Goal: Task Accomplishment & Management: Manage account settings

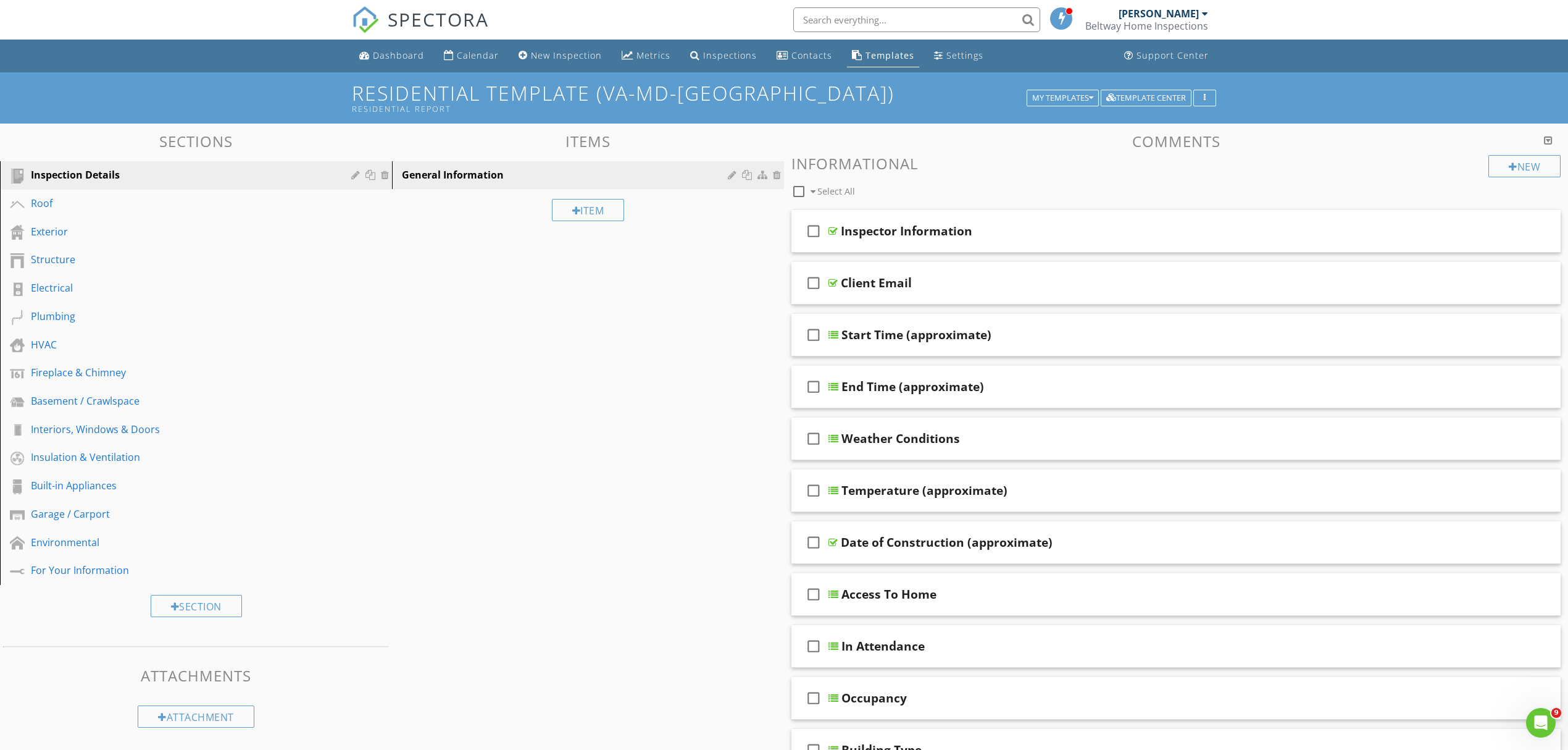
click at [114, 20] on nav "SPECTORA [PERSON_NAME] Beltway Home Inspections Role: Inspector Dashboard New I…" at bounding box center [784, 19] width 1568 height 39
click at [46, 204] on div "Roof" at bounding box center [182, 203] width 303 height 15
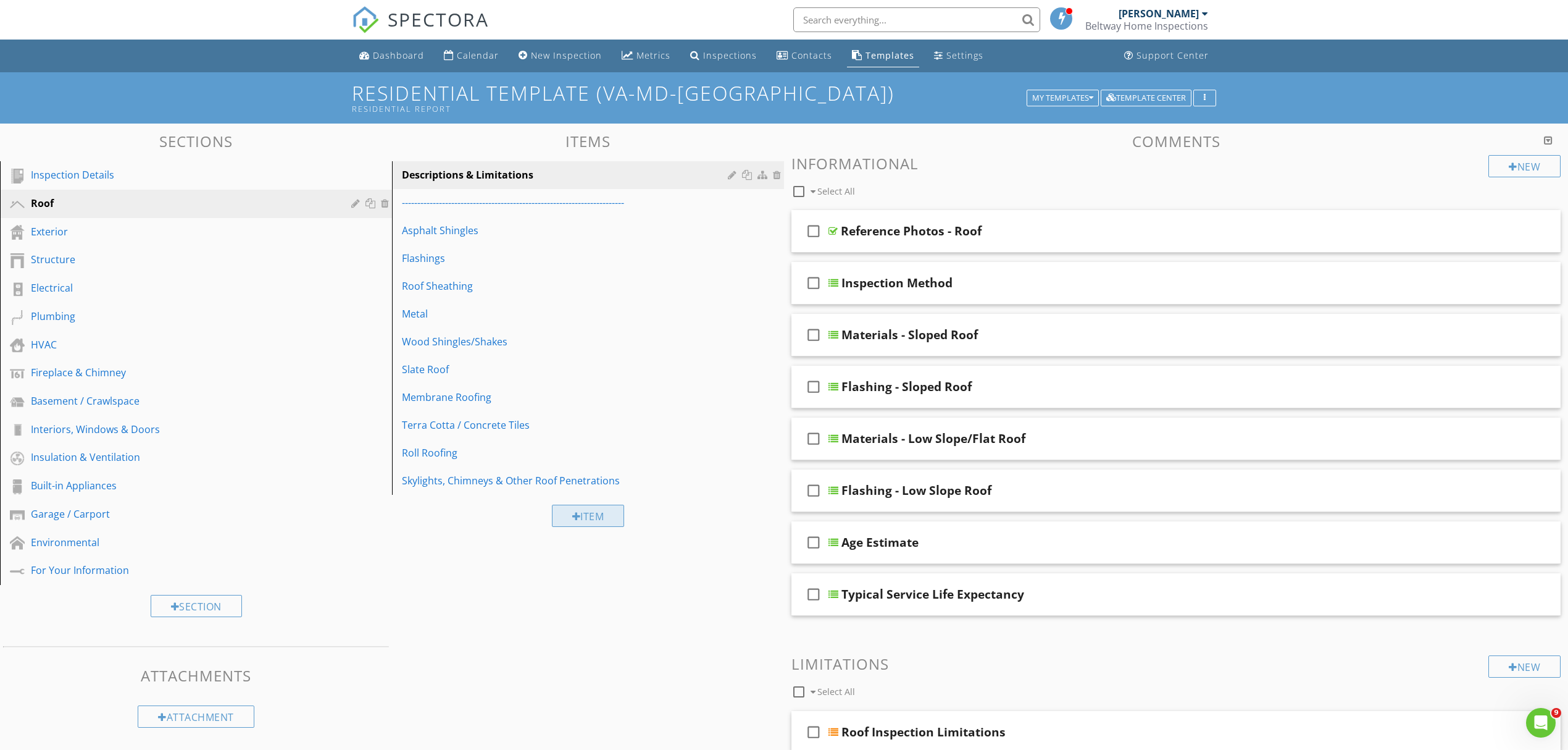
click at [590, 513] on div "Item" at bounding box center [588, 515] width 73 height 22
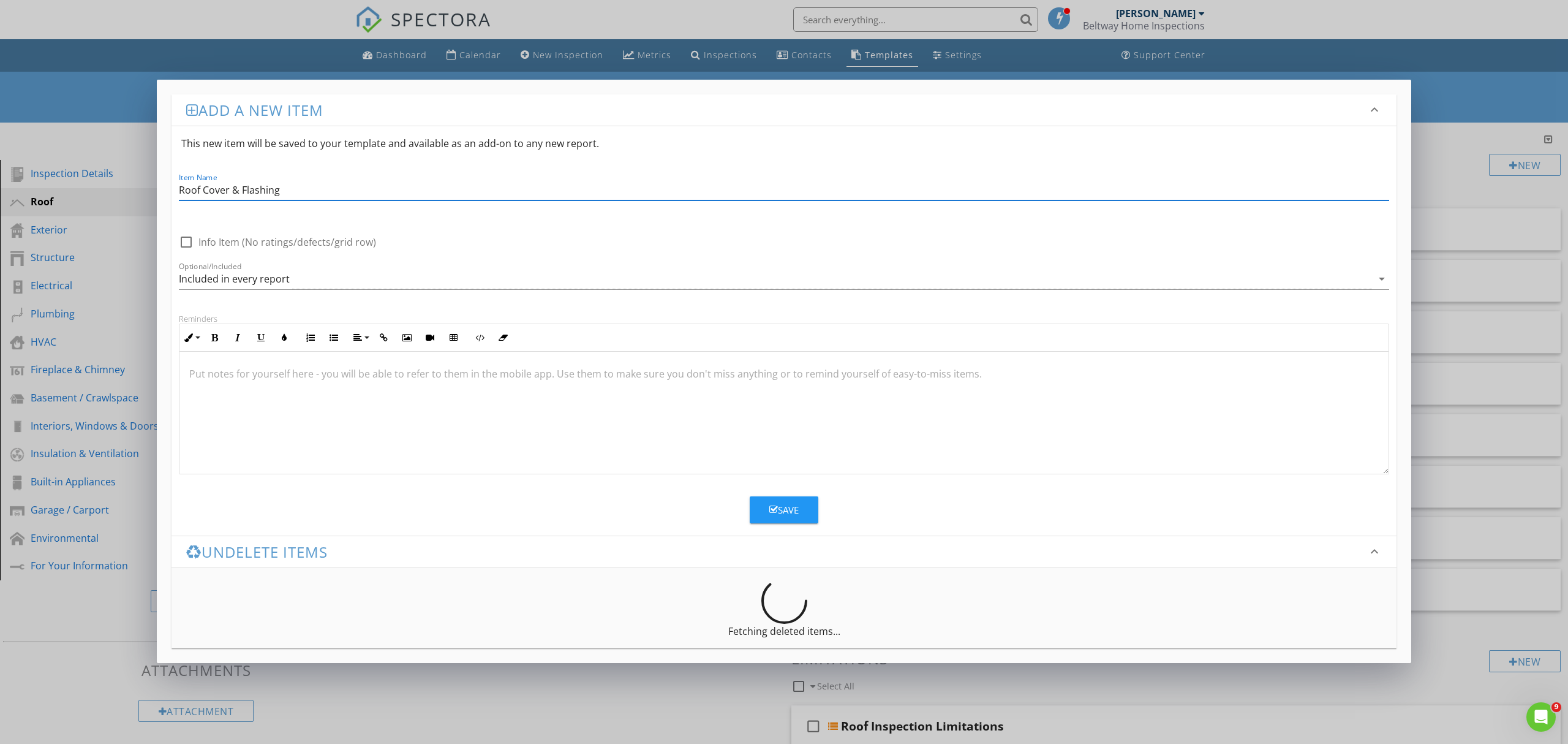
type input "Roof Cover & Flashing"
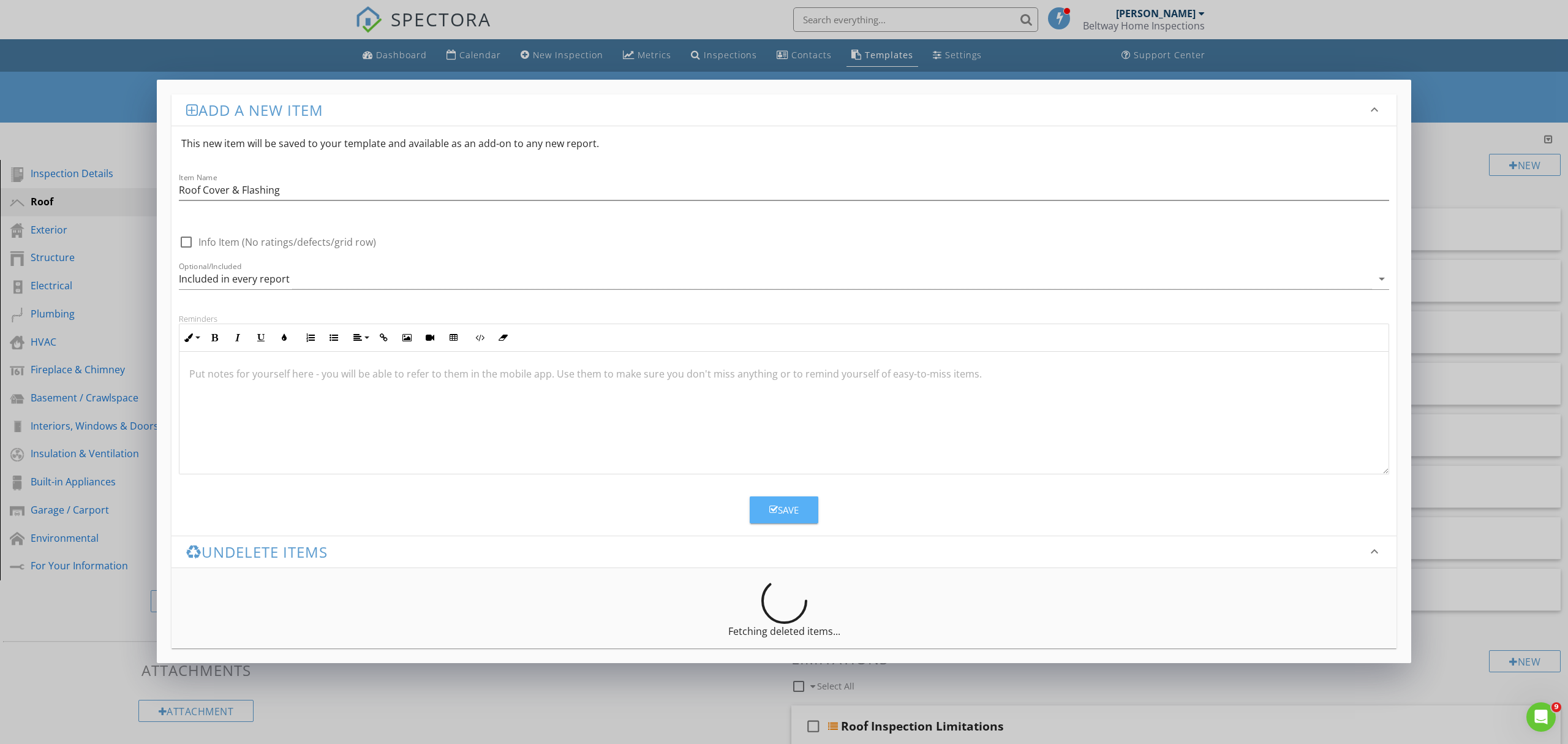
click at [790, 508] on div "Save" at bounding box center [784, 510] width 30 height 14
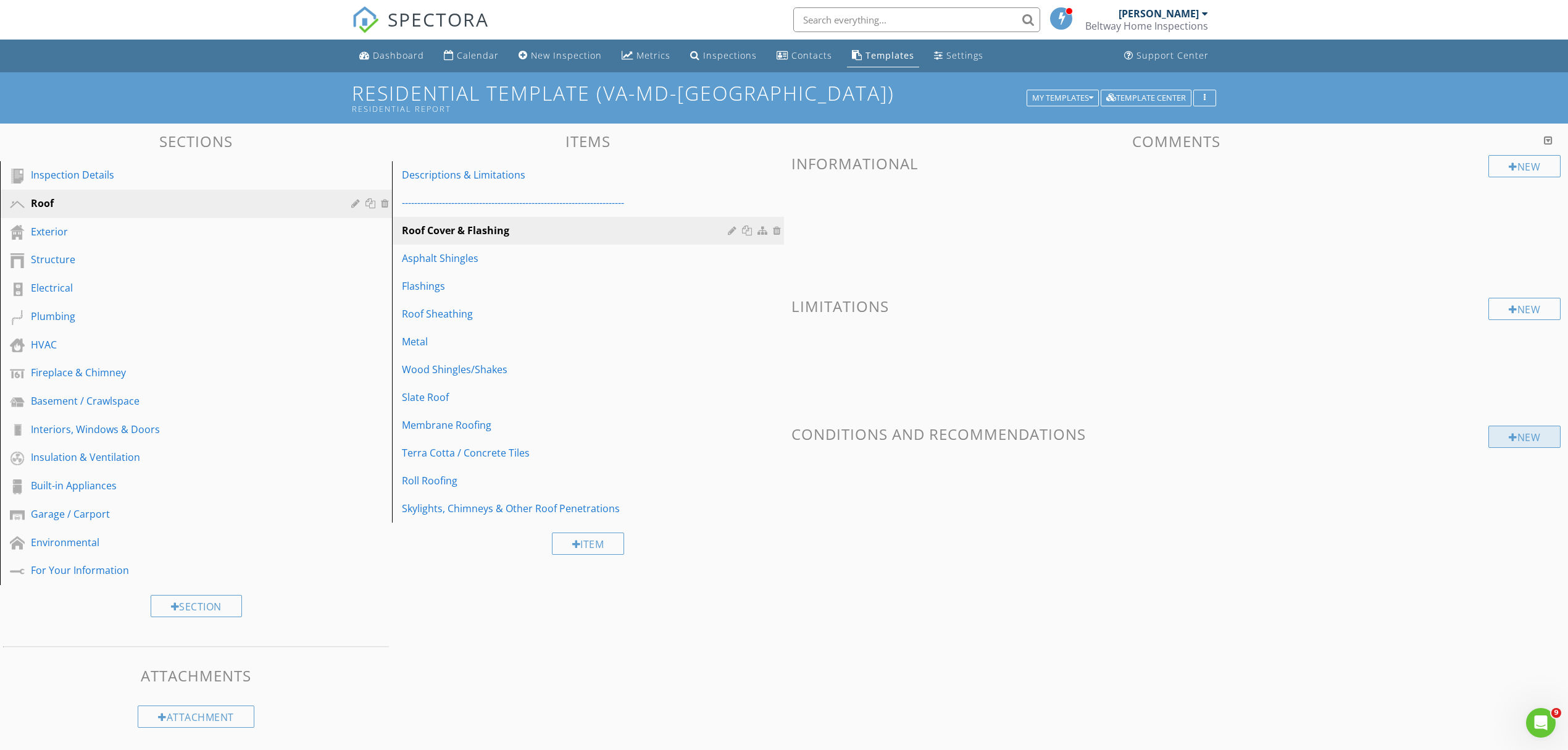
click at [1527, 442] on div "New" at bounding box center [1524, 436] width 72 height 22
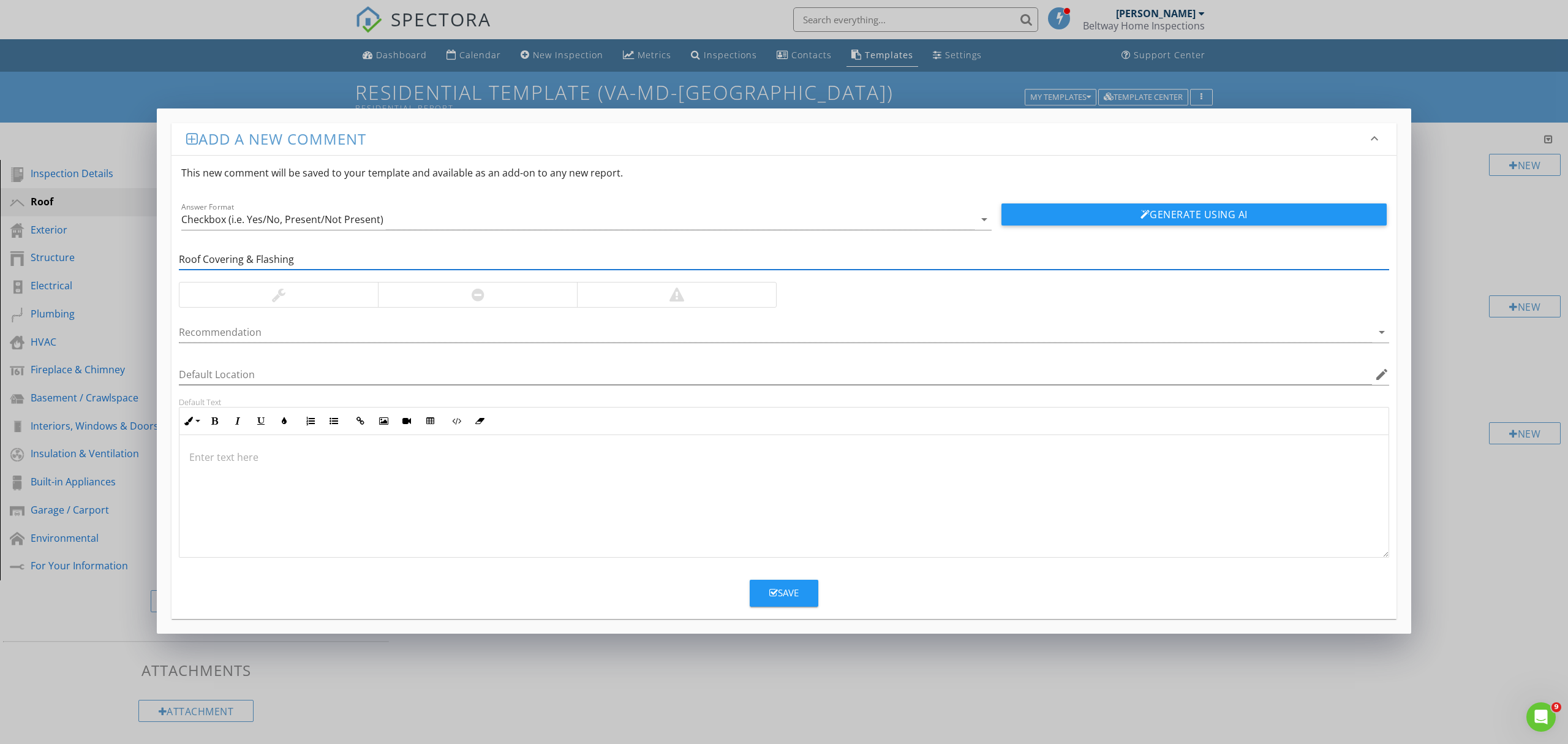
type input "Roof Covering & Flashing"
click at [251, 461] on p at bounding box center [783, 457] width 1189 height 15
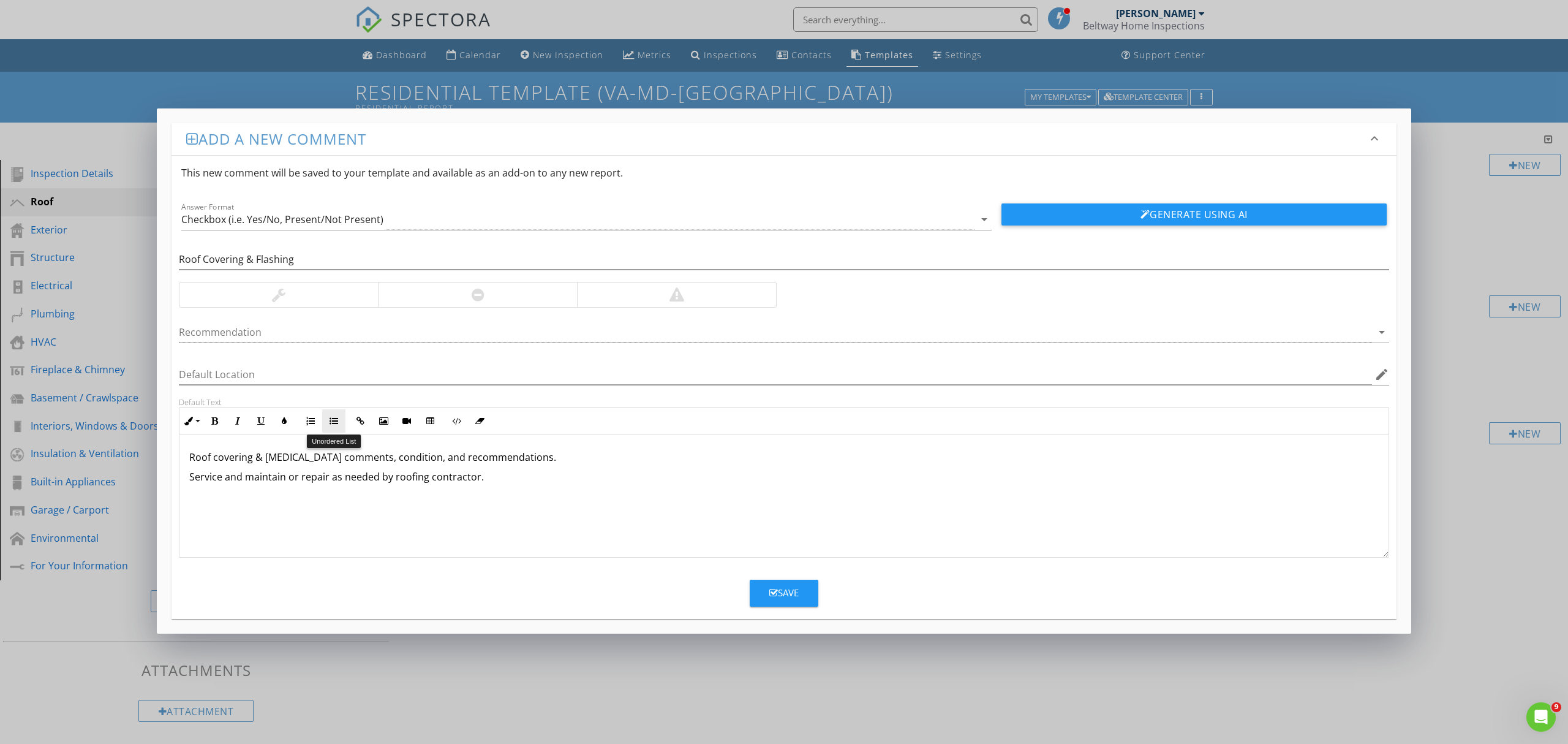
click at [333, 422] on icon "button" at bounding box center [334, 421] width 8 height 9
click at [234, 332] on div at bounding box center [776, 332] width 1193 height 21
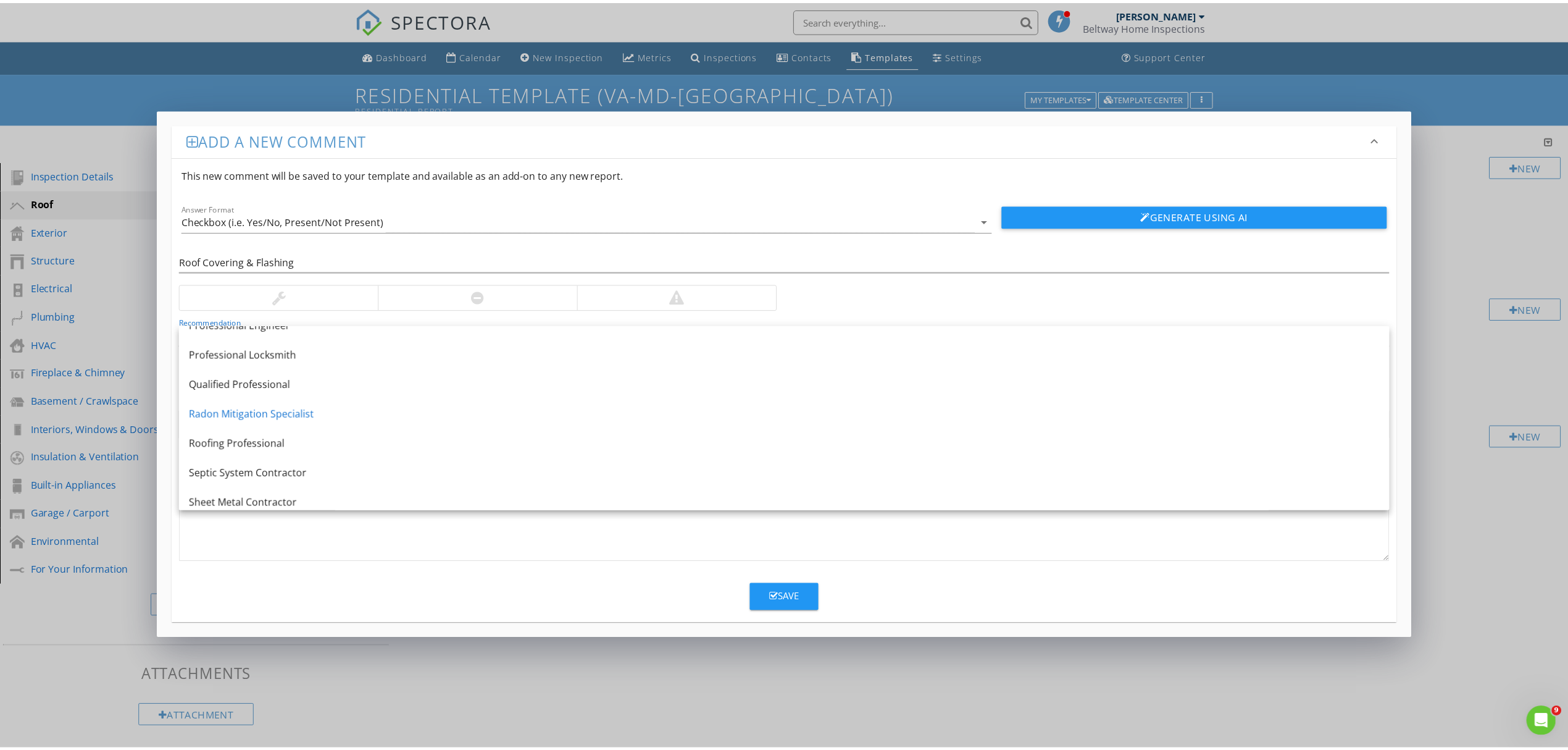
scroll to position [1478, 0]
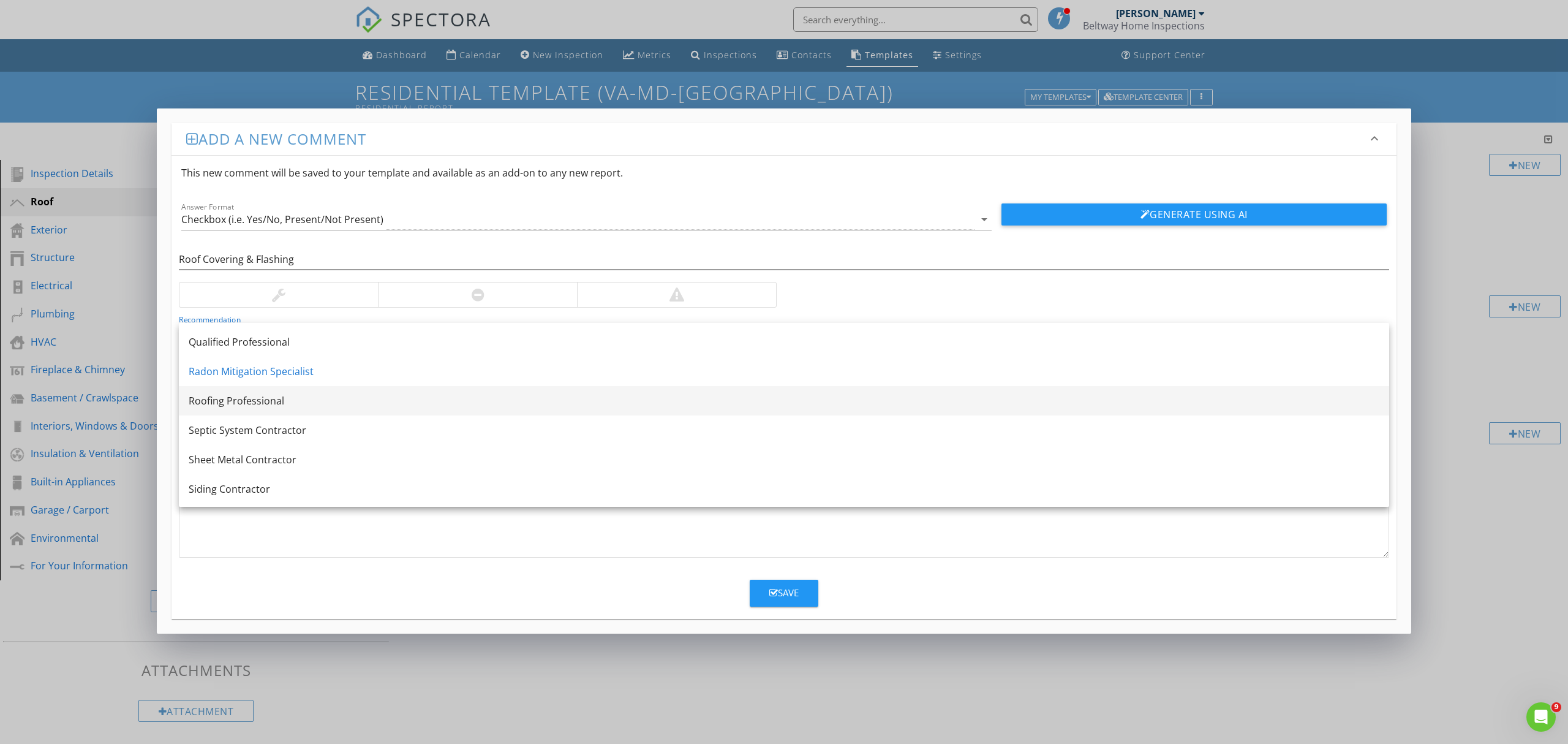
click at [235, 403] on div "Roofing Professional" at bounding box center [783, 400] width 1191 height 15
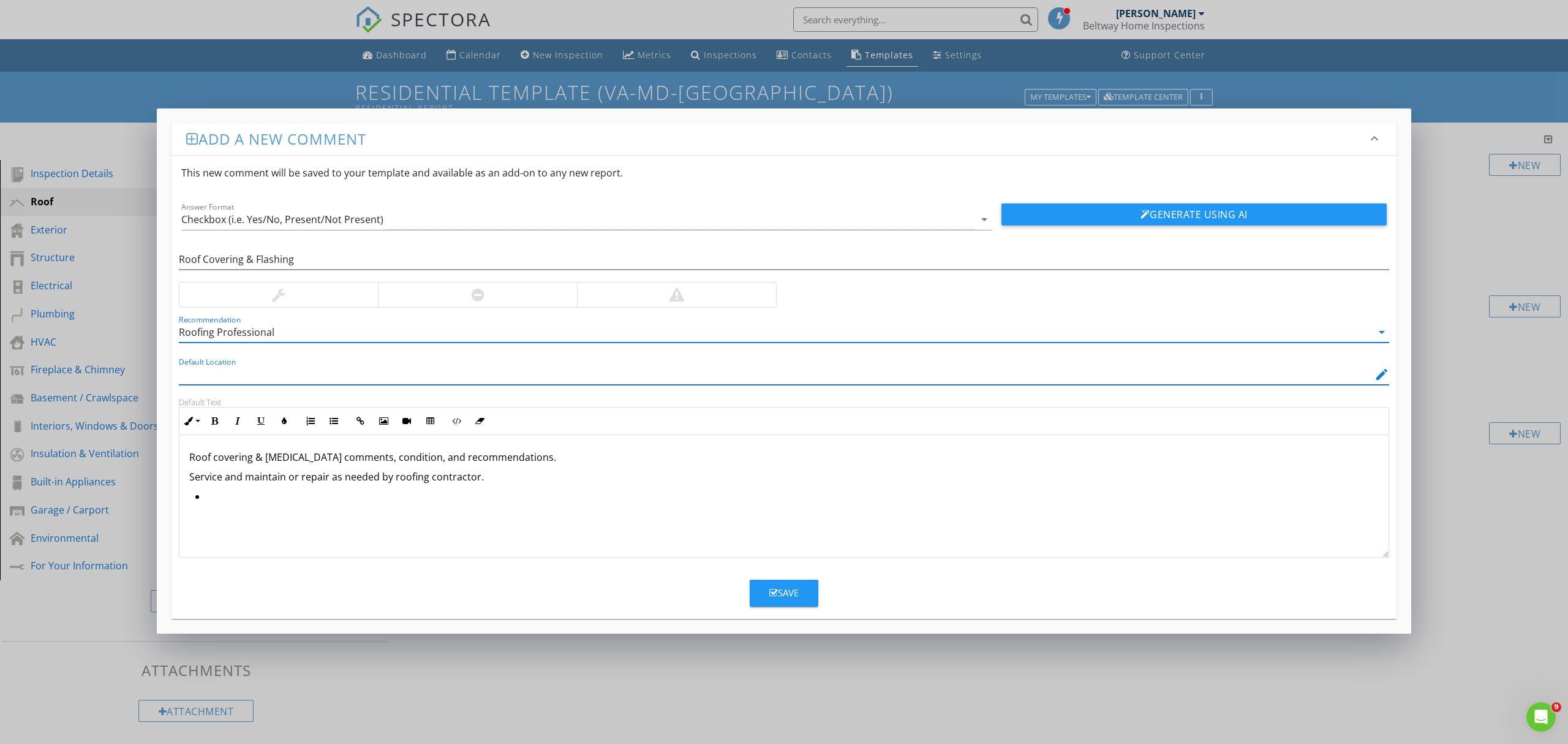
click at [300, 373] on input "Default Location" at bounding box center [776, 375] width 1193 height 21
type input "Roof"
click at [409, 292] on div at bounding box center [477, 295] width 199 height 25
click at [513, 476] on p "Service and maintain or repair as needed by roofing contractor." at bounding box center [783, 476] width 1189 height 15
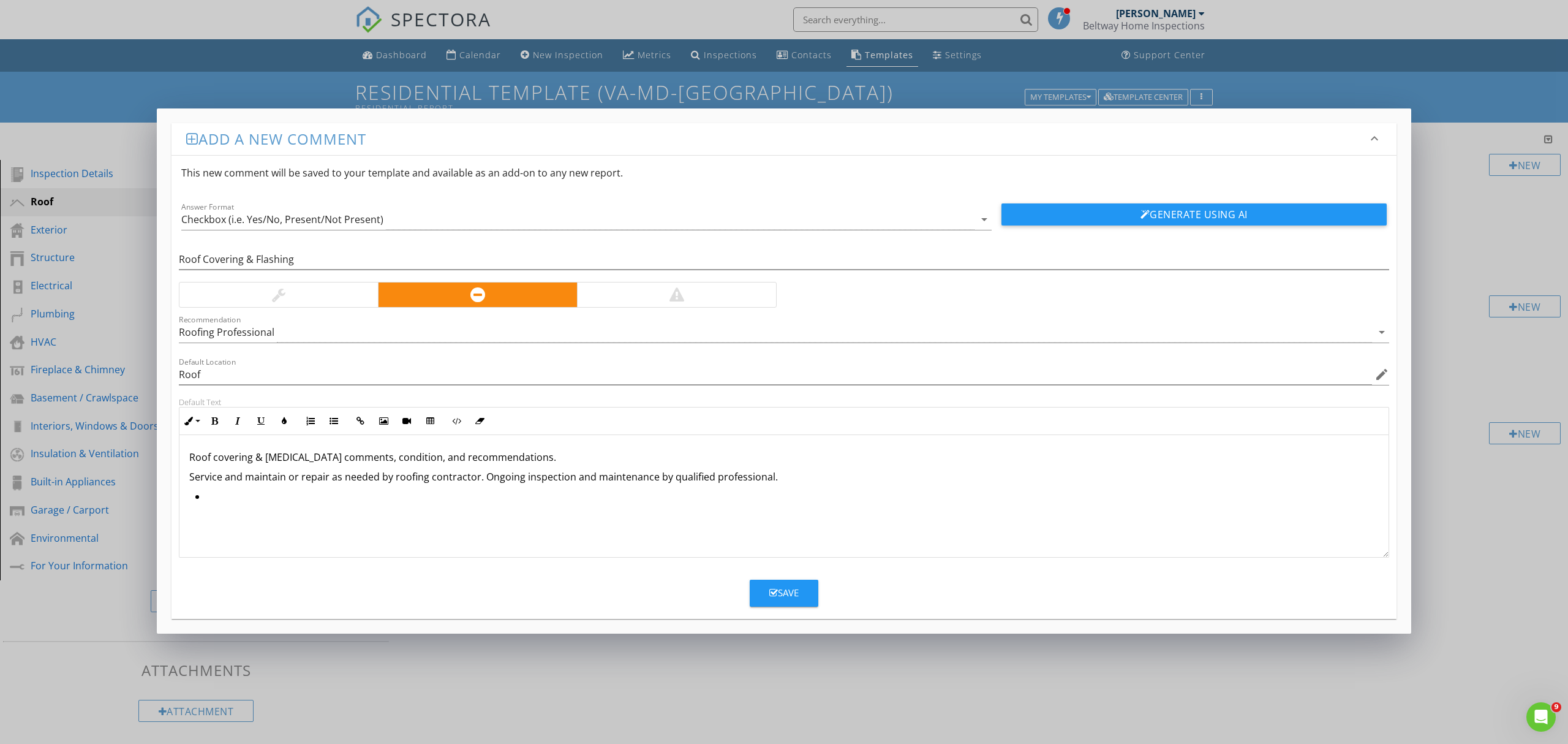
click at [786, 599] on div "Save" at bounding box center [784, 593] width 30 height 14
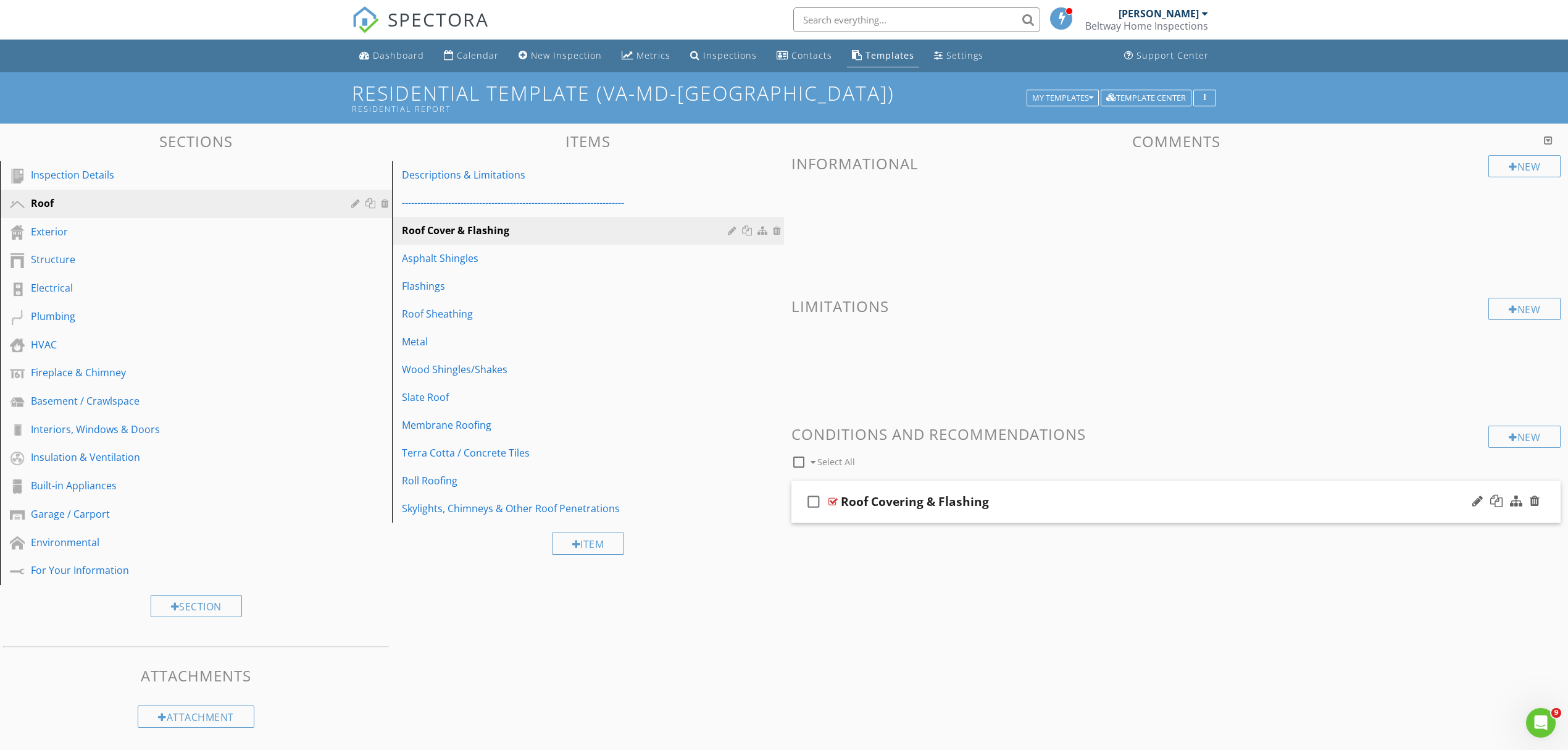
click at [1095, 499] on div "Roof Covering & Flashing" at bounding box center [1120, 501] width 559 height 15
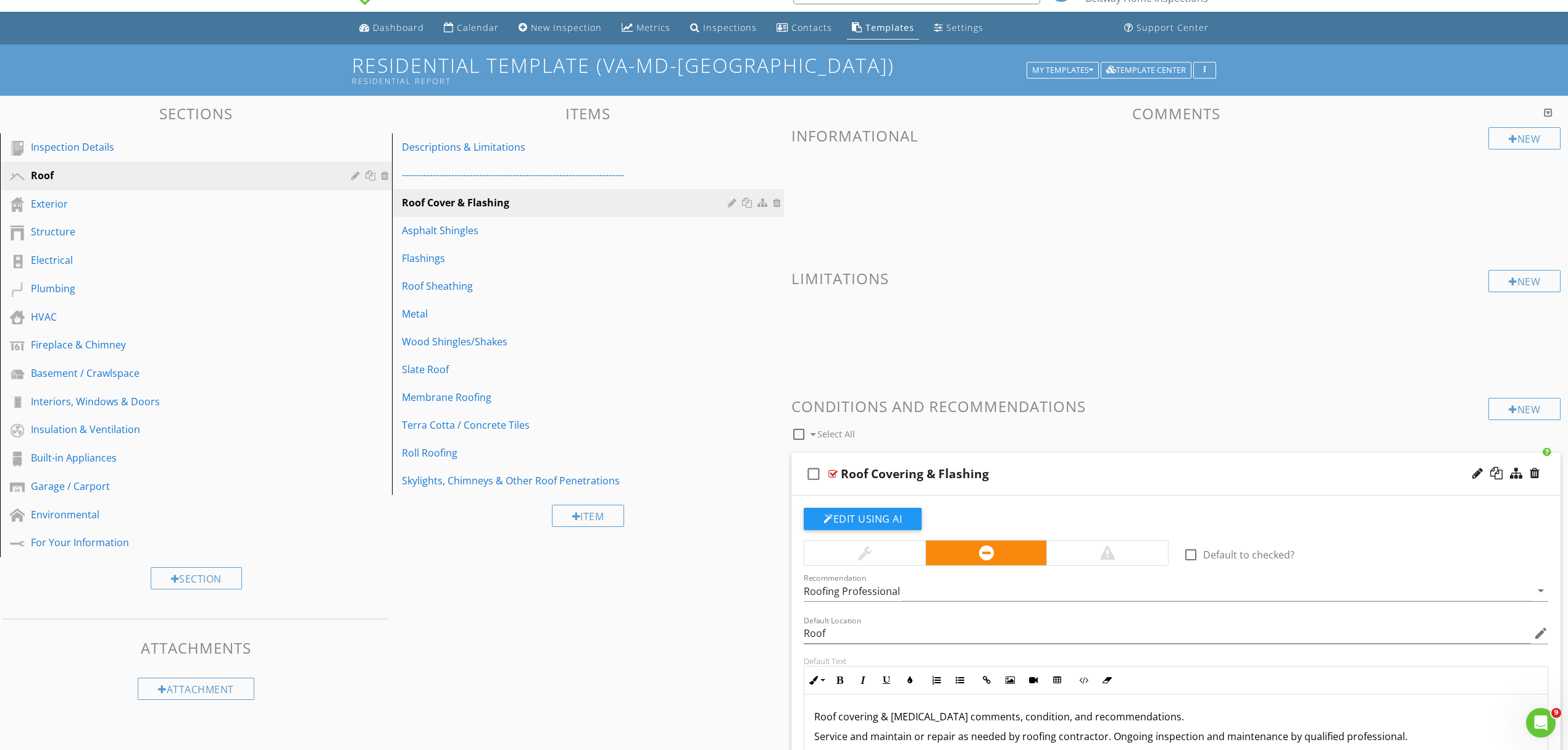
scroll to position [0, 0]
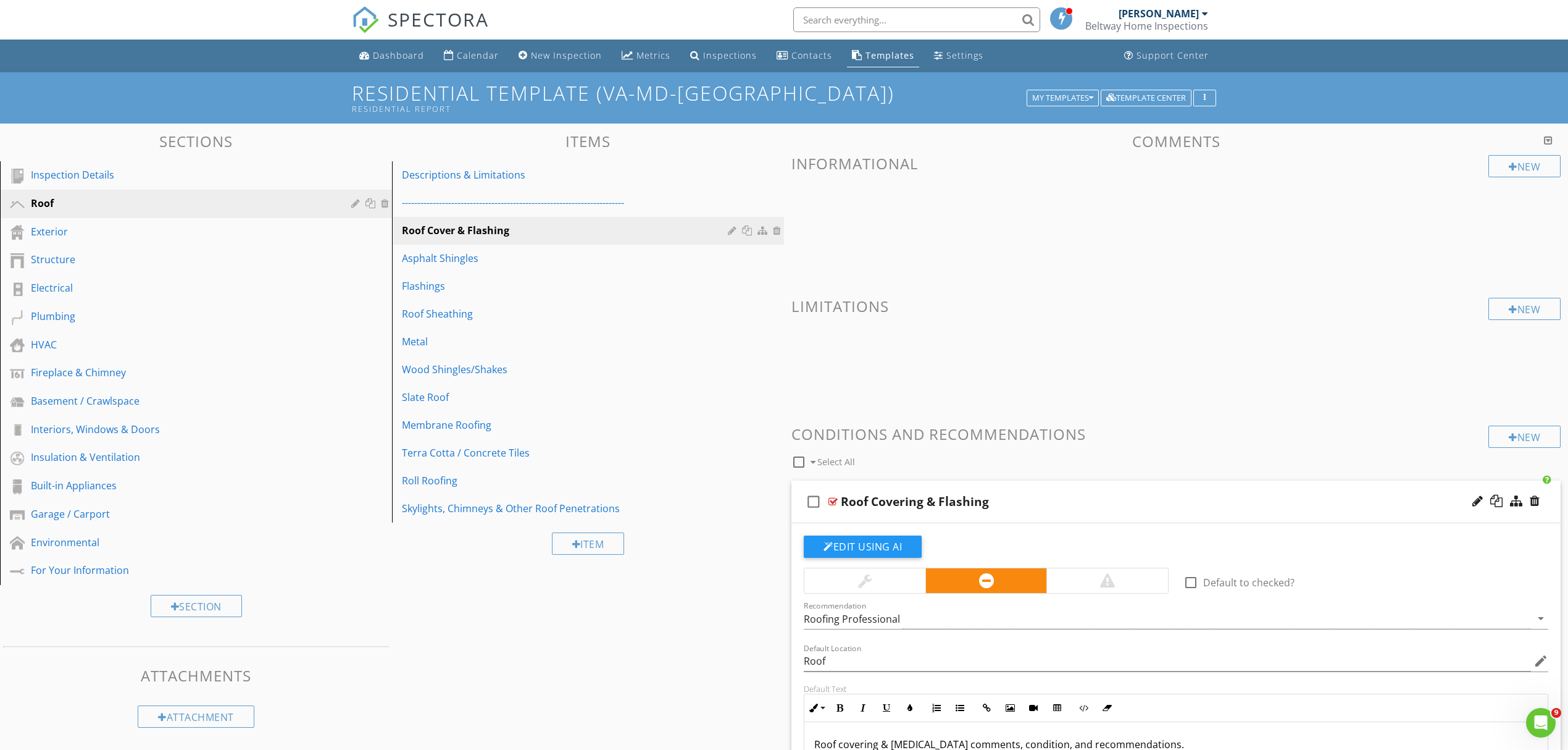
click at [1265, 462] on div "check_box_outline_blank Select All" at bounding box center [1140, 459] width 697 height 24
click at [1266, 501] on div "Roof Covering & Flashing" at bounding box center [1120, 501] width 559 height 15
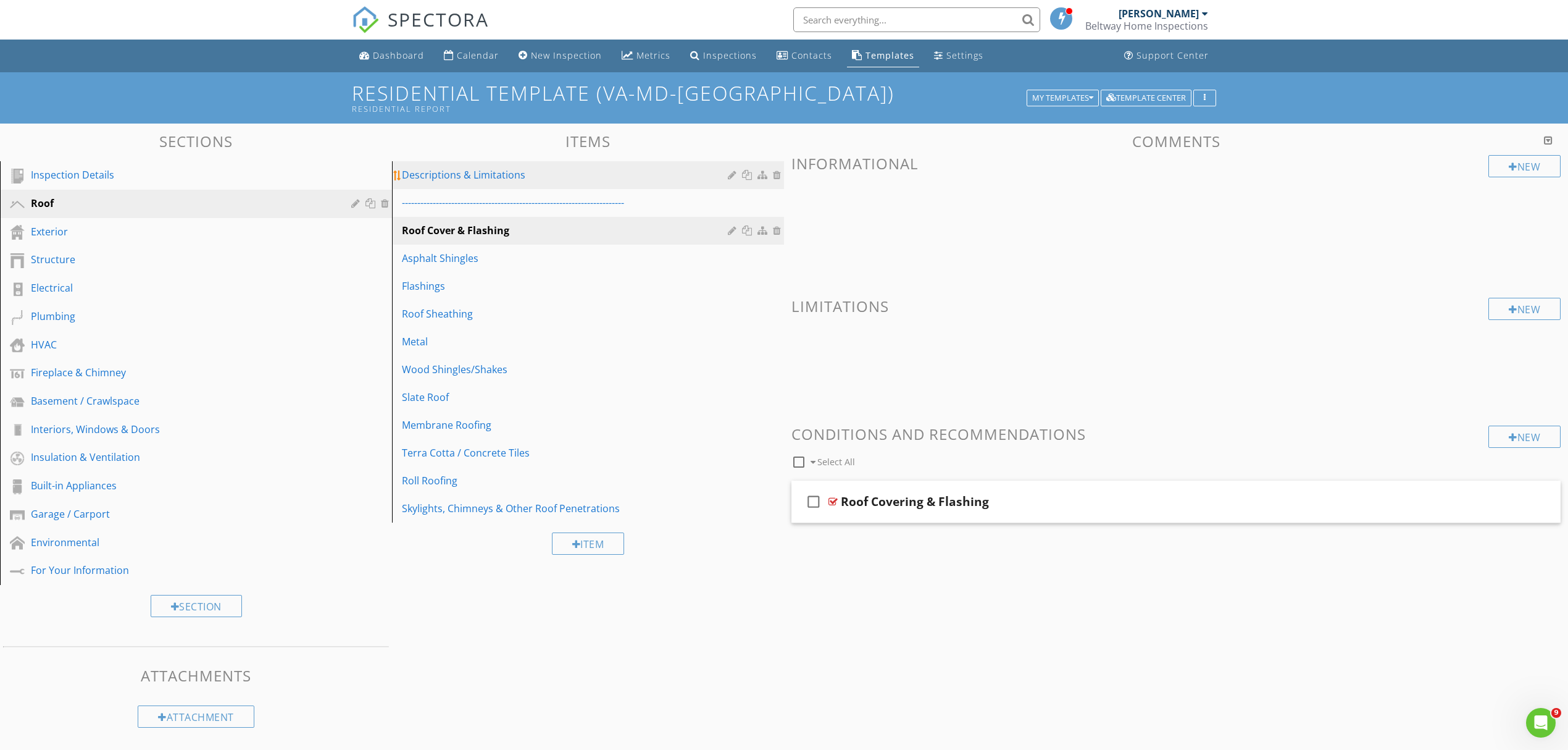
click at [468, 174] on div "Descriptions & Limitations" at bounding box center [567, 174] width 330 height 15
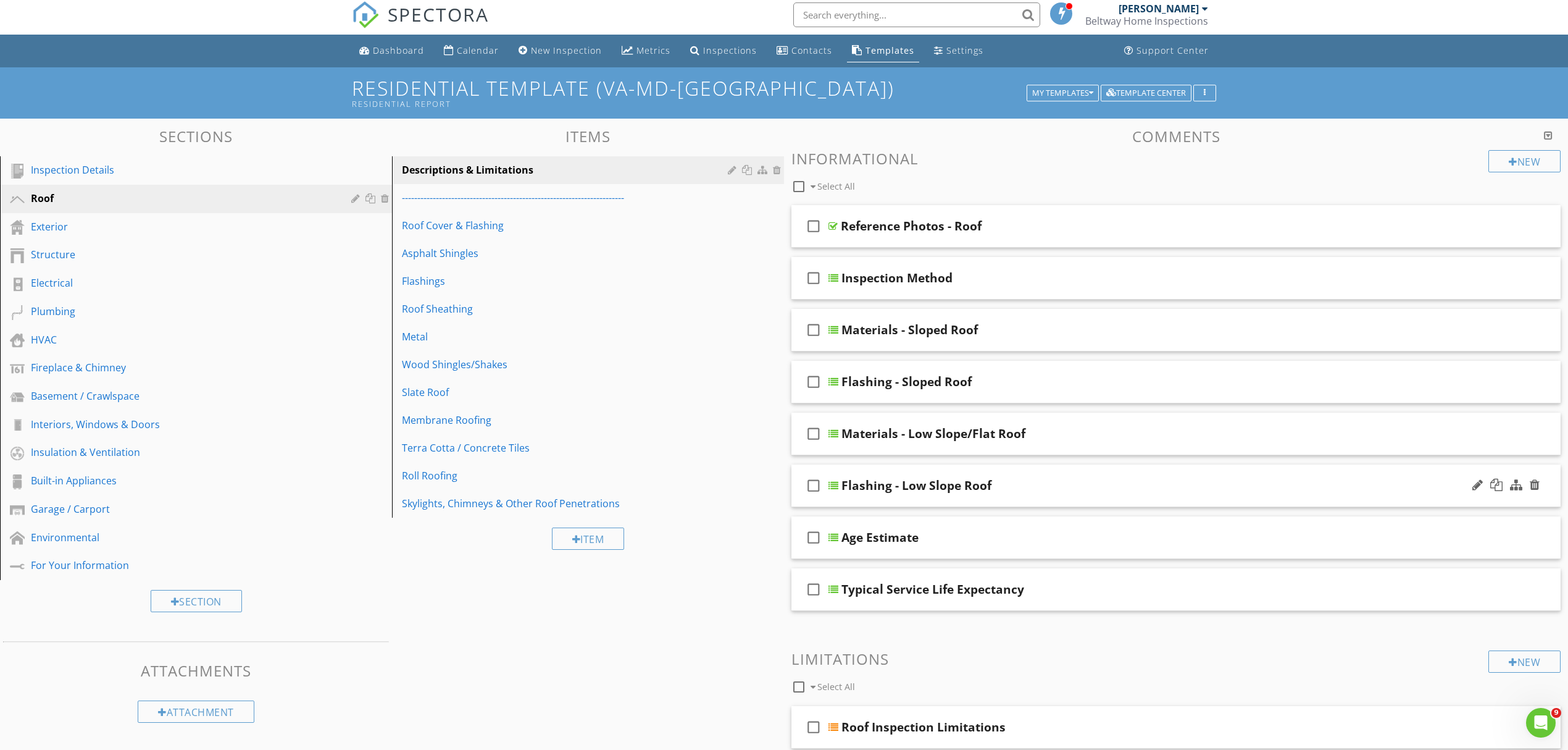
scroll to position [82, 0]
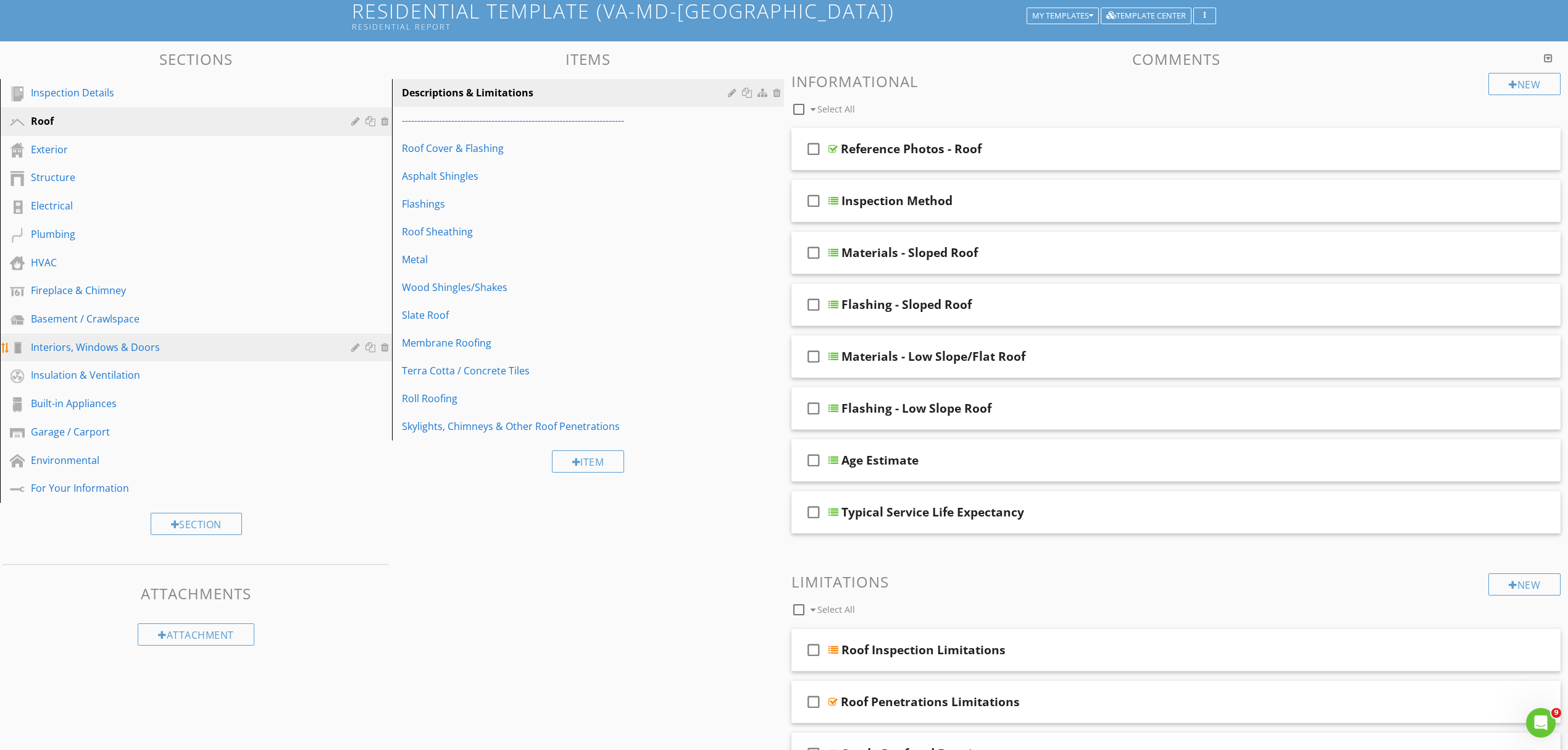
click at [129, 347] on div "Interiors, Windows & Doors" at bounding box center [182, 347] width 303 height 15
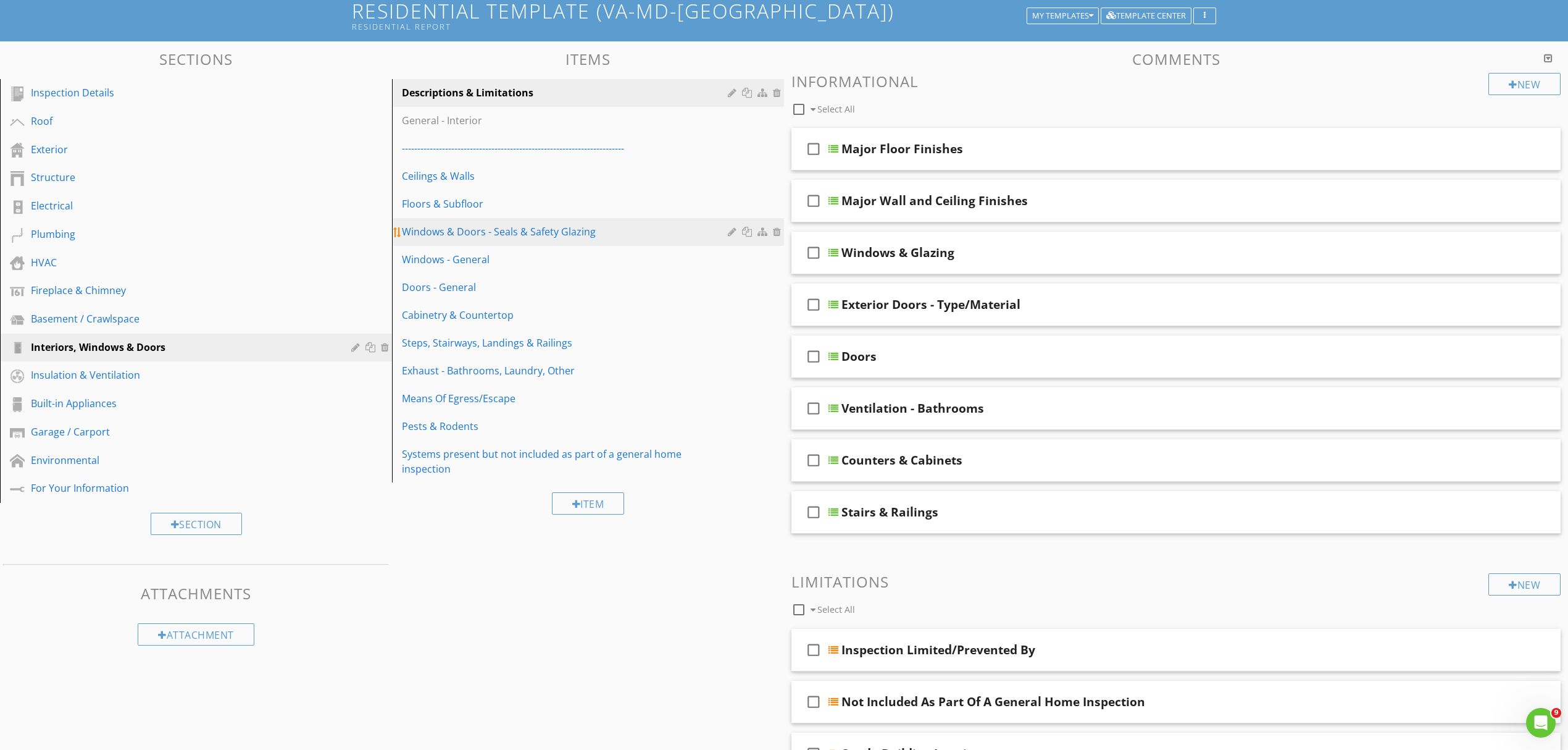
click at [536, 234] on div "Windows & Doors - Seals & Safety Glazing" at bounding box center [567, 231] width 330 height 15
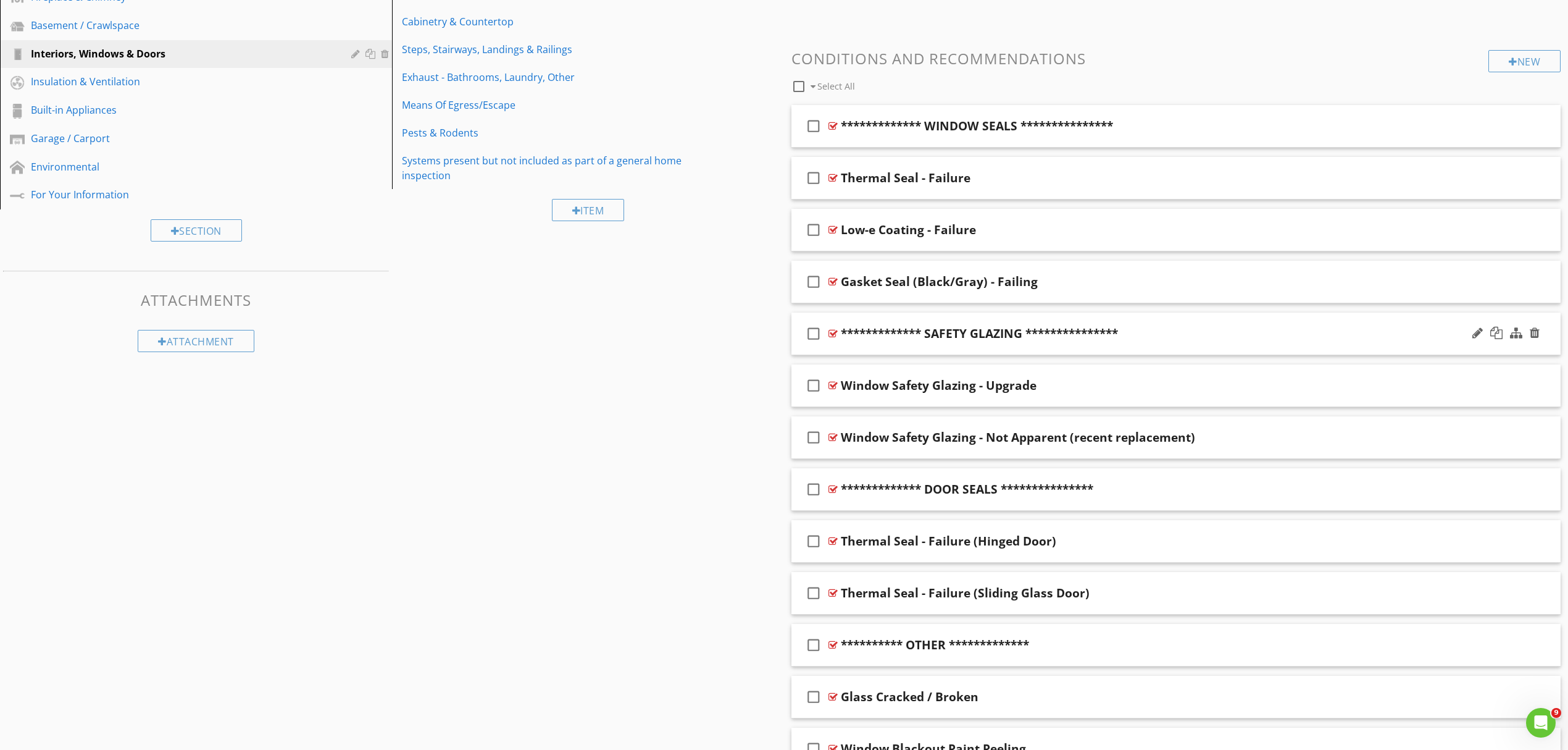
scroll to position [411, 0]
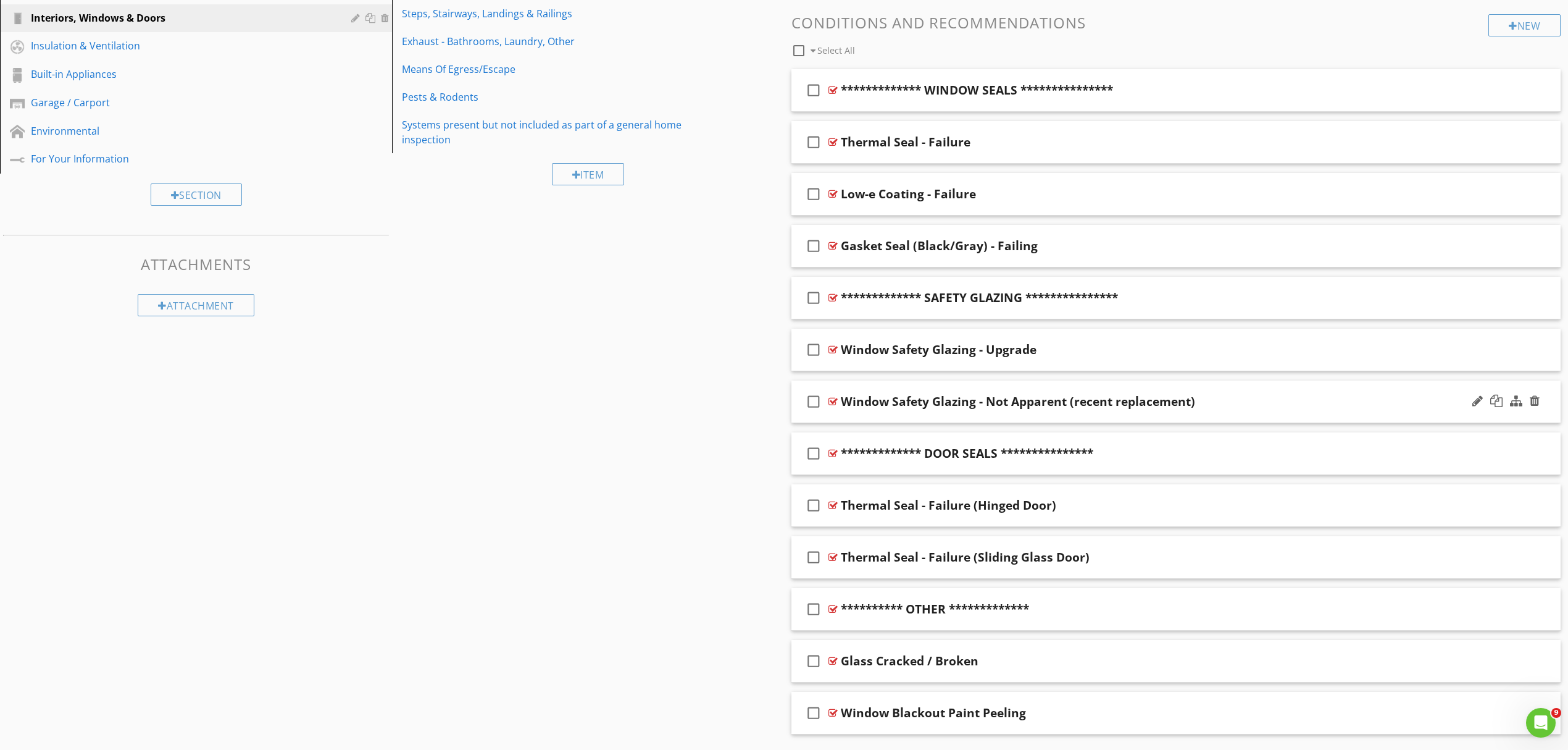
click at [1235, 408] on div "Window Safety Glazing - Not Apparent (recent replacement)" at bounding box center [1120, 401] width 559 height 15
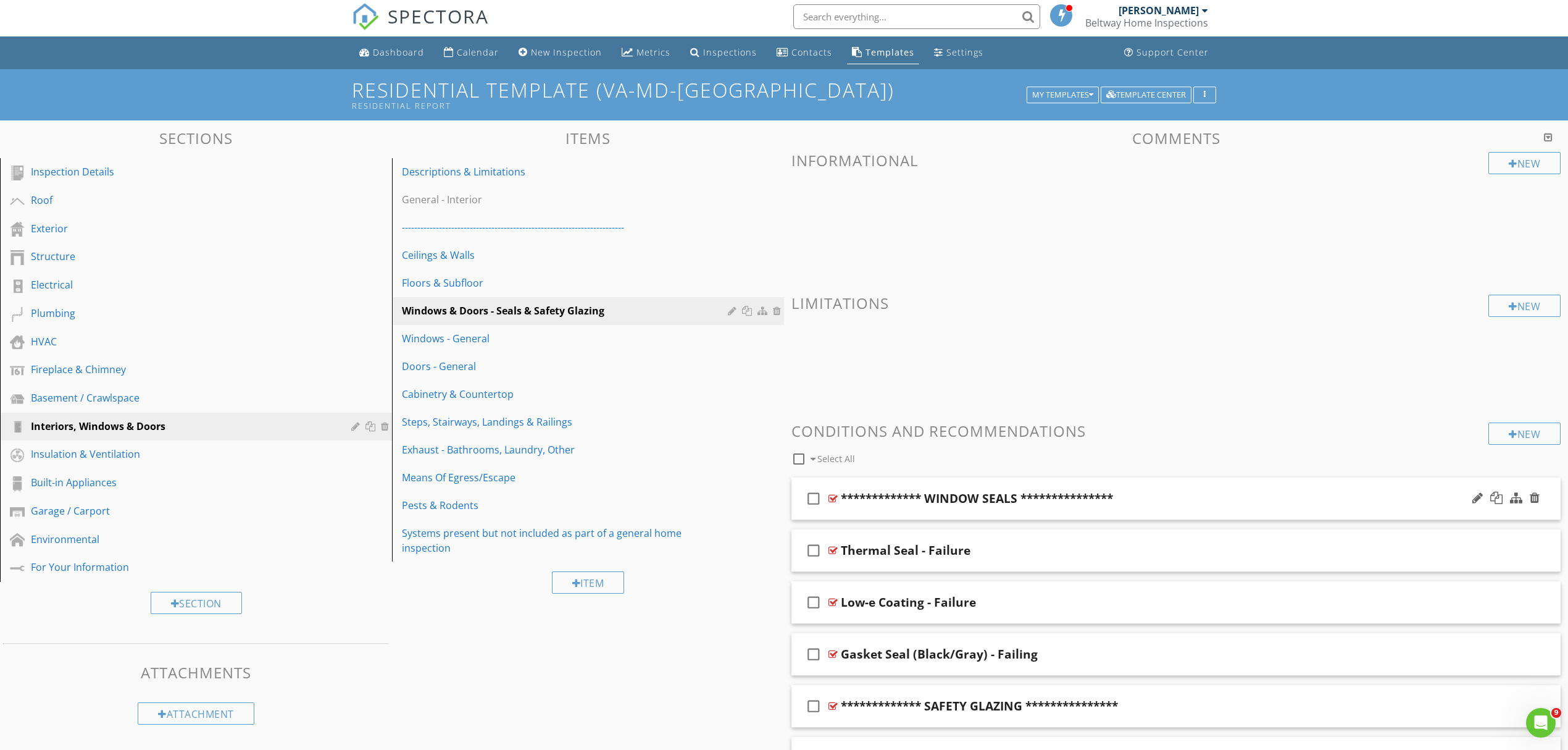
scroll to position [0, 0]
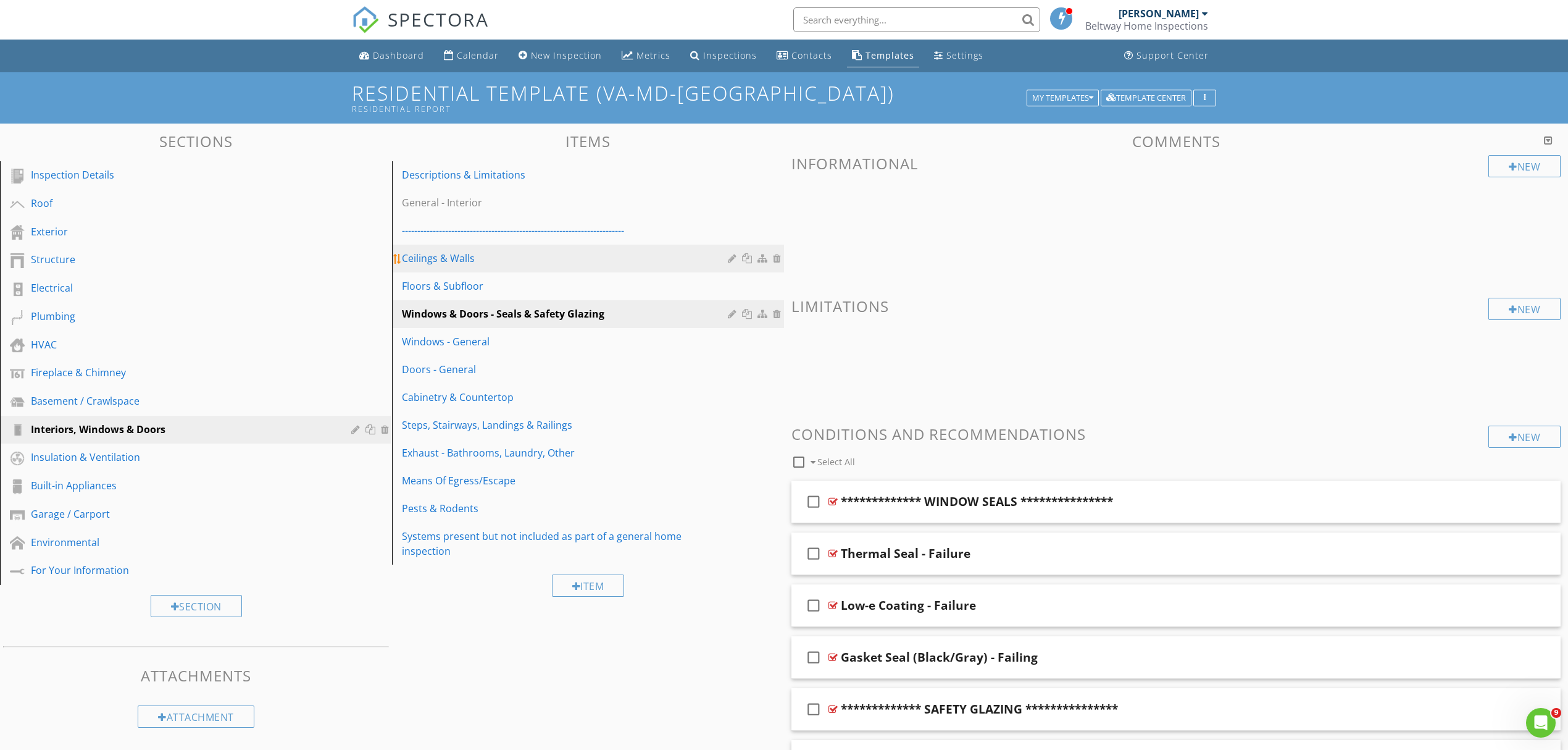
click at [454, 251] on div "Ceilings & Walls" at bounding box center [567, 258] width 330 height 15
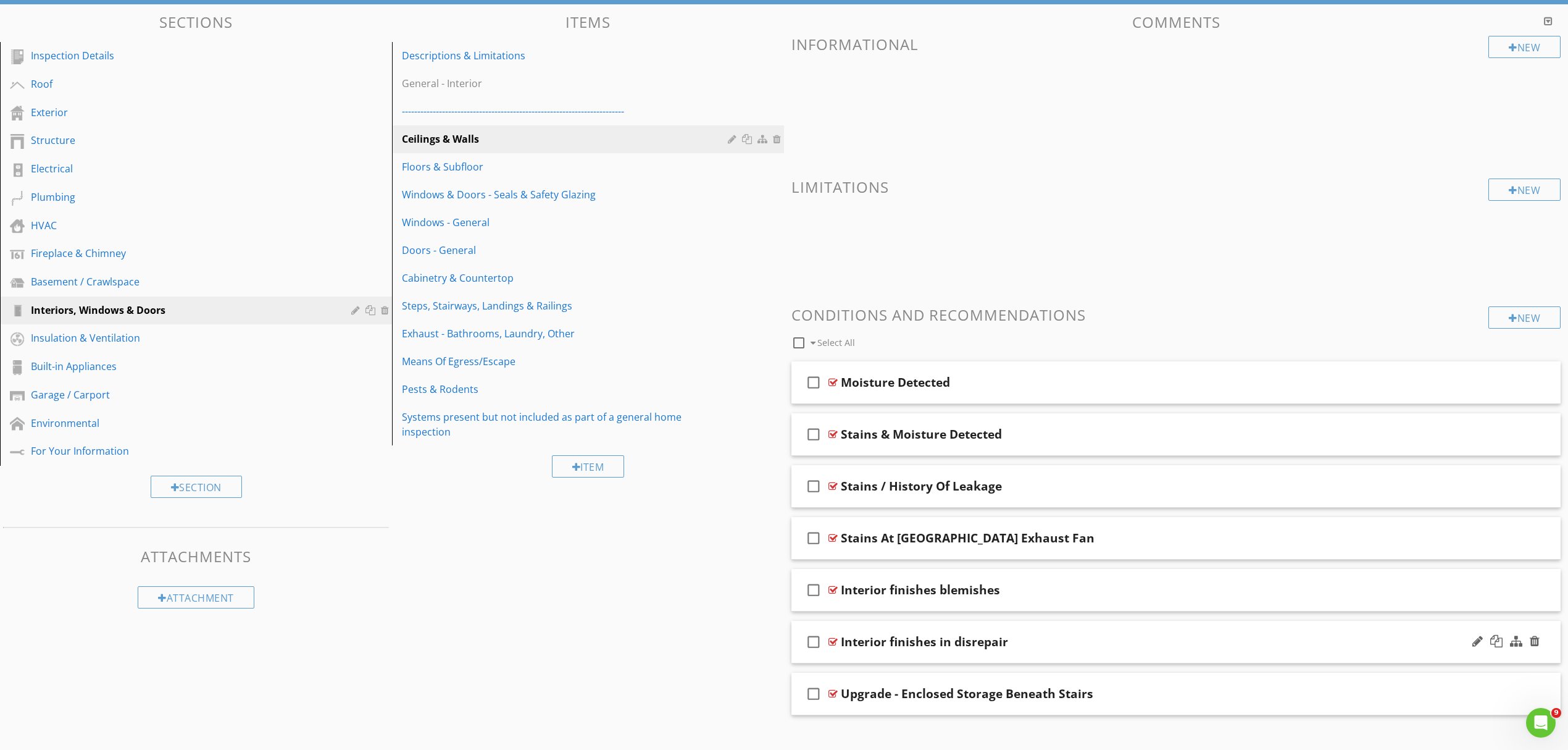
scroll to position [139, 0]
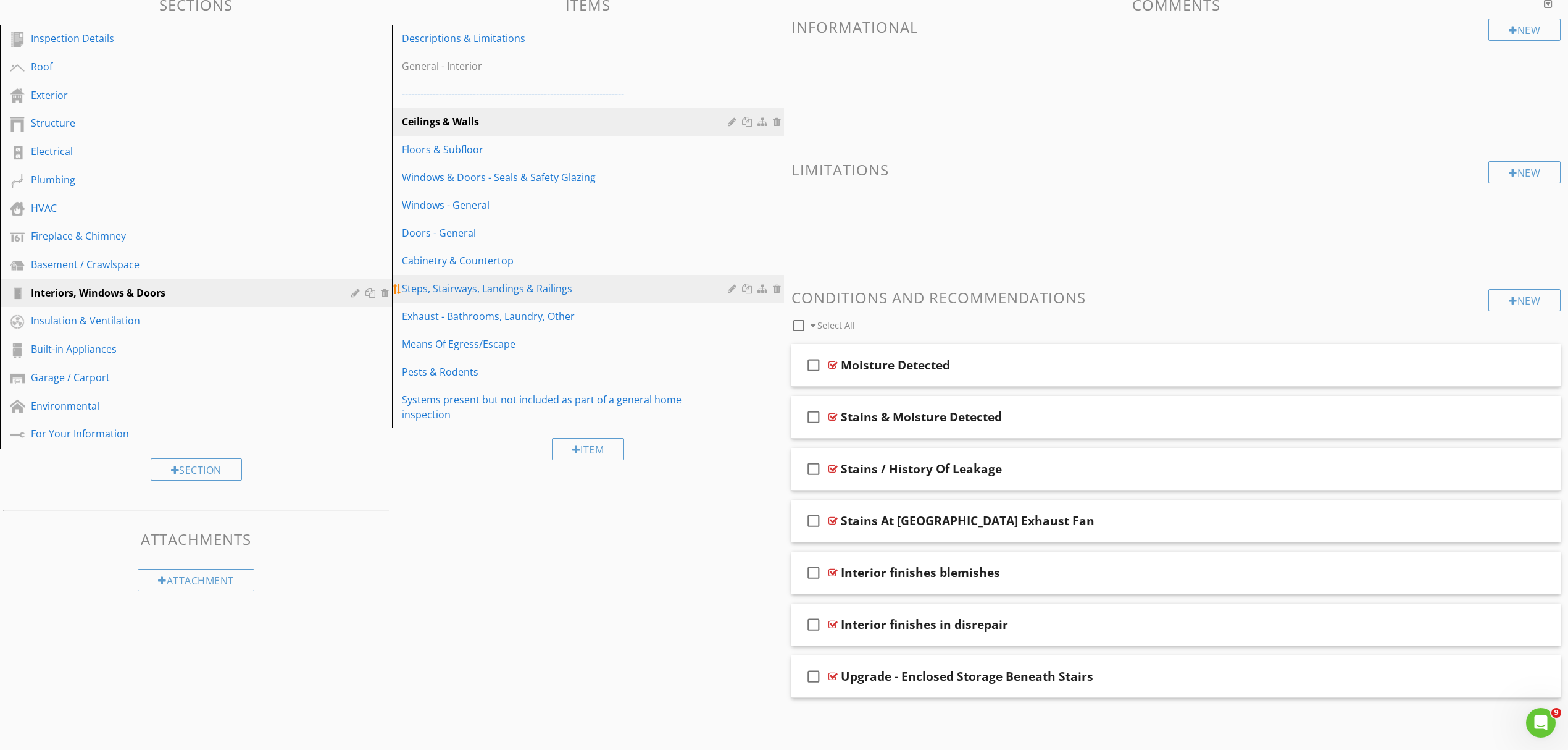
click at [513, 286] on div "Steps, Stairways, Landings & Railings" at bounding box center [567, 288] width 330 height 15
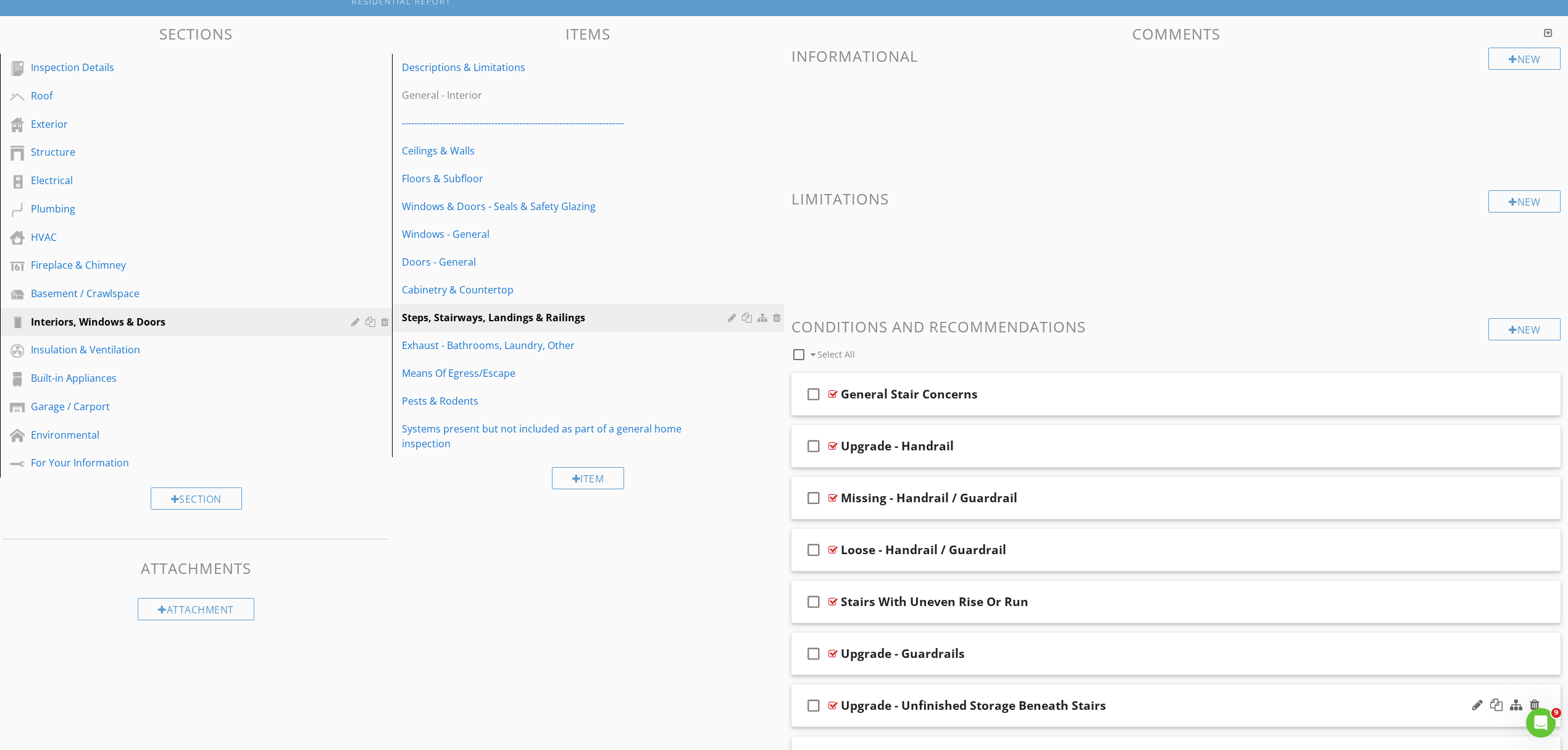
scroll to position [190, 0]
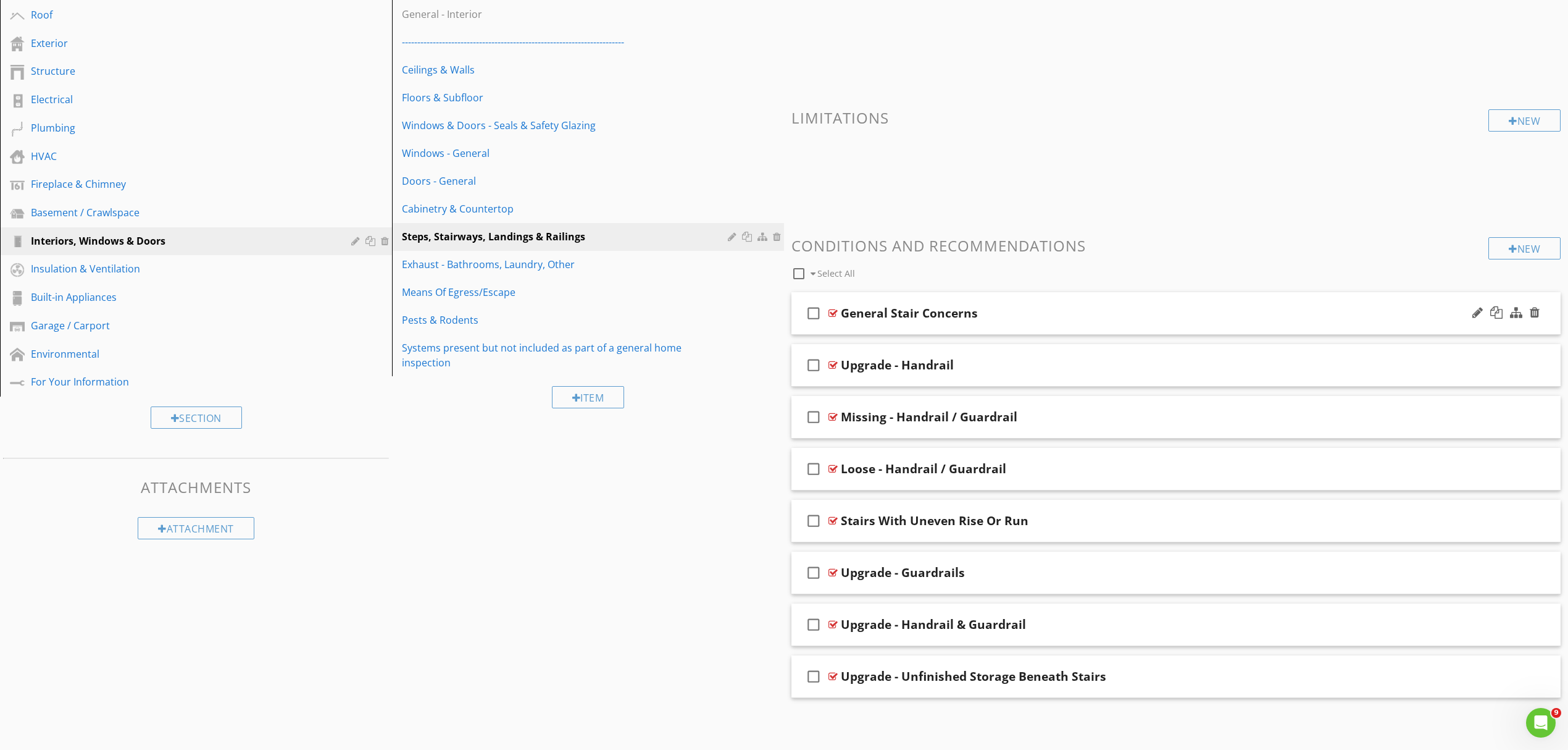
click at [1000, 314] on div "General Stair Concerns" at bounding box center [1120, 313] width 559 height 15
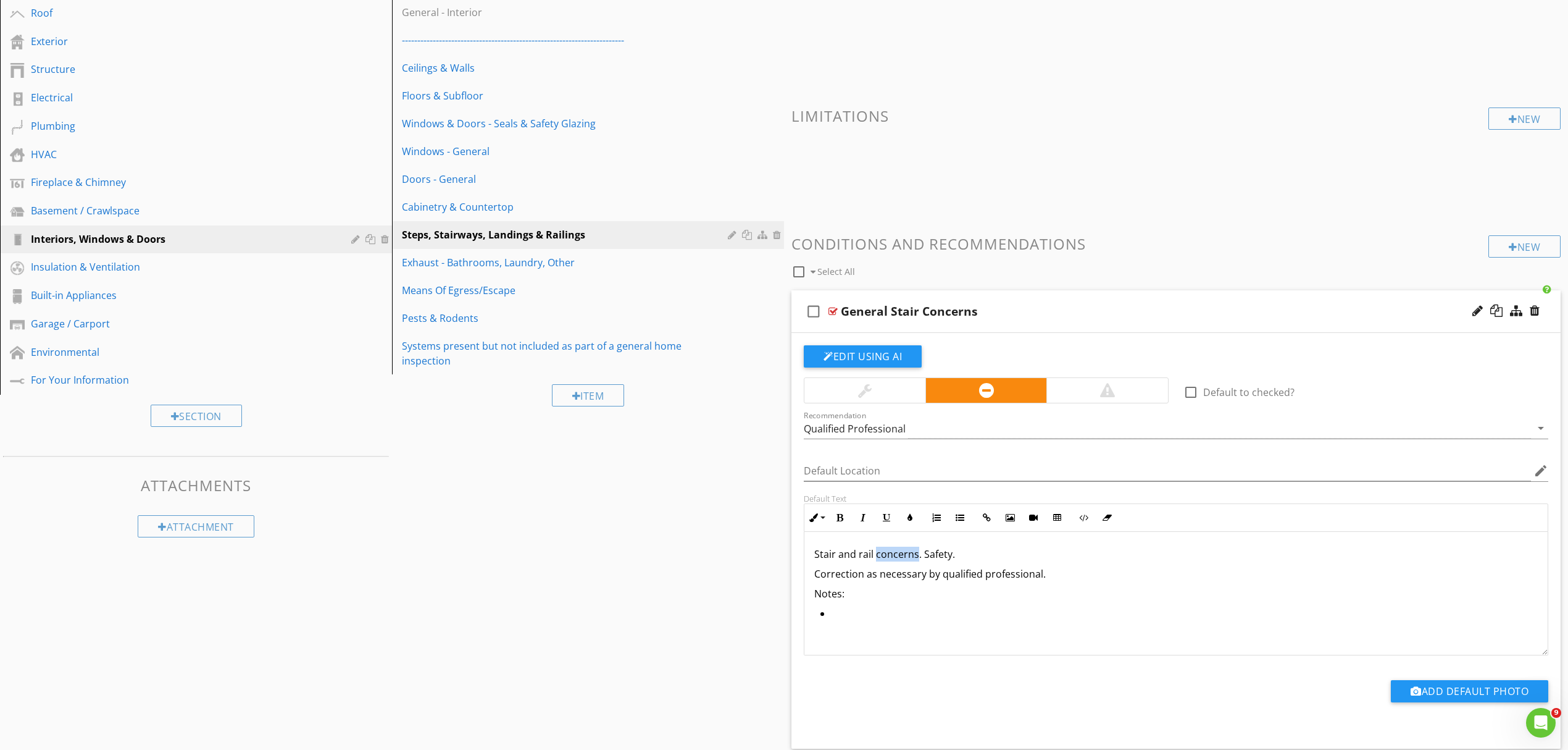
drag, startPoint x: 877, startPoint y: 555, endPoint x: 916, endPoint y: 556, distance: 39.0
click at [916, 556] on p "Stair and rail concerns. Safety." at bounding box center [1176, 554] width 723 height 15
drag, startPoint x: 877, startPoint y: 556, endPoint x: 1087, endPoint y: 559, distance: 210.0
click at [1087, 559] on p "Stair and rail comments, condition, and recommendations. Safety." at bounding box center [1176, 554] width 723 height 15
drag, startPoint x: 870, startPoint y: 593, endPoint x: 797, endPoint y: 596, distance: 73.1
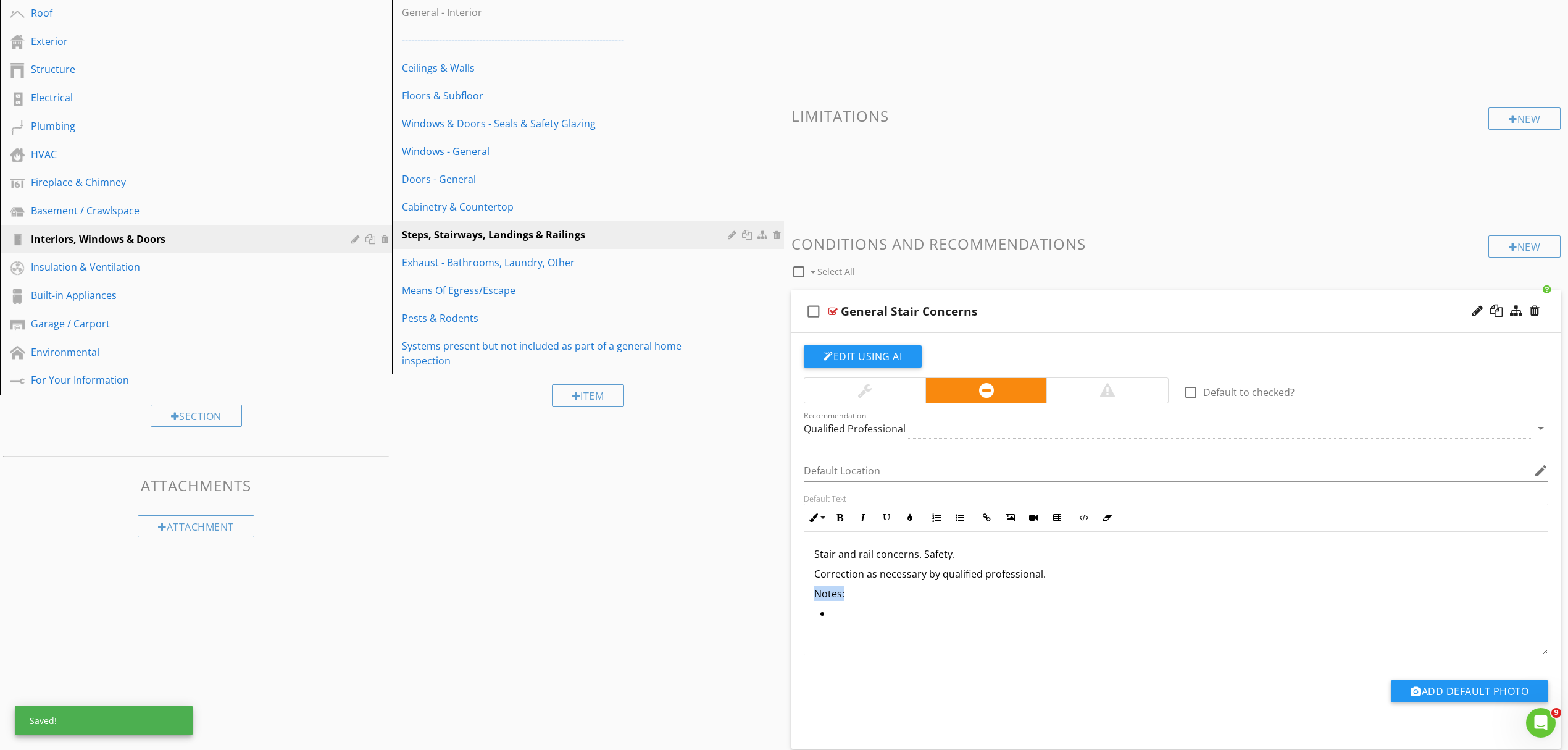
click at [797, 596] on div "Default Text Inline Style XLarge Large Normal Small Light Small/Light Bold Ital…" at bounding box center [1177, 574] width 760 height 162
drag, startPoint x: 820, startPoint y: 574, endPoint x: 814, endPoint y: 576, distance: 6.3
click at [815, 576] on p "Correction as necessary by qualified professional." at bounding box center [1176, 574] width 723 height 15
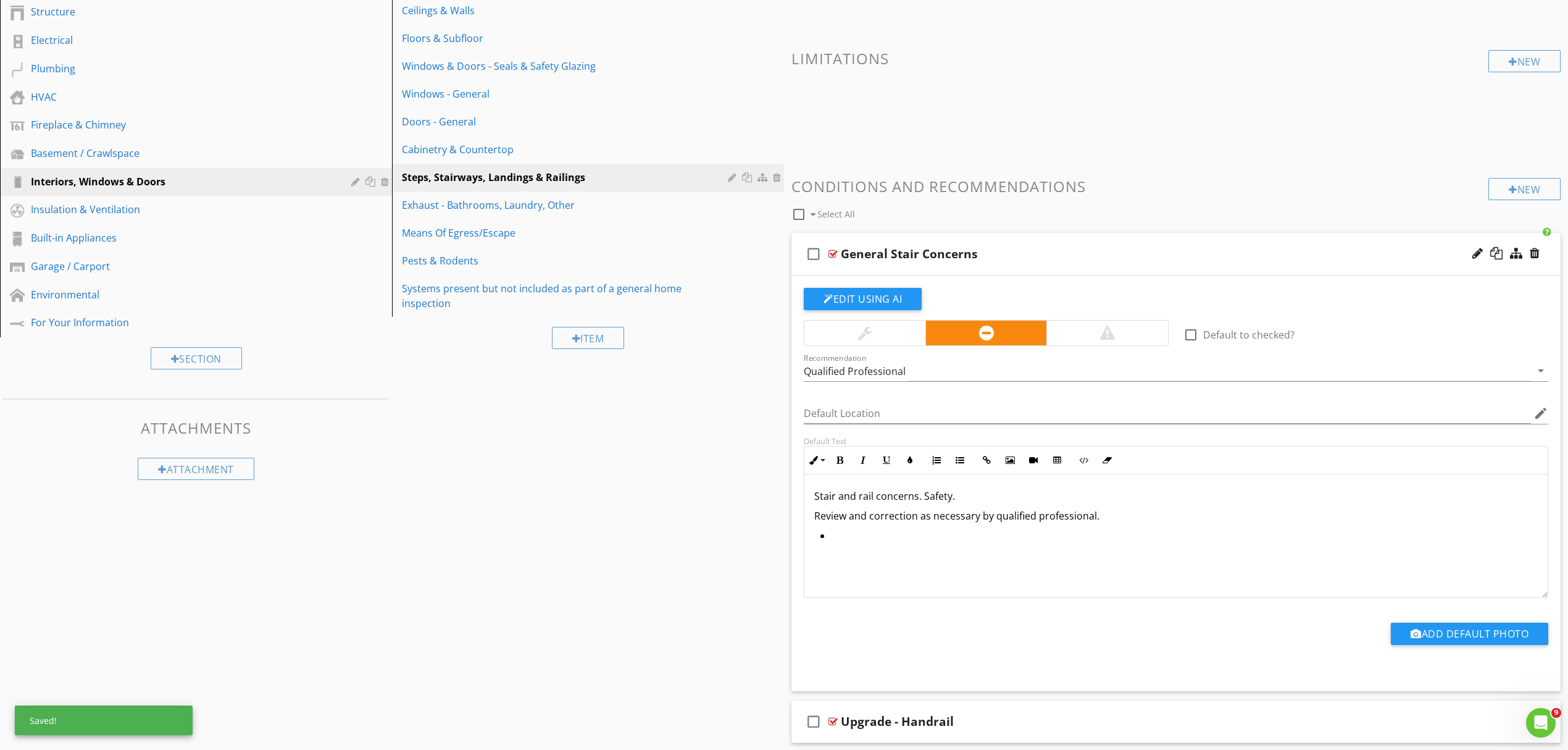
scroll to position [272, 0]
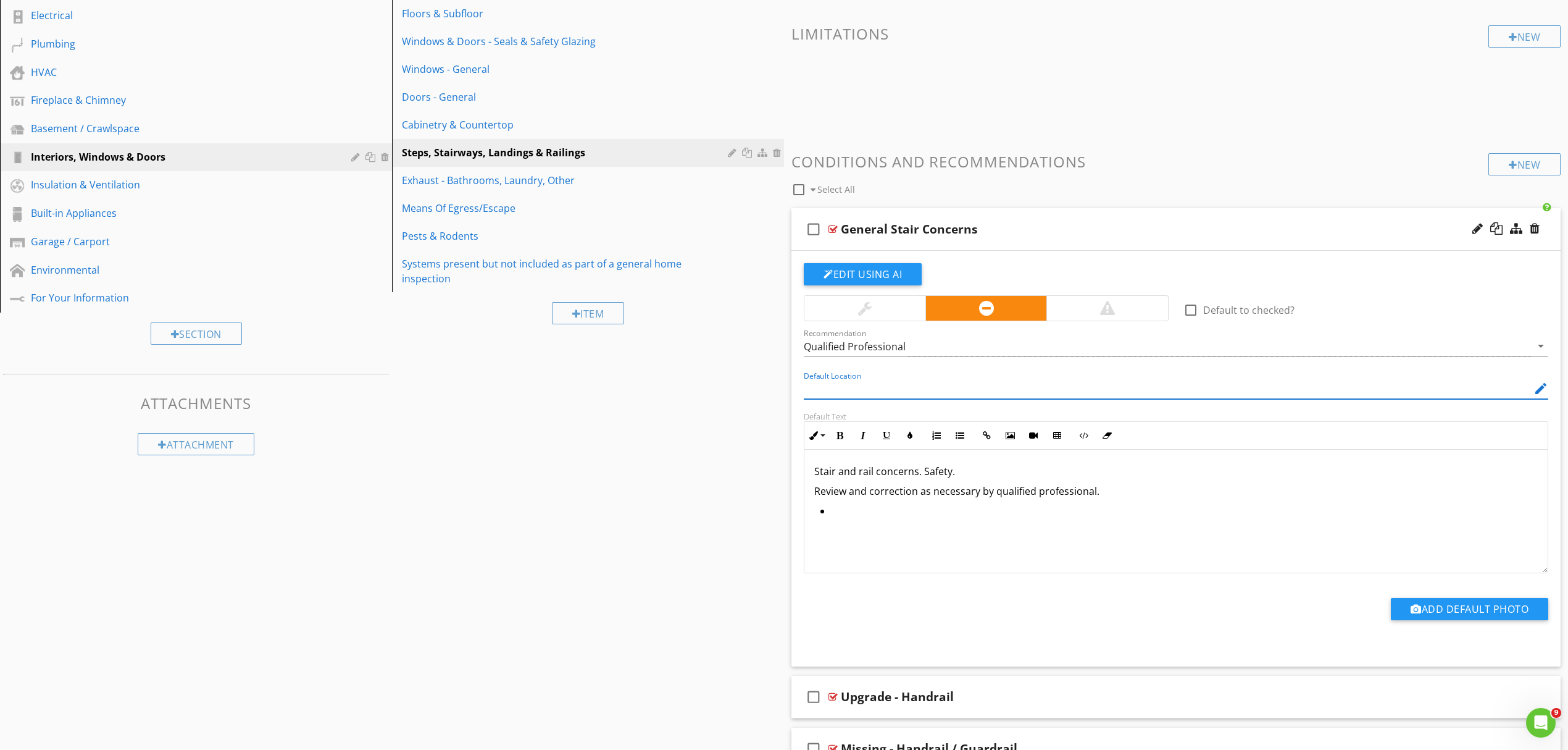
click at [880, 388] on input "Default Location" at bounding box center [1167, 389] width 728 height 21
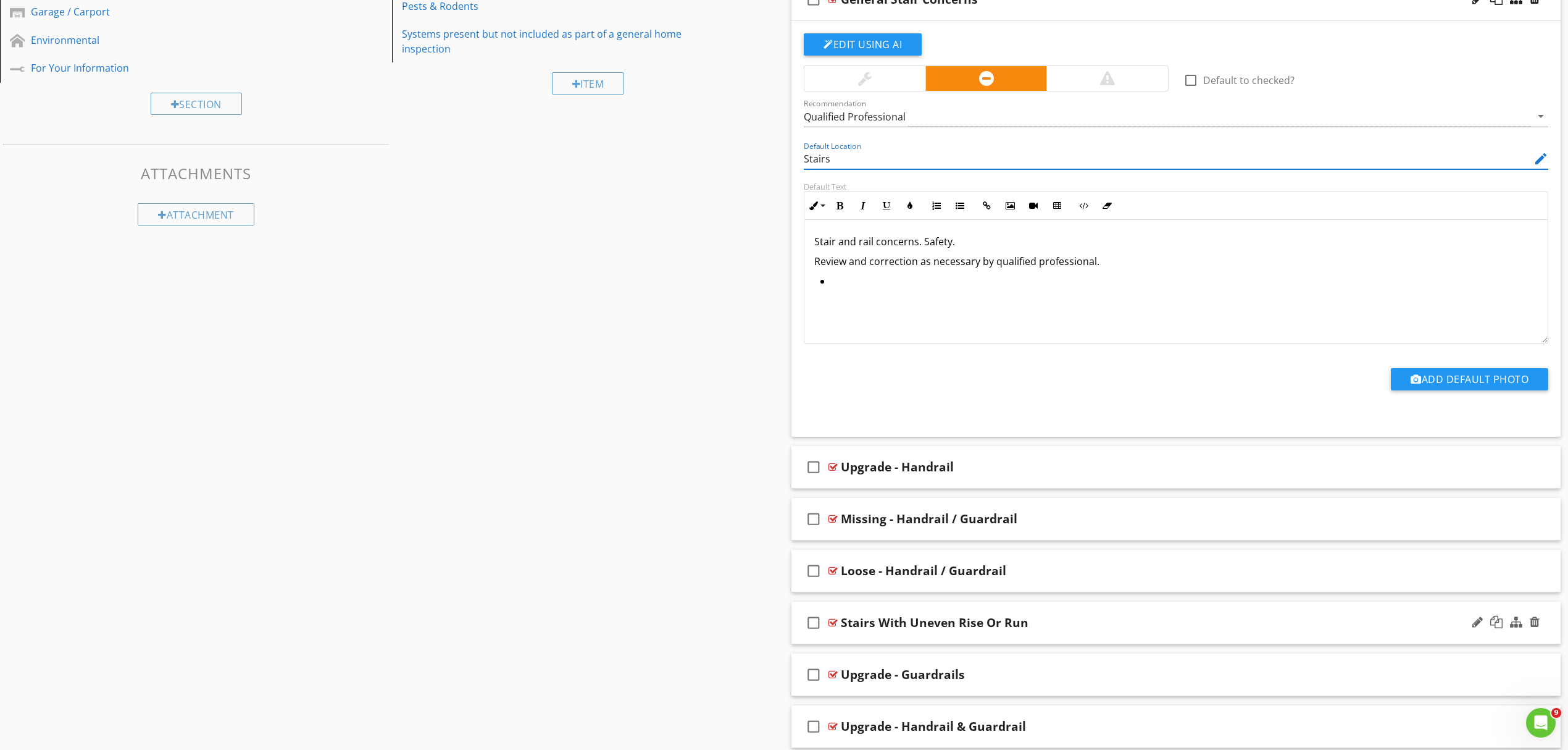
scroll to position [519, 0]
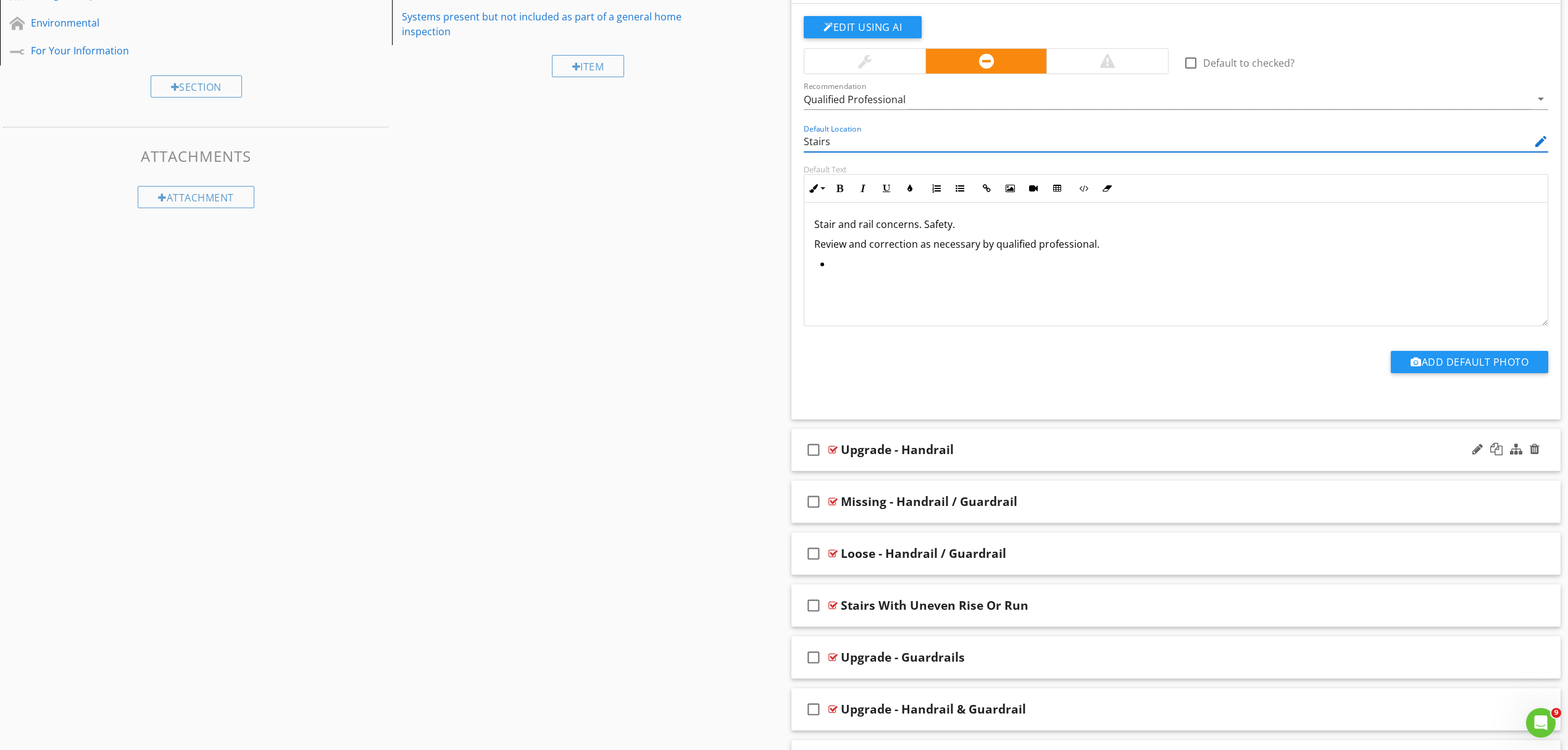
type input "Stairs"
click at [1088, 459] on div "check_box_outline_blank Upgrade - Handrail" at bounding box center [1176, 450] width 769 height 43
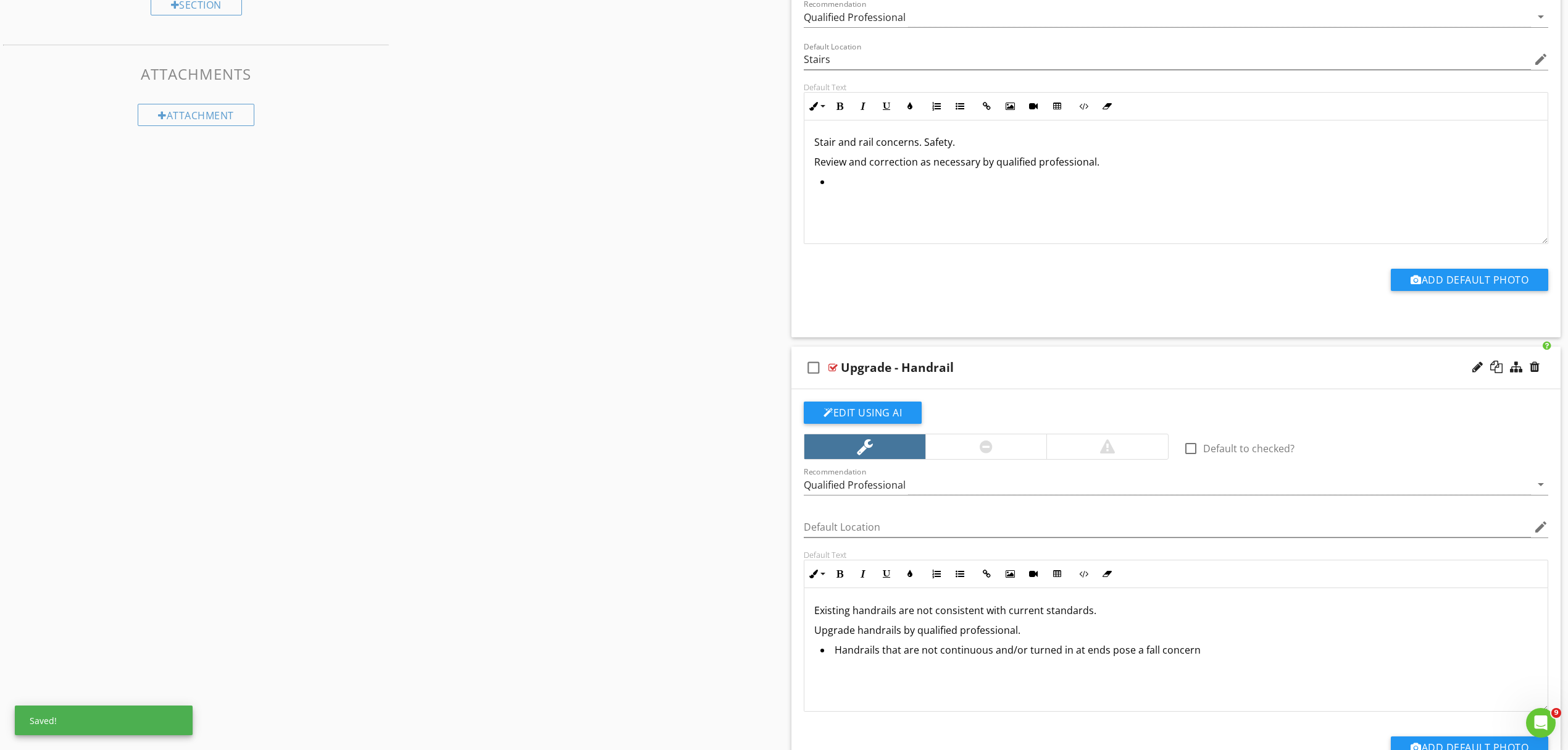
scroll to position [1, 0]
click at [816, 616] on p "Existing handrails are not consistent with current standards." at bounding box center [1176, 609] width 723 height 15
click at [882, 651] on li "Handrails that are not continuous and/or turned in at ends pose a fall concern" at bounding box center [1179, 650] width 718 height 18
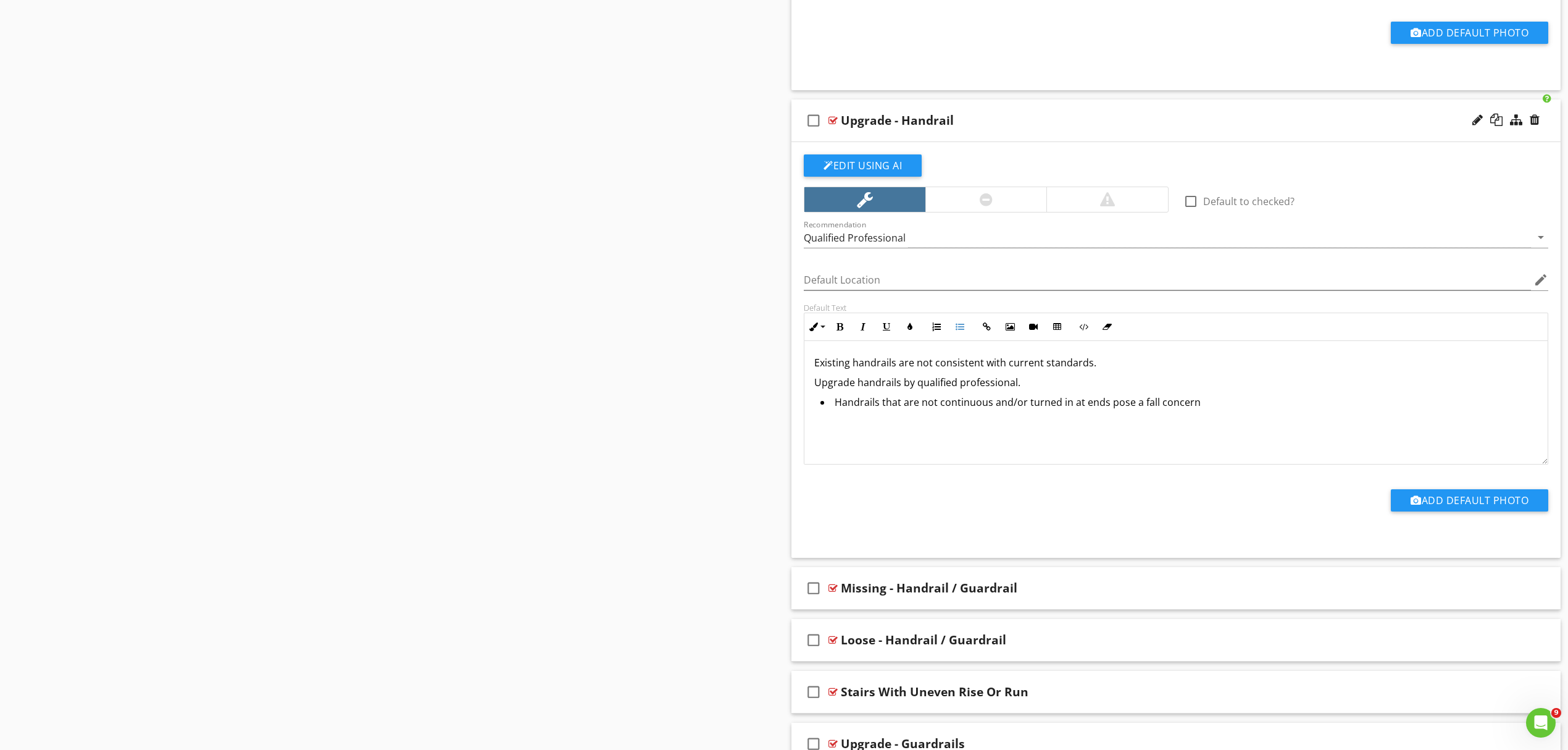
scroll to position [766, 0]
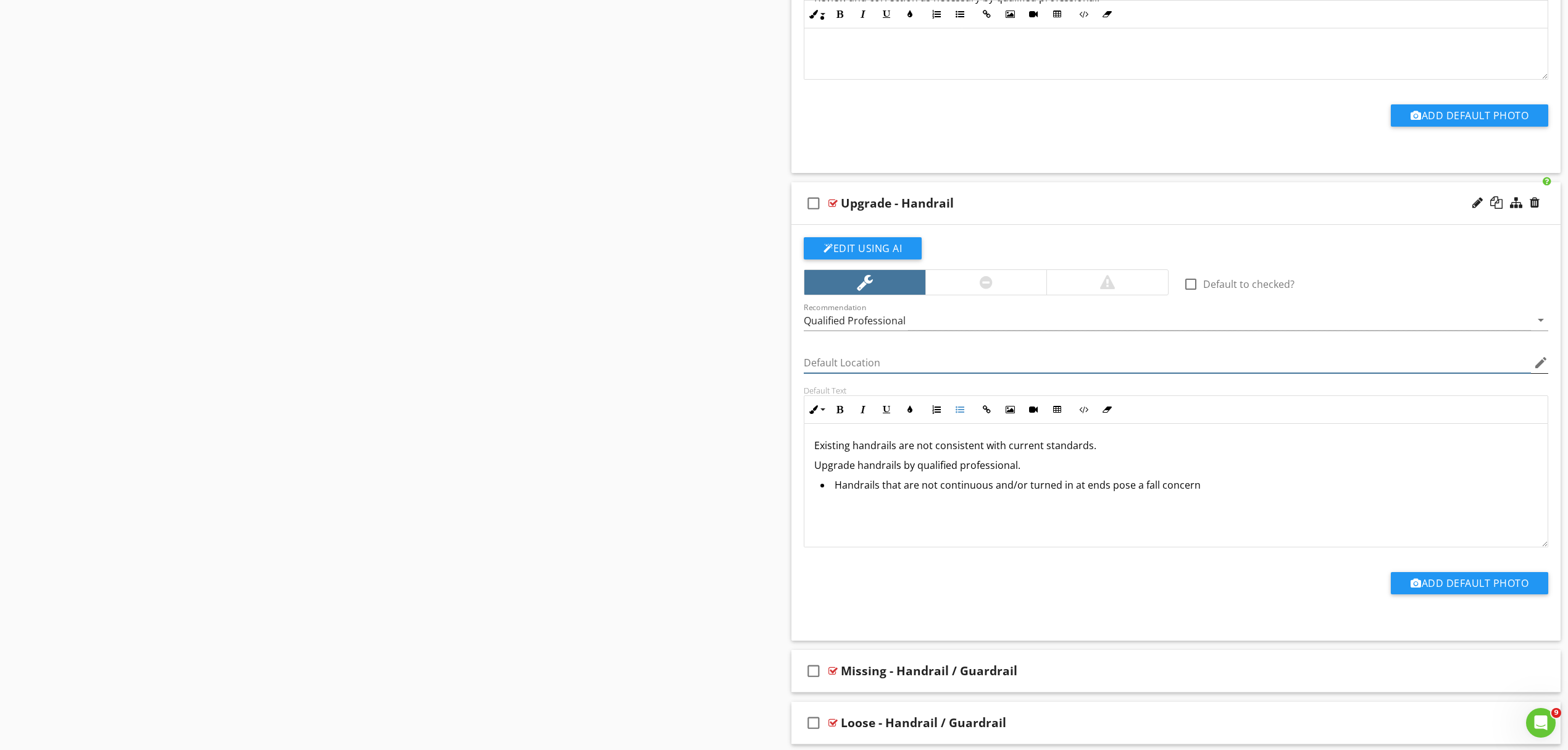
click at [878, 356] on input "Default Location" at bounding box center [1167, 363] width 728 height 21
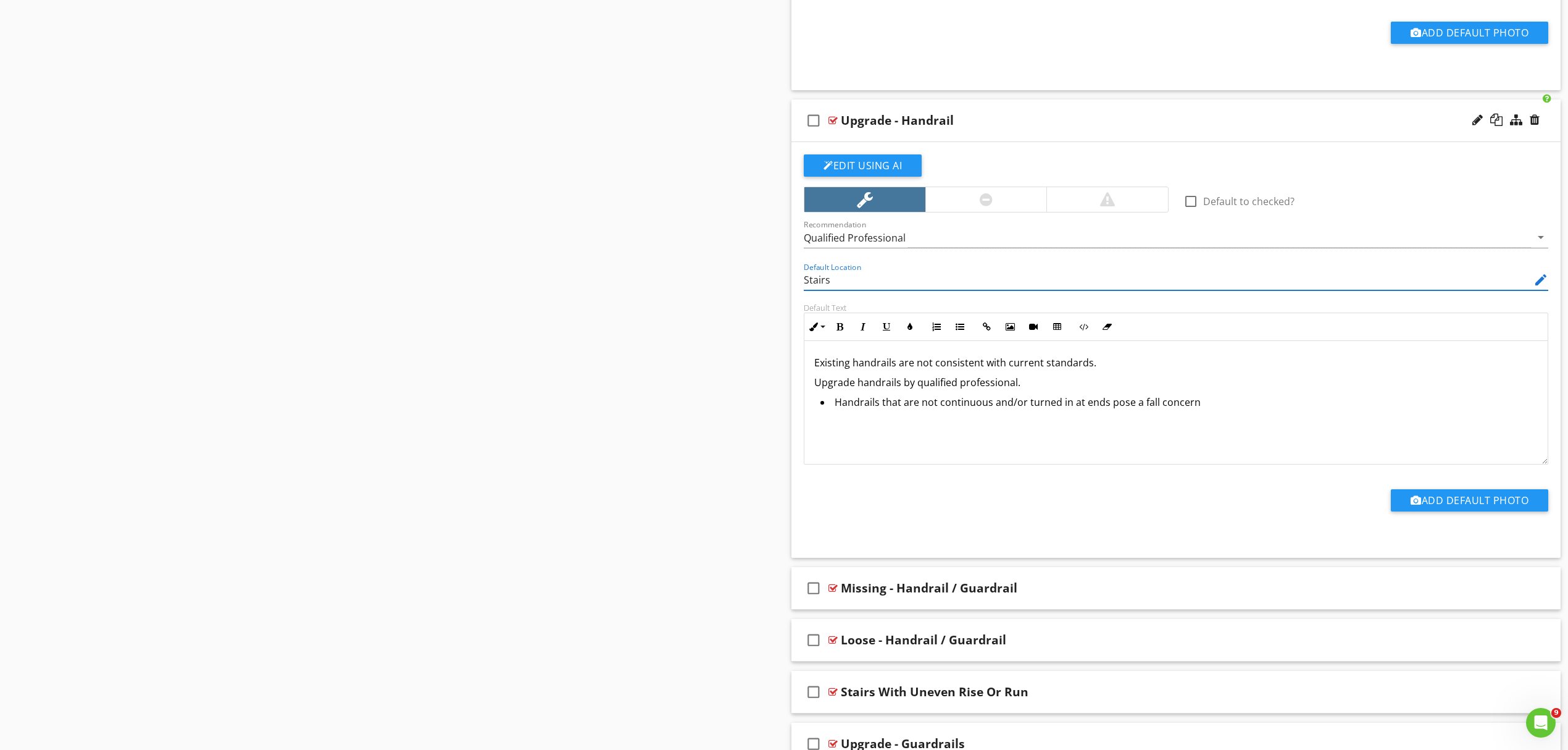
scroll to position [931, 0]
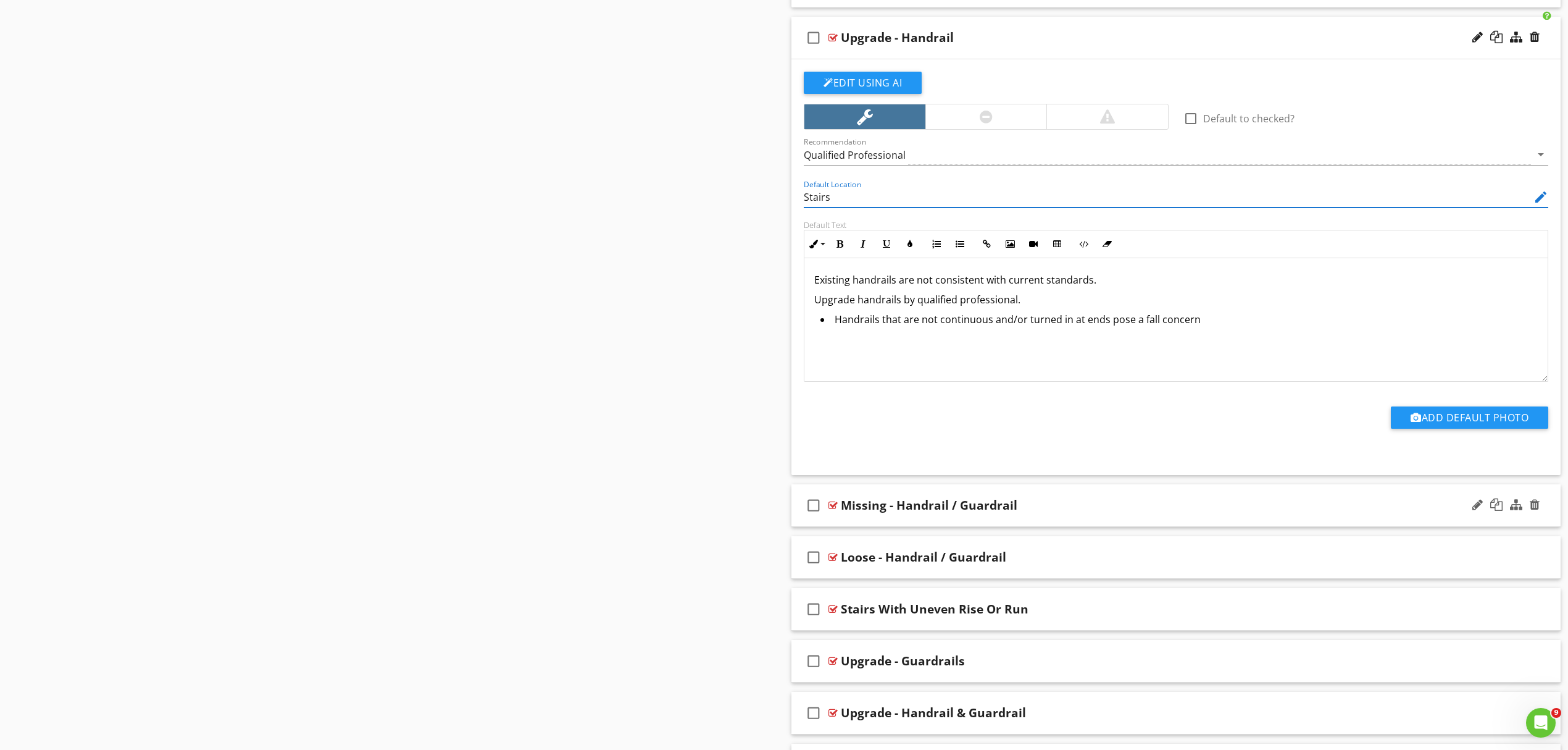
type input "Stairs"
click at [1092, 506] on div "Missing - Handrail / Guardrail" at bounding box center [1120, 505] width 559 height 15
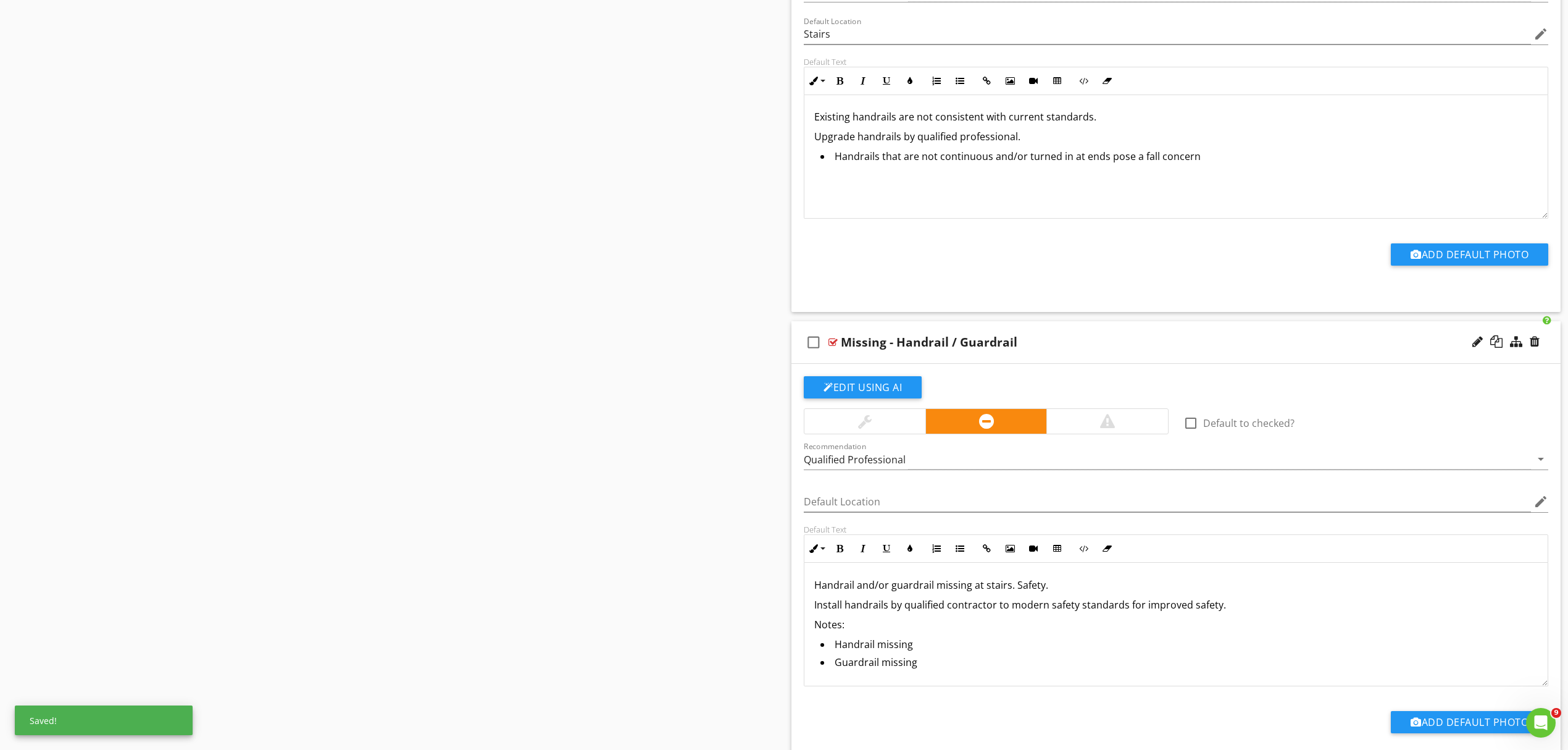
scroll to position [1096, 0]
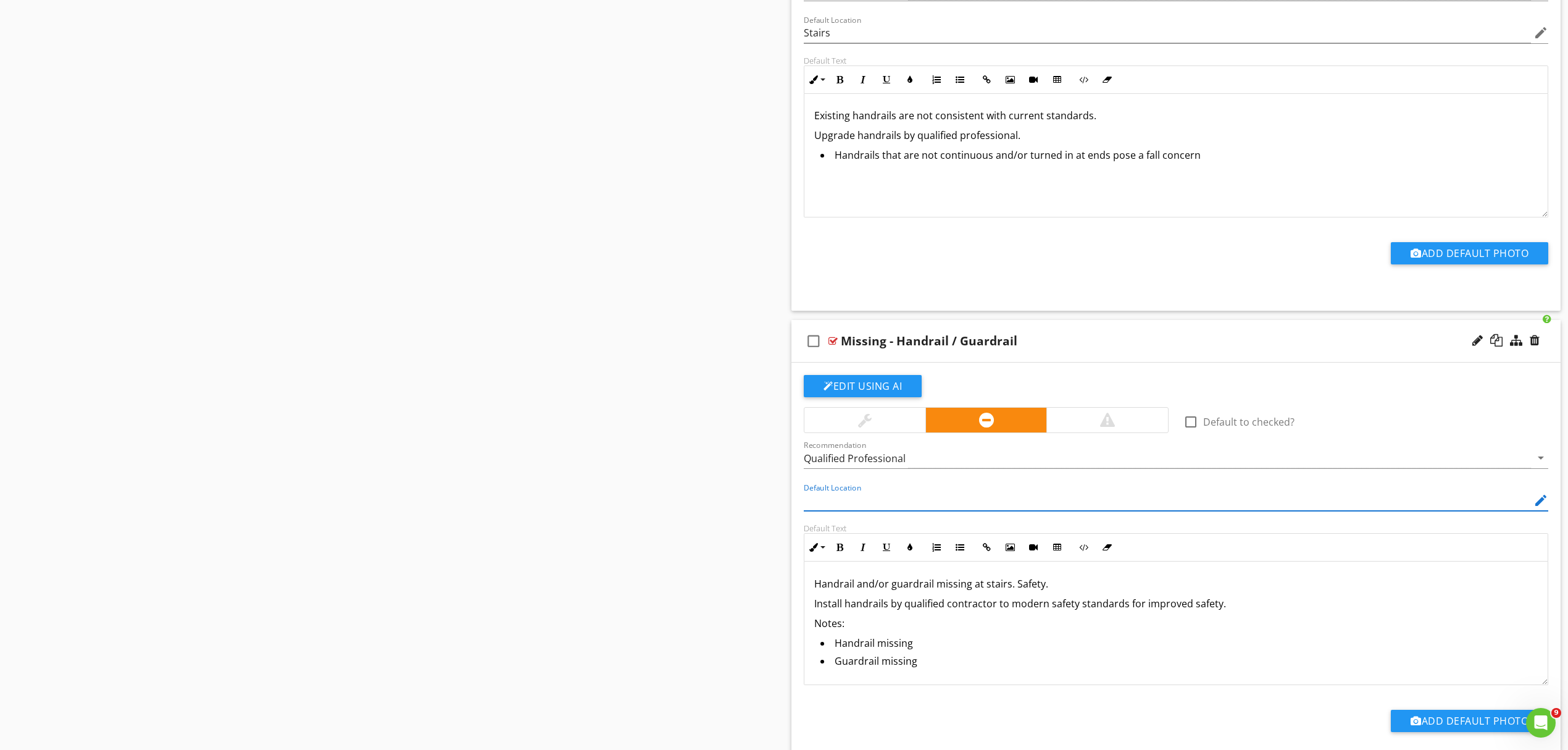
click at [893, 501] on input "Default Location" at bounding box center [1167, 501] width 728 height 21
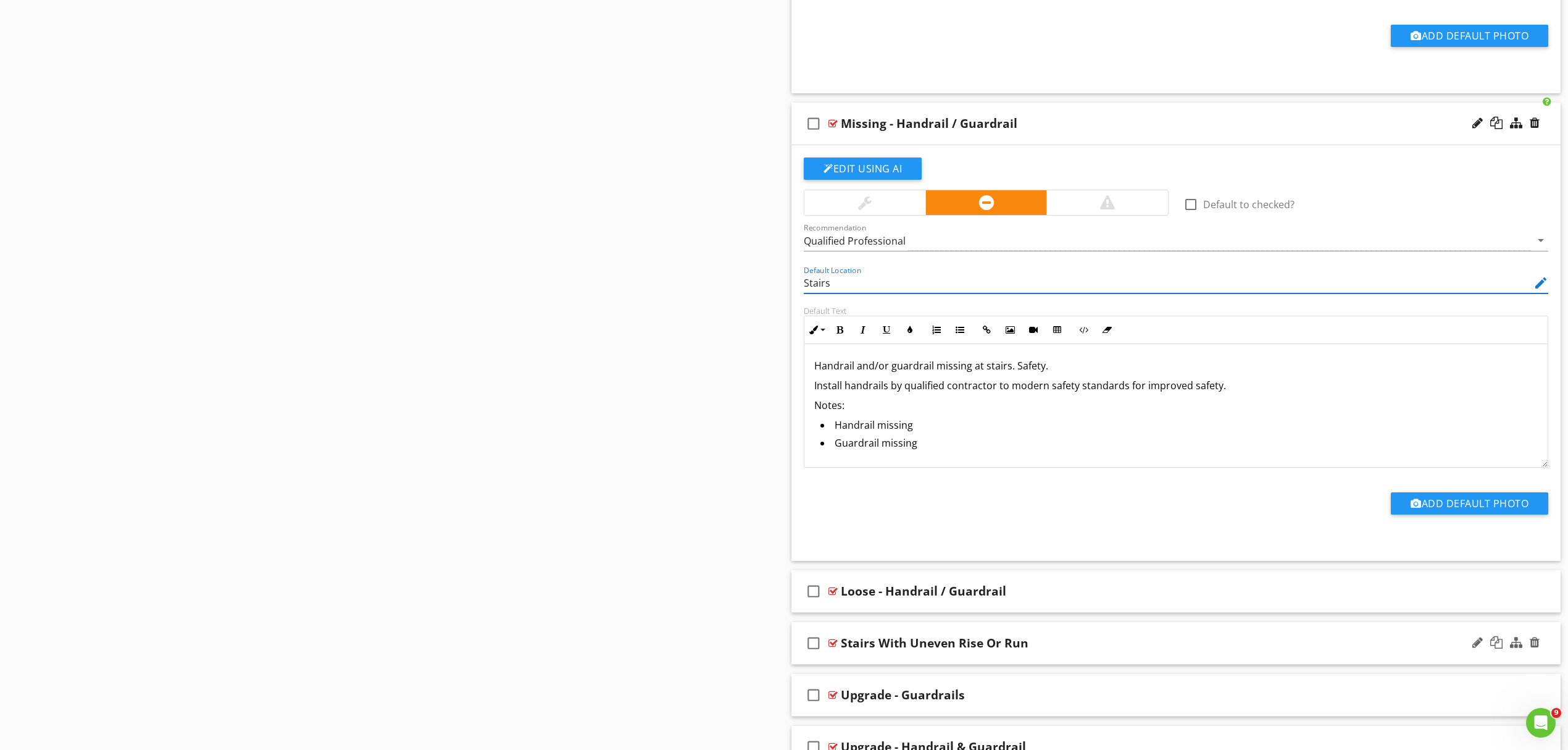
scroll to position [1343, 0]
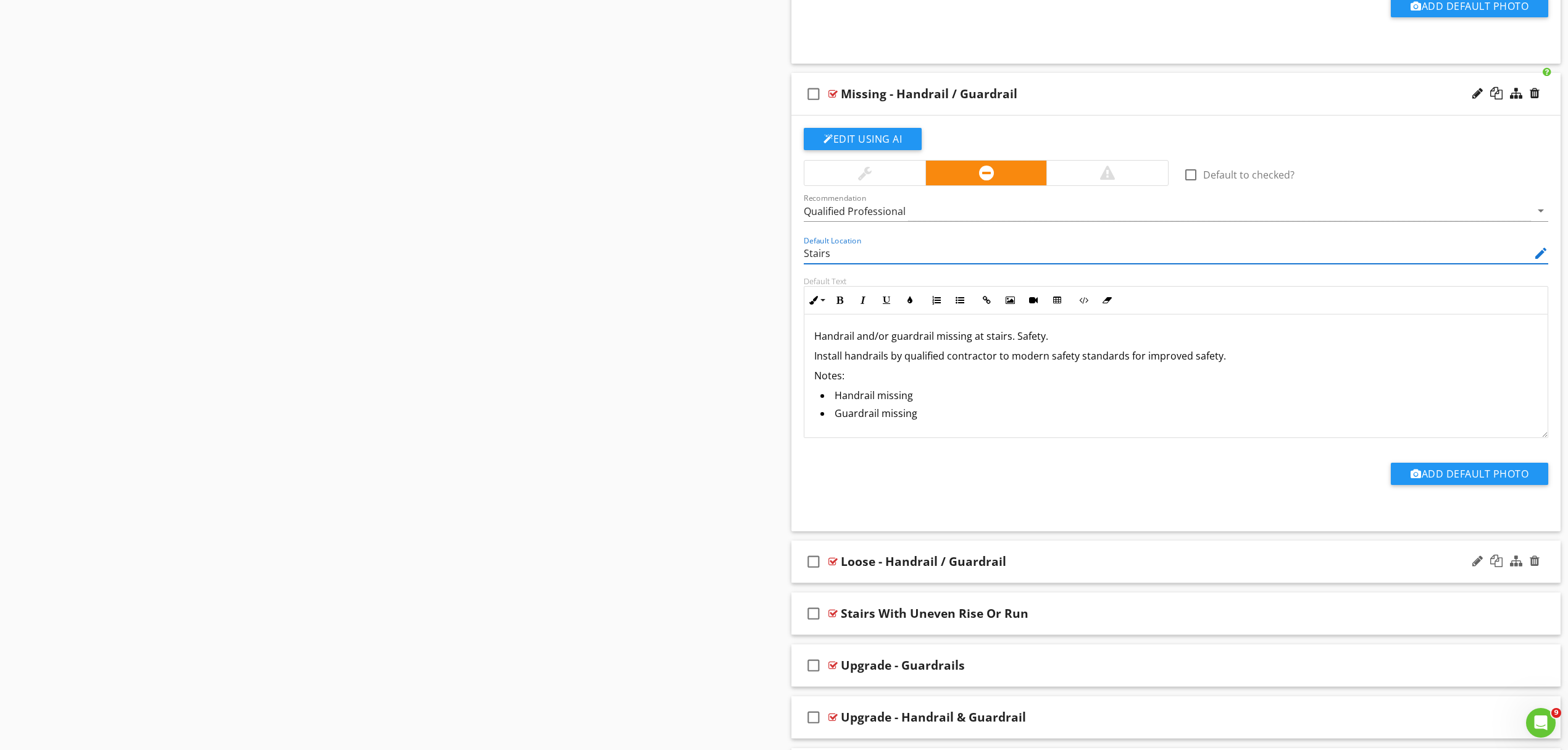
type input "Stairs"
click at [1110, 555] on div "check_box_outline_blank Loose - Handrail / Guardrail" at bounding box center [1176, 562] width 769 height 43
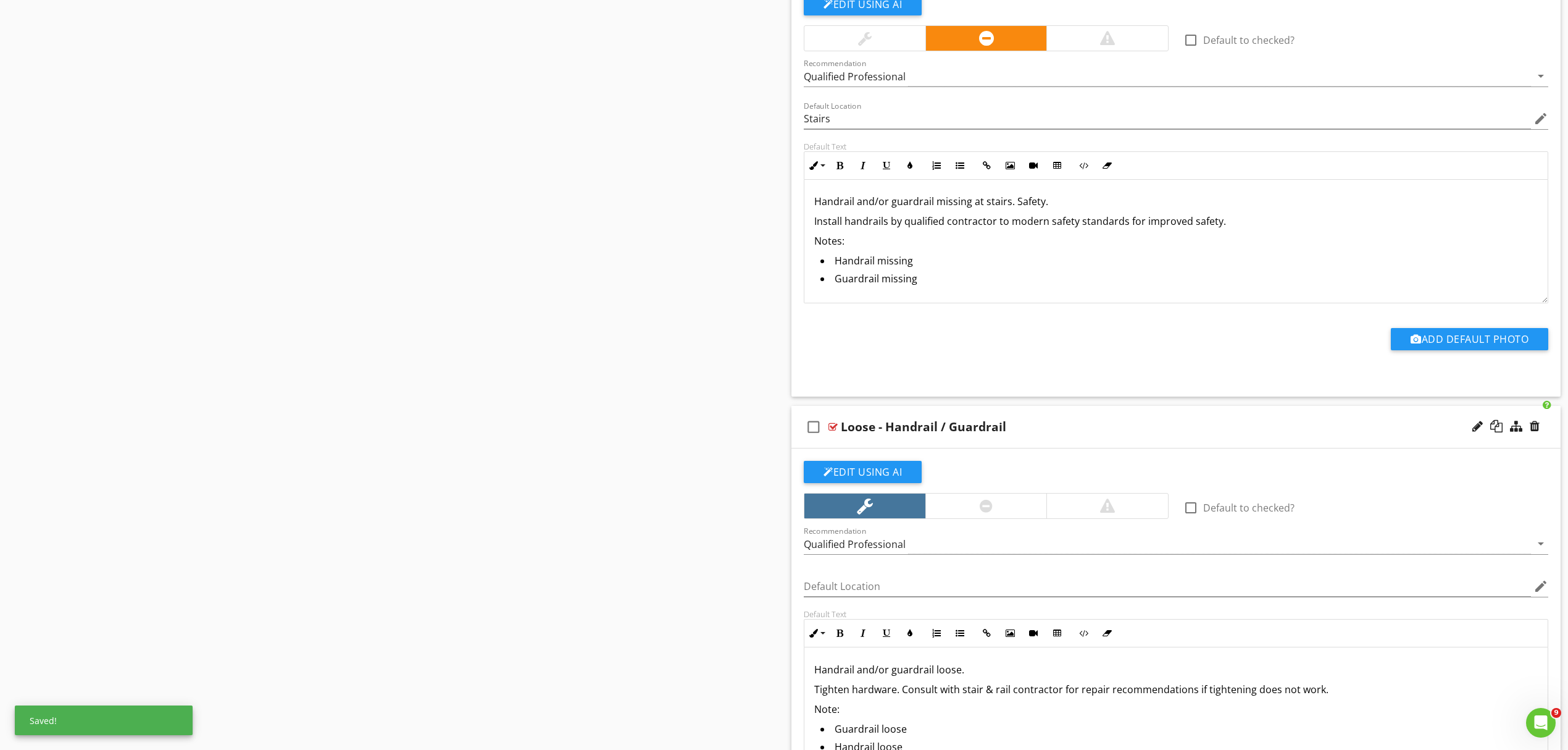
scroll to position [1508, 0]
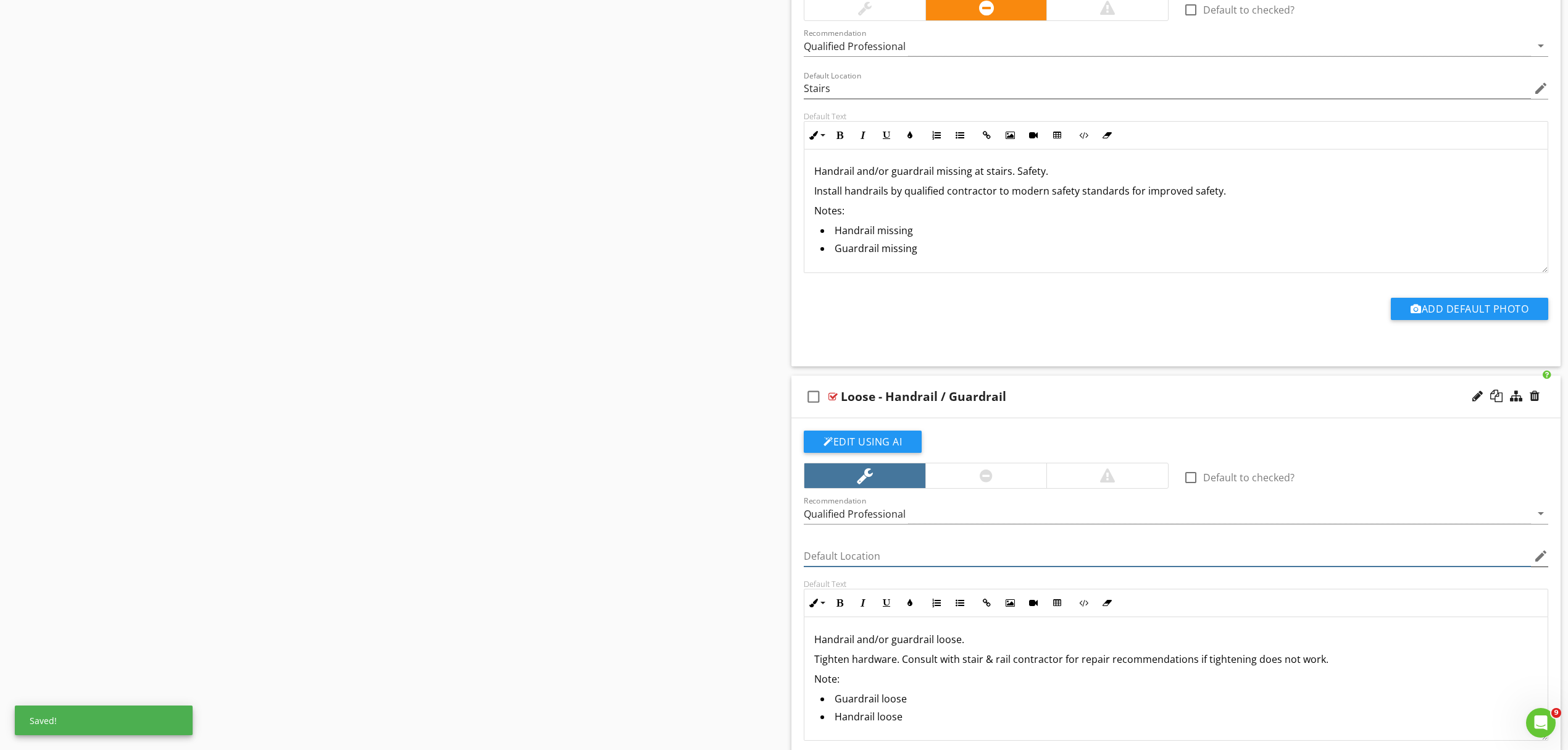
click at [865, 557] on input "Default Location" at bounding box center [1167, 556] width 728 height 21
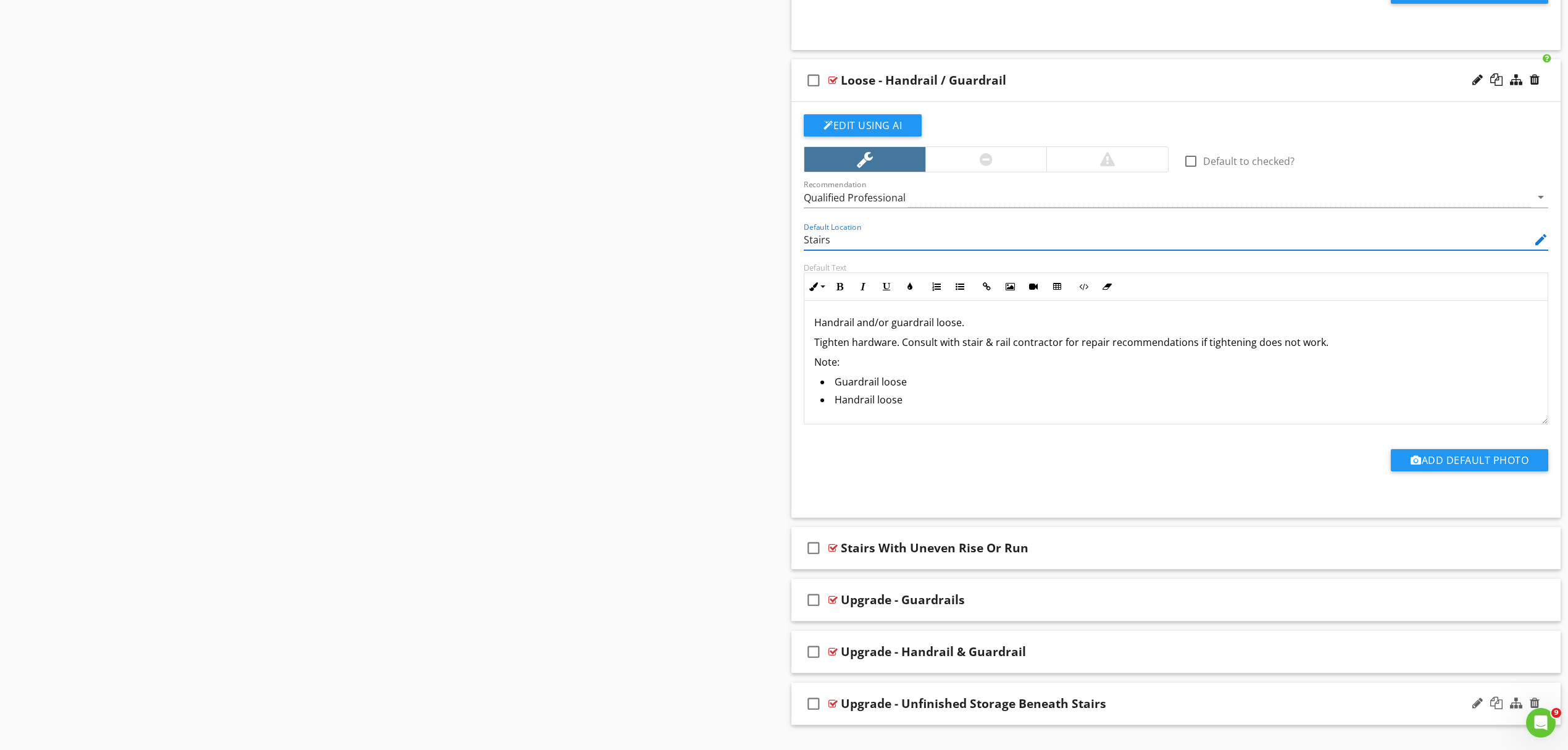
scroll to position [1858, 0]
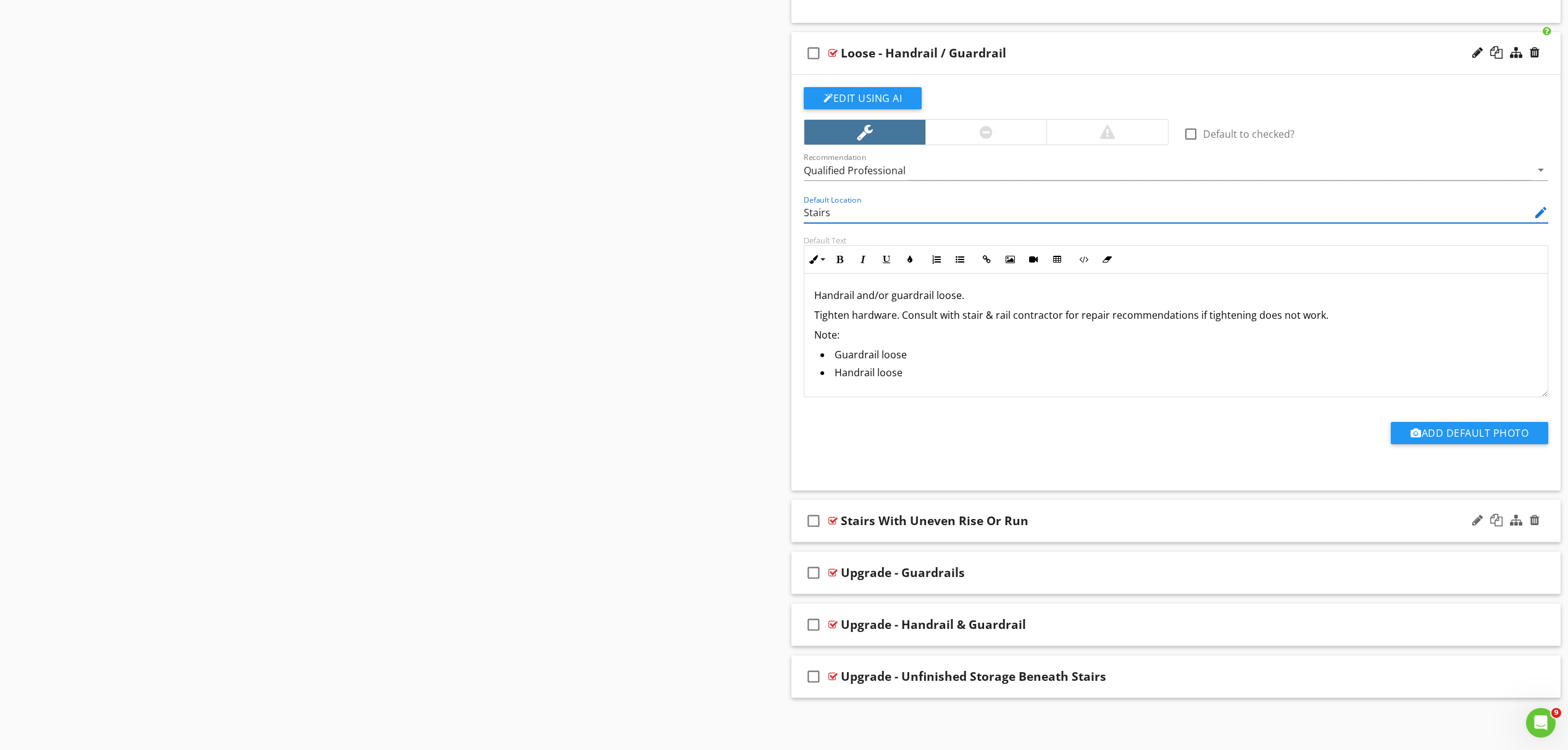
type input "Stairs"
click at [1107, 521] on div "Stairs With Uneven Rise Or Run" at bounding box center [1120, 521] width 559 height 15
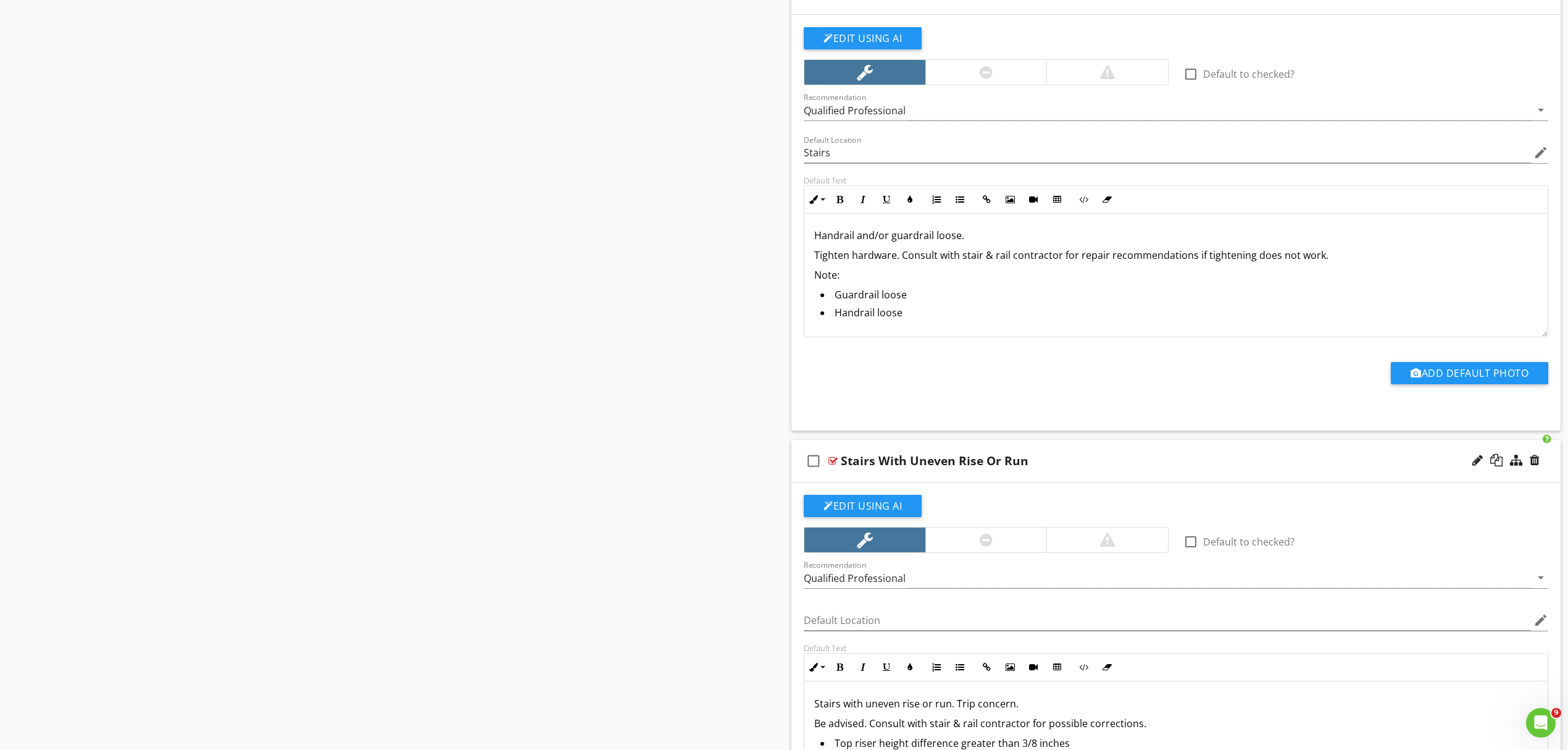
scroll to position [1940, 0]
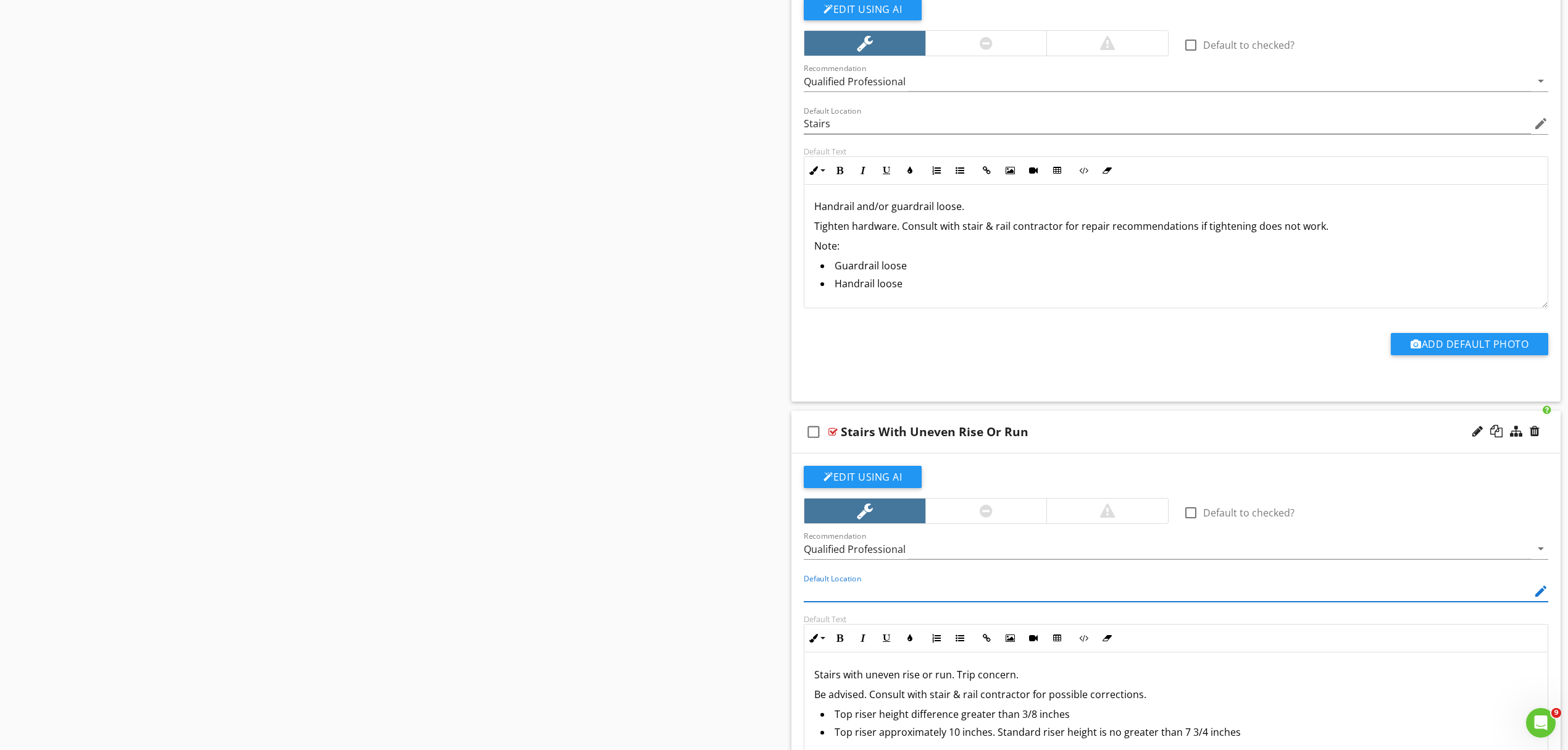
click at [885, 601] on input "Default Location" at bounding box center [1167, 591] width 728 height 21
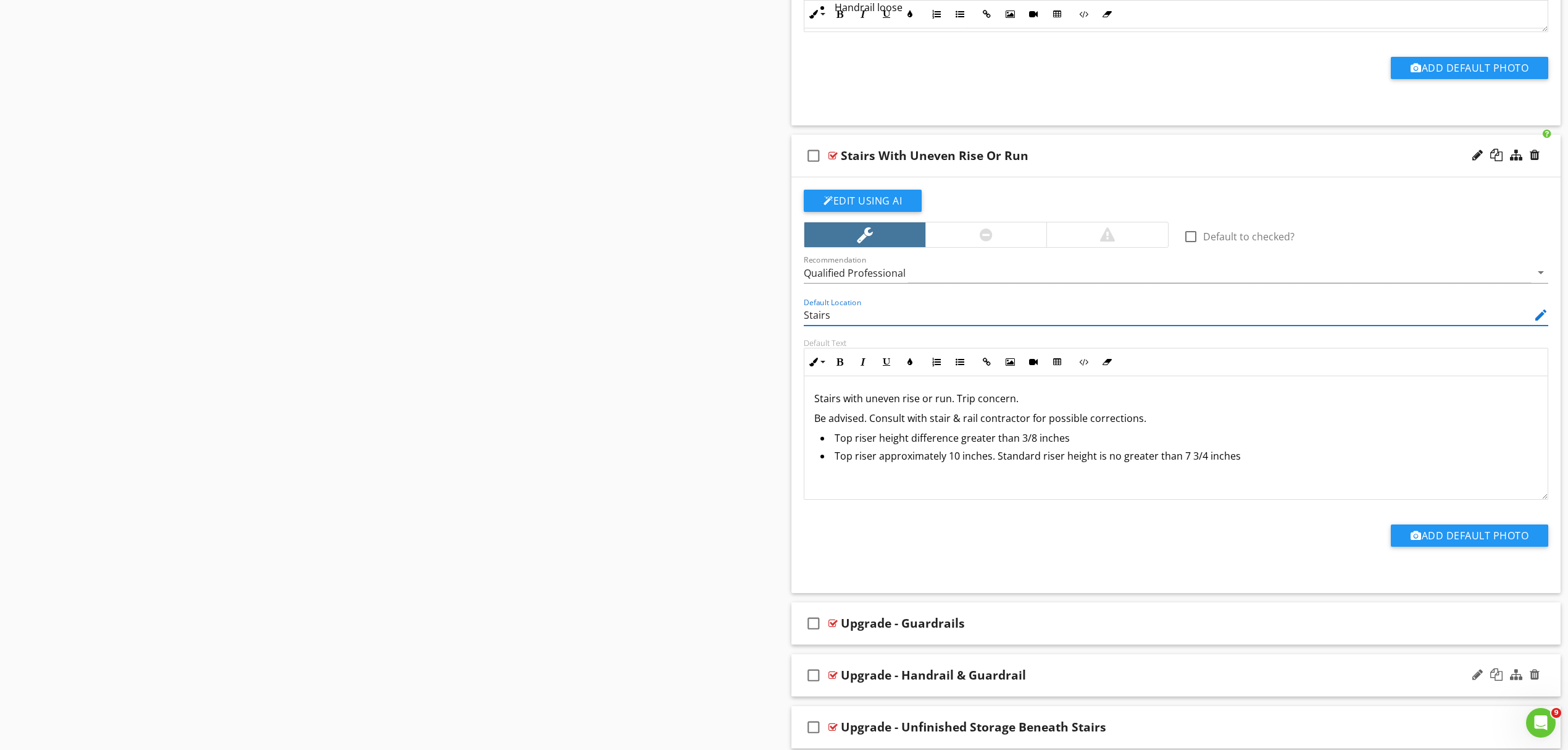
scroll to position [2274, 0]
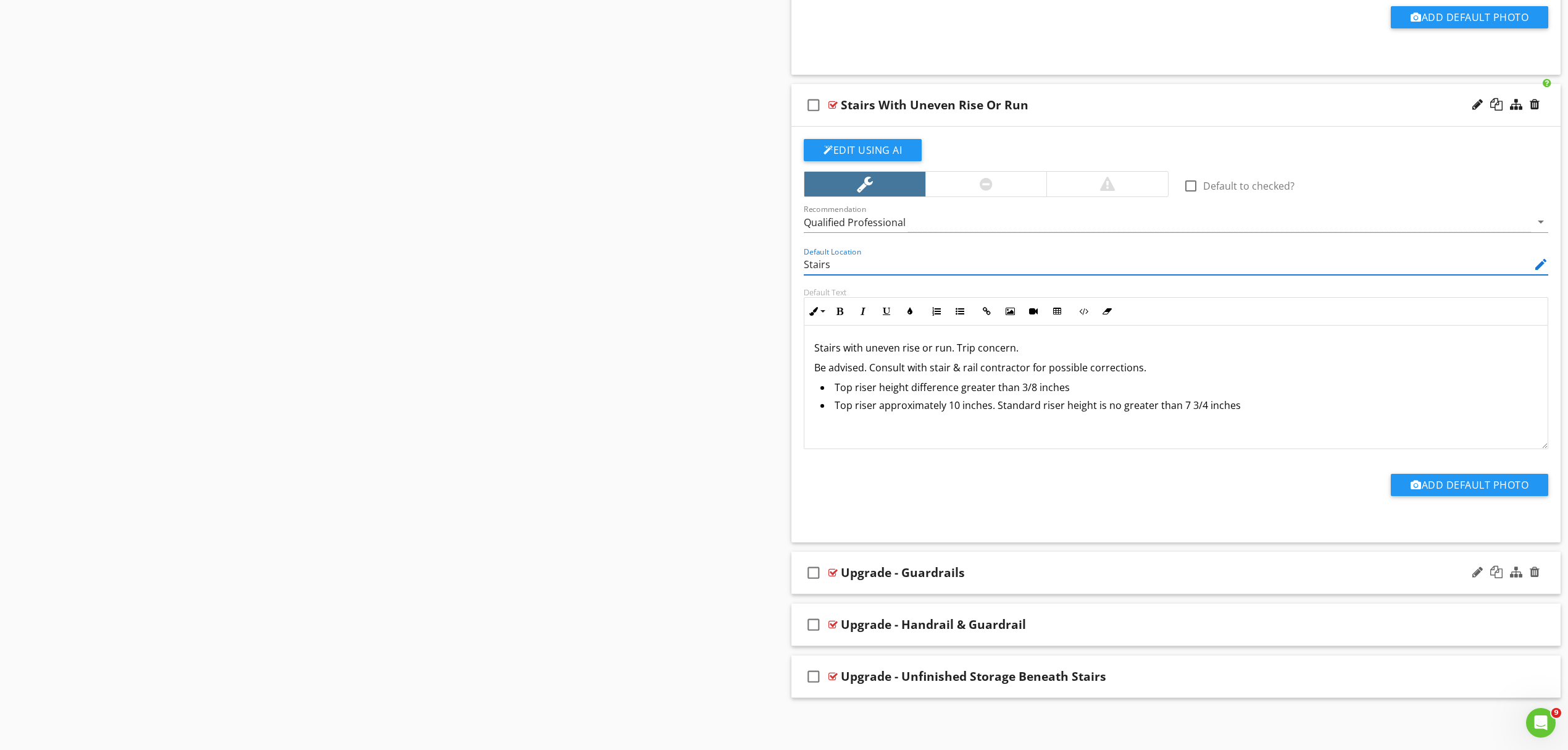
type input "Stairs"
click at [1080, 573] on div "Upgrade - Guardrails" at bounding box center [1120, 572] width 559 height 15
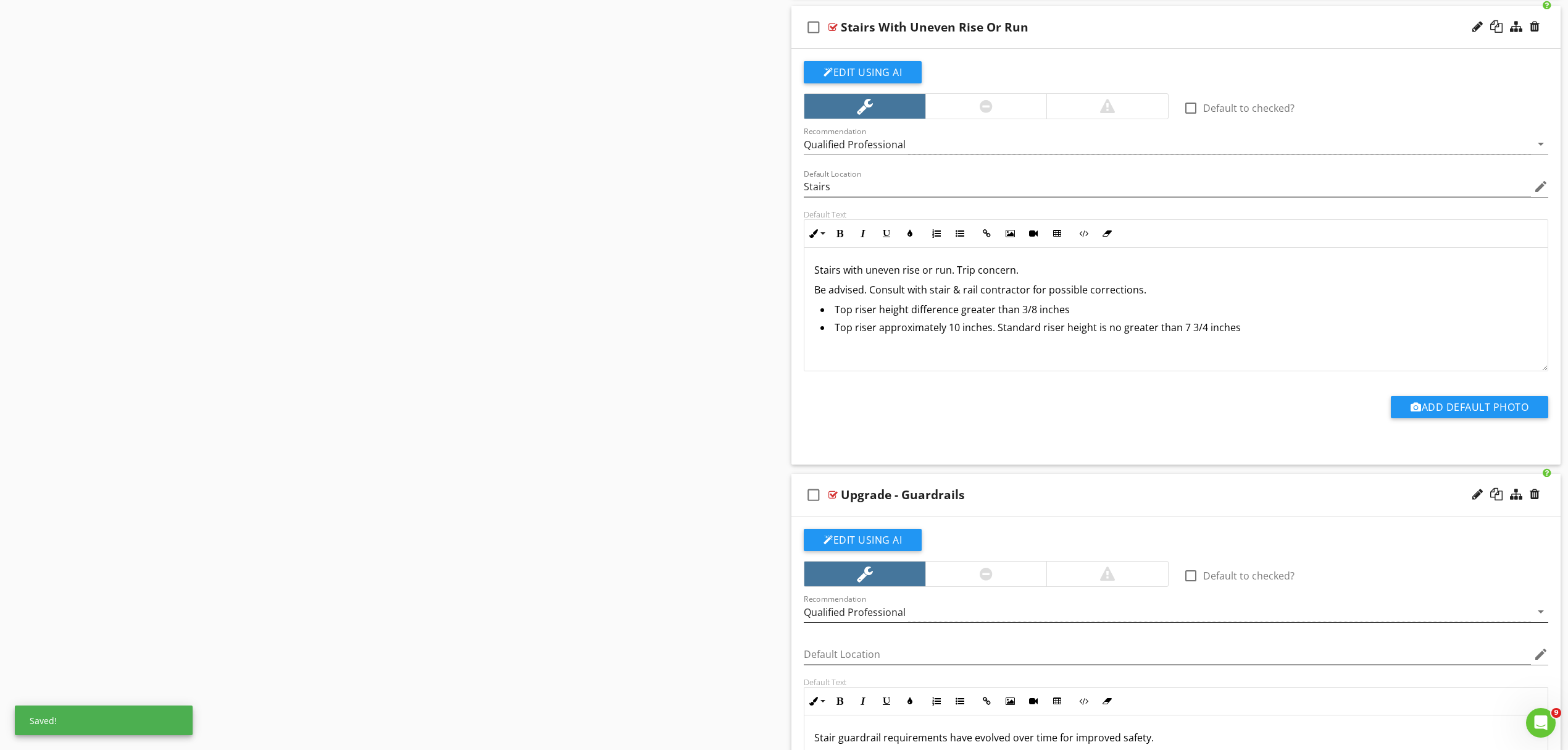
scroll to position [2439, 0]
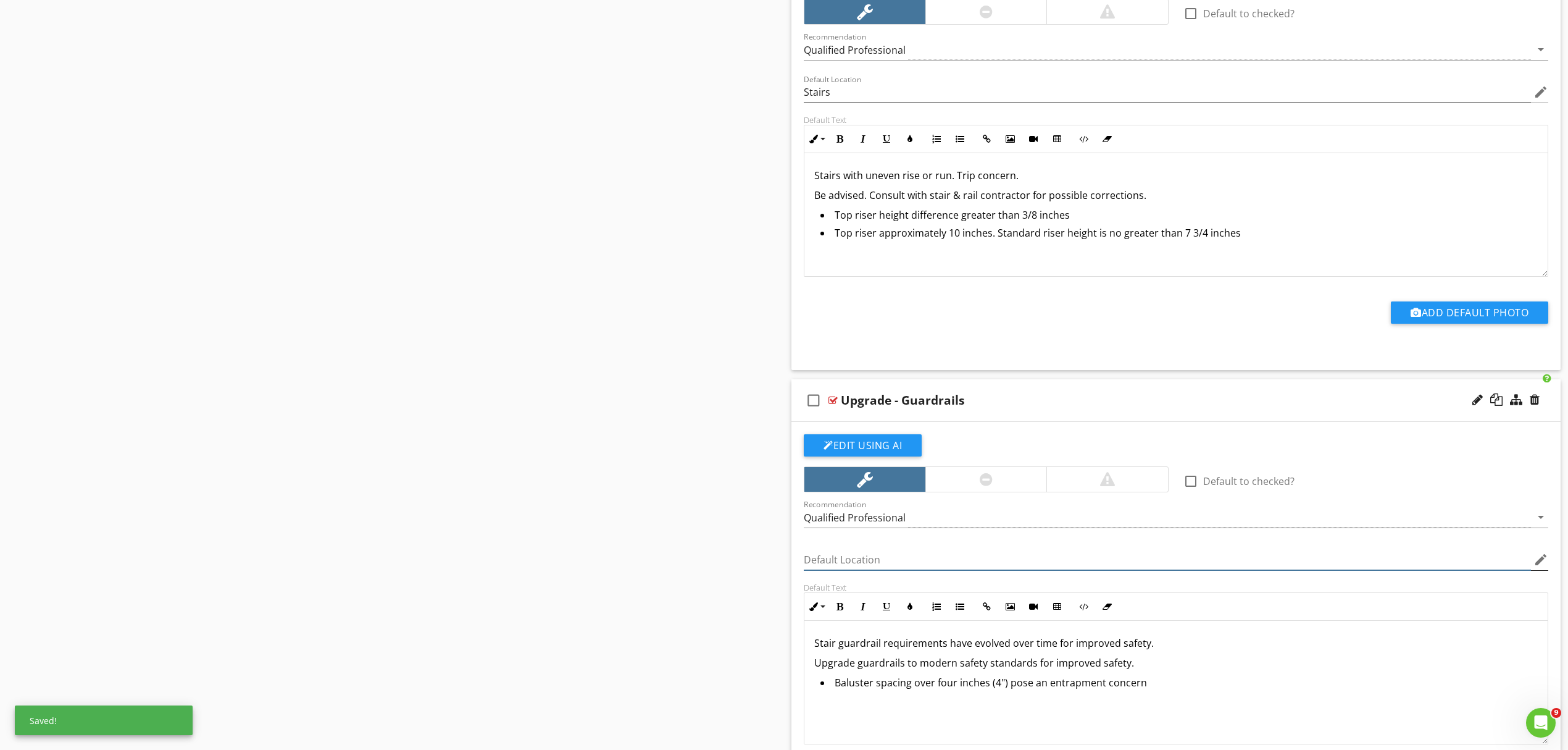
click at [870, 570] on input "Default Location" at bounding box center [1167, 560] width 728 height 21
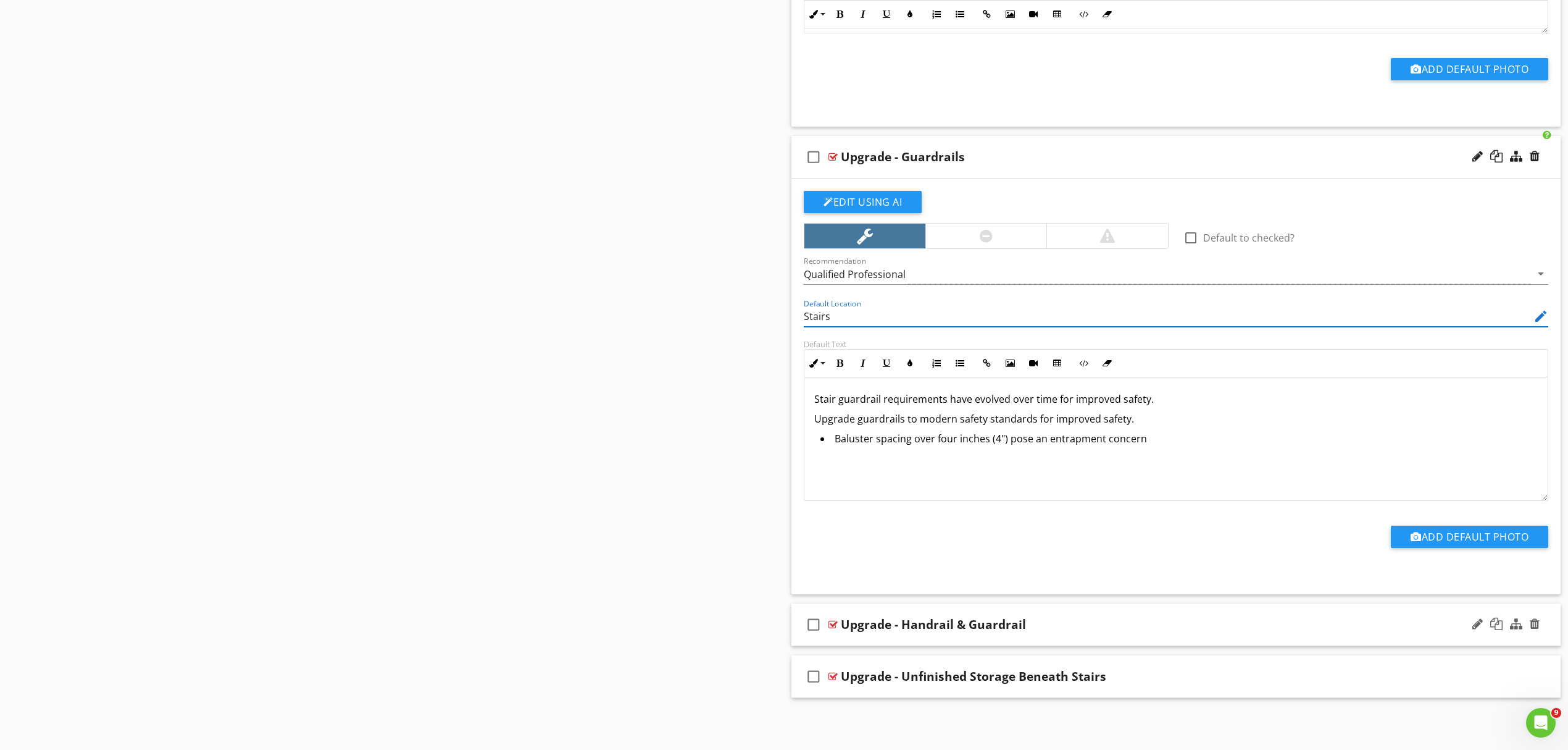
scroll to position [2691, 0]
type input "Stairs"
click at [1098, 614] on div "check_box_outline_blank Upgrade - Handrail & Guardrail" at bounding box center [1176, 625] width 769 height 43
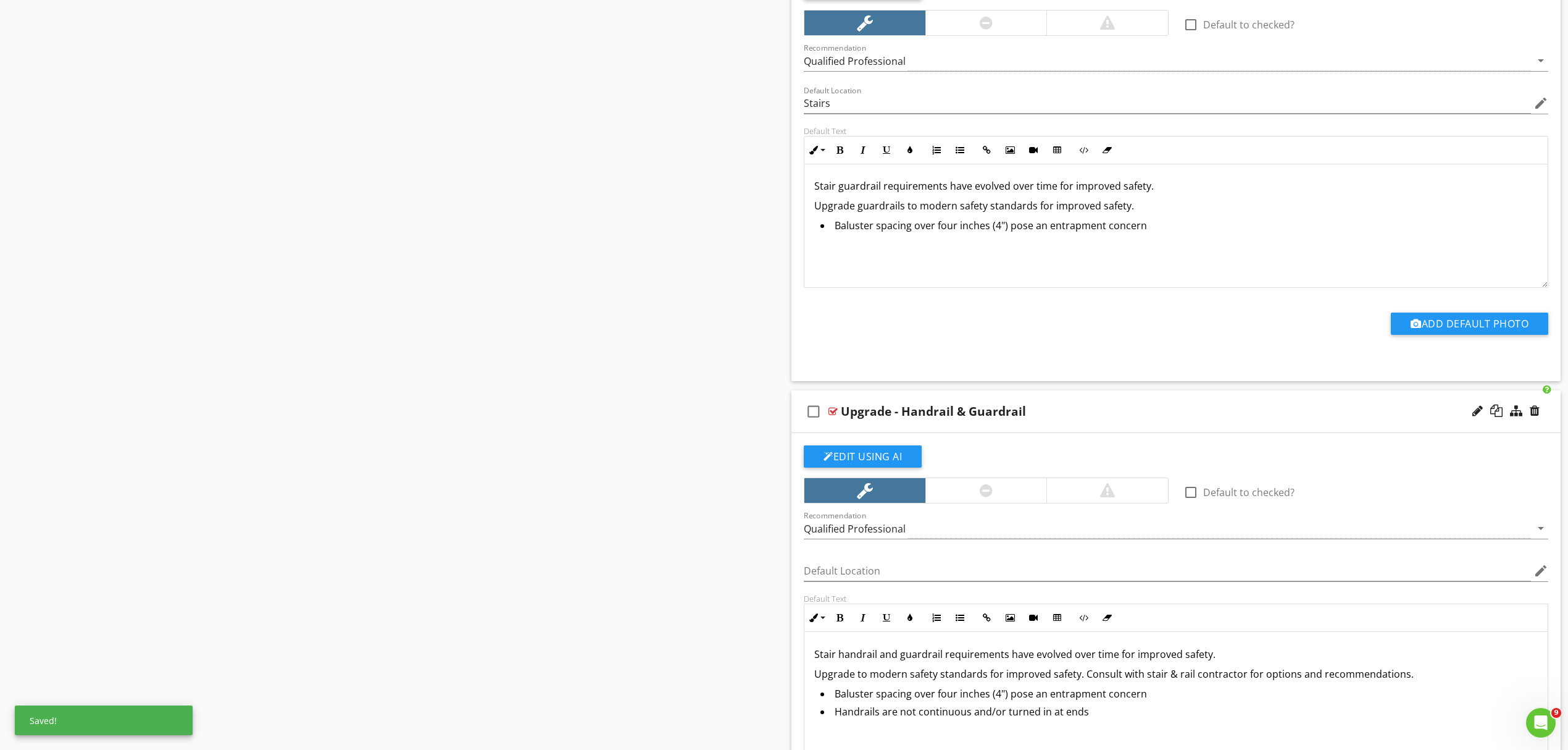
scroll to position [2939, 0]
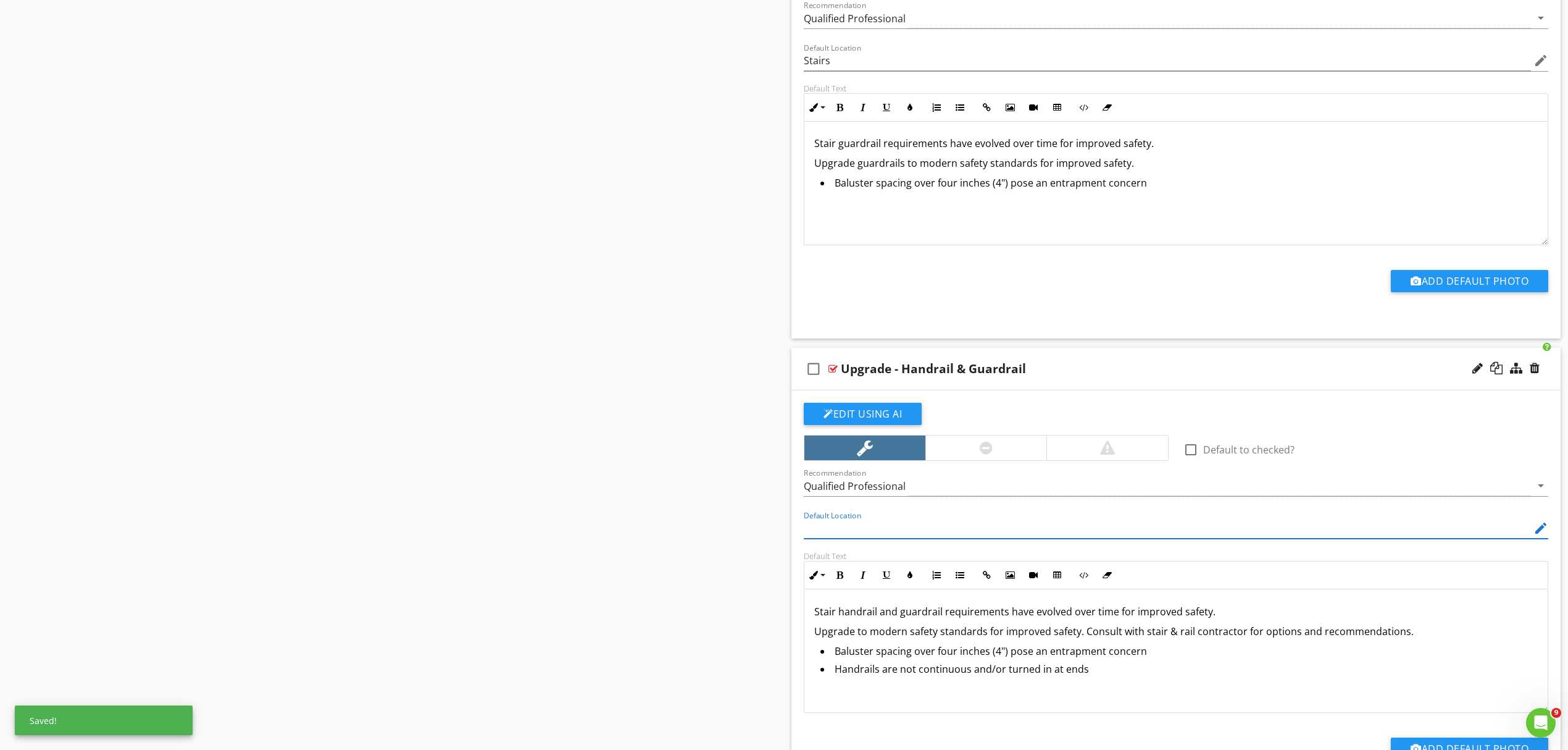
click at [890, 537] on input "Default Location" at bounding box center [1167, 529] width 728 height 21
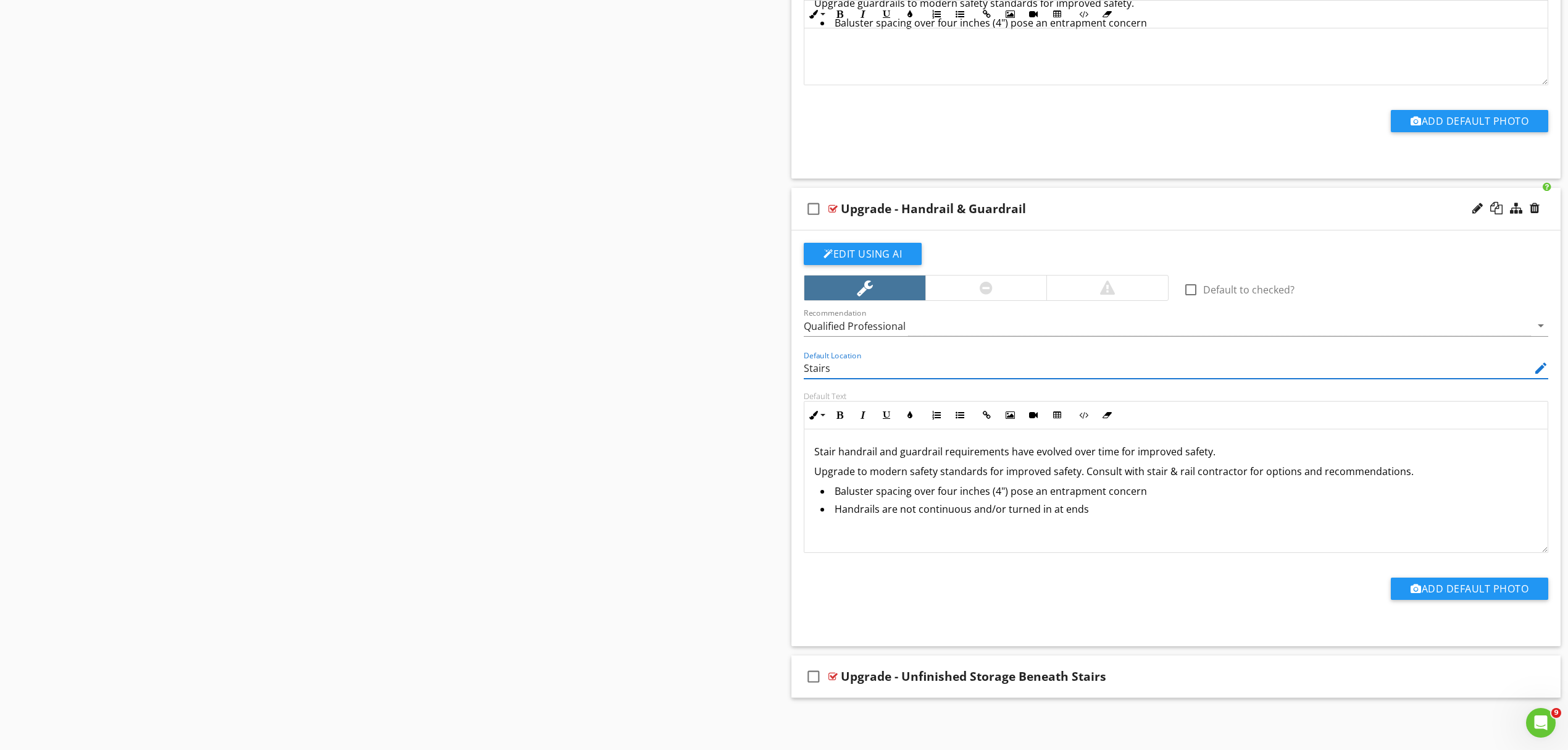
scroll to position [3109, 0]
type input "Stairs"
click at [1191, 665] on div "check_box_outline_blank Upgrade - Unfinished Storage Beneath Stairs" at bounding box center [1176, 676] width 769 height 43
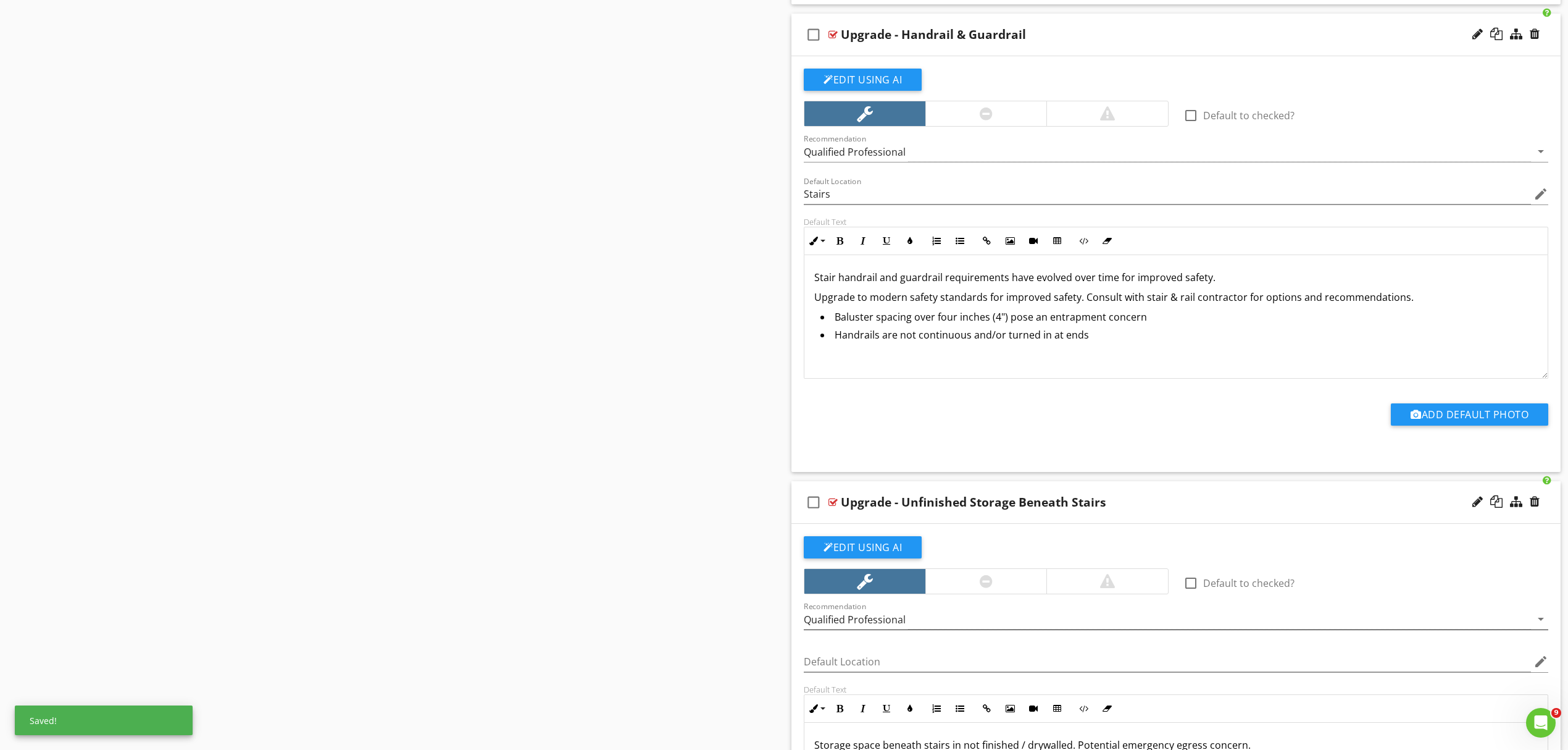
scroll to position [3274, 0]
click at [905, 664] on input "Default Location" at bounding box center [1167, 661] width 728 height 21
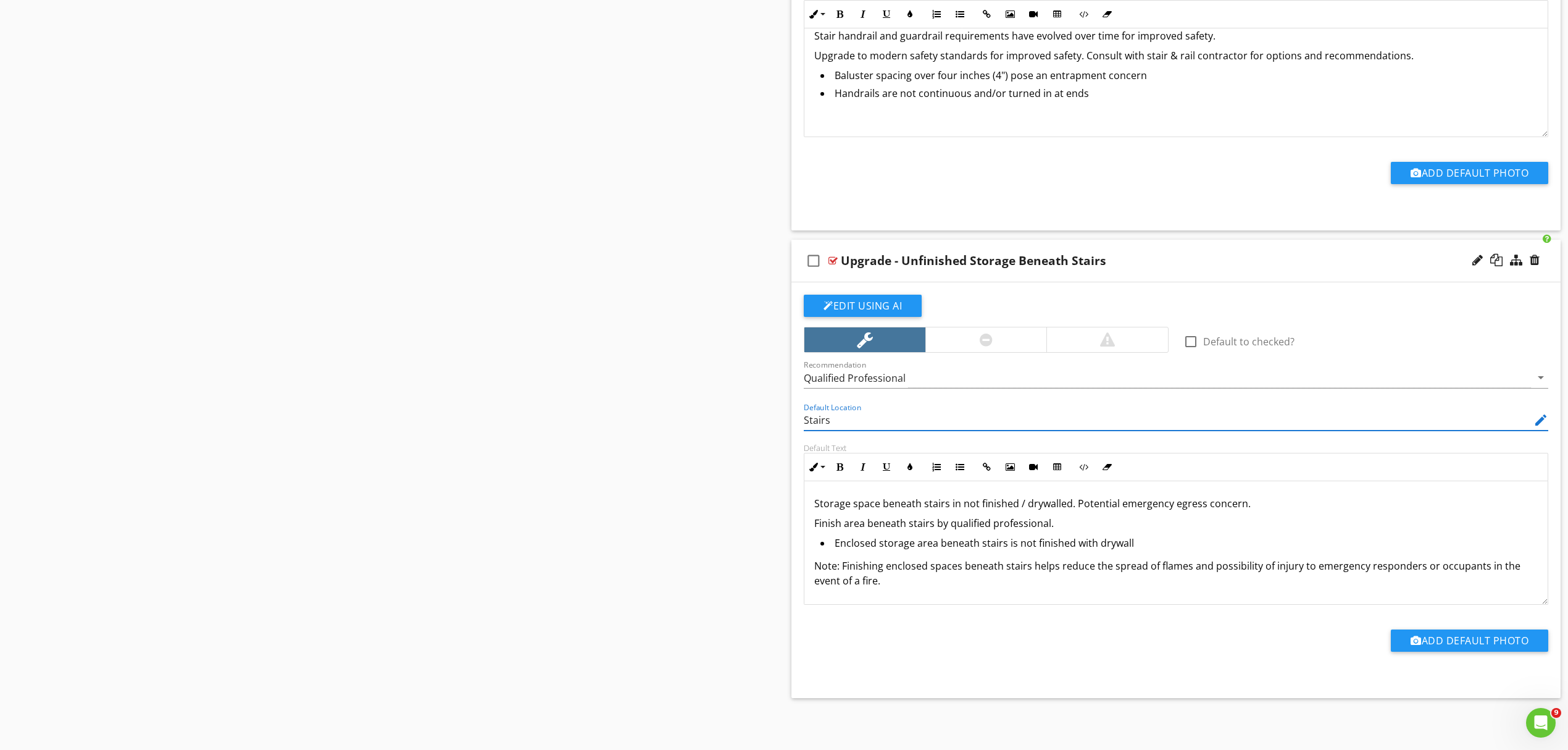
scroll to position [3526, 0]
type input "Stairs"
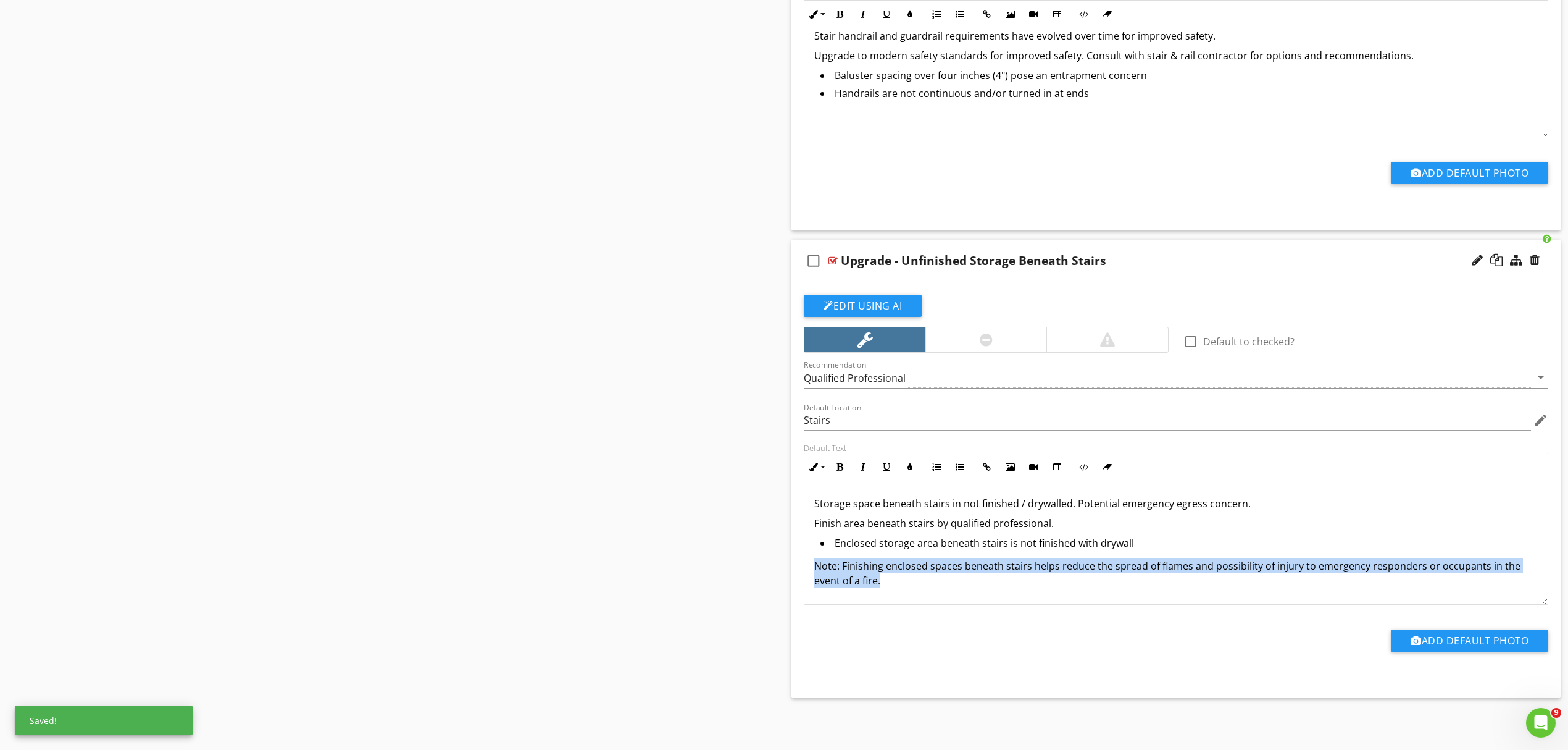
drag, startPoint x: 880, startPoint y: 579, endPoint x: 810, endPoint y: 564, distance: 71.6
click at [810, 564] on div "Storage space beneath stairs in not finished / drywalled. Potential emergency e…" at bounding box center [1176, 552] width 743 height 141
click at [840, 464] on icon "button" at bounding box center [840, 467] width 9 height 9
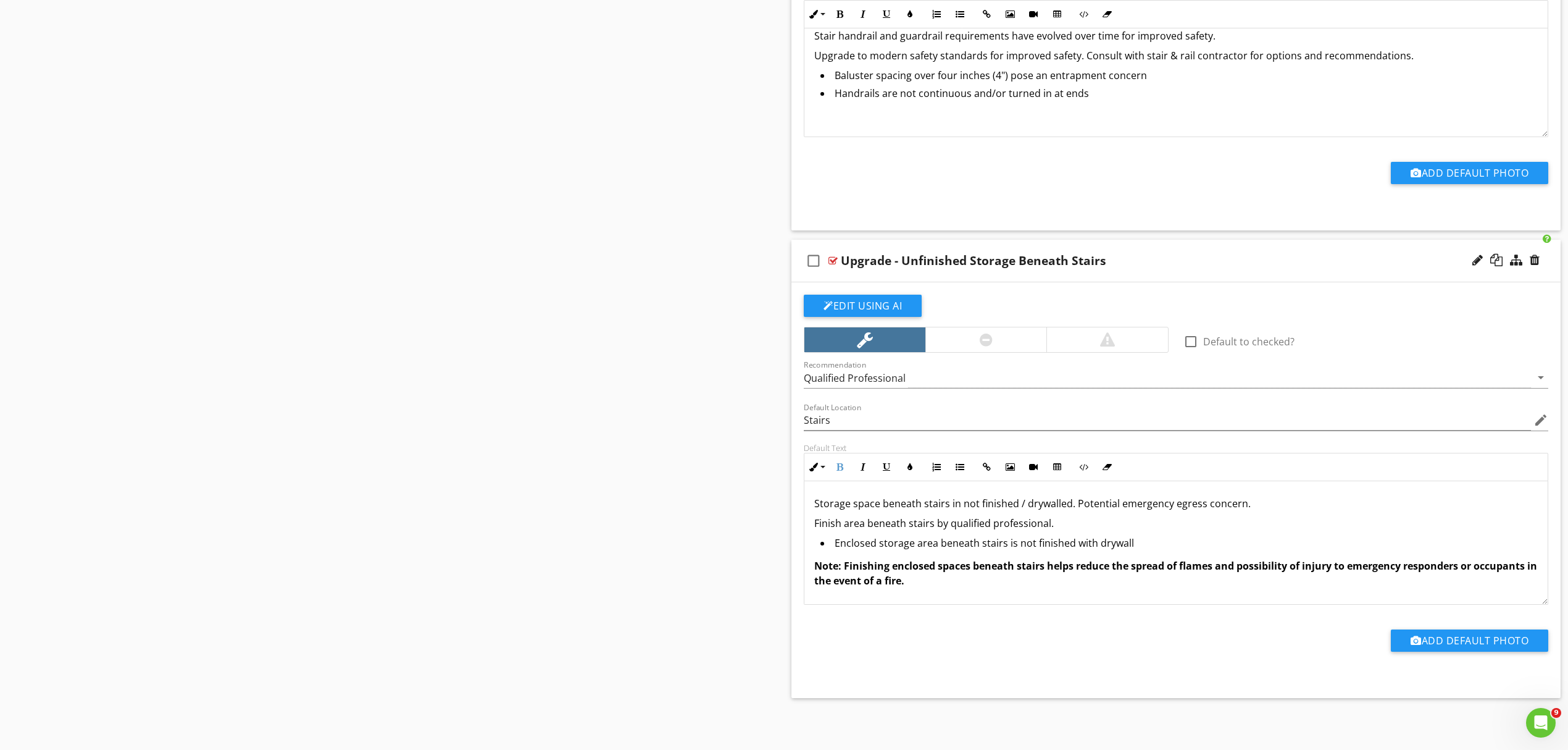
click at [1041, 608] on div "Add Default Photo" at bounding box center [1177, 639] width 760 height 69
click at [1120, 504] on p "Storage space beneath stairs in not finished / drywalled. Potential emergency e…" at bounding box center [1176, 503] width 723 height 15
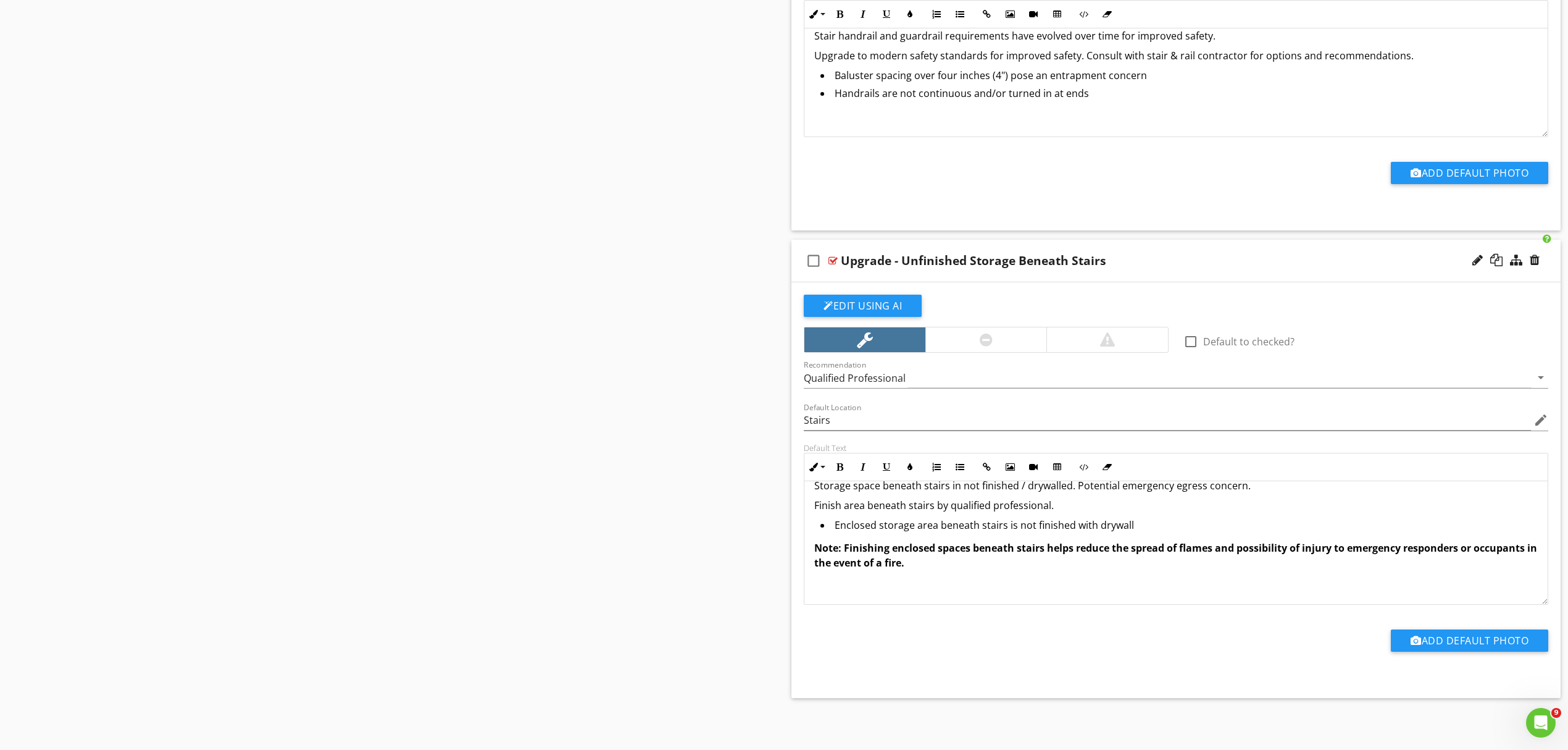
click at [1159, 267] on div "check_box_outline_blank Upgrade - Unfinished Storage Beneath Stairs" at bounding box center [1176, 261] width 769 height 43
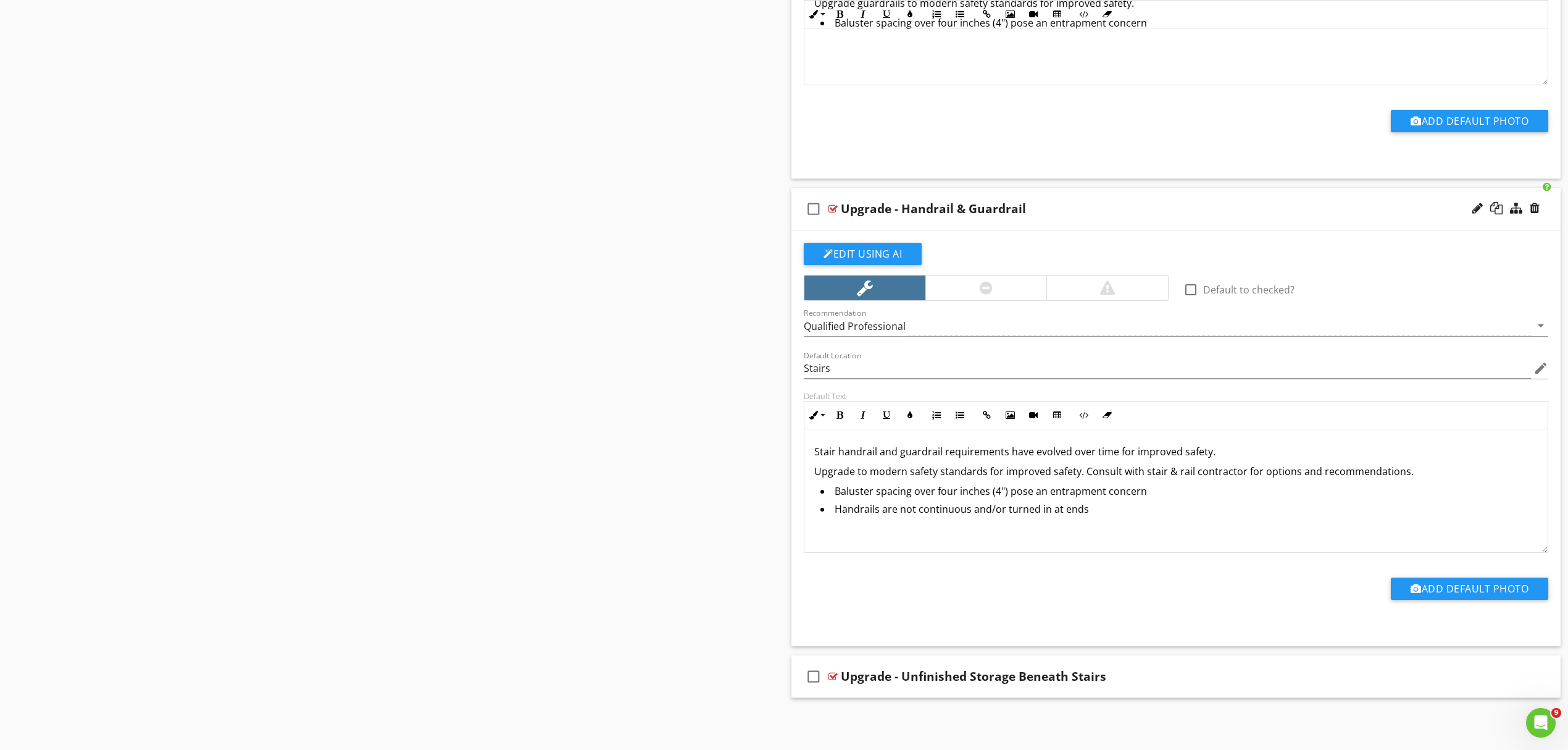
scroll to position [1, 0]
click at [1144, 675] on div "Upgrade - Unfinished Storage Beneath Stairs" at bounding box center [1120, 676] width 559 height 15
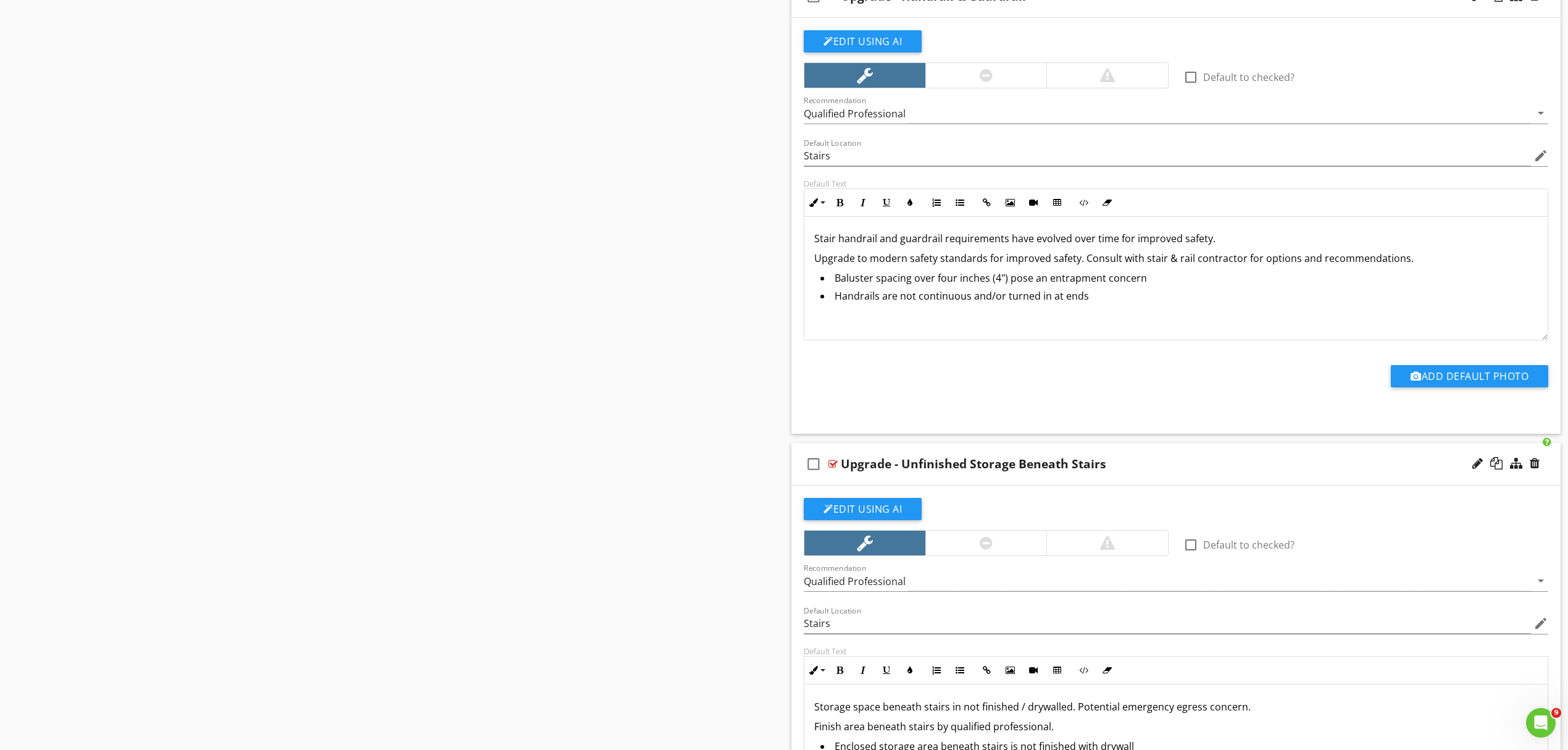
scroll to position [3356, 0]
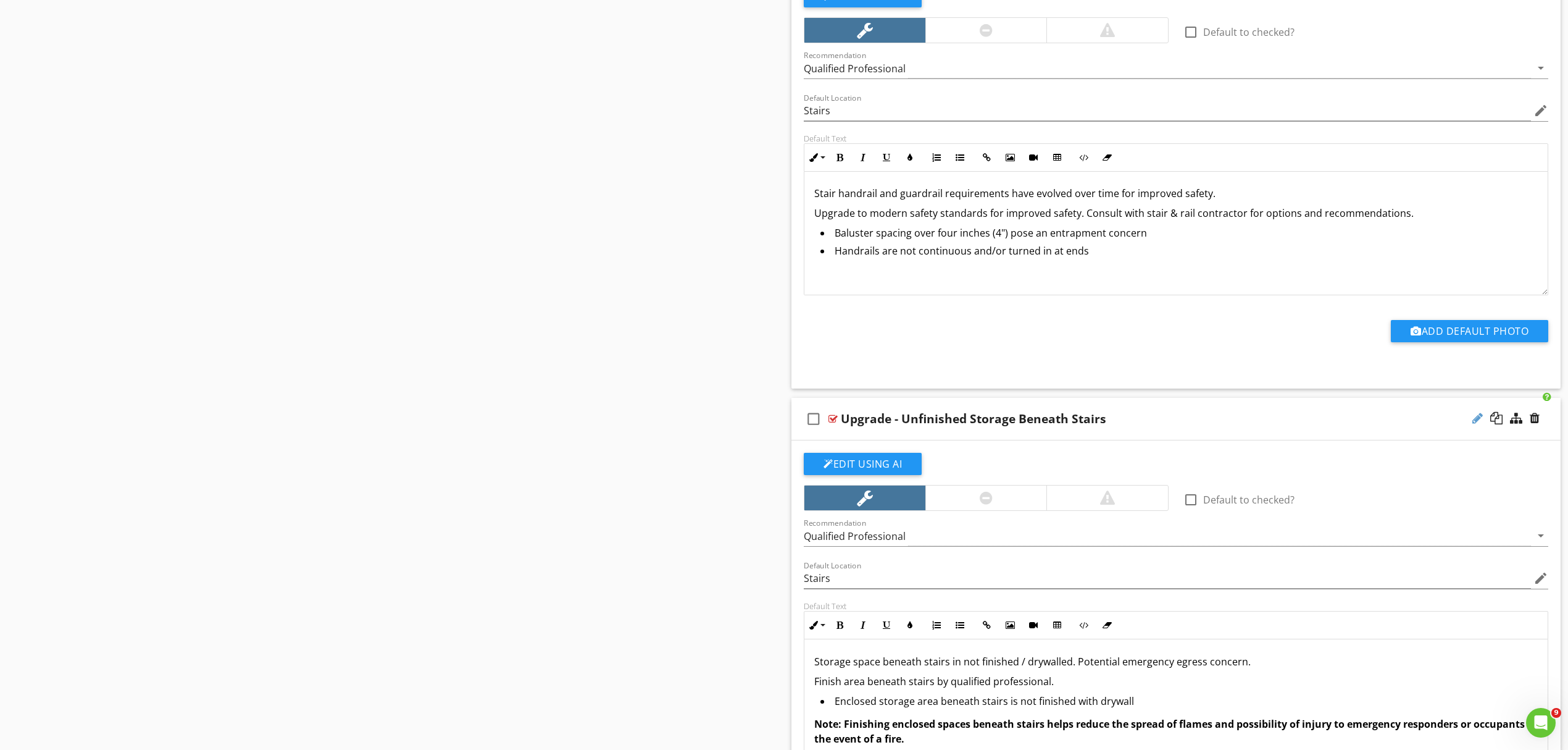
click at [1473, 424] on div at bounding box center [1477, 418] width 11 height 12
click at [892, 430] on input "Upgrade - Unfinished Storage Beneath Stairs" at bounding box center [1120, 420] width 559 height 21
type input "Unfinished Storage Beneath Stairs"
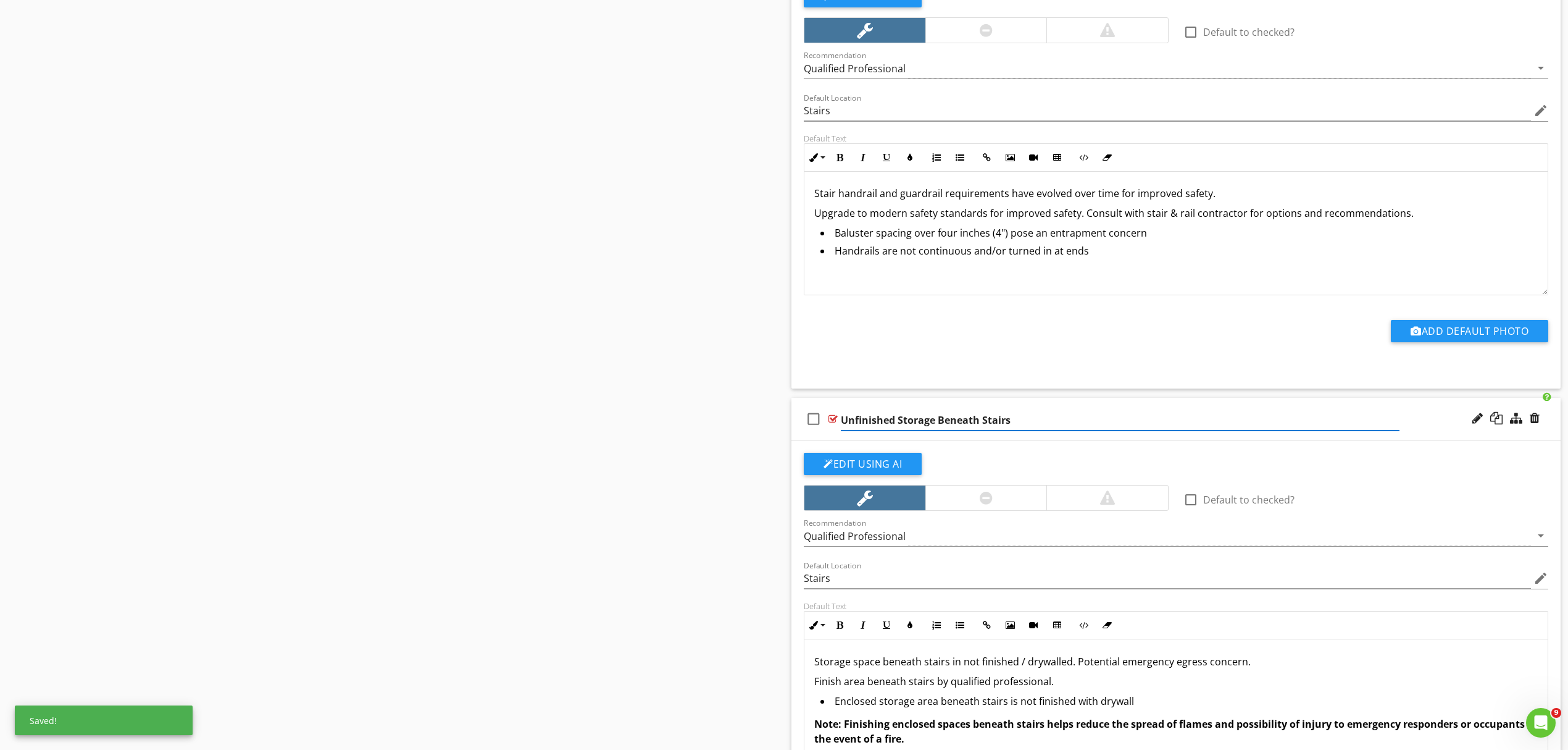
scroll to position [3438, 0]
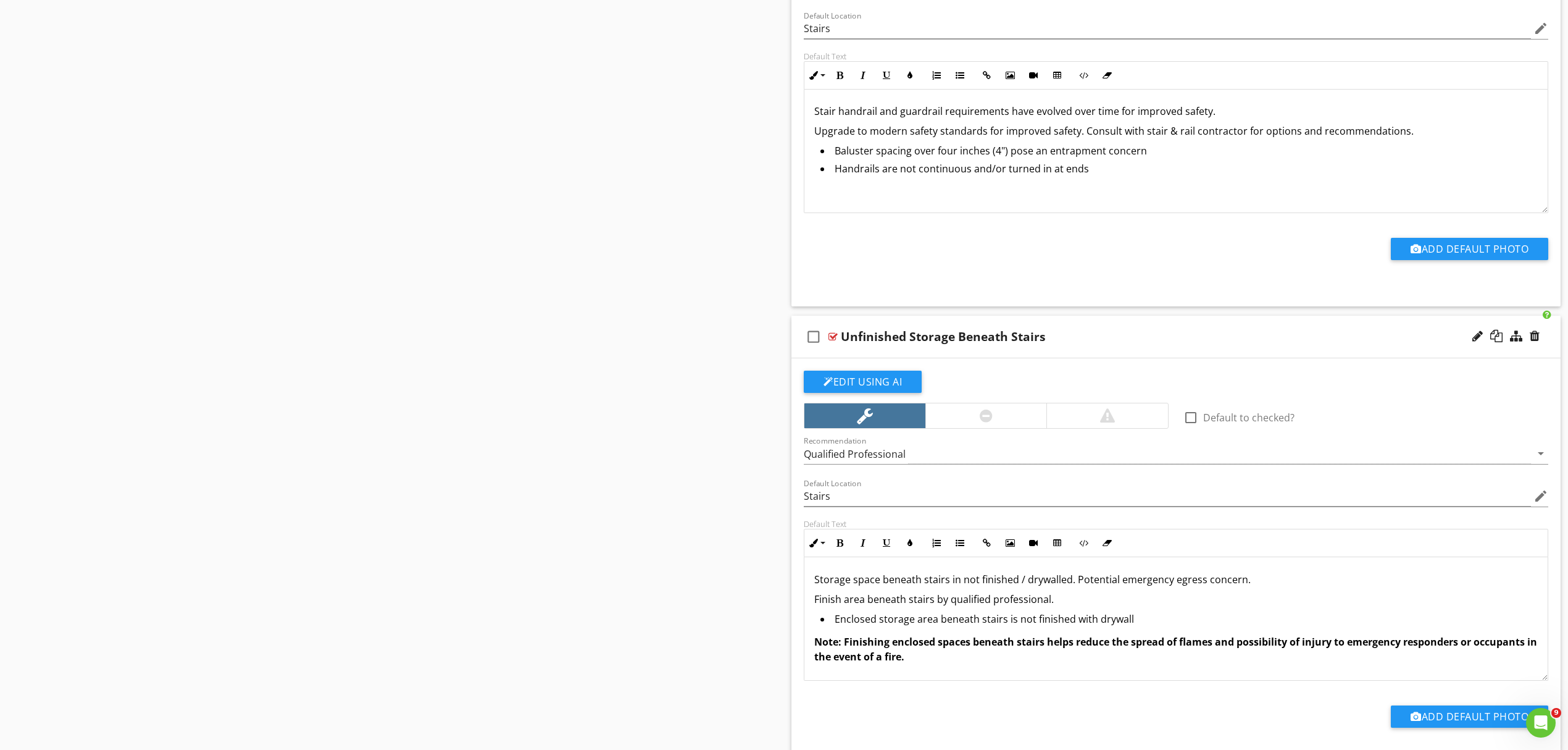
click at [818, 606] on p "Finish area beneath stairs by qualified professional." at bounding box center [1176, 599] width 723 height 15
click at [853, 606] on p "Upgrade. Finish area beneath stairs by qualified professional." at bounding box center [1176, 599] width 723 height 15
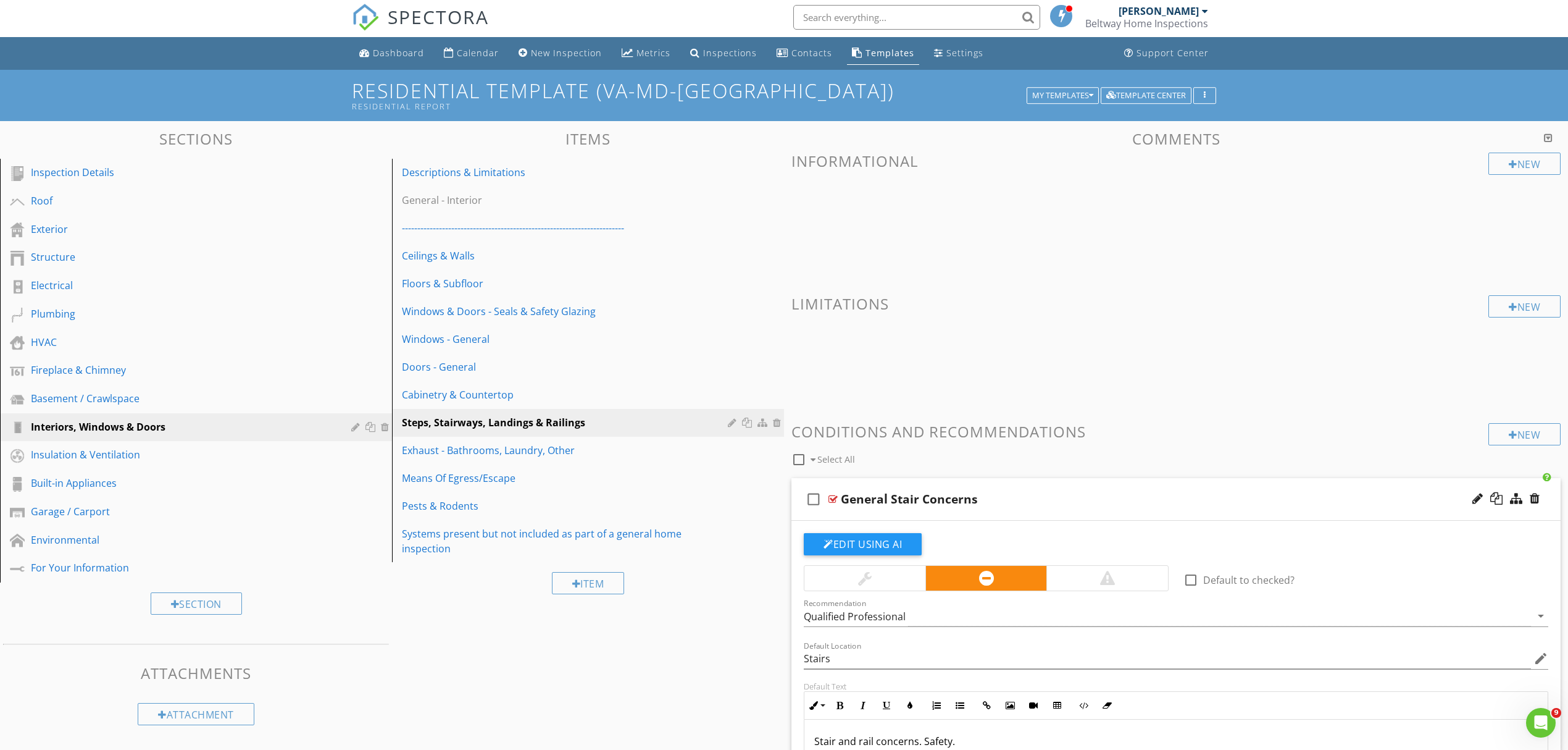
scroll to position [0, 0]
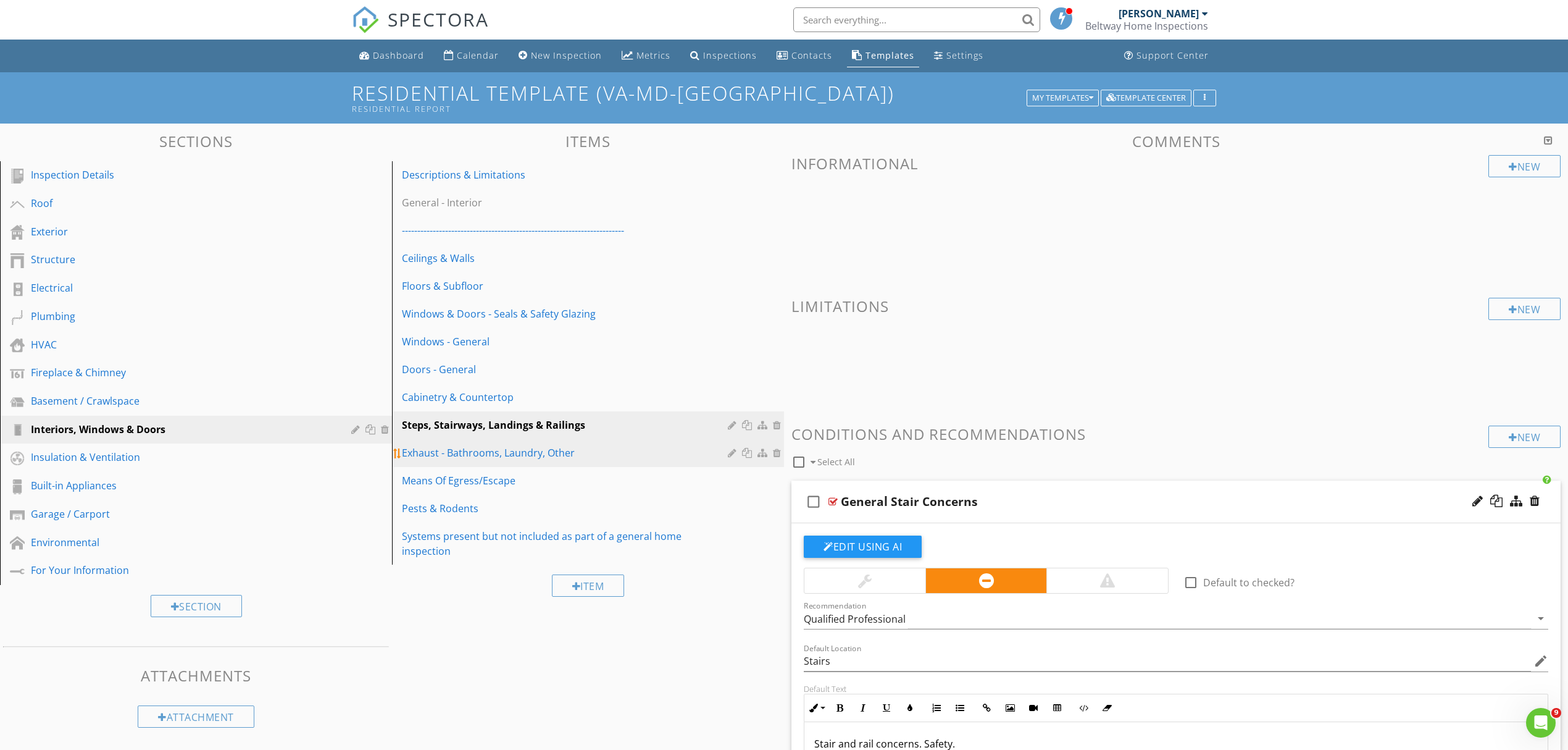
click at [480, 454] on div "Exhaust - Bathrooms, Laundry, Other" at bounding box center [567, 452] width 330 height 15
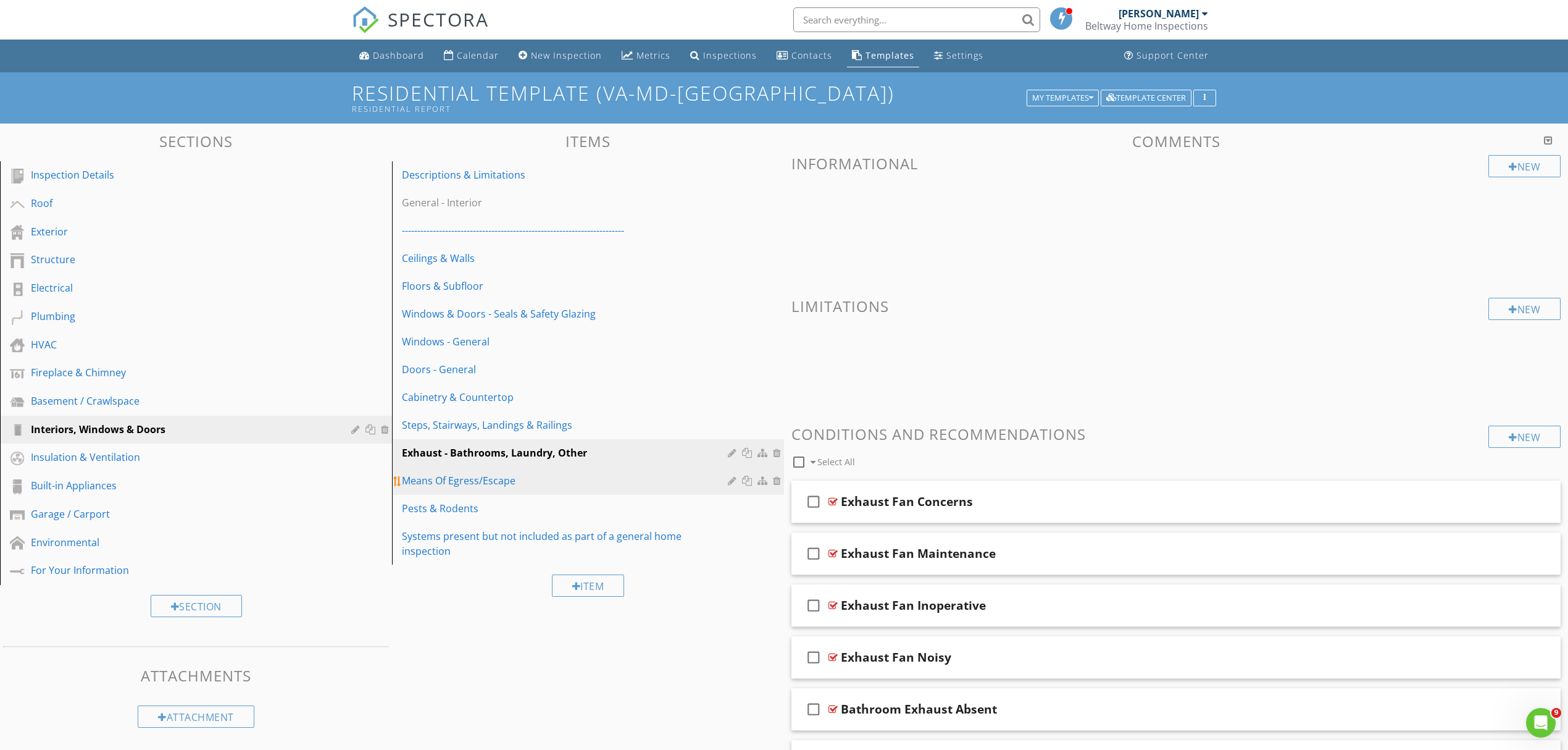
click at [483, 480] on div "Means Of Egress/Escape" at bounding box center [567, 480] width 330 height 15
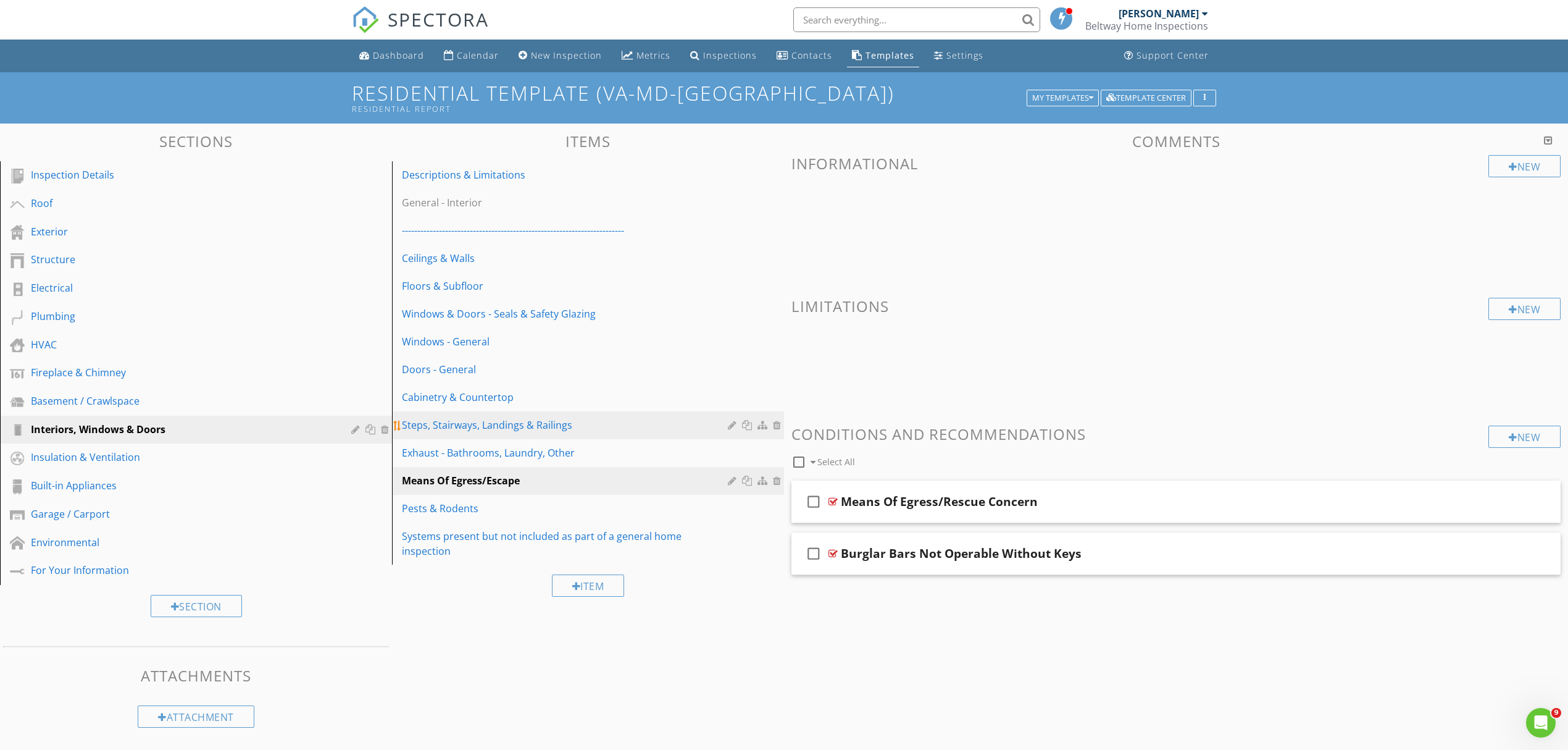
click at [512, 427] on div "Steps, Stairways, Landings & Railings" at bounding box center [567, 425] width 330 height 15
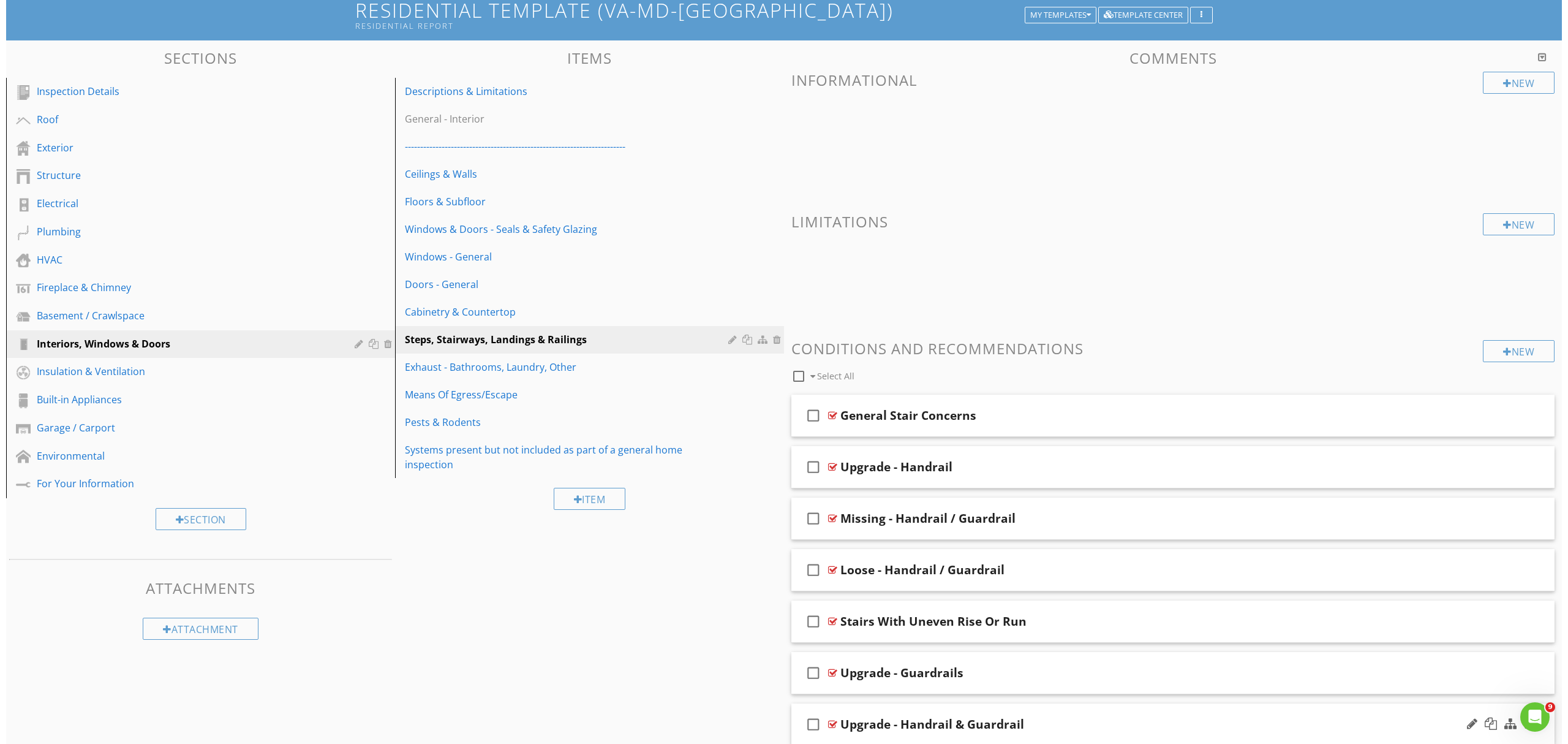
scroll to position [188, 0]
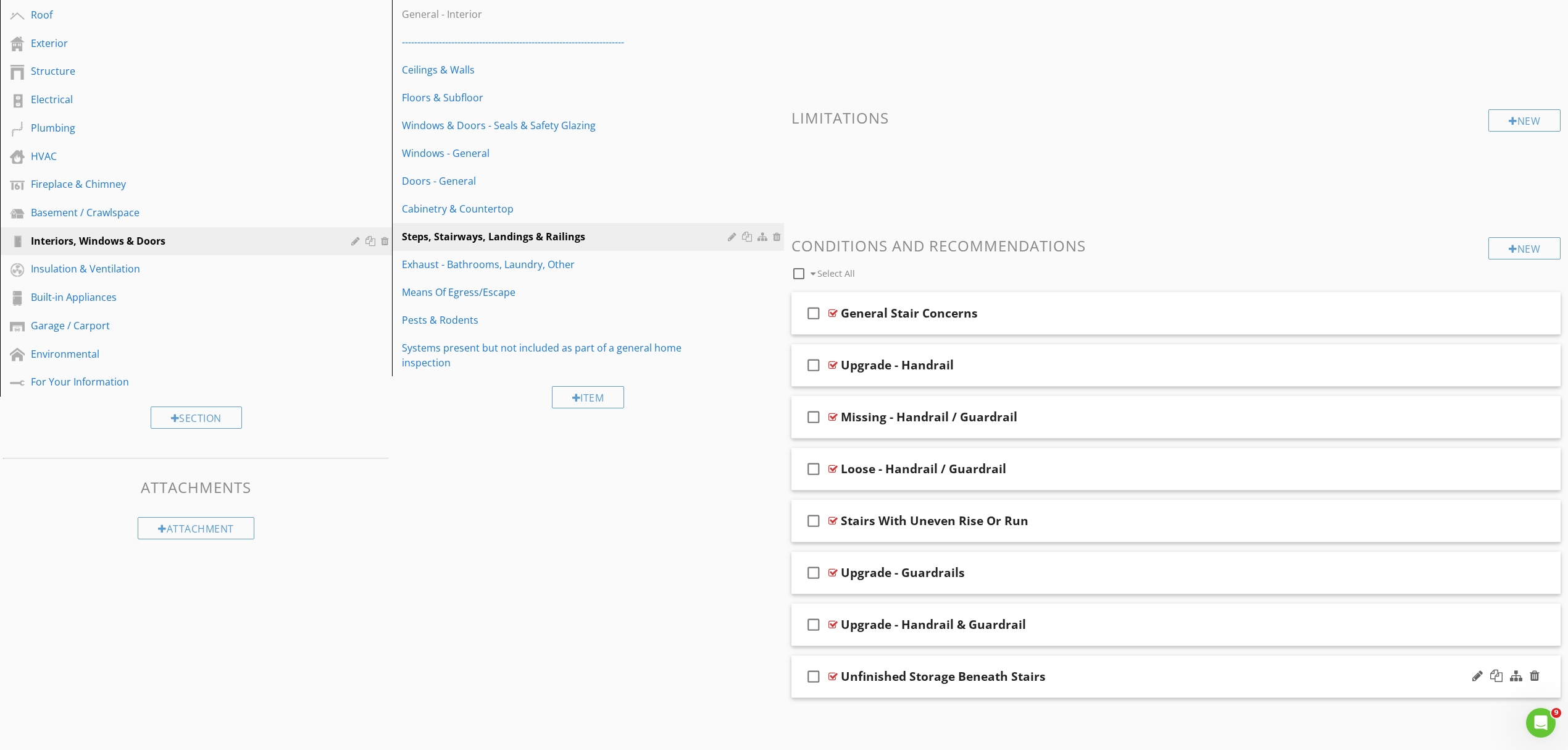
click at [1162, 677] on div "Unfinished Storage Beneath Stairs" at bounding box center [1120, 676] width 559 height 15
click at [1492, 678] on div at bounding box center [1496, 674] width 12 height 12
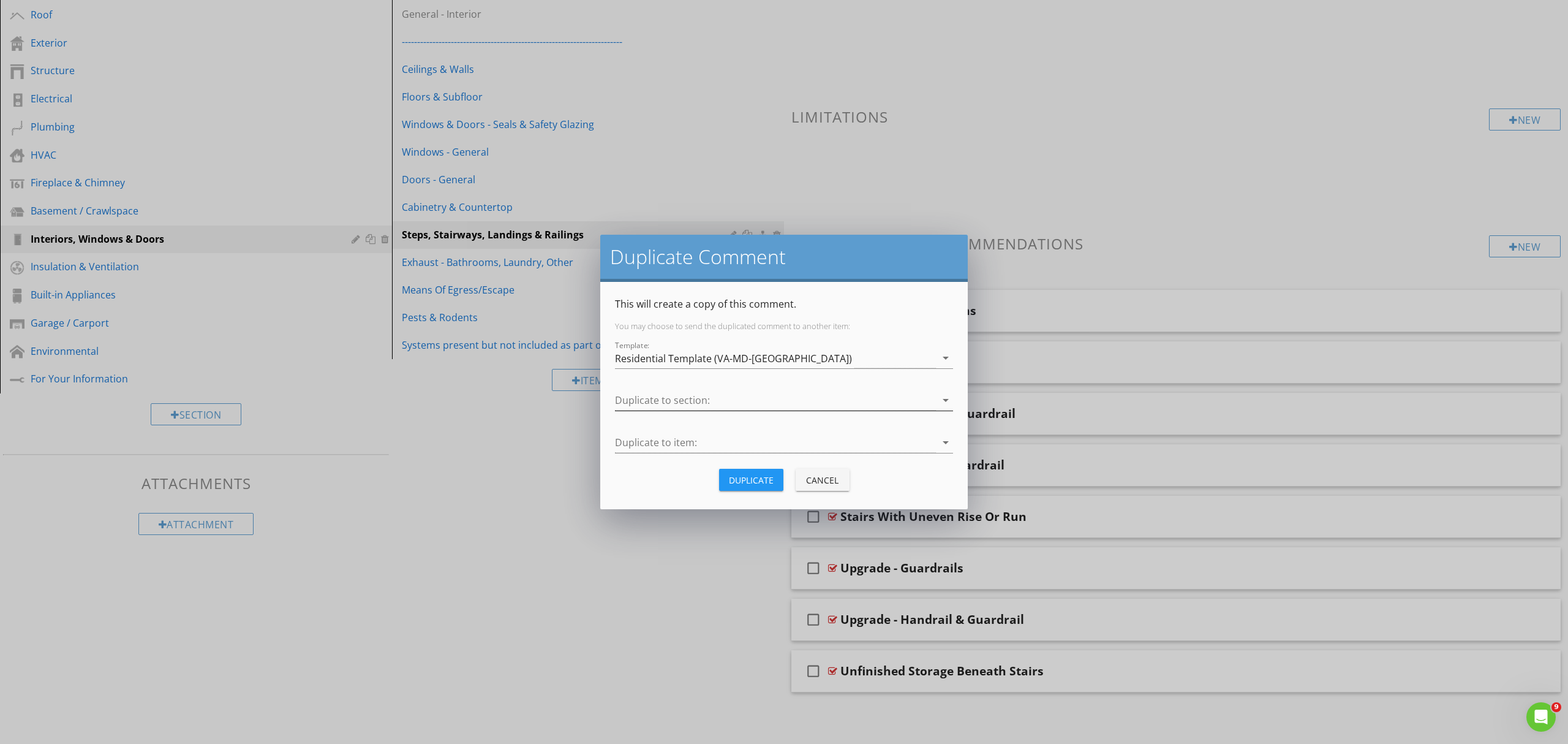
click at [944, 398] on icon "arrow_drop_down" at bounding box center [945, 400] width 15 height 15
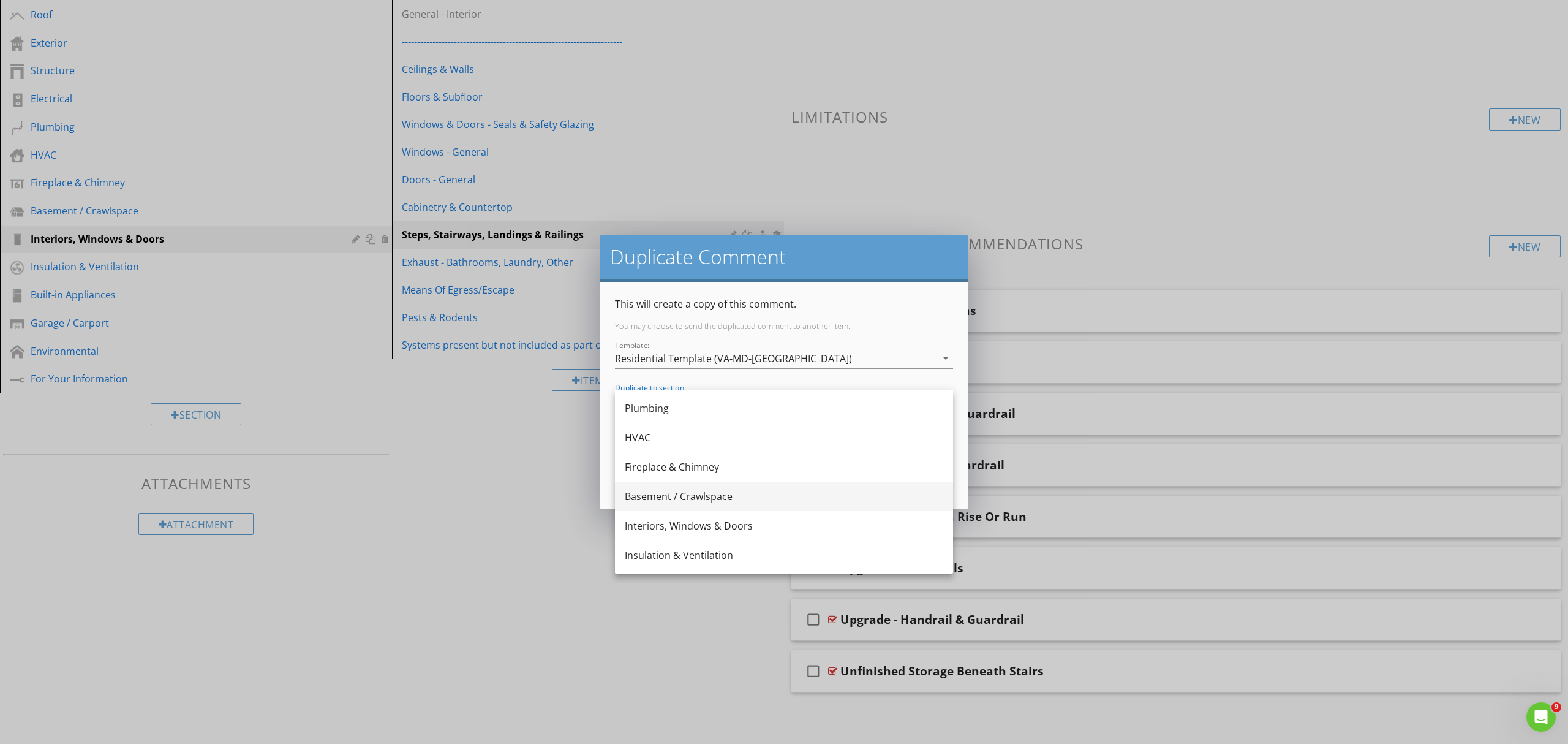
scroll to position [163, 0]
click at [691, 505] on div "Interiors, Windows & Doors" at bounding box center [784, 506] width 319 height 15
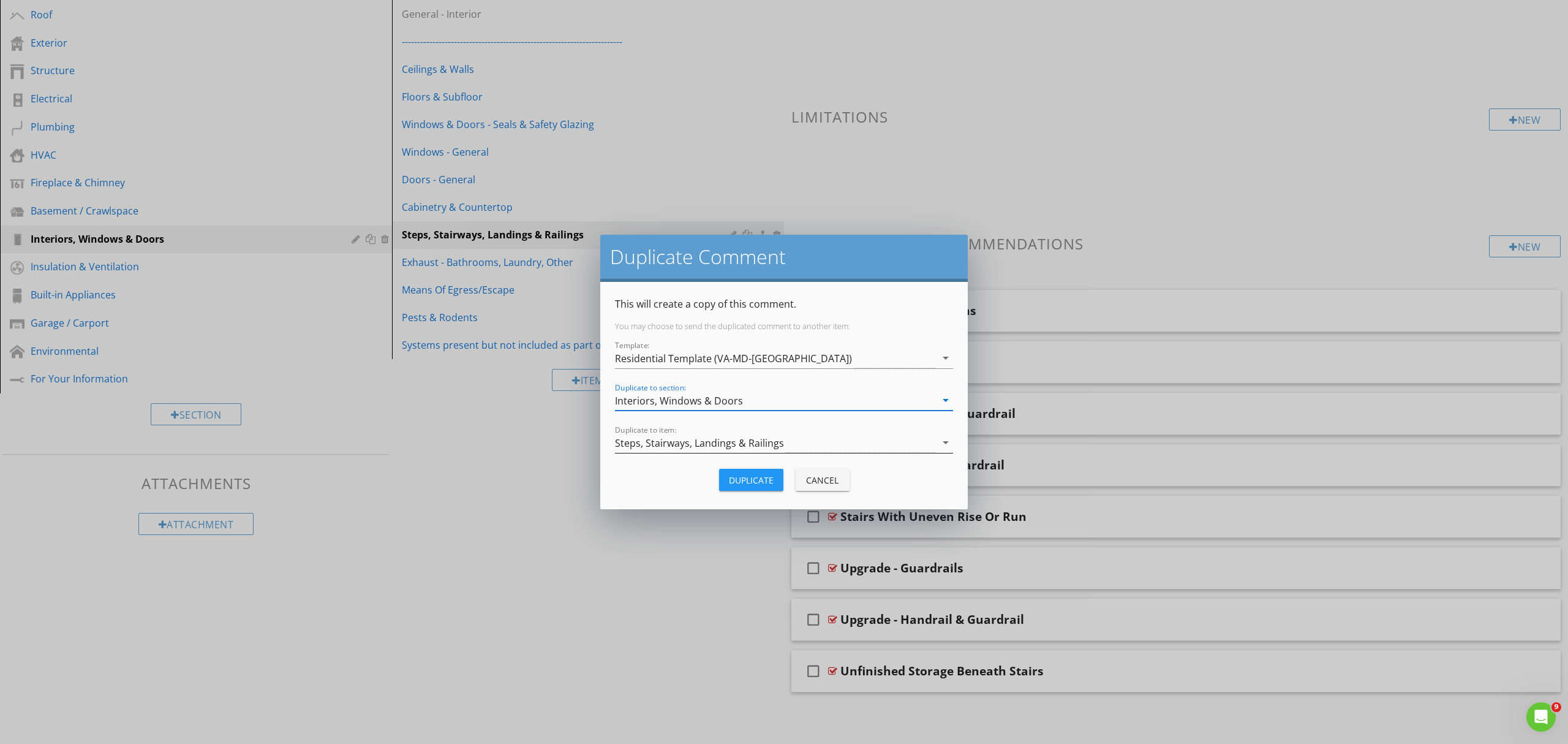
click at [947, 442] on icon "arrow_drop_down" at bounding box center [945, 442] width 15 height 15
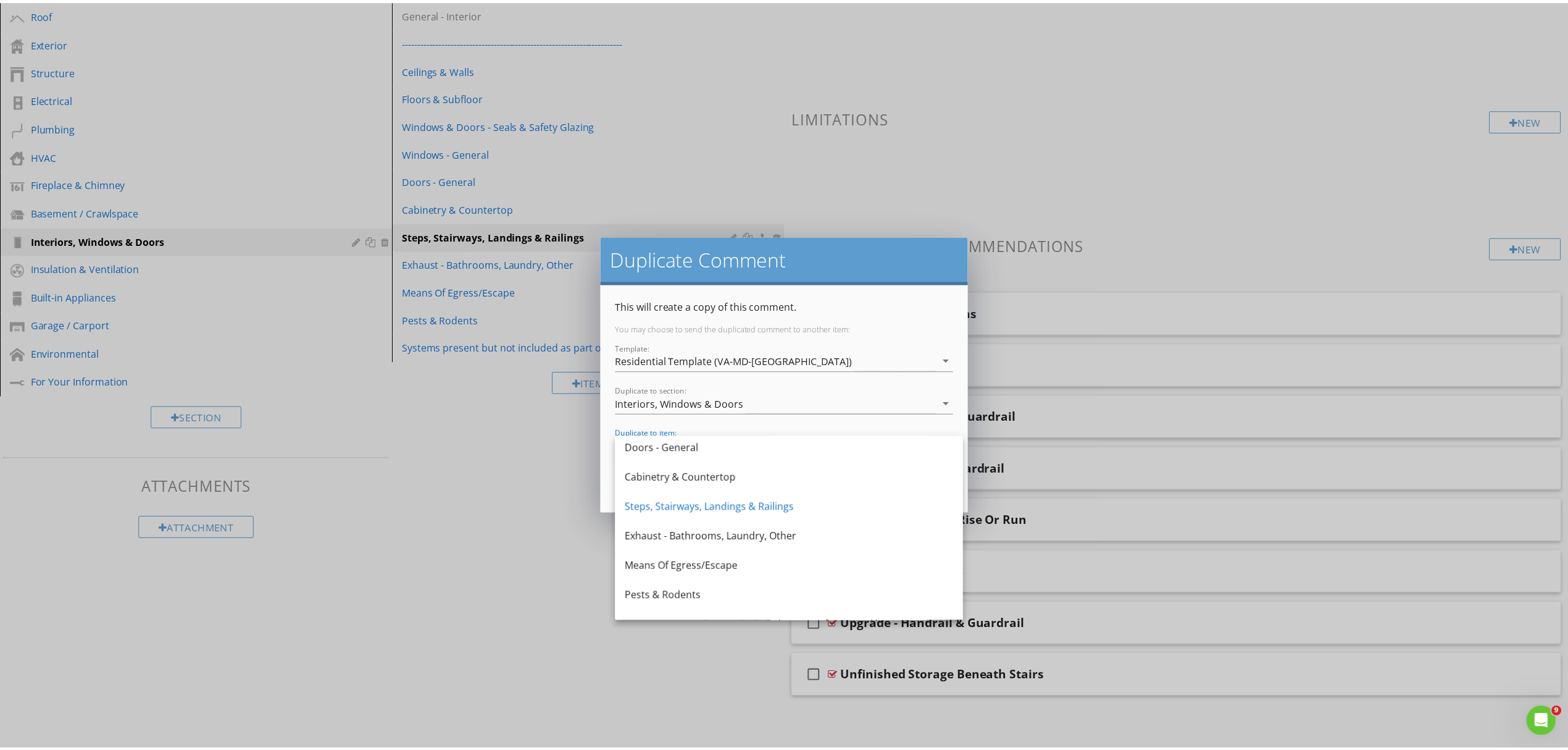
scroll to position [230, 0]
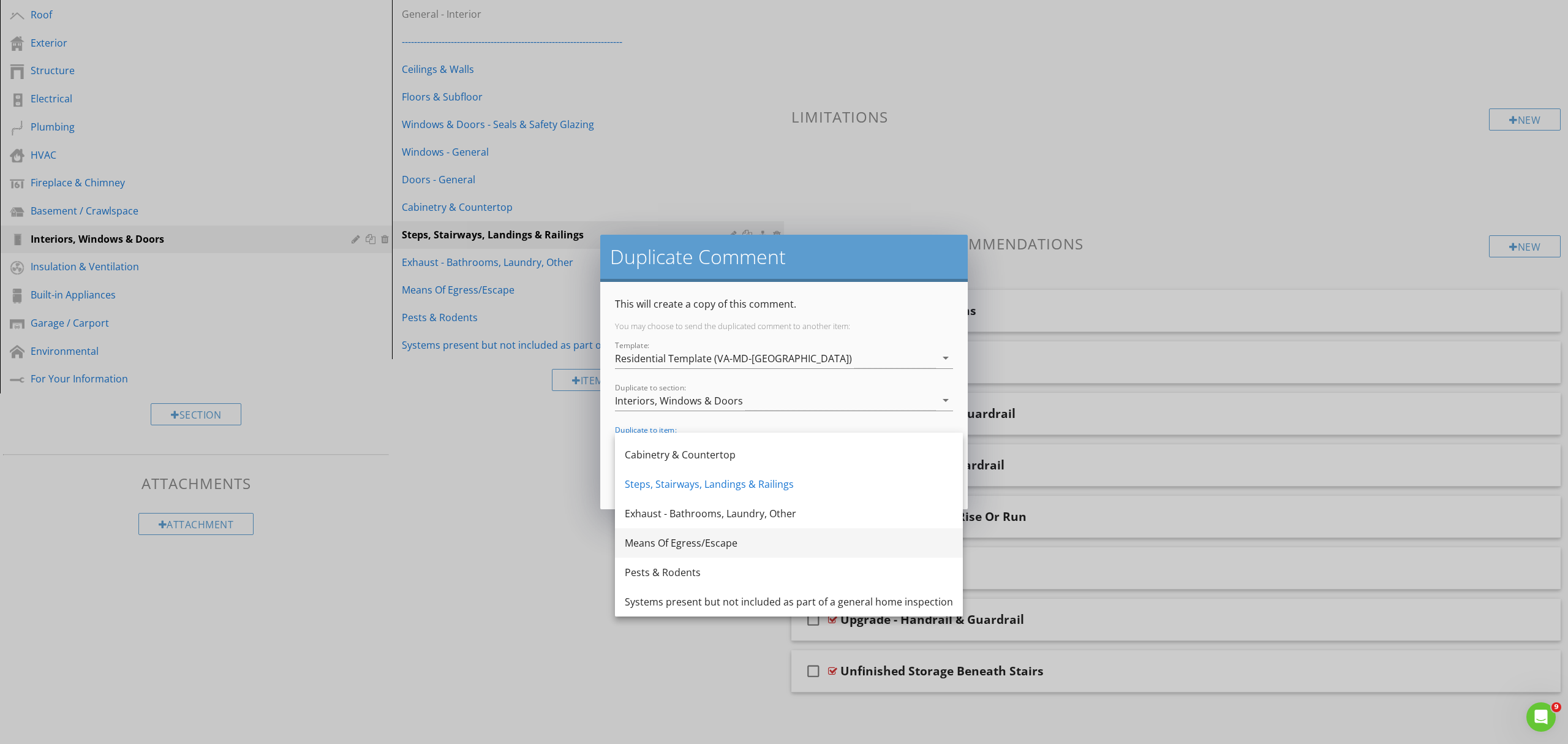
click at [715, 544] on div "Means Of Egress/Escape" at bounding box center [789, 543] width 329 height 15
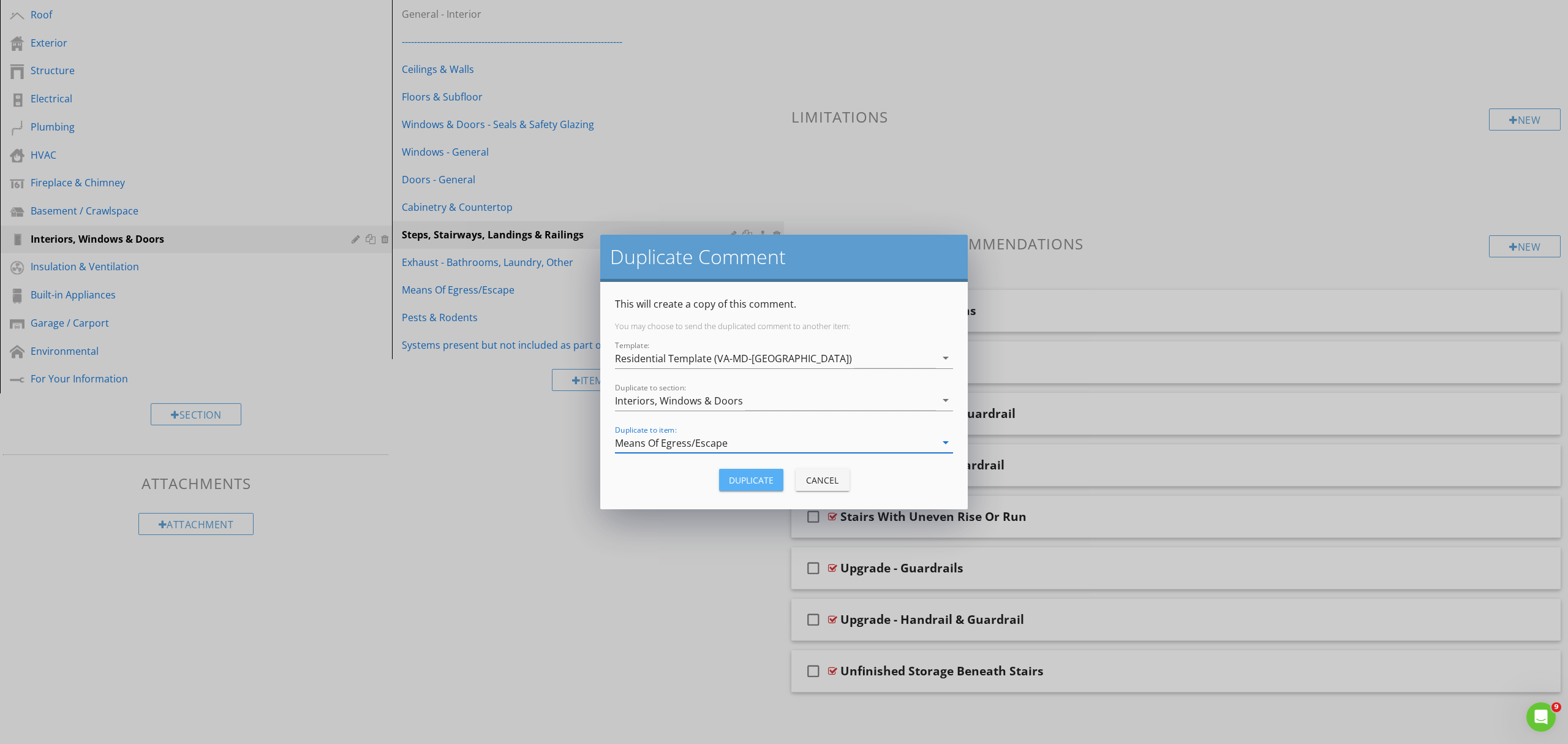
click at [742, 480] on div "Duplicate" at bounding box center [751, 480] width 45 height 13
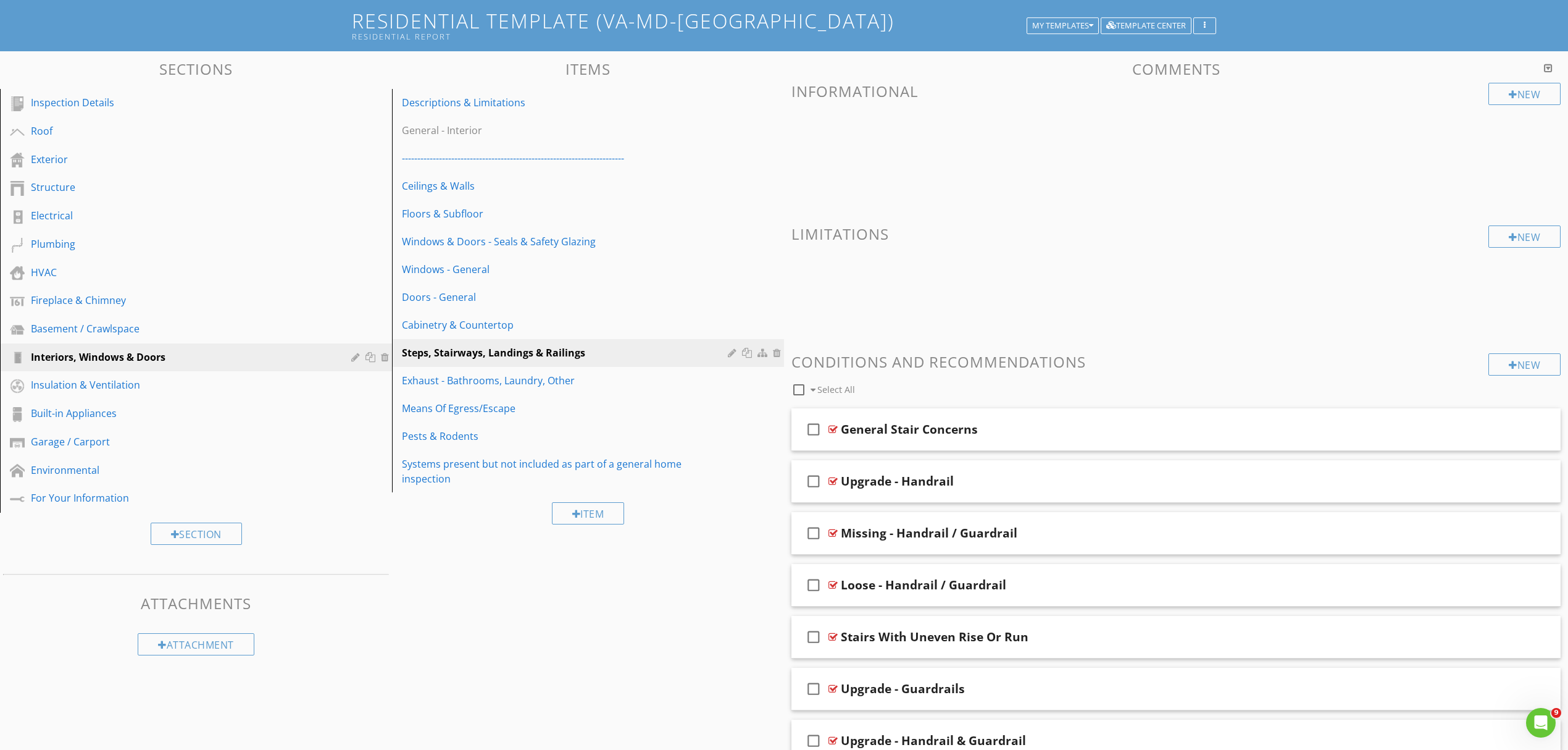
scroll to position [190, 0]
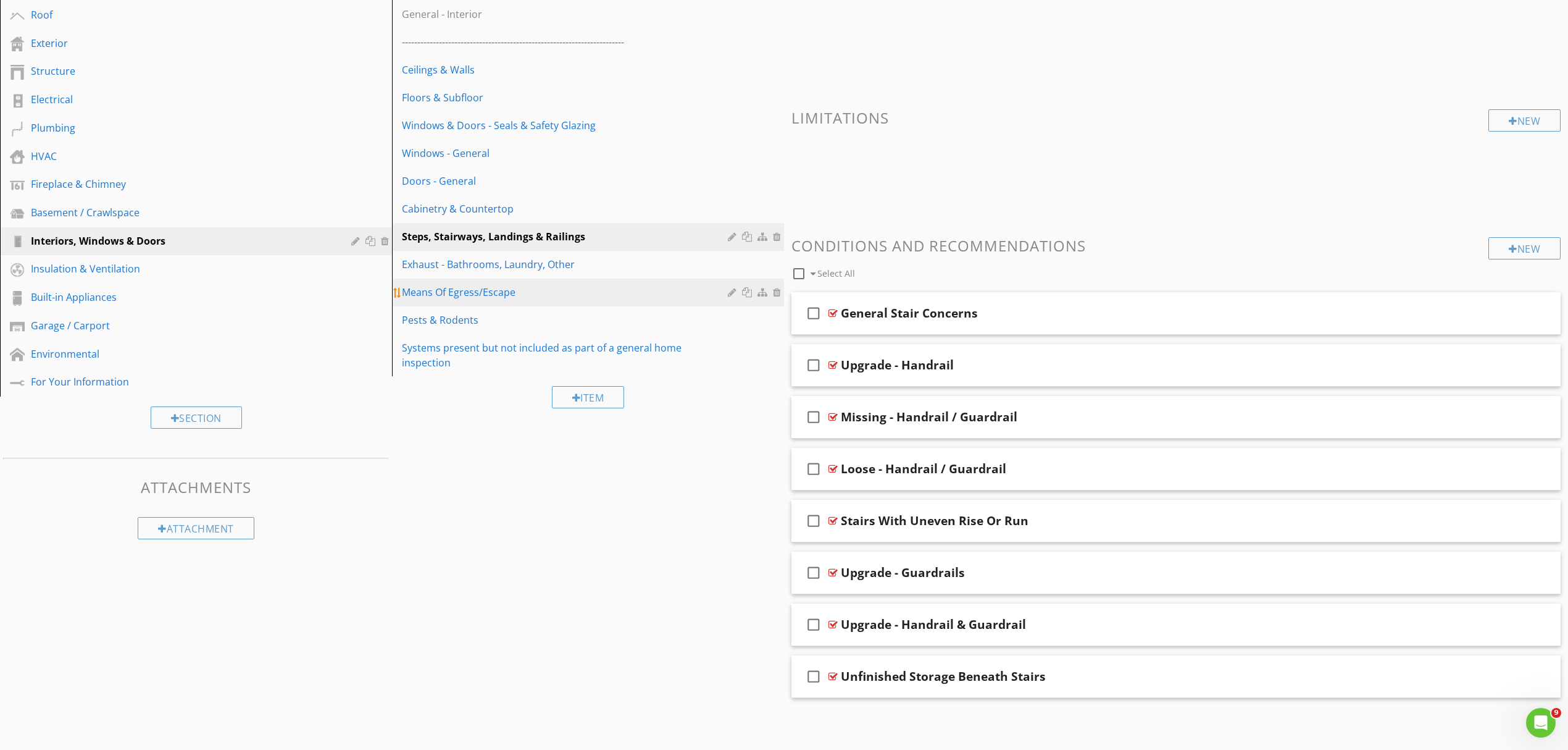
click at [487, 294] on div "Means Of Egress/Escape" at bounding box center [567, 292] width 330 height 15
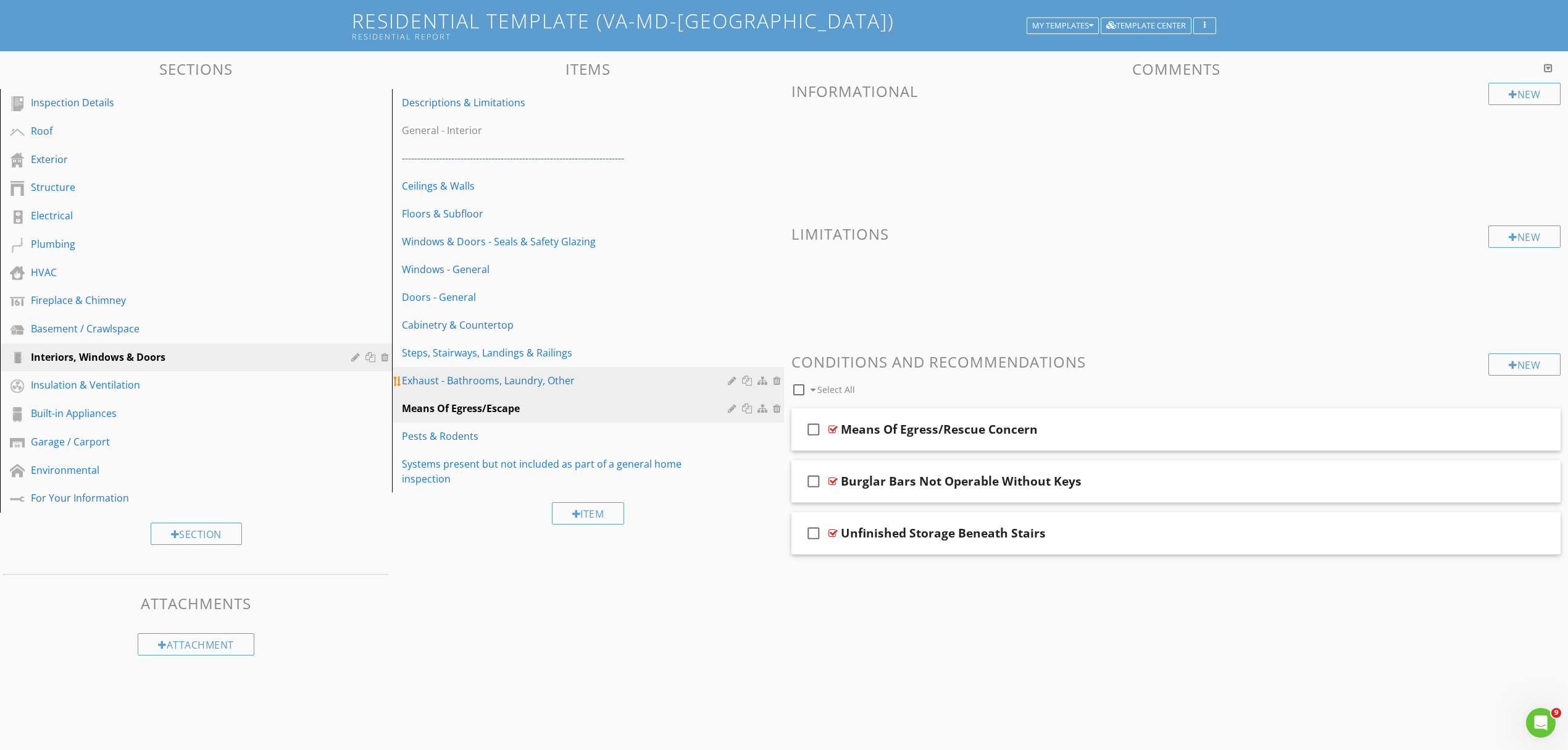
scroll to position [72, 0]
click at [469, 241] on div "Windows & Doors - Seals & Safety Glazing" at bounding box center [567, 241] width 330 height 15
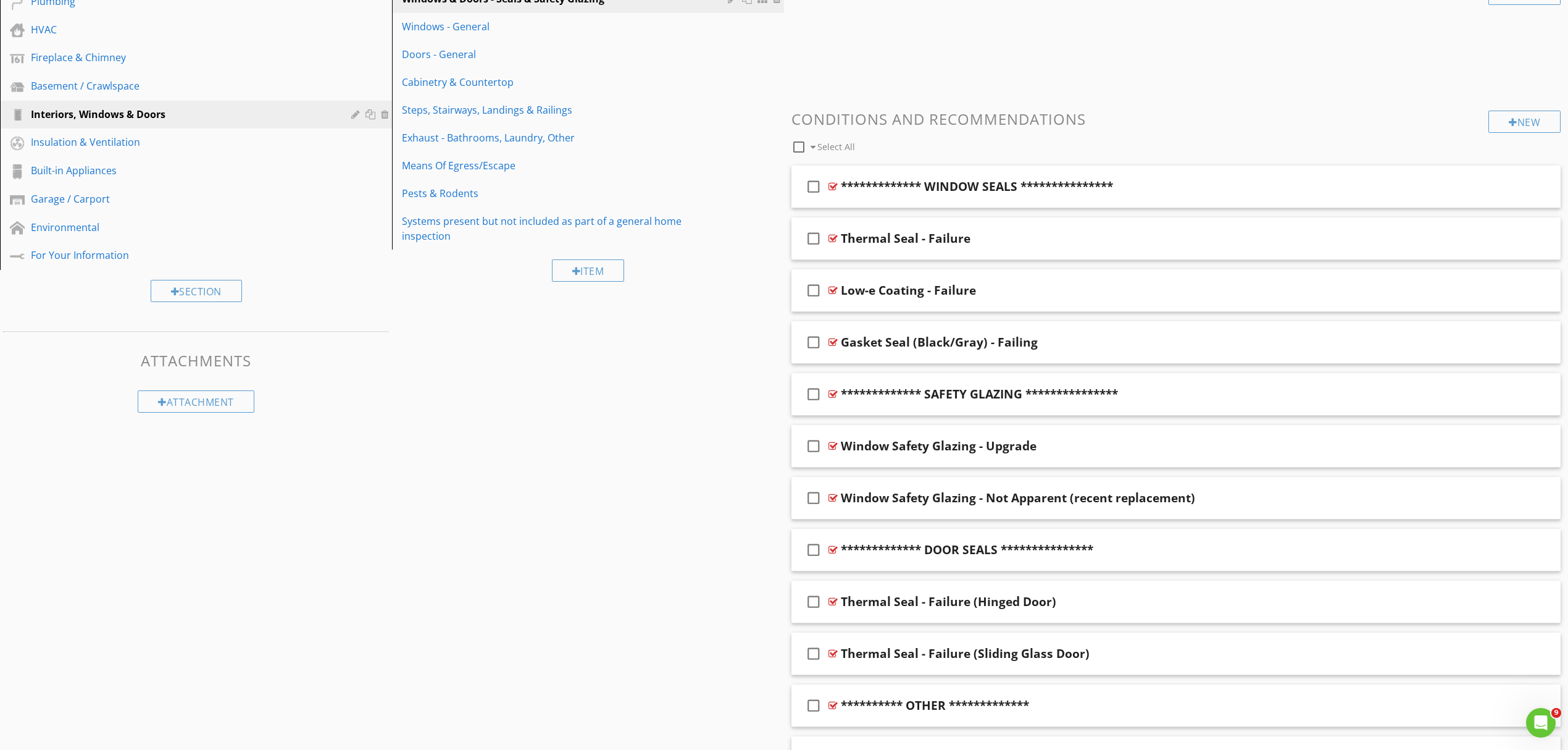
scroll to position [286, 0]
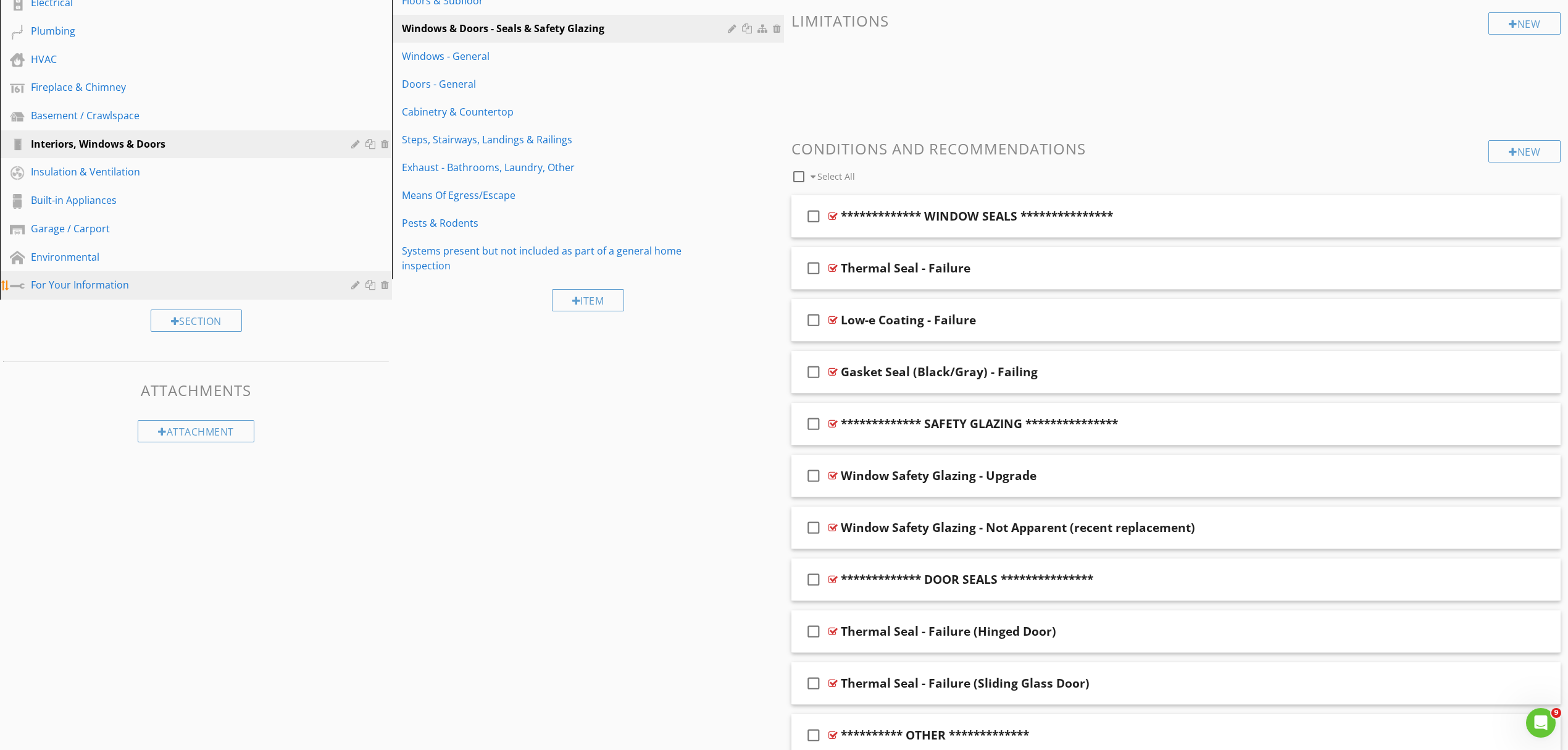
click at [89, 277] on div "For Your Information" at bounding box center [182, 284] width 303 height 15
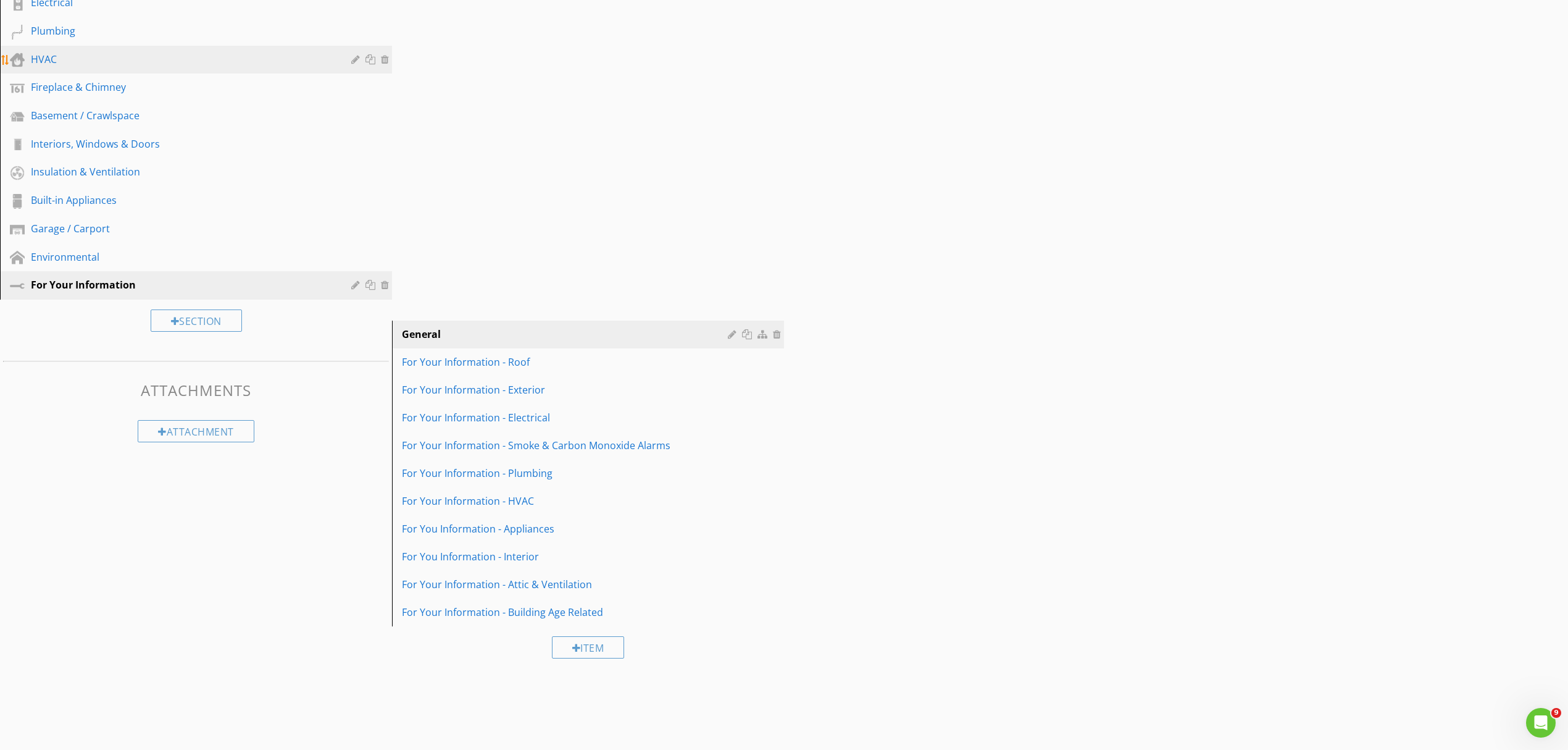
scroll to position [72, 0]
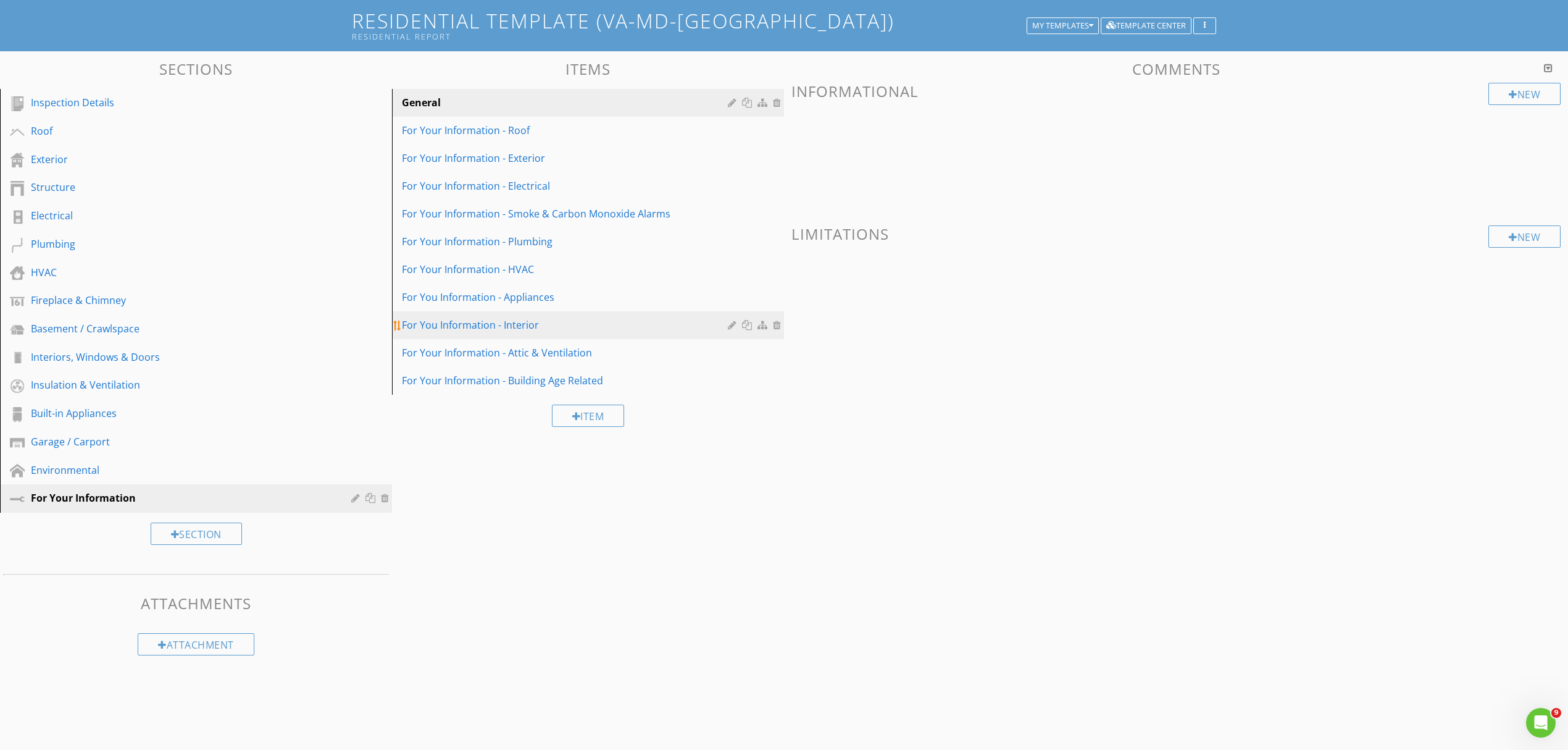
click at [508, 326] on div "For You Information - Interior" at bounding box center [567, 324] width 330 height 15
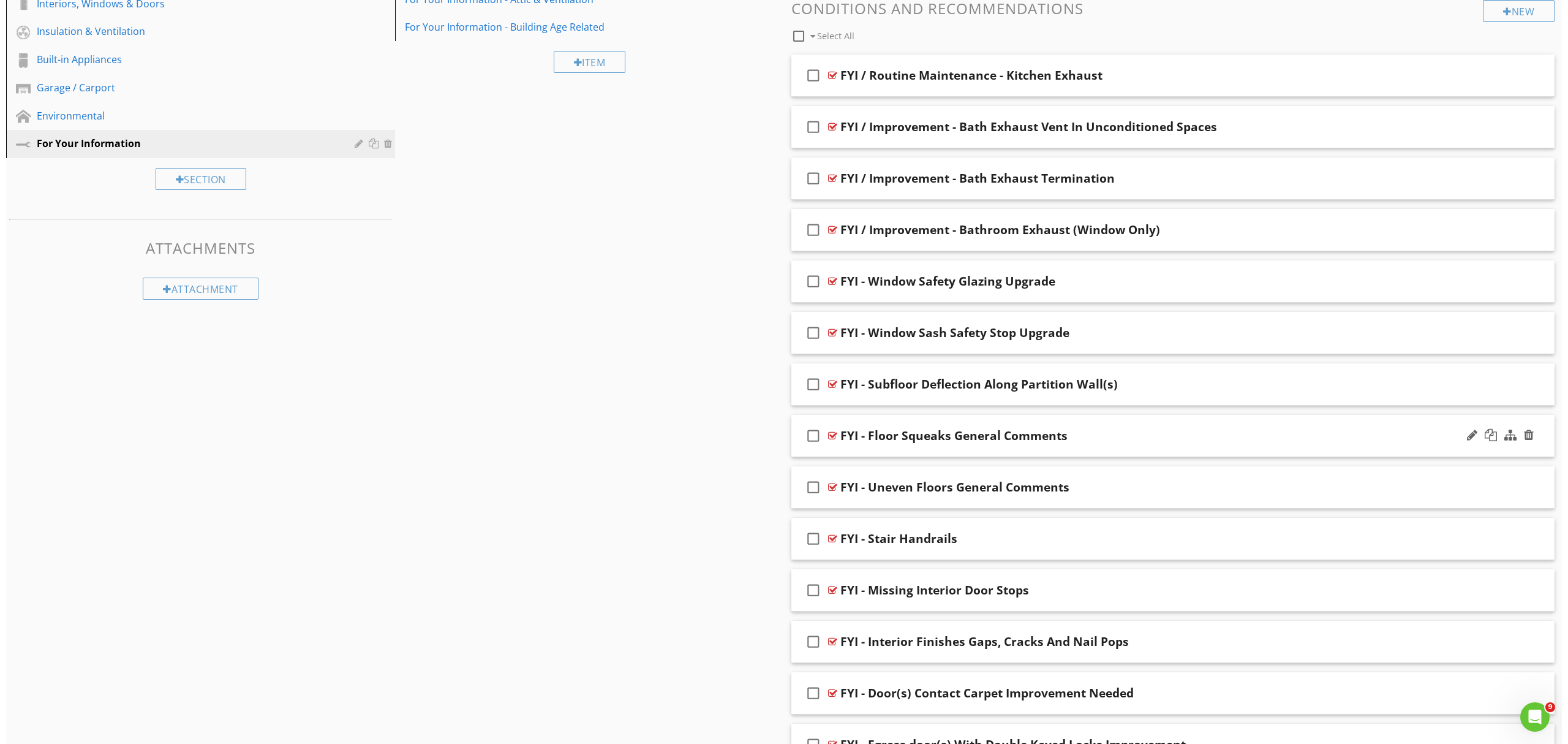
scroll to position [498, 0]
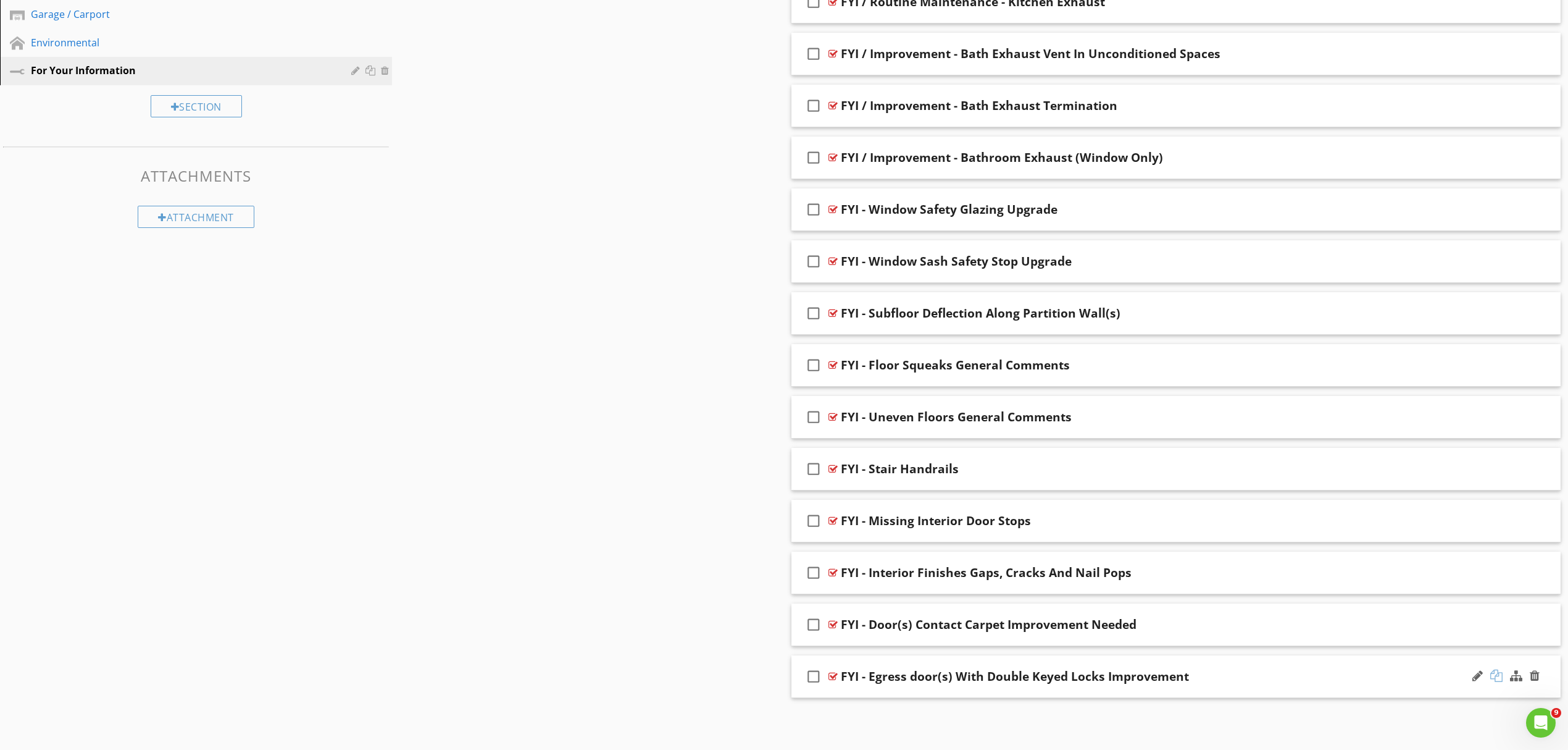
click at [1495, 676] on div at bounding box center [1496, 675] width 12 height 12
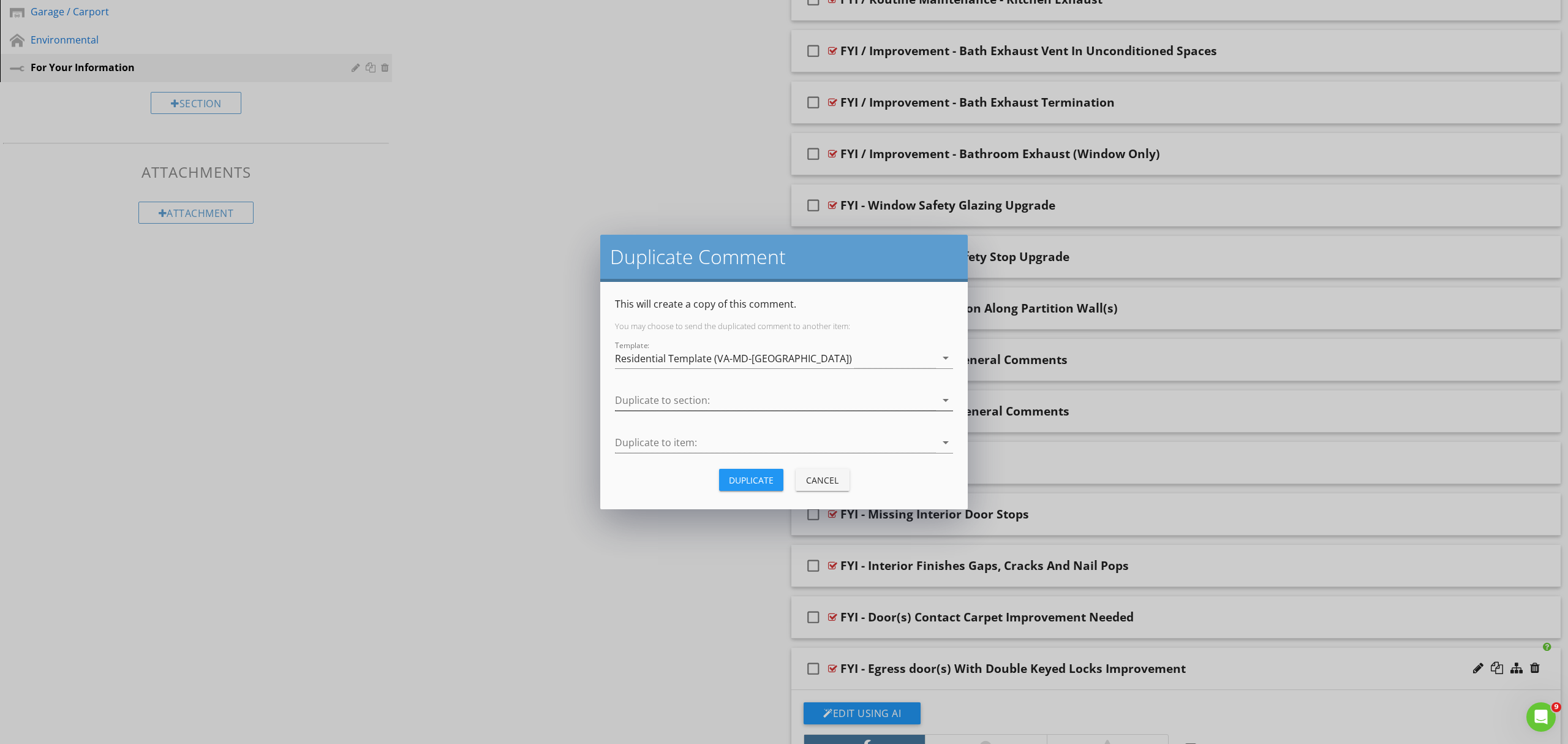
click at [946, 398] on icon "arrow_drop_down" at bounding box center [945, 400] width 15 height 15
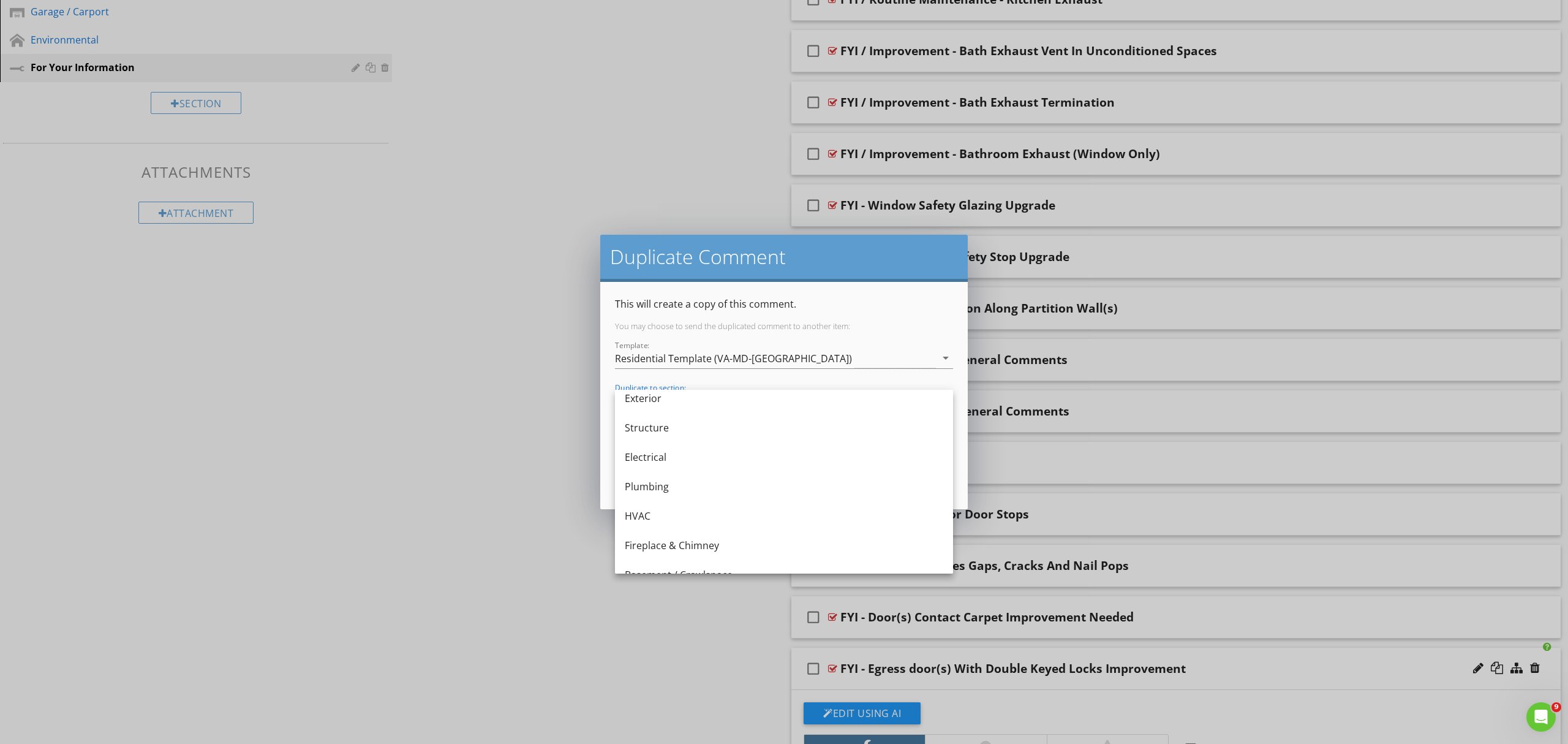
scroll to position [163, 0]
click at [704, 512] on div "Interiors, Windows & Doors" at bounding box center [784, 506] width 319 height 15
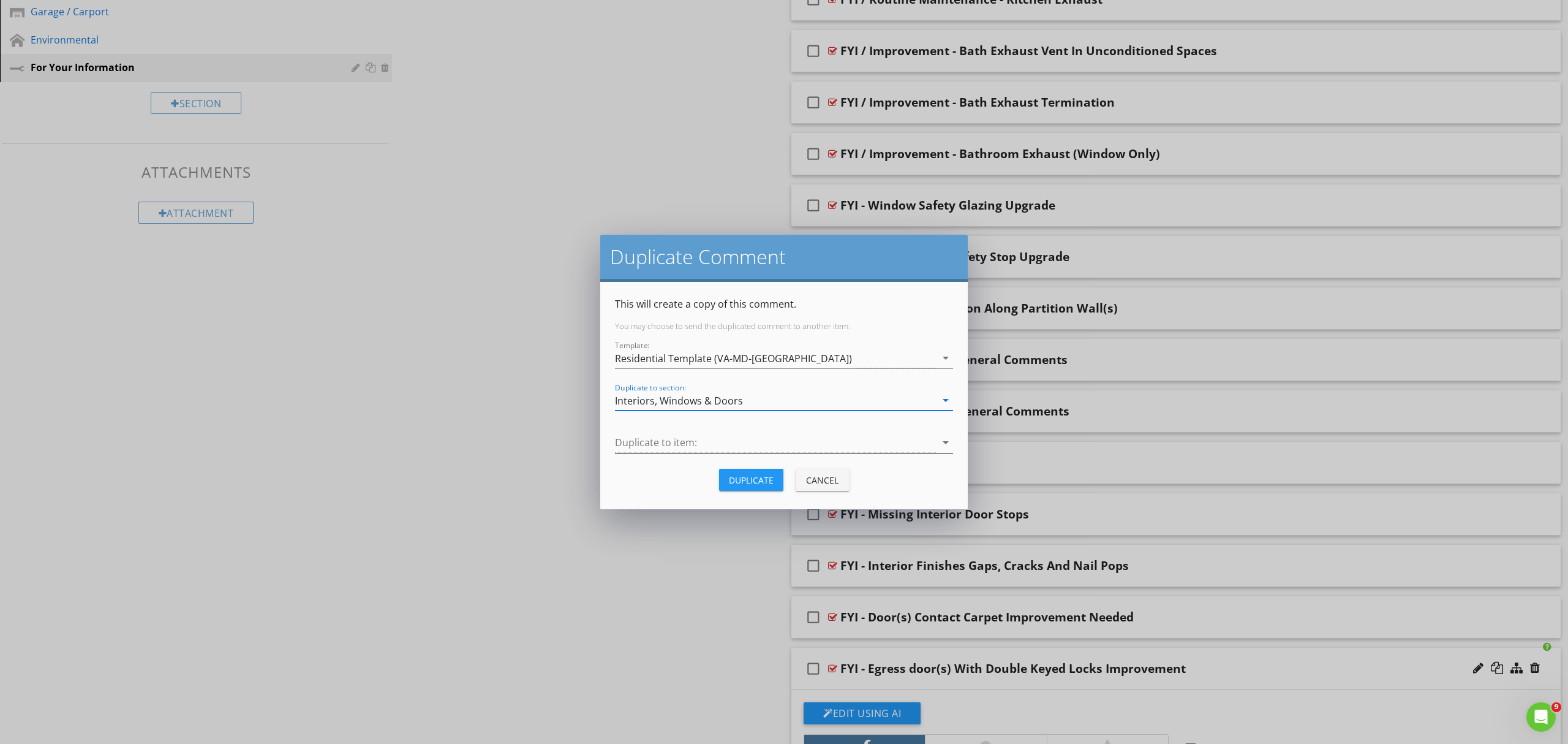
click at [946, 440] on icon "arrow_drop_down" at bounding box center [945, 442] width 15 height 15
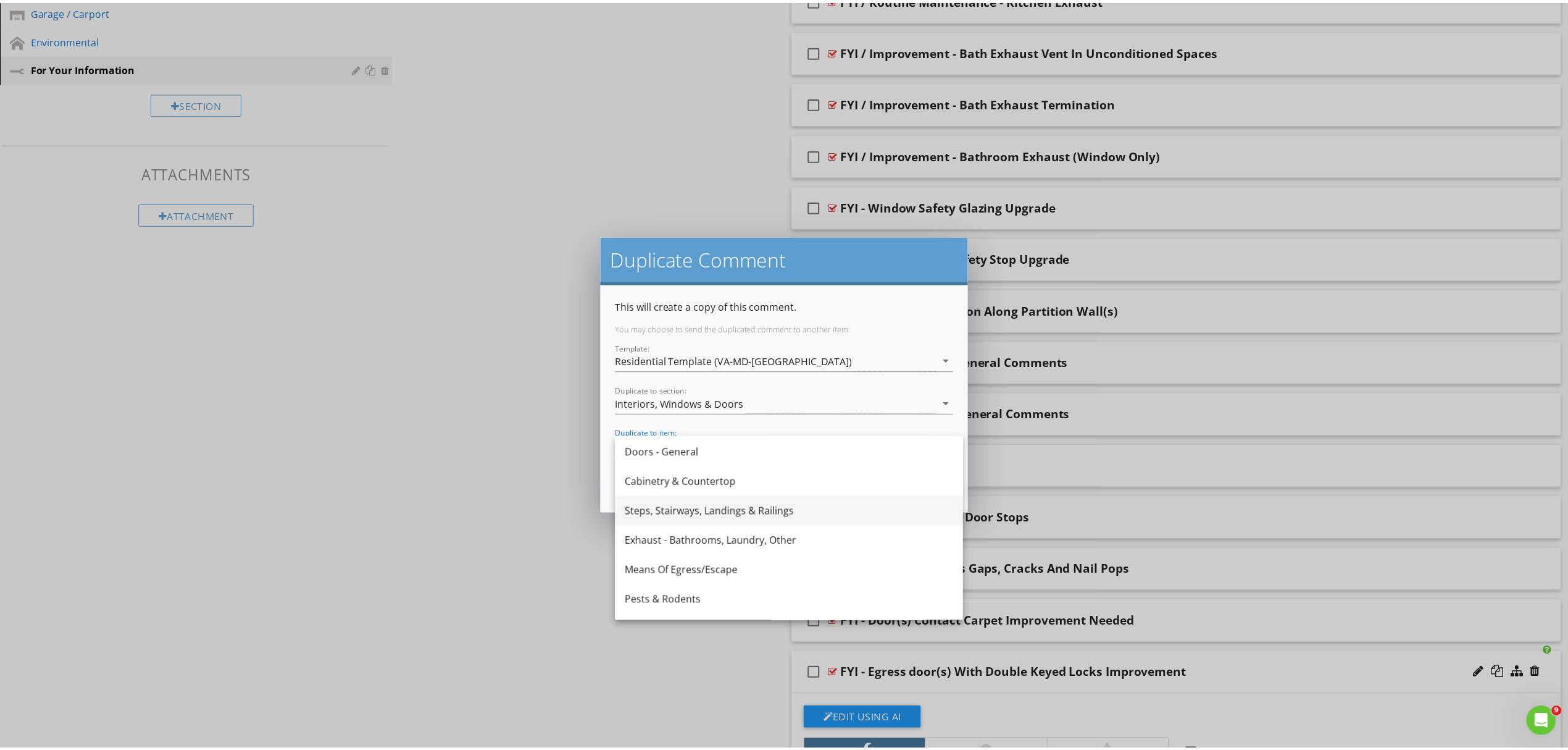
scroll to position [230, 0]
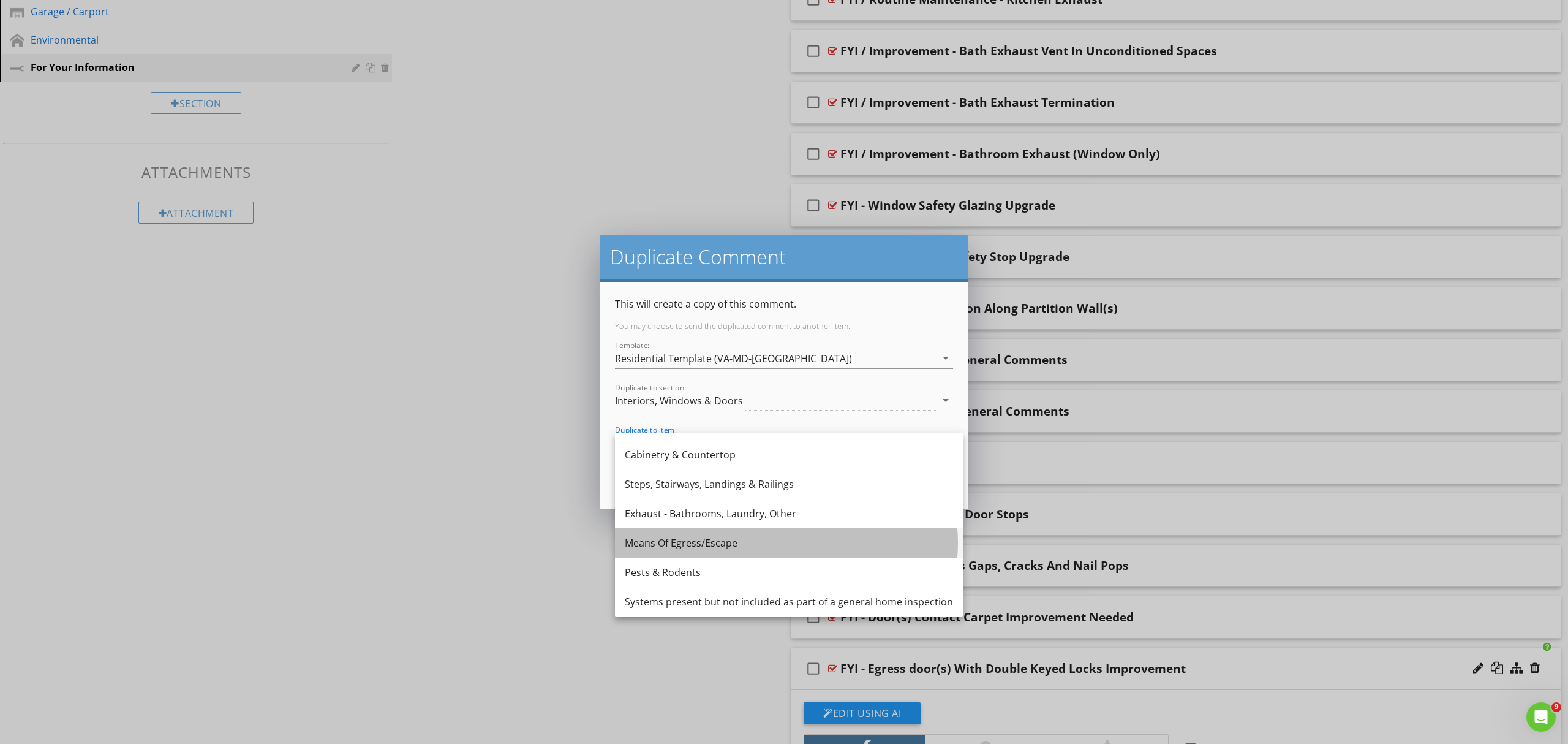
click at [697, 548] on div "Means Of Egress/Escape" at bounding box center [789, 543] width 329 height 15
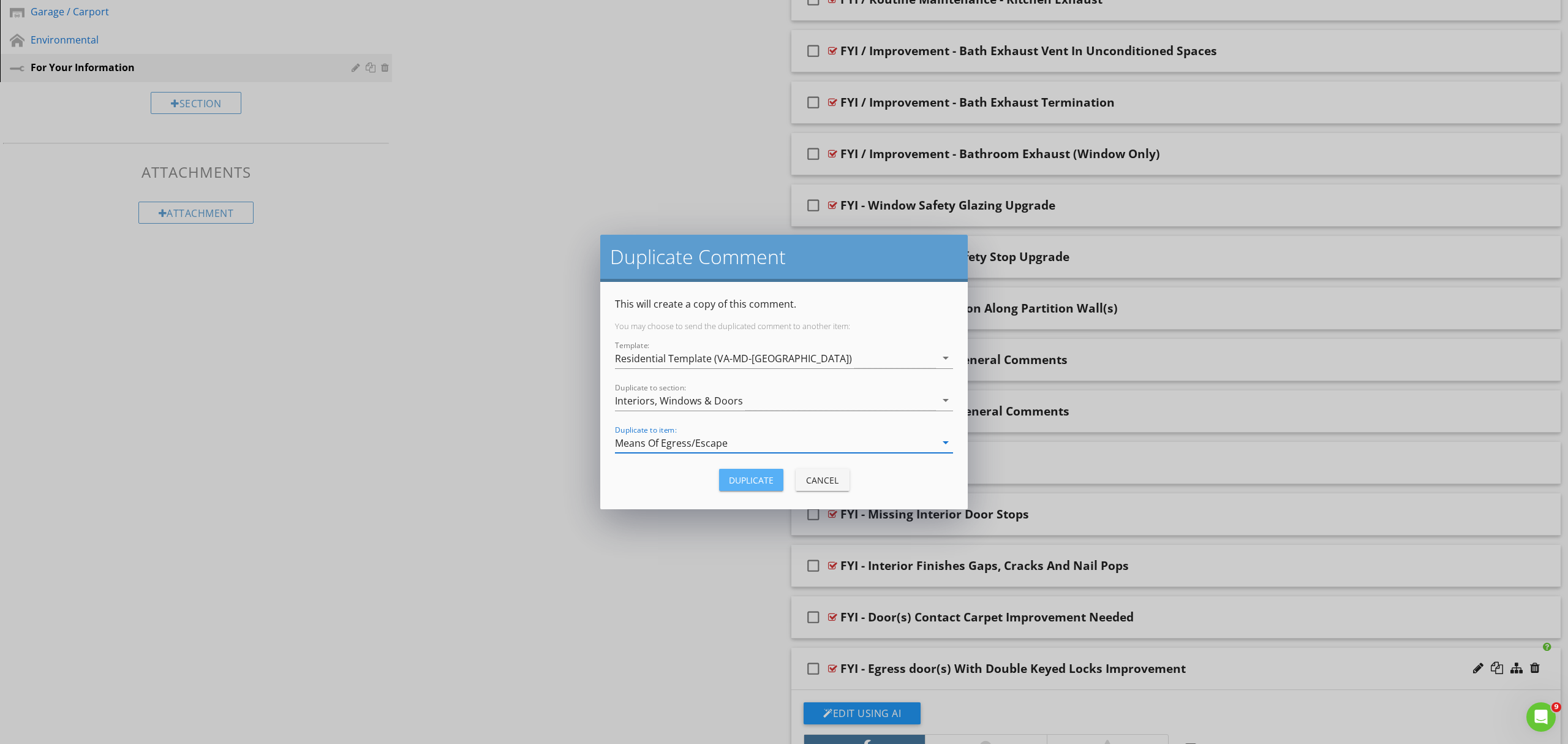
click at [743, 476] on div "Duplicate" at bounding box center [751, 480] width 45 height 13
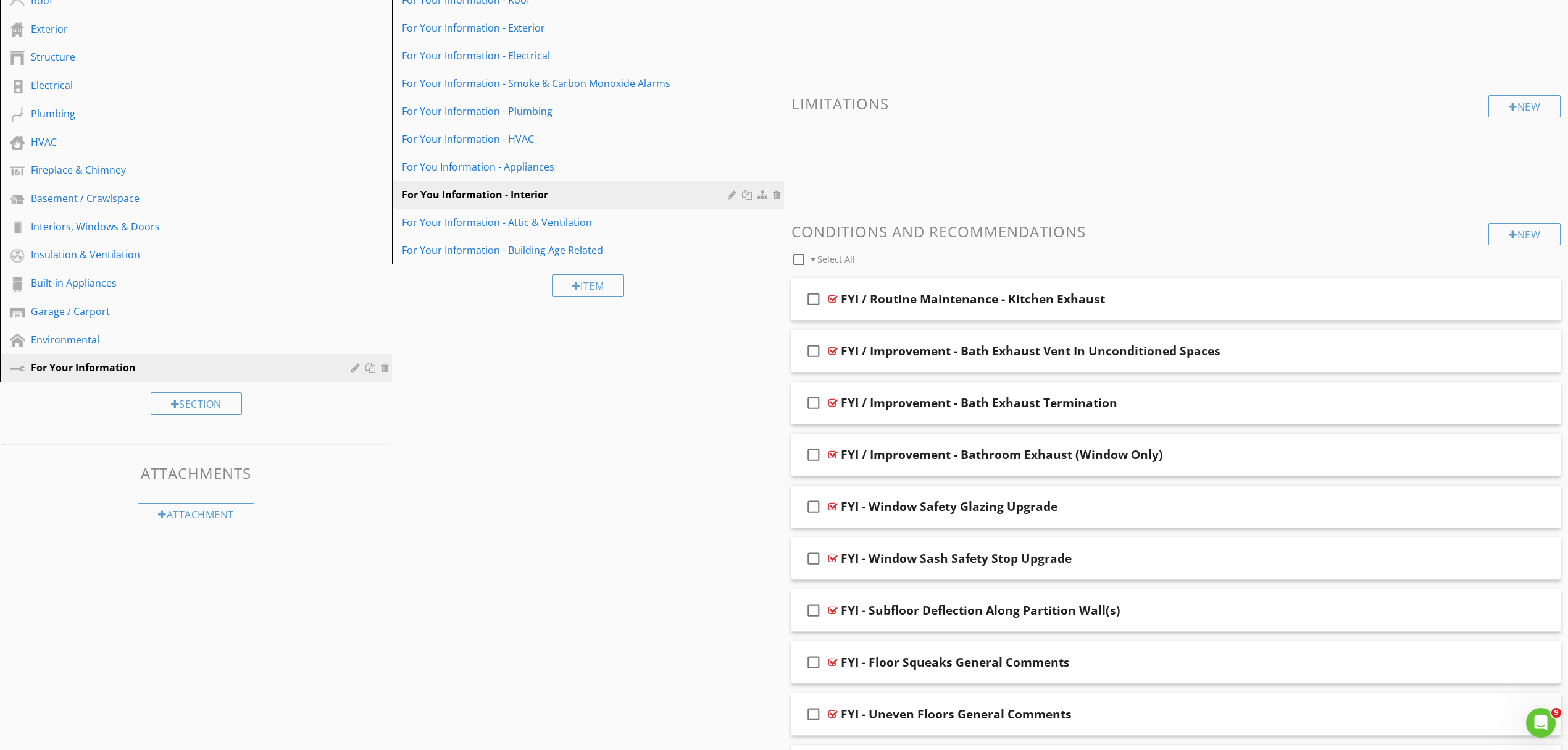
scroll to position [173, 0]
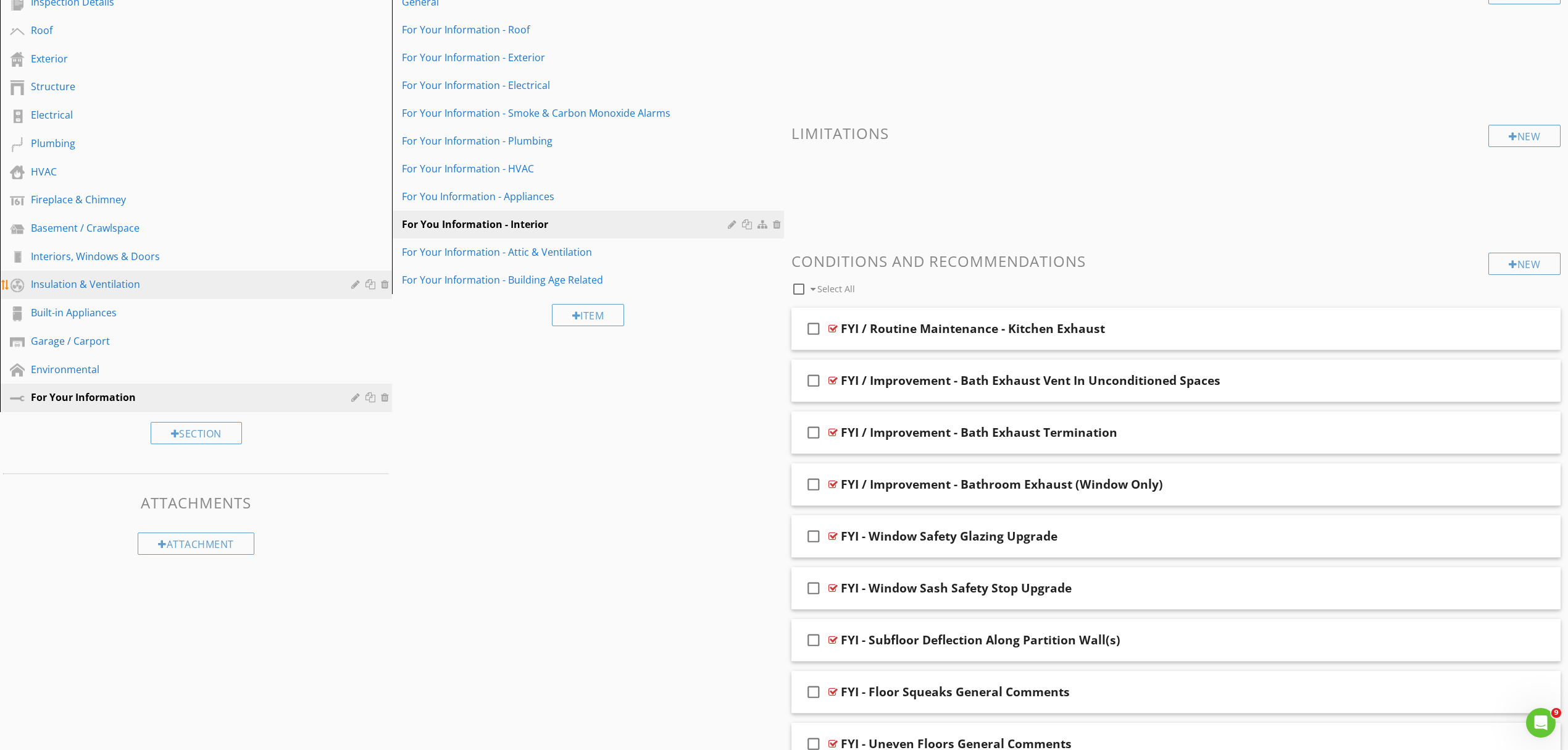
click at [114, 278] on div "Insulation & Ventilation" at bounding box center [182, 284] width 303 height 15
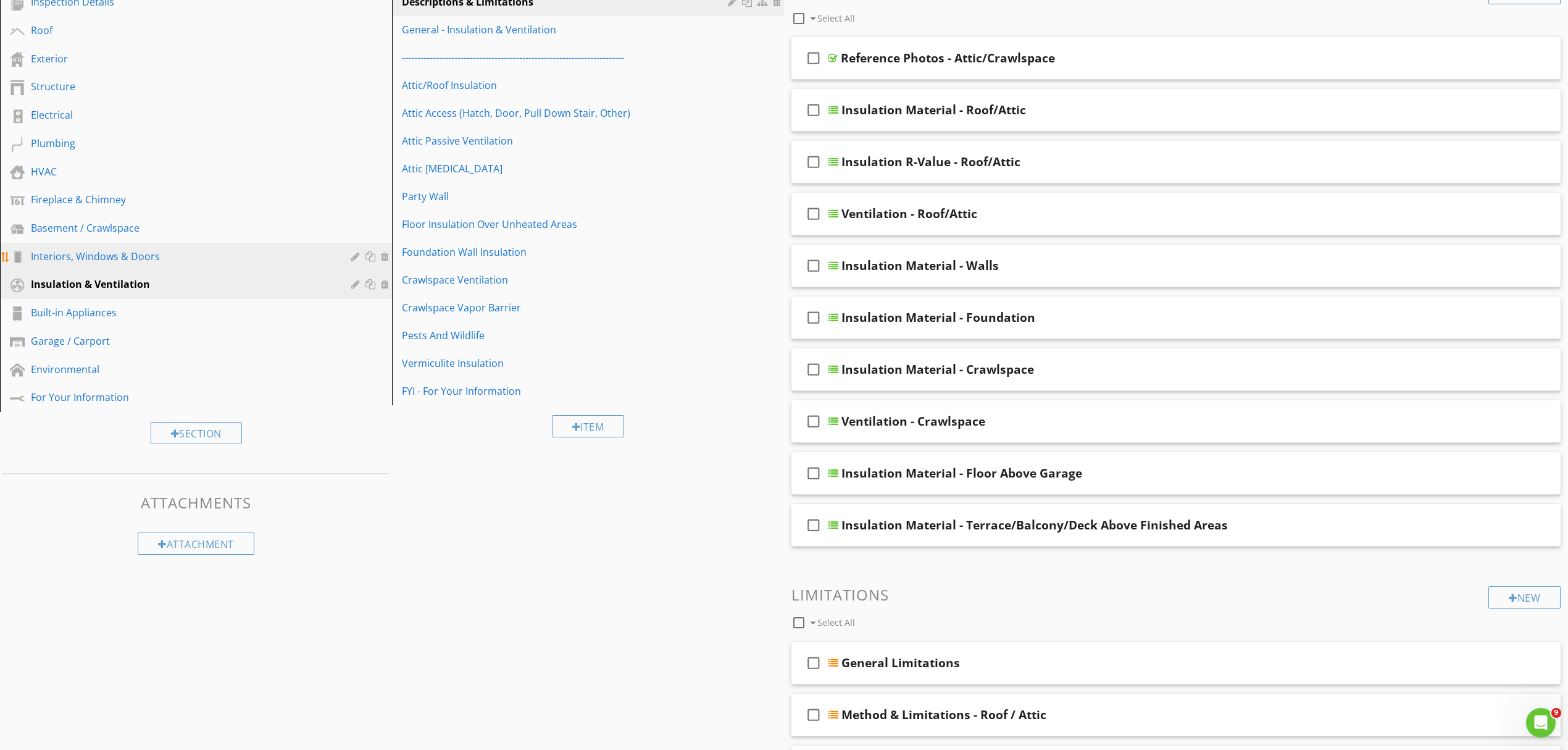
click at [114, 258] on div "Interiors, Windows & Doors" at bounding box center [182, 256] width 303 height 15
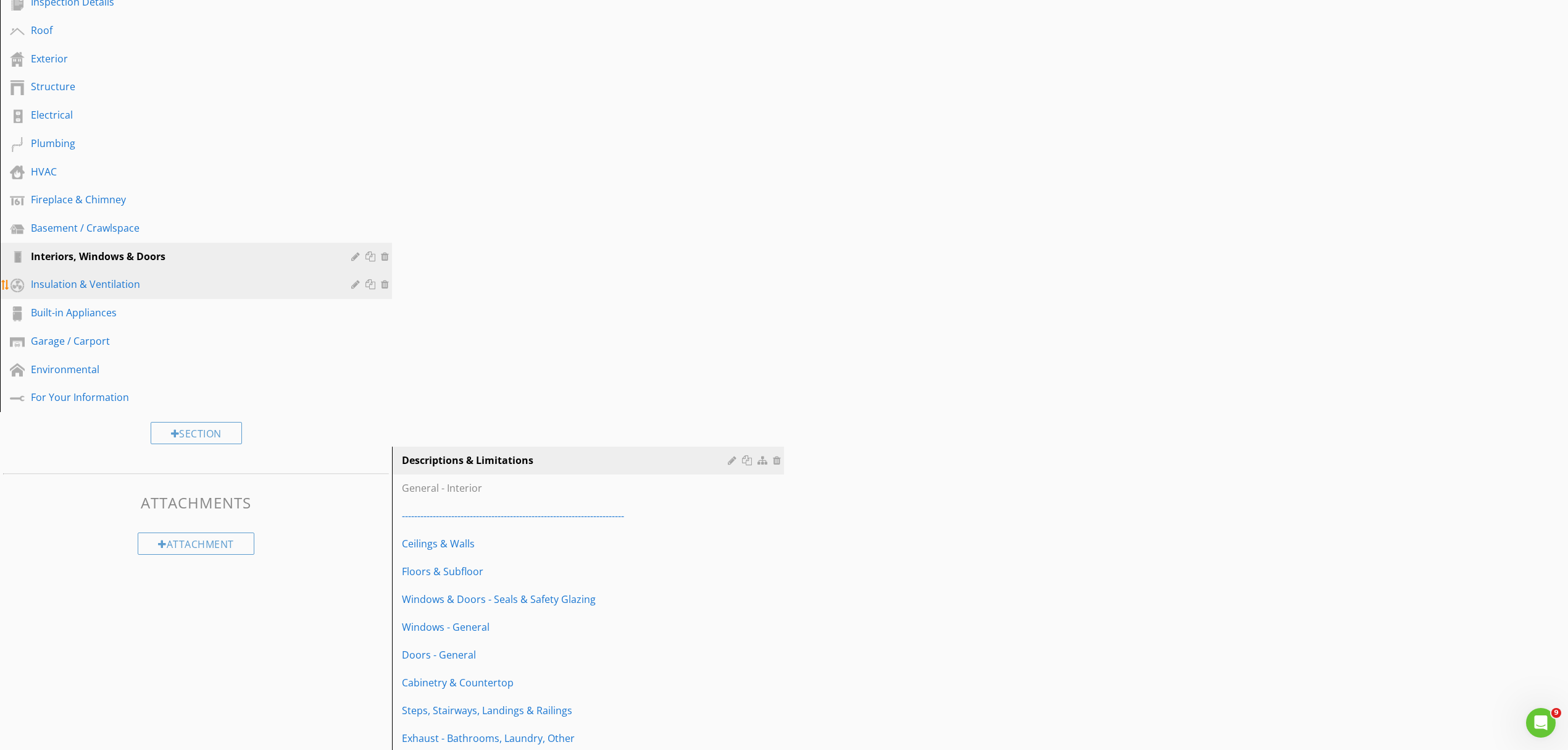
scroll to position [161, 0]
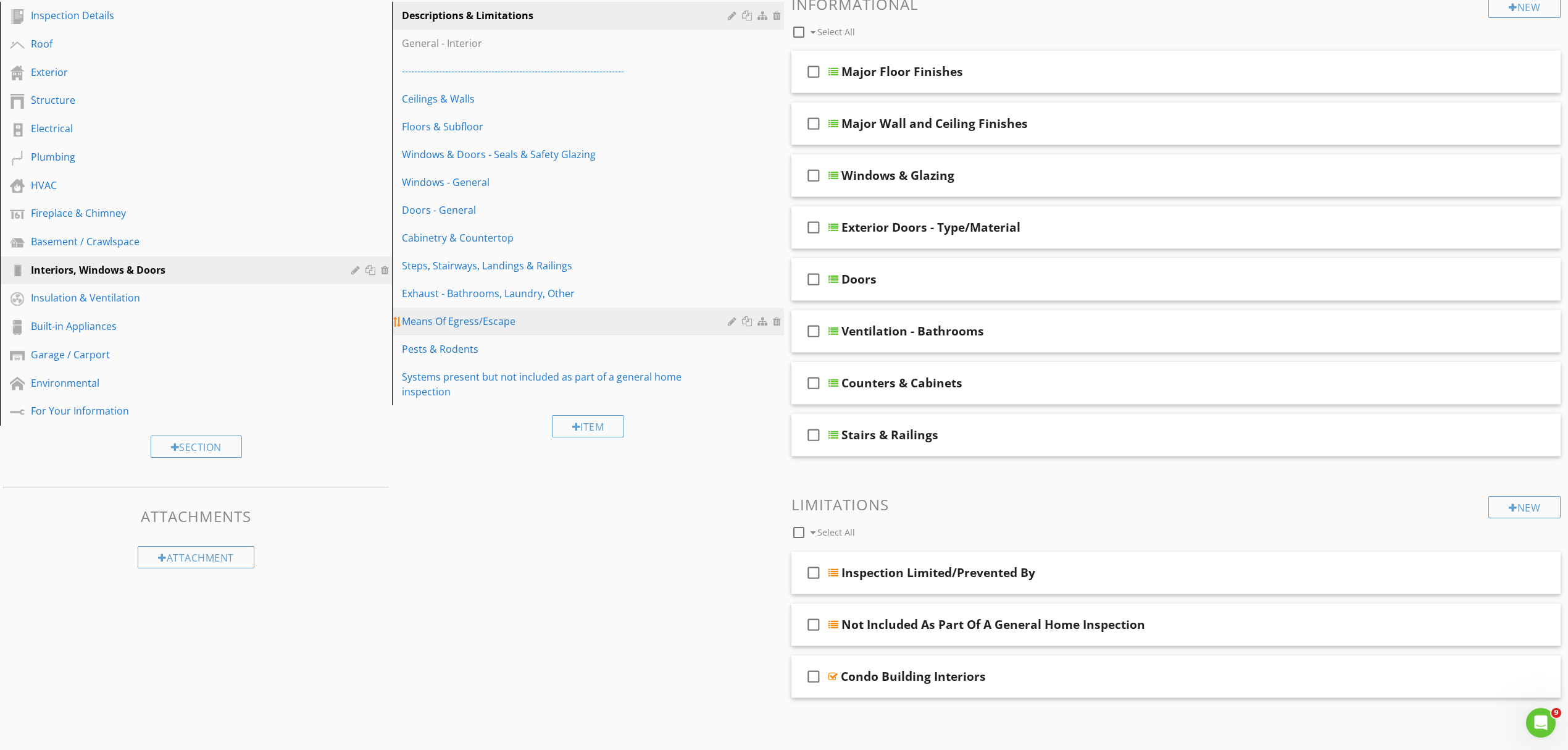
click at [463, 315] on div "Means Of Egress/Escape" at bounding box center [567, 321] width 330 height 15
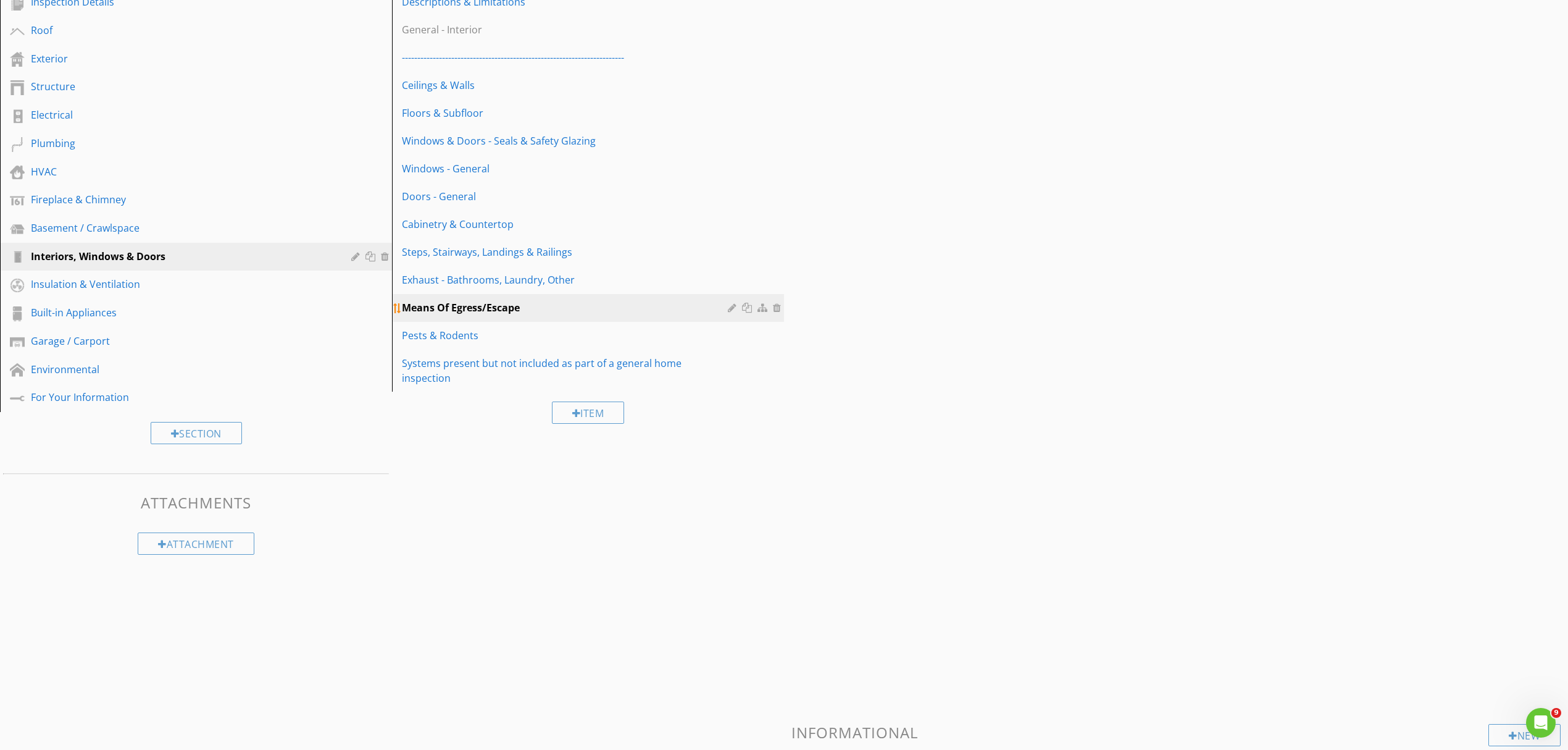
scroll to position [72, 0]
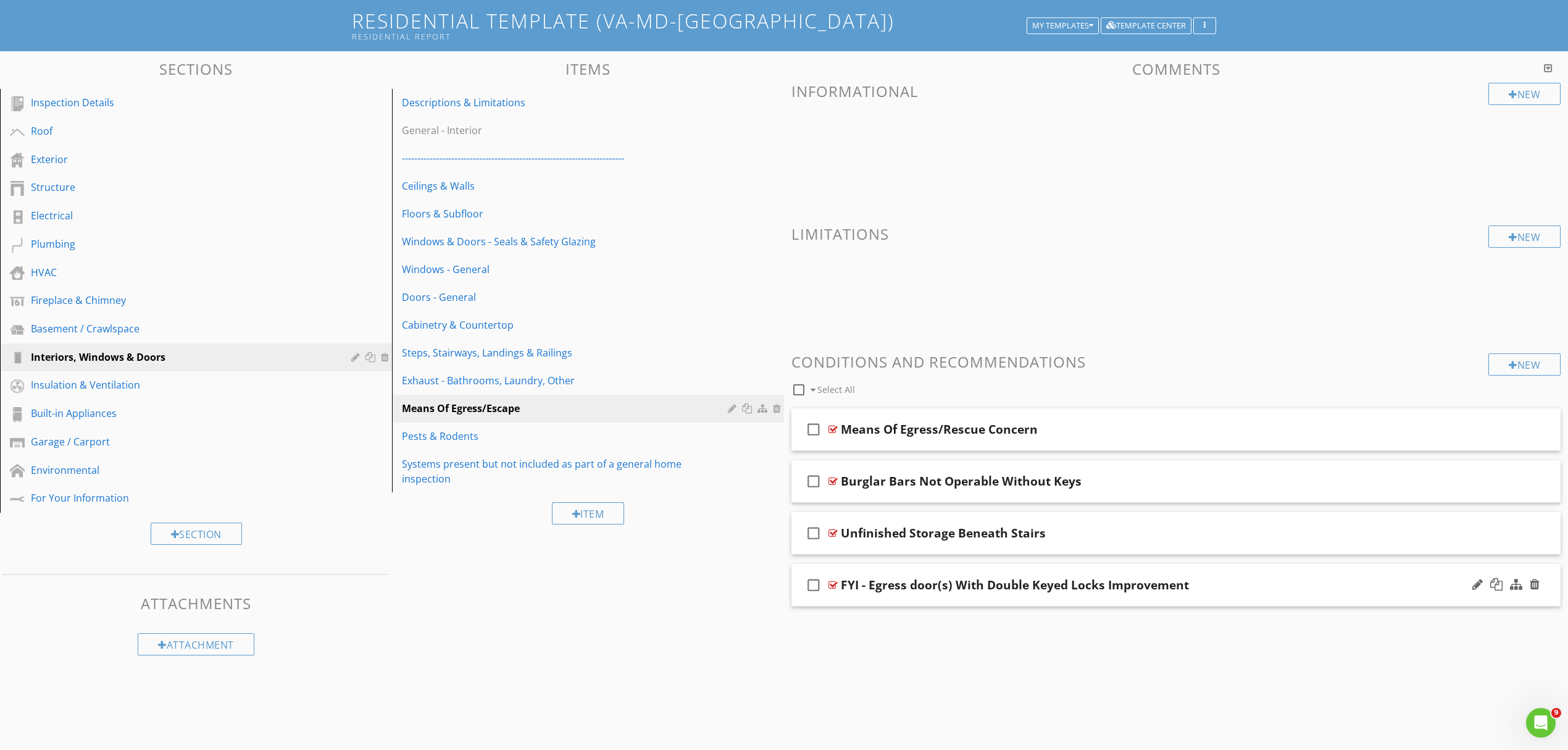
click at [1253, 589] on div "FYI - Egress door(s) With Double Keyed Locks Improvement" at bounding box center [1120, 585] width 559 height 15
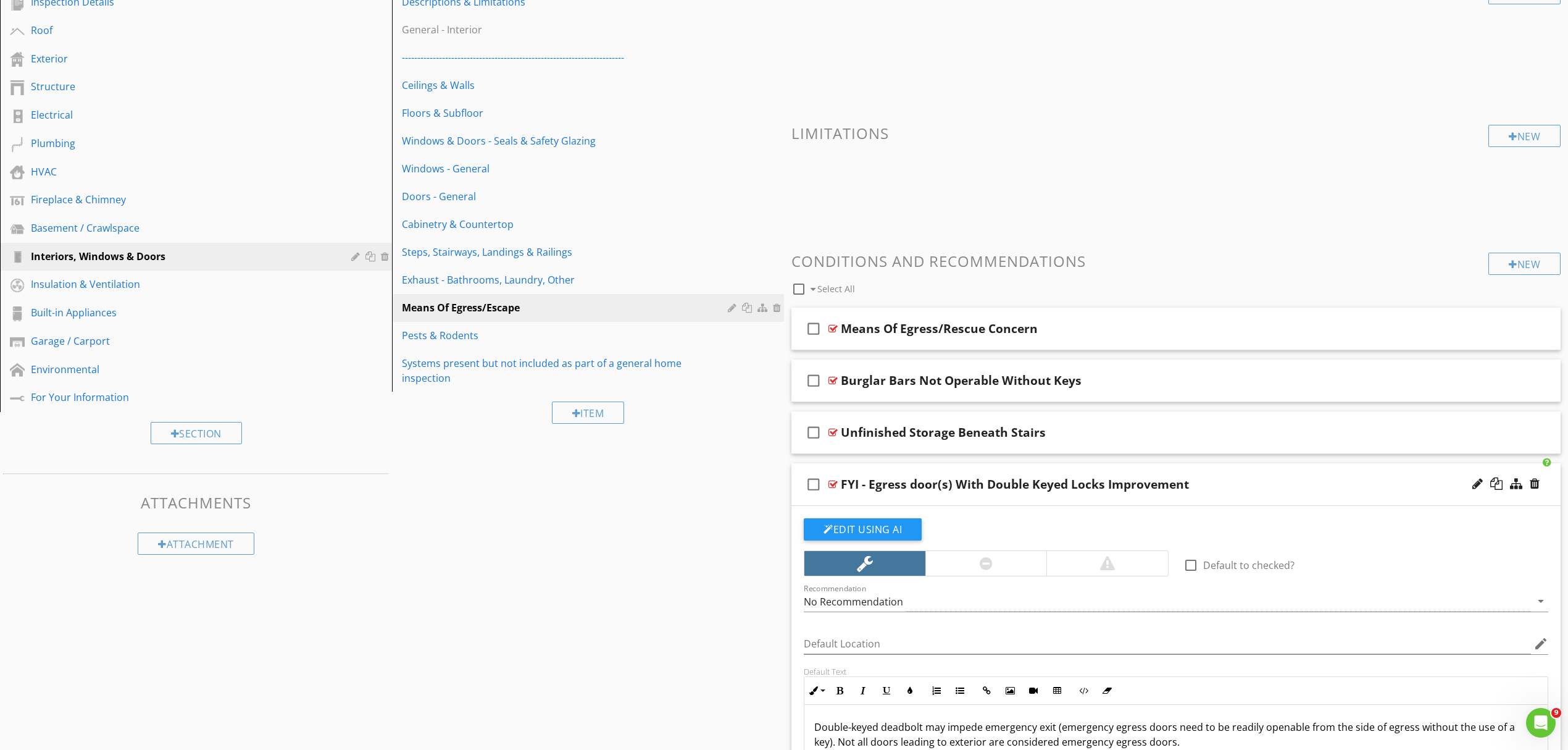
click at [870, 486] on div "FYI - Egress door(s) With Double Keyed Locks Improvement" at bounding box center [1015, 484] width 348 height 15
click at [865, 486] on input "FYI - Egress door(s) With Double Keyed Locks Improvement" at bounding box center [1120, 486] width 559 height 21
click at [1125, 488] on input "Egress door(s) With Double Keyed Locks Improvement" at bounding box center [1120, 486] width 559 height 21
type input "Egress door(s) With Double Keyed Locks"
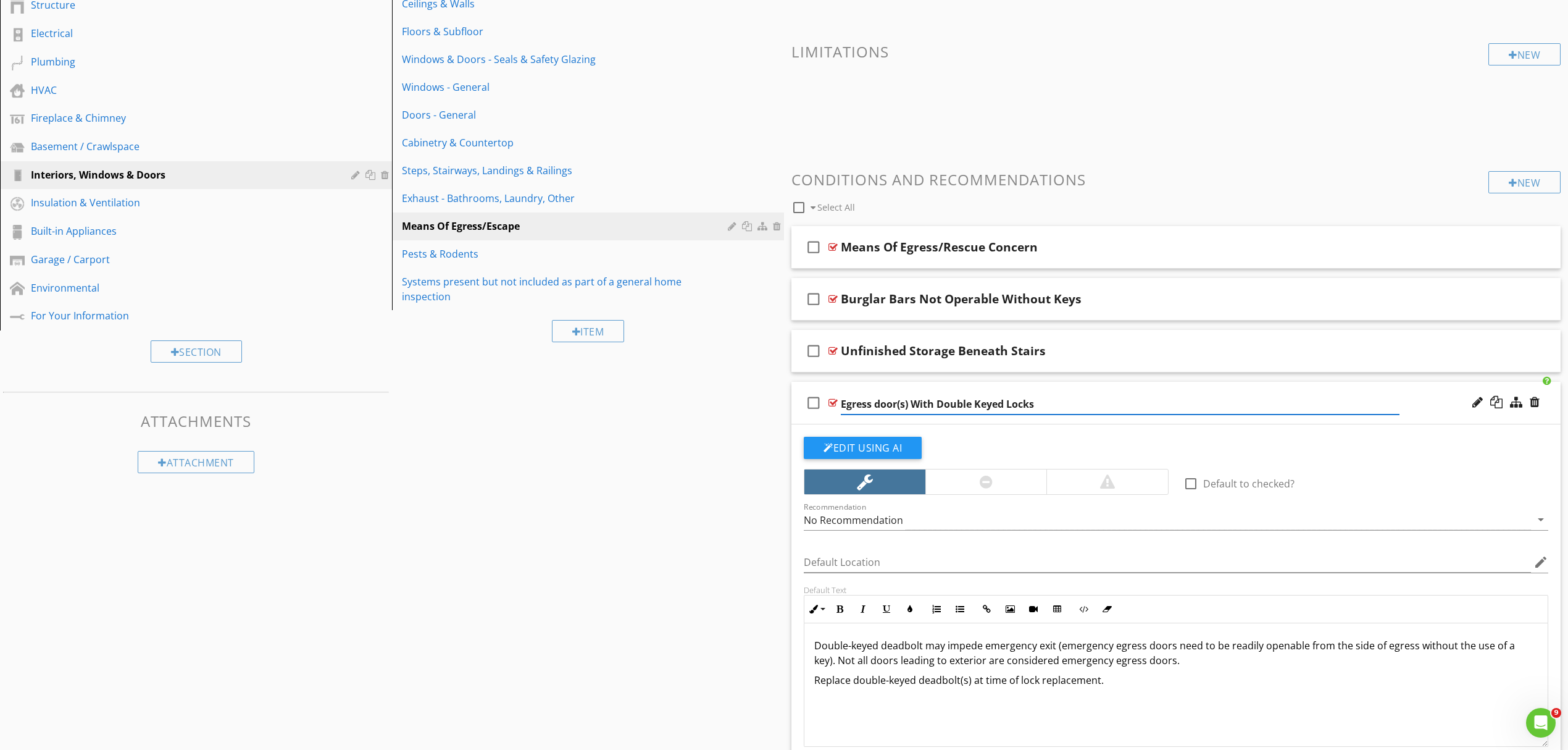
scroll to position [255, 0]
click at [1341, 464] on div "Edit Using AI" at bounding box center [1176, 452] width 745 height 32
click at [870, 569] on input "Default Location" at bounding box center [1167, 561] width 728 height 21
type input "Entry Door"
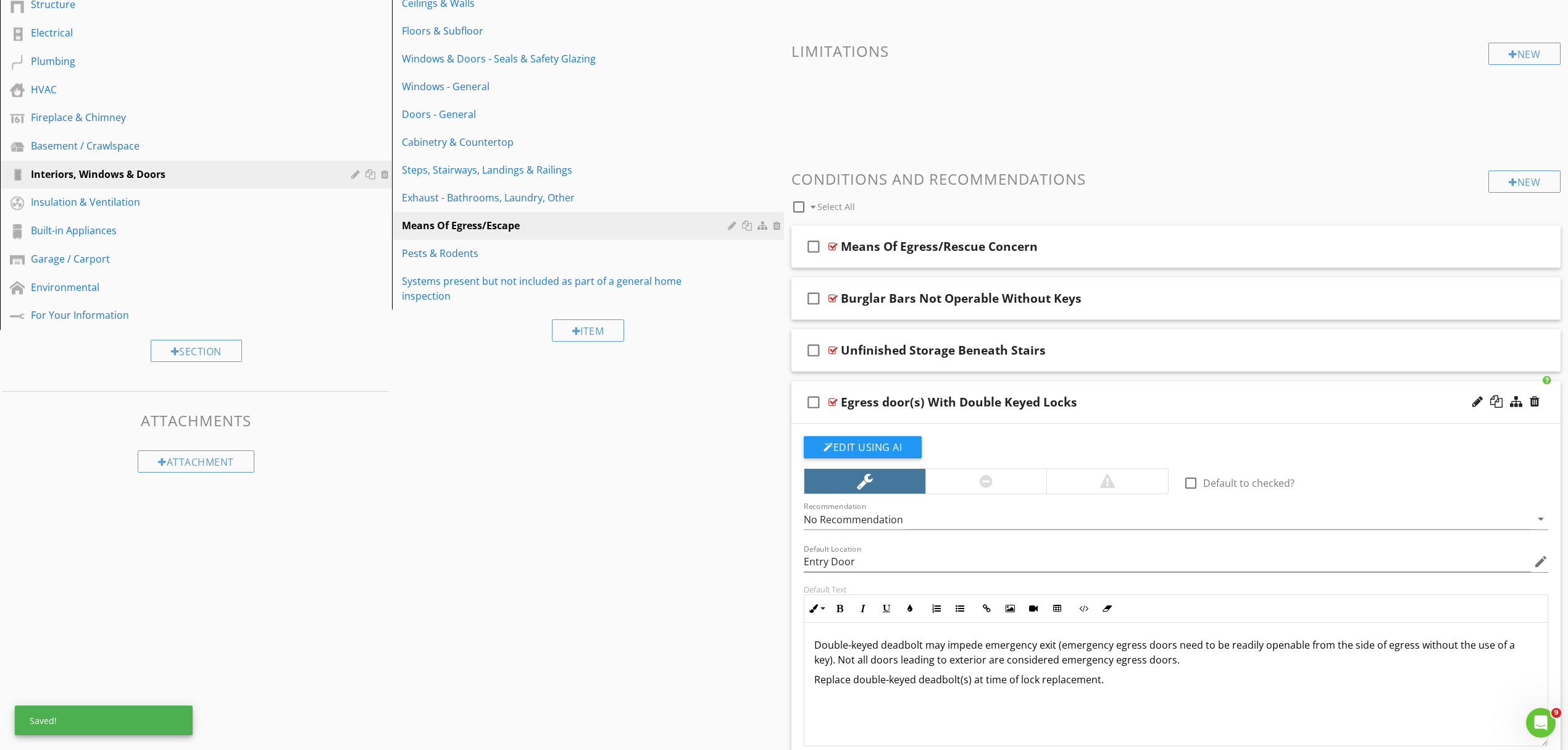
click at [815, 646] on p "Double-keyed deadbolt may impede emergency exit (emergency egress doors need to…" at bounding box center [1176, 652] width 723 height 30
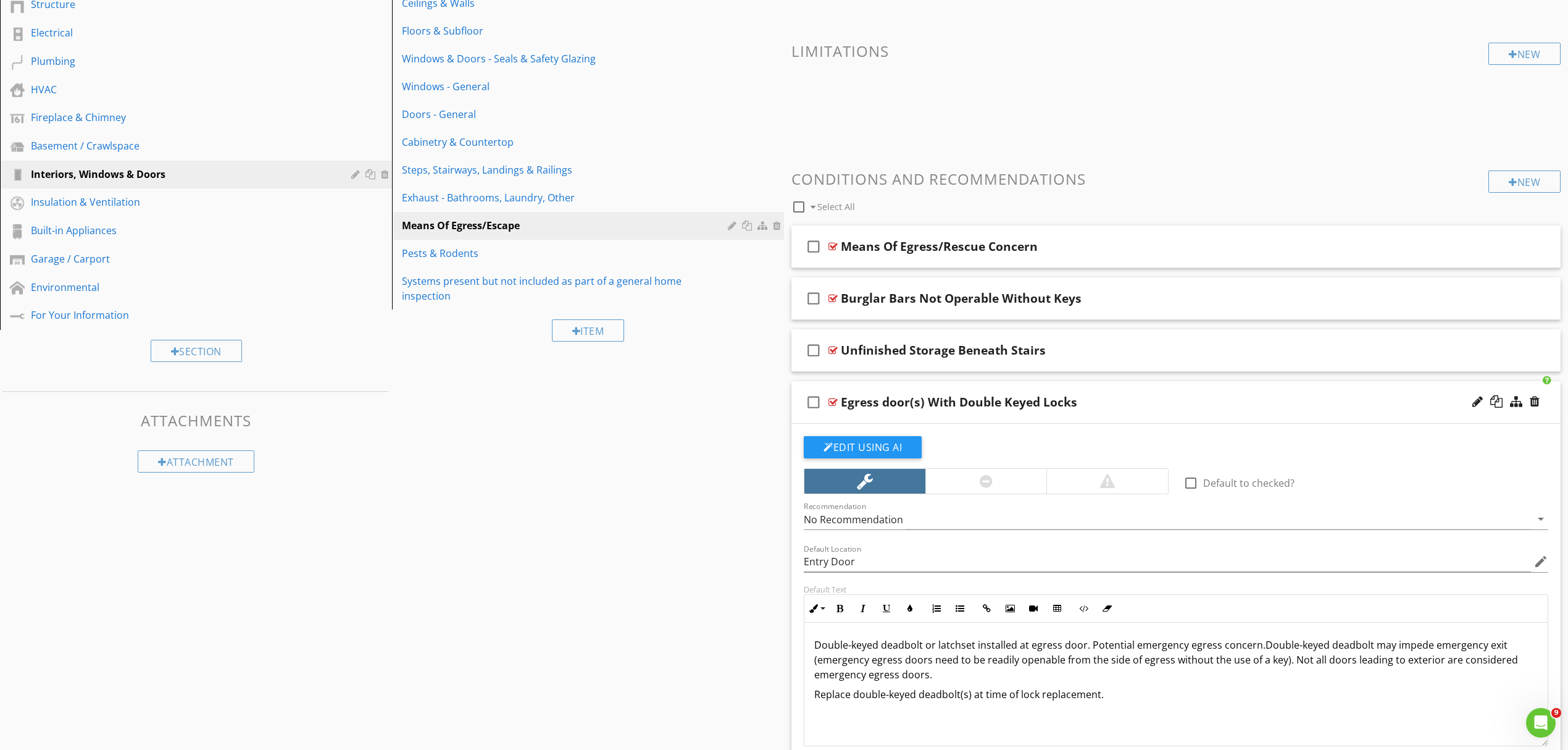
drag, startPoint x: 1257, startPoint y: 639, endPoint x: 1265, endPoint y: 678, distance: 39.8
click at [1265, 678] on p "Double-keyed deadbolt or latchset installed at egress door. Potential emergency…" at bounding box center [1176, 659] width 723 height 44
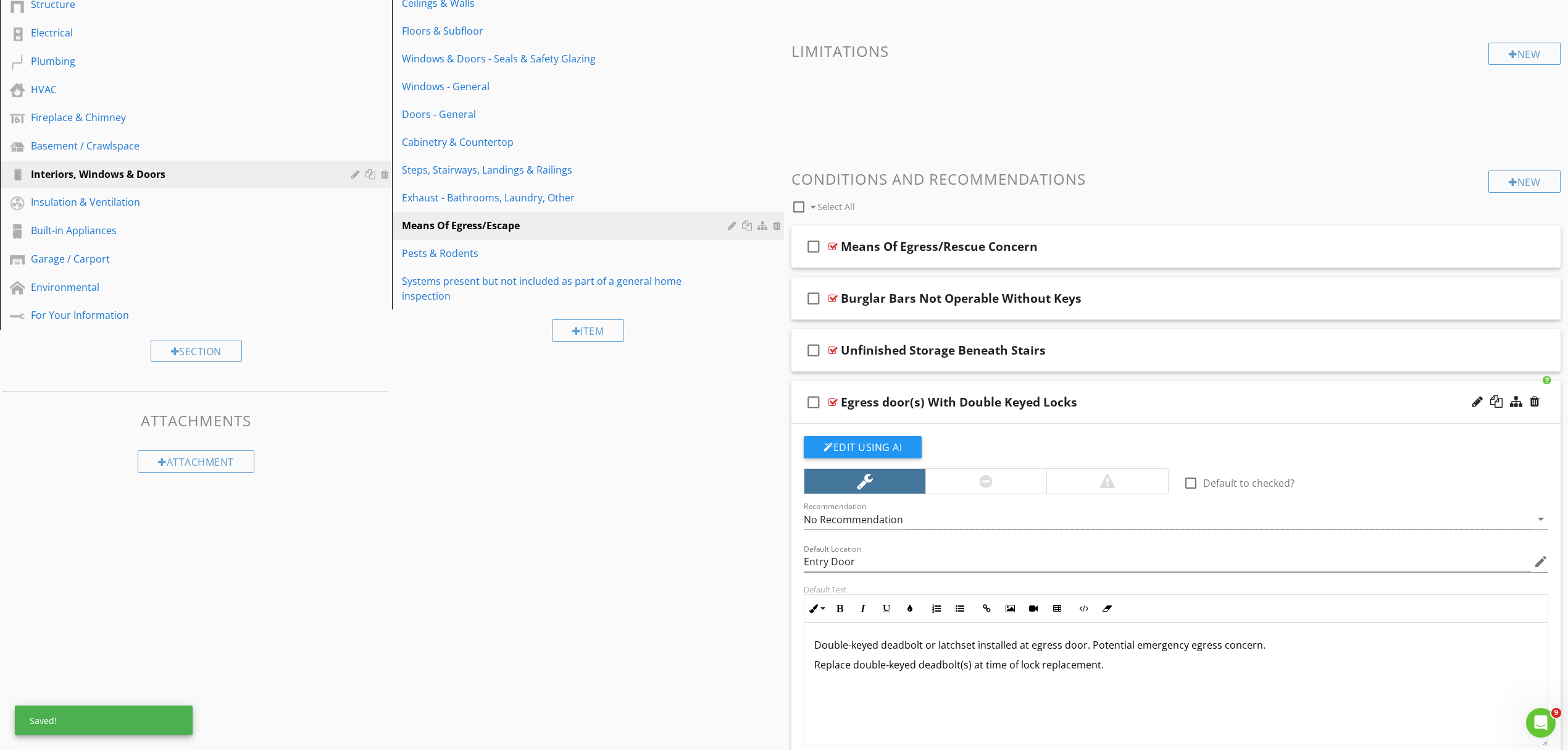
click at [957, 646] on p "Double-keyed deadbolt or latchset installed at egress door. Potential emergency…" at bounding box center [1176, 644] width 723 height 15
click at [927, 651] on p "Double-keyed deadbolt or latch set installed at egress door. Potential emergenc…" at bounding box center [1176, 644] width 723 height 15
click at [1120, 667] on p "Replace double-keyed deadbolt(s) at time of lock replacement." at bounding box center [1176, 664] width 723 height 15
click at [974, 669] on p "Replace double-keyed deadbolt(s) at time of lock replacement." at bounding box center [1176, 664] width 723 height 15
click at [1223, 665] on p "Replace double-keyed deadbolt(s) with latch style deadbolt at time of lock repl…" at bounding box center [1176, 664] width 723 height 15
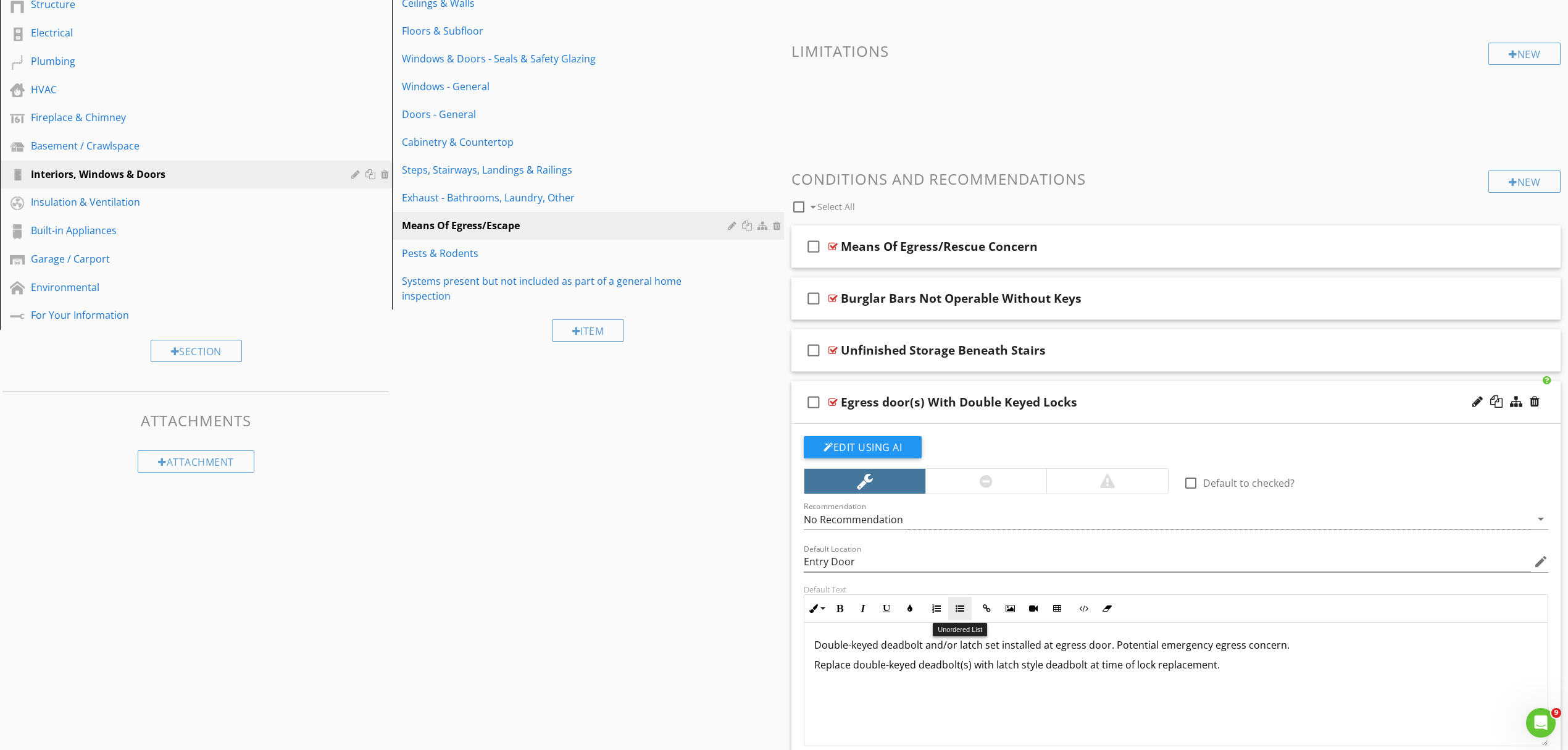
click at [957, 609] on icon "button" at bounding box center [960, 609] width 9 height 9
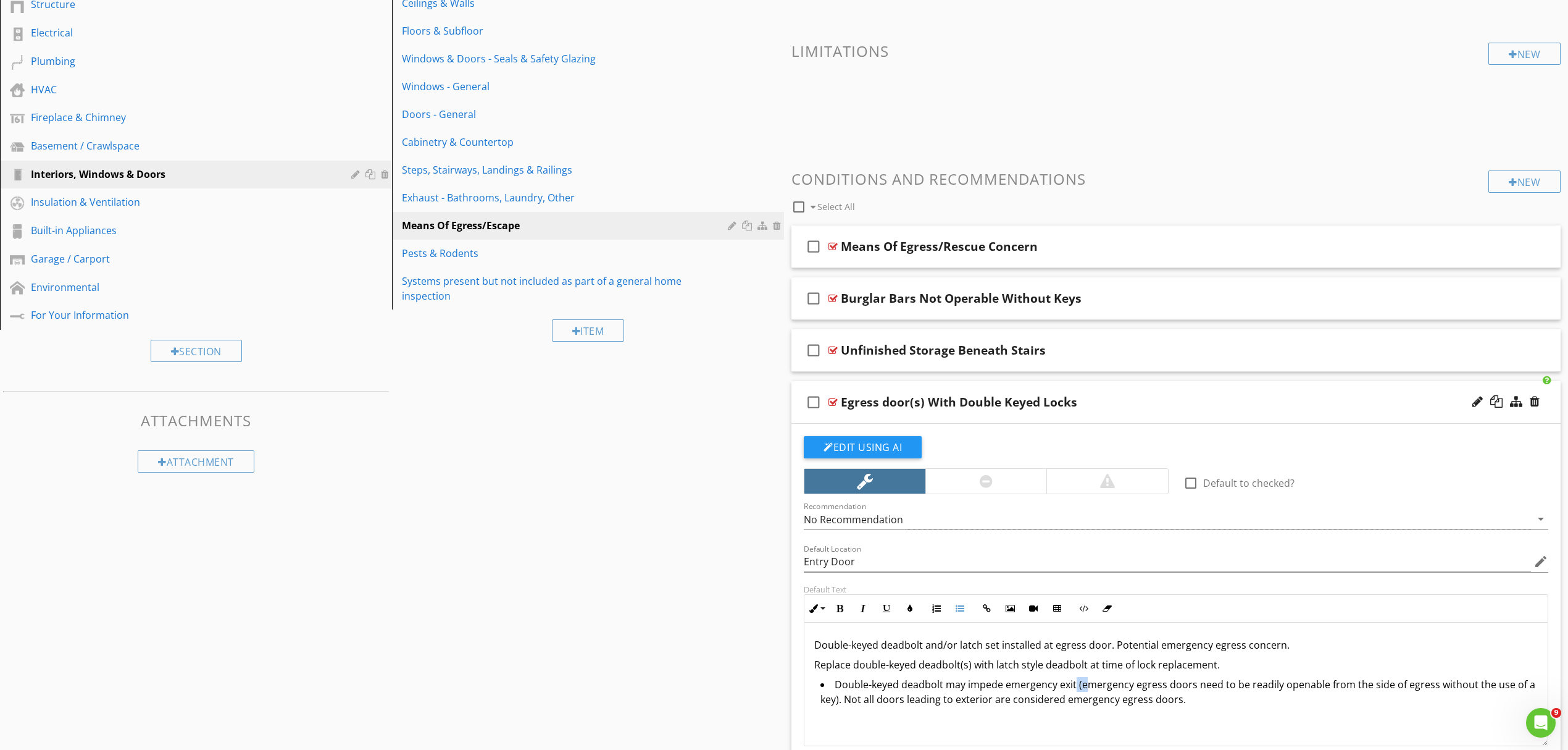
drag, startPoint x: 1083, startPoint y: 689, endPoint x: 1075, endPoint y: 687, distance: 8.2
click at [1075, 687] on li "Double-keyed deadbolt may impede emergency exit (emergency egress doors need to…" at bounding box center [1179, 694] width 718 height 33
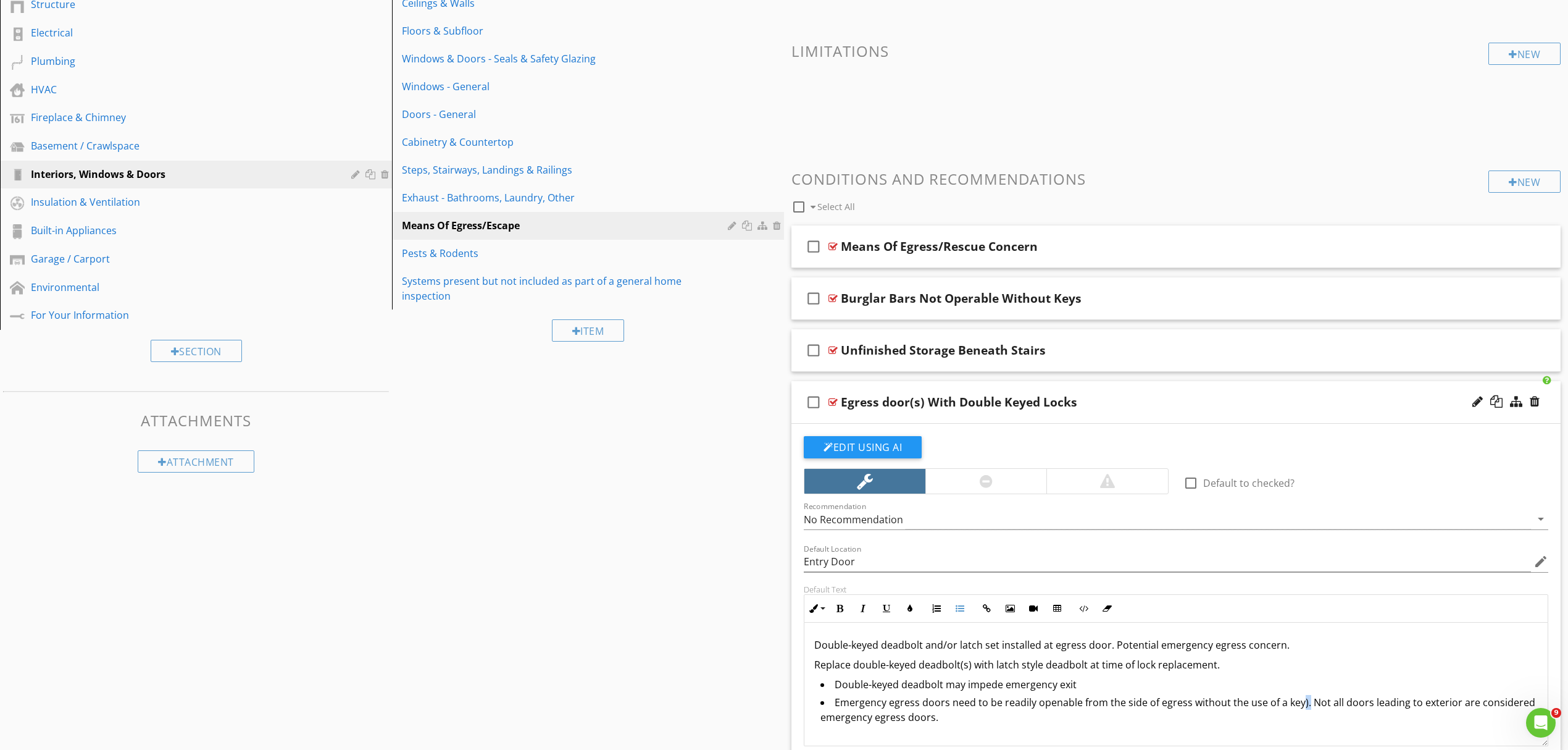
click at [1300, 707] on li "Emergency egress doors need to be readily openable from the side of egress with…" at bounding box center [1179, 711] width 718 height 33
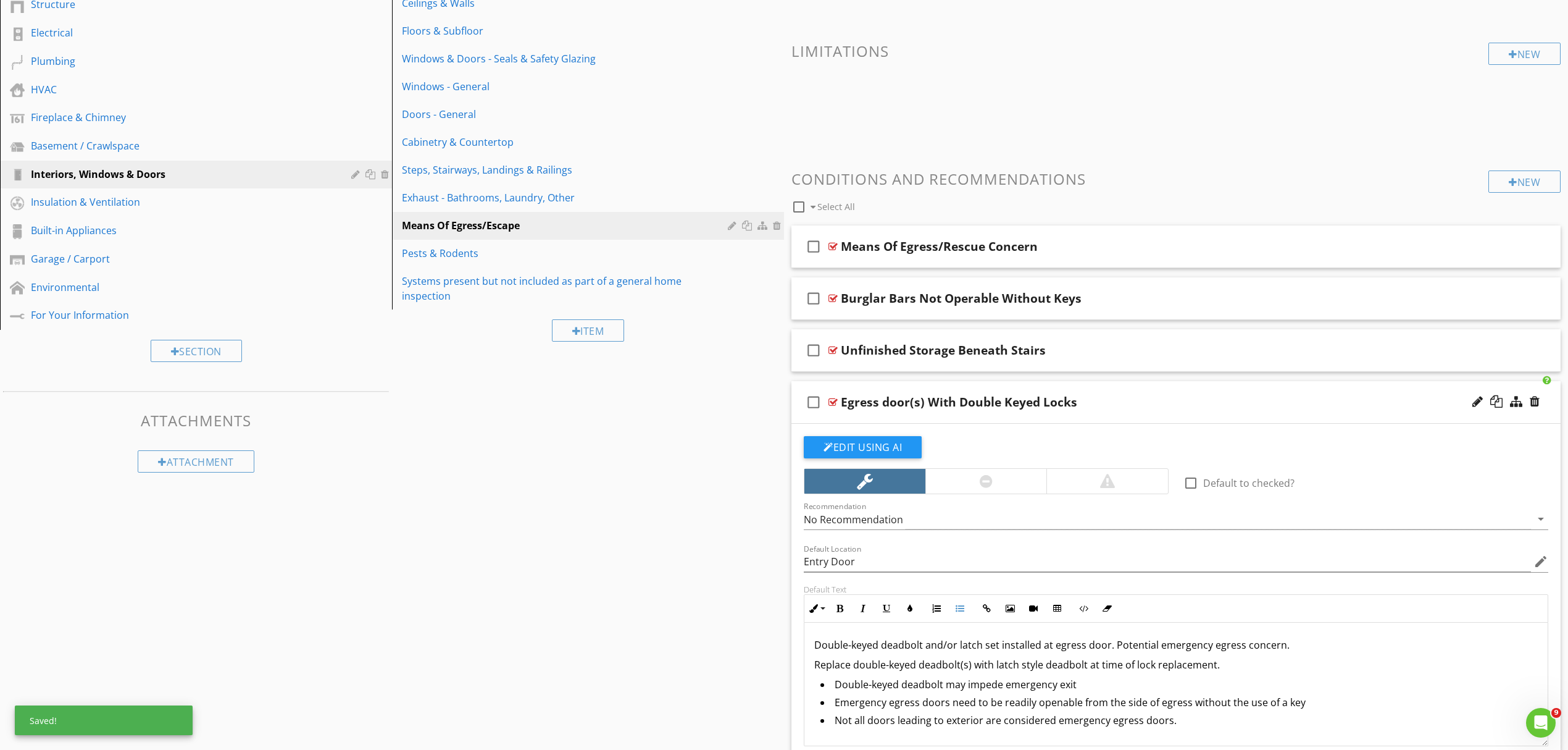
click at [1169, 725] on li "Not all doors leading to exterior are considered emergency egress doors." at bounding box center [1179, 721] width 718 height 18
click at [836, 723] on li "Not all doors leading to exterior are considered emergency egress doors" at bounding box center [1179, 721] width 718 height 18
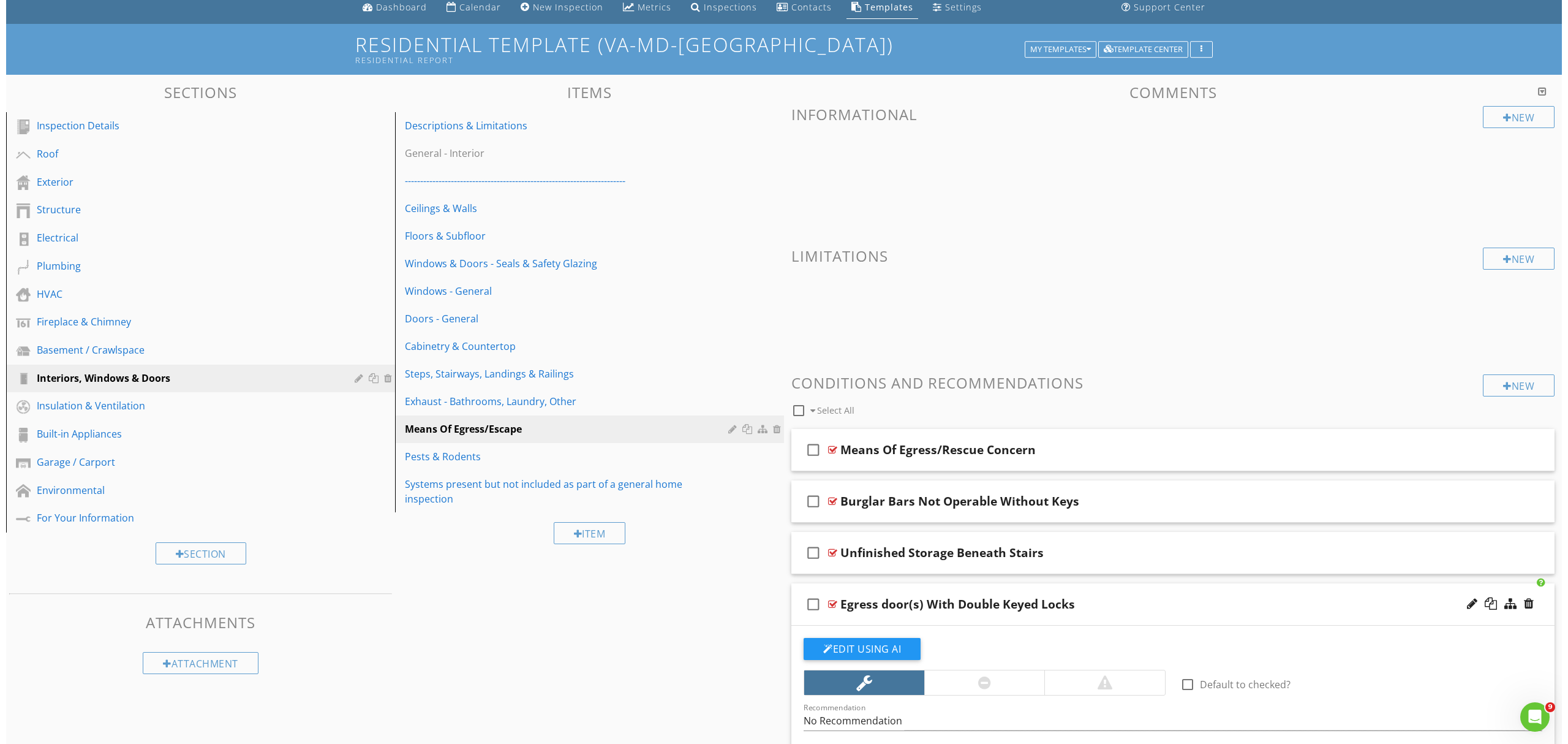
scroll to position [0, 0]
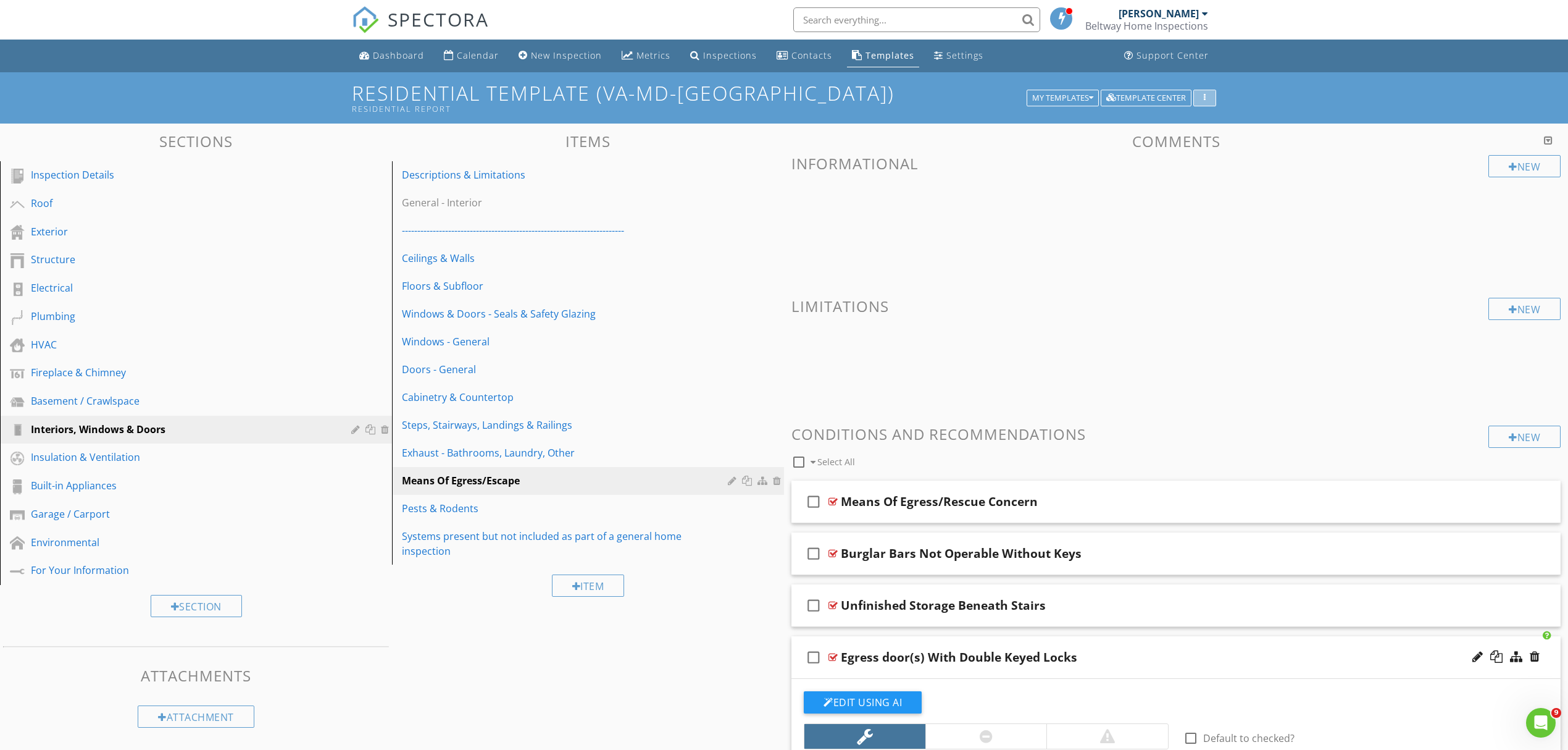
click at [1212, 97] on button "button" at bounding box center [1205, 98] width 23 height 17
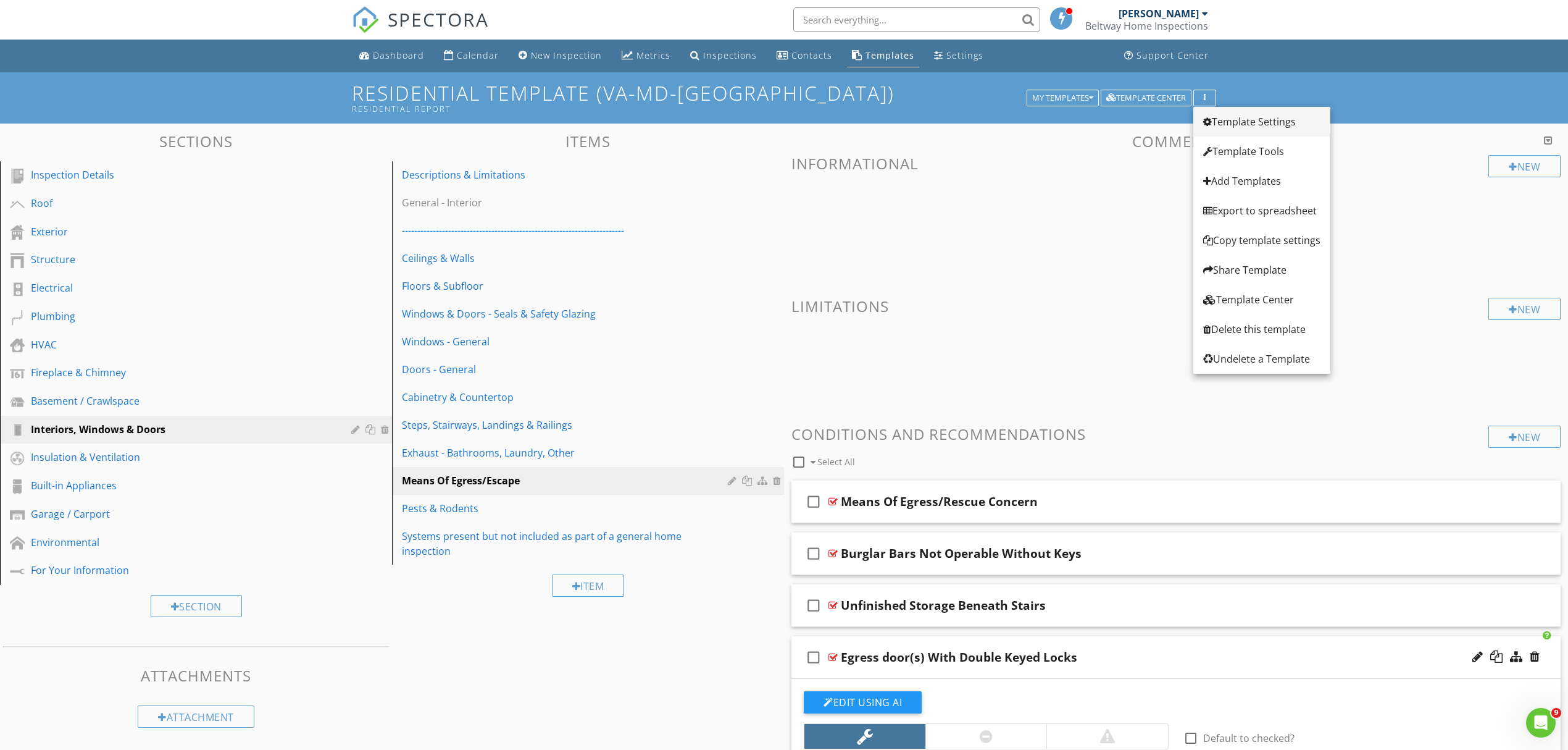
click at [1244, 122] on div "Template Settings" at bounding box center [1262, 121] width 117 height 15
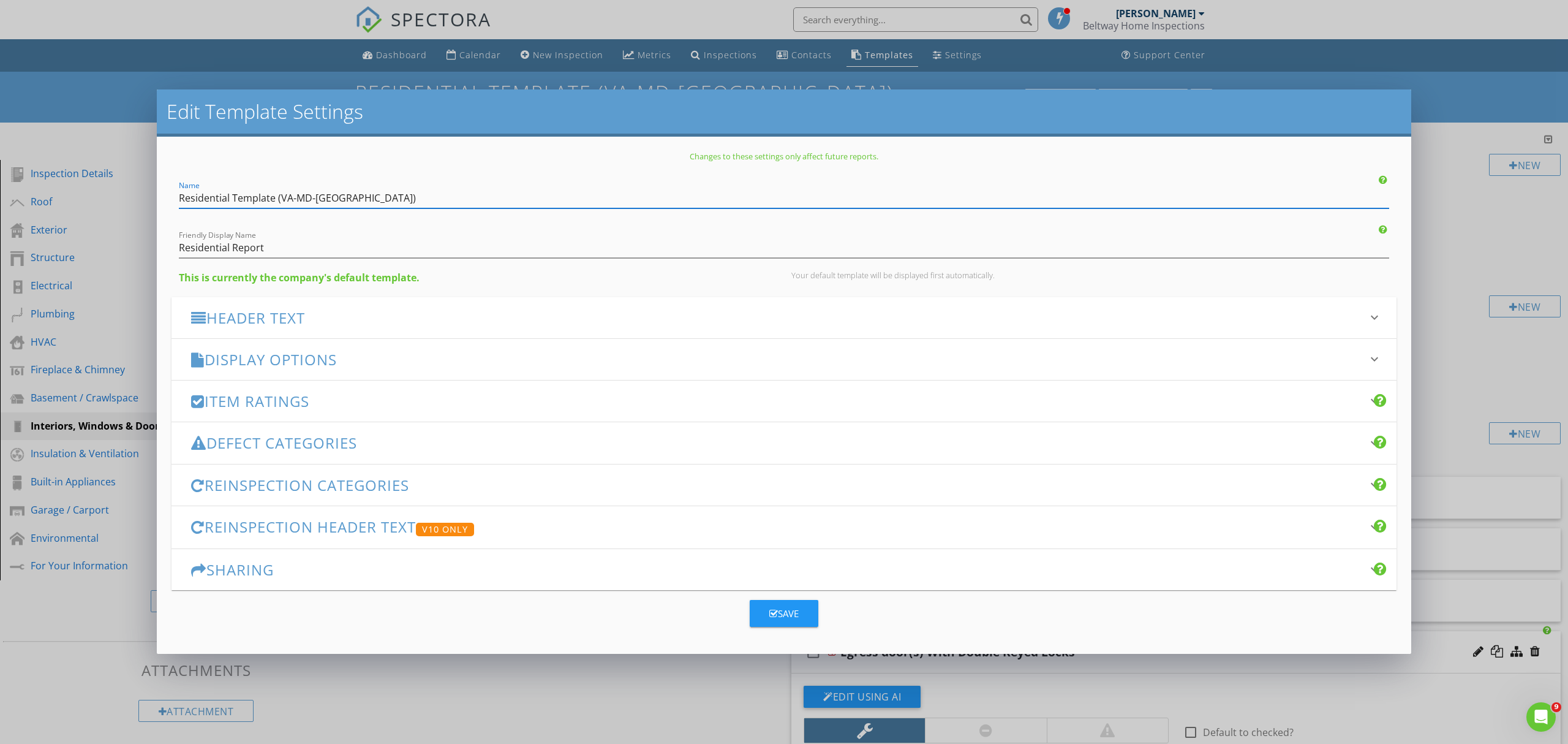
click at [285, 441] on h3 "Defect Categories" at bounding box center [776, 442] width 1171 height 16
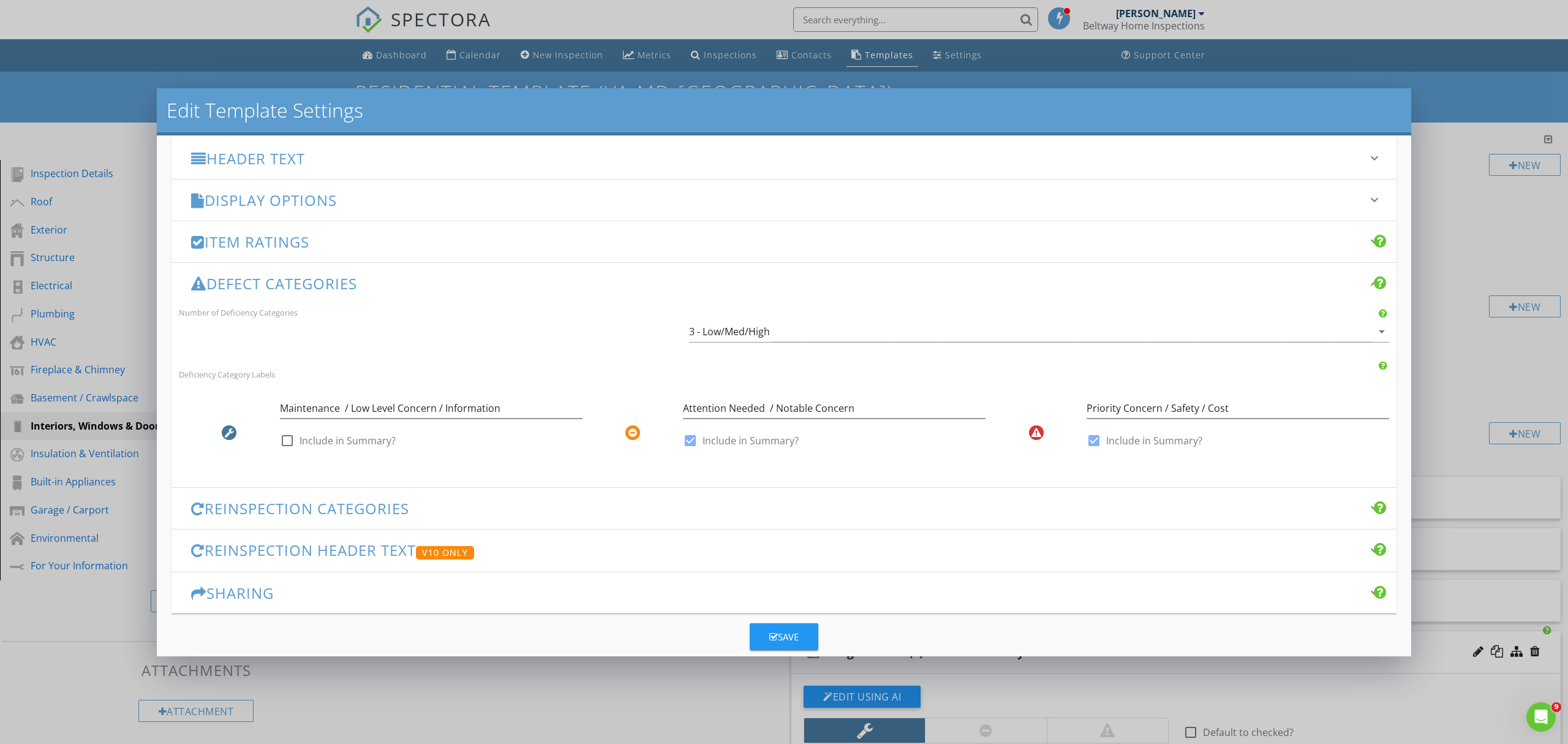
scroll to position [163, 0]
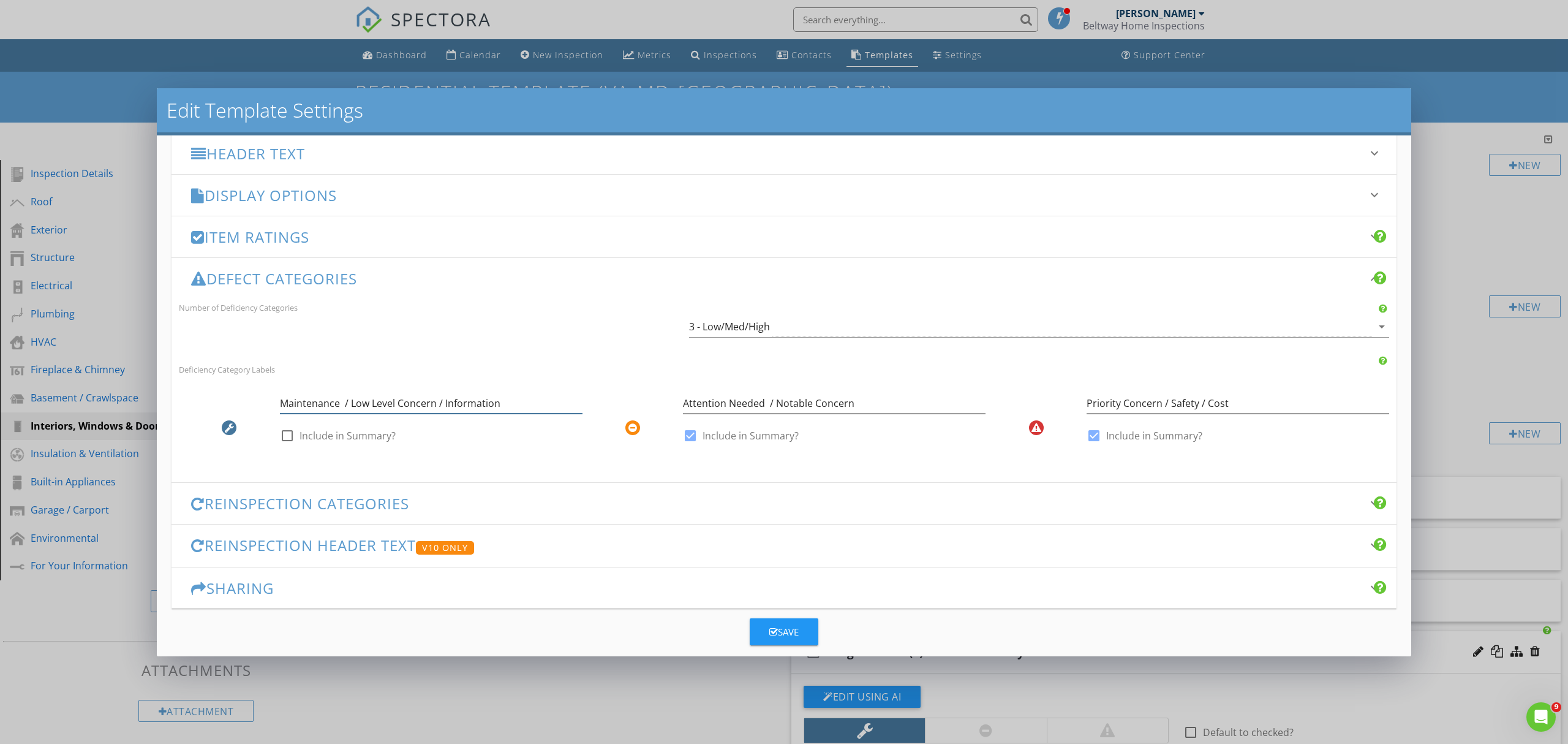
click at [513, 405] on input "Maintenance / Low Level Concern / Information" at bounding box center [431, 403] width 302 height 21
type input "Maintenance / Low Level Concern / Information /"
drag, startPoint x: 770, startPoint y: 403, endPoint x: 672, endPoint y: 405, distance: 98.0
click at [672, 405] on div "Attention Needed / Notable Concern check_box Include in Summary?" at bounding box center [784, 422] width 404 height 72
click at [768, 400] on input "Notable Concern" at bounding box center [834, 403] width 302 height 21
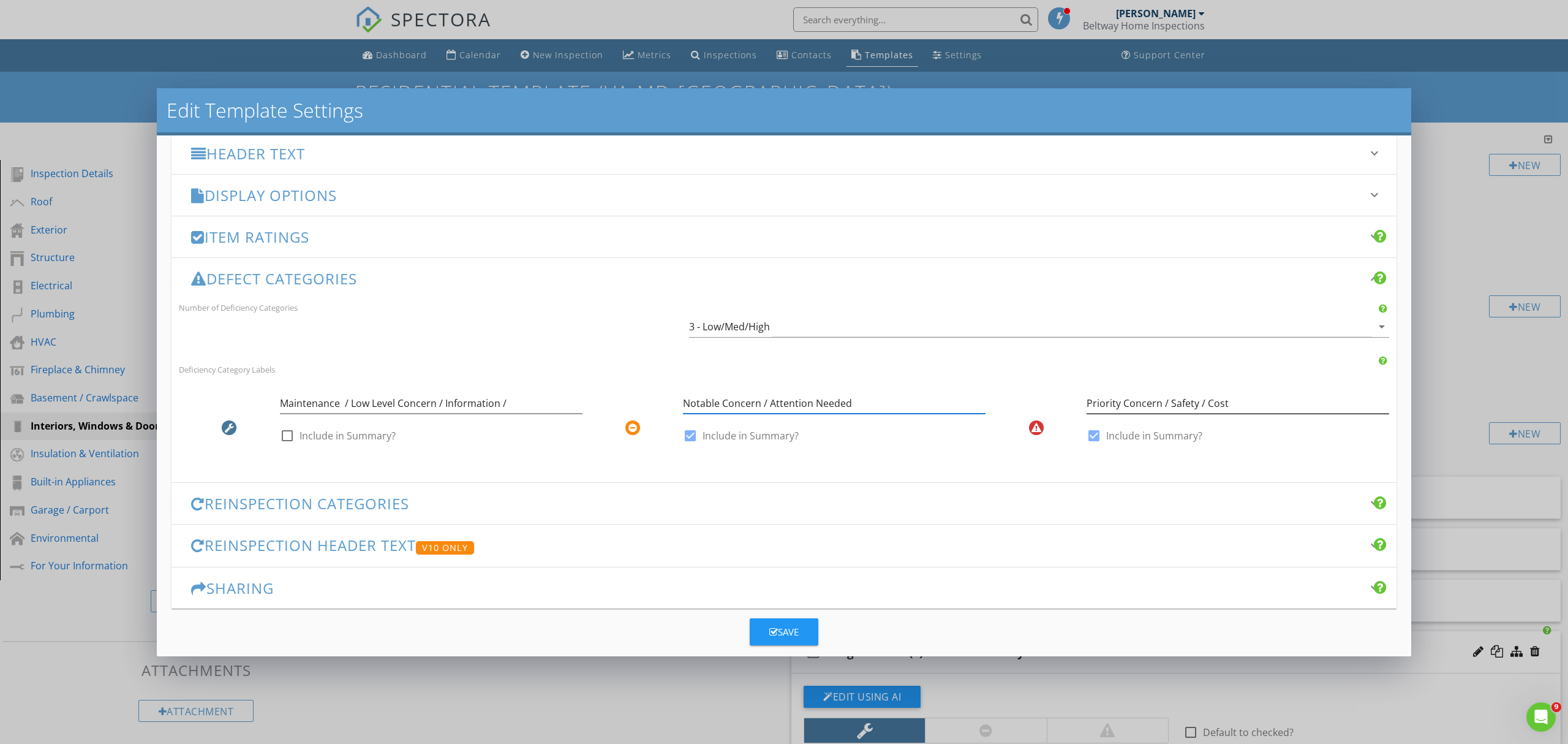
type input "Notable Concern / Attention Needed"
click at [1198, 405] on input "Priority Concern / Safety / Cost" at bounding box center [1237, 403] width 302 height 21
click at [1224, 400] on input "Priority Concern / Safety / Cost" at bounding box center [1237, 403] width 302 height 21
drag, startPoint x: 1197, startPoint y: 405, endPoint x: 1243, endPoint y: 415, distance: 47.1
click at [1239, 412] on div "Priority Concern / Safety / Cost" at bounding box center [1237, 403] width 302 height 21
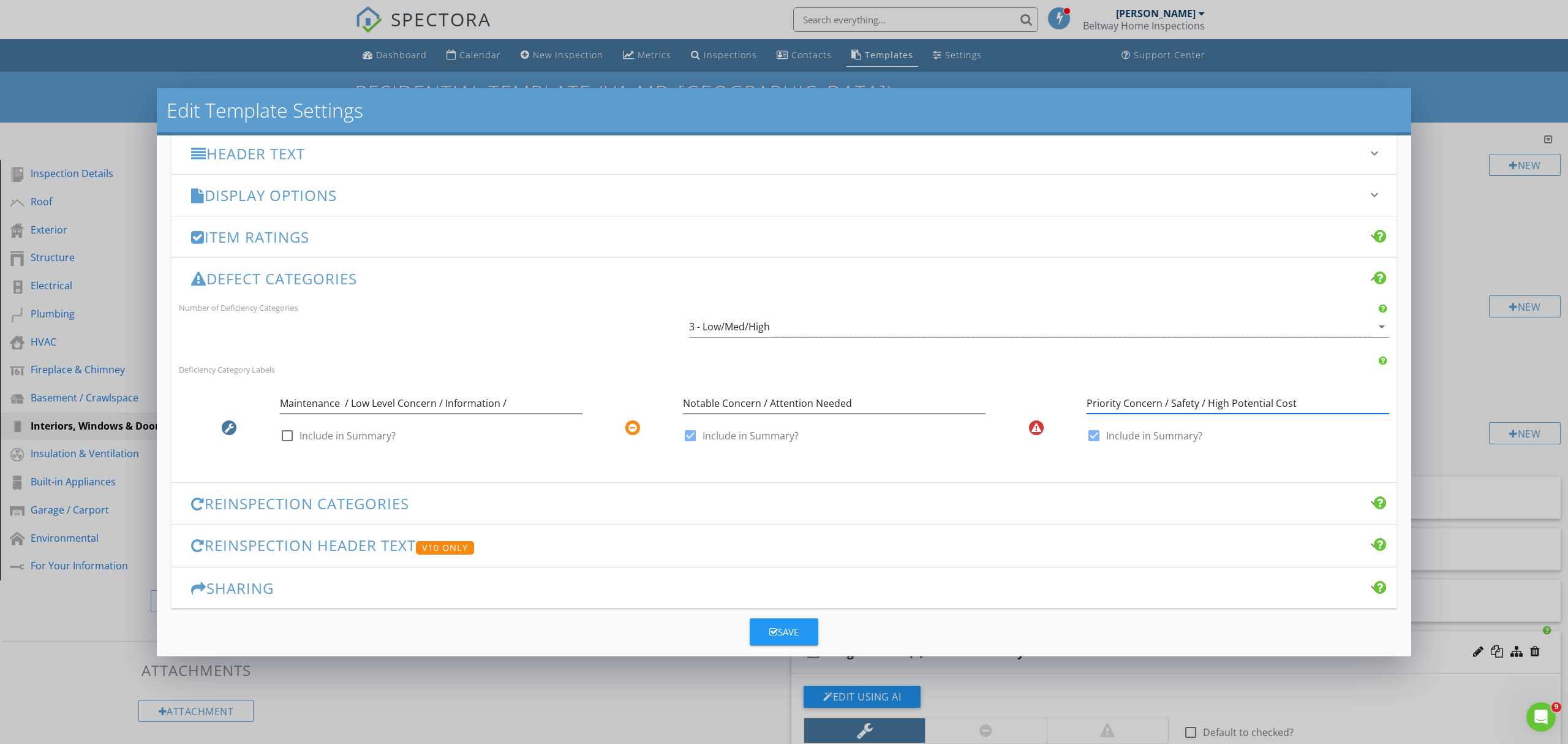
click at [1187, 405] on input "Priority Concern / Safety / High Potential Cost" at bounding box center [1237, 403] width 302 height 21
type input "Priority Concern / Safety Concern / High Potential Cost"
click at [853, 402] on input "Notable Concern / Attention Needed" at bounding box center [834, 403] width 302 height 21
click at [926, 400] on input "Notable Concern / Attention Needed / Highlighted For Your Awareness" at bounding box center [834, 403] width 302 height 21
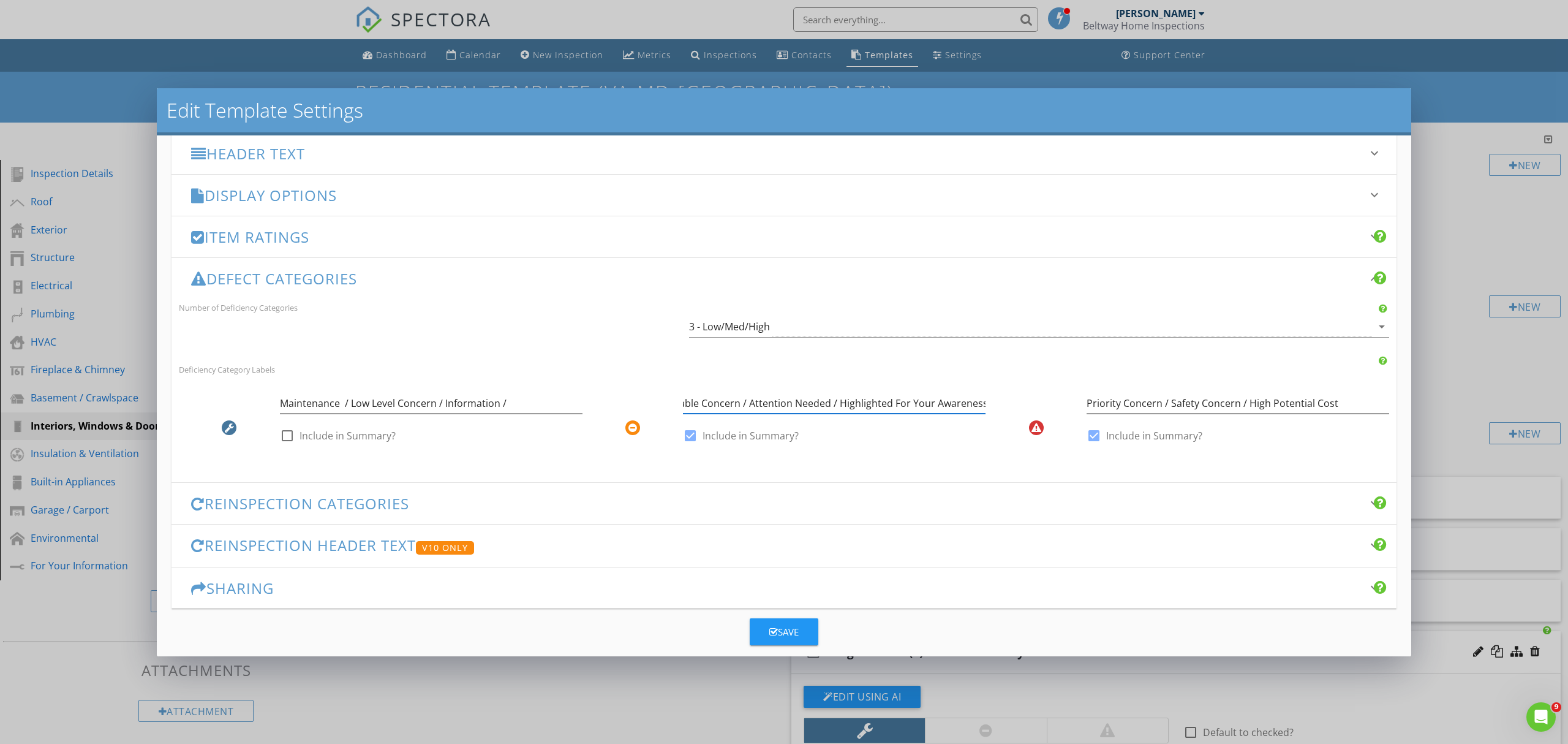
drag, startPoint x: 930, startPoint y: 403, endPoint x: 902, endPoint y: 400, distance: 28.2
click at [902, 400] on input "Notable Concern / Attention Needed / Highlighted For Your Awareness" at bounding box center [834, 403] width 302 height 21
type input "Notable Concern / Attention Needed / Highlighted For Awareness"
drag, startPoint x: 515, startPoint y: 405, endPoint x: 524, endPoint y: 407, distance: 9.2
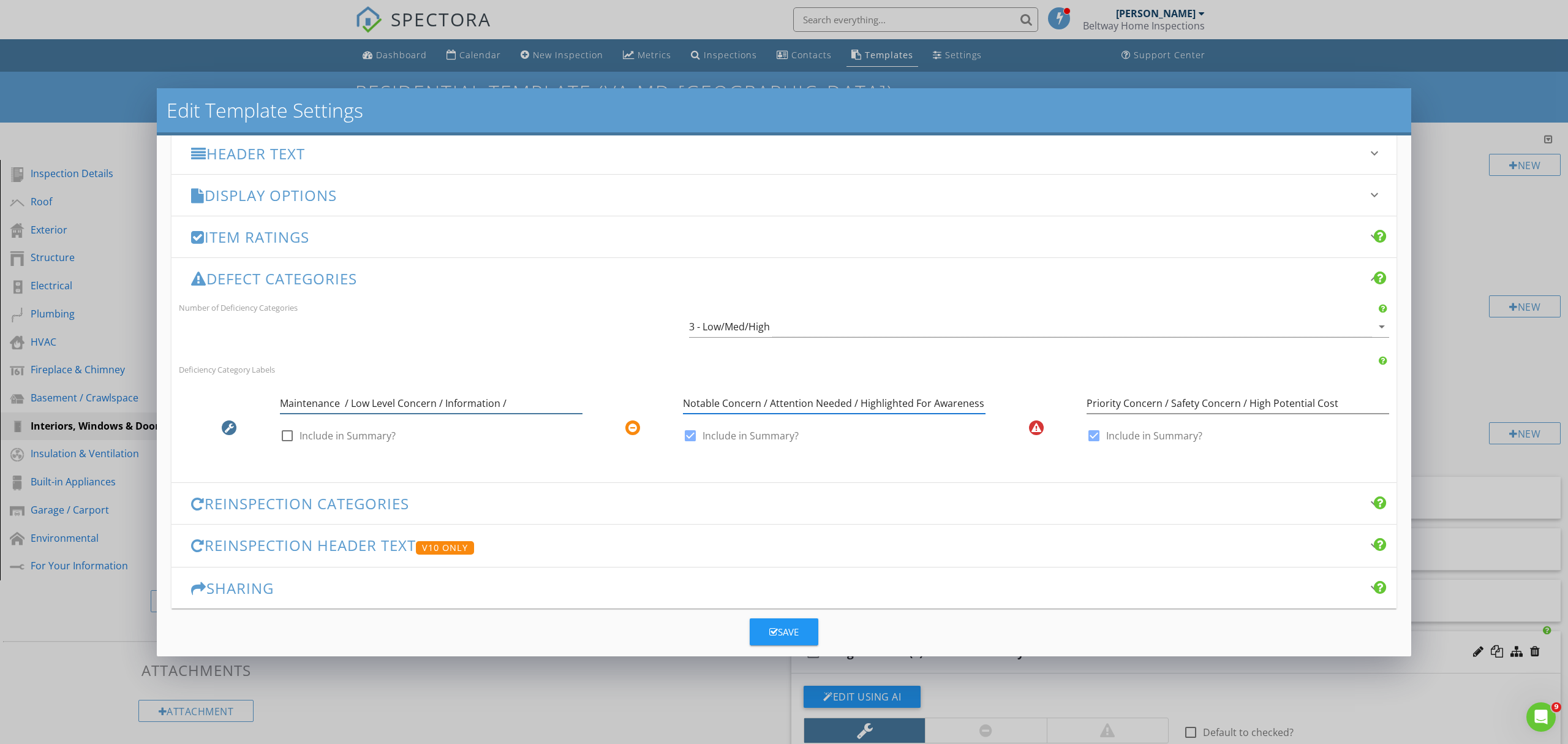
click at [516, 405] on input "Maintenance / Low Level Concern / Information /" at bounding box center [431, 403] width 302 height 21
click at [369, 405] on input "Maintenance / Low Level Concern / Information" at bounding box center [431, 403] width 302 height 21
click at [455, 403] on input "Maintenance / Lower Level Concern / Information" at bounding box center [431, 403] width 302 height 21
click at [551, 405] on input "Maintenance / Lower Level Concern / General Information" at bounding box center [431, 403] width 302 height 21
click at [341, 405] on input "Maintenance / Lower Level Concern / General Information" at bounding box center [431, 403] width 302 height 21
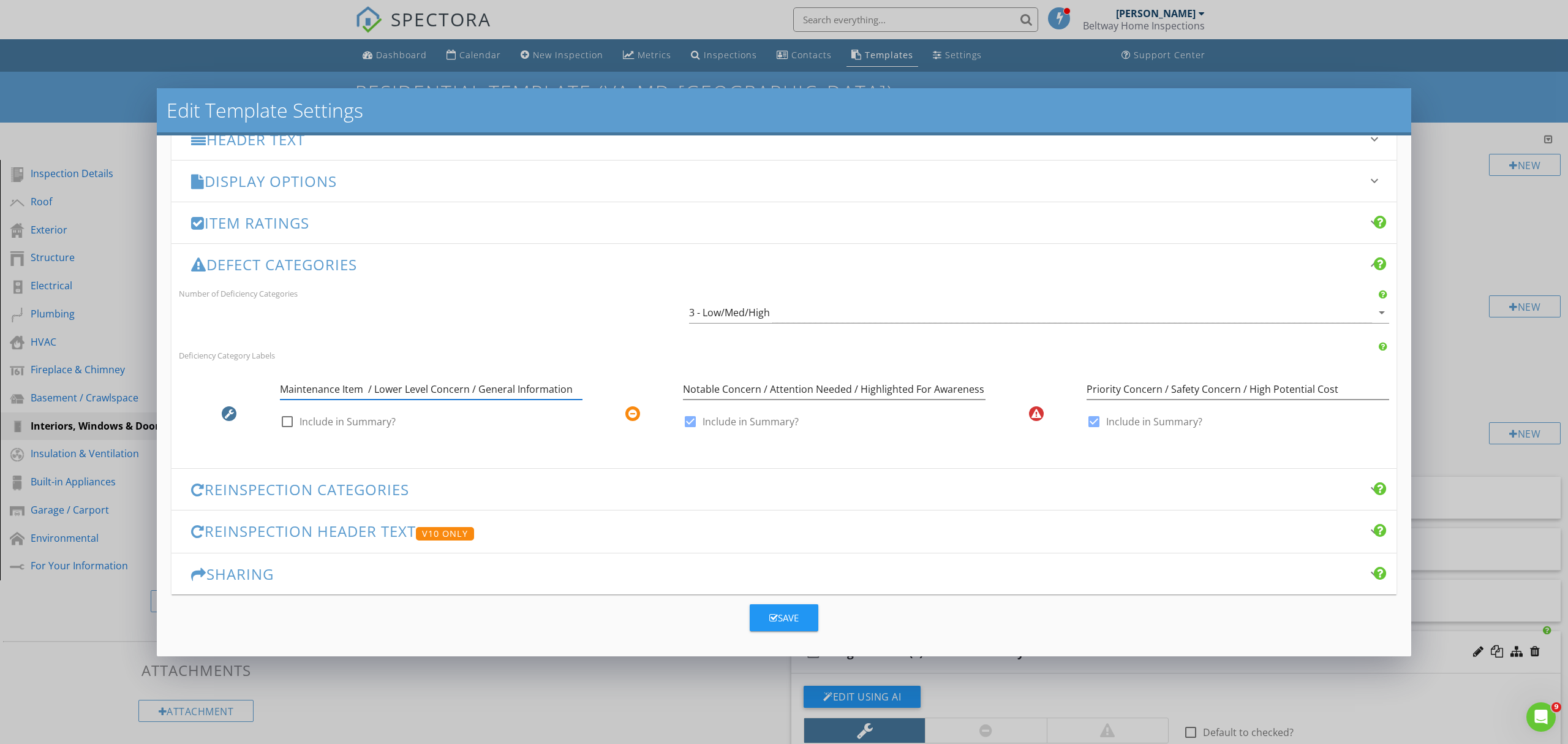
scroll to position [180, 0]
click at [365, 385] on input "Maintenance Item / Lower Level Concern / General Information" at bounding box center [431, 388] width 302 height 21
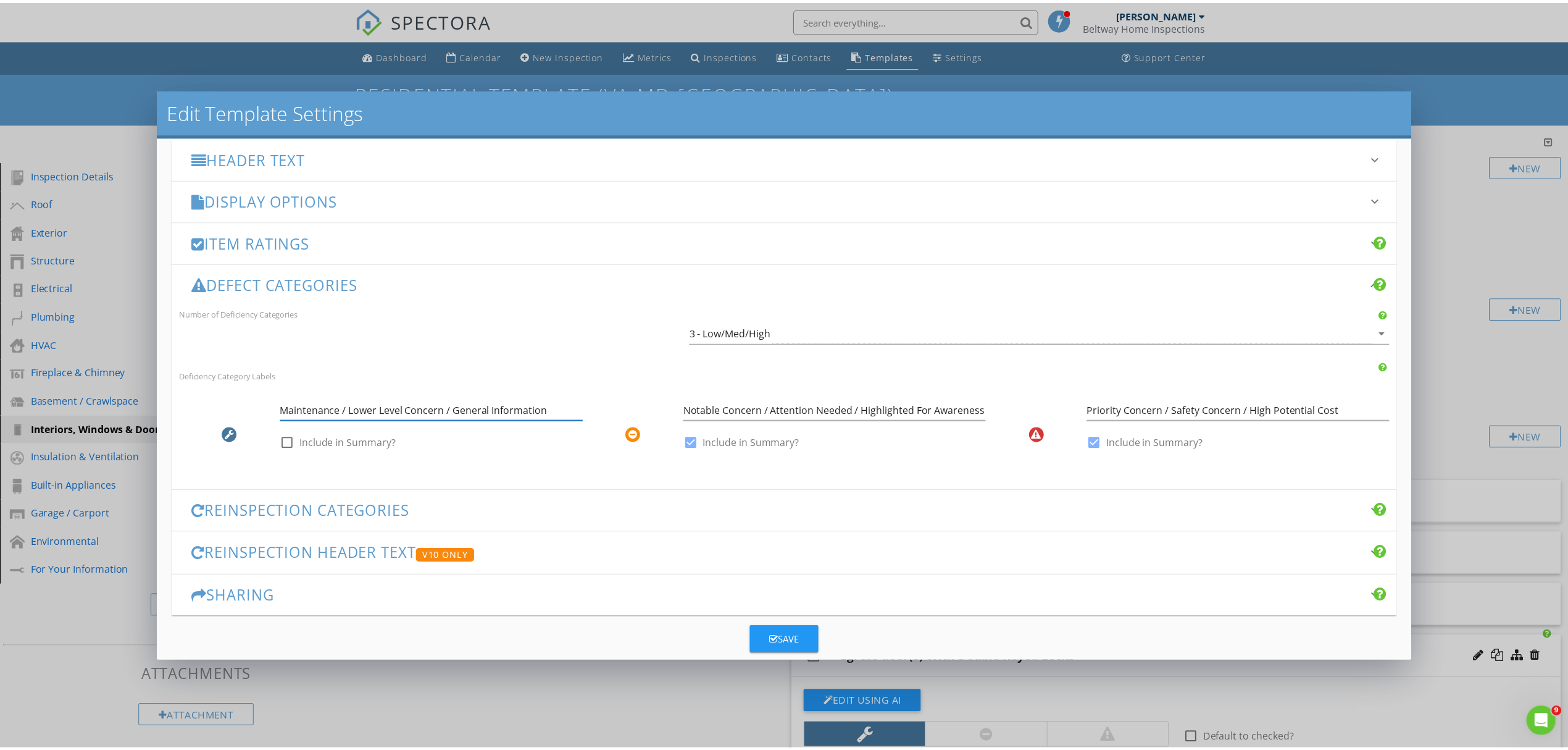
scroll to position [164, 0]
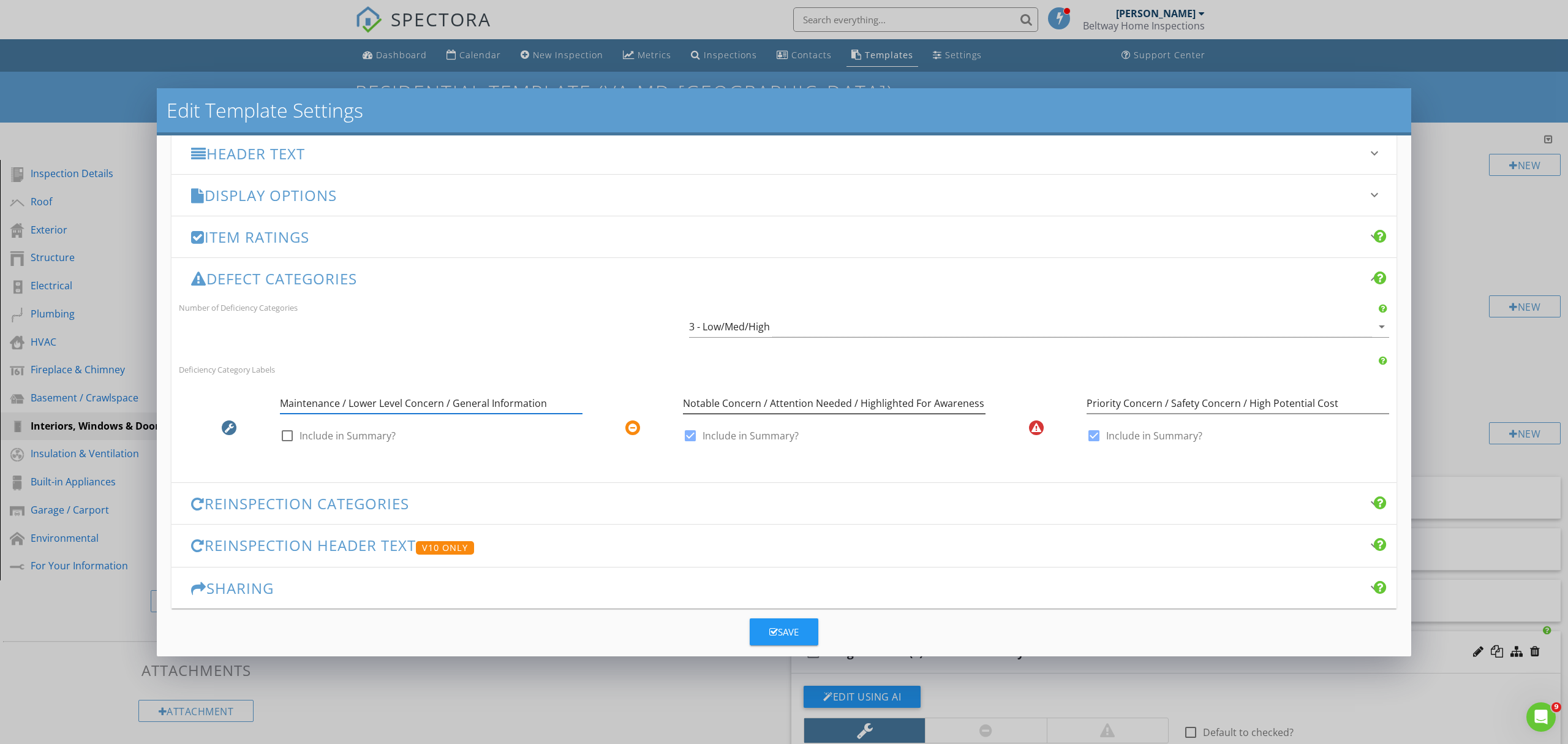
type input "Maintenance / Lower Level Concern / General Information"
drag, startPoint x: 765, startPoint y: 401, endPoint x: 667, endPoint y: 405, distance: 98.1
click at [667, 403] on div "Notable Concern / Attention Needed / Highlighted For Awareness check_box Includ…" at bounding box center [784, 422] width 404 height 72
click at [769, 402] on input "Attention Needed / Highlighted For Awareness" at bounding box center [834, 403] width 302 height 21
type input "Attention Needed / Notable Concern / Highlighted For Awareness"
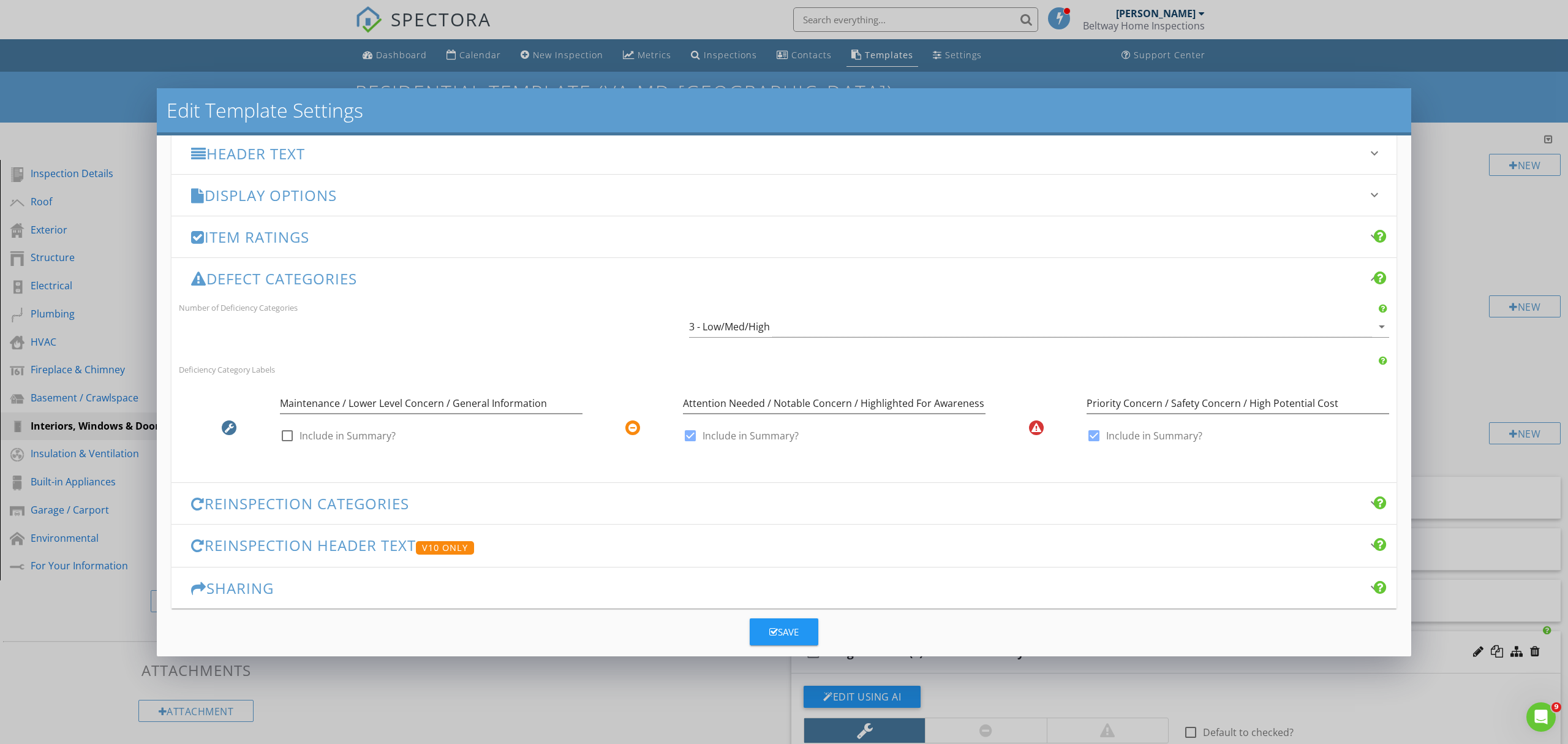
click at [785, 631] on div "Save" at bounding box center [784, 632] width 30 height 14
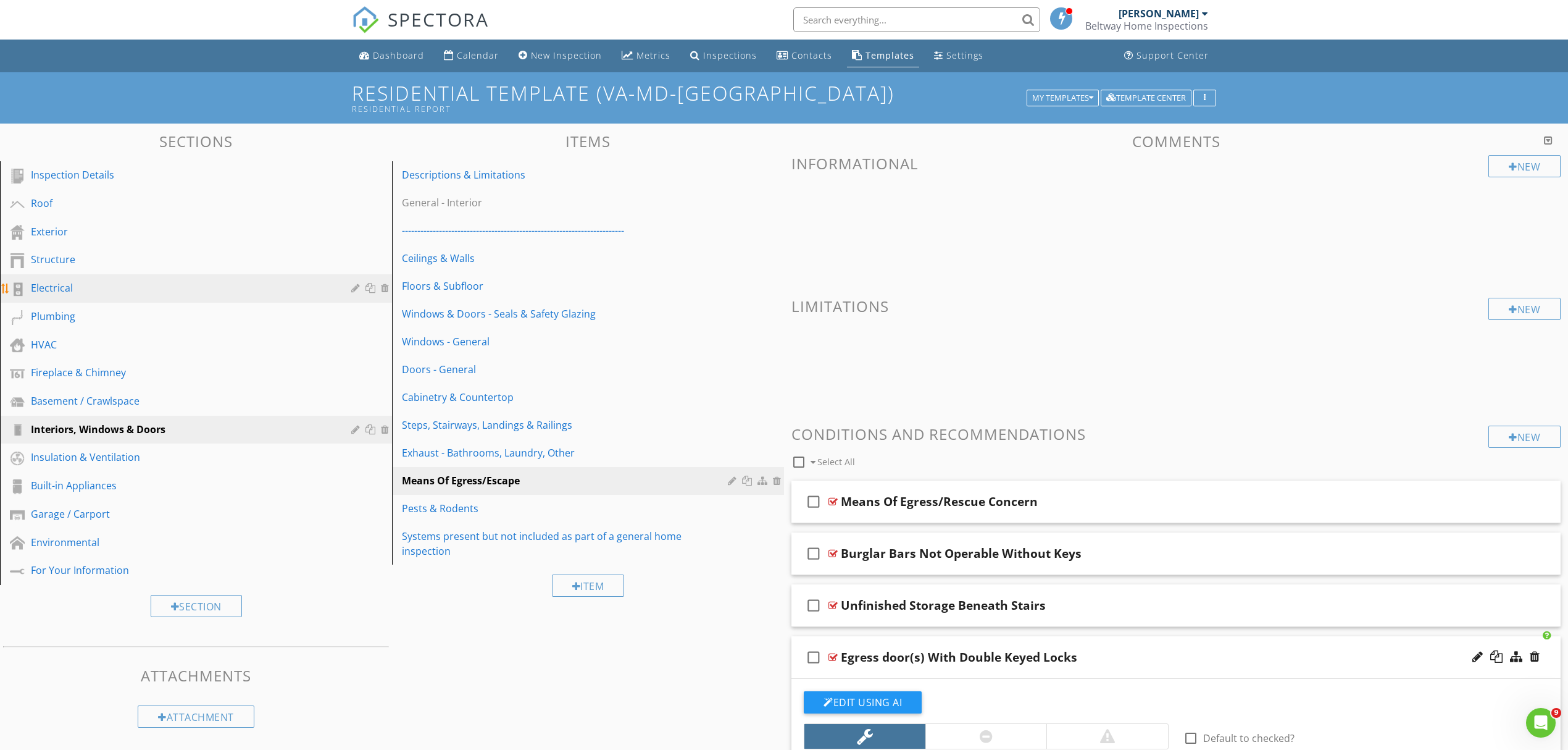
click at [51, 281] on div "Electrical" at bounding box center [182, 288] width 303 height 15
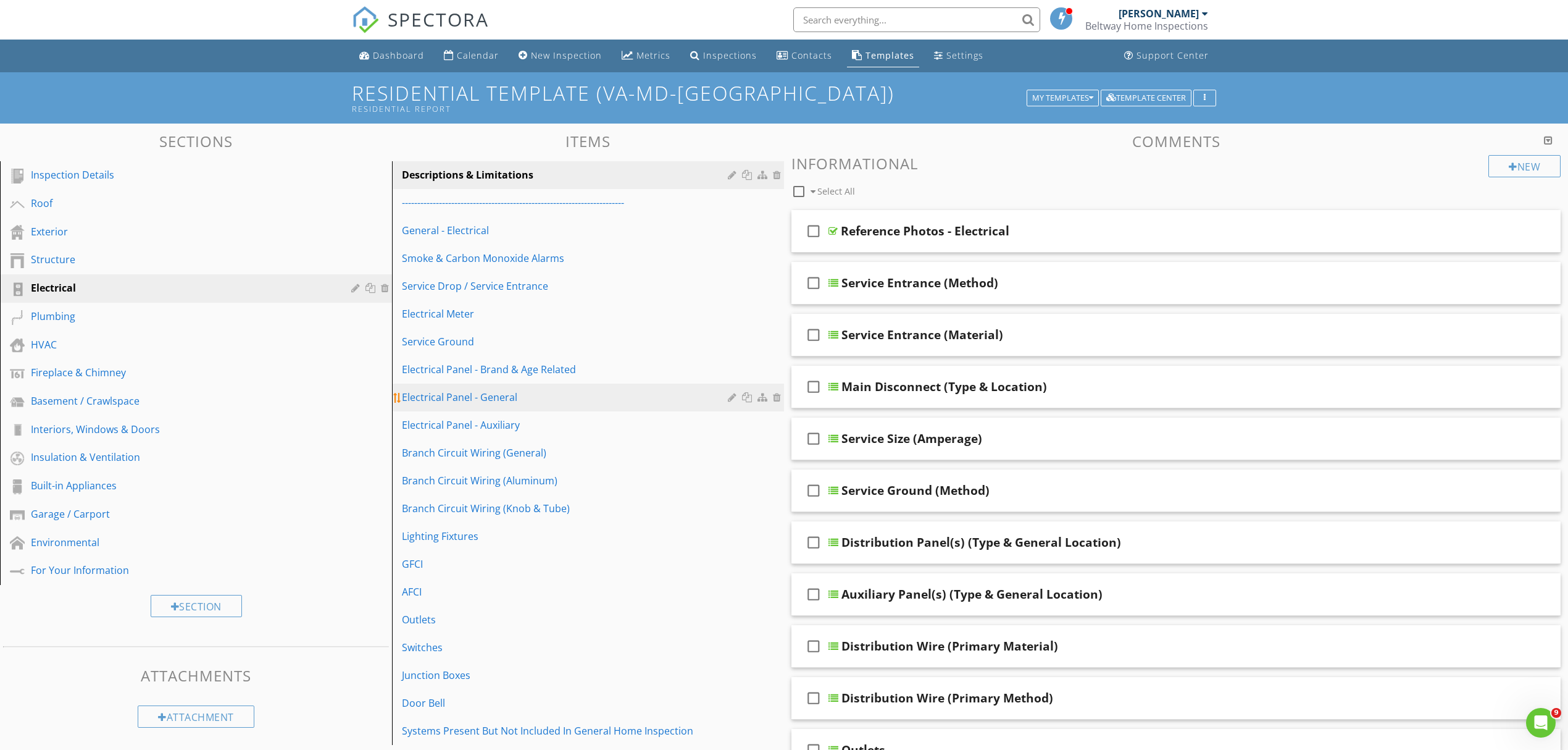
click at [485, 405] on link "Electrical Panel - General" at bounding box center [590, 397] width 388 height 27
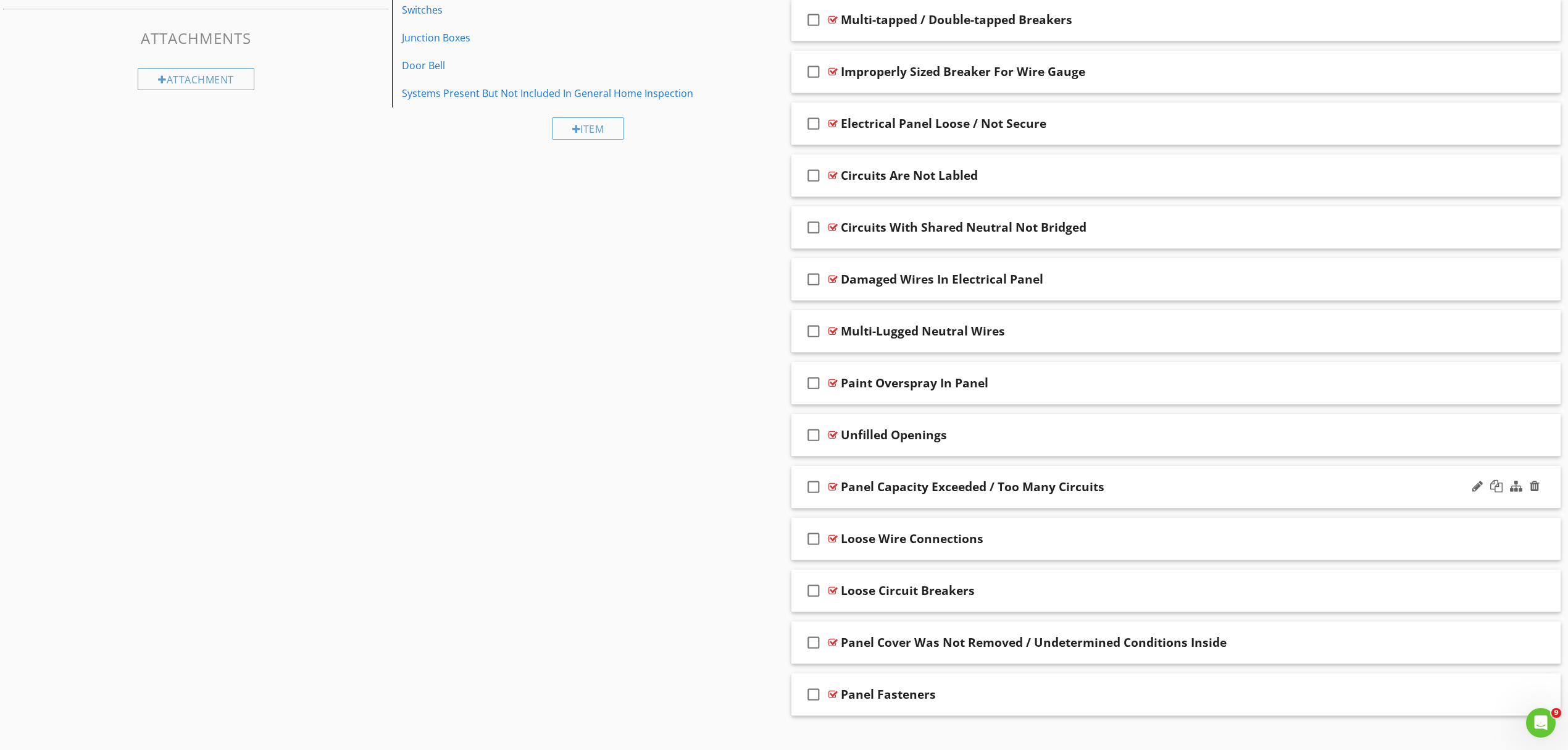
scroll to position [659, 0]
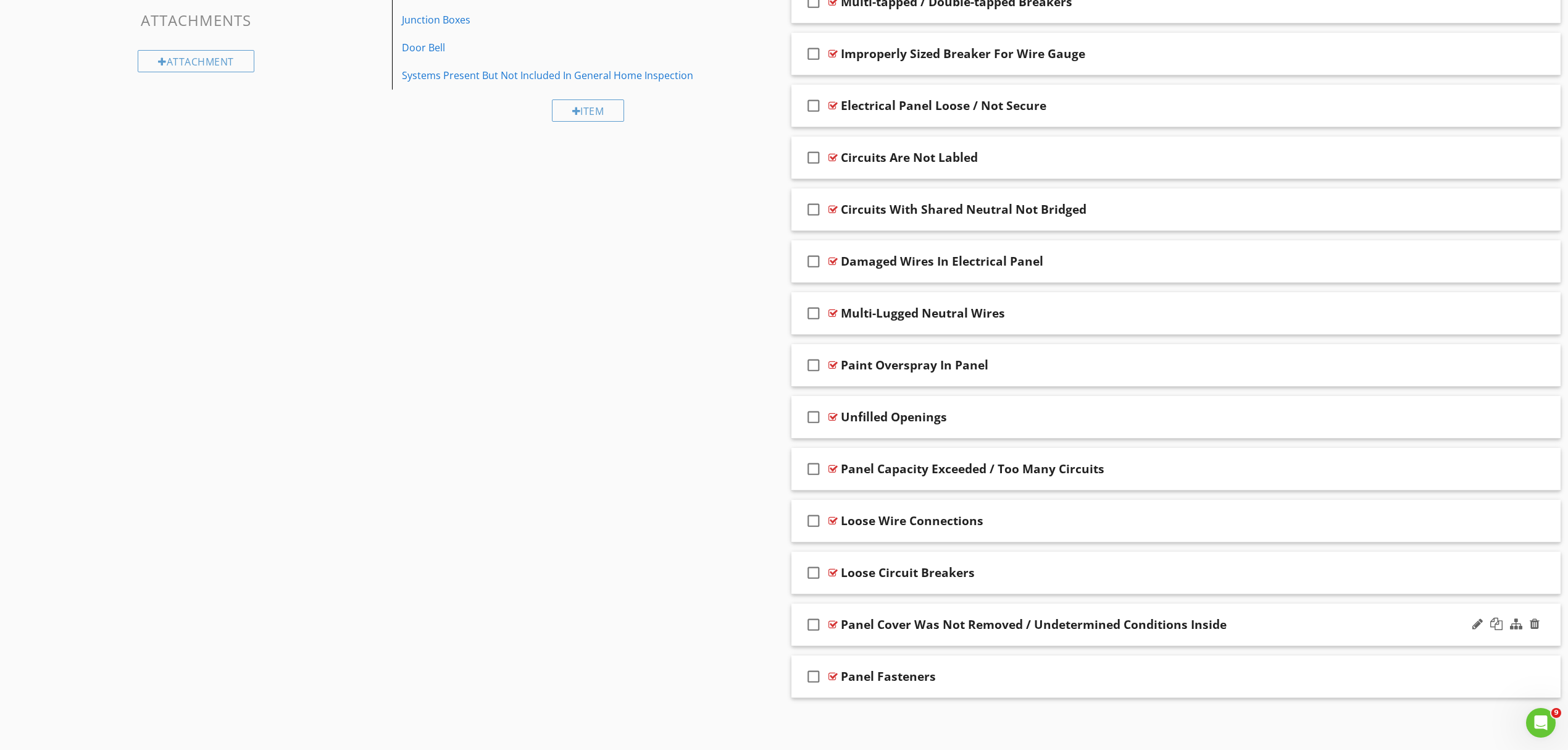
click at [1277, 636] on div "check_box_outline_blank Panel Cover Was Not Removed / Undetermined Conditions I…" at bounding box center [1176, 625] width 769 height 43
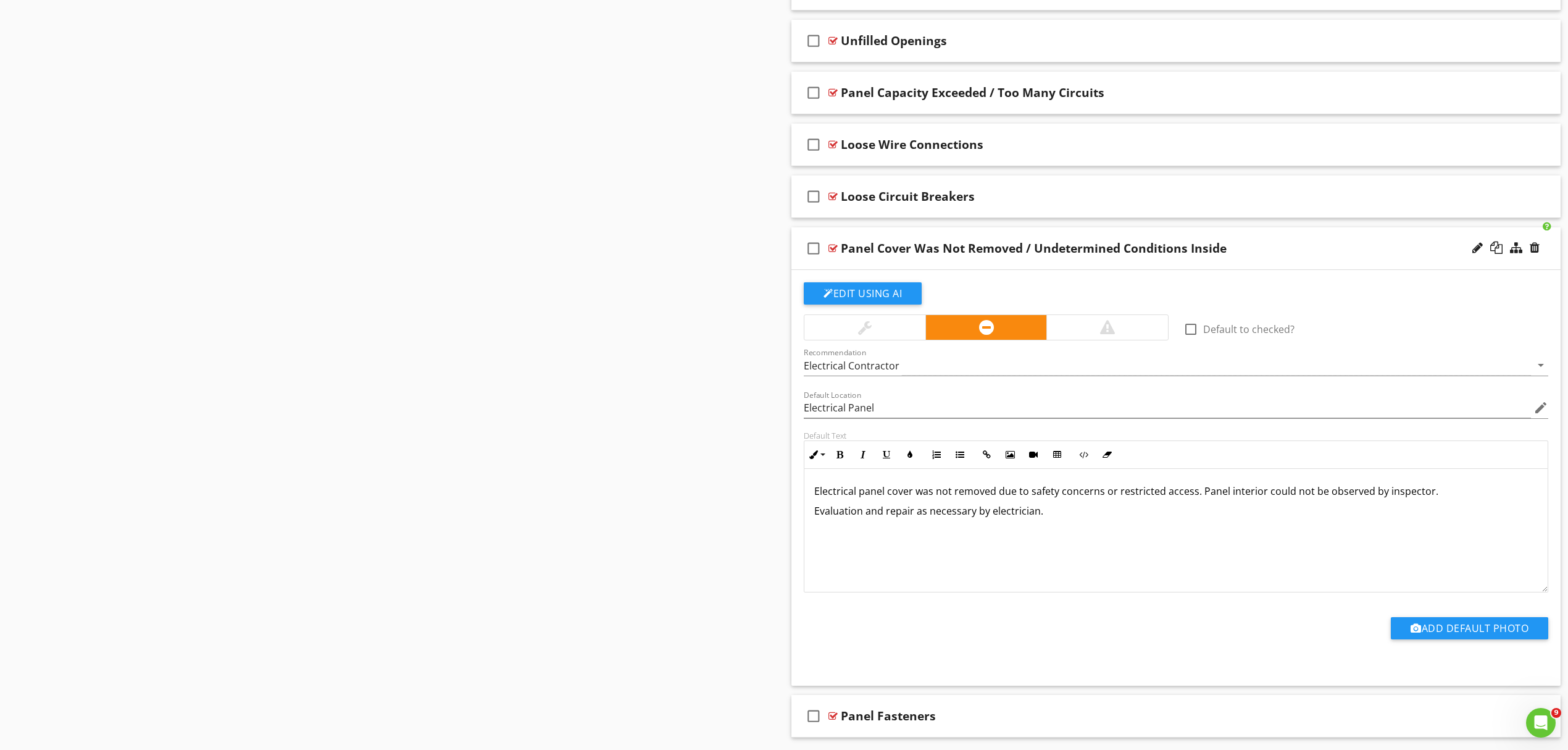
scroll to position [1076, 0]
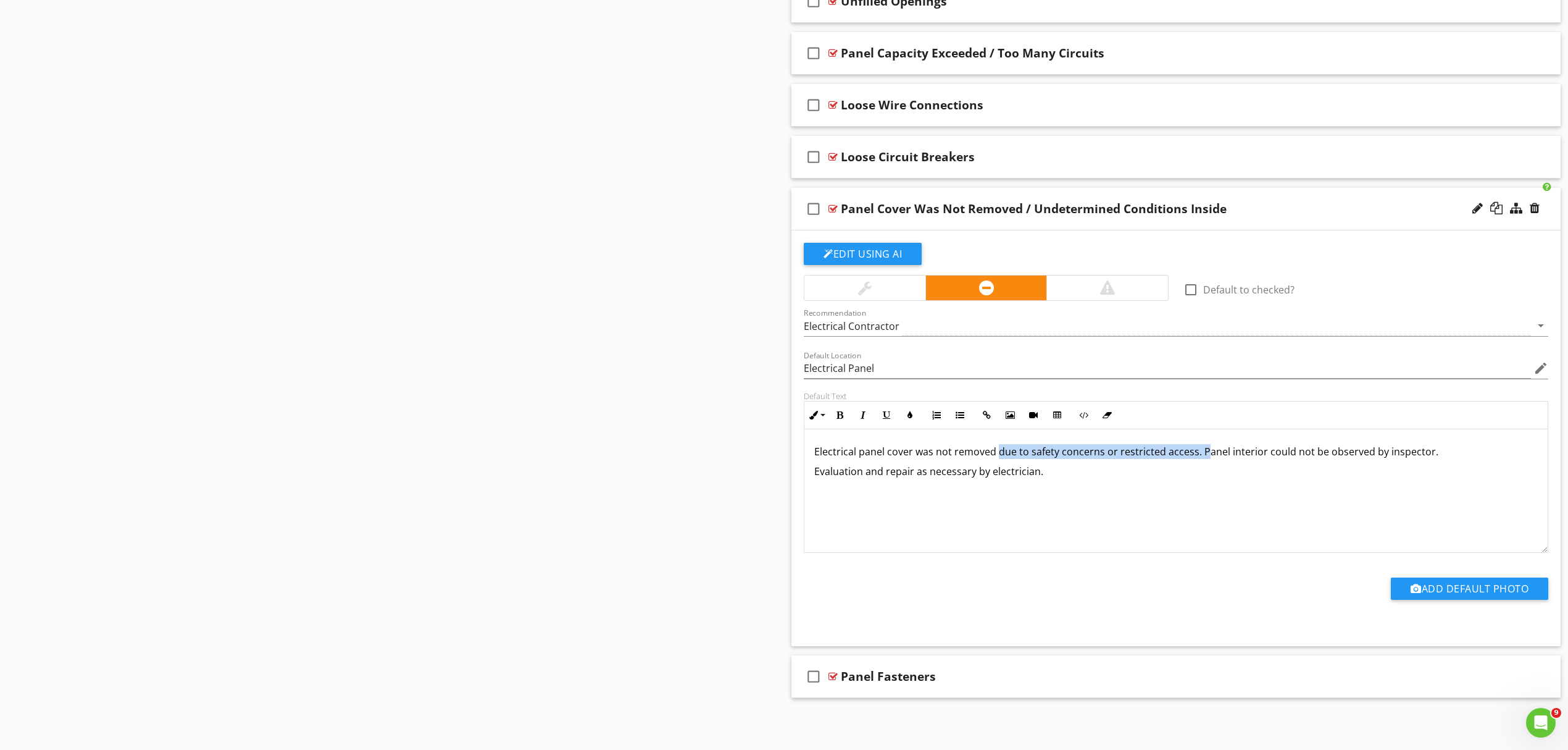
drag, startPoint x: 996, startPoint y: 453, endPoint x: 1201, endPoint y: 455, distance: 205.0
click at [1202, 455] on p "Electrical panel cover was not removed due to safety concerns or restricted acc…" at bounding box center [1176, 451] width 723 height 15
click at [1050, 481] on div "Electrical panel cover was not removed due to safety concerns or restricted acc…" at bounding box center [1176, 491] width 743 height 124
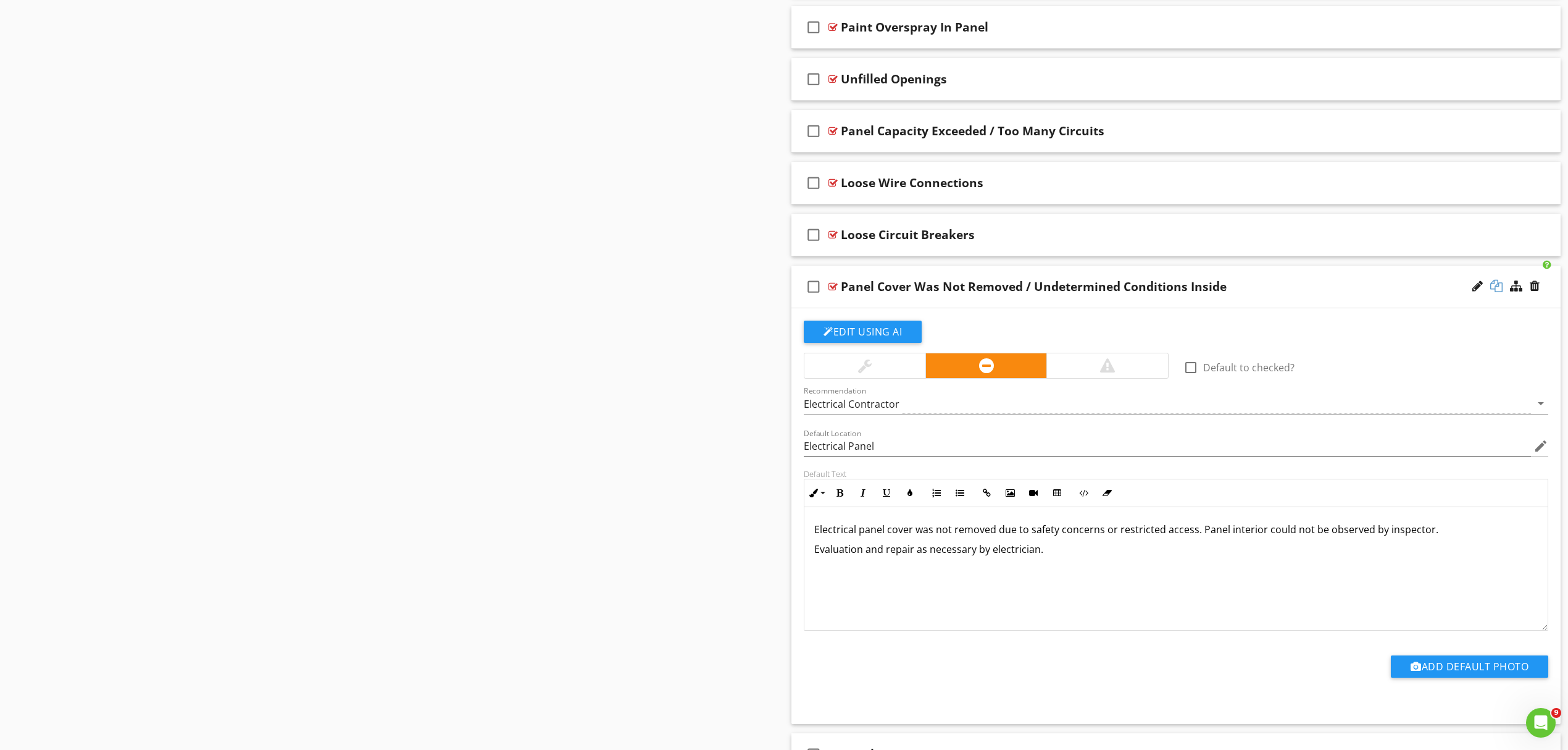
click at [1495, 290] on div at bounding box center [1496, 286] width 12 height 12
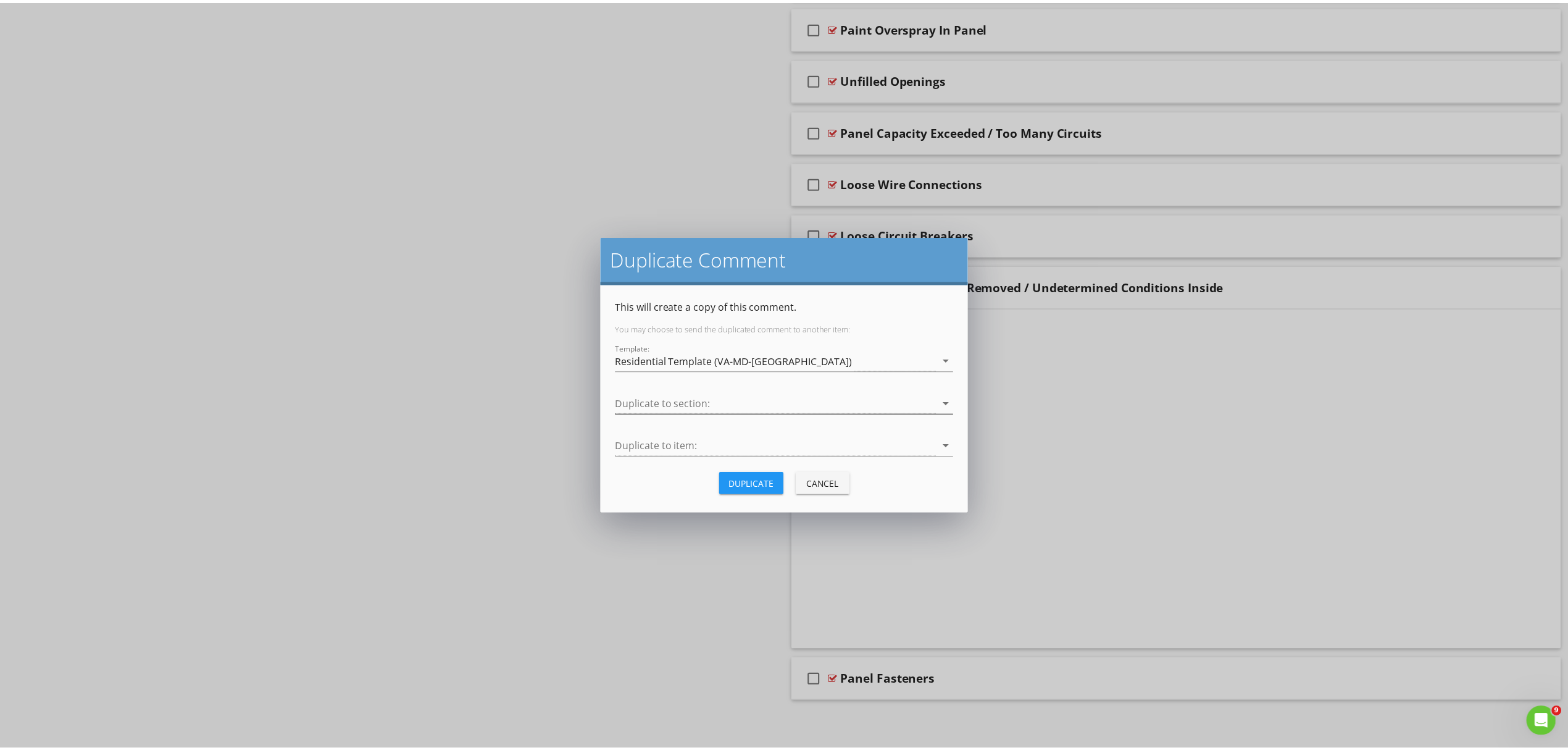
scroll to position [659, 0]
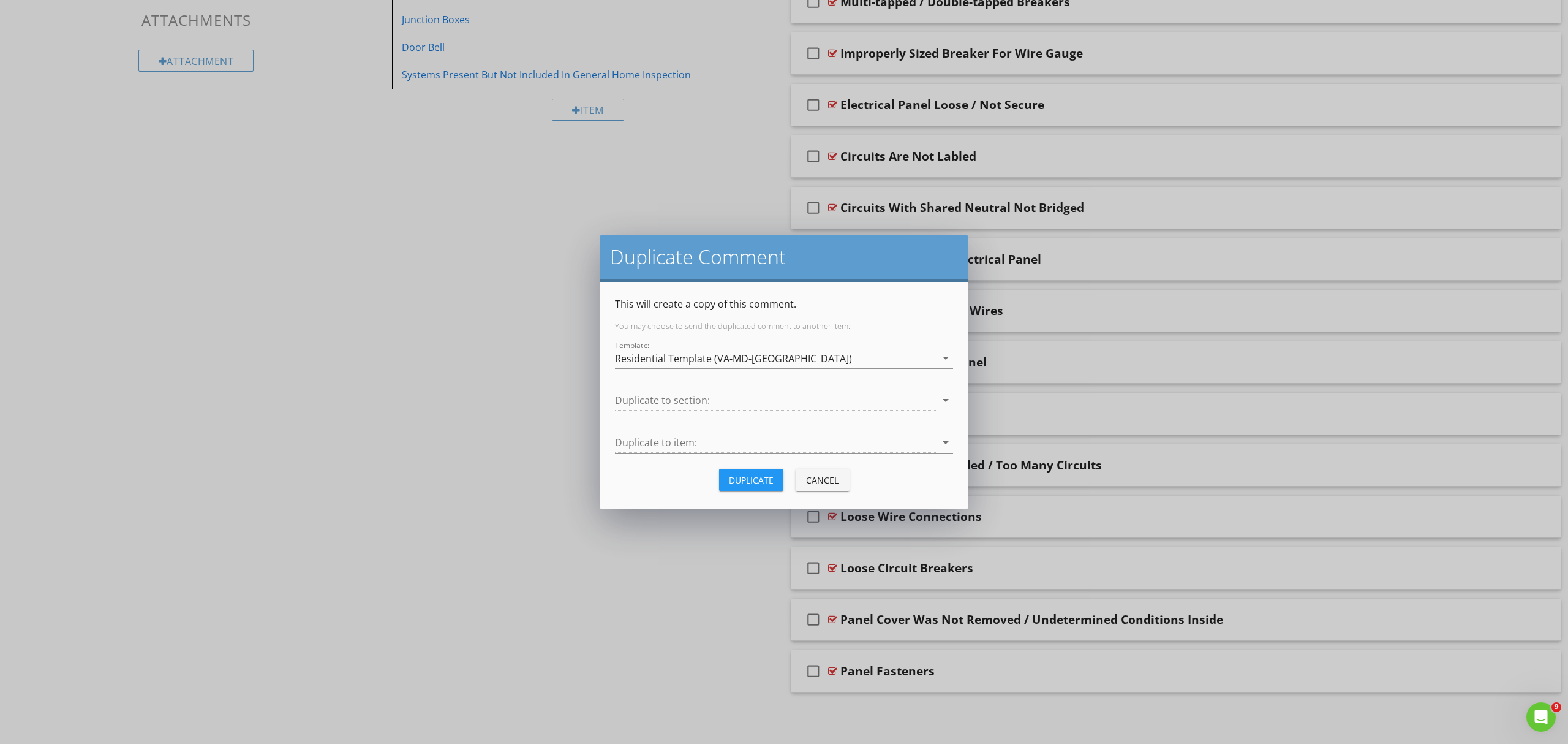
click at [946, 398] on icon "arrow_drop_down" at bounding box center [945, 400] width 15 height 15
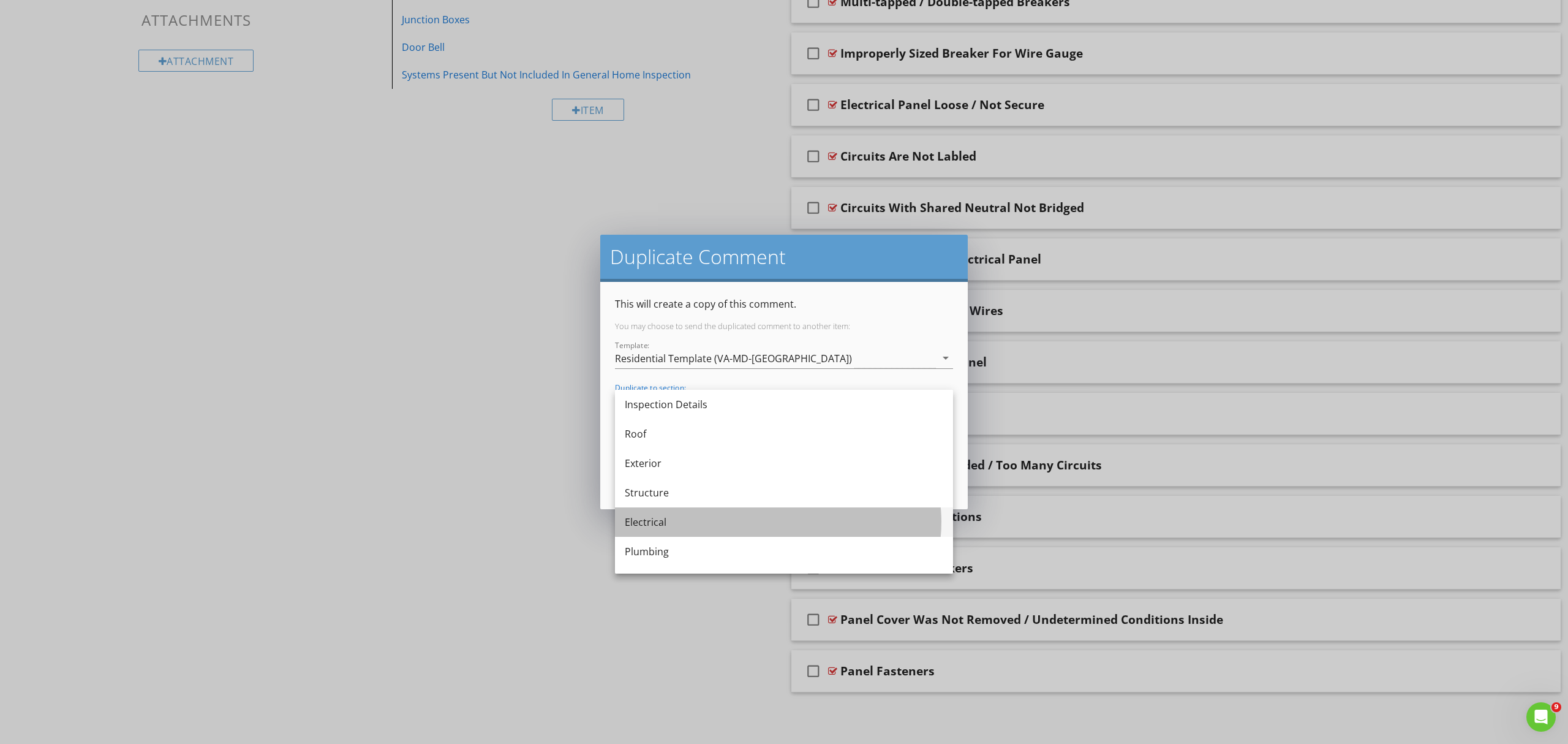
click at [655, 519] on div "Electrical" at bounding box center [784, 522] width 319 height 15
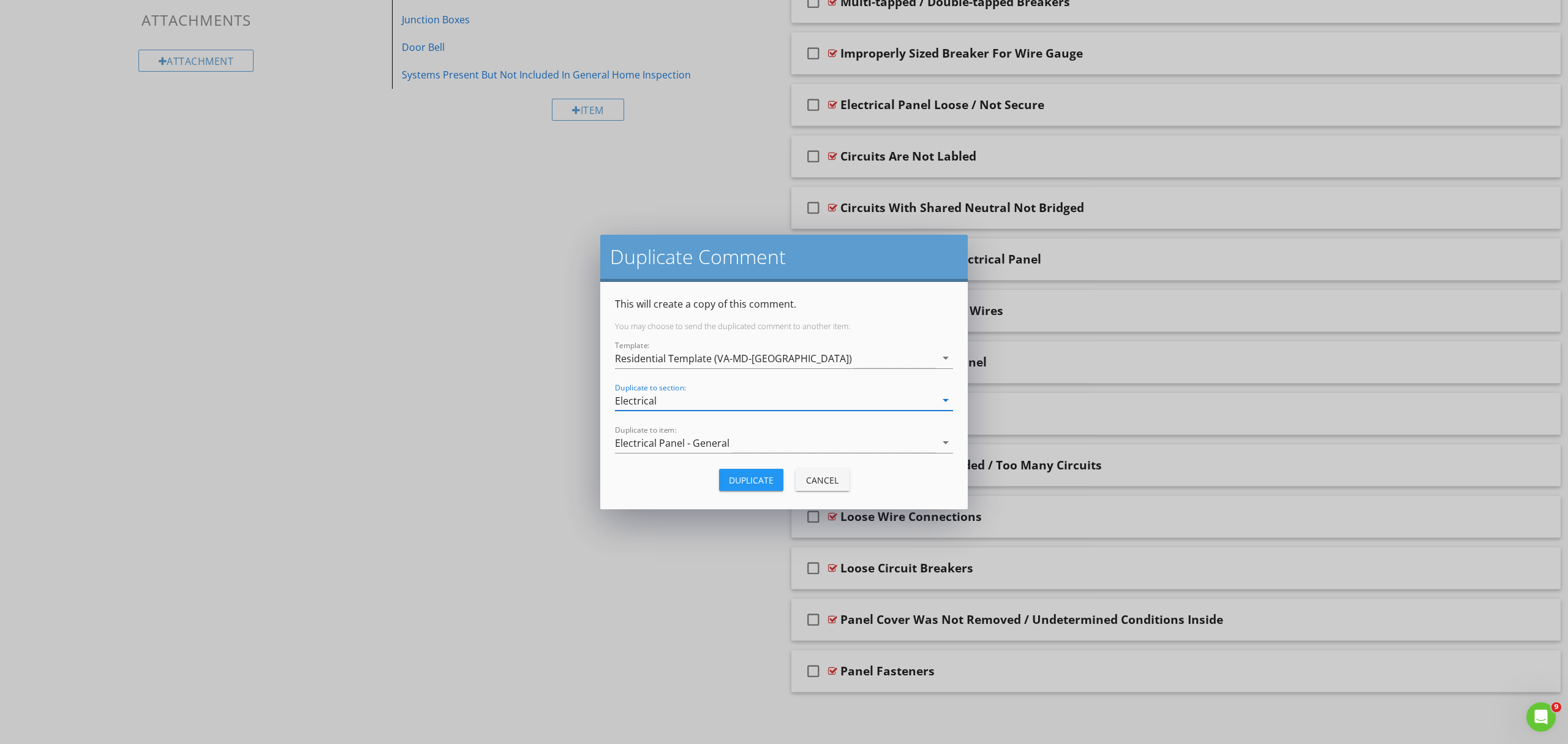
click at [744, 479] on div "Duplicate" at bounding box center [751, 480] width 45 height 13
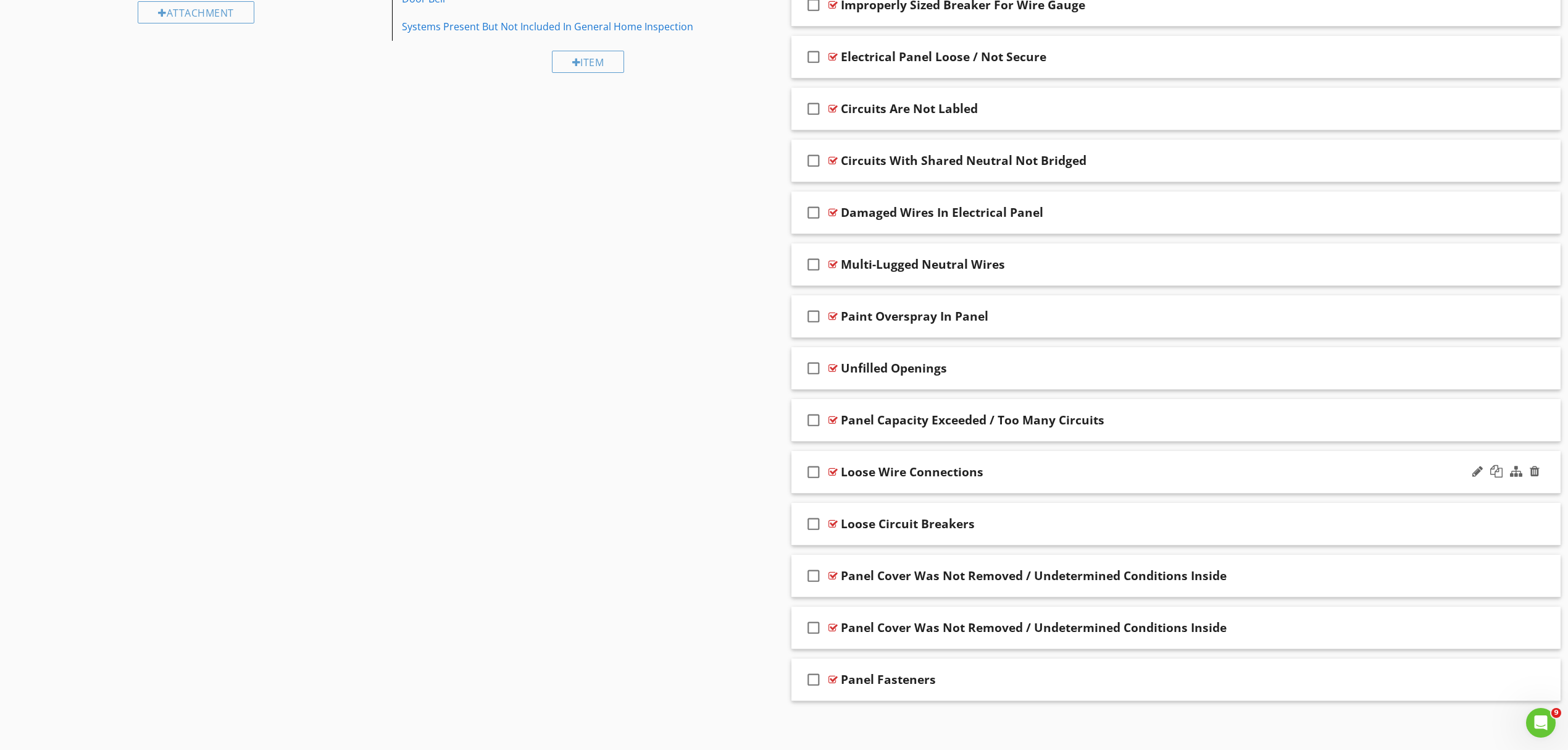
scroll to position [710, 0]
click at [1295, 623] on div "Panel Cover Was Not Removed / Undetermined Conditions Inside" at bounding box center [1120, 624] width 559 height 15
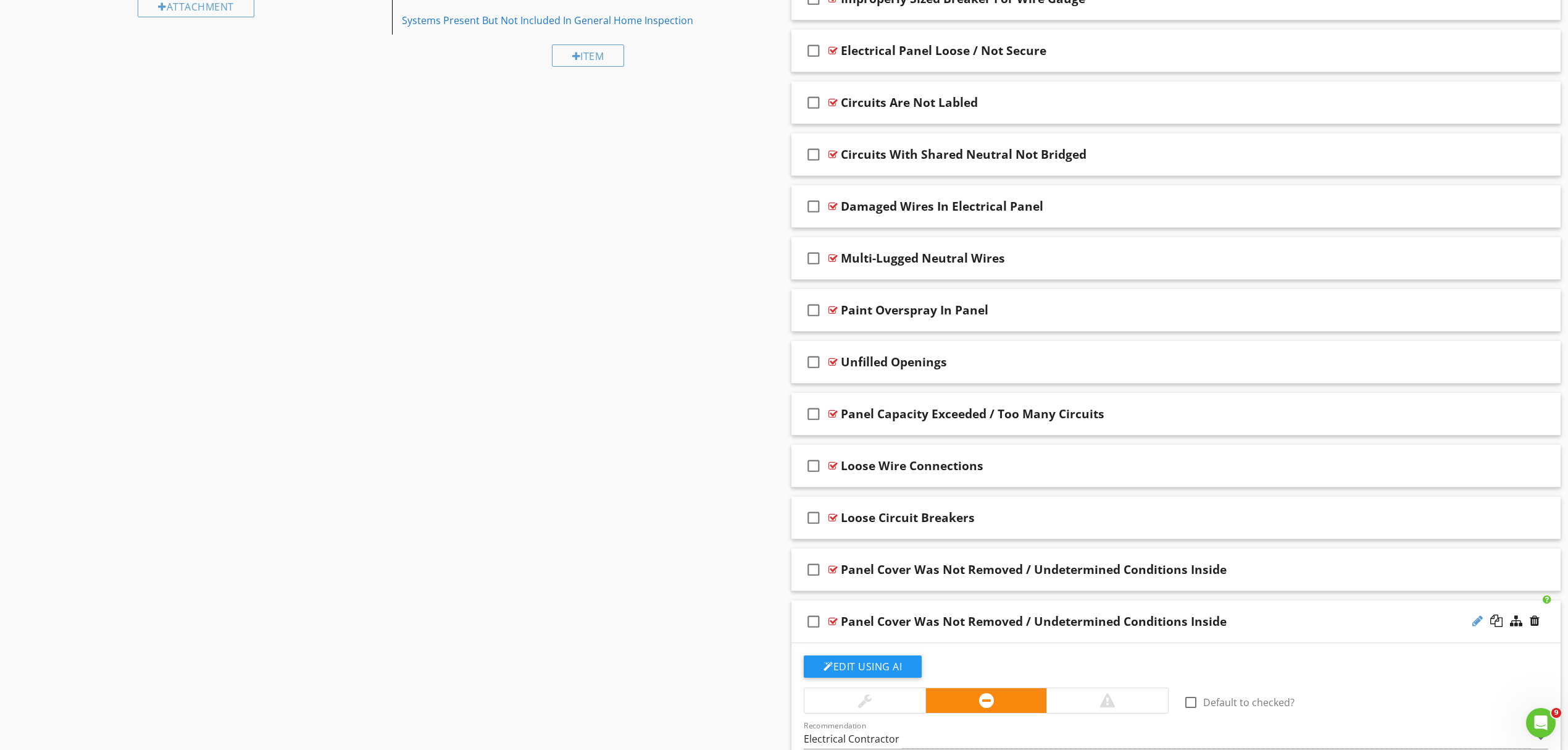
click at [1473, 626] on div at bounding box center [1477, 620] width 11 height 12
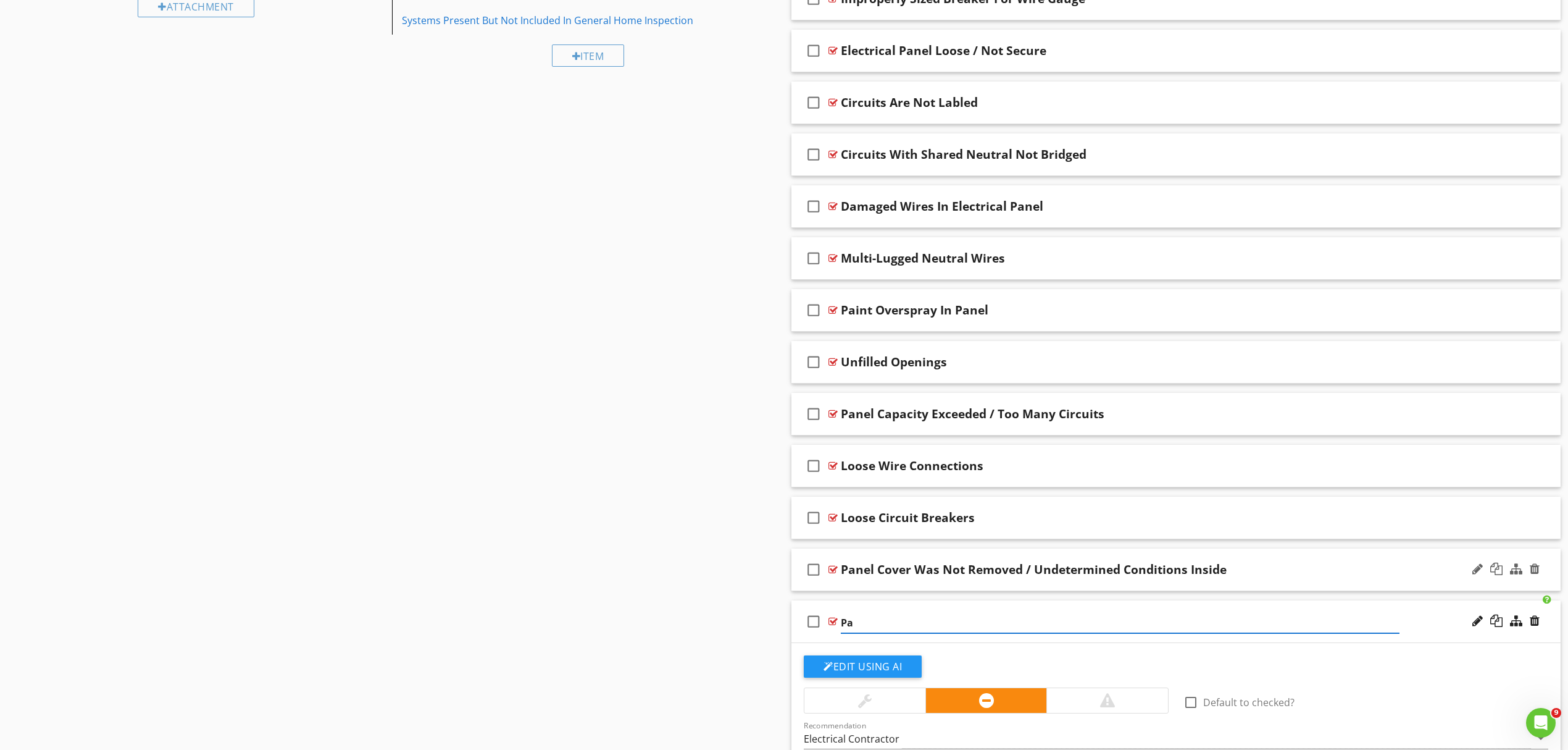
type input "P"
type input "Electrical Panel Inaccessible"
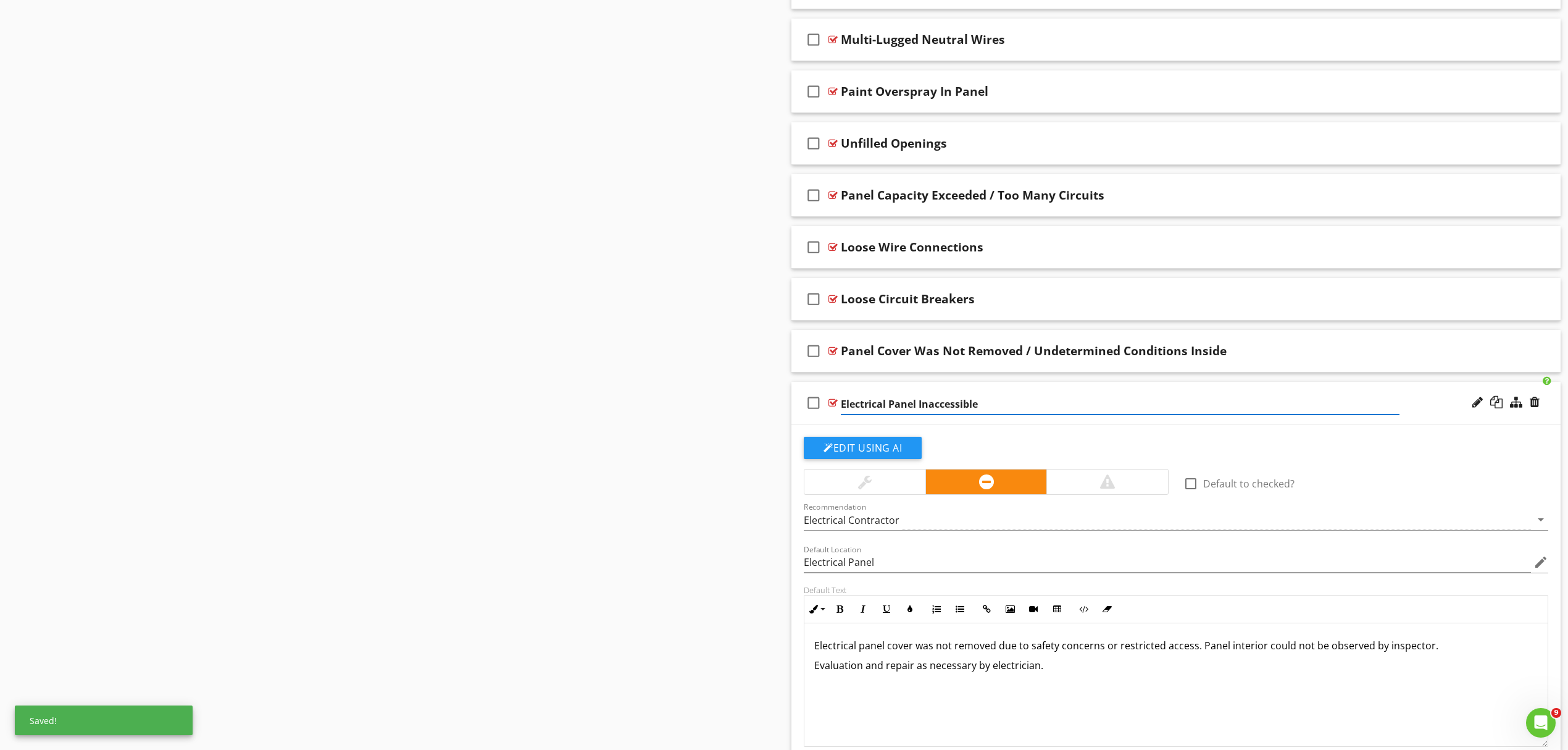
scroll to position [957, 0]
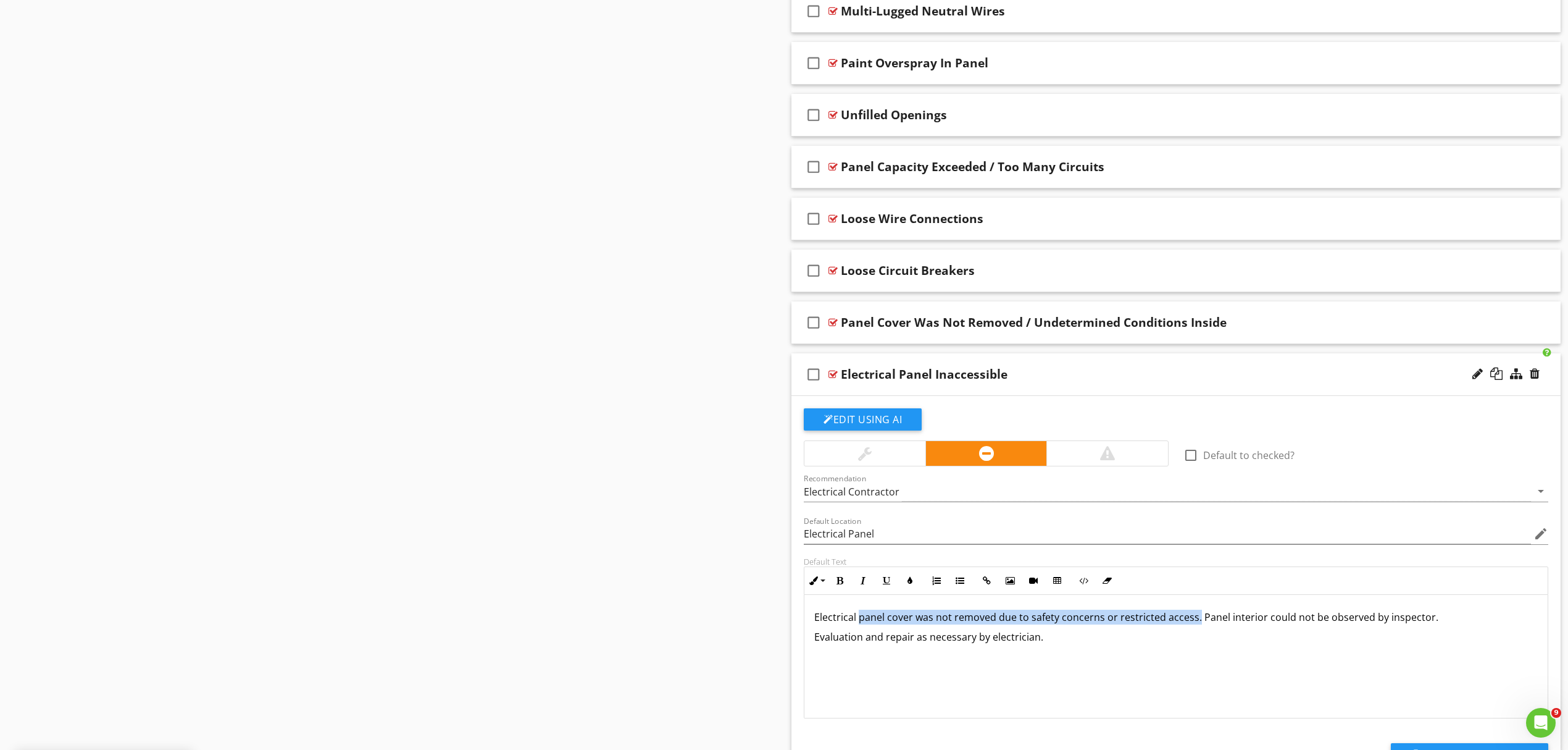
drag, startPoint x: 865, startPoint y: 623, endPoint x: 1194, endPoint y: 626, distance: 329.0
click at [1194, 624] on p "Electrical panel cover was not removed due to safety concerns or restricted acc…" at bounding box center [1176, 616] width 723 height 15
click at [1285, 623] on p "Electrical panel was inaccessible and could not be evaluated as part of general…" at bounding box center [1176, 616] width 723 height 15
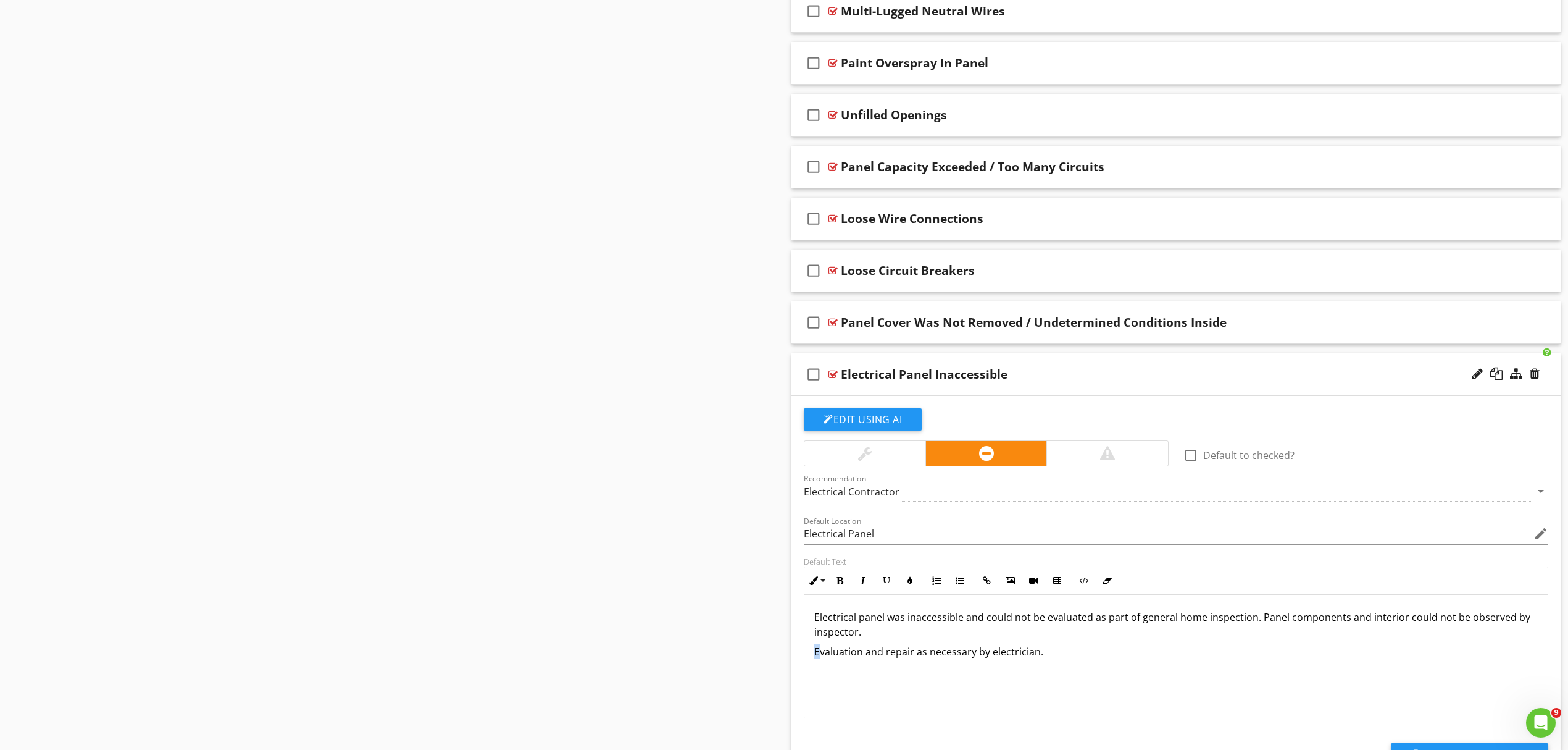
click at [813, 657] on div "Electrical panel was inaccessible and could not be evaluated as part of general…" at bounding box center [1176, 656] width 743 height 124
drag, startPoint x: 1142, startPoint y: 658, endPoint x: 1255, endPoint y: 661, distance: 113.0
click at [1255, 659] on p "Provide access and reschedule an evaluation* or have panel evaluation and repai…" at bounding box center [1176, 651] width 723 height 15
click at [1322, 659] on p "Provide access and reschedule an evaluation* or have panel evaluation performed…" at bounding box center [1176, 651] width 723 height 15
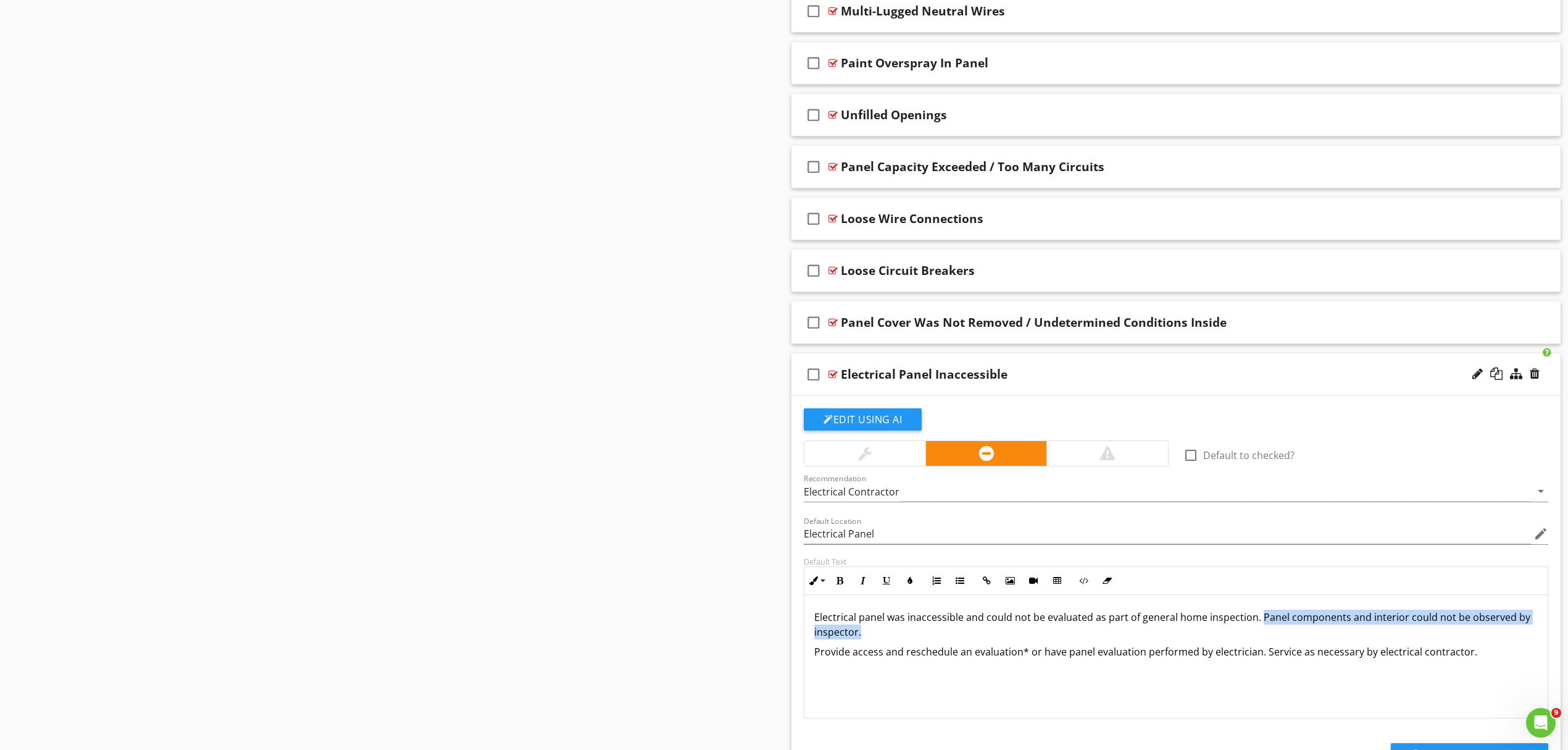
drag, startPoint x: 1257, startPoint y: 621, endPoint x: 1267, endPoint y: 639, distance: 20.6
click at [1267, 639] on p "Electrical panel was inaccessible and could not be evaluated as part of general…" at bounding box center [1176, 624] width 723 height 30
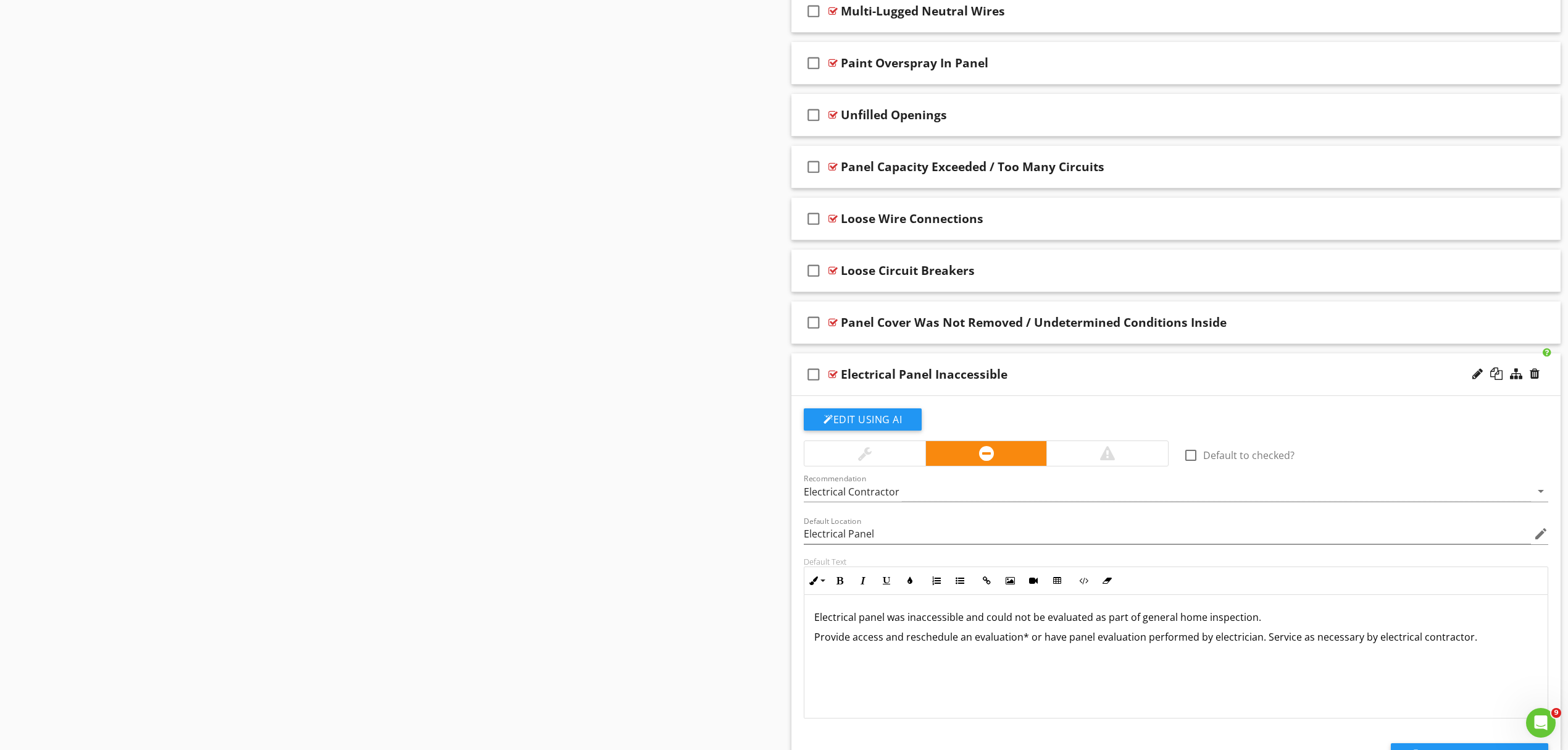
click at [1475, 644] on p "Provide access and reschedule an evaluation* or have panel evaluation performed…" at bounding box center [1176, 636] width 723 height 15
click at [964, 585] on icon "button" at bounding box center [960, 581] width 9 height 9
click at [1271, 619] on p "Electrical panel was inaccessible and could not be evaluated as part of general…" at bounding box center [1176, 616] width 723 height 15
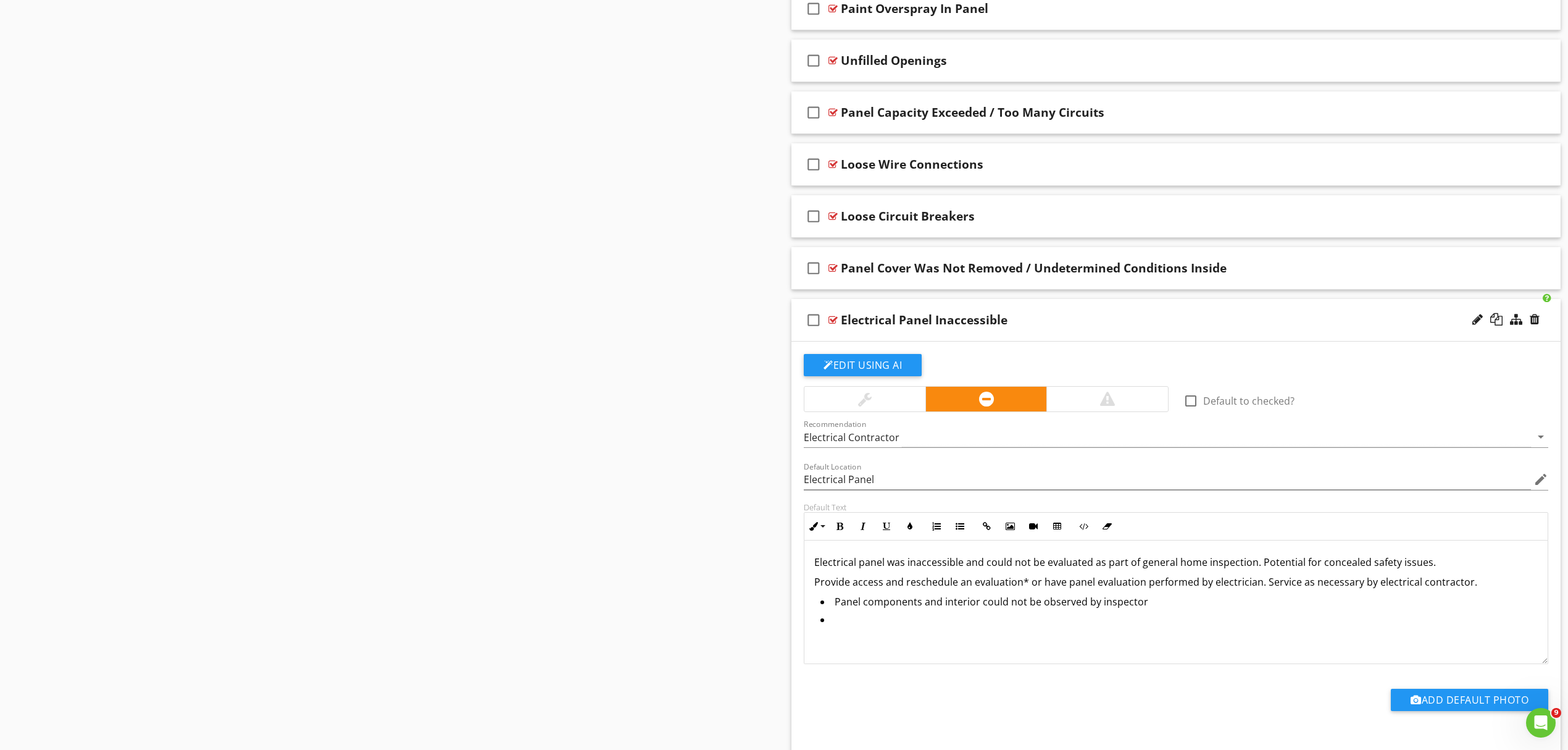
scroll to position [1040, 0]
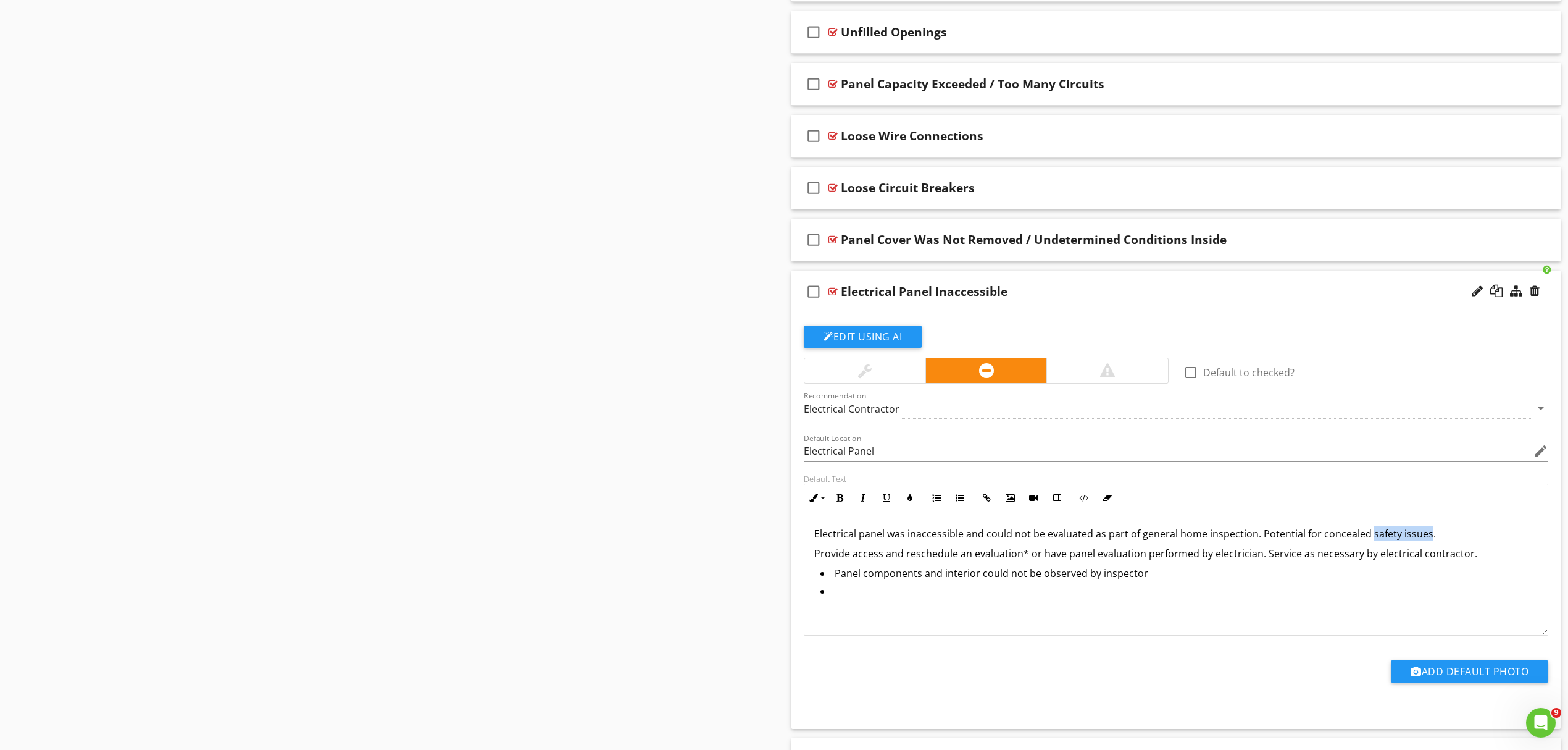
drag, startPoint x: 1367, startPoint y: 539, endPoint x: 1423, endPoint y: 544, distance: 56.2
click at [1423, 541] on p "Electrical panel was inaccessible and could not be evaluated as part of general…" at bounding box center [1176, 534] width 723 height 15
click at [850, 613] on div "Electrical panel was inaccessible and could not be evaluated as part of general…" at bounding box center [1176, 573] width 743 height 124
click at [956, 631] on div "Electrical panel was inaccessible and could not be evaluated as part of general…" at bounding box center [1176, 573] width 743 height 124
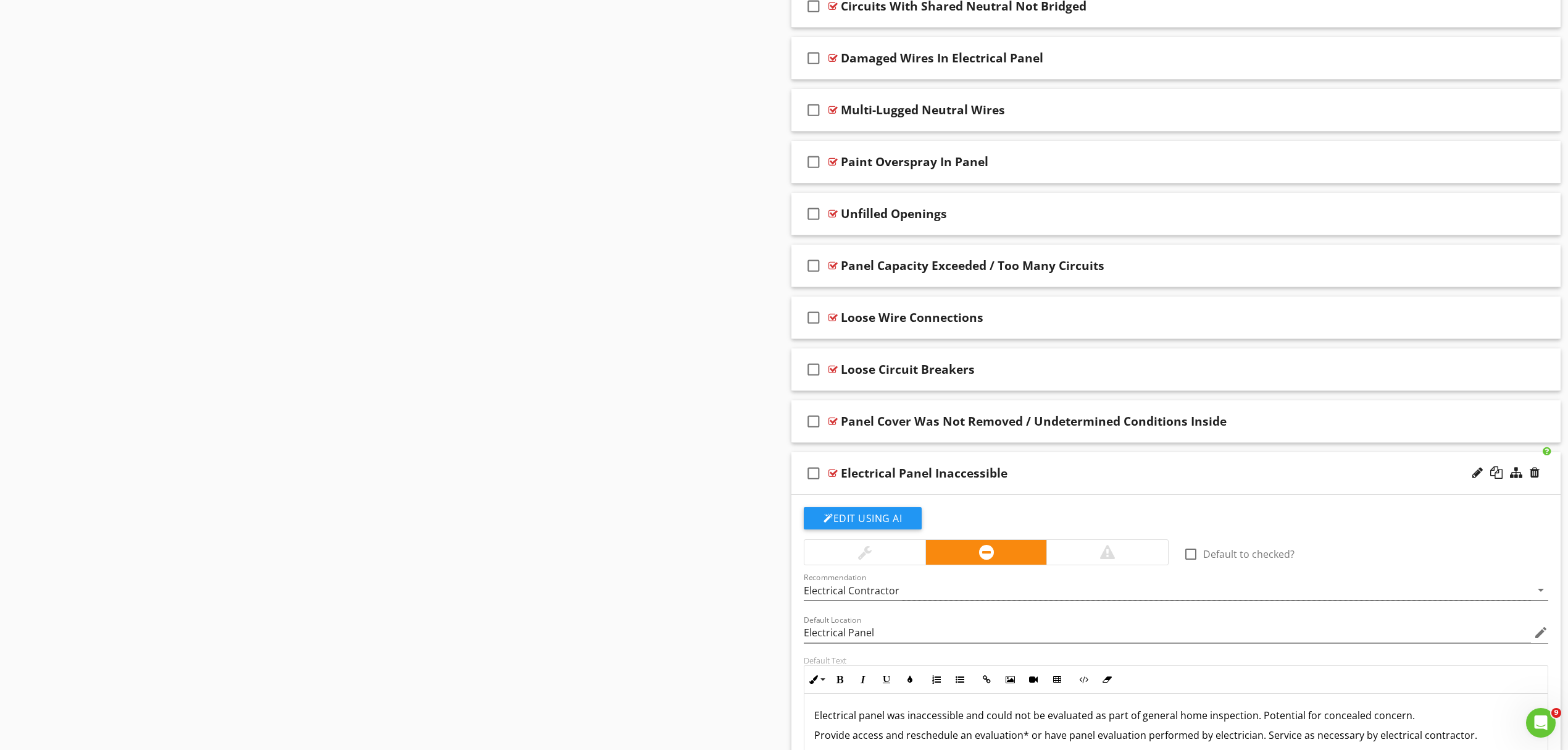
scroll to position [881, 0]
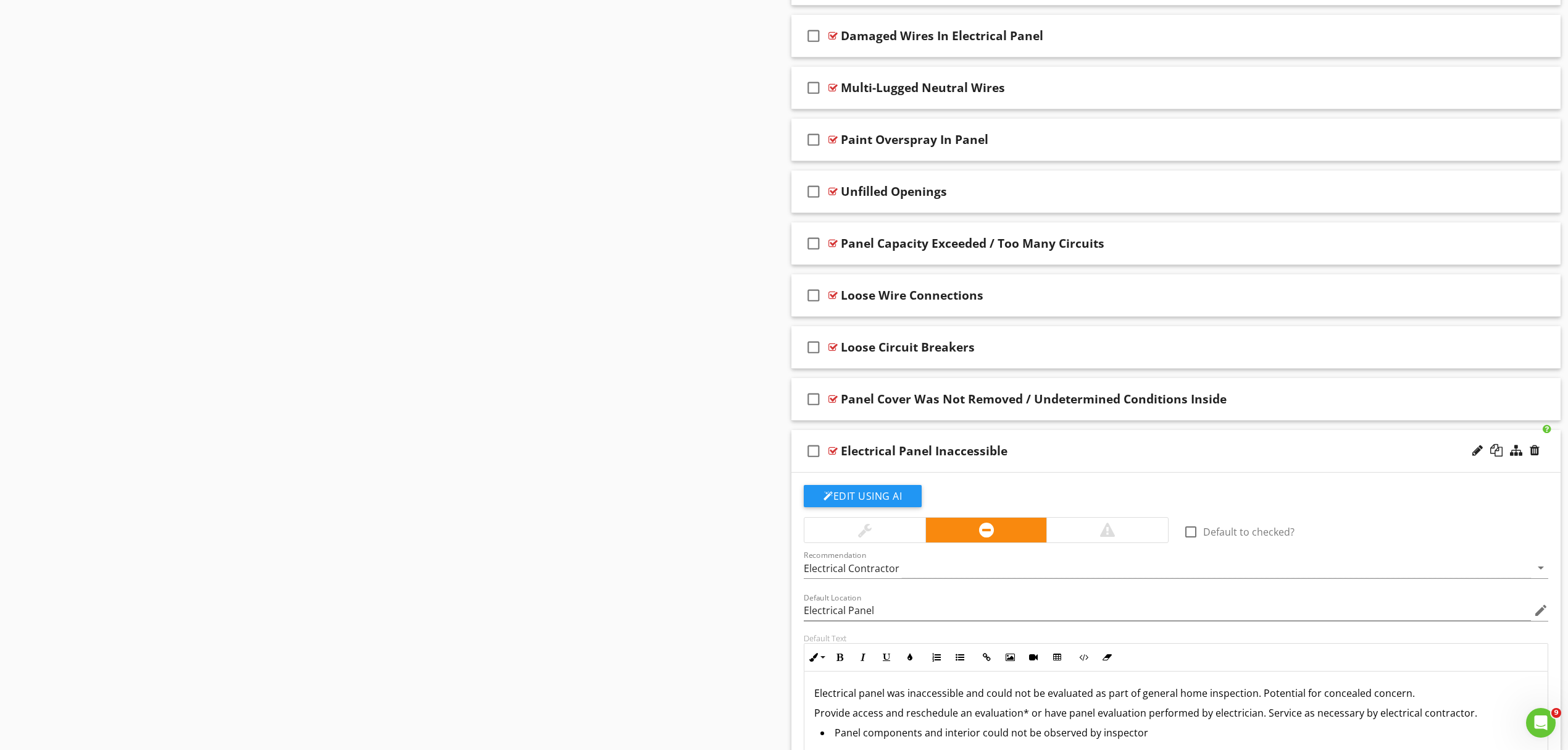
click at [1265, 457] on div "Electrical Panel Inaccessible" at bounding box center [1120, 451] width 559 height 15
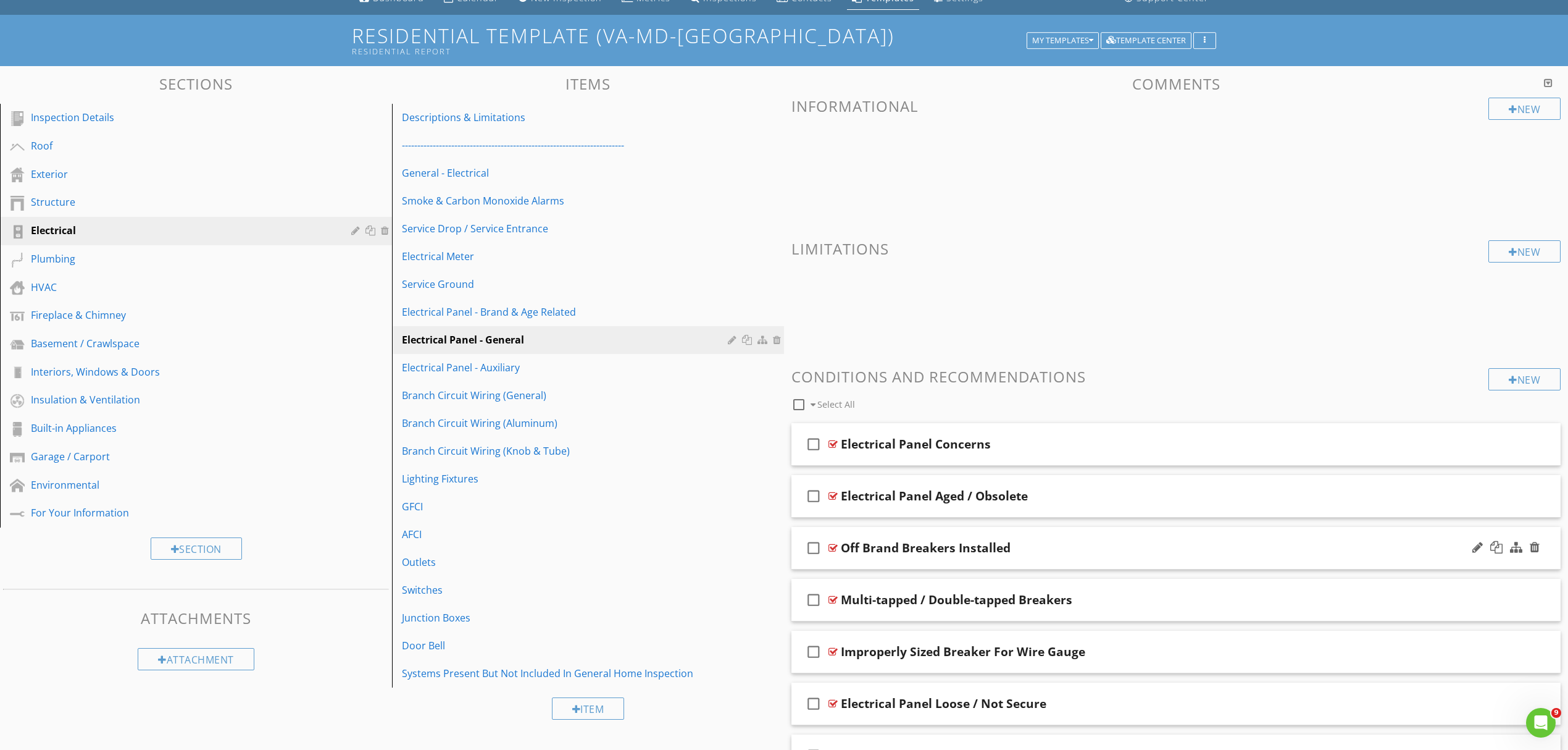
scroll to position [52, 0]
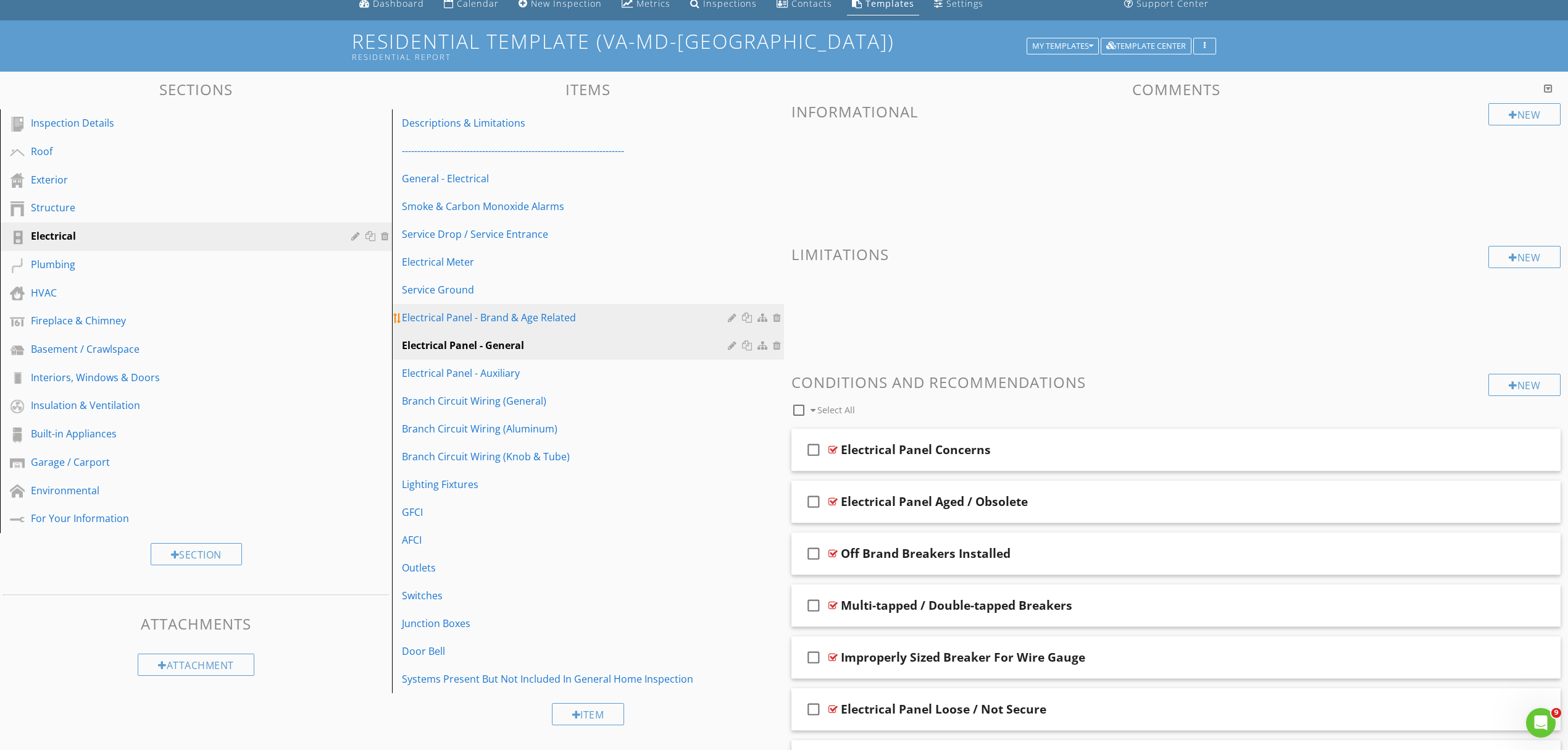
click at [598, 316] on div "Electrical Panel - Brand & Age Related" at bounding box center [567, 317] width 330 height 15
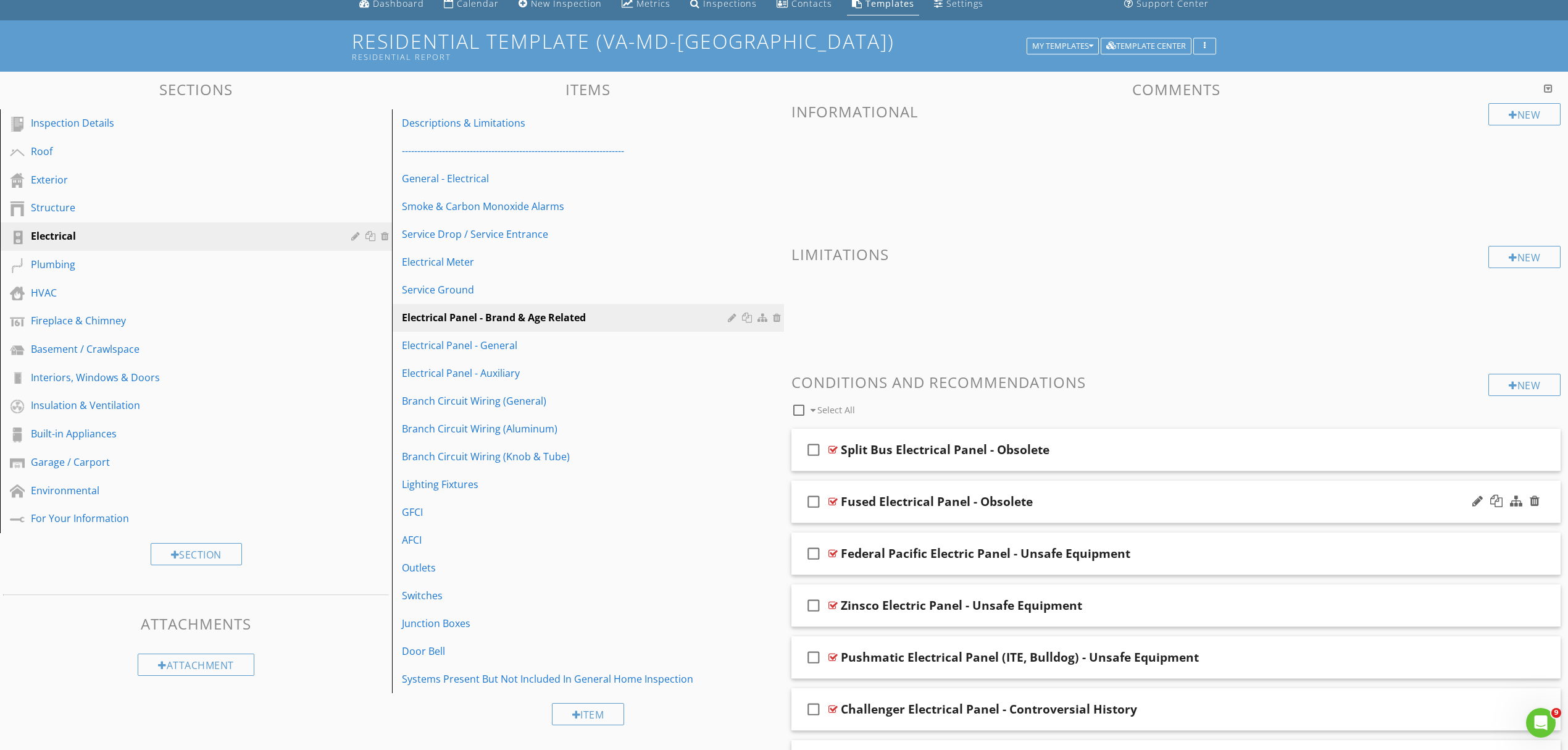
scroll to position [134, 0]
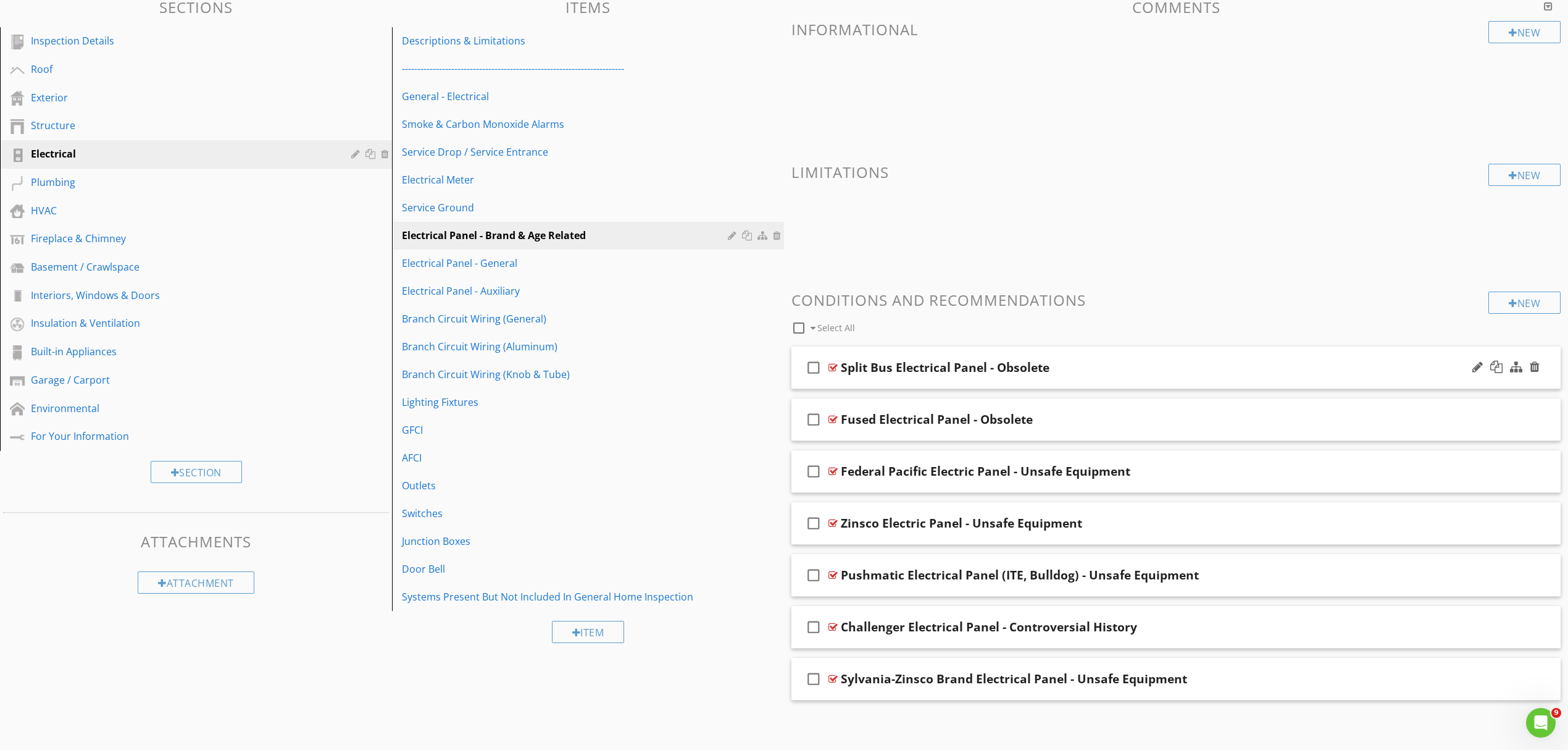
click at [1203, 372] on div "Split Bus Electrical Panel - Obsolete" at bounding box center [1120, 367] width 559 height 15
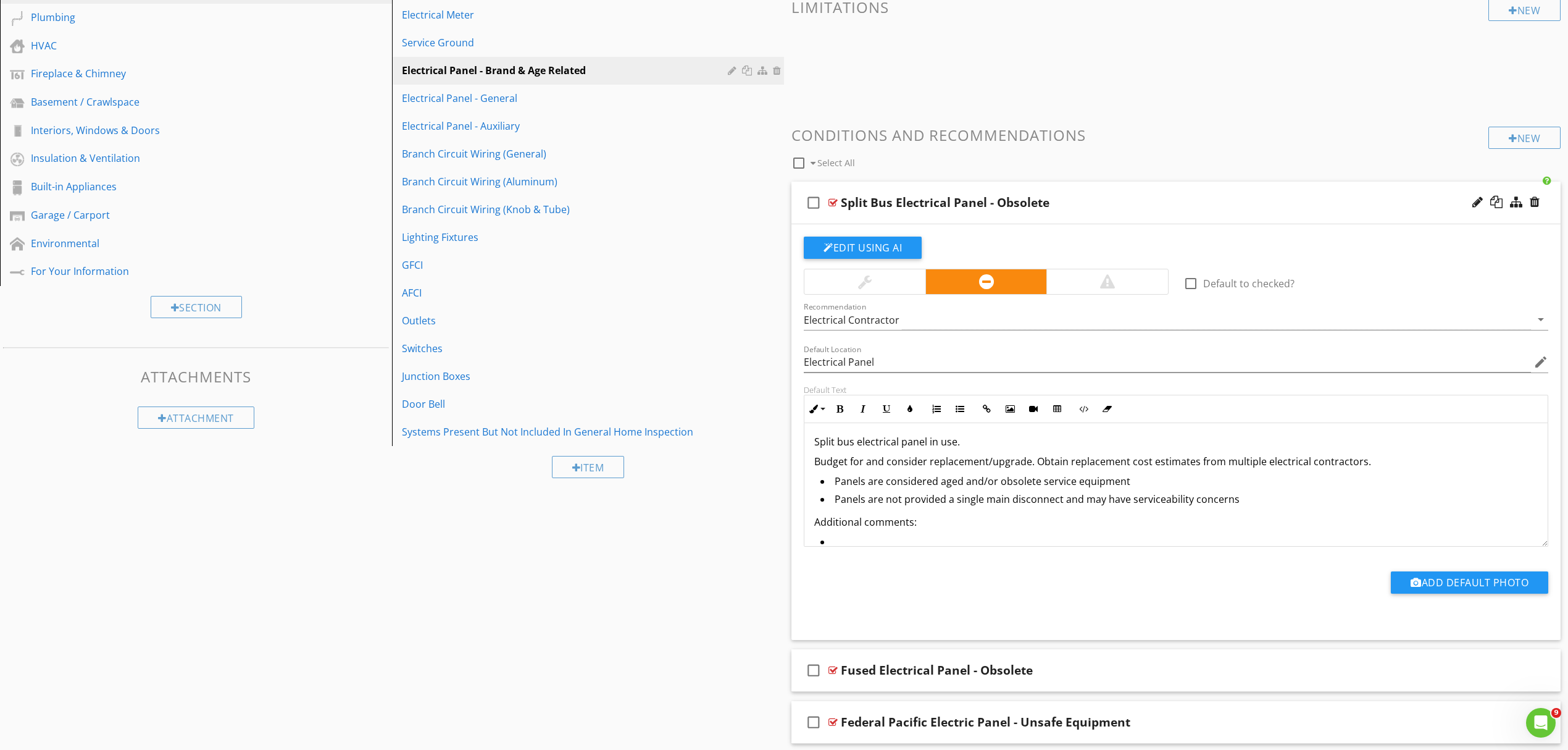
scroll to position [0, 0]
click at [836, 487] on li "Panels are considered aged and/or obsolete service equipment" at bounding box center [1179, 486] width 718 height 18
click at [835, 504] on li "Panels are not provided a single main disconnect and may have serviceability co…" at bounding box center [1179, 504] width 718 height 18
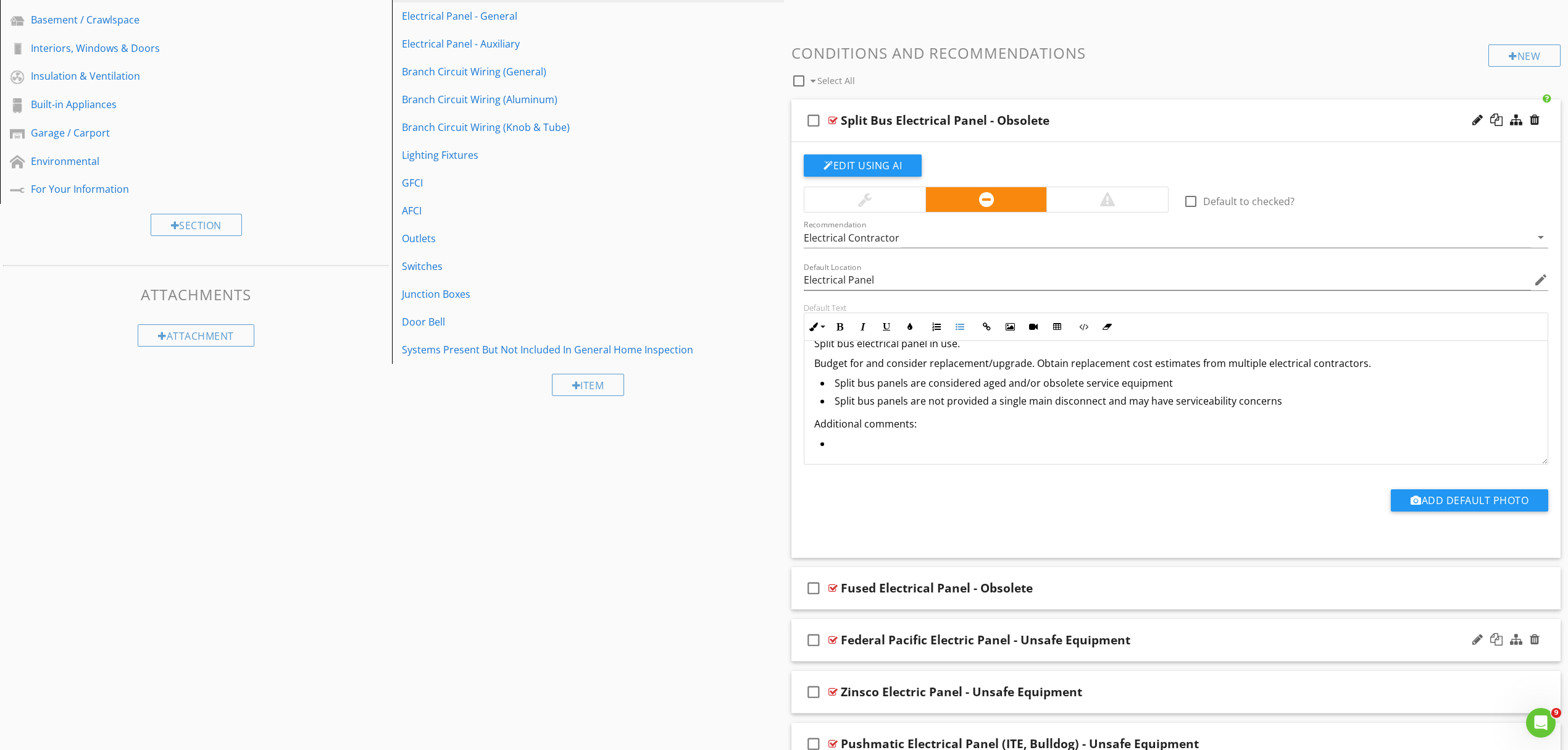
scroll to position [464, 0]
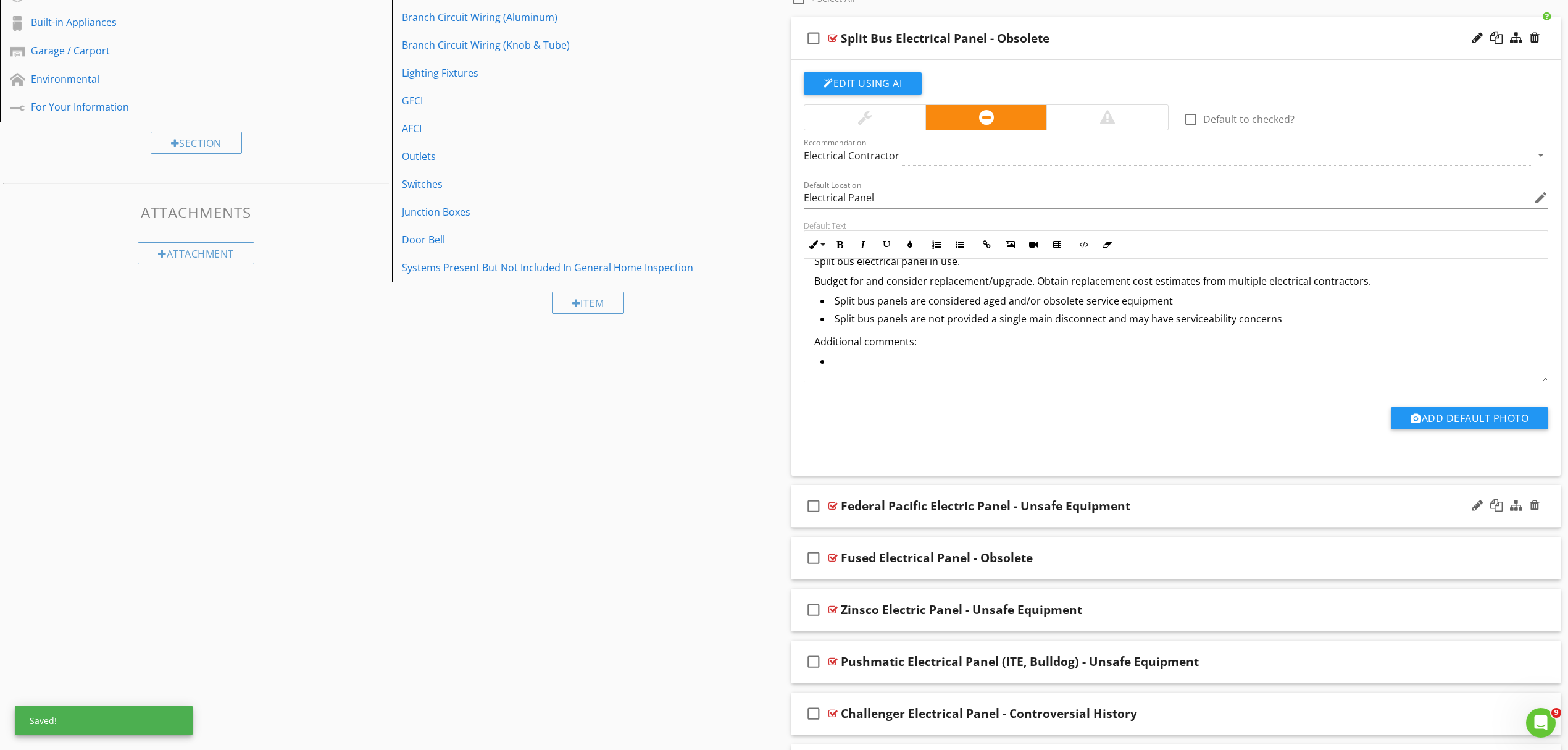
click at [1198, 508] on div "Federal Pacific Electric Panel - Unsafe Equipment" at bounding box center [1120, 506] width 559 height 15
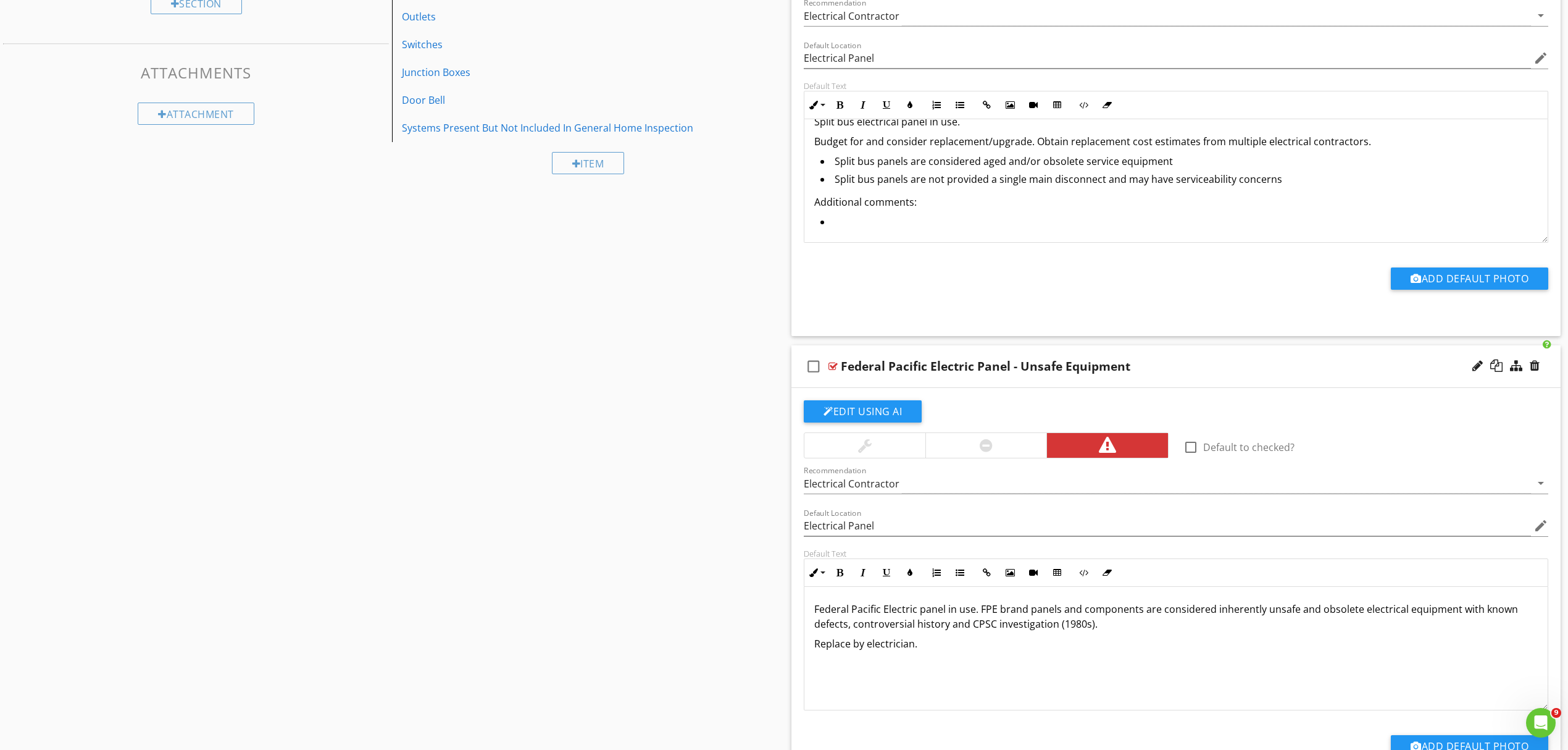
scroll to position [628, 0]
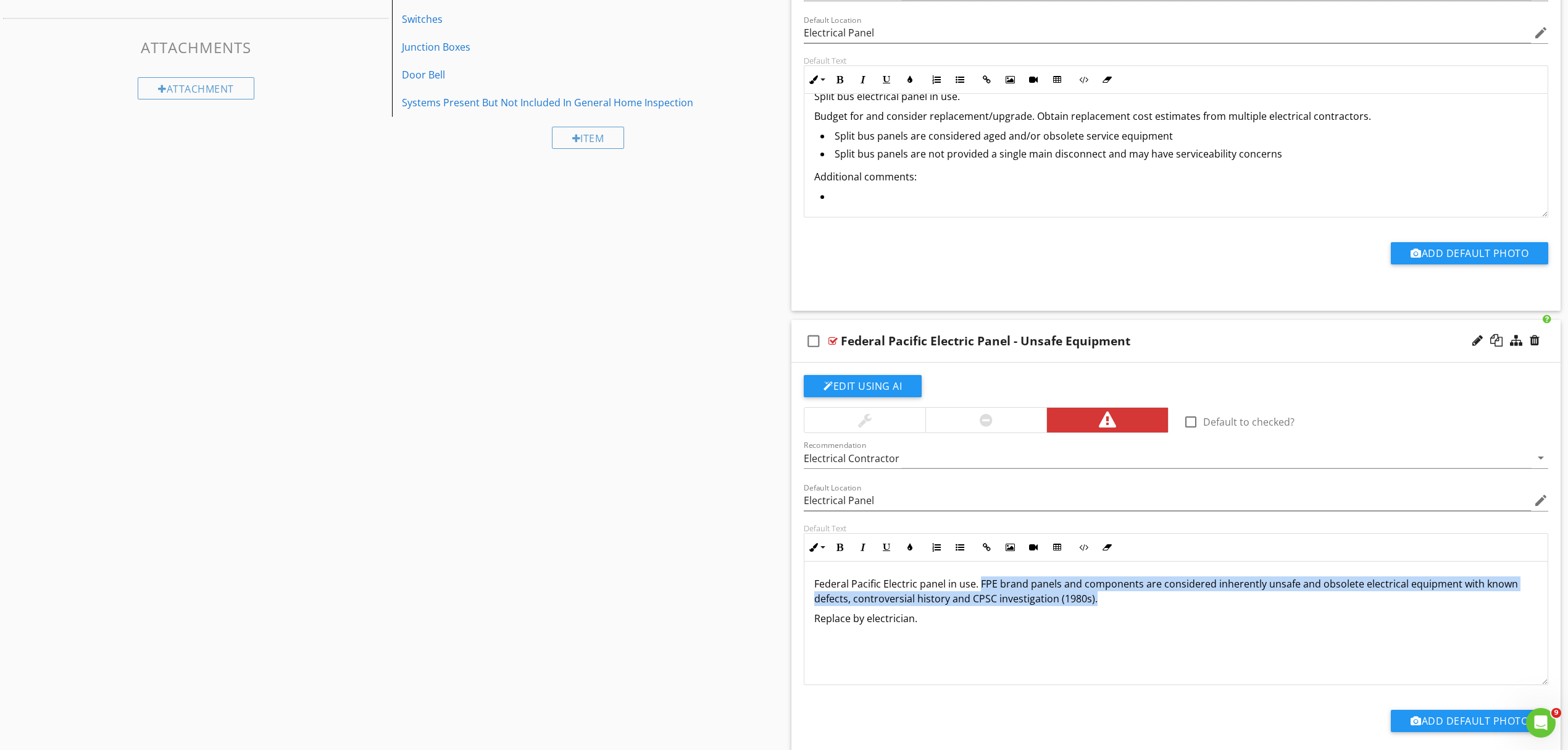
drag, startPoint x: 980, startPoint y: 581, endPoint x: 1112, endPoint y: 601, distance: 133.5
click at [1112, 601] on p "Federal Pacific Electric panel in use. FPE brand panels and components are cons…" at bounding box center [1176, 591] width 723 height 30
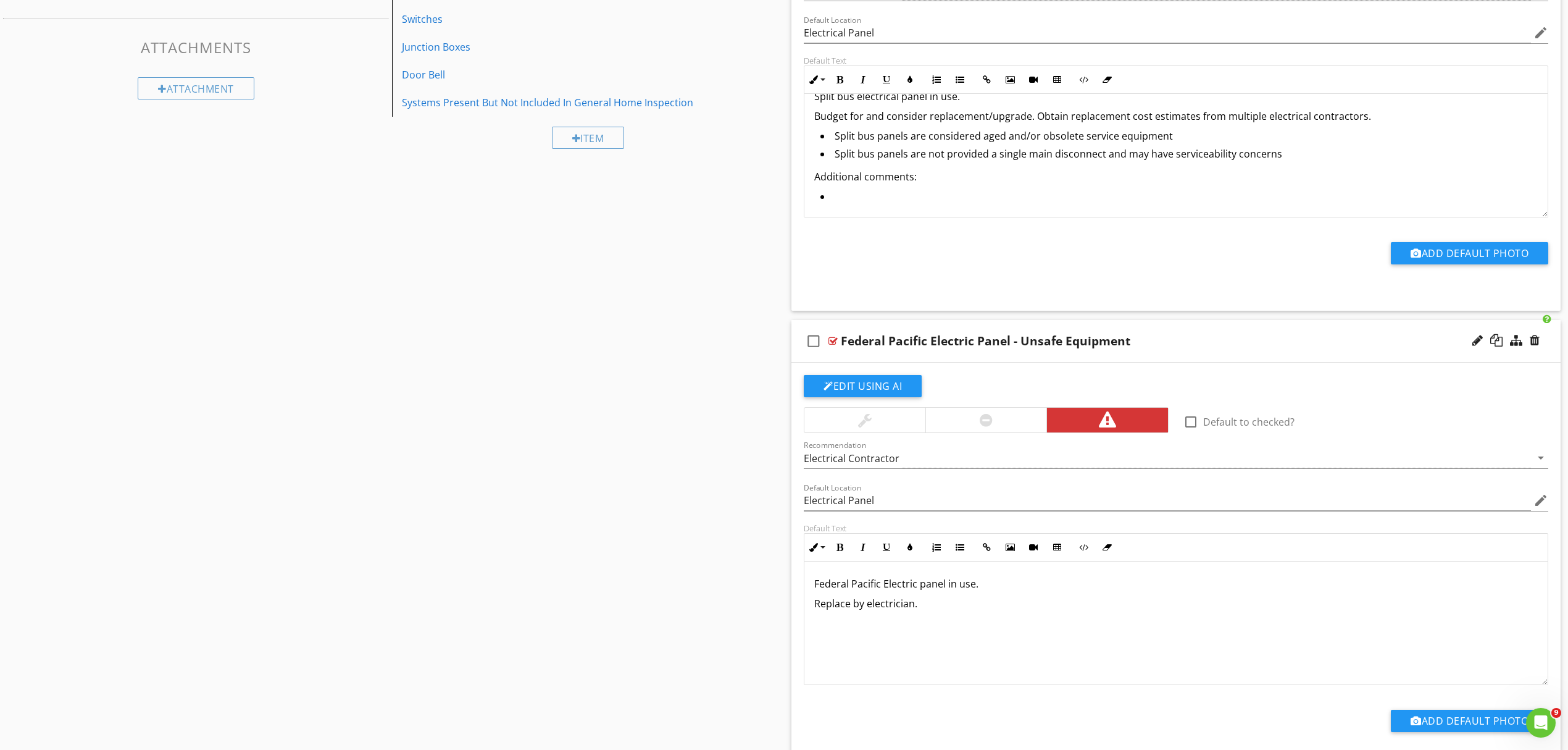
click at [974, 618] on div "Federal Pacific Electric panel in use. Replace by electrician." at bounding box center [1176, 623] width 743 height 124
click at [962, 551] on icon "button" at bounding box center [960, 547] width 9 height 9
click at [917, 586] on p "Federal Pacific Electric panel in use." at bounding box center [1176, 584] width 723 height 15
click at [1048, 591] on p "Federal Pacific Electric (FPE) service panel in use." at bounding box center [1176, 584] width 723 height 15
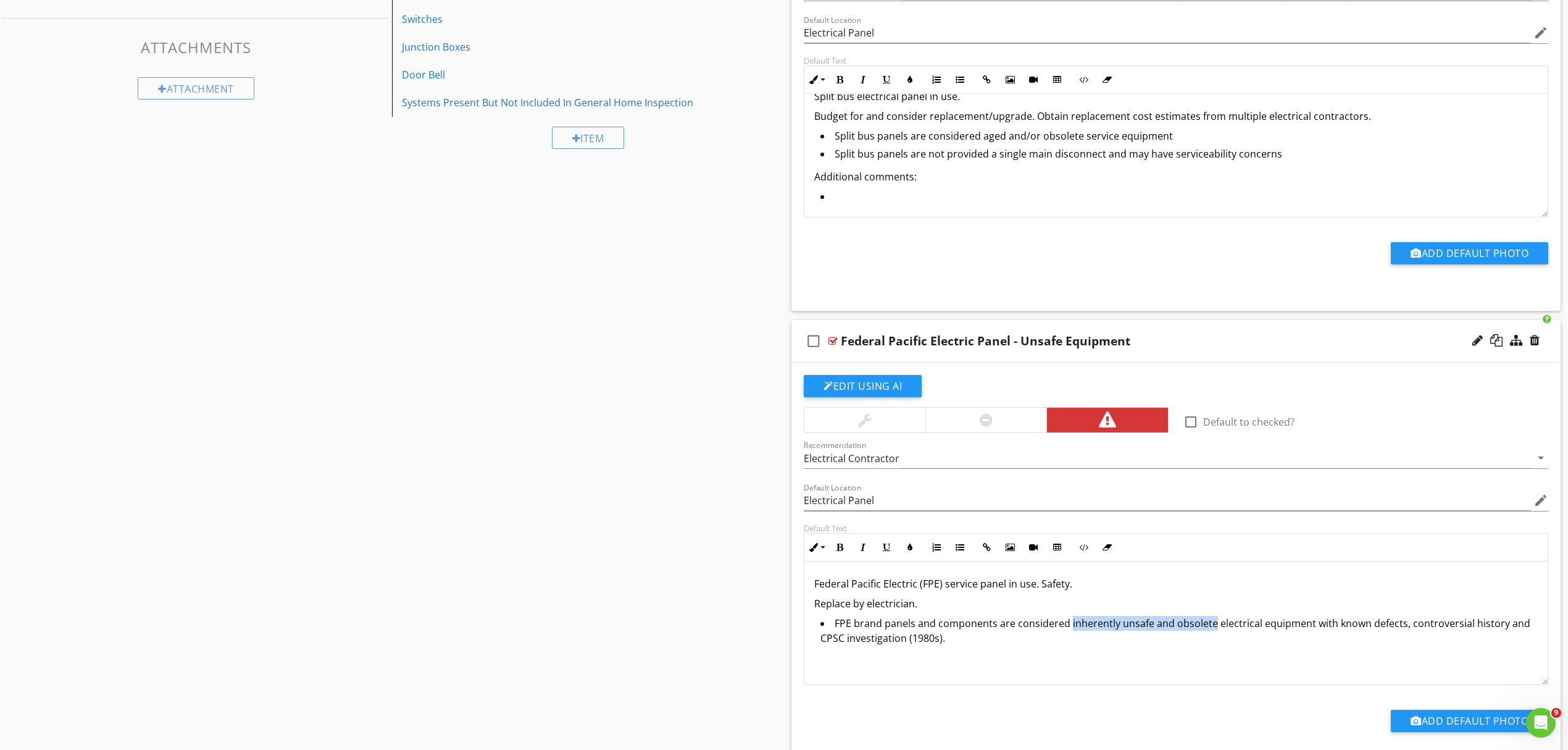
drag, startPoint x: 1068, startPoint y: 624, endPoint x: 1208, endPoint y: 629, distance: 140.1
click at [1211, 629] on li "FPE brand panels and components are considered inherently unsafe and obsolete e…" at bounding box center [1179, 632] width 718 height 33
click at [845, 546] on button "Bold" at bounding box center [840, 547] width 24 height 24
drag, startPoint x: 833, startPoint y: 628, endPoint x: 911, endPoint y: 626, distance: 78.0
click at [913, 628] on li "FPE brand panels and components are considered inherently unsafe and obsolete e…" at bounding box center [1179, 632] width 718 height 33
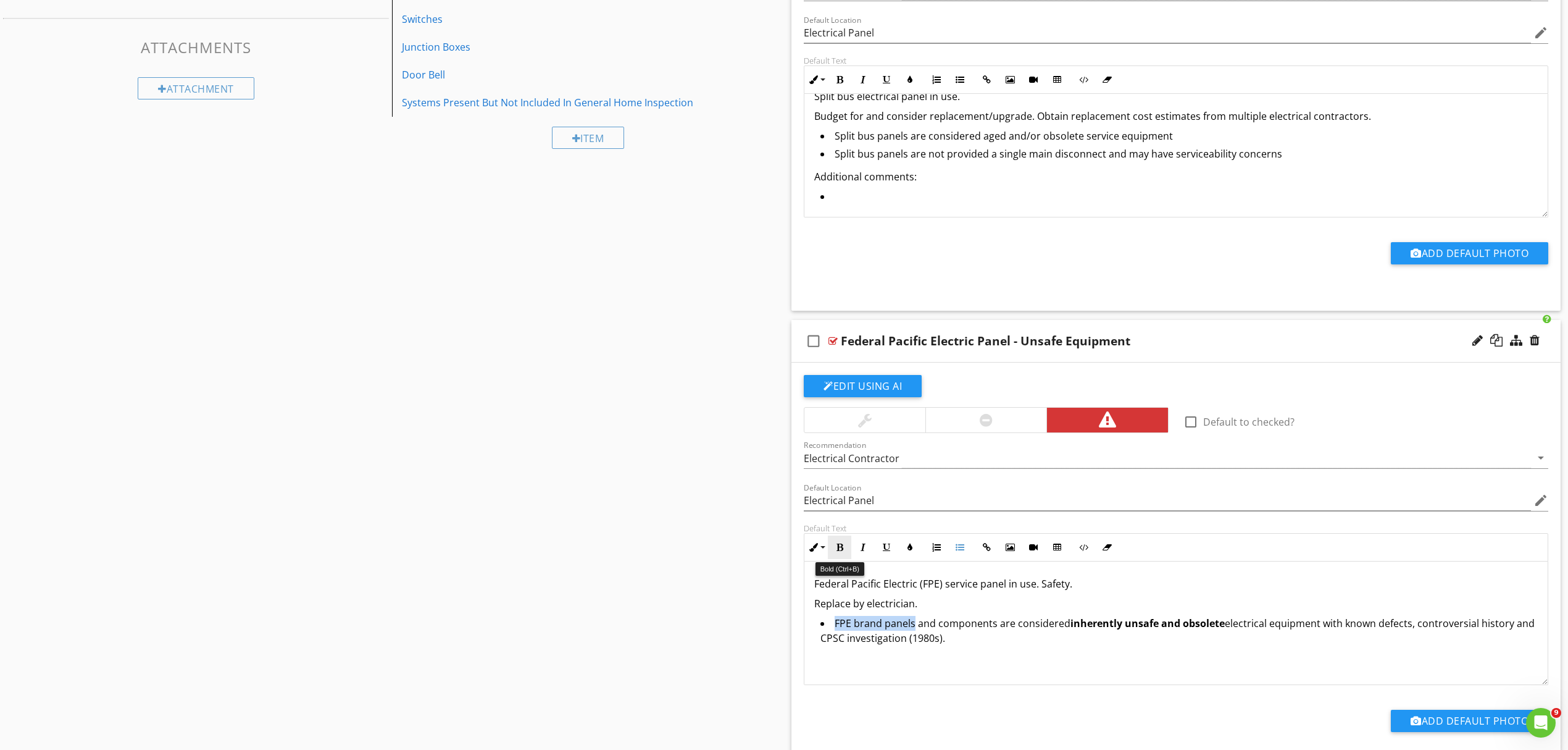
click at [833, 551] on button "Bold" at bounding box center [840, 547] width 24 height 24
click at [961, 685] on div "Federal Pacific Electric (FPE) service panel in use. Safety. Replace by electri…" at bounding box center [1176, 623] width 743 height 124
click at [991, 642] on li "FPE brand panels and components are considered inherently unsafe and obsolete e…" at bounding box center [1179, 632] width 718 height 33
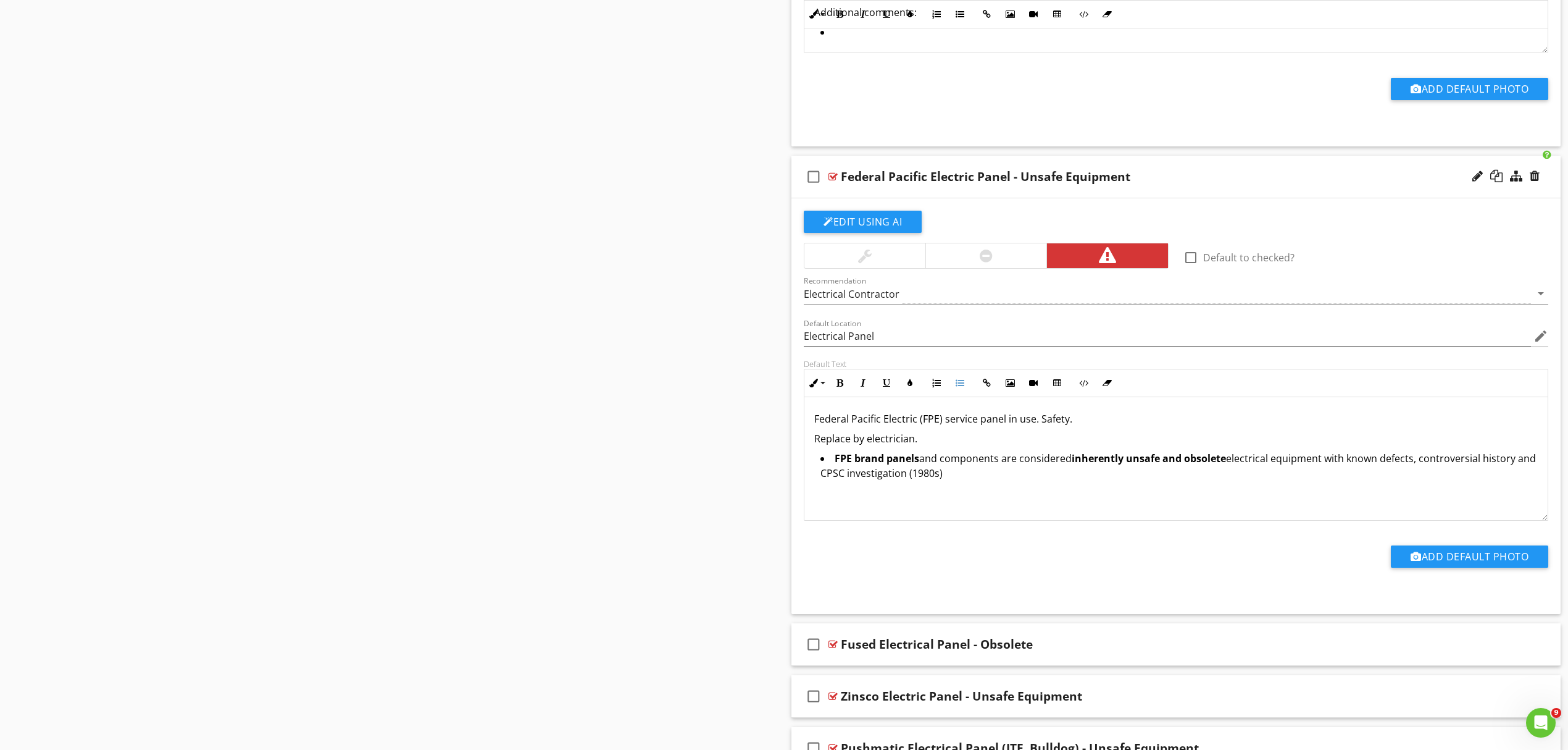
scroll to position [0, 0]
click at [928, 438] on p "Replace by electrician." at bounding box center [1176, 439] width 723 height 15
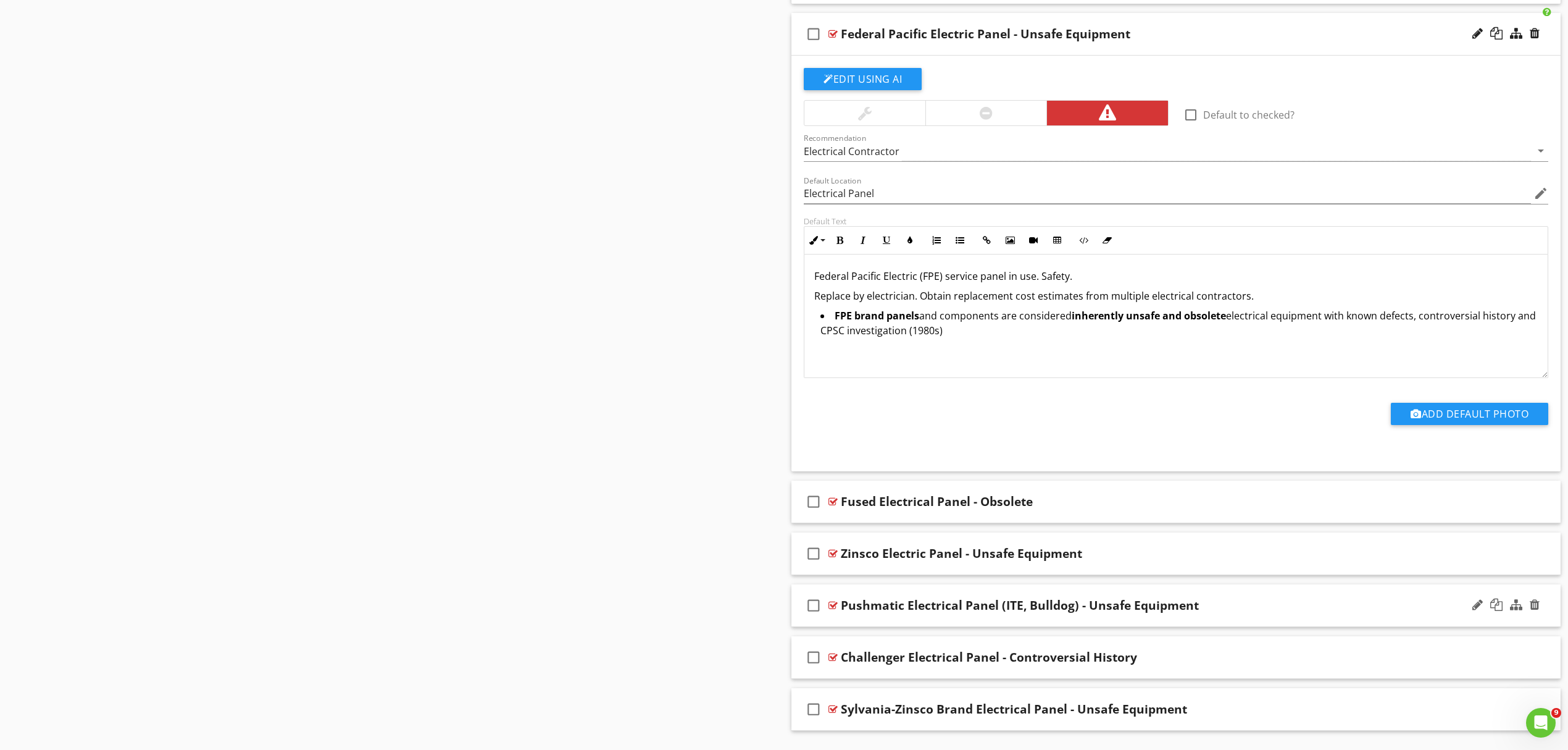
scroll to position [957, 0]
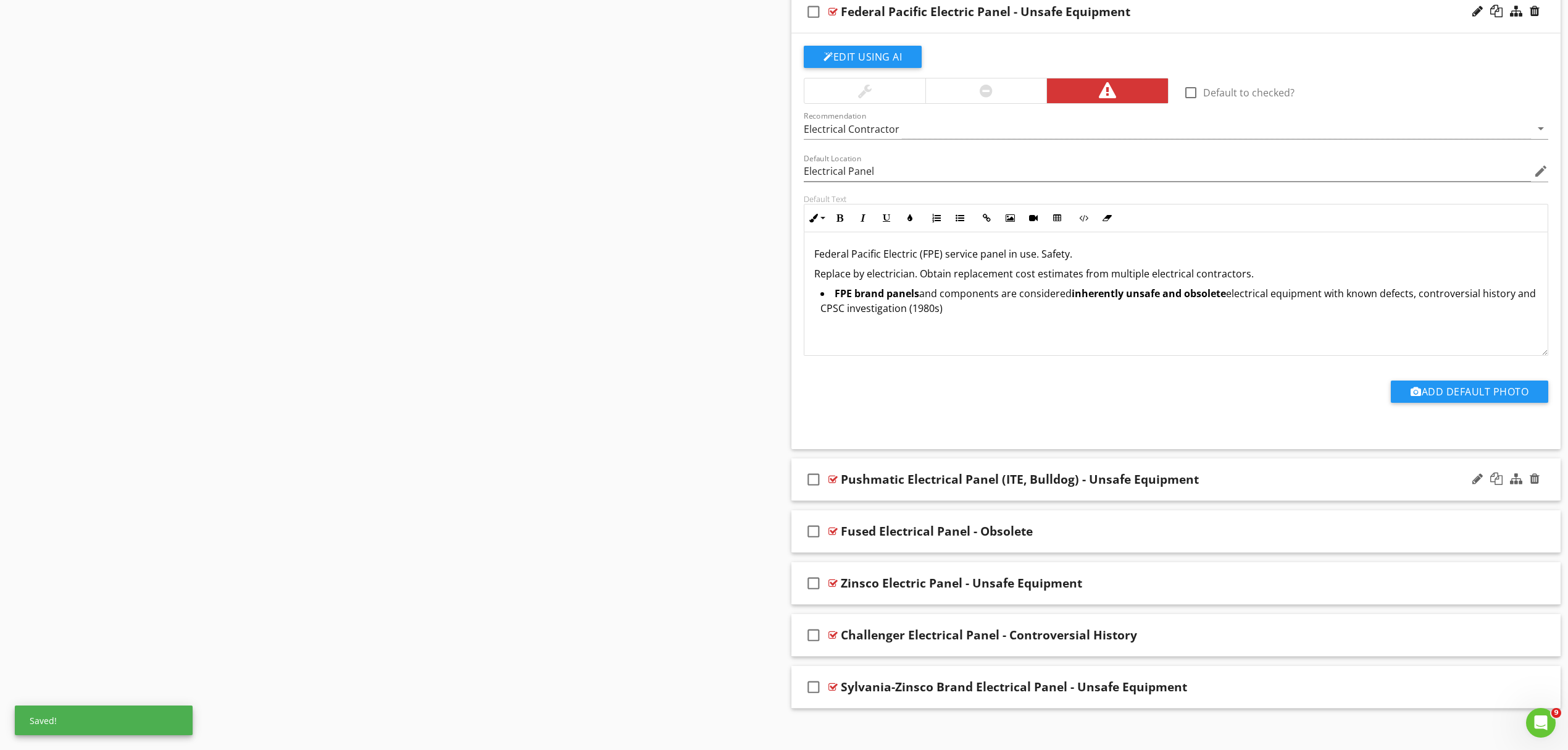
click at [1257, 492] on div "check_box_outline_blank Pushmatic Electrical Panel (ITE, Bulldog) - Unsafe Equi…" at bounding box center [1176, 480] width 769 height 43
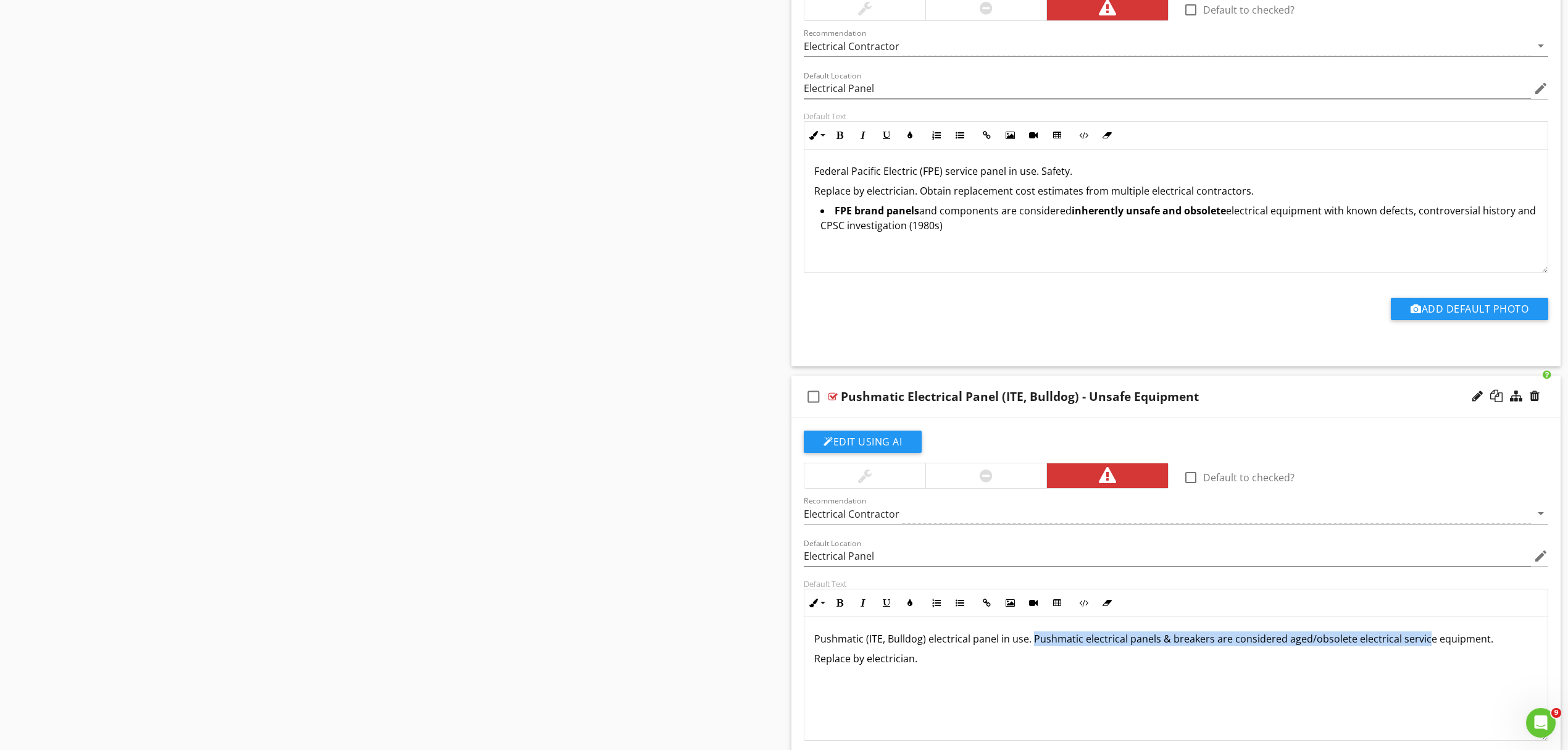
scroll to position [0, 0]
drag, startPoint x: 1031, startPoint y: 637, endPoint x: 1490, endPoint y: 631, distance: 459.0
click at [1490, 631] on div "Pushmatic (ITE, Bulldog) electrical panel in use. Pushmatic electrical panels &…" at bounding box center [1176, 679] width 743 height 124
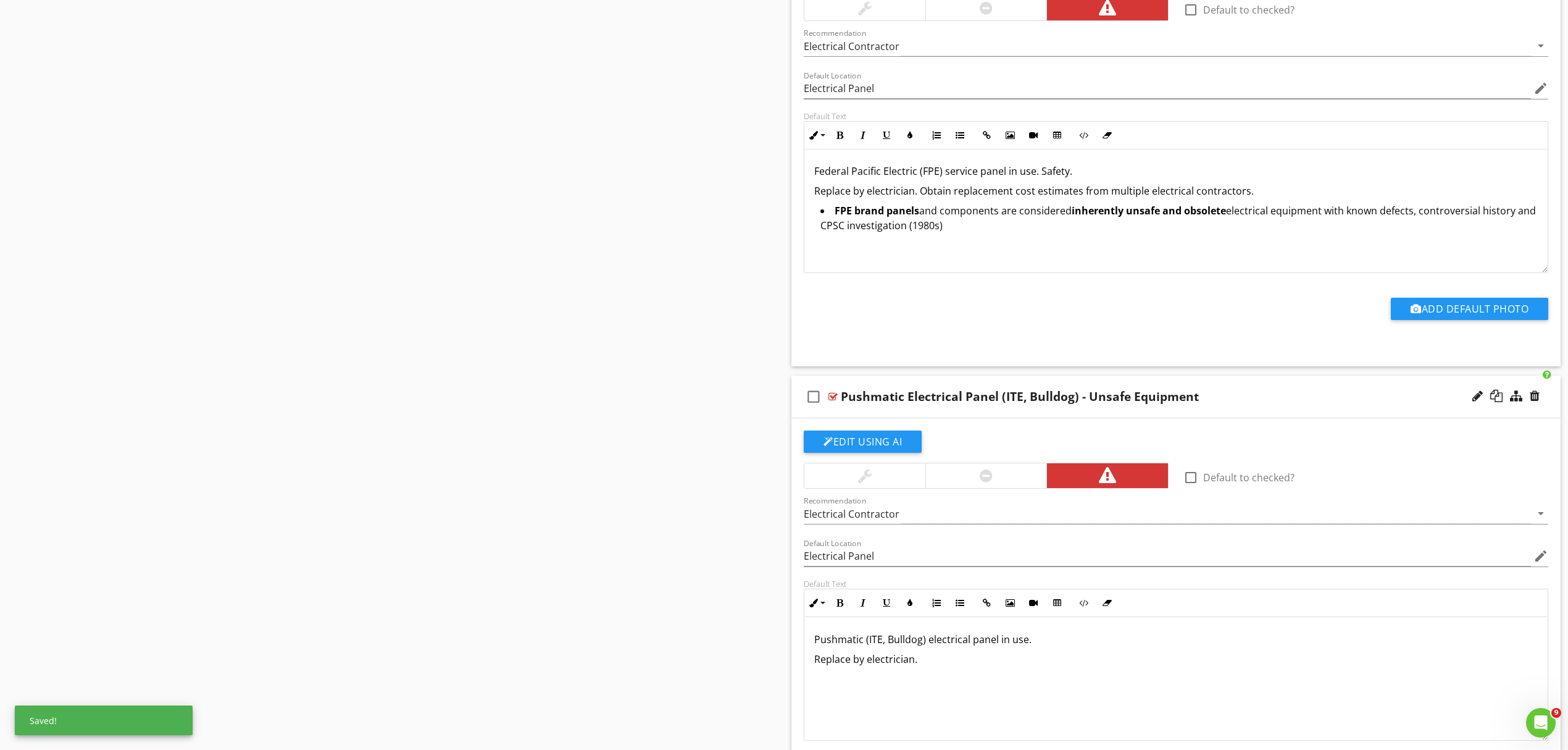
click at [988, 677] on div "Pushmatic (ITE, Bulldog) electrical panel in use. Replace by electrician." at bounding box center [1176, 679] width 743 height 124
click at [958, 599] on button "Unordered List" at bounding box center [960, 603] width 24 height 24
click at [971, 646] on p "Pushmatic (ITE, Bulldog) electrical panel in use." at bounding box center [1176, 639] width 723 height 15
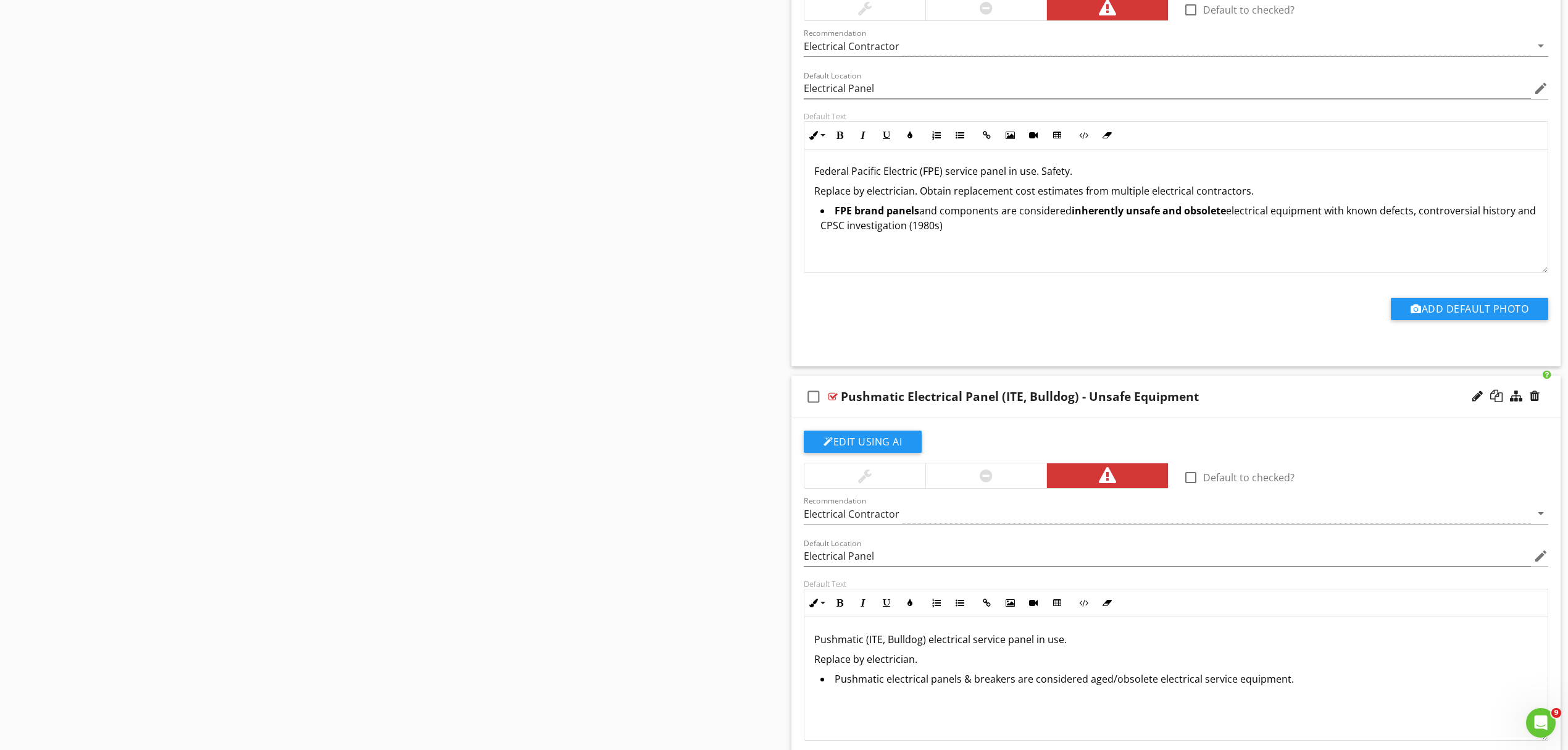
click at [931, 662] on p "Replace by electrician." at bounding box center [1176, 659] width 723 height 15
drag, startPoint x: 814, startPoint y: 193, endPoint x: 1260, endPoint y: 183, distance: 446.1
click at [1260, 183] on div "Federal Pacific Electric (FPE) service panel in use. Safety. Replace by electri…" at bounding box center [1176, 210] width 743 height 124
copy p "Replace by electrician. Obtain replacement cost estimates from multiple electri…"
drag, startPoint x: 815, startPoint y: 665, endPoint x: 926, endPoint y: 664, distance: 111.0
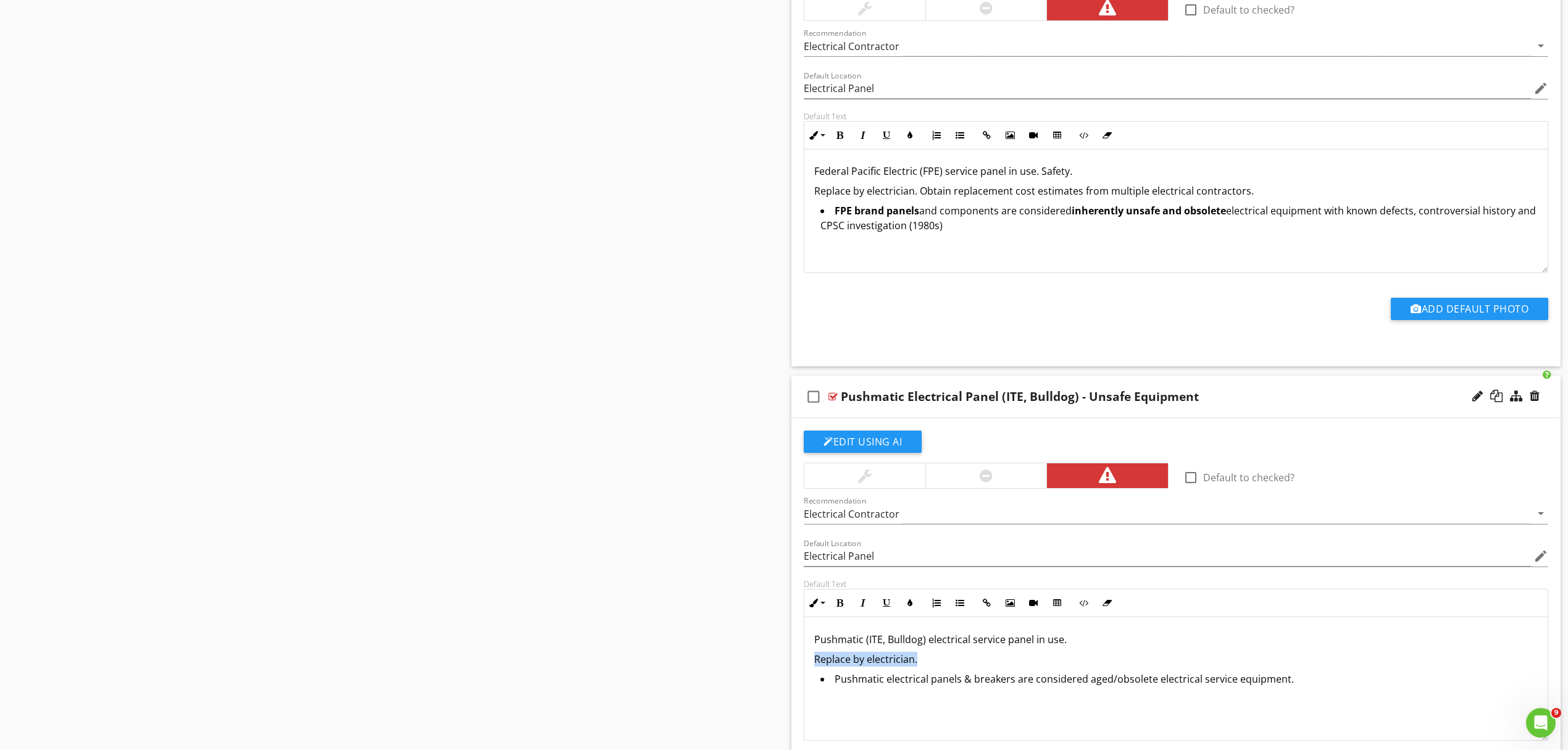
click at [926, 664] on p "Replace by electrician." at bounding box center [1176, 659] width 723 height 15
drag, startPoint x: 1087, startPoint y: 685, endPoint x: 1151, endPoint y: 689, distance: 64.1
click at [1151, 689] on li "Pushmatic electrical panels & breakers are considered aged/obsolete electrical …" at bounding box center [1179, 680] width 718 height 18
click at [843, 605] on icon "button" at bounding box center [840, 603] width 9 height 9
drag, startPoint x: 838, startPoint y: 682, endPoint x: 883, endPoint y: 681, distance: 45.0
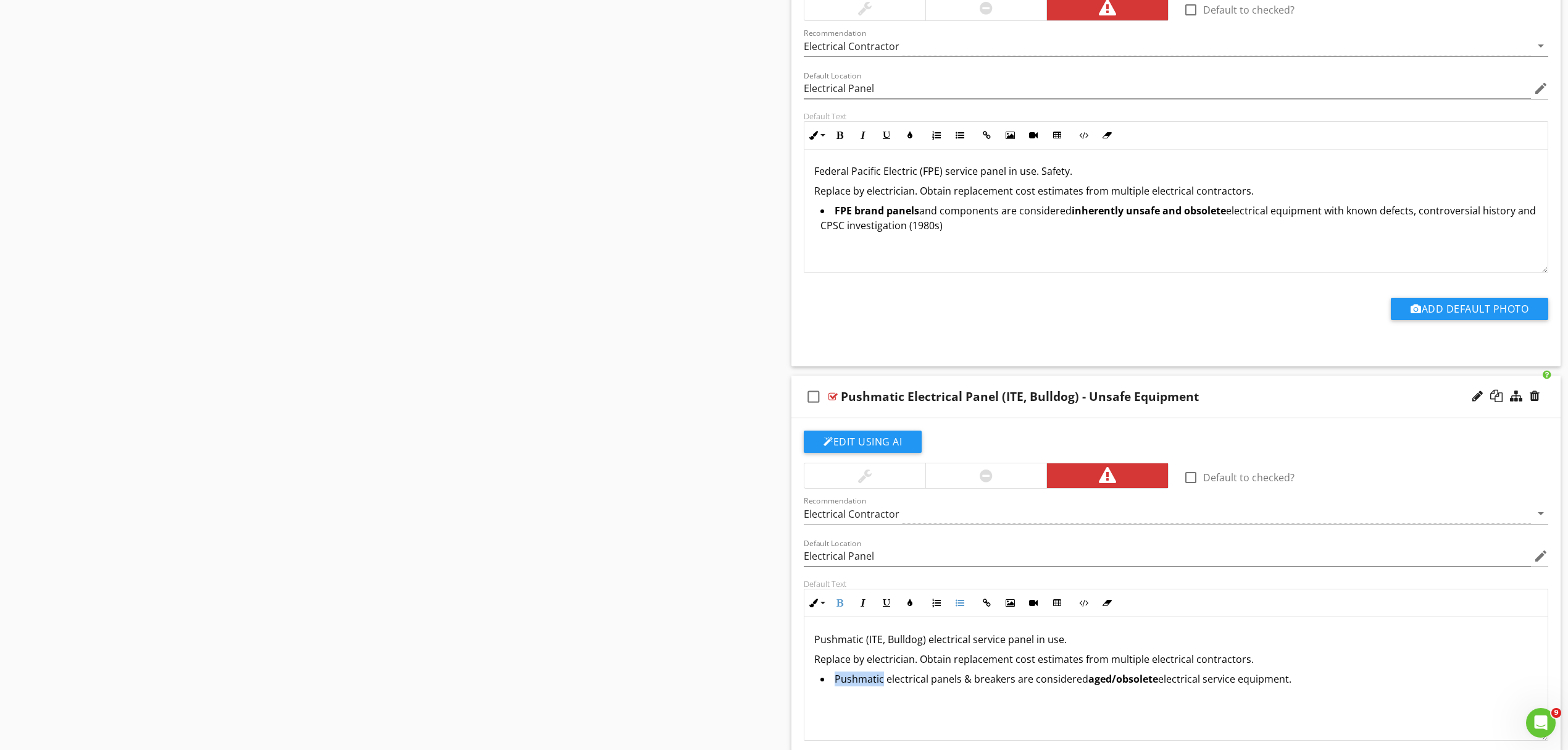
click at [883, 683] on li "Pushmatic electrical panels & breakers are considered aged/obsolete electrical …" at bounding box center [1179, 680] width 718 height 18
click at [840, 604] on icon "button" at bounding box center [840, 603] width 9 height 9
click at [917, 706] on div "Pushmatic (ITE, Bulldog) electrical service panel in use. Replace by electricia…" at bounding box center [1176, 679] width 743 height 124
click at [1312, 678] on li "Pushmatic electrical panels & breakers are considered aged/obsolete electrical …" at bounding box center [1179, 680] width 718 height 18
click at [1107, 645] on p "Pushmatic (ITE, Bulldog) electrical service panel in use." at bounding box center [1176, 639] width 723 height 15
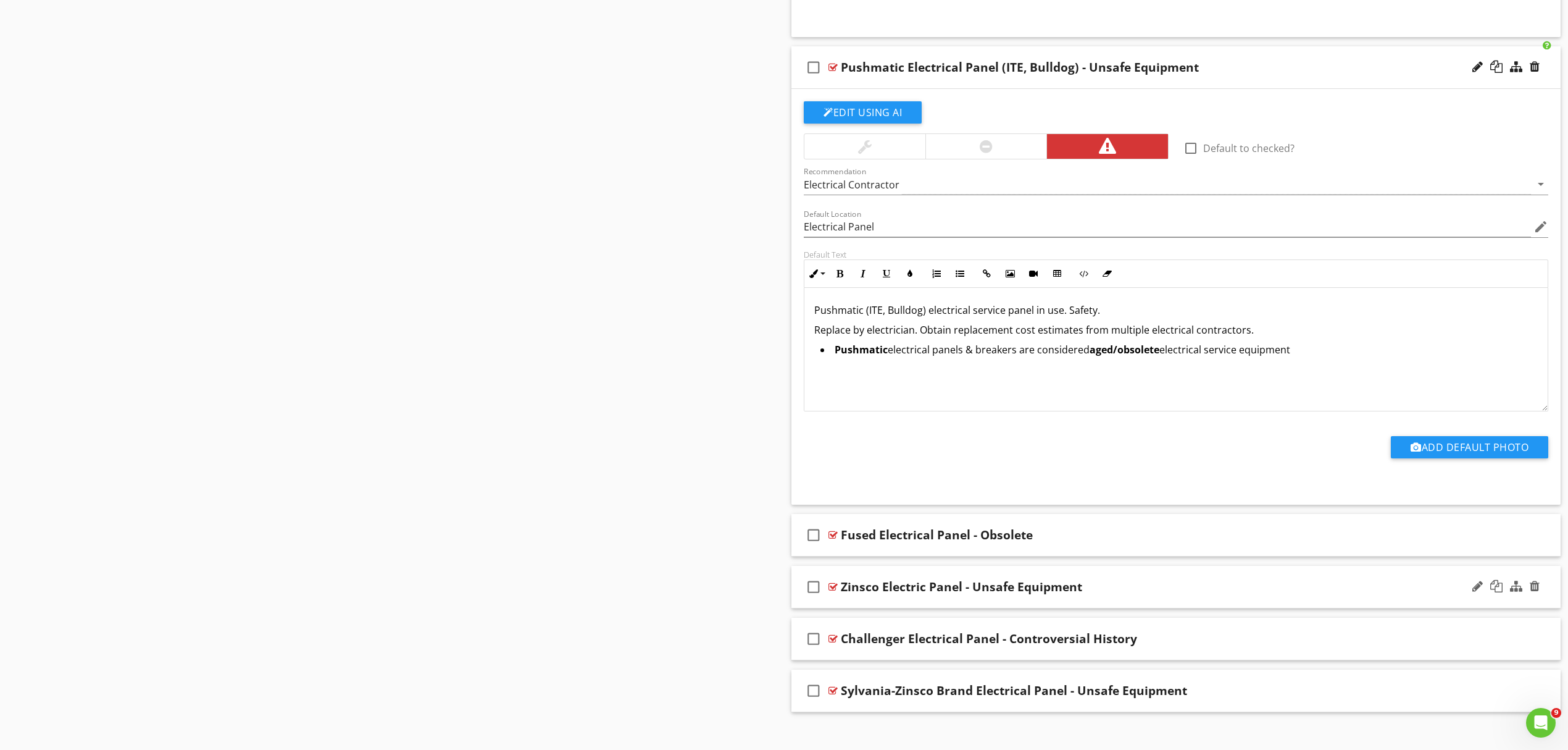
scroll to position [1389, 0]
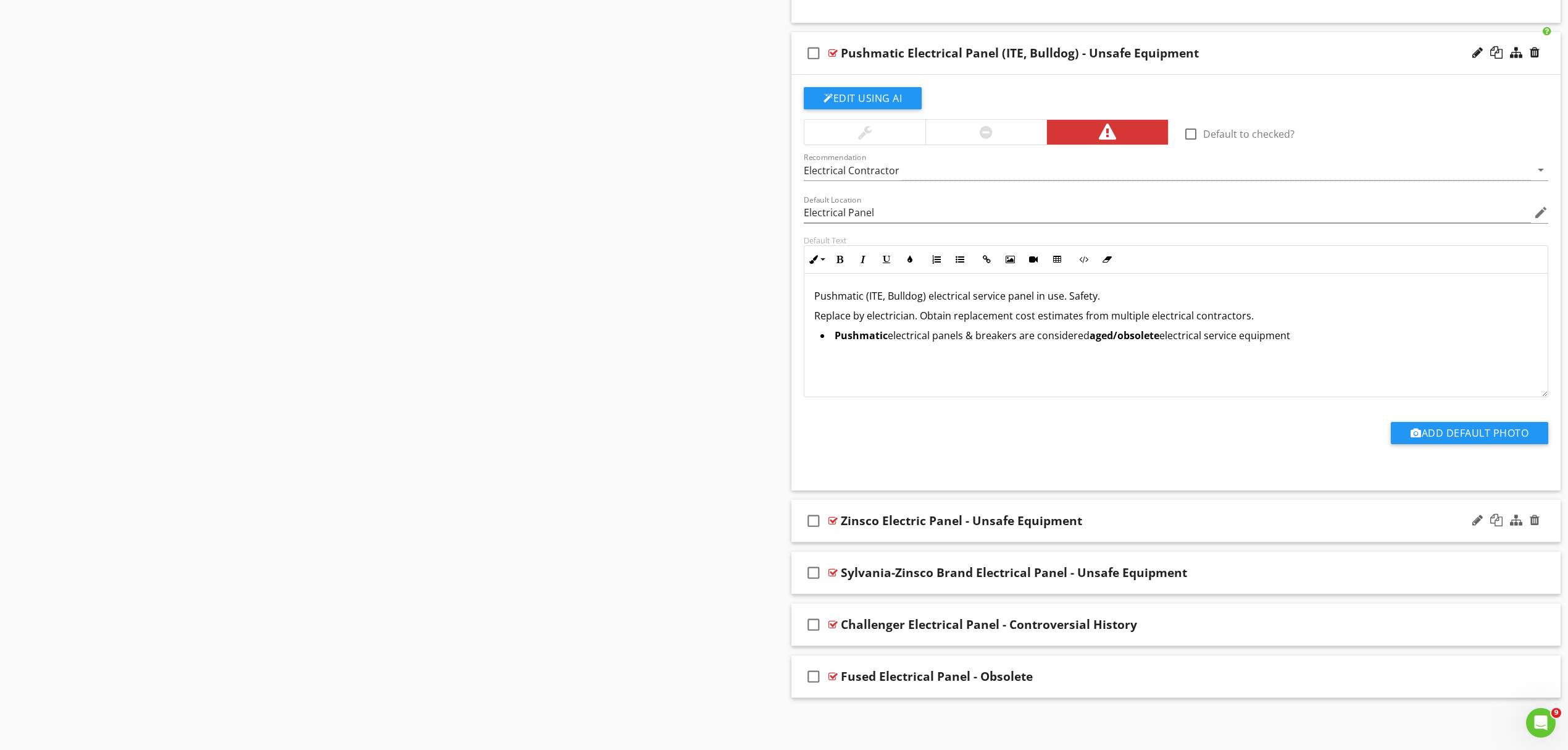
click at [1155, 523] on div "Zinsco Electric Panel - Unsafe Equipment" at bounding box center [1120, 521] width 559 height 15
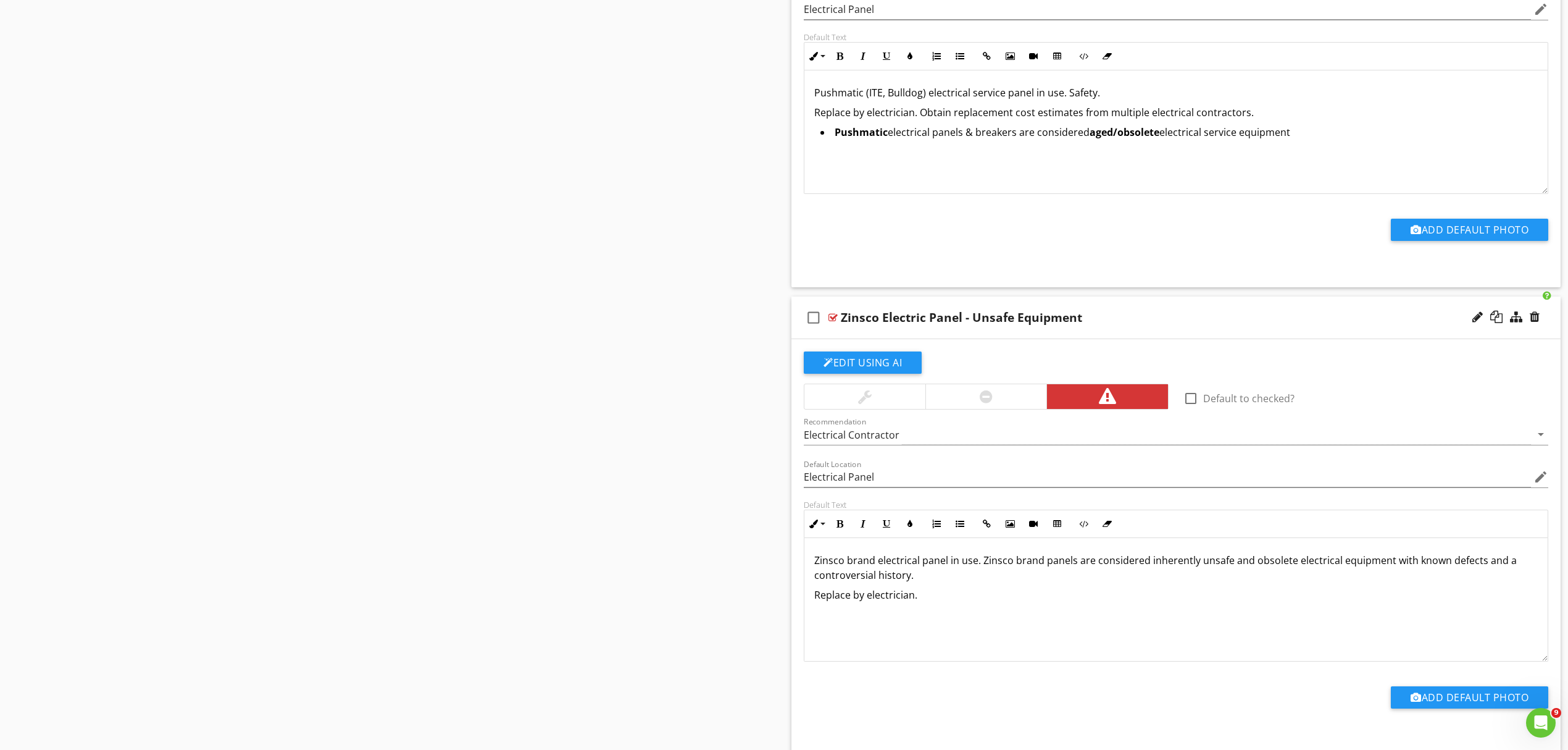
scroll to position [1636, 0]
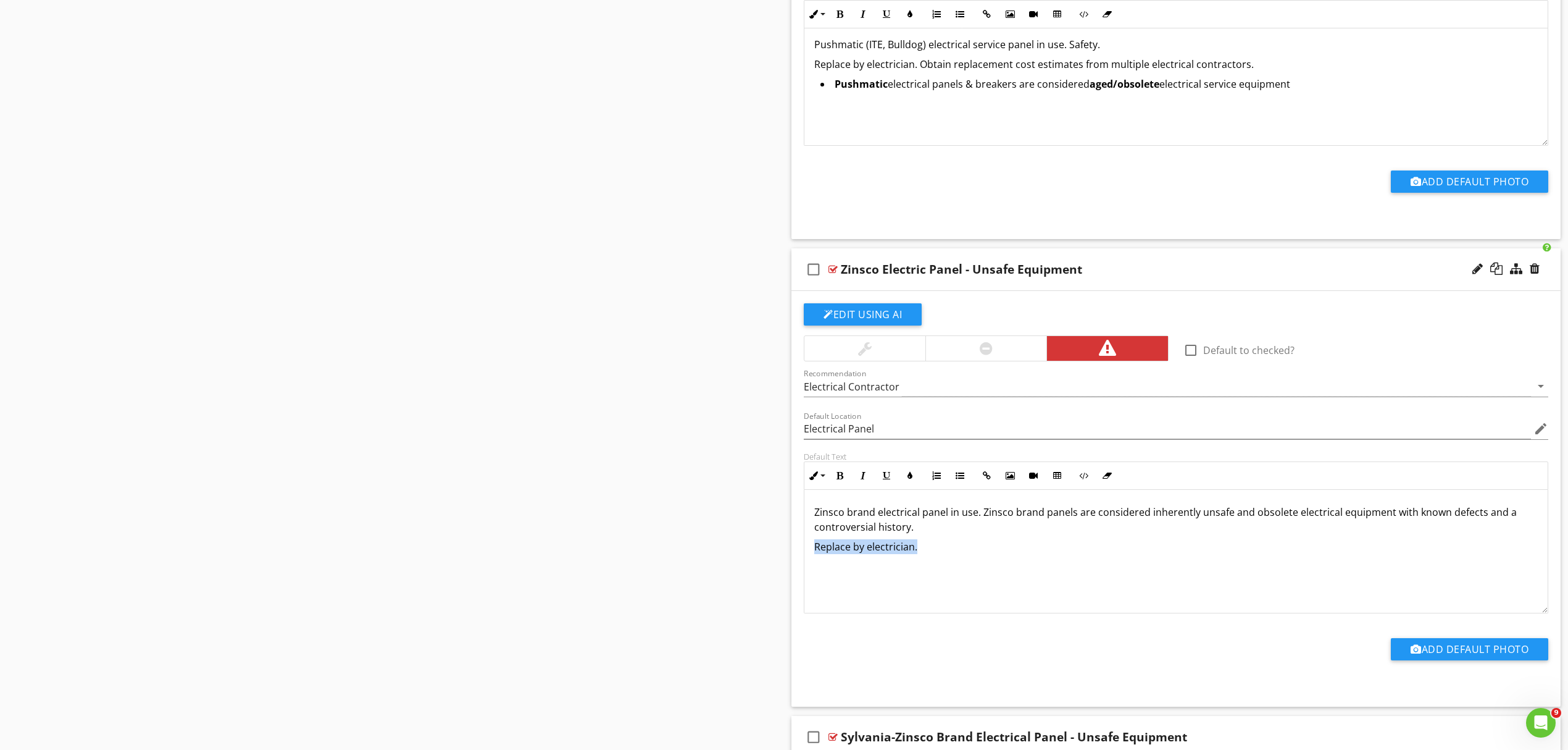
drag, startPoint x: 928, startPoint y: 557, endPoint x: 801, endPoint y: 566, distance: 127.3
click at [801, 566] on div "Default Text Inline Style XLarge Large Normal Small Light Small/Light Bold Ital…" at bounding box center [1177, 532] width 760 height 162
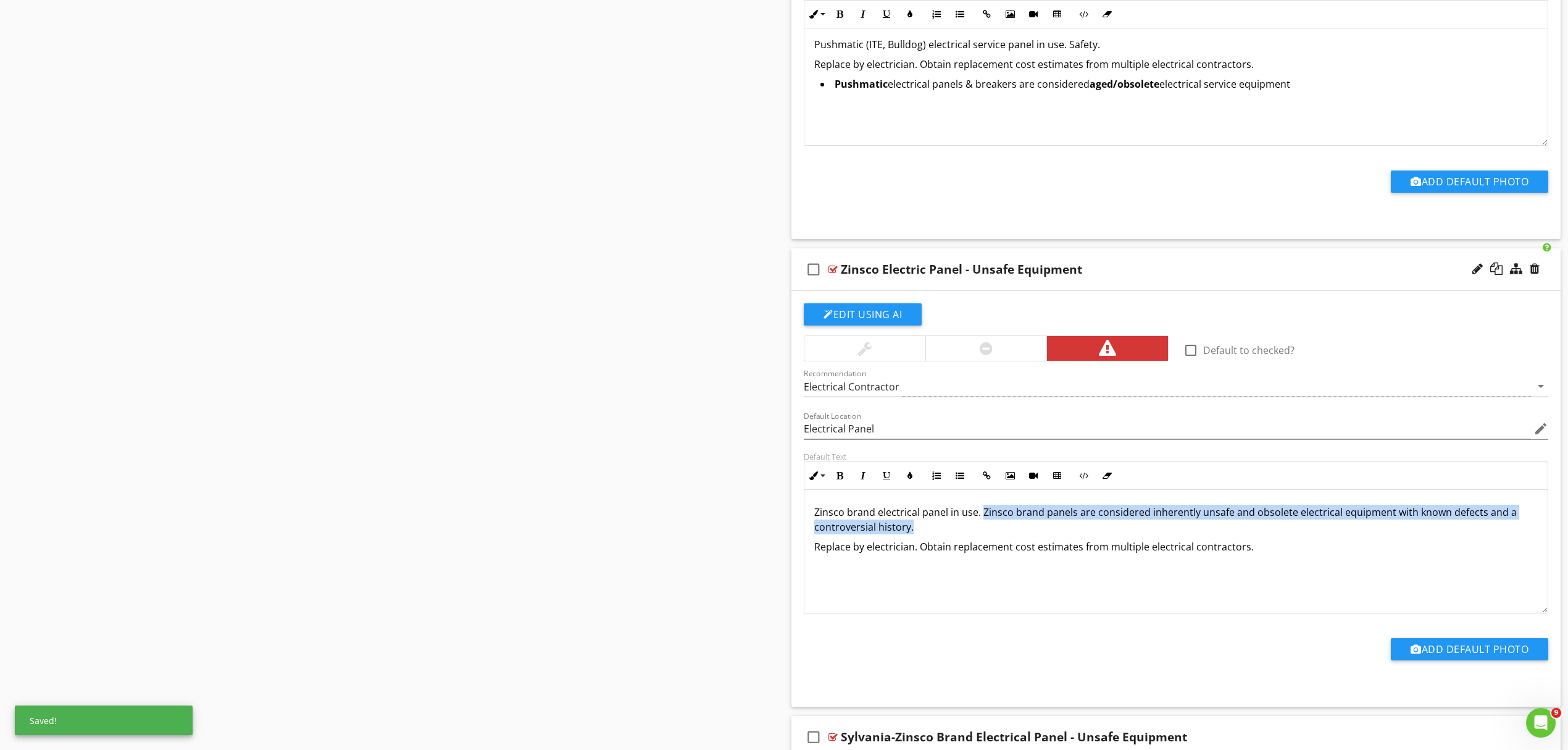
drag, startPoint x: 982, startPoint y: 515, endPoint x: 984, endPoint y: 531, distance: 16.1
click at [984, 531] on p "Zinsco brand electrical panel in use. Zinsco brand panels are considered inhere…" at bounding box center [1176, 519] width 723 height 30
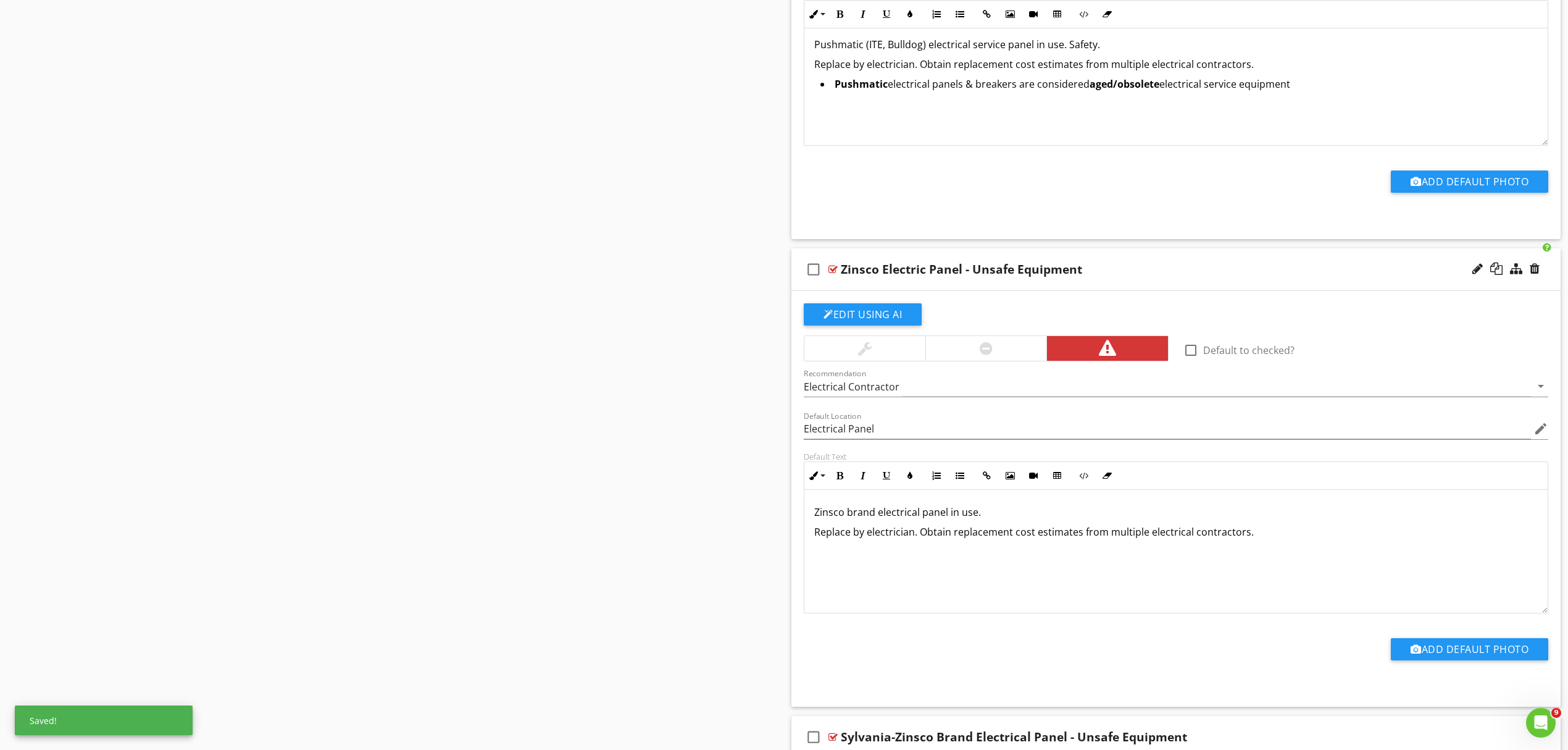
click at [1302, 539] on p "Replace by electrician. Obtain replacement cost estimates from multiple electri…" at bounding box center [1176, 531] width 723 height 15
click at [961, 480] on icon "button" at bounding box center [960, 476] width 9 height 9
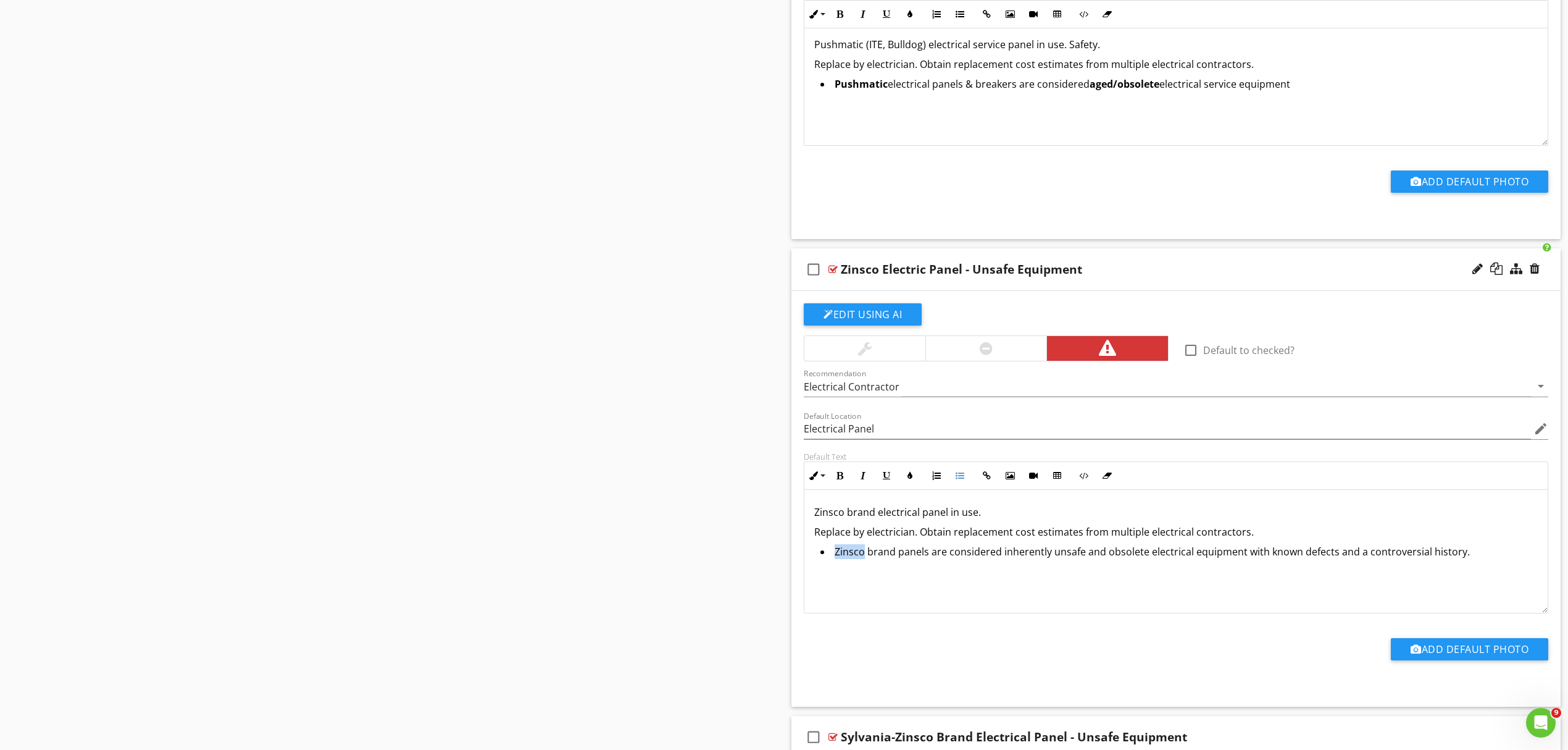
drag, startPoint x: 865, startPoint y: 555, endPoint x: 828, endPoint y: 559, distance: 37.2
click at [828, 559] on li "Zinsco brand panels are considered inherently unsafe and obsolete electrical eq…" at bounding box center [1179, 553] width 718 height 18
click at [840, 477] on icon "button" at bounding box center [840, 476] width 9 height 9
drag, startPoint x: 1002, startPoint y: 559, endPoint x: 1142, endPoint y: 566, distance: 140.2
click at [1145, 562] on li "Zinsco brand panels are considered inherently unsafe and obsolete electrical eq…" at bounding box center [1179, 553] width 718 height 18
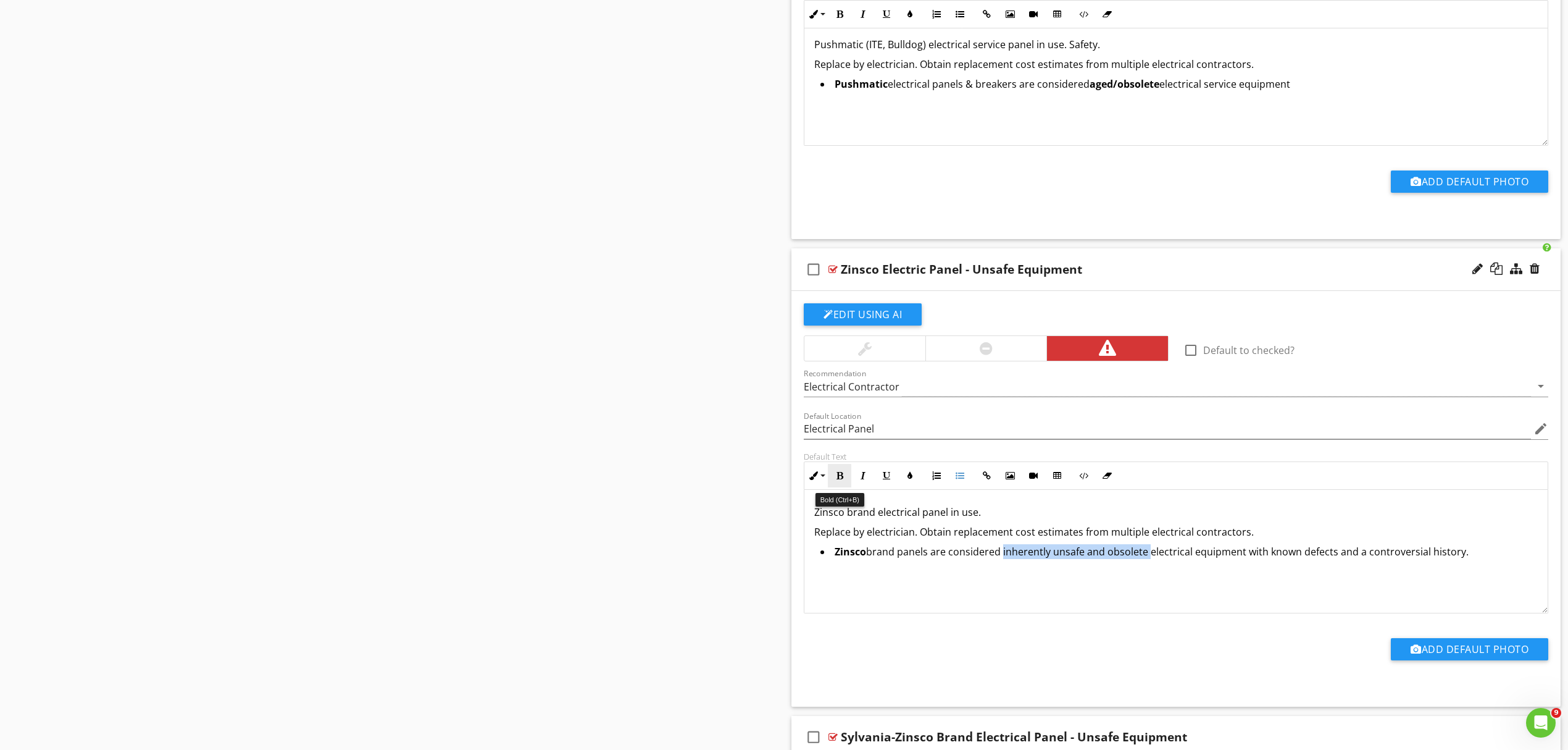
click at [843, 485] on button "Bold" at bounding box center [840, 475] width 24 height 24
click at [1487, 562] on li "Zinsco brand panels are considered inherently unsafe and obsolete electrical eq…" at bounding box center [1179, 553] width 718 height 18
click at [990, 514] on p "Zinsco brand electrical panel in use." at bounding box center [1176, 511] width 723 height 15
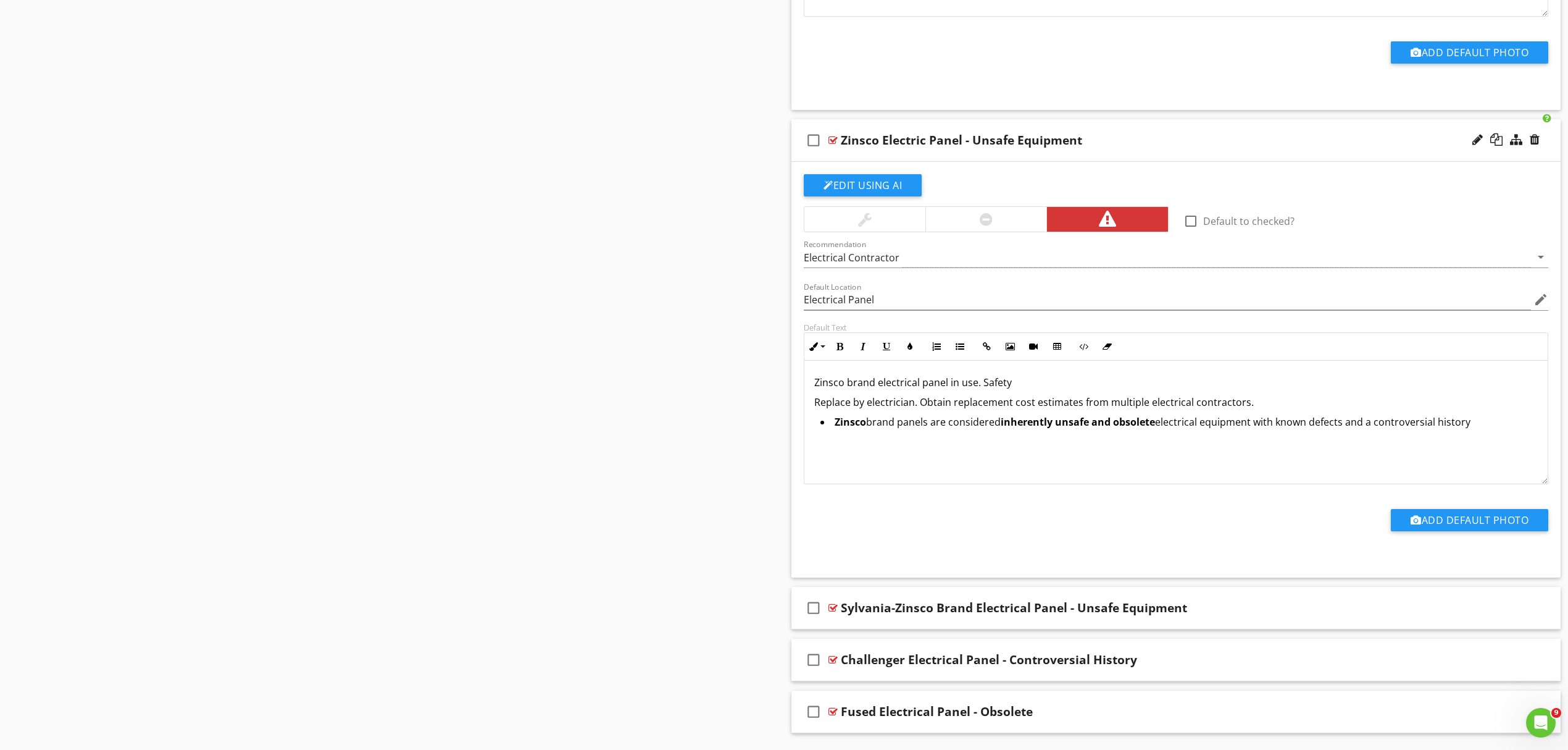
scroll to position [1806, 0]
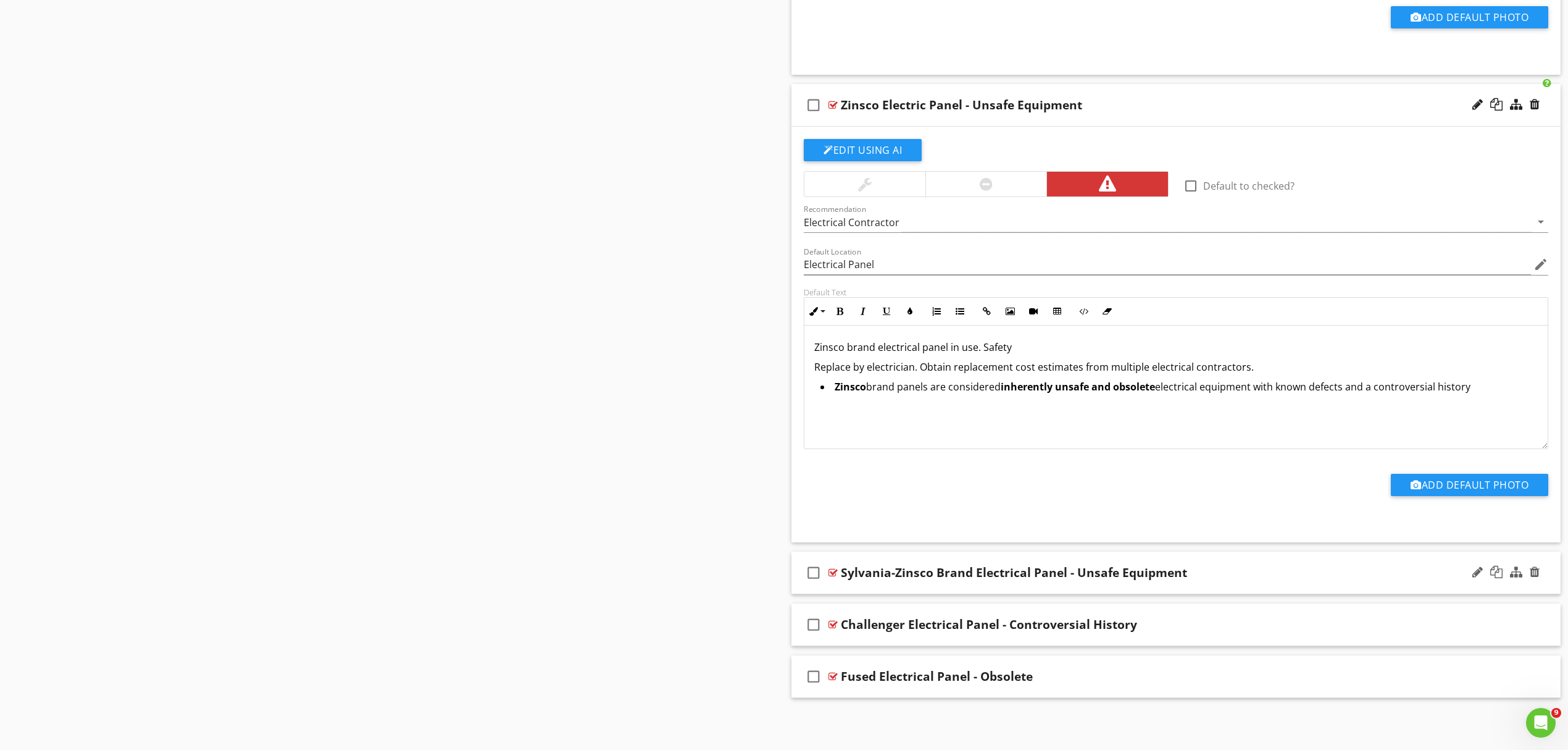
click at [1233, 569] on div "Sylvania-Zinsco Brand Electrical Panel - Unsafe Equipment" at bounding box center [1120, 572] width 559 height 15
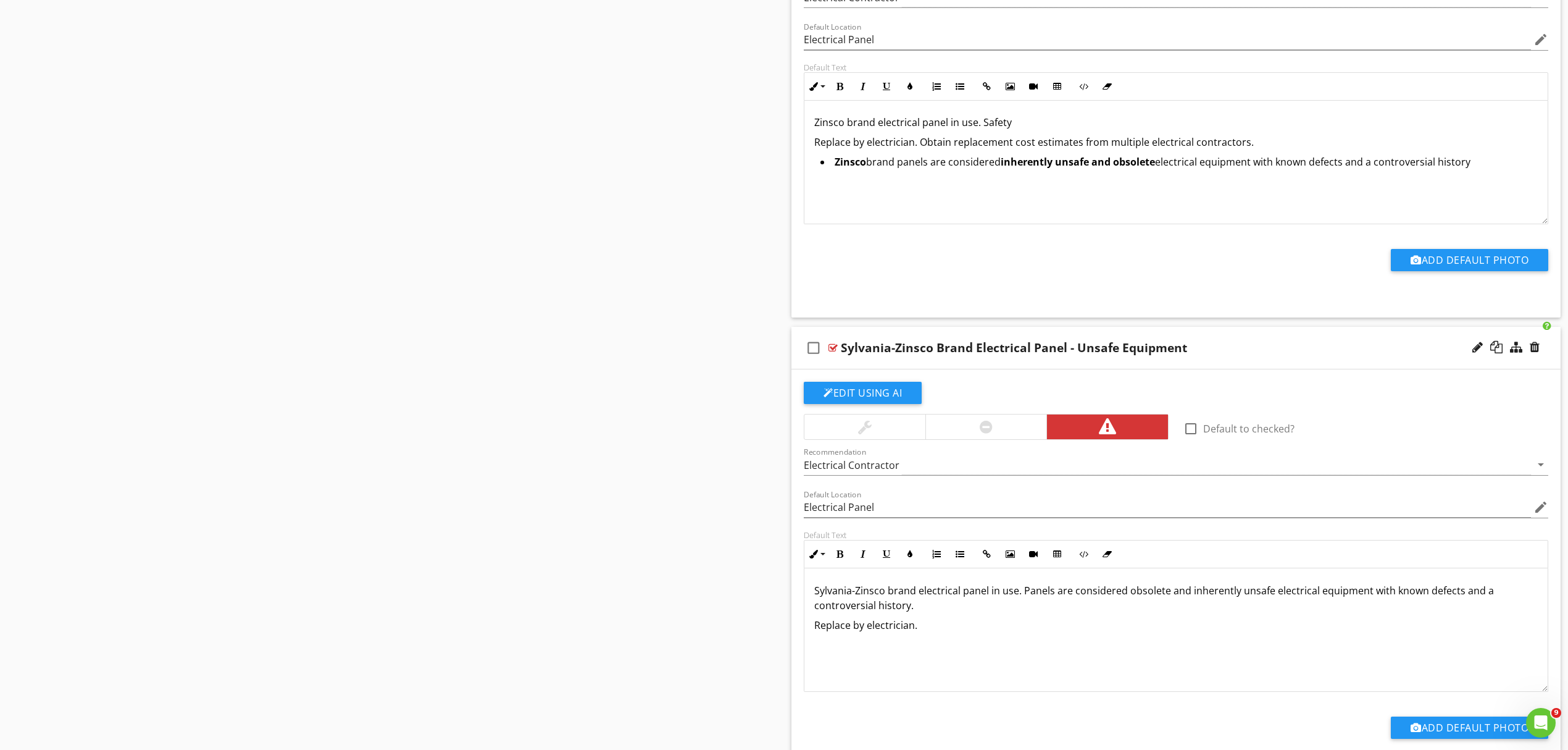
scroll to position [2053, 0]
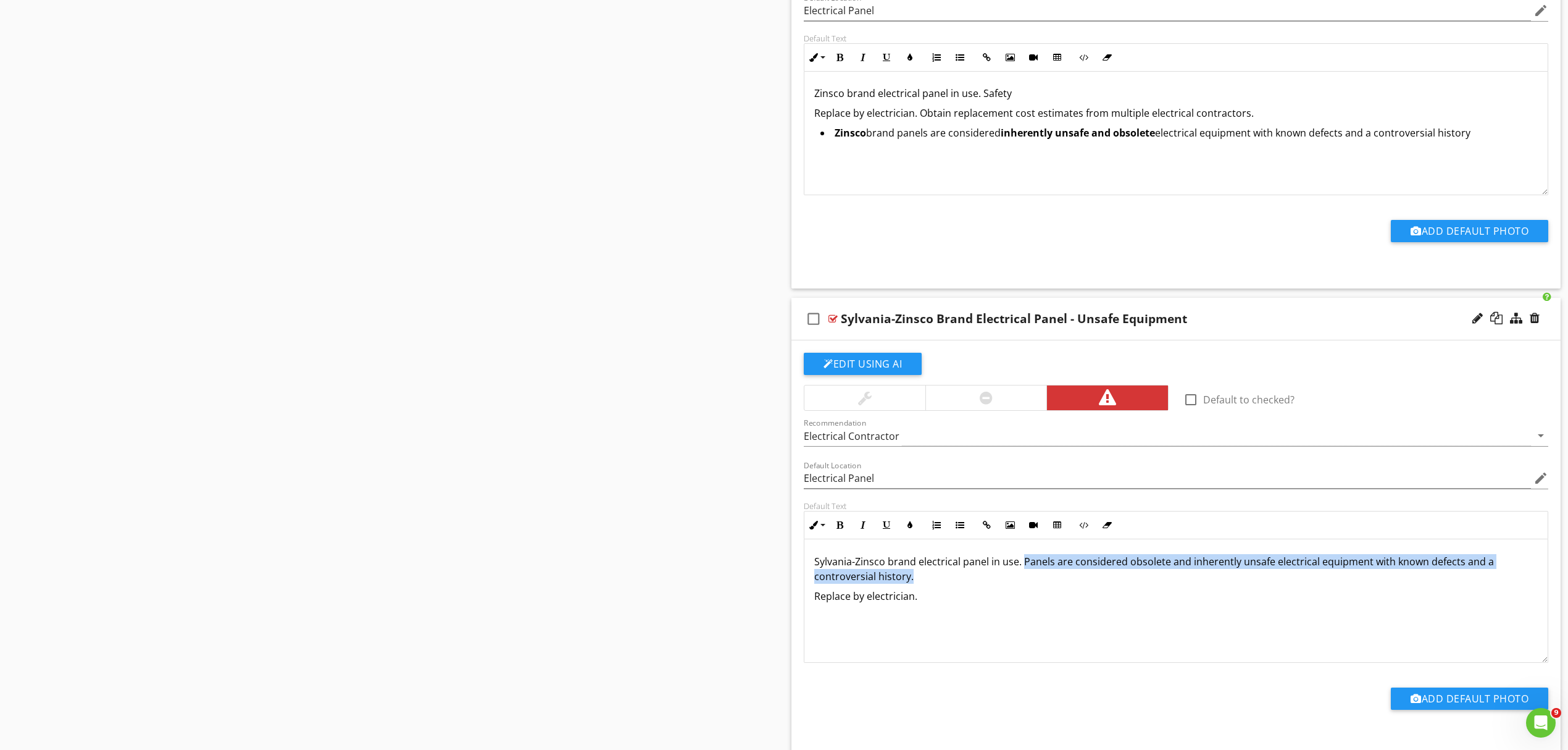
drag, startPoint x: 1021, startPoint y: 567, endPoint x: 1024, endPoint y: 583, distance: 16.3
click at [1024, 583] on p "Sylvania-Zinsco brand electrical panel in use. Panels are considered obsolete a…" at bounding box center [1176, 569] width 723 height 30
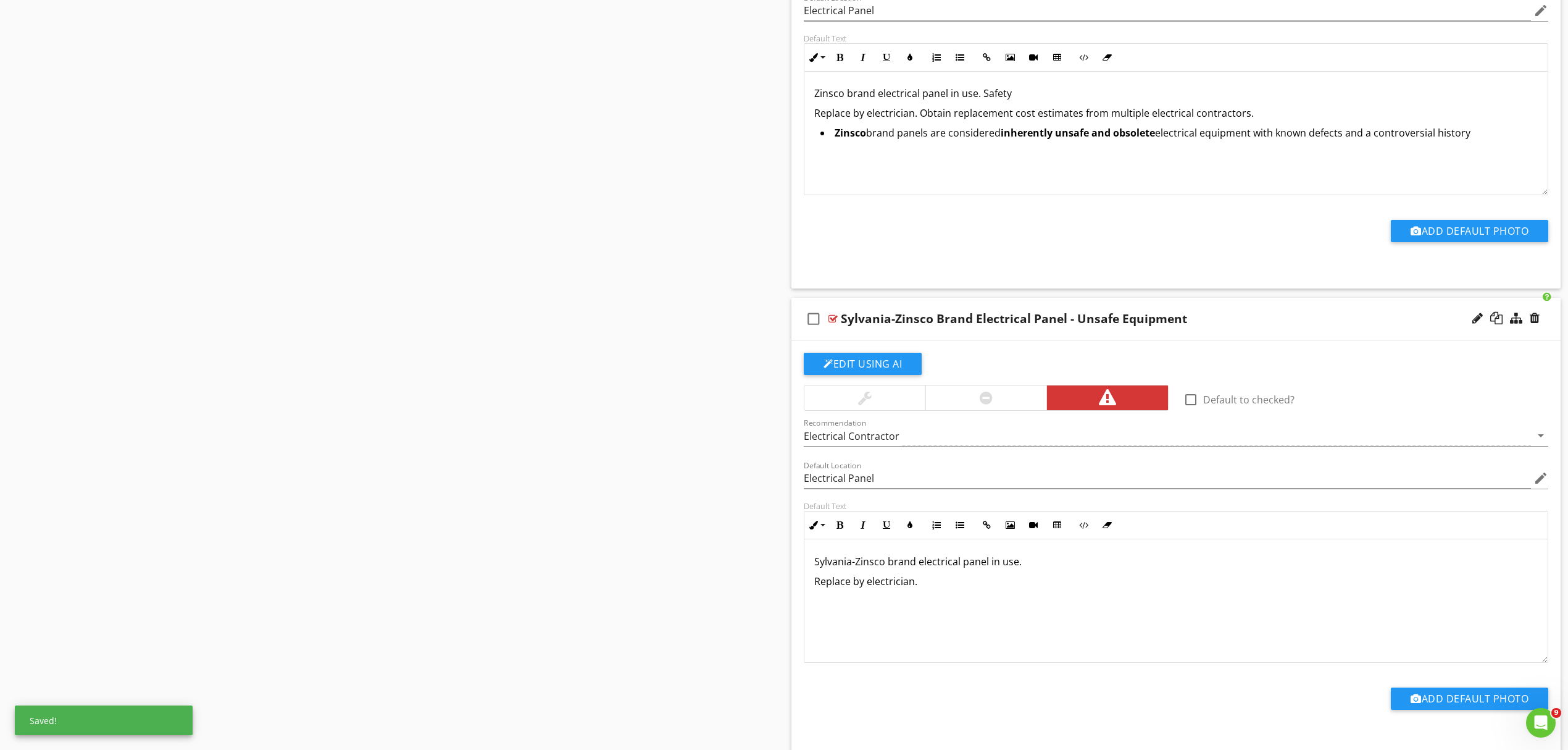
click at [957, 589] on p "Replace by electrician." at bounding box center [1176, 581] width 723 height 15
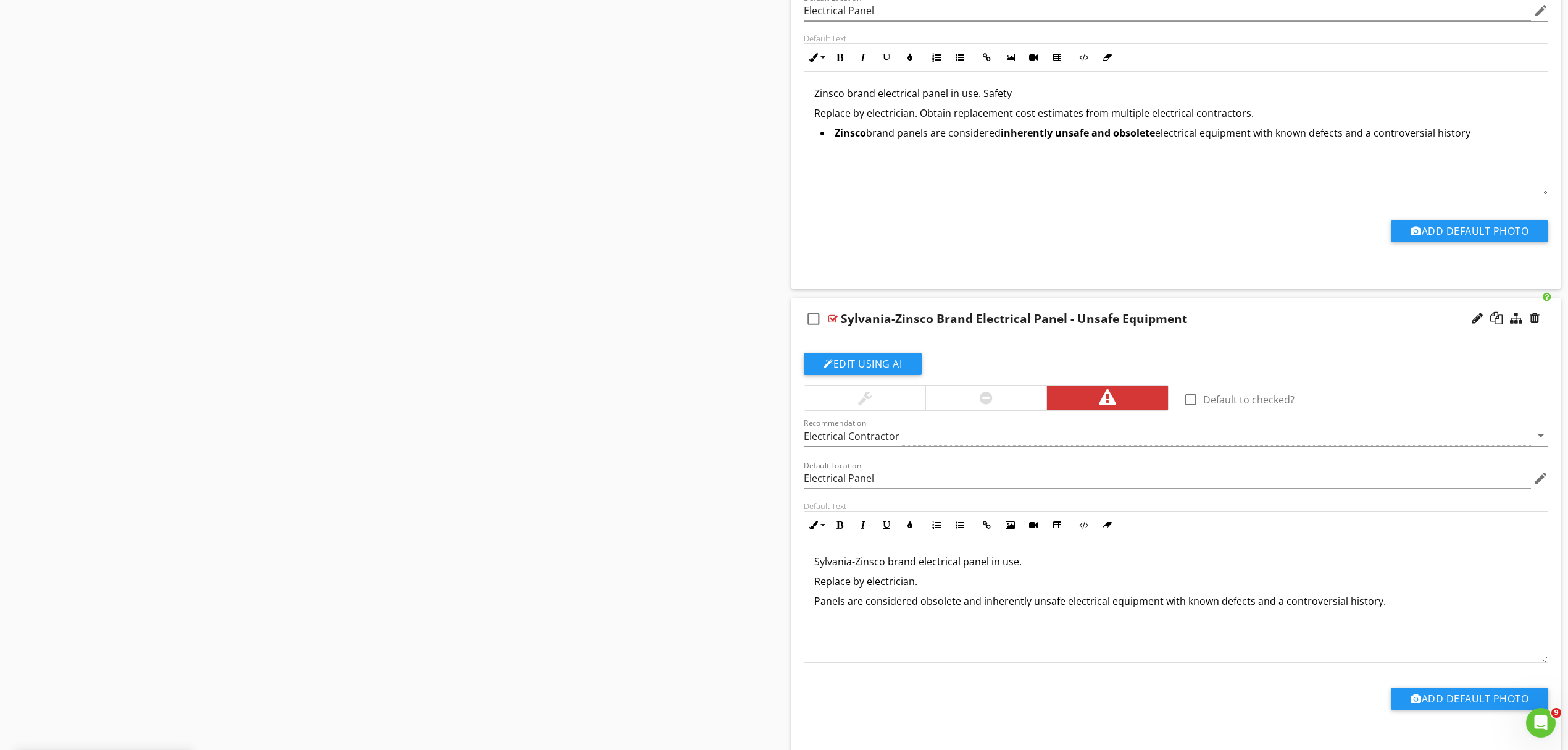
click at [815, 609] on p "Panels are considered obsolete and inherently unsafe electrical equipment with …" at bounding box center [1176, 601] width 723 height 15
click at [960, 529] on icon "button" at bounding box center [960, 525] width 9 height 9
drag, startPoint x: 883, startPoint y: 569, endPoint x: 813, endPoint y: 569, distance: 70.0
click at [813, 569] on div "Sylvania-Zinsco brand electrical panel in use. Replace by electrician. Panels a…" at bounding box center [1176, 601] width 743 height 124
copy p "Sylvania-Zinsco"
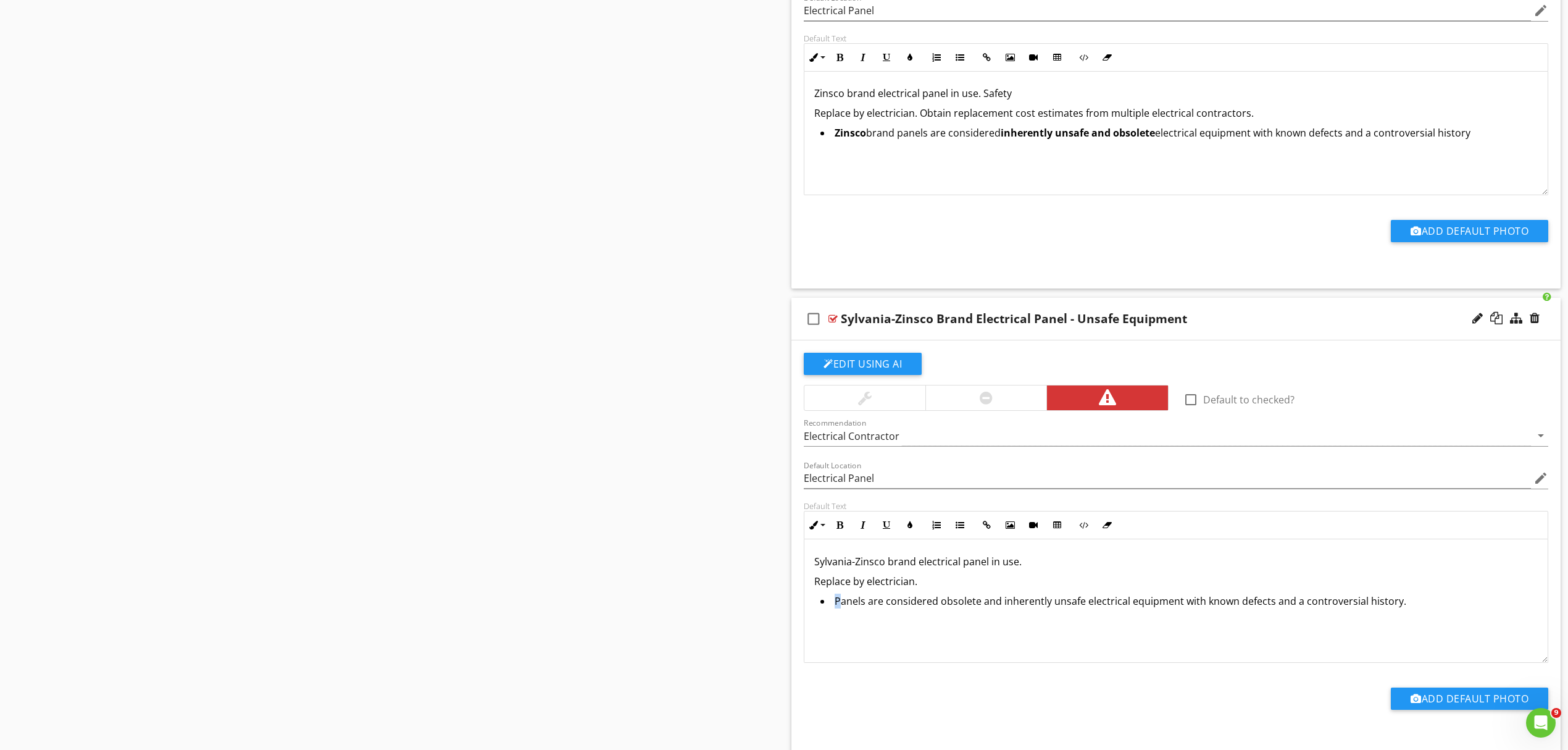
click at [835, 611] on li "Panels are considered obsolete and inherently unsafe electrical equipment with …" at bounding box center [1179, 602] width 718 height 18
drag, startPoint x: 903, startPoint y: 609, endPoint x: 833, endPoint y: 609, distance: 70.0
click at [833, 609] on li "Sylvania-Zinsco panels are considered obsolete and inherently unsafe electrical…" at bounding box center [1179, 602] width 718 height 18
click at [840, 526] on button "Bold" at bounding box center [840, 525] width 24 height 24
drag, startPoint x: 1026, startPoint y: 609, endPoint x: 1157, endPoint y: 616, distance: 131.2
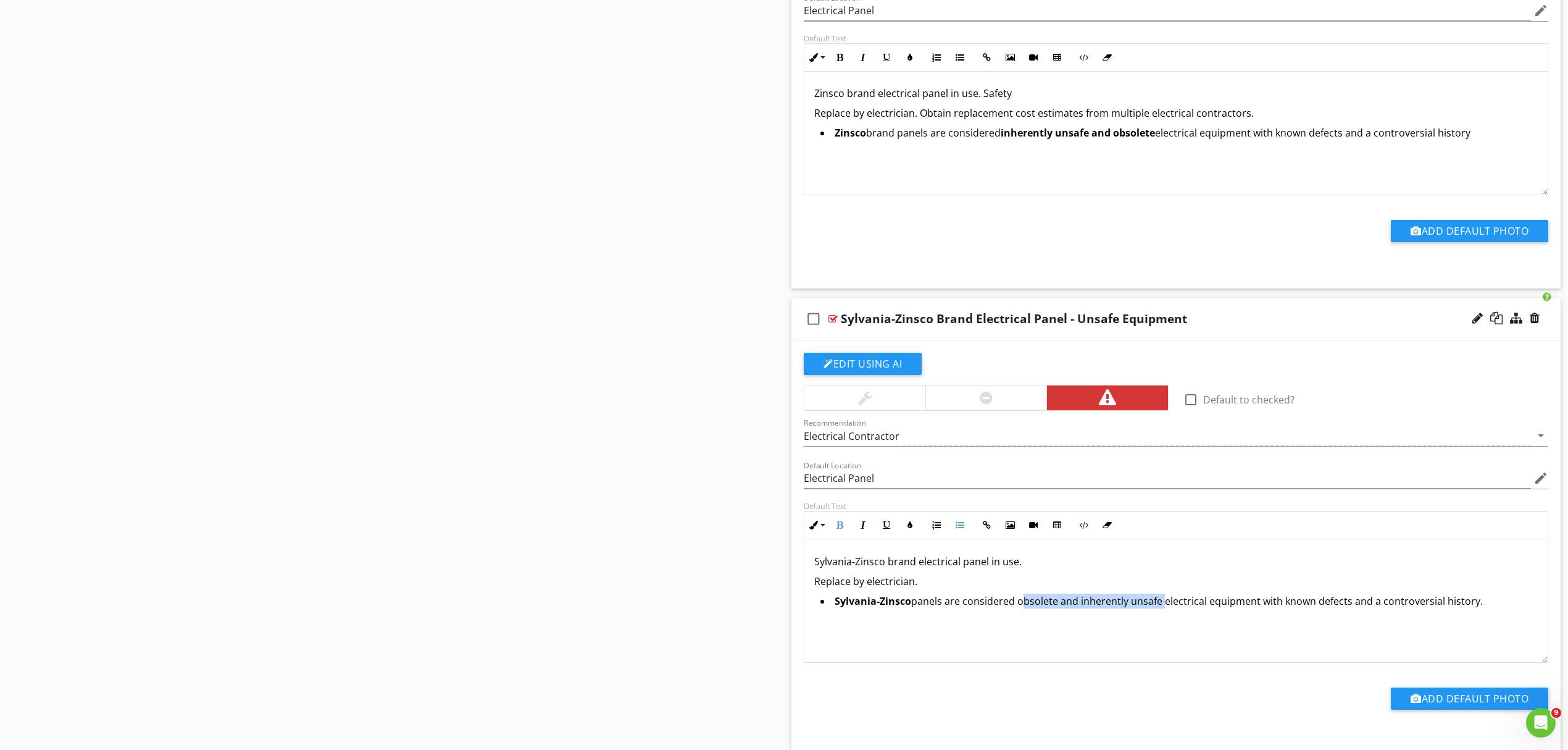
click at [1158, 611] on li "Sylvania-Zinsco panels are considered obsolete and inherently unsafe electrical…" at bounding box center [1179, 602] width 718 height 18
click at [843, 529] on icon "button" at bounding box center [840, 525] width 9 height 9
drag, startPoint x: 1030, startPoint y: 566, endPoint x: 1036, endPoint y: 571, distance: 7.8
click at [1032, 566] on p "Sylvania-Zinsco brand electrical panel in use." at bounding box center [1176, 561] width 723 height 15
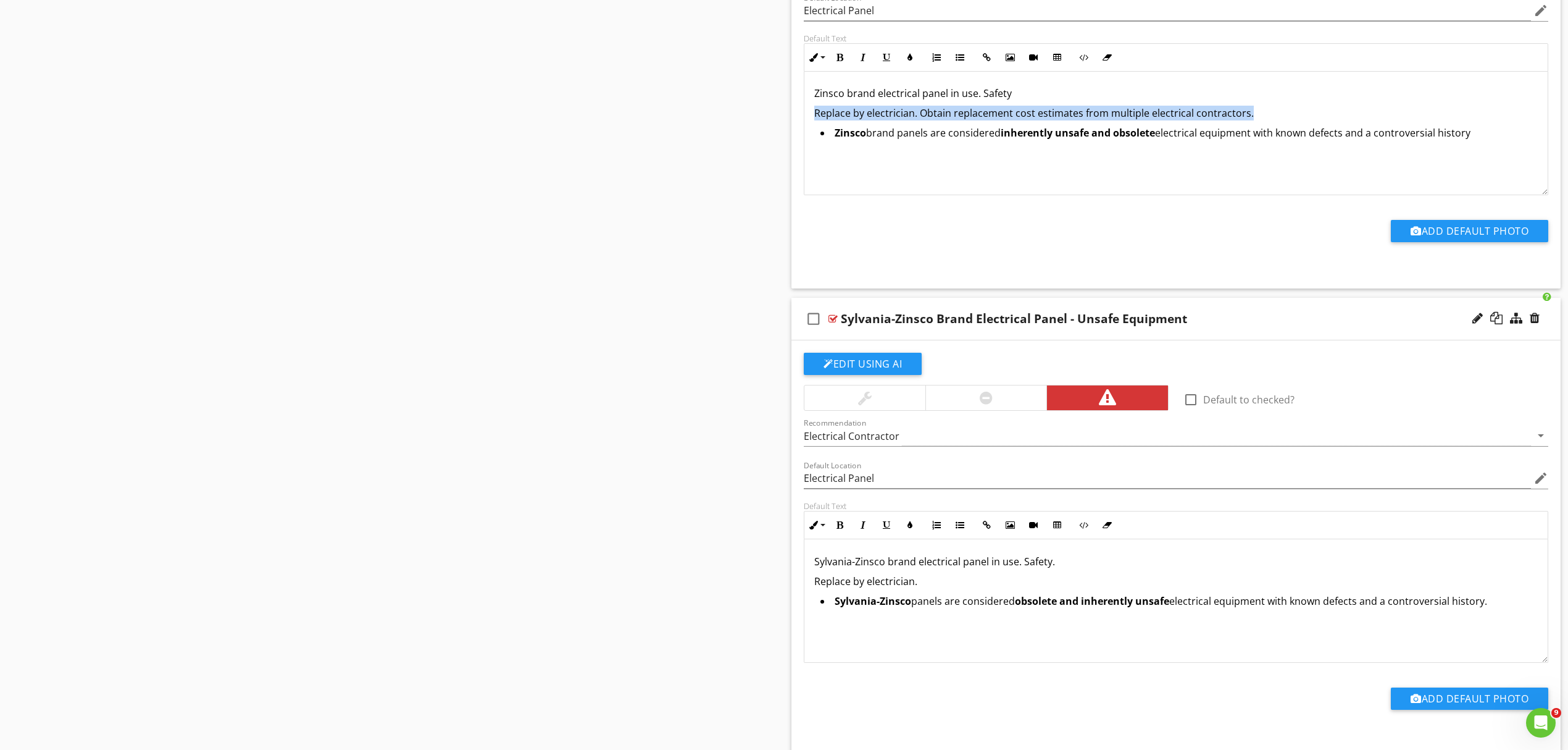
copy p "Replace by electrician. Obtain replacement cost estimates from multiple electri…"
drag, startPoint x: 813, startPoint y: 121, endPoint x: 1253, endPoint y: 120, distance: 440.0
click at [1253, 120] on div "Zinsco brand electrical panel in use. Safety Replace by electrician. Obtain rep…" at bounding box center [1176, 132] width 743 height 124
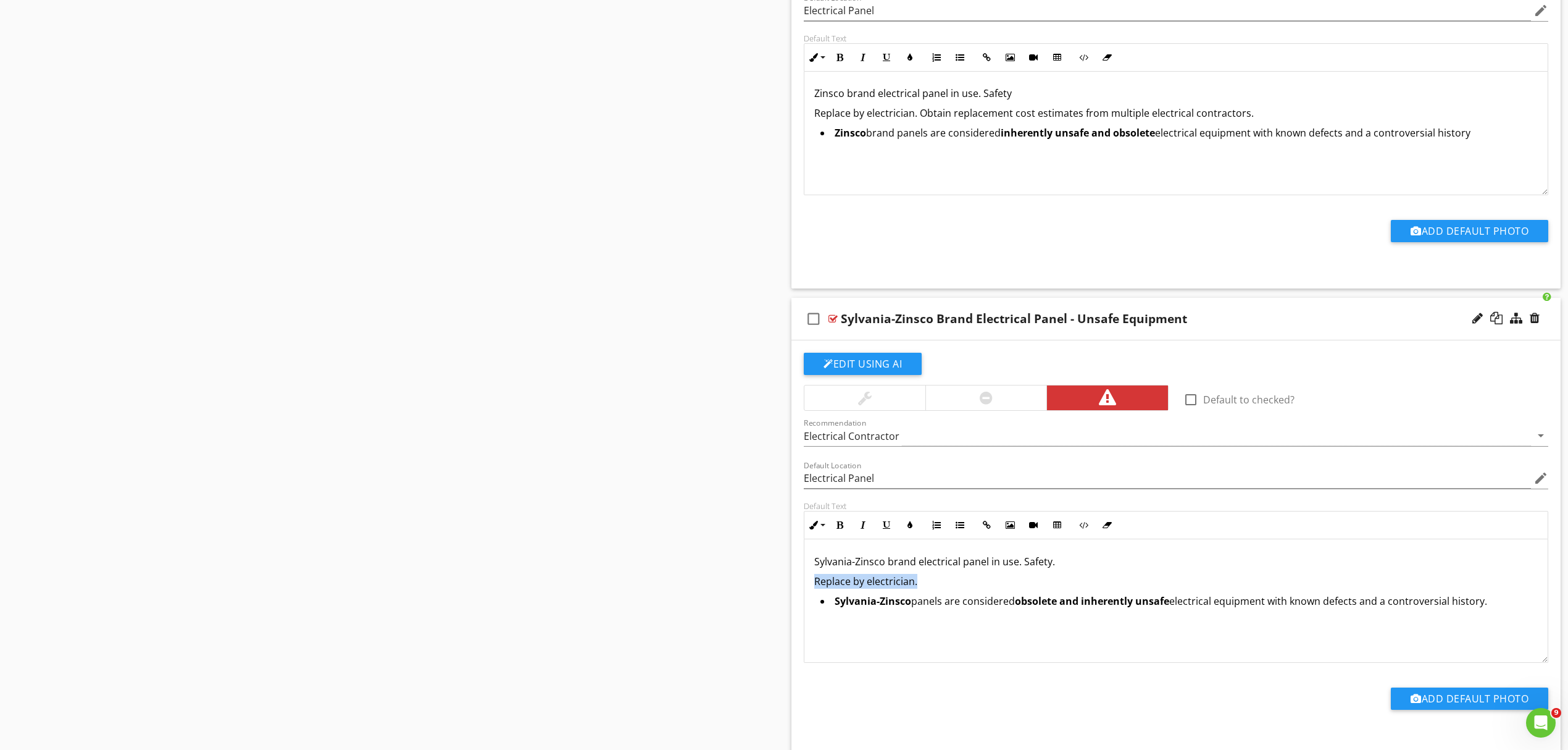
drag, startPoint x: 922, startPoint y: 593, endPoint x: 800, endPoint y: 591, distance: 122.0
click at [800, 591] on div "Default Text Inline Style XLarge Large Normal Small Light Small/Light Bold Ital…" at bounding box center [1177, 581] width 760 height 162
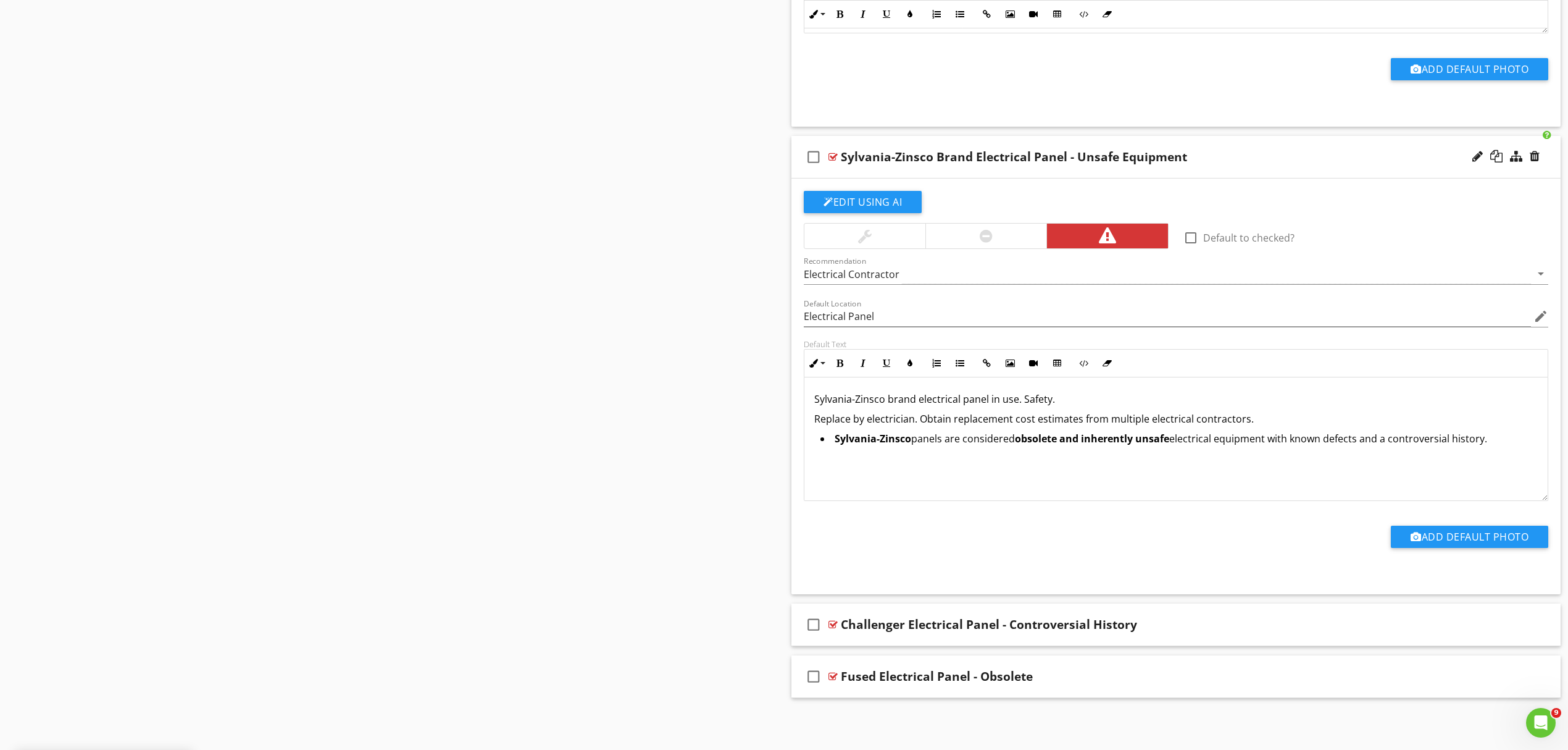
scroll to position [2222, 0]
click at [1211, 634] on div "check_box_outline_blank Challenger Electrical Panel - Controversial History" at bounding box center [1176, 625] width 769 height 43
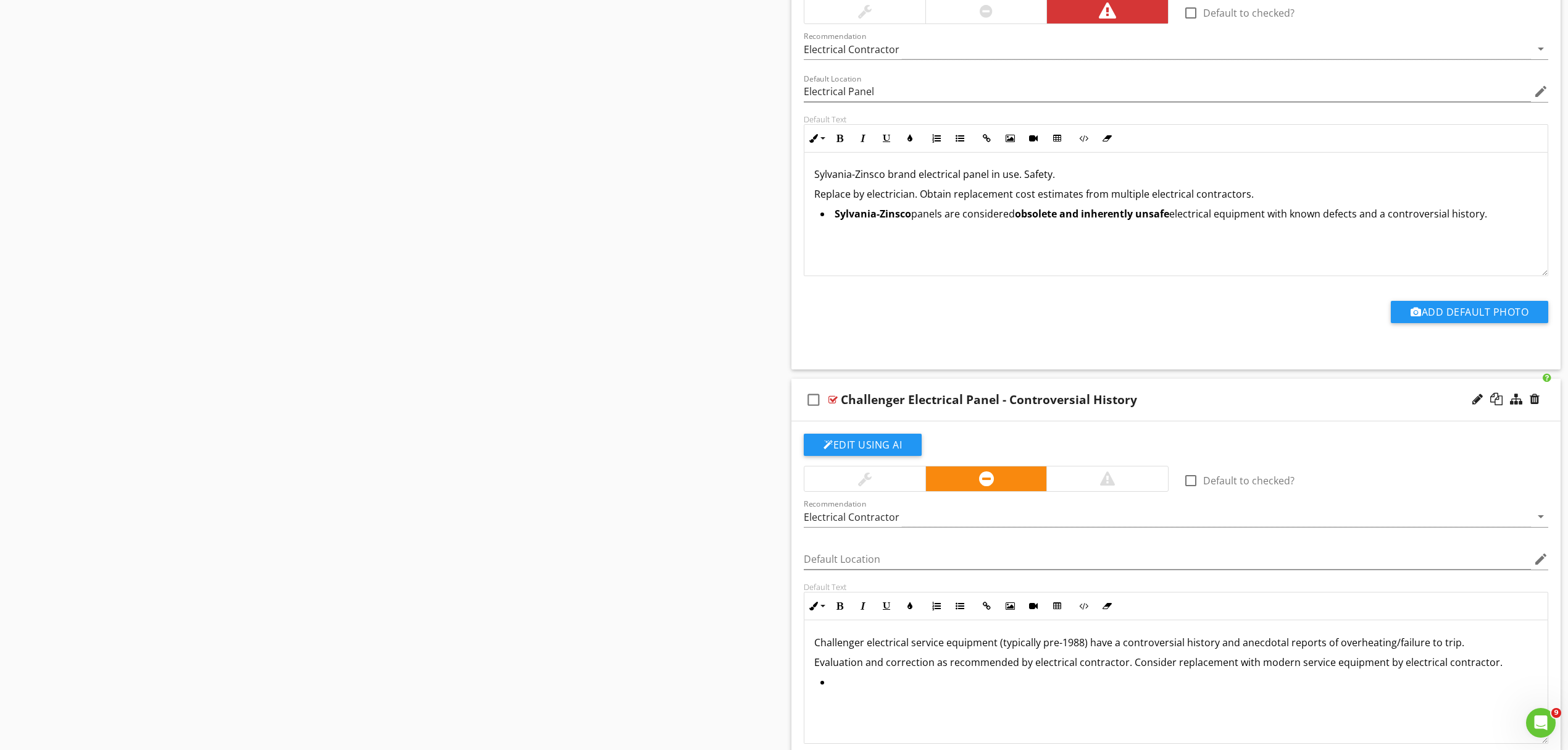
scroll to position [2469, 0]
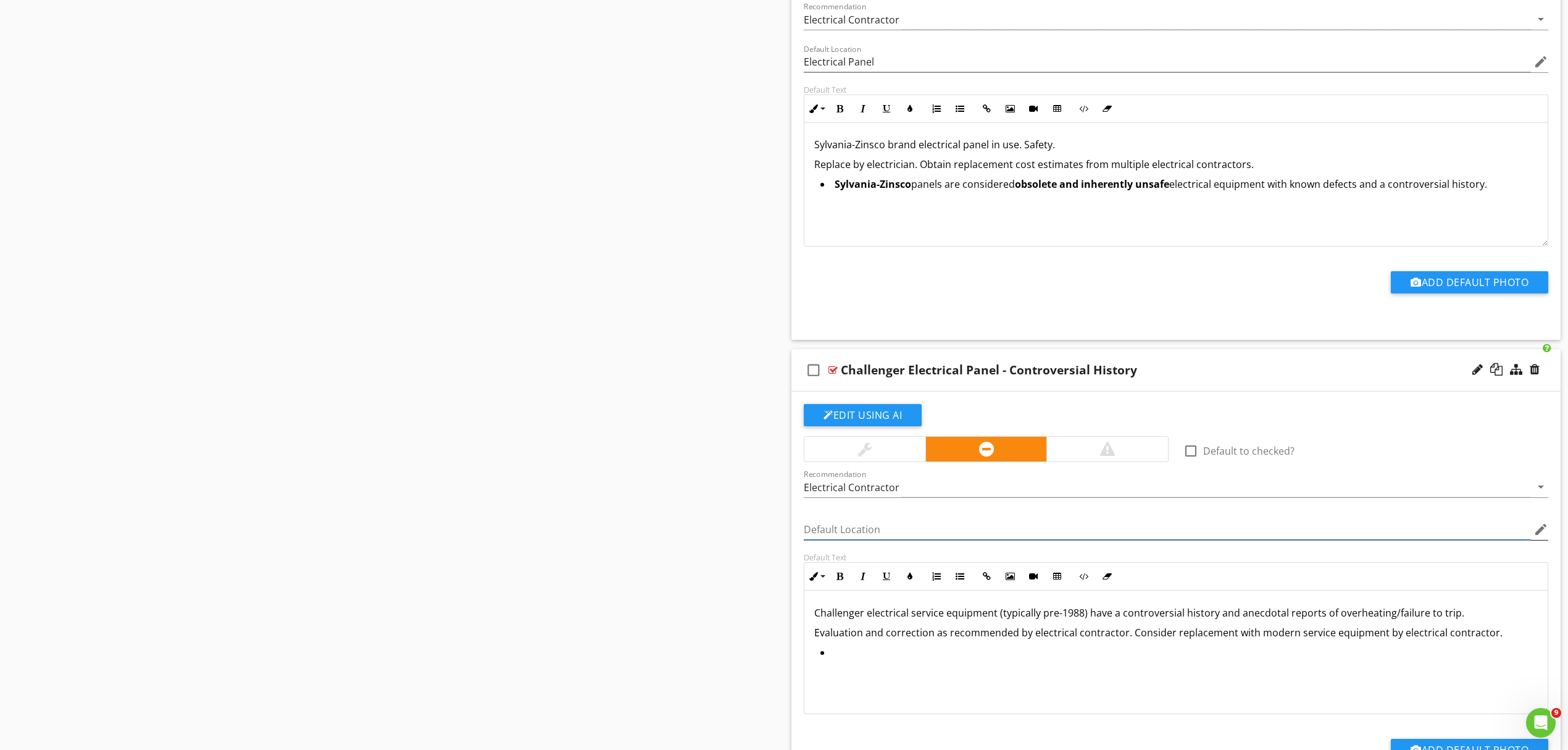
click at [862, 539] on input "Default Location" at bounding box center [1167, 529] width 728 height 21
type input "Electrical Panel"
click at [1085, 620] on p "Challenger electrical service equipment (typically pre-1988) have a controversi…" at bounding box center [1176, 612] width 723 height 15
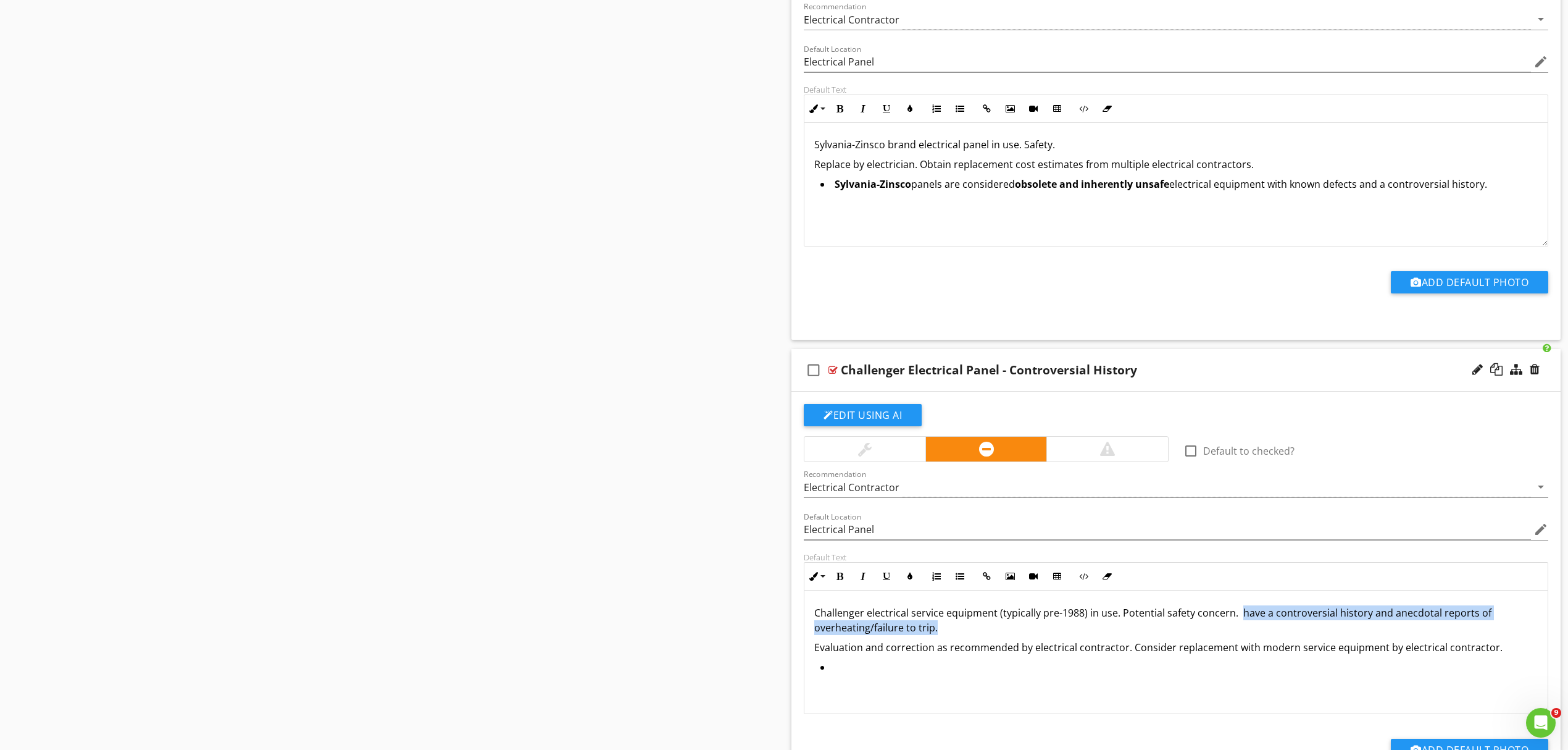
drag, startPoint x: 1237, startPoint y: 619, endPoint x: 1240, endPoint y: 633, distance: 14.3
click at [1240, 633] on p "Challenger electrical service equipment (typically pre-1988) in use. Potential …" at bounding box center [1176, 620] width 723 height 30
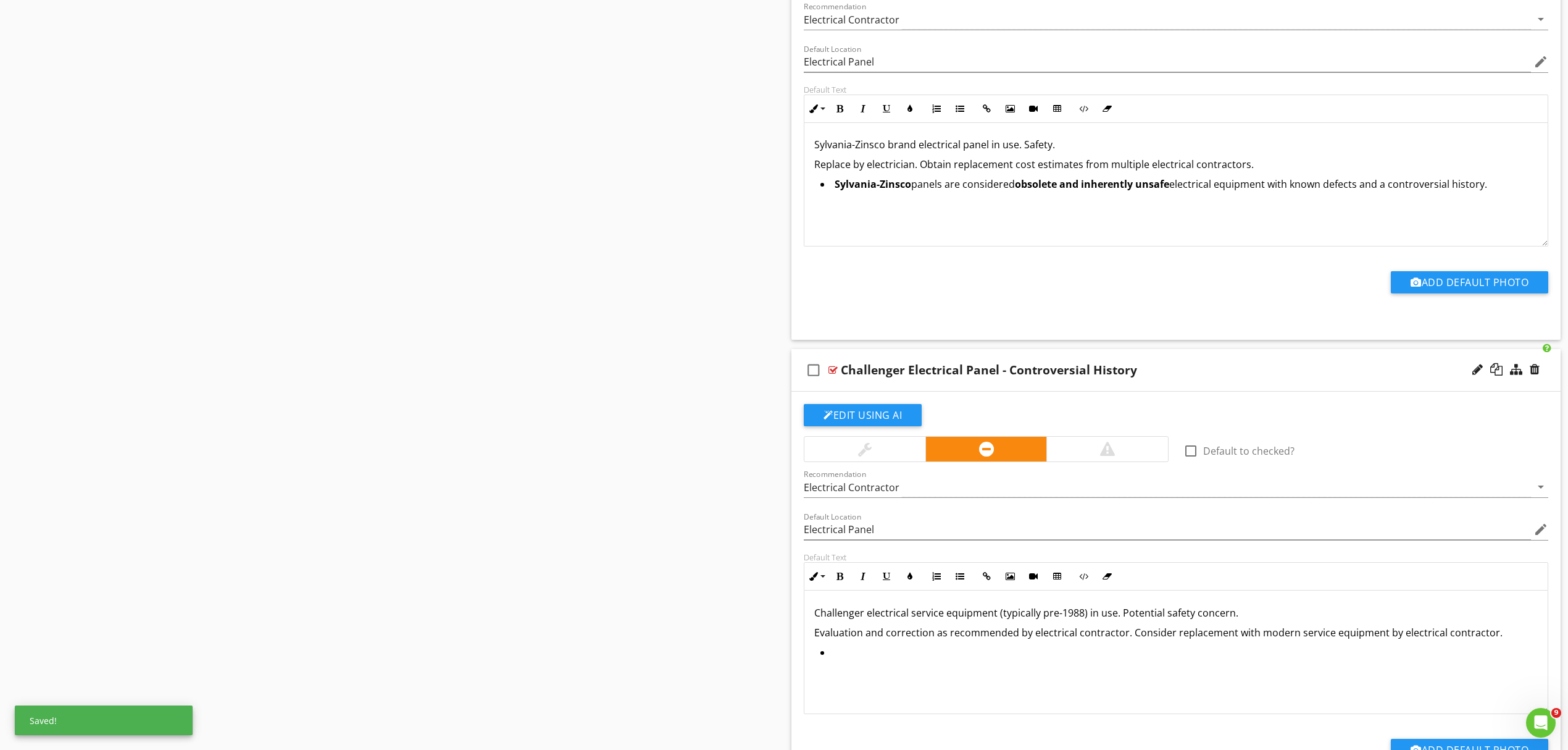
click at [885, 663] on li at bounding box center [1179, 654] width 718 height 18
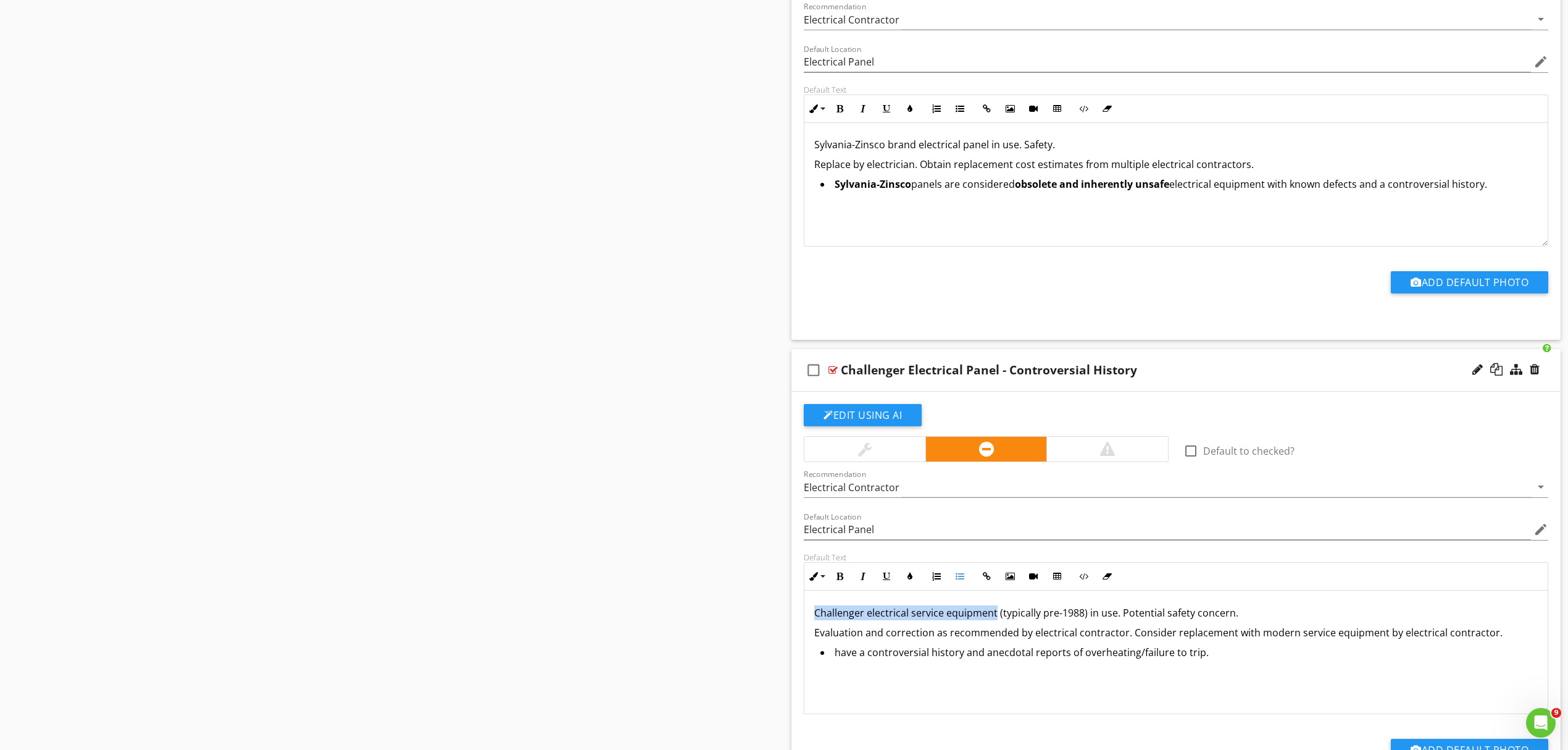
drag, startPoint x: 813, startPoint y: 619, endPoint x: 995, endPoint y: 624, distance: 182.1
click at [995, 624] on div "Challenger electrical service equipment (typically pre-1988) in use. Potential …" at bounding box center [1176, 652] width 743 height 124
copy p "Challenger electrical service equipment"
click at [835, 663] on li "have a controversial history and anecdotal reports of overheating/failure to tr…" at bounding box center [1179, 654] width 718 height 18
drag, startPoint x: 835, startPoint y: 660, endPoint x: 887, endPoint y: 663, distance: 52.1
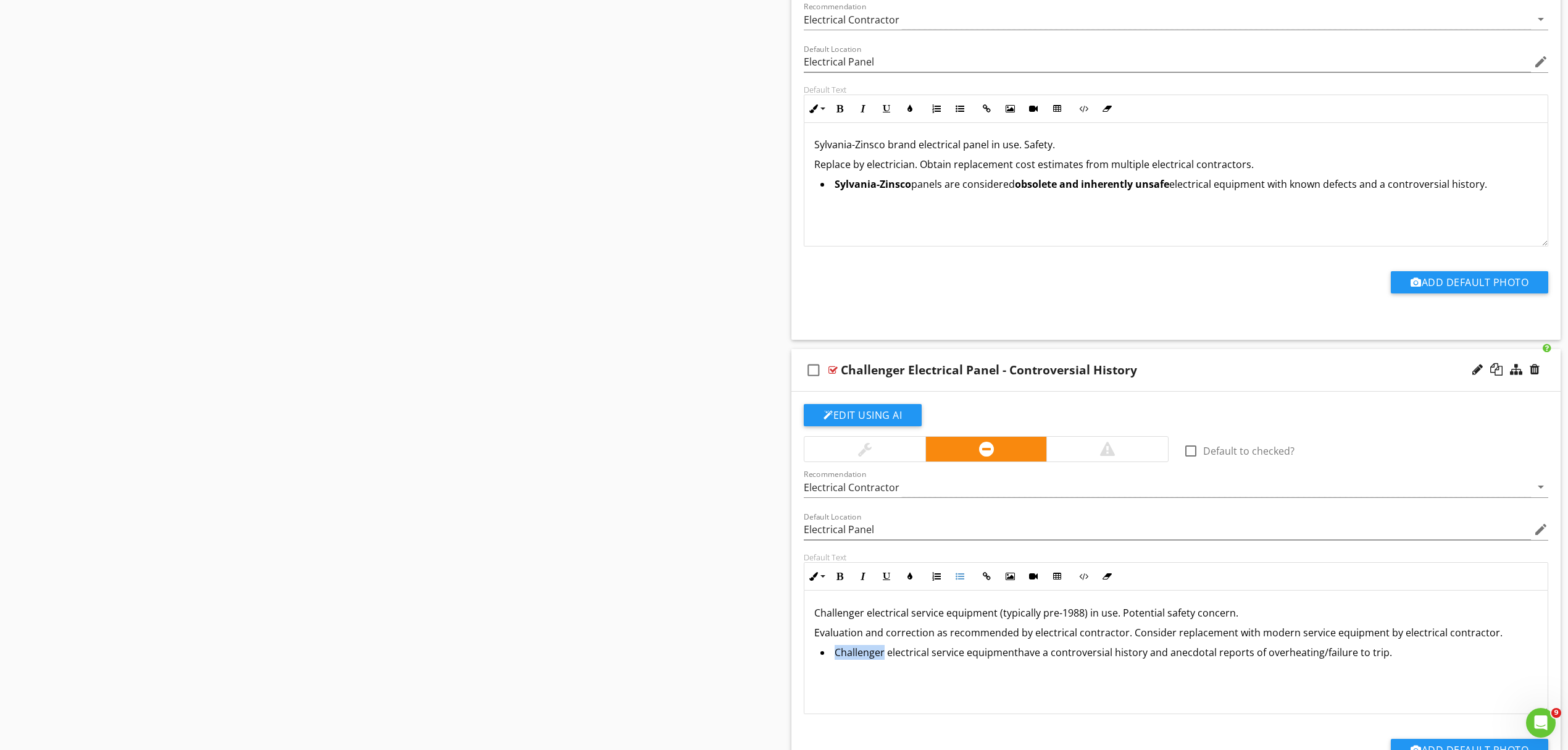
click at [884, 662] on li "Challenger electrical service equipmenthave a controversial history and anecdot…" at bounding box center [1179, 654] width 718 height 18
click at [833, 579] on button "Bold" at bounding box center [840, 576] width 24 height 24
click at [1023, 692] on div "Challenger electrical service equipment (typically pre-1988) in use. Potential …" at bounding box center [1176, 652] width 743 height 124
click at [1019, 663] on li "Challenger electrical service equipmenthave a controversial history and anecdot…" at bounding box center [1179, 654] width 718 height 18
drag, startPoint x: 1055, startPoint y: 662, endPoint x: 1147, endPoint y: 660, distance: 92.0
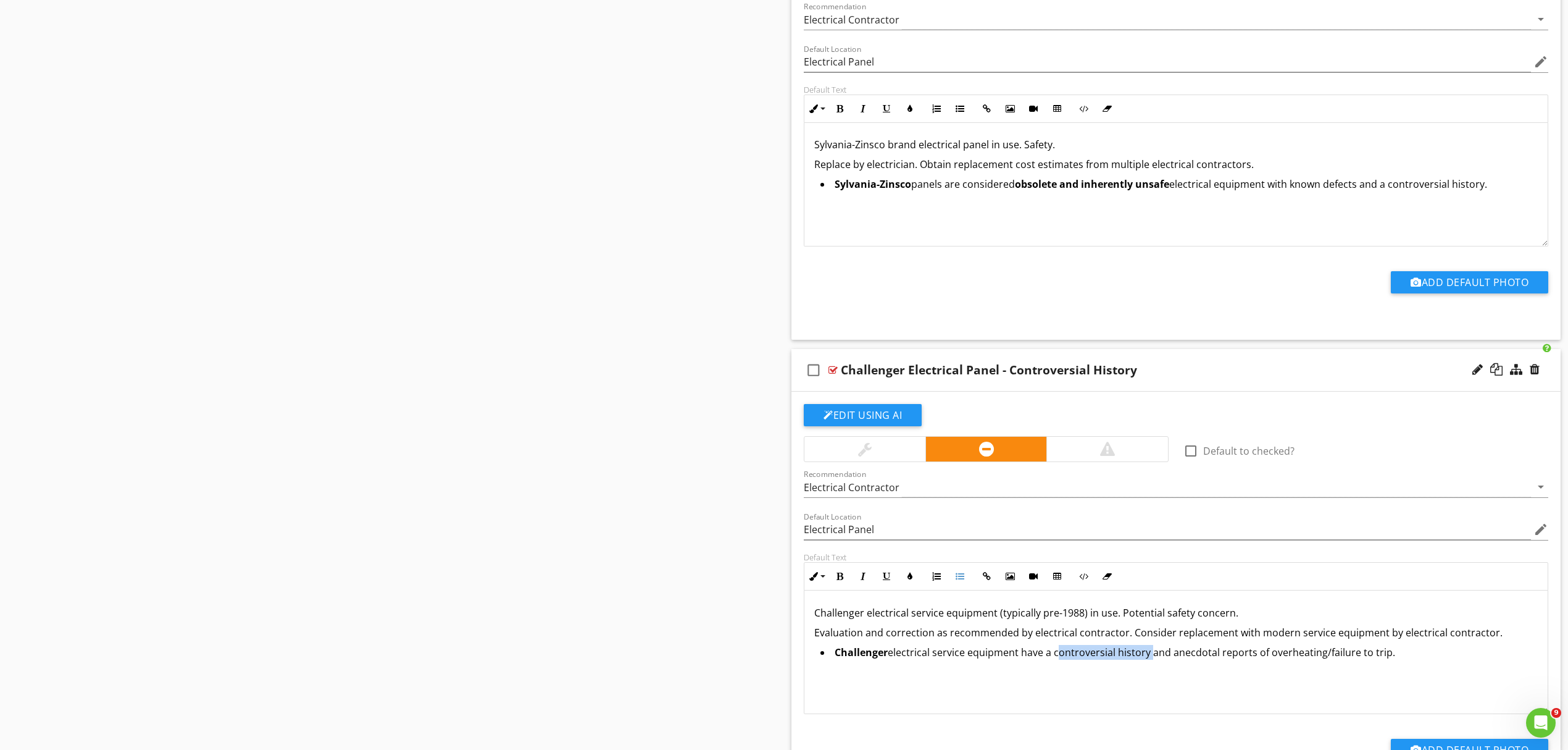
click at [1148, 663] on li "Challenger electrical service equipment have a controversial history and anecdo…" at bounding box center [1179, 654] width 718 height 18
click at [840, 581] on icon "button" at bounding box center [840, 576] width 9 height 9
click at [1340, 696] on div "Challenger electrical service equipment (typically pre-1988) in use. Potential …" at bounding box center [1176, 651] width 743 height 124
click at [1399, 662] on li "Challenger electrical service equipment have a controversial history and anecdo…" at bounding box center [1179, 653] width 718 height 18
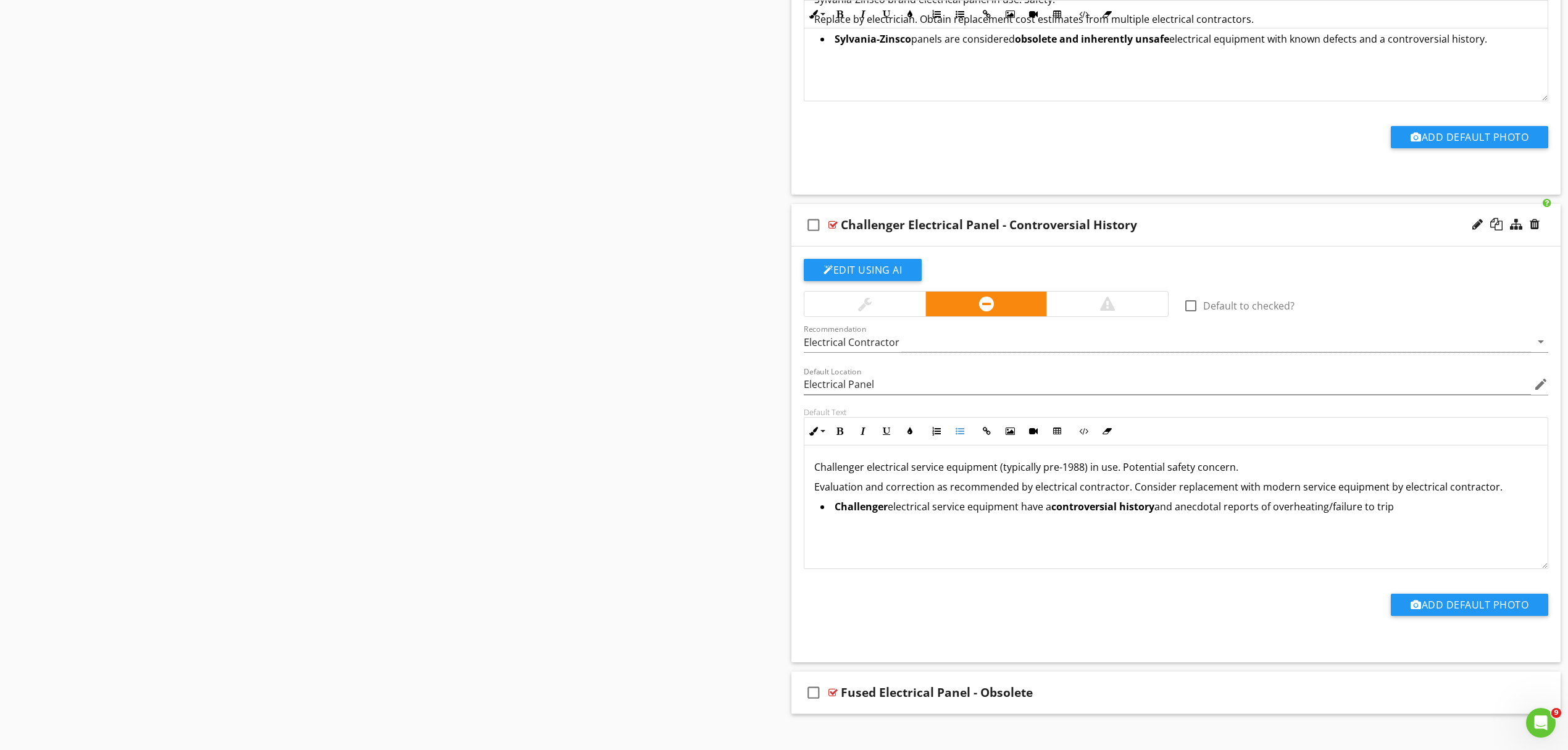
scroll to position [2639, 0]
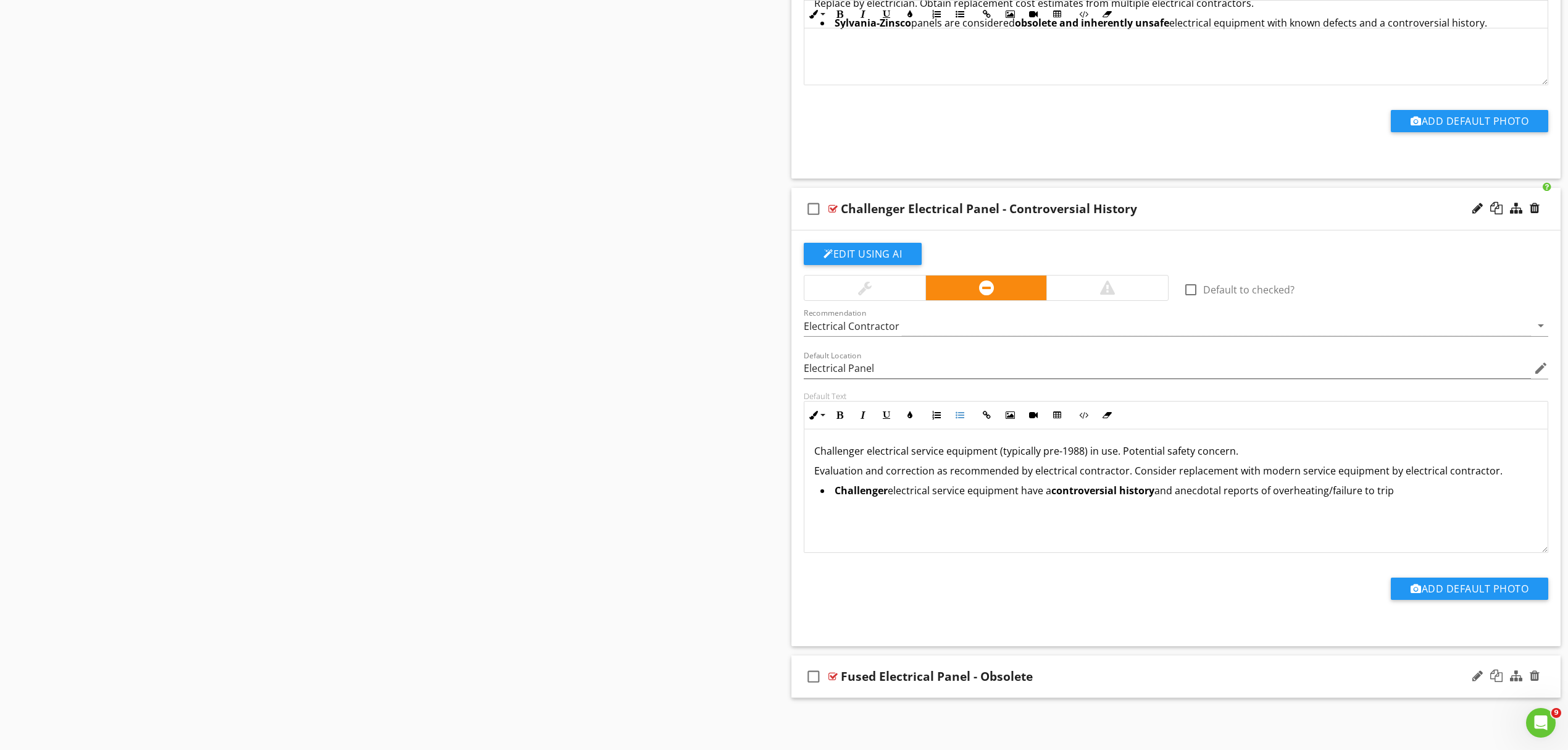
click at [1112, 683] on div "Fused Electrical Panel - Obsolete" at bounding box center [1120, 676] width 559 height 15
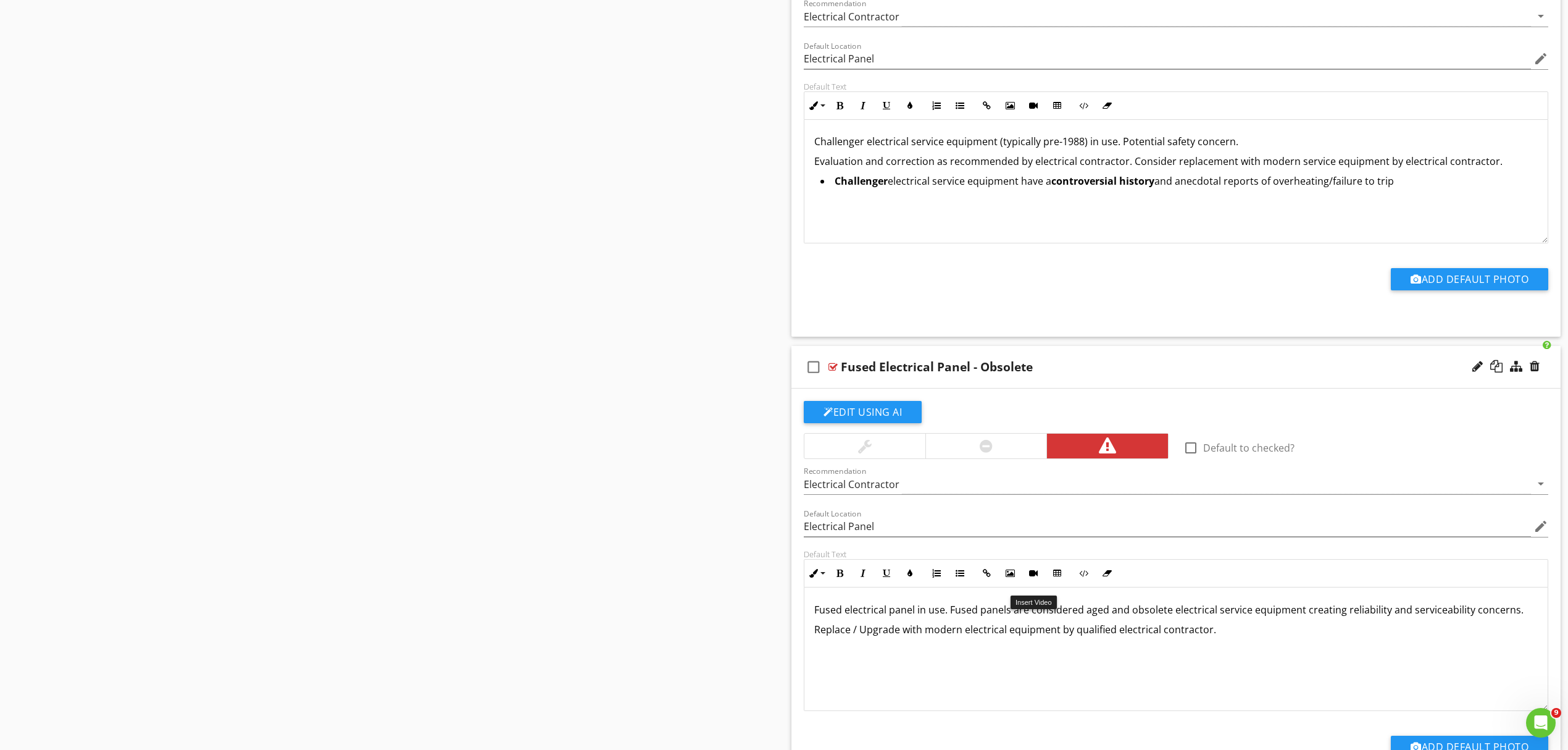
scroll to position [2969, 0]
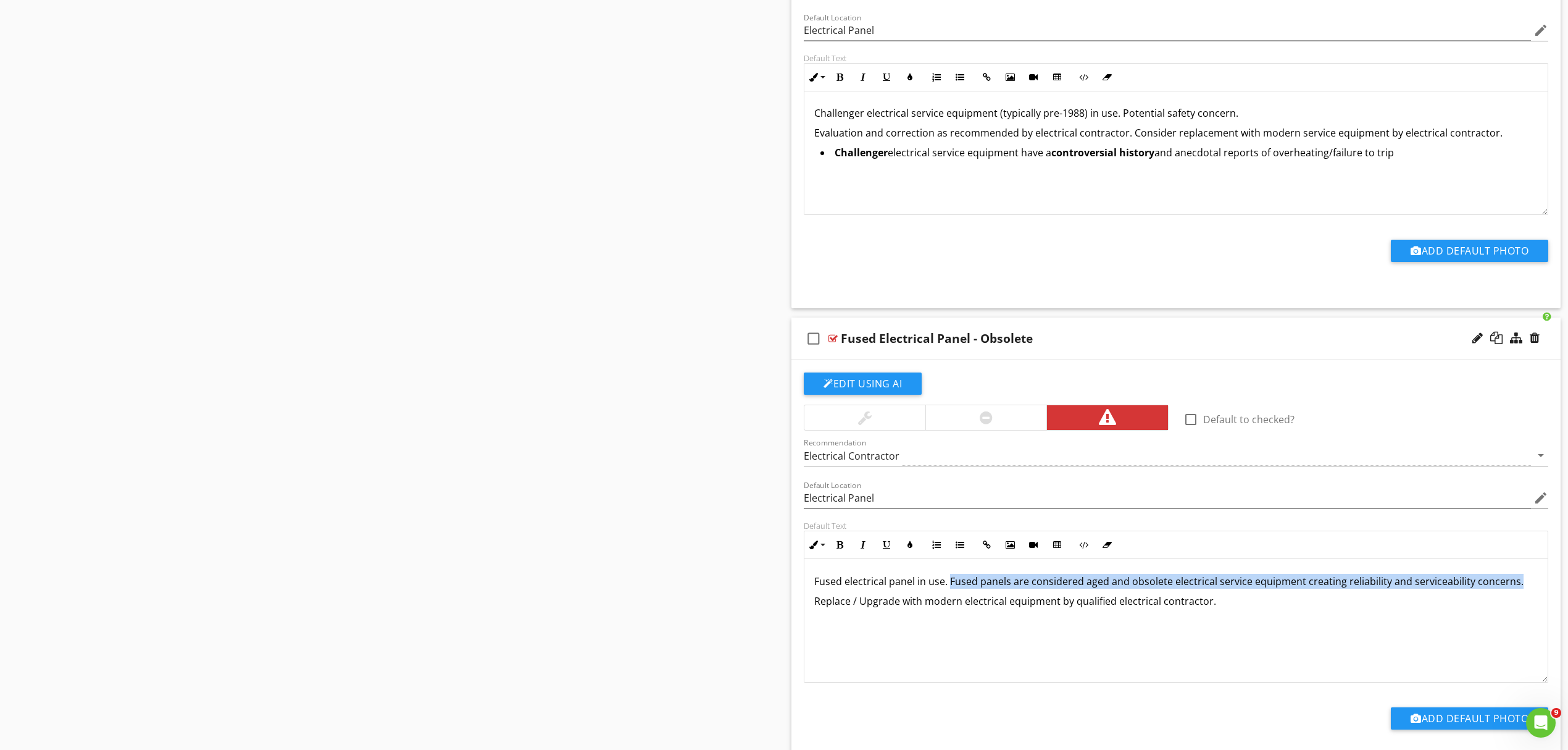
drag, startPoint x: 951, startPoint y: 586, endPoint x: 1532, endPoint y: 569, distance: 581.2
click at [1532, 569] on div "Fused electrical panel in use. Fused panels are considered aged and obsolete el…" at bounding box center [1176, 621] width 743 height 124
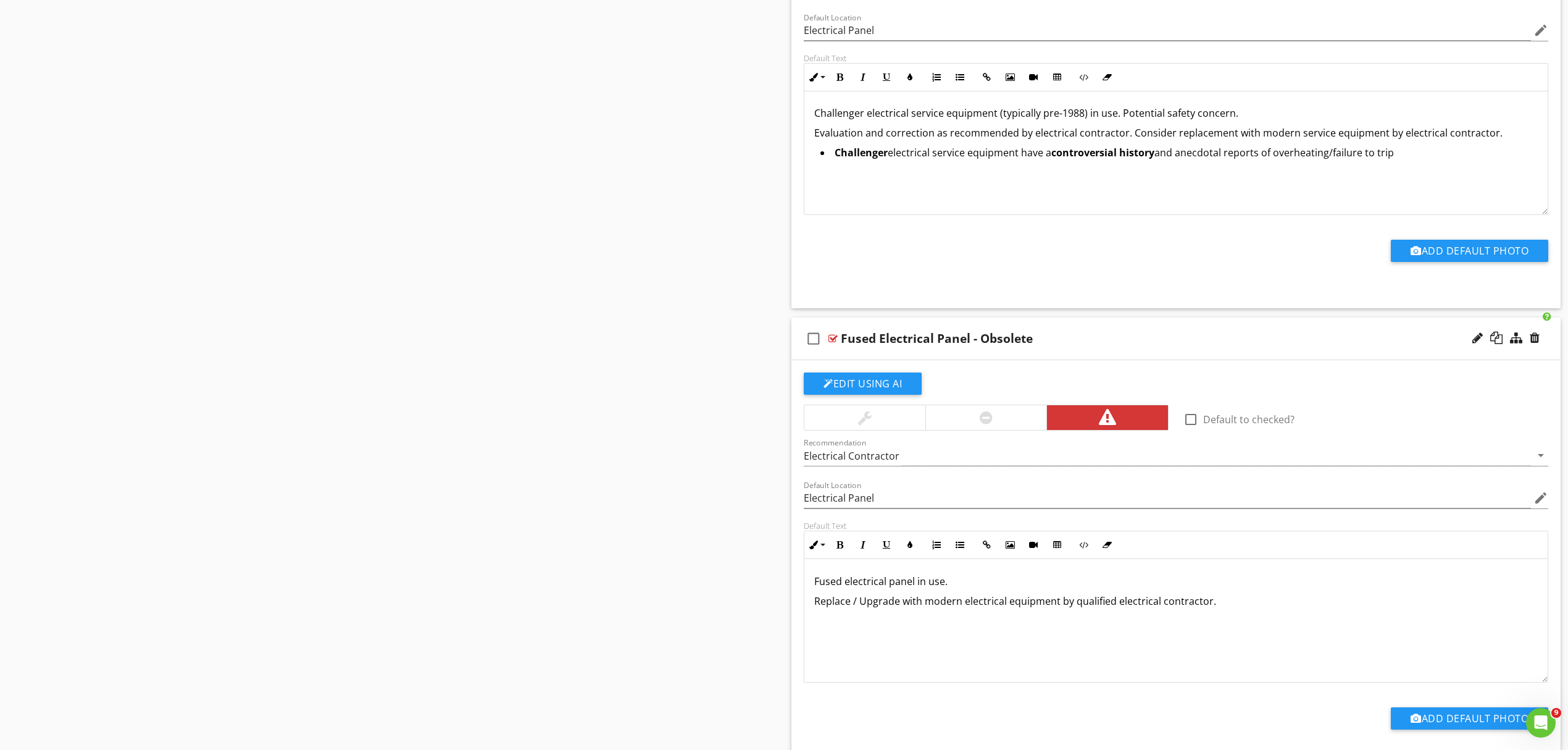
click at [1242, 619] on div "Fused electrical panel in use. Replace / Upgrade with modern electrical equipme…" at bounding box center [1176, 621] width 743 height 124
click at [957, 549] on icon "button" at bounding box center [960, 545] width 9 height 9
drag, startPoint x: 835, startPoint y: 631, endPoint x: 892, endPoint y: 629, distance: 57.0
click at [893, 629] on li "Fused panels are considered aged and obsolete electrical service equipment crea…" at bounding box center [1179, 622] width 718 height 18
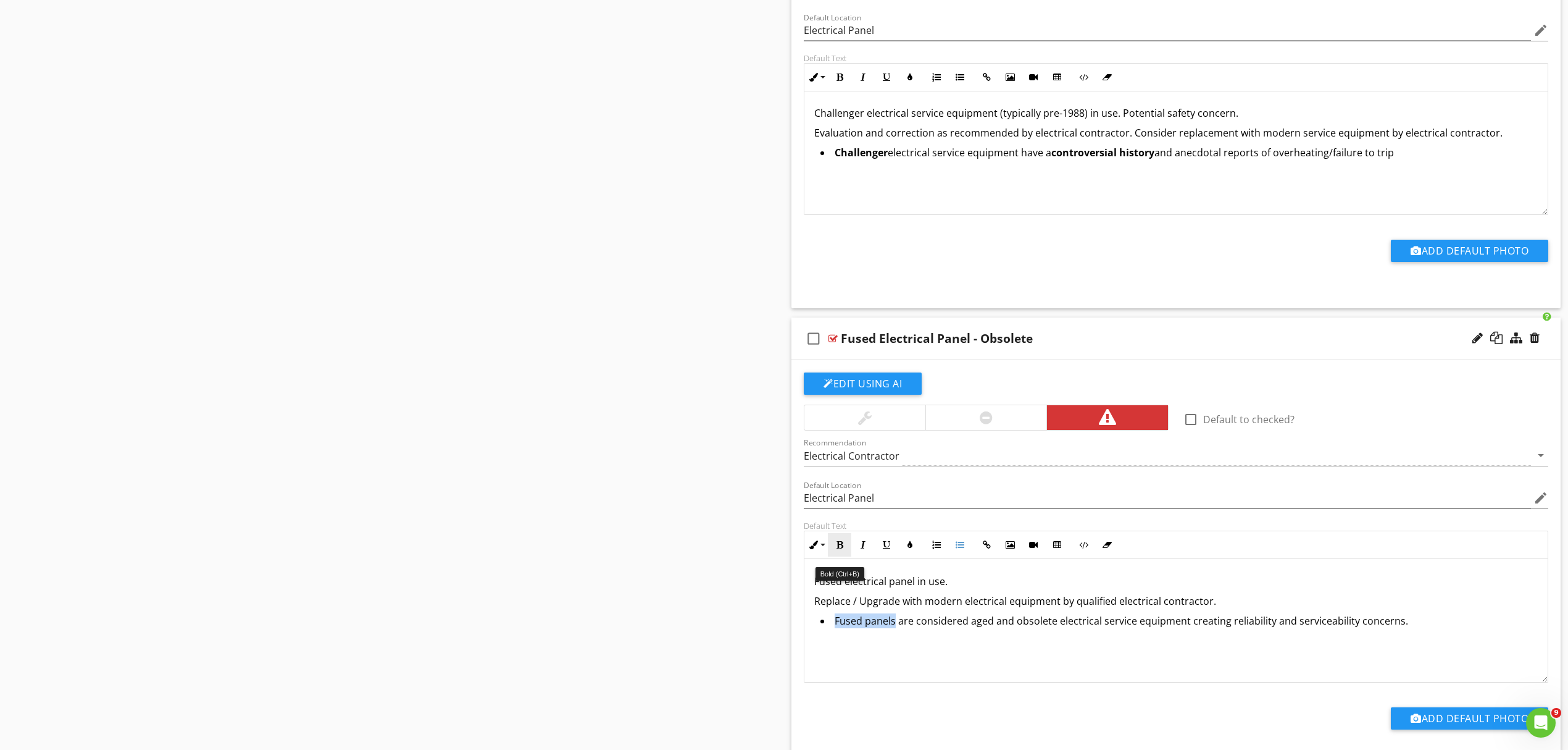
click at [840, 549] on icon "button" at bounding box center [840, 545] width 9 height 9
drag, startPoint x: 973, startPoint y: 631, endPoint x: 1056, endPoint y: 638, distance: 83.3
click at [1056, 631] on li "Fused panels are considered aged and obsolete electrical service equipment crea…" at bounding box center [1179, 622] width 718 height 18
click at [845, 556] on button "Bold" at bounding box center [840, 544] width 24 height 24
click at [1427, 631] on li "Fused panels are considered aged and obsolete electrical service equipment crea…" at bounding box center [1179, 622] width 718 height 18
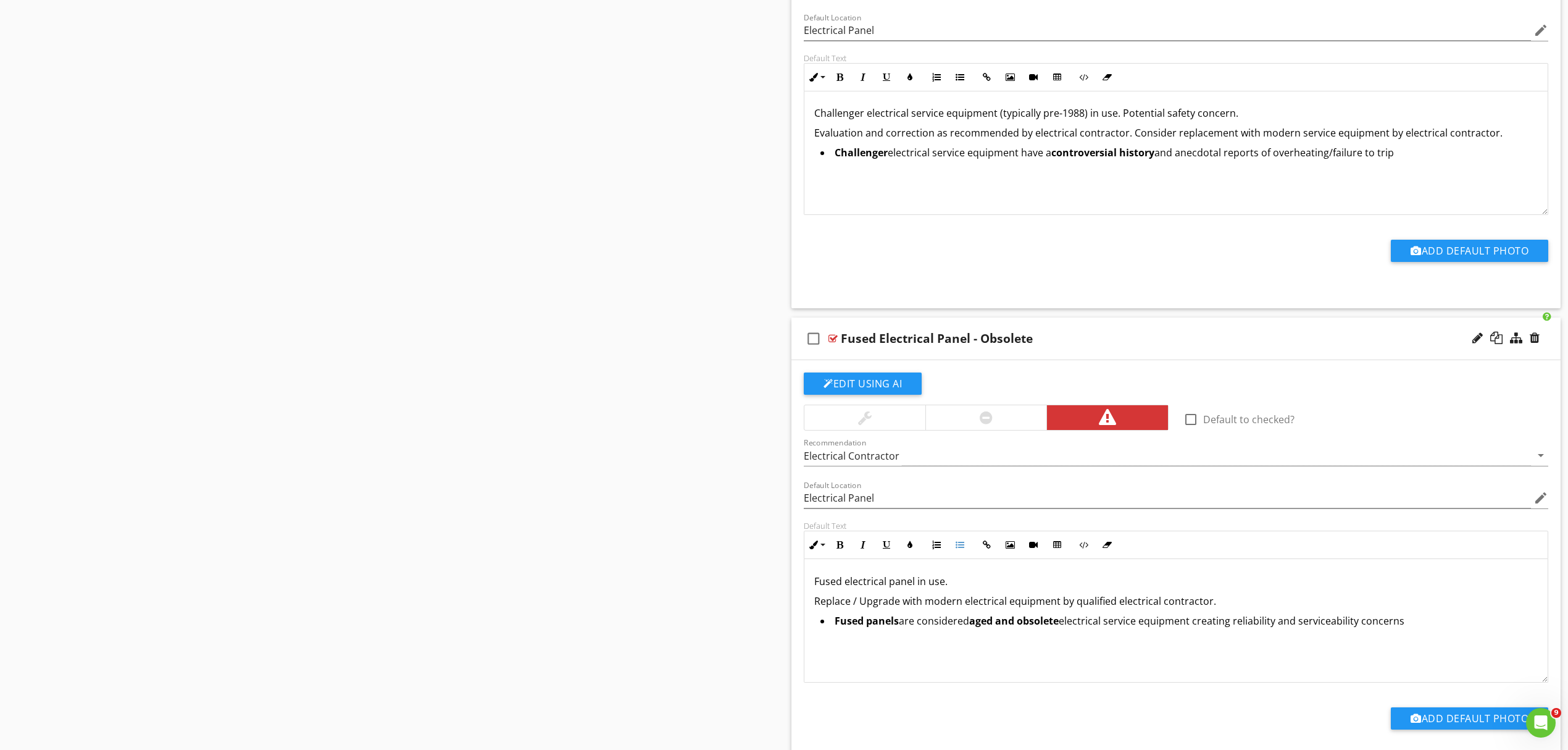
click at [1225, 605] on p "Replace / Upgrade with modern electrical equipment by qualified electrical cont…" at bounding box center [1176, 601] width 723 height 15
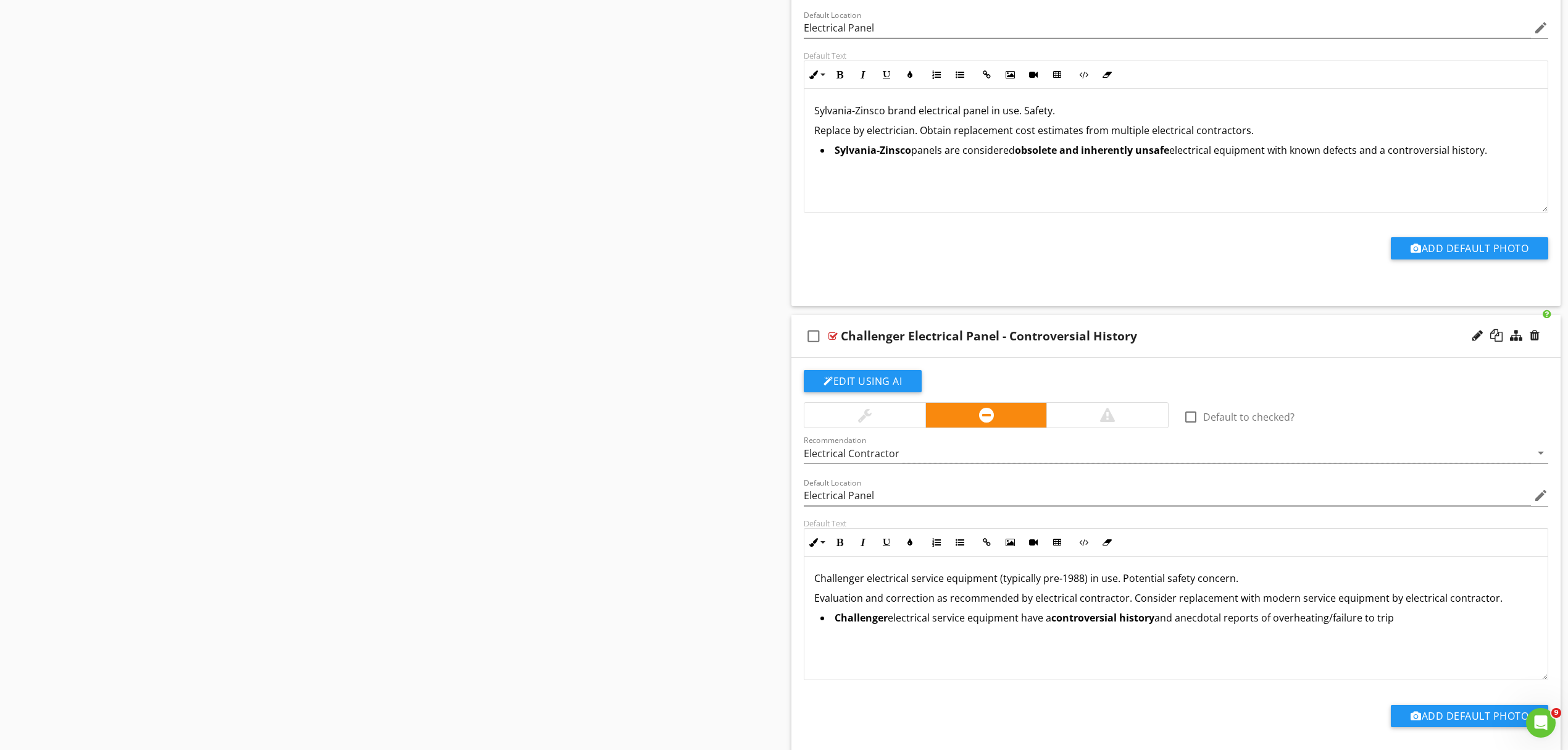
scroll to position [2474, 0]
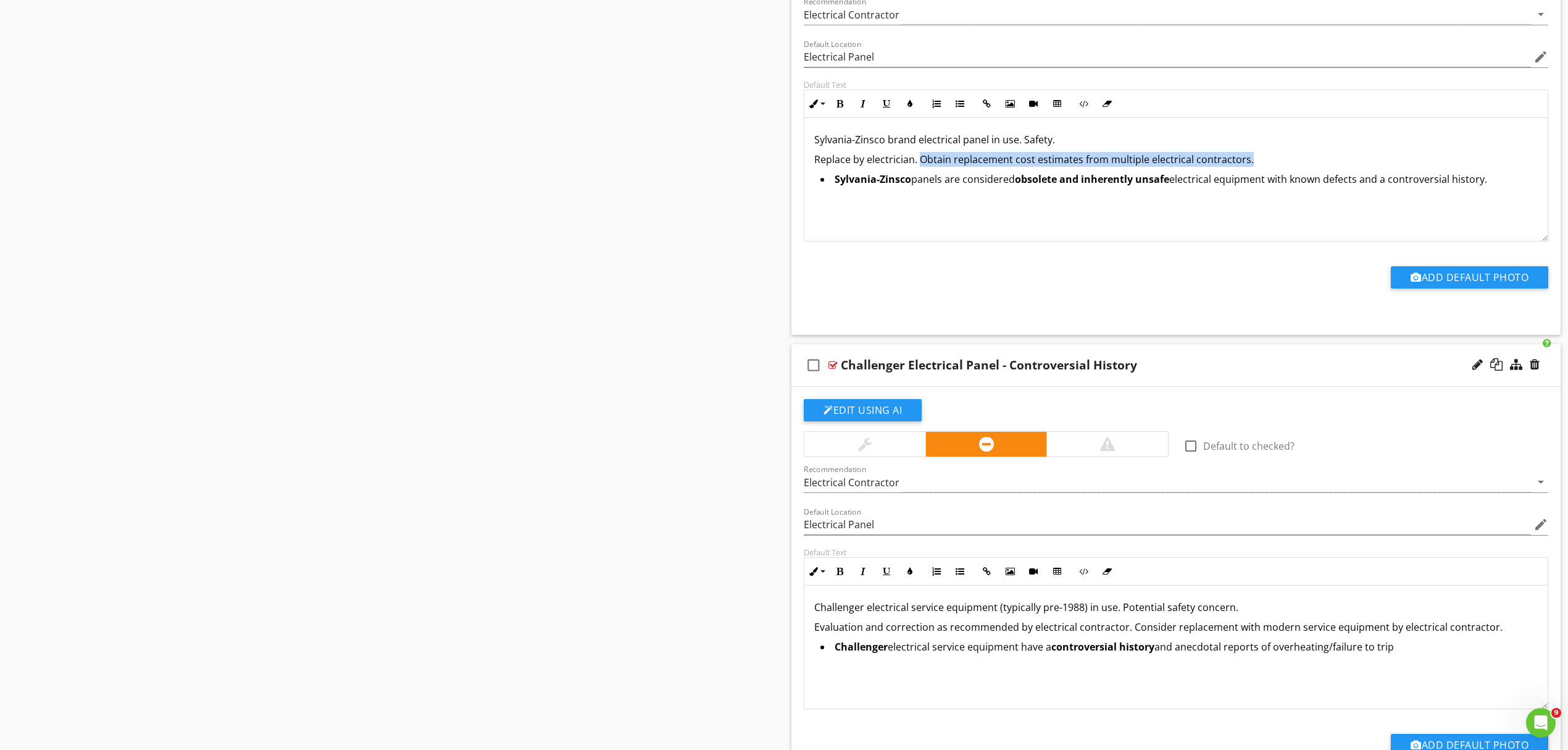
drag, startPoint x: 919, startPoint y: 166, endPoint x: 1253, endPoint y: 163, distance: 334.0
click at [1253, 163] on p "Replace by electrician. Obtain replacement cost estimates from multiple electri…" at bounding box center [1176, 159] width 723 height 15
copy p "Obtain replacement cost estimates from multiple electrical contractors."
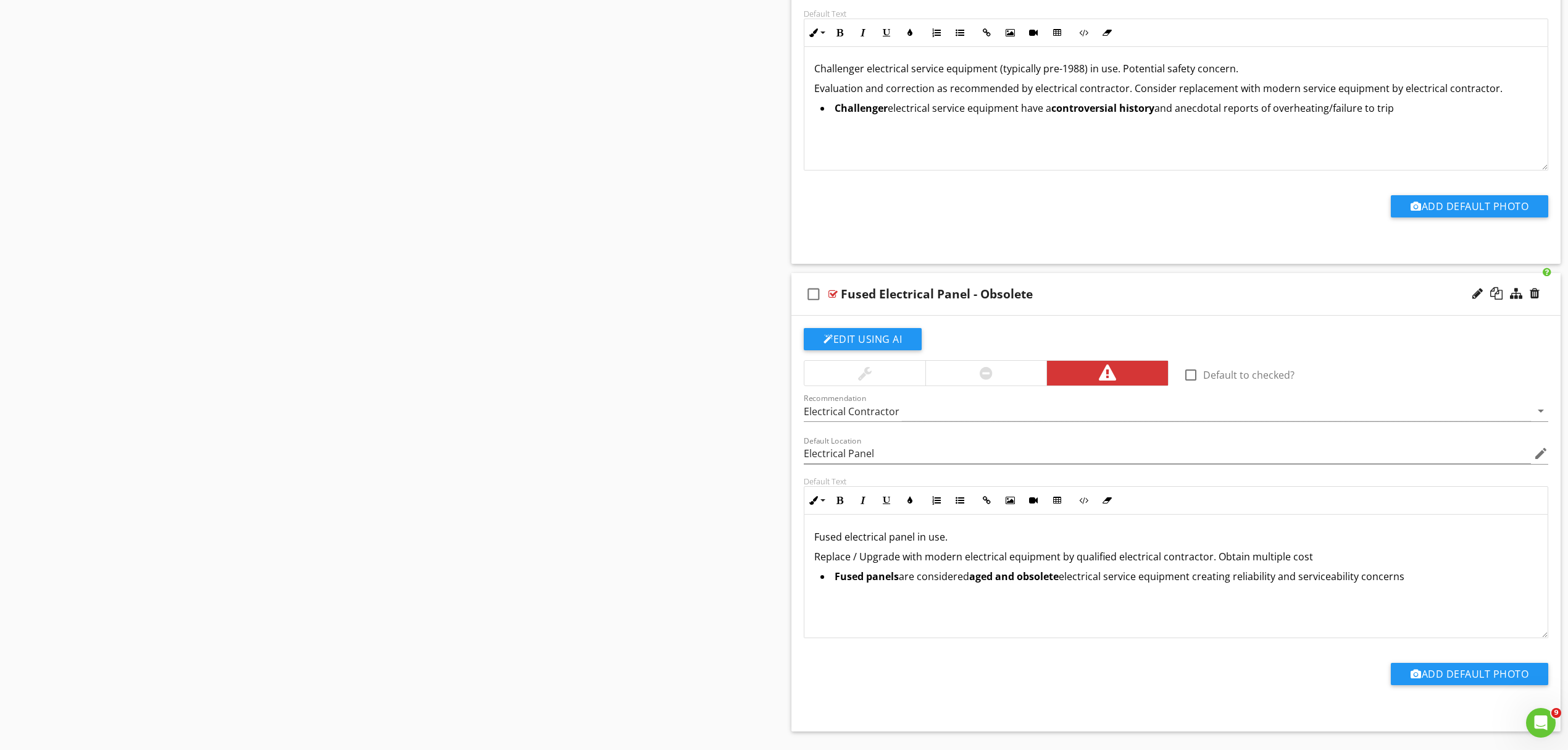
scroll to position [3056, 0]
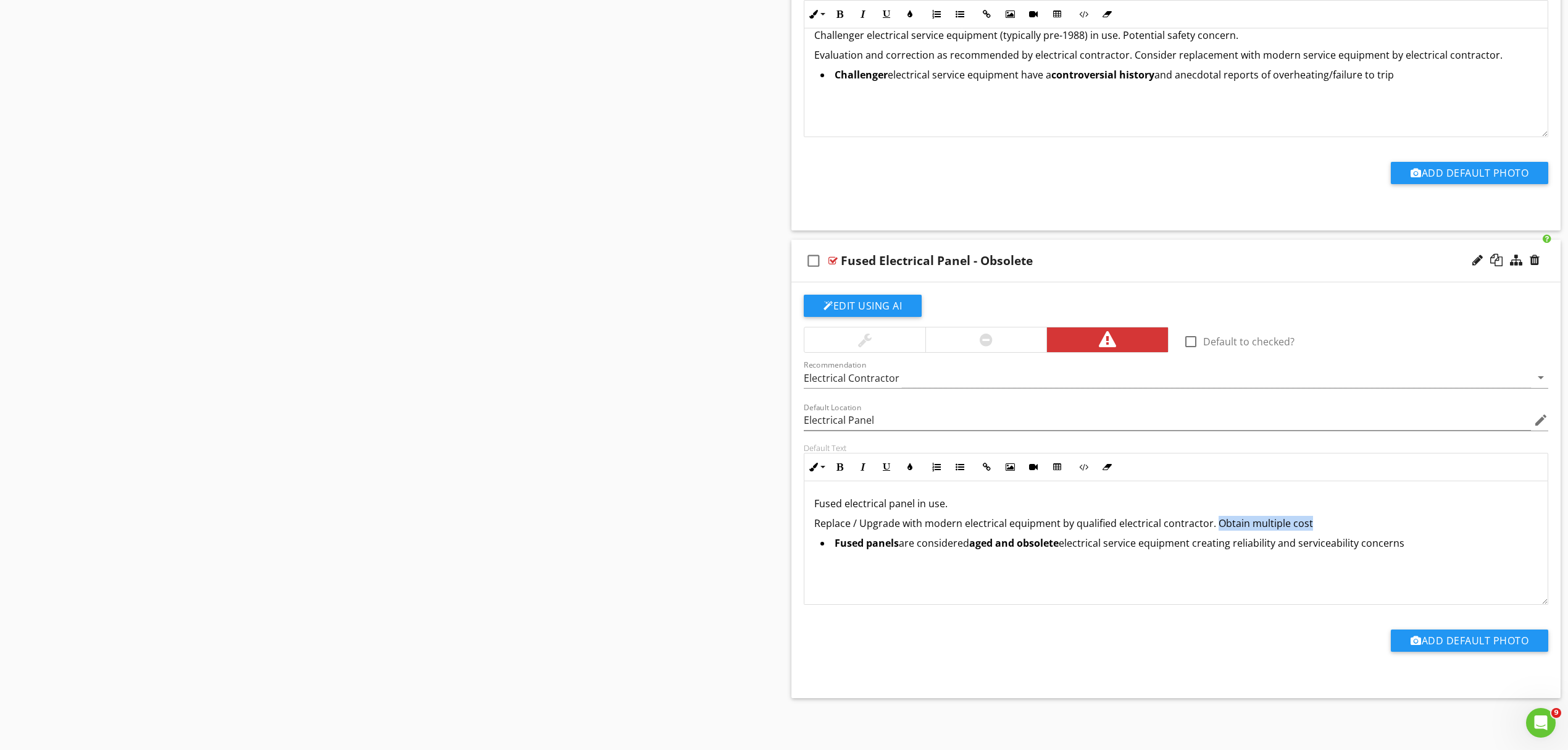
drag, startPoint x: 1212, startPoint y: 522, endPoint x: 1310, endPoint y: 524, distance: 98.0
click at [1310, 524] on p "Replace / Upgrade with modern electrical equipment by qualified electrical cont…" at bounding box center [1176, 523] width 723 height 15
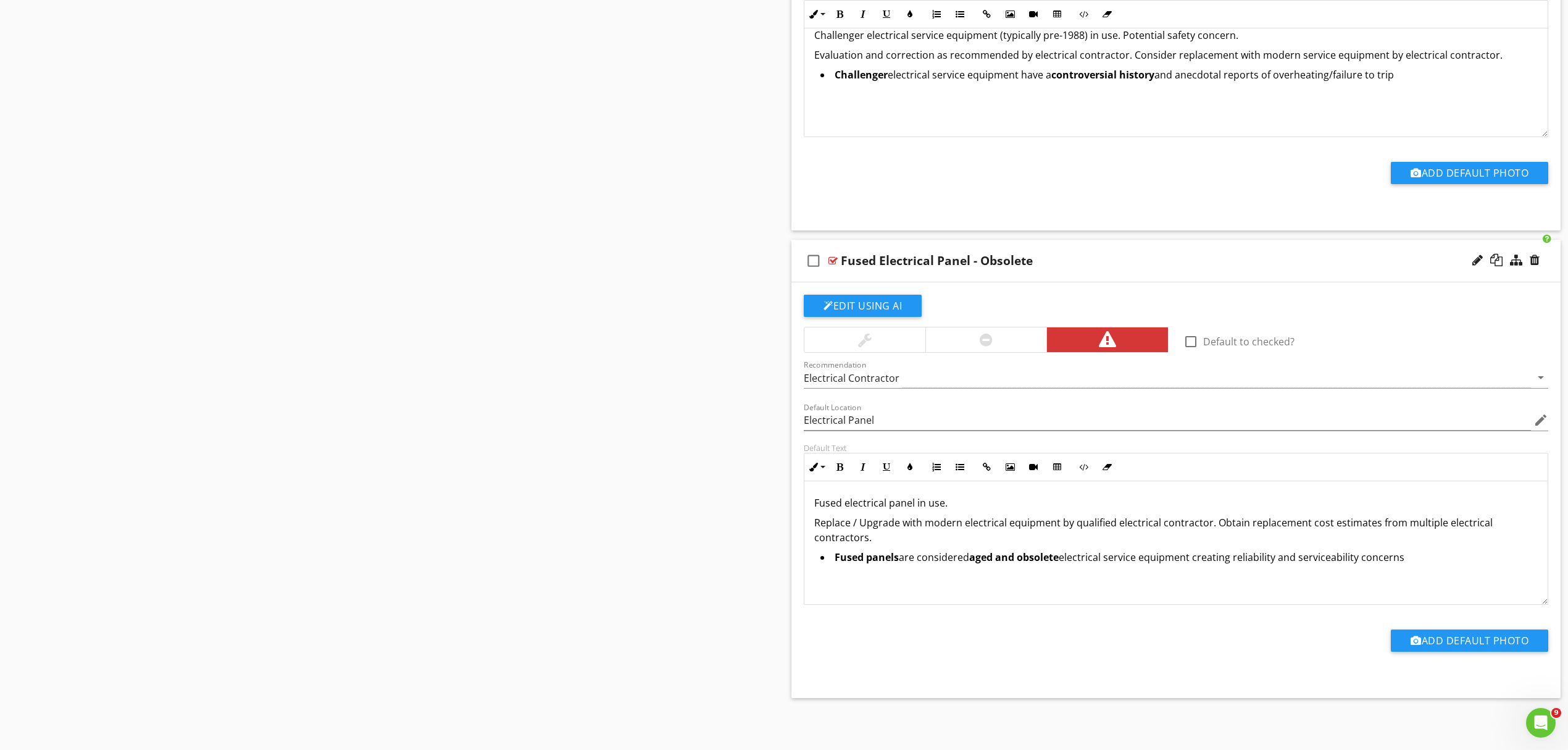
scroll to position [0, 0]
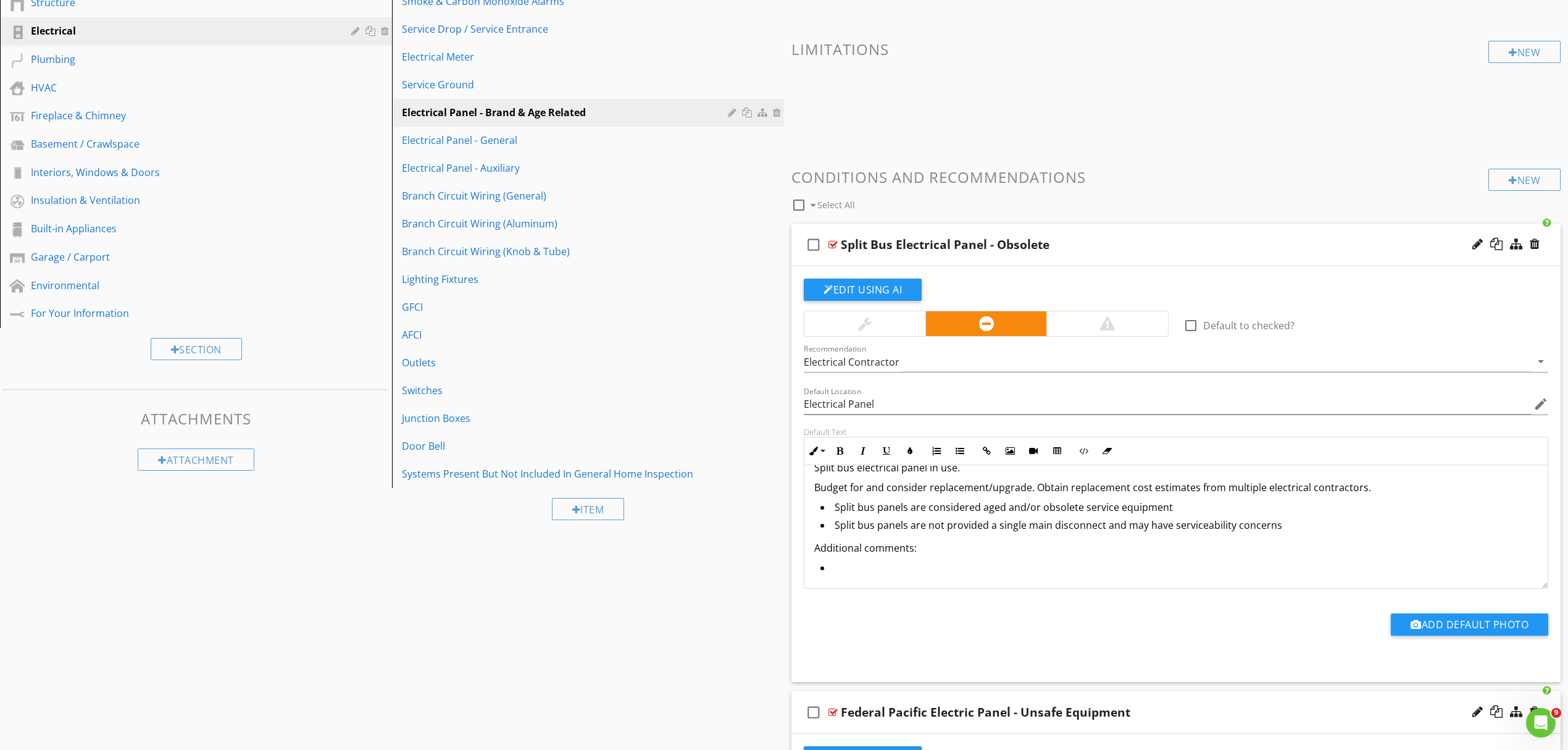
scroll to position [247, 0]
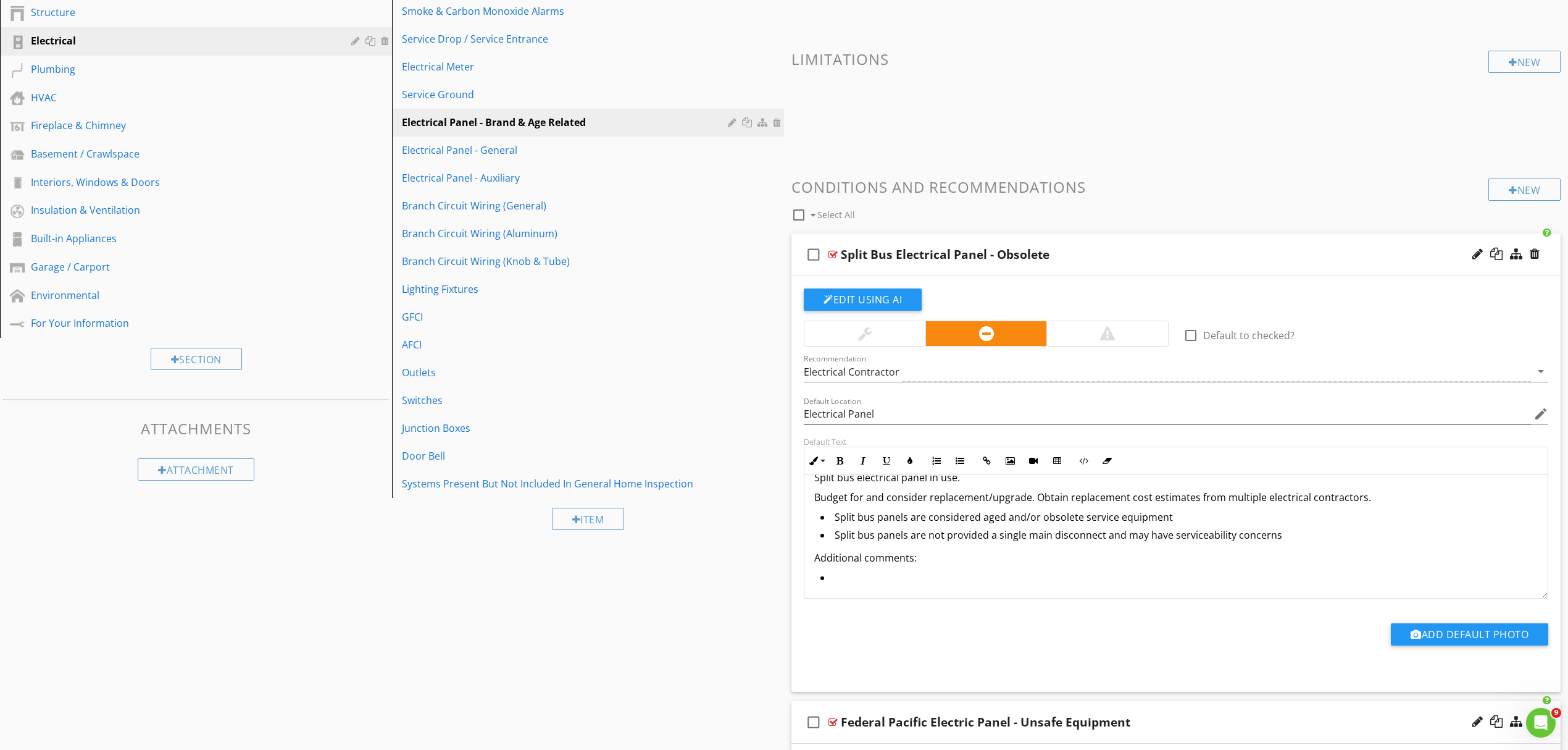
click at [1220, 250] on div "Split Bus Electrical Panel - Obsolete" at bounding box center [1120, 254] width 559 height 15
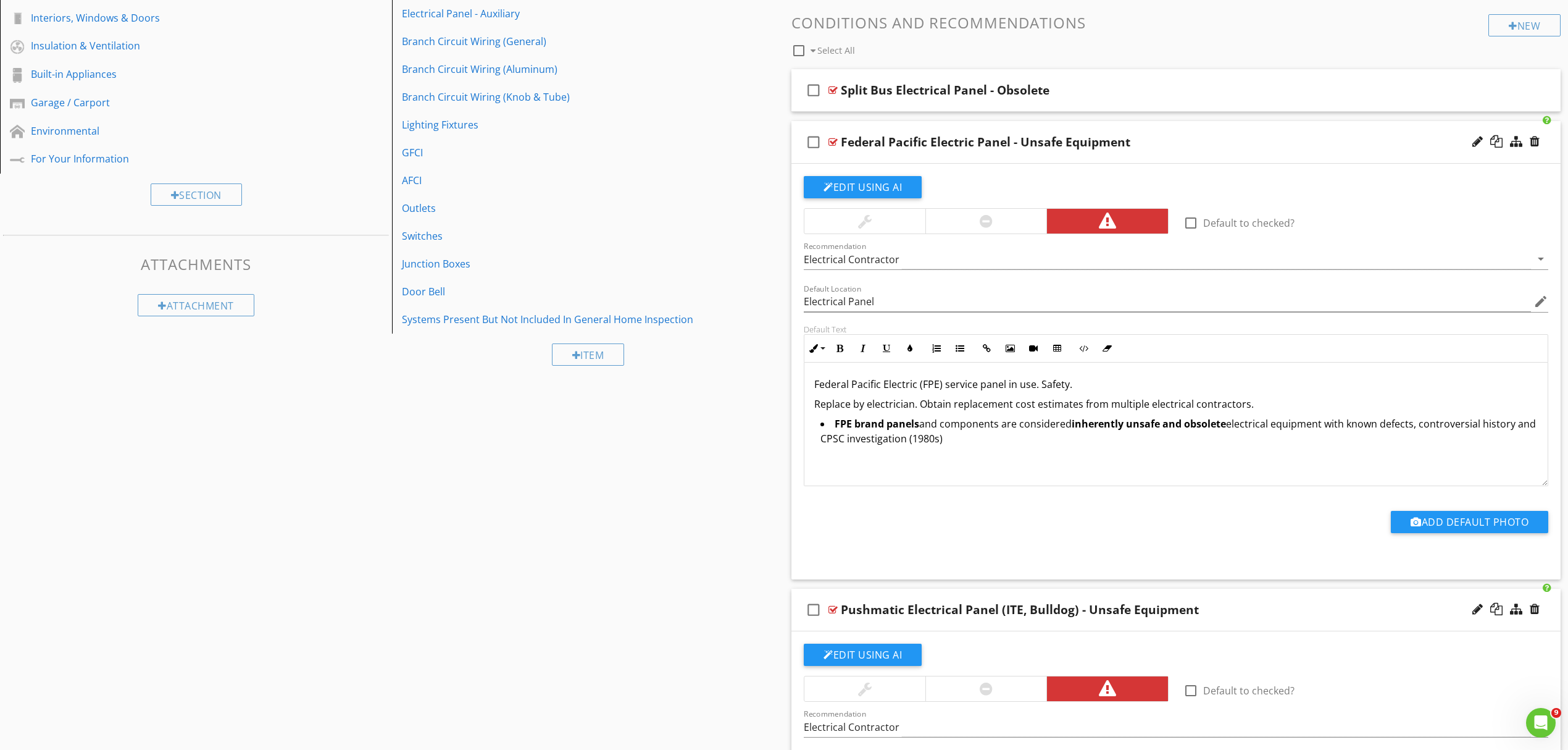
scroll to position [0, 0]
click at [1221, 141] on div "Federal Pacific Electric Panel - Unsafe Equipment" at bounding box center [1120, 142] width 559 height 15
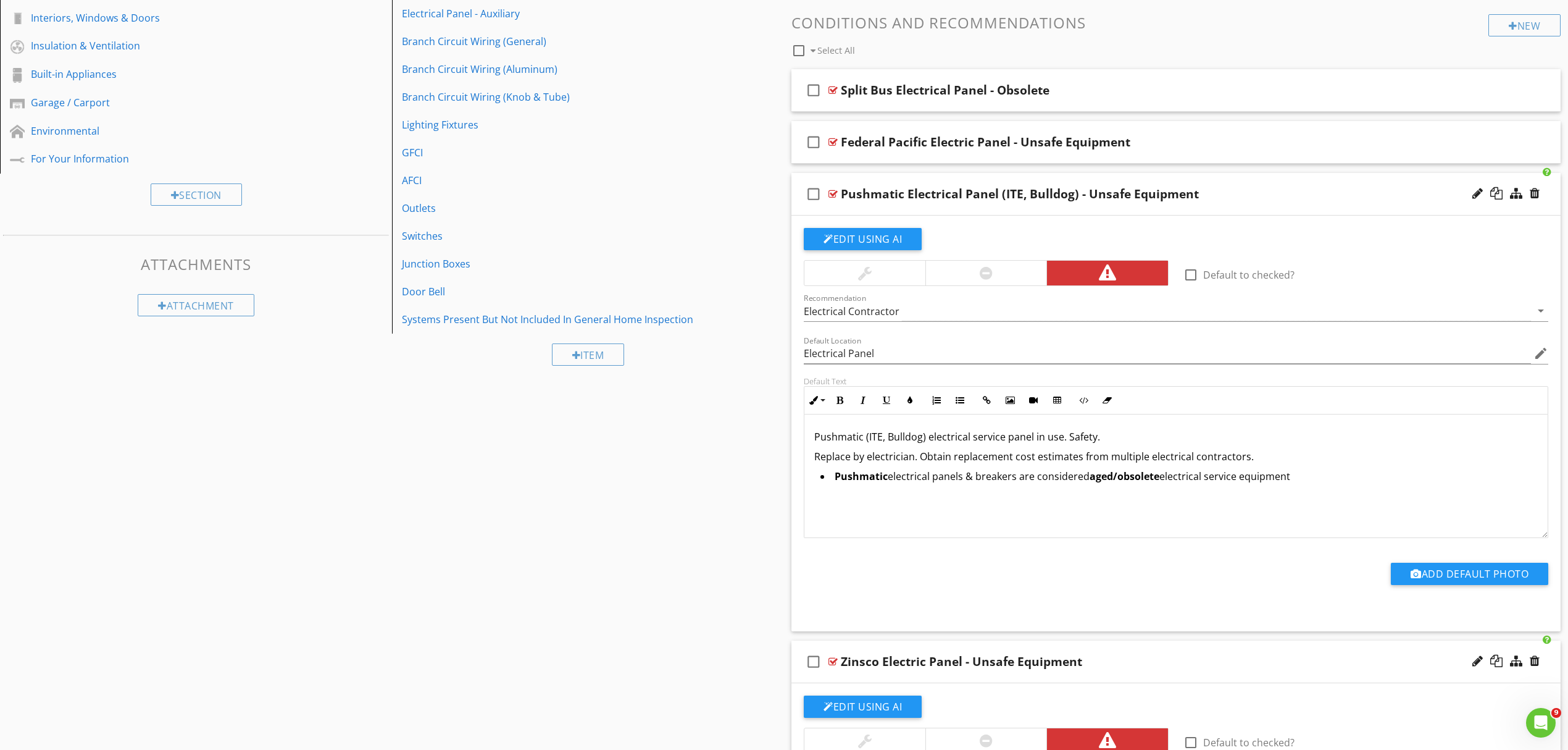
click at [1271, 199] on div "Pushmatic Electrical Panel (ITE, Bulldog) - Unsafe Equipment" at bounding box center [1120, 194] width 559 height 15
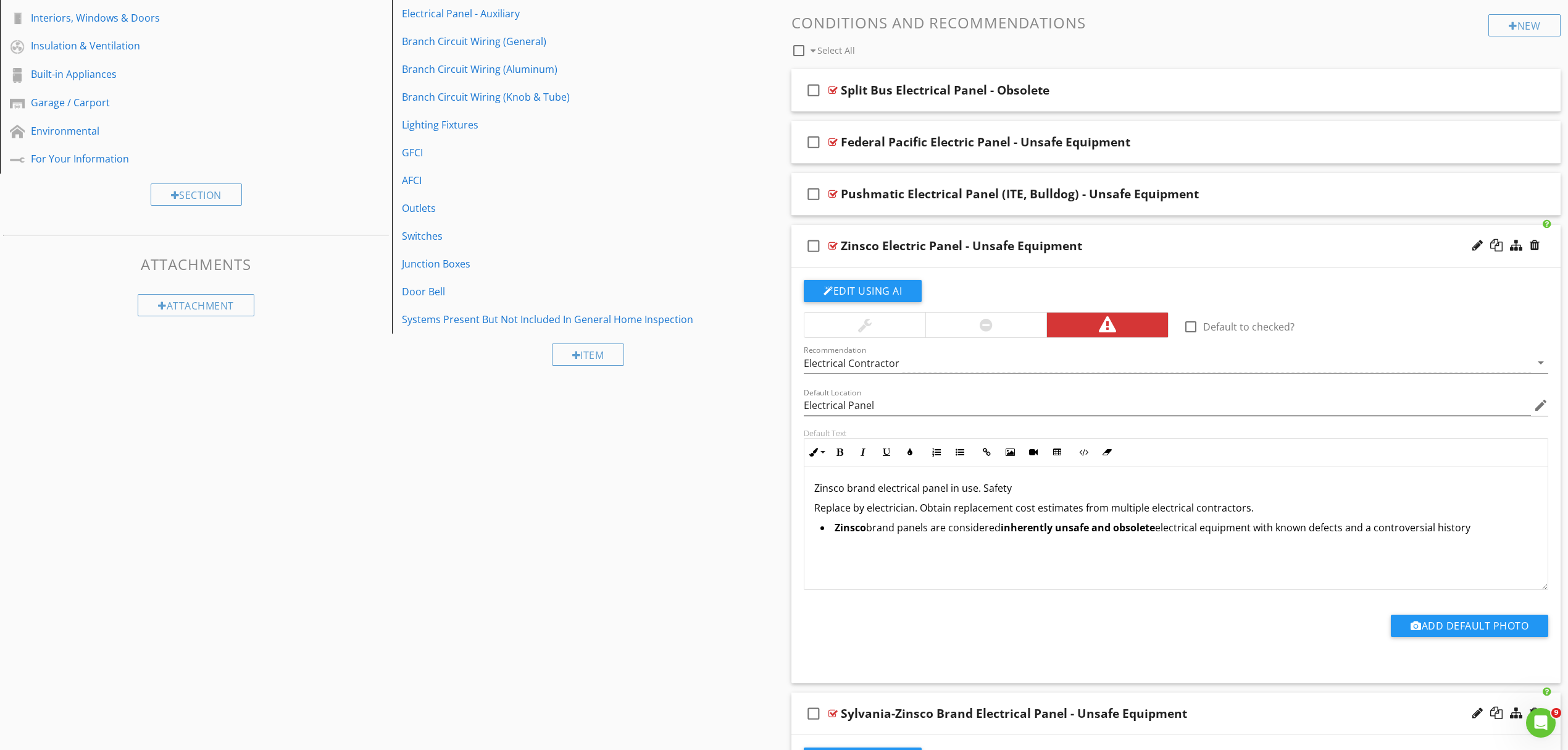
click at [1253, 243] on div "Zinsco Electric Panel - Unsafe Equipment" at bounding box center [1120, 246] width 559 height 15
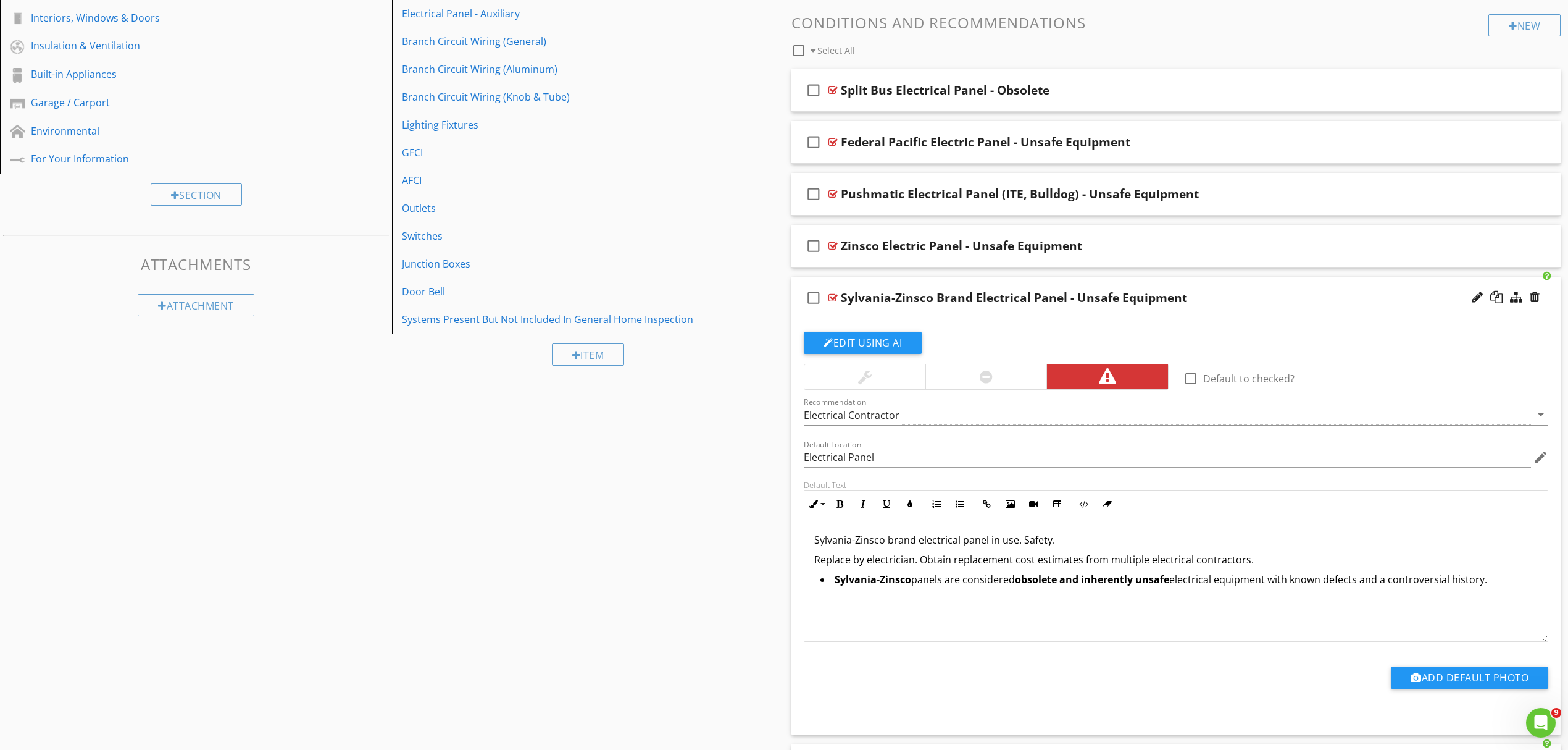
click at [1276, 306] on div "check_box_outline_blank Sylvania-Zinsco Brand Electrical Panel - Unsafe Equipme…" at bounding box center [1176, 298] width 769 height 43
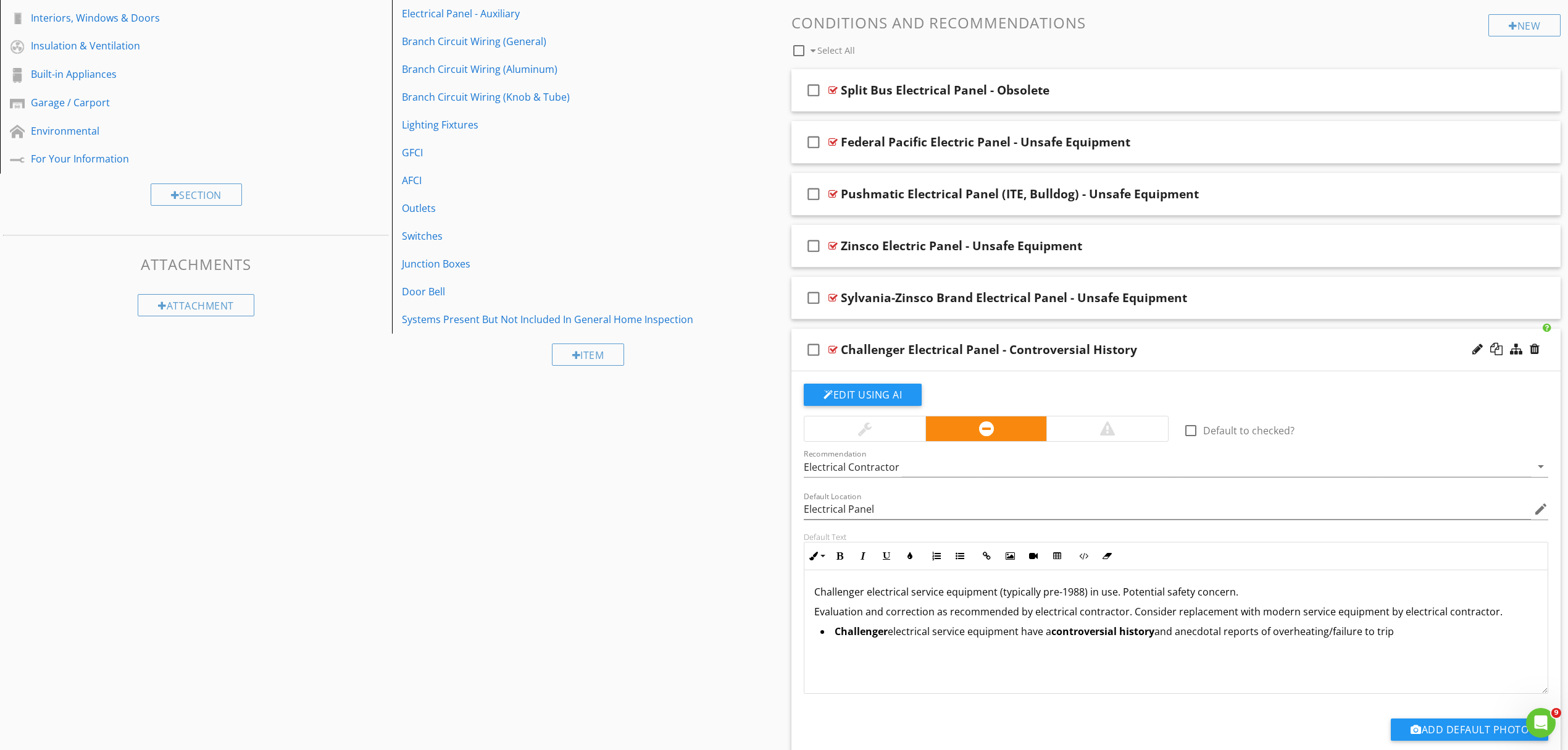
click at [1272, 356] on div "Challenger Electrical Panel - Controversial History" at bounding box center [1120, 349] width 559 height 15
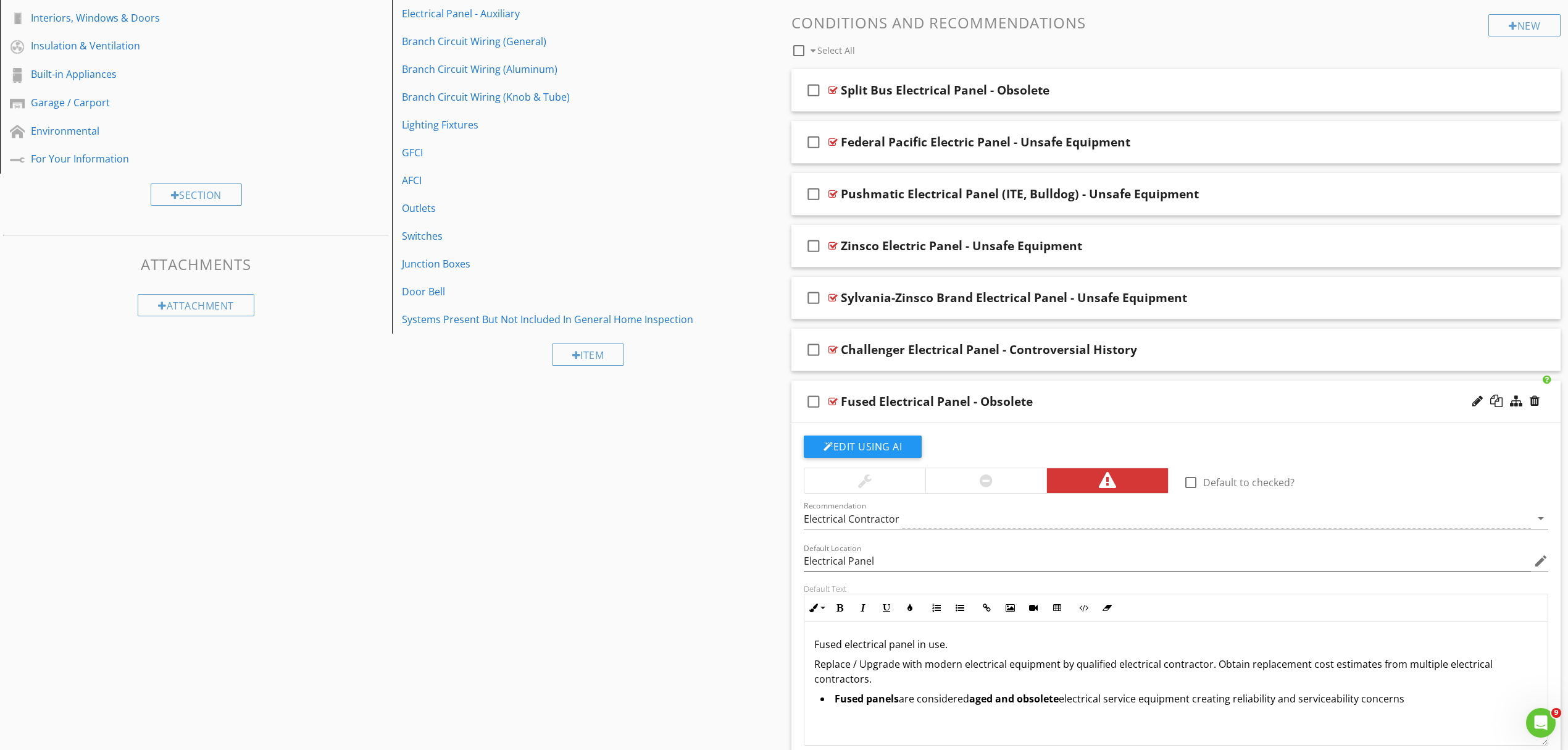
click at [1280, 405] on div "Fused Electrical Panel - Obsolete" at bounding box center [1120, 401] width 559 height 15
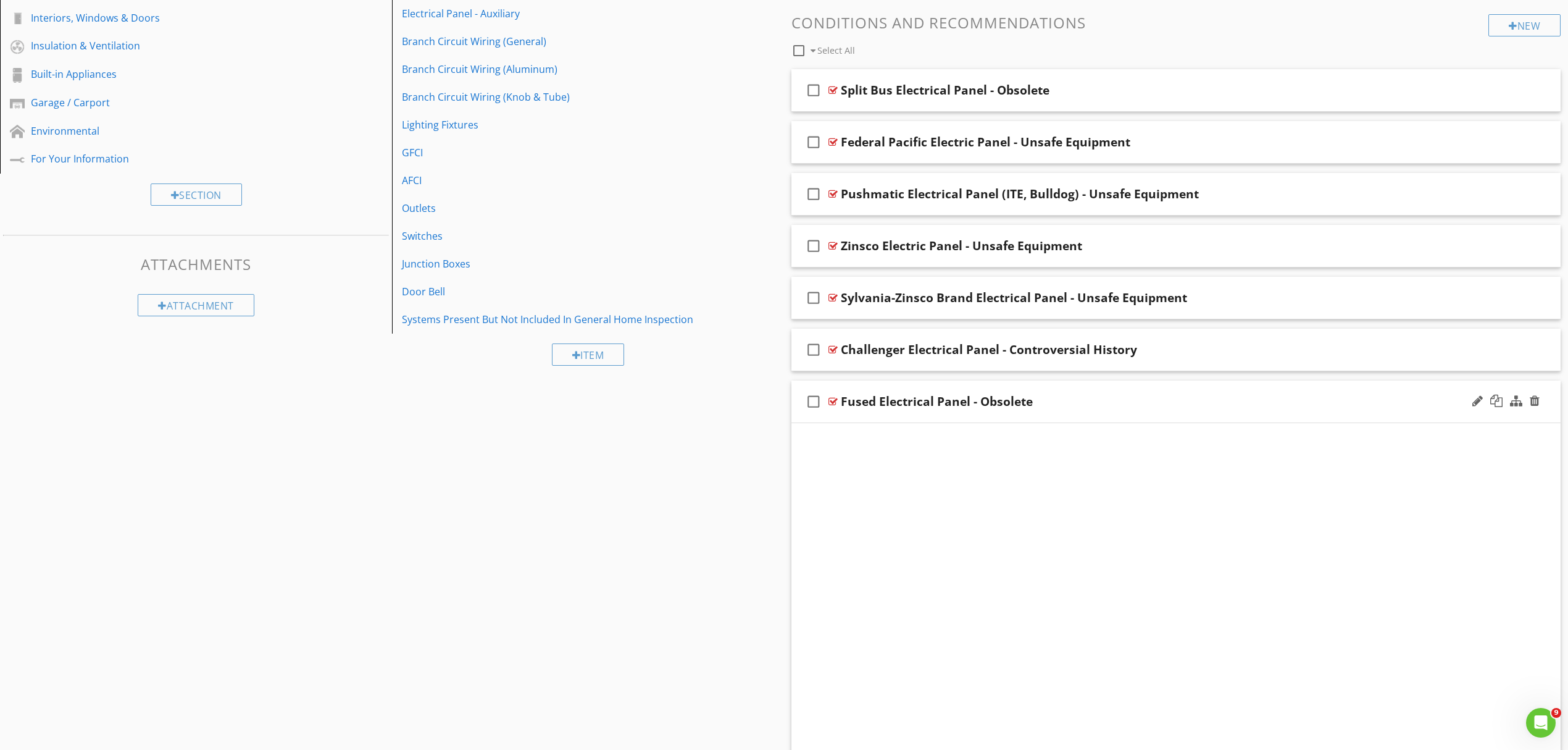
scroll to position [139, 0]
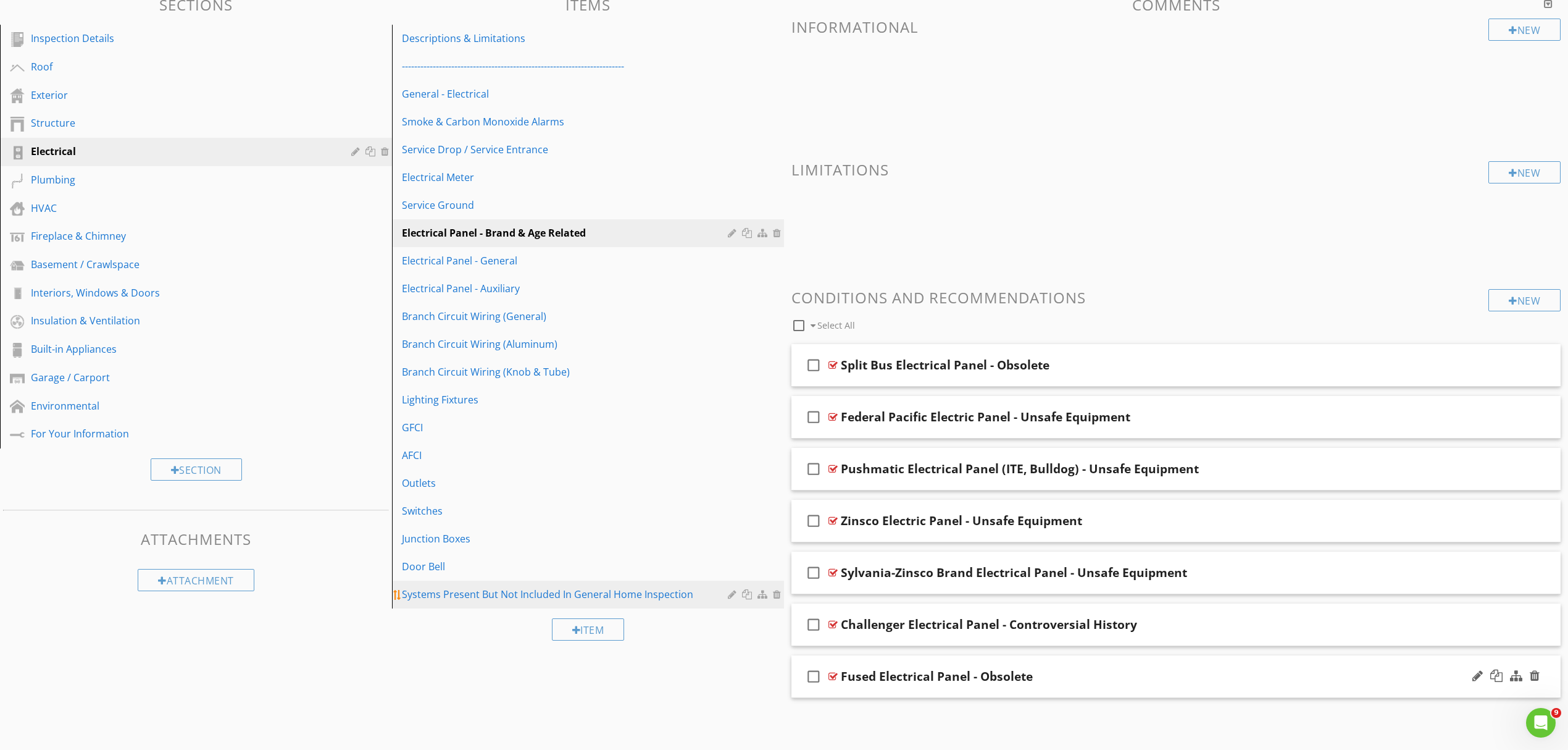
click at [474, 596] on div "Systems Present But Not Included In General Home Inspection" at bounding box center [567, 594] width 330 height 15
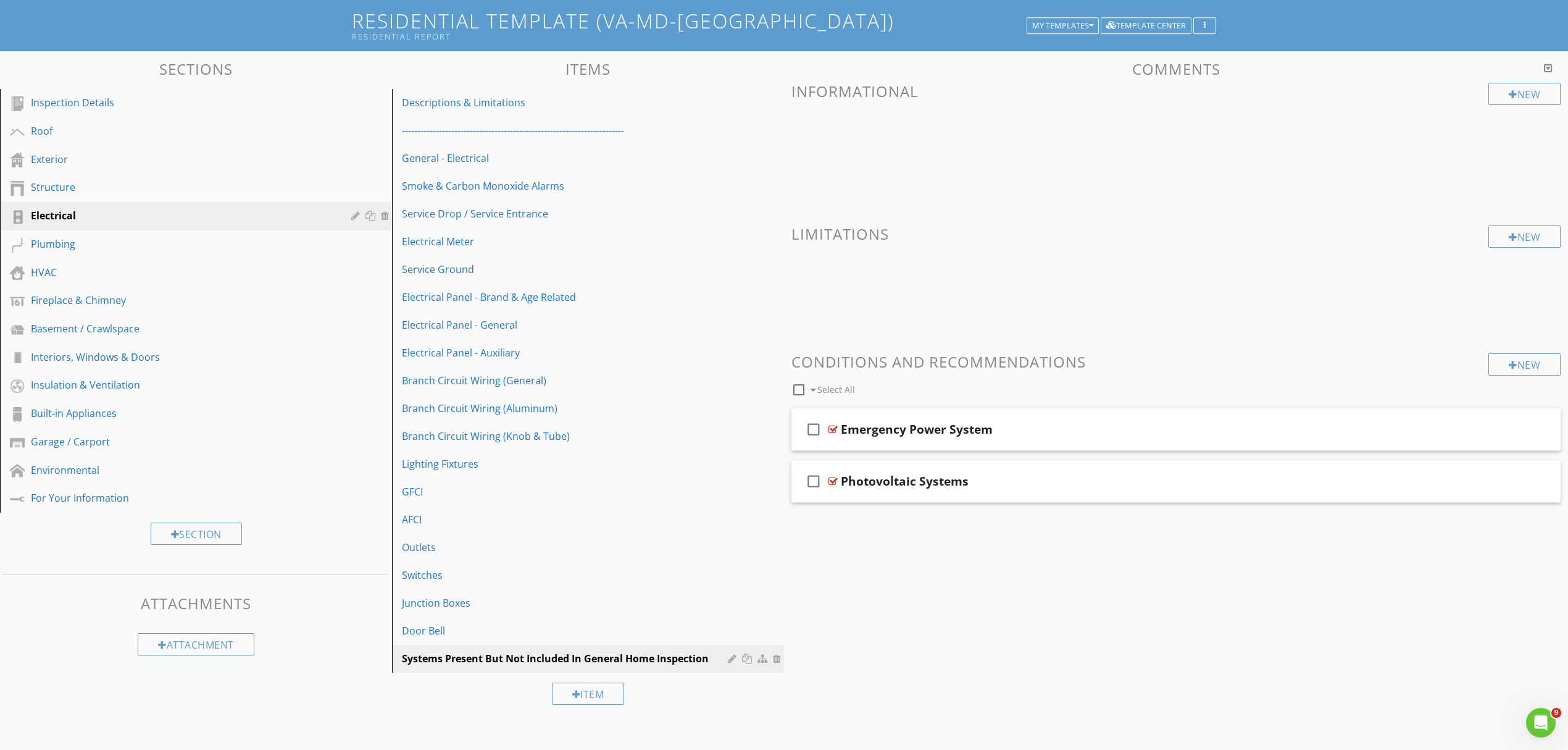
scroll to position [72, 0]
click at [1072, 426] on div "Emergency Power System" at bounding box center [1120, 429] width 559 height 15
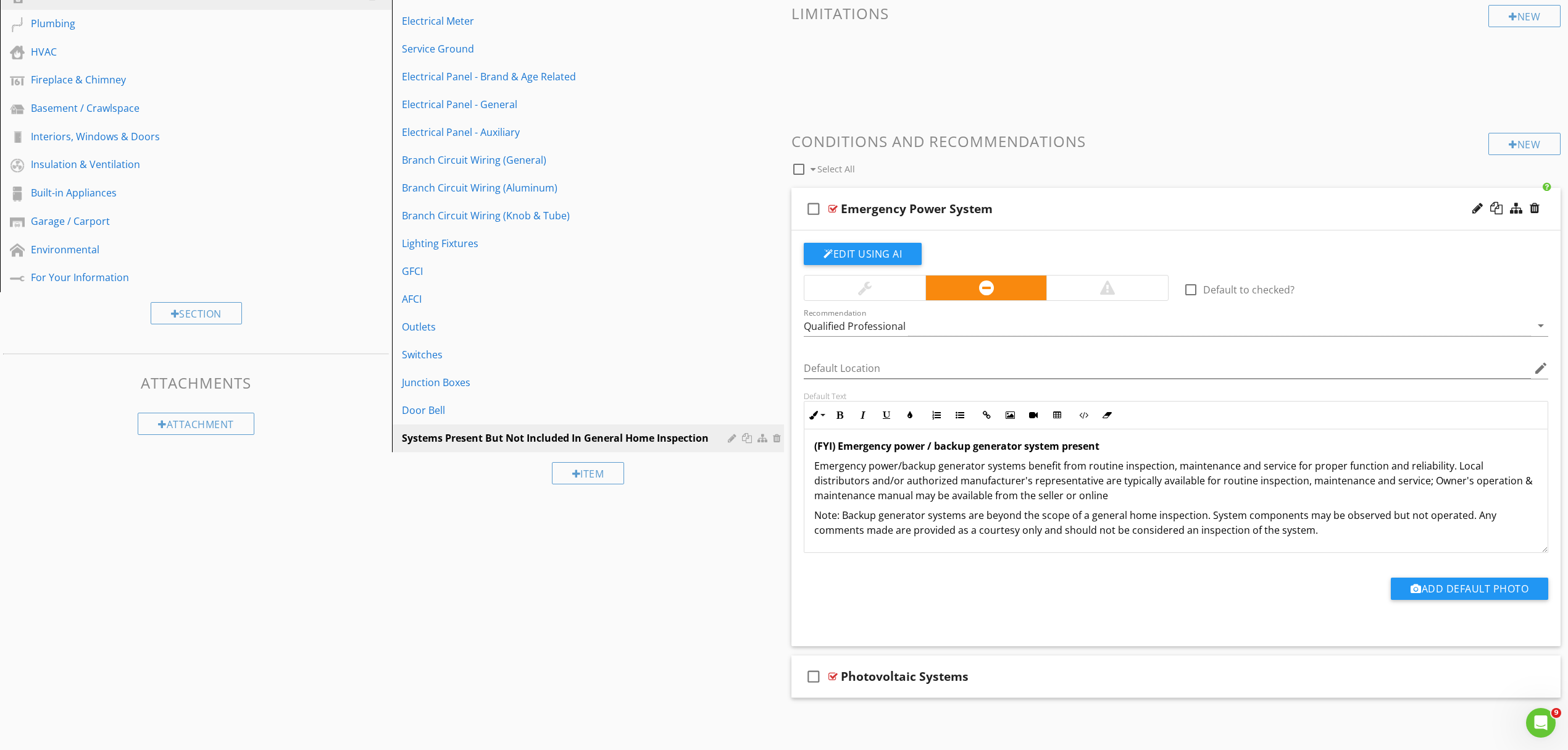
scroll to position [294, 0]
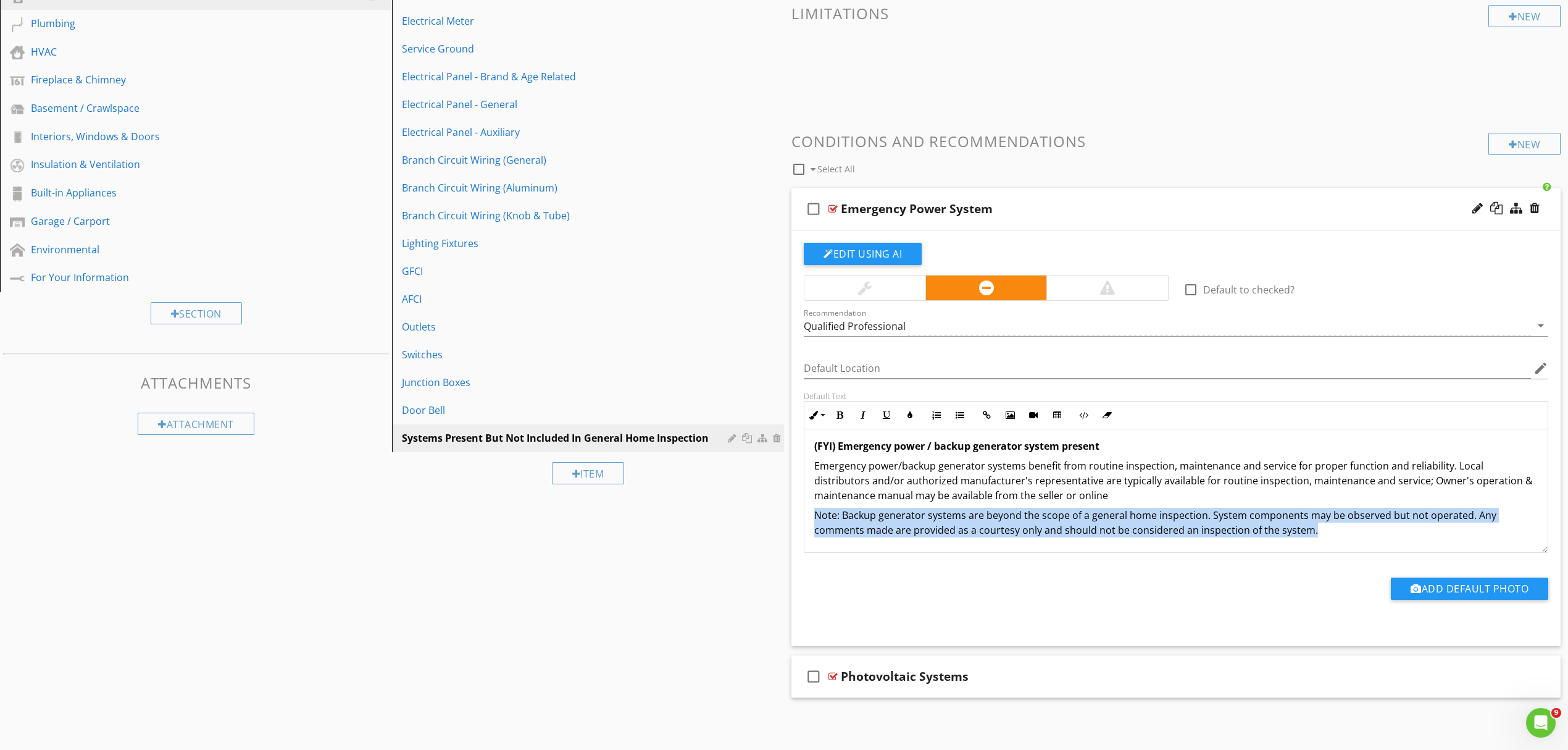
drag, startPoint x: 1312, startPoint y: 527, endPoint x: 805, endPoint y: 519, distance: 507.1
click at [805, 519] on div "(FYI) Emergency power / backup generator system present Emergency power/backup …" at bounding box center [1176, 488] width 743 height 129
click at [836, 409] on button "Bold" at bounding box center [840, 415] width 24 height 24
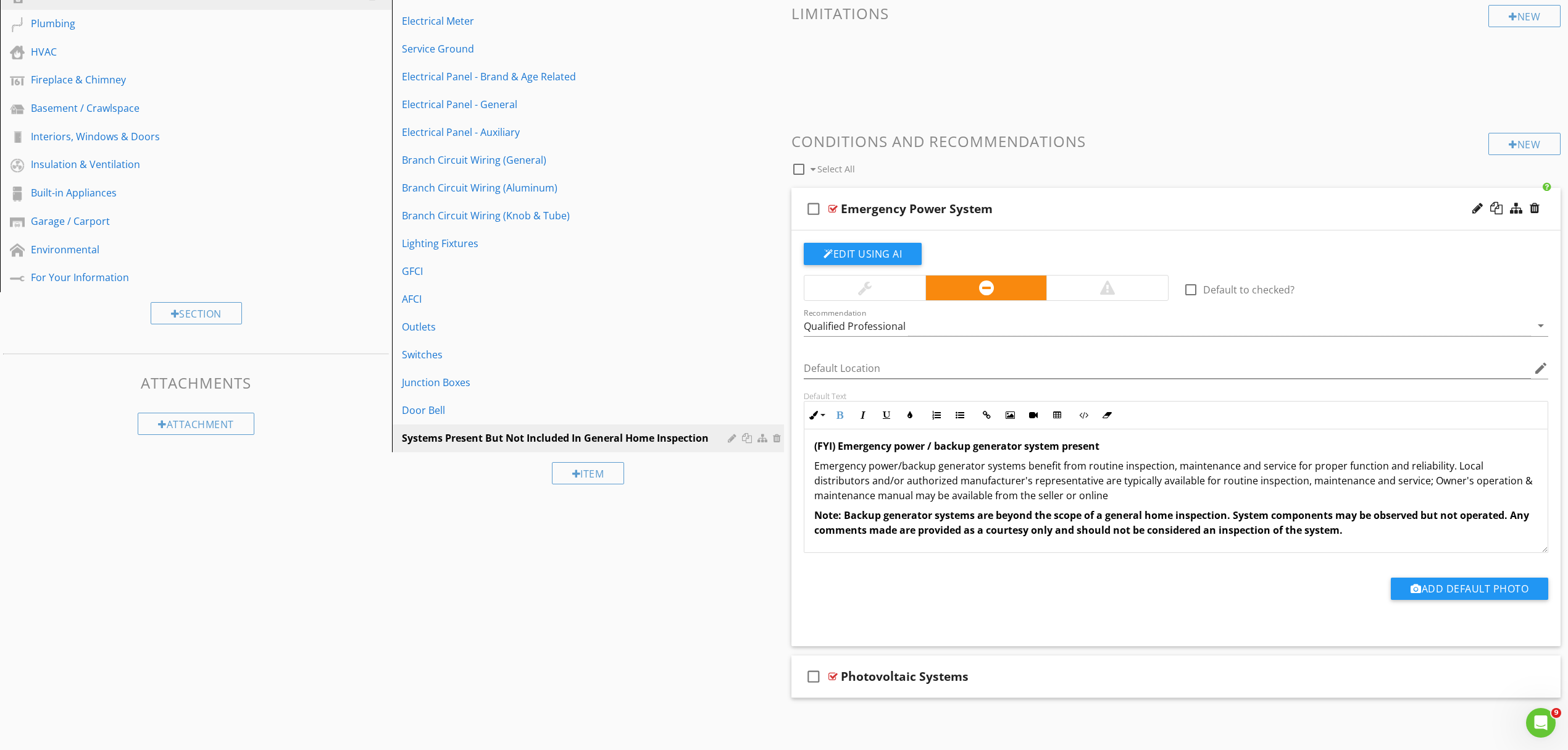
click at [928, 551] on div "(FYI) Emergency power / backup generator system present Emergency power/backup …" at bounding box center [1176, 491] width 745 height 124
click at [1070, 669] on div "Photovoltaic Systems" at bounding box center [1120, 676] width 559 height 15
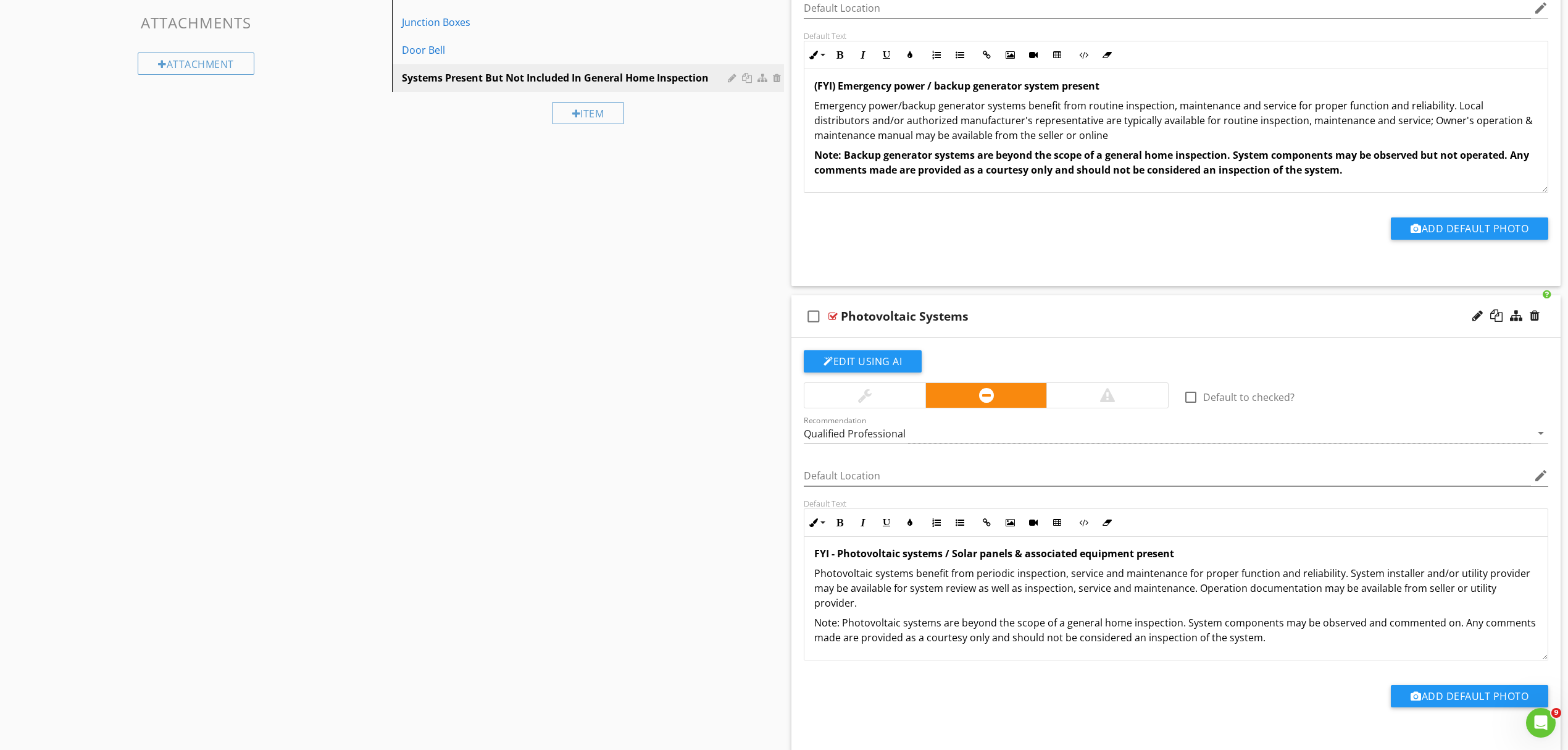
scroll to position [624, 0]
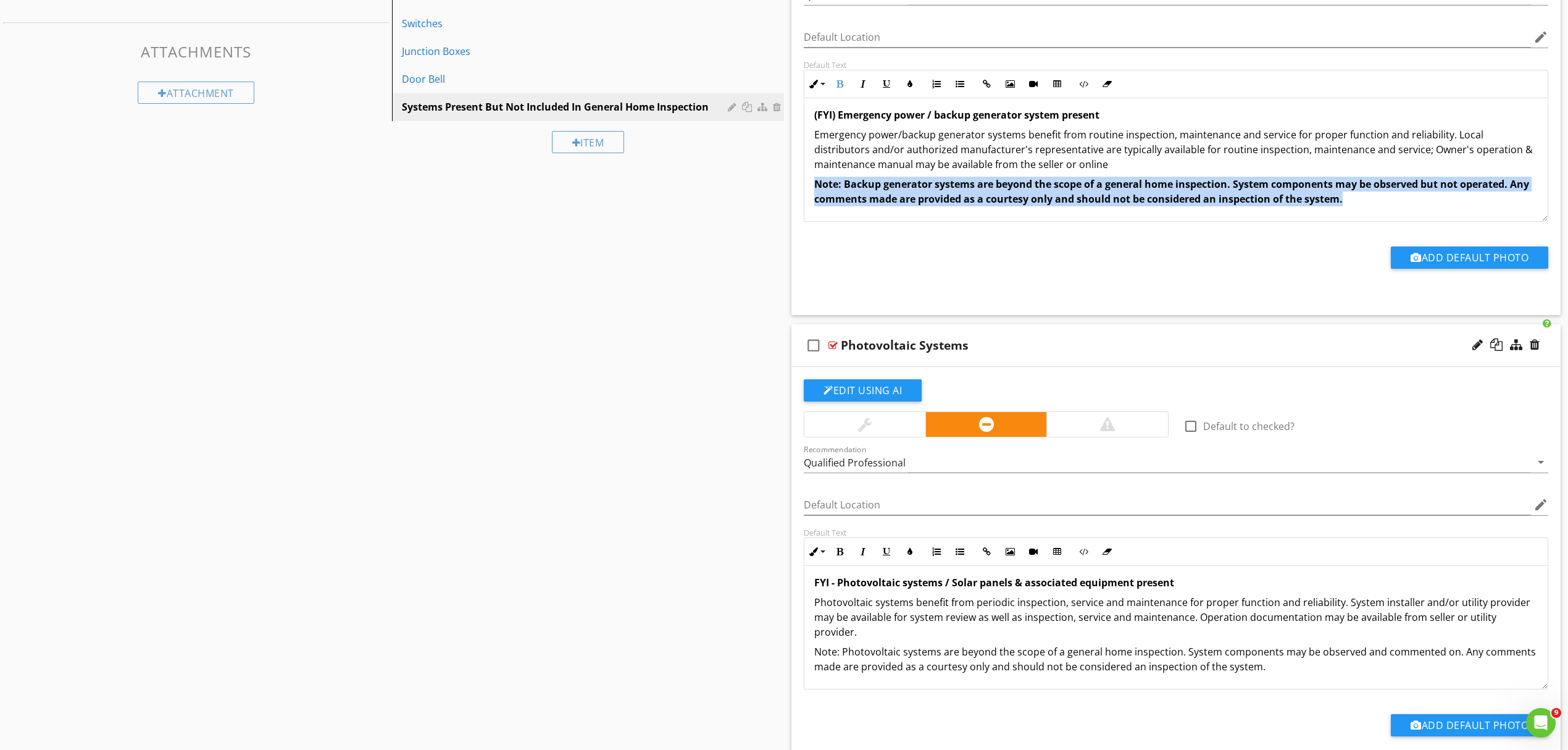
drag, startPoint x: 1378, startPoint y: 201, endPoint x: 808, endPoint y: 188, distance: 570.1
click at [808, 188] on div "(FYI) Emergency power / backup generator system present Emergency power/backup …" at bounding box center [1176, 157] width 743 height 129
click at [841, 82] on icon "button" at bounding box center [840, 84] width 9 height 9
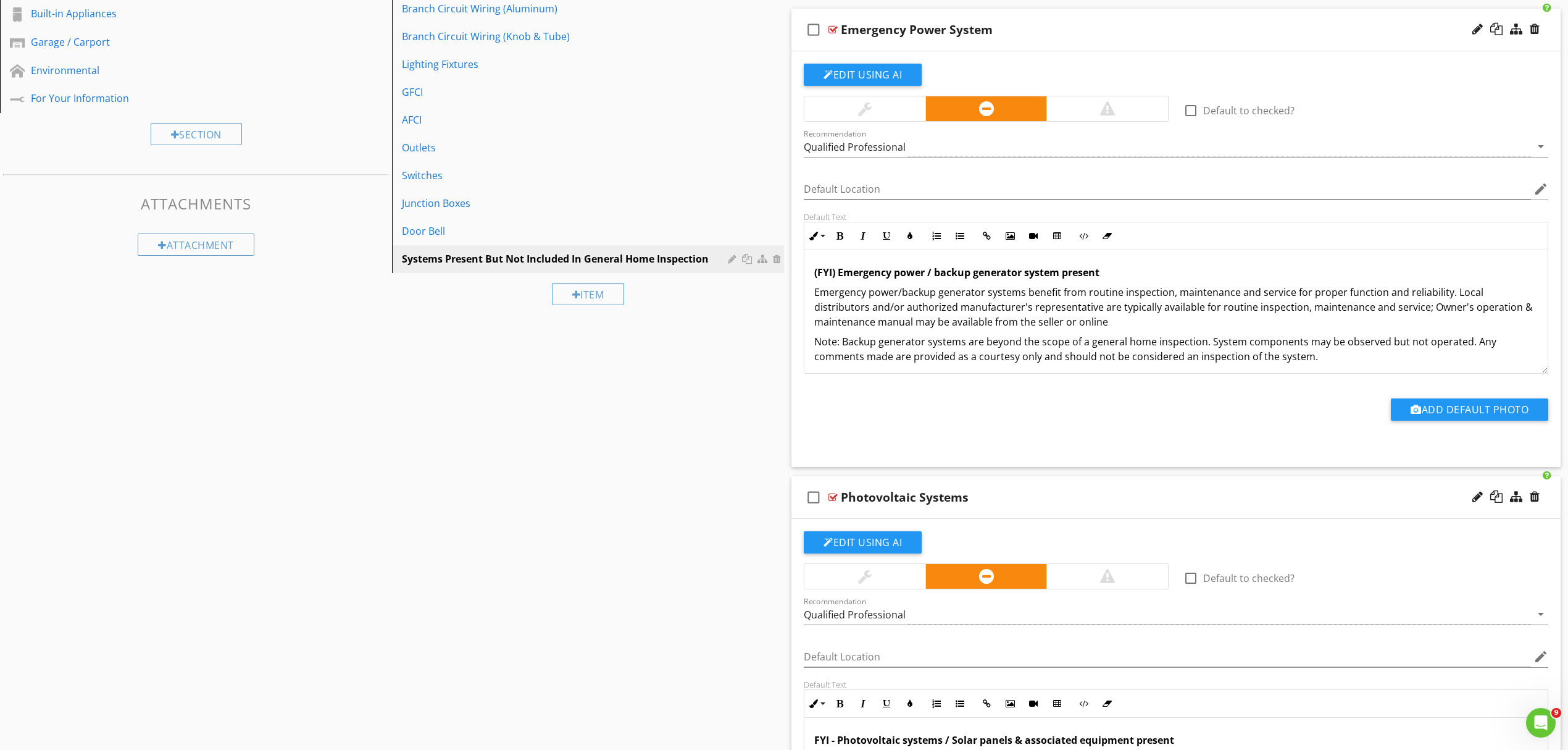
scroll to position [376, 0]
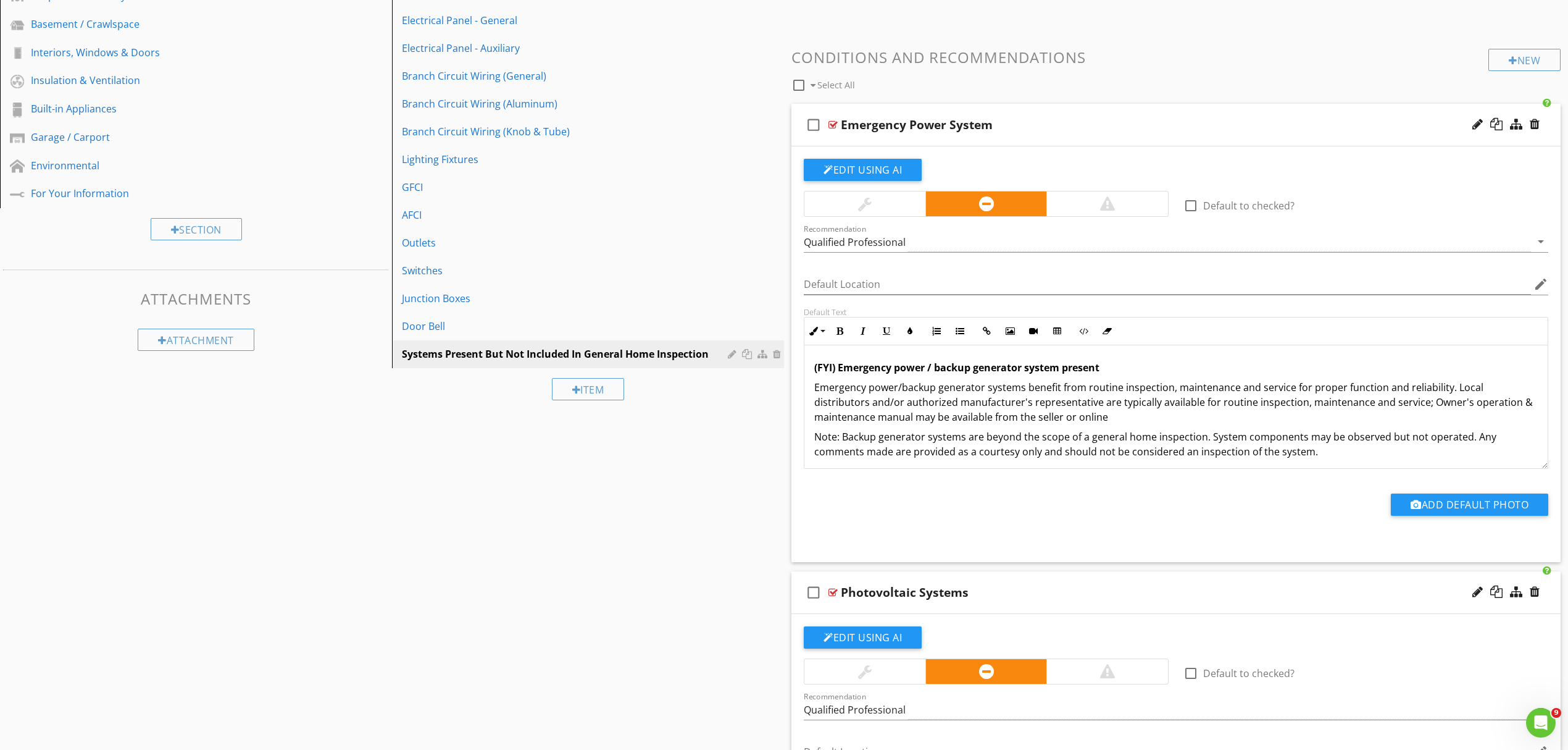
click at [840, 366] on strong "(FYI) Emergency power / backup generator system present" at bounding box center [958, 367] width 286 height 14
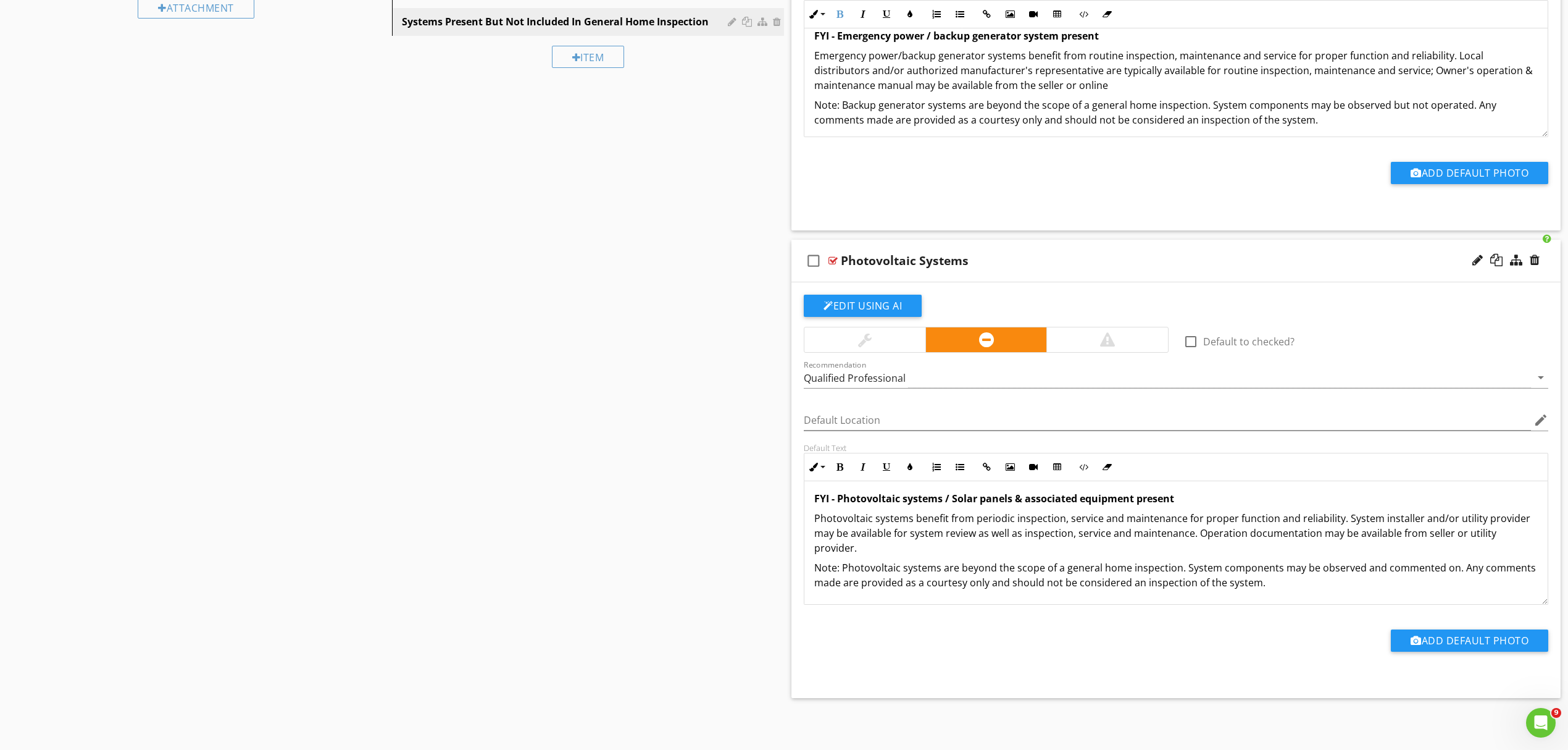
scroll to position [6, 0]
click at [1345, 517] on p "Photovoltaic systems benefit from periodic inspection, service and maintenance …" at bounding box center [1176, 532] width 723 height 44
click at [1344, 519] on p "Photovoltaic systems benefit from periodic inspection, service and maintenance …" at bounding box center [1176, 532] width 723 height 44
click at [1340, 521] on p "Photovoltaic systems benefit from periodic inspection, service and maintenance …" at bounding box center [1176, 532] width 723 height 44
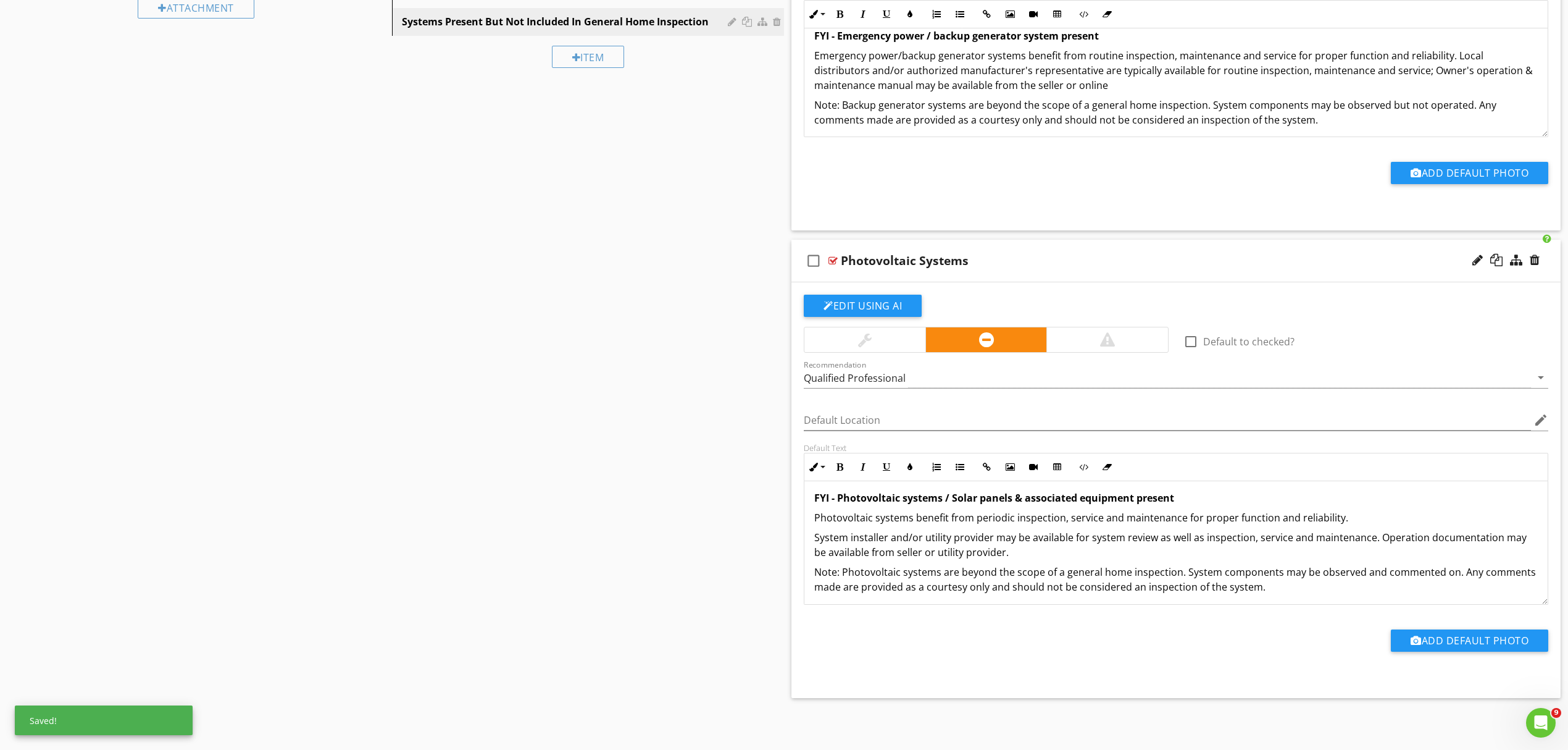
click at [819, 541] on p "System installer and/or utility provider may be available for system review as …" at bounding box center [1176, 545] width 723 height 30
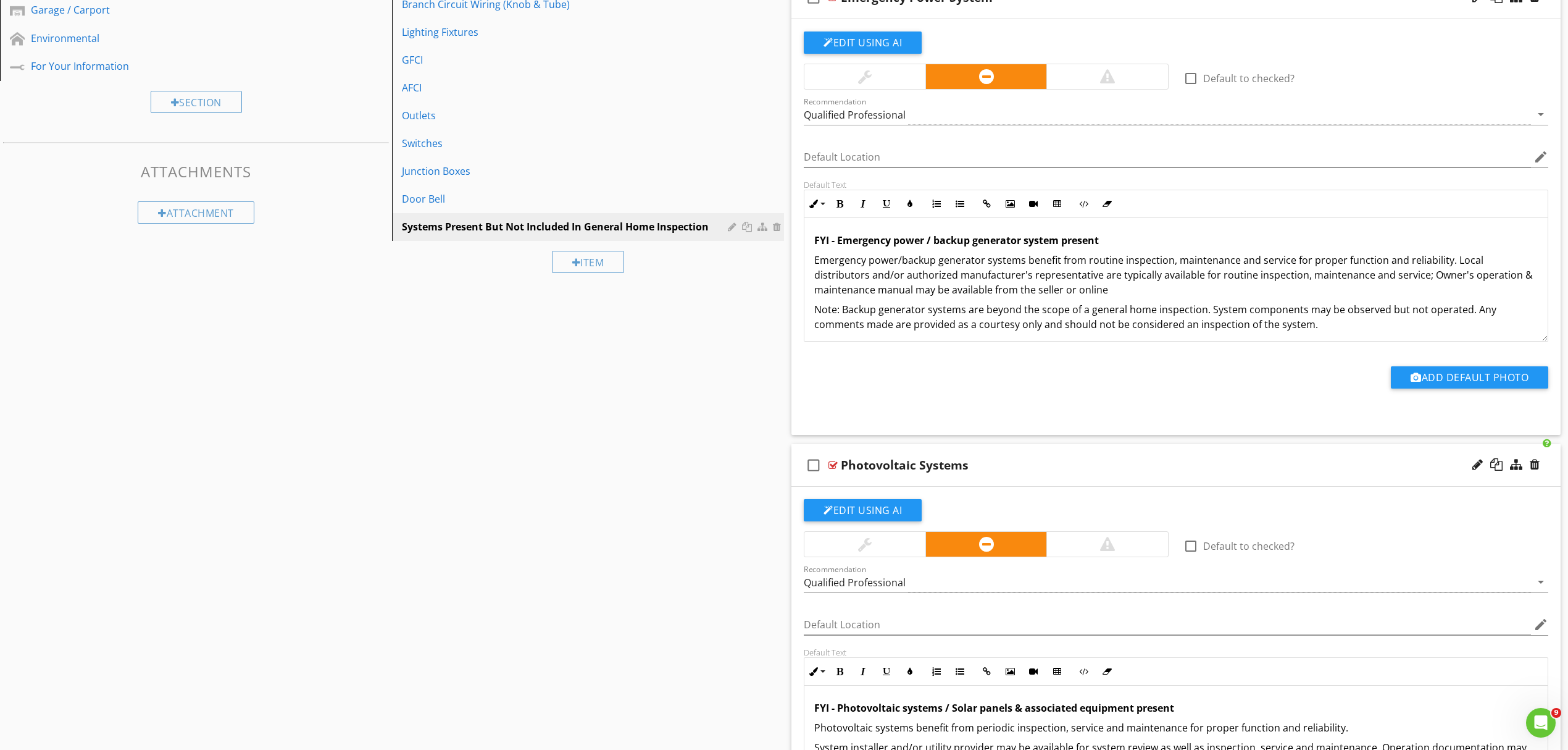
scroll to position [464, 0]
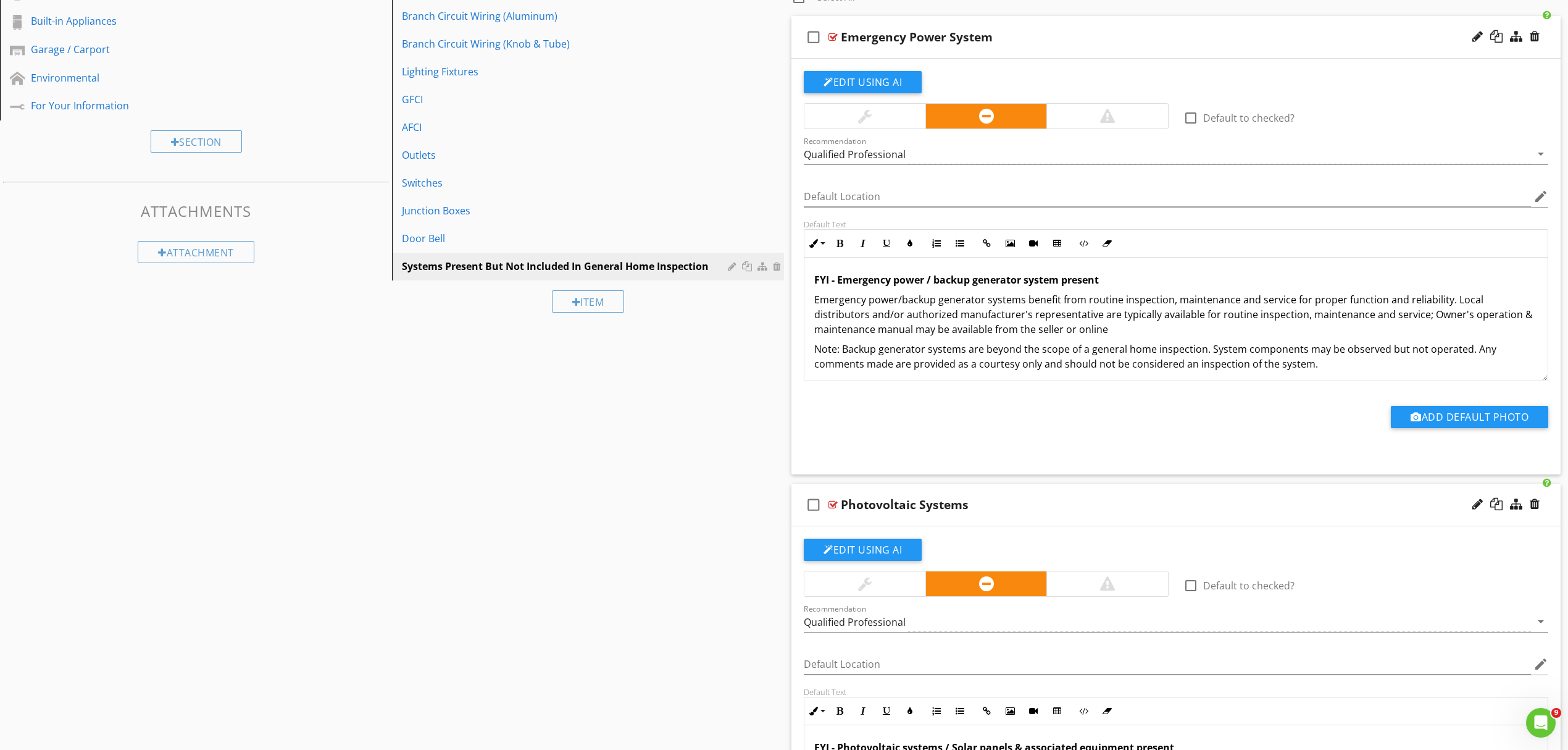
click at [1451, 303] on p "Emergency power/backup generator systems benefit from routine inspection, maint…" at bounding box center [1176, 314] width 723 height 44
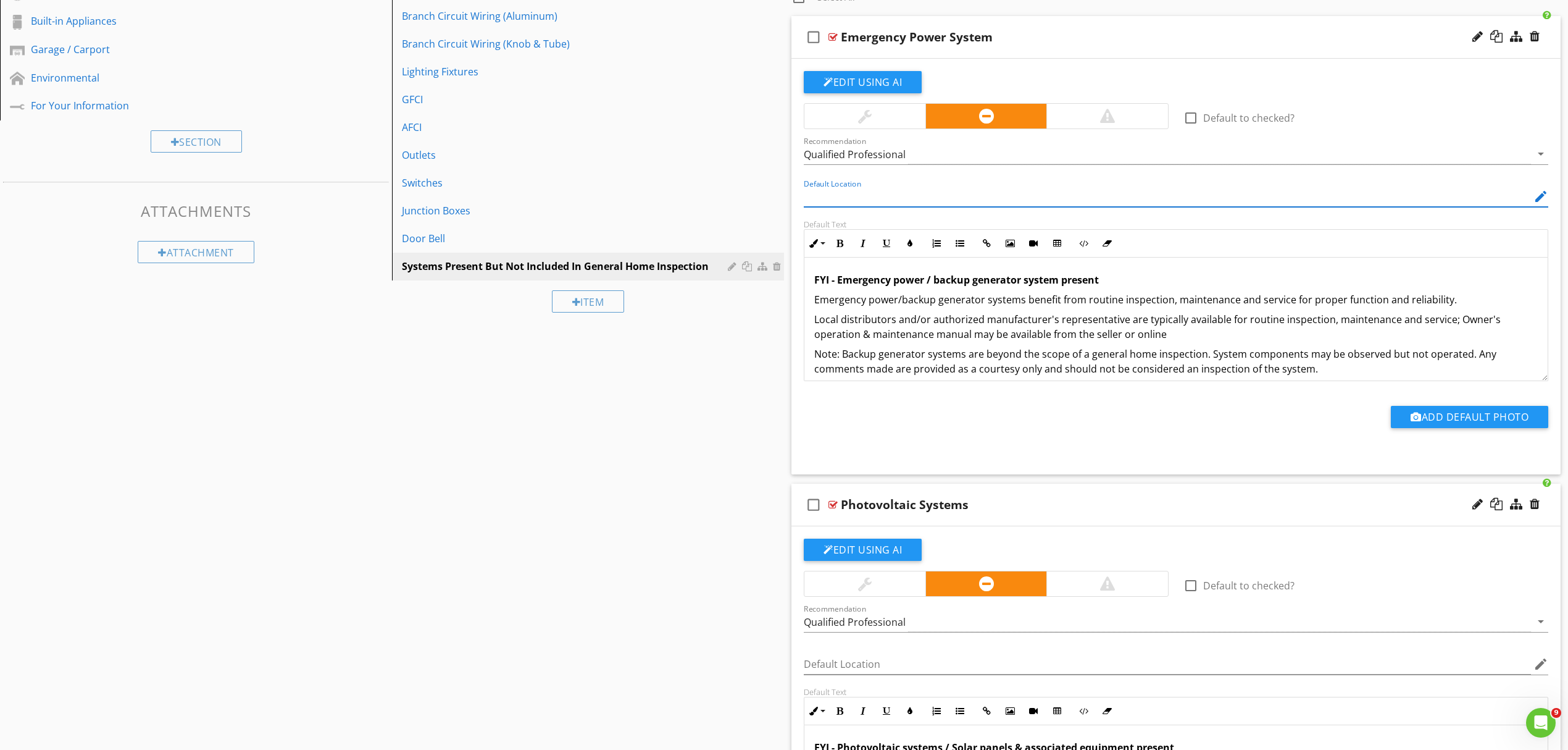
click at [885, 198] on input "Default Location" at bounding box center [1167, 196] width 728 height 21
type input "Emergency Generator & Components"
click at [870, 664] on input "Default Location" at bounding box center [1167, 664] width 728 height 21
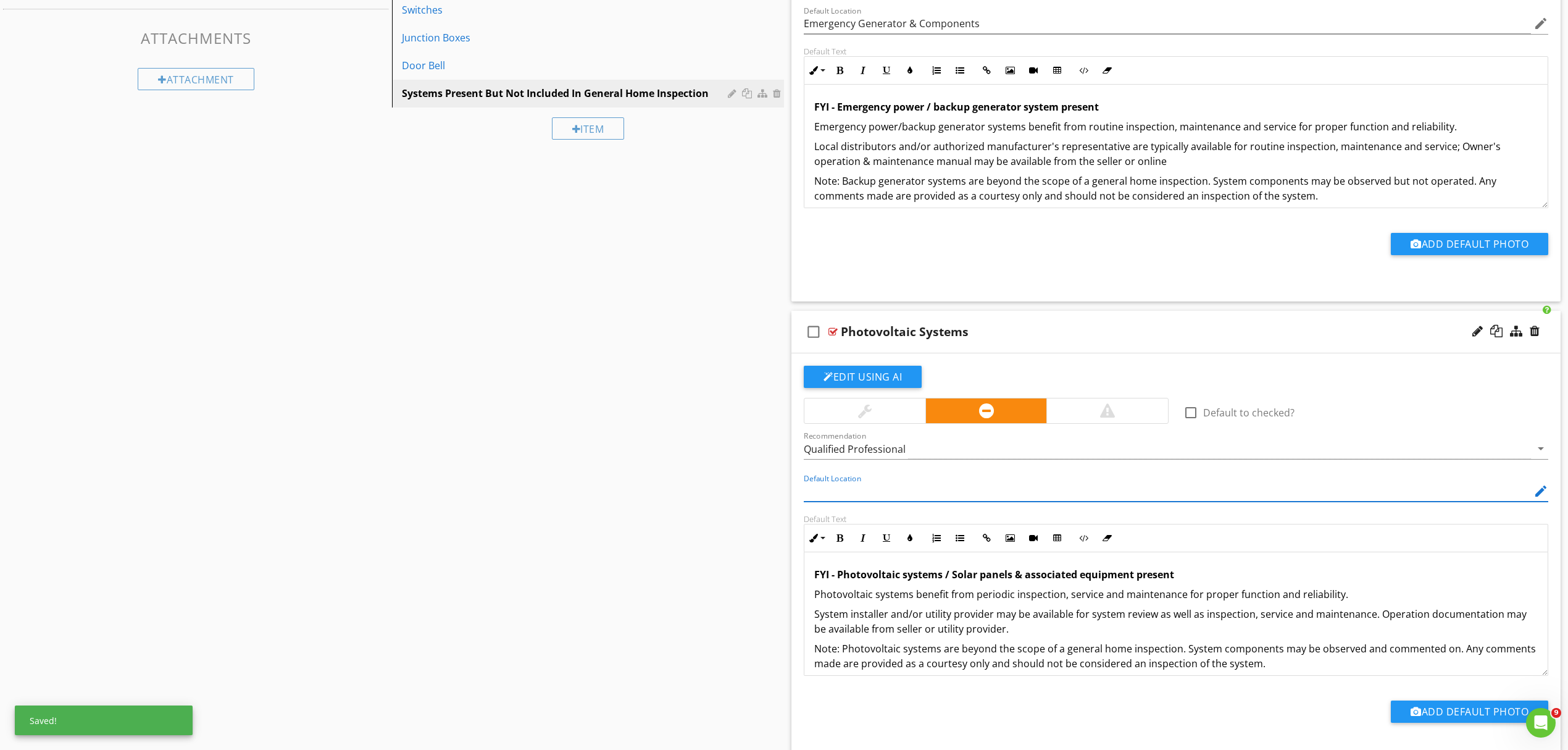
scroll to position [711, 0]
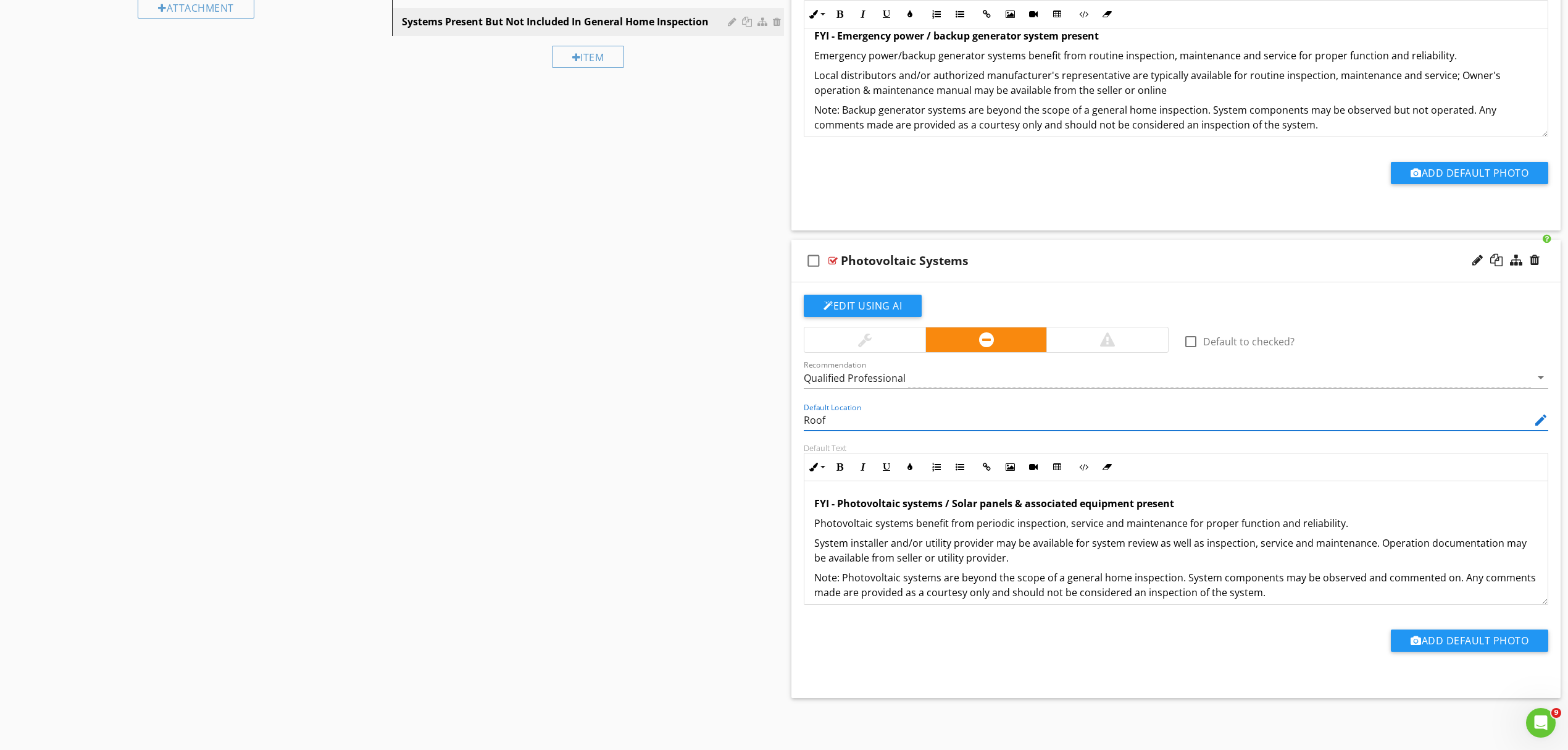
type input "Roof"
click at [823, 679] on div "Edit Using AI check_box_outline_blank Default to checked? Recommendation Qualif…" at bounding box center [1176, 490] width 769 height 416
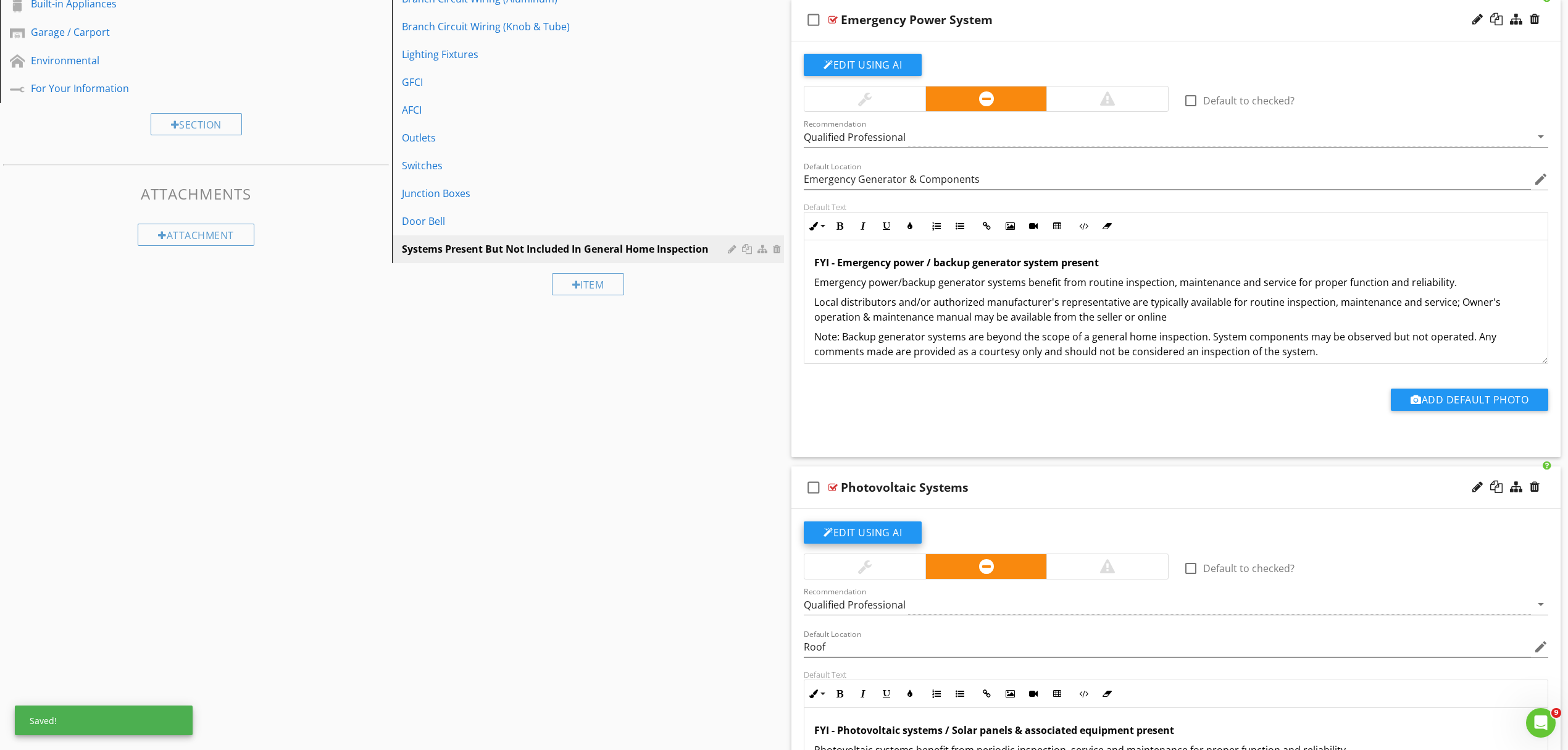
scroll to position [464, 0]
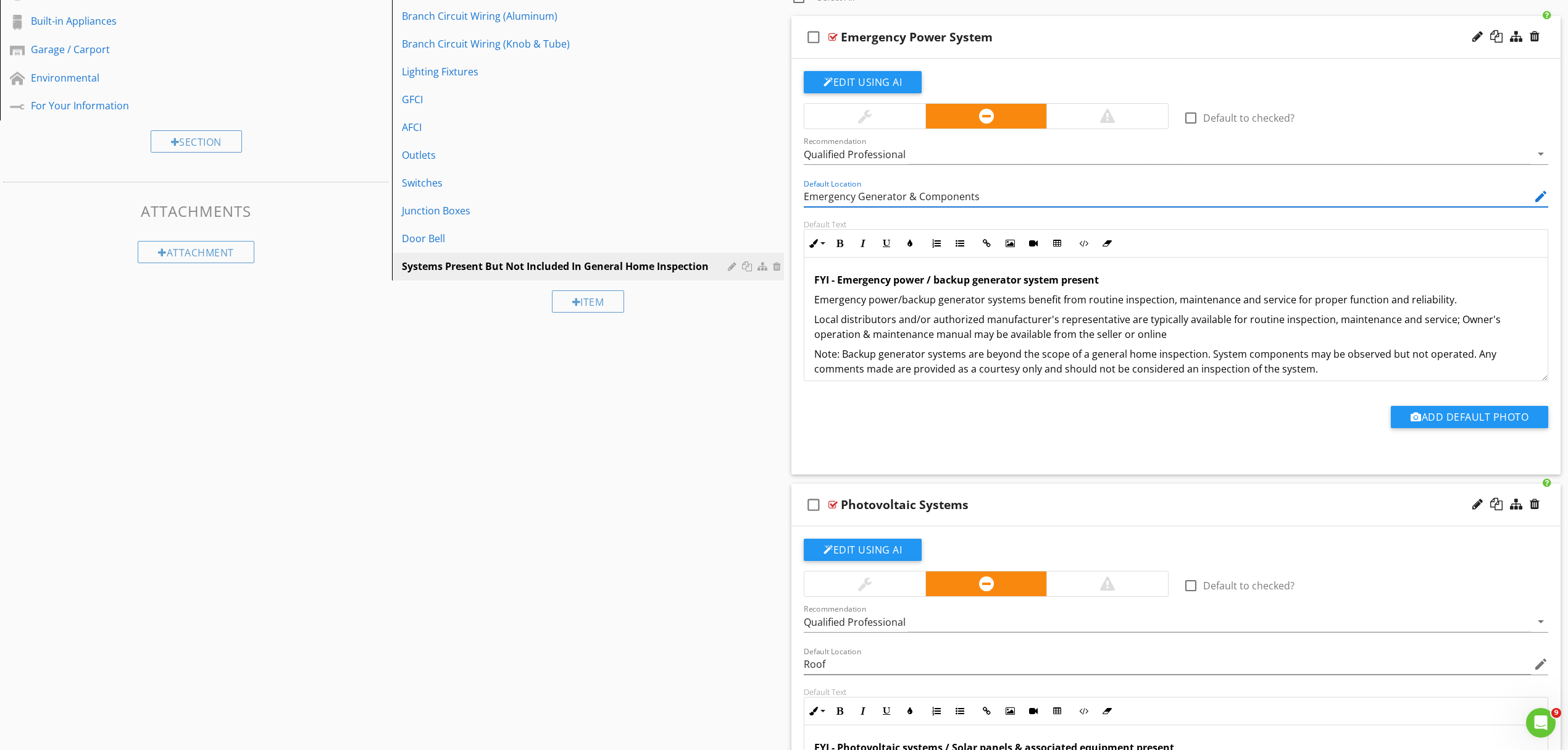
drag, startPoint x: 908, startPoint y: 196, endPoint x: 1004, endPoint y: 201, distance: 96.1
click at [1001, 199] on input "Emergency Generator & Components" at bounding box center [1167, 196] width 728 height 21
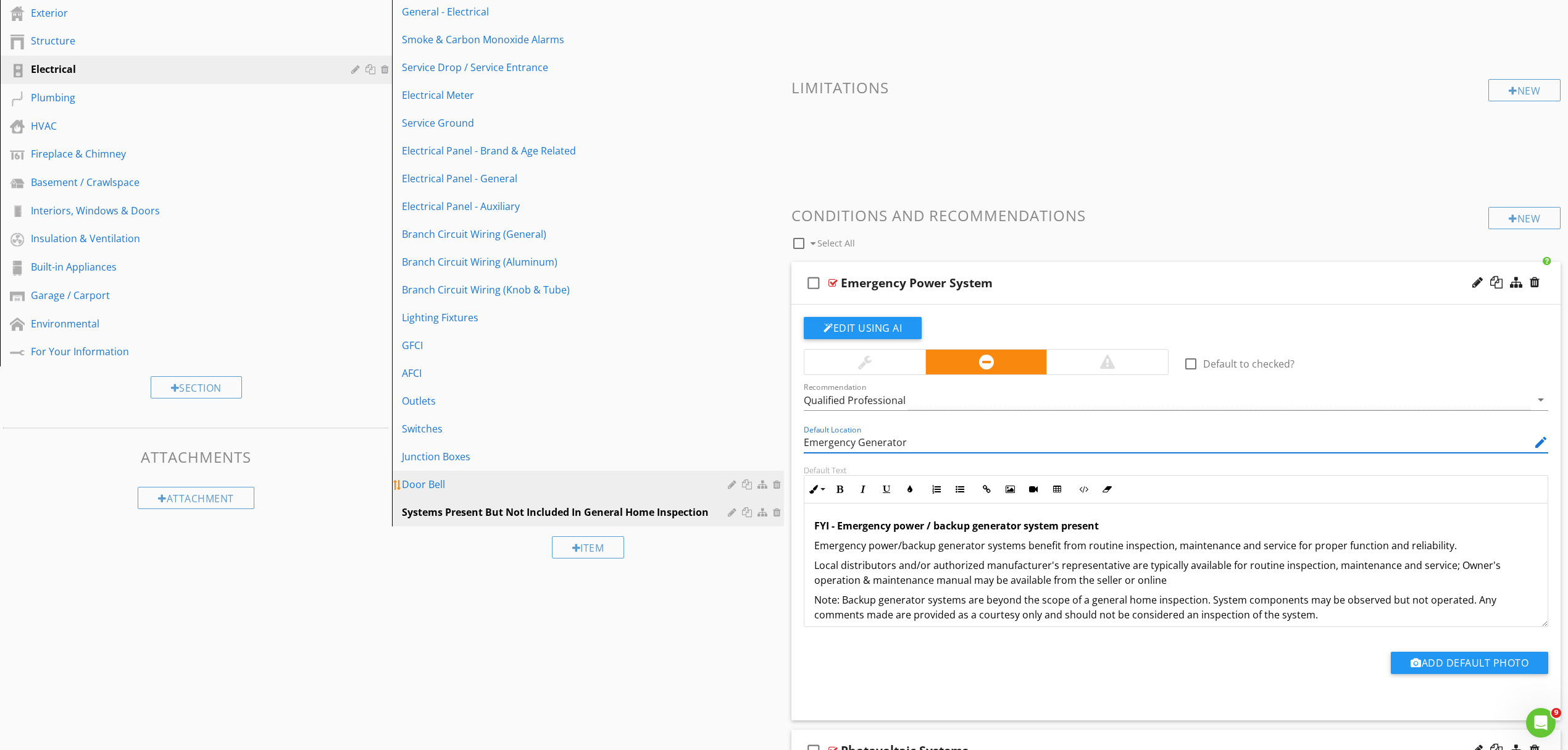
scroll to position [217, 0]
type input "Emergency Generator"
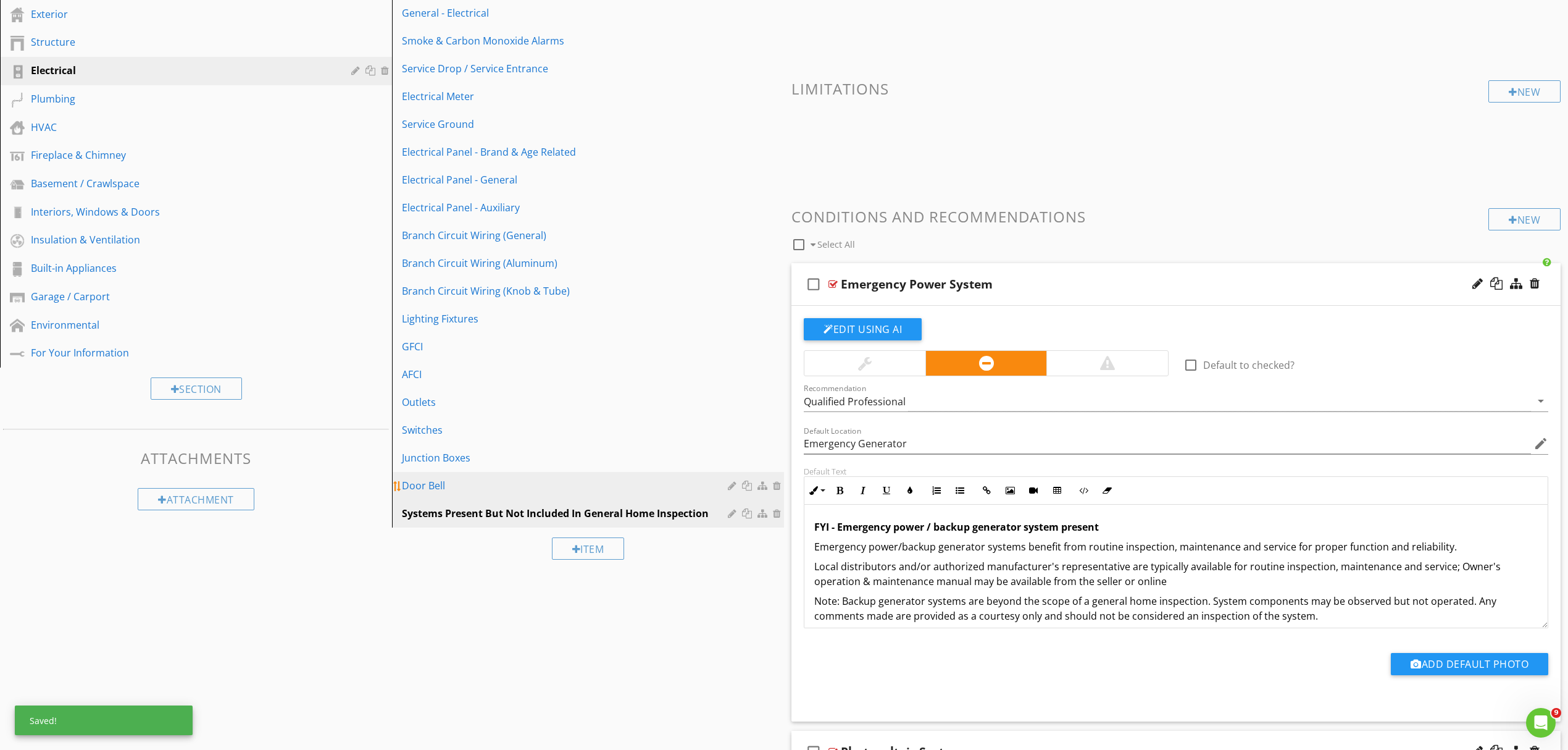
click at [486, 485] on div "Door Bell" at bounding box center [567, 485] width 330 height 15
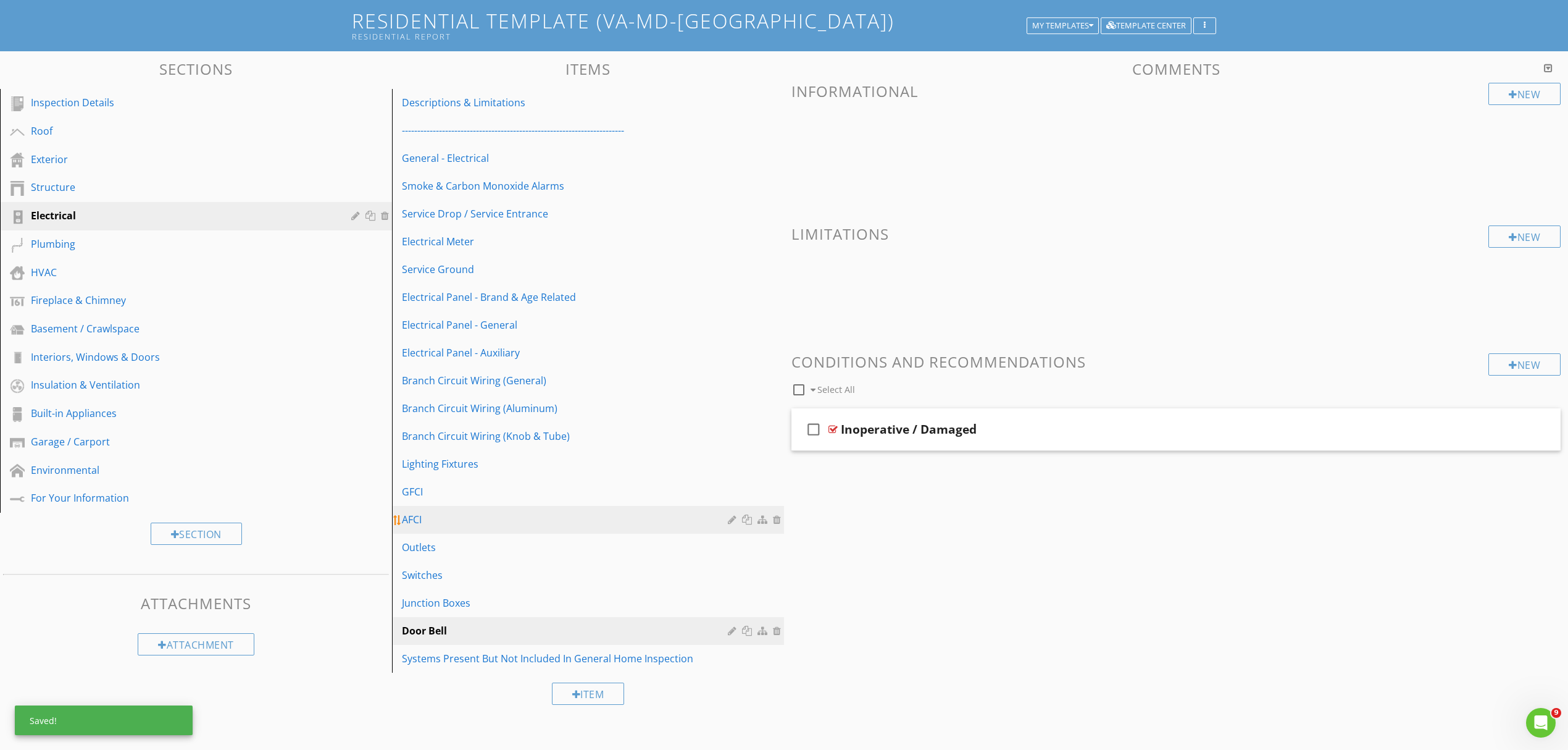
scroll to position [72, 0]
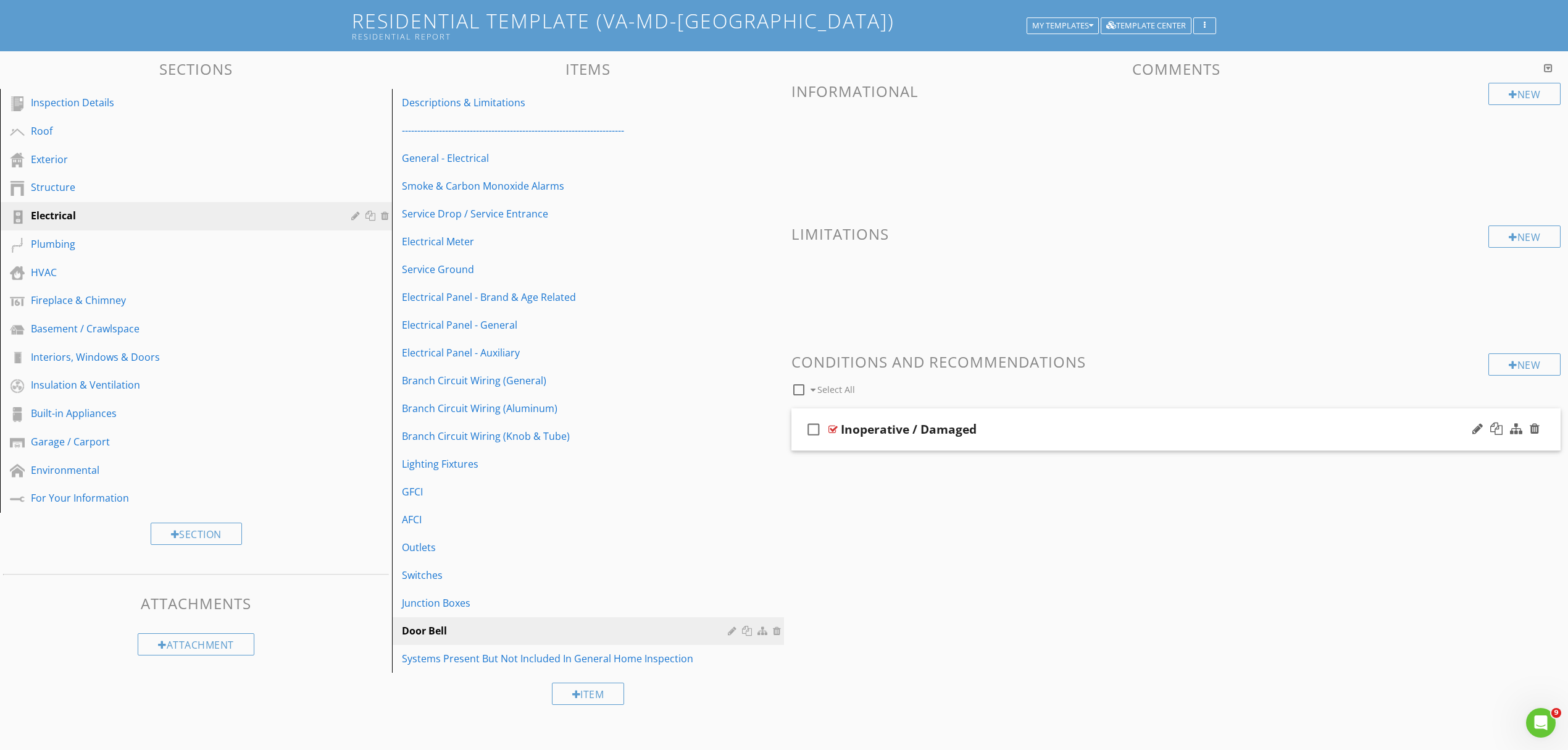
click at [1065, 432] on div "Inoperative / Damaged" at bounding box center [1120, 429] width 559 height 15
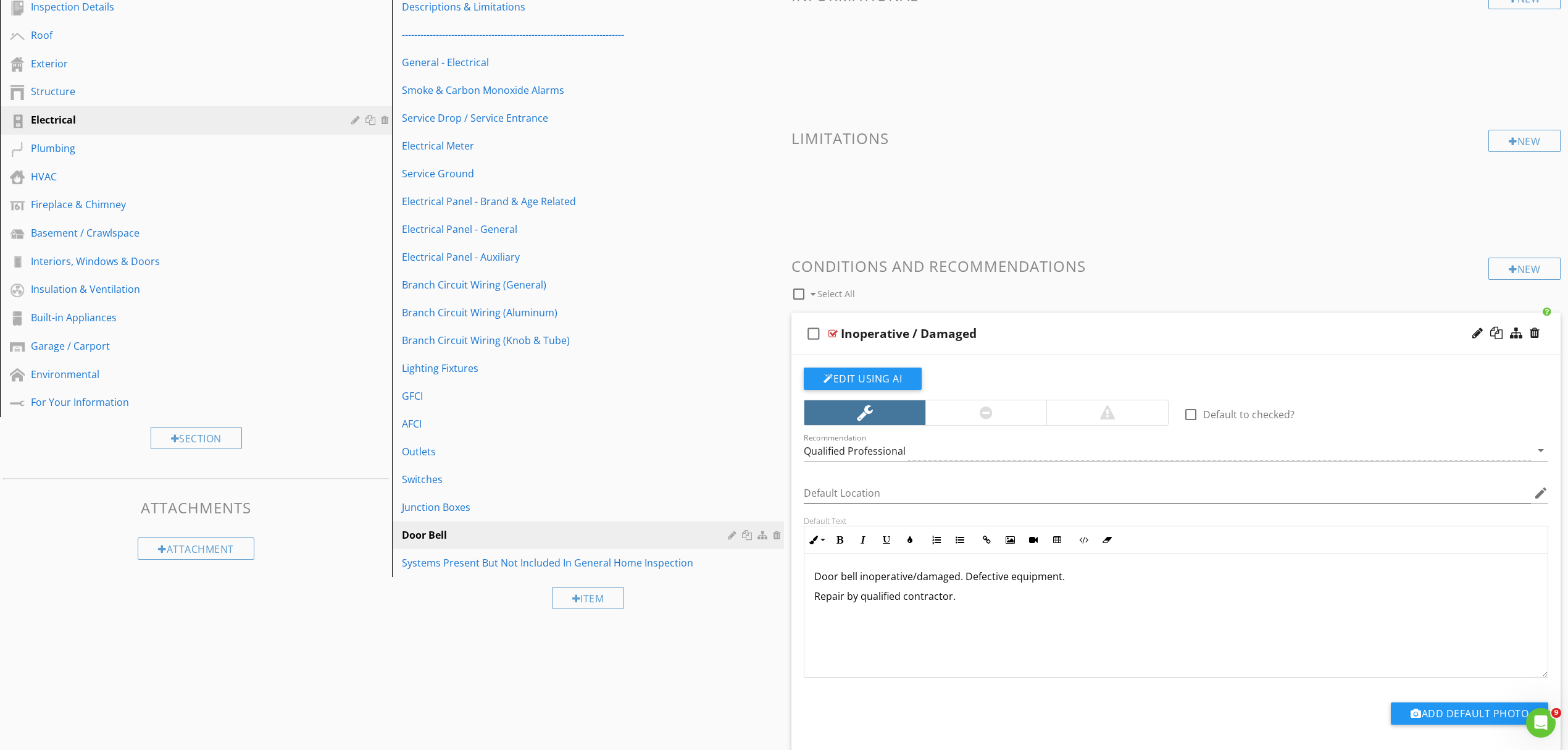
scroll to position [1, 0]
drag, startPoint x: 821, startPoint y: 598, endPoint x: 810, endPoint y: 598, distance: 11.0
click at [810, 598] on div "Door bell inoperative/damaged. Defective equipment. Repair by qualified contrac…" at bounding box center [1176, 615] width 743 height 124
drag, startPoint x: 956, startPoint y: 599, endPoint x: 1002, endPoint y: 604, distance: 46.3
click at [1002, 604] on div "Door bell inoperative/damaged. Defective equipment. Review and repair by qualif…" at bounding box center [1176, 615] width 743 height 124
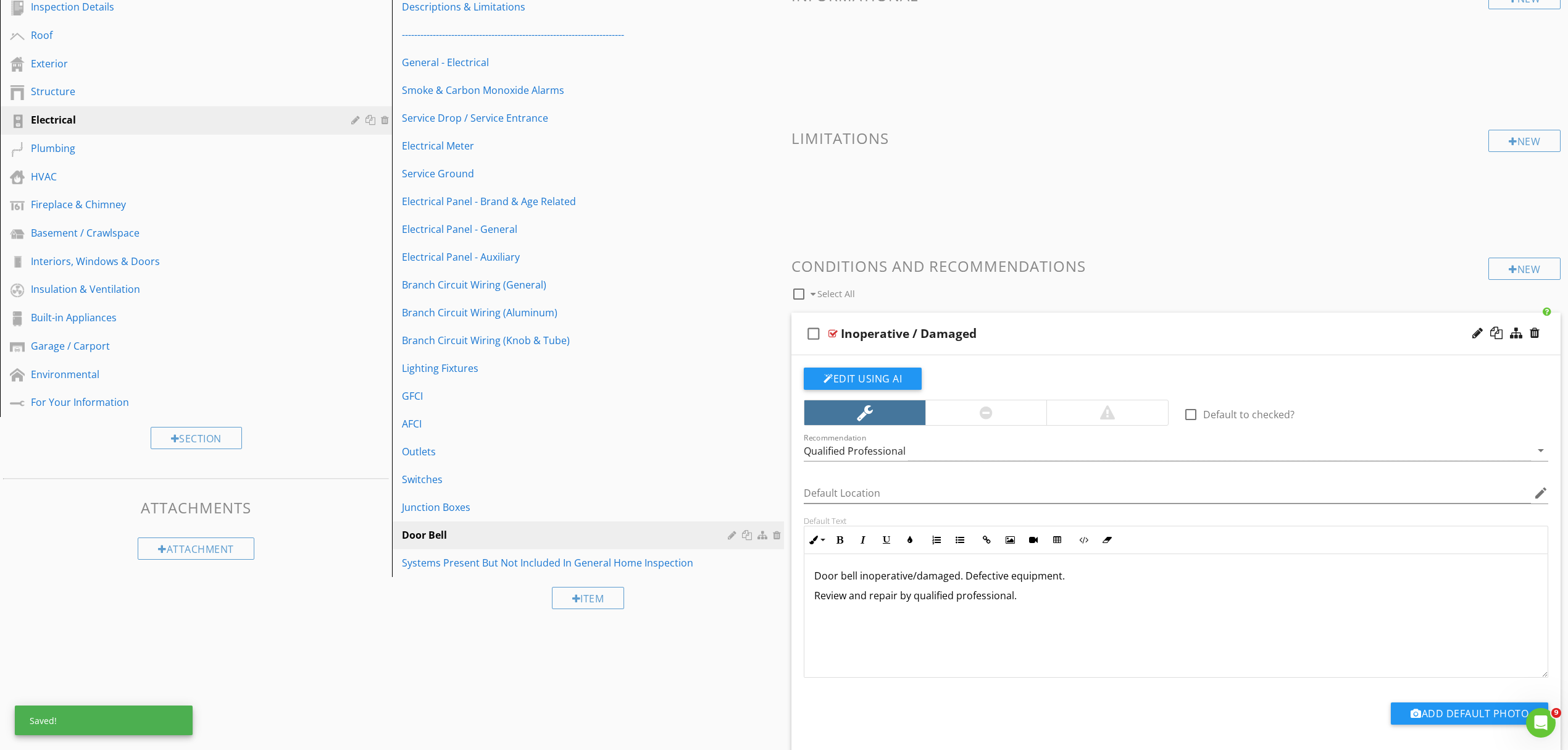
click at [1067, 604] on div "Door bell inoperative/damaged. Defective equipment. Review and repair by qualif…" at bounding box center [1176, 615] width 743 height 124
click at [961, 547] on button "Unordered List" at bounding box center [960, 539] width 24 height 24
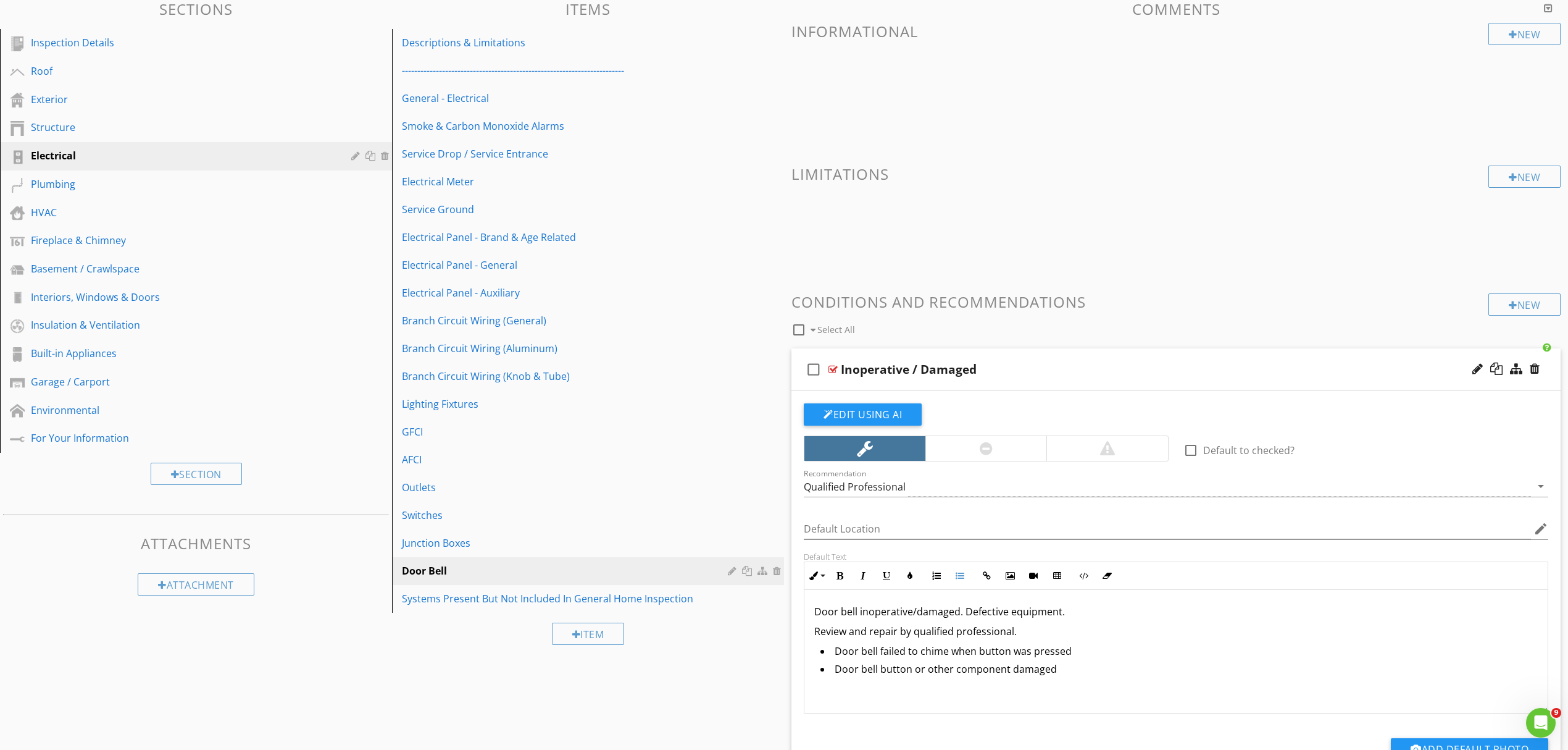
scroll to position [159, 0]
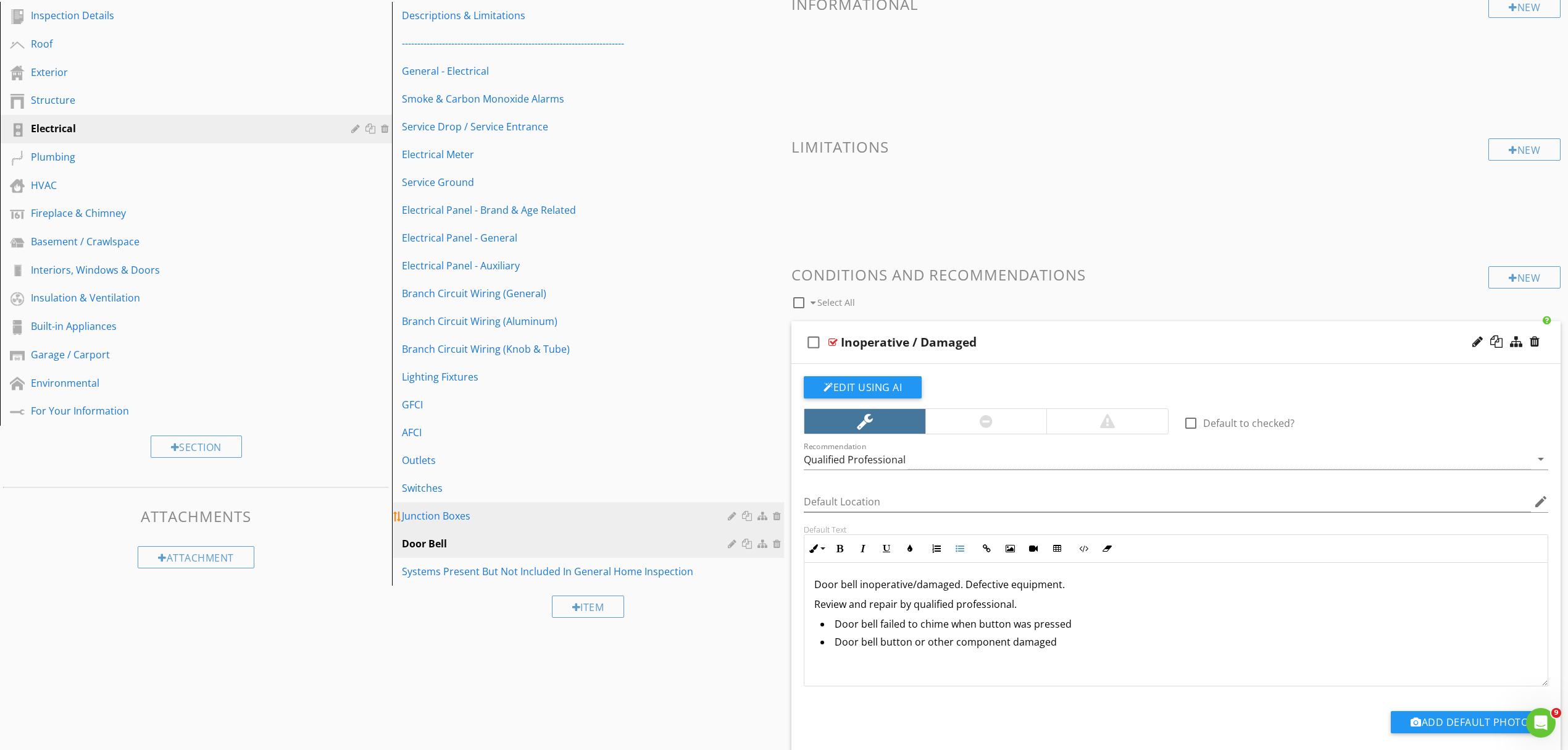
click at [437, 515] on div "Junction Boxes" at bounding box center [567, 516] width 330 height 15
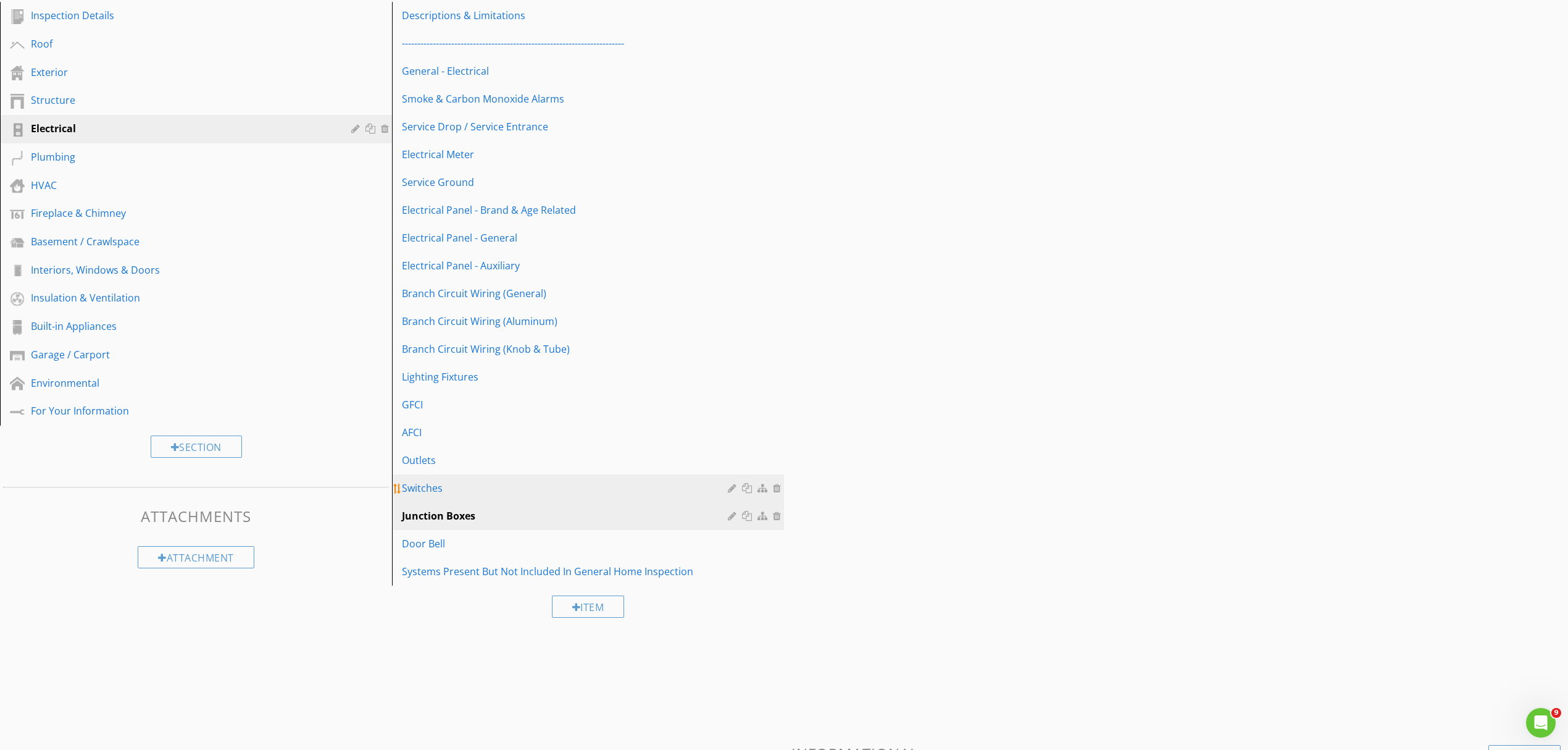
scroll to position [85, 0]
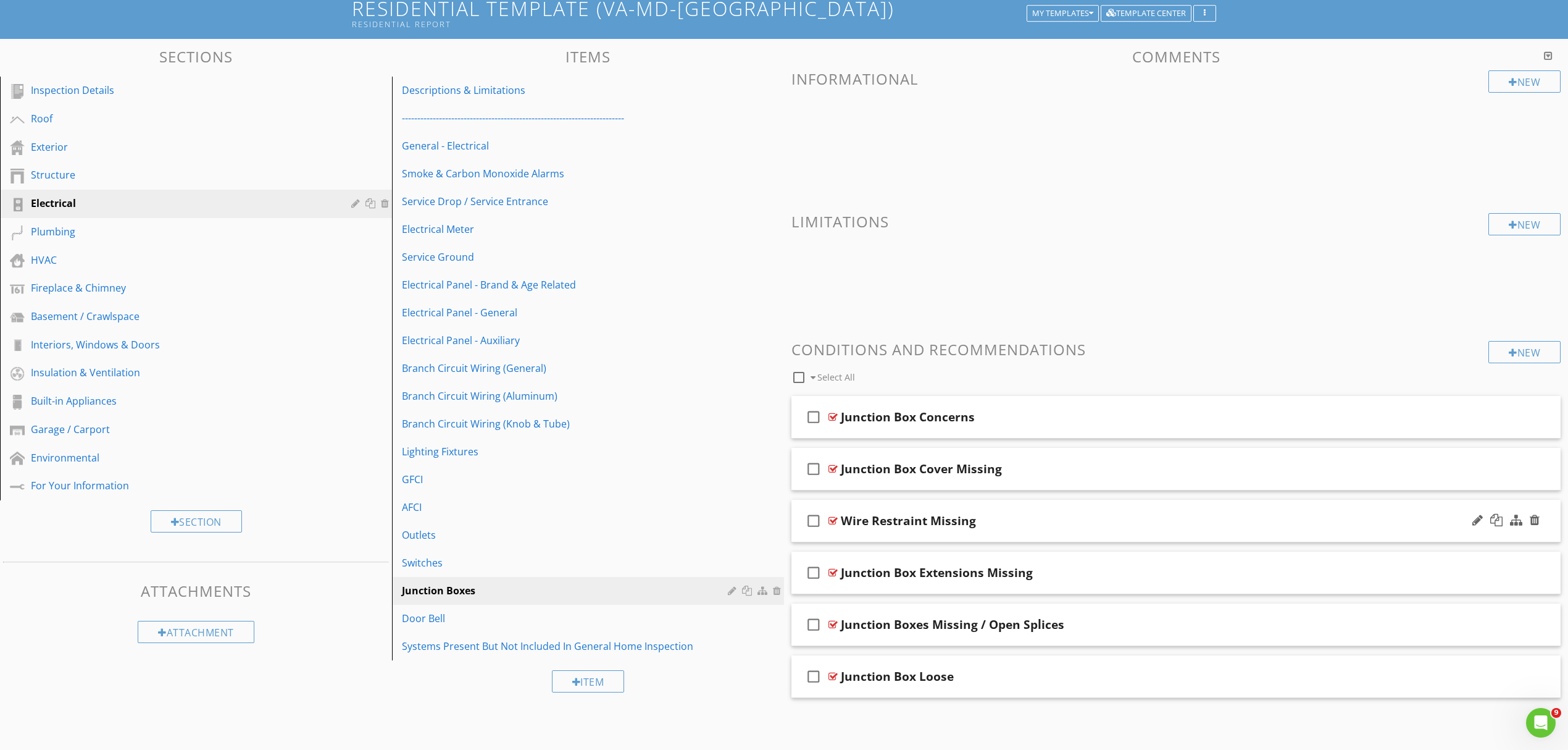
click at [1043, 519] on div "Wire Restraint Missing" at bounding box center [1120, 521] width 559 height 15
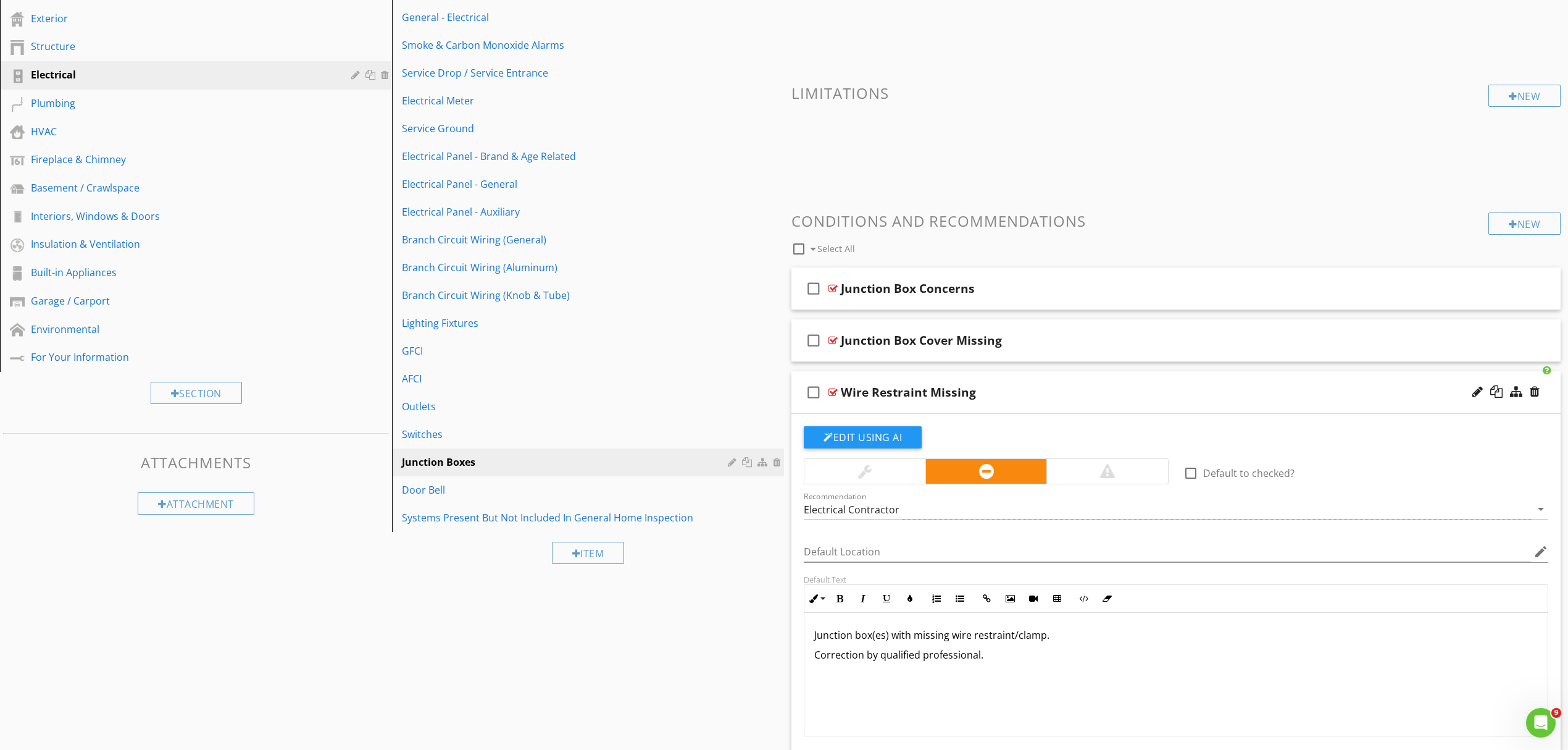
scroll to position [242, 0]
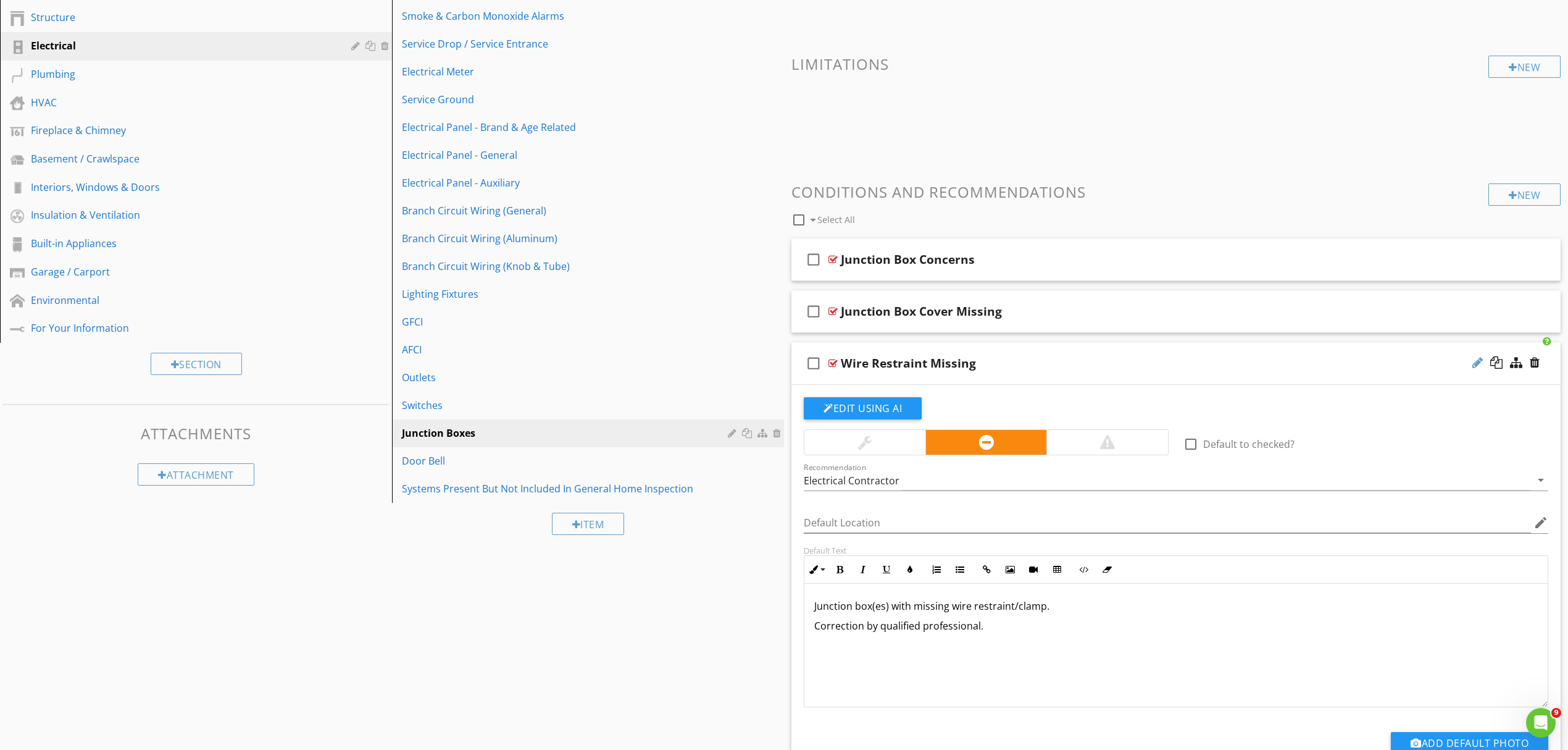
click at [1474, 363] on div at bounding box center [1477, 362] width 11 height 12
click at [843, 366] on input "Wire Restraint Missing" at bounding box center [1120, 364] width 559 height 21
type input "J-Box Wire Restraint Missing"
click at [893, 311] on div "Junction Box Cover Missing" at bounding box center [922, 311] width 161 height 15
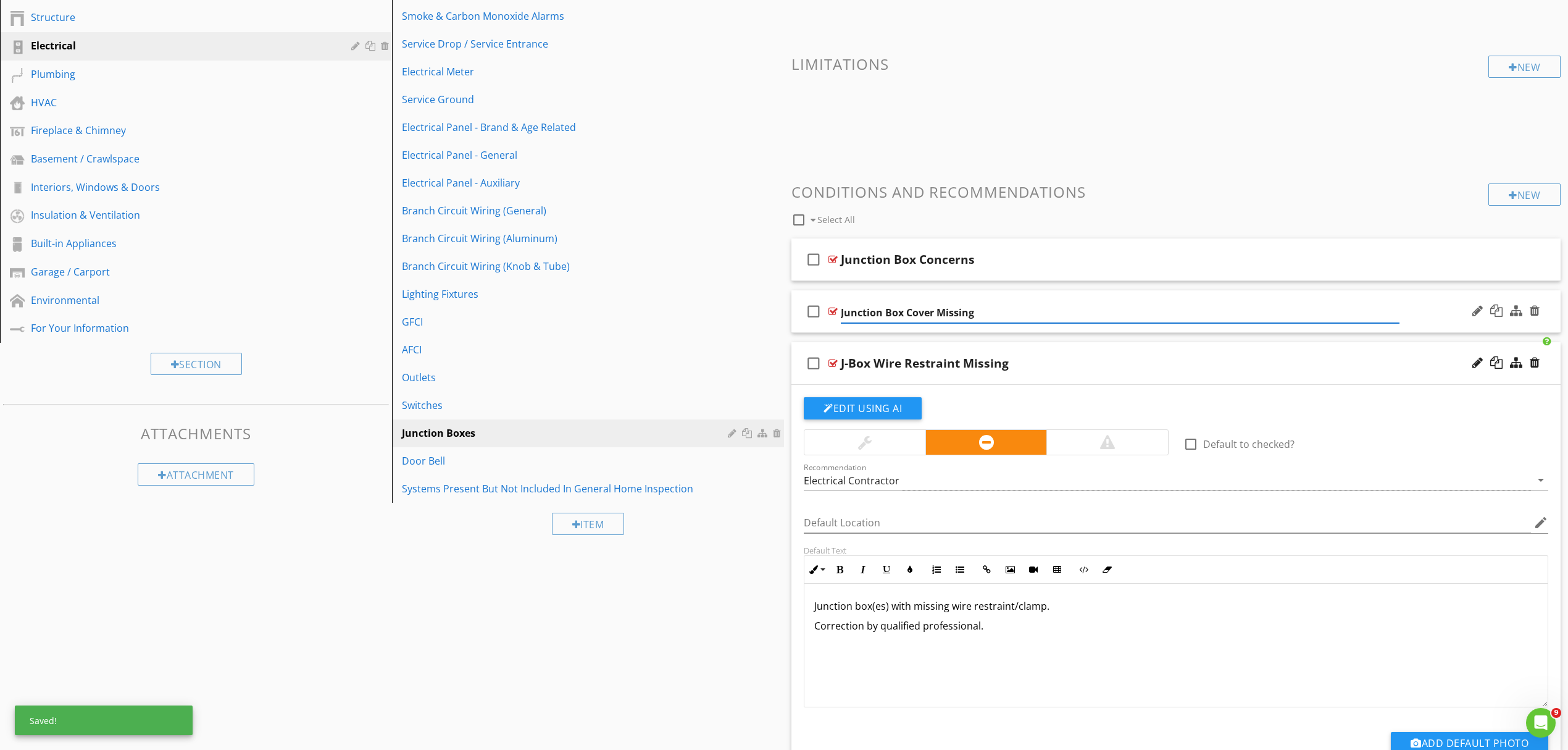
click at [885, 312] on input "Junction Box Cover Missing" at bounding box center [1120, 313] width 559 height 21
type input "Junction Box Cover Missing"
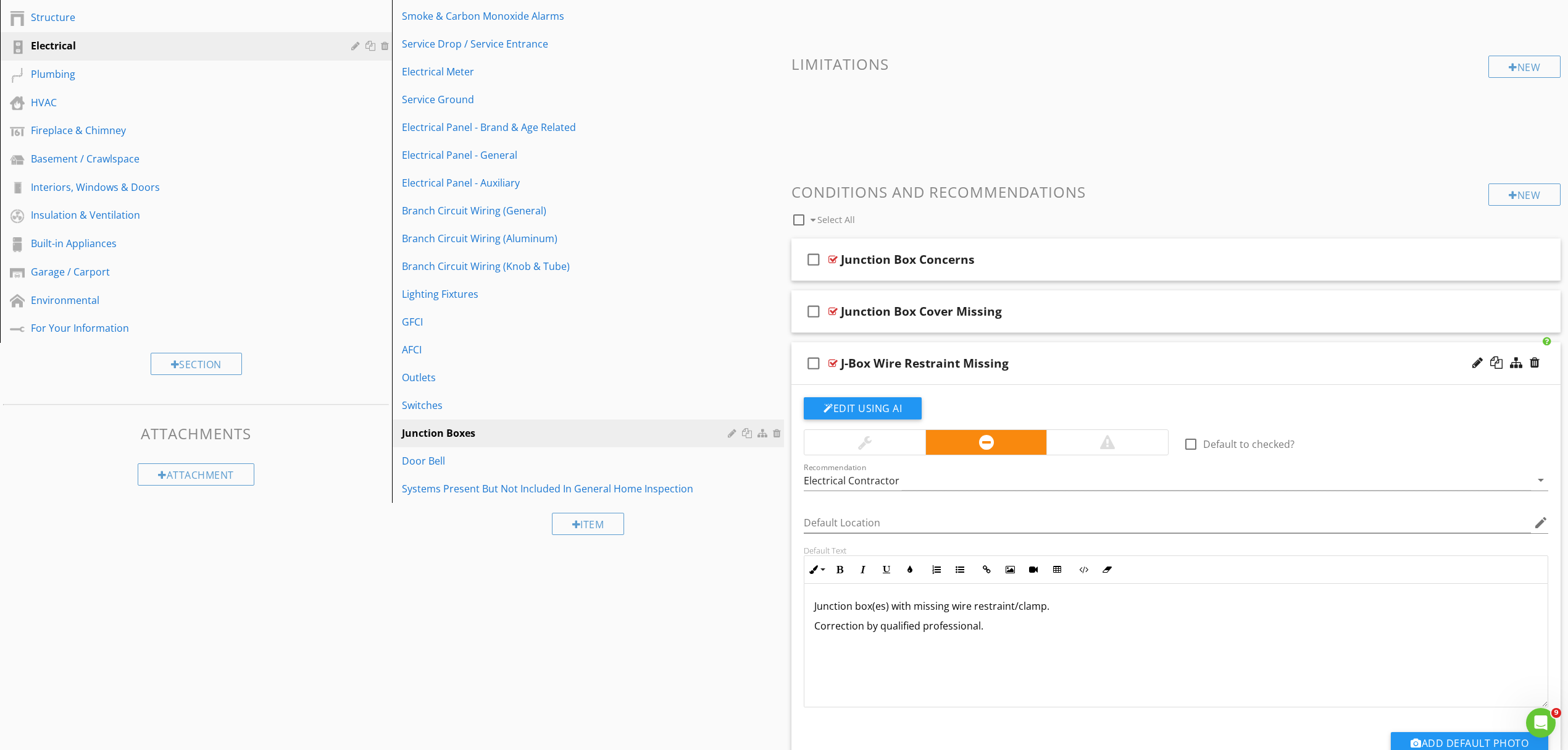
click at [875, 366] on div "J-Box Wire Restraint Missing" at bounding box center [925, 363] width 168 height 15
click at [868, 366] on input "J-Box Wire Restraint Missing" at bounding box center [1120, 364] width 559 height 21
click at [1471, 366] on div at bounding box center [1506, 364] width 72 height 30
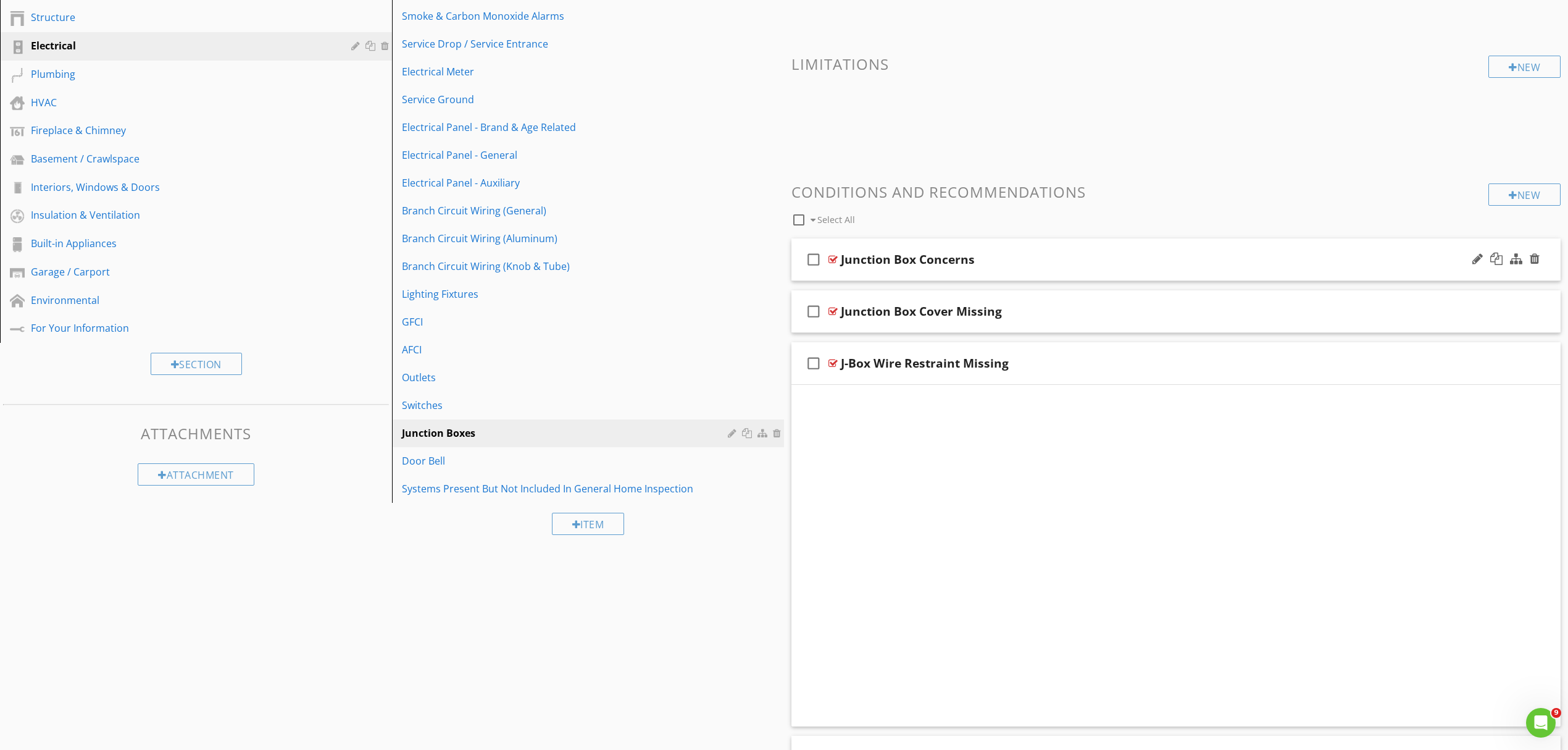
scroll to position [85, 0]
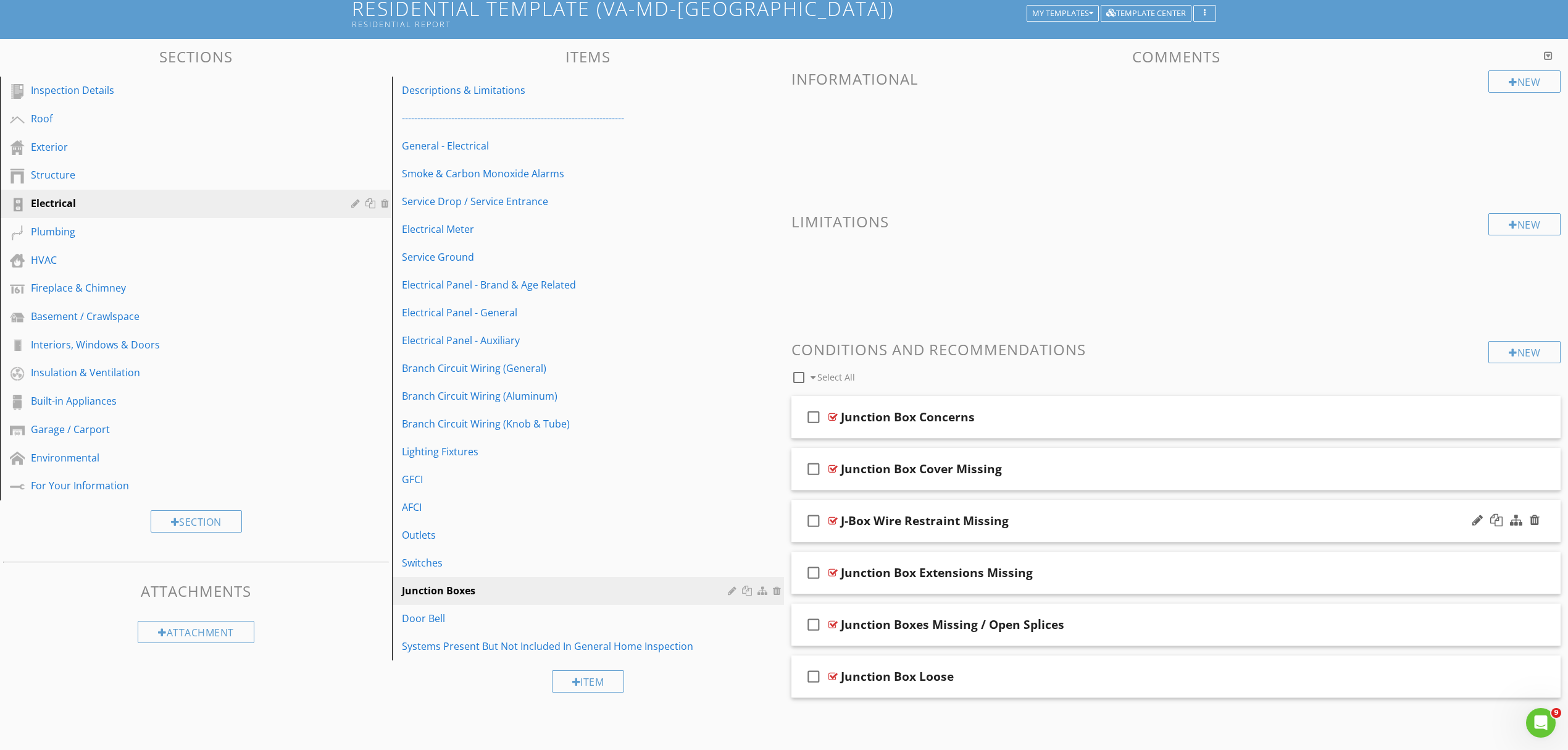
click at [969, 525] on div "J-Box Wire Restraint Missing" at bounding box center [925, 521] width 168 height 15
click at [867, 519] on input "J-Box Wire Restraint Missing" at bounding box center [1120, 522] width 559 height 21
type input "Junction Box Wire Restraint Missing"
click at [1474, 679] on div at bounding box center [1477, 675] width 11 height 12
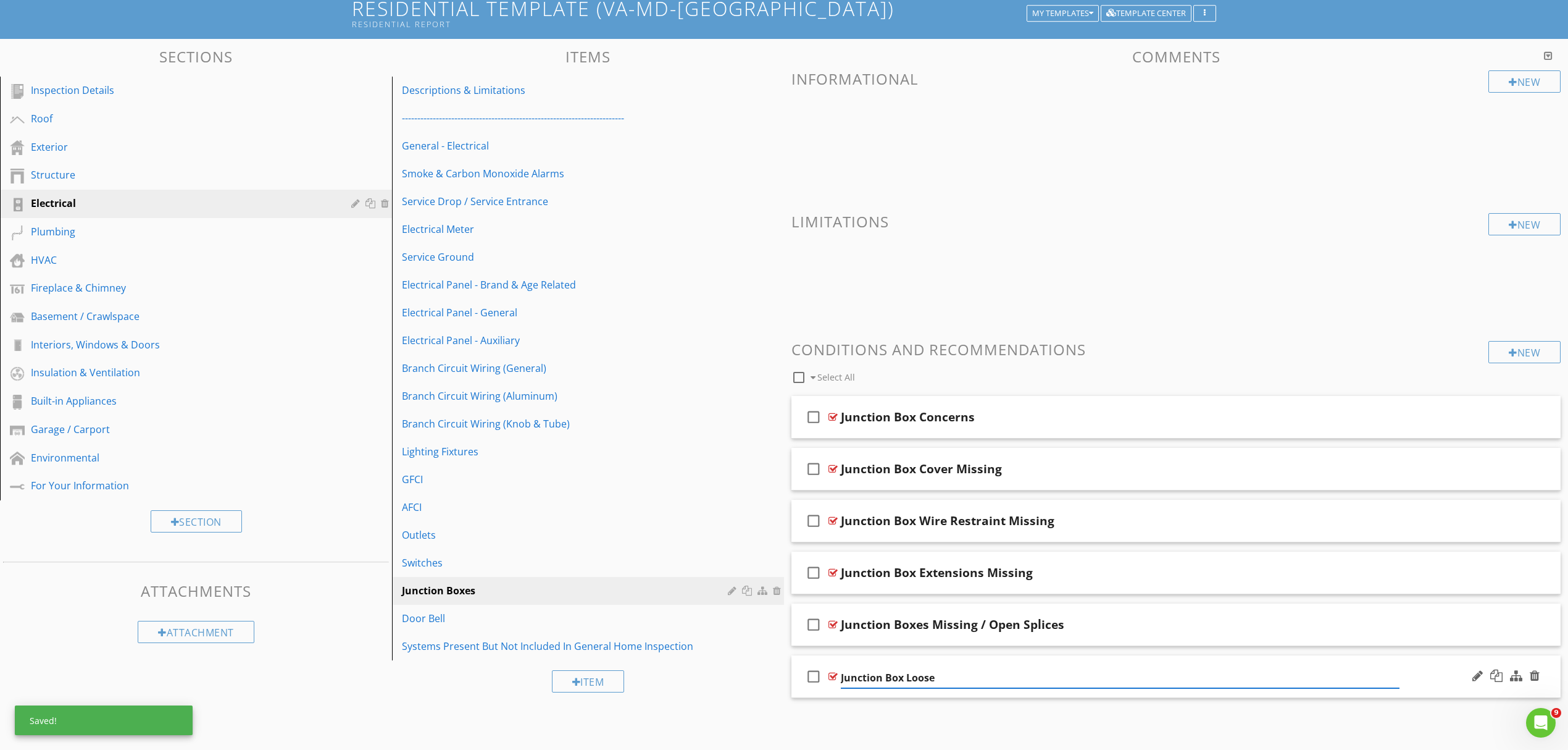
click at [902, 677] on input "Junction Box Loose" at bounding box center [1120, 678] width 559 height 21
type input "Junction Box(es) Loose"
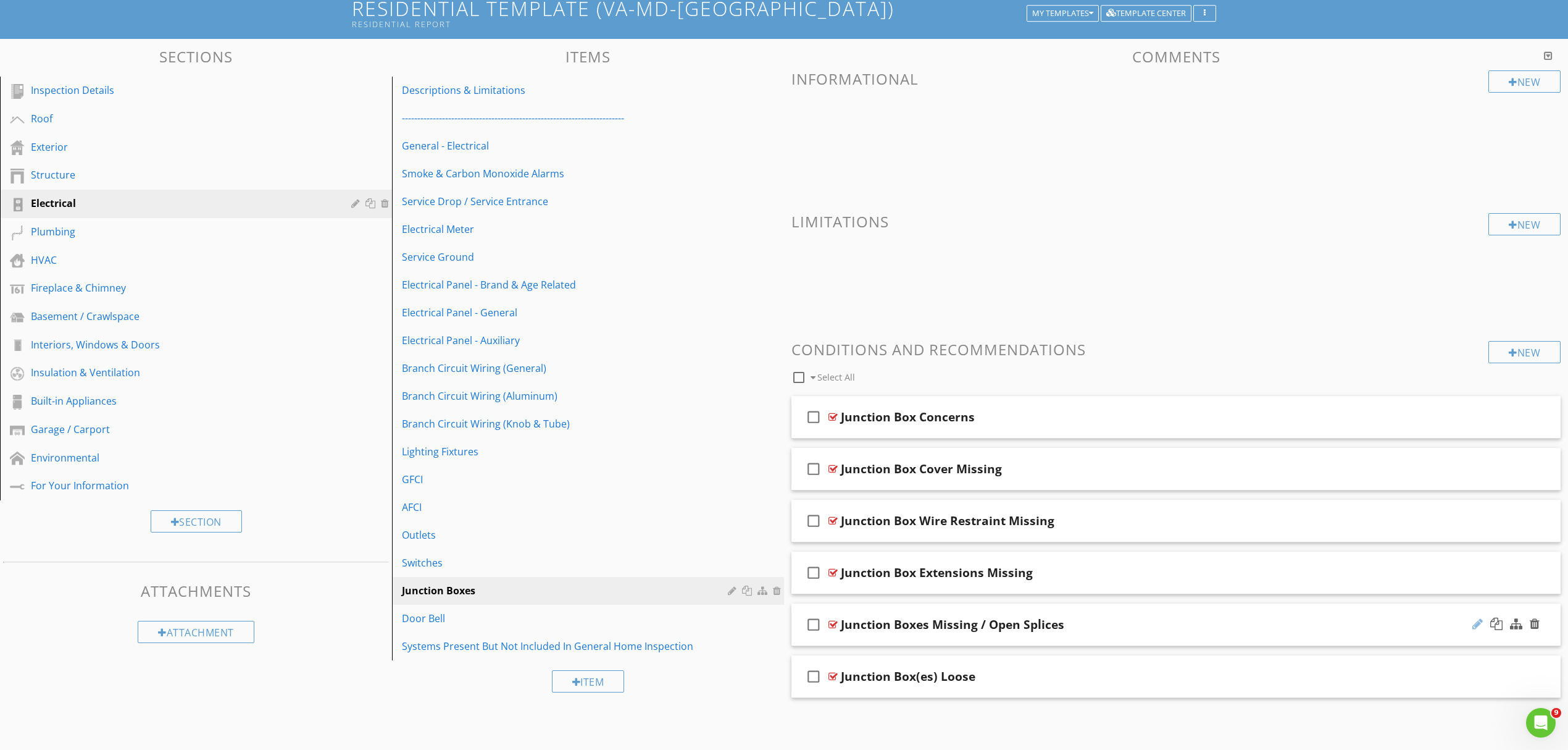
click at [1478, 624] on div at bounding box center [1477, 624] width 11 height 12
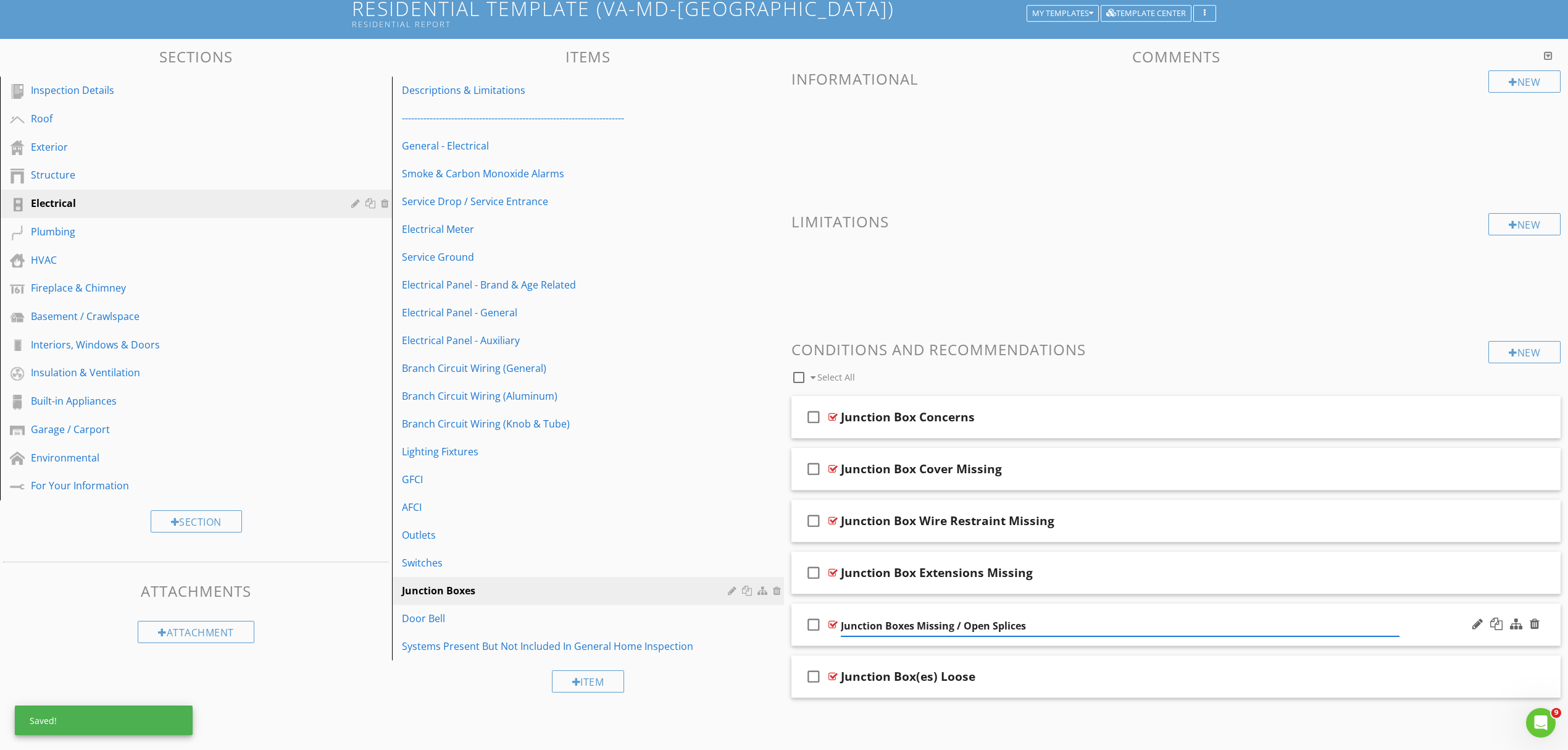
click at [905, 626] on input "Junction Boxes Missing / Open Splices" at bounding box center [1120, 626] width 559 height 21
click at [915, 629] on input "Junction Box(es Missing / Open Splices" at bounding box center [1120, 626] width 559 height 21
type input "Junction Box(es) Missing / Open Splices"
click at [1472, 571] on div at bounding box center [1477, 571] width 11 height 12
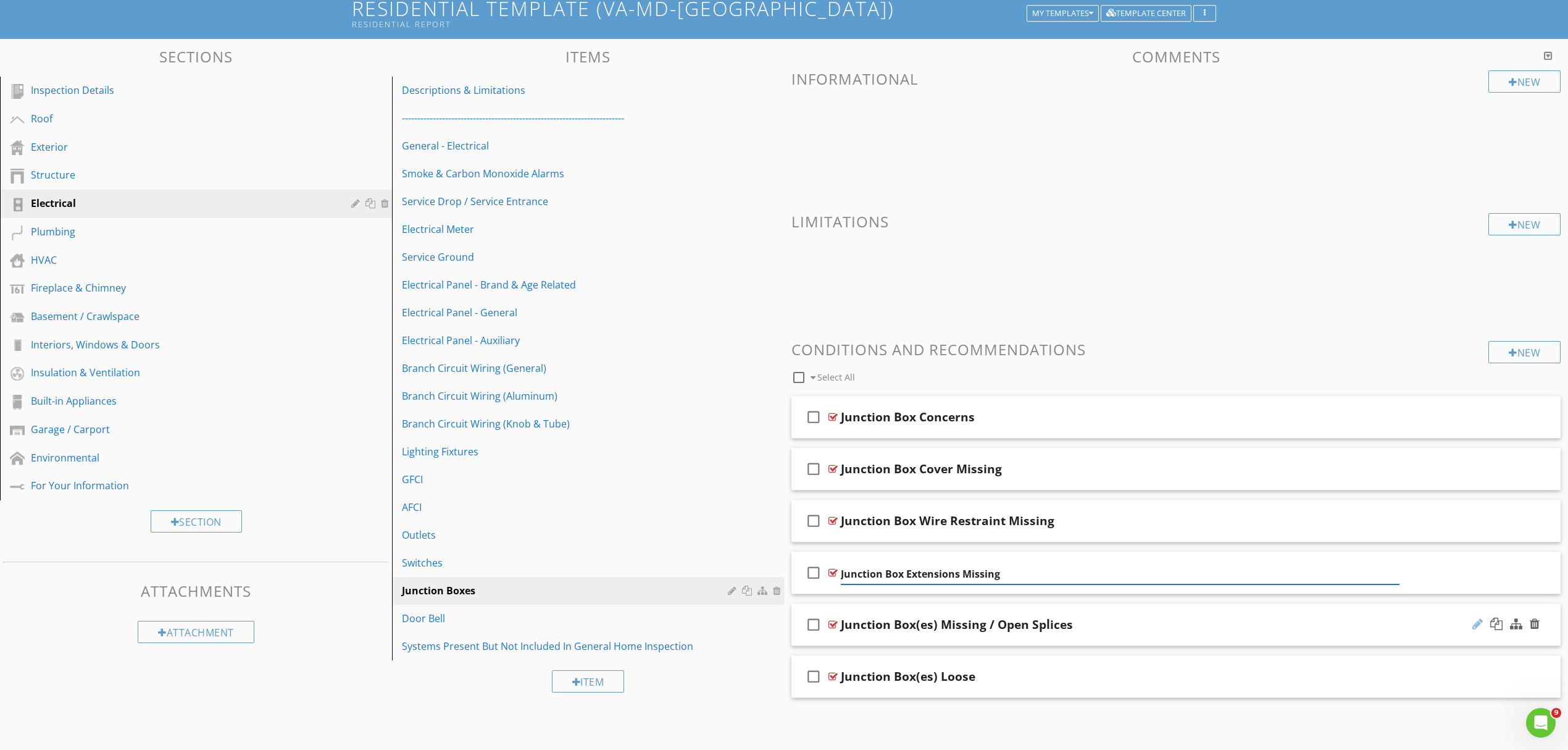
click at [1479, 625] on div at bounding box center [1477, 624] width 11 height 12
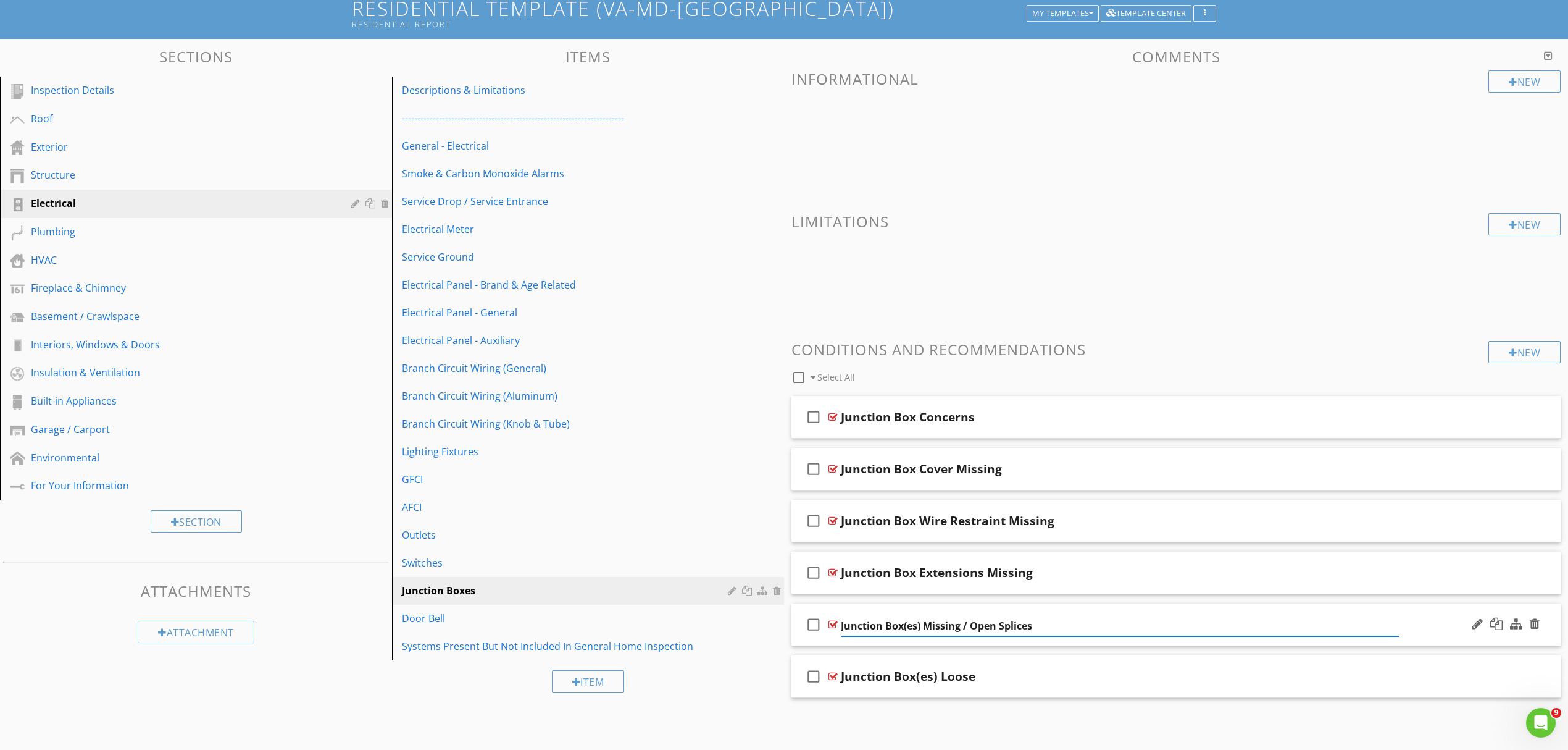
click at [971, 624] on input "Junction Box(es) Missing / Open Splices" at bounding box center [1120, 626] width 559 height 21
click at [924, 626] on input "Junction Box(es) Missing - Open Splices" at bounding box center [1120, 626] width 559 height 21
click at [942, 626] on input "Junction Box Missing - Open Splices" at bounding box center [1120, 626] width 559 height 21
click at [943, 626] on input "Junction Box Missing/Not Installed - Open Splices" at bounding box center [1120, 626] width 559 height 21
click at [950, 626] on input "Junction Box Missing /Not Installed - Open Splices" at bounding box center [1120, 626] width 559 height 21
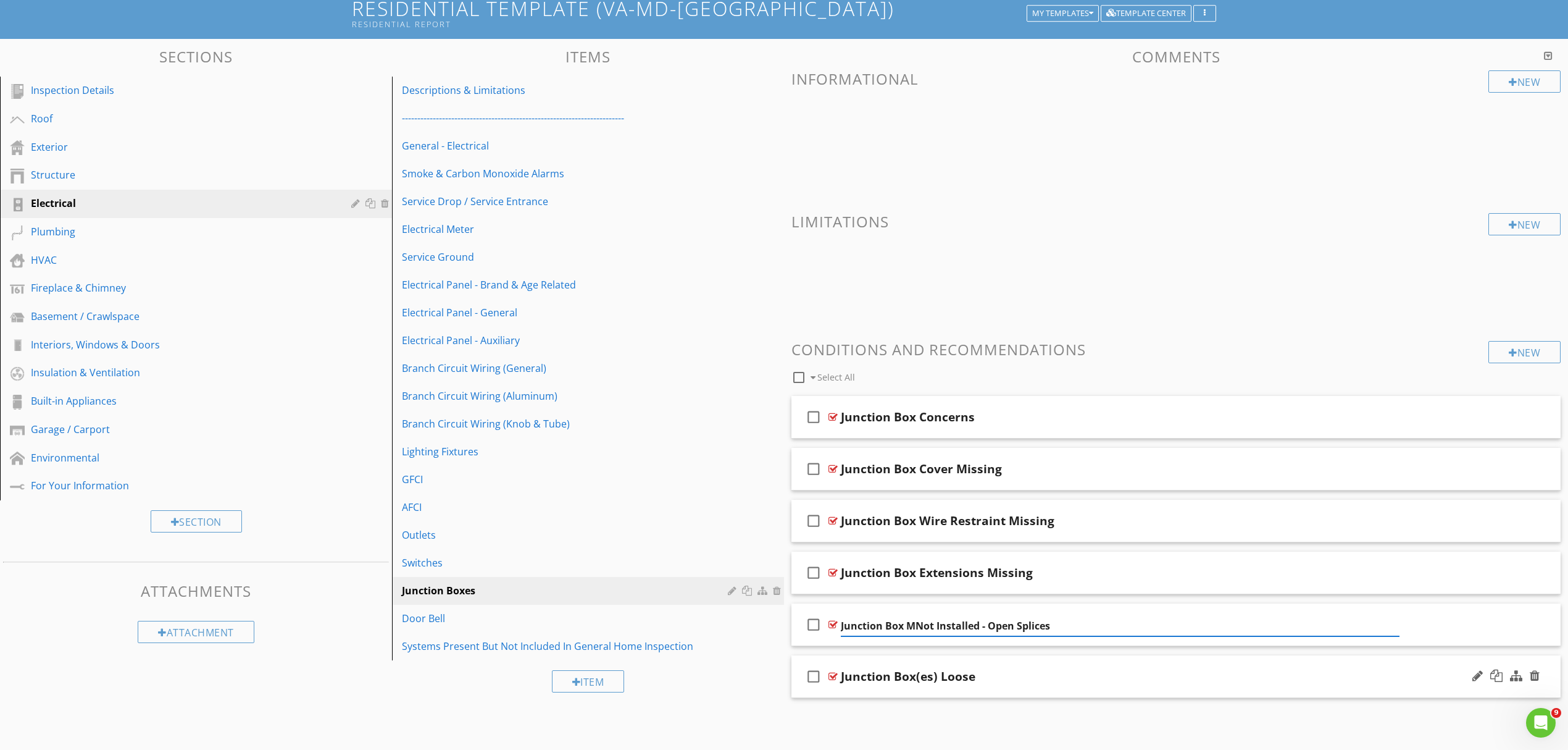
type input "Junction Box Not Installed - Open Splices"
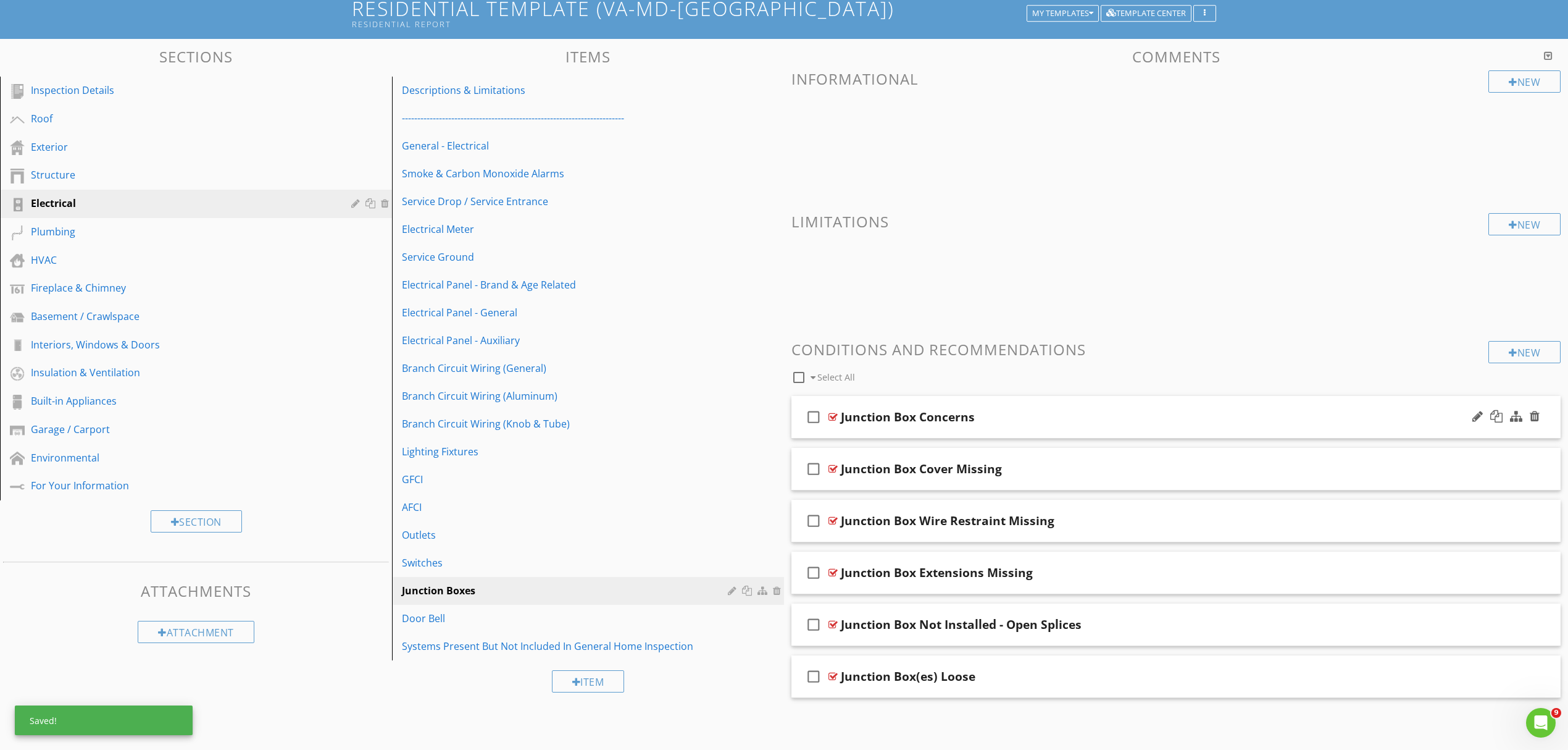
click at [1075, 419] on div "Junction Box Concerns" at bounding box center [1120, 416] width 559 height 15
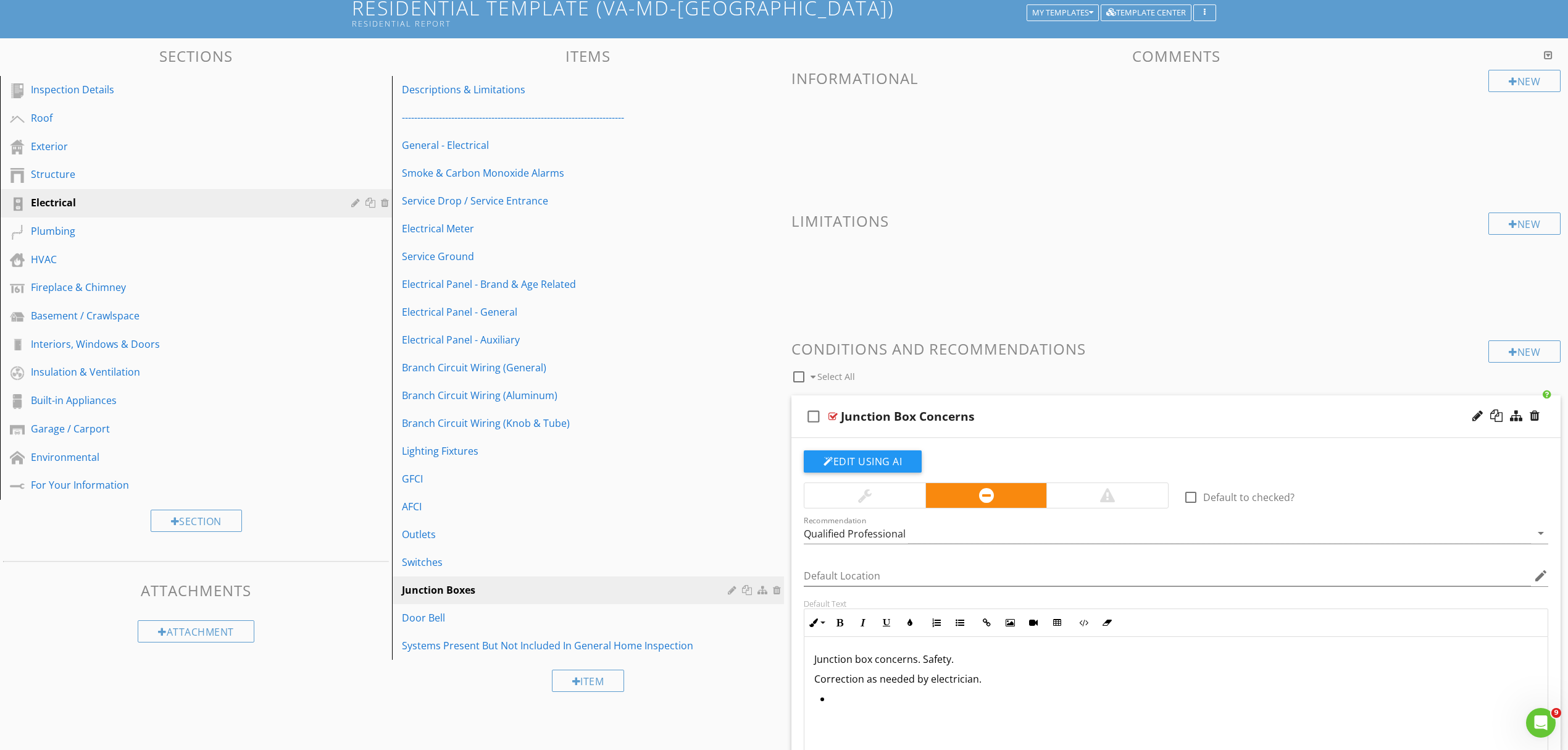
click at [977, 682] on p "Correction as needed by electrician." at bounding box center [1176, 679] width 723 height 15
click at [895, 579] on input "Default Location" at bounding box center [1167, 576] width 728 height 21
type input "Various"
click at [1238, 674] on p "Correction as needed by electrician or qualified professional." at bounding box center [1176, 678] width 723 height 15
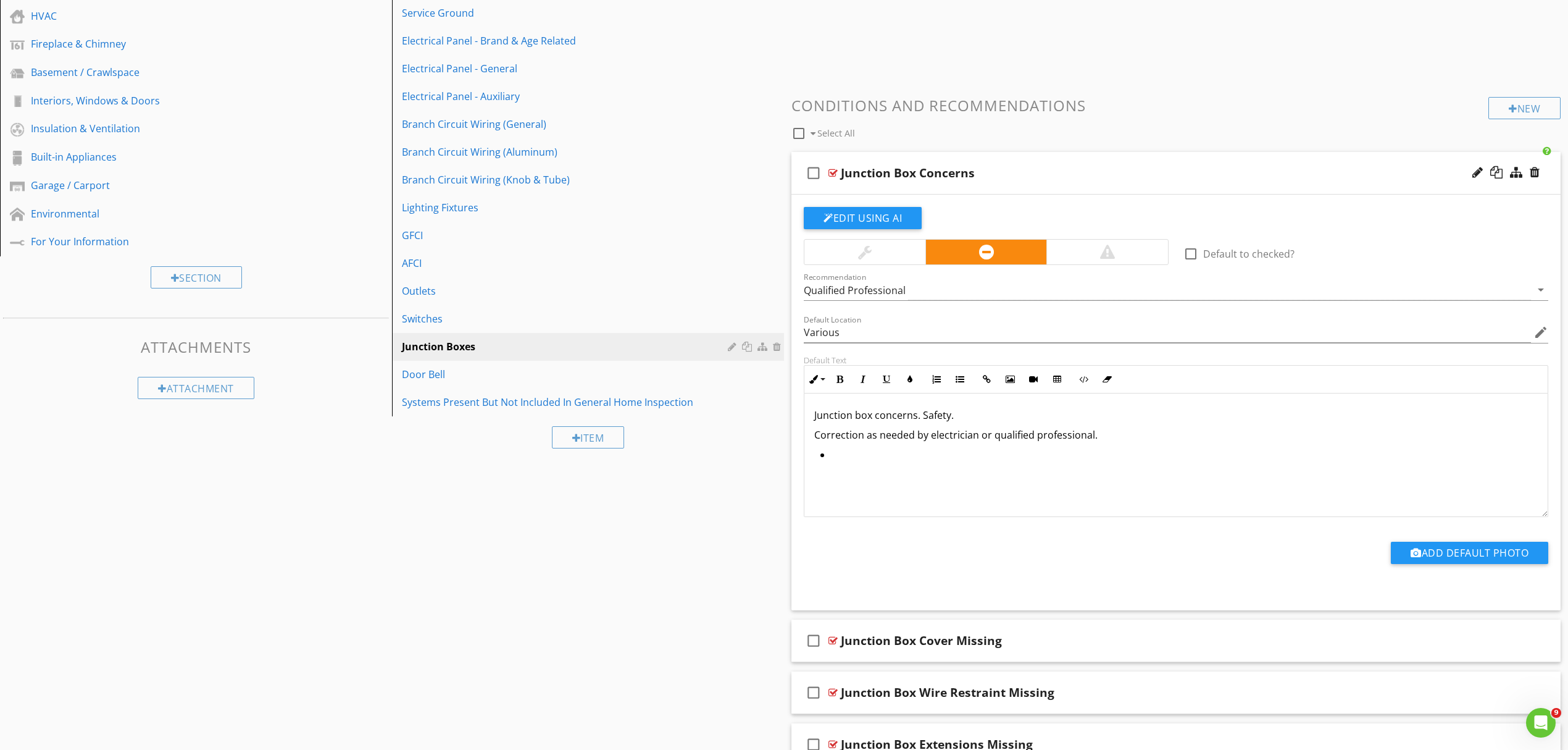
scroll to position [497, 0]
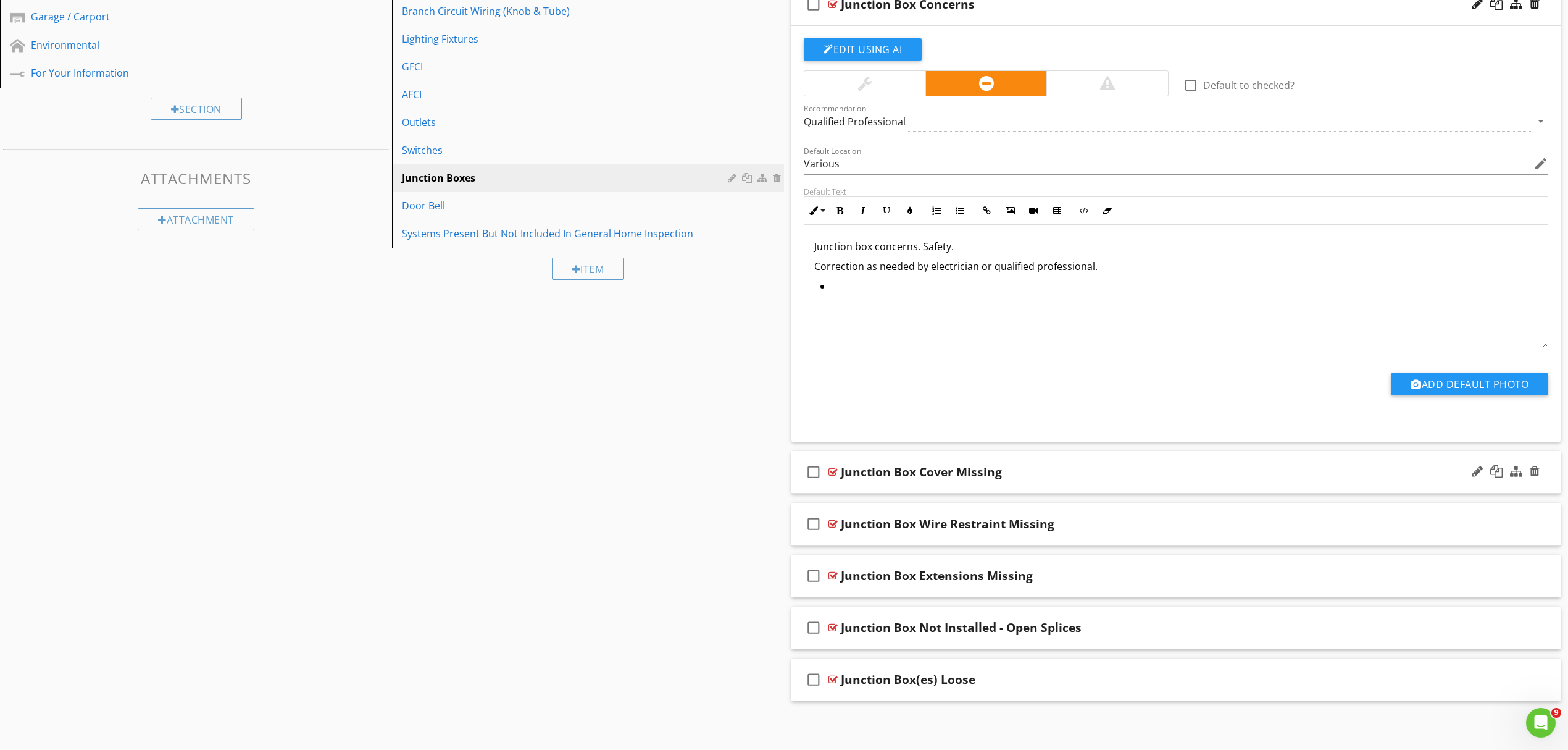
click at [1100, 464] on div "check_box_outline_blank Junction Box Cover Missing" at bounding box center [1176, 472] width 769 height 43
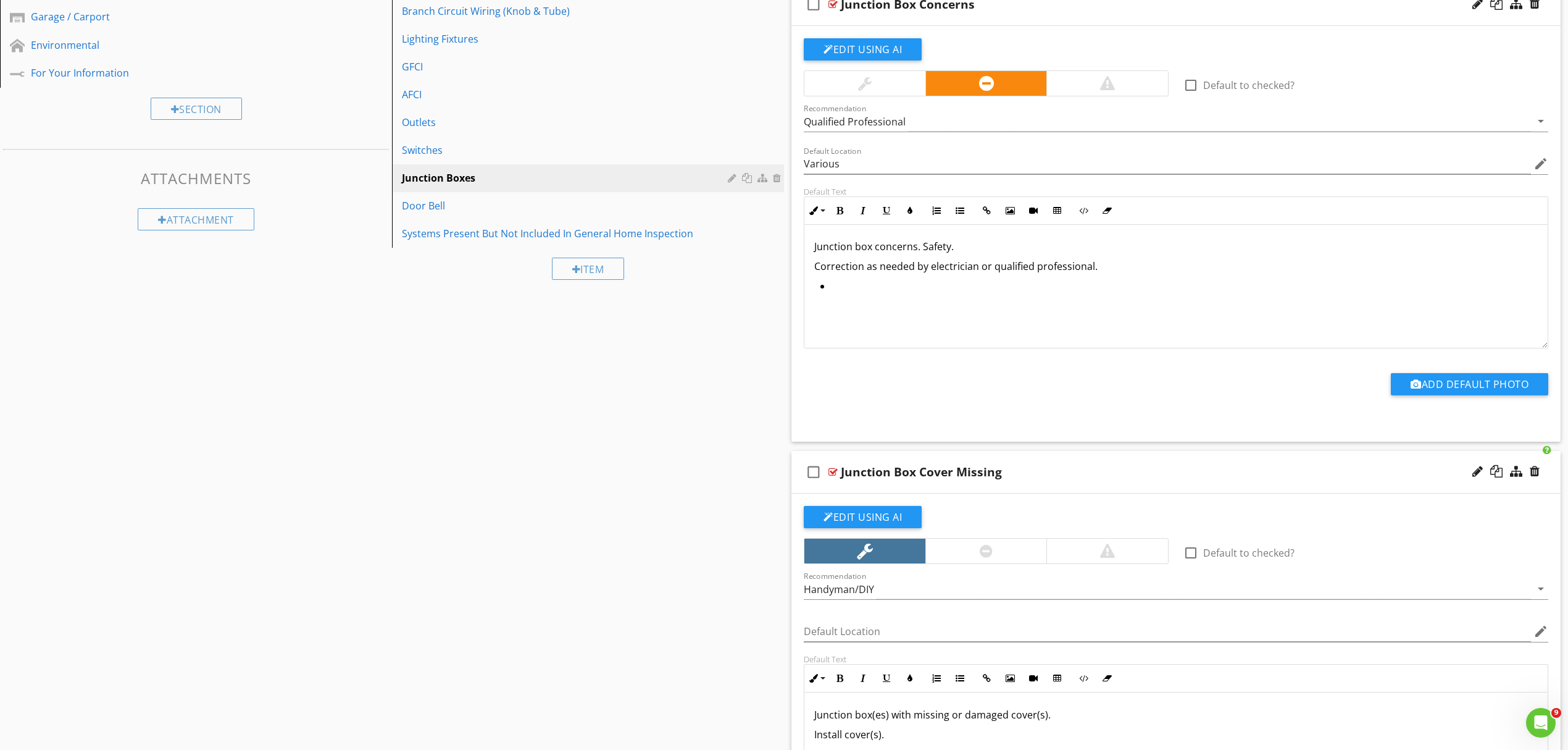
scroll to position [1, 0]
click at [880, 741] on p "Install cover(s)." at bounding box center [1176, 734] width 723 height 15
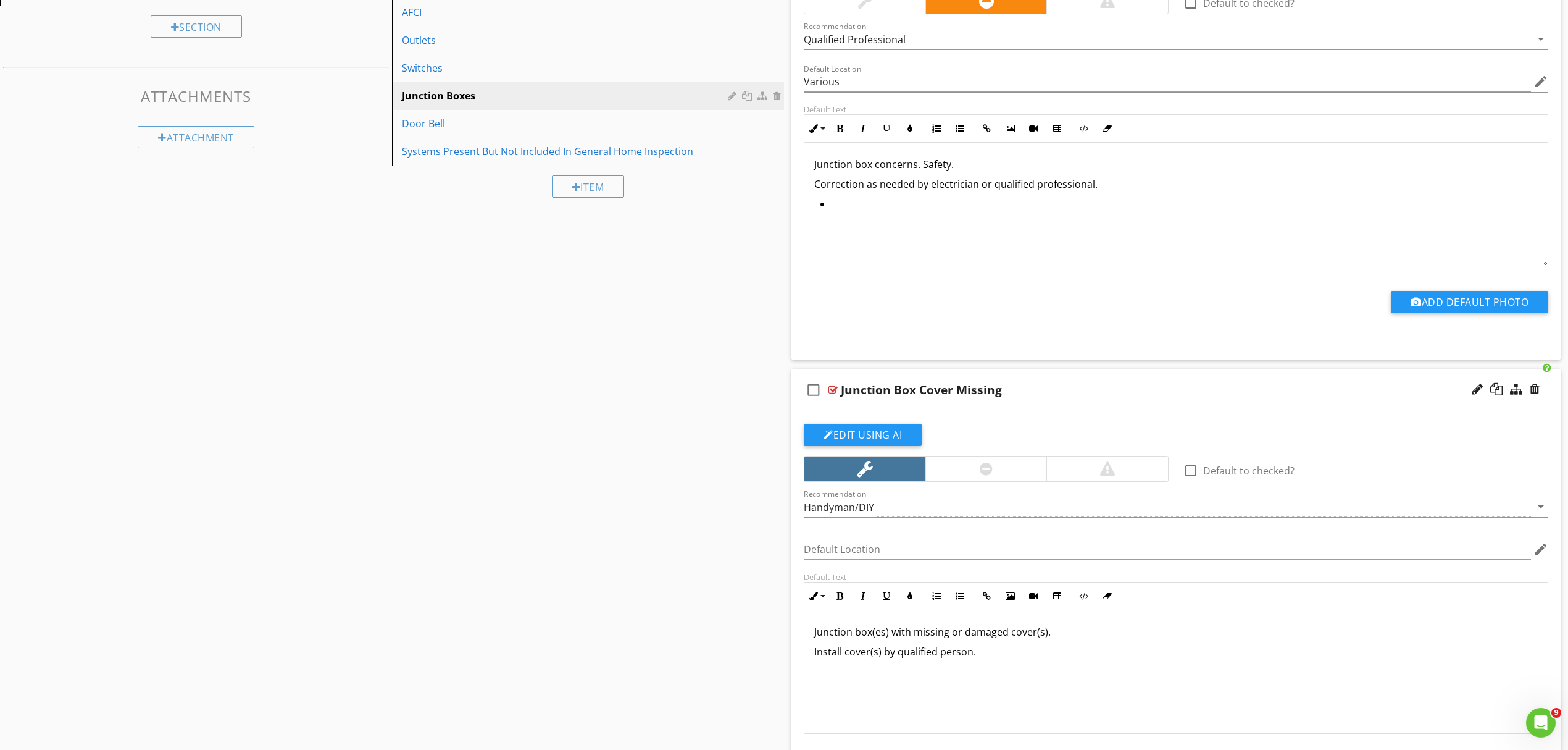
scroll to position [662, 0]
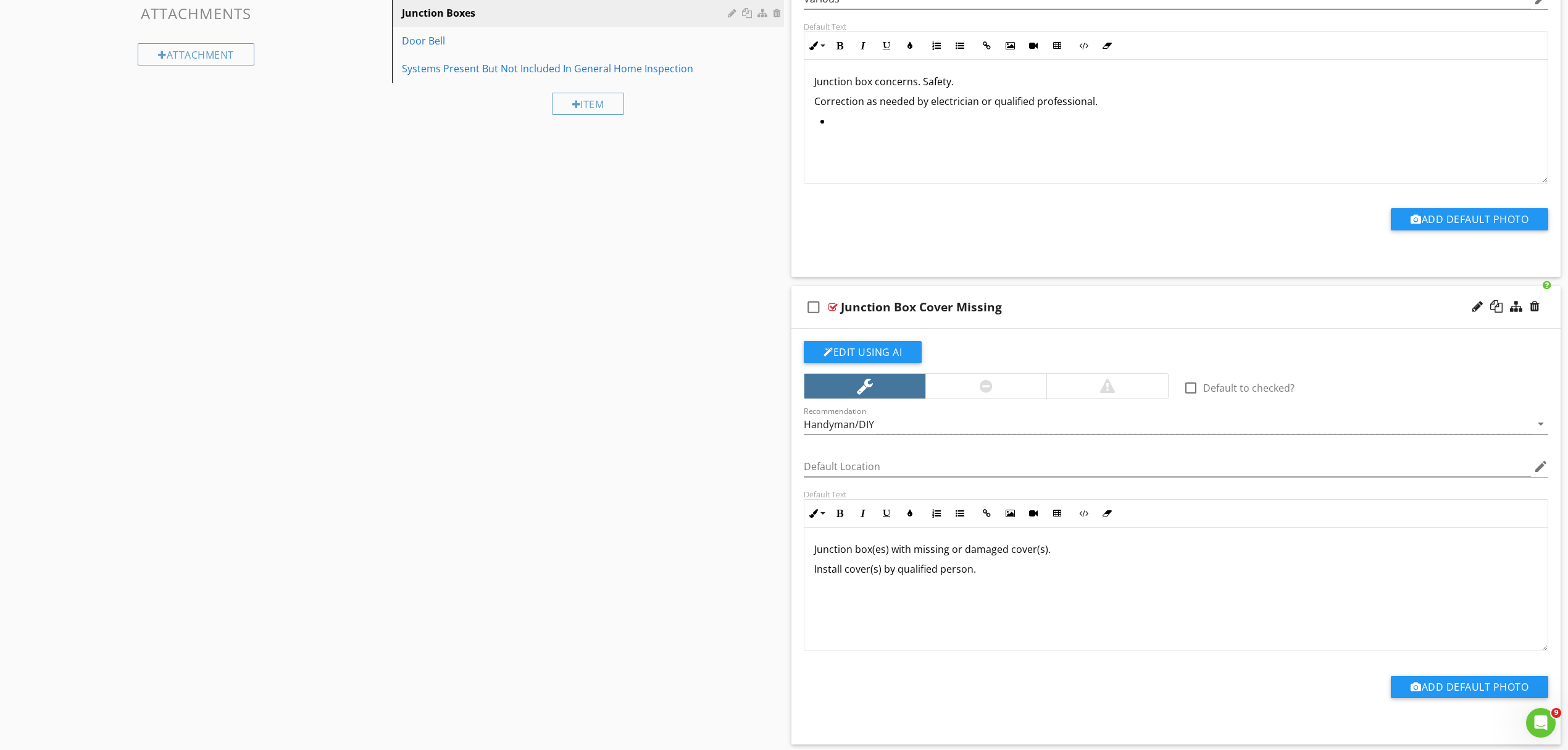
click at [1000, 571] on p "Install cover(s) by qualified person." at bounding box center [1176, 569] width 723 height 15
click at [953, 520] on button "Unordered List" at bounding box center [960, 513] width 24 height 24
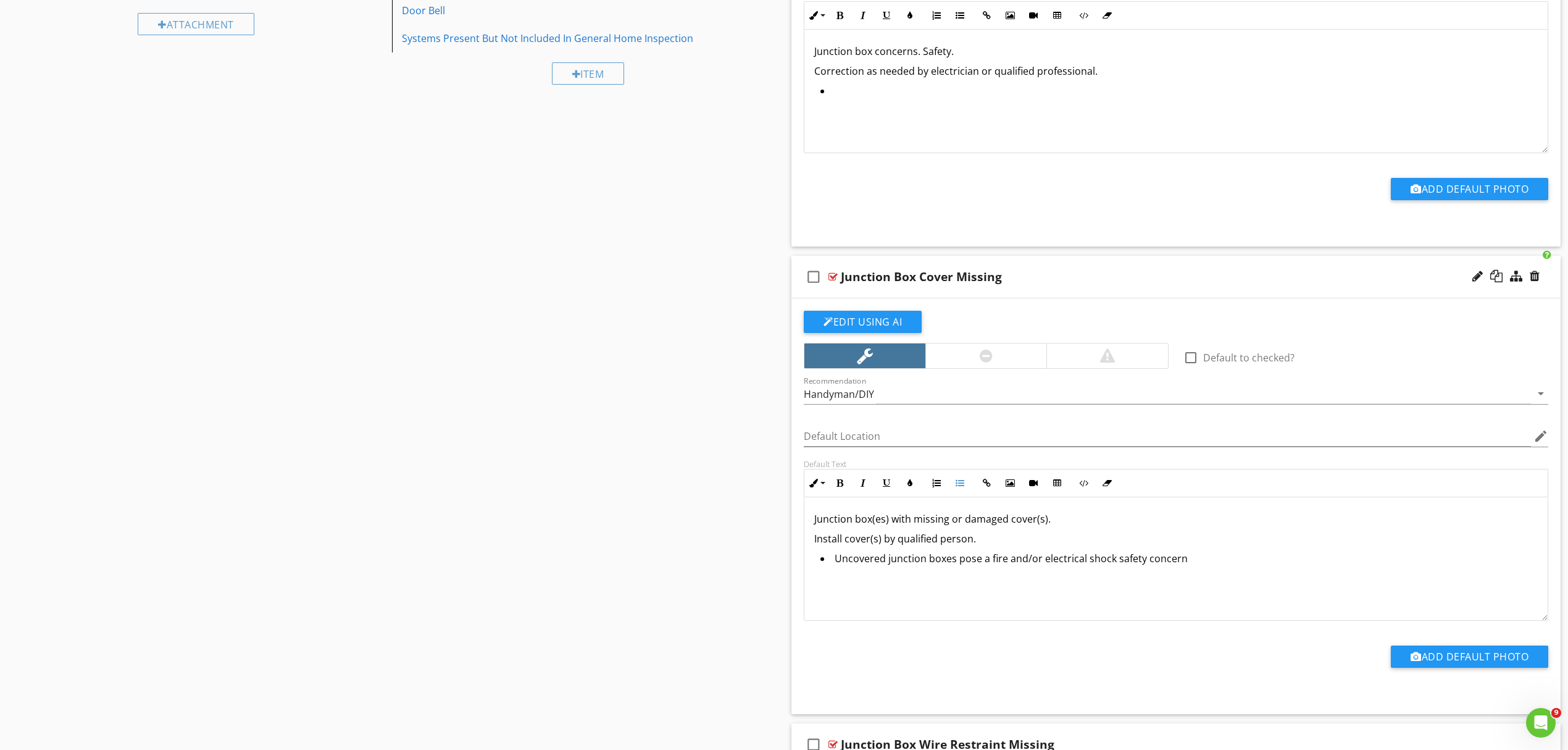
scroll to position [744, 0]
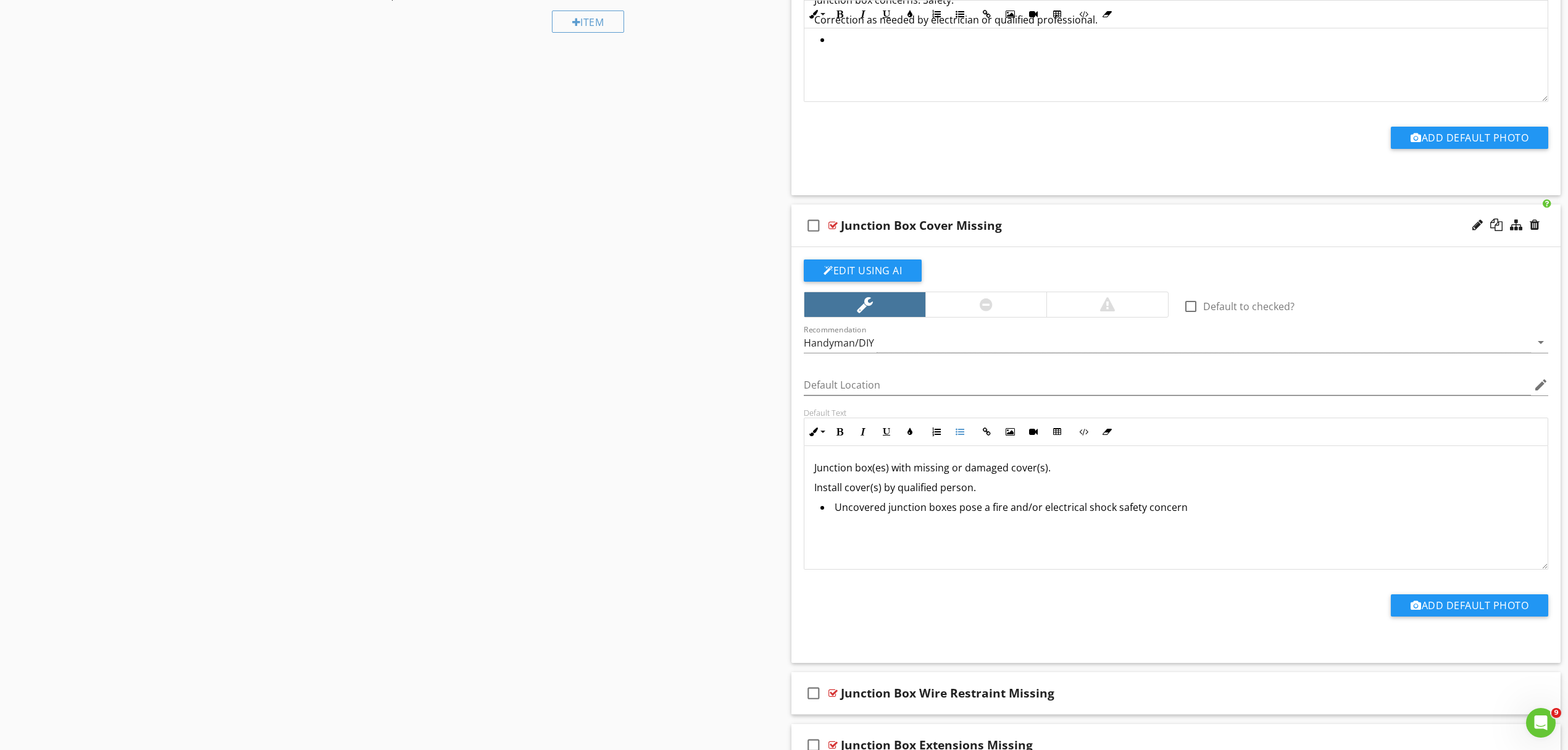
click at [1077, 470] on p "Junction box(es) with missing or damaged cover(s)." at bounding box center [1176, 467] width 723 height 15
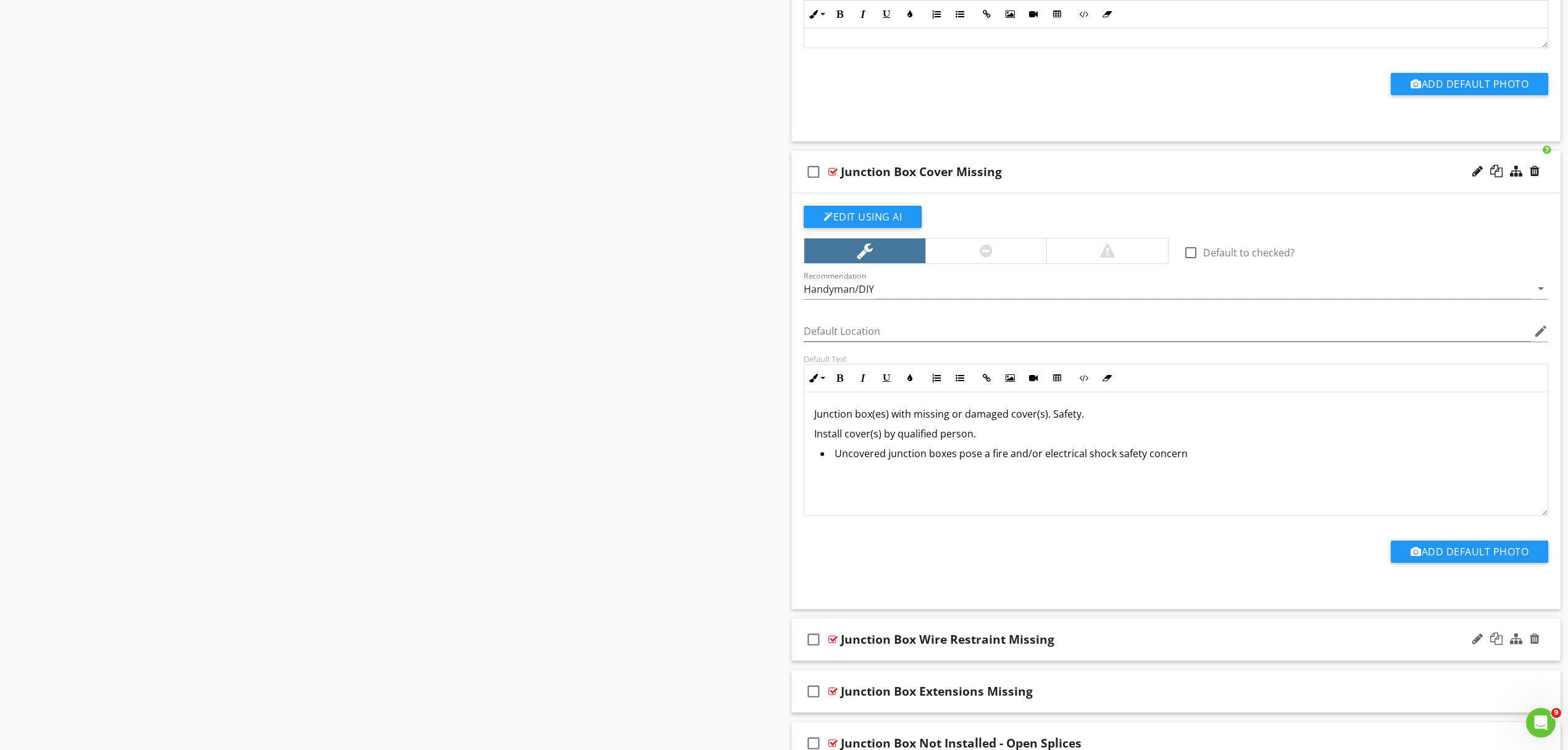
scroll to position [826, 0]
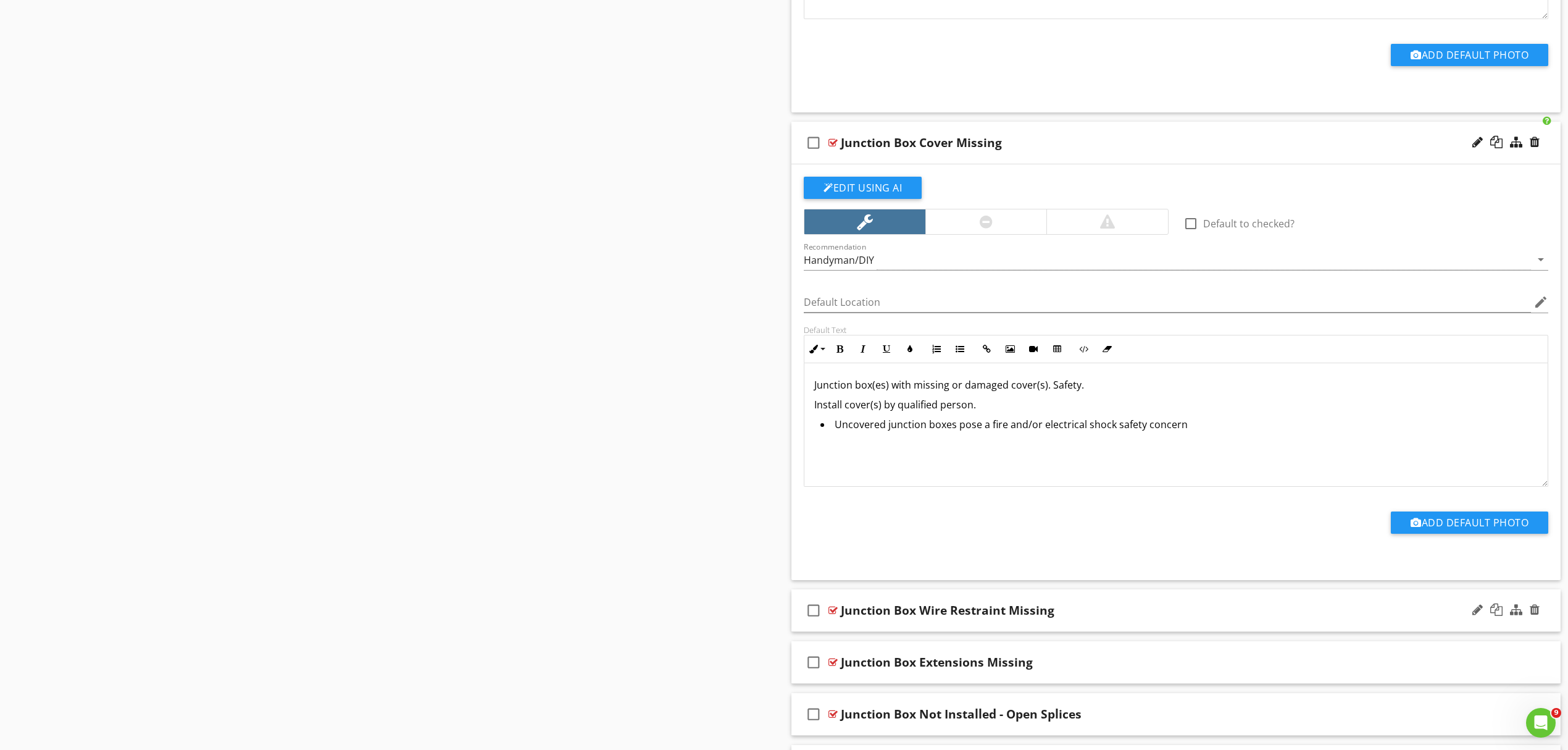
click at [1120, 605] on div "Junction Box Wire Restraint Missing" at bounding box center [1120, 610] width 559 height 15
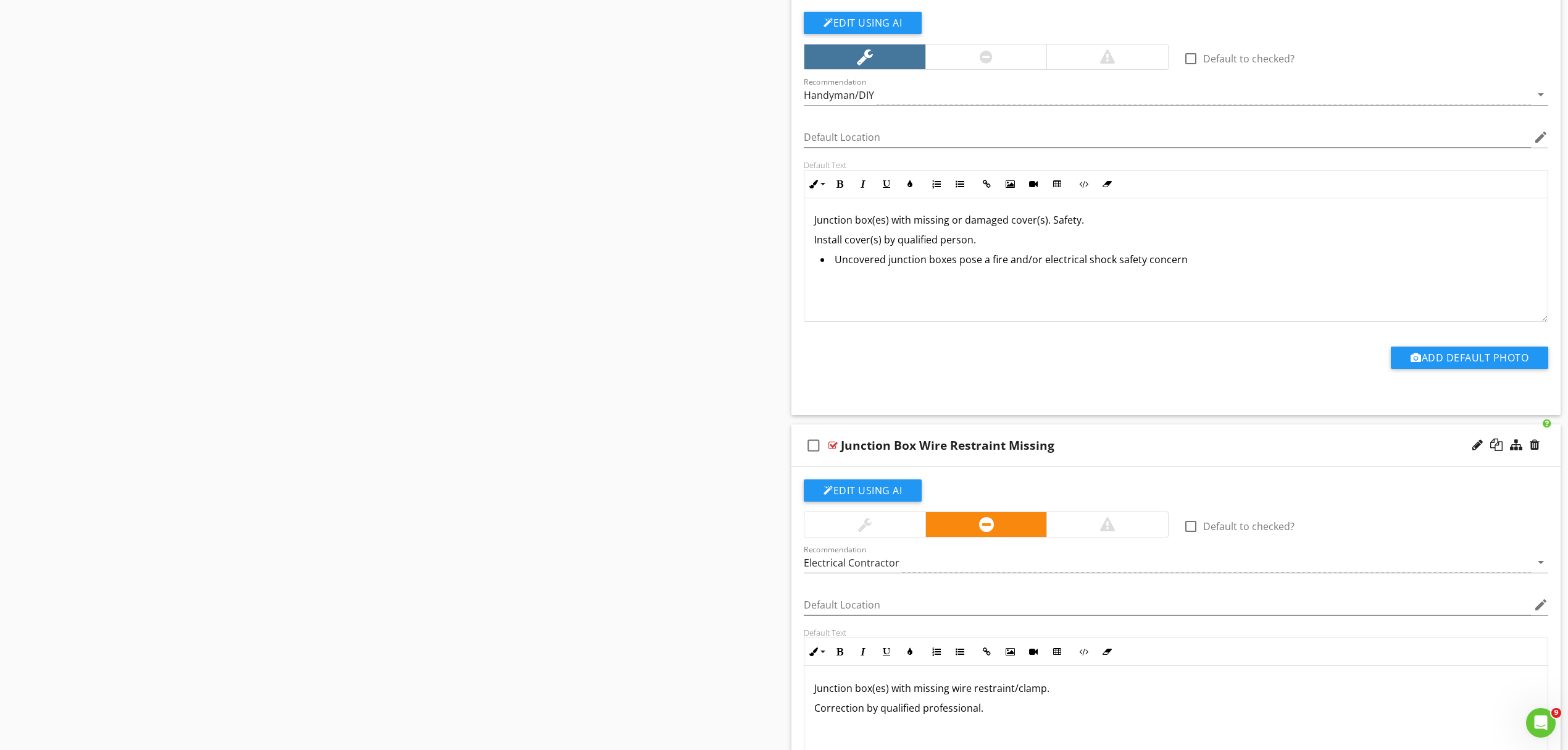
scroll to position [1074, 0]
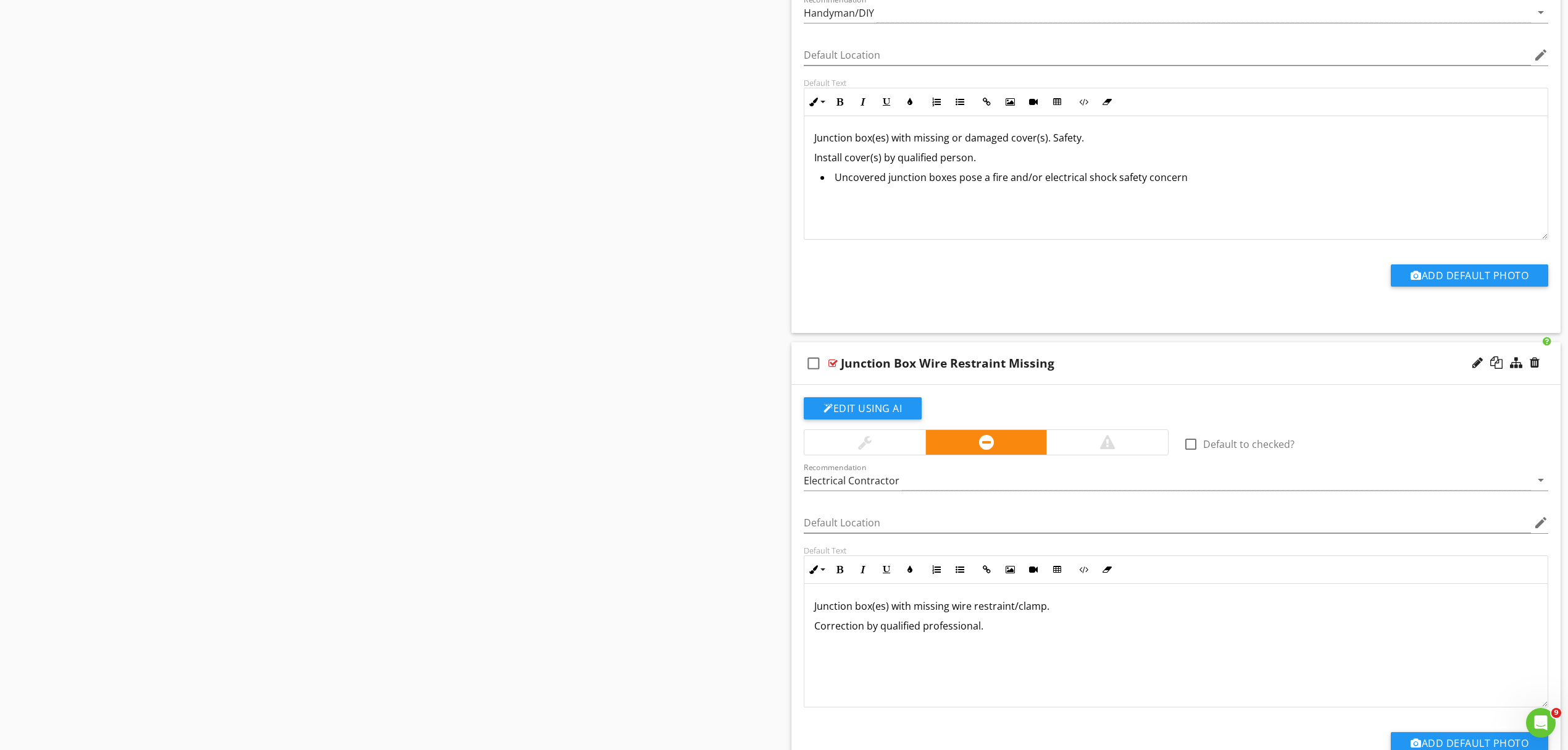
click at [897, 443] on div at bounding box center [865, 442] width 121 height 25
click at [1066, 609] on p "Junction box(es) with missing wire restraint/clamp." at bounding box center [1176, 606] width 723 height 15
click at [997, 631] on p "Correction by qualified professional." at bounding box center [1176, 626] width 723 height 15
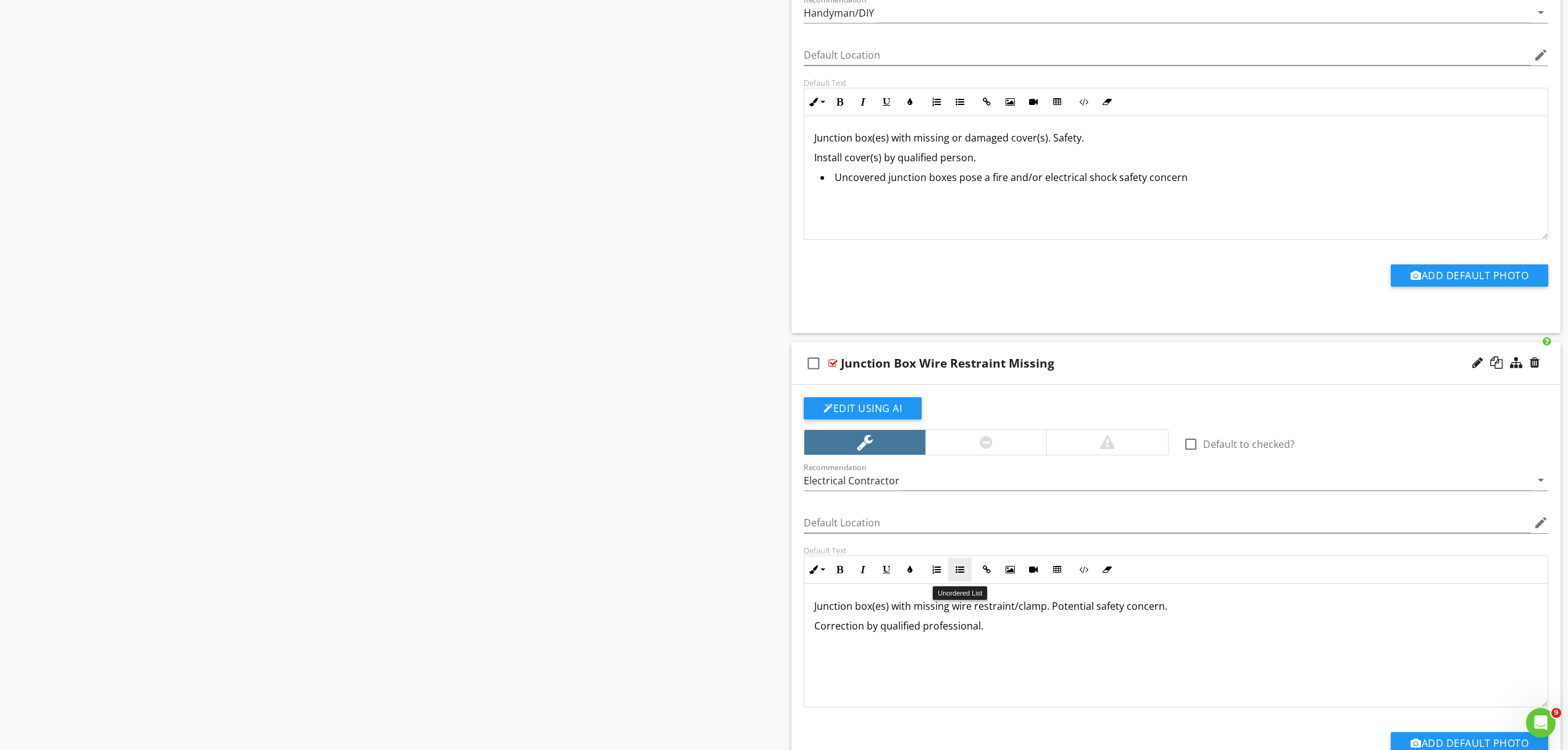
click at [953, 576] on button "Unordered List" at bounding box center [960, 569] width 24 height 24
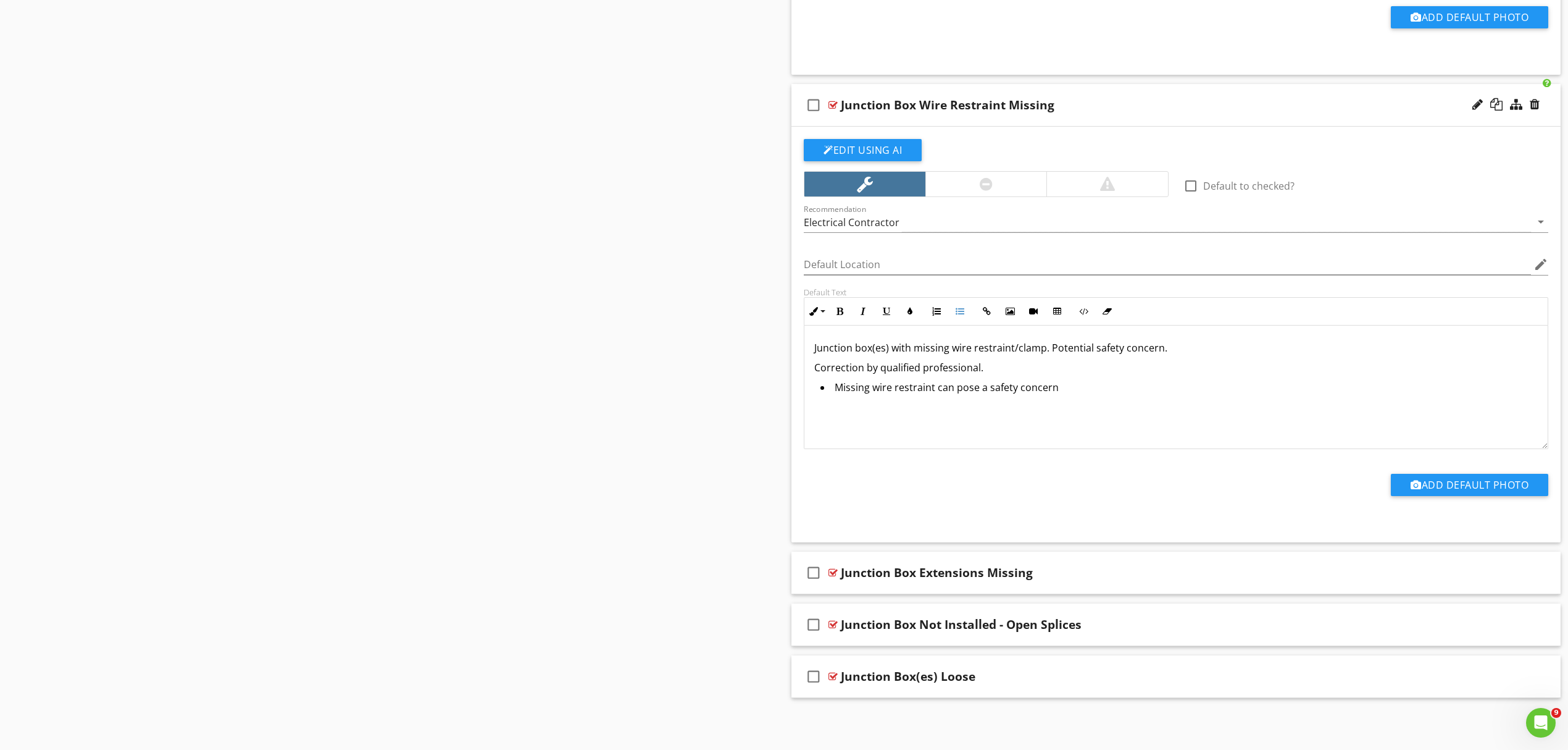
scroll to position [1336, 0]
click at [1163, 573] on div "Junction Box Extensions Missing" at bounding box center [1120, 572] width 559 height 15
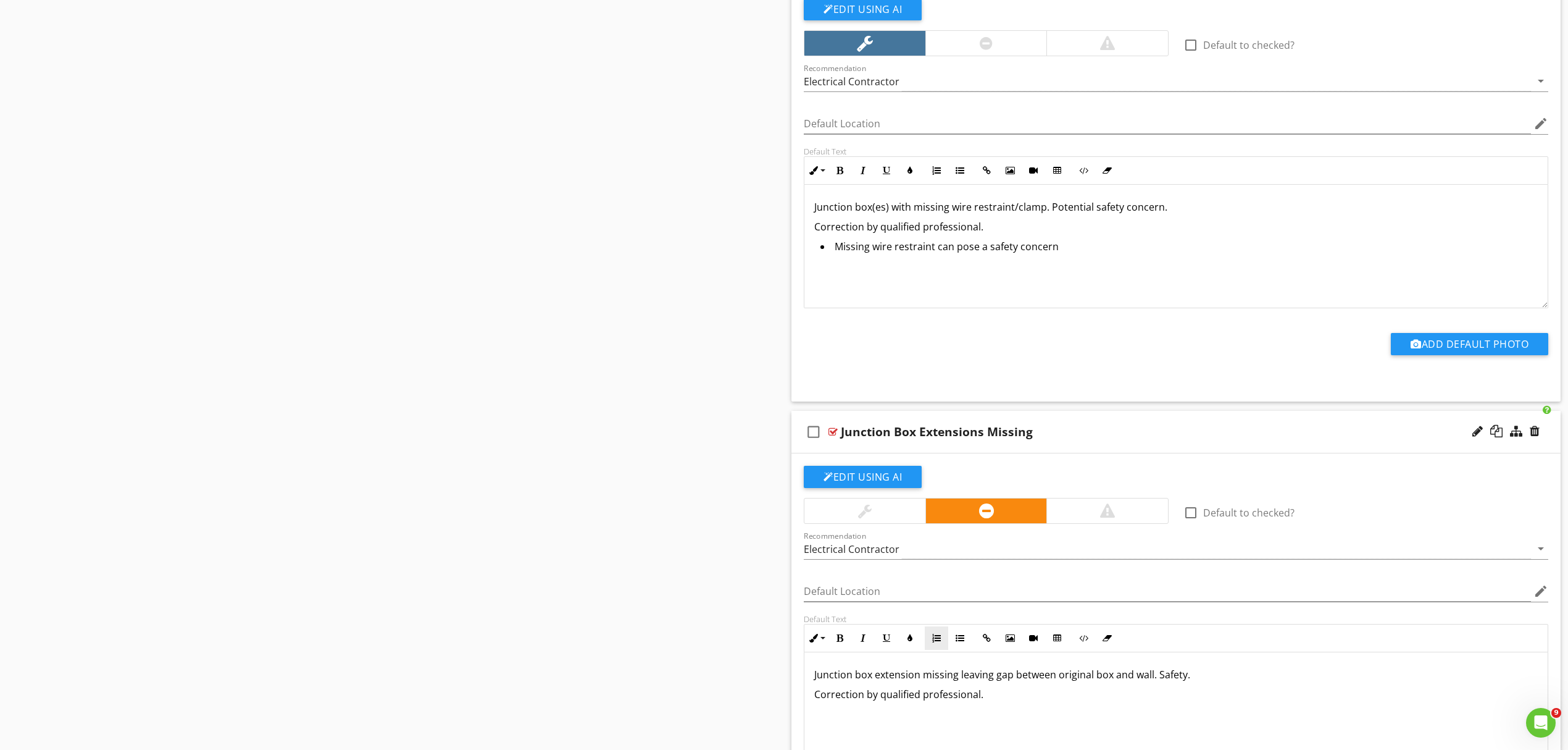
scroll to position [1501, 0]
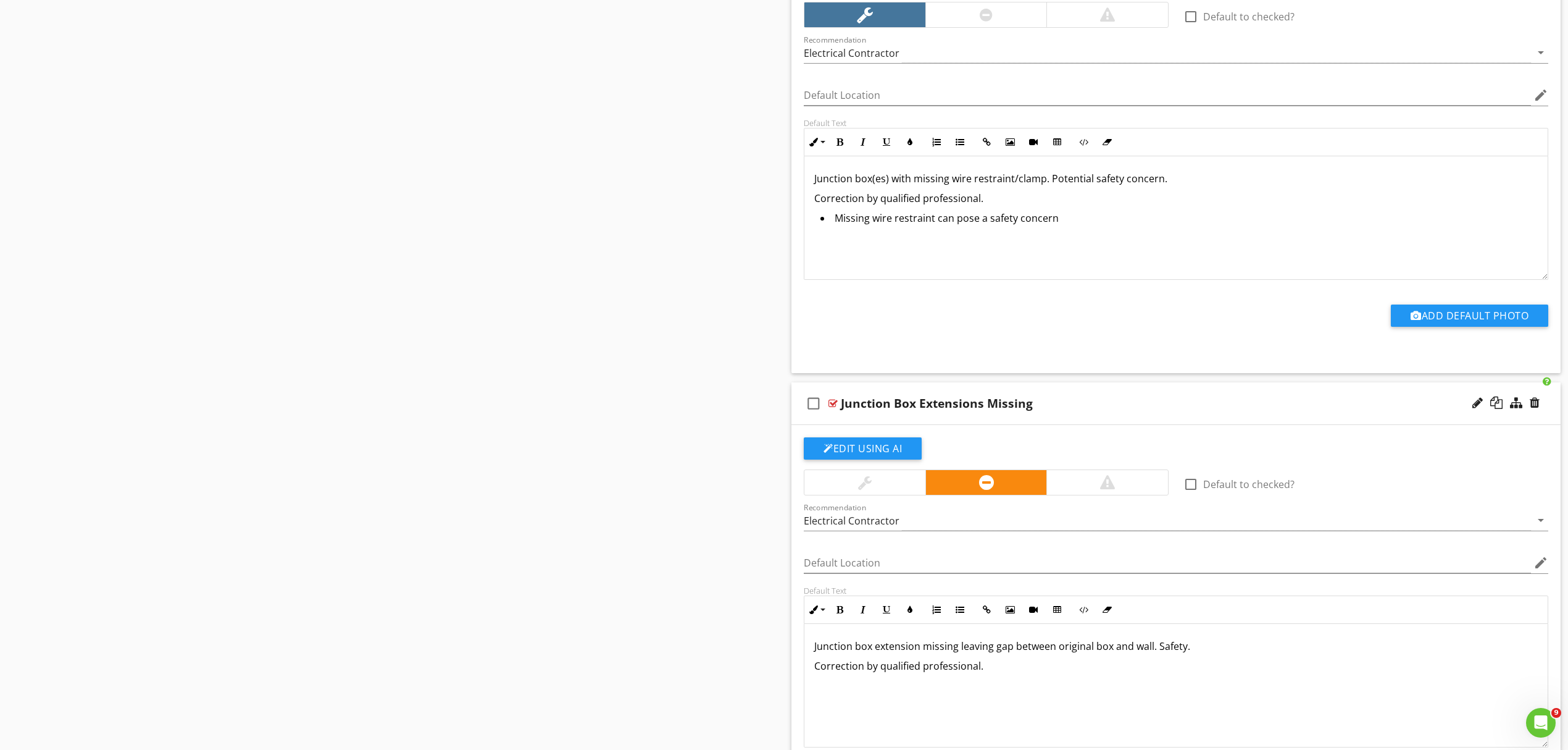
click at [883, 486] on div at bounding box center [865, 482] width 121 height 25
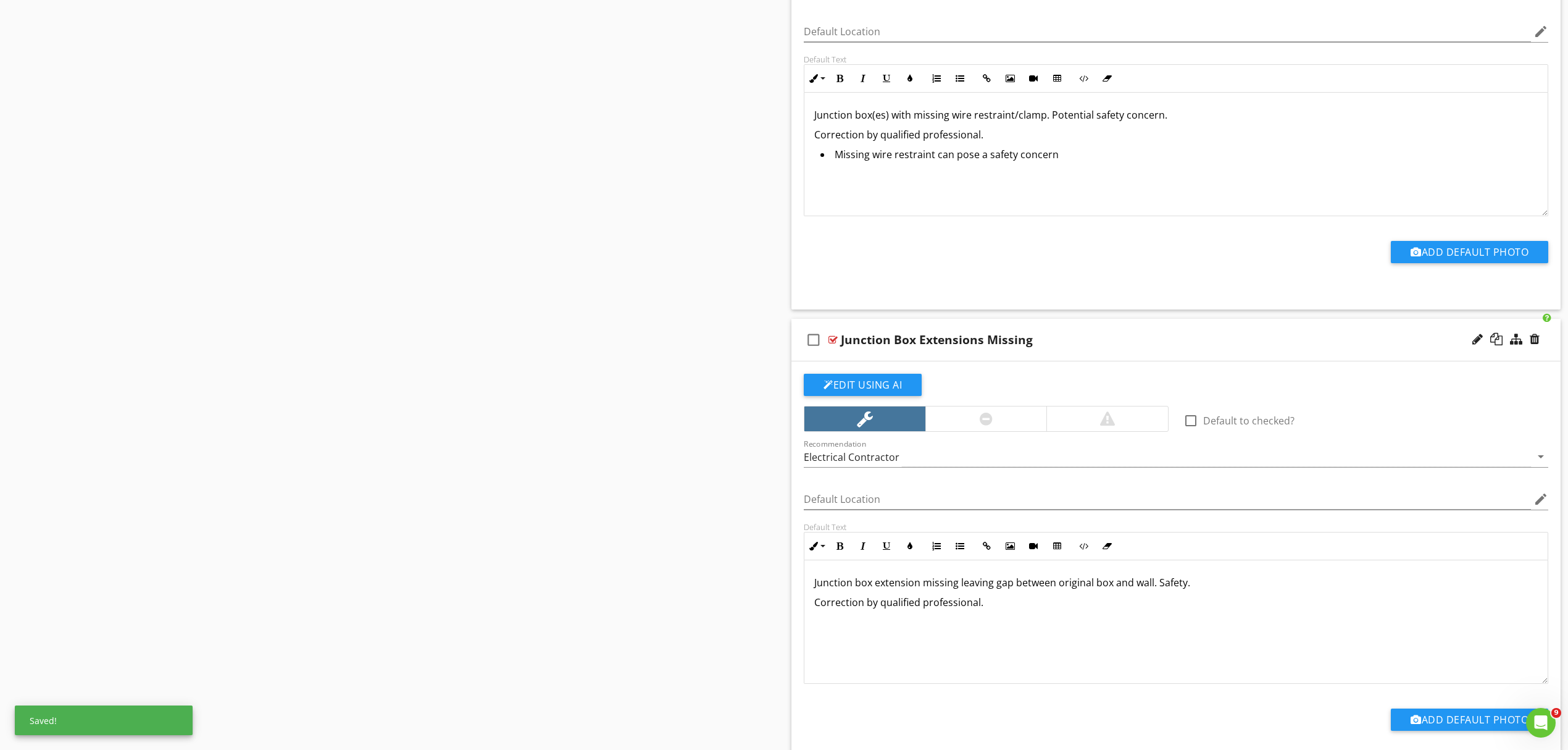
scroll to position [1584, 0]
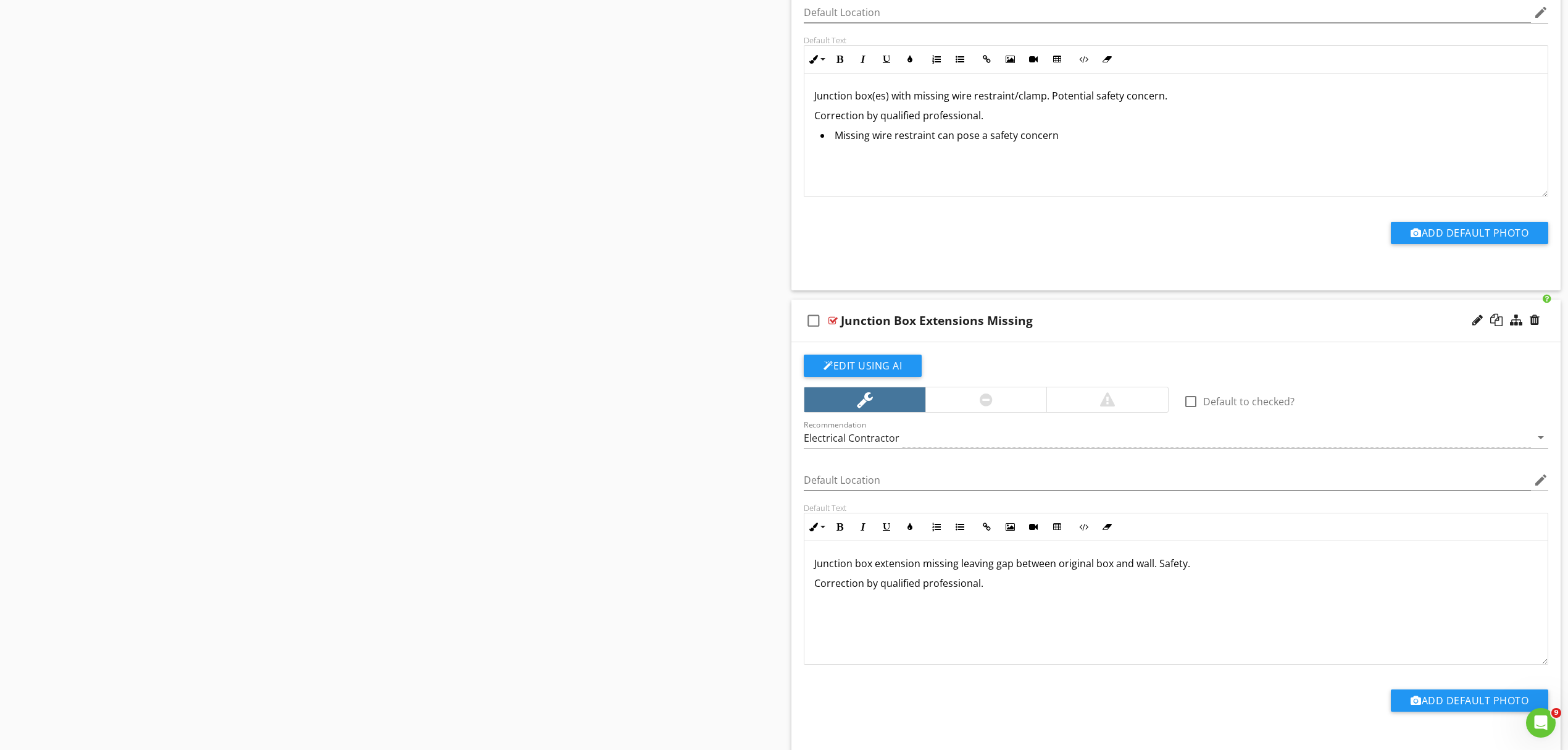
click at [995, 591] on p "Correction by qualified professional." at bounding box center [1176, 583] width 723 height 15
click at [954, 535] on button "Unordered List" at bounding box center [960, 526] width 24 height 24
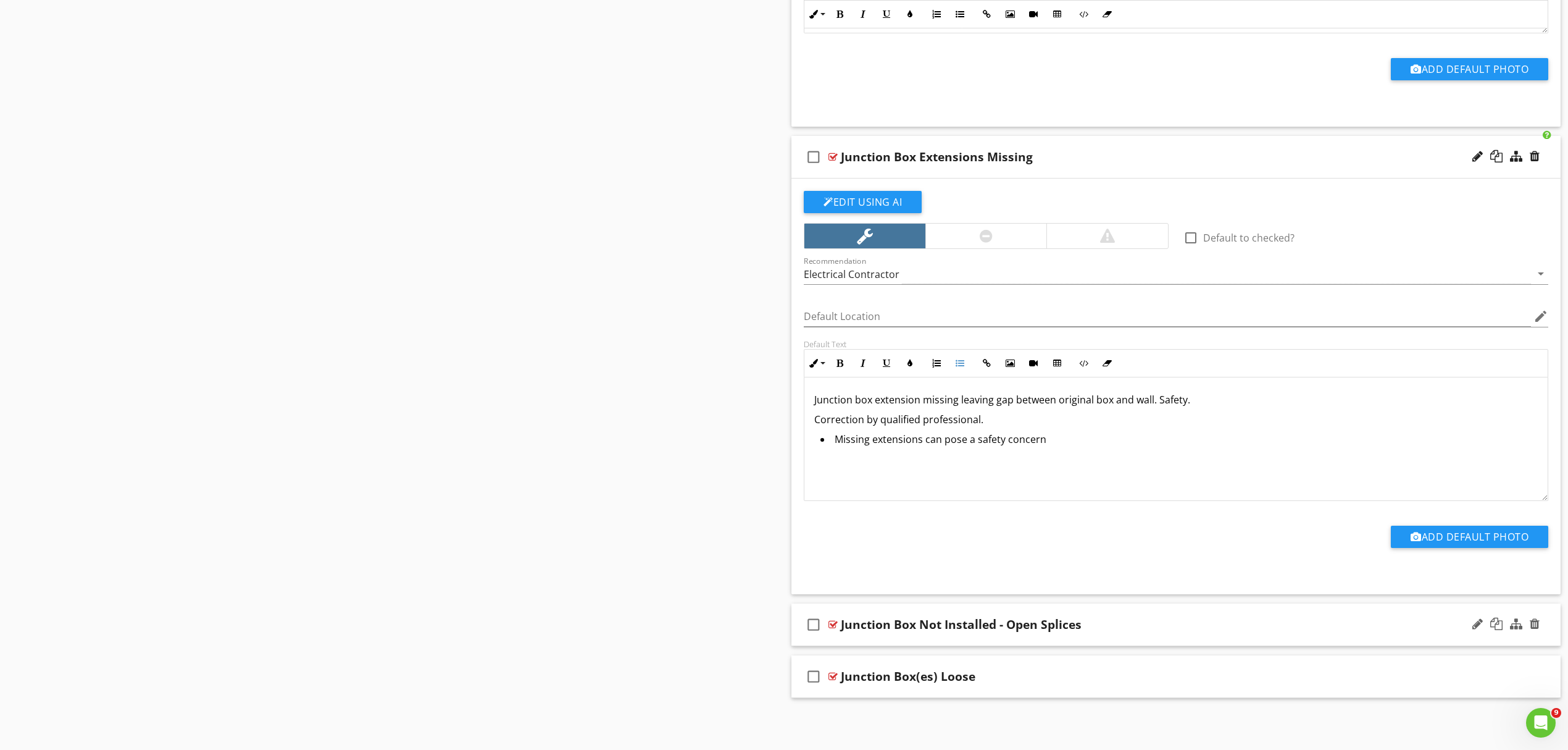
scroll to position [1753, 0]
click at [1141, 613] on div "check_box_outline_blank Junction Box Not Installed - Open Splices" at bounding box center [1176, 625] width 769 height 43
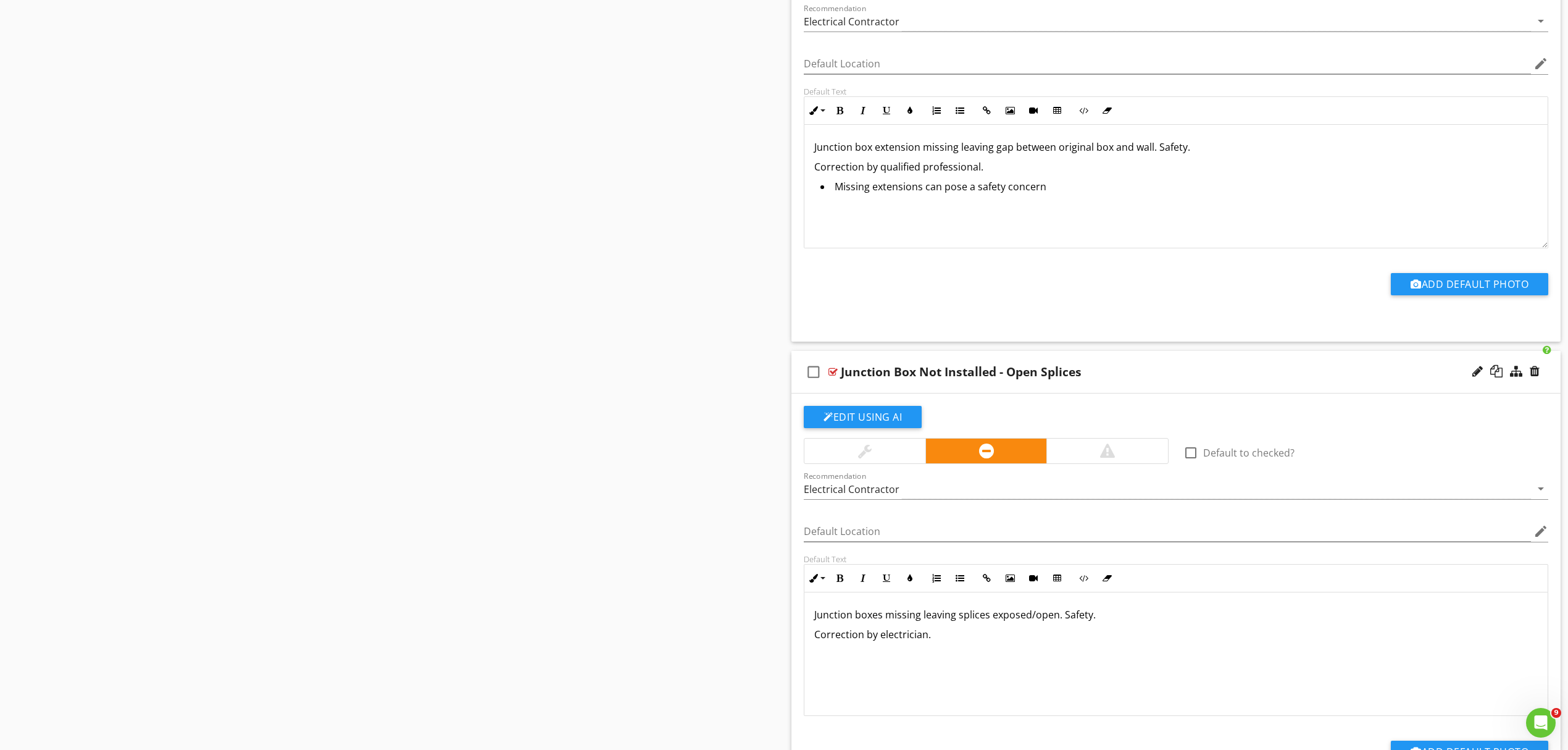
scroll to position [1, 0]
click at [980, 640] on p "Correction by electrician." at bounding box center [1176, 634] width 723 height 15
click at [959, 590] on button "Unordered List" at bounding box center [960, 578] width 24 height 24
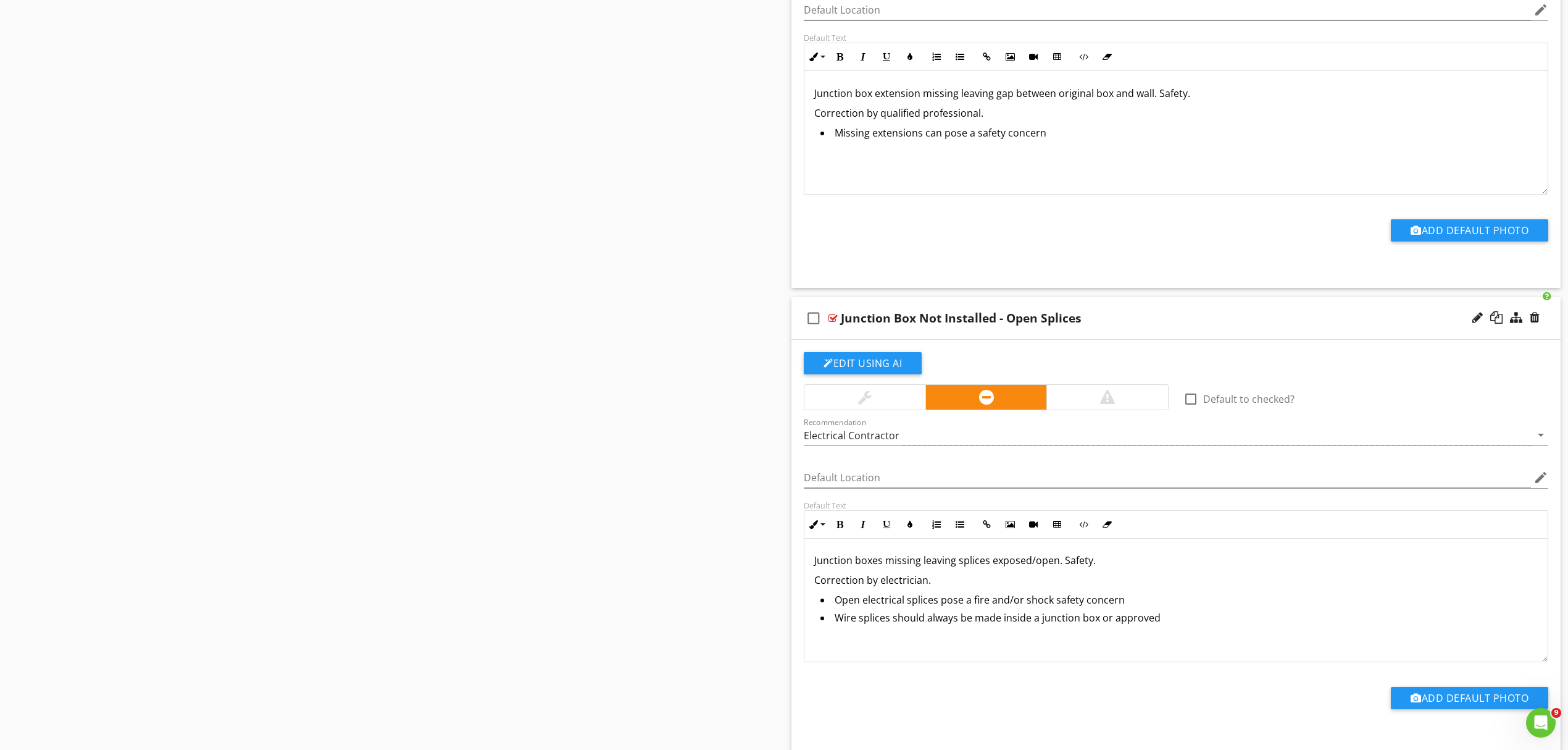
scroll to position [2083, 0]
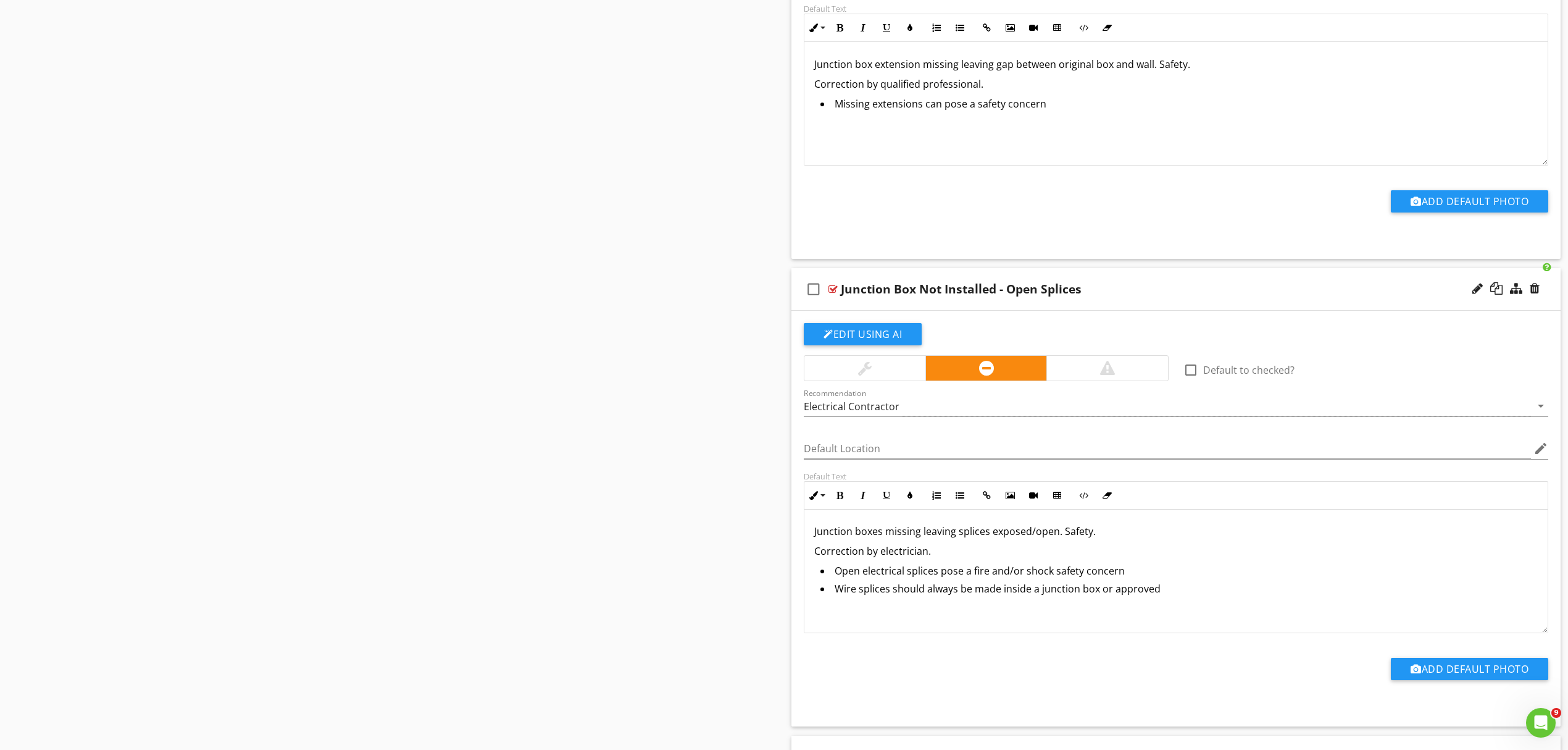
click at [1165, 598] on li "Wire splices should always be made inside a junction box or approved" at bounding box center [1179, 590] width 718 height 18
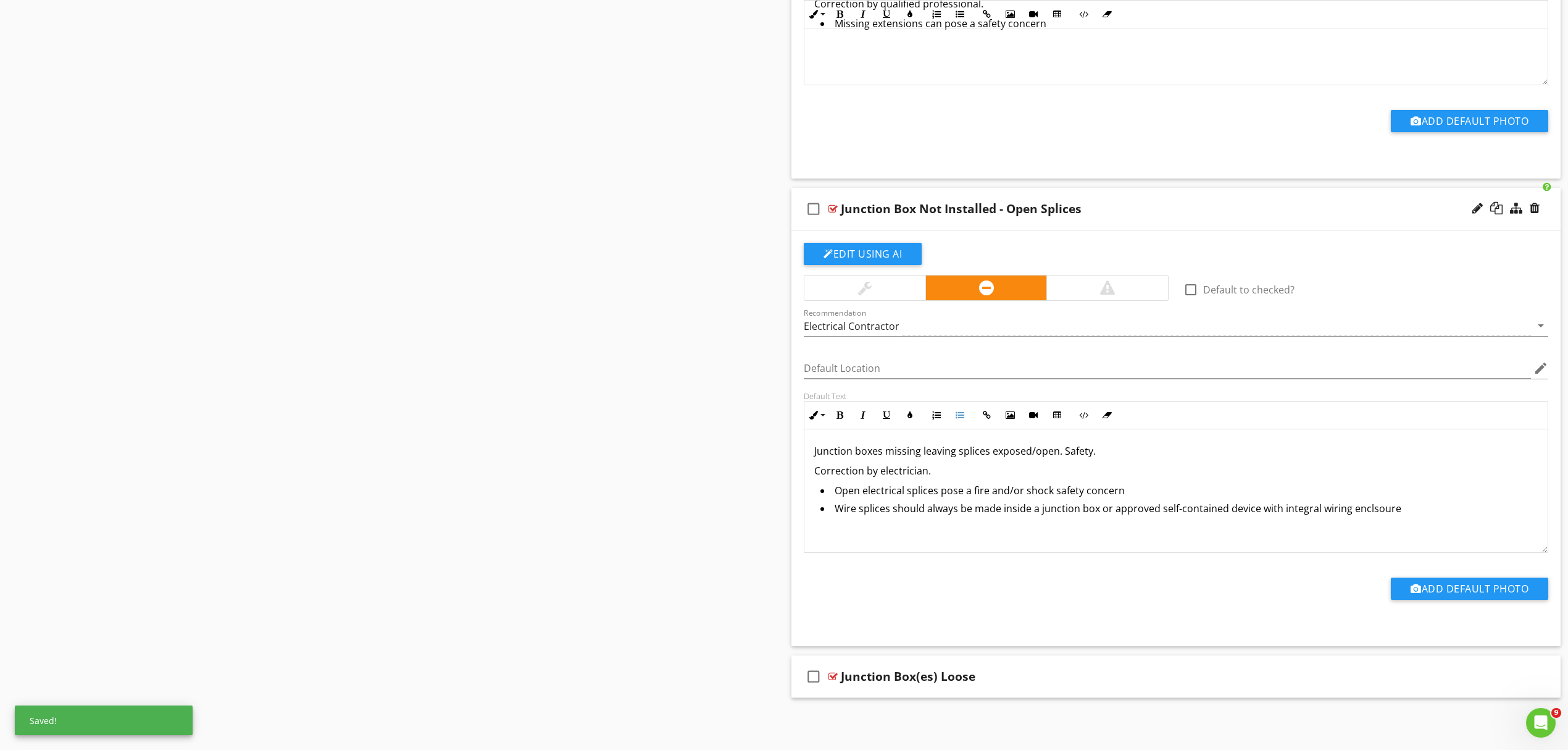
scroll to position [2171, 0]
click at [1130, 684] on div "check_box_outline_blank Junction Box(es) Loose" at bounding box center [1176, 676] width 769 height 43
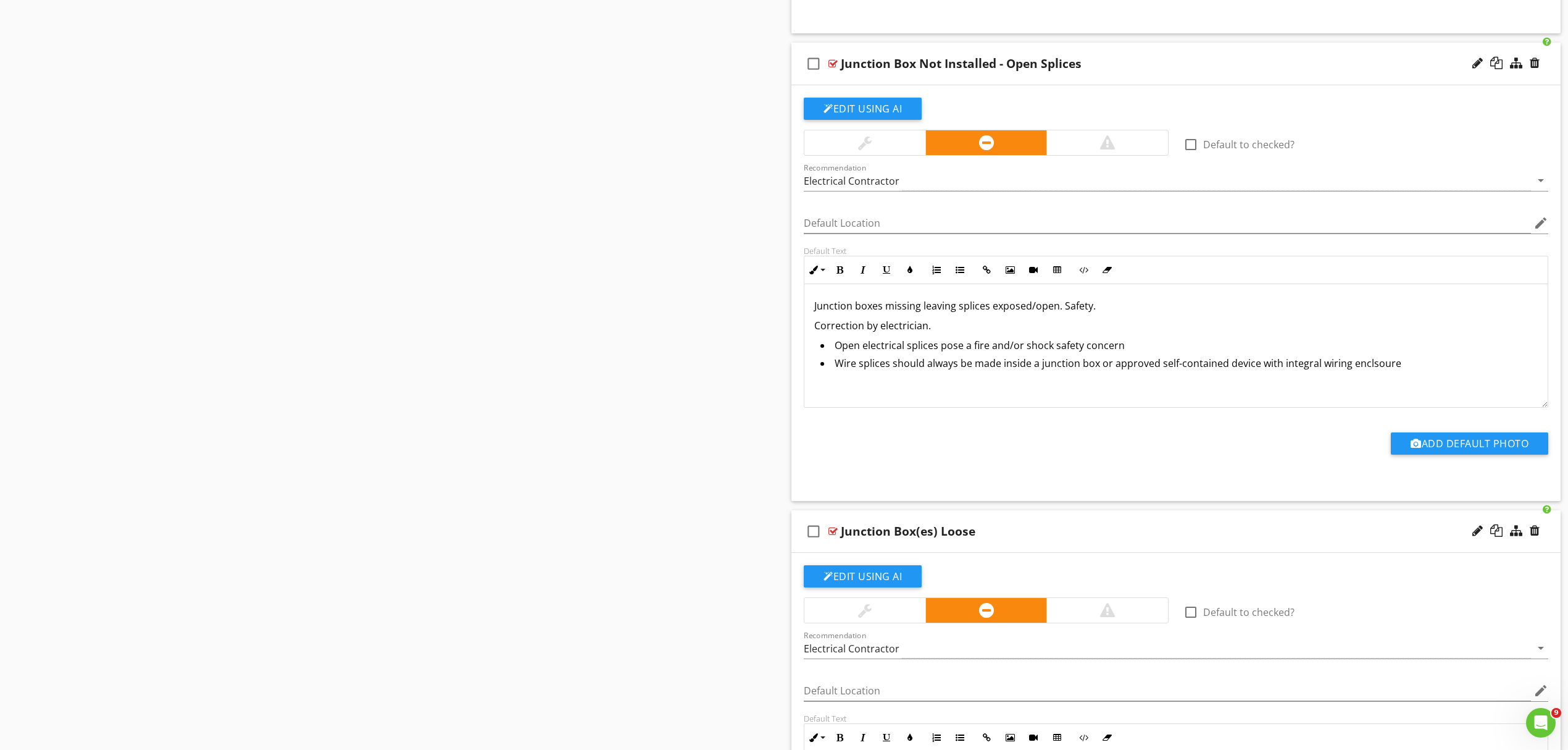
scroll to position [2336, 0]
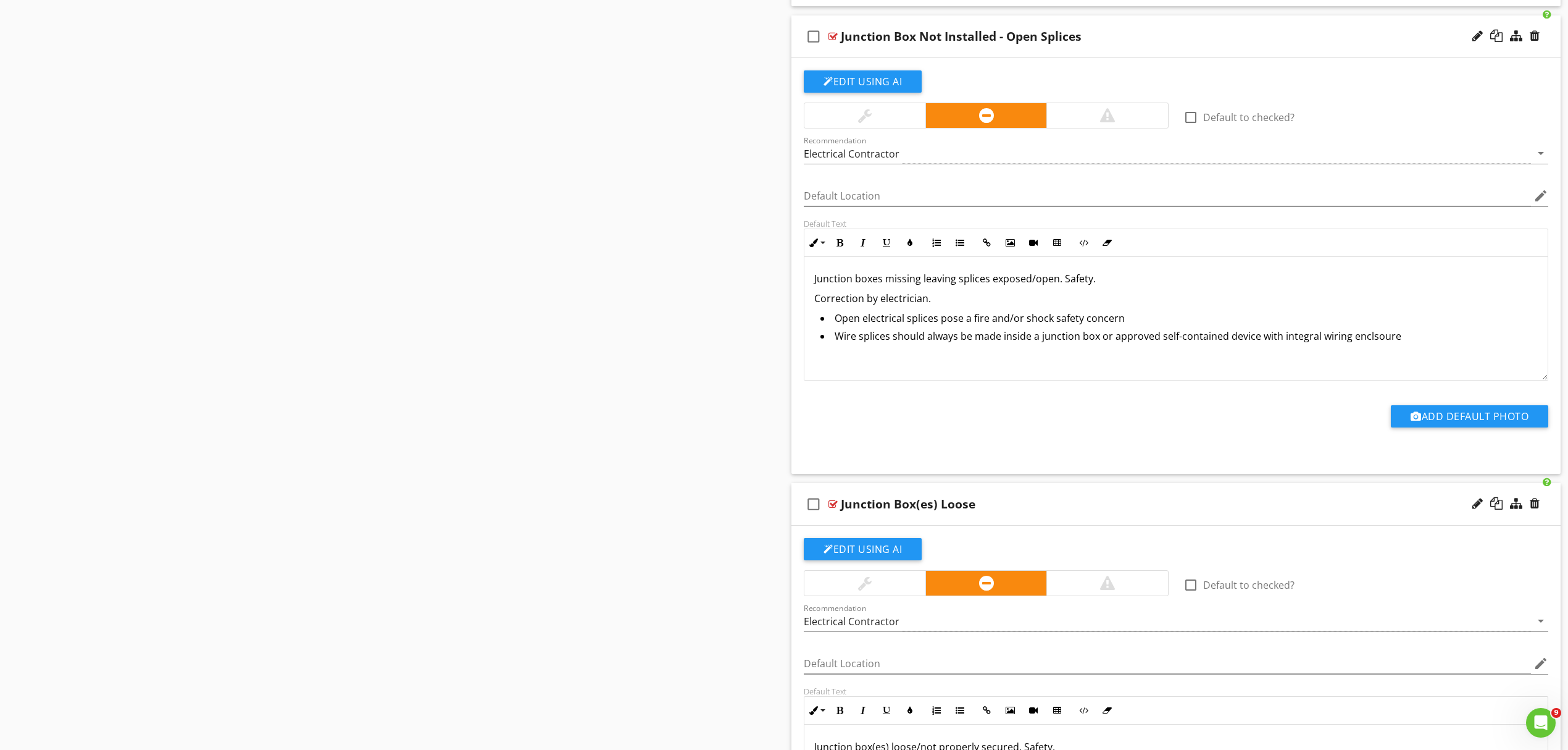
click at [900, 596] on div at bounding box center [865, 583] width 121 height 25
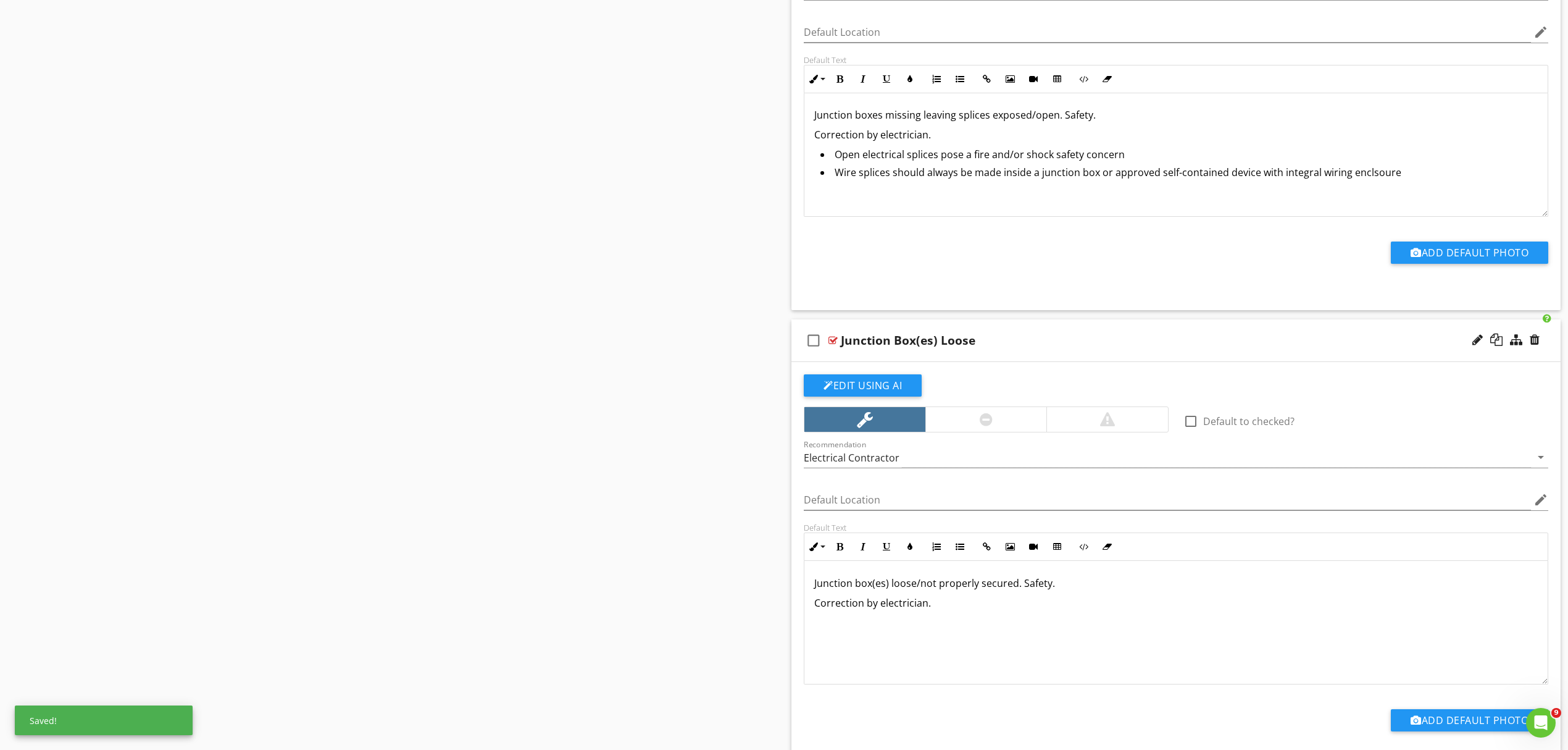
scroll to position [2500, 0]
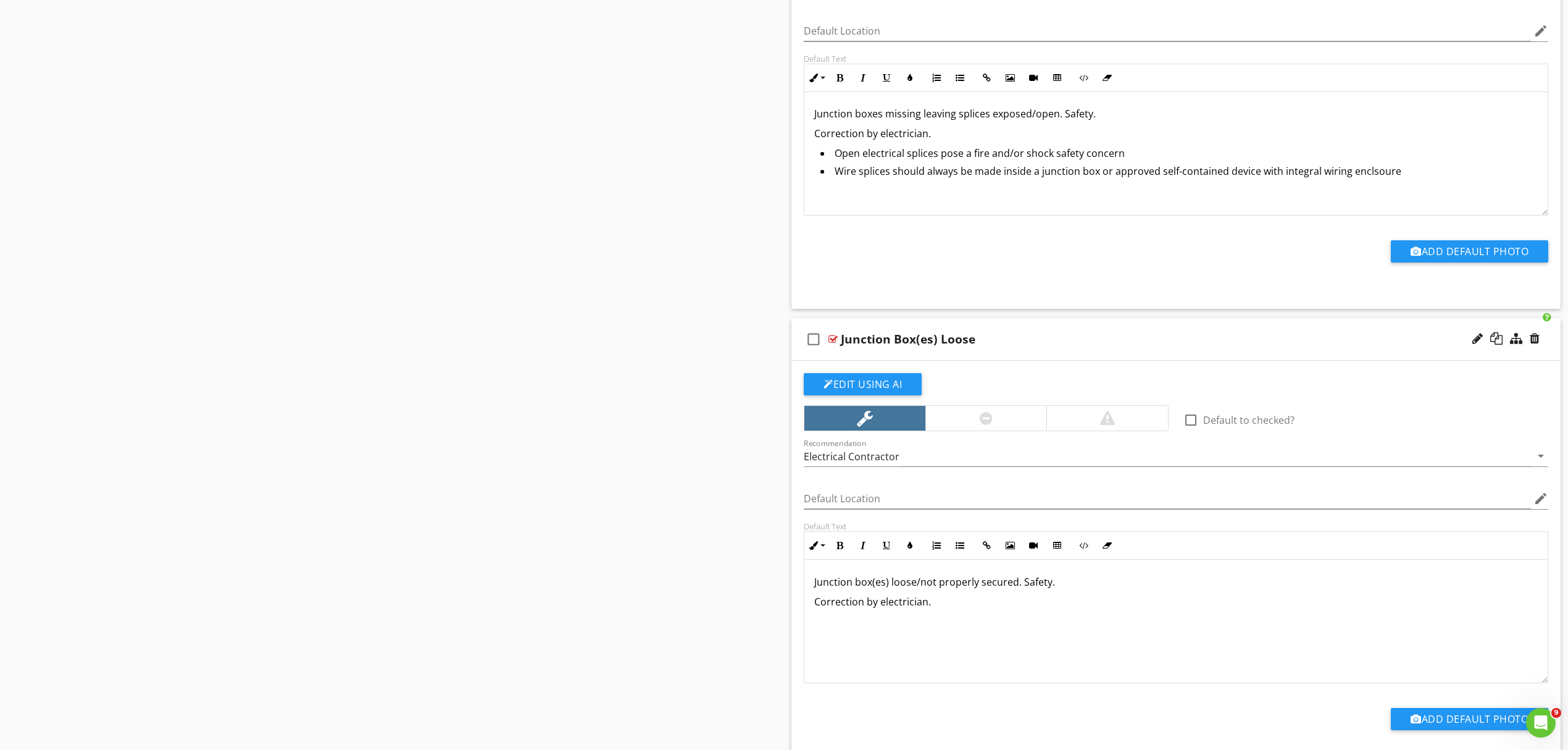
click at [970, 609] on p "Correction by electrician." at bounding box center [1176, 601] width 723 height 15
click at [956, 557] on button "Unordered List" at bounding box center [960, 545] width 24 height 24
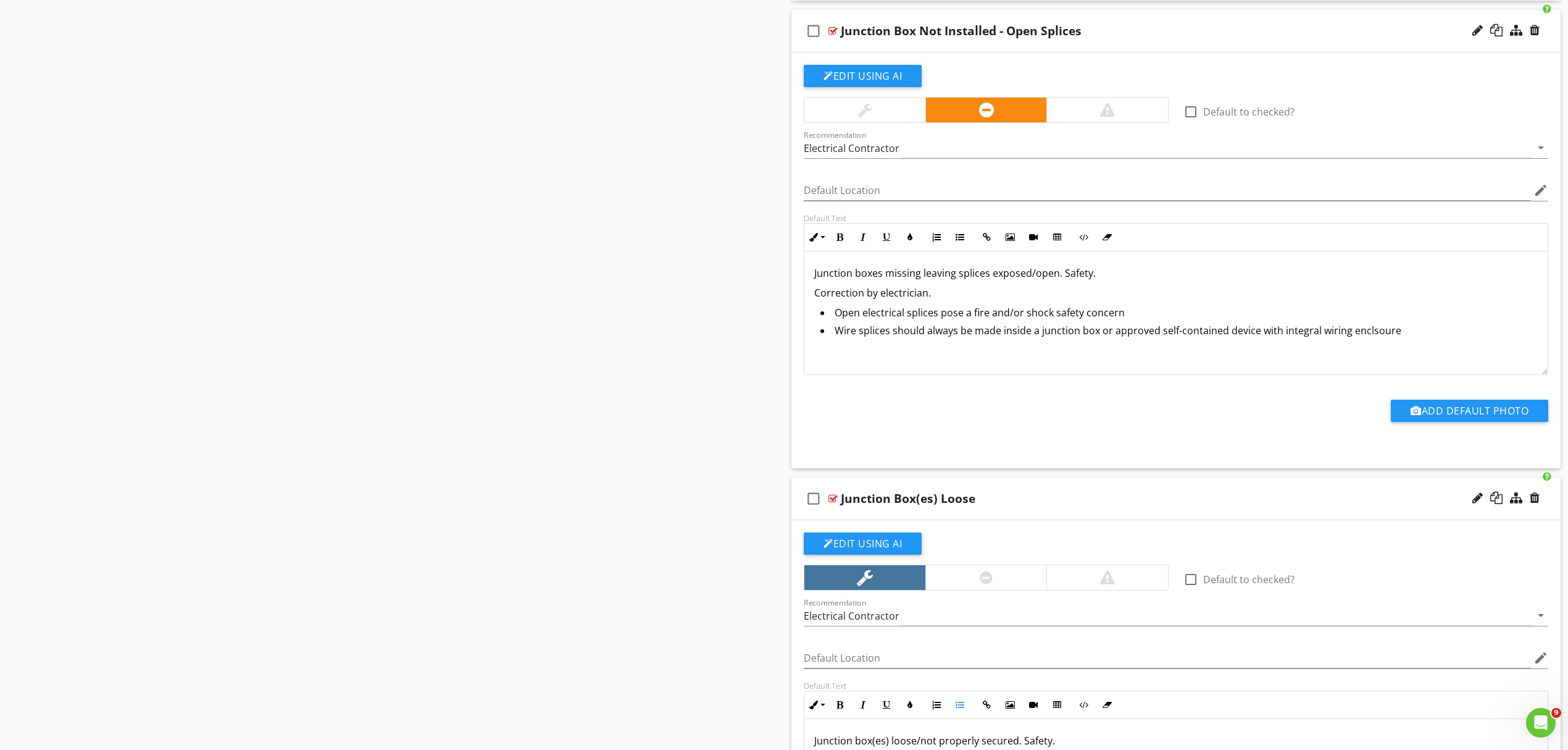
scroll to position [2341, 0]
click at [1213, 501] on div "Junction Box(es) Loose" at bounding box center [1120, 499] width 559 height 15
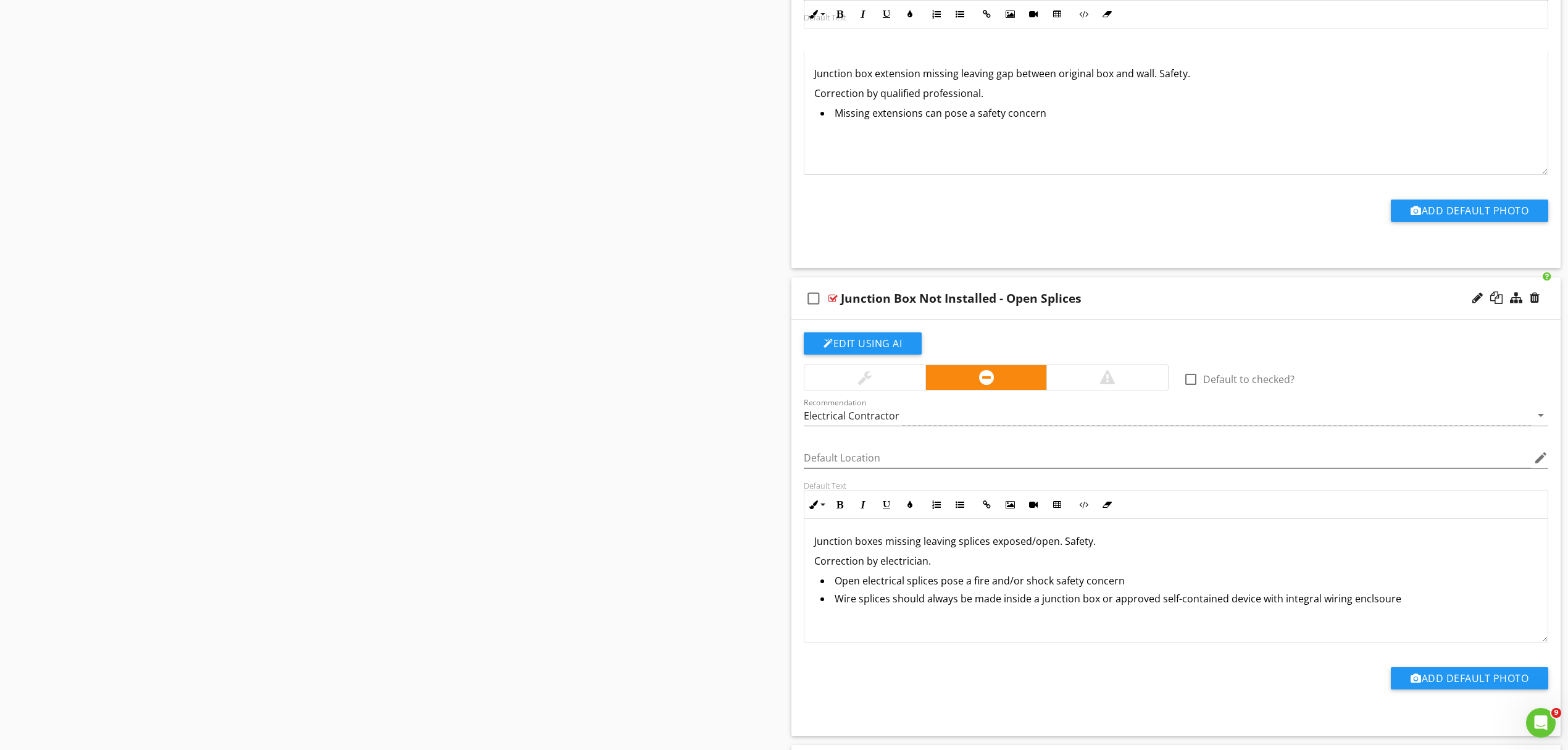
scroll to position [1924, 0]
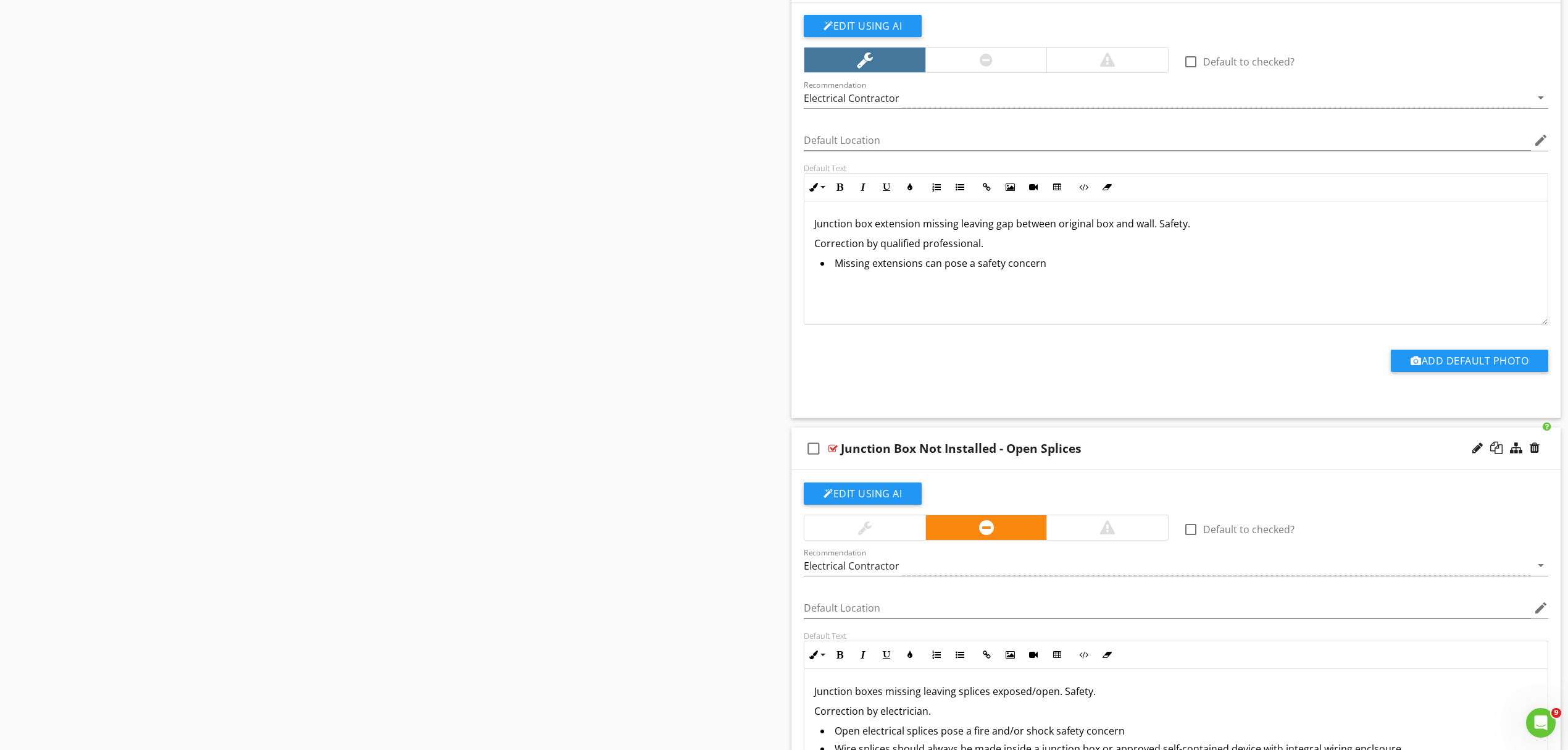
click at [1194, 453] on div "Junction Box Not Installed - Open Splices" at bounding box center [1120, 448] width 559 height 15
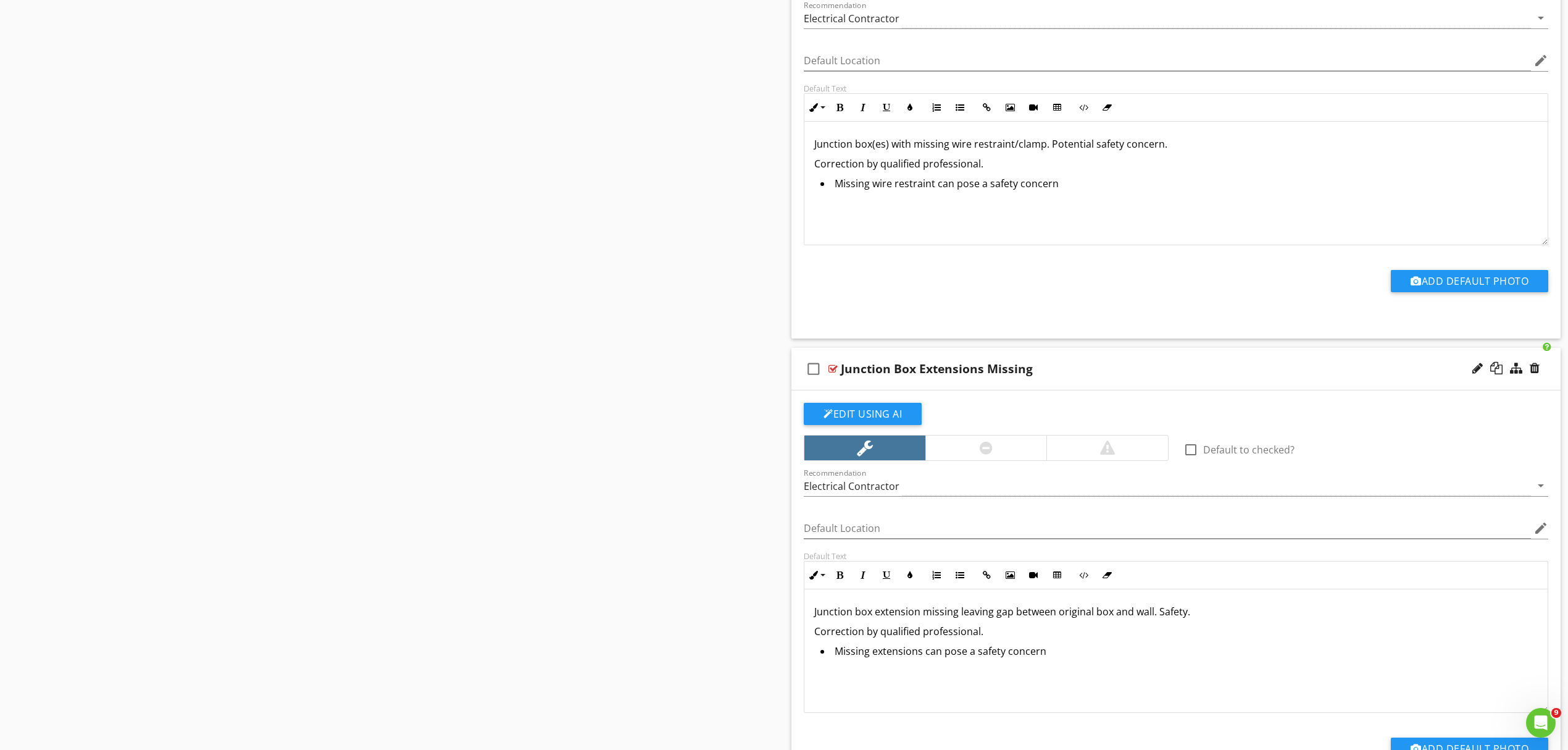
scroll to position [1506, 0]
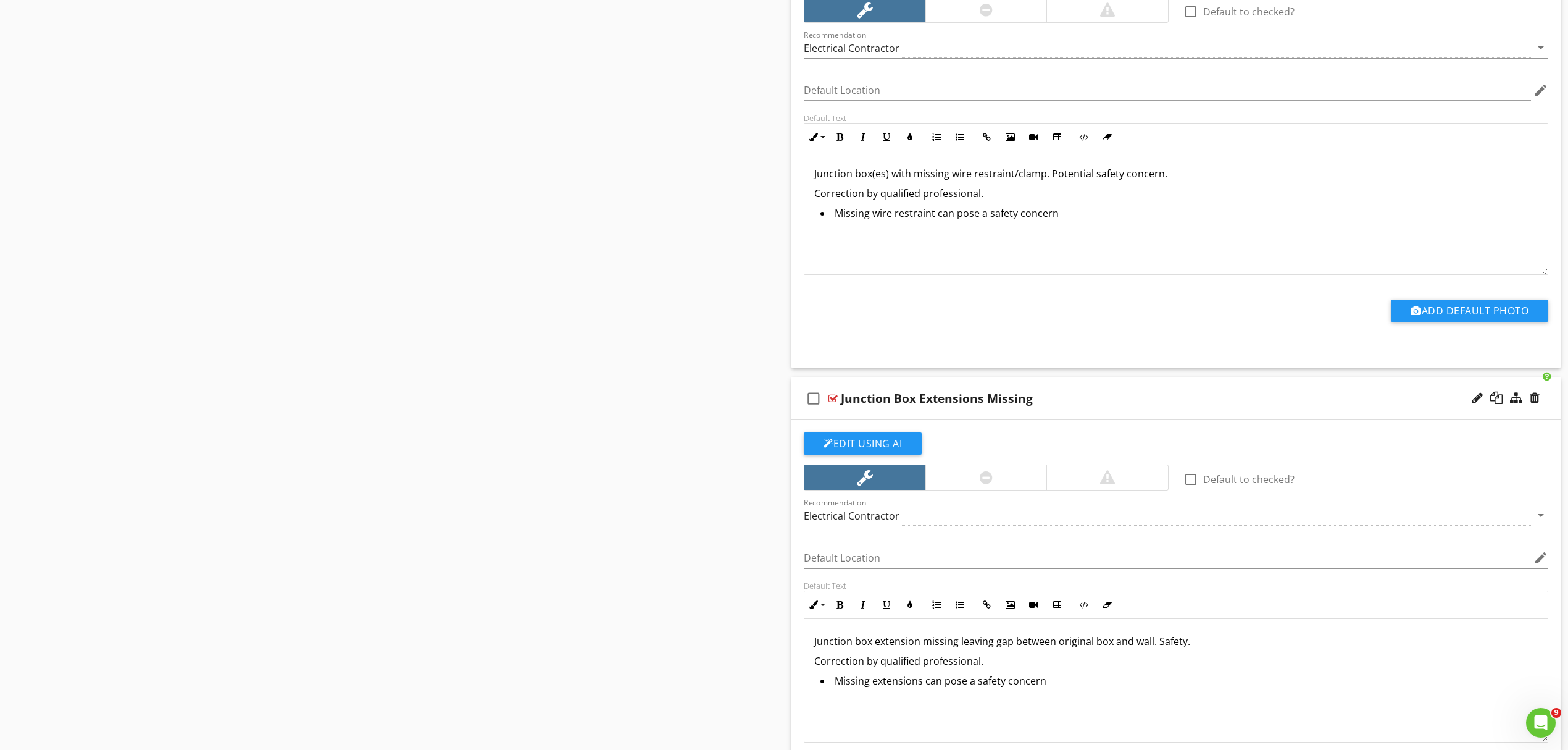
click at [1214, 410] on div "check_box_outline_blank Junction Box Extensions Missing" at bounding box center [1176, 399] width 769 height 43
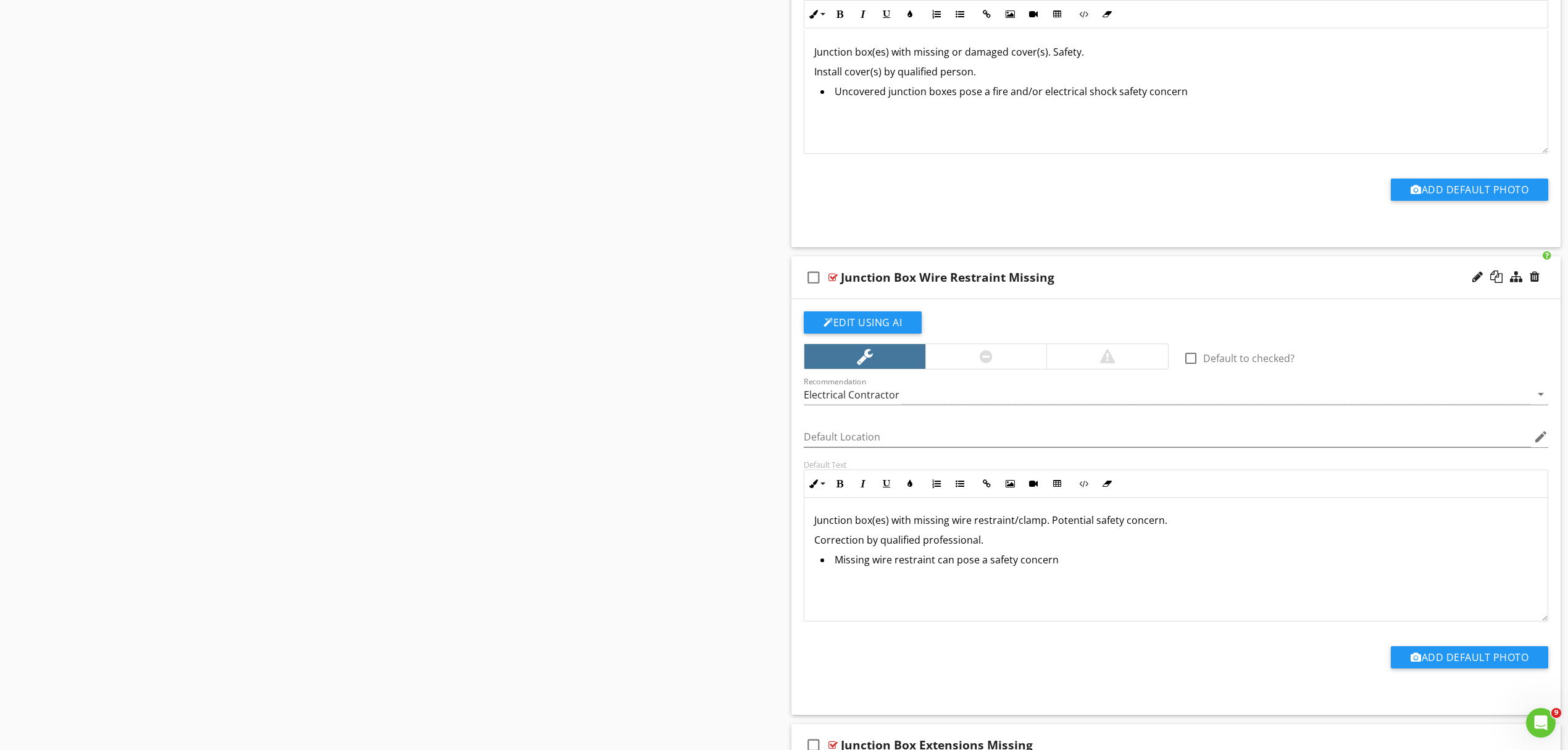
scroll to position [1119, 0]
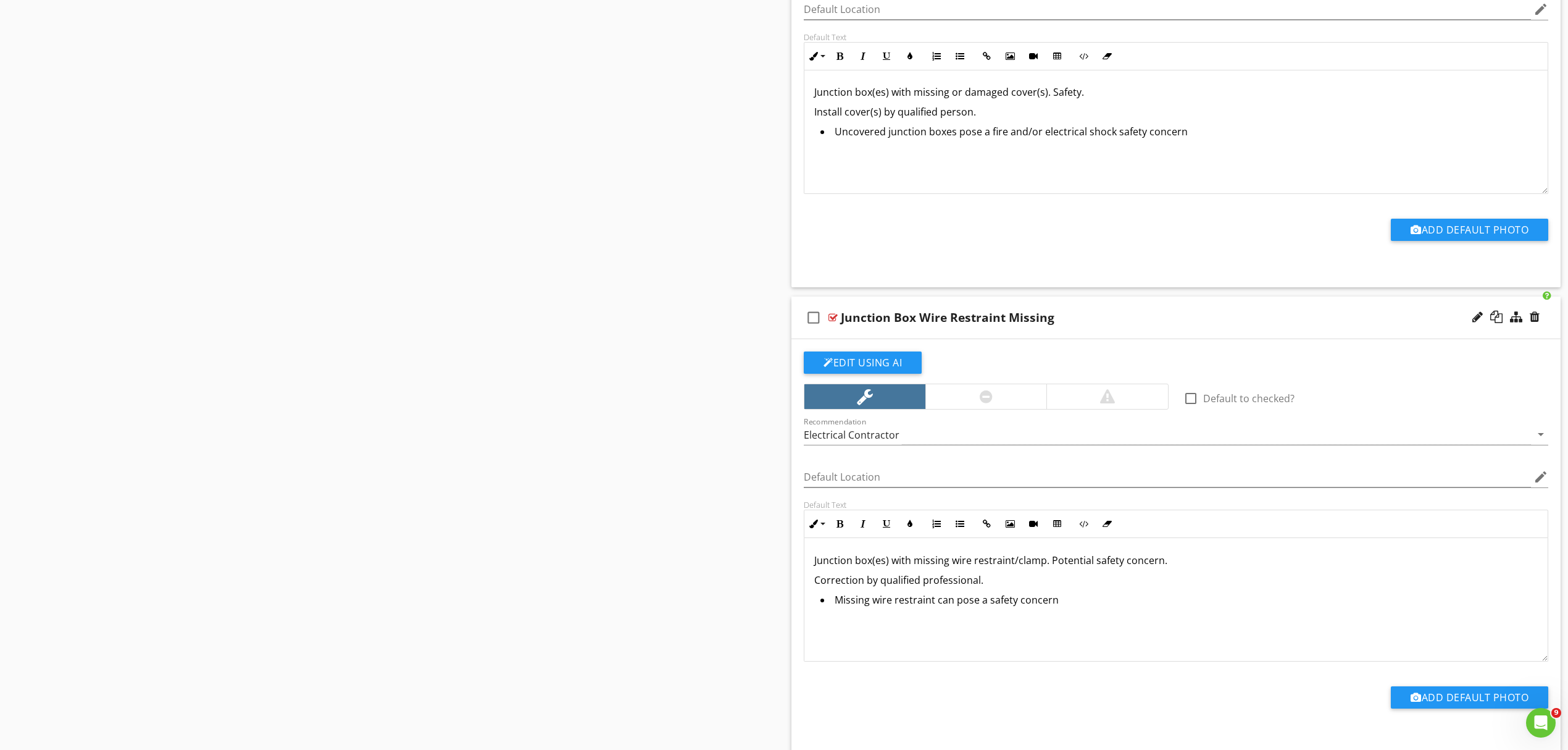
click at [1230, 325] on div "Junction Box Wire Restraint Missing" at bounding box center [1120, 317] width 559 height 15
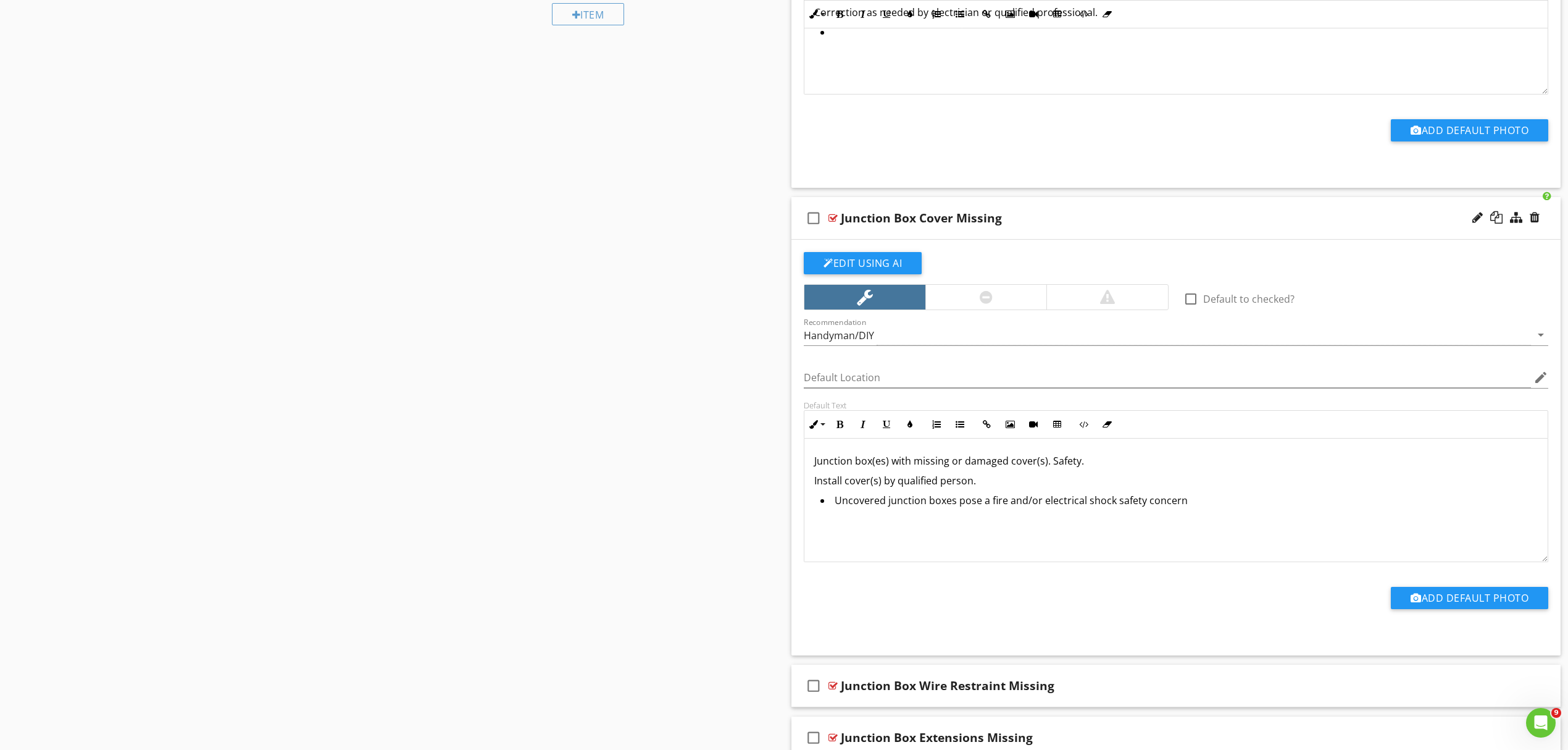
scroll to position [723, 0]
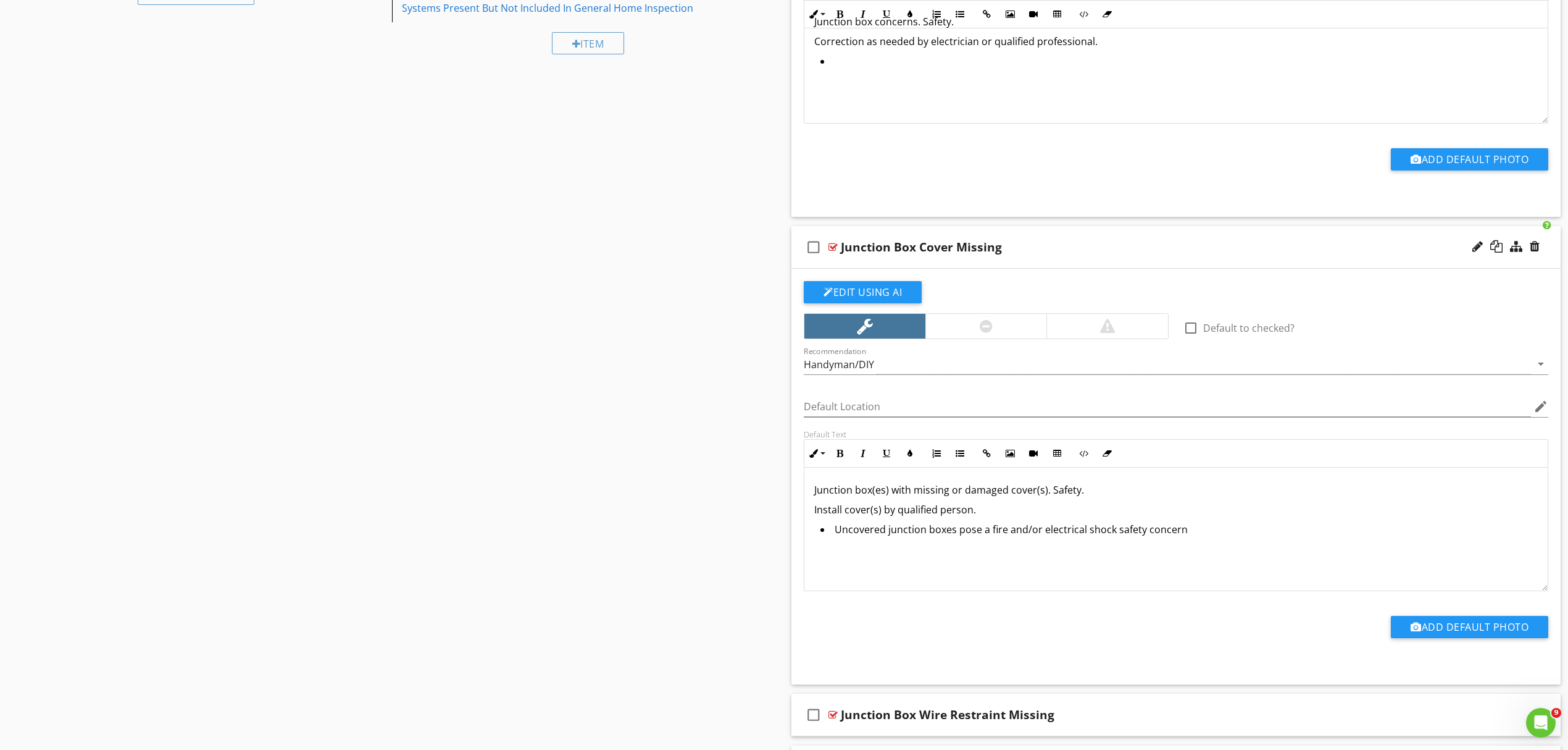
click at [1214, 254] on div "Junction Box Cover Missing" at bounding box center [1120, 247] width 559 height 15
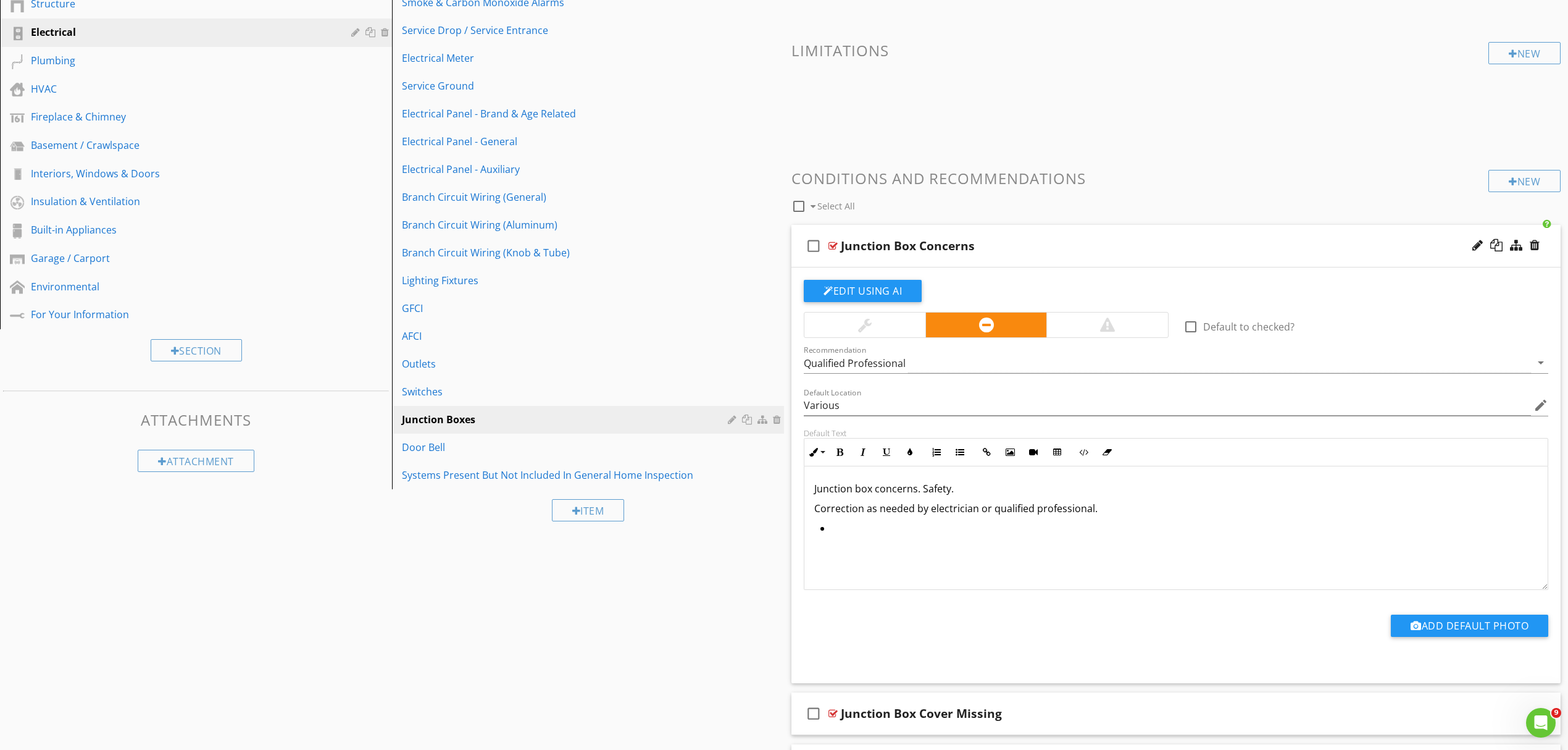
scroll to position [174, 0]
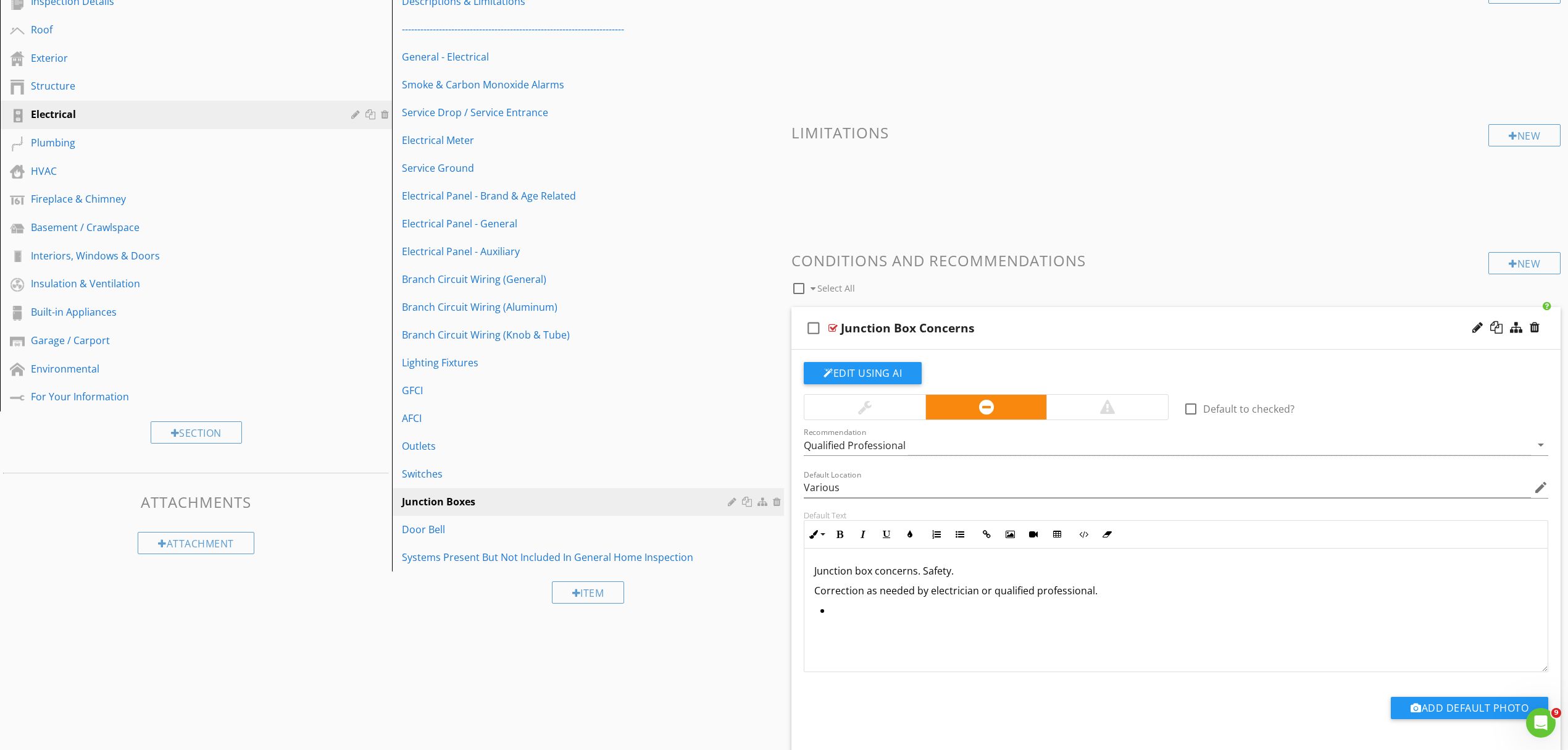
click at [1181, 336] on div "check_box_outline_blank Junction Box Concerns" at bounding box center [1176, 329] width 769 height 43
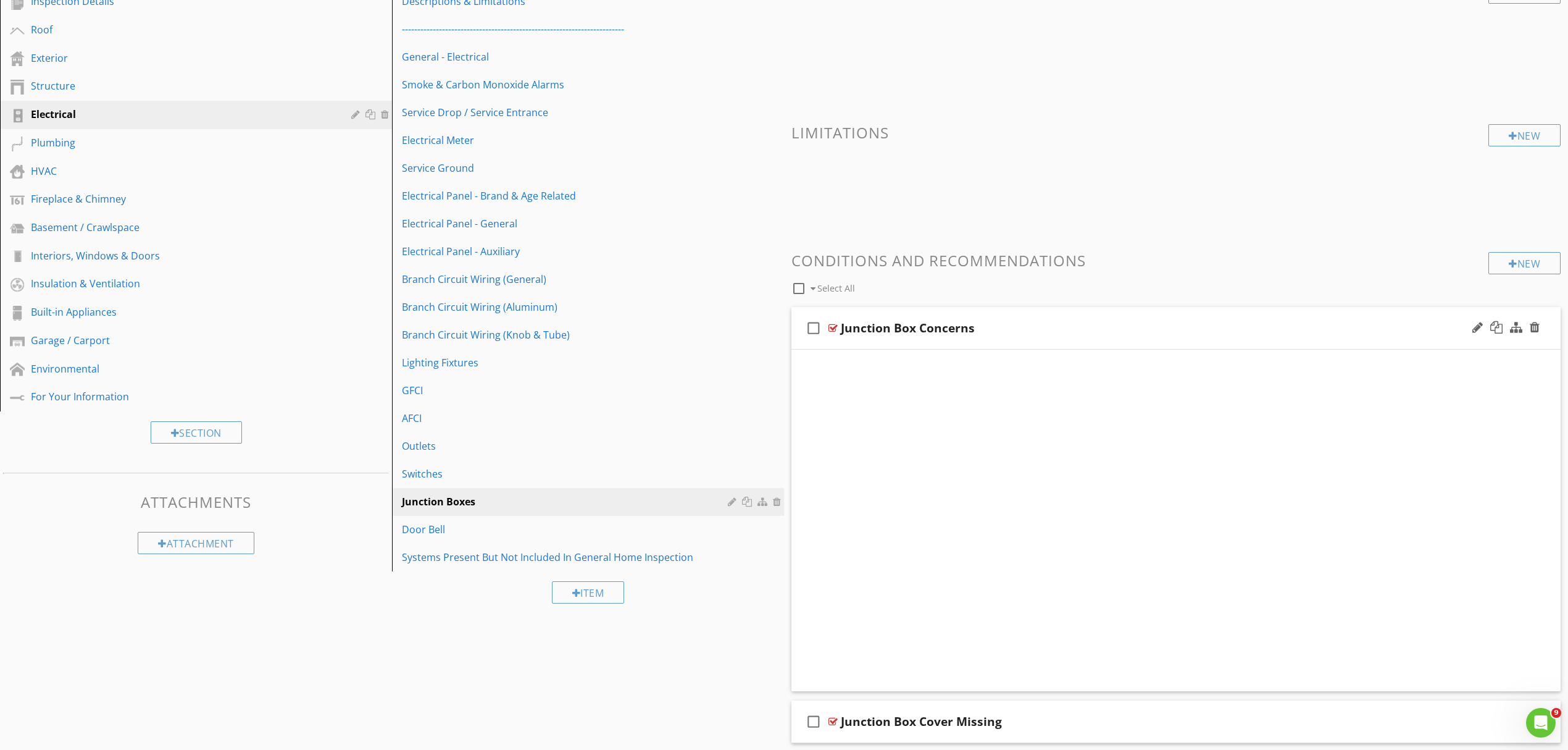
scroll to position [85, 0]
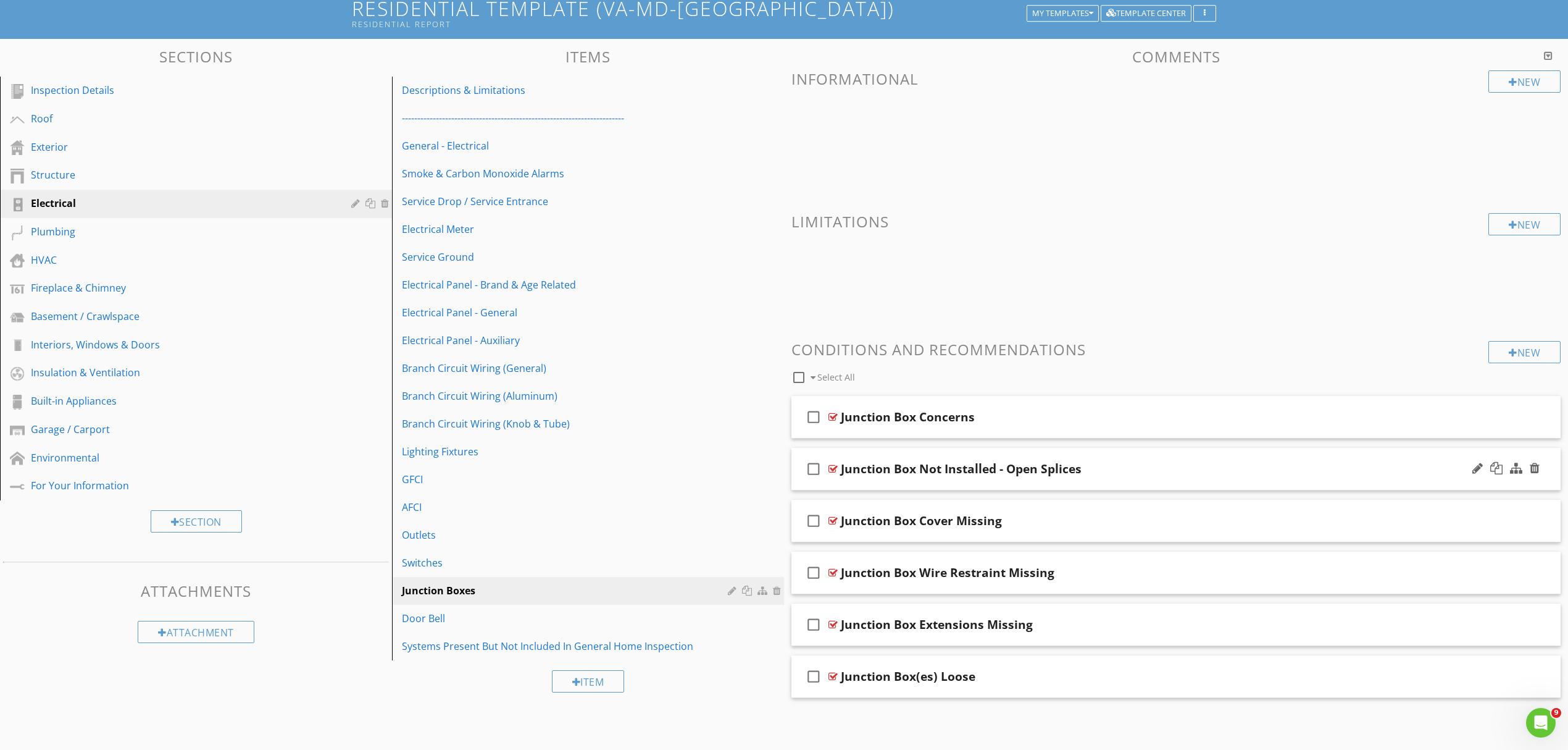
click at [1130, 473] on div "Junction Box Not Installed - Open Splices" at bounding box center [1120, 469] width 559 height 15
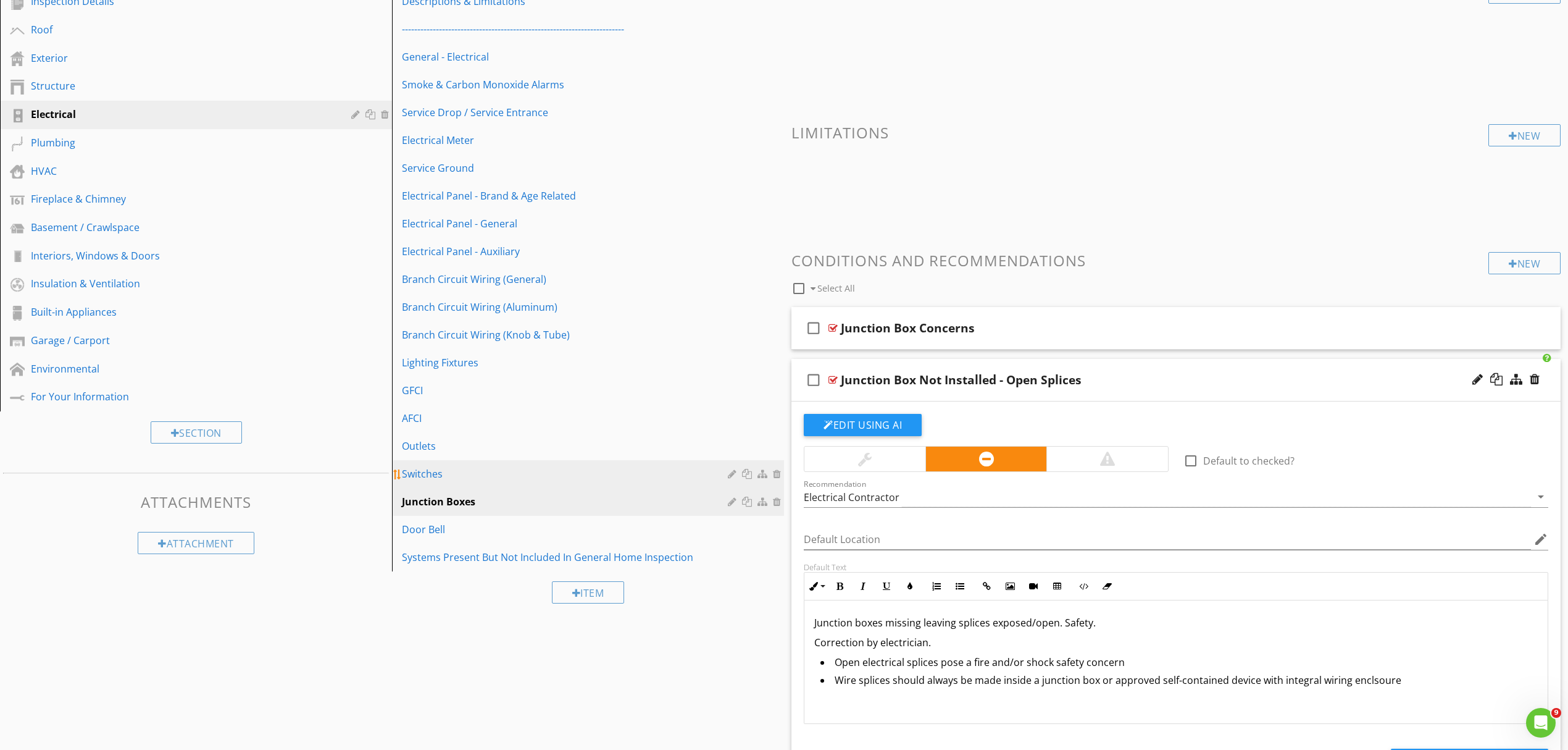
click at [447, 477] on div "Switches" at bounding box center [567, 474] width 330 height 15
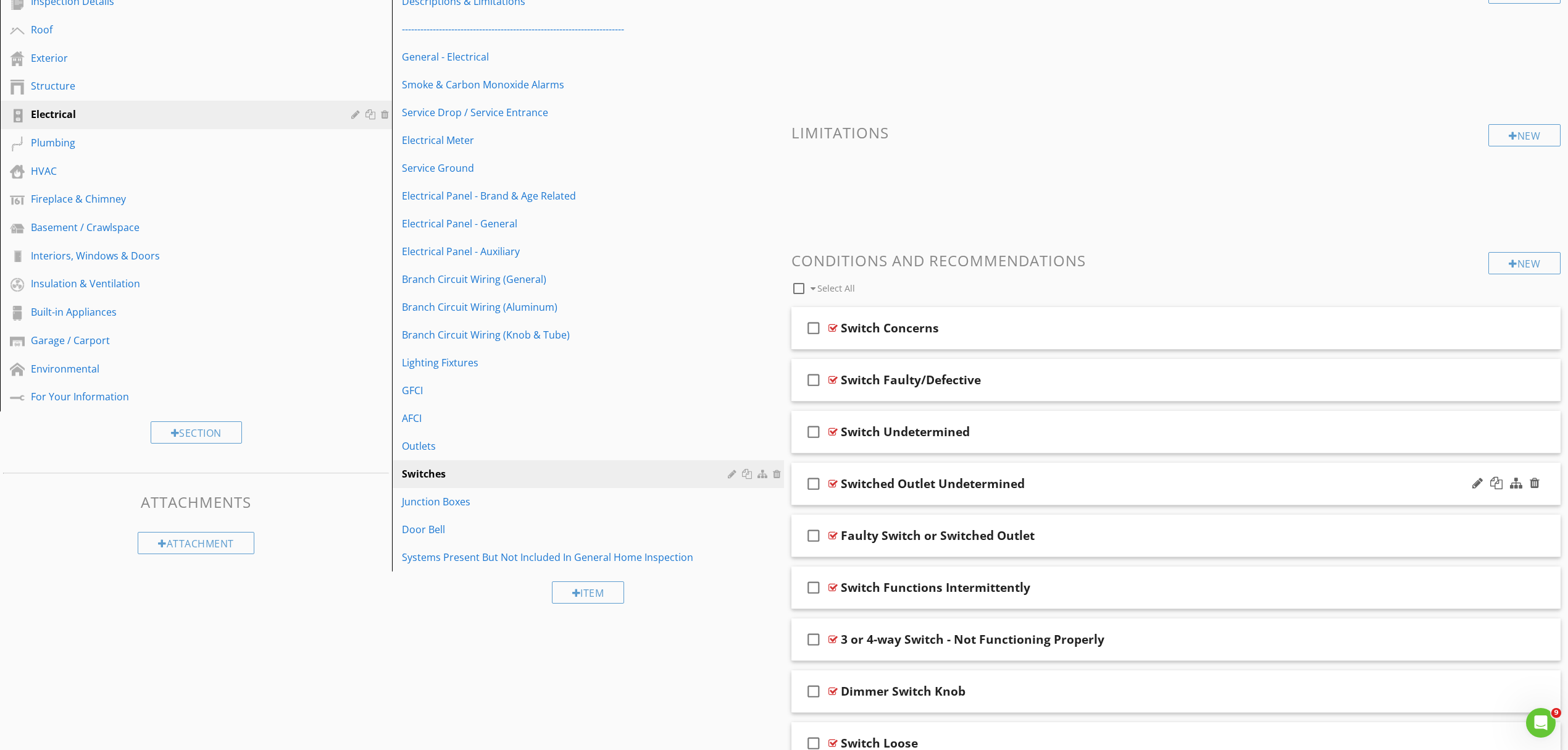
click at [1112, 486] on div "Switched Outlet Undetermined" at bounding box center [1120, 484] width 559 height 15
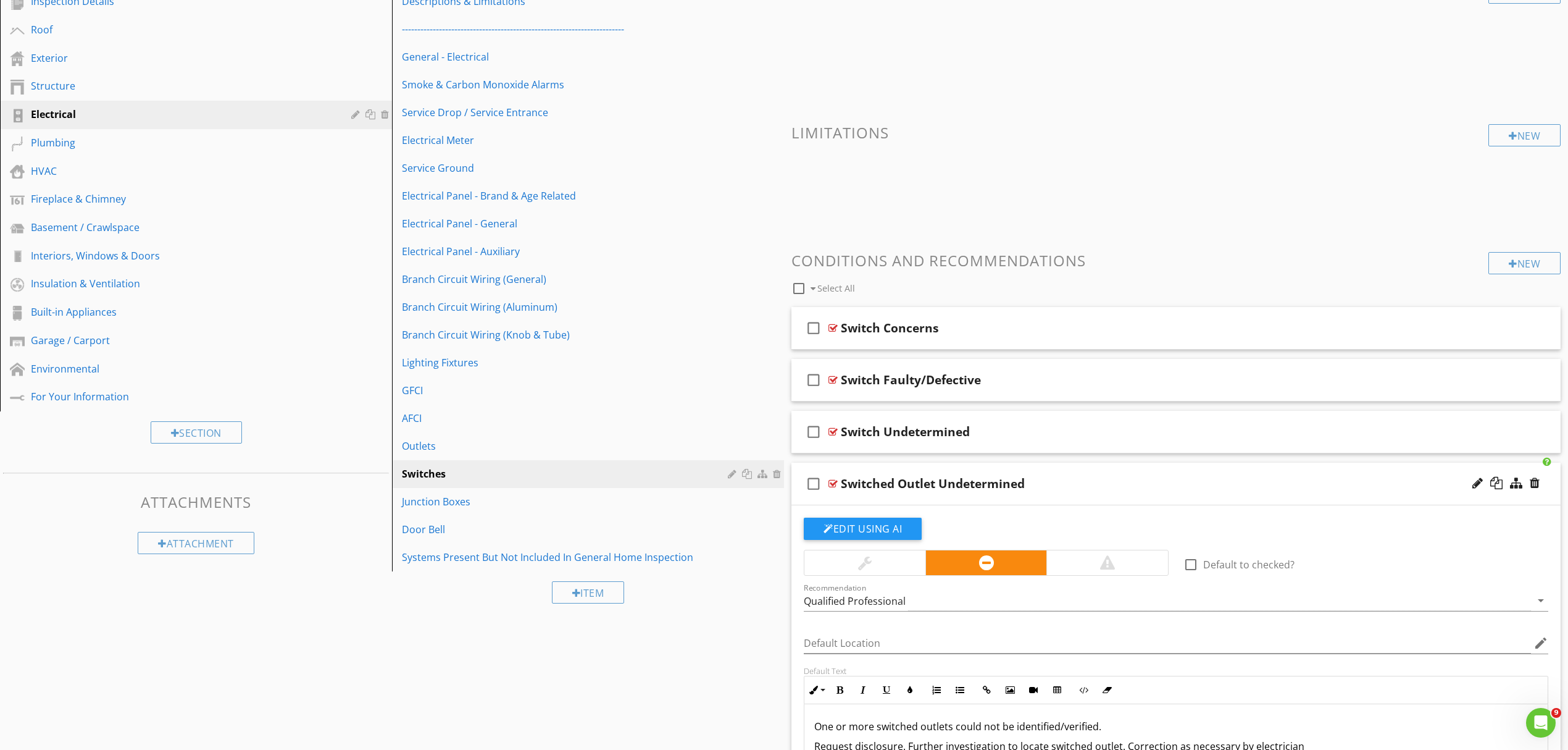
click at [1470, 482] on div at bounding box center [1506, 484] width 72 height 30
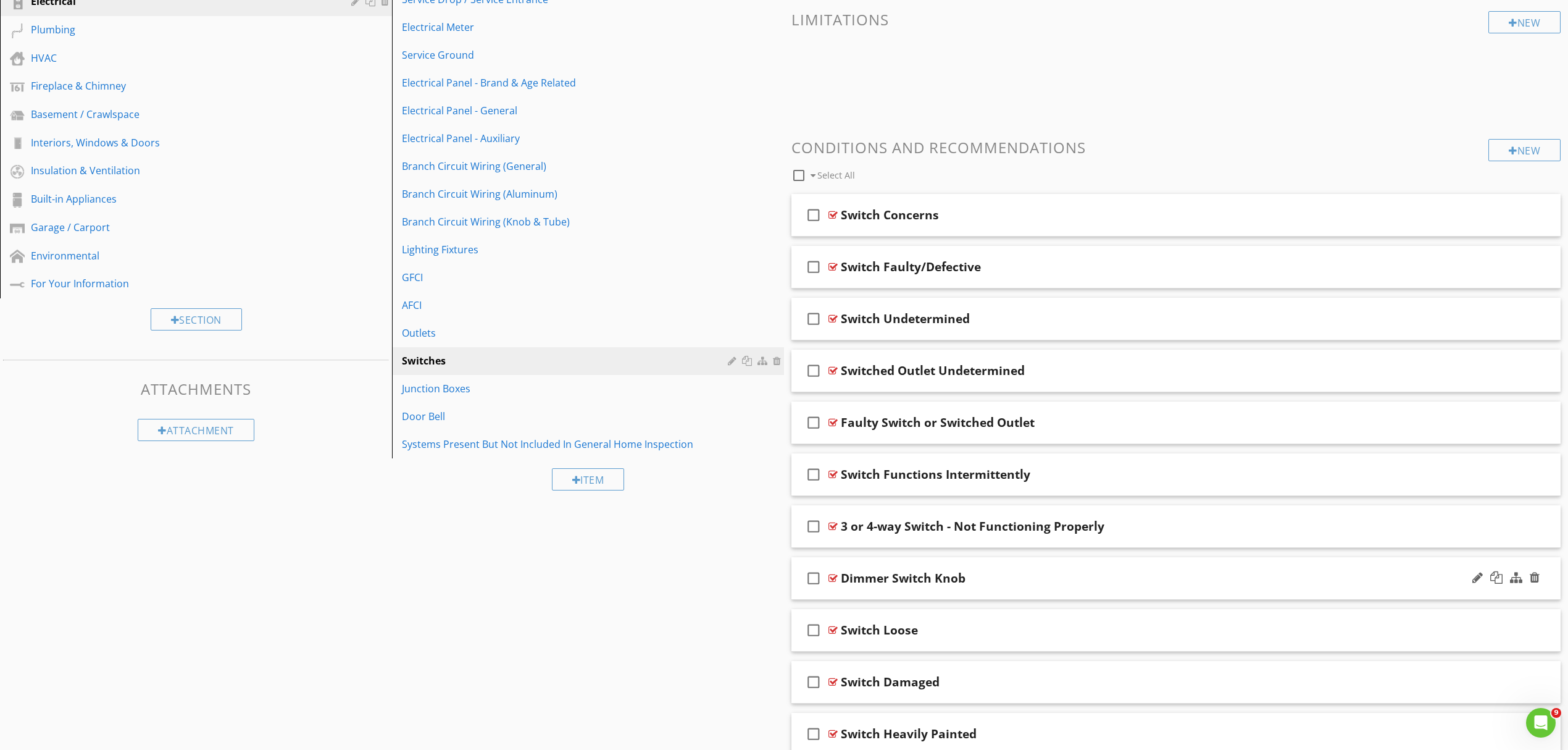
scroll to position [286, 0]
click at [508, 394] on div "Junction Boxes" at bounding box center [567, 389] width 330 height 15
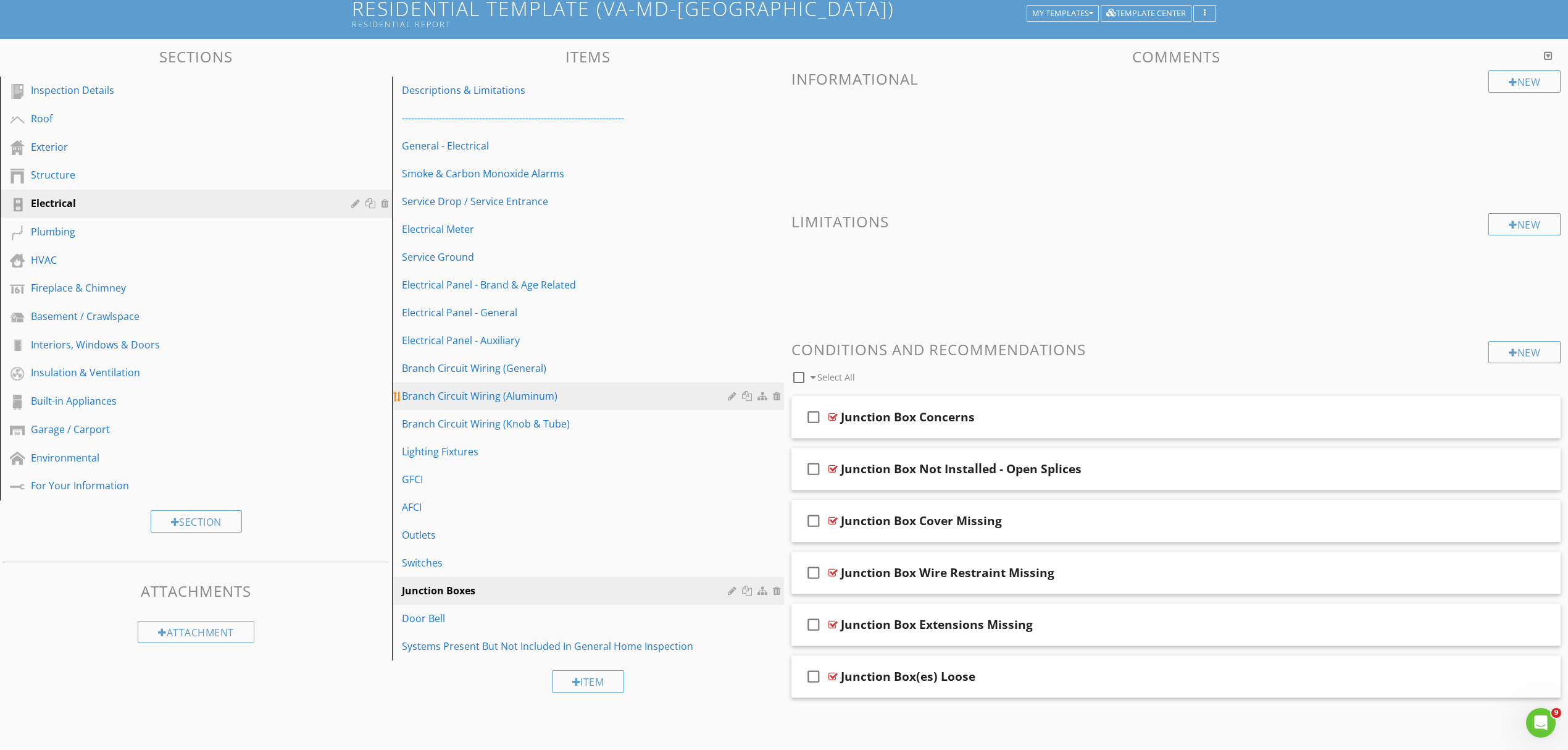
scroll to position [85, 0]
click at [1473, 421] on div at bounding box center [1506, 417] width 72 height 30
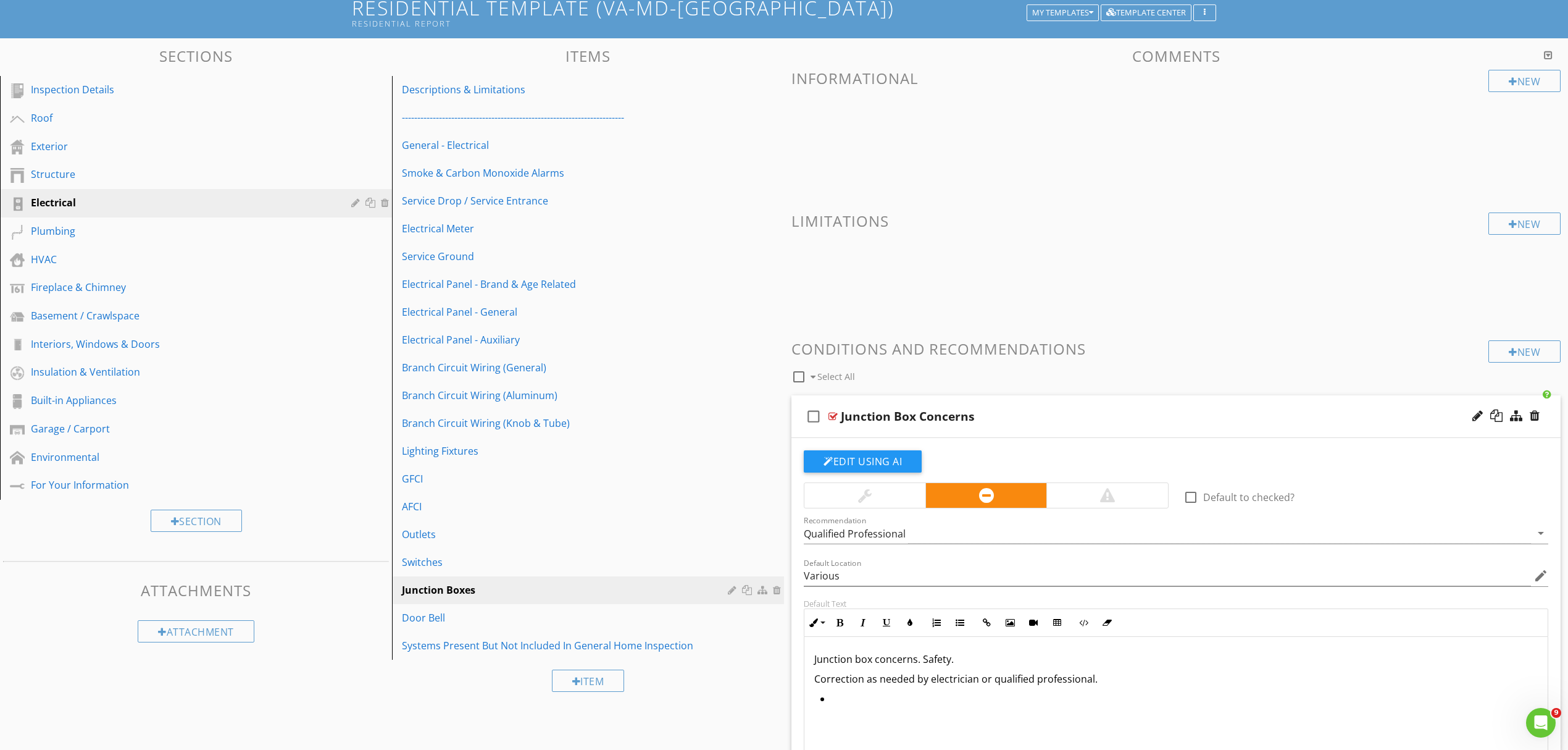
scroll to position [286, 0]
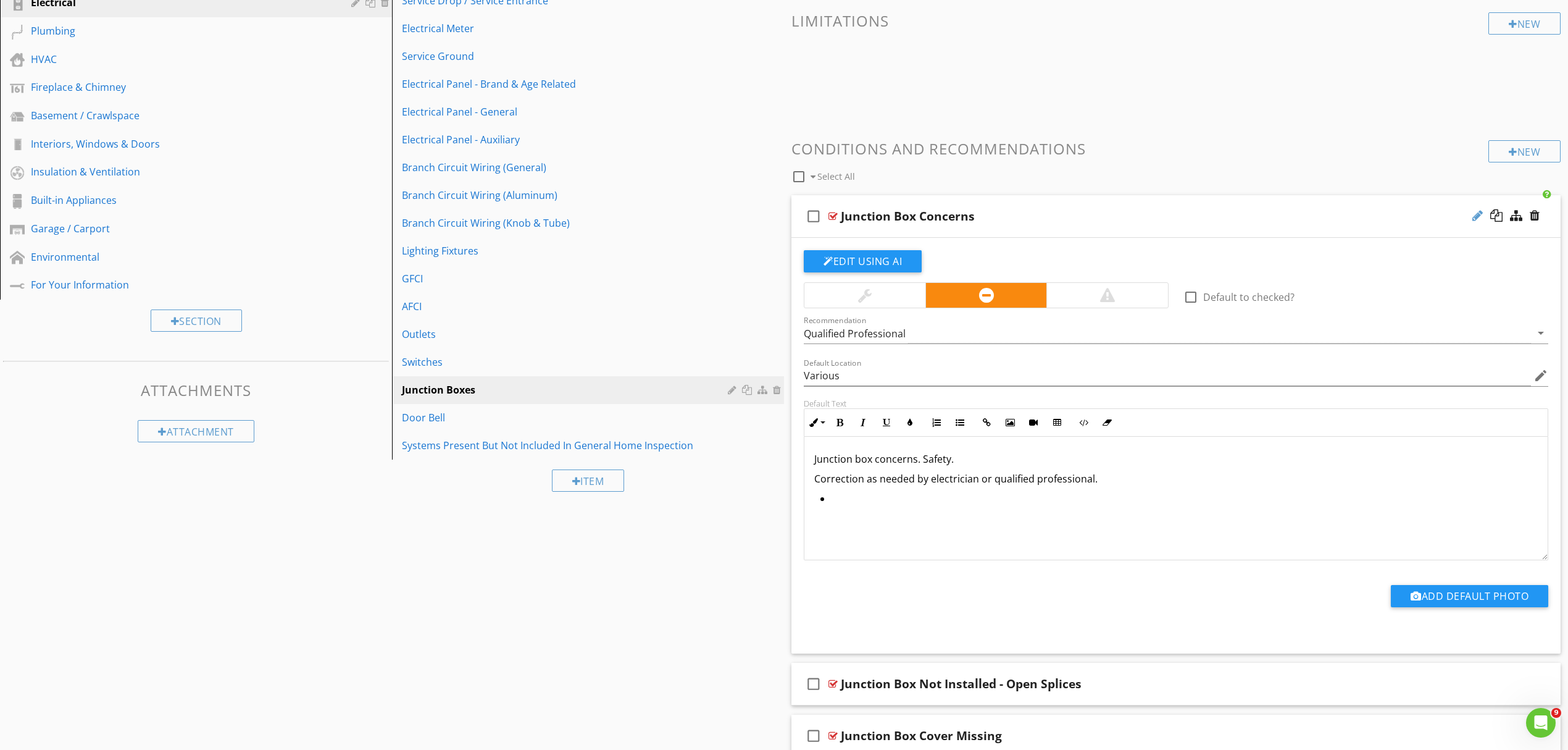
click at [1477, 217] on div at bounding box center [1477, 215] width 11 height 12
click at [907, 220] on input "Junction Box Concerns" at bounding box center [1120, 218] width 559 height 21
type input "Junction Box - Concerns"
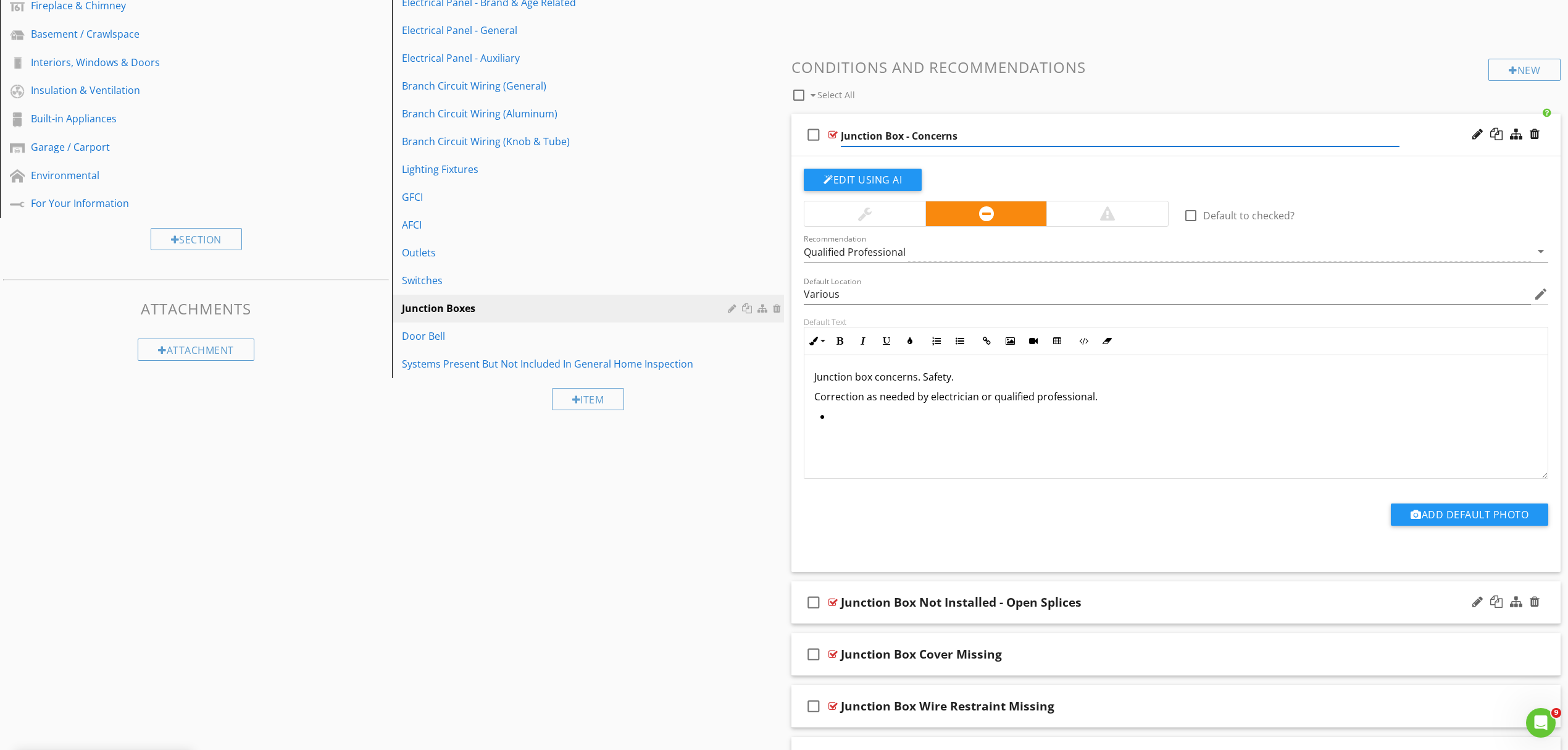
scroll to position [368, 0]
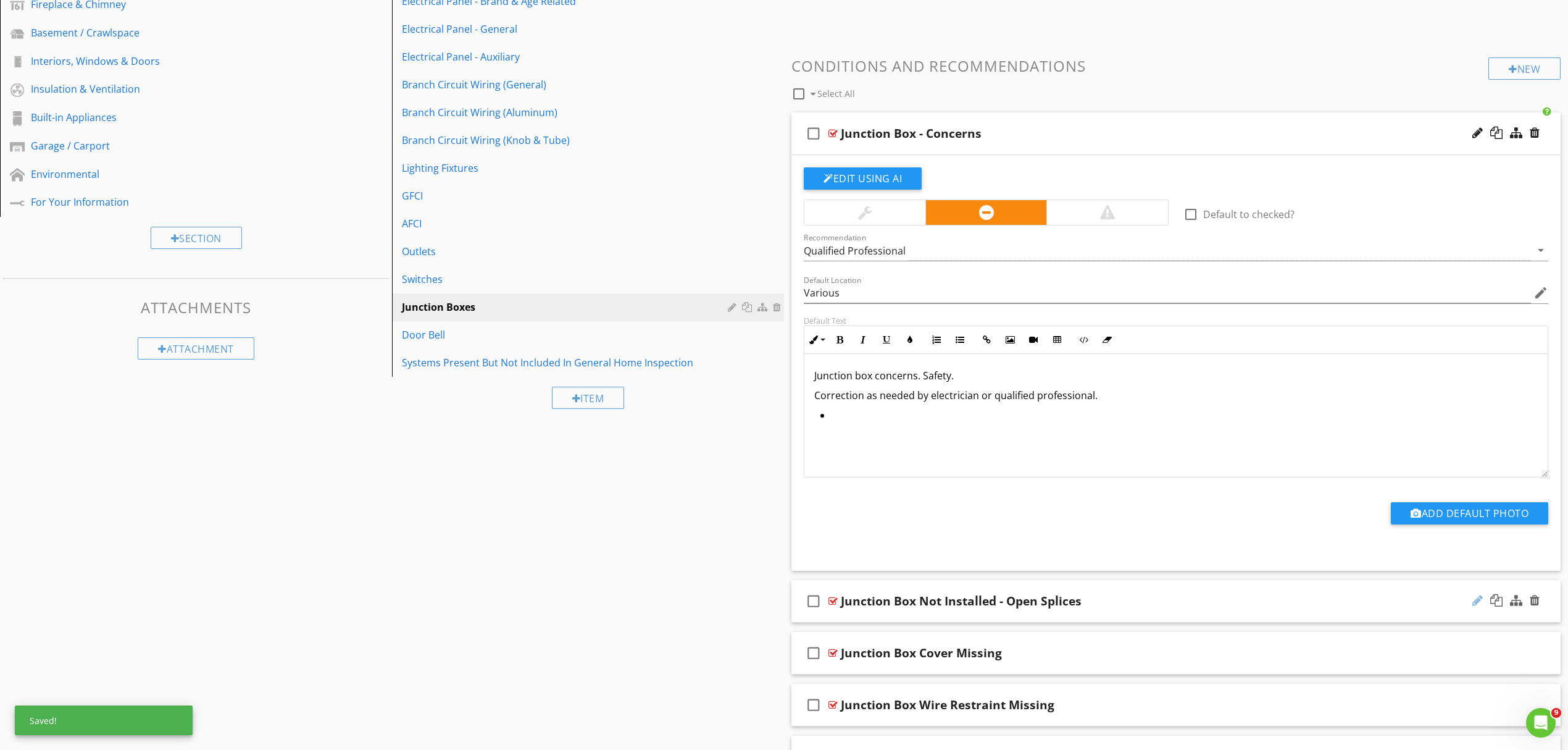
click at [1473, 606] on div at bounding box center [1477, 600] width 11 height 12
click at [1480, 603] on div at bounding box center [1477, 600] width 11 height 12
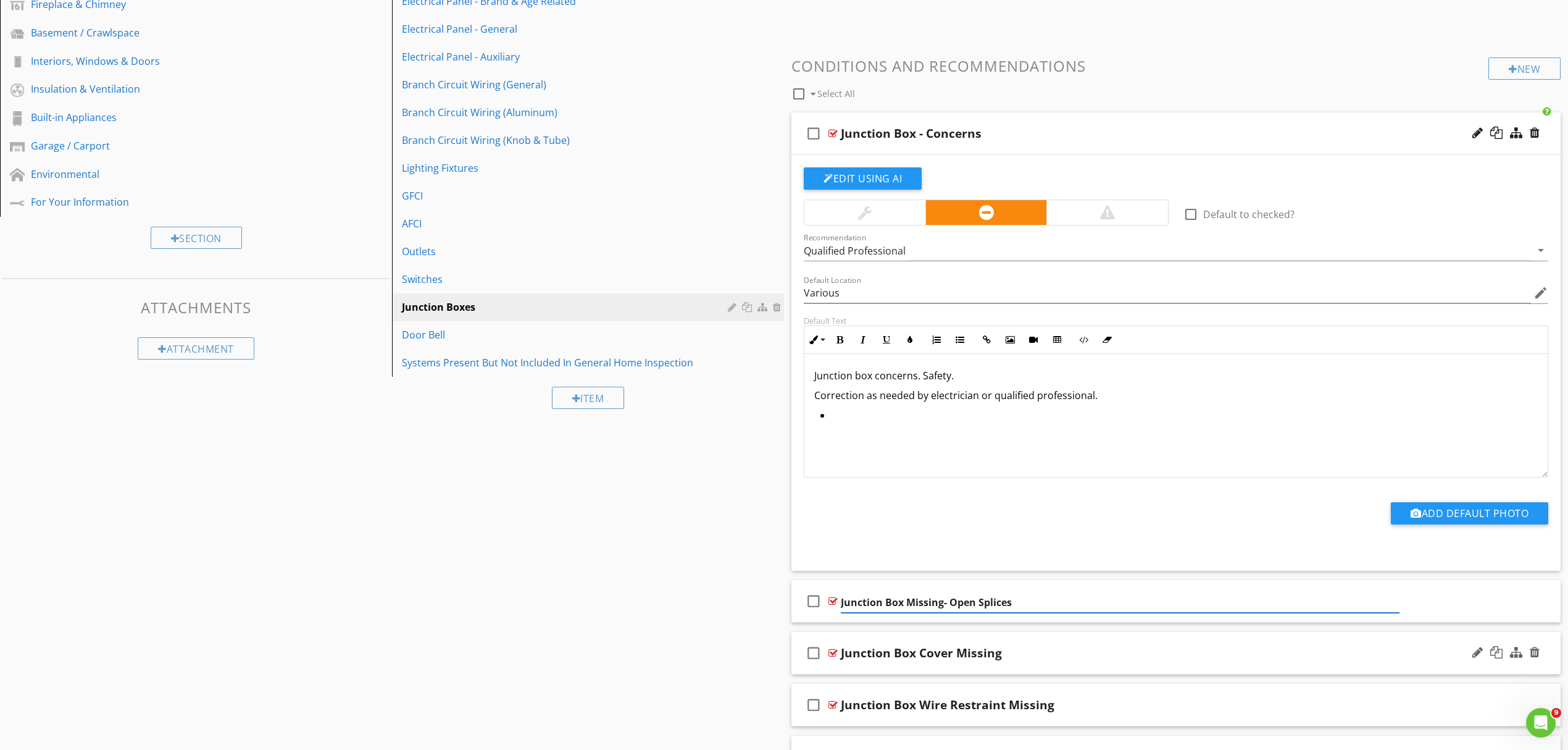
type input "Junction Box Missing - Open Splices"
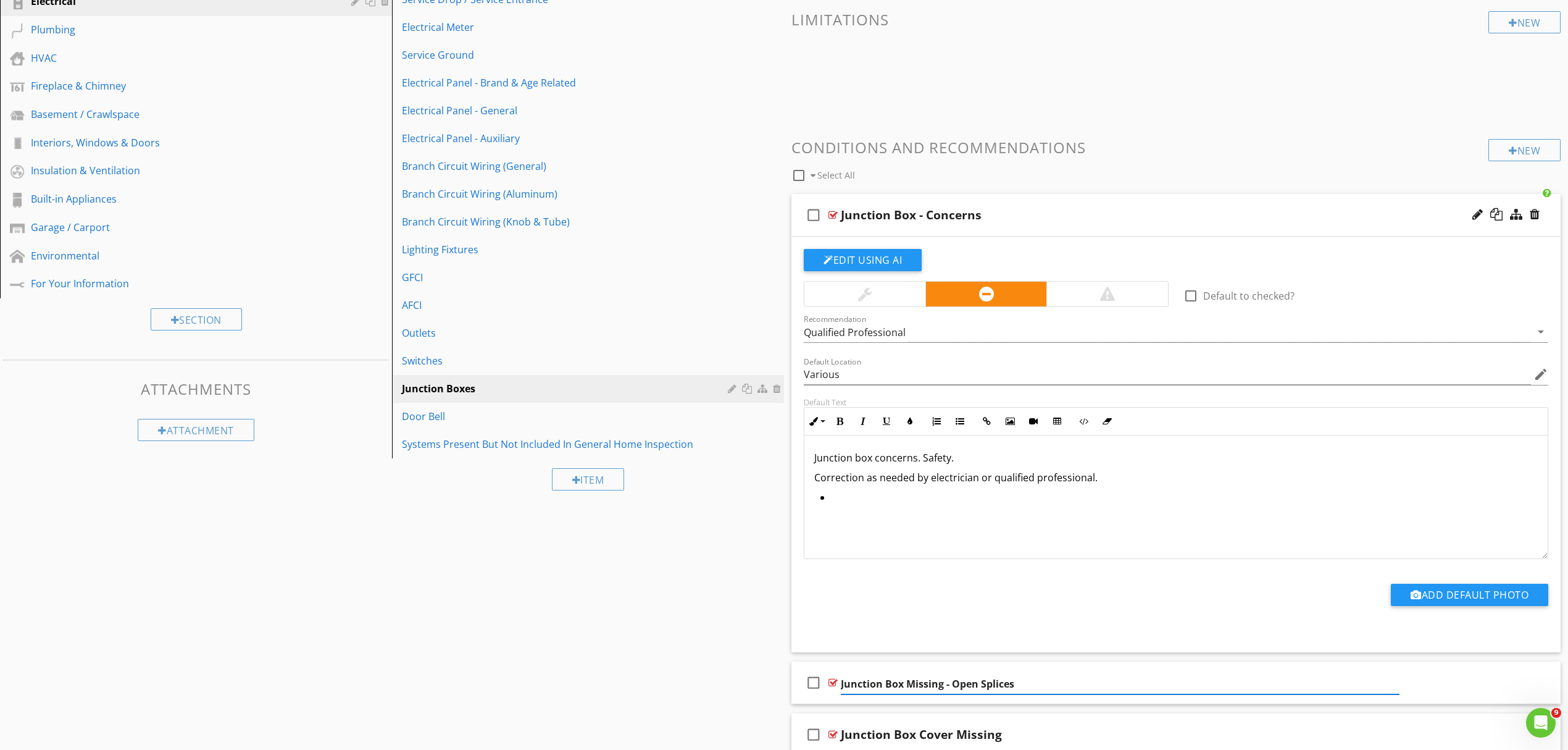
scroll to position [286, 0]
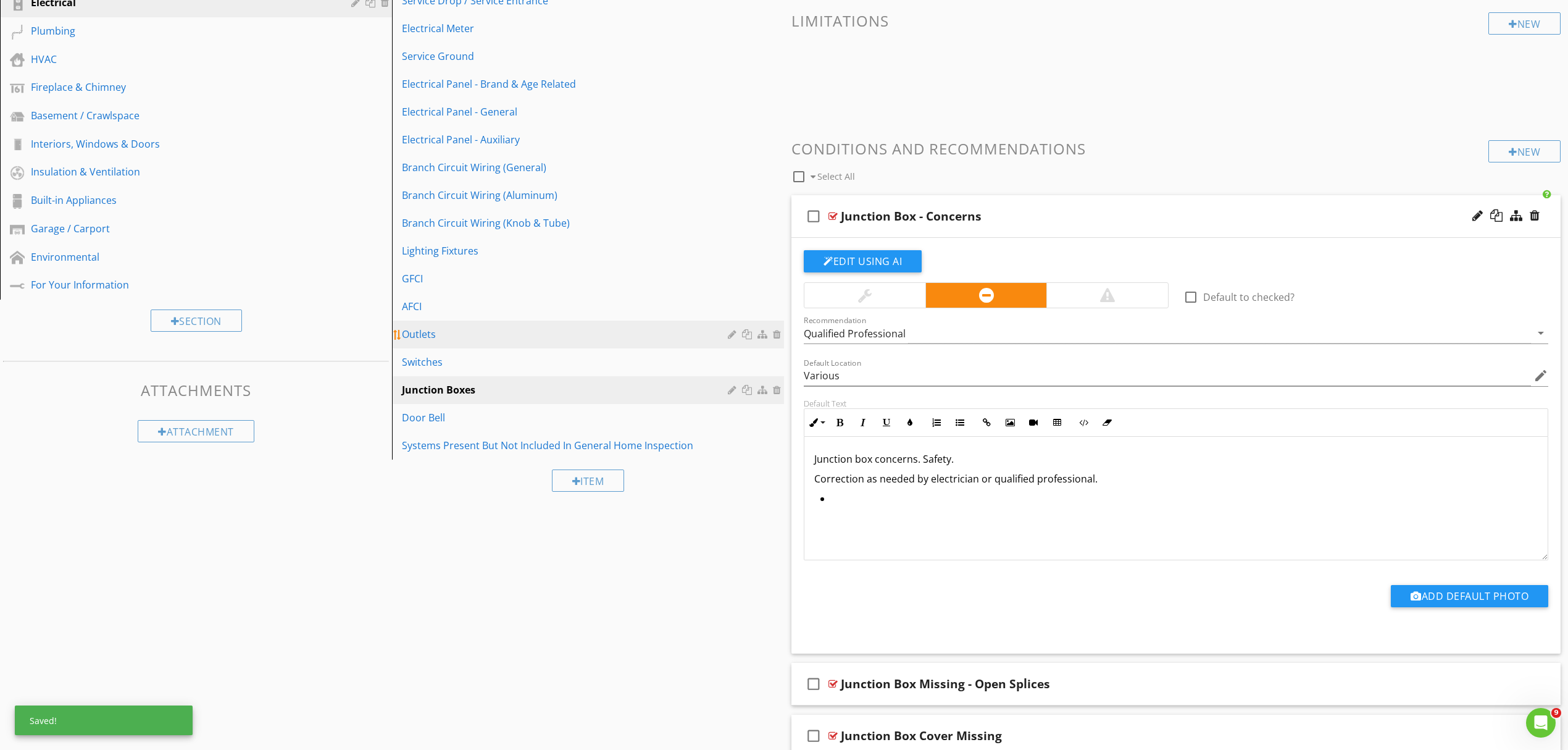
click at [433, 340] on div "Outlets" at bounding box center [567, 334] width 330 height 15
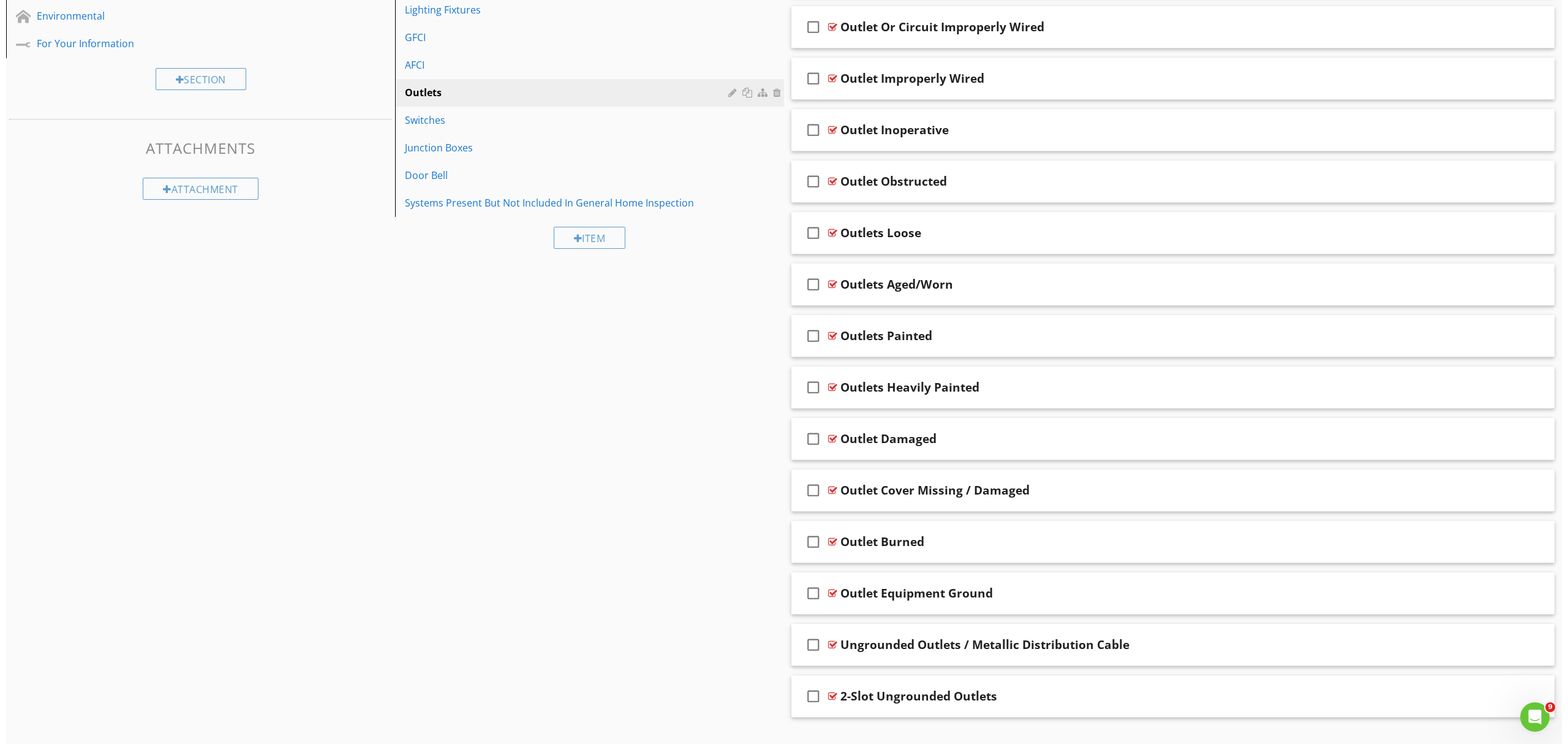
scroll to position [551, 0]
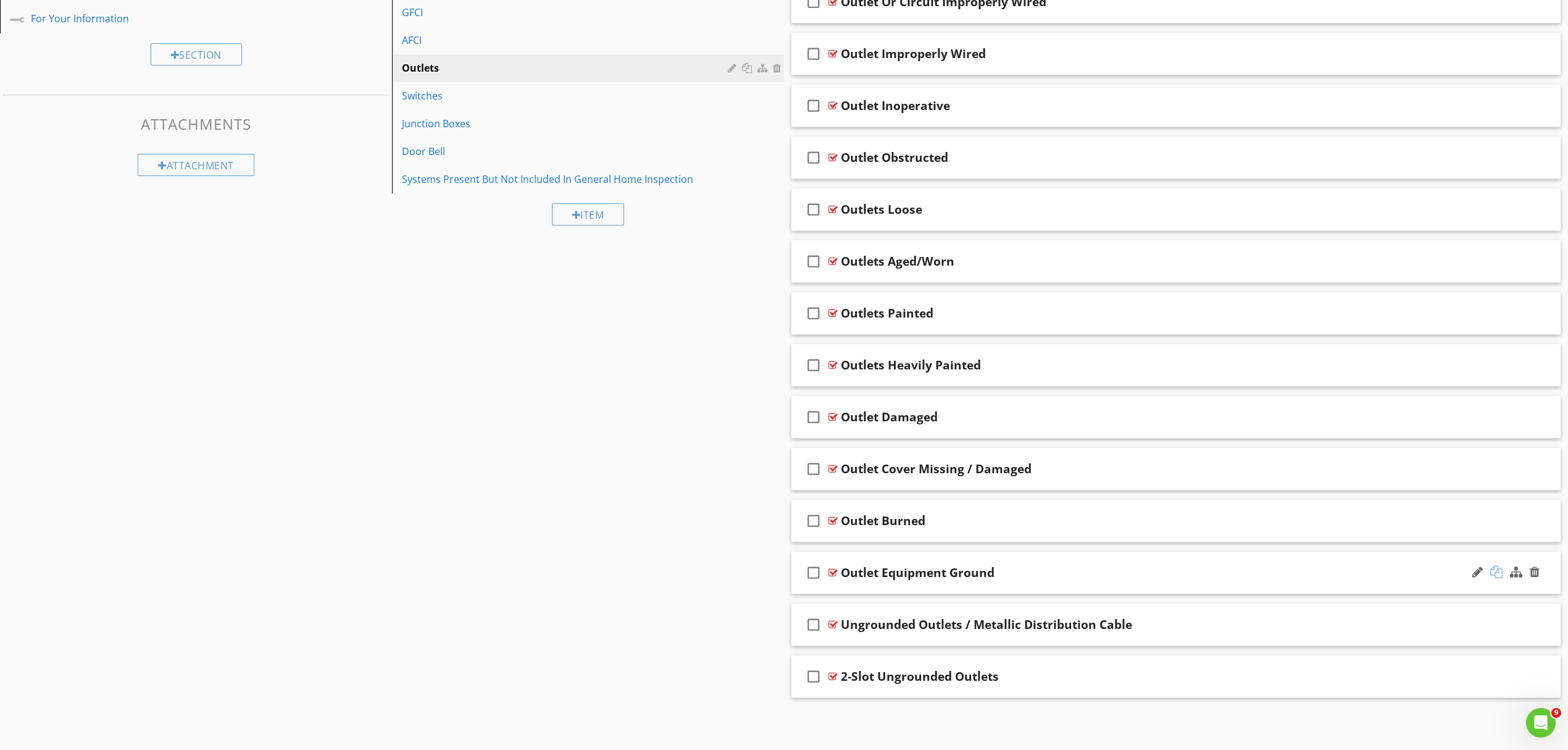
click at [1502, 572] on div at bounding box center [1496, 571] width 12 height 12
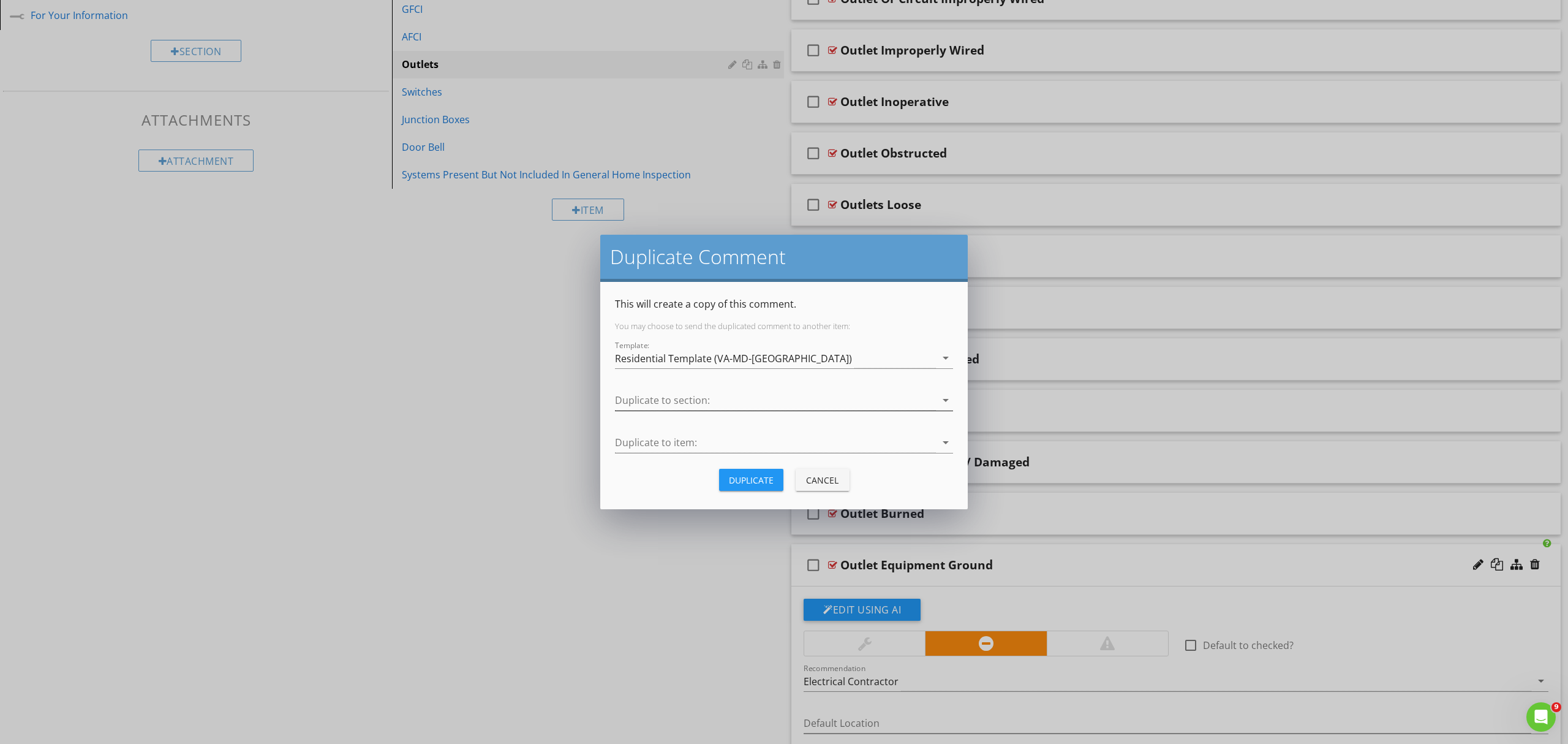
click at [946, 396] on icon "arrow_drop_down" at bounding box center [945, 400] width 15 height 15
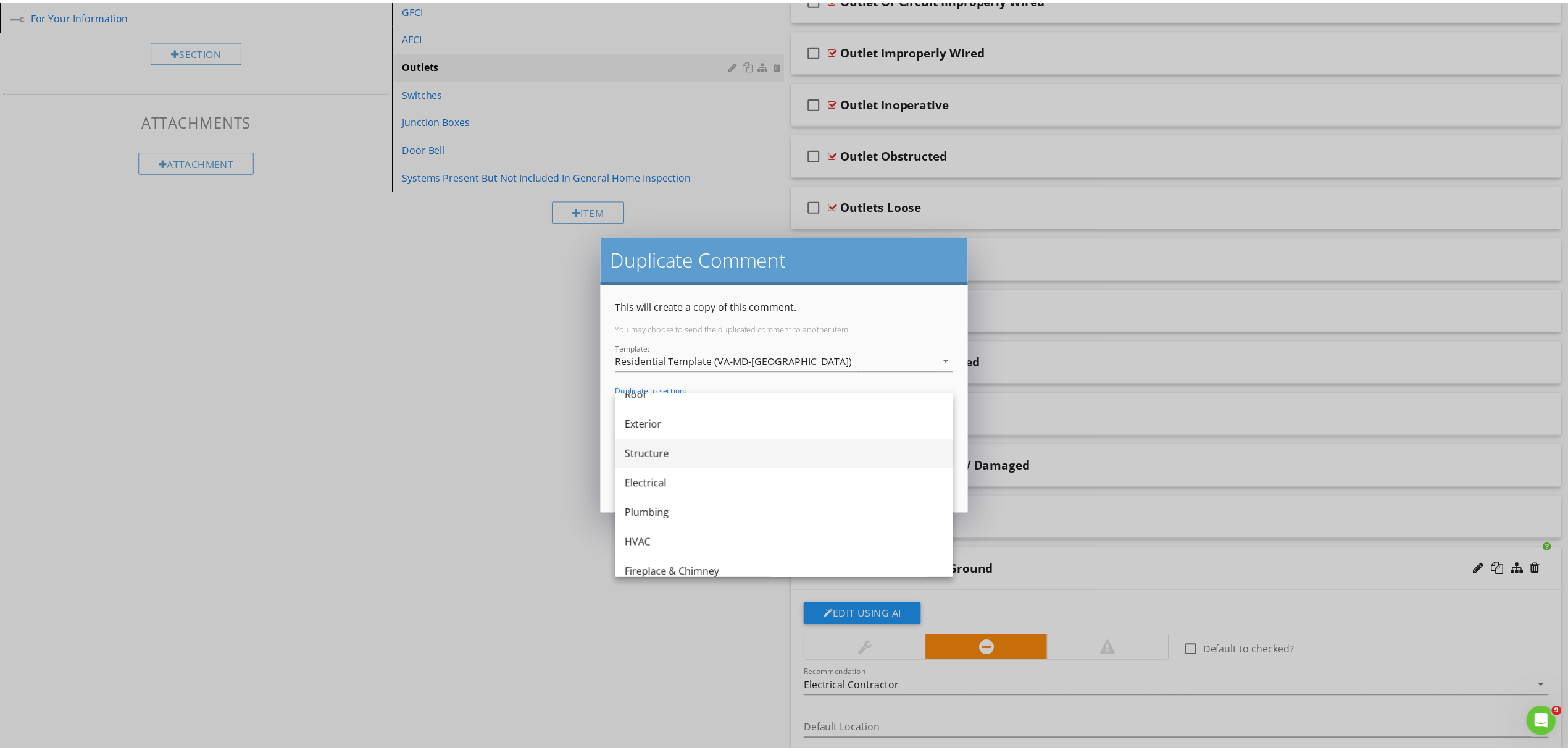
scroll to position [82, 0]
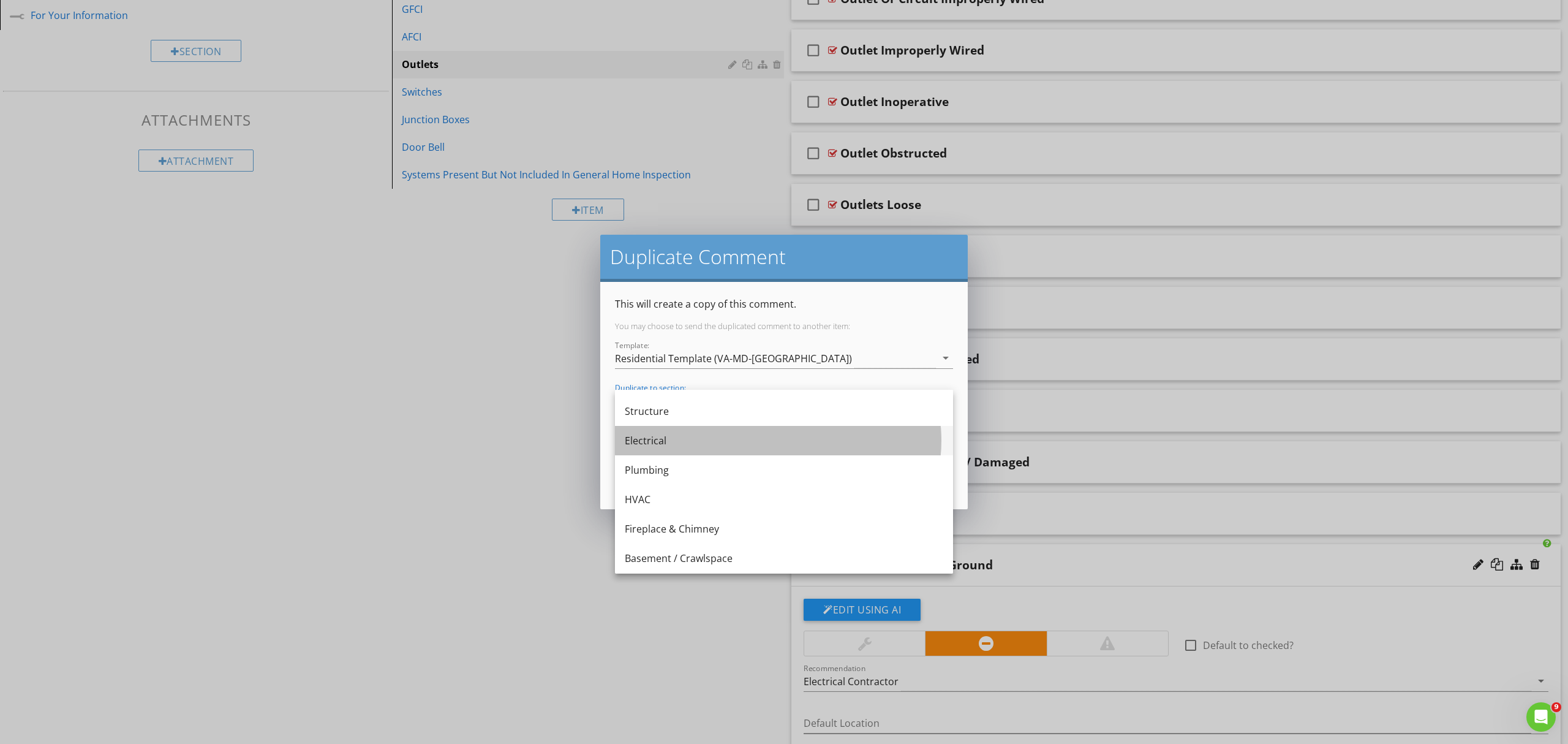
click at [652, 435] on div "Electrical" at bounding box center [784, 440] width 319 height 15
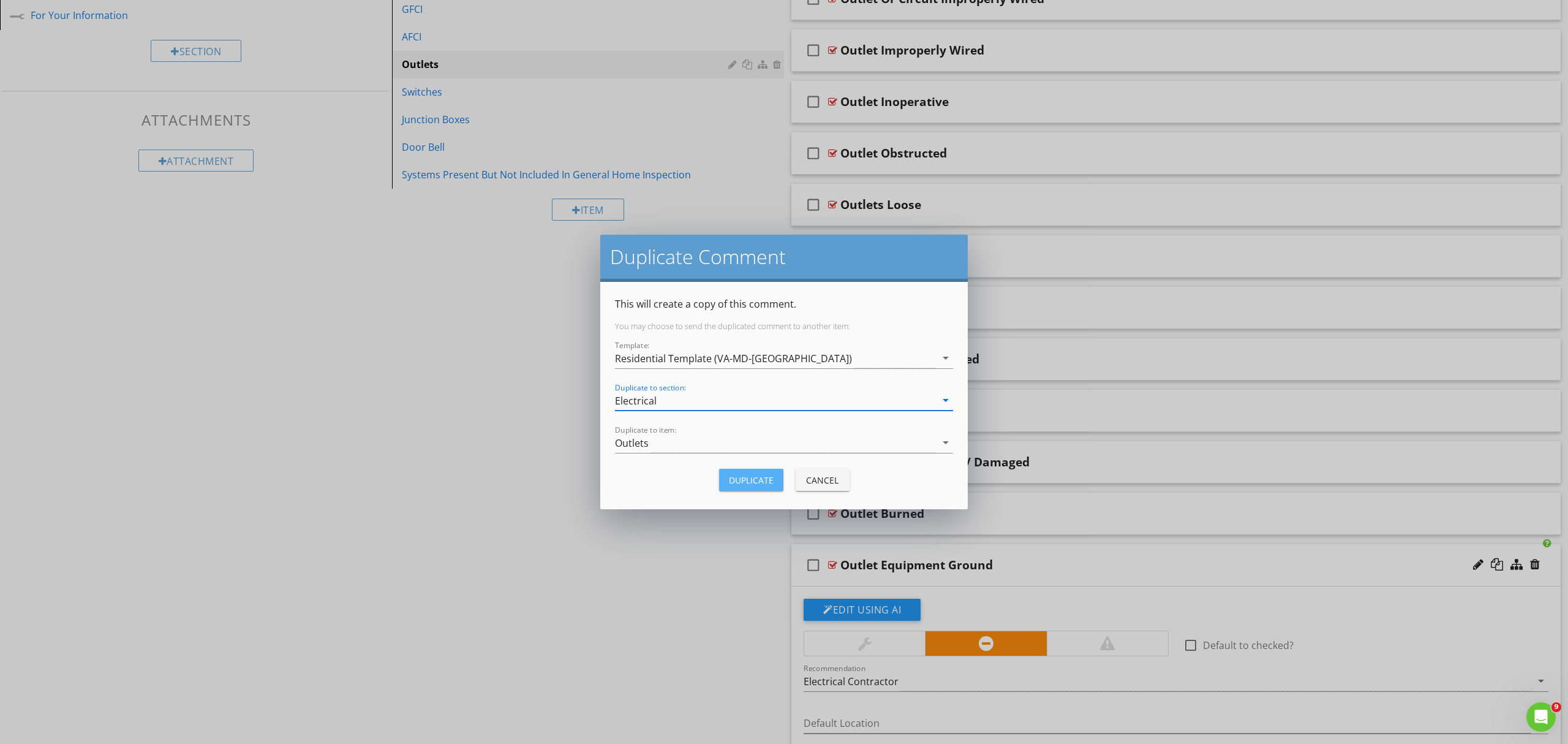
click at [764, 479] on div "Duplicate" at bounding box center [751, 480] width 45 height 13
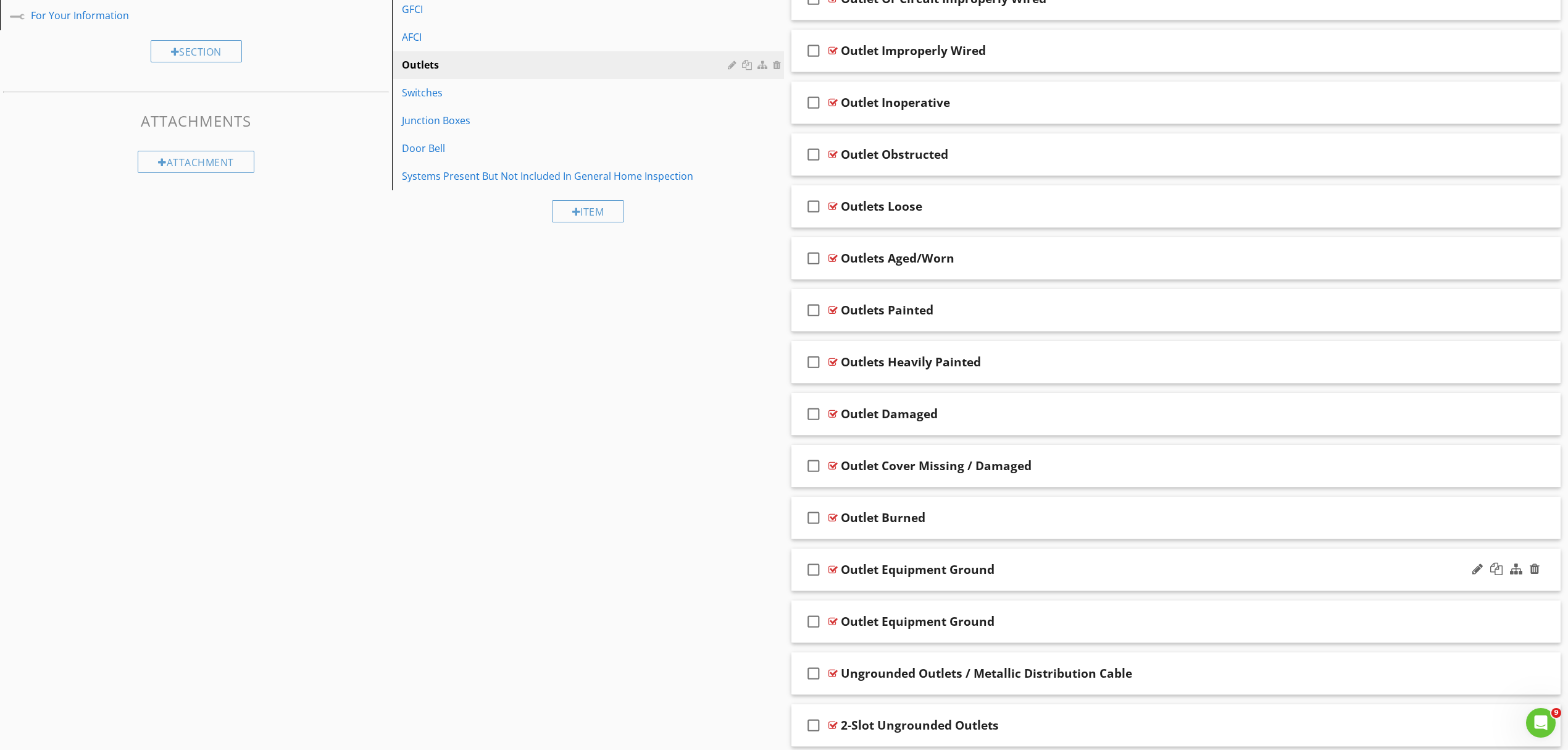
scroll to position [606, 0]
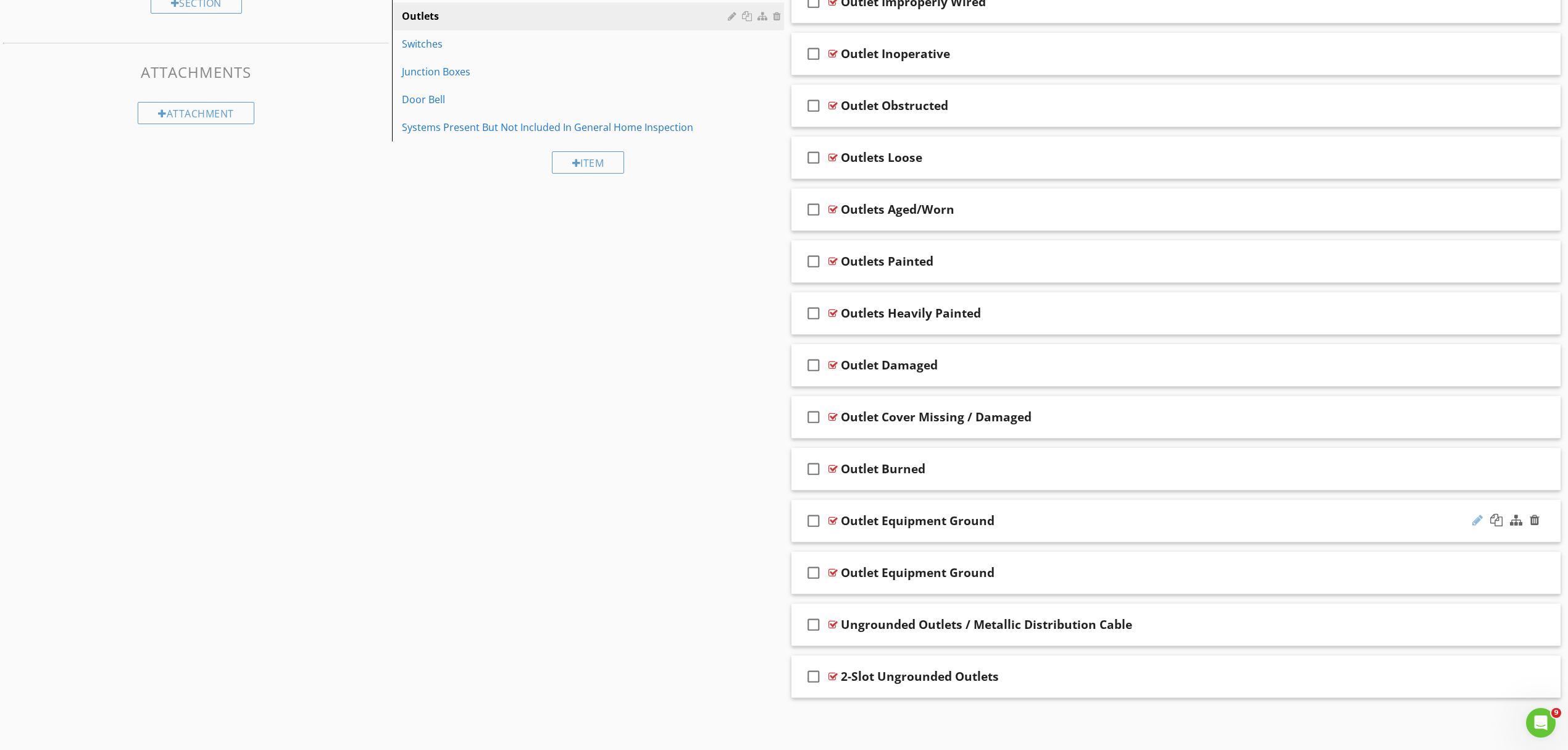
click at [1472, 519] on div at bounding box center [1477, 519] width 11 height 12
click at [875, 520] on input "Outlet Equipment Ground" at bounding box center [1120, 522] width 559 height 21
click at [843, 524] on input "Outlet Equipment Ground" at bounding box center [1120, 522] width 559 height 21
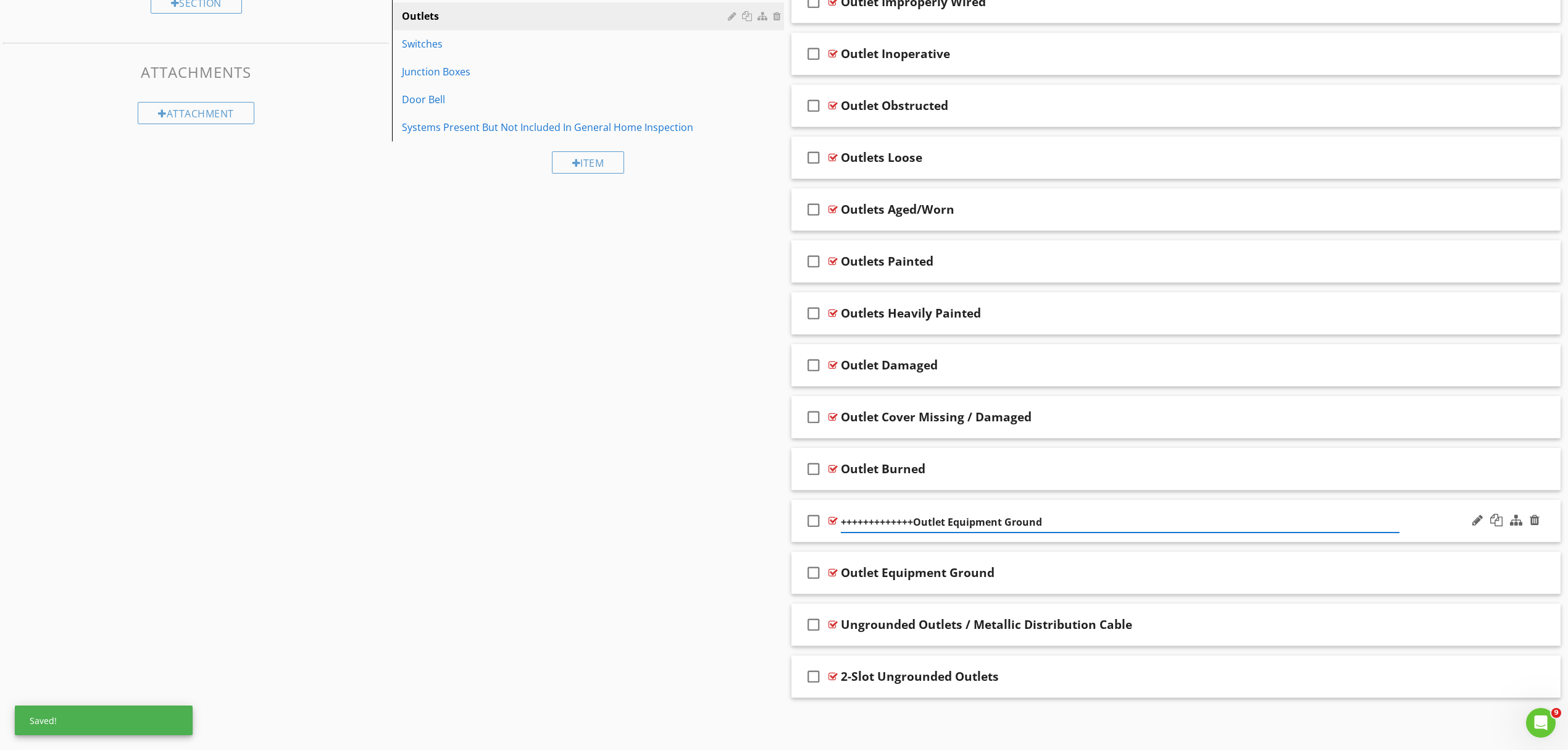
click at [1063, 515] on input "+++++++++++++Outlet Equipment Ground" at bounding box center [1120, 522] width 559 height 21
type input "+++++++++++++Outlet Equipment Ground++++++++++++++++++++"
click at [1411, 517] on div "check_box_outline_blank +++++++++++++Outlet Equipment Ground++++++++++++++++++++" at bounding box center [1176, 521] width 769 height 43
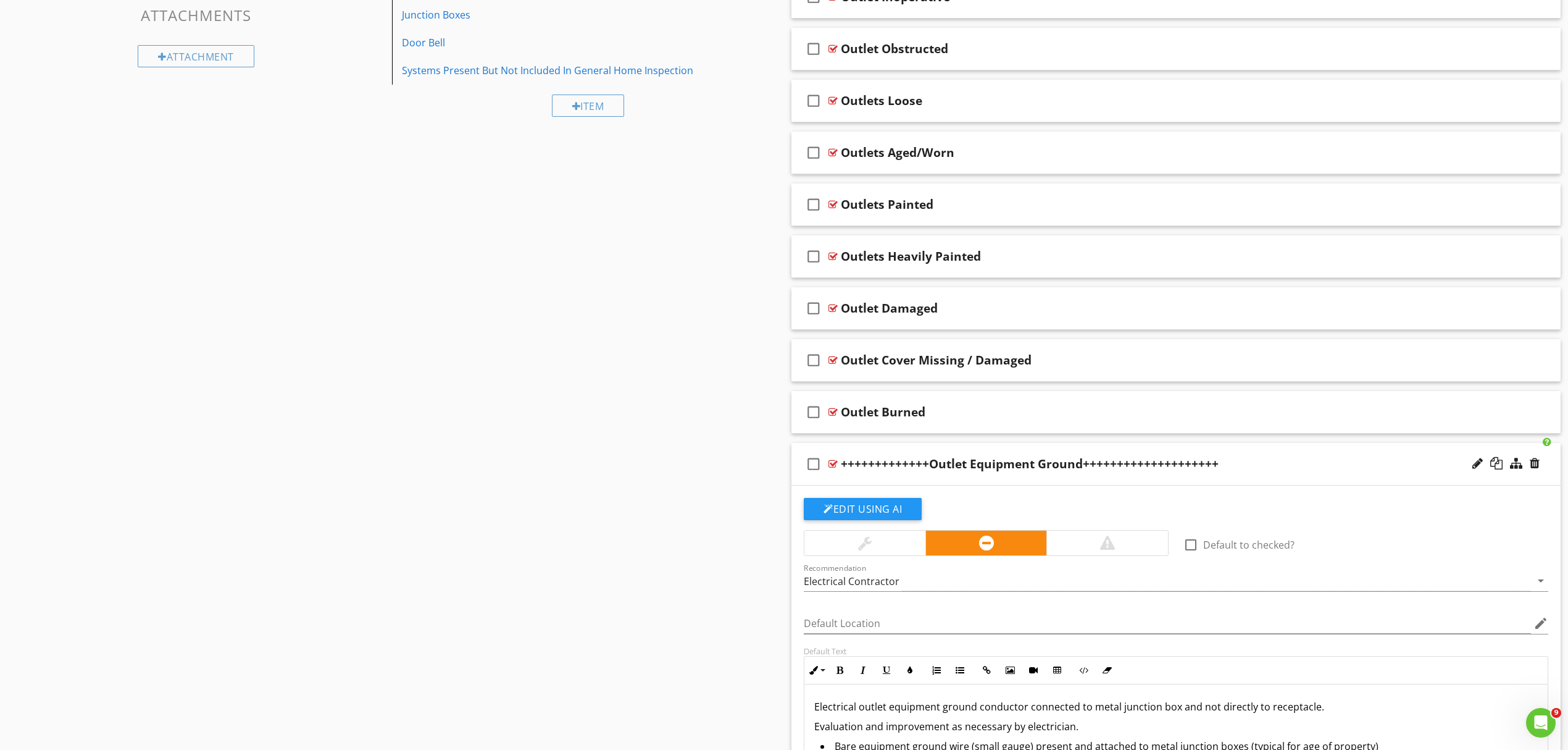
scroll to position [689, 0]
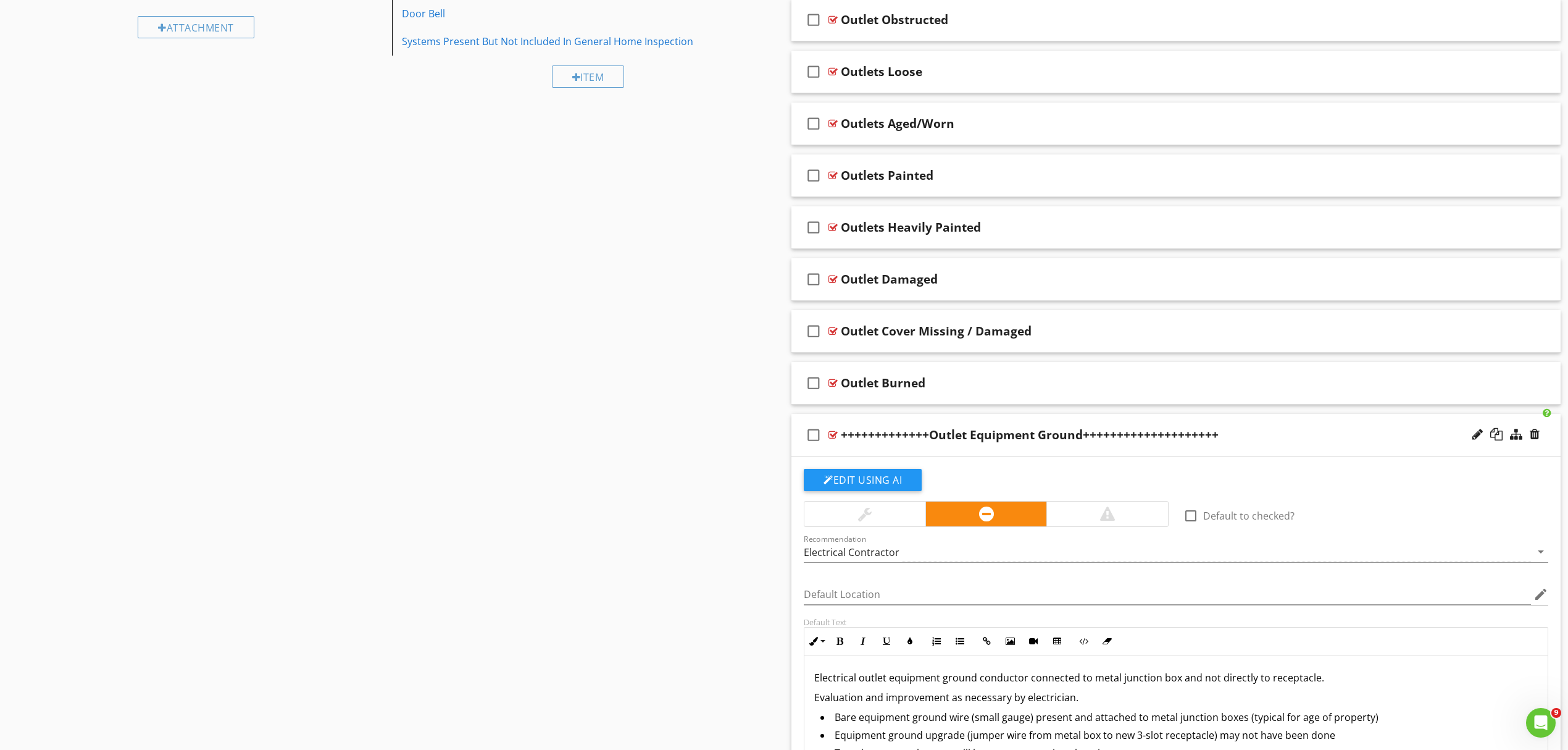
click at [884, 516] on div at bounding box center [865, 514] width 121 height 25
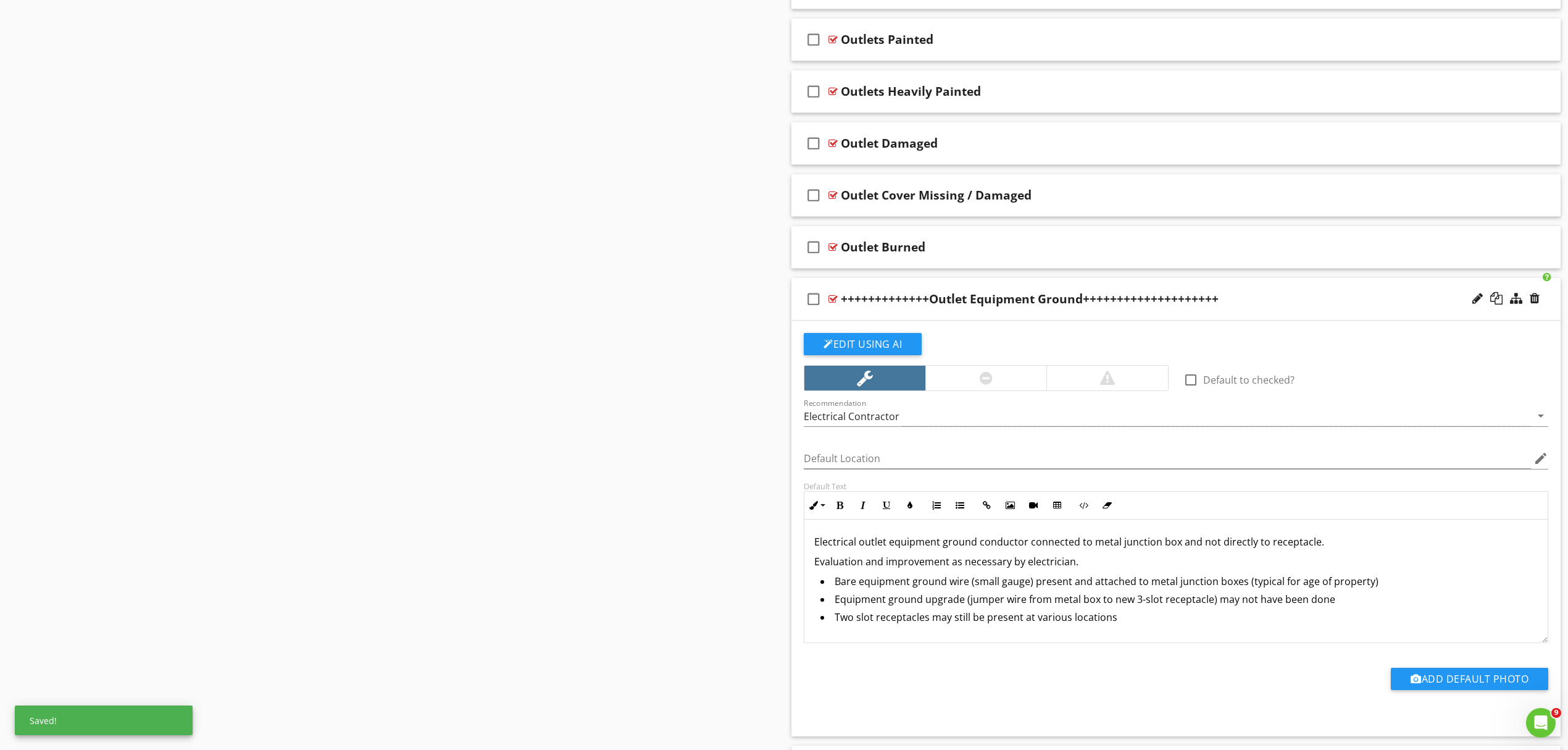
scroll to position [854, 0]
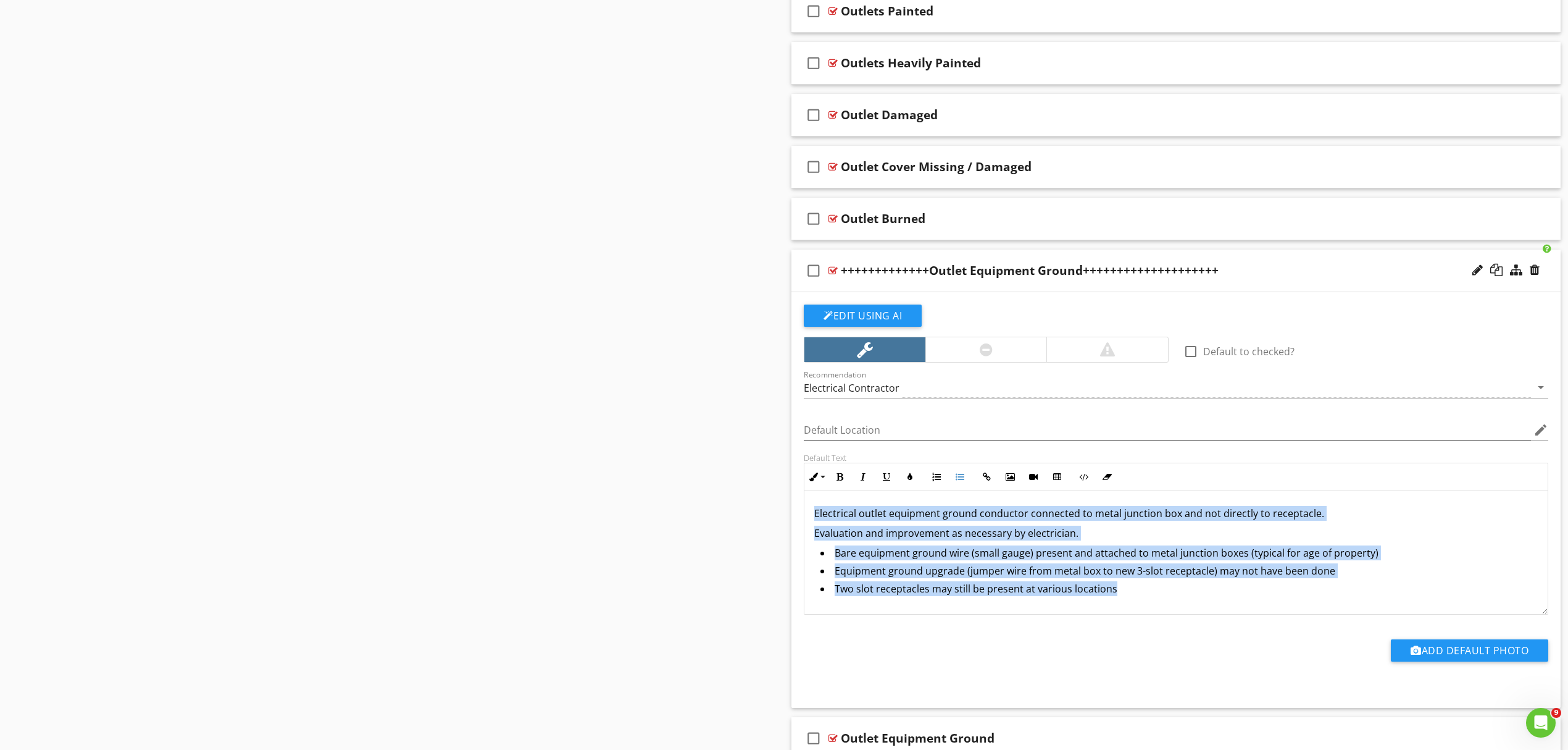
drag, startPoint x: 1127, startPoint y: 598, endPoint x: 810, endPoint y: 509, distance: 329.3
click at [810, 509] on div "Electrical outlet equipment ground conductor connected to metal junction box an…" at bounding box center [1176, 552] width 743 height 124
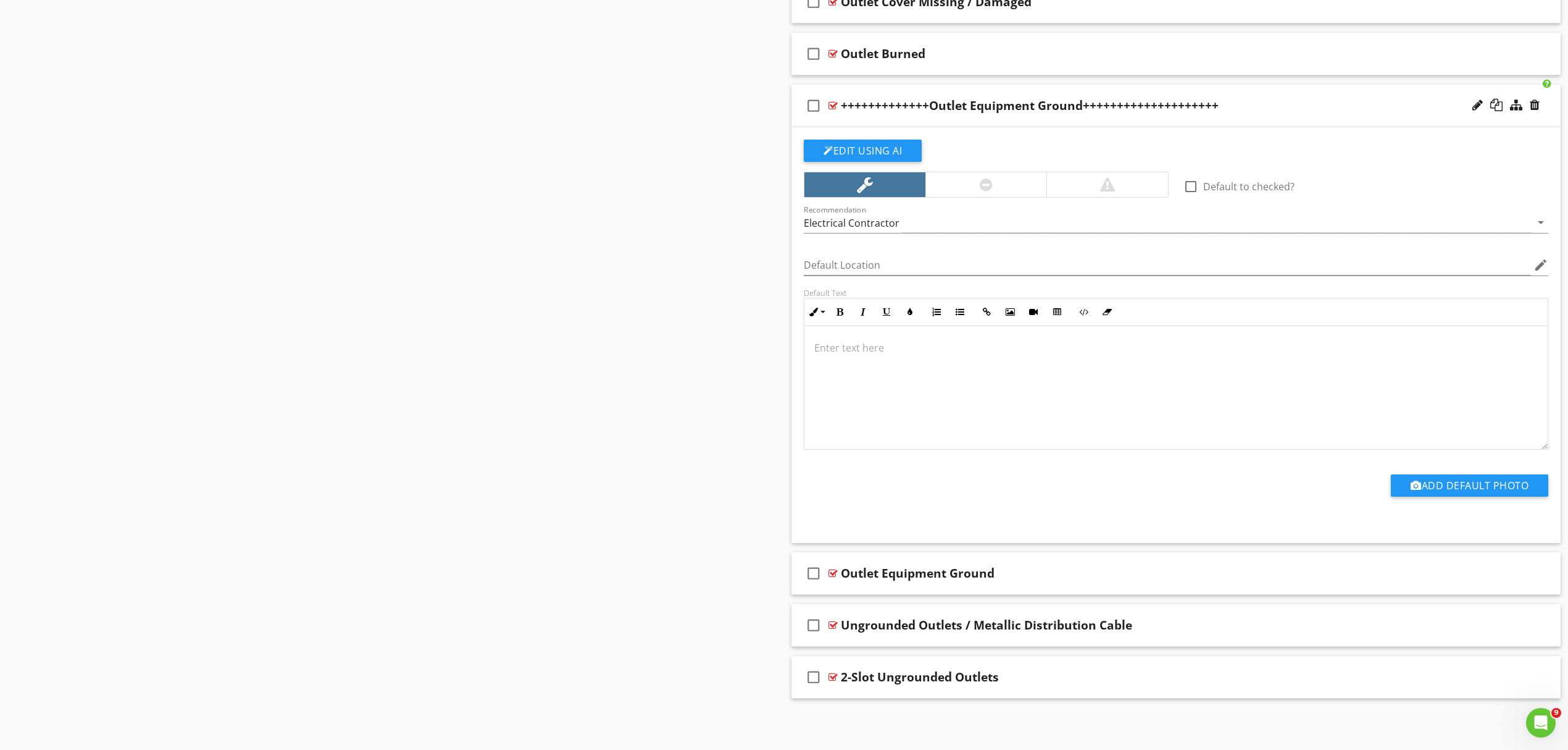
scroll to position [936, 0]
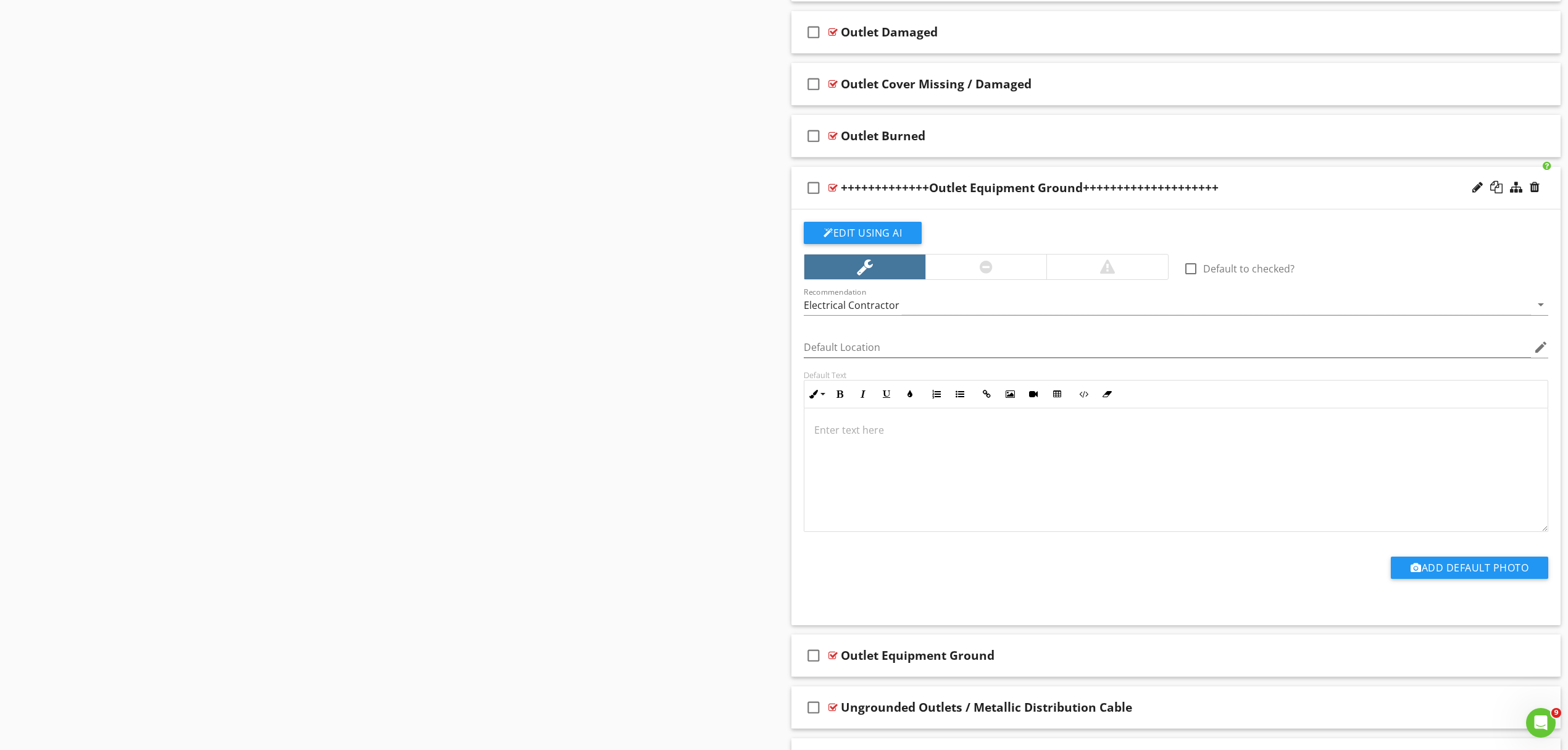
click at [775, 636] on div "Sections Inspection Details Roof Exterior Structure Electrical Plumbing HVAC Fi…" at bounding box center [784, 4] width 1568 height 1633
click at [1272, 188] on div "+++++++++++++Outlet Equipment Ground++++++++++++++++++++" at bounding box center [1120, 188] width 559 height 15
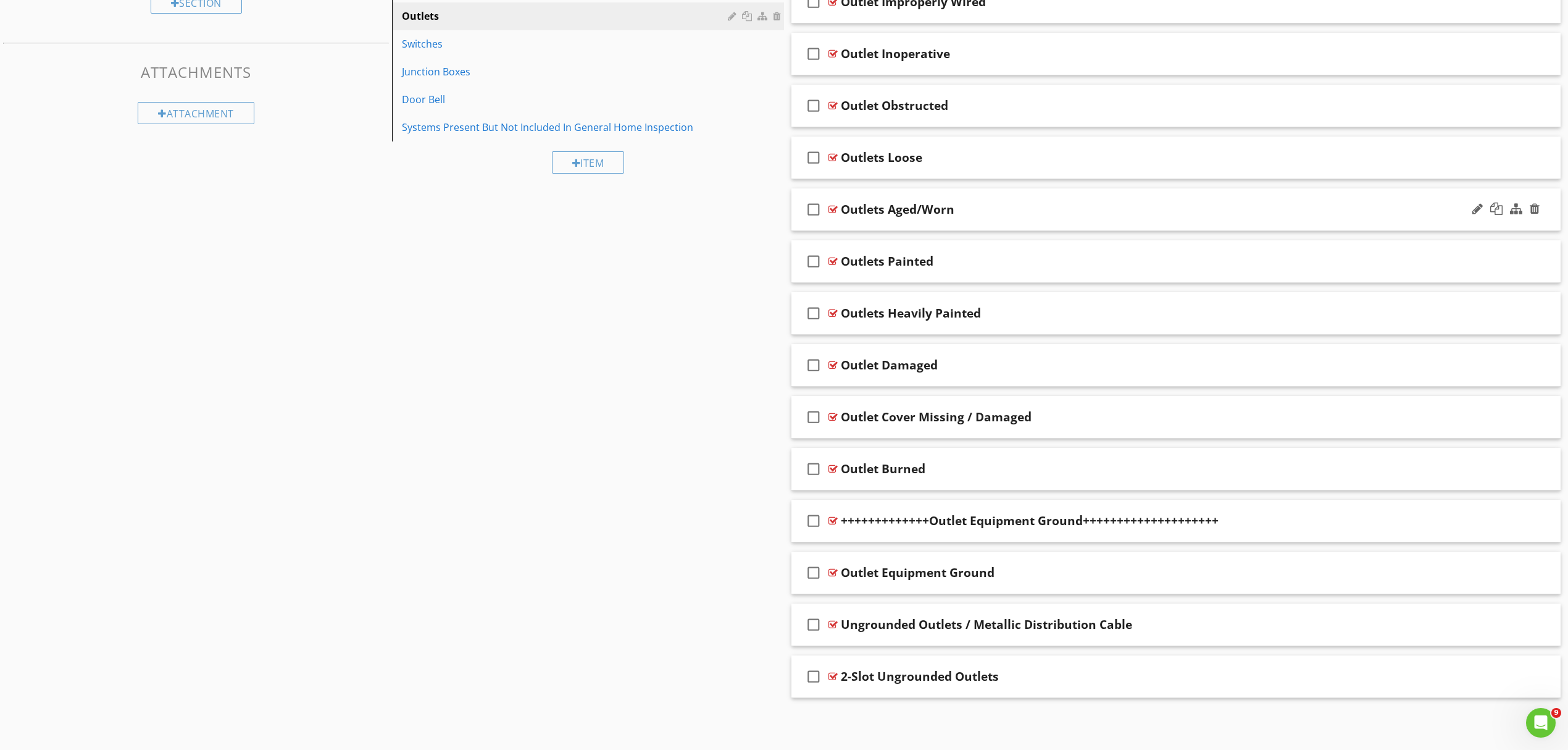
scroll to position [606, 0]
click at [1060, 574] on div "Outlet Equipment Ground" at bounding box center [1120, 572] width 559 height 15
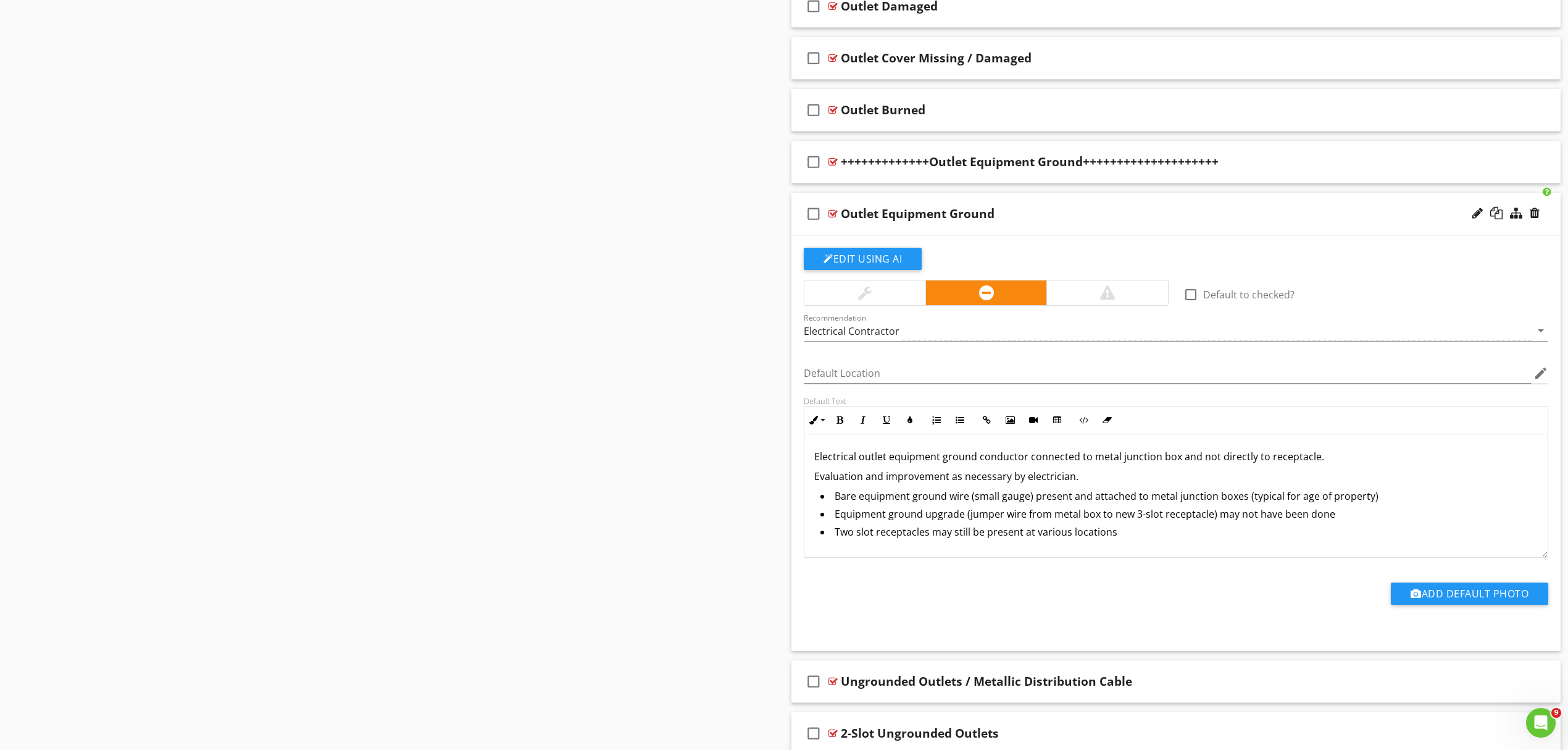
scroll to position [859, 0]
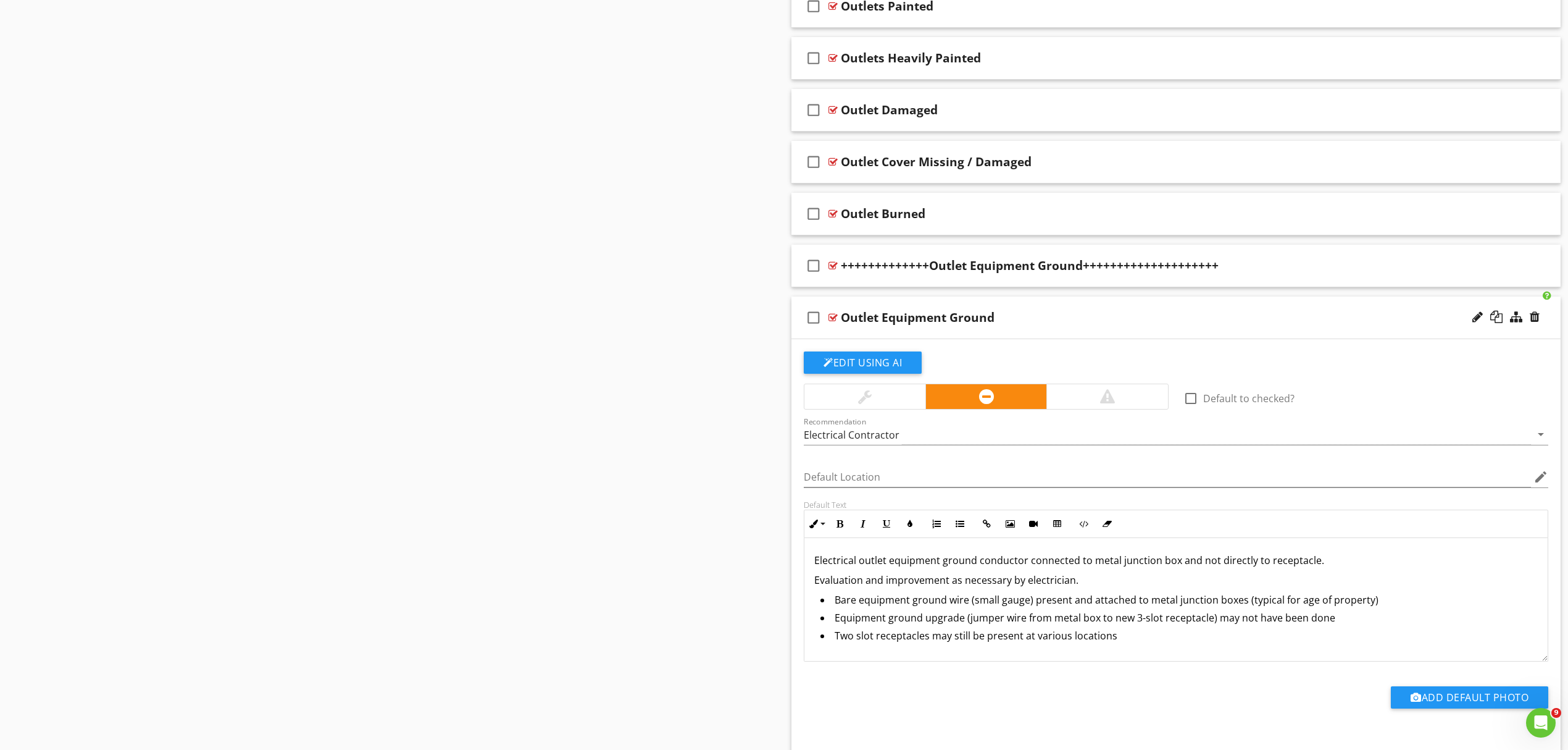
click at [1117, 307] on div "check_box_outline_blank Outlet Equipment Ground" at bounding box center [1176, 318] width 769 height 43
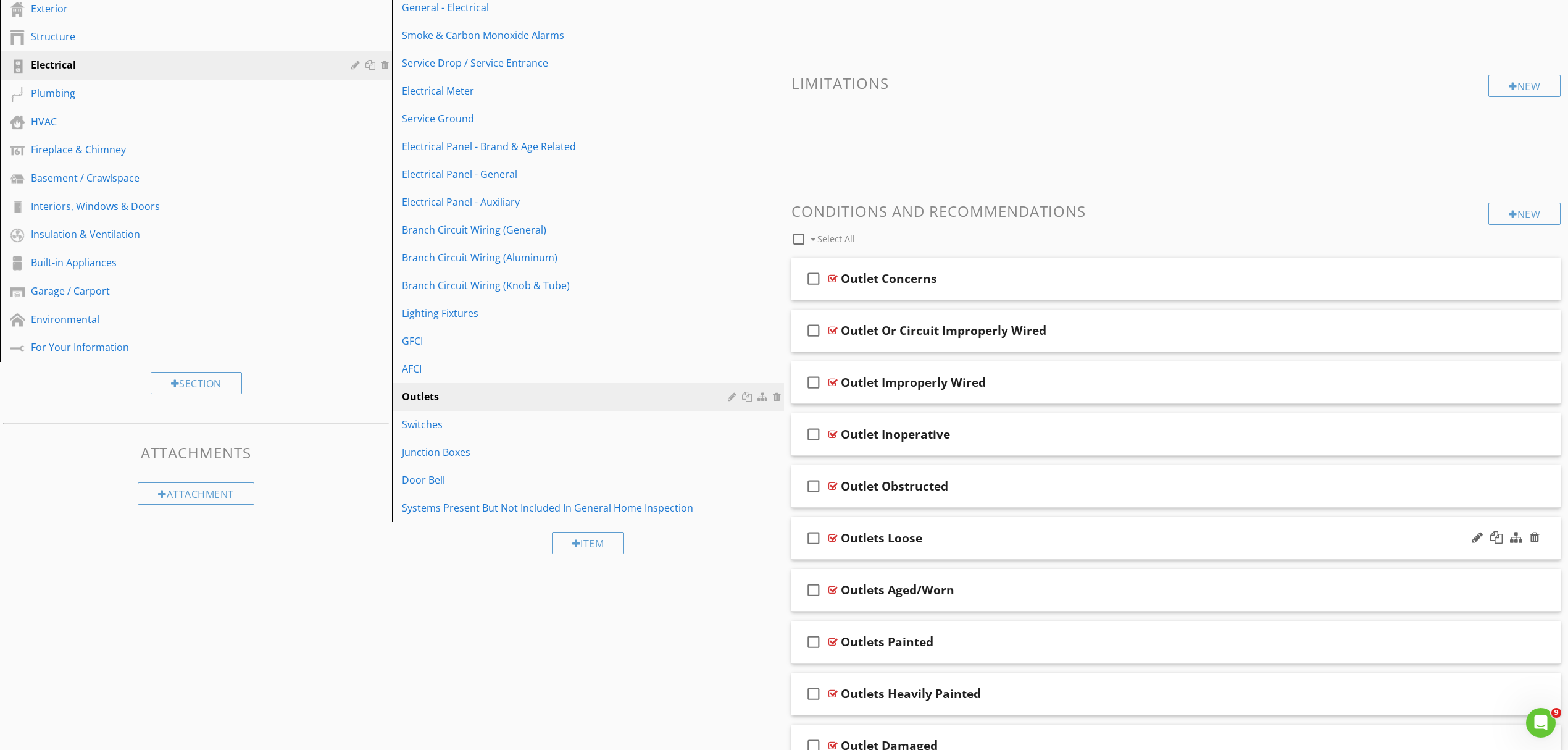
scroll to position [195, 0]
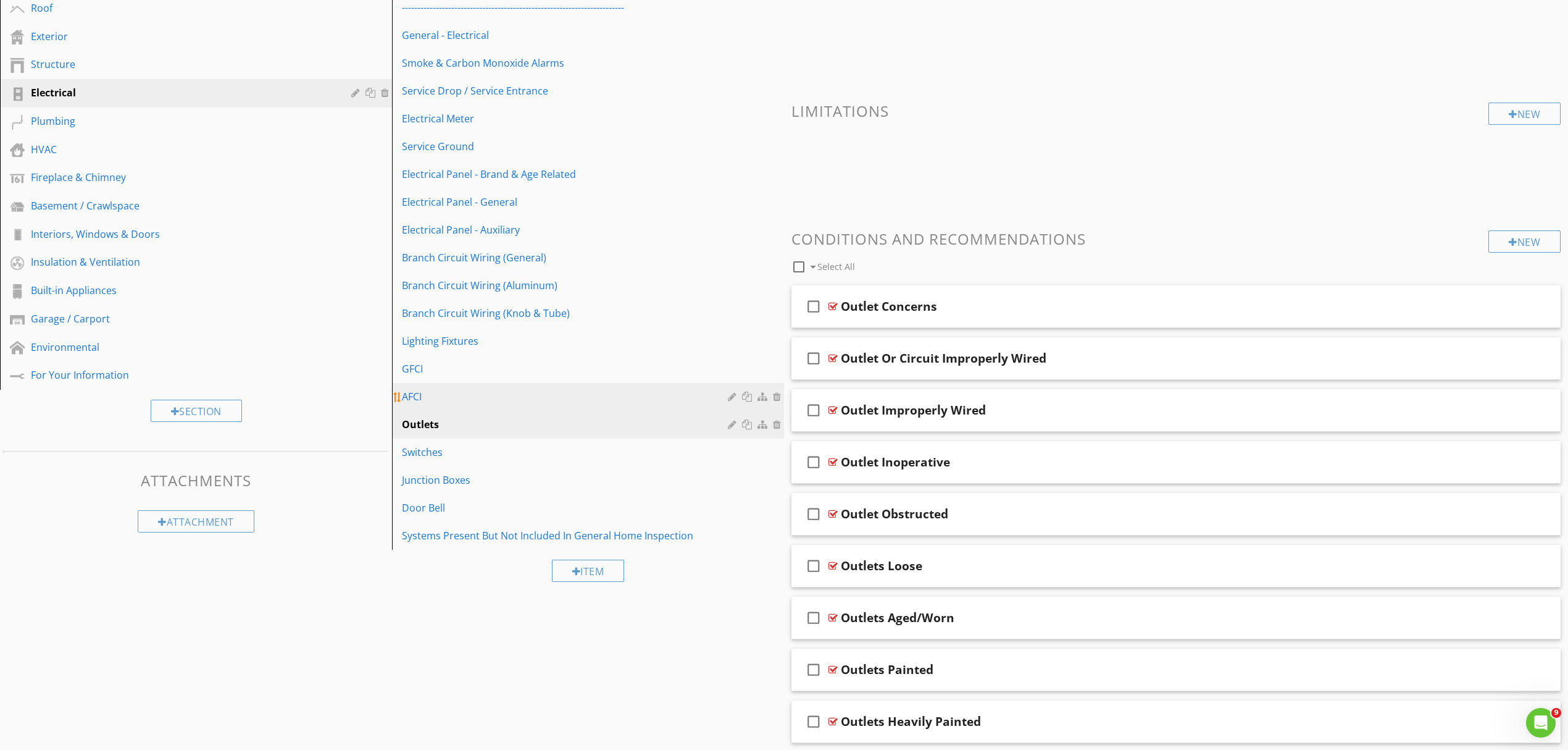
click at [445, 396] on div "AFCI" at bounding box center [567, 396] width 330 height 15
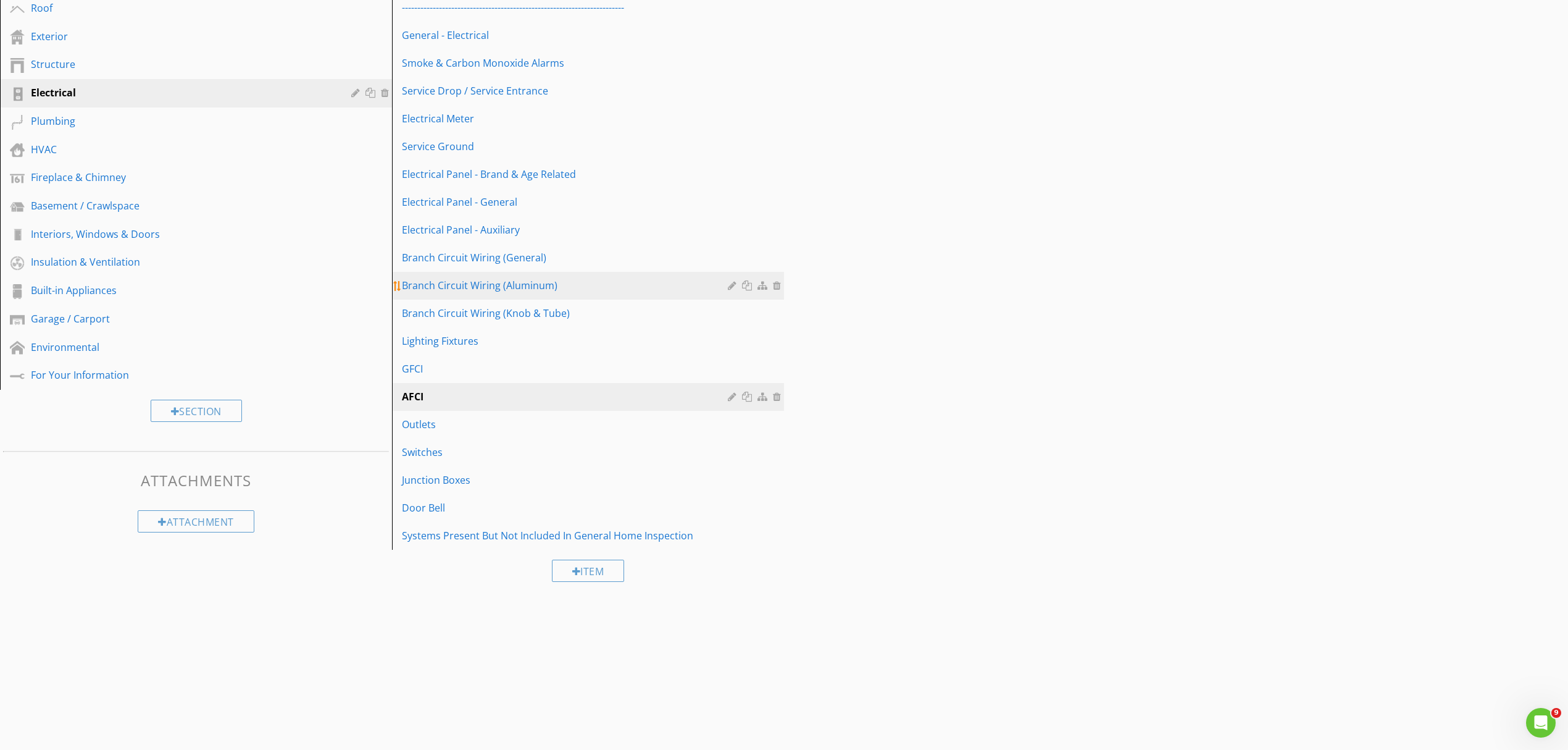
scroll to position [72, 0]
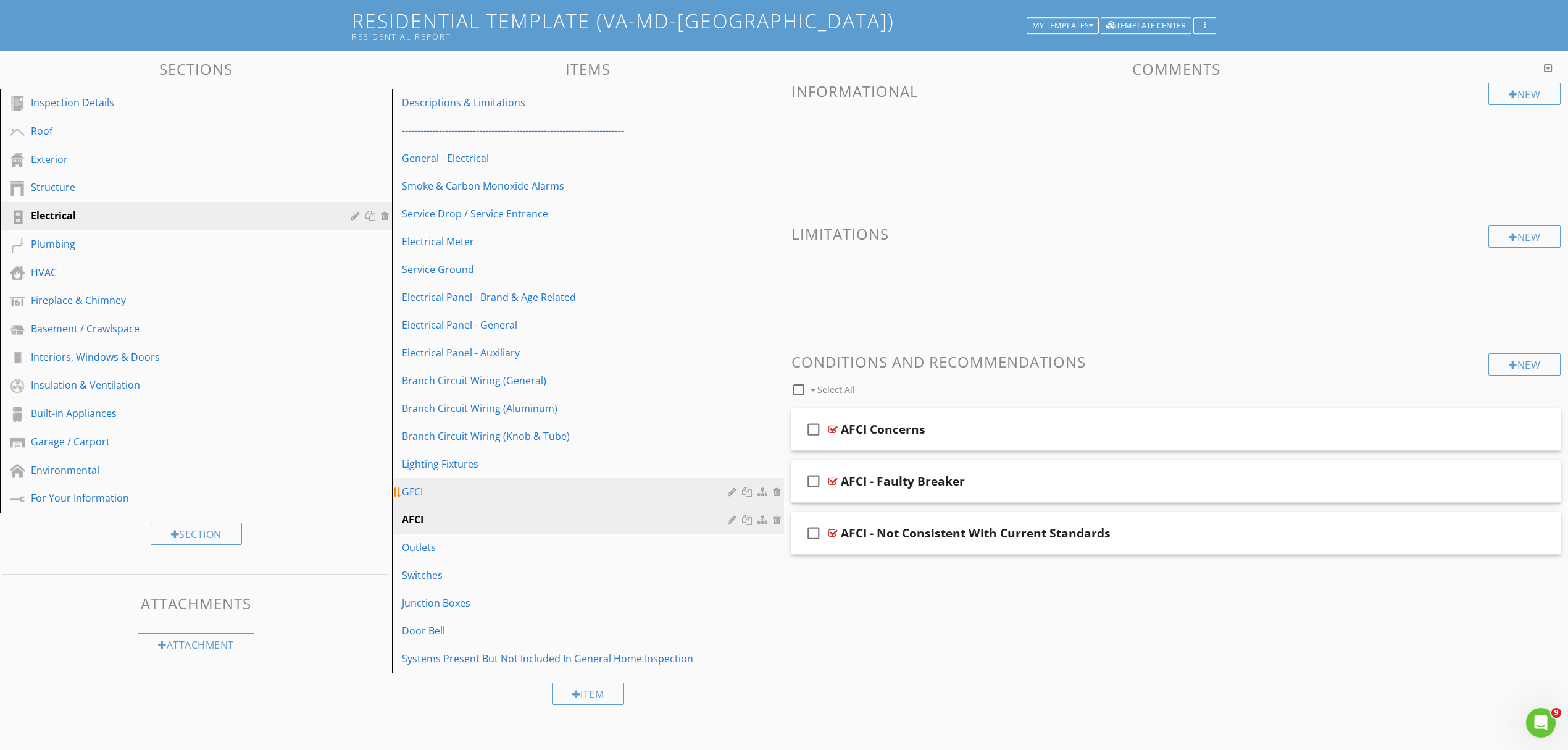
click at [448, 498] on div "GFCI" at bounding box center [567, 491] width 330 height 15
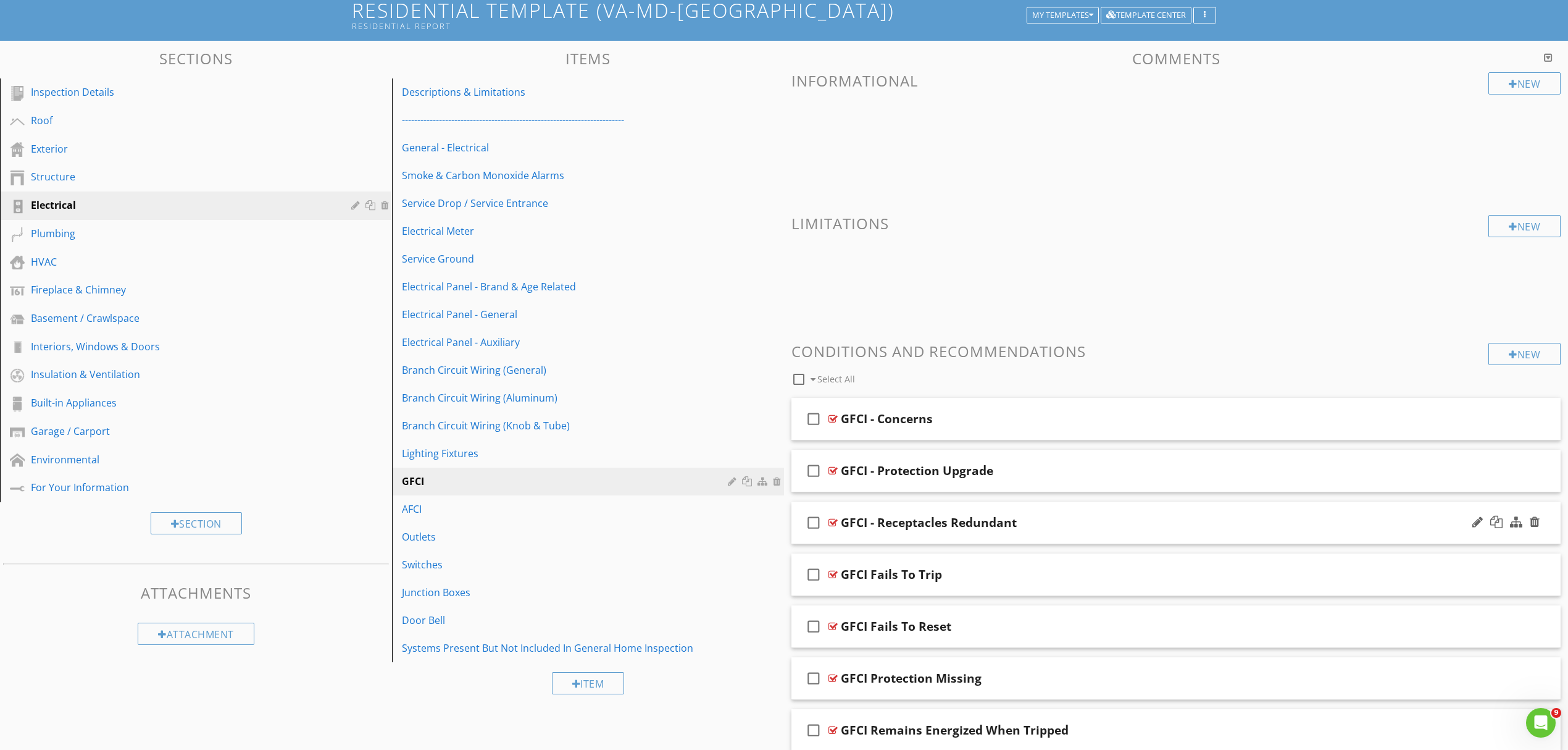
scroll to position [82, 0]
click at [1475, 576] on div at bounding box center [1477, 574] width 11 height 12
click at [865, 578] on input "GFCI Fails To Trip" at bounding box center [1120, 576] width 559 height 21
type input "GFCI - Fails To Trip"
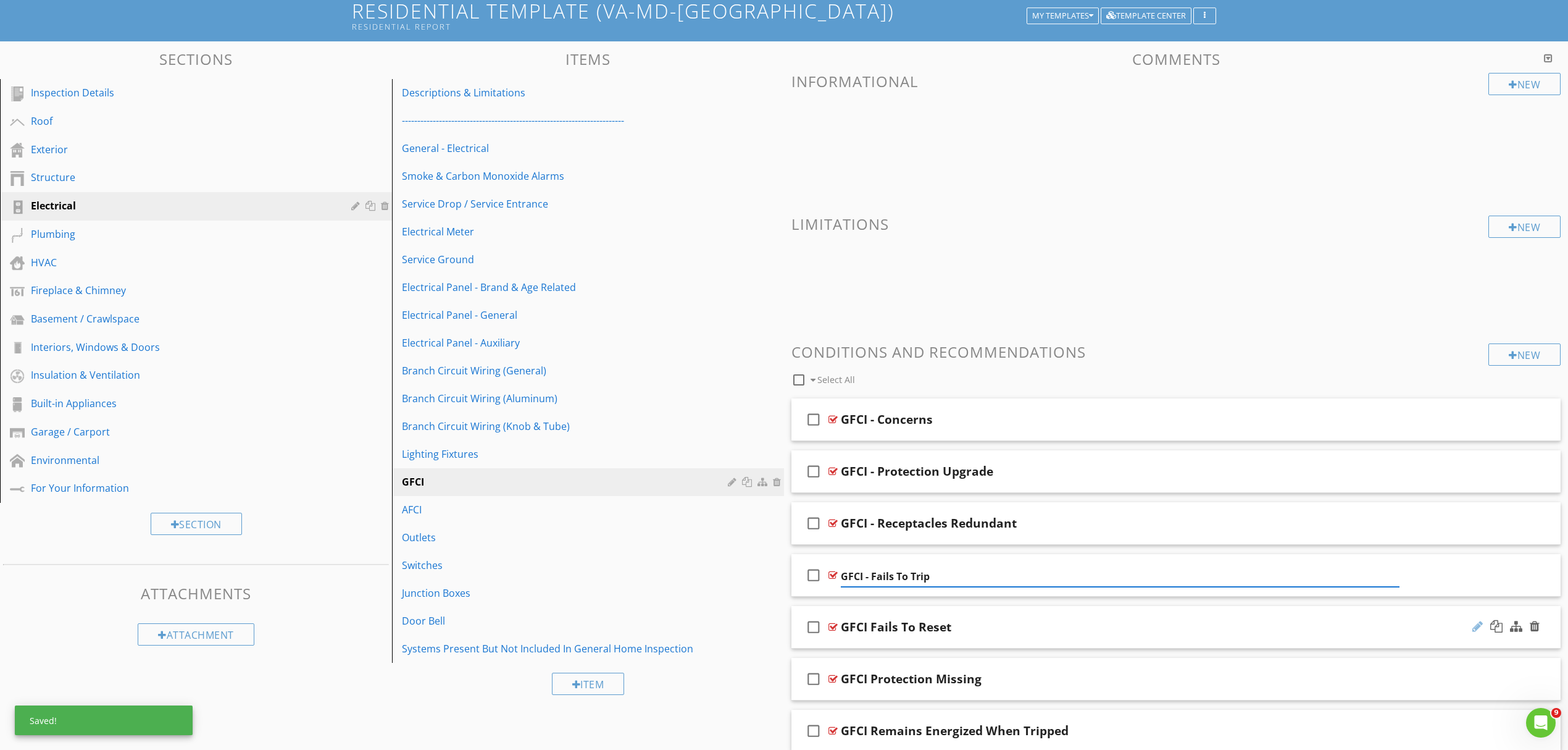
click at [1477, 626] on div at bounding box center [1477, 626] width 11 height 12
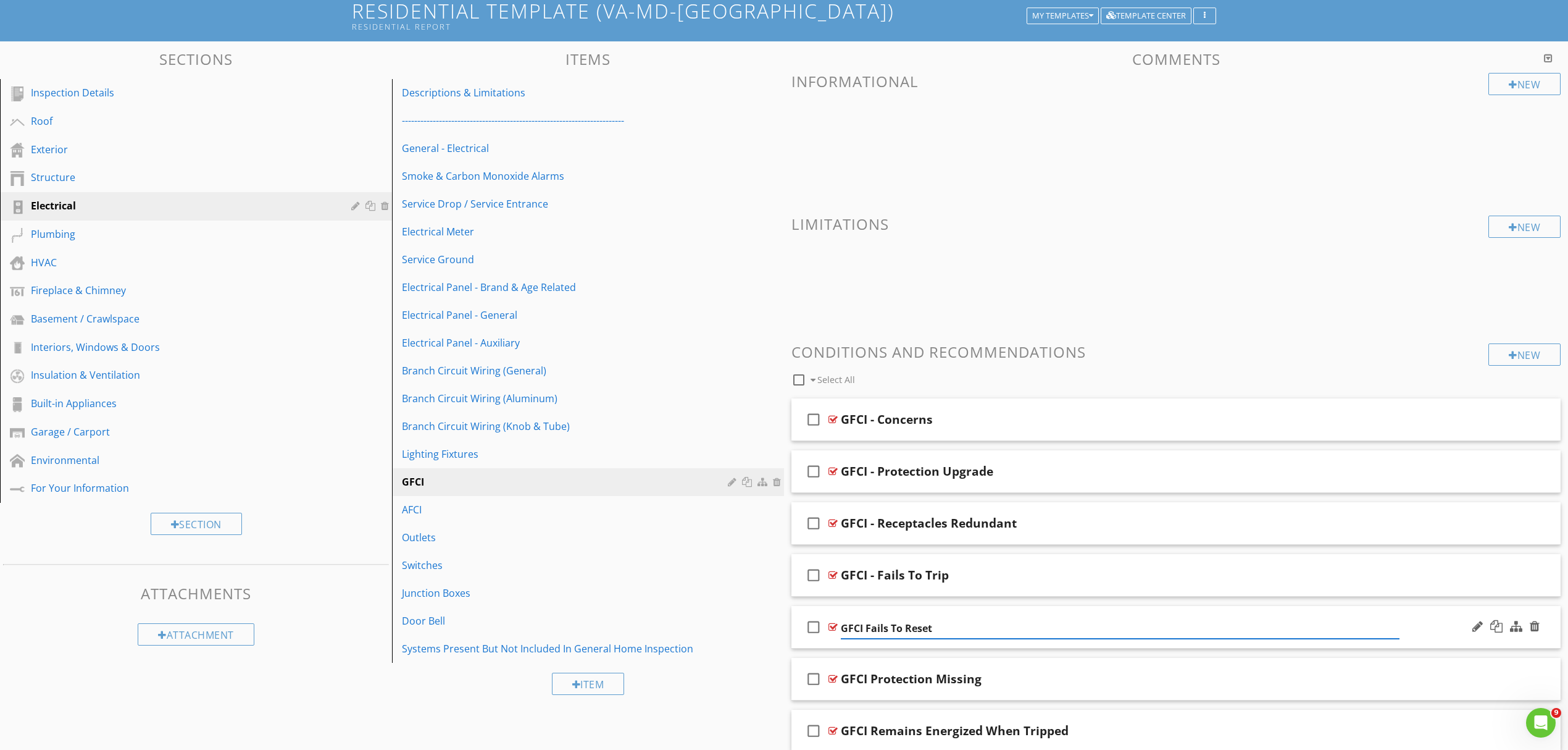
click at [863, 629] on input "GFCI Fails To Reset" at bounding box center [1120, 629] width 559 height 21
type input "GFCI - Fails To Reset"
click at [1477, 679] on div at bounding box center [1477, 678] width 11 height 12
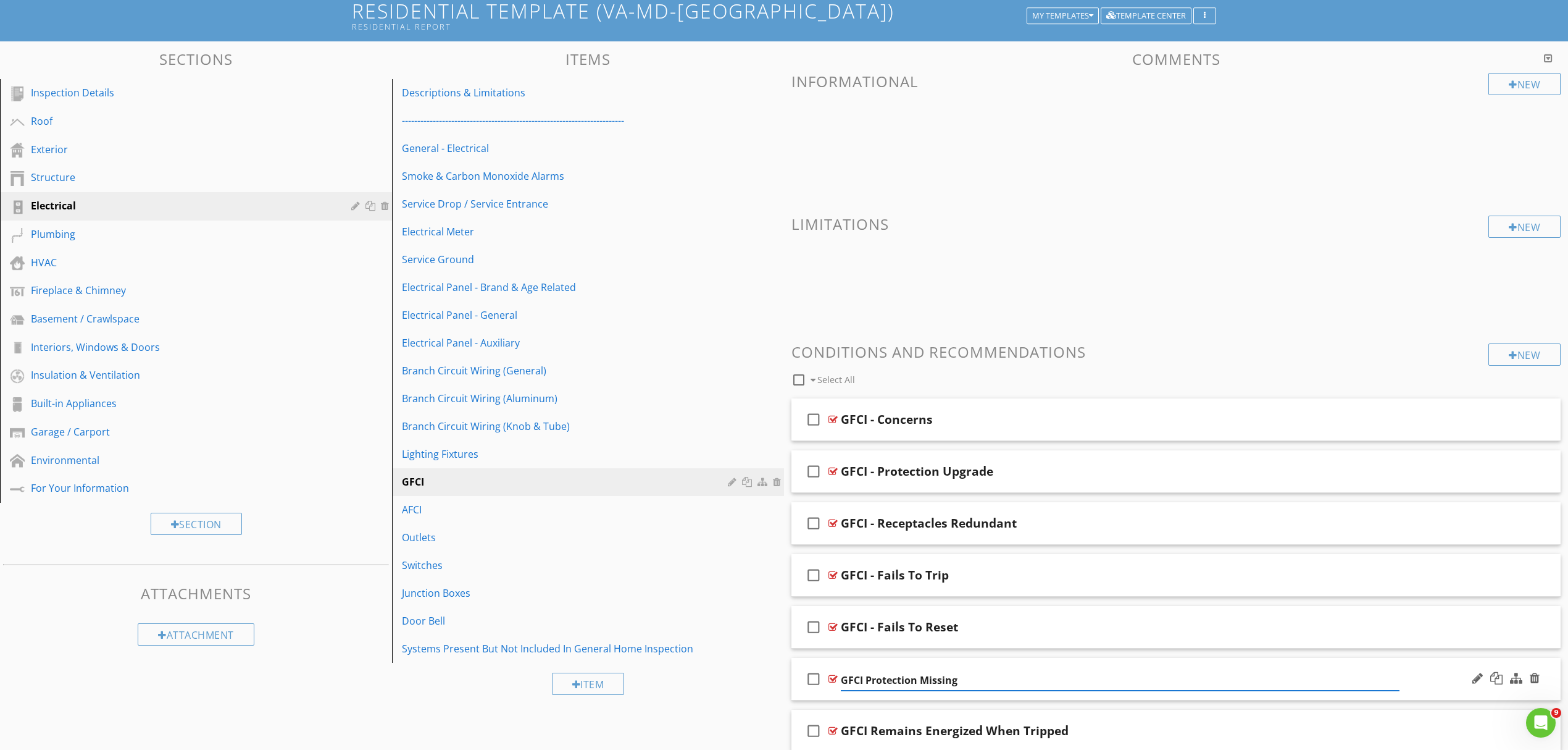
click at [865, 682] on input "GFCI Protection Missing" at bounding box center [1120, 680] width 559 height 21
type input "GFCI - Protection Missing"
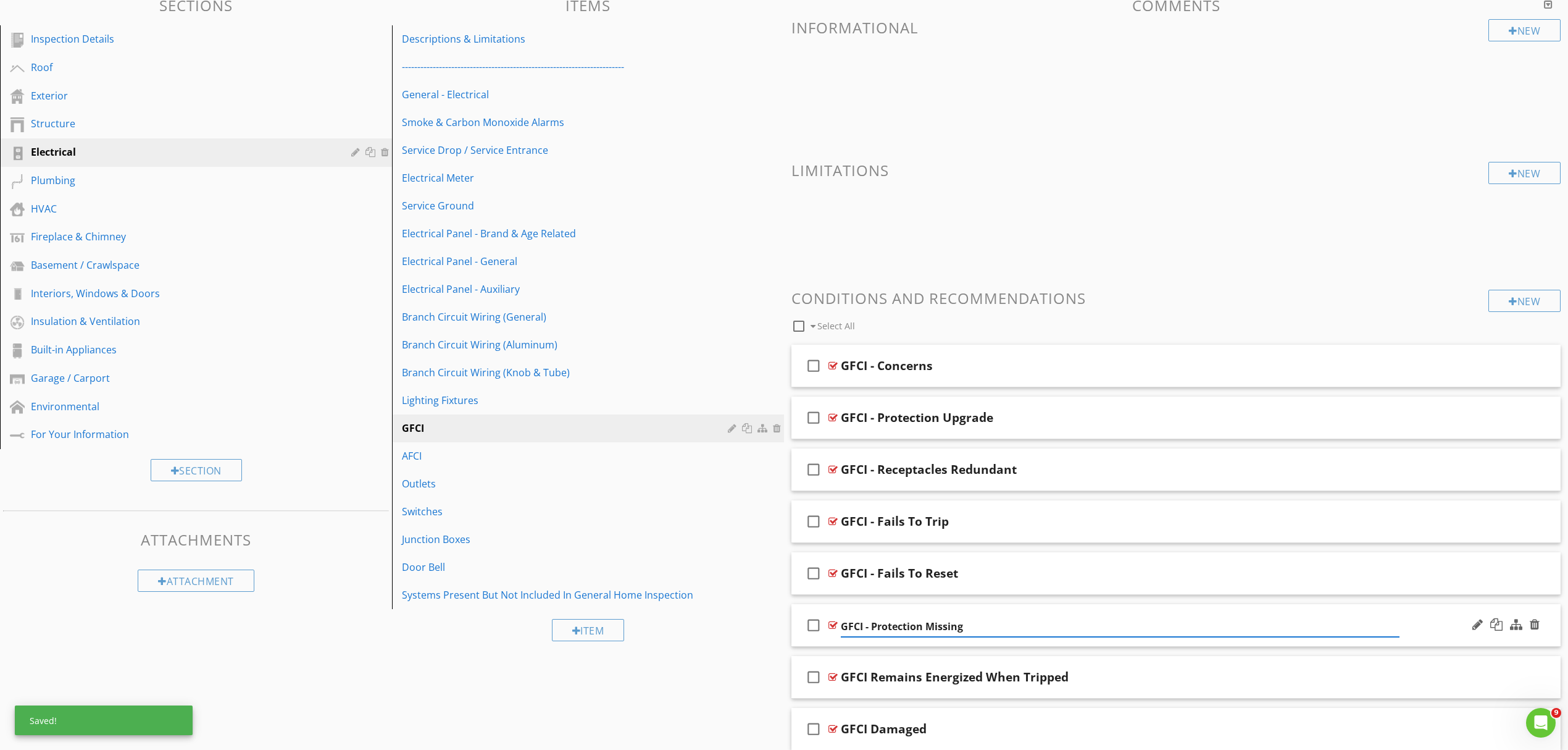
scroll to position [164, 0]
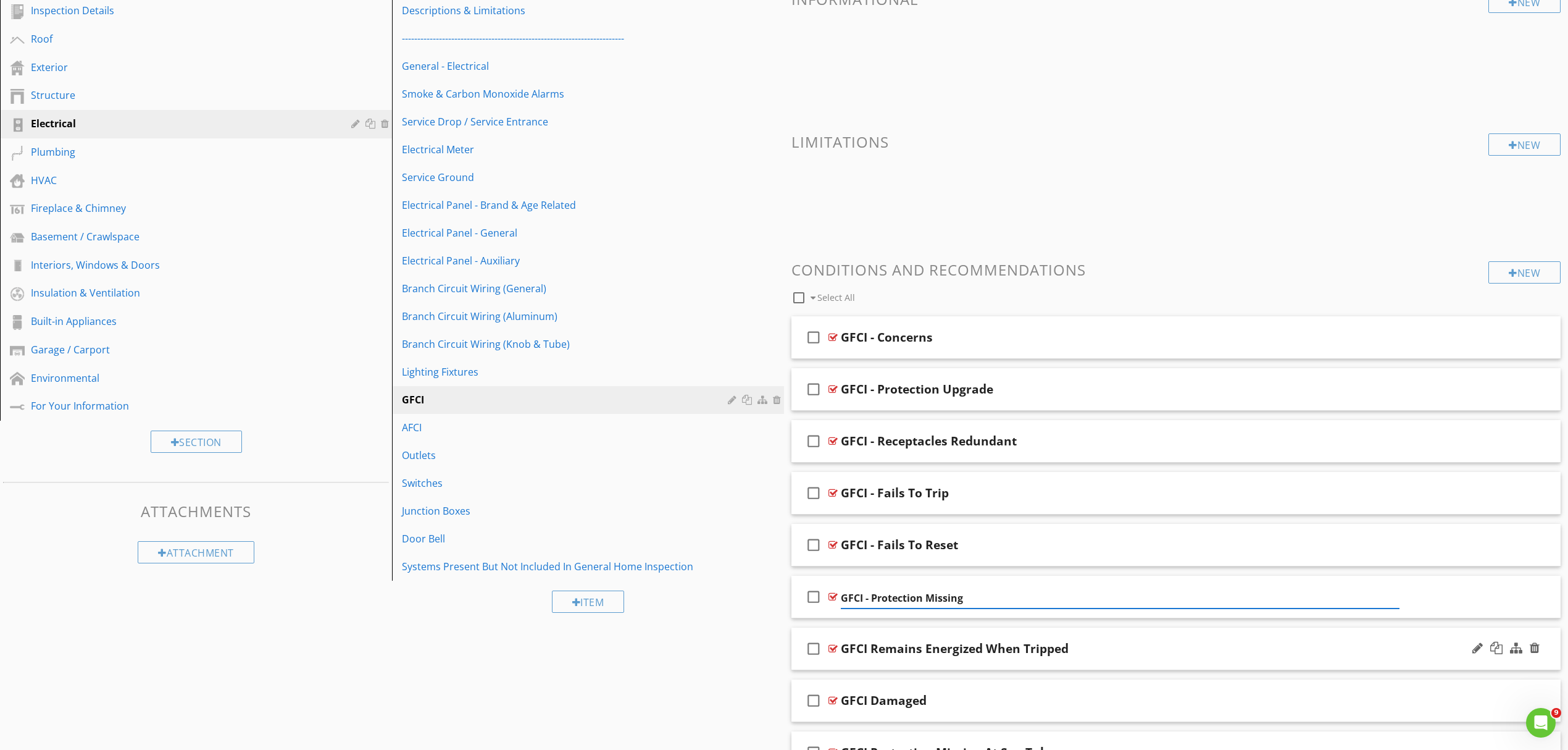
click at [1432, 651] on div "check_box_outline_blank GFCI Remains Energized When Tripped" at bounding box center [1176, 649] width 769 height 43
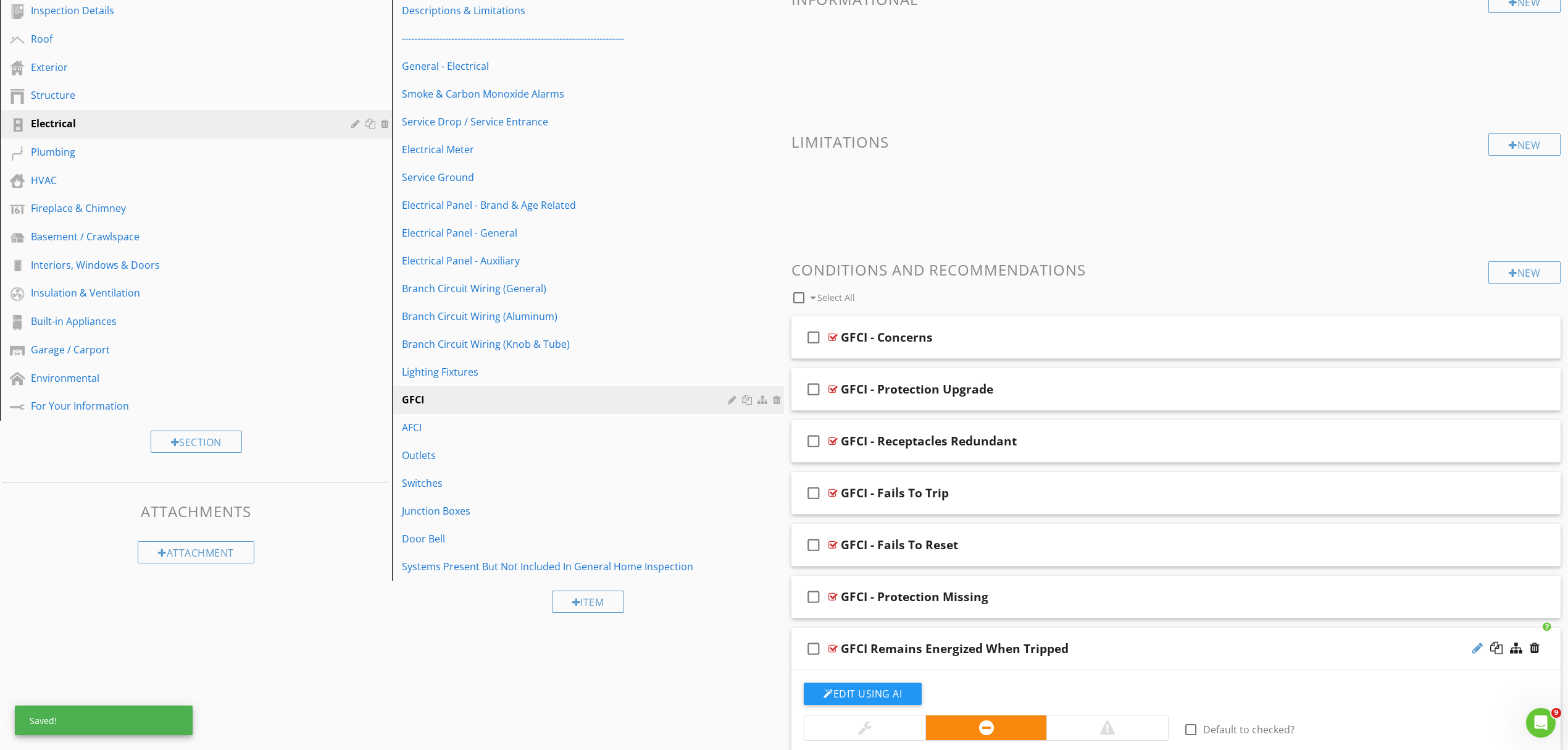
click at [1474, 651] on div at bounding box center [1477, 647] width 11 height 12
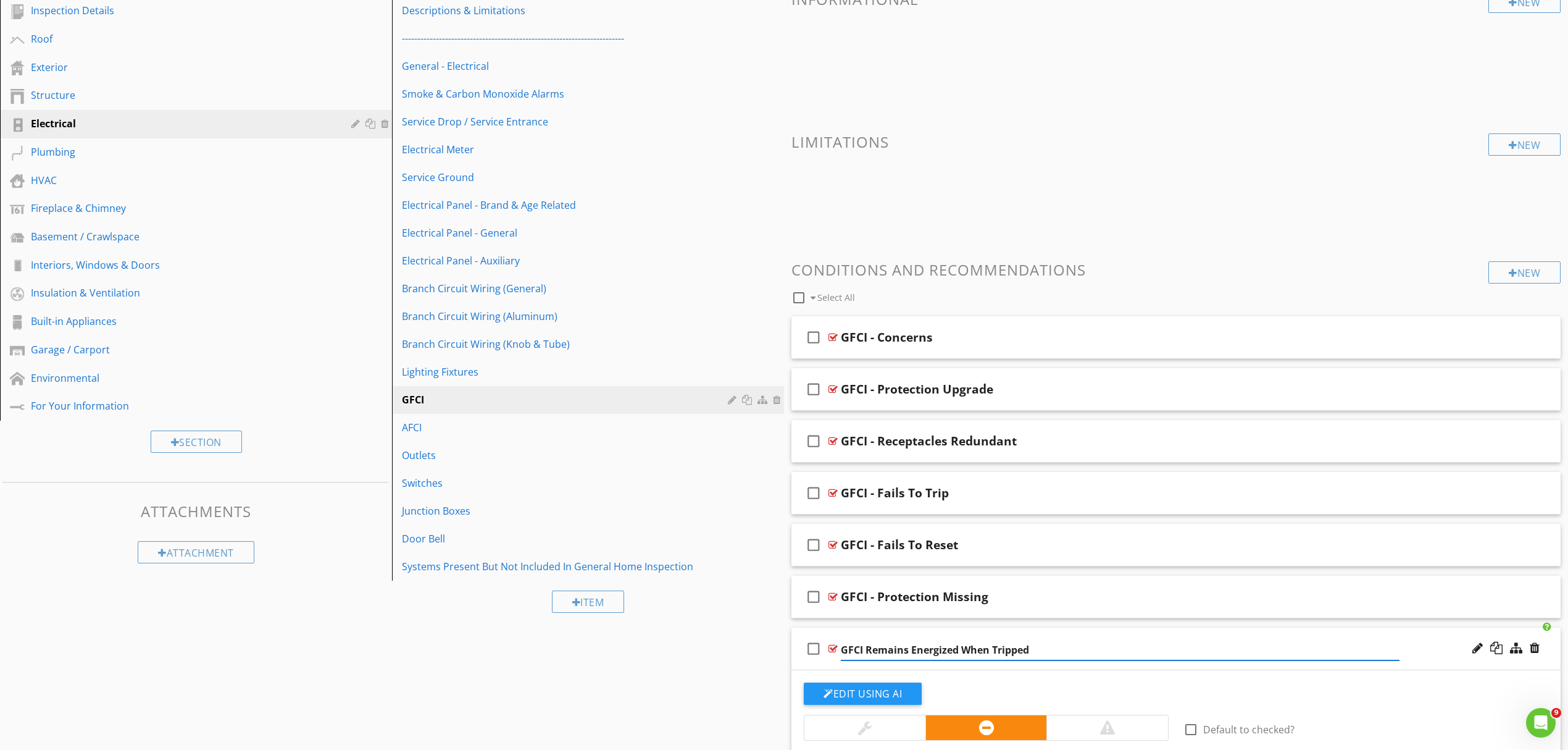
click at [865, 653] on input "GFCI Remains Energized When Tripped" at bounding box center [1120, 650] width 559 height 21
type input "GFCI - Remains Energized When Tripped"
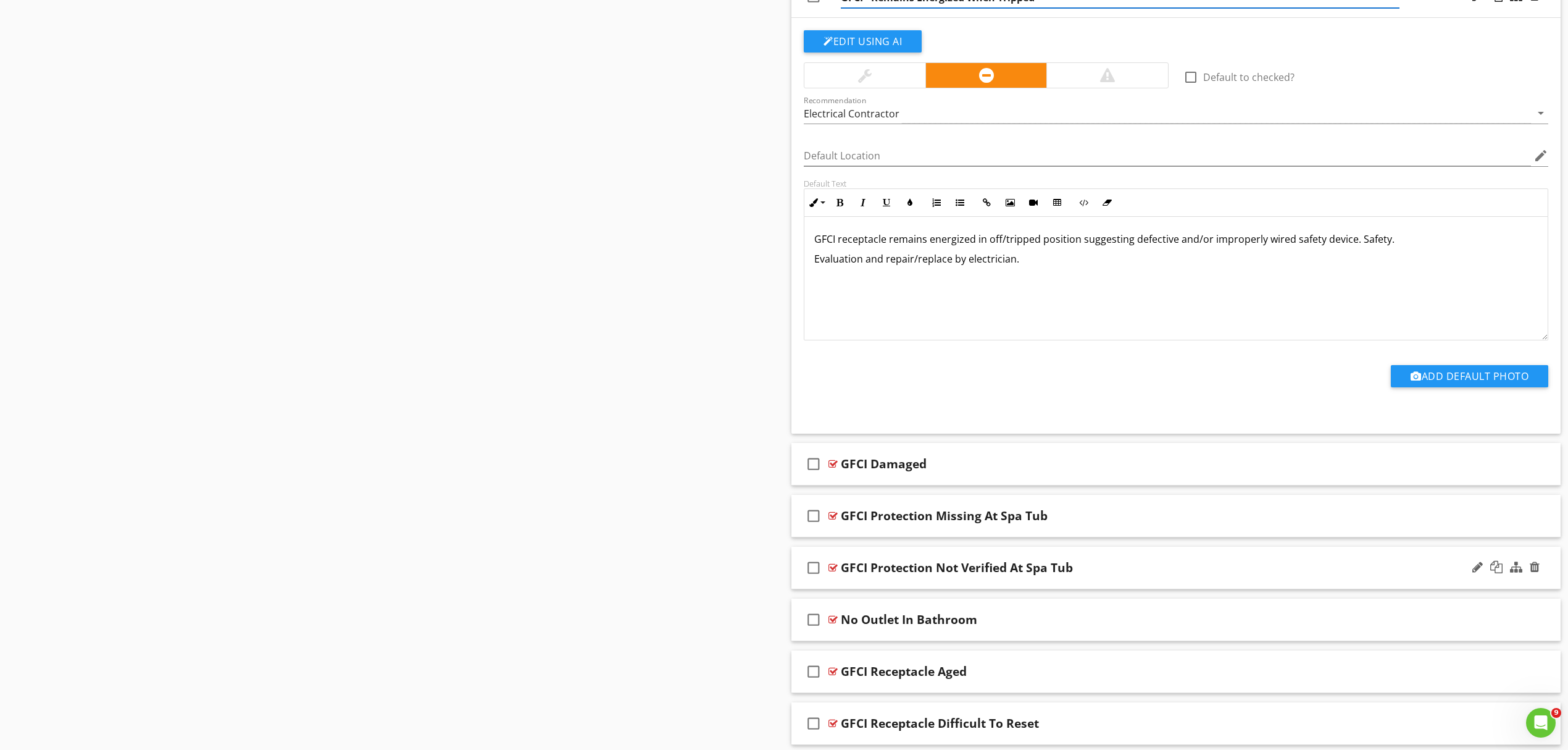
scroll to position [824, 0]
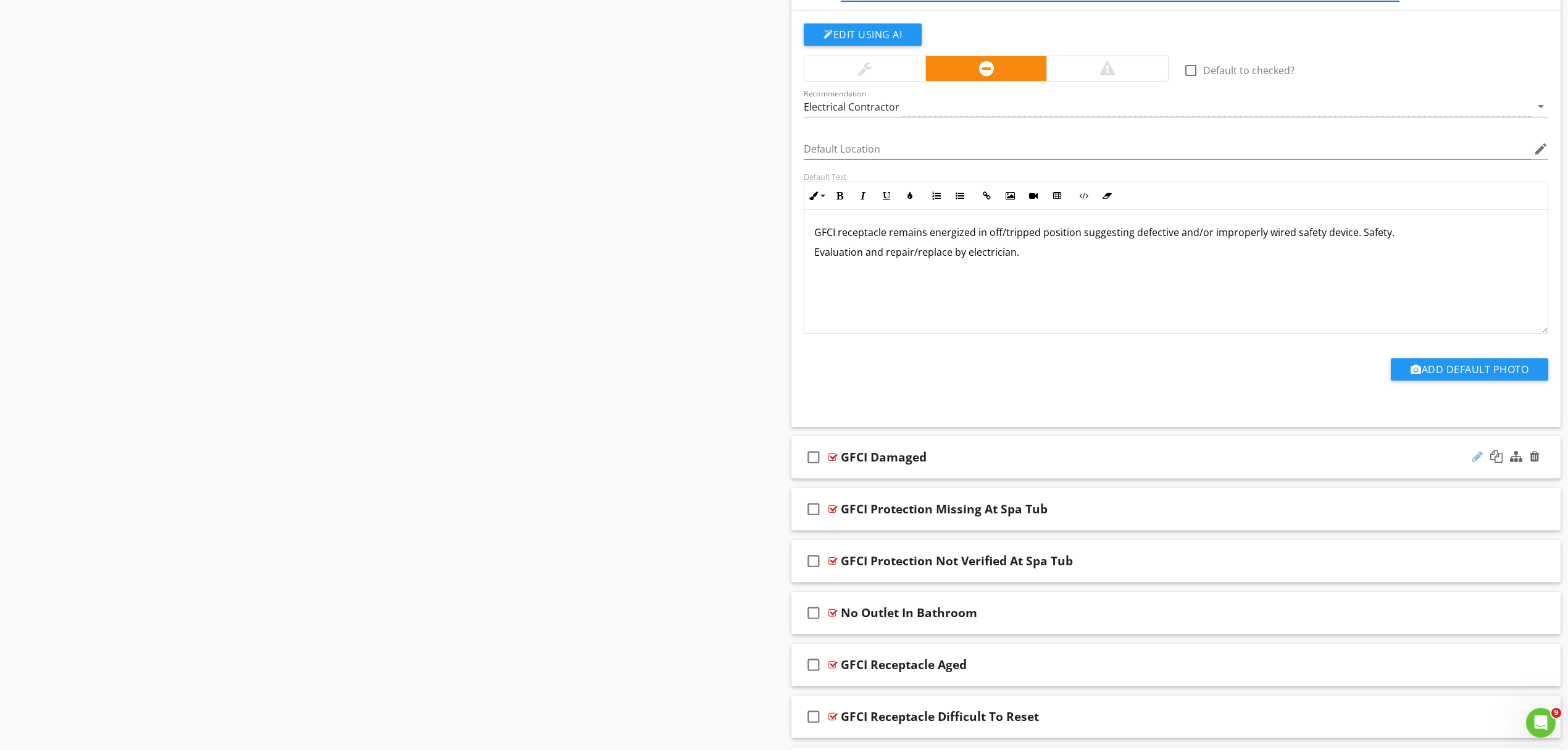
click at [1477, 462] on div at bounding box center [1477, 456] width 11 height 12
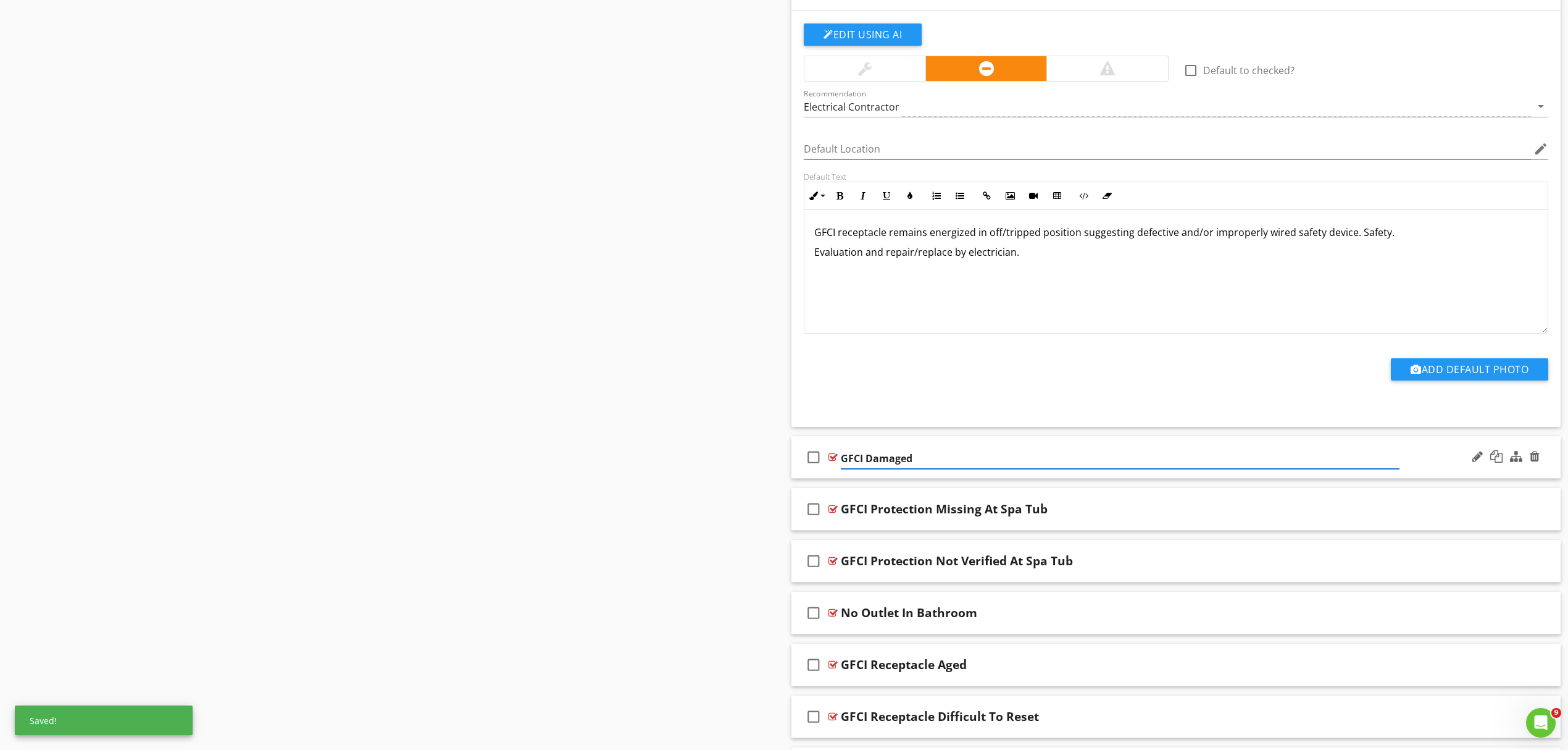
click at [867, 460] on input "GFCI Damaged" at bounding box center [1120, 459] width 559 height 21
type input "GFCI - Damaged"
click at [1478, 509] on div at bounding box center [1477, 508] width 11 height 12
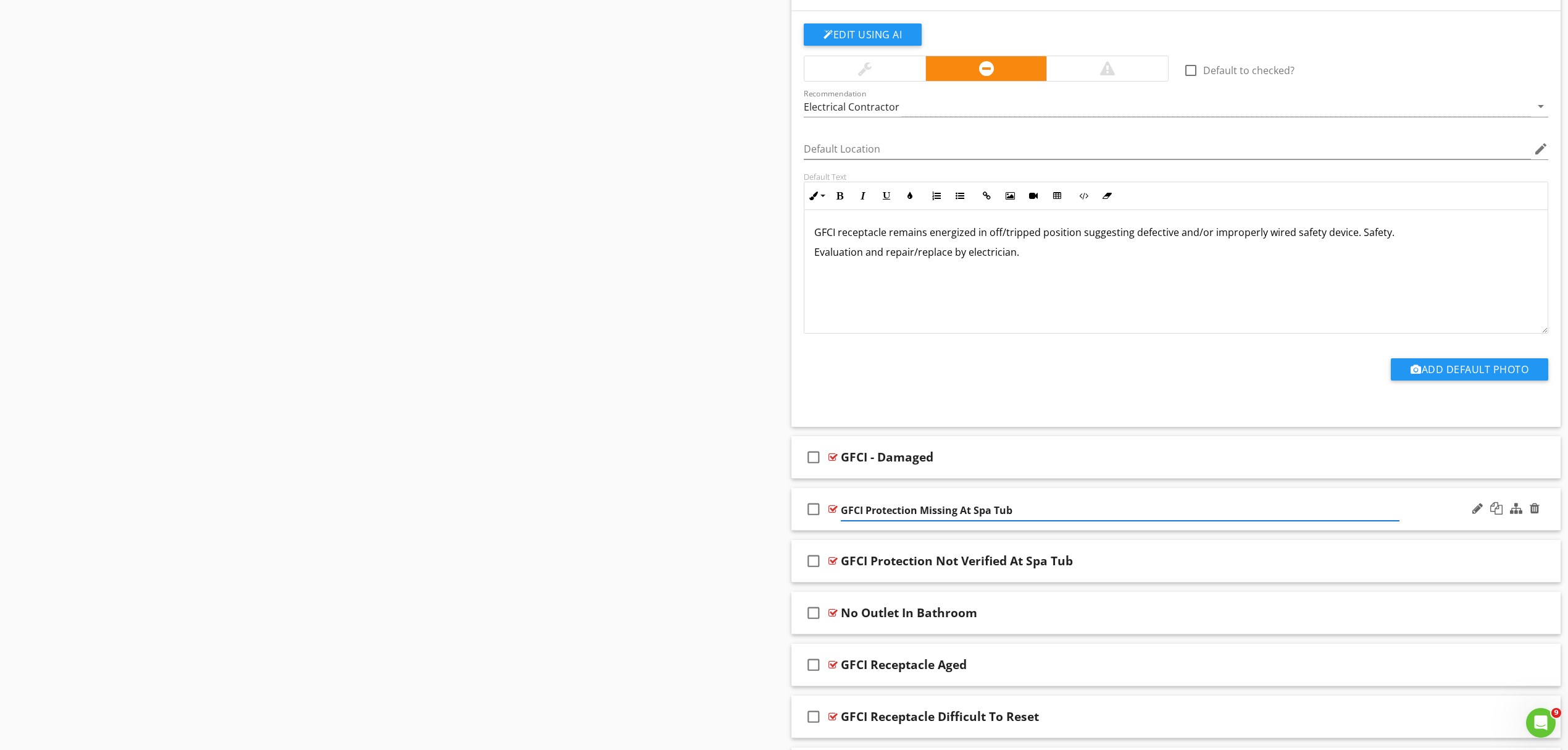
click at [863, 512] on input "GFCI Protection Missing At Spa Tub" at bounding box center [1120, 510] width 559 height 21
type input "GFCI - Protection Missing At Spa Tub"
click at [1495, 512] on div at bounding box center [1496, 508] width 12 height 12
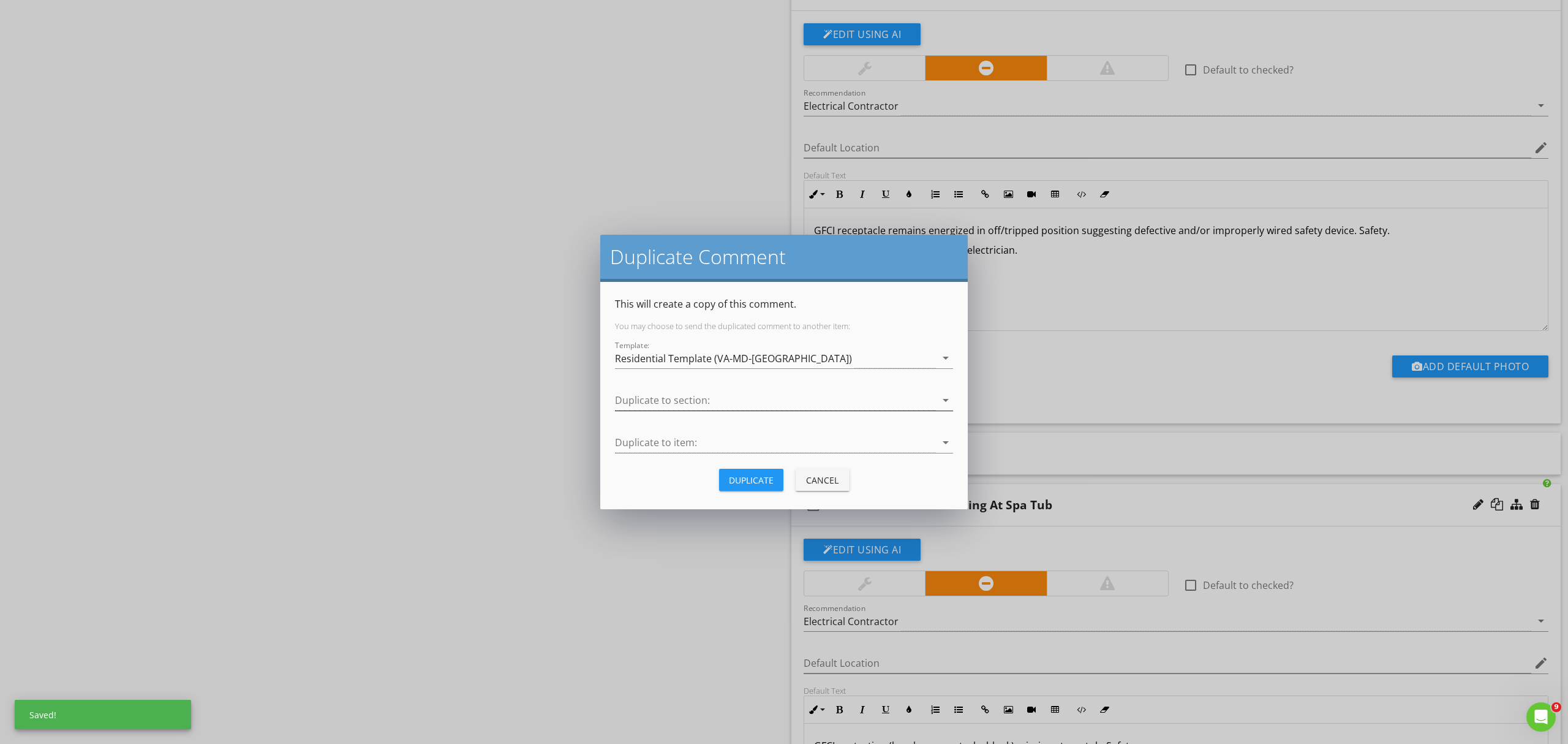
click at [942, 397] on icon "arrow_drop_down" at bounding box center [945, 400] width 15 height 15
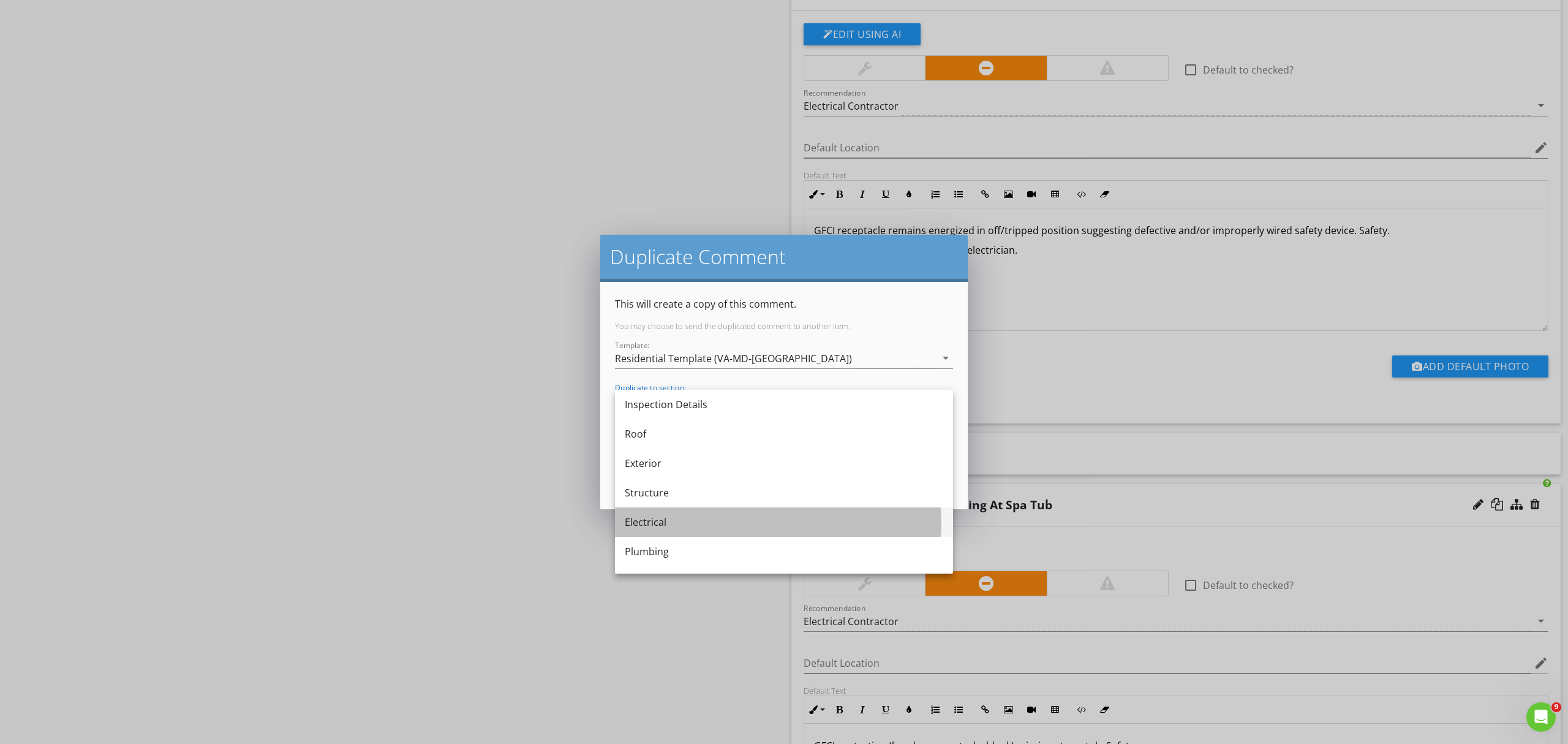
click at [649, 523] on div "Electrical" at bounding box center [784, 522] width 319 height 15
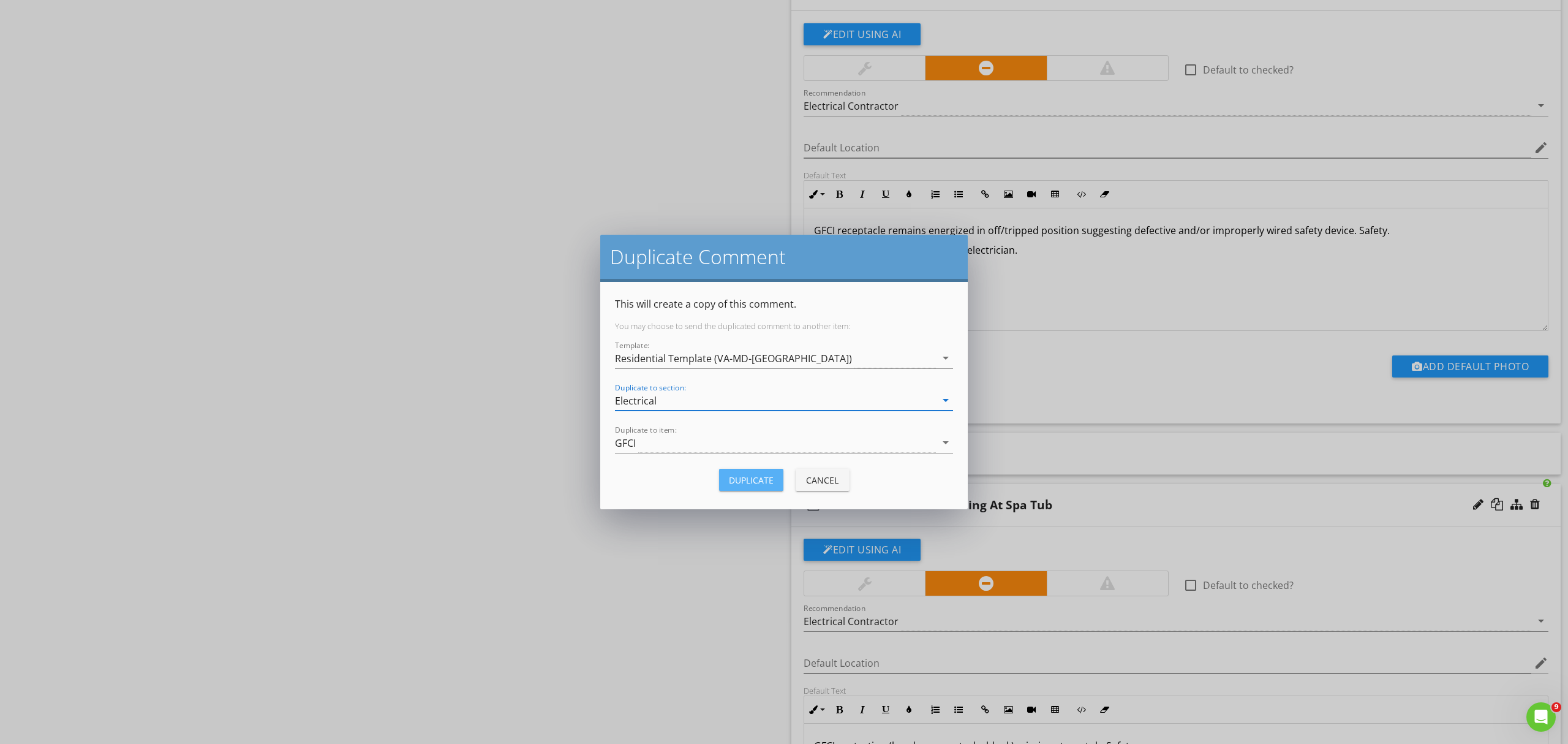
click at [765, 478] on div "Duplicate" at bounding box center [751, 480] width 45 height 13
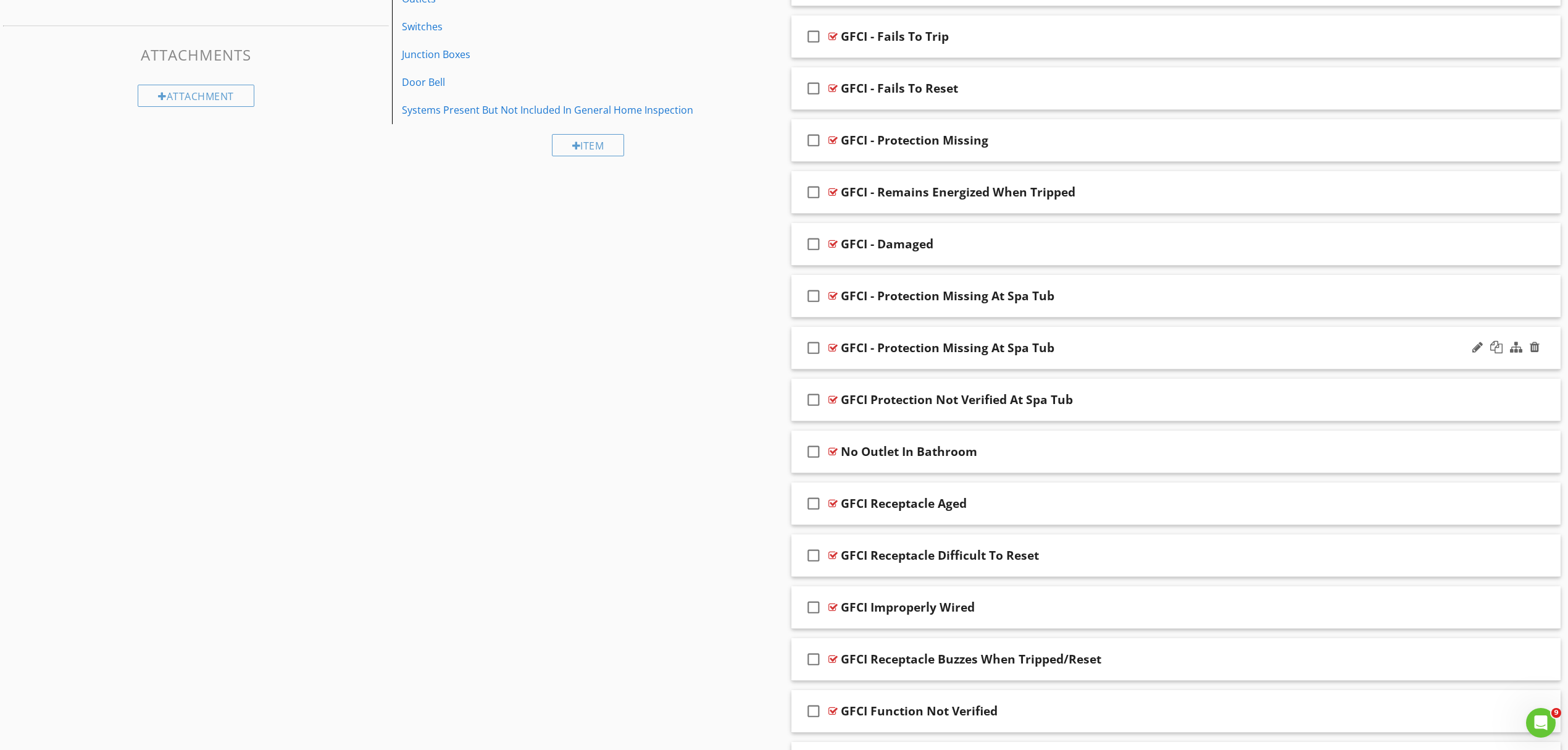
scroll to position [546, 0]
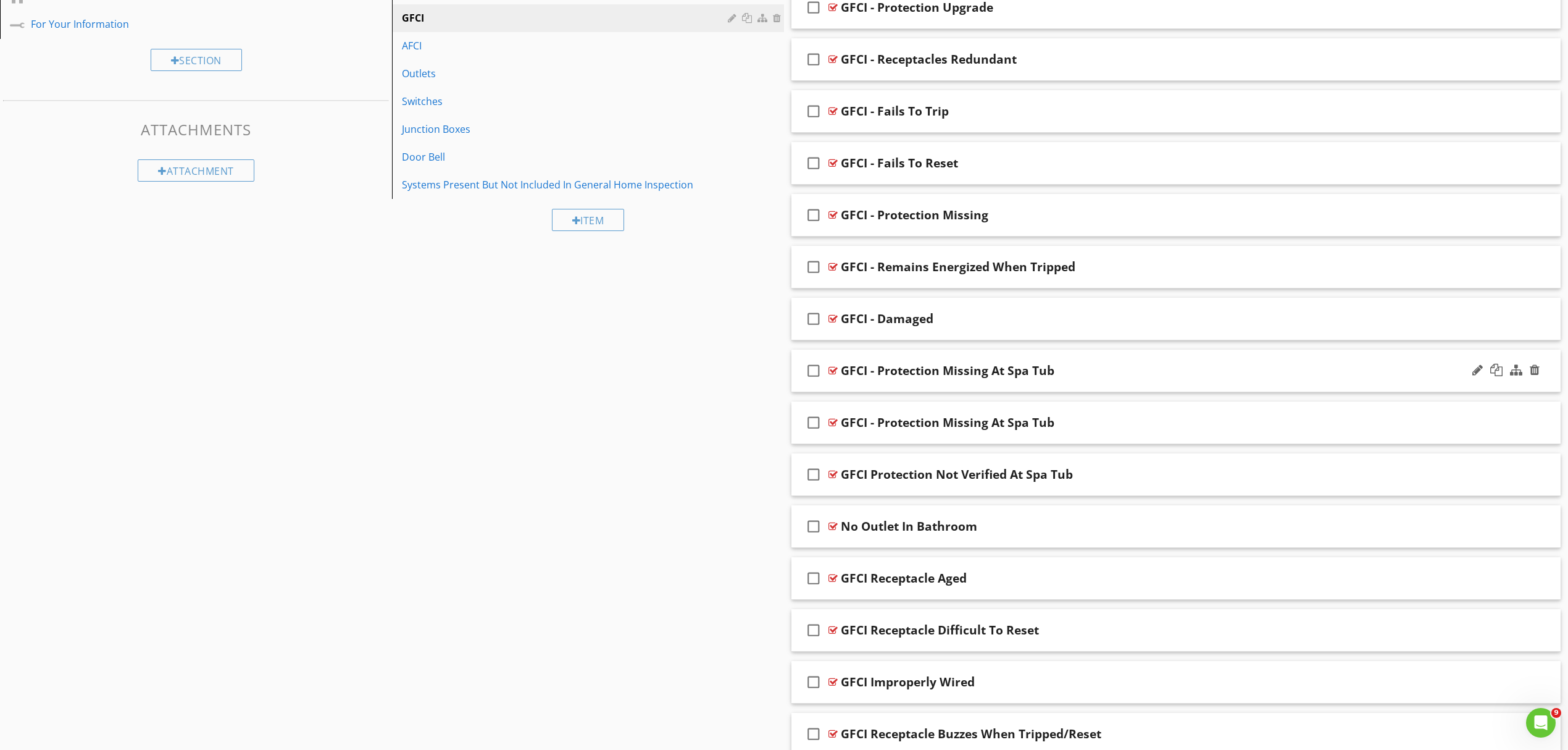
click at [1319, 376] on div "GFCI - Protection Missing At Spa Tub" at bounding box center [1120, 370] width 559 height 15
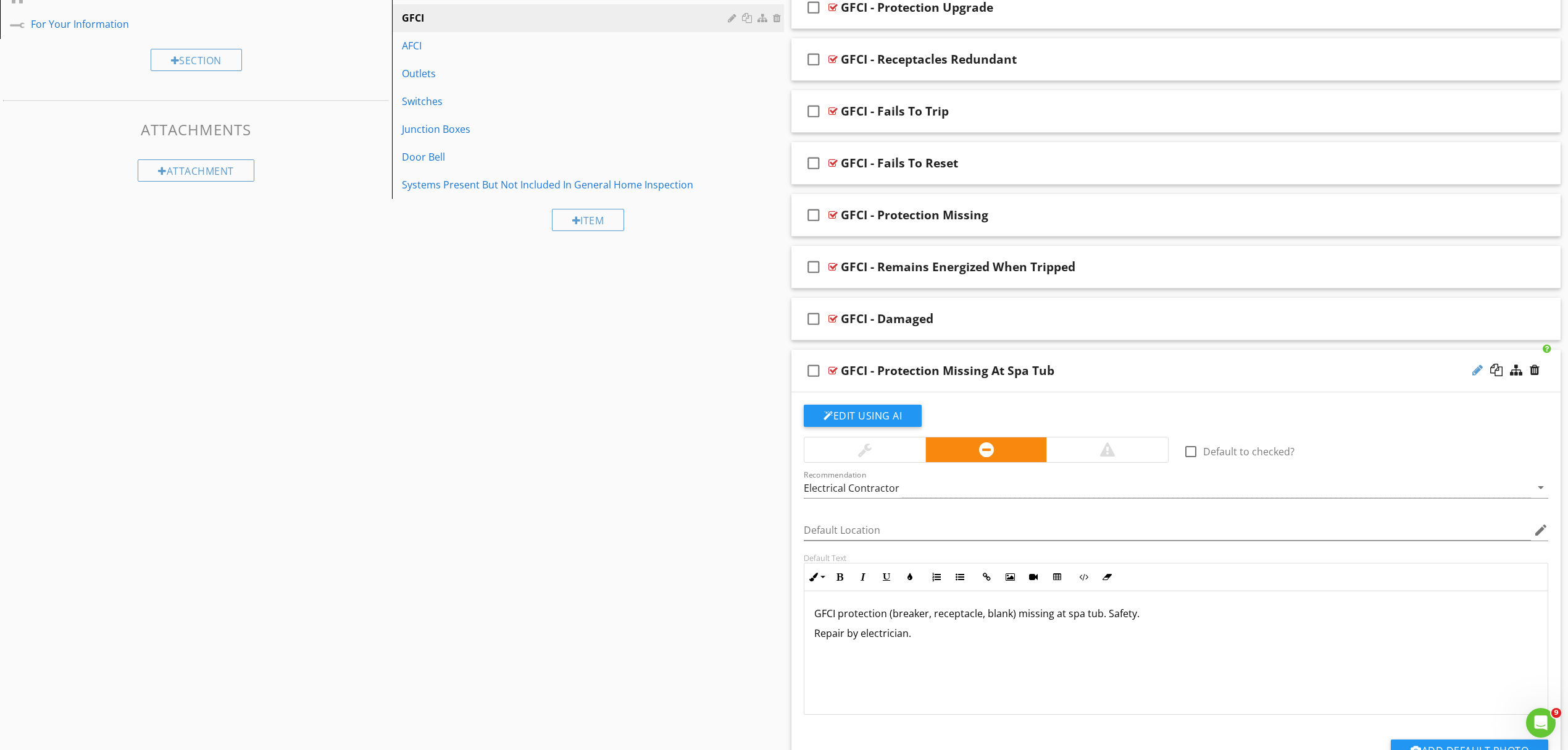
click at [1481, 369] on div at bounding box center [1477, 369] width 11 height 12
click at [980, 374] on input "GFCI - Protection Missing At Spa Tub" at bounding box center [1120, 372] width 559 height 21
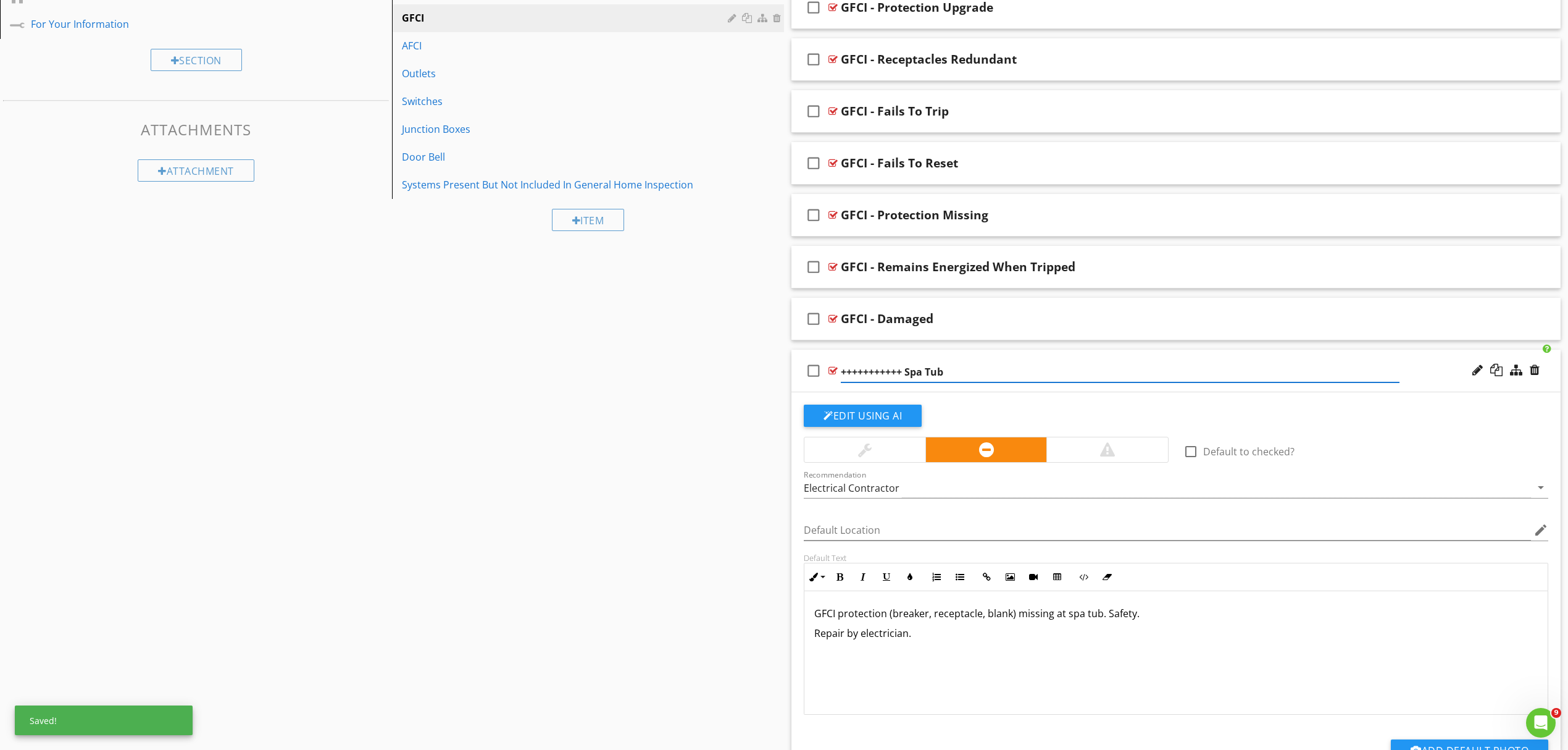
click at [990, 372] on input "+++++++++++ Spa Tub" at bounding box center [1120, 372] width 559 height 21
type input "+++++++++++ Spa Tub GFCI +++++++++++++++++++"
click at [905, 459] on div at bounding box center [865, 449] width 121 height 25
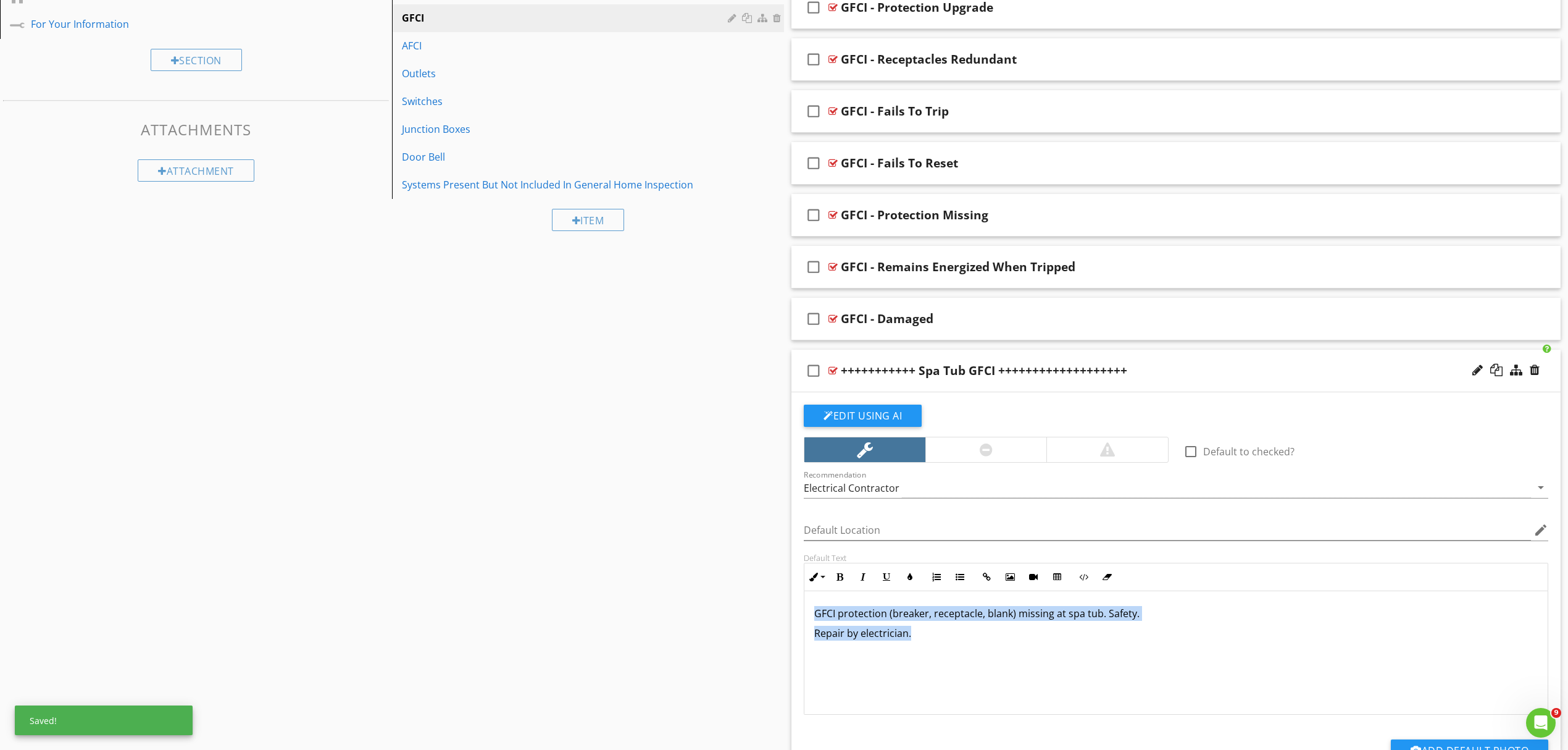
drag, startPoint x: 930, startPoint y: 631, endPoint x: 800, endPoint y: 610, distance: 131.7
click at [800, 610] on div "Default Text Inline Style XLarge Large Normal Small Light Small/Light Bold Ital…" at bounding box center [1177, 634] width 760 height 162
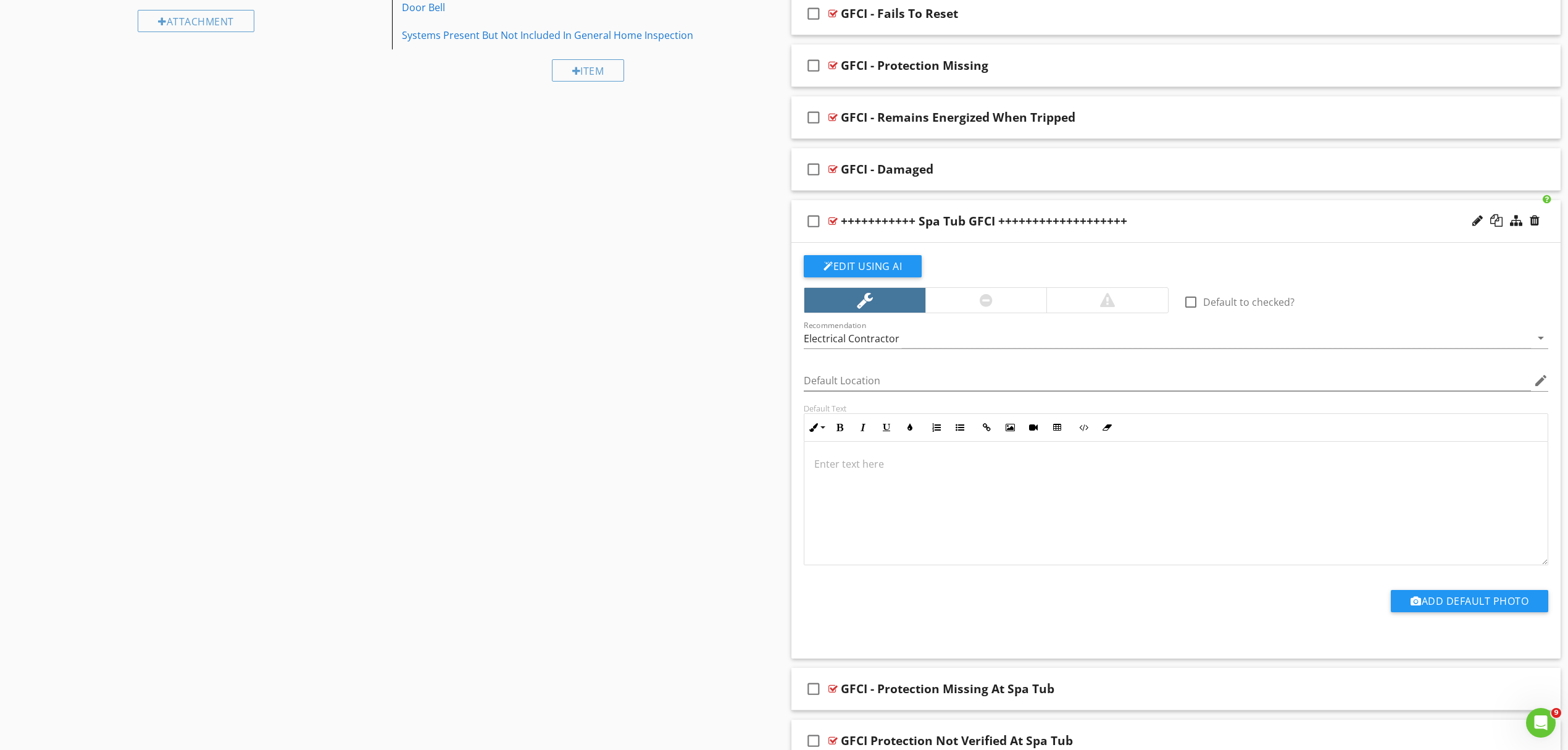
scroll to position [710, 0]
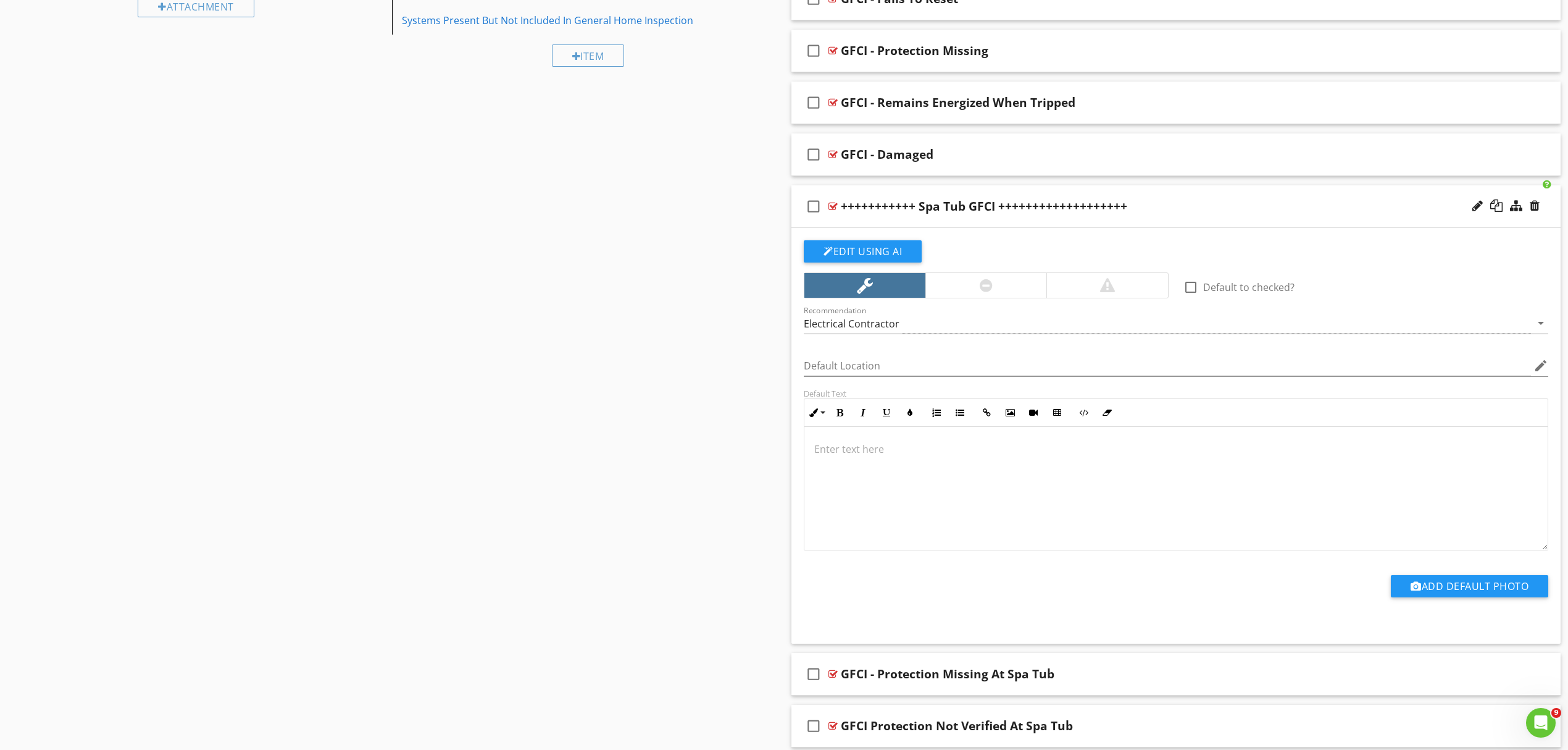
click at [703, 574] on div "Sections Inspection Details Roof Exterior Structure Electrical Plumbing HVAC Fi…" at bounding box center [784, 281] width 1568 height 1737
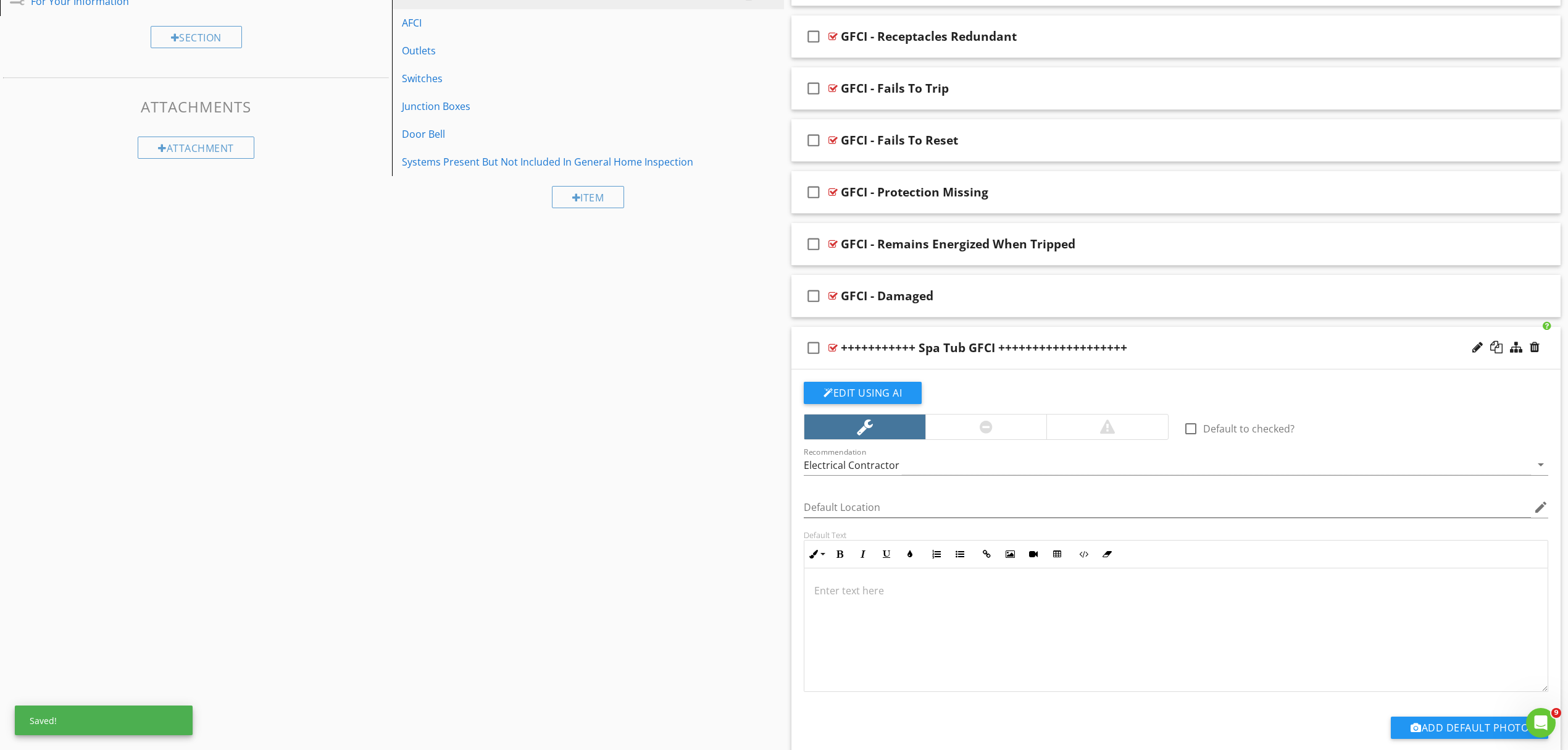
scroll to position [546, 0]
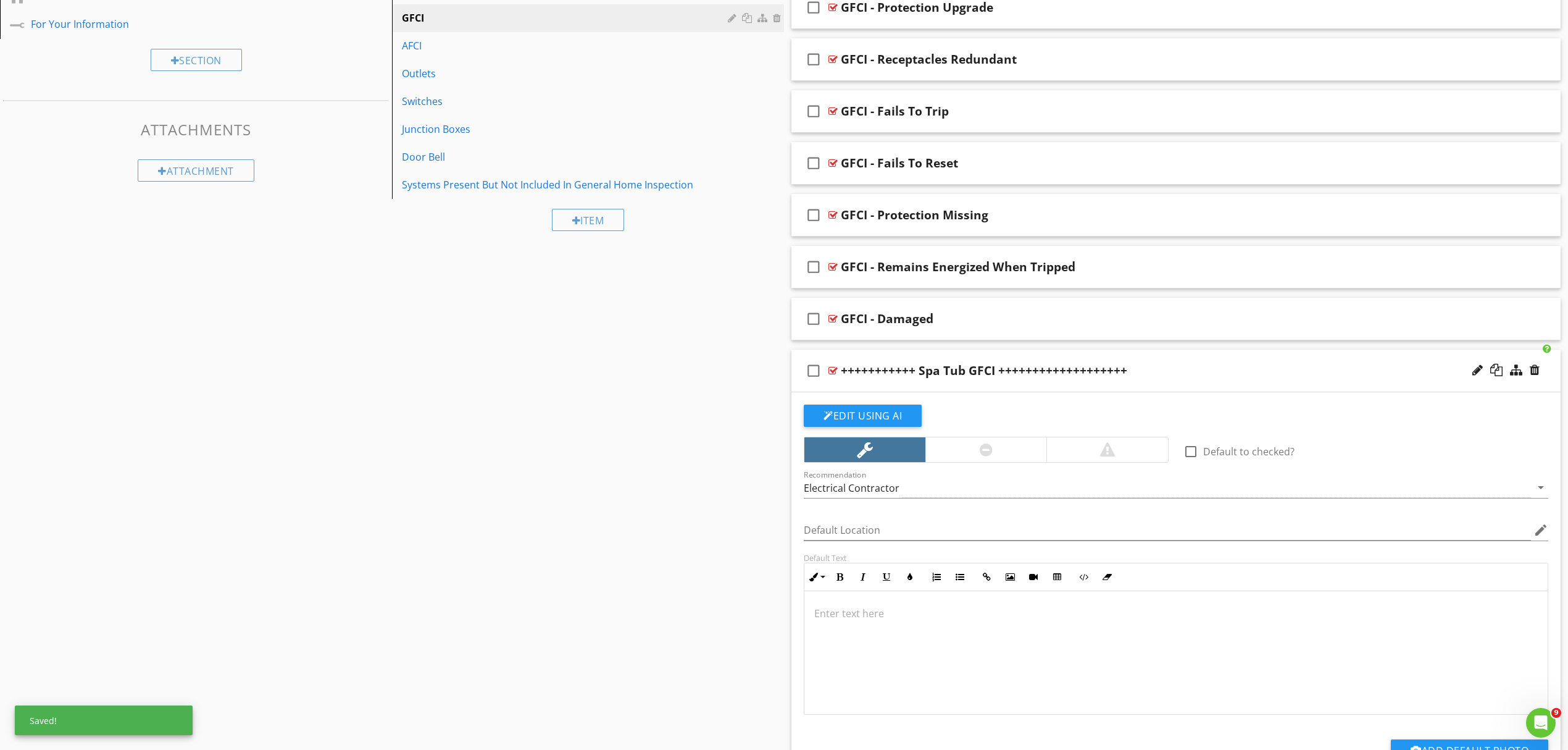
click at [1173, 373] on div "+++++++++++ Spa Tub GFCI +++++++++++++++++++" at bounding box center [1120, 370] width 559 height 15
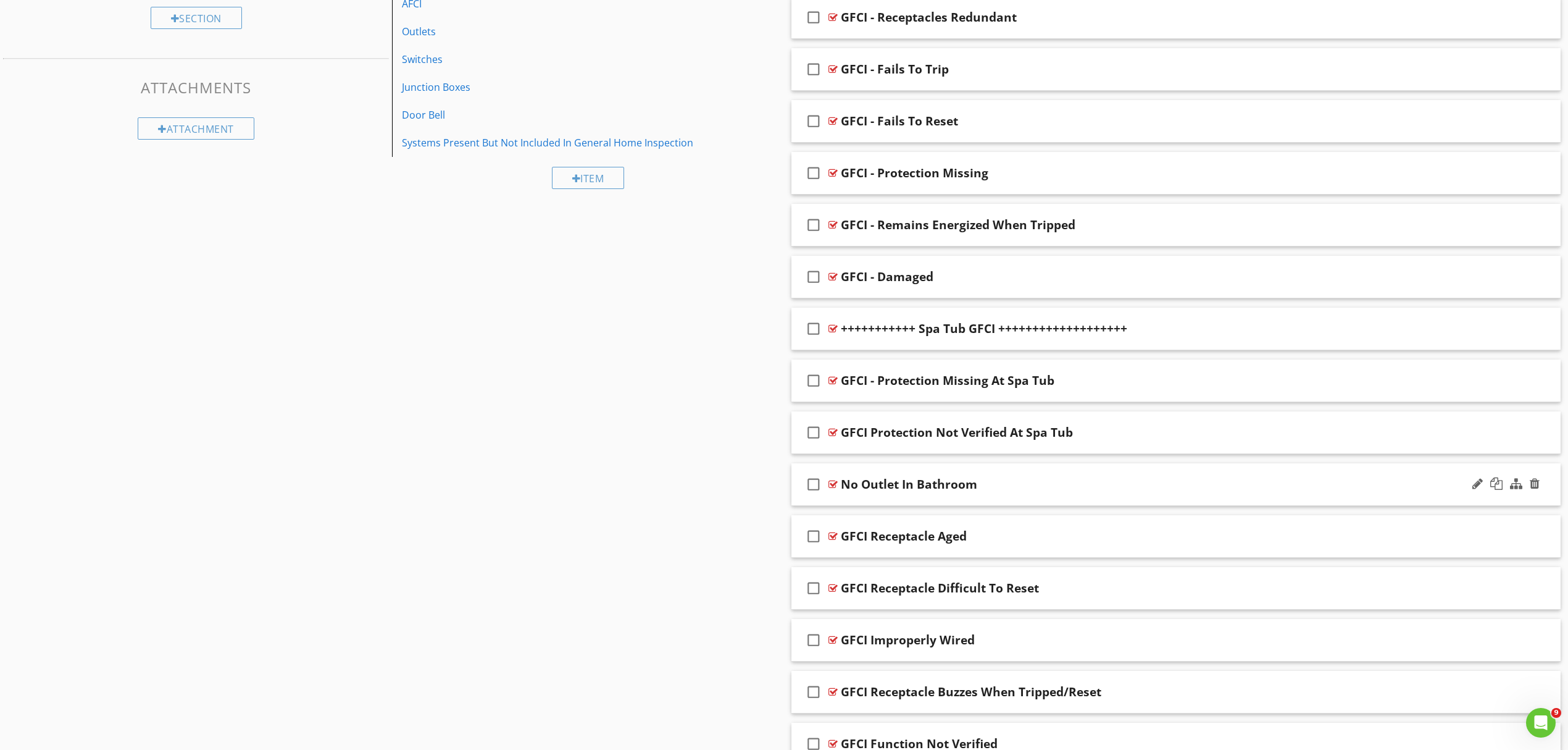
scroll to position [628, 0]
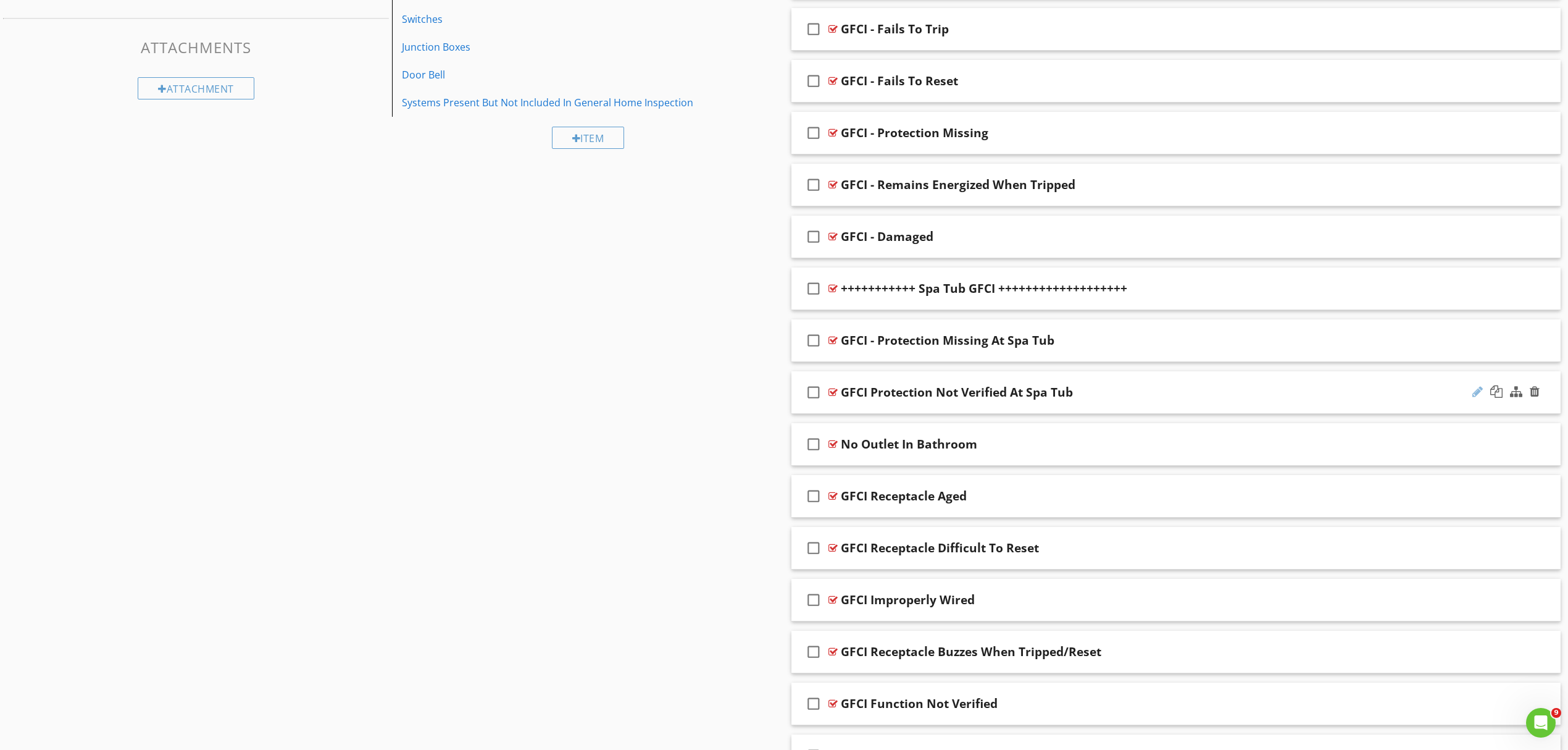
click at [1472, 394] on div at bounding box center [1477, 391] width 11 height 12
click at [865, 399] on input "GFCI Protection Not Verified At Spa Tub" at bounding box center [1120, 394] width 559 height 21
type input "GFCI - Protection Not Verified At Spa Tub"
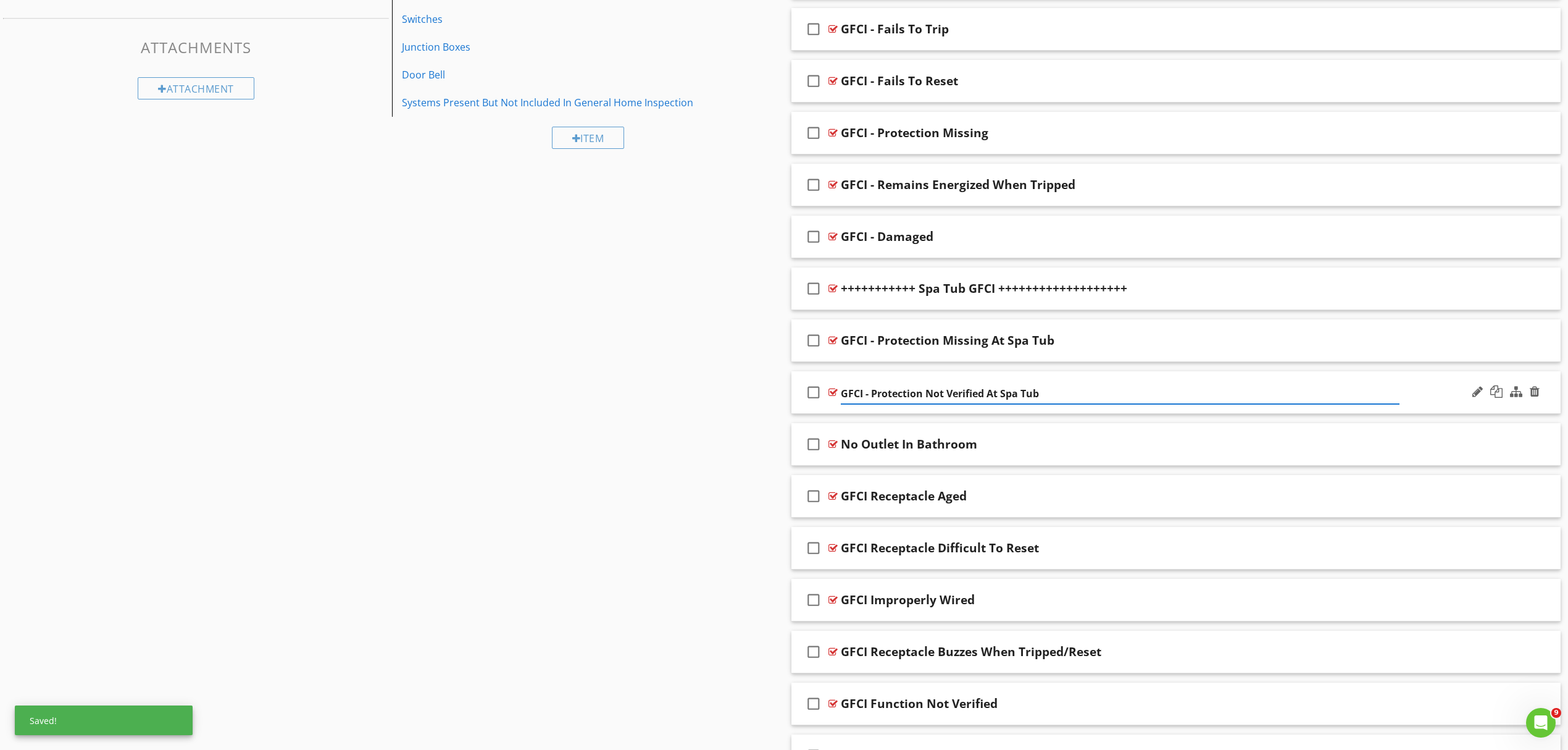
click at [1453, 408] on div "check_box_outline_blank GFCI - Protection Not Verified At Spa Tub" at bounding box center [1176, 393] width 769 height 43
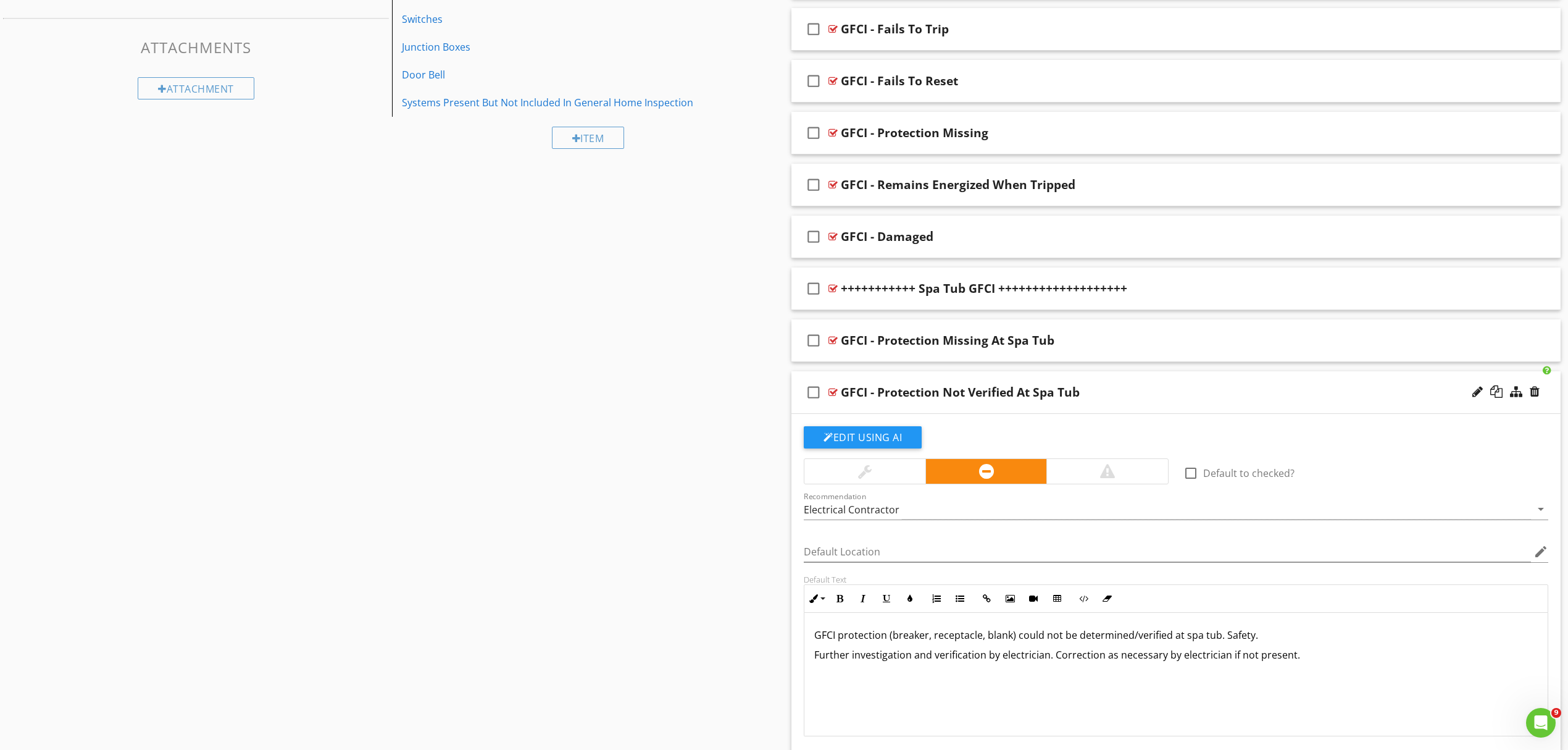
click at [1327, 399] on div "GFCI - Protection Not Verified At Spa Tub" at bounding box center [1120, 392] width 559 height 15
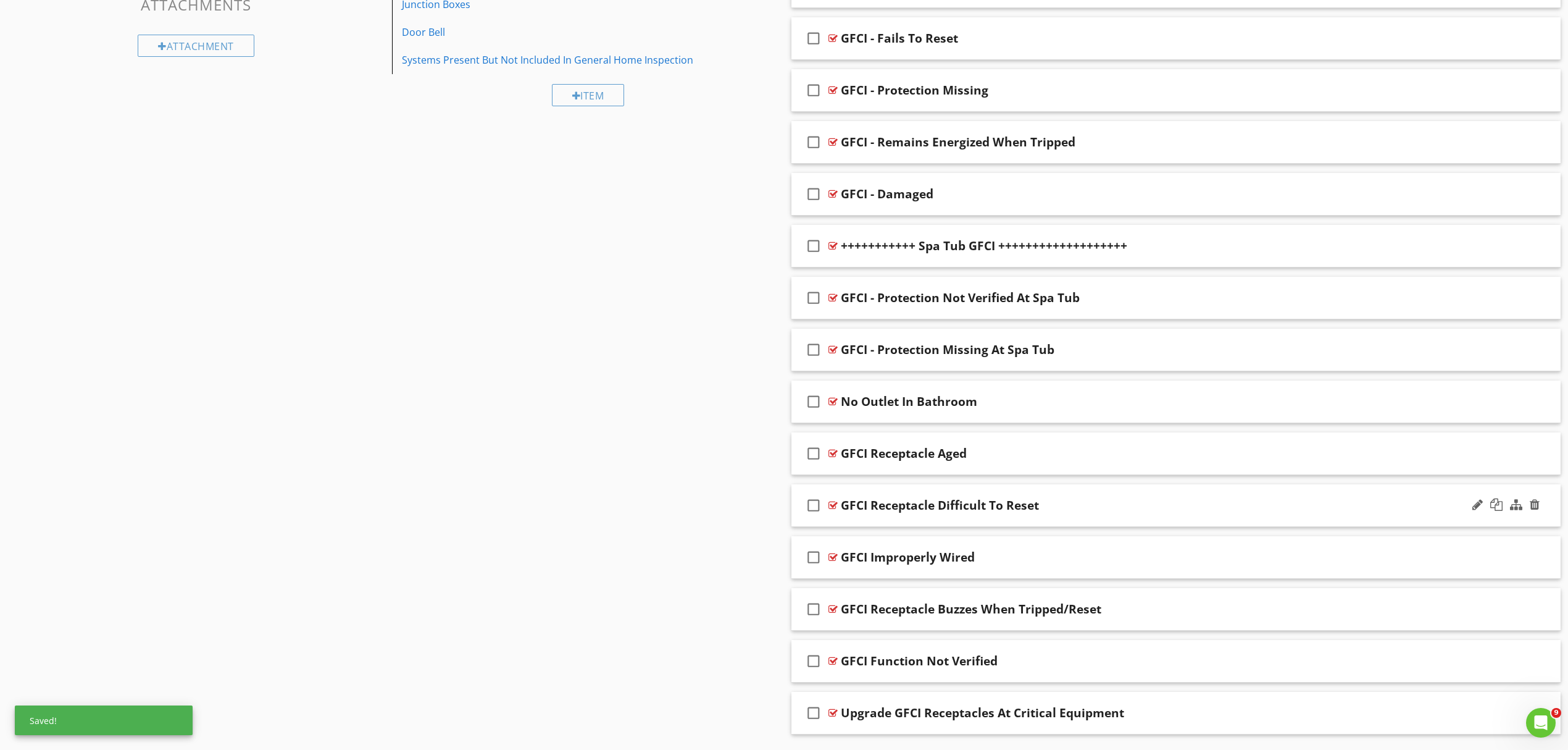
scroll to position [710, 0]
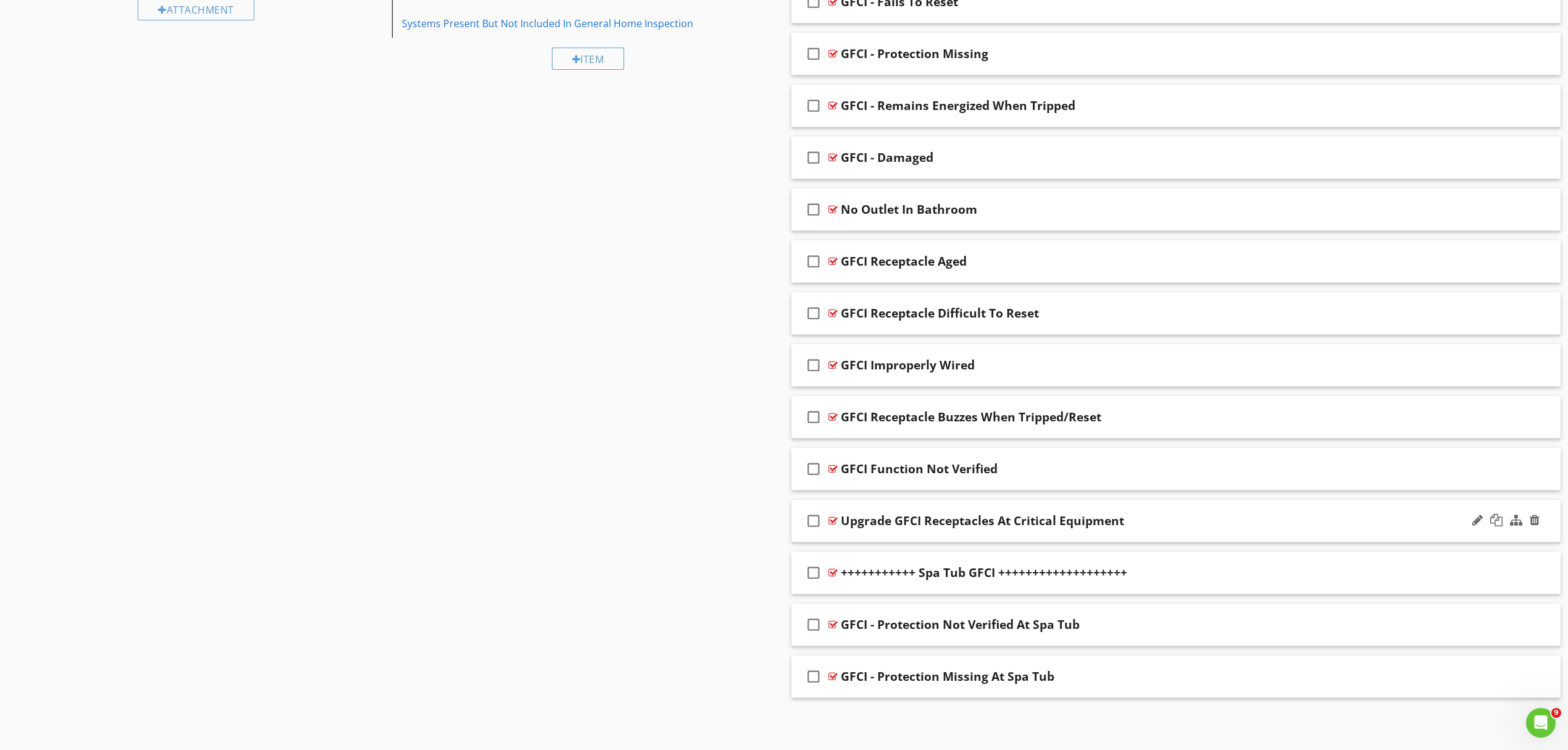
click at [1194, 519] on div "Upgrade GFCI Receptacles At Critical Equipment" at bounding box center [1120, 521] width 559 height 15
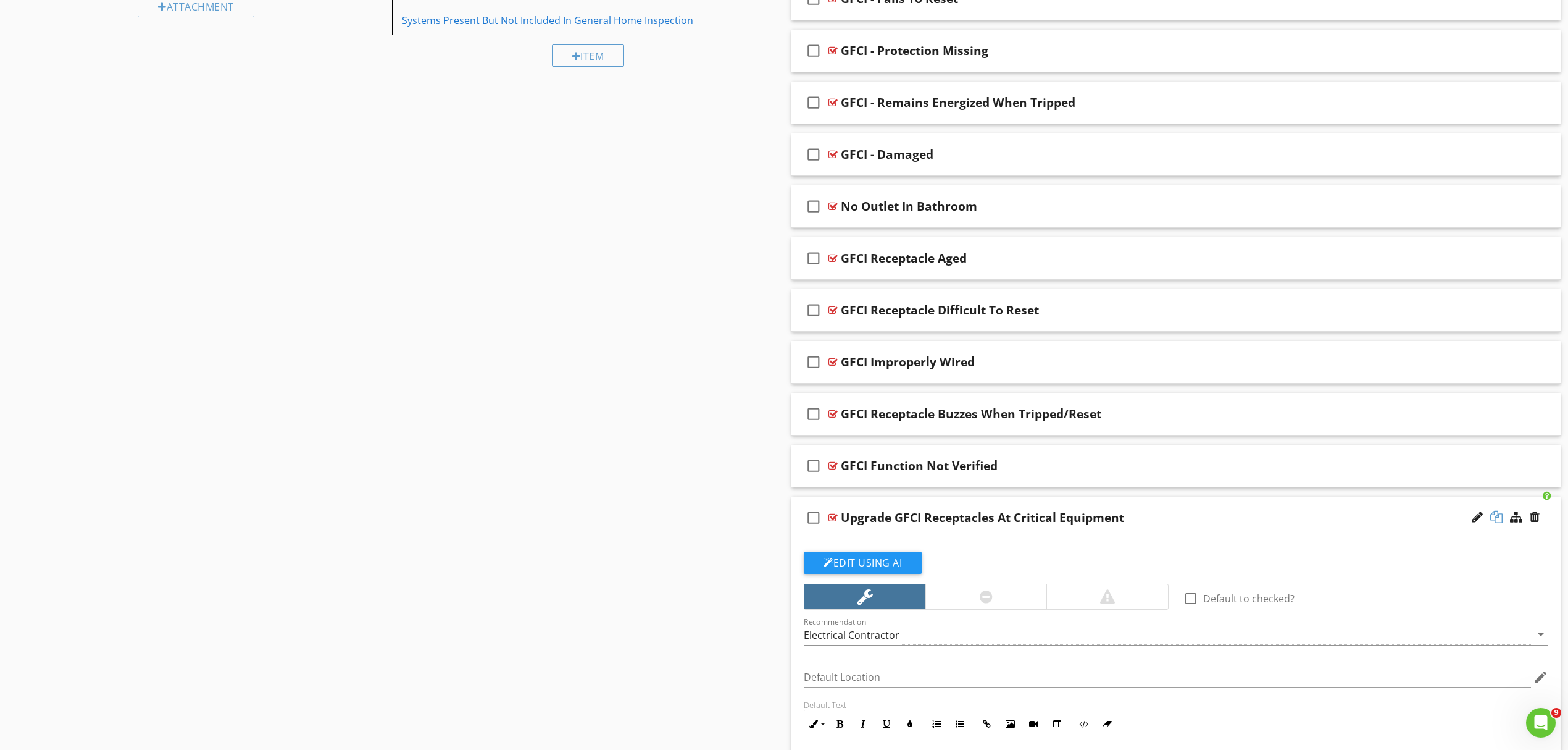
click at [1497, 521] on div at bounding box center [1496, 516] width 12 height 12
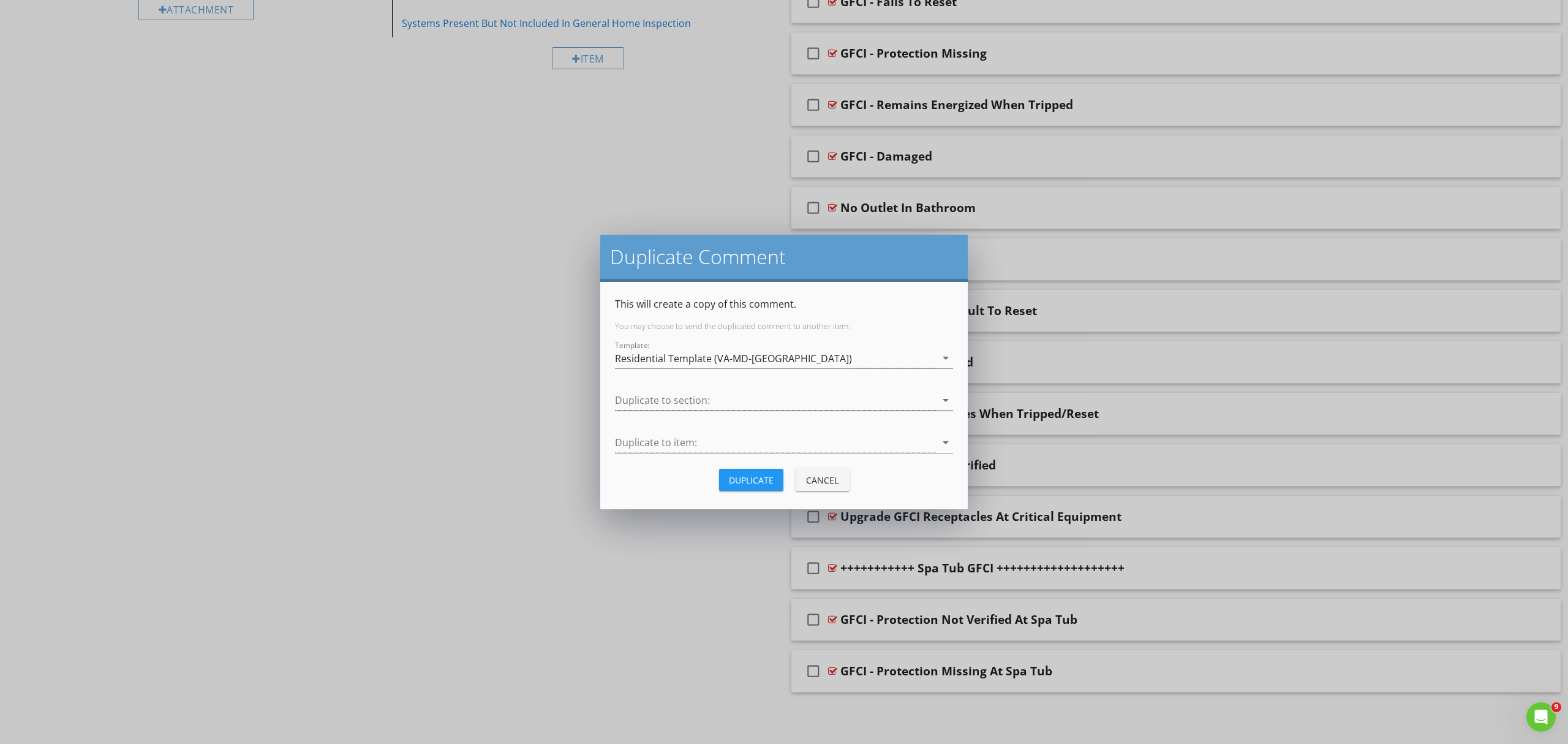
click at [947, 401] on icon "arrow_drop_down" at bounding box center [945, 400] width 15 height 15
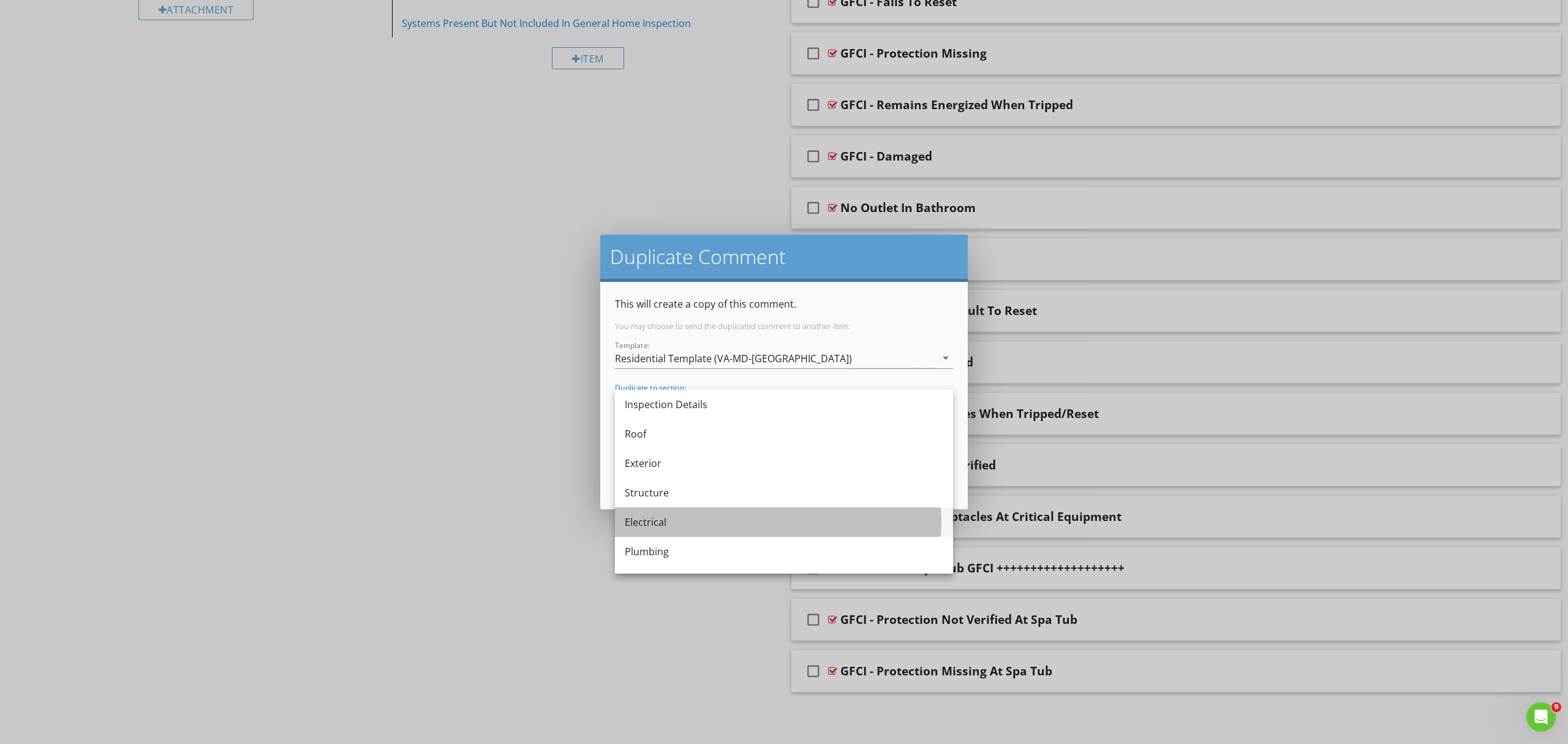
click at [652, 528] on div "Electrical" at bounding box center [784, 522] width 319 height 30
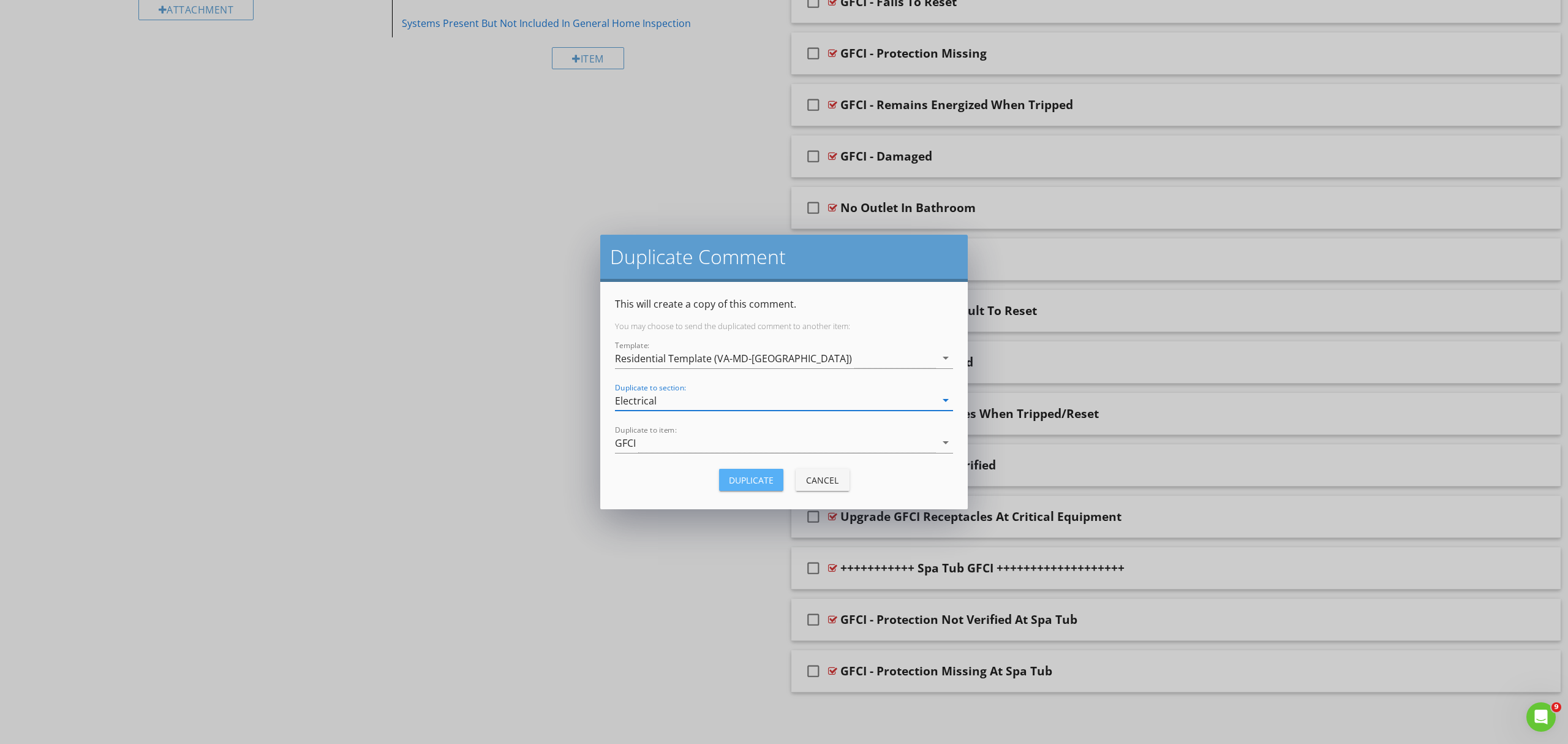
click at [767, 483] on div "Duplicate" at bounding box center [751, 480] width 45 height 13
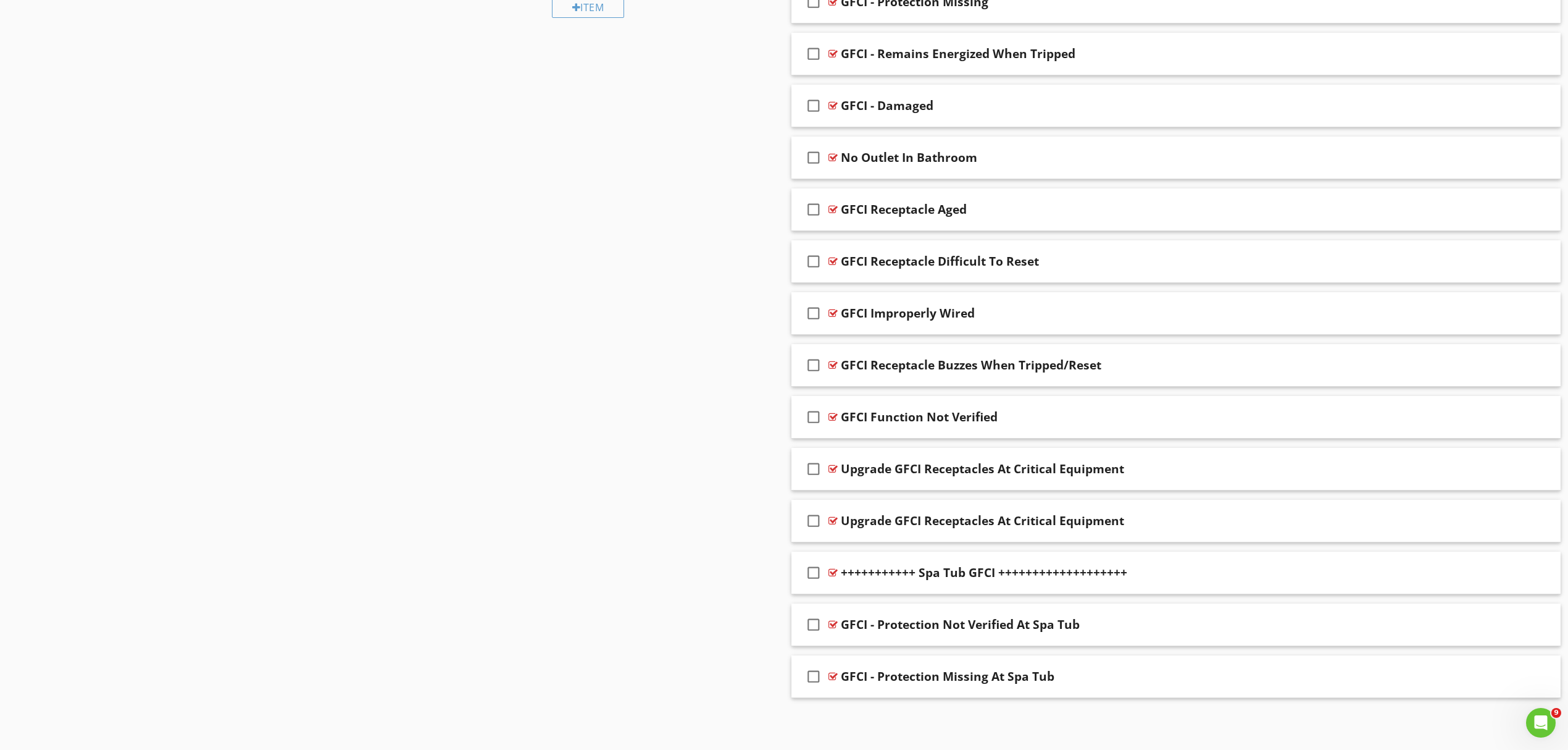
scroll to position [764, 0]
click at [1476, 466] on div at bounding box center [1477, 468] width 11 height 12
click at [910, 468] on input "Upgrade GFCI Receptacles At Critical Equipment" at bounding box center [1120, 470] width 559 height 21
click at [841, 466] on input "Upgrade GFCI Receptacles At Critical Equipment" at bounding box center [1120, 470] width 559 height 21
click at [1176, 461] on input "+++++++++++++Upgrade GFCI Receptacles At Critical Equipment" at bounding box center [1120, 470] width 559 height 21
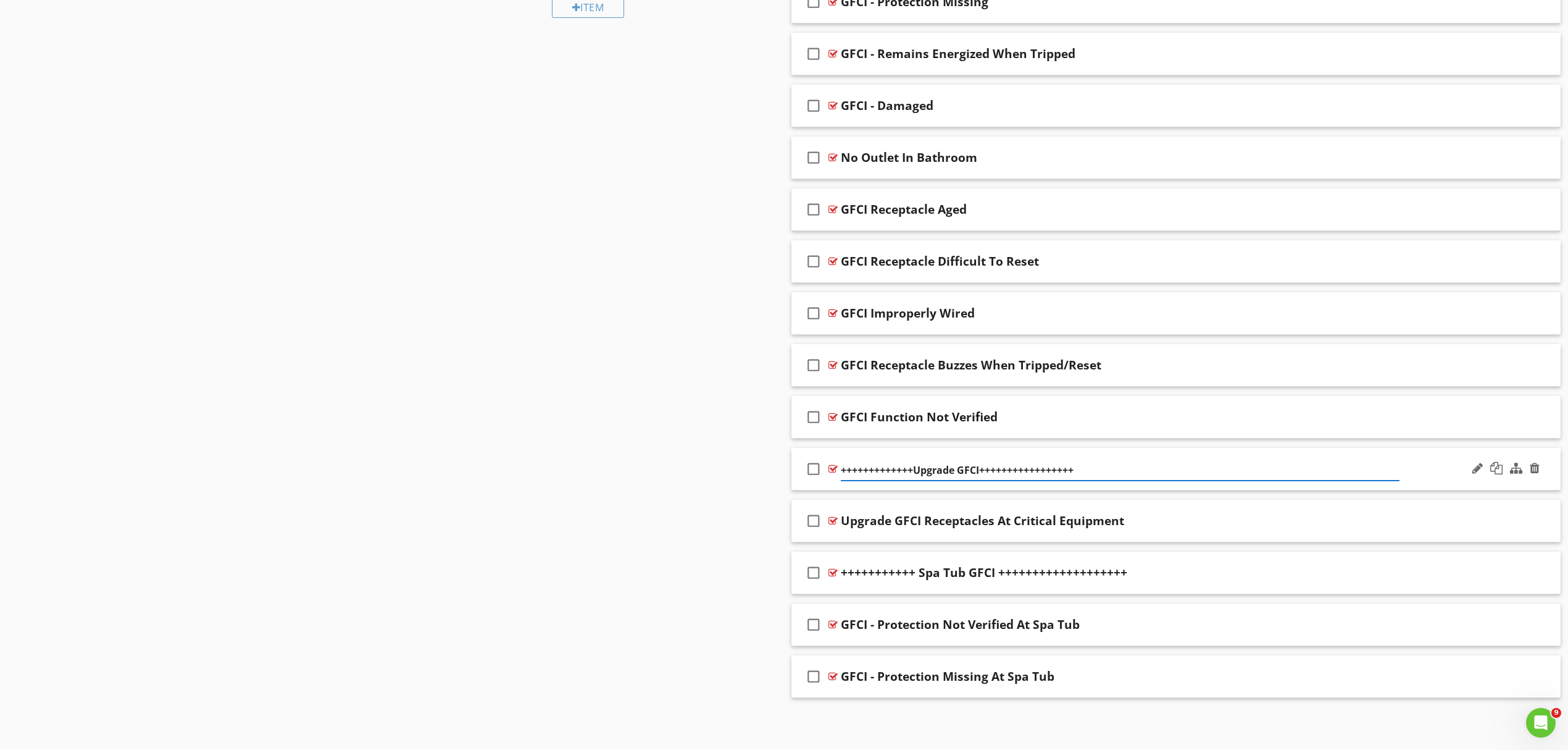
type input "+++++++++++++Upgrade GFCI++++++++++++++++++"
click at [1184, 520] on div "Upgrade GFCI Receptacles At Critical Equipment" at bounding box center [1120, 521] width 559 height 15
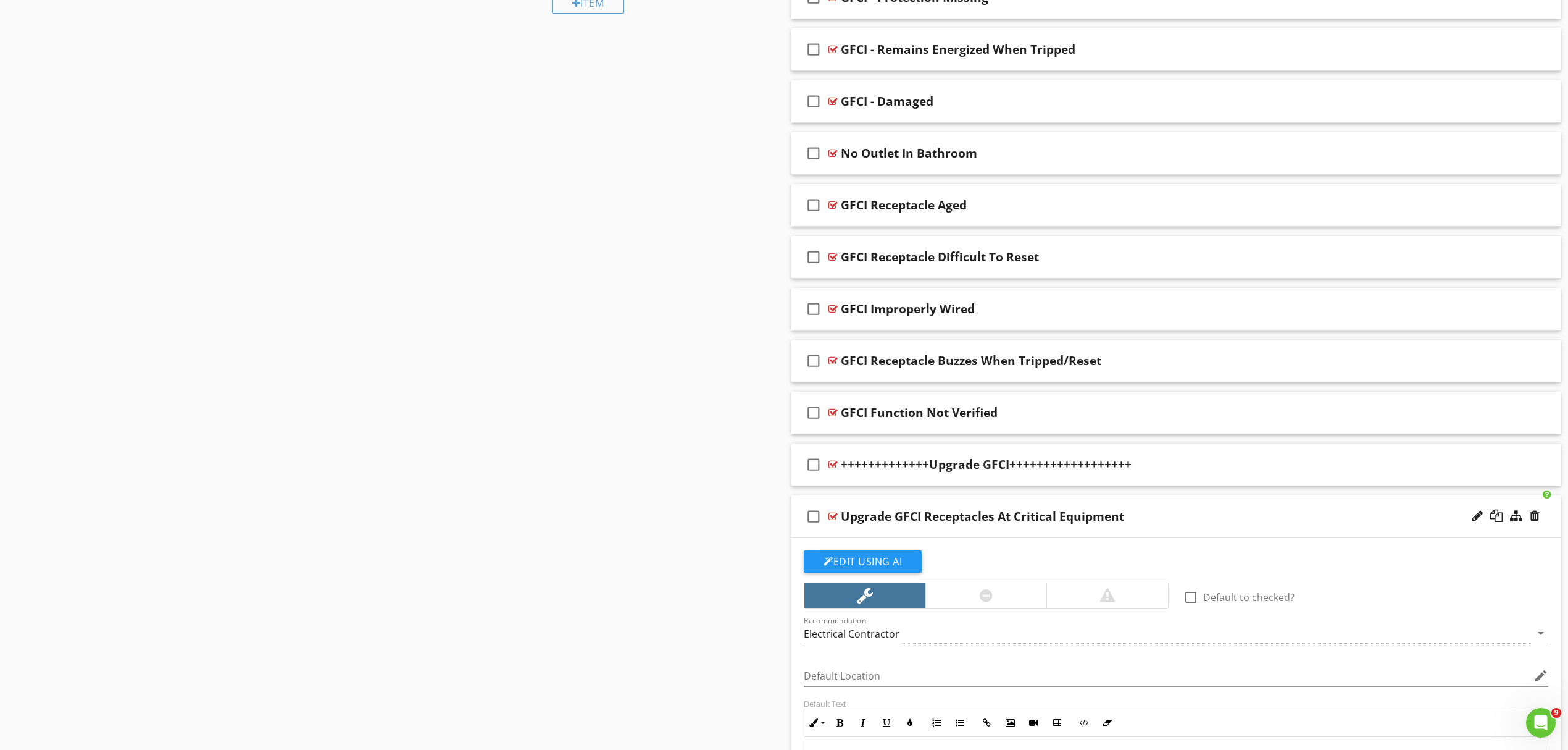
click at [1252, 516] on div "Upgrade GFCI Receptacles At Critical Equipment" at bounding box center [1120, 516] width 559 height 15
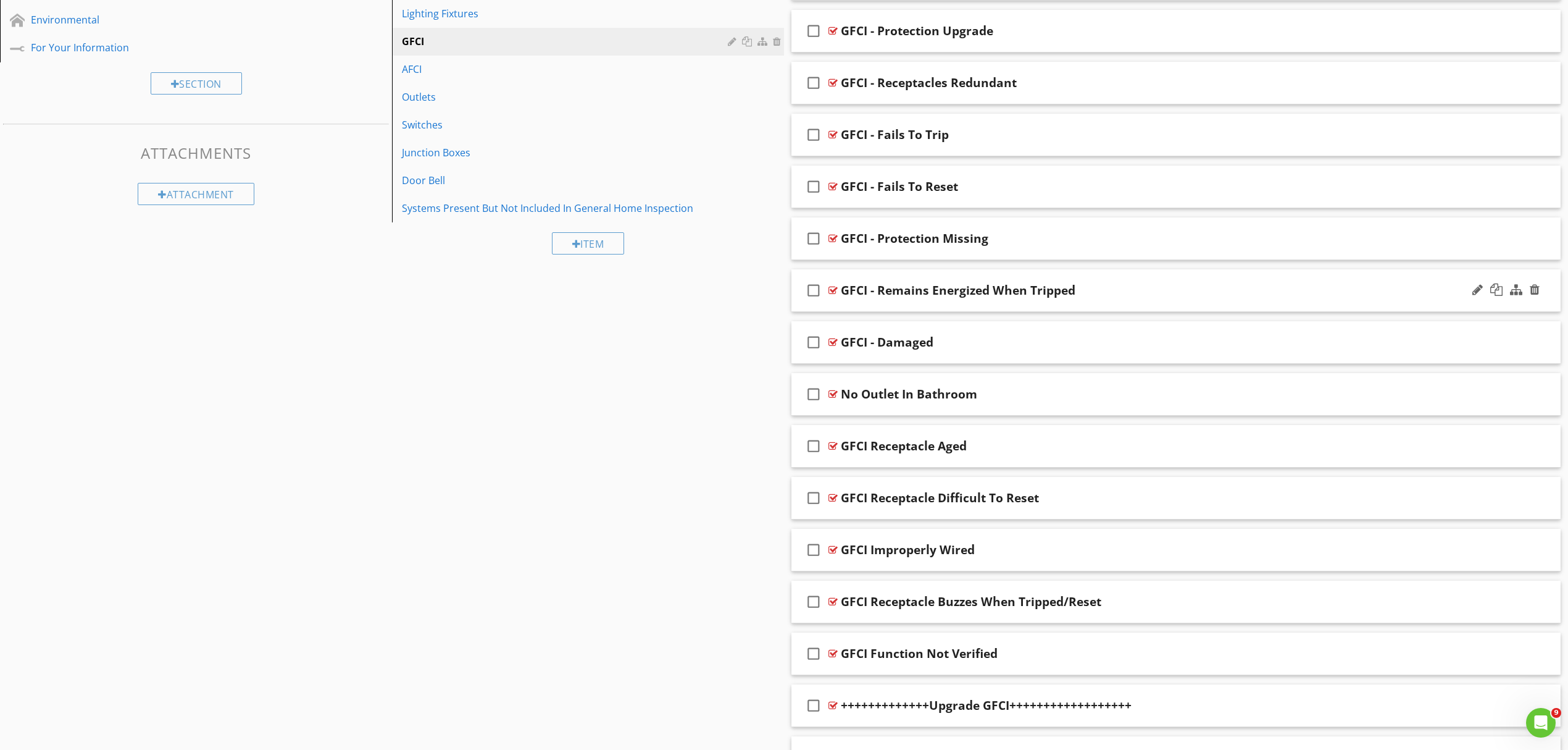
scroll to position [516, 0]
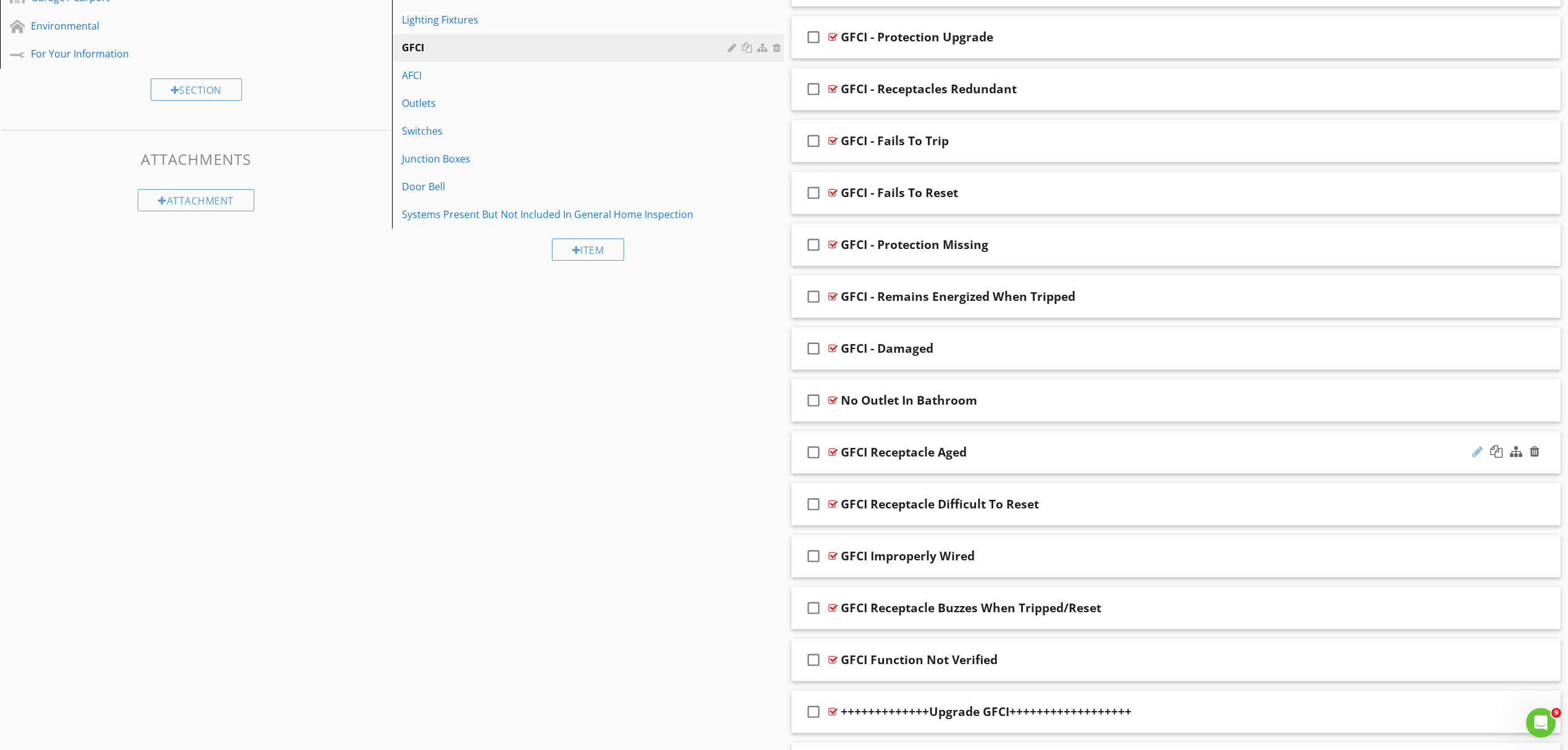
click at [1476, 456] on div at bounding box center [1477, 451] width 11 height 12
click at [865, 452] on input "GFCI Receptacle Aged" at bounding box center [1120, 454] width 559 height 21
type input "GFCI - Receptacle Aged"
click at [1471, 404] on div at bounding box center [1506, 401] width 72 height 30
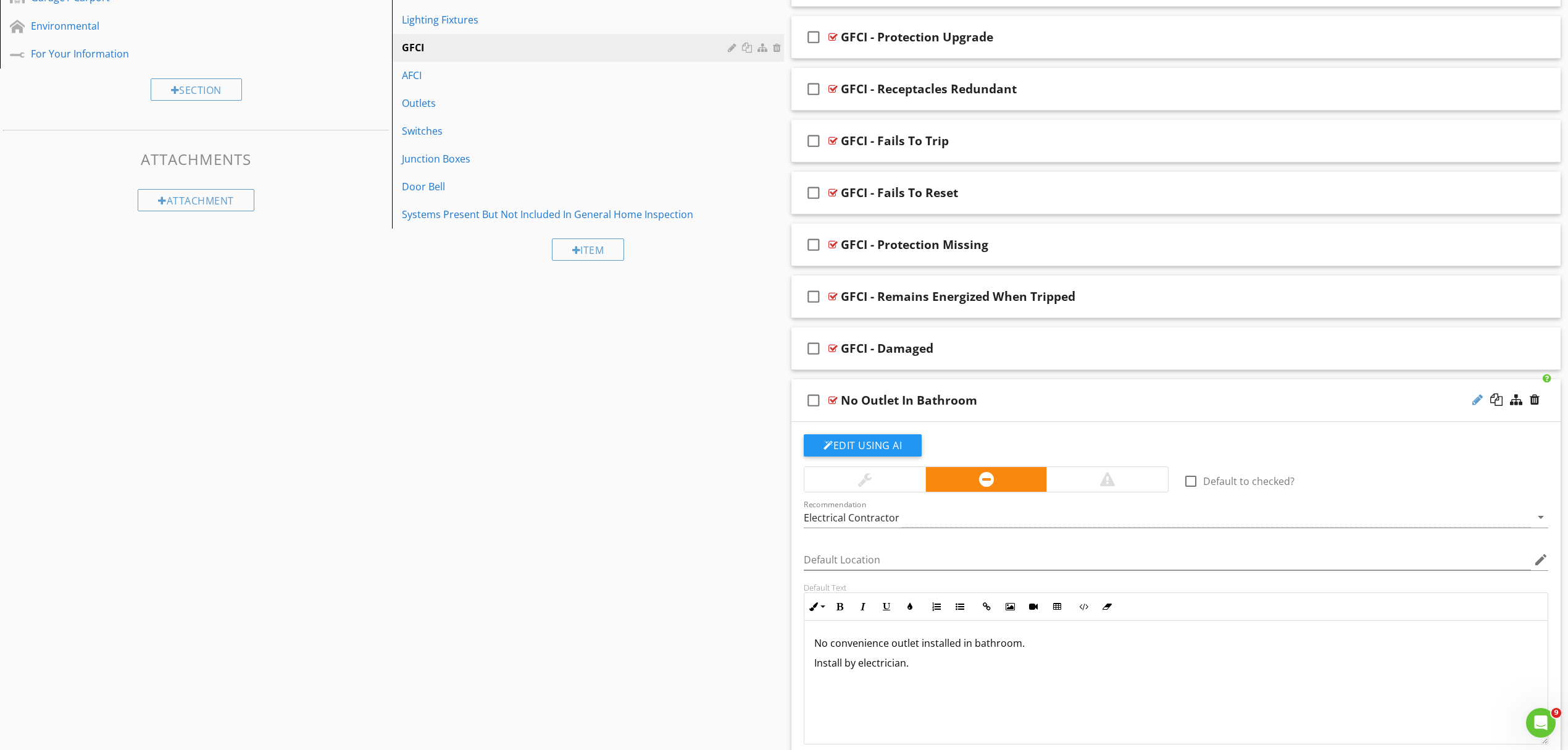
click at [1475, 404] on div at bounding box center [1477, 399] width 11 height 12
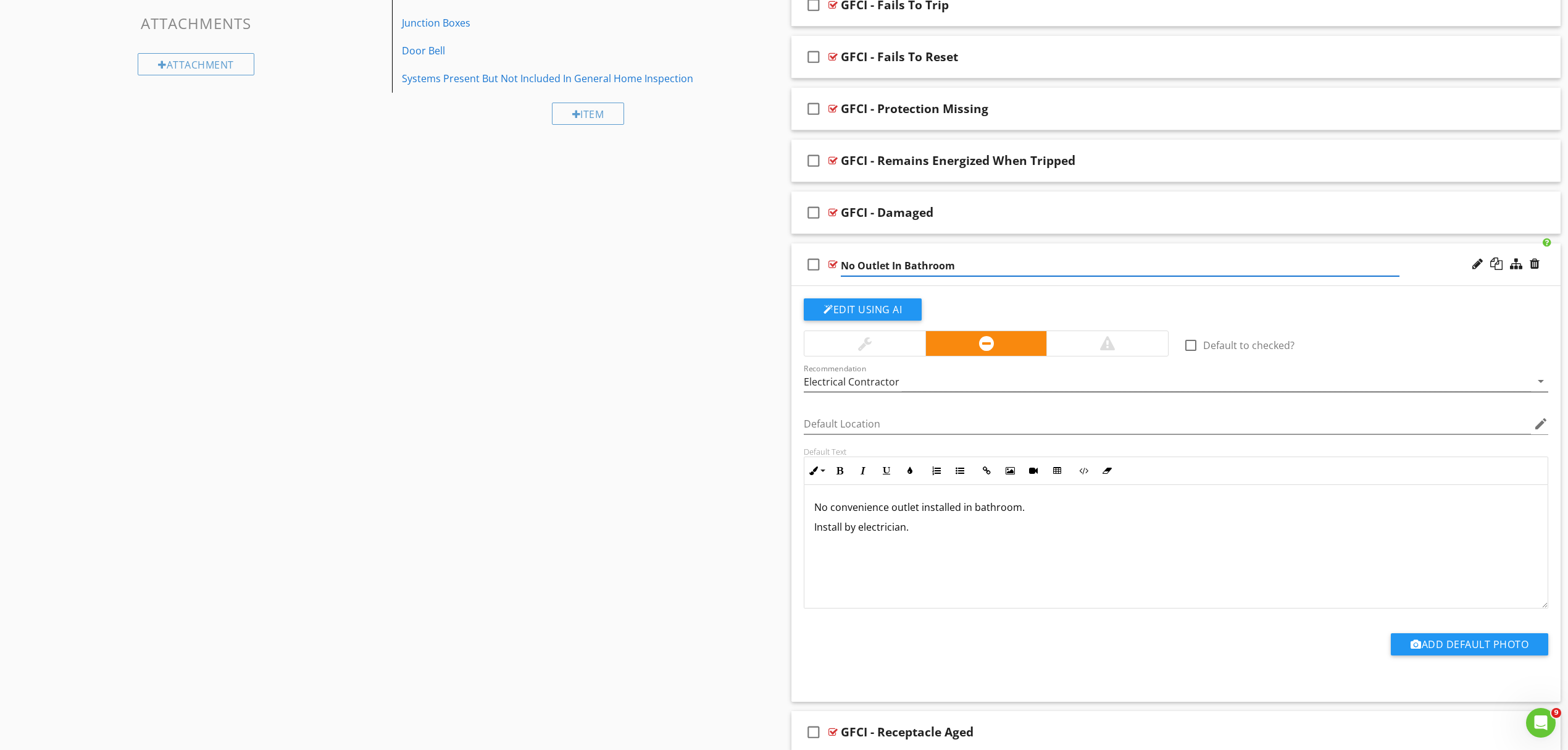
scroll to position [681, 0]
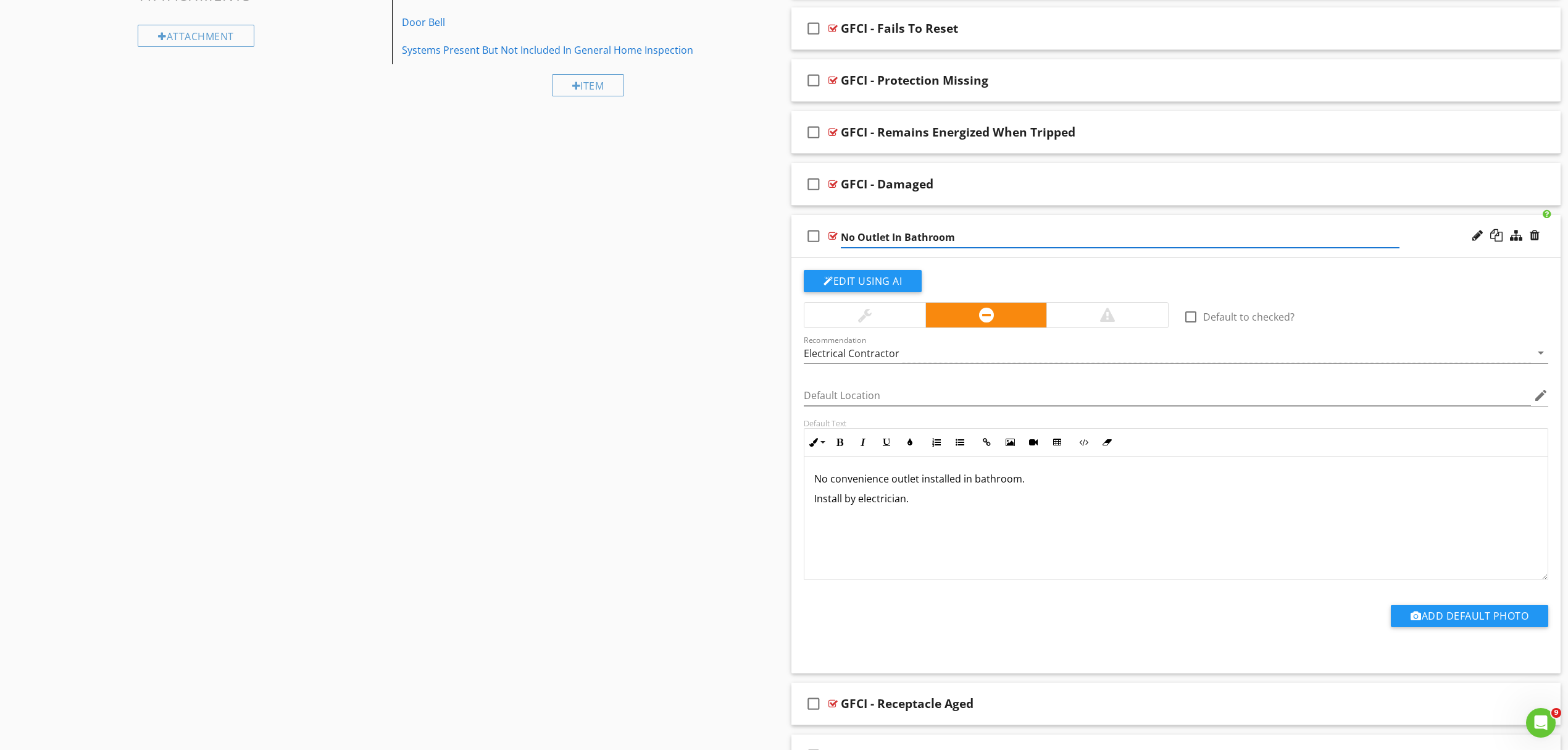
click at [1180, 232] on input "No Outlet In Bathroom" at bounding box center [1120, 237] width 559 height 21
click at [719, 557] on div "Sections Inspection Details Roof Exterior Structure Electrical Plumbing HVAC Fi…" at bounding box center [784, 337] width 1568 height 1789
click at [1312, 246] on div "check_box_outline_blank No Outlet In Bathroom" at bounding box center [1176, 236] width 769 height 43
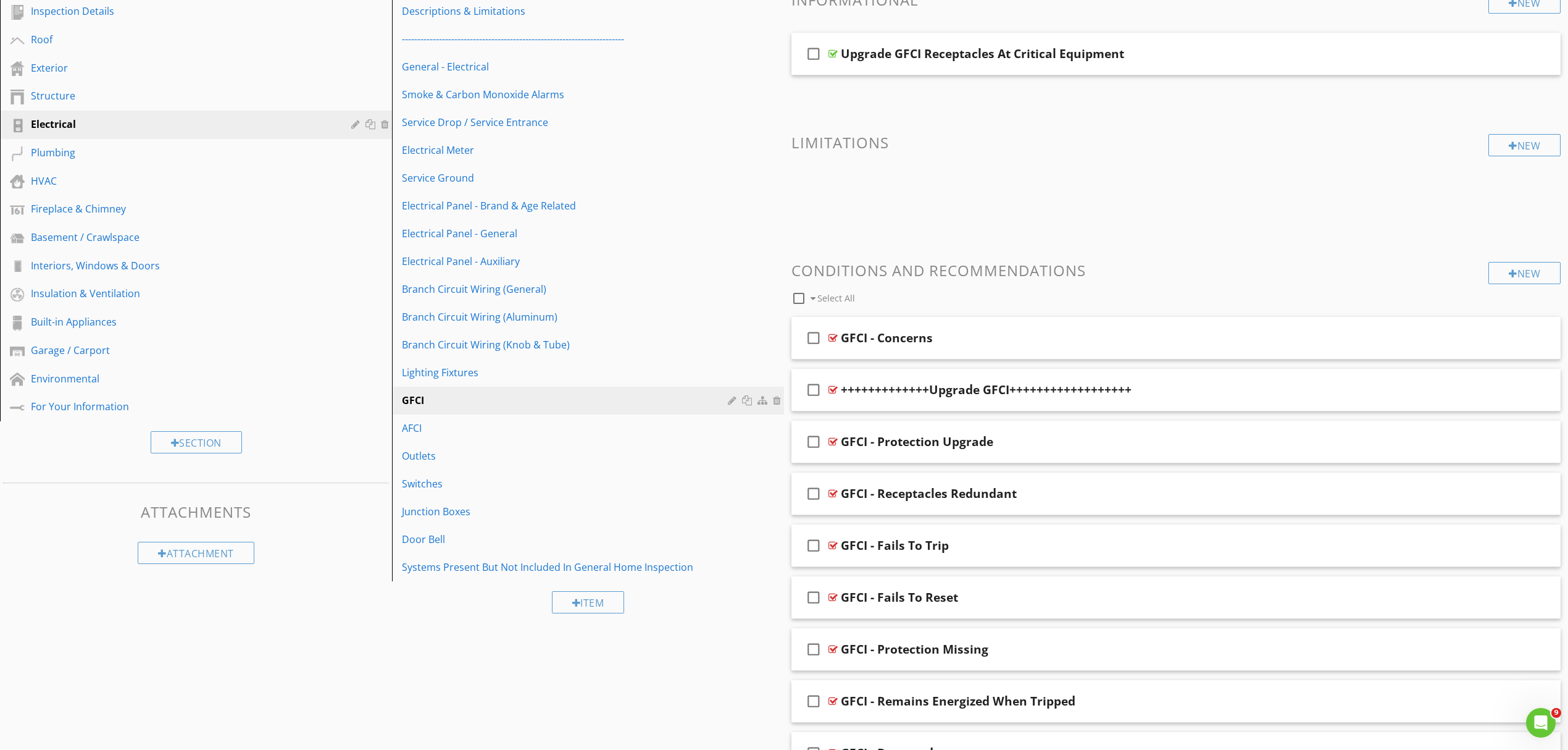
scroll to position [111, 0]
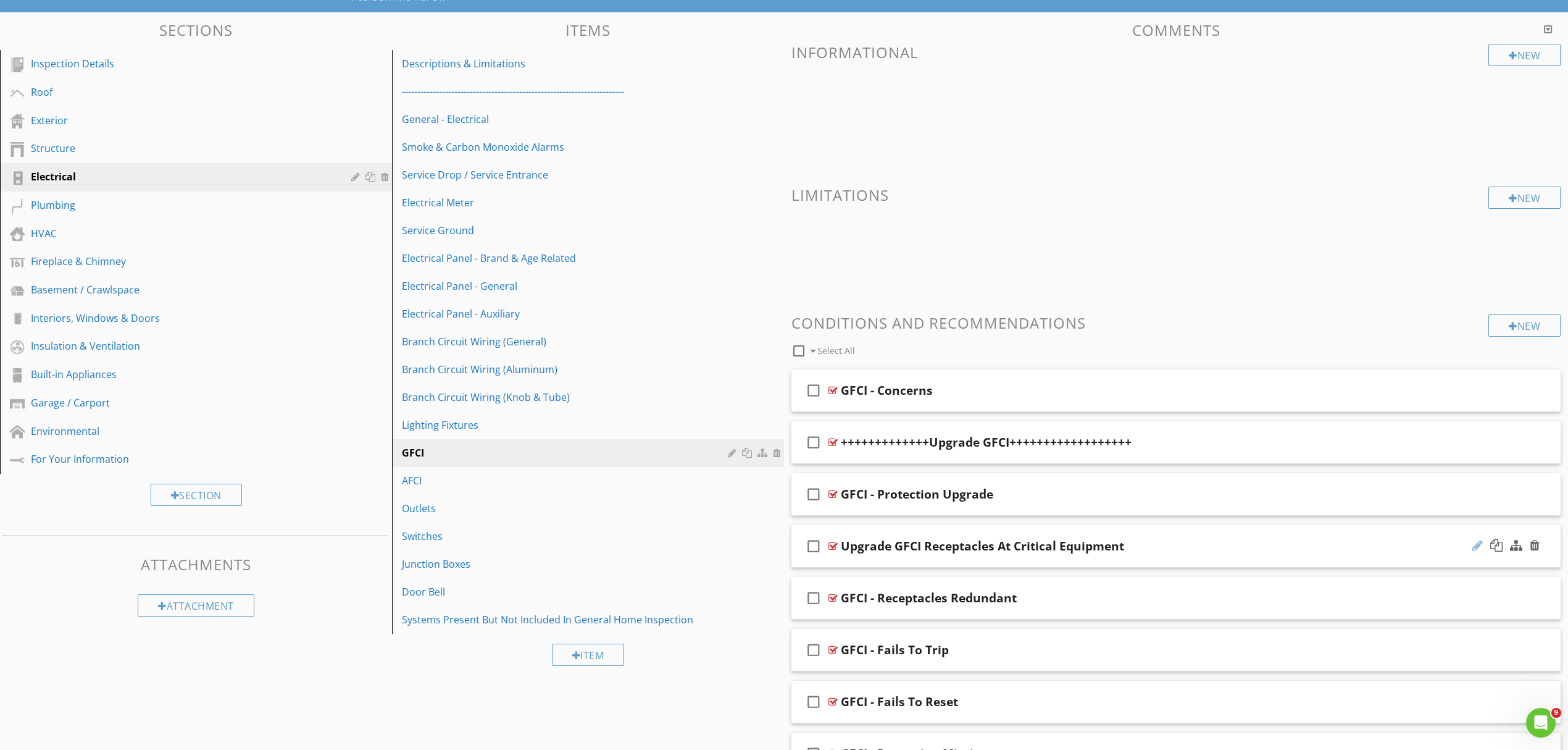
click at [1472, 545] on div at bounding box center [1477, 545] width 11 height 12
click at [887, 545] on input "Upgrade GFCI Receptacles At Critical Equipment" at bounding box center [1120, 547] width 559 height 21
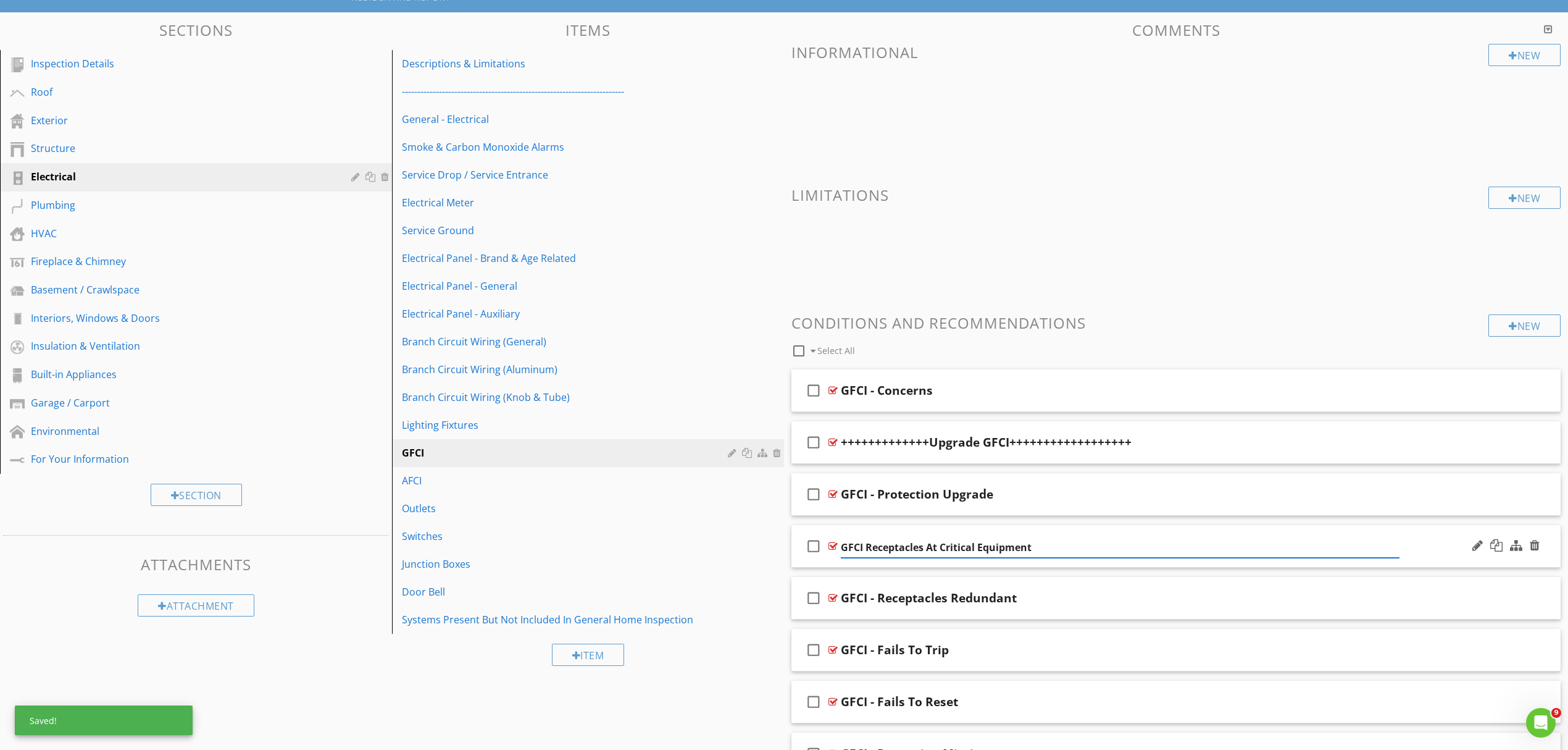
click at [867, 546] on input "GFCI Receptacles At Critical Equipment" at bounding box center [1120, 547] width 559 height 21
type input "GFCI - Upgrade Receptacles At Critical Equipment"
click at [1472, 495] on div at bounding box center [1477, 493] width 11 height 12
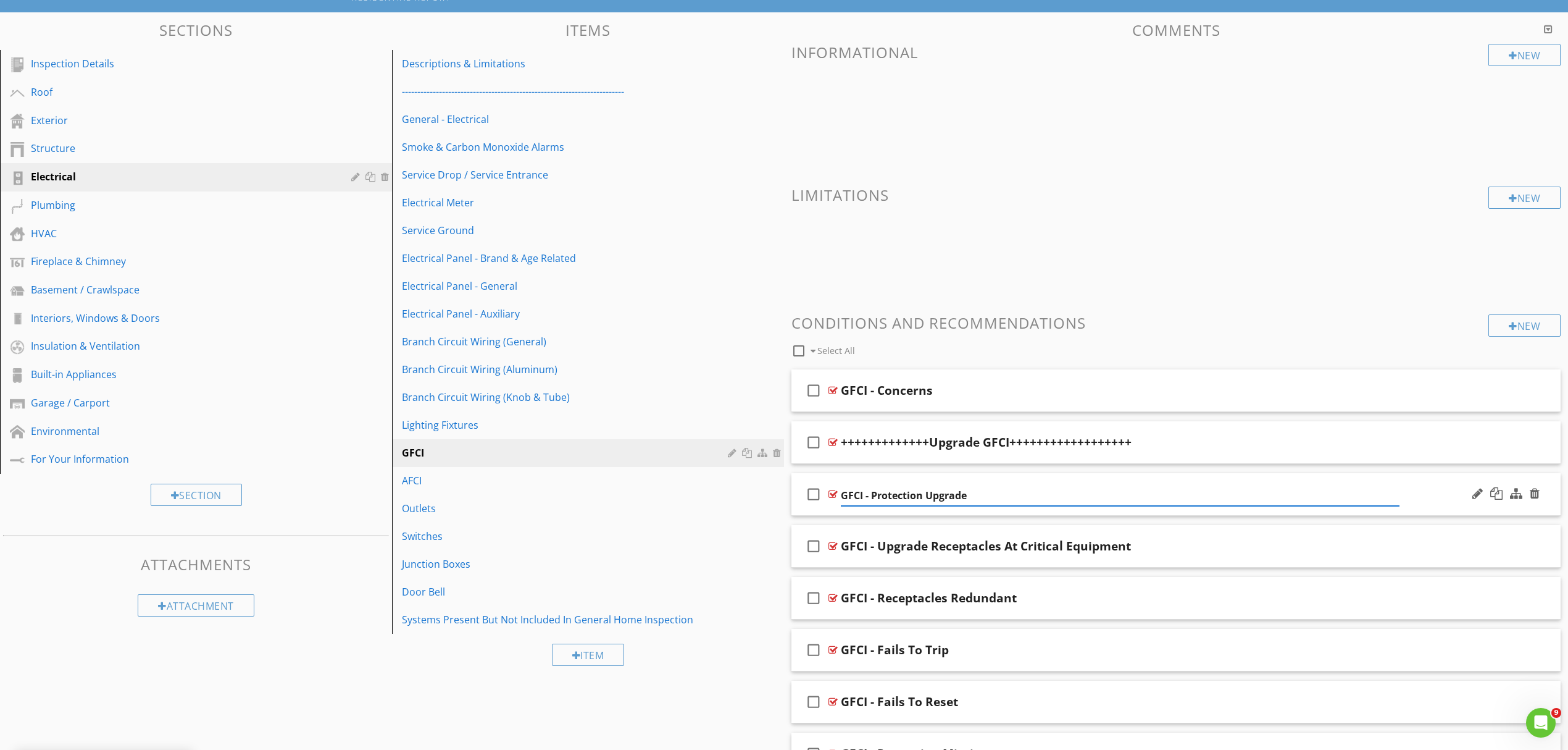
click at [873, 496] on input "GFCI - Protection Upgrade" at bounding box center [1120, 496] width 559 height 21
type input "GFCI - General Protection Upgrade"
click at [1341, 494] on input "GFCI - General Protection Upgrade" at bounding box center [1120, 496] width 559 height 21
click at [1257, 480] on div "check_box_outline_blank GFCI - General Protection Upgrade" at bounding box center [1176, 494] width 769 height 43
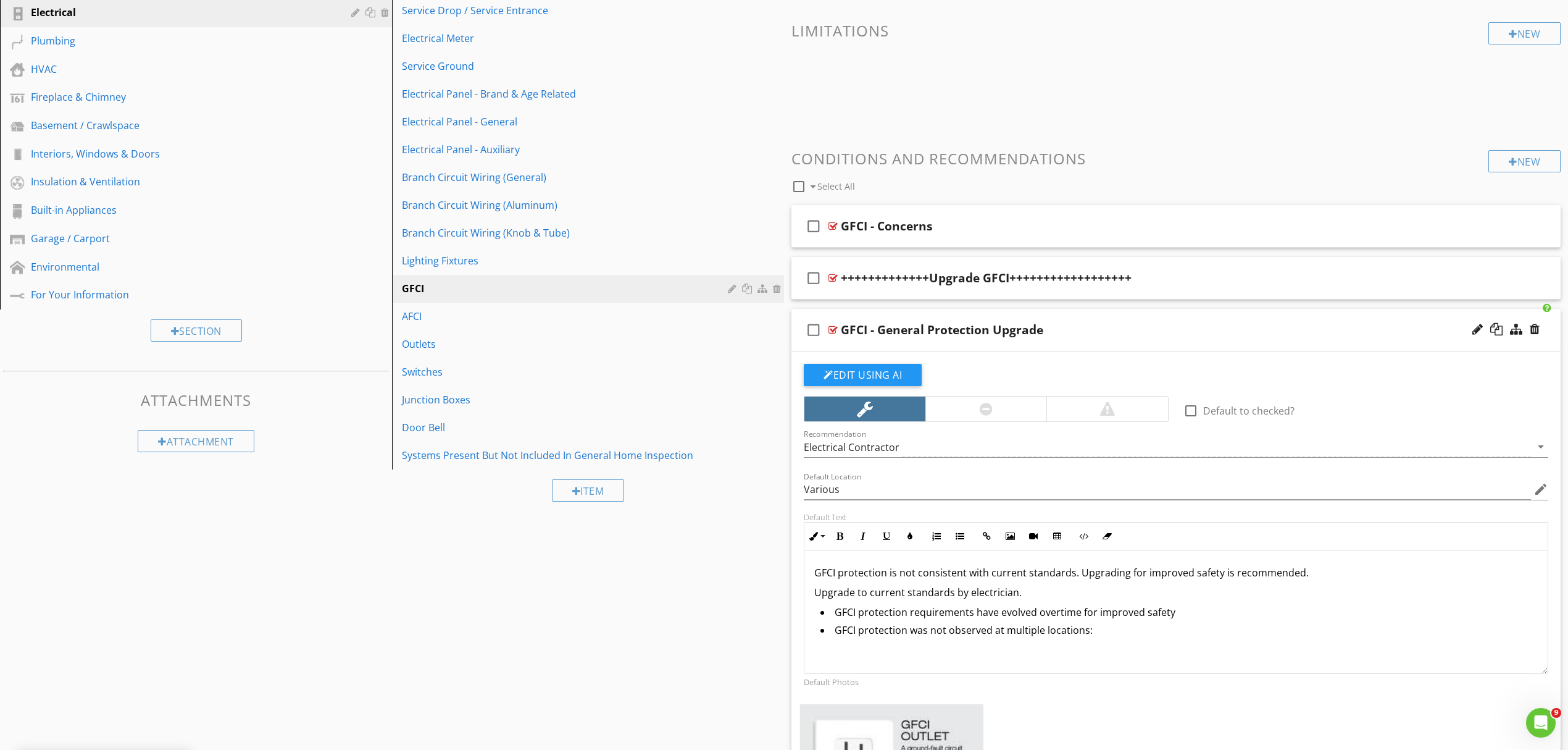
scroll to position [1, 0]
click at [1022, 574] on p "GFCI protection is not consistent with current standards. Upgrading for improve…" at bounding box center [1176, 571] width 723 height 15
click at [840, 574] on p "GFCI protection is not consistent with current standards. Upgrading for improve…" at bounding box center [1176, 571] width 723 height 15
click at [835, 572] on p "GFCI protection is not consistent with current standards. Upgrading for improve…" at bounding box center [1176, 571] width 723 height 15
click at [1122, 635] on li "GFCI protection was not observed at multiple locations:" at bounding box center [1179, 631] width 718 height 18
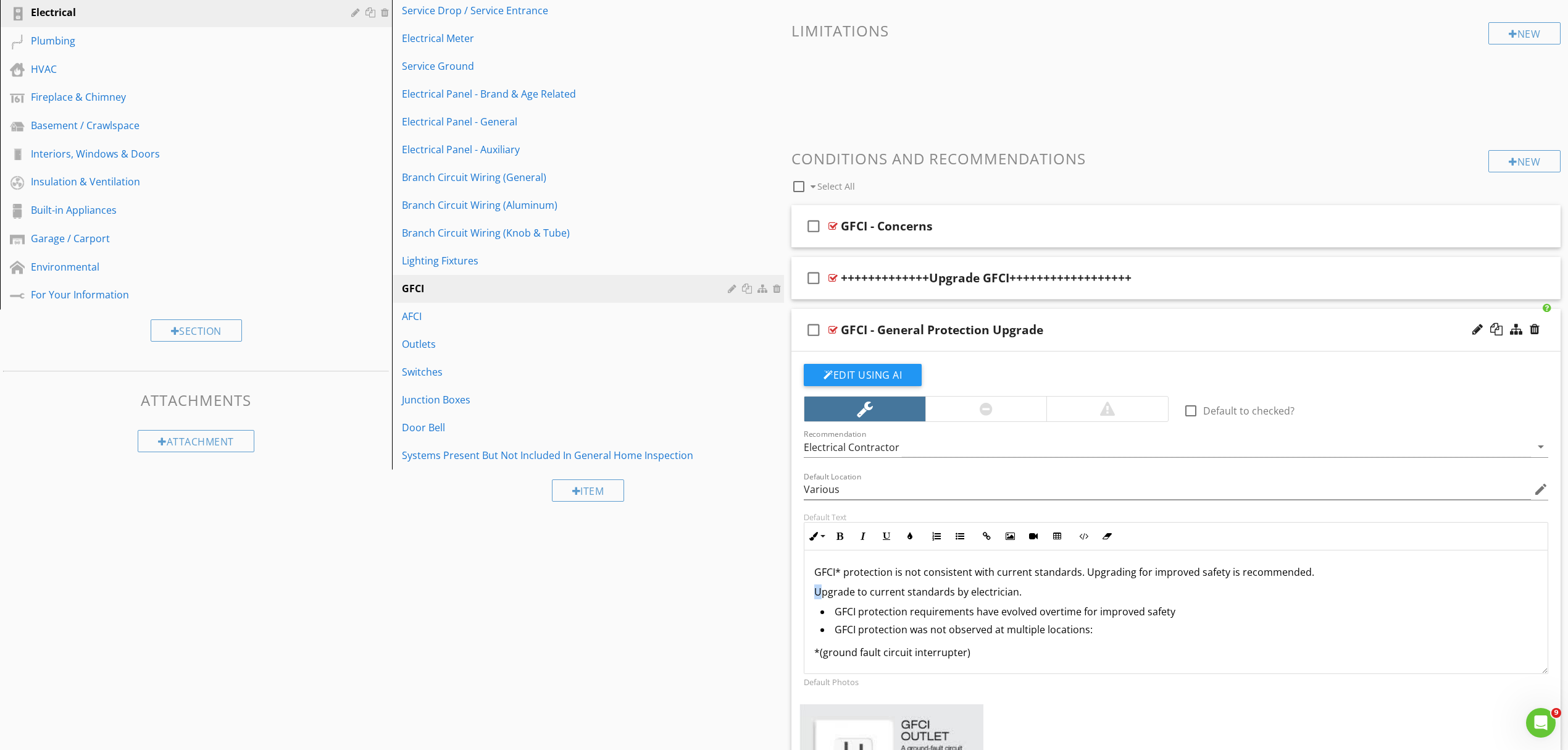
drag, startPoint x: 821, startPoint y: 596, endPoint x: 813, endPoint y: 594, distance: 8.2
click at [813, 594] on div "GFCI* protection is not consistent with current standards. Upgrading for improv…" at bounding box center [1176, 612] width 743 height 125
drag, startPoint x: 1014, startPoint y: 596, endPoint x: 1000, endPoint y: 599, distance: 14.3
click at [1001, 599] on p "Upgrade to current standards by electrician." at bounding box center [1176, 591] width 723 height 15
drag, startPoint x: 967, startPoint y: 596, endPoint x: 857, endPoint y: 596, distance: 110.0
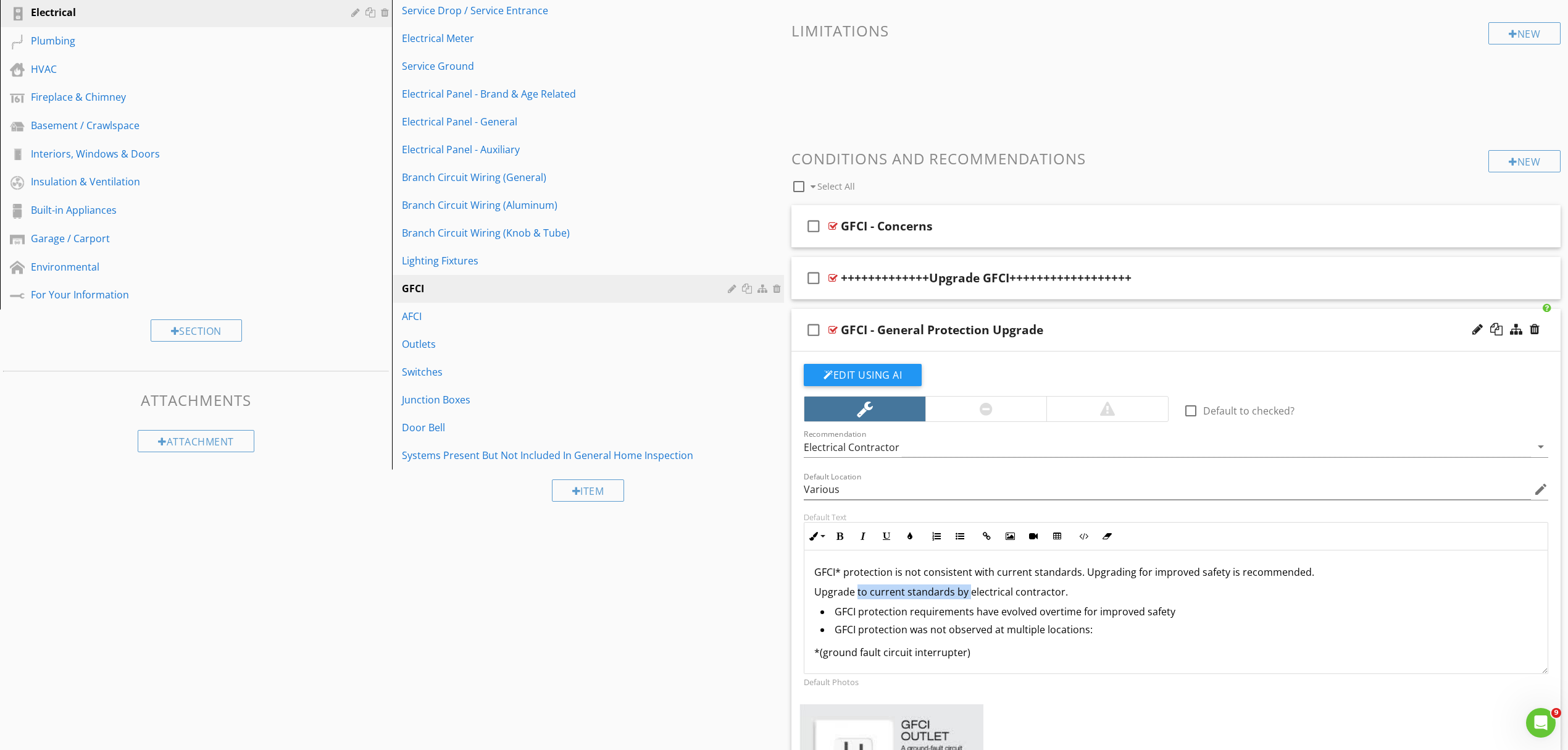
click at [857, 596] on p "Upgrade to current standards by electrical contractor." at bounding box center [1176, 591] width 723 height 15
click at [1036, 598] on p "Upgrade GFCI protection by electrical contractor." at bounding box center [1176, 591] width 723 height 15
drag, startPoint x: 1089, startPoint y: 591, endPoint x: 1077, endPoint y: 593, distance: 12.2
click at [1077, 593] on p "Upgrade GFCI protection by electrical contractor to current." at bounding box center [1176, 591] width 723 height 15
click at [1134, 574] on p "GFCI* protection is not consistent with current standards. Upgrading for improv…" at bounding box center [1176, 571] width 723 height 15
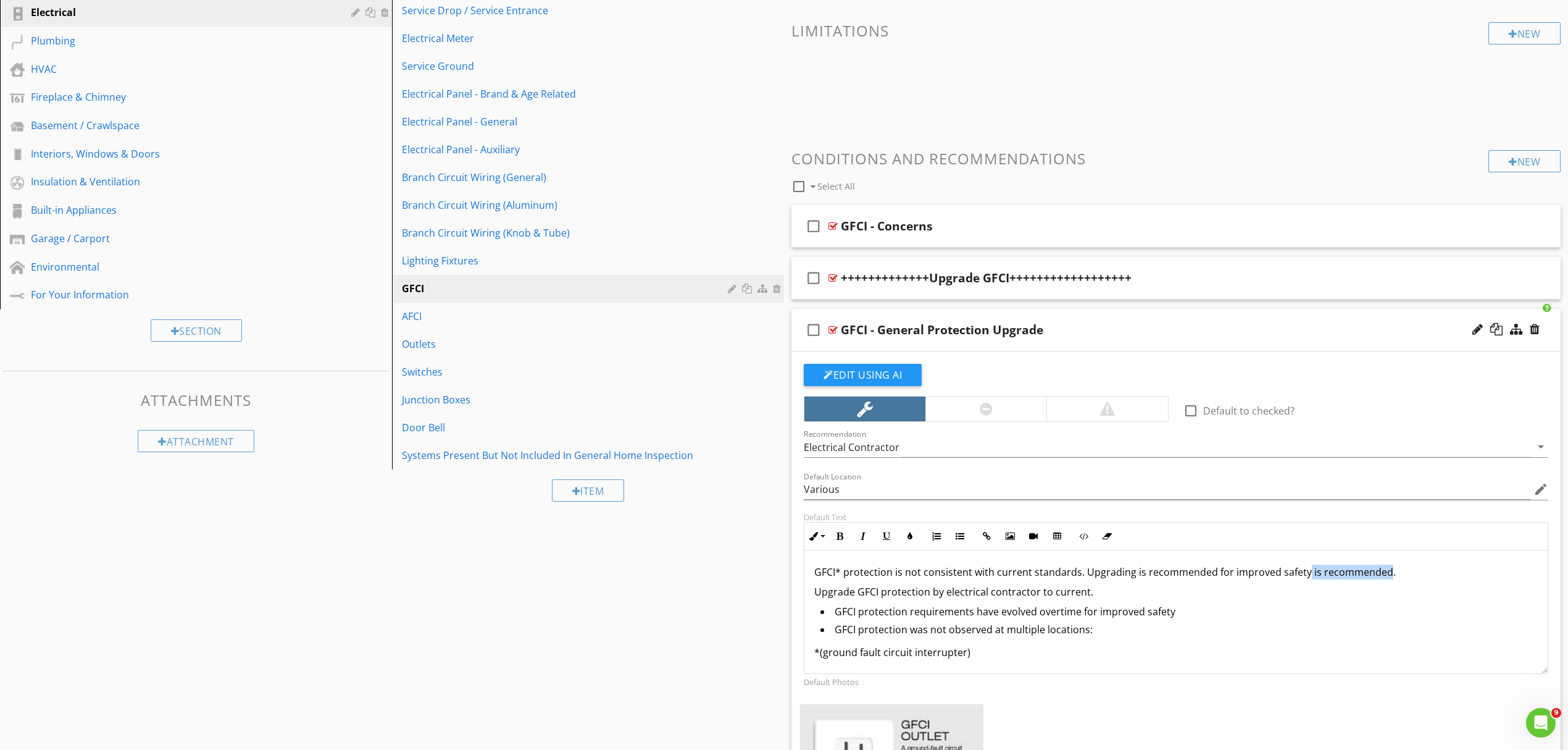
drag, startPoint x: 1303, startPoint y: 576, endPoint x: 1384, endPoint y: 579, distance: 81.1
click at [1384, 579] on p "GFCI* protection is not consistent with current standards. Upgrading is recomme…" at bounding box center [1176, 571] width 723 height 15
drag, startPoint x: 1088, startPoint y: 591, endPoint x: 813, endPoint y: 594, distance: 275.0
click at [813, 594] on div "GFCI* protection is not consistent with current standards. Upgrading is recomme…" at bounding box center [1176, 612] width 743 height 125
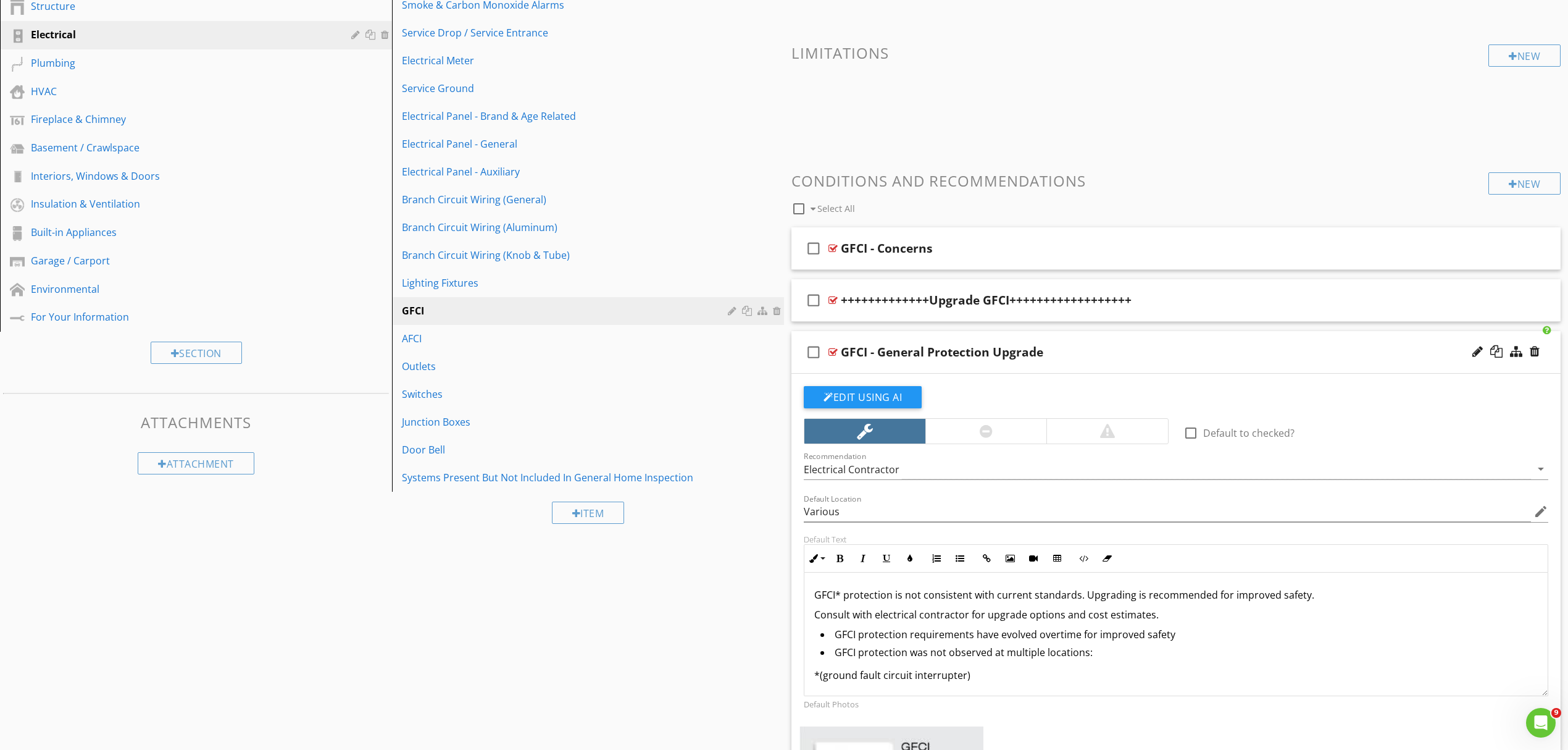
scroll to position [194, 0]
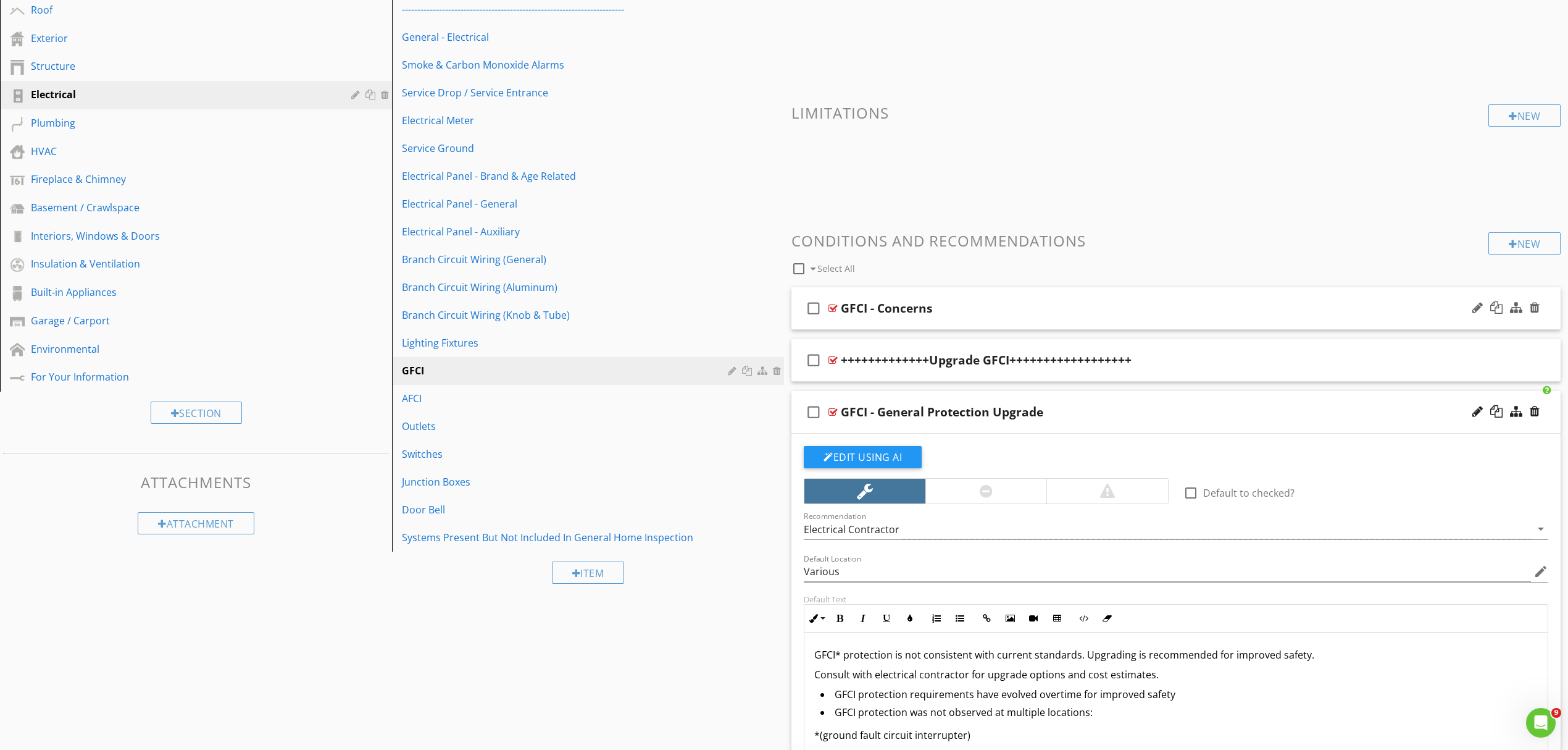
click at [1002, 313] on div "GFCI - Concerns" at bounding box center [1120, 308] width 559 height 15
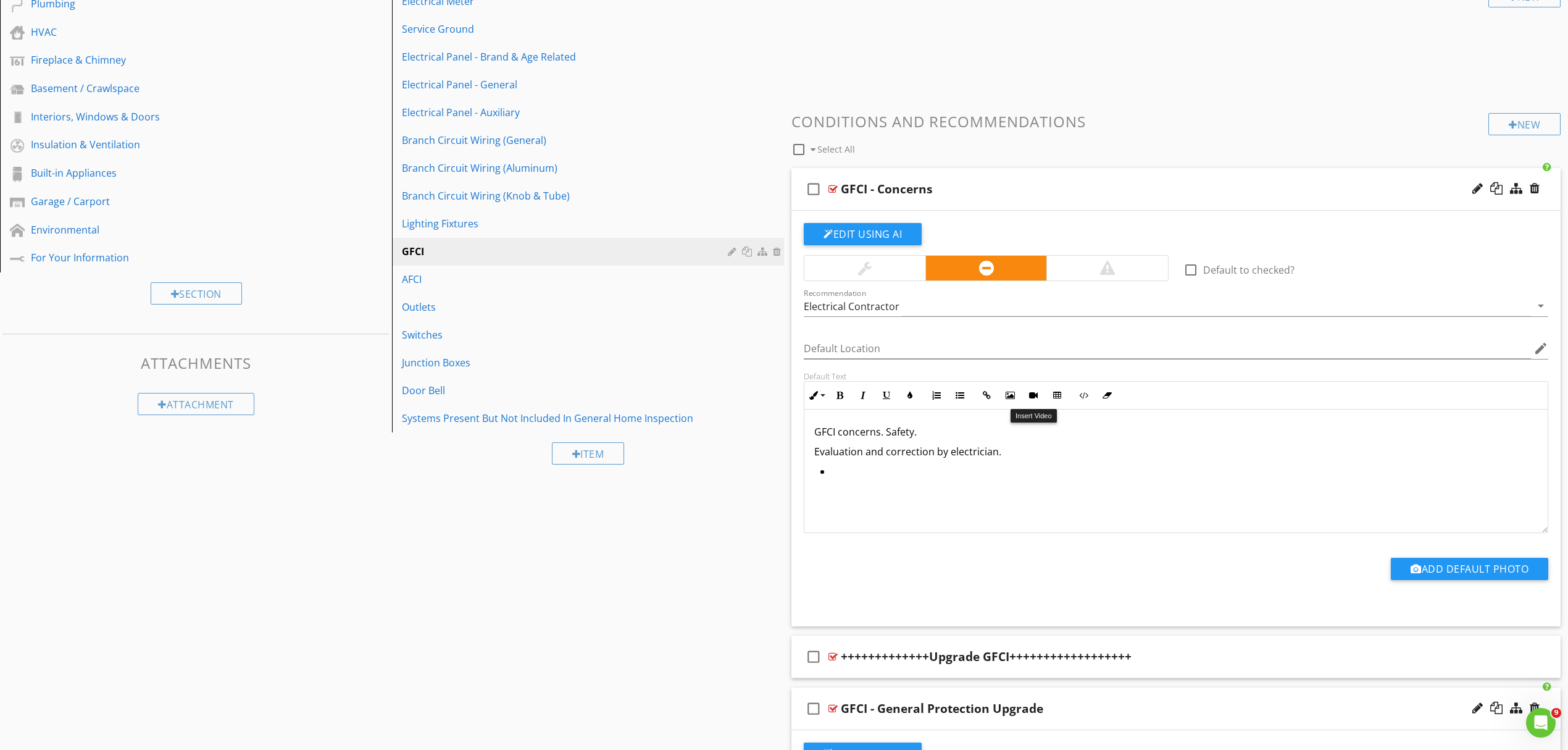
scroll to position [359, 0]
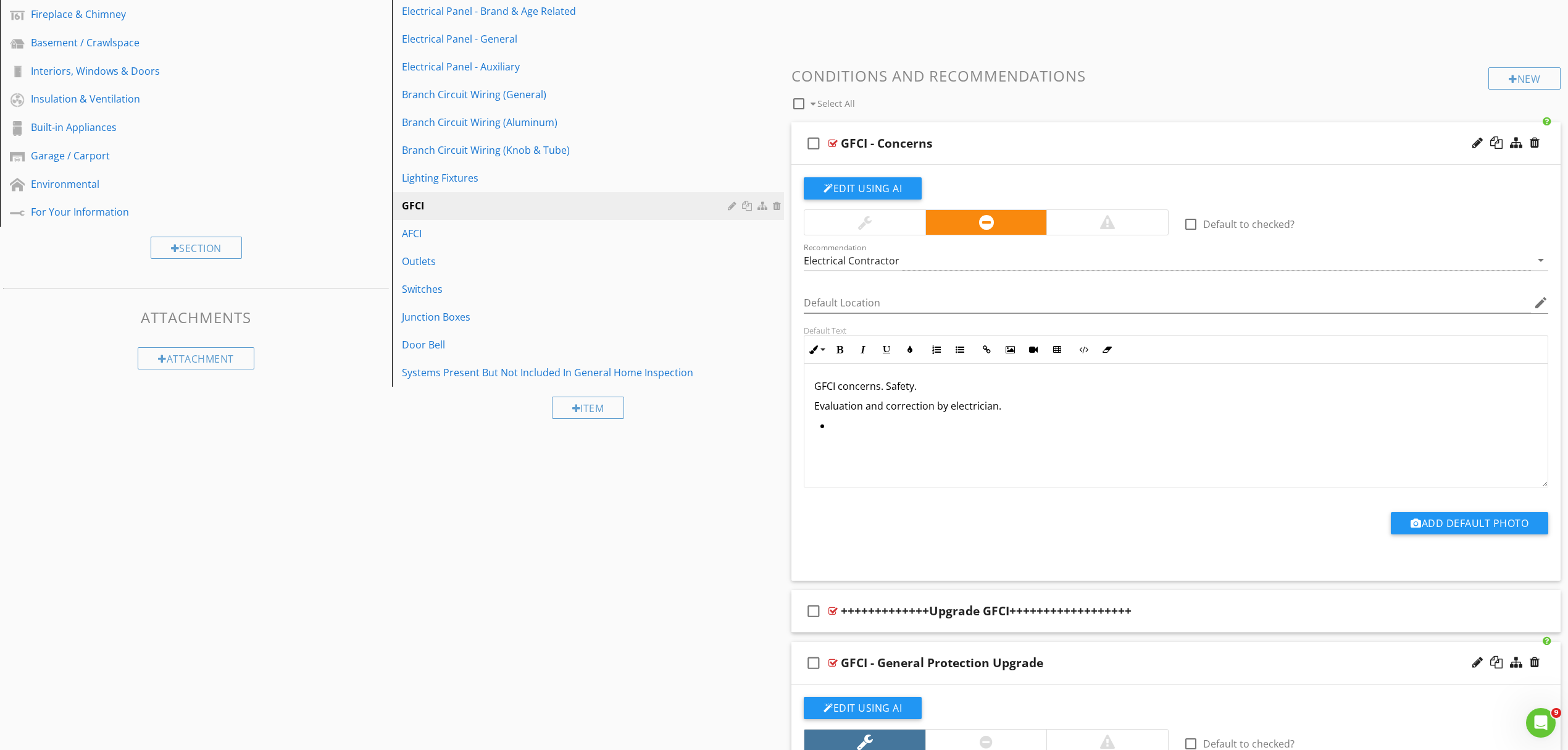
click at [836, 386] on p "GFCI concerns. Safety." at bounding box center [1176, 386] width 723 height 15
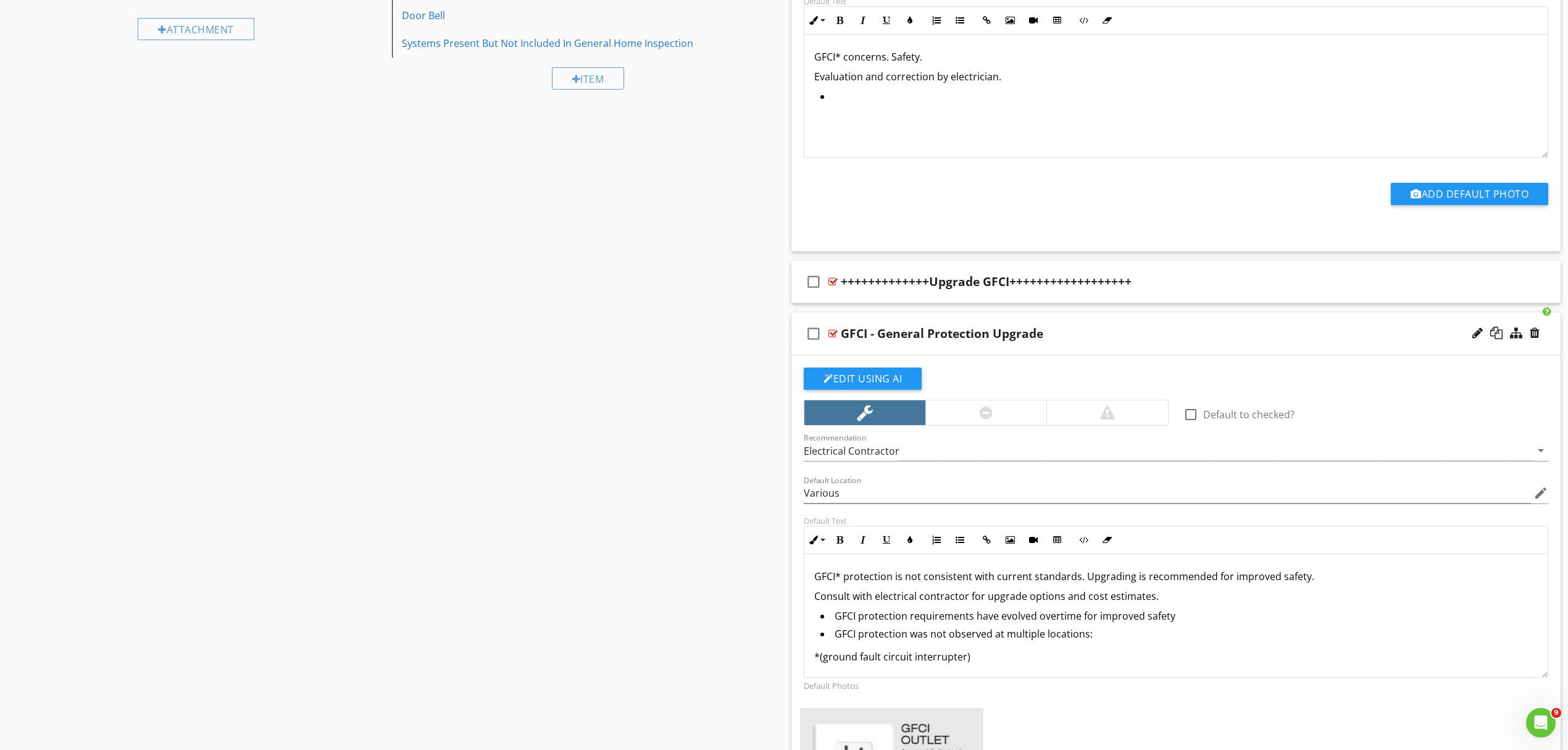
scroll to position [1, 0]
drag, startPoint x: 982, startPoint y: 659, endPoint x: 778, endPoint y: 653, distance: 204.1
click at [779, 653] on div "Sections Inspection Details Roof Exterior Structure Electrical Plumbing HVAC Fi…" at bounding box center [784, 626] width 1568 height 2381
copy p "*(ground fault circuit interrupter)"
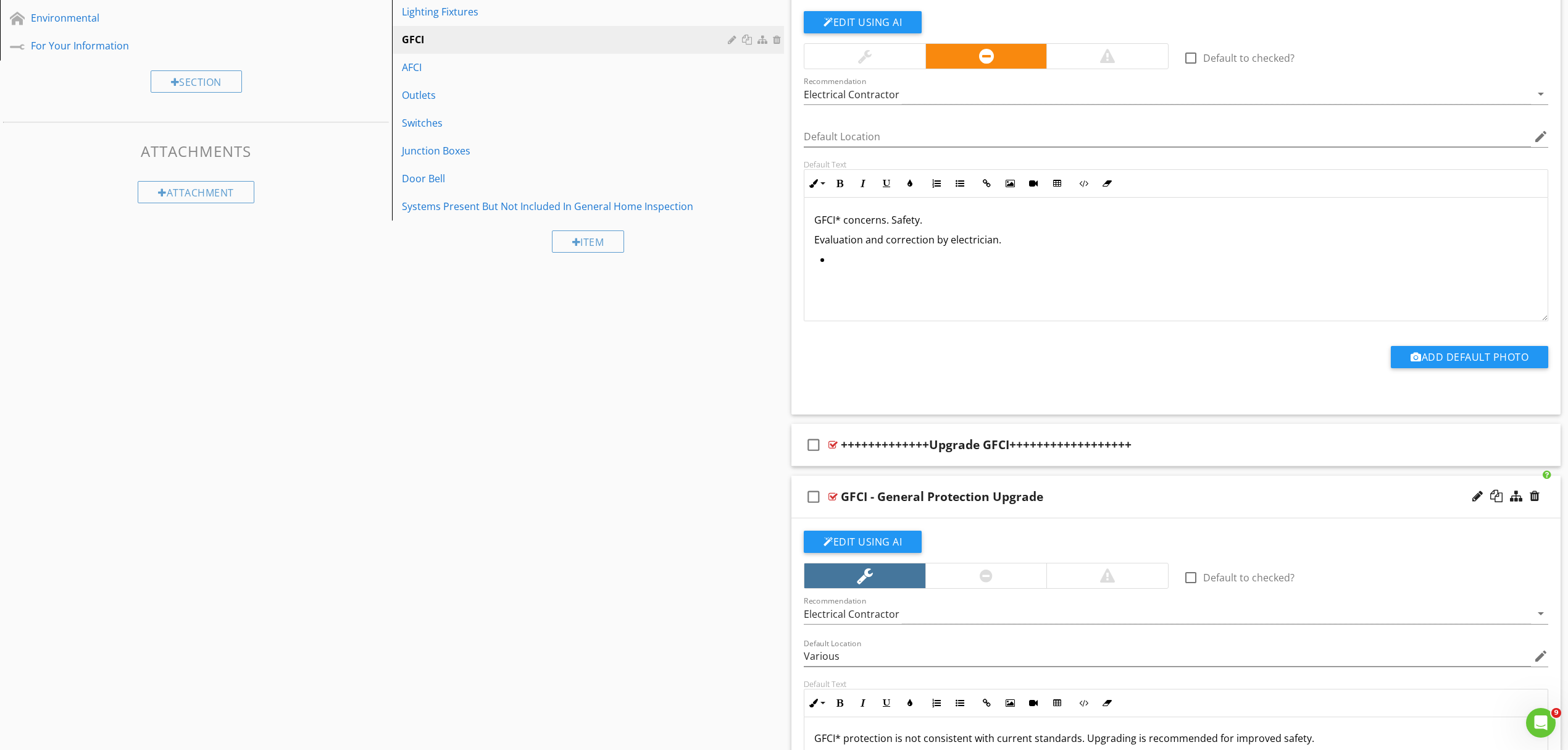
scroll to position [523, 0]
click at [843, 298] on div "GFCI* concerns. Safety. Evaluation and correction by electrician." at bounding box center [1176, 261] width 743 height 124
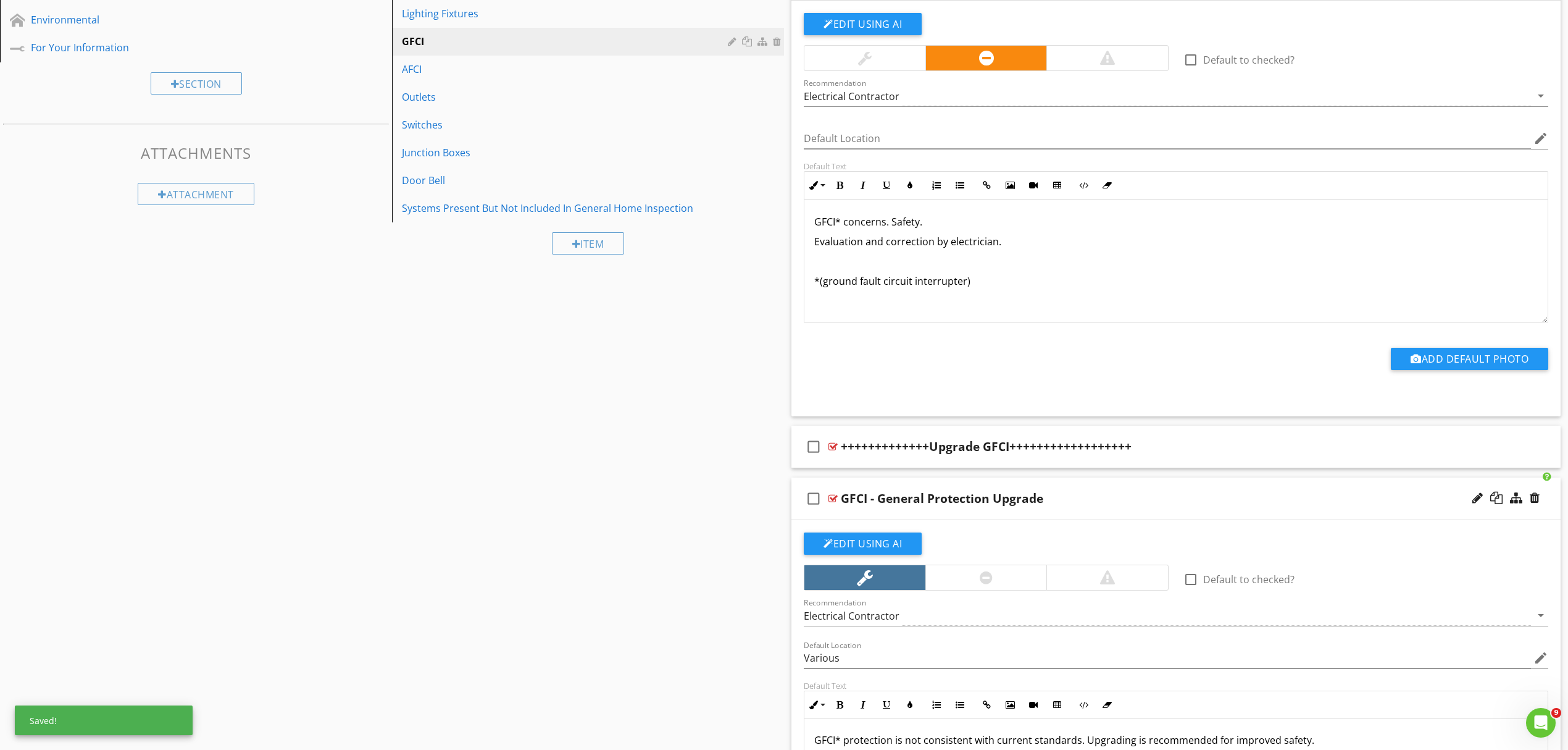
click at [831, 261] on p at bounding box center [1176, 261] width 723 height 15
click at [957, 189] on icon "button" at bounding box center [960, 185] width 9 height 9
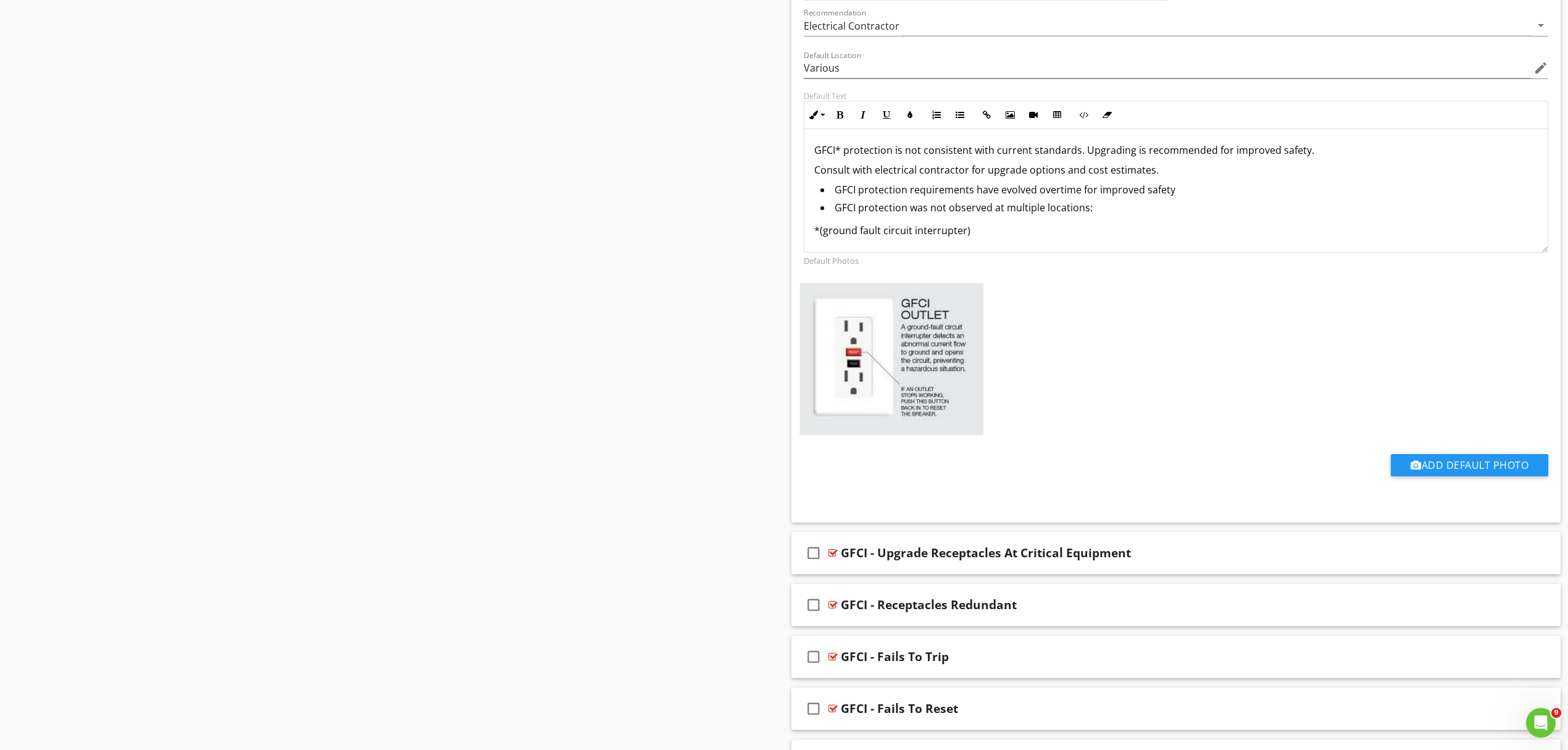
scroll to position [1181, 0]
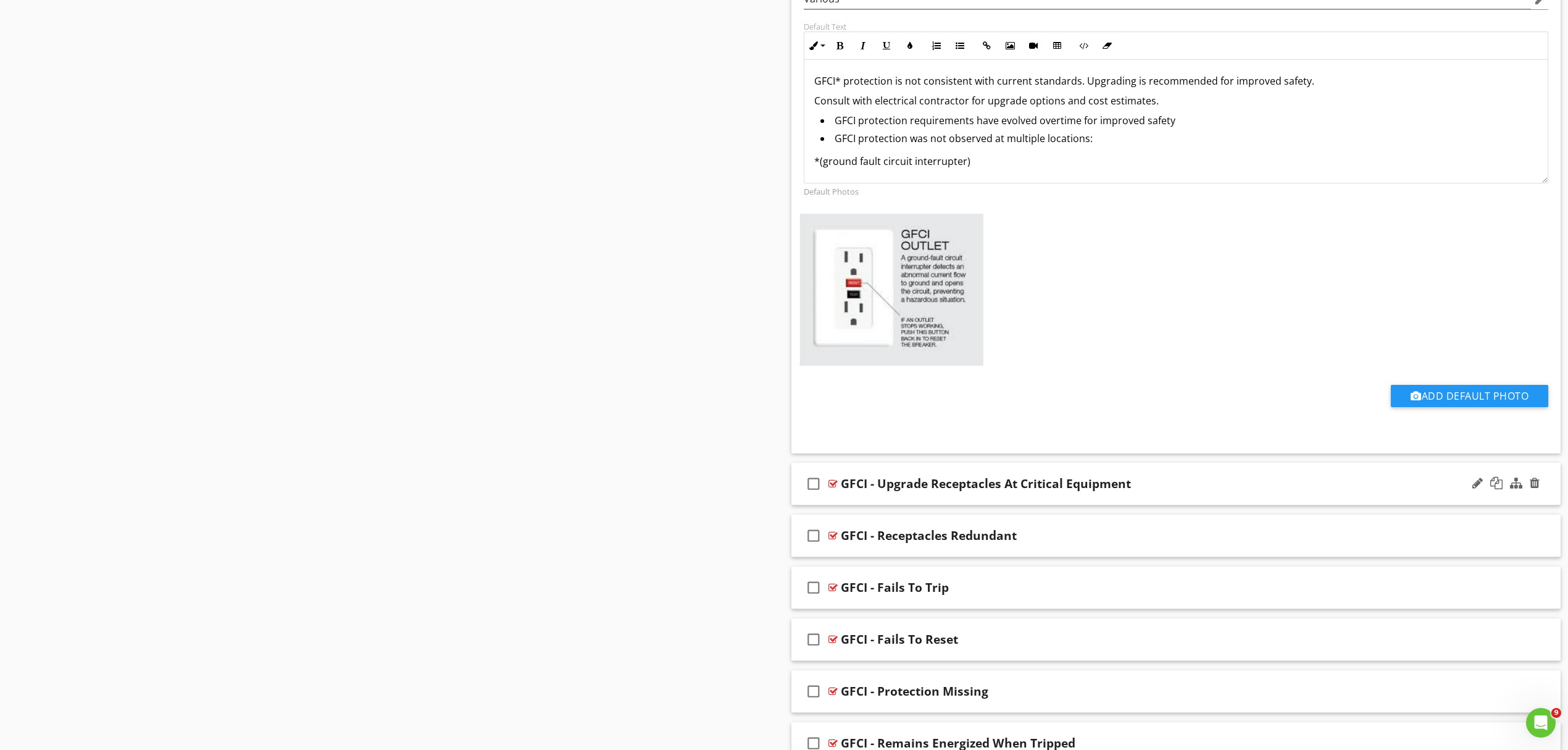
click at [1226, 491] on div "GFCI - Upgrade Receptacles At Critical Equipment" at bounding box center [1120, 484] width 559 height 15
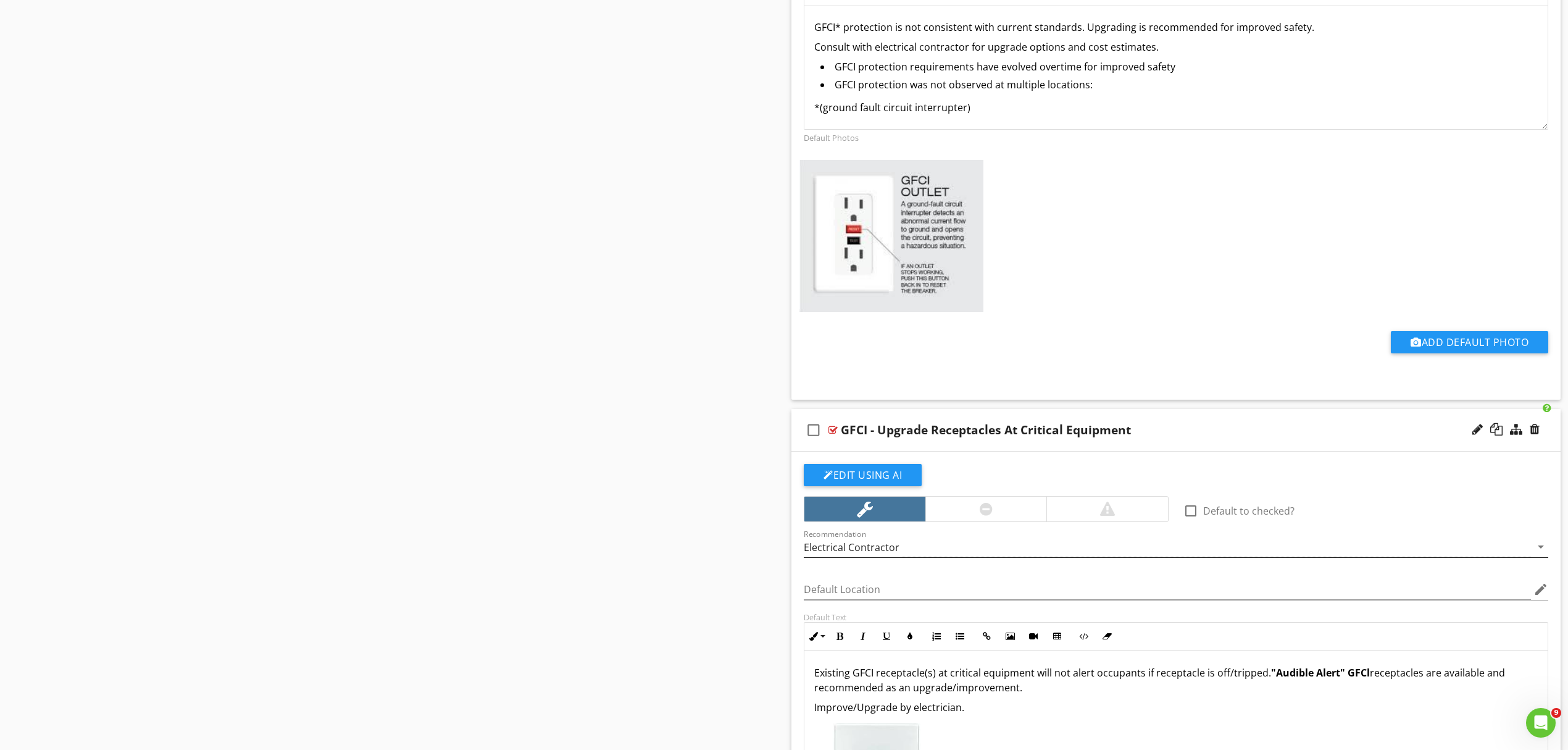
scroll to position [1264, 0]
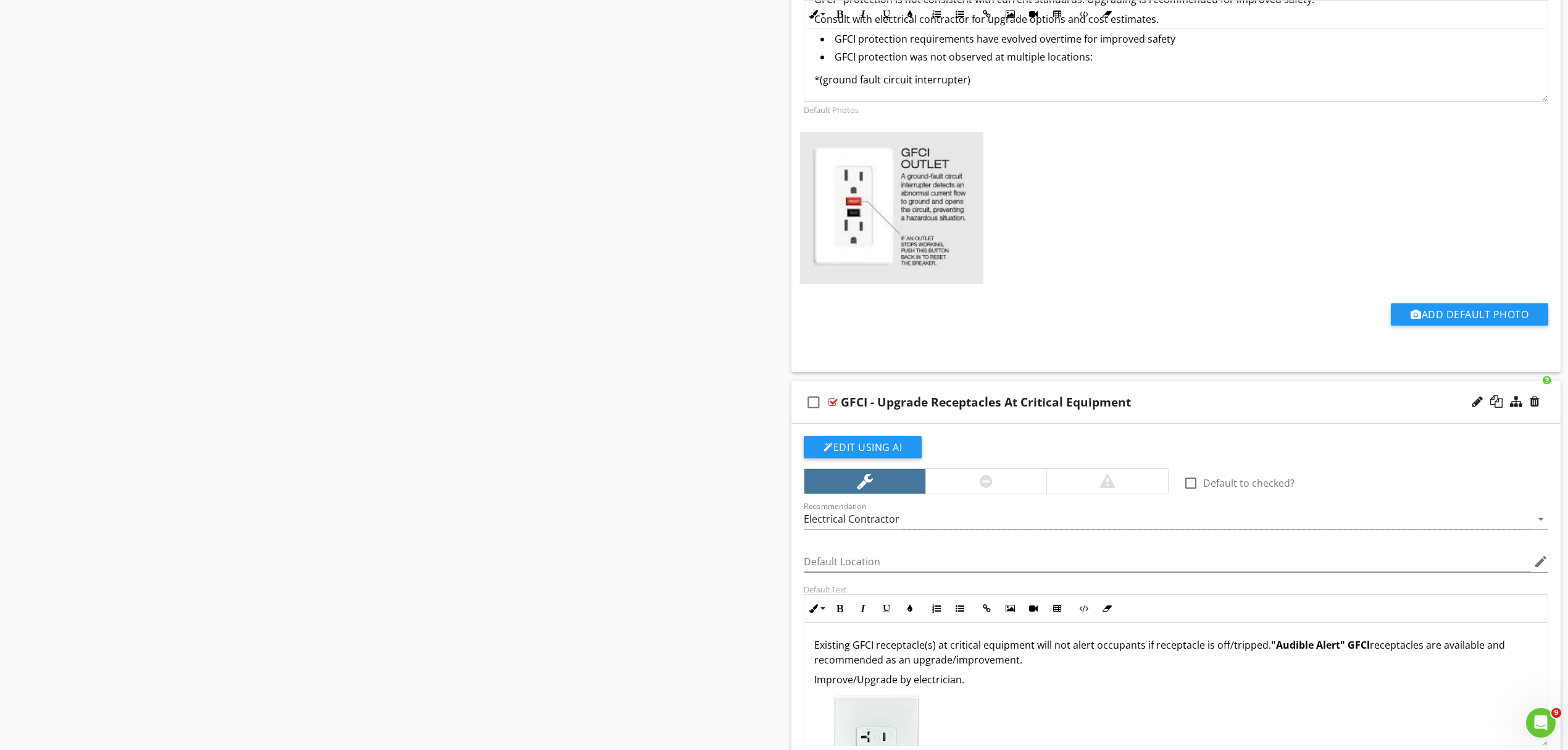
click at [873, 646] on p "Existing GFCI receptacle(s) at critical equipment will not alert occupants if r…" at bounding box center [1176, 652] width 723 height 30
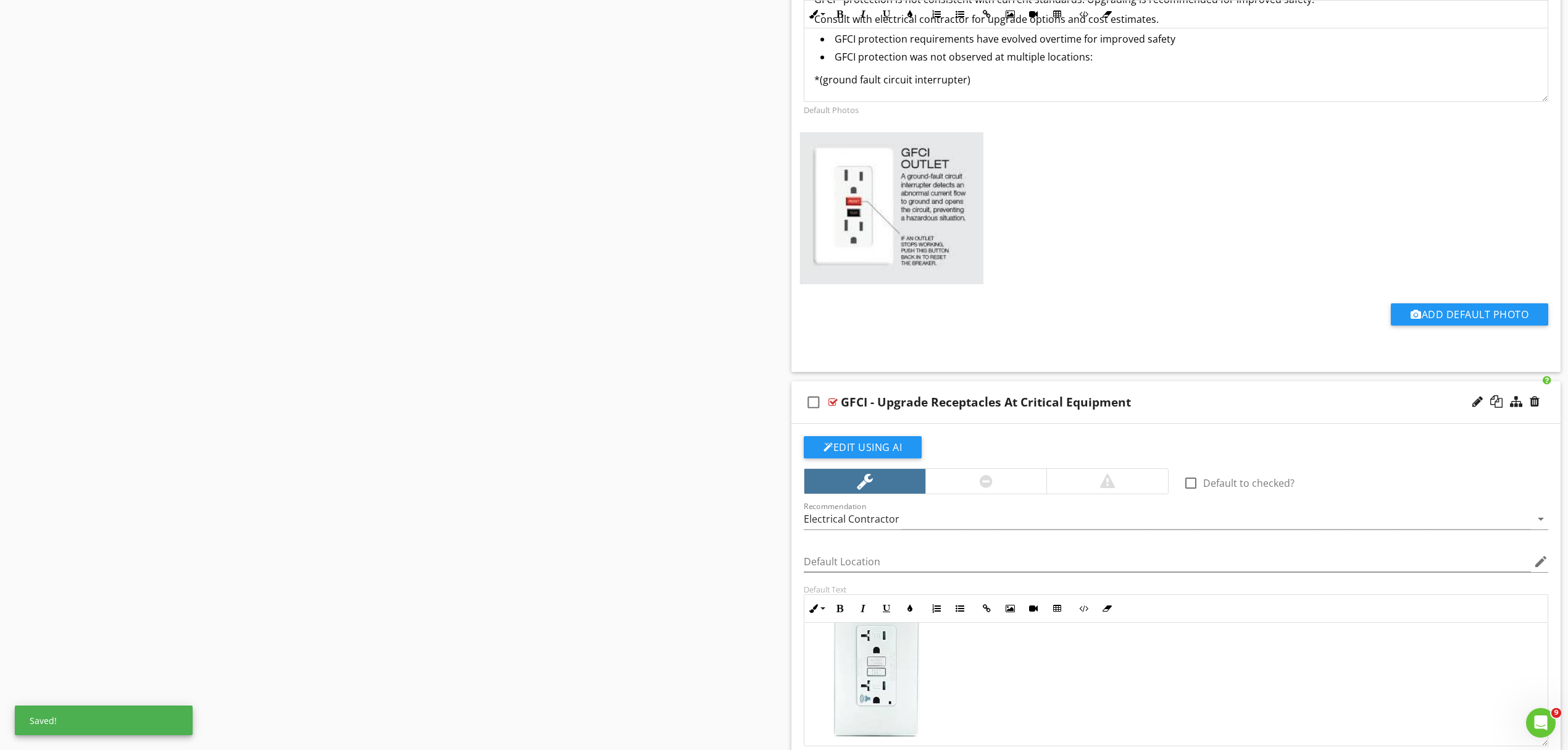
scroll to position [106, 0]
click at [895, 711] on img at bounding box center [876, 661] width 124 height 144
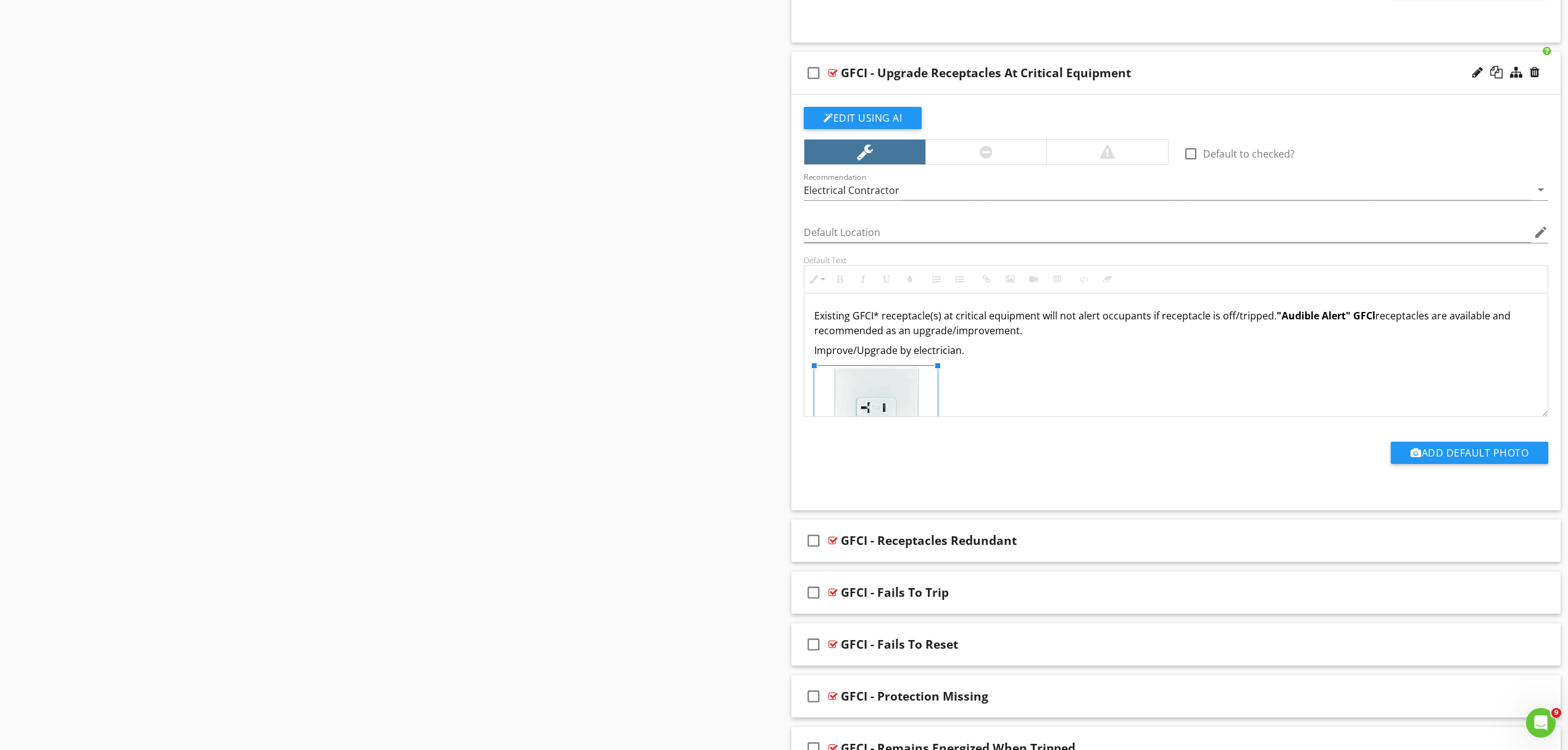
scroll to position [1594, 0]
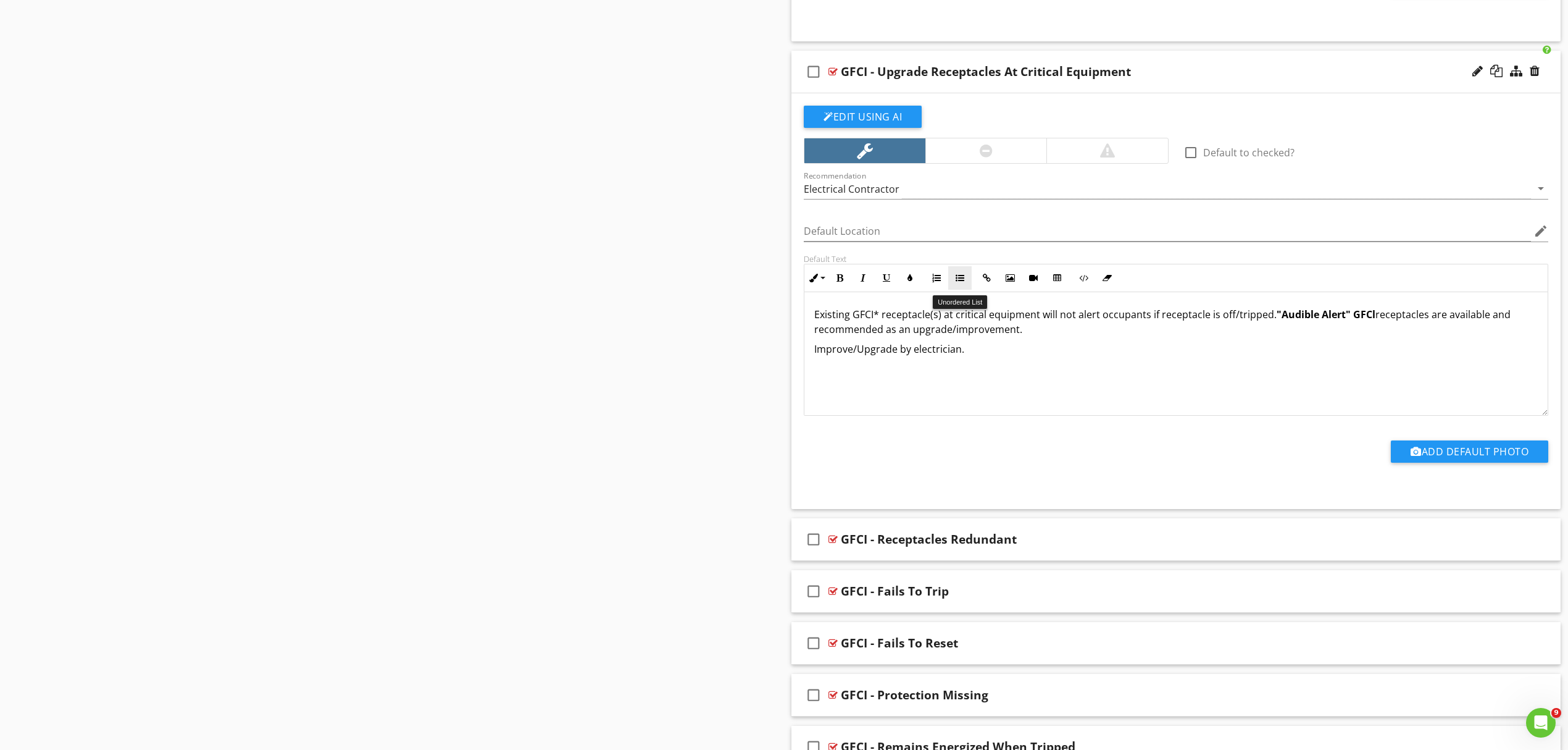
click at [965, 282] on button "Unordered List" at bounding box center [960, 278] width 24 height 24
click at [858, 366] on li "ff" at bounding box center [1179, 370] width 718 height 18
drag, startPoint x: 1272, startPoint y: 317, endPoint x: 1508, endPoint y: 334, distance: 236.6
click at [1508, 334] on p "Existing GFCI* receptacle(s) at critical equipment will not alert occupants if …" at bounding box center [1176, 322] width 723 height 30
click at [940, 359] on li at bounding box center [1179, 355] width 718 height 18
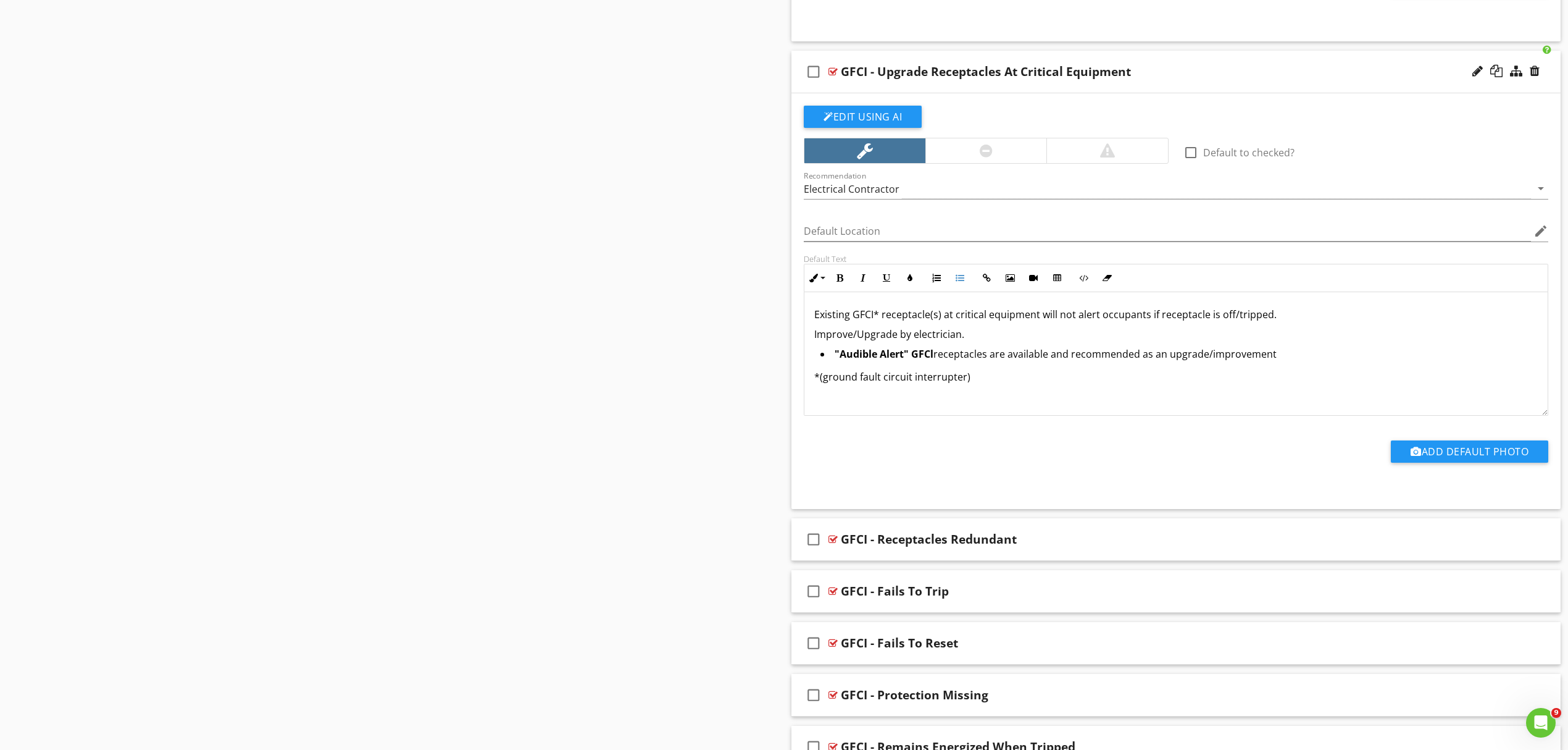
click at [1277, 321] on p "Existing GFCI* receptacle(s) at critical equipment will not alert occupants if …" at bounding box center [1176, 314] width 723 height 15
drag, startPoint x: 819, startPoint y: 339, endPoint x: 813, endPoint y: 339, distance: 6.0
click at [813, 339] on div "Existing GFCI* receptacle(s) at critical equipment will not alert occupants if …" at bounding box center [1176, 354] width 743 height 124
drag, startPoint x: 862, startPoint y: 340, endPoint x: 810, endPoint y: 345, distance: 52.2
click at [810, 345] on div "Existing GFCI* receptacle(s) at critical equipment will not alert occupants if …" at bounding box center [1176, 354] width 743 height 124
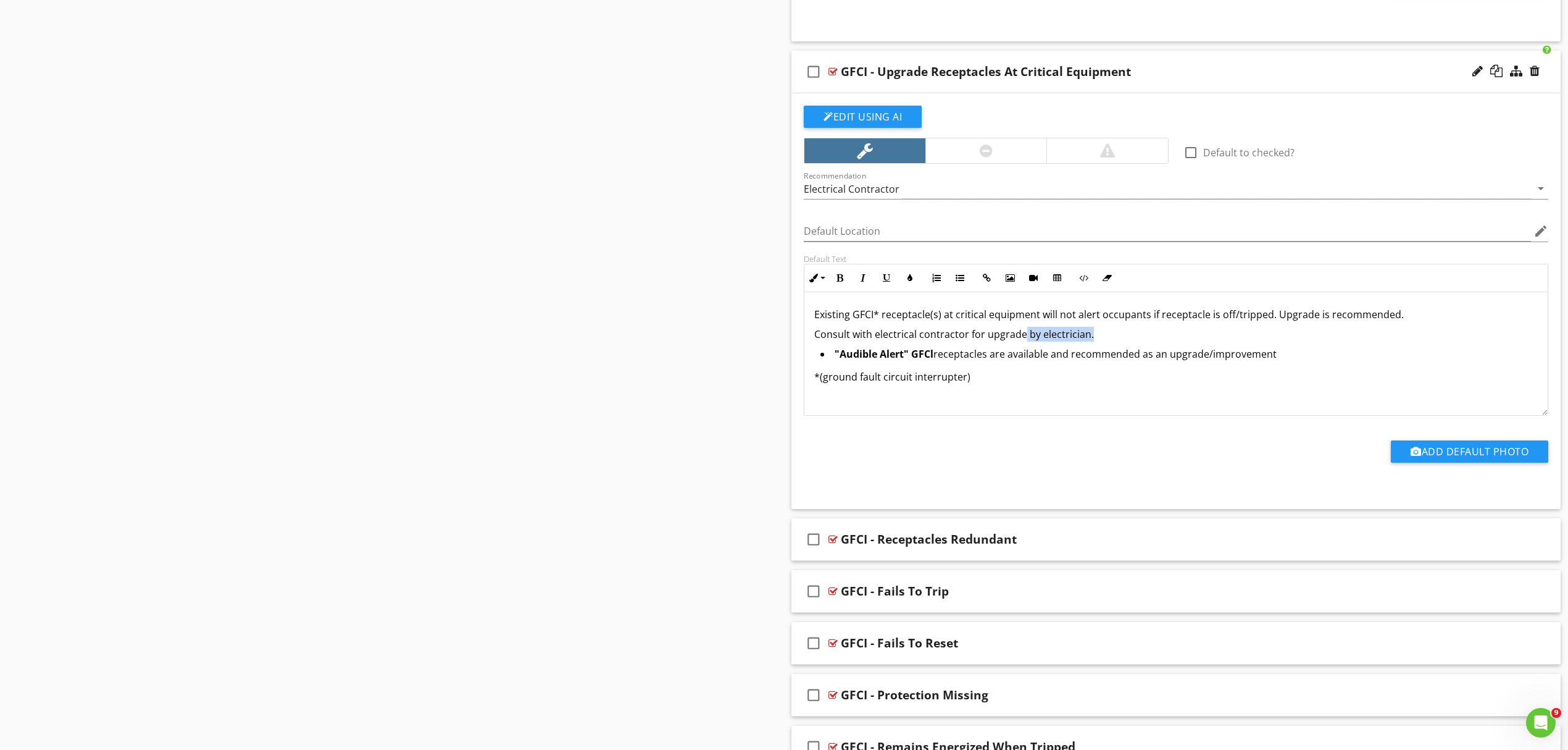
drag, startPoint x: 1024, startPoint y: 341, endPoint x: 1093, endPoint y: 351, distance: 69.7
click at [1092, 341] on p "Consult with electrical contractor for upgrade by electrician." at bounding box center [1176, 334] width 723 height 15
click at [1477, 461] on button "Add Default Photo" at bounding box center [1469, 451] width 158 height 22
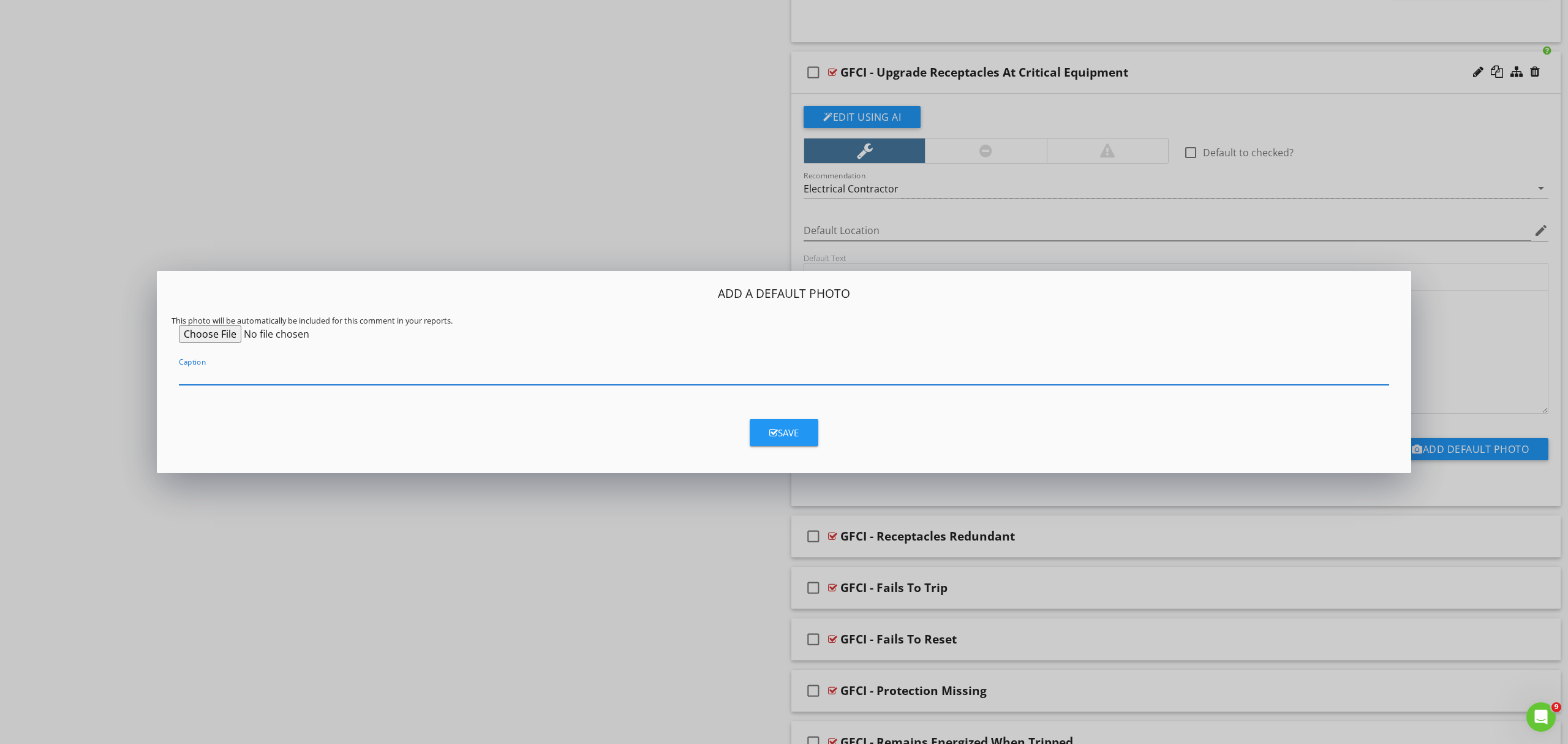
click at [215, 373] on input "Caption" at bounding box center [784, 375] width 1210 height 21
type input "Example - Audible Alert GFCI Receptacle"
click at [202, 322] on div "This photo will be automatically be included for this comment in your reports." at bounding box center [783, 320] width 1225 height 10
click at [202, 336] on input "file" at bounding box center [273, 334] width 188 height 17
type input "C:\fakepath\Audible gfci.jpg"
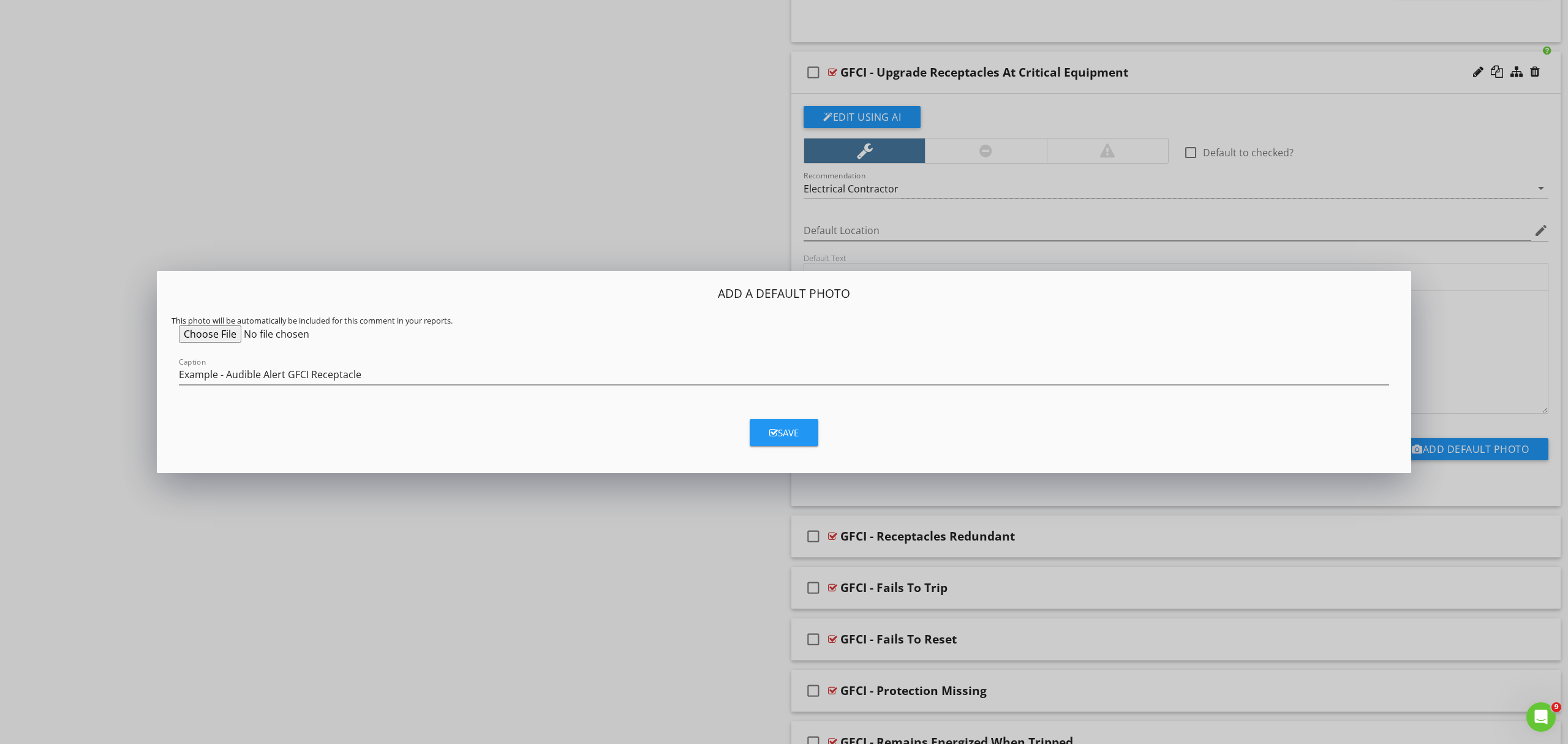
click at [788, 434] on div "Save" at bounding box center [784, 433] width 30 height 14
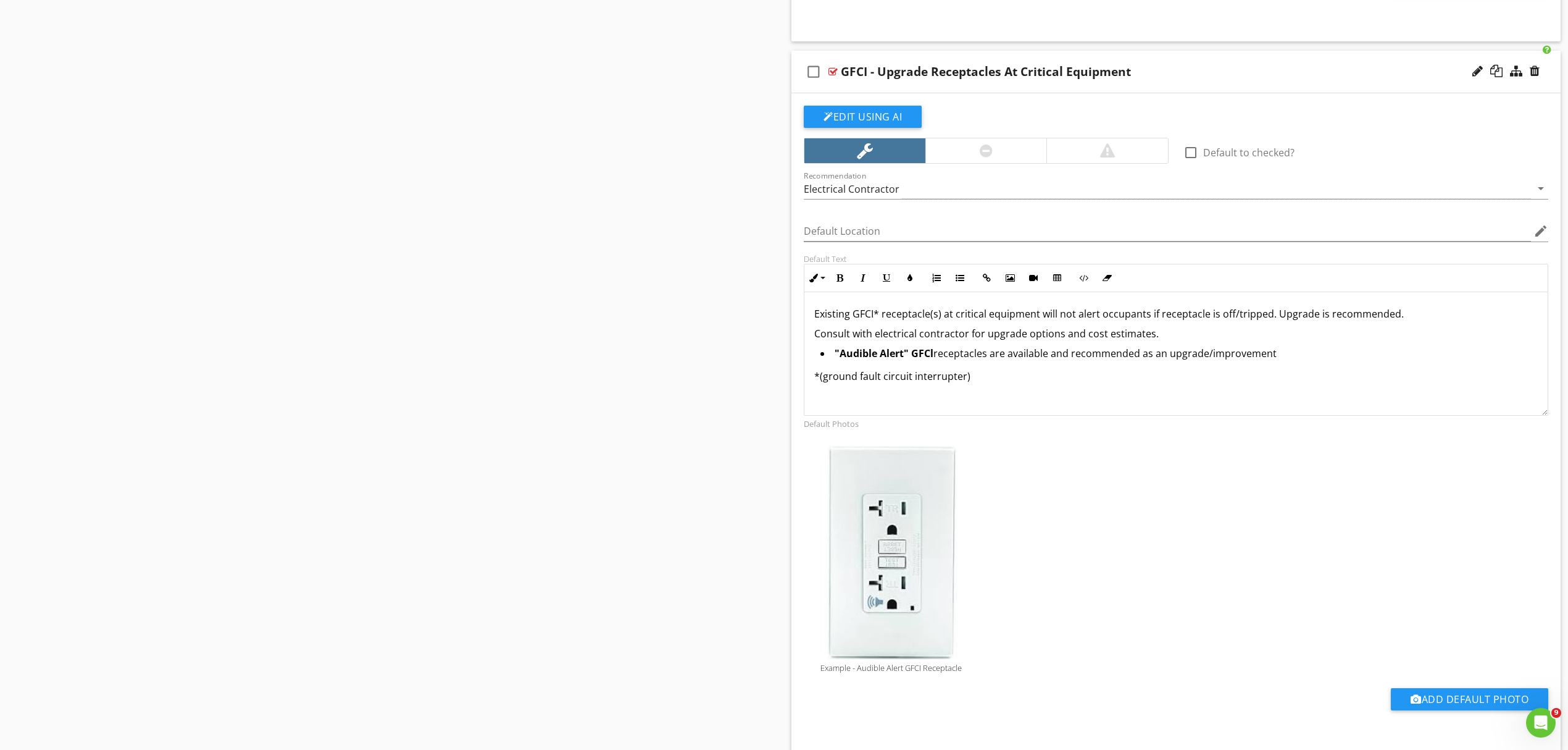
scroll to position [1676, 0]
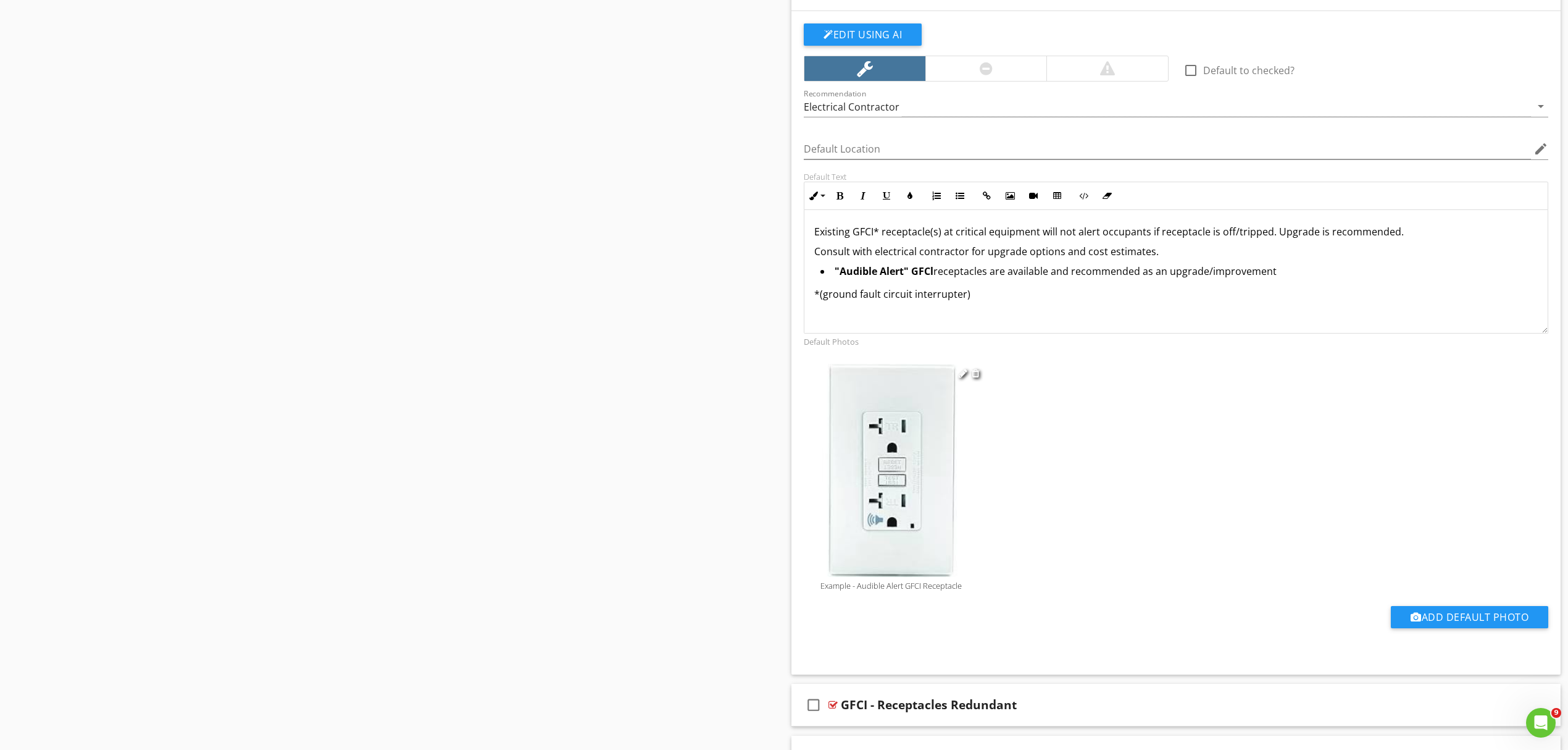
click at [878, 527] on img at bounding box center [892, 470] width 184 height 213
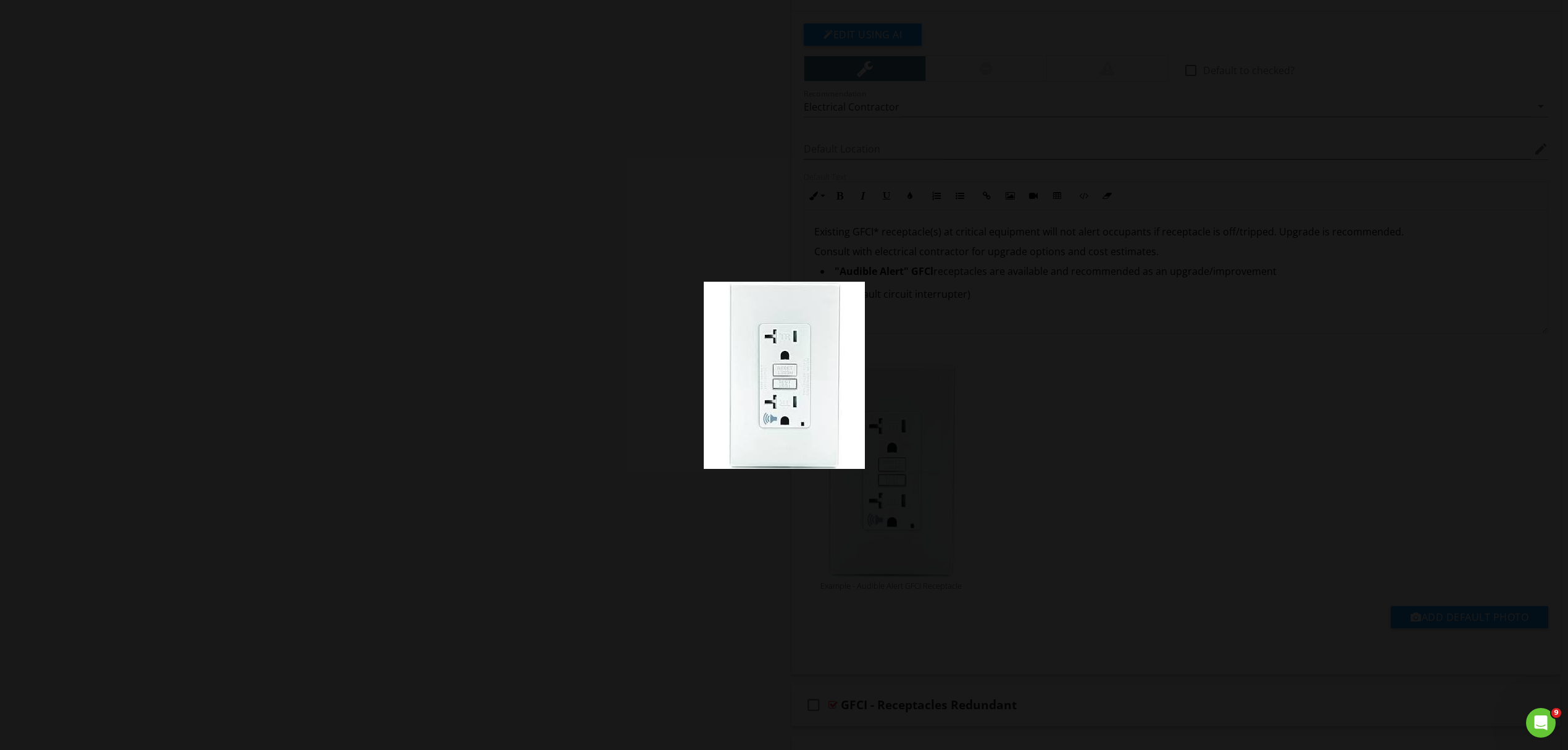
click at [784, 424] on img at bounding box center [785, 375] width 161 height 187
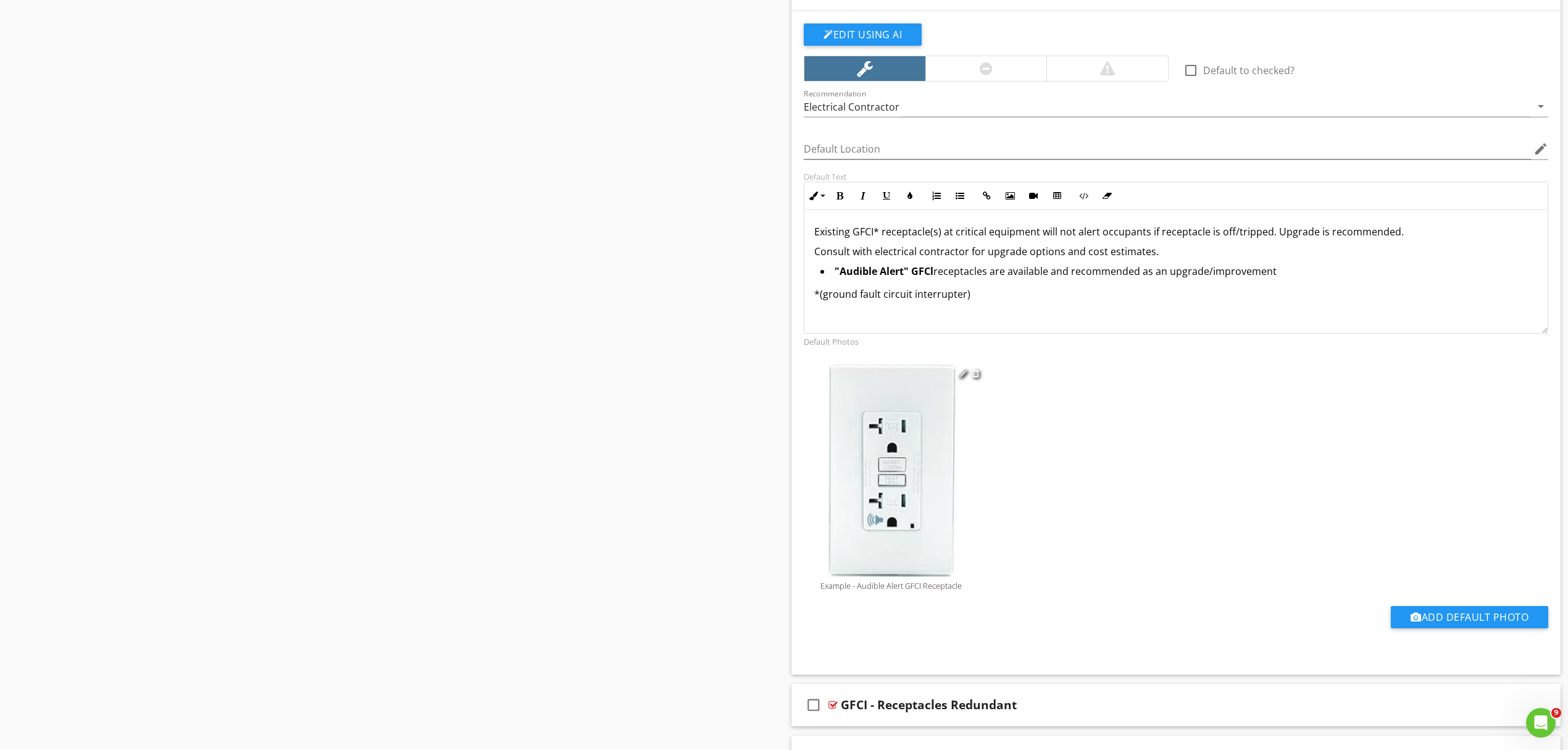
click at [963, 378] on div at bounding box center [963, 373] width 9 height 10
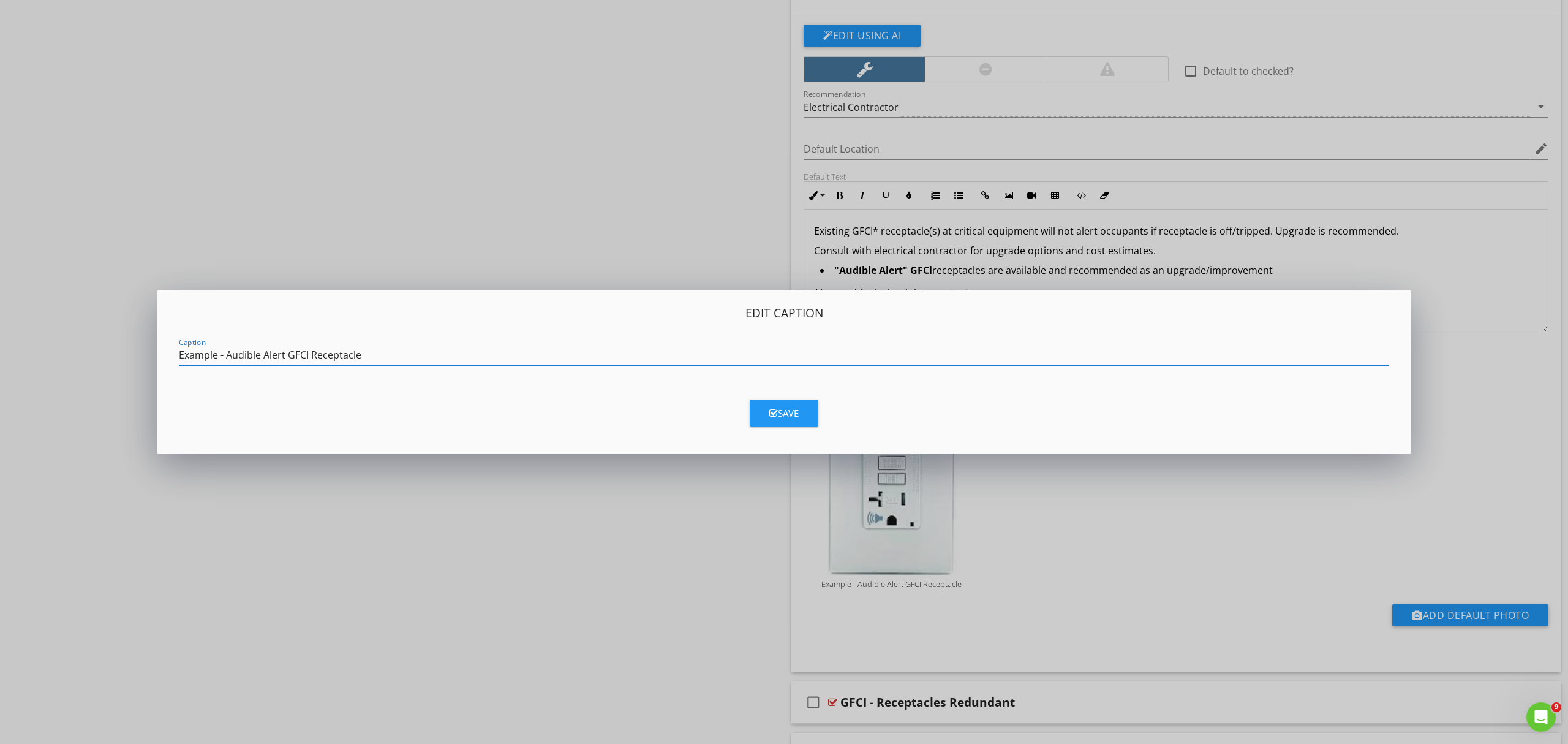
click at [1103, 636] on div "Edit Caption Caption Example - Audible Alert GFCI Receptacle Save" at bounding box center [784, 372] width 1568 height 744
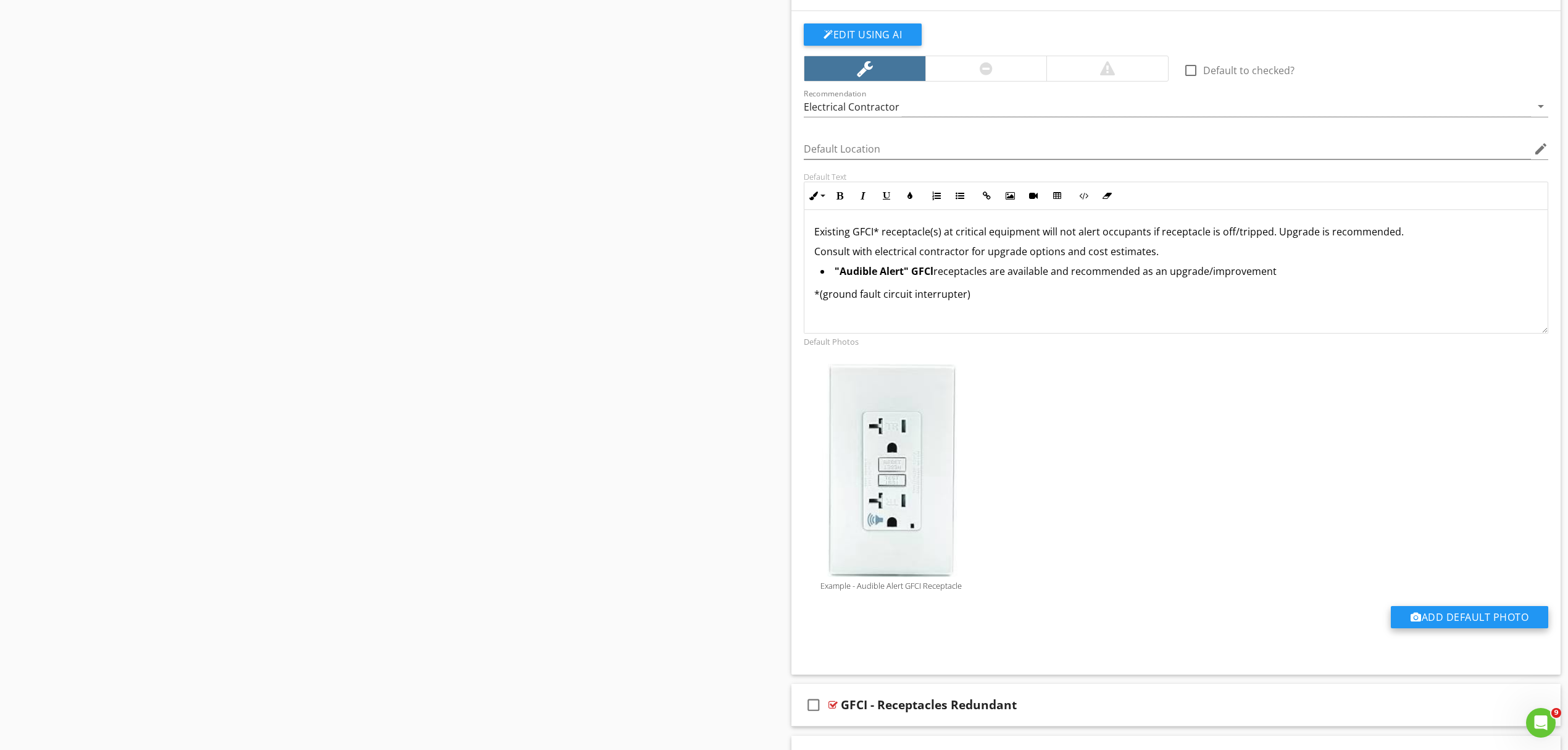
click at [1451, 625] on button "Add Default Photo" at bounding box center [1469, 616] width 158 height 22
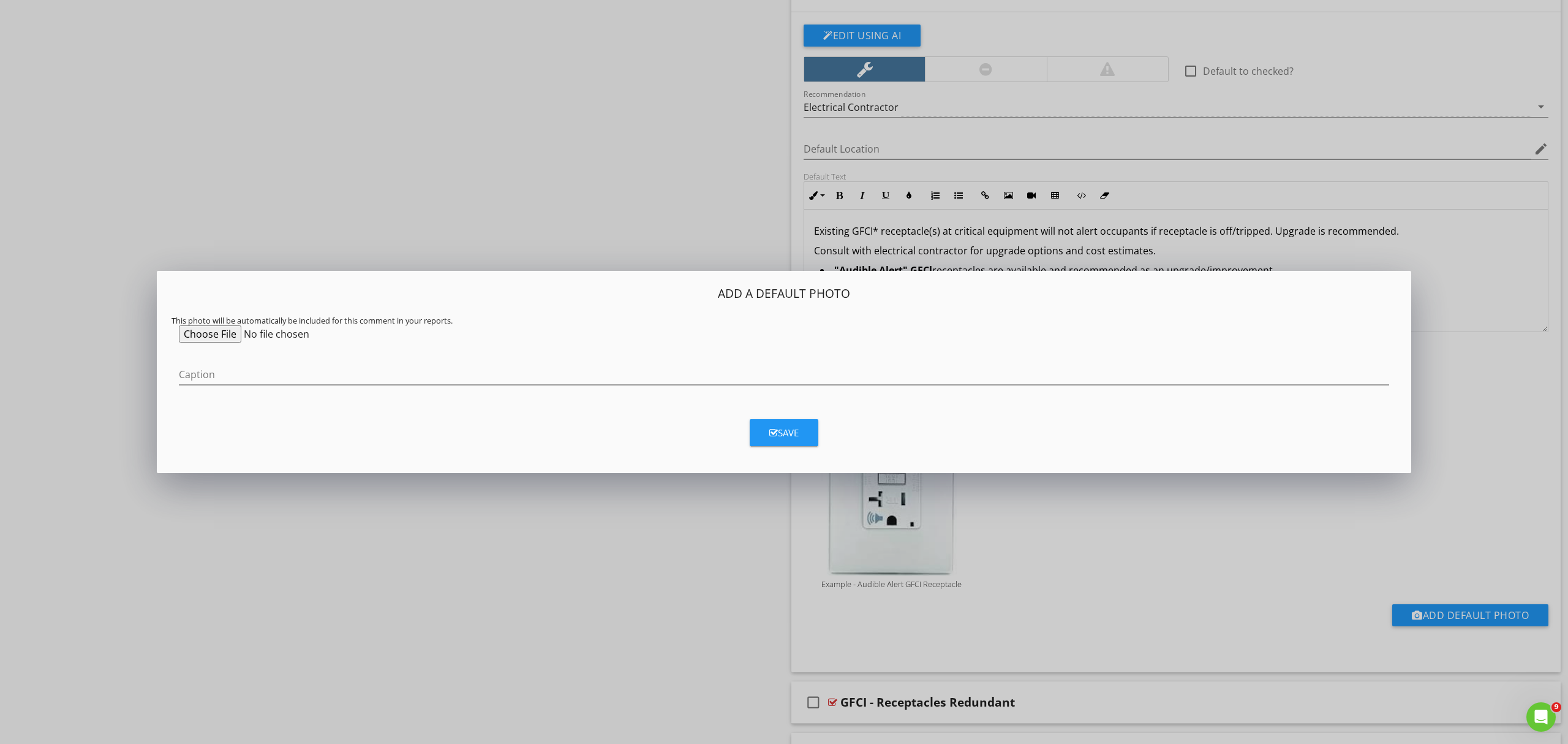
click at [197, 326] on input "file" at bounding box center [273, 334] width 188 height 17
type input "C:\fakepath\alarm-gfci-outlet-v0-hww9xocz00le1.jpg"
click at [210, 366] on input "Caption" at bounding box center [784, 375] width 1210 height 21
type input "Example - Audible Alert GFCI Receptacle"
click at [780, 434] on div "Save" at bounding box center [784, 433] width 30 height 14
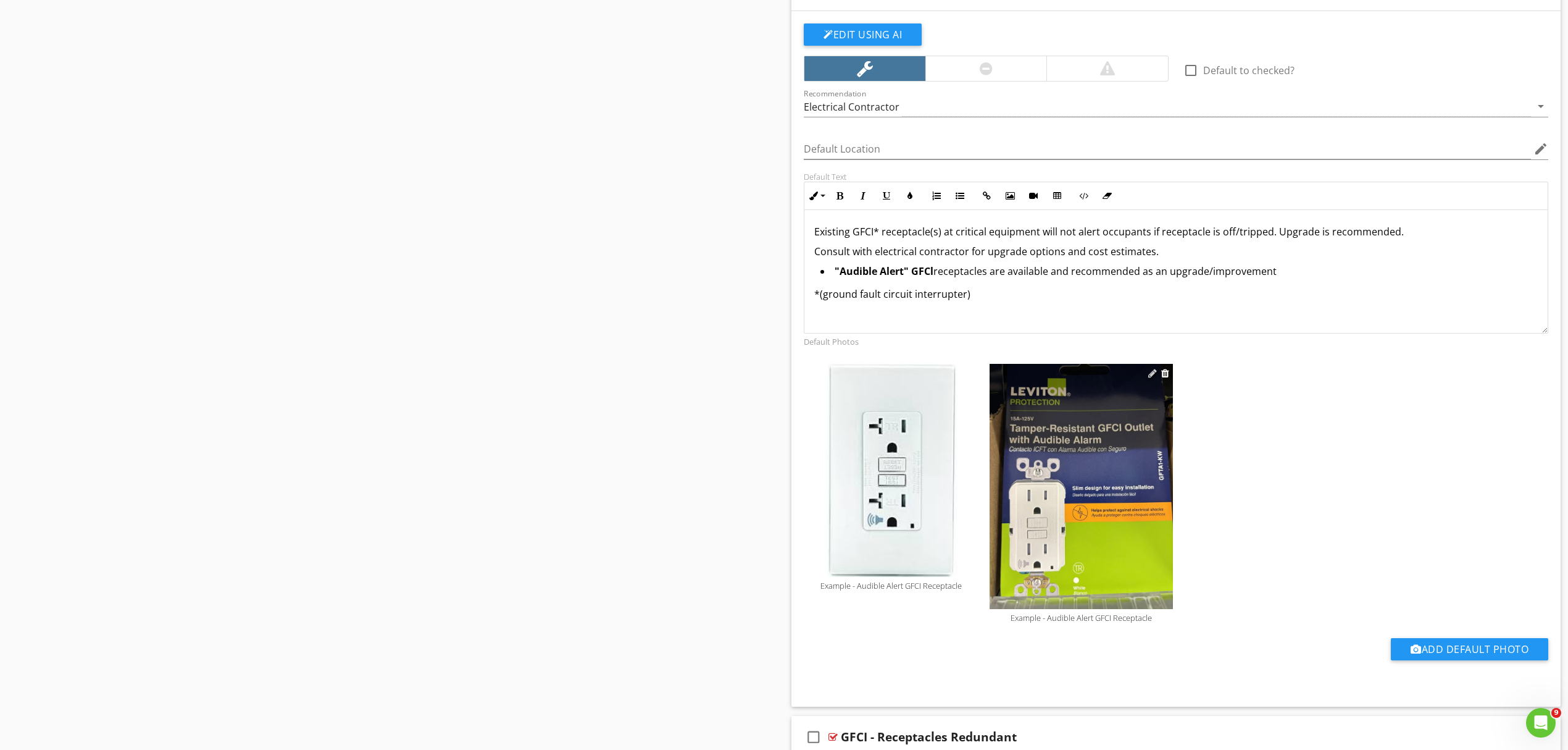
click at [1149, 378] on div at bounding box center [1152, 373] width 9 height 10
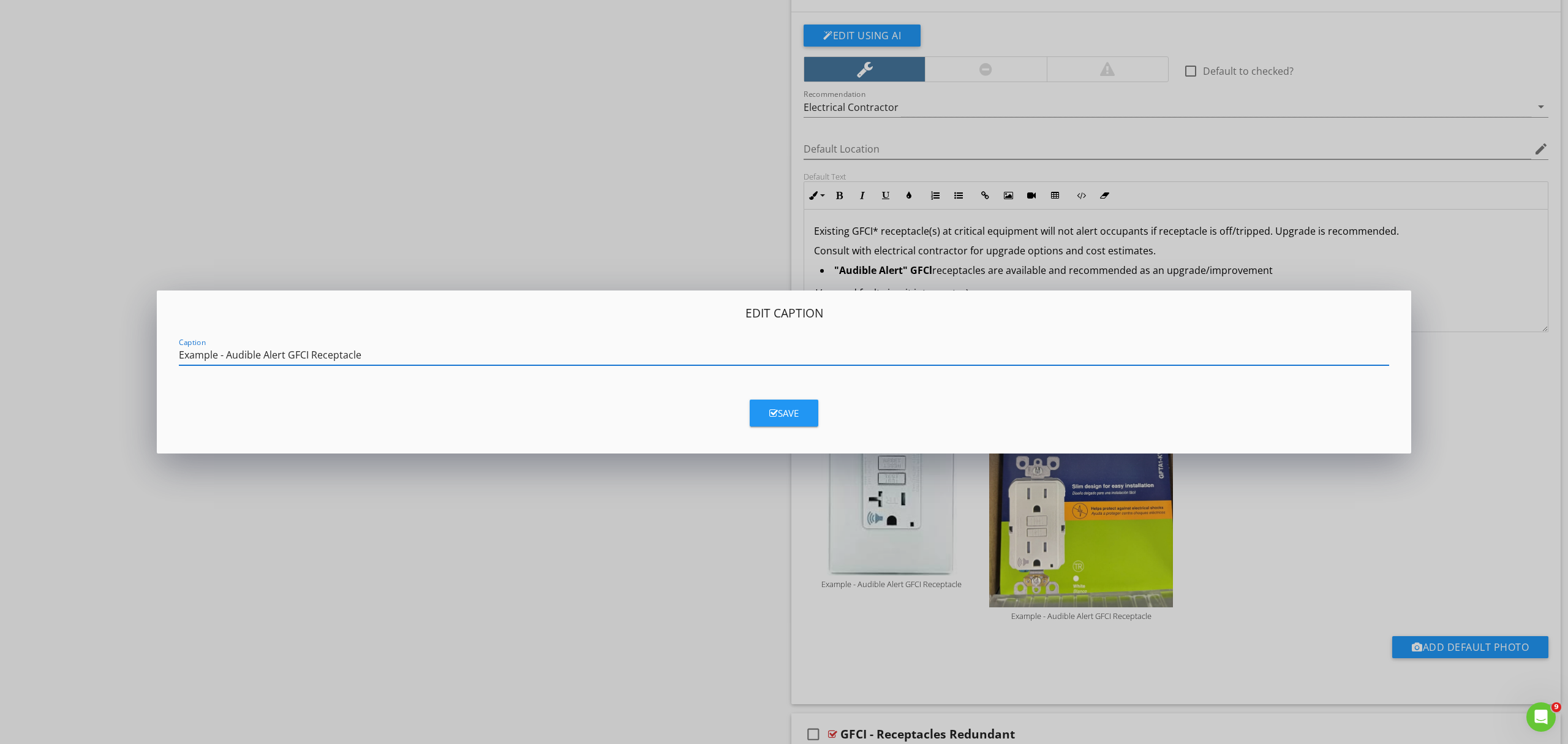
click at [1348, 633] on div "Edit Caption Caption Example - Audible Alert GFCI Receptacle Save" at bounding box center [784, 372] width 1568 height 744
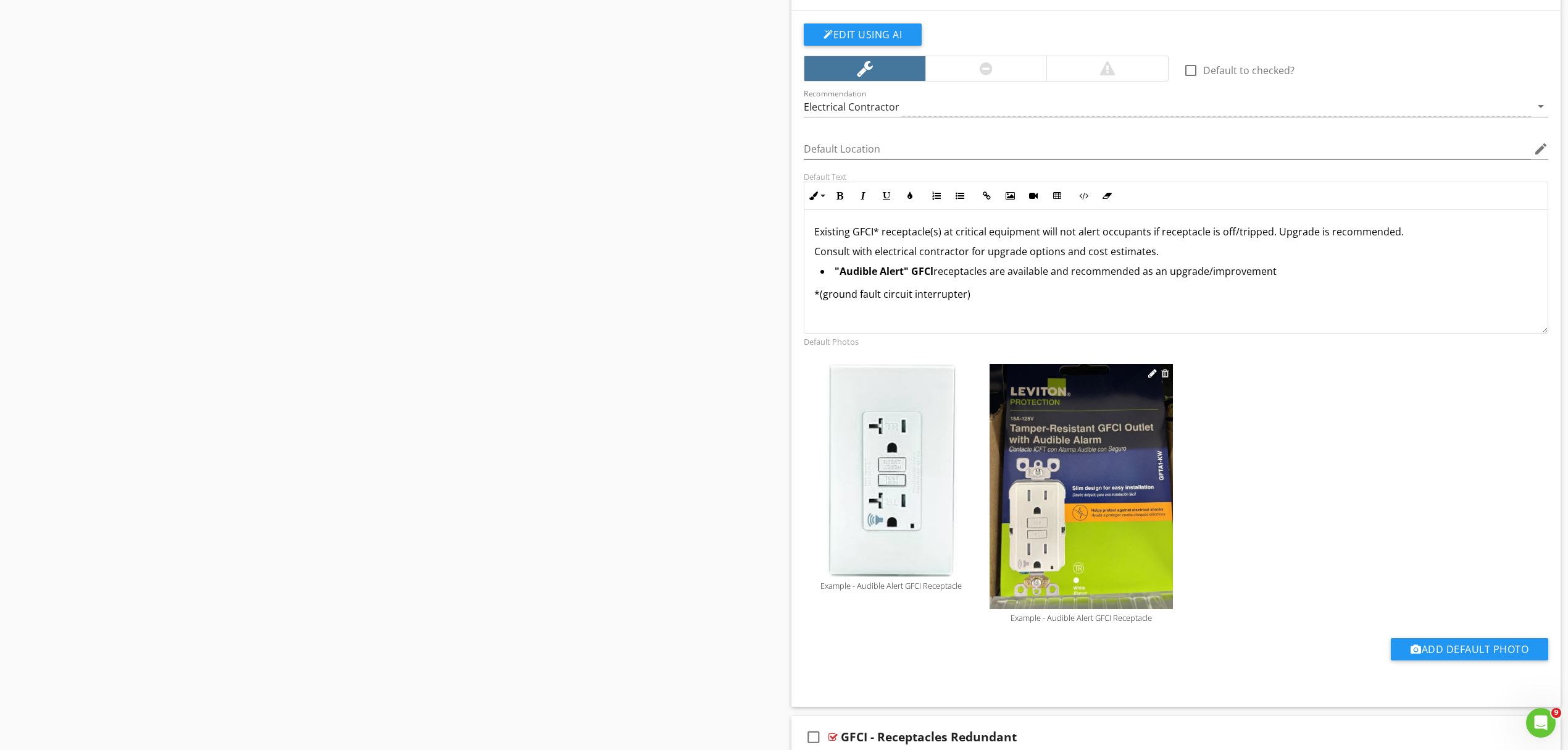
click at [1165, 378] on div at bounding box center [1165, 373] width 8 height 10
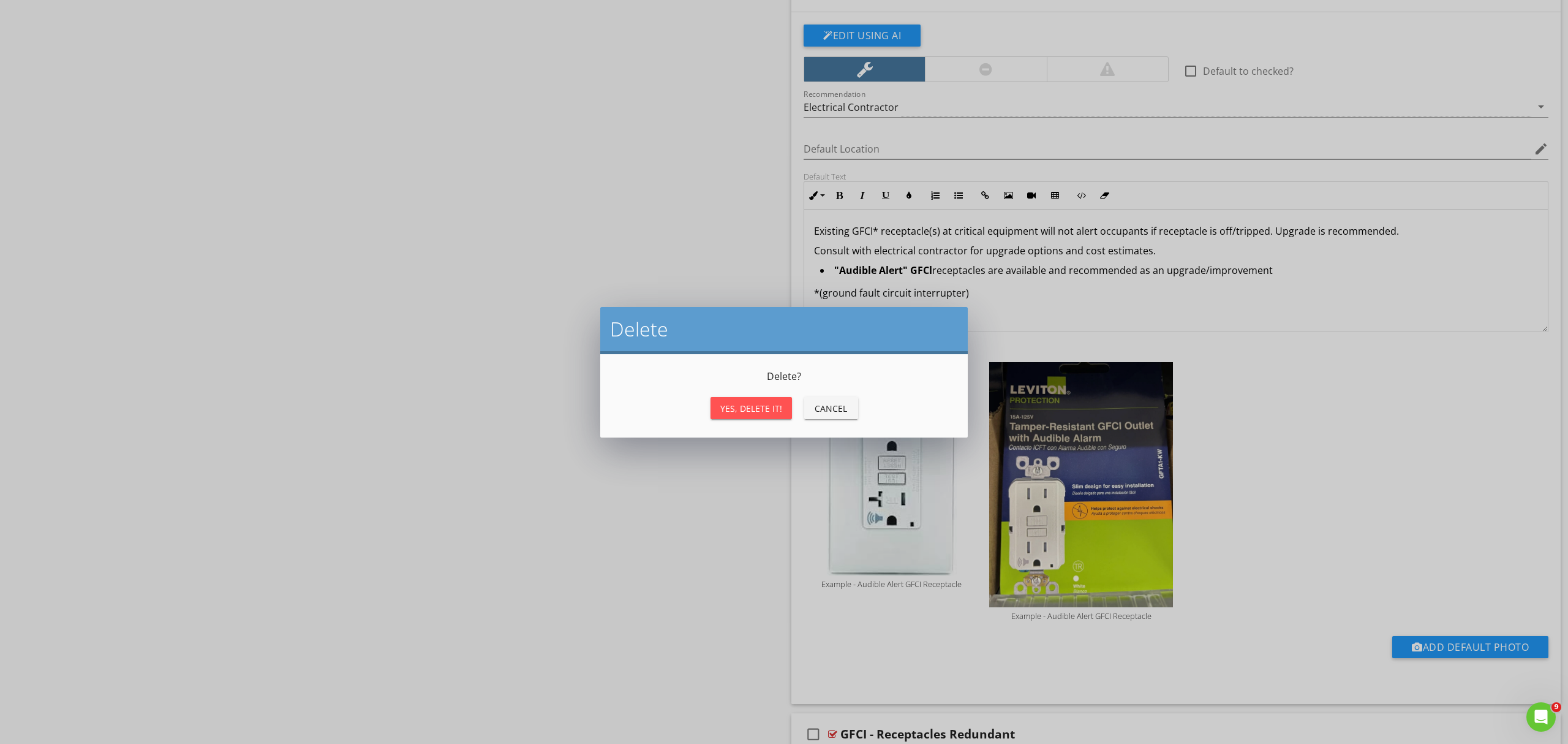
click at [733, 405] on div "Yes, Delete it!" at bounding box center [751, 408] width 62 height 13
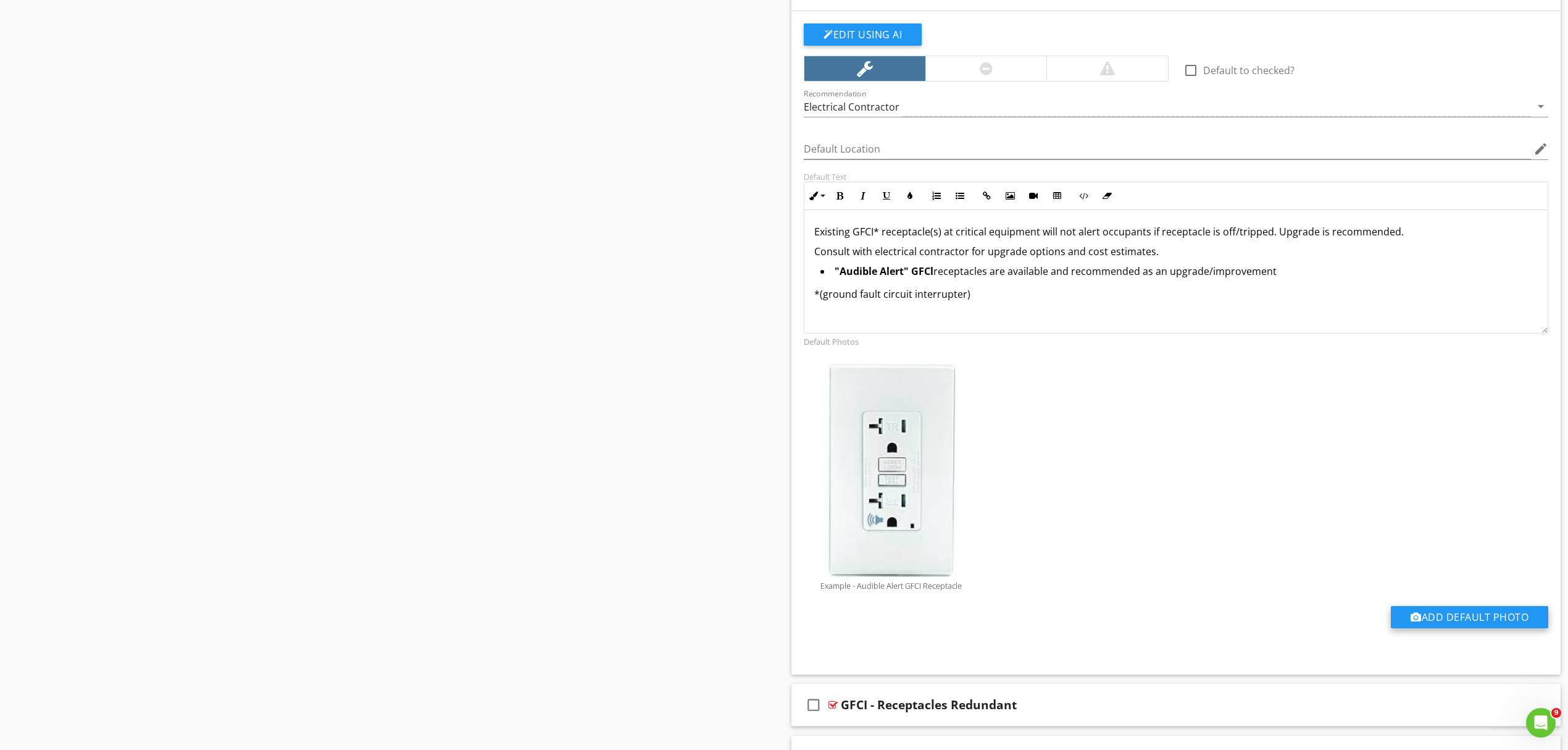
click at [1470, 626] on button "Add Default Photo" at bounding box center [1469, 616] width 158 height 22
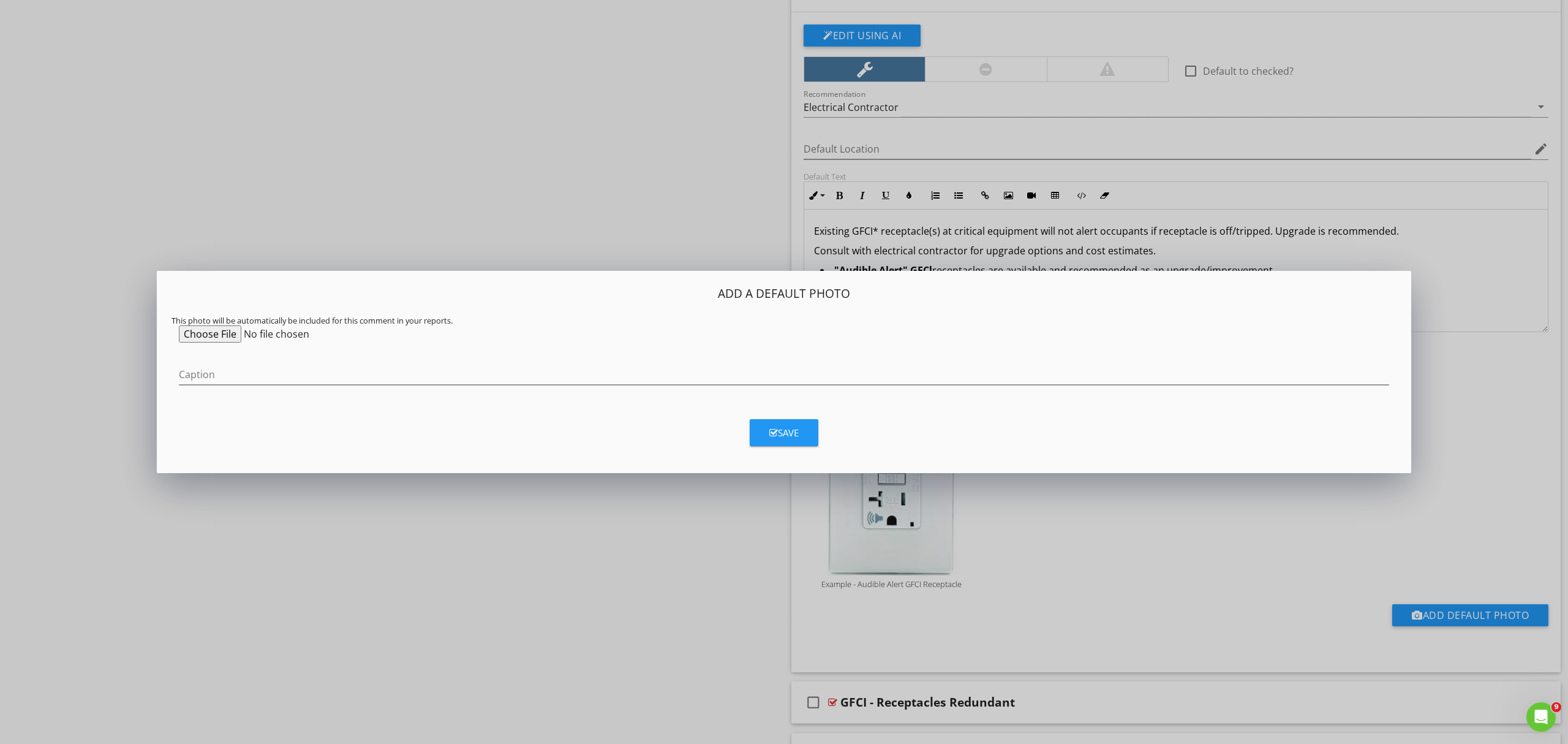
click at [215, 332] on input "file" at bounding box center [273, 334] width 188 height 17
type input "C:\fakepath\alarm-gfci-outlet-v0-hww9xocz00le1.jpg"
click at [207, 376] on input "Caption" at bounding box center [784, 375] width 1210 height 21
type input "Example - Audible Alert GFCI Receptacle"
click at [787, 429] on div "Save" at bounding box center [784, 433] width 30 height 14
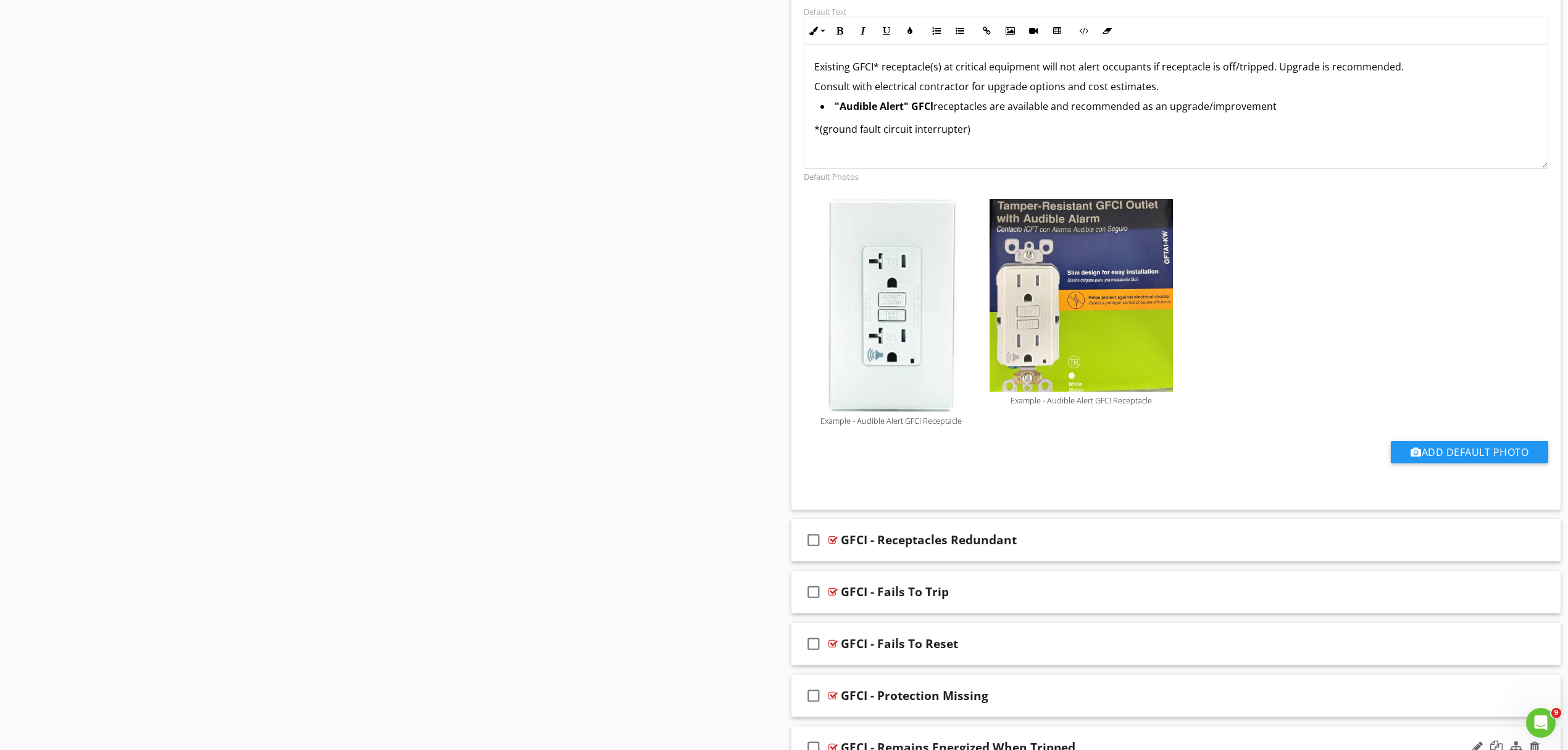
scroll to position [1923, 0]
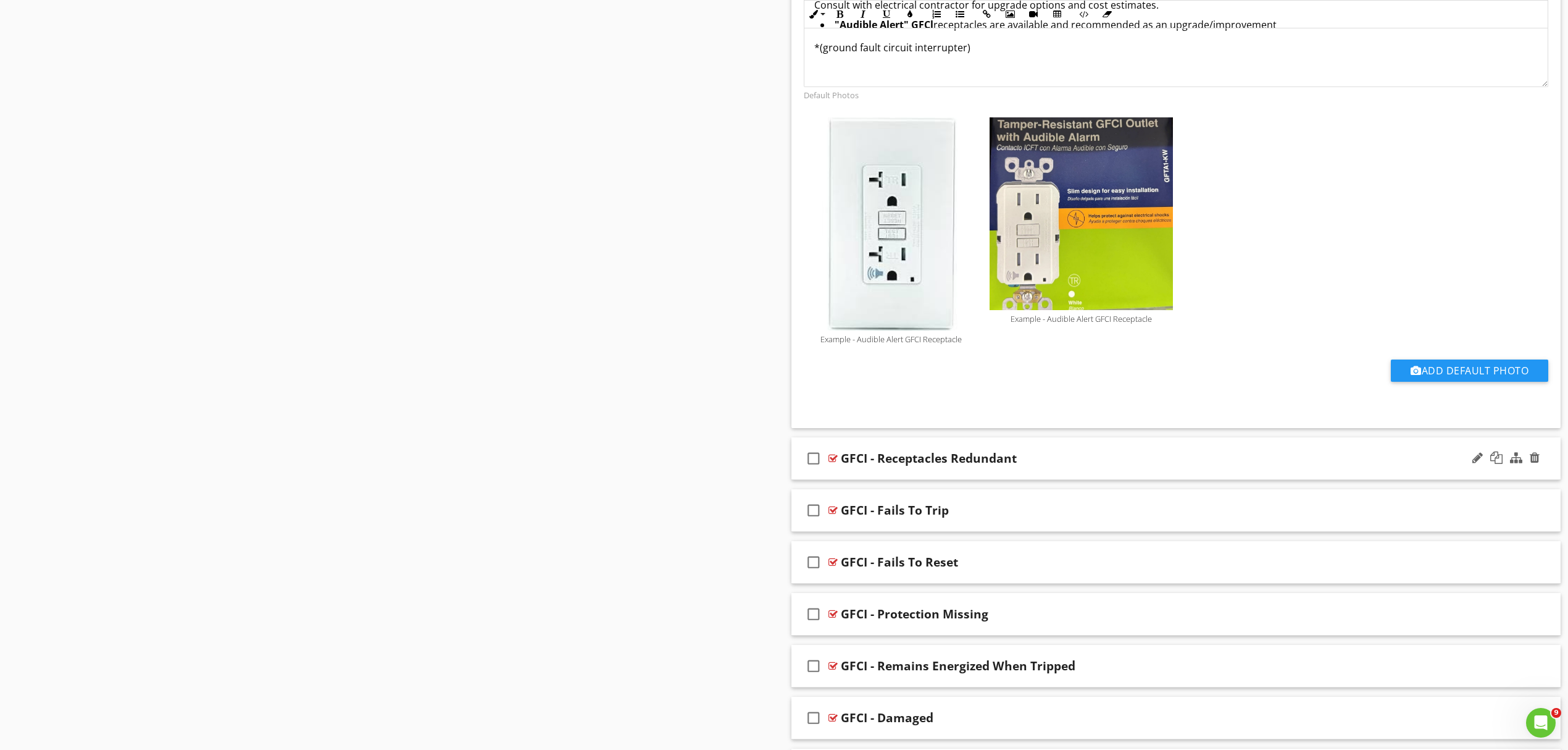
click at [1084, 464] on div "GFCI - Receptacles Redundant" at bounding box center [1120, 458] width 559 height 15
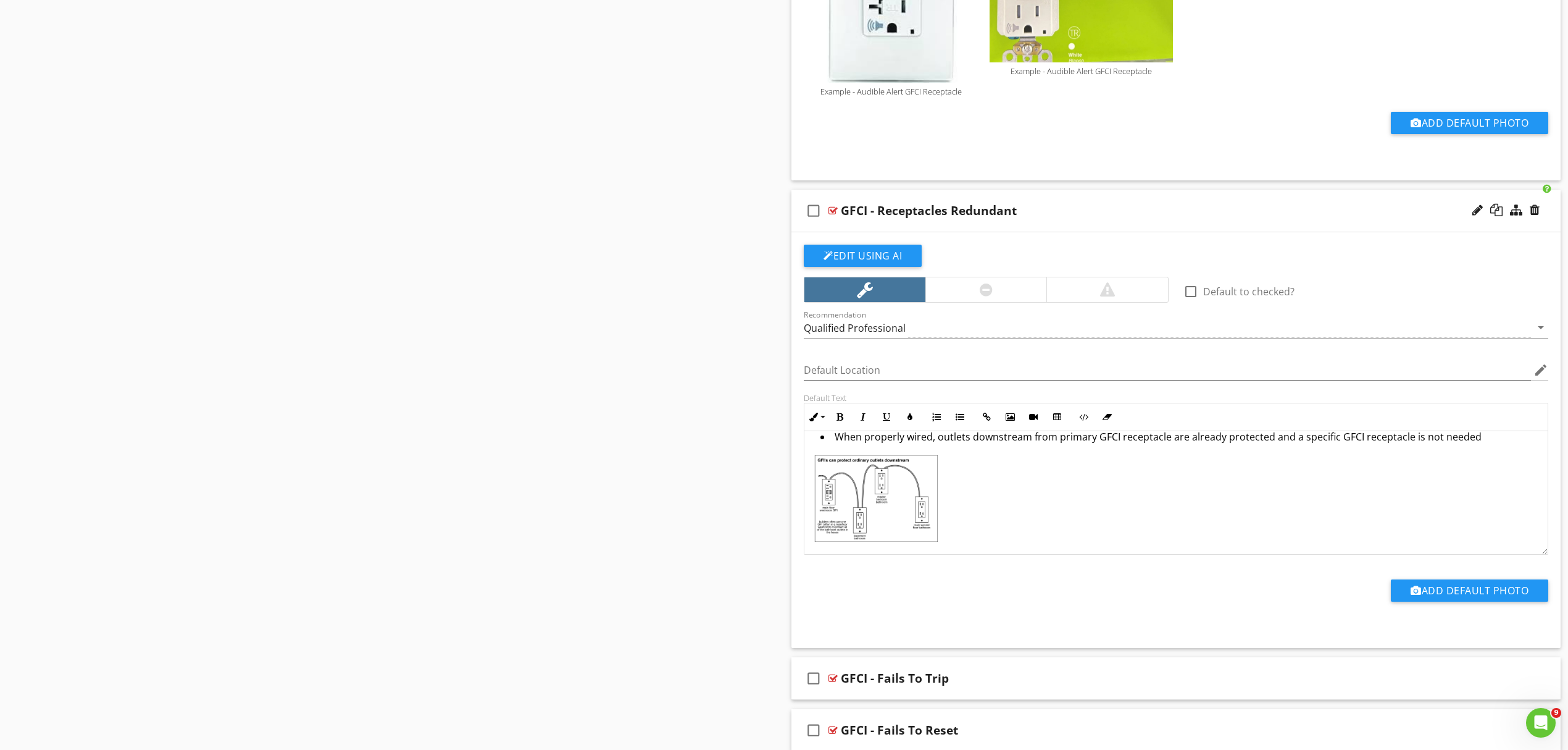
scroll to position [2252, 0]
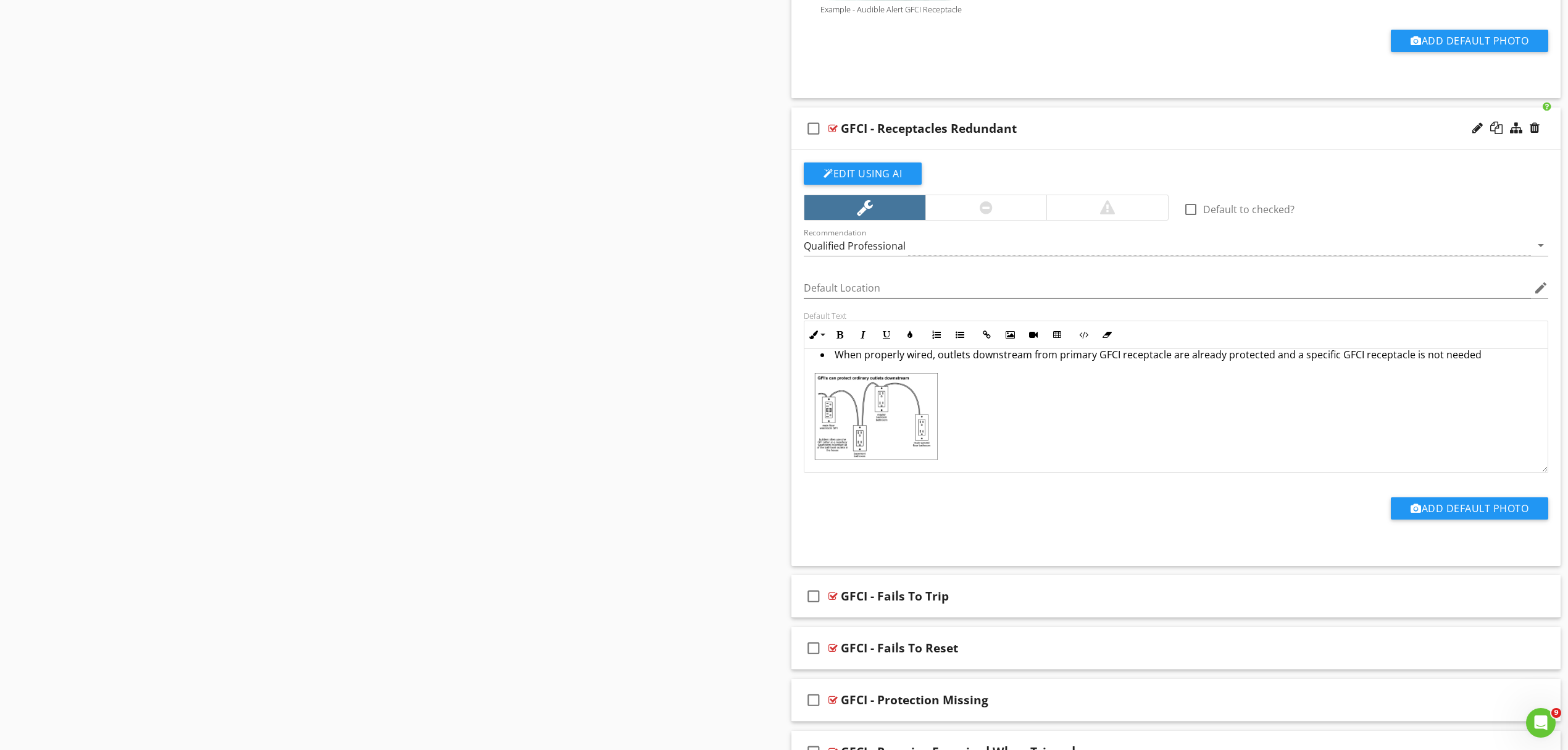
click at [895, 440] on img at bounding box center [876, 416] width 124 height 86
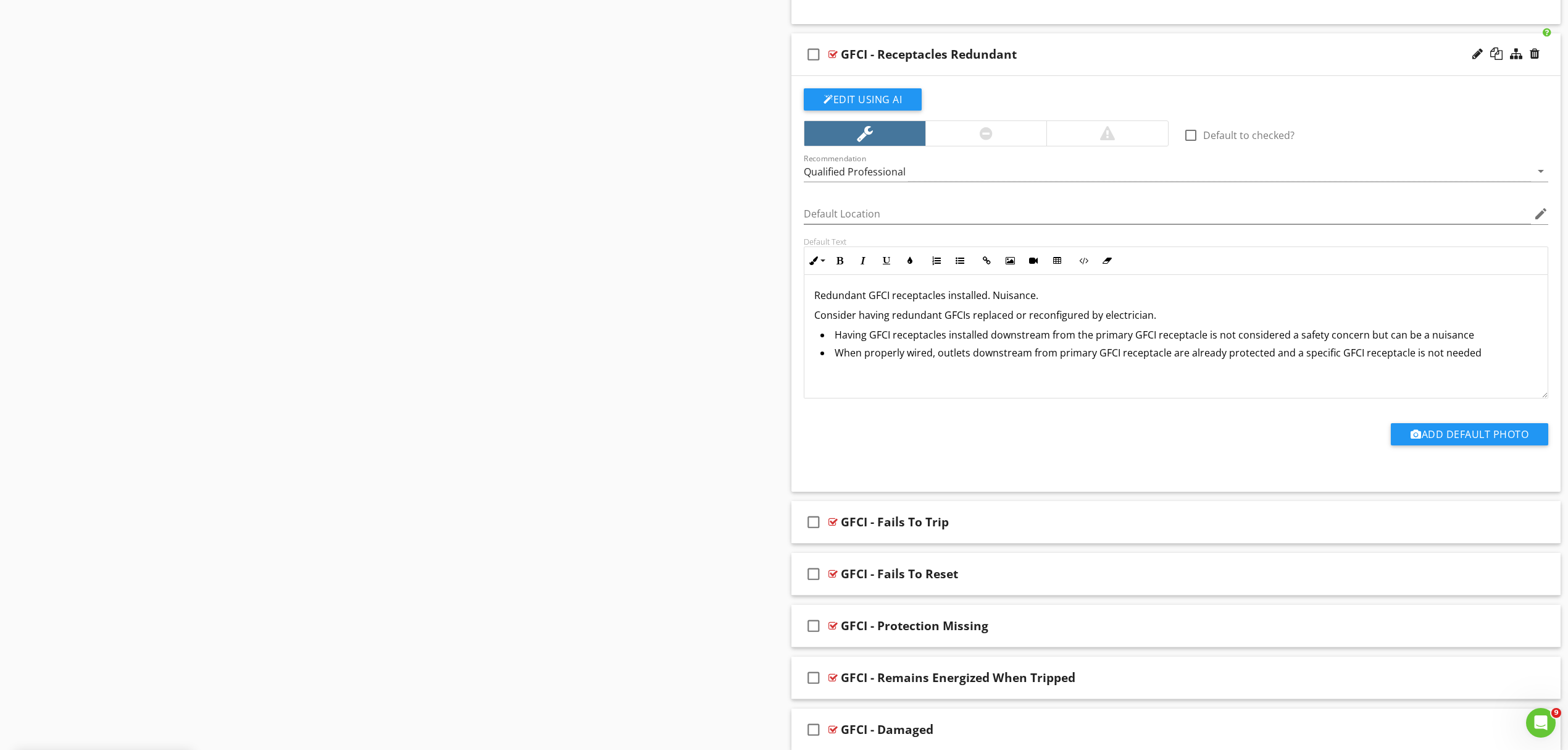
scroll to position [2325, 0]
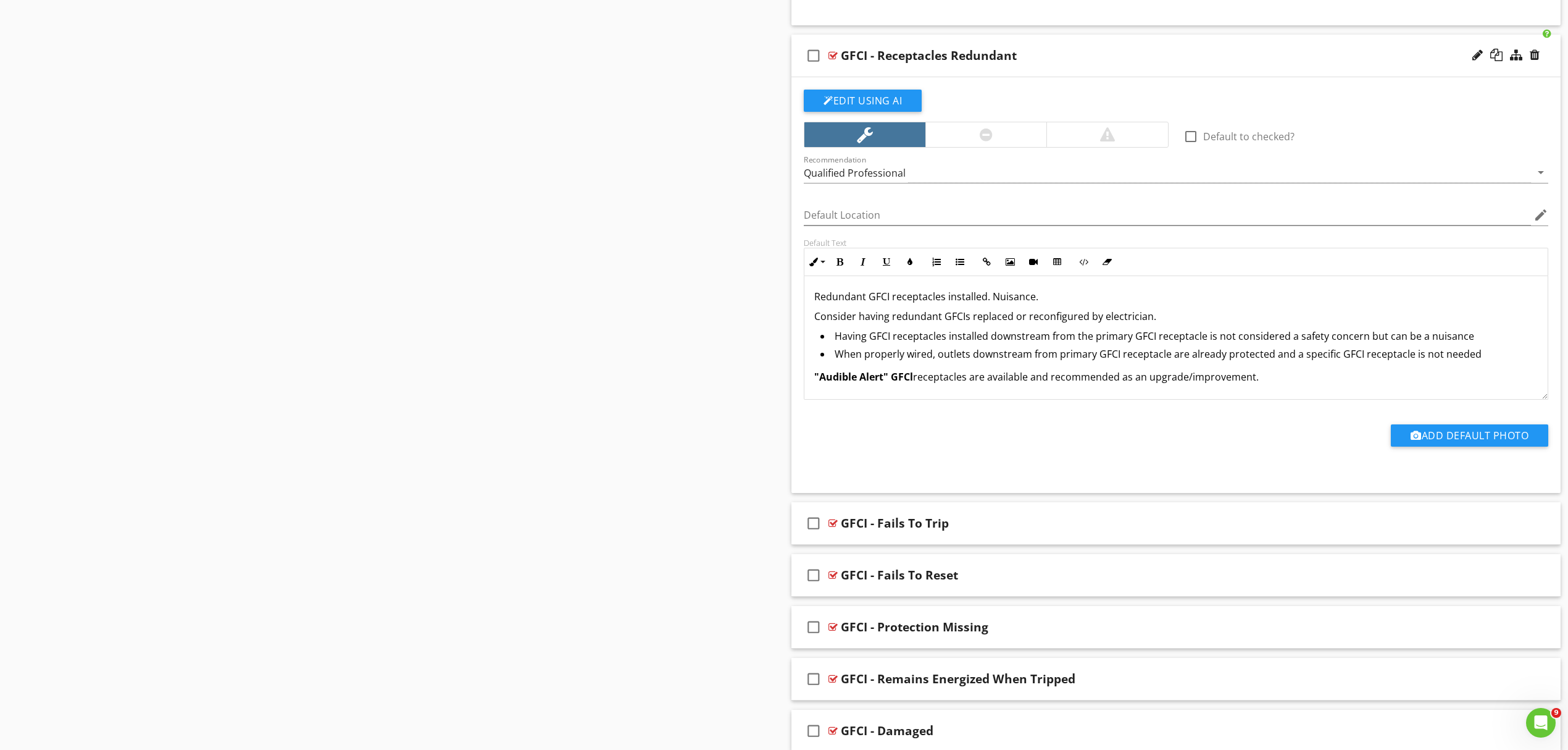
drag, startPoint x: 1260, startPoint y: 379, endPoint x: 801, endPoint y: 406, distance: 459.8
click at [801, 399] on div "Default Text Inline Style XLarge Large Normal Small Light Small/Light Bold Ital…" at bounding box center [1177, 319] width 760 height 162
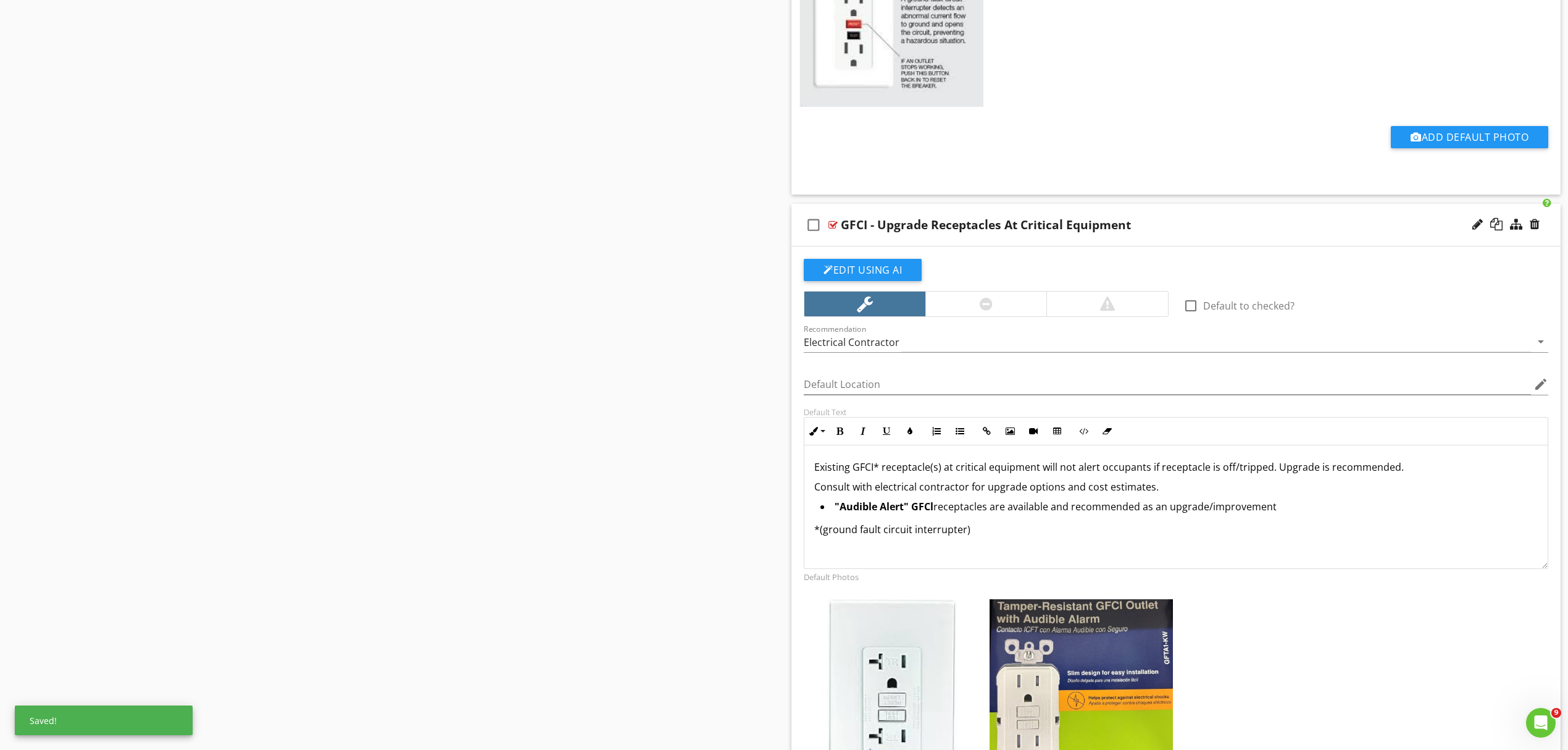
scroll to position [1419, 0]
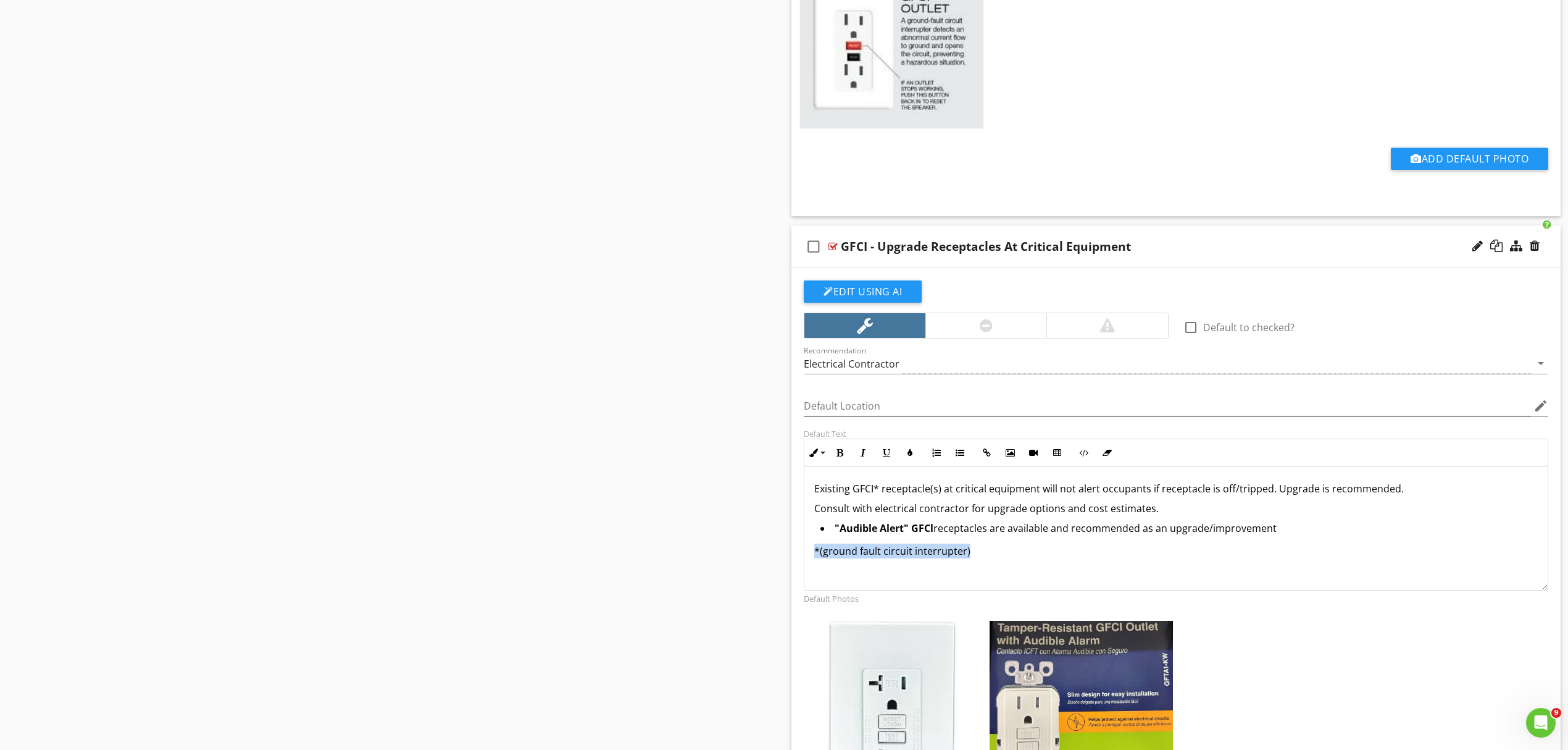
drag, startPoint x: 981, startPoint y: 557, endPoint x: 800, endPoint y: 564, distance: 181.1
click at [800, 564] on div "Default Text Inline Style XLarge Large Normal Small Light Small/Light Bold Ital…" at bounding box center [1177, 509] width 760 height 162
copy p "*(ground fault circuit interrupter)"
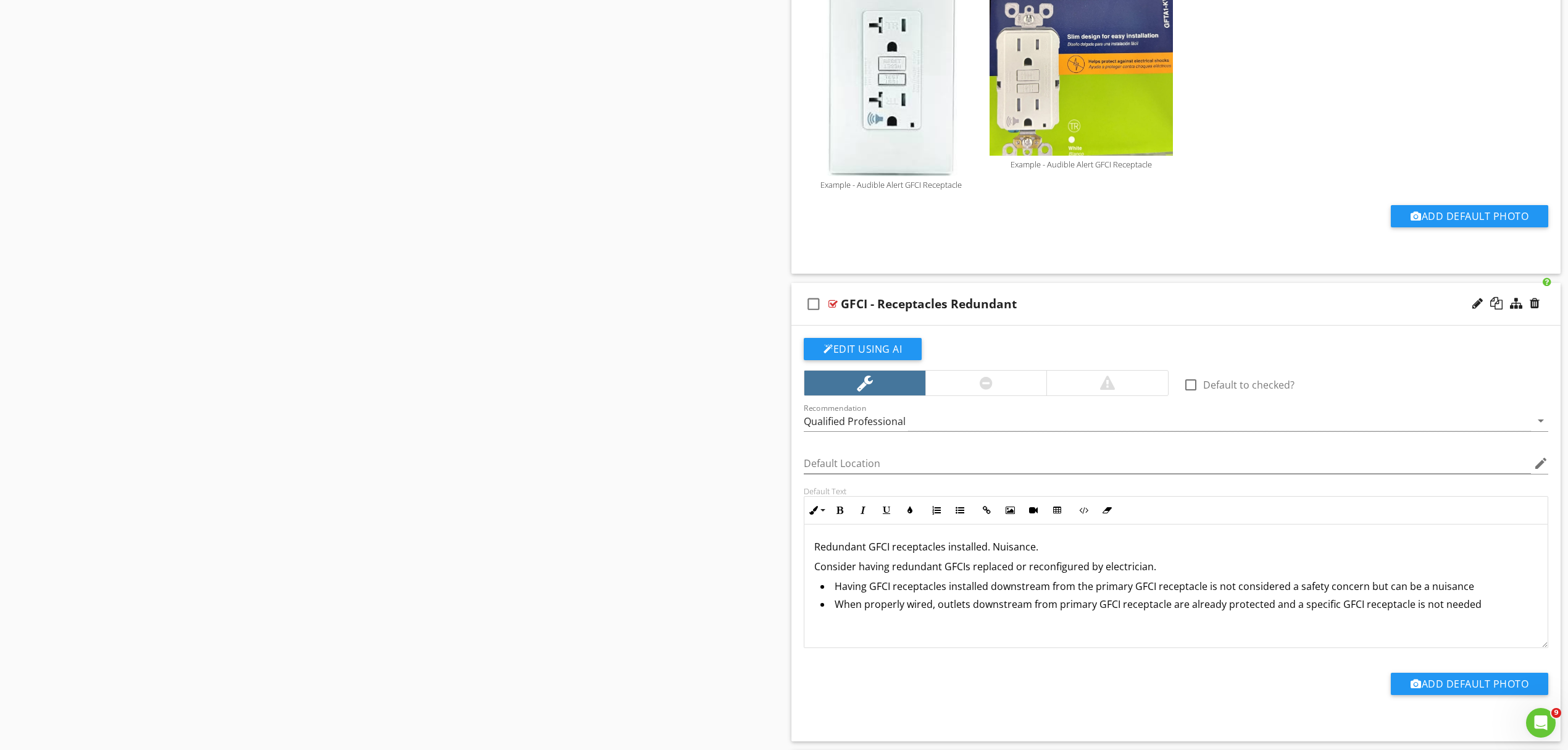
scroll to position [2160, 0]
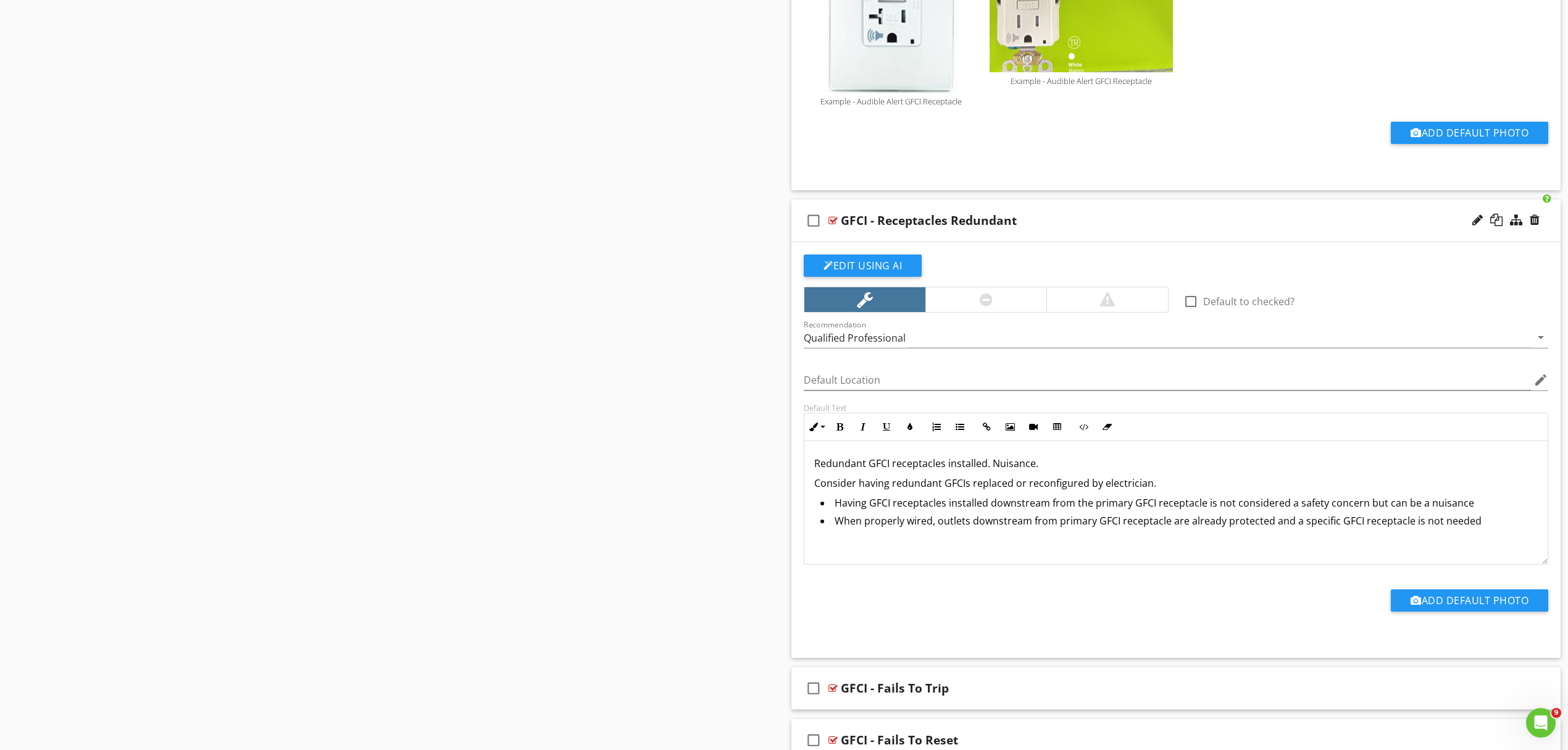
click at [890, 471] on p "Redundant GFCI receptacles installed. Nuisance." at bounding box center [1176, 463] width 723 height 15
click at [853, 546] on p at bounding box center [1176, 544] width 723 height 15
click at [1444, 606] on button "Add Default Photo" at bounding box center [1469, 600] width 158 height 22
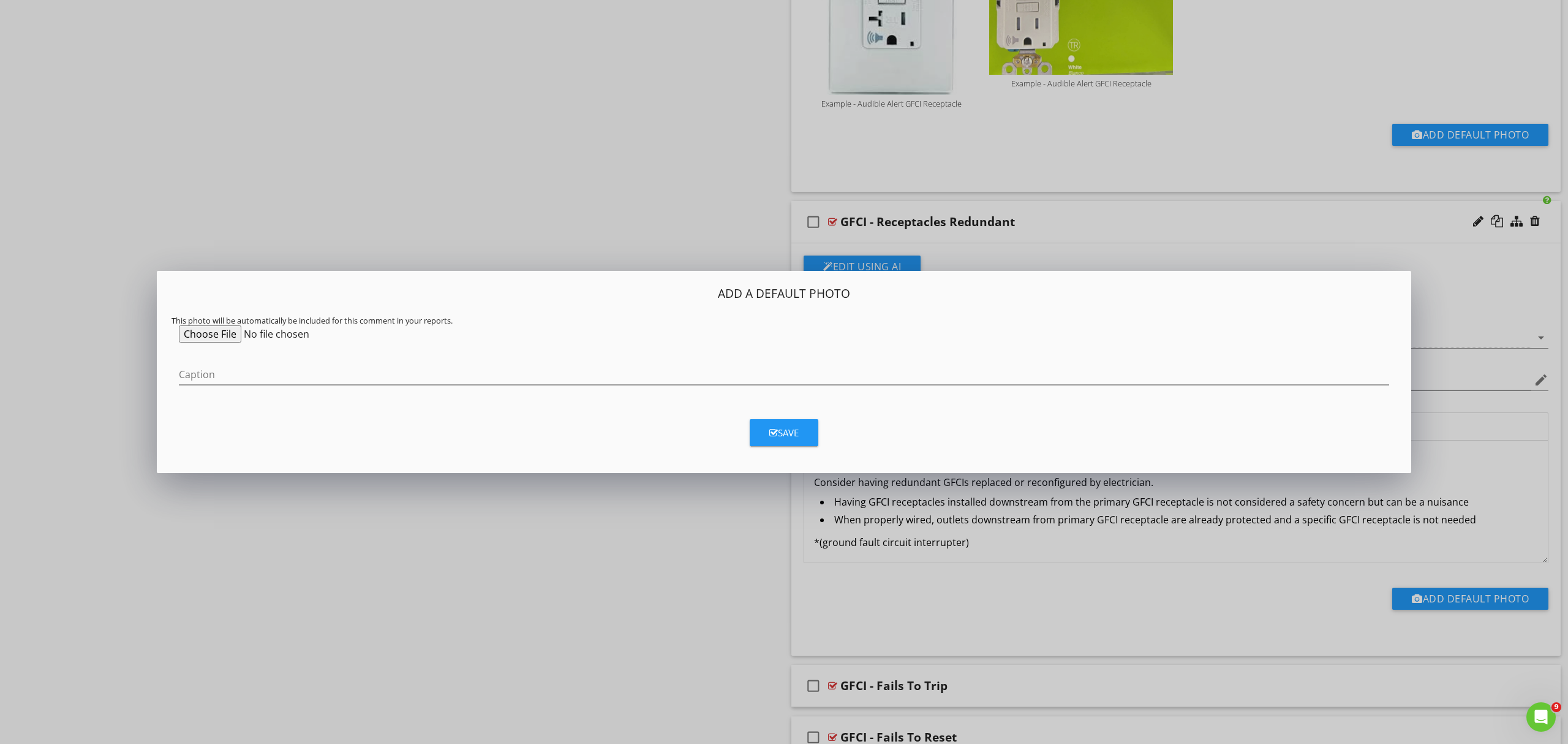
click at [211, 331] on input "file" at bounding box center [273, 334] width 188 height 17
type input "C:\fakepath\0615_02.jpg"
click at [240, 371] on input "Caption" at bounding box center [784, 375] width 1210 height 21
type input "Example - Redundant GFCI Receptacles"
click at [792, 436] on div "Save" at bounding box center [784, 433] width 30 height 14
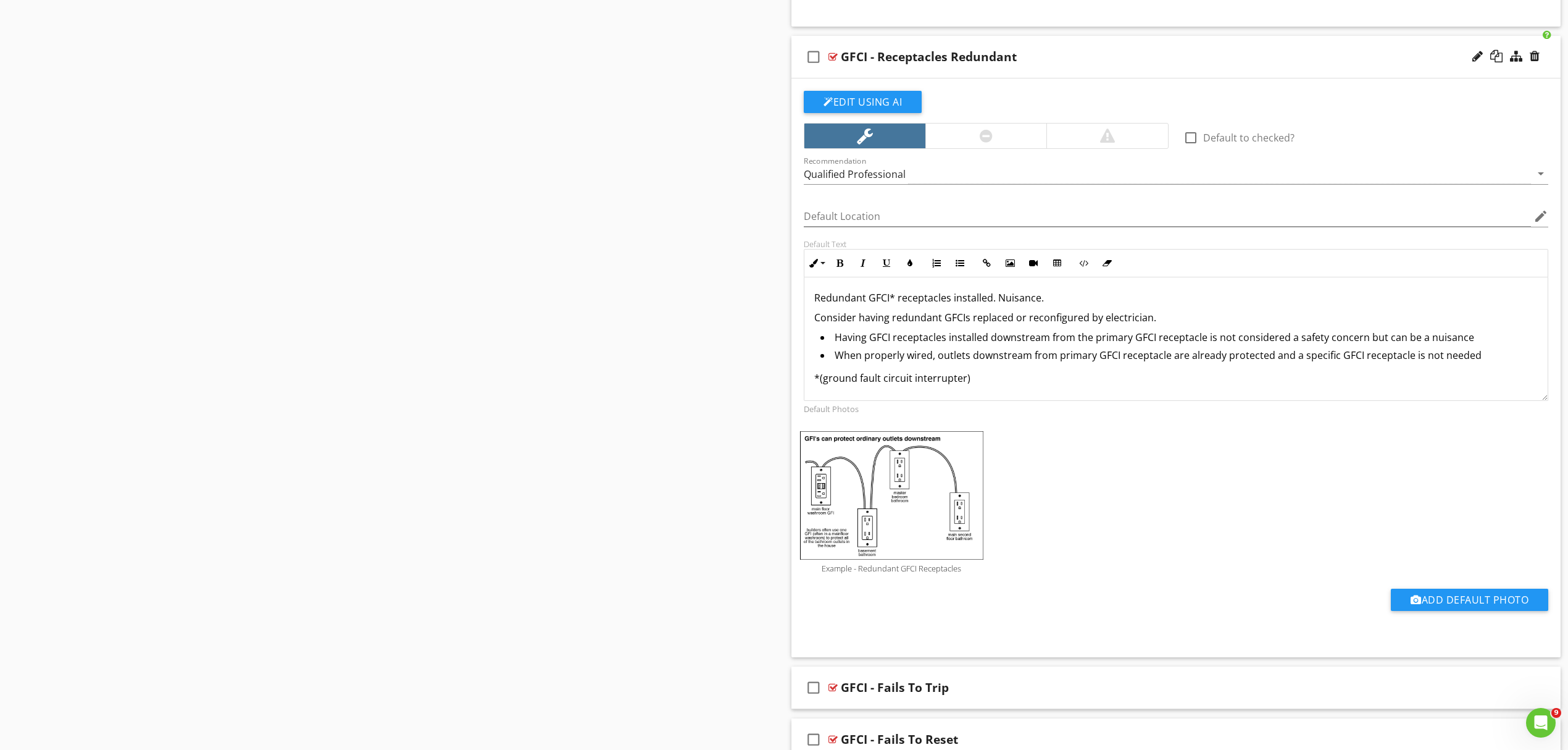
scroll to position [2325, 0]
click at [1460, 606] on button "Add Default Photo" at bounding box center [1469, 598] width 158 height 22
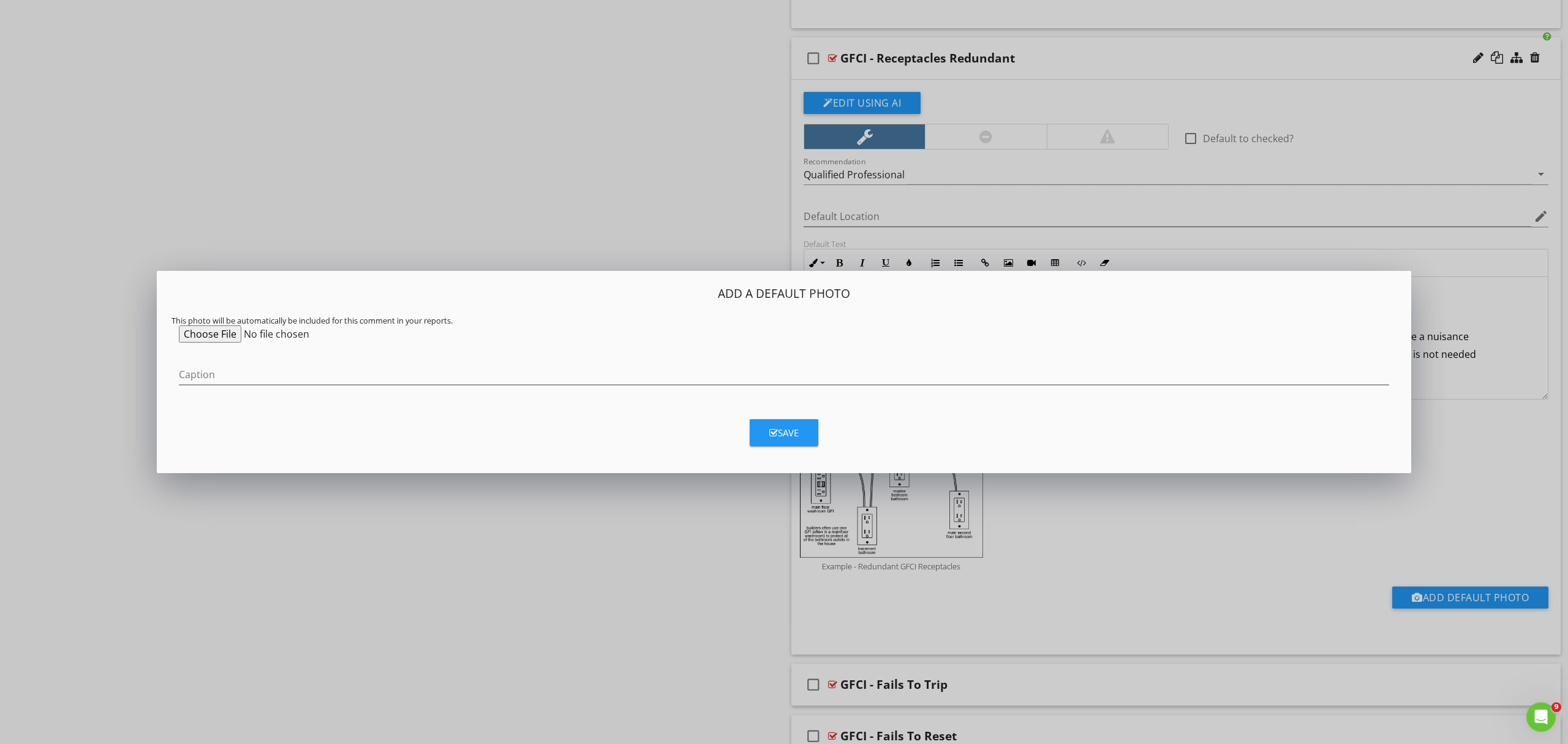
click at [204, 336] on input "file" at bounding box center [273, 334] width 188 height 17
type input "C:\fakepath\Example - Redundant GFCI.jpg"
click at [227, 375] on input "Caption" at bounding box center [784, 375] width 1210 height 21
type input "Example - Redundant GFCI Receptacle"
click at [784, 432] on div "Save" at bounding box center [784, 433] width 30 height 14
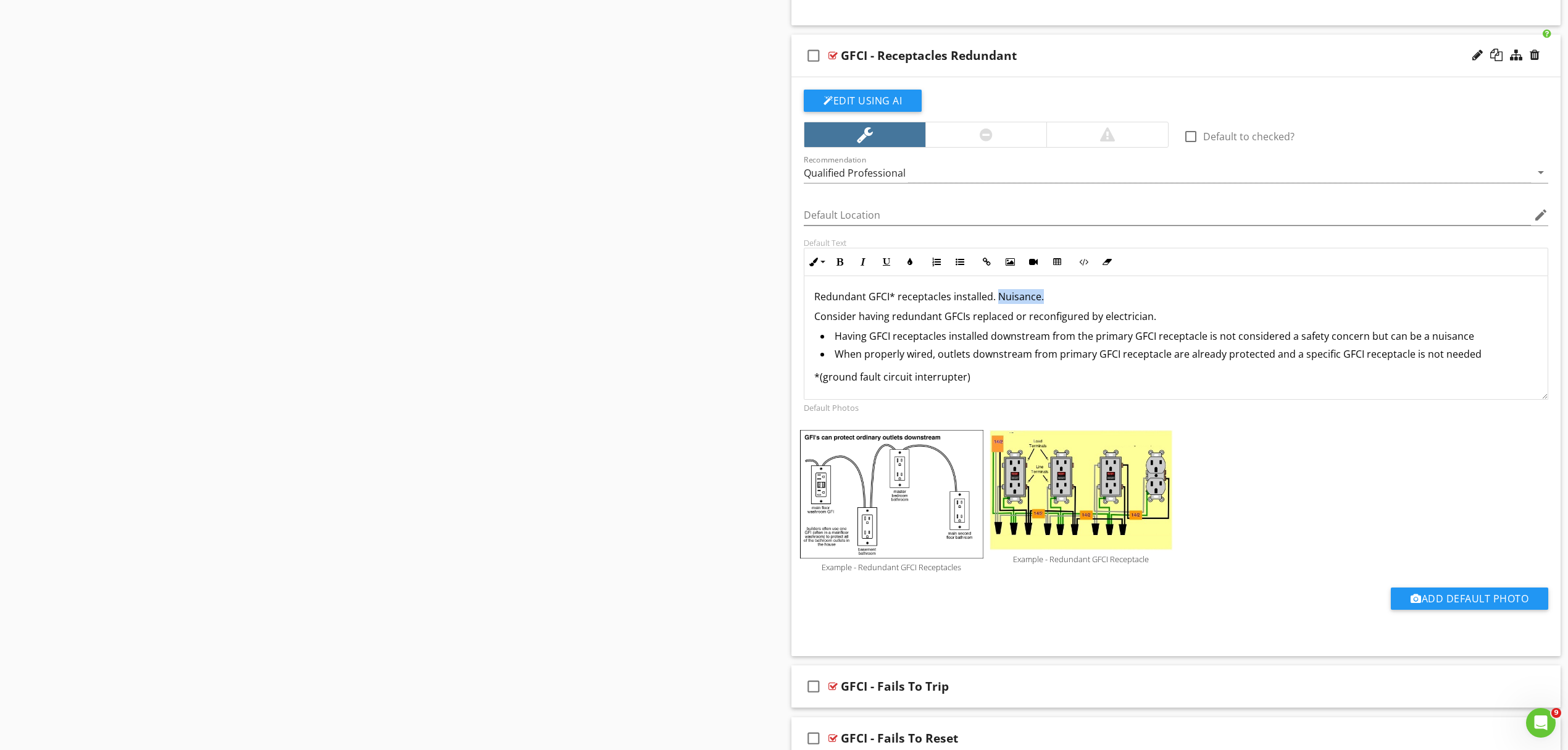
drag, startPoint x: 997, startPoint y: 305, endPoint x: 1047, endPoint y: 304, distance: 50.0
click at [1047, 304] on p "Redundant GFCI* receptacles installed. Nuisance." at bounding box center [1176, 296] width 723 height 15
drag, startPoint x: 1364, startPoint y: 344, endPoint x: 1471, endPoint y: 336, distance: 107.3
click at [1471, 336] on li "Having GFCI receptacles installed downstream from the primary GFCI receptacle i…" at bounding box center [1179, 337] width 718 height 18
click at [1205, 344] on li "Having GFCI receptacles installed downstream from the primary GFCI receptacle i…" at bounding box center [1179, 337] width 718 height 18
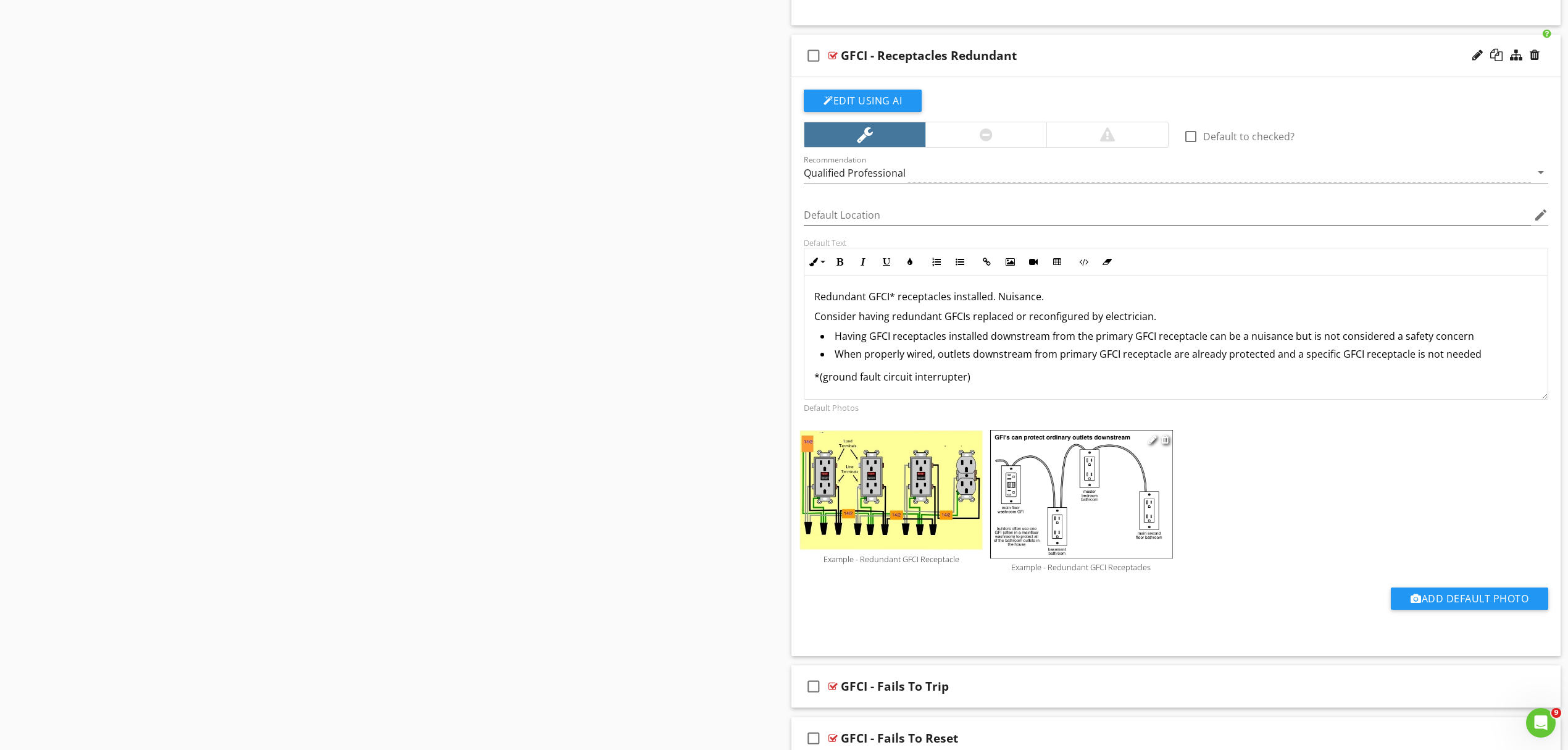
click at [1093, 572] on p "Example - Redundant GFCI Receptacles" at bounding box center [1082, 567] width 184 height 10
click at [1147, 454] on img at bounding box center [1082, 494] width 184 height 128
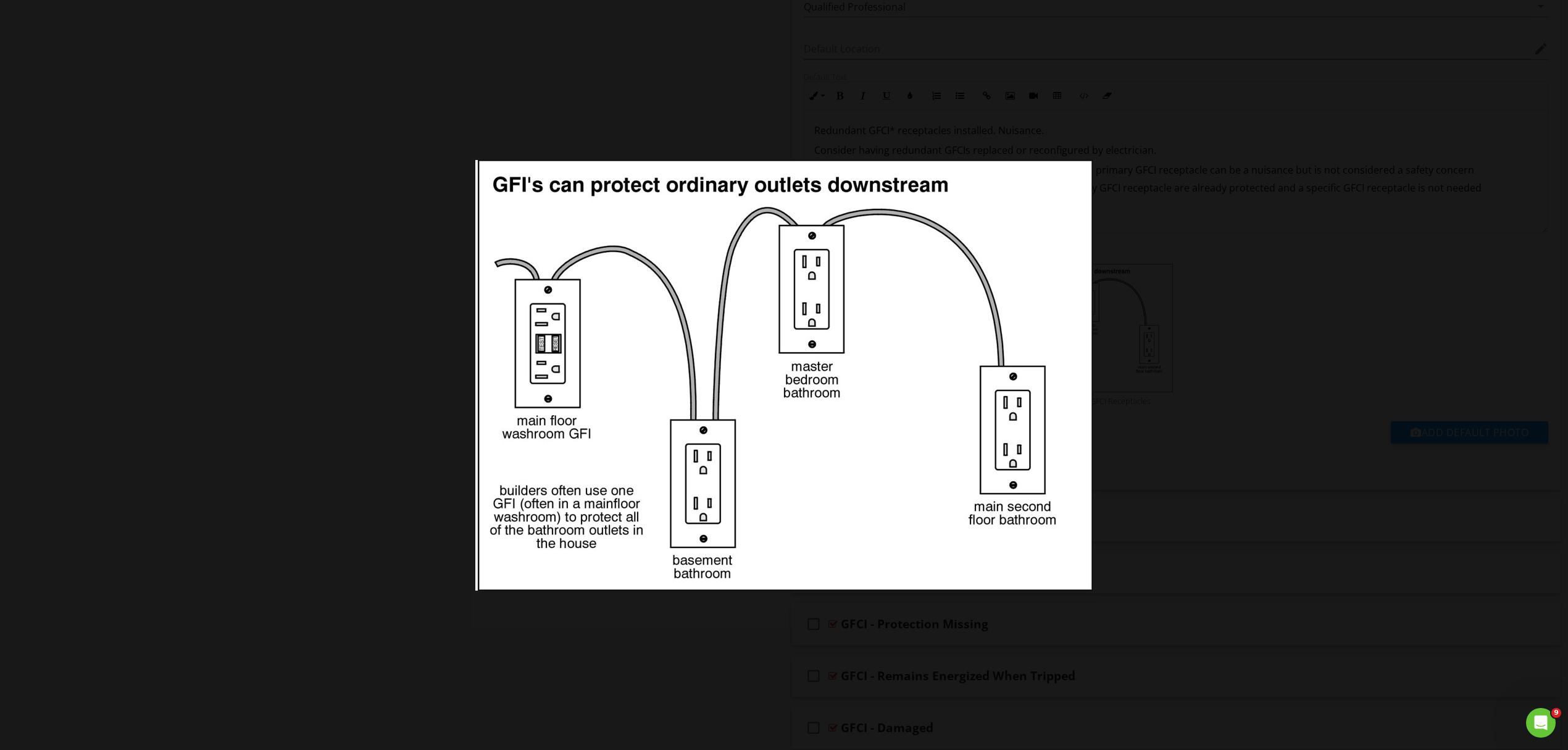
scroll to position [2489, 0]
click at [1369, 569] on div at bounding box center [784, 375] width 1568 height 750
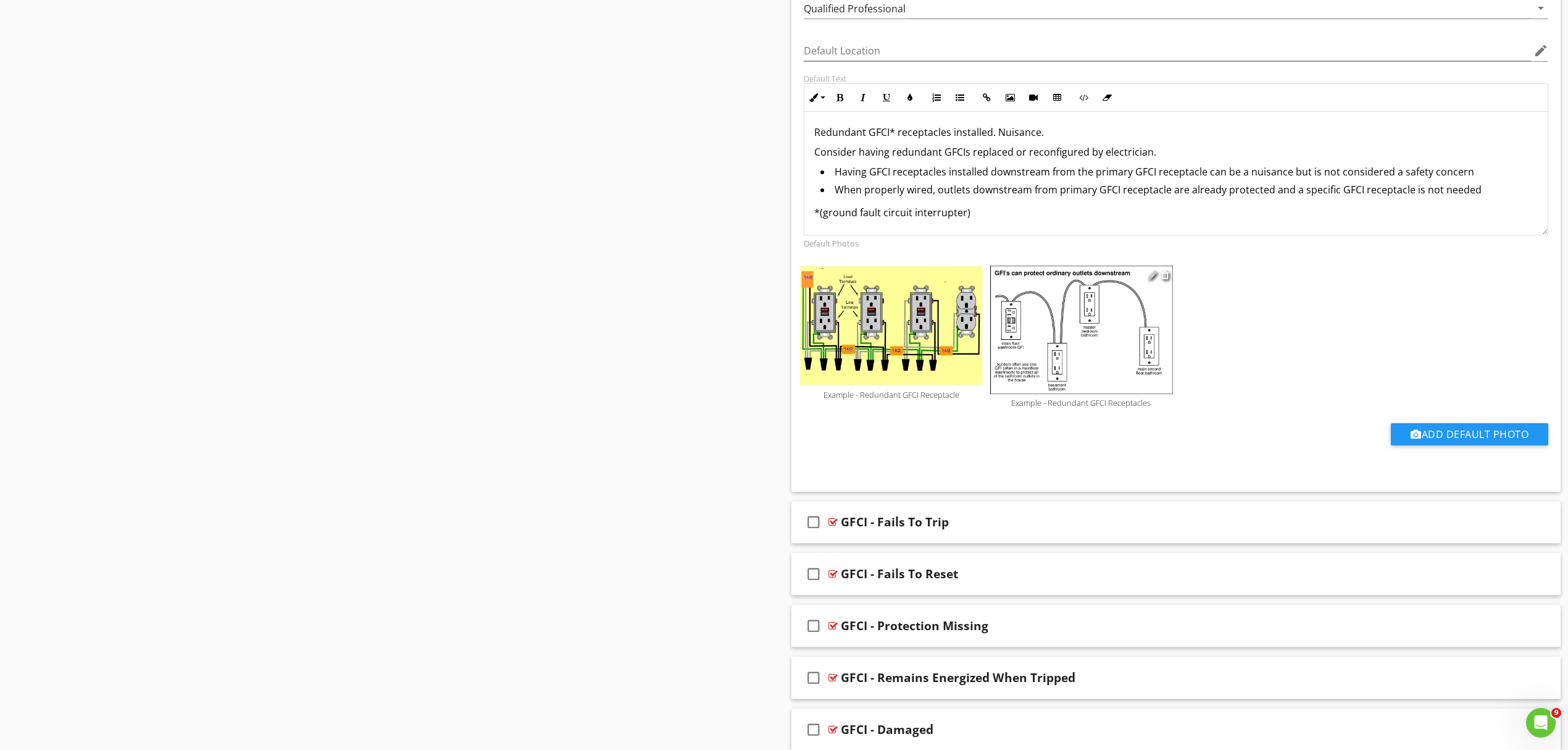
click at [1150, 280] on div at bounding box center [1152, 275] width 9 height 10
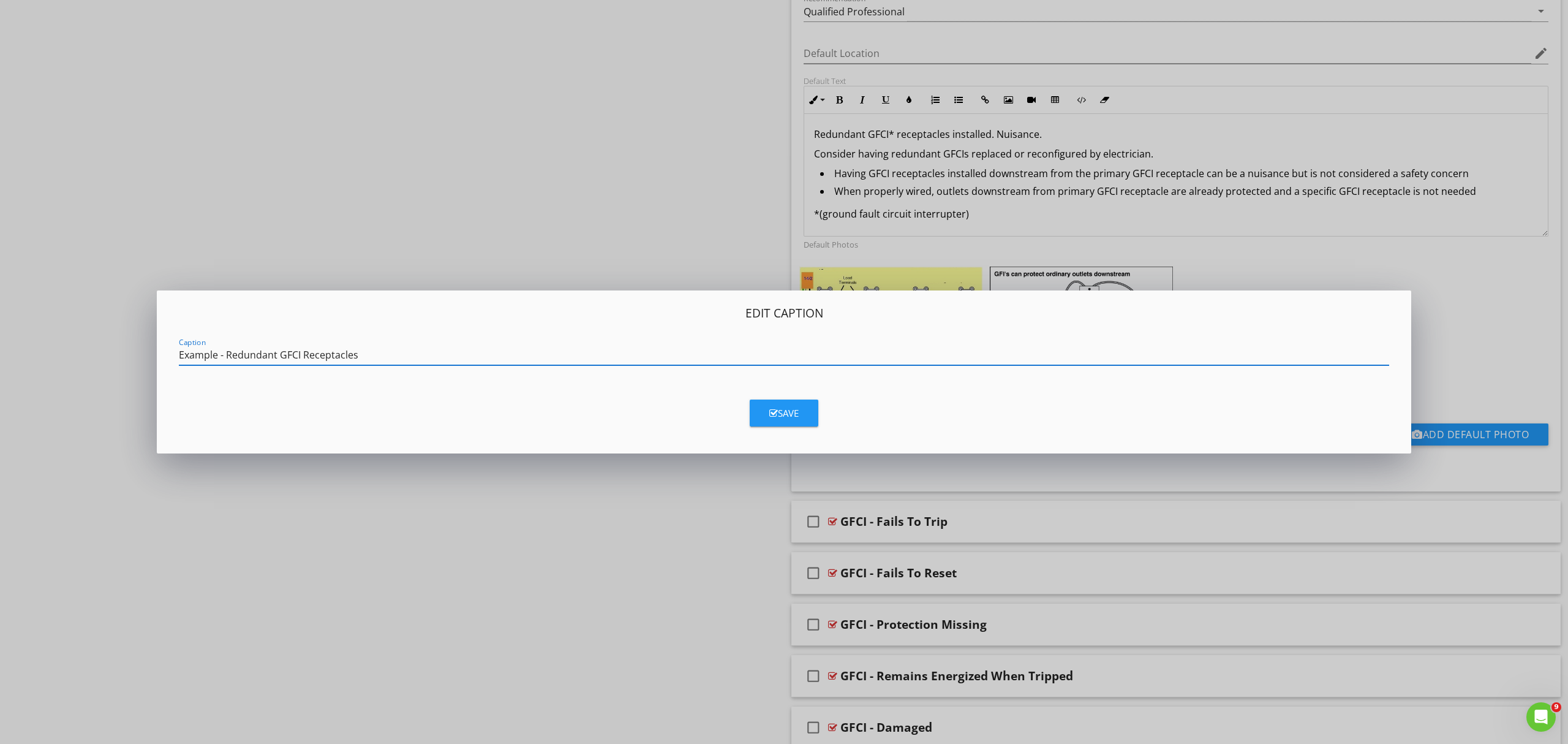
drag, startPoint x: 225, startPoint y: 354, endPoint x: 413, endPoint y: 359, distance: 188.1
click at [413, 359] on input "Example - Redundant GFCI Receptacles" at bounding box center [784, 355] width 1210 height 21
type input "Example - GFCI Protection Of Downstream Outlets"
click at [814, 412] on button "Save" at bounding box center [783, 413] width 69 height 27
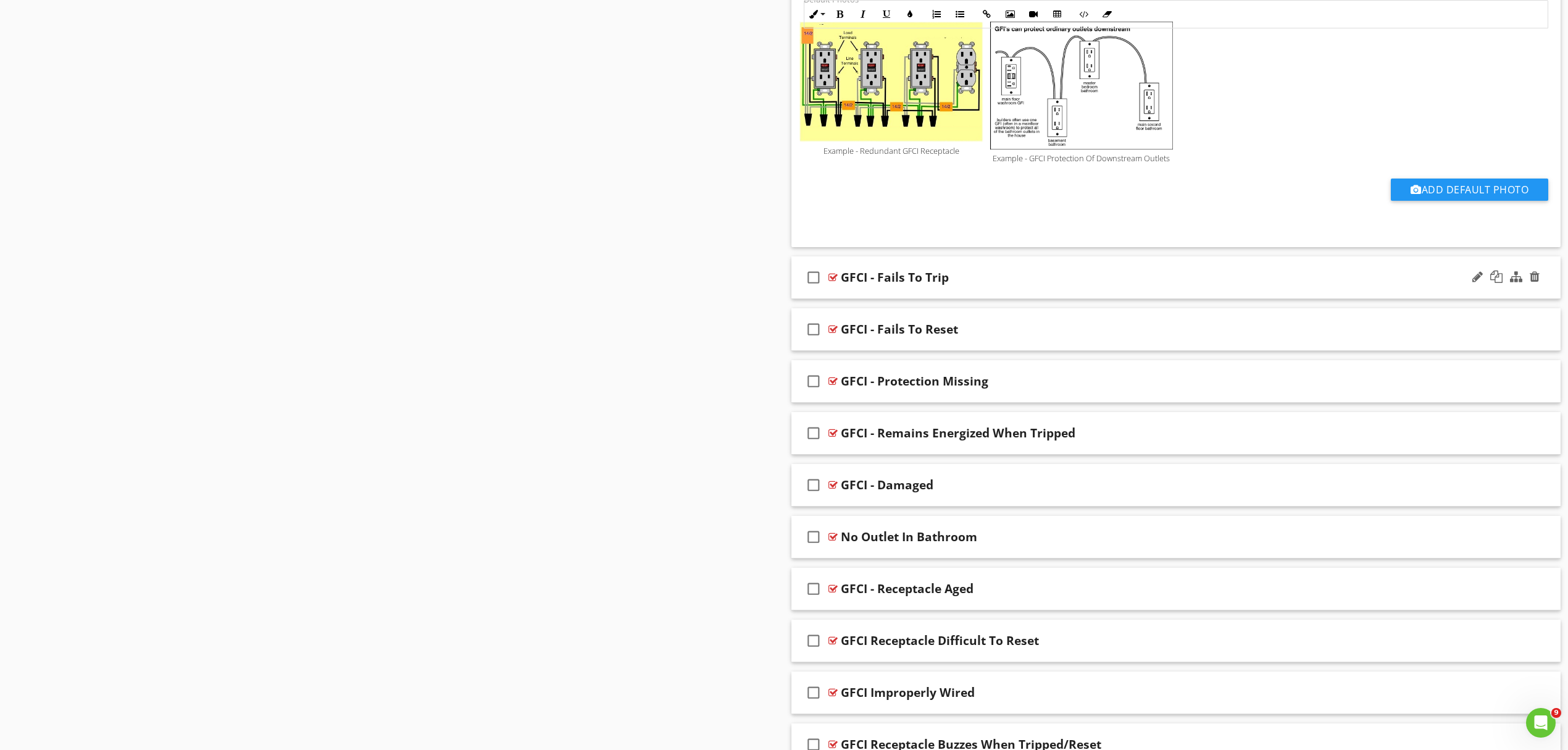
scroll to position [2736, 0]
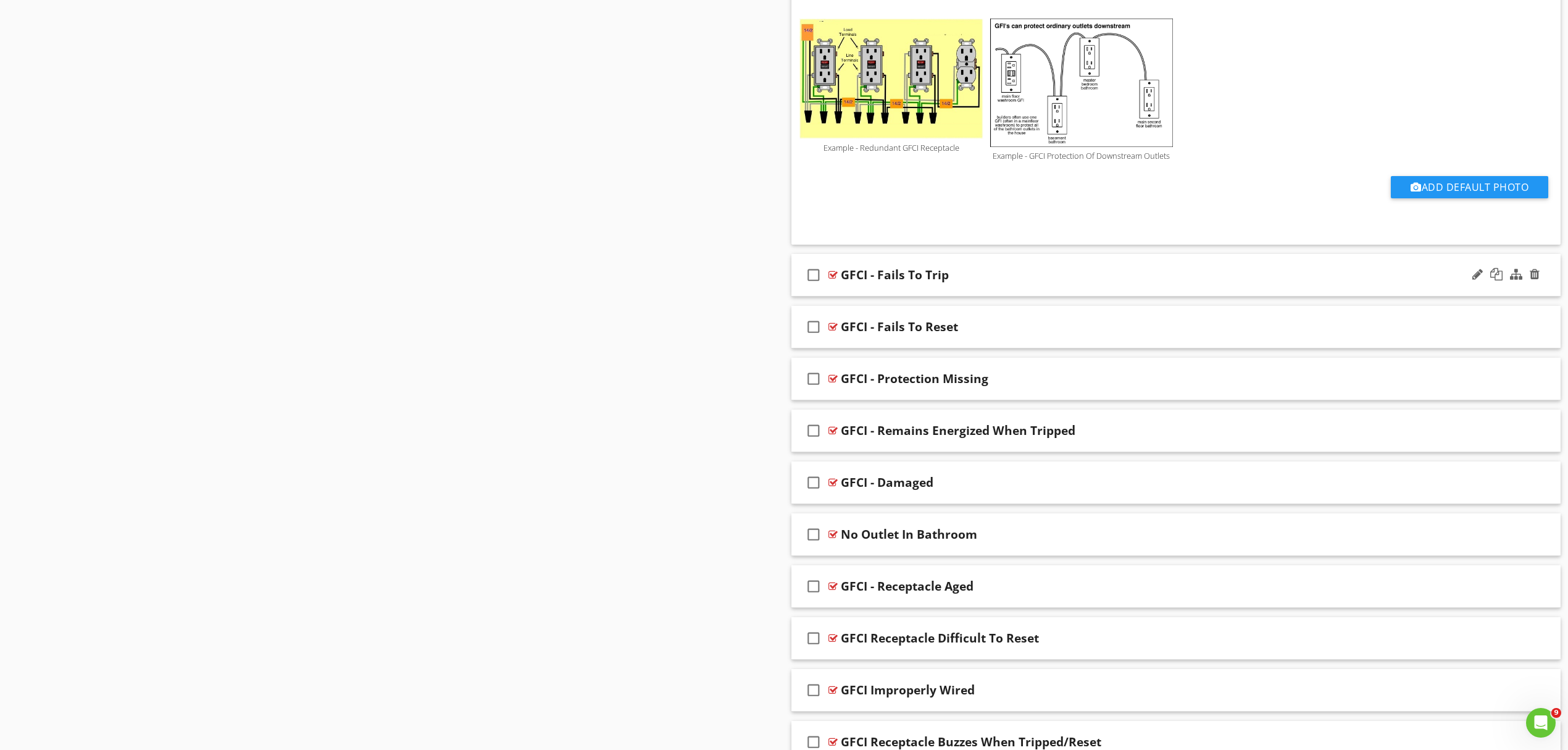
click at [1006, 282] on div "GFCI - Fails To Trip" at bounding box center [1120, 274] width 559 height 15
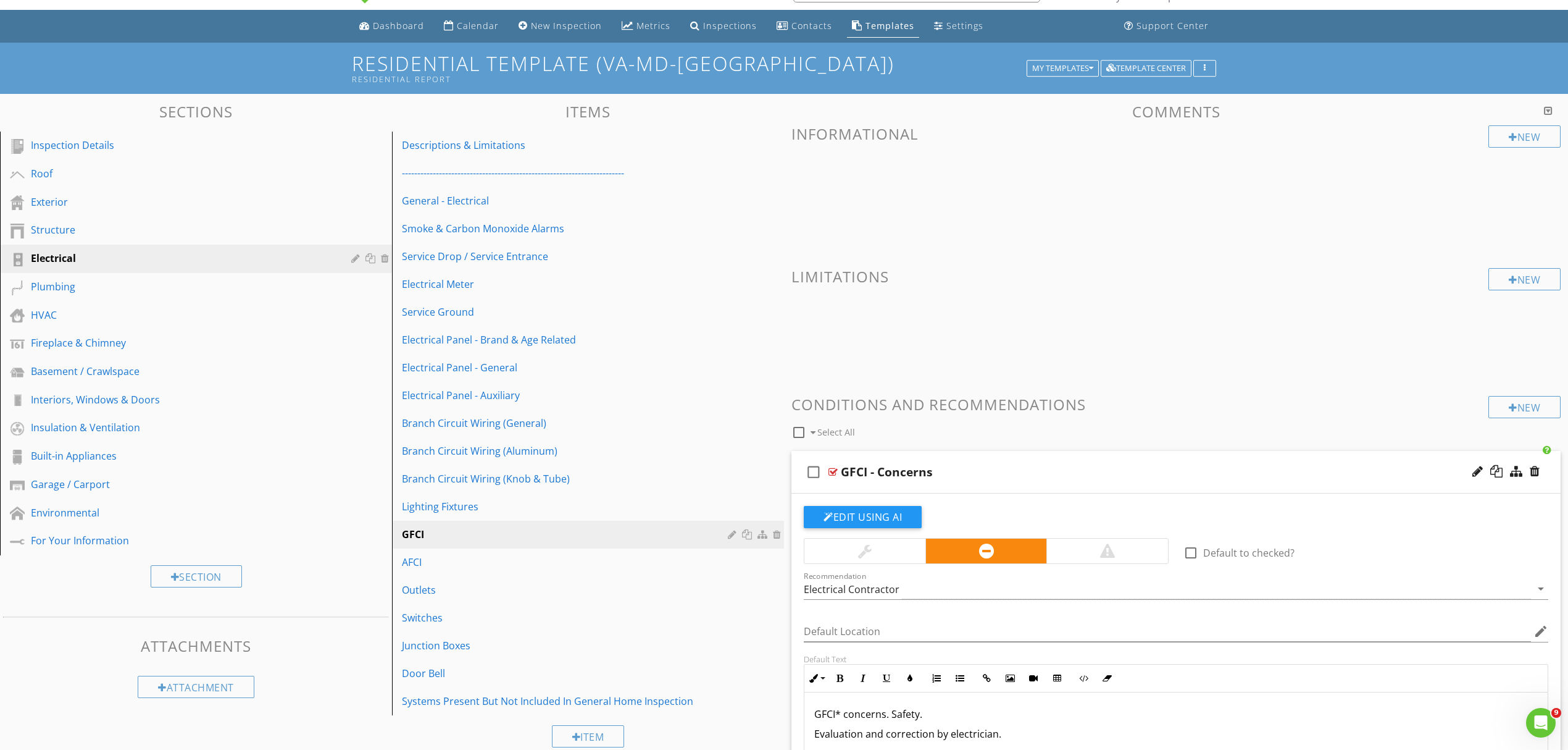
scroll to position [0, 0]
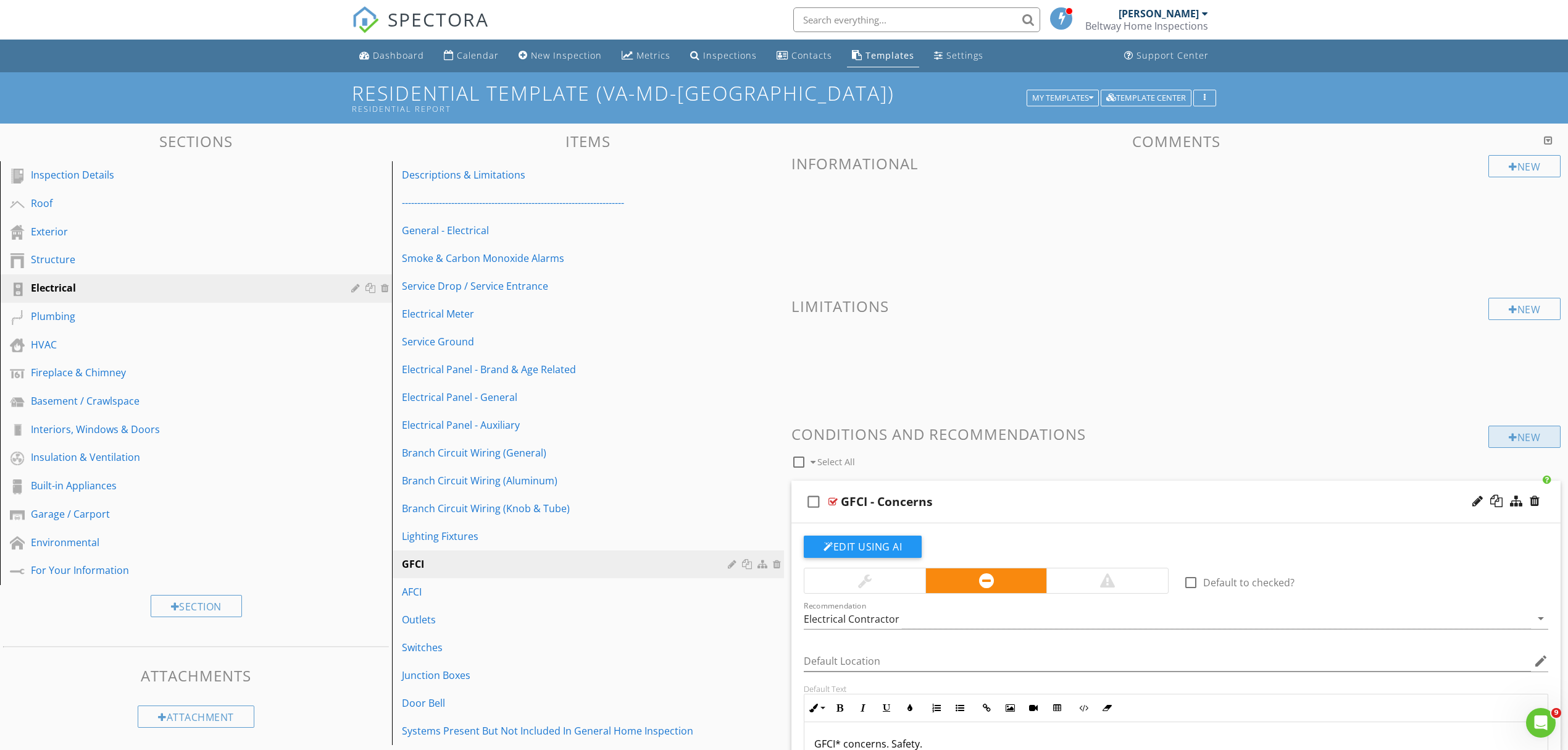
click at [1500, 437] on div "New" at bounding box center [1524, 436] width 72 height 22
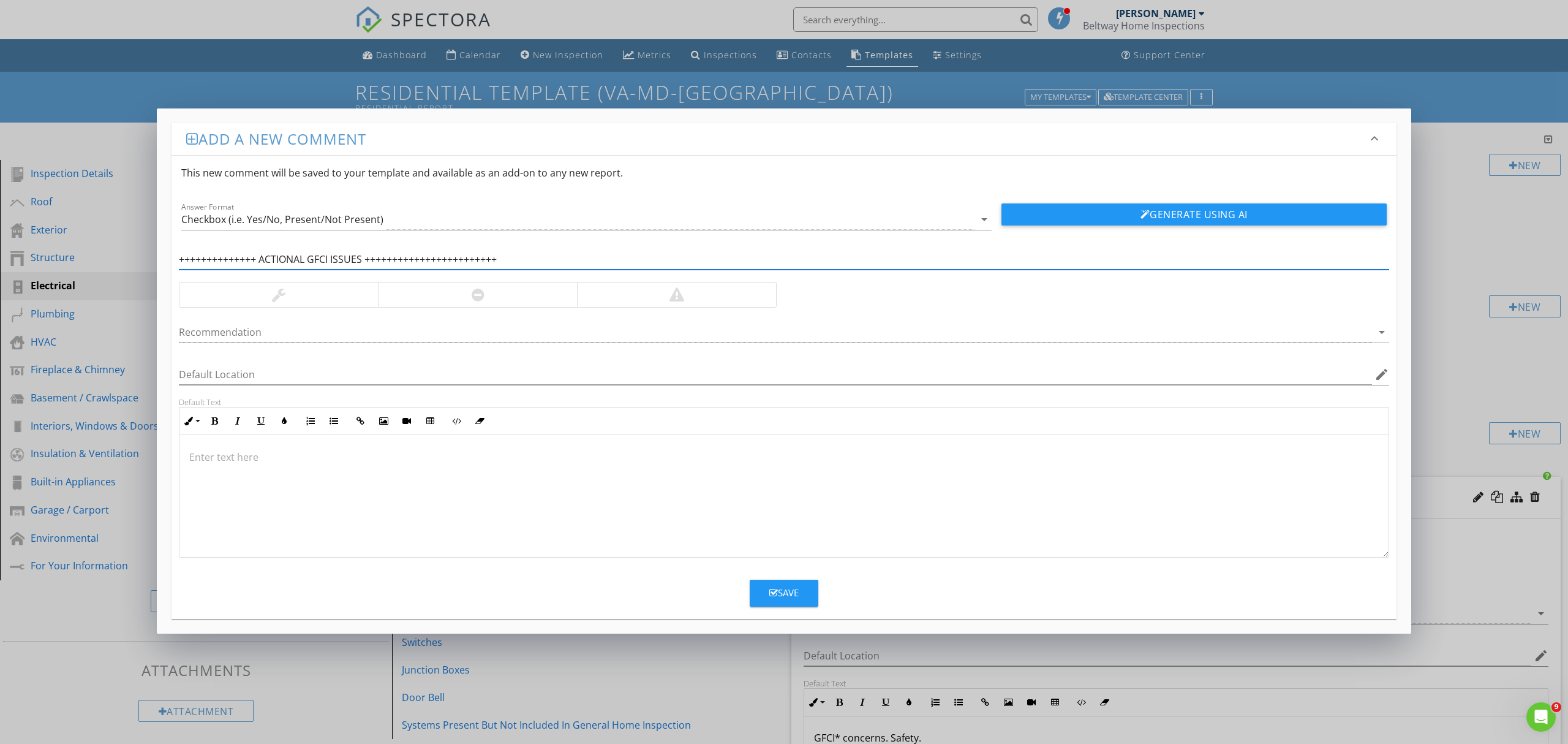
type input "++++++++++++++ ACTIONAL GFCI ISSUES ++++++++++++++++++++++++"
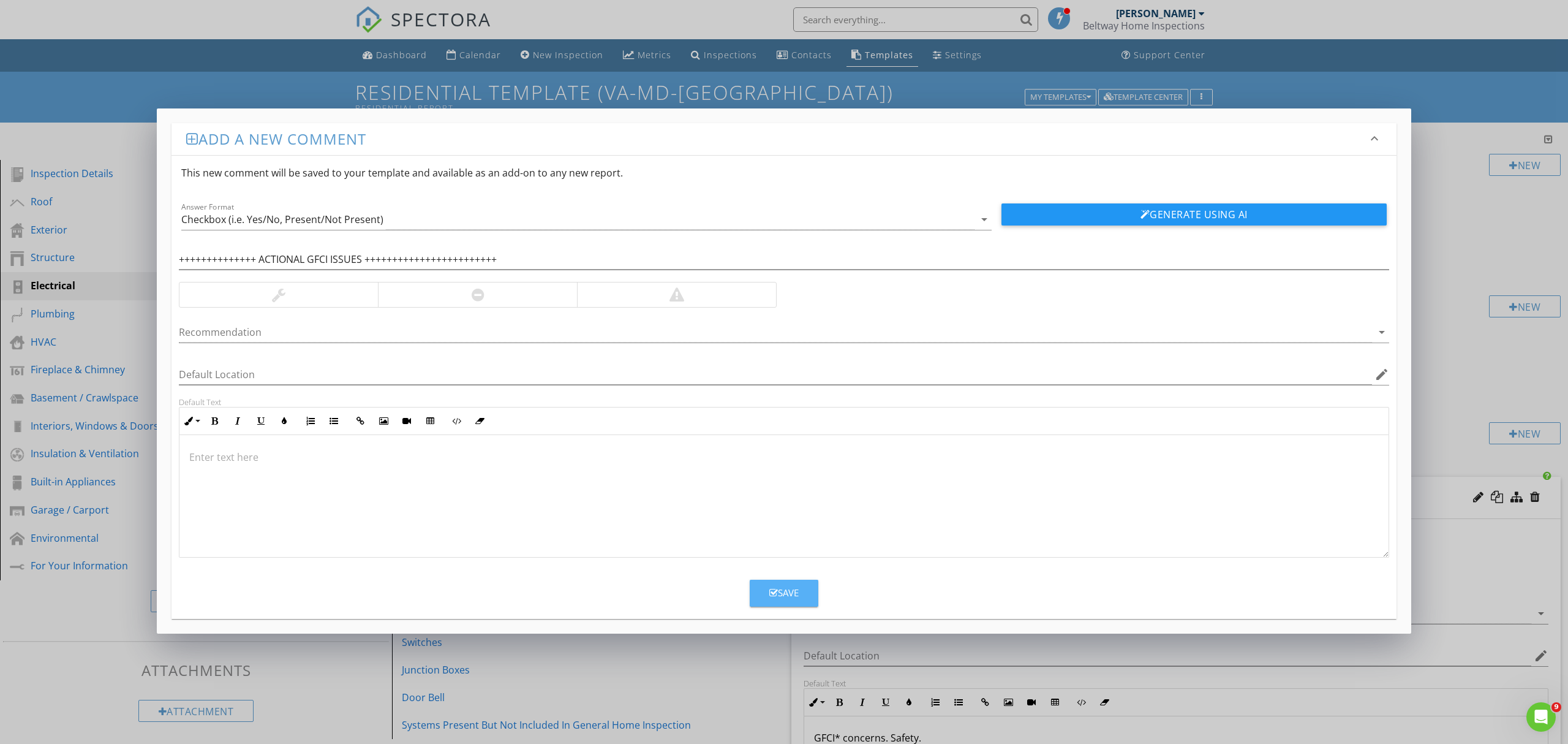
click at [813, 594] on button "Save" at bounding box center [783, 593] width 69 height 27
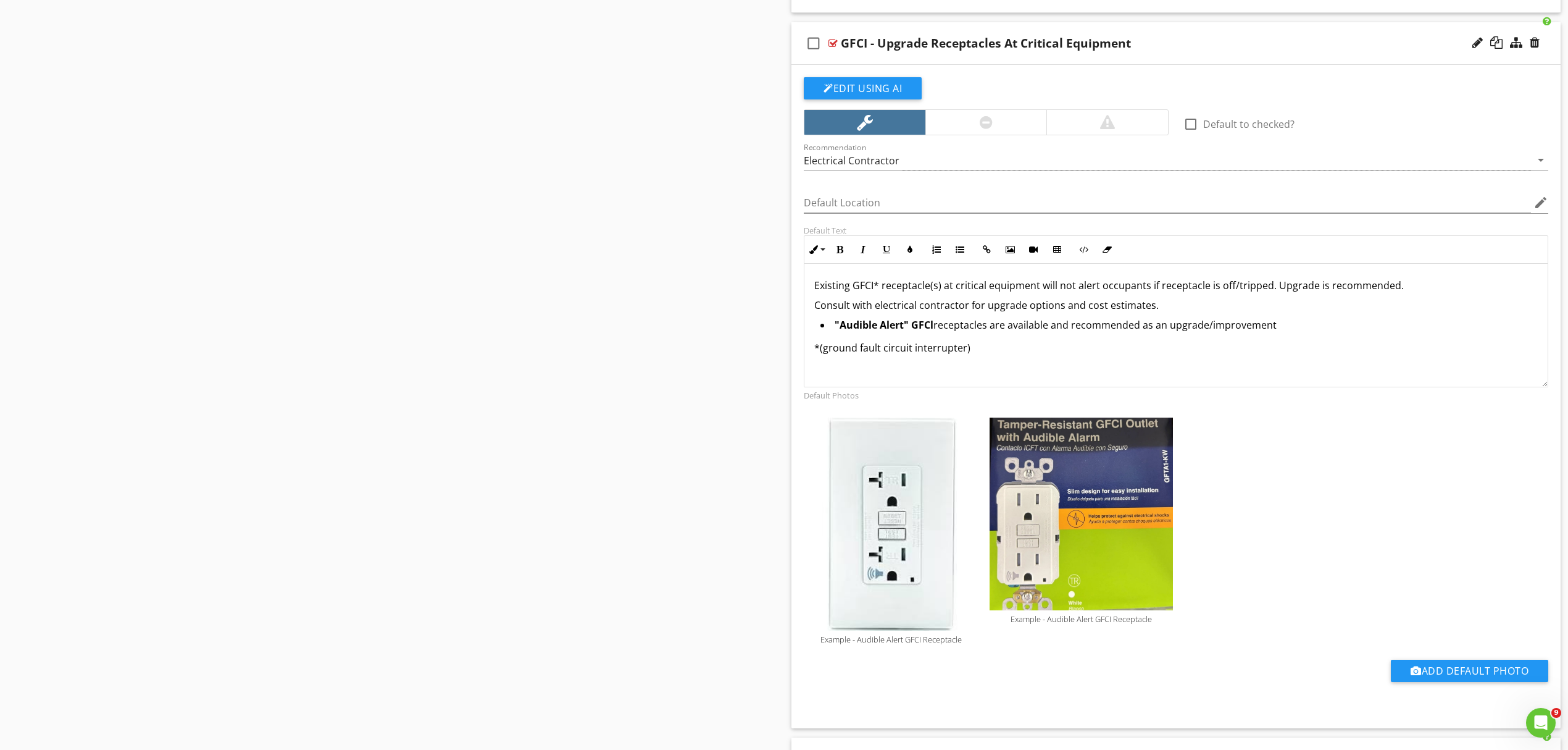
scroll to position [1622, 0]
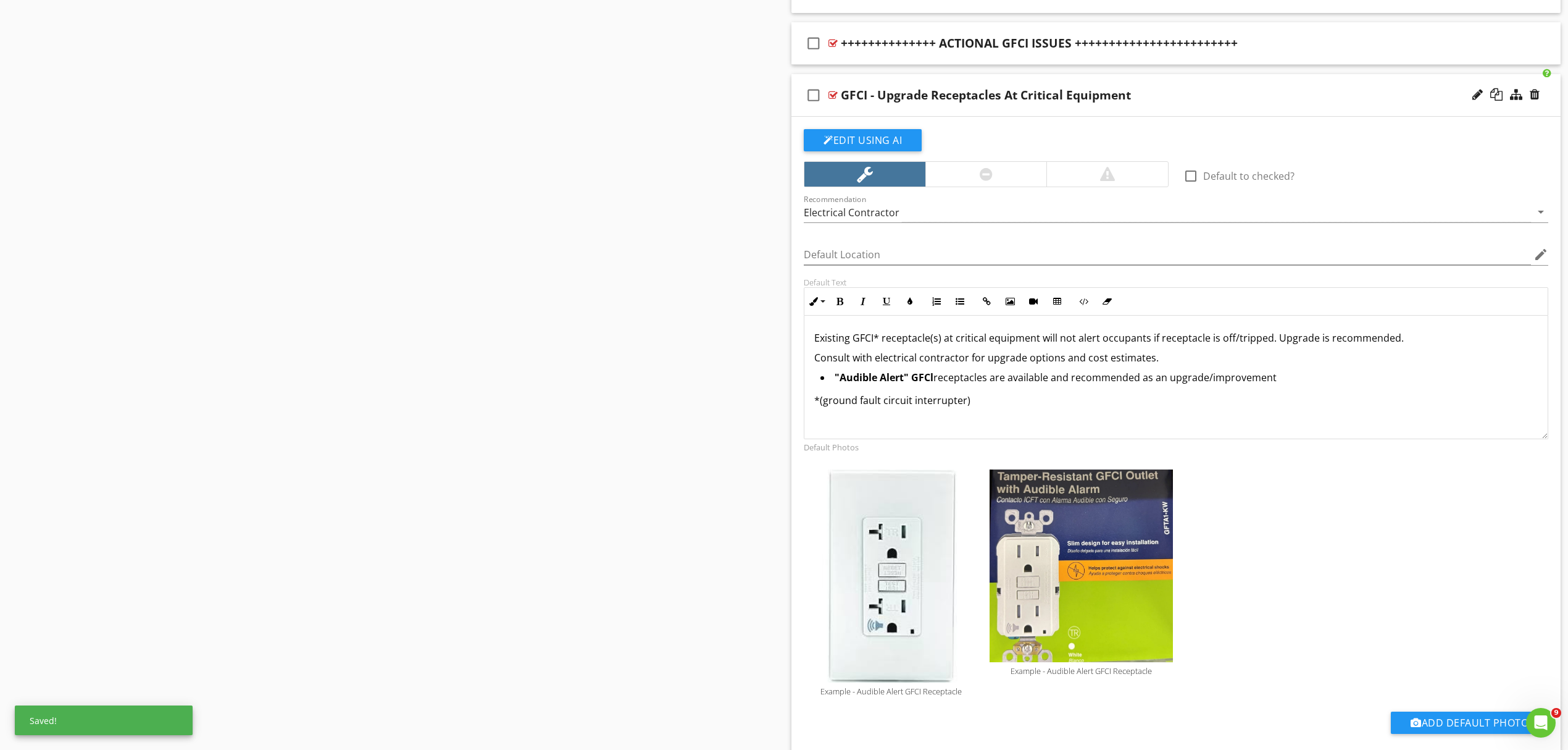
click at [1265, 99] on div "GFCI - Upgrade Receptacles At Critical Equipment" at bounding box center [1120, 95] width 559 height 15
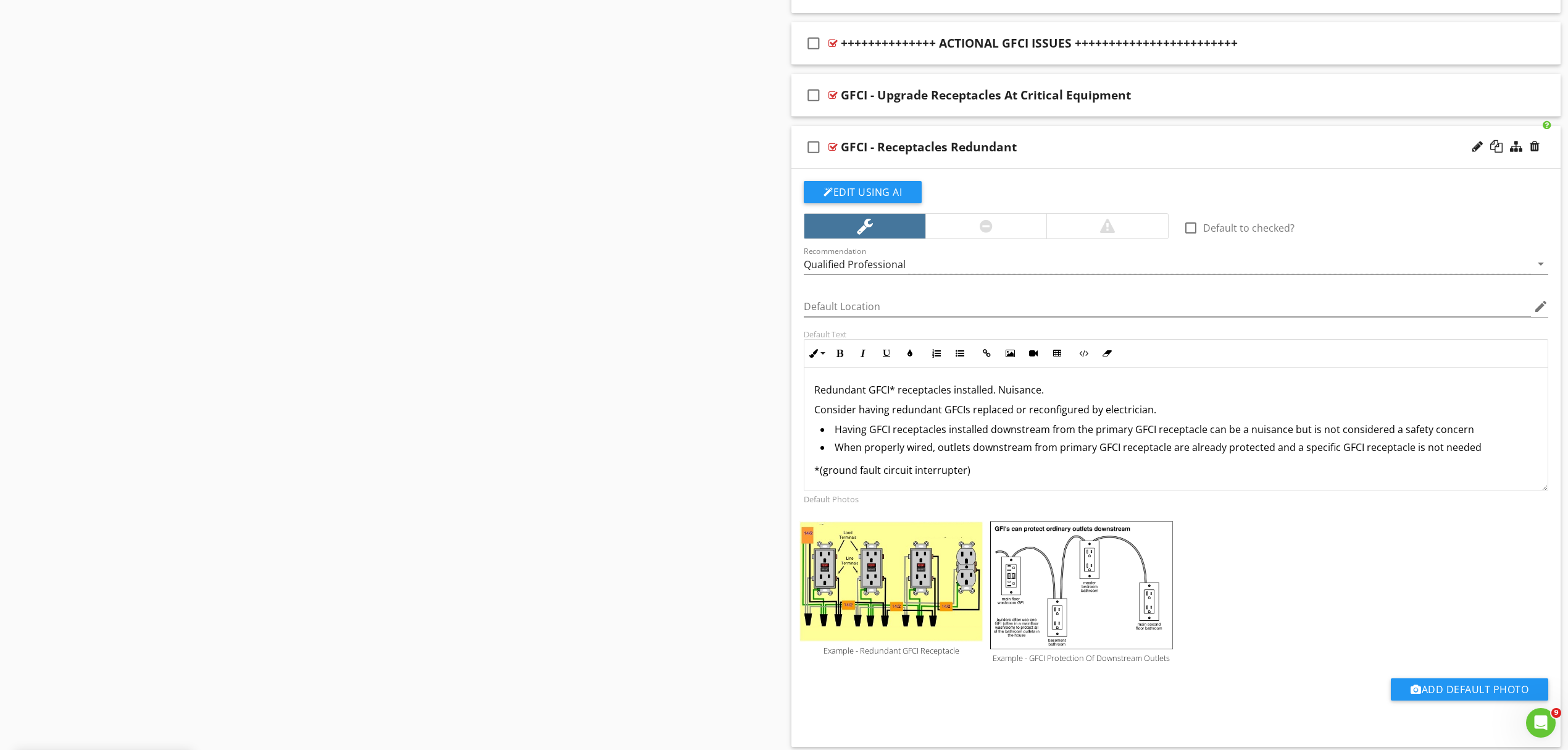
click at [1130, 166] on div "check_box_outline_blank GFCI - Receptacles Redundant" at bounding box center [1176, 147] width 769 height 43
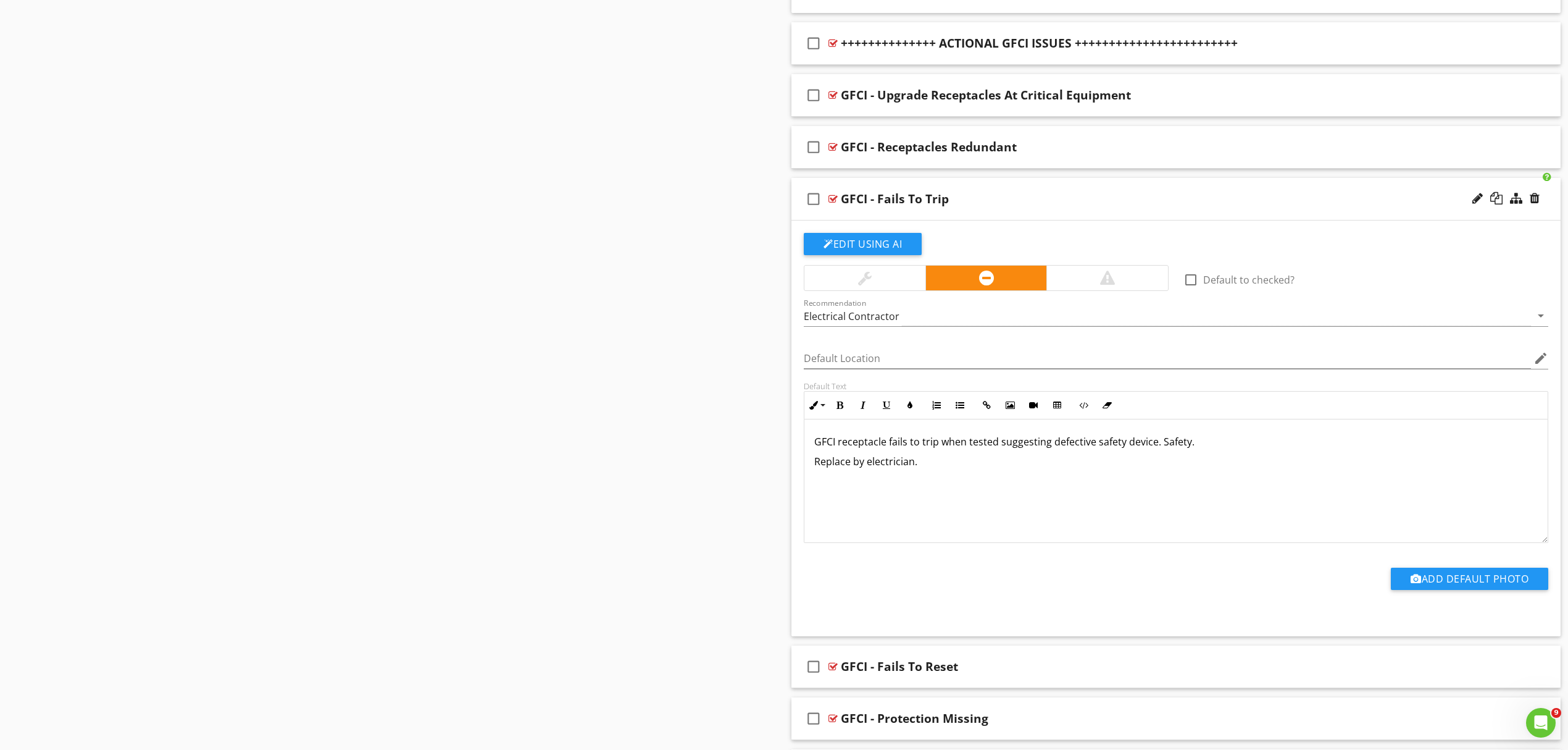
click at [1166, 203] on div "GFCI - Fails To Trip" at bounding box center [1120, 199] width 559 height 15
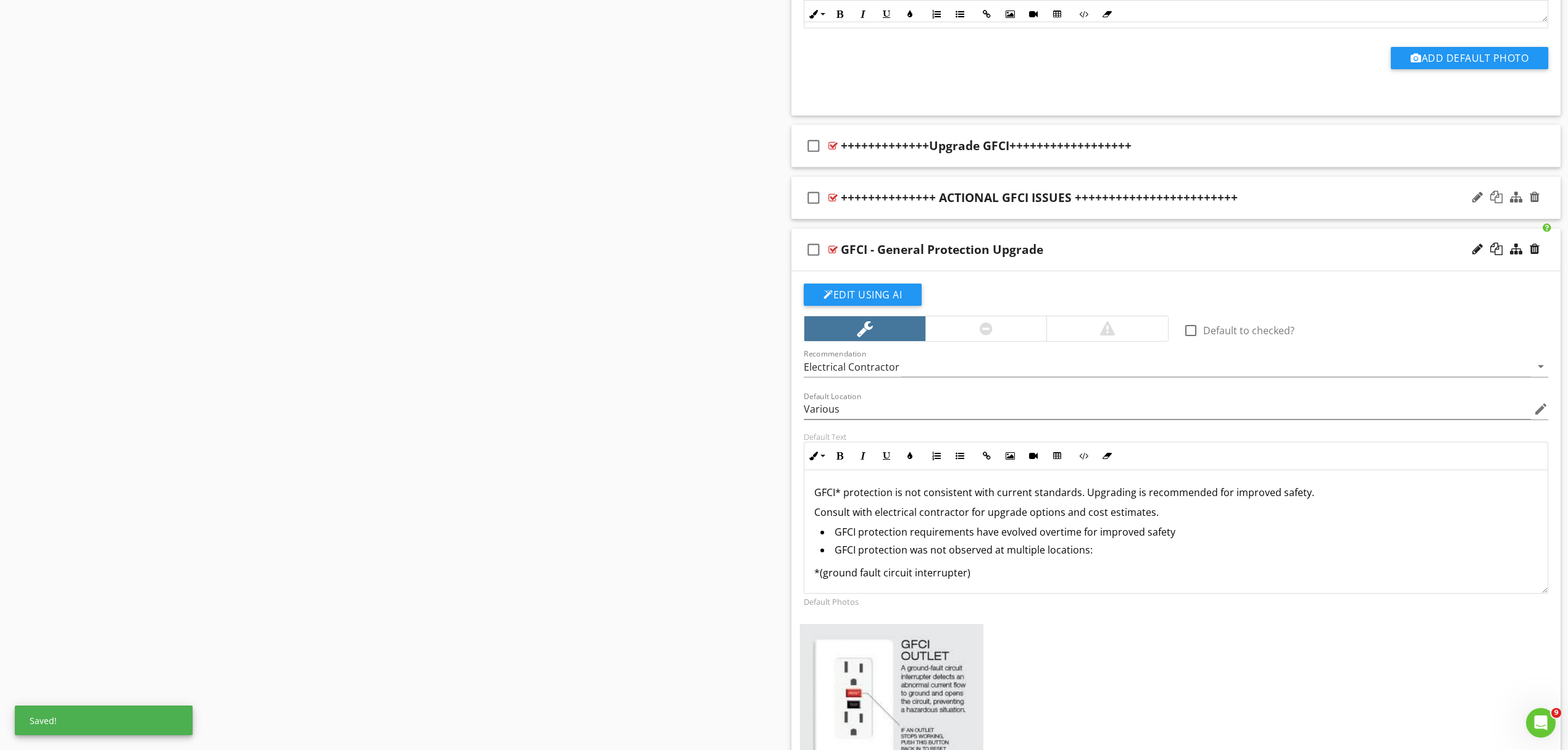
scroll to position [804, 0]
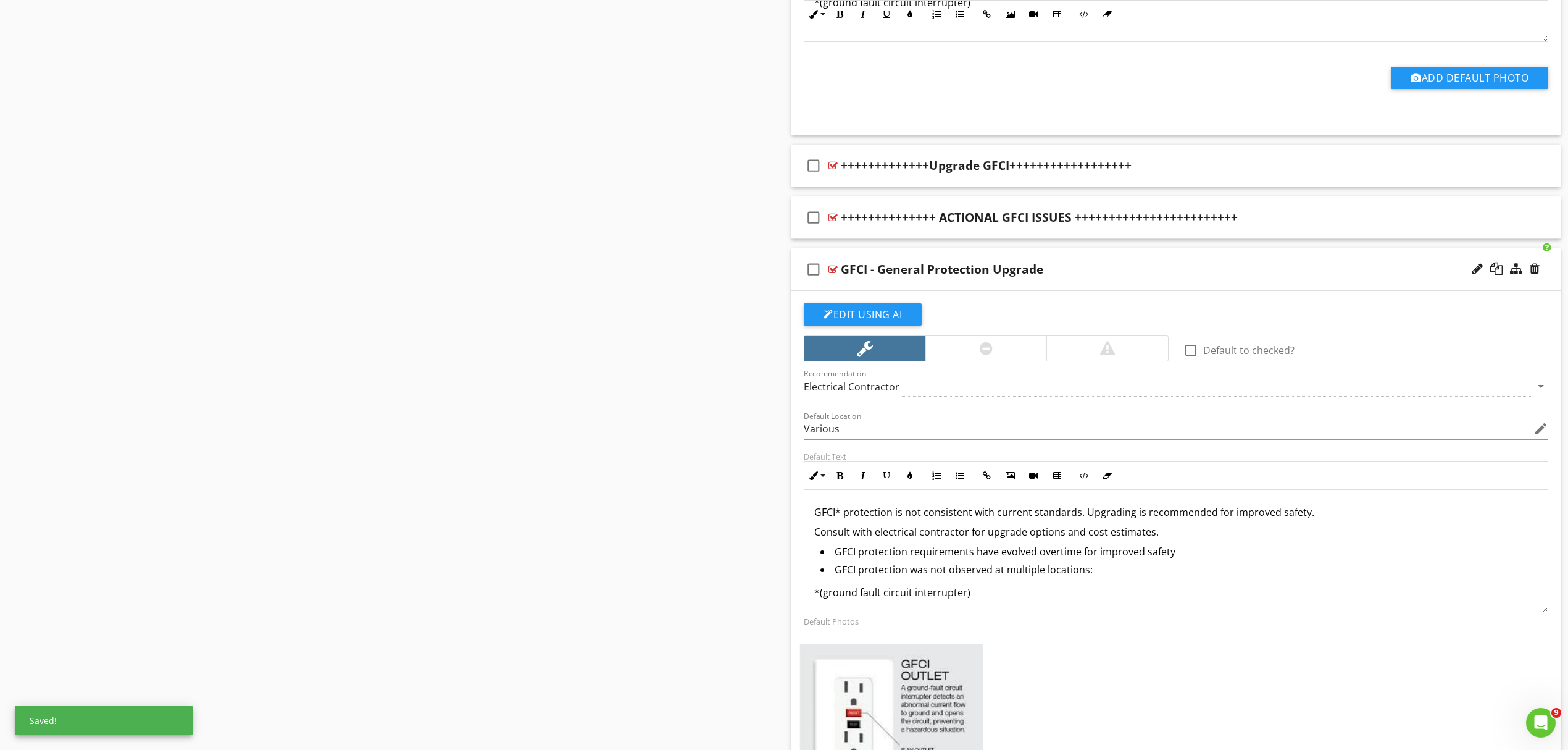
click at [1147, 280] on div "check_box_outline_blank GFCI - General Protection Upgrade" at bounding box center [1176, 270] width 769 height 43
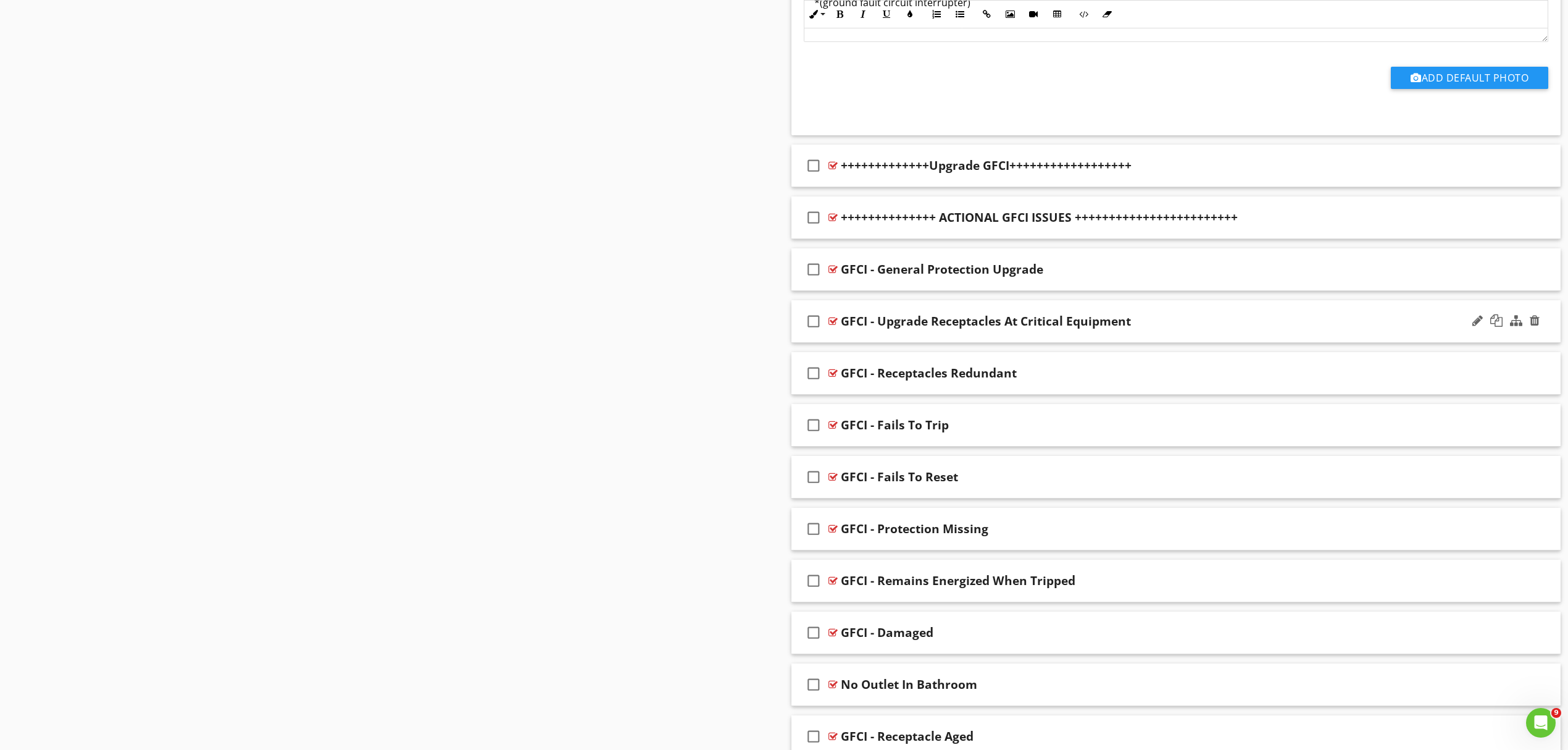
scroll to position [722, 0]
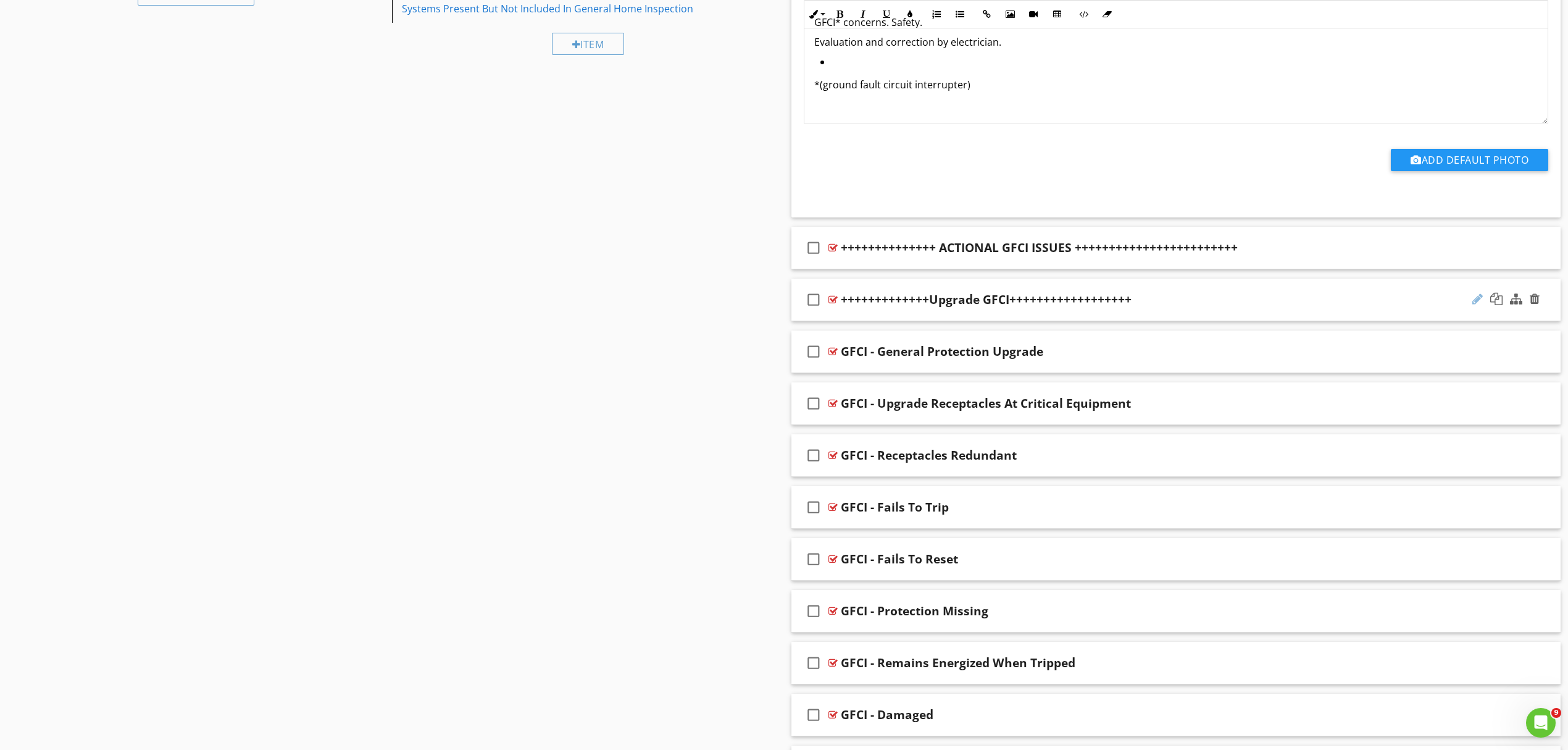
click at [1477, 300] on div at bounding box center [1477, 299] width 11 height 12
type input "+++++++++++++ GFCI UPGRADE ++++++++++++++++++"
click at [755, 439] on div "Sections Inspection Details Roof Exterior Structure Electrical Plumbing HVAC Fi…" at bounding box center [784, 322] width 1568 height 1841
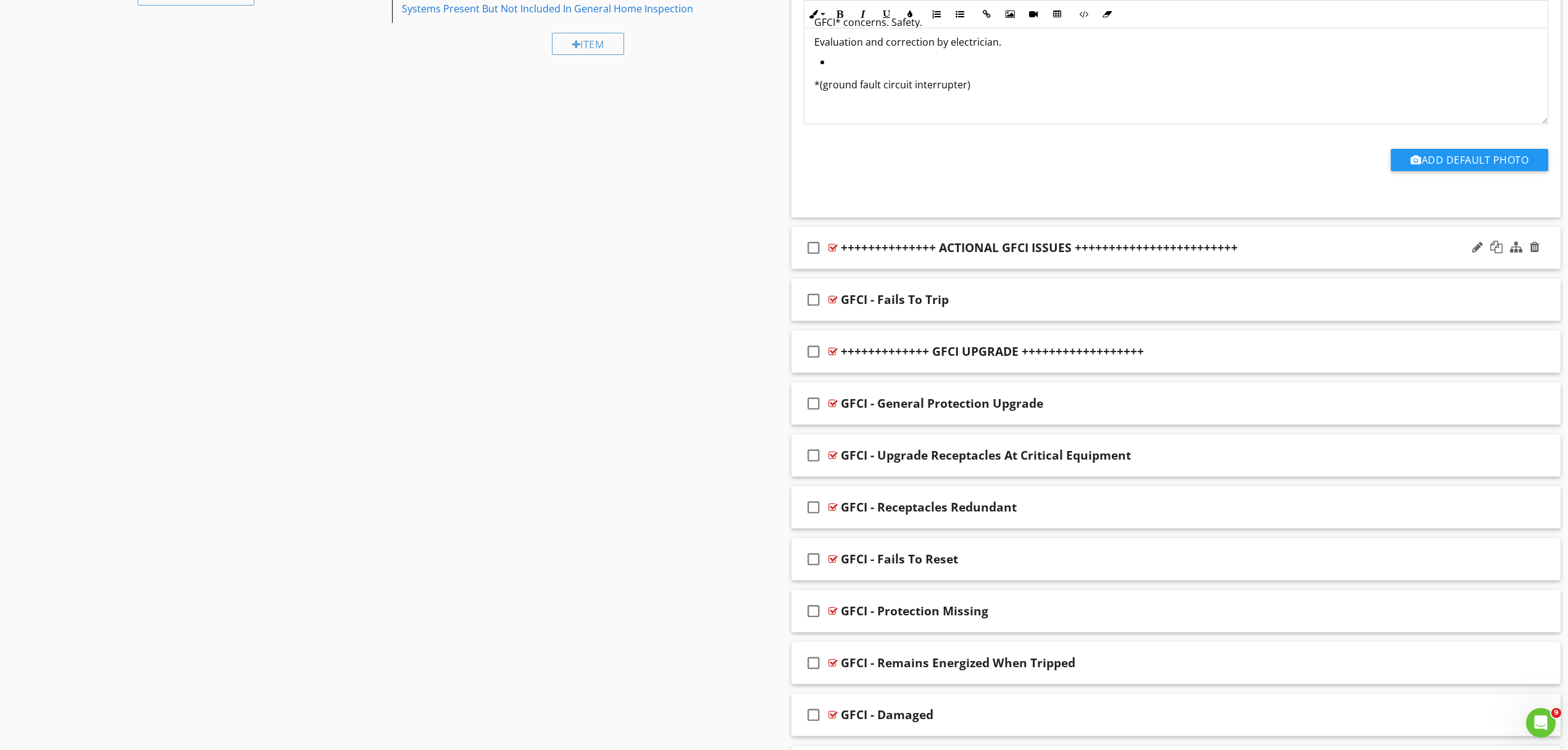
click at [1470, 246] on div at bounding box center [1506, 248] width 72 height 30
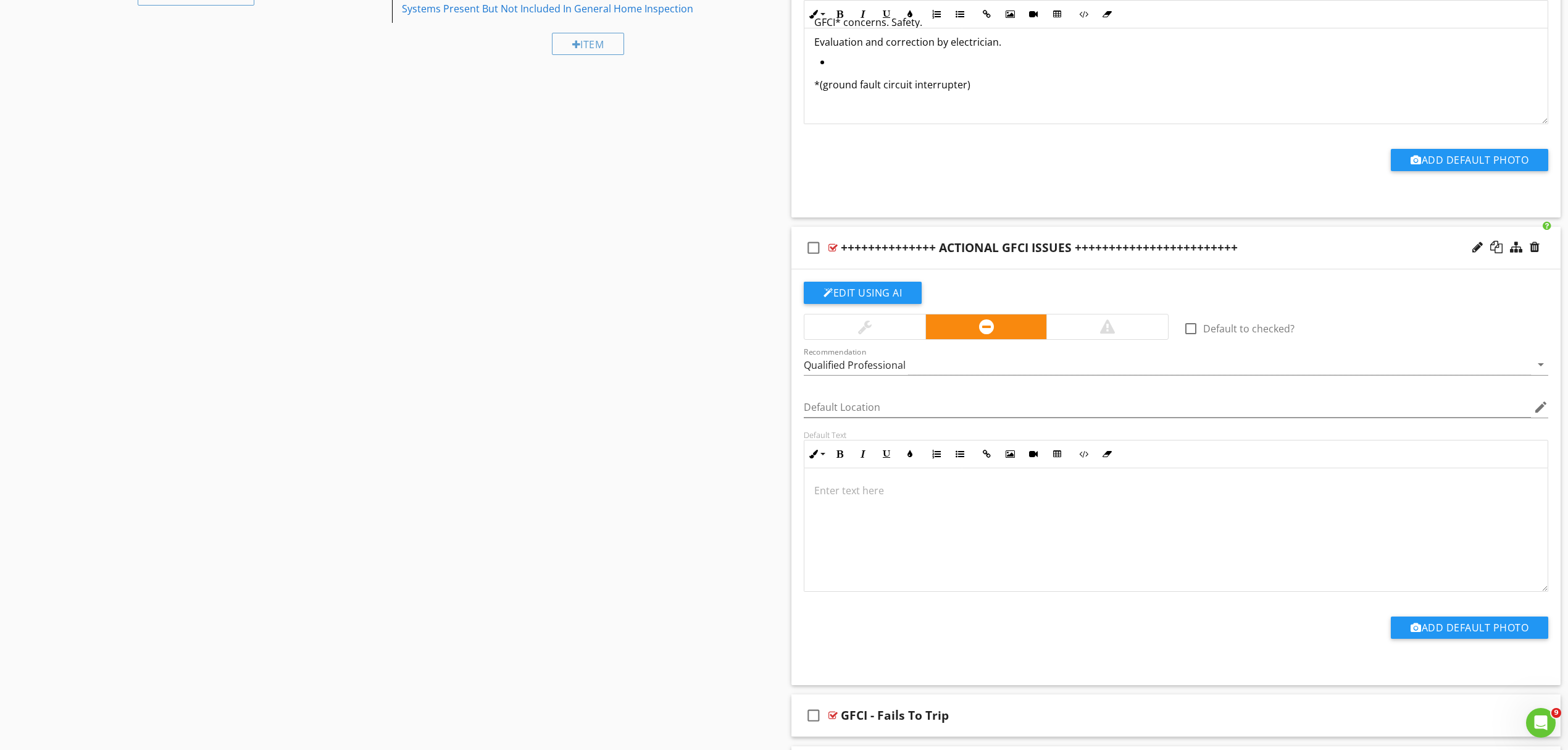
click at [985, 246] on div "++++++++++++++ ACTIONAL GFCI ISSUES ++++++++++++++++++++++++" at bounding box center [1040, 247] width 397 height 15
click at [966, 250] on input "++++++++++++++ ACTIONAL GFCI ISSUES ++++++++++++++++++++++++" at bounding box center [1120, 249] width 559 height 21
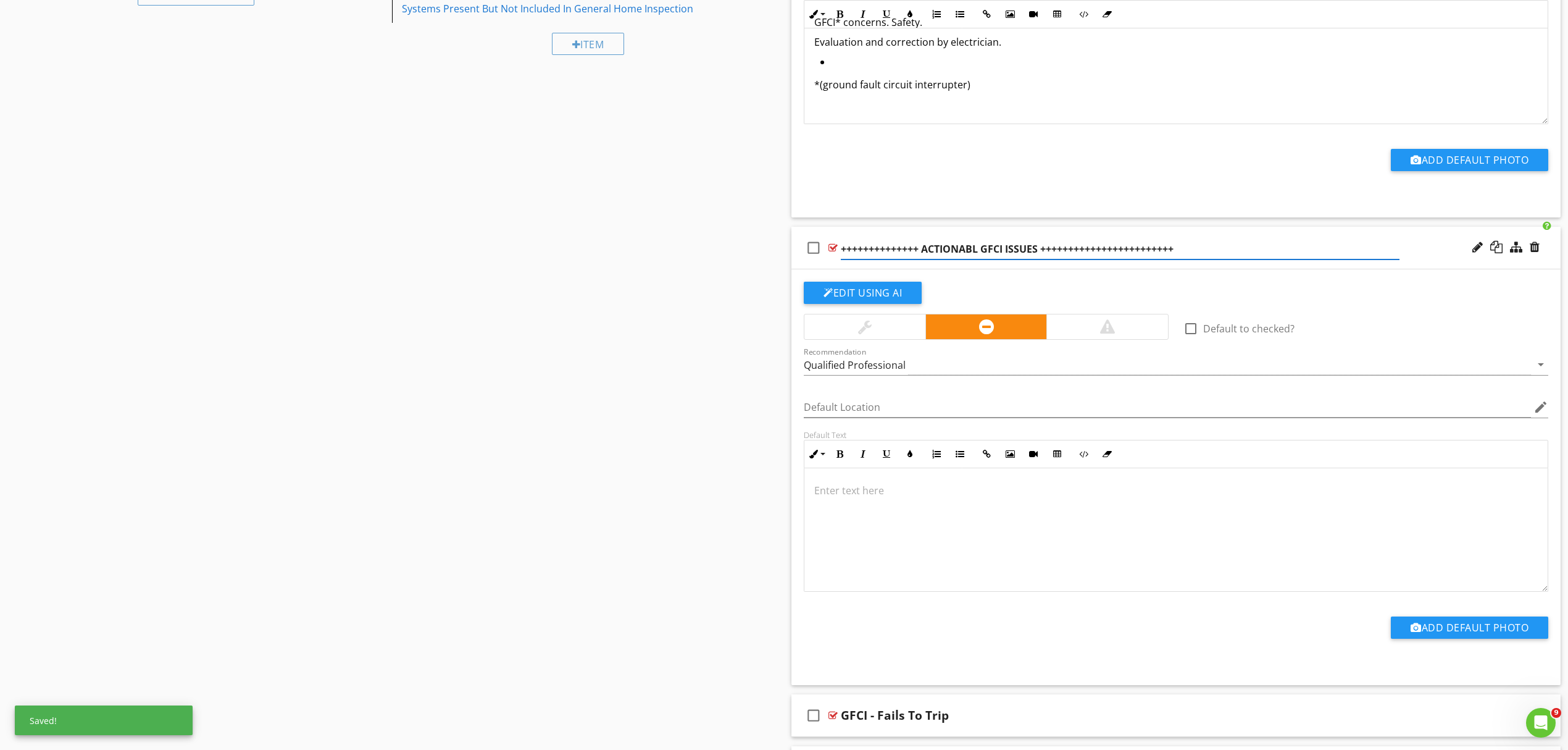
click at [979, 254] on input "++++++++++++++ ACTIONABL GFCI ISSUES ++++++++++++++++++++++++" at bounding box center [1120, 249] width 559 height 21
type input "++++++++++++++ ACTIONABLE GFCI ISSUES ++++++++++++++++++++++++"
click at [1384, 273] on div "Edit Using AI check_box_outline_blank Default to checked? Recommendation Qualif…" at bounding box center [1176, 477] width 769 height 416
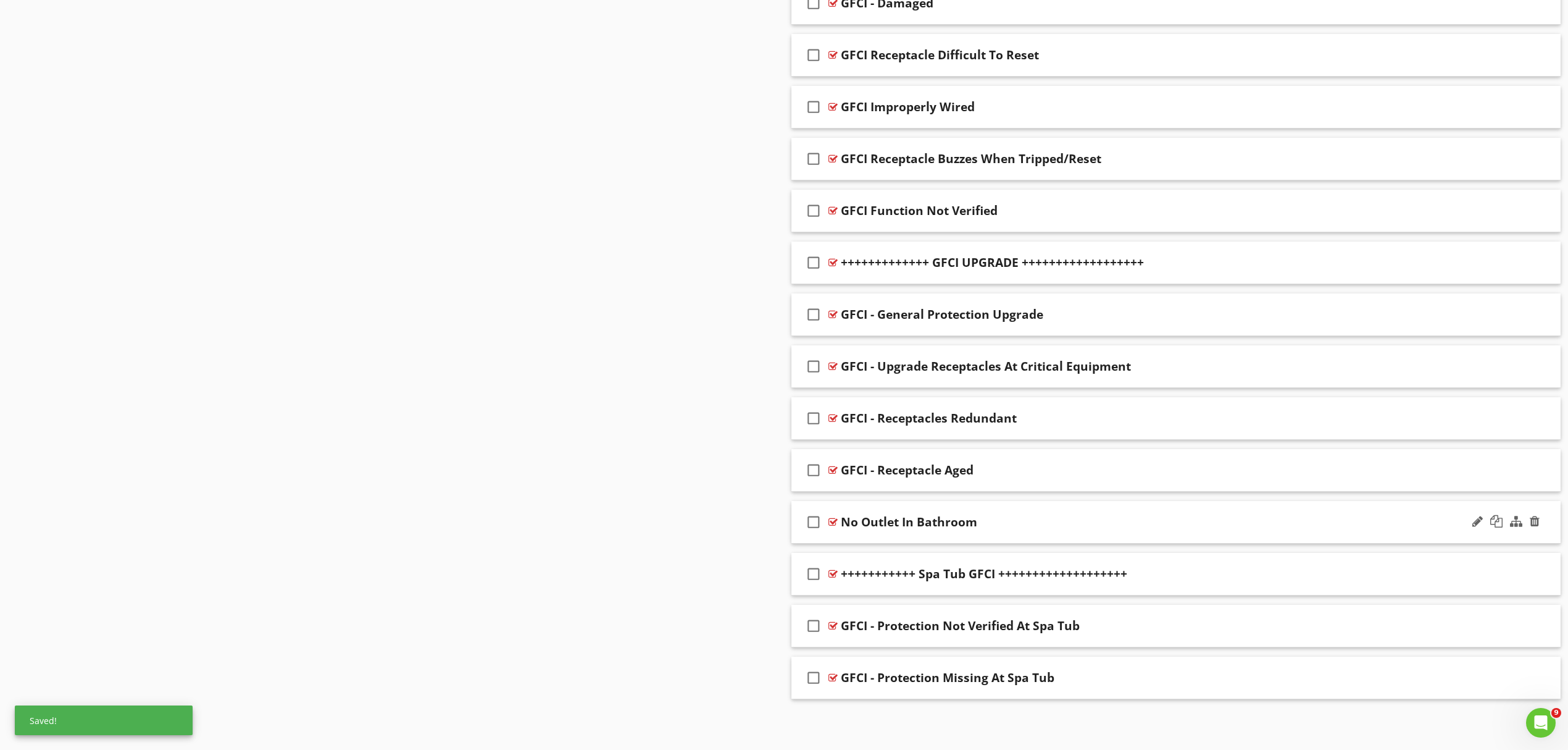
scroll to position [1649, 0]
click at [1117, 630] on div "GFCI - Protection Not Verified At Spa Tub" at bounding box center [1120, 624] width 559 height 15
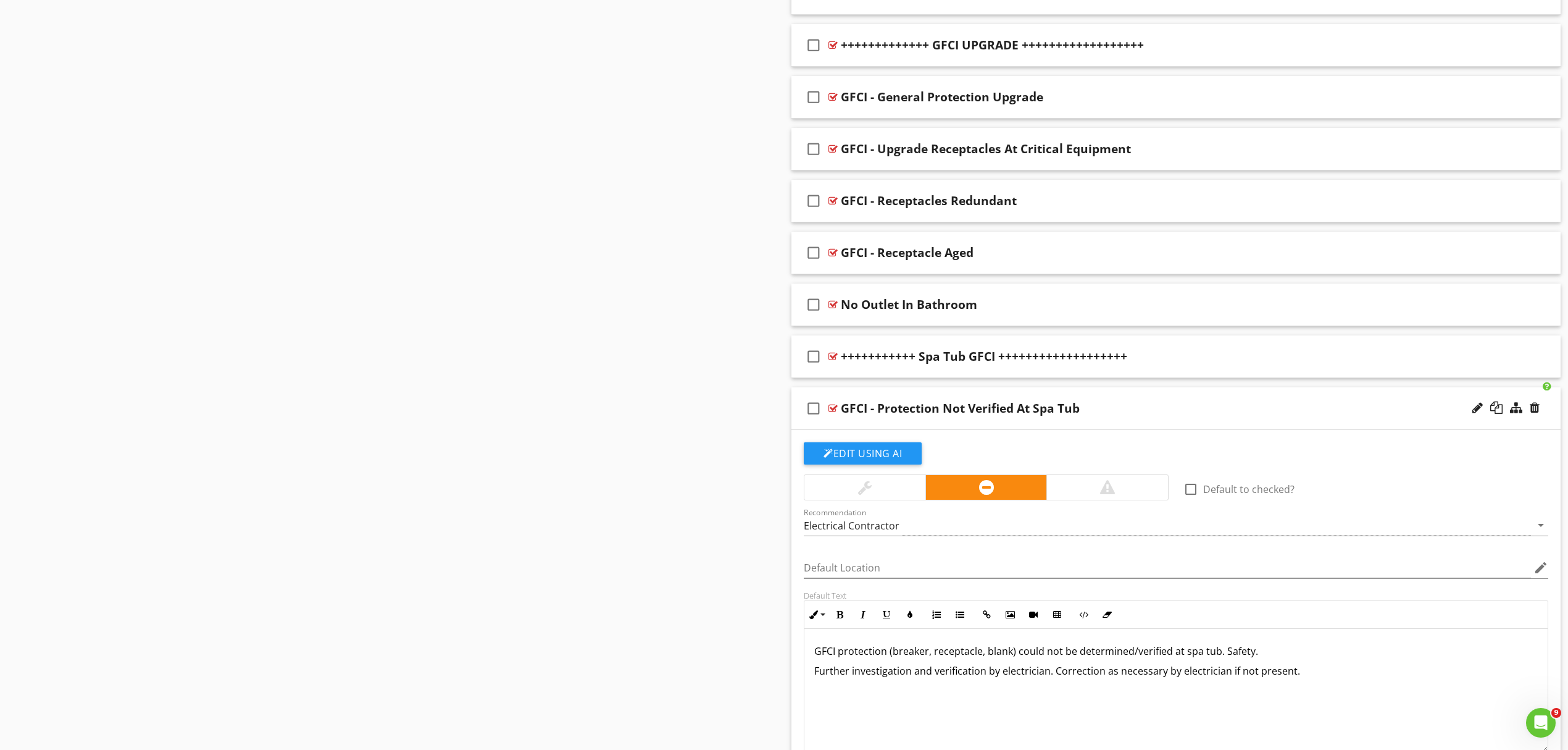
scroll to position [1896, 0]
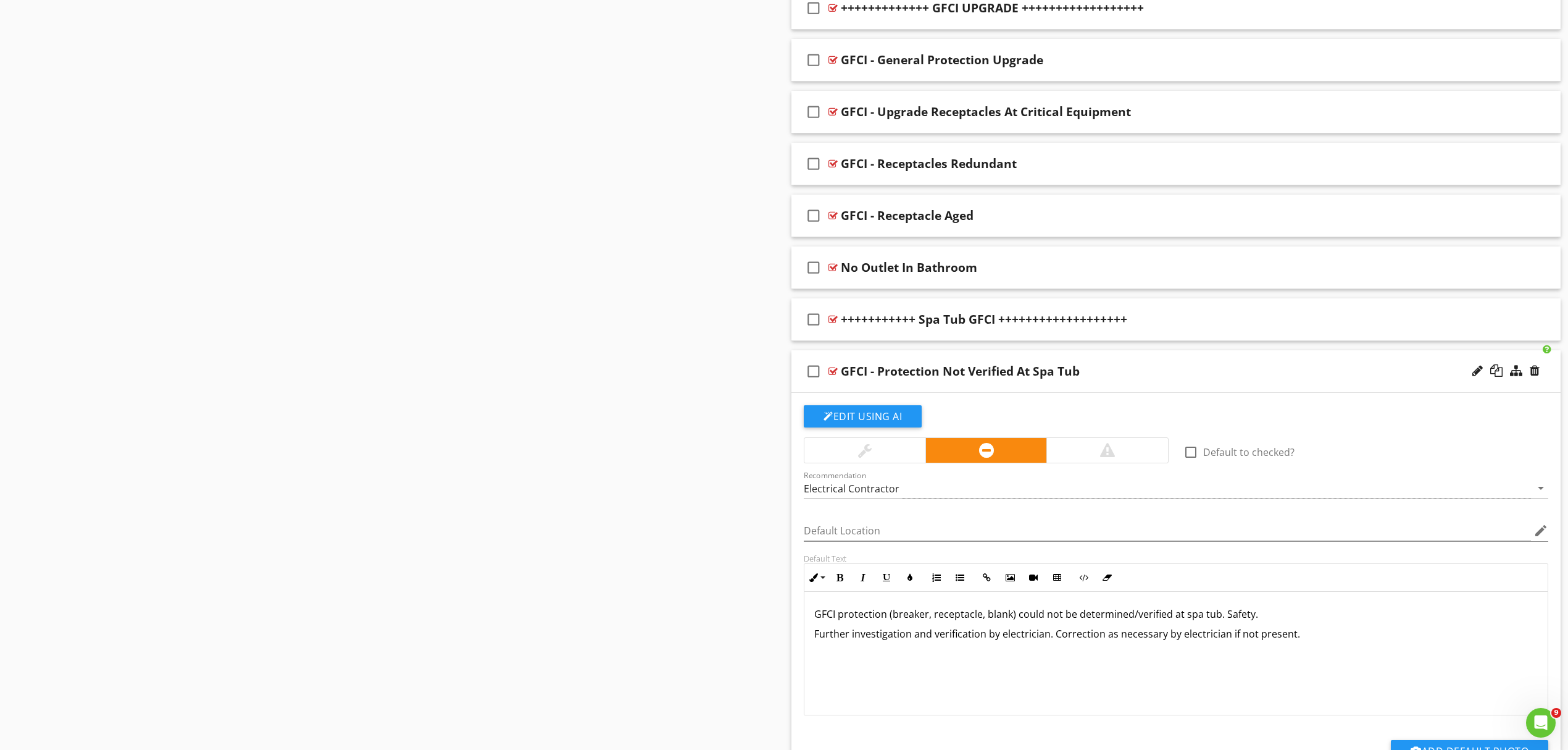
drag, startPoint x: 836, startPoint y: 620, endPoint x: 850, endPoint y: 632, distance: 18.4
click at [836, 621] on p "GFCI protection (breaker, receptacle, blank) could not be determined/verified a…" at bounding box center [1176, 614] width 723 height 15
click at [1310, 641] on p "Further investigation and verification by electrician. Correction as necessary …" at bounding box center [1176, 634] width 723 height 15
click at [981, 681] on p "*(ground fault circuit interrupter)" at bounding box center [1176, 673] width 723 height 15
drag, startPoint x: 980, startPoint y: 679, endPoint x: 808, endPoint y: 671, distance: 172.2
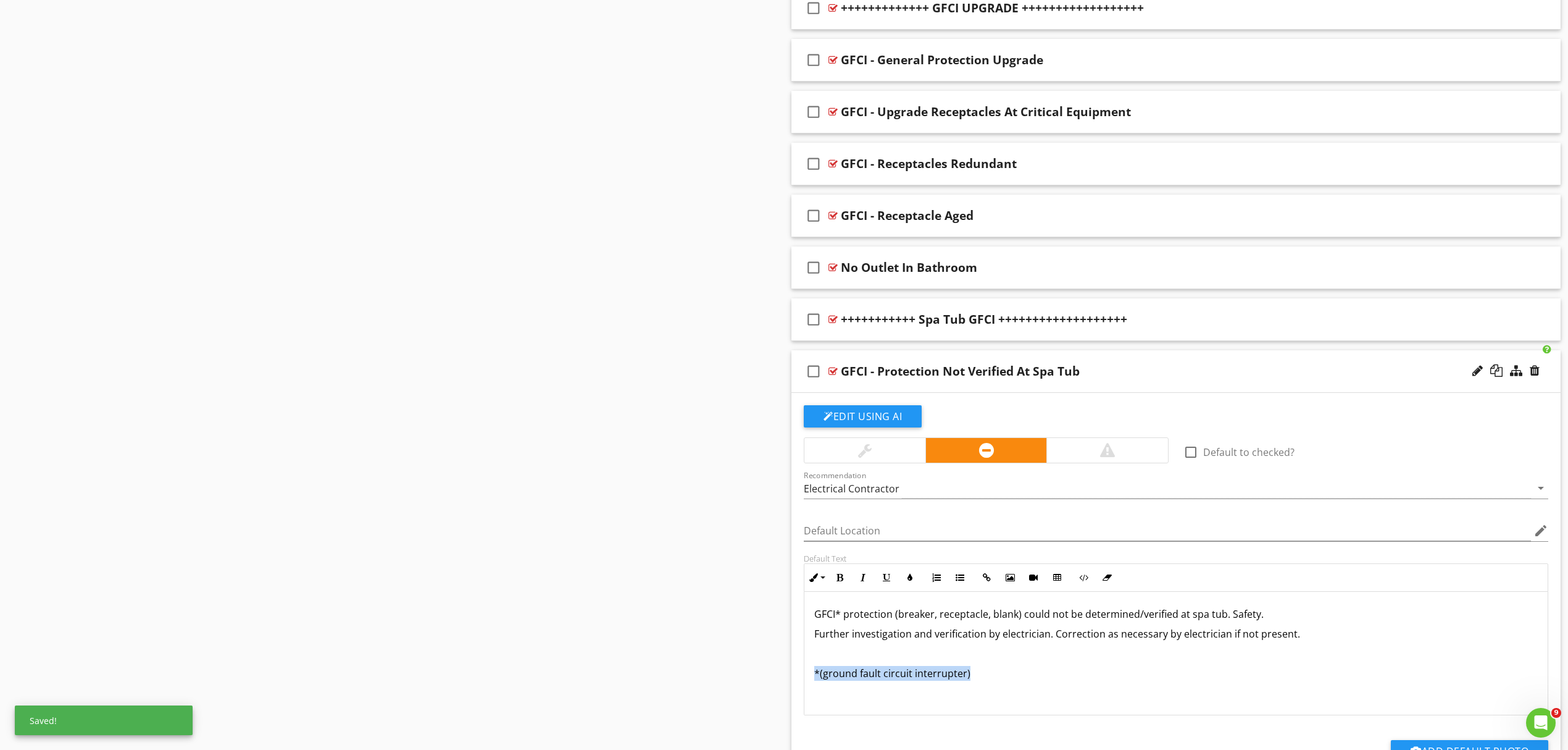
click at [808, 671] on div "GFCI* protection (breaker, receptacle, blank) could not be determined/verified …" at bounding box center [1176, 653] width 743 height 124
copy p "*(ground fault circuit interrupter)"
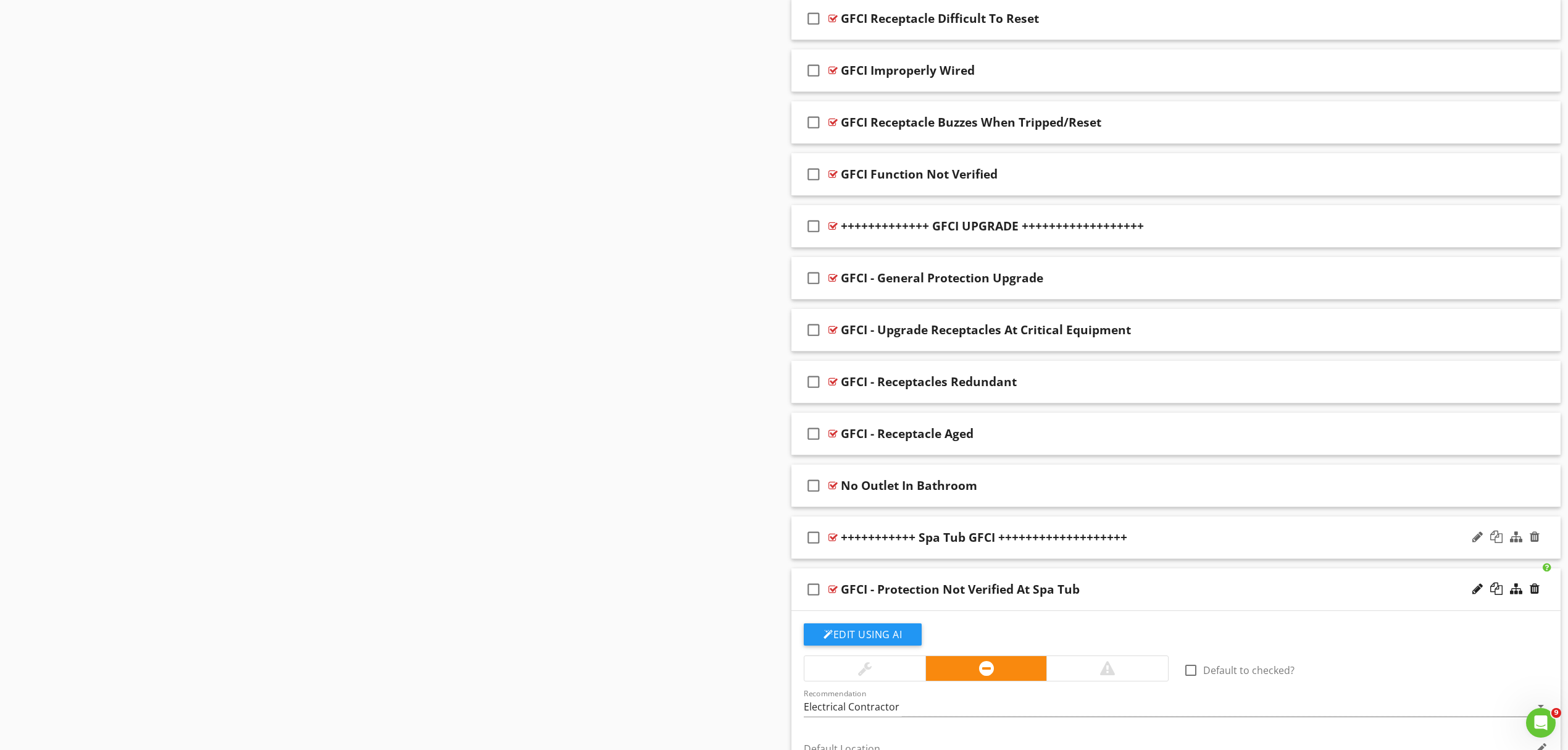
scroll to position [1649, 0]
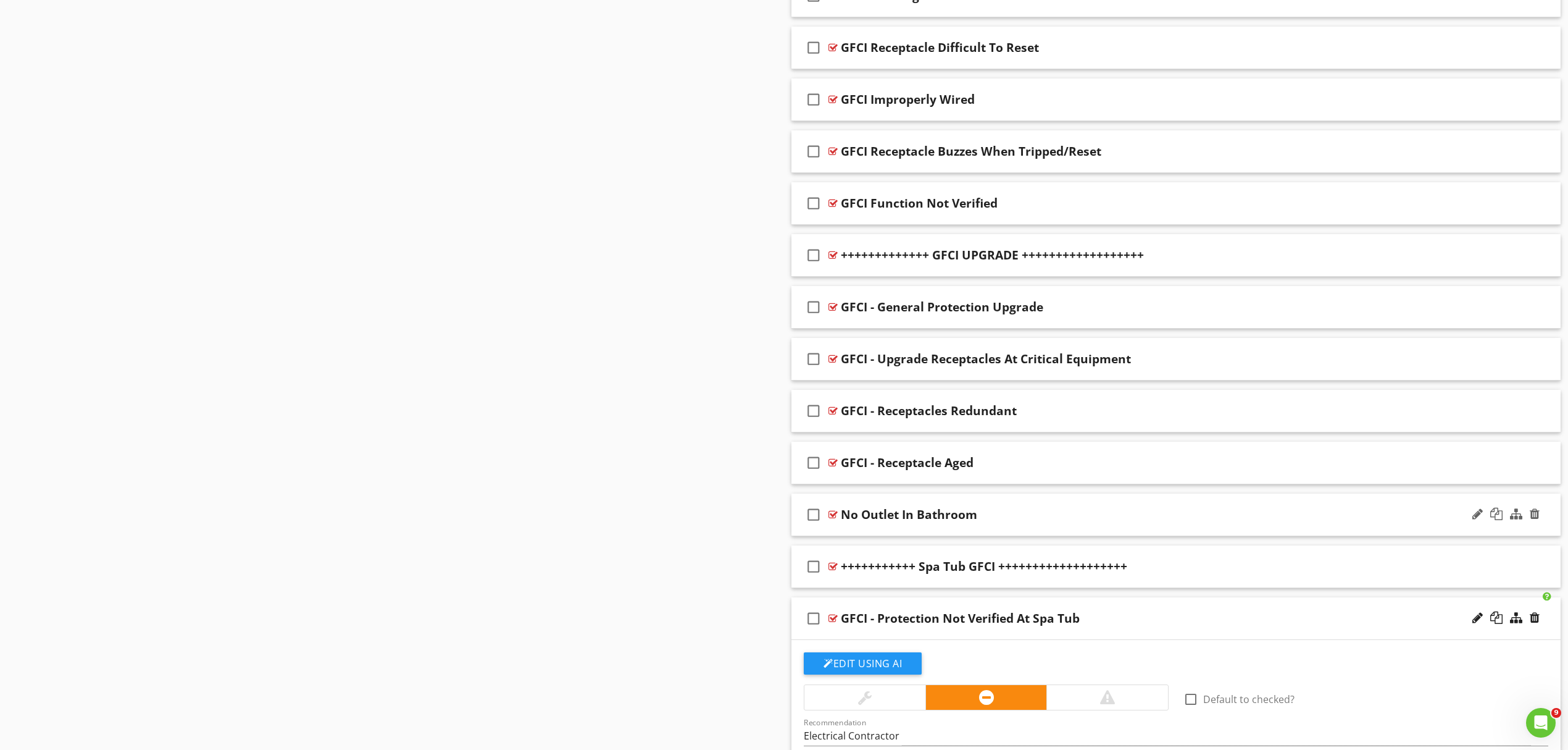
click at [1043, 514] on div "No Outlet In Bathroom" at bounding box center [1120, 514] width 559 height 15
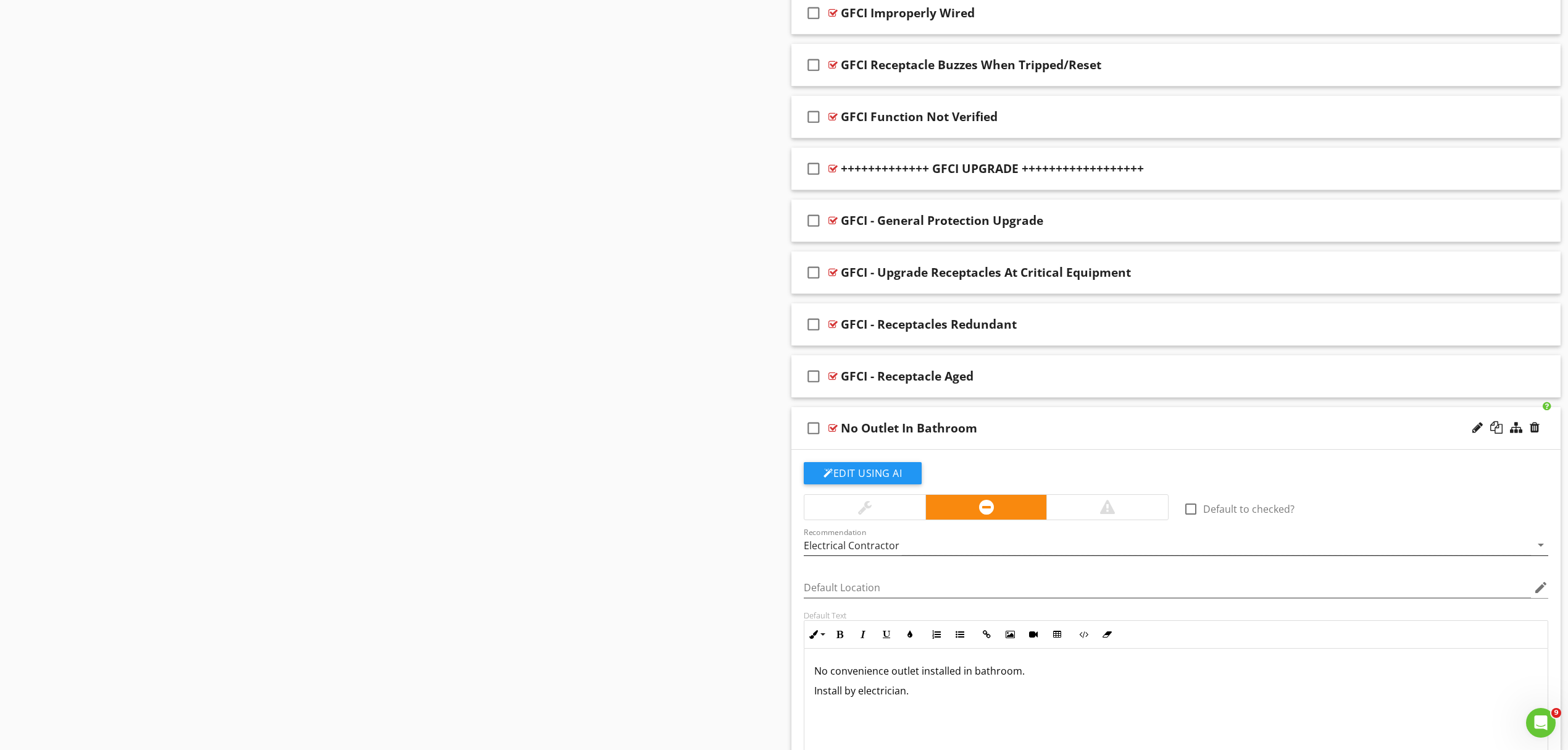
scroll to position [1814, 0]
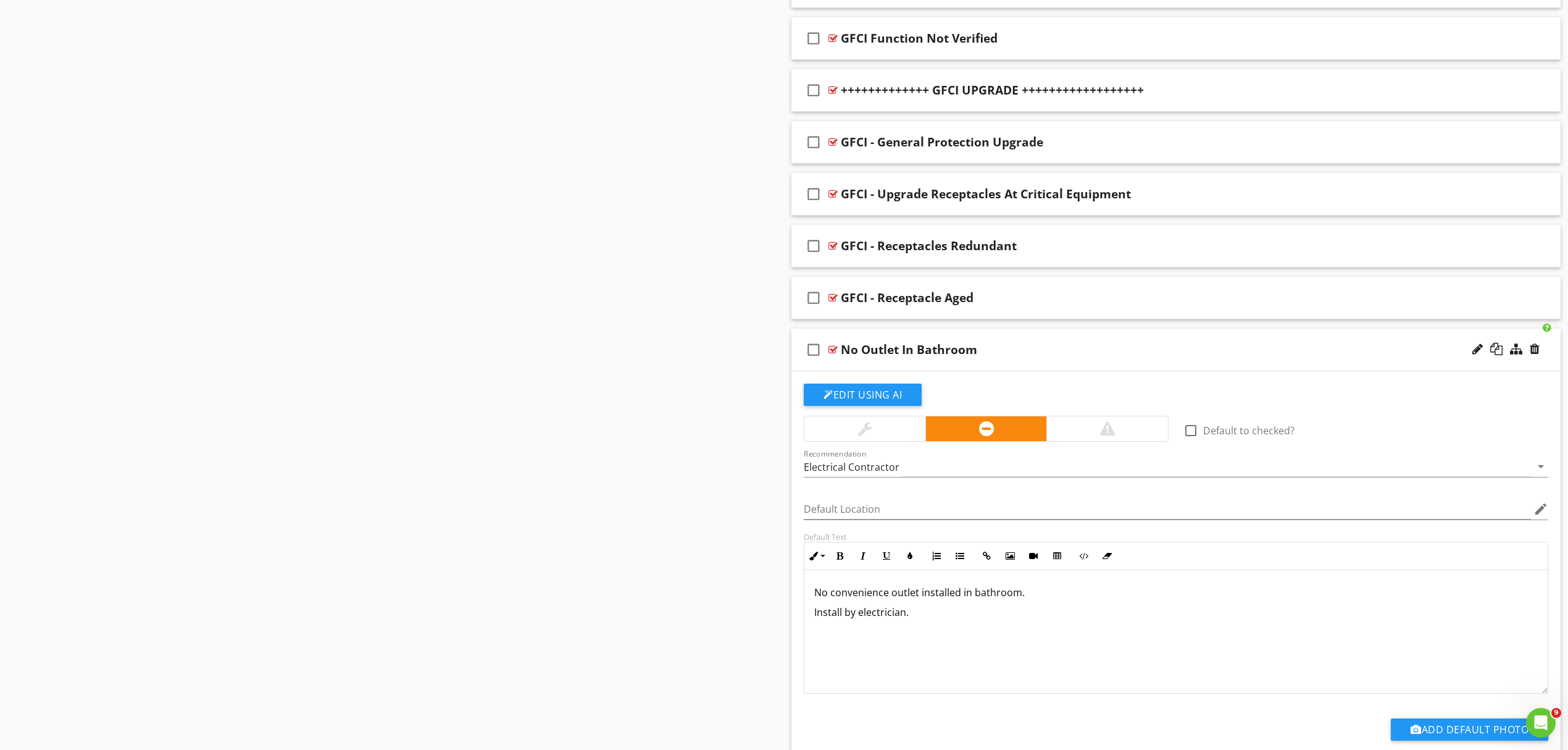
click at [843, 619] on p "Install by electrician." at bounding box center [1176, 612] width 723 height 15
drag, startPoint x: 810, startPoint y: 621, endPoint x: 1032, endPoint y: 642, distance: 223.0
click at [1032, 642] on div "No convenience outlet installed in bathroom. Install GFCI protected outlet by e…" at bounding box center [1176, 631] width 743 height 124
click at [1024, 600] on p "No convenience outlet installed in bathroom." at bounding box center [1176, 592] width 723 height 15
click at [1207, 614] on p "Consult with electrical contractor for improvement options and cost estimates." at bounding box center [1176, 612] width 723 height 15
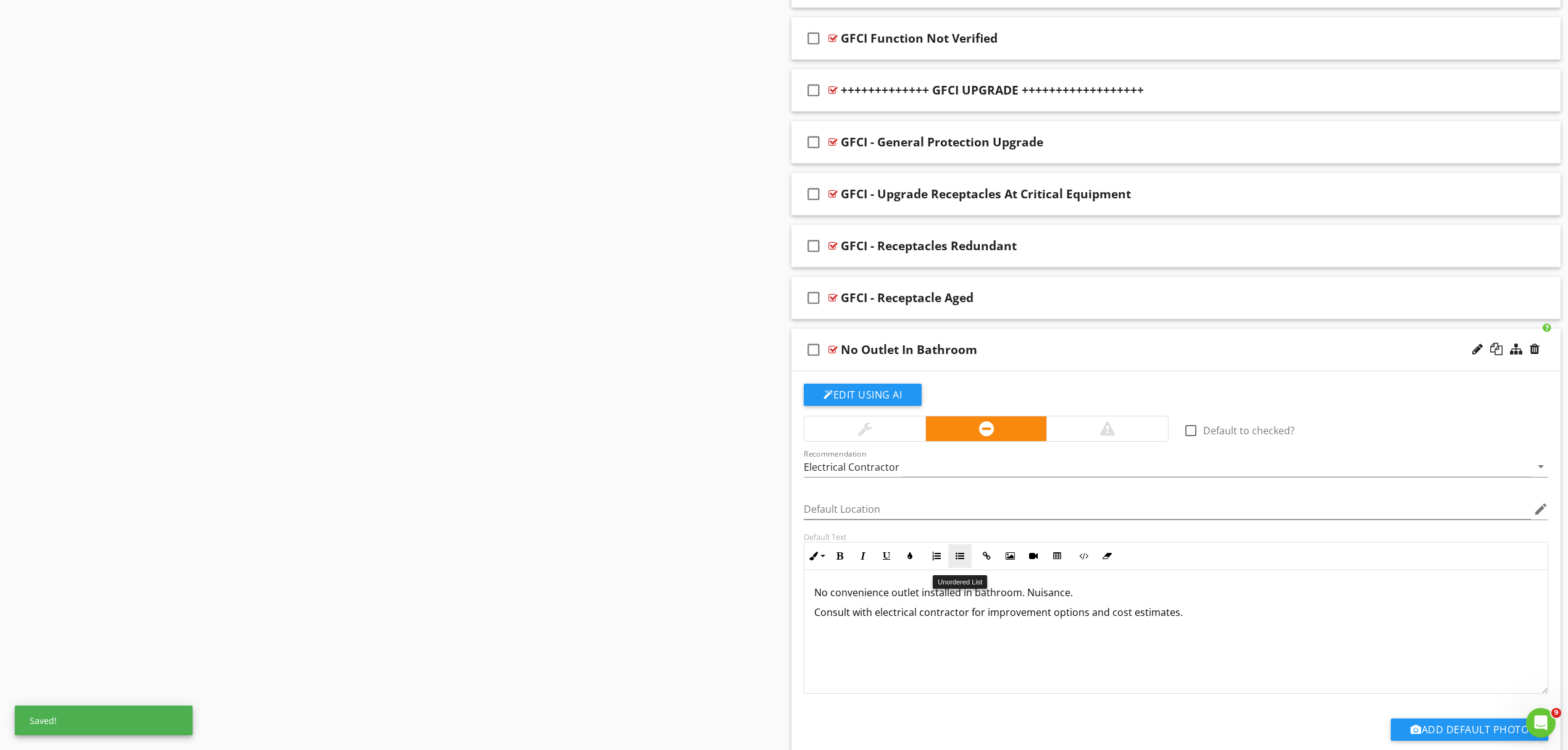
click at [960, 559] on icon "button" at bounding box center [960, 556] width 9 height 9
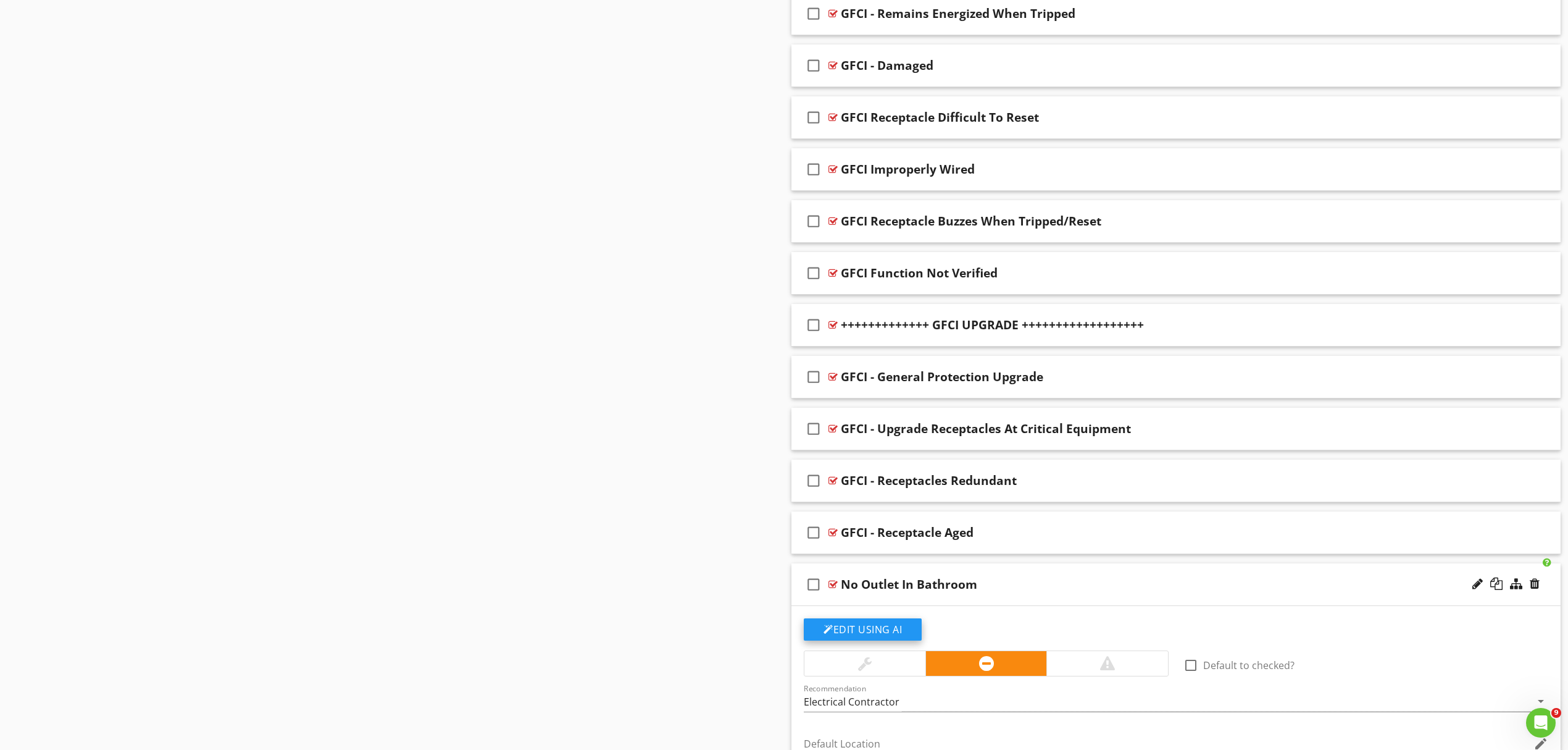
scroll to position [1566, 0]
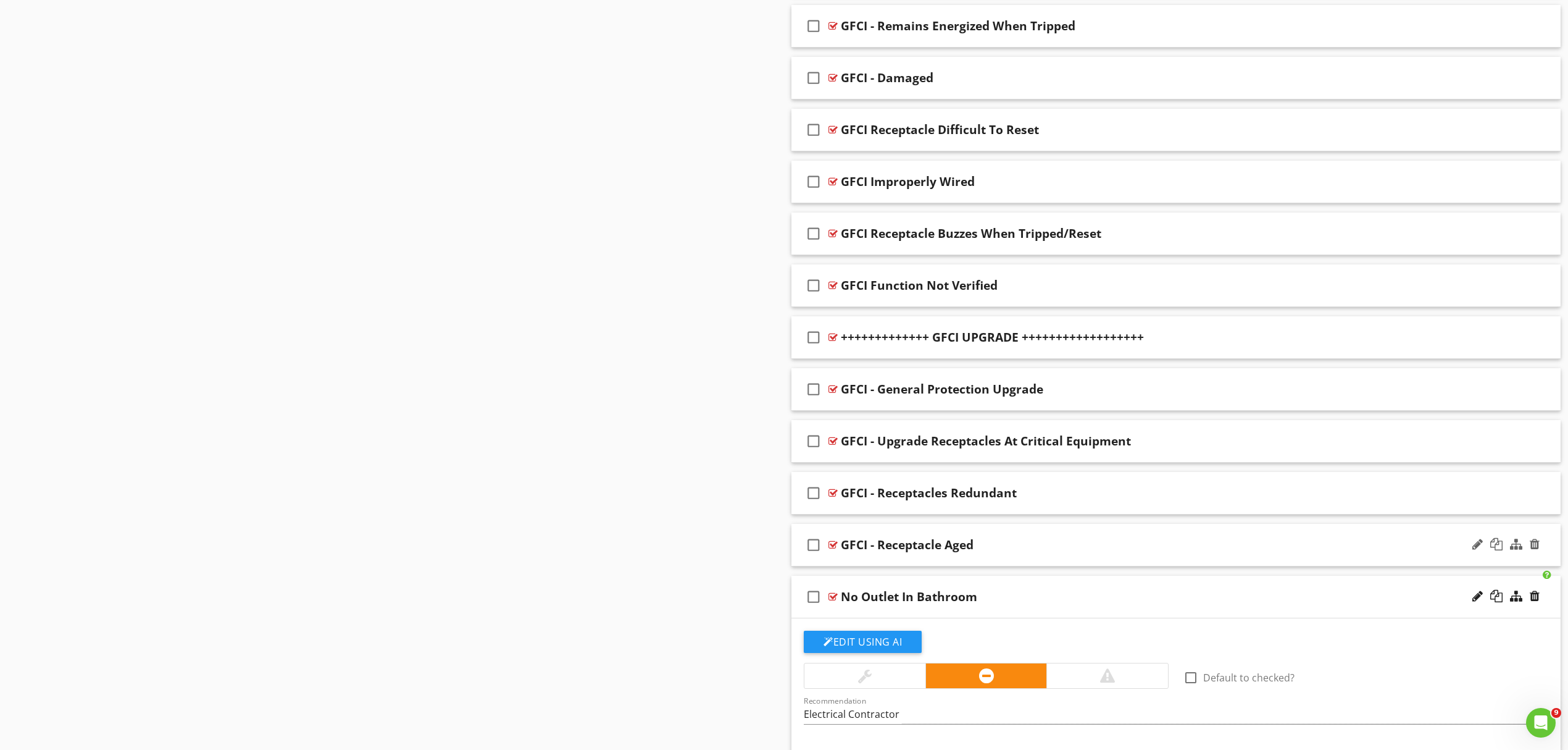
click at [1058, 549] on div "GFCI - Receptacle Aged" at bounding box center [1120, 544] width 559 height 15
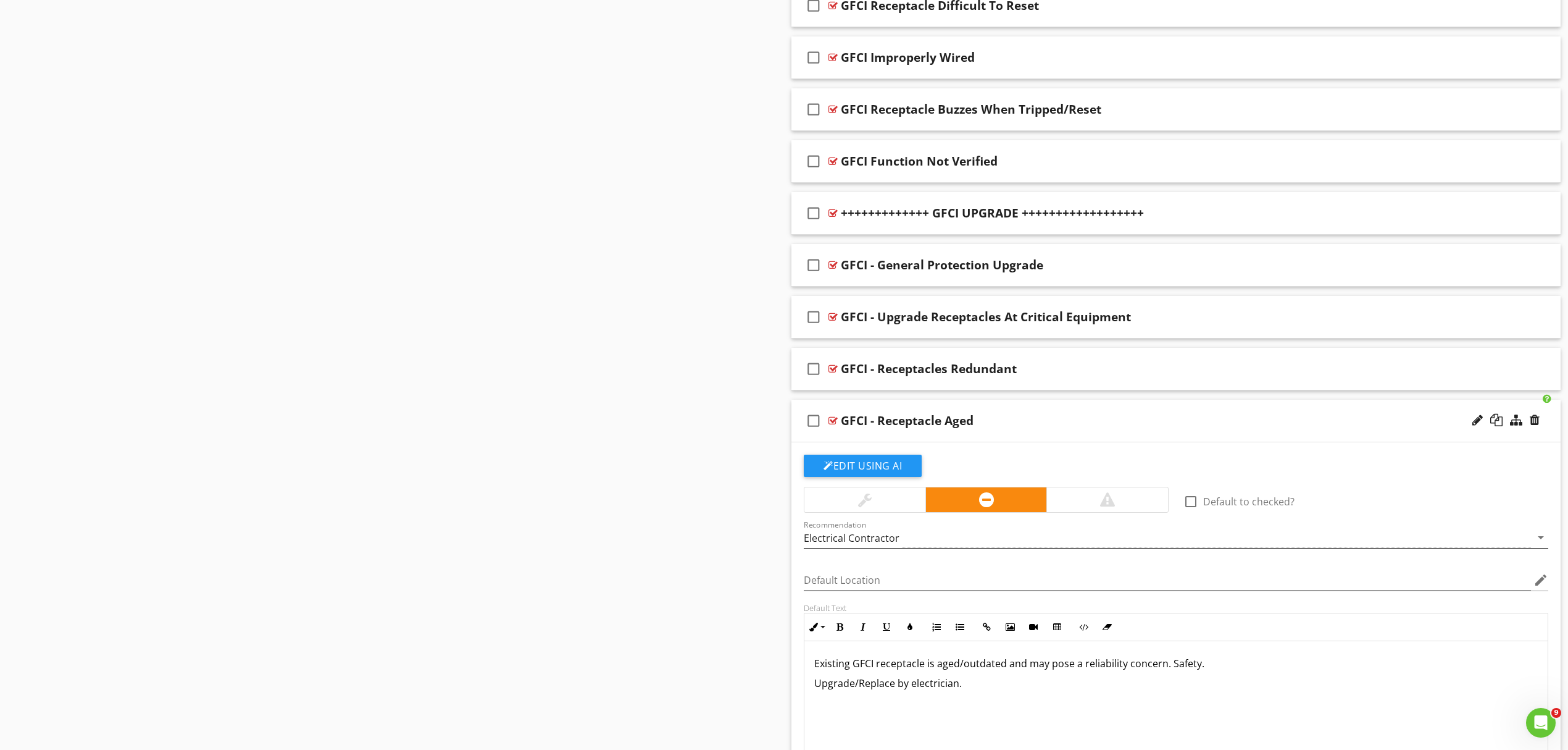
scroll to position [1731, 0]
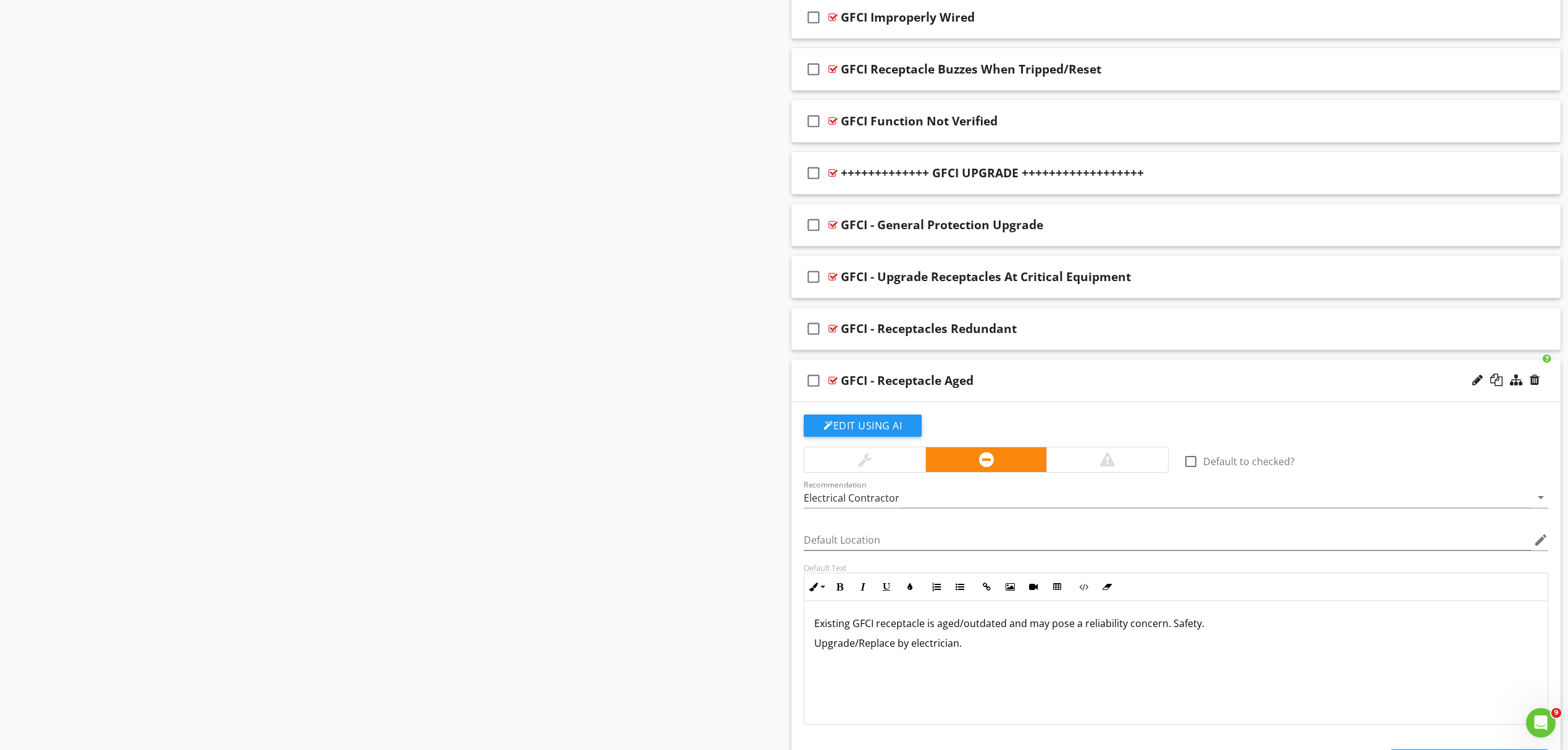
click at [873, 629] on p "Existing GFCI receptacle is aged/outdated and may pose a reliability concern. S…" at bounding box center [1176, 623] width 723 height 15
click at [994, 653] on p "Upgrade/Replace by electrician." at bounding box center [1176, 651] width 723 height 30
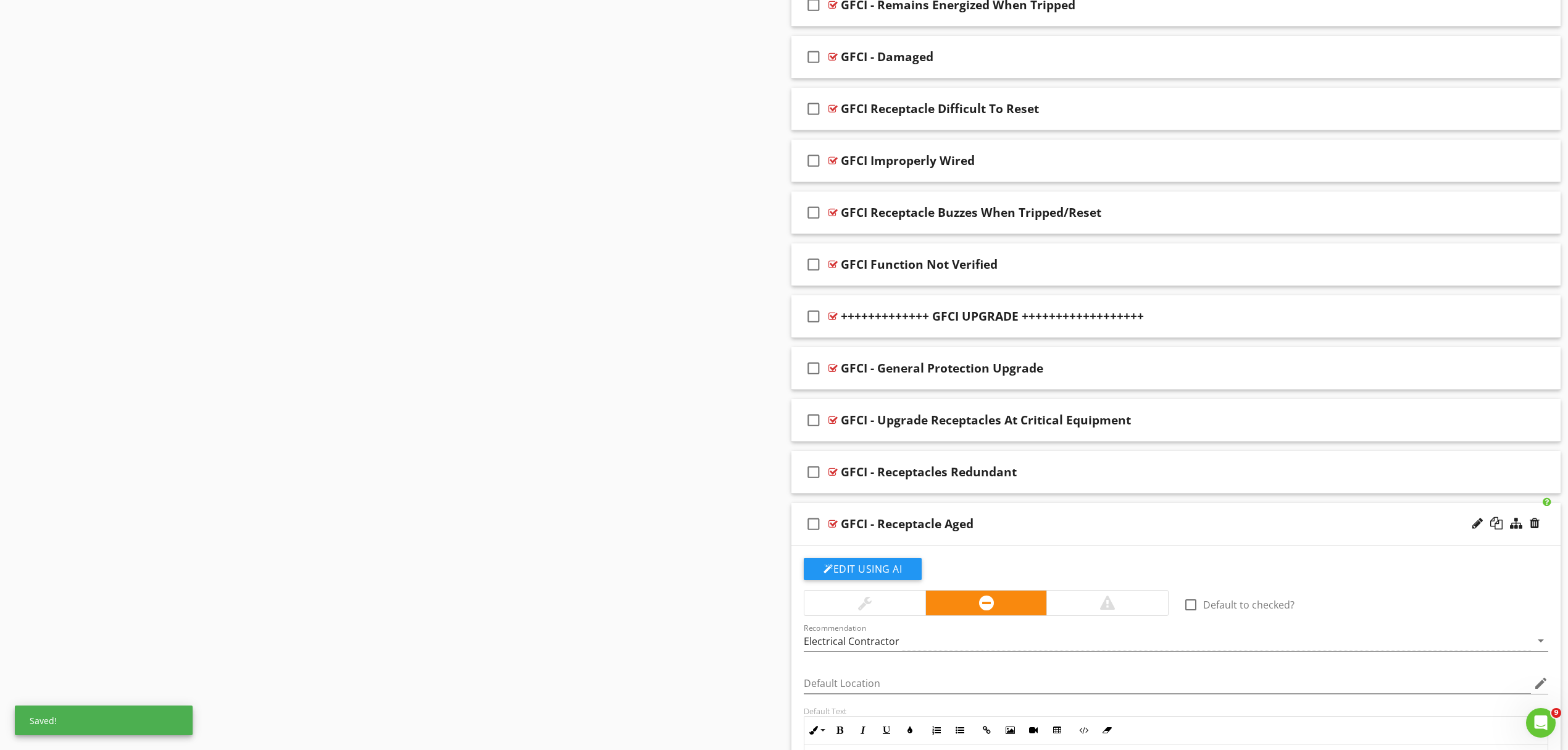
scroll to position [1566, 0]
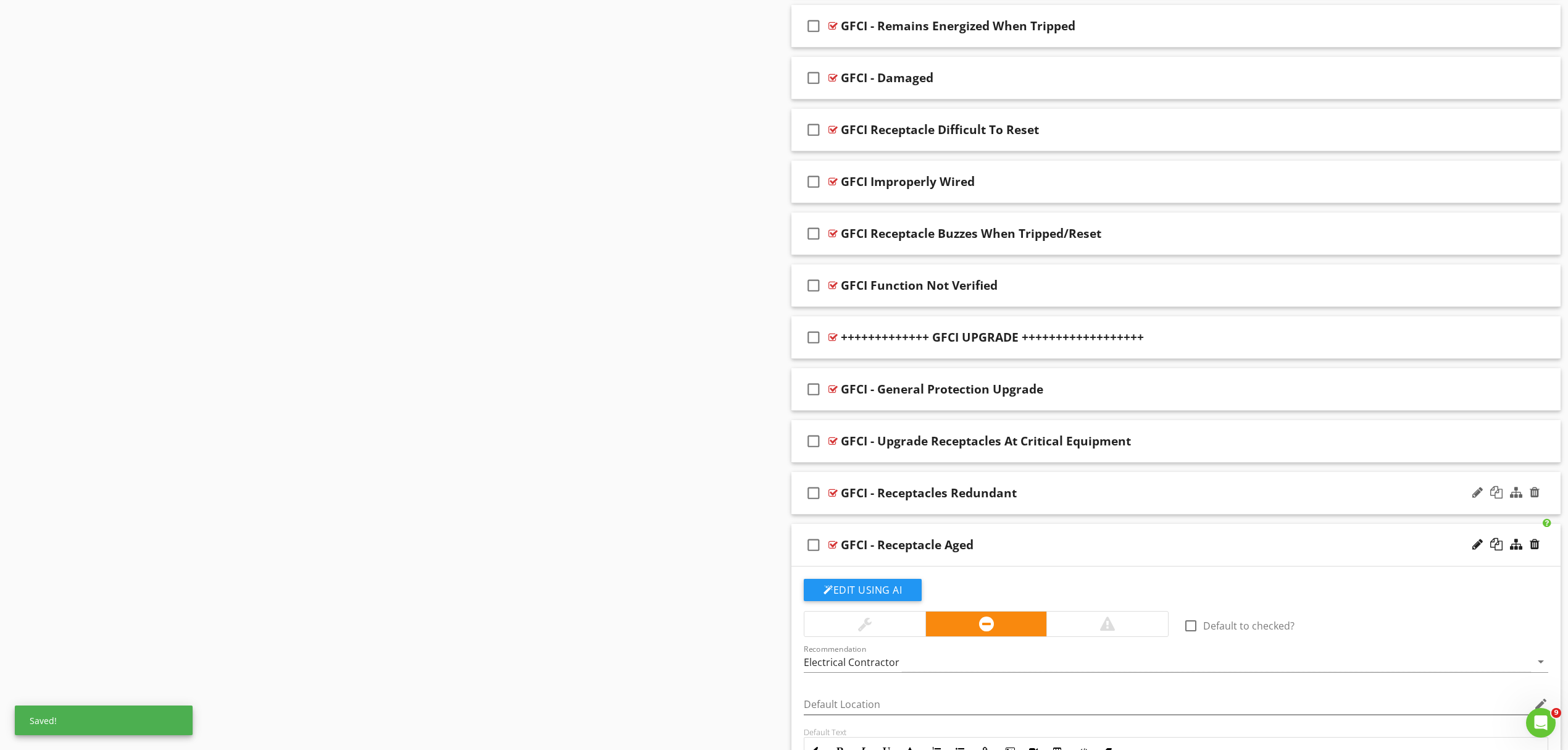
click at [1092, 496] on div "GFCI - Receptacles Redundant" at bounding box center [1120, 493] width 559 height 15
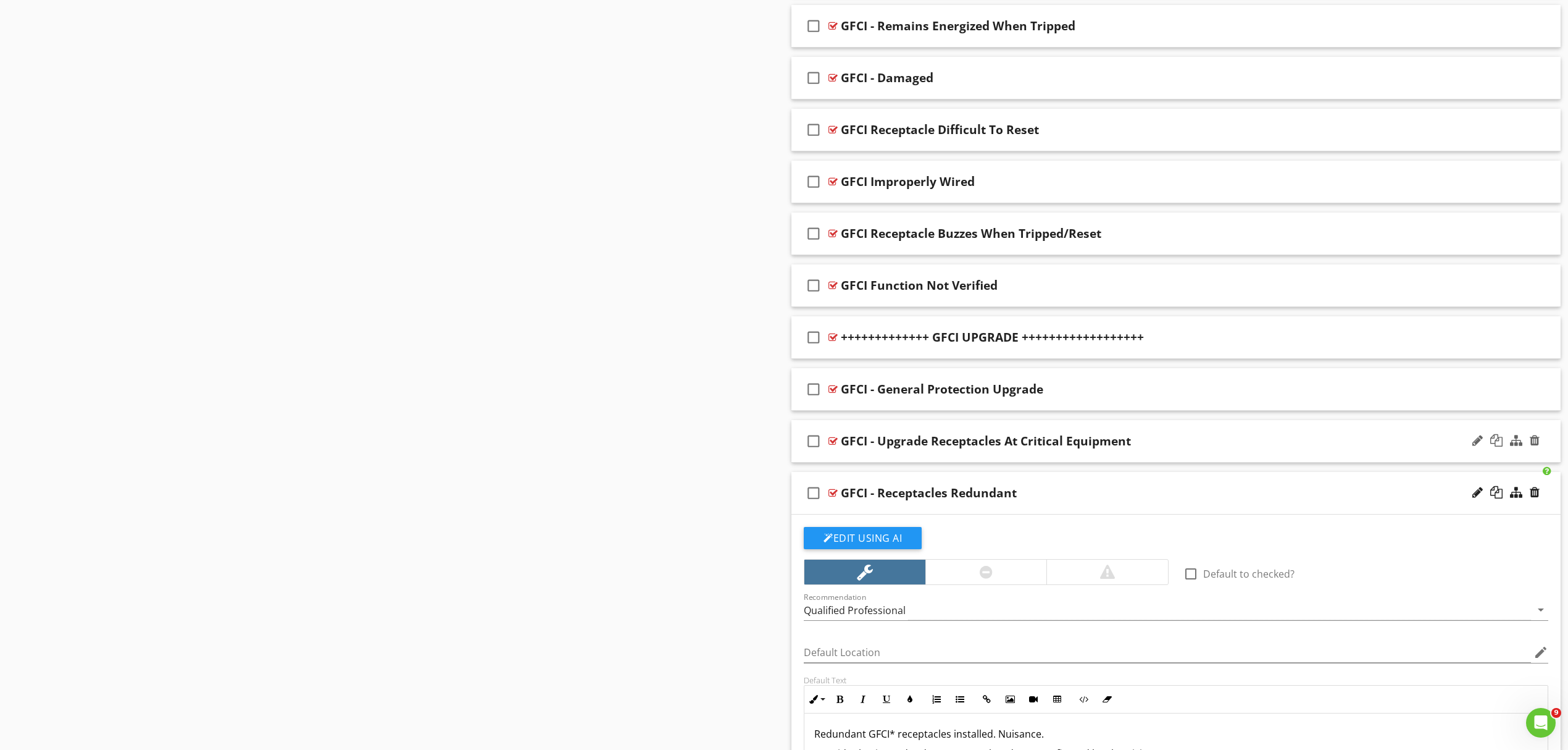
click at [1267, 449] on div "GFCI - Upgrade Receptacles At Critical Equipment" at bounding box center [1120, 441] width 559 height 15
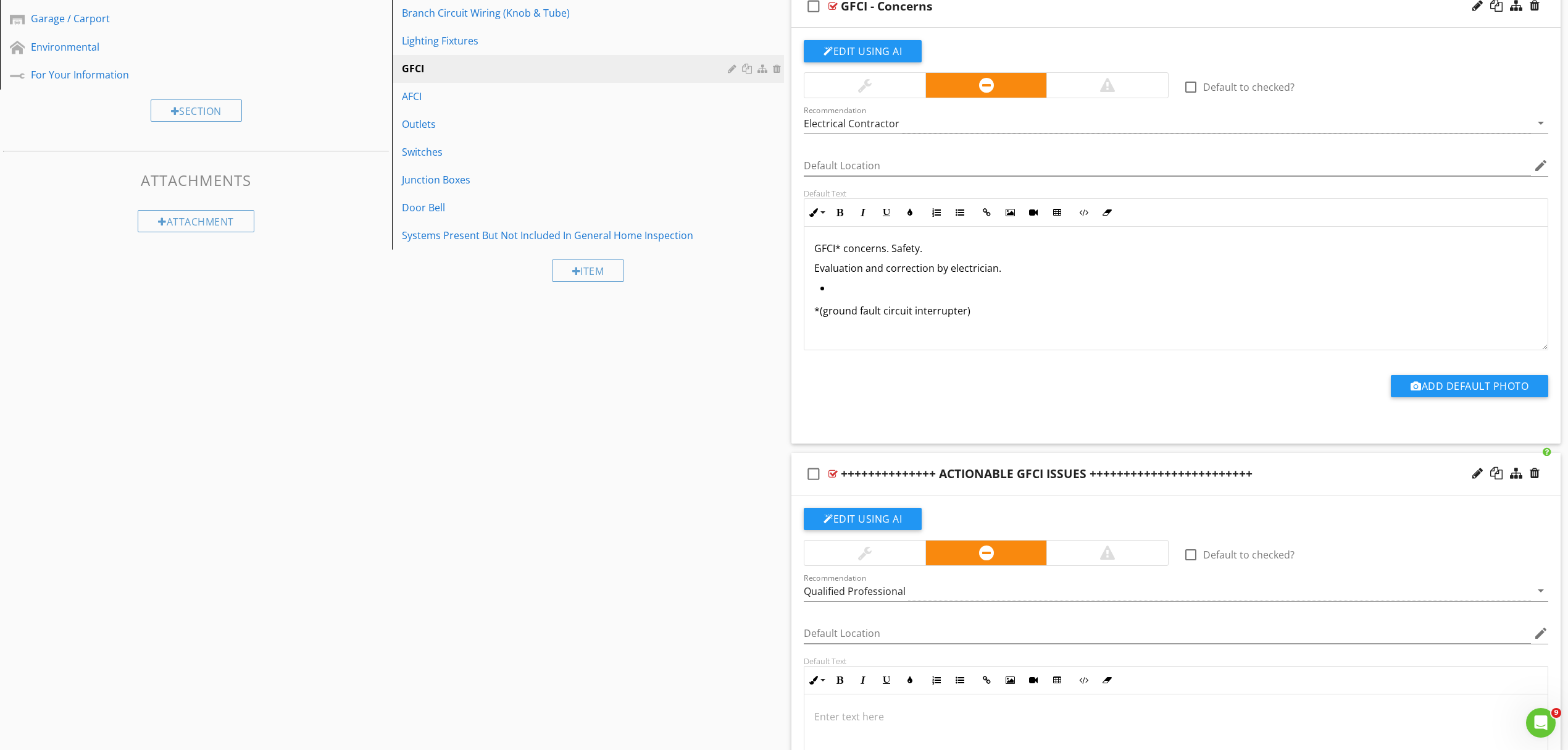
scroll to position [578, 0]
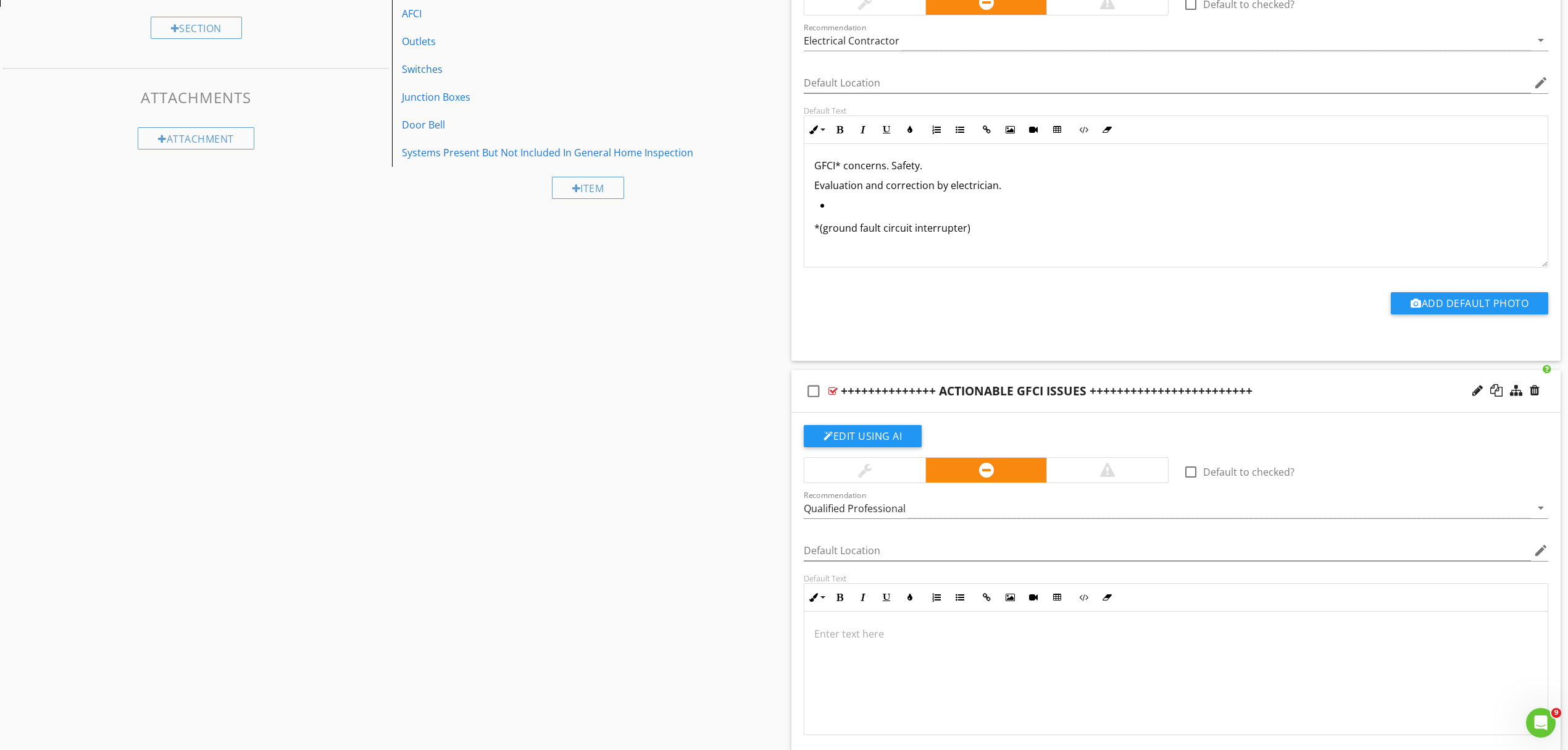
click at [900, 477] on div at bounding box center [865, 470] width 121 height 25
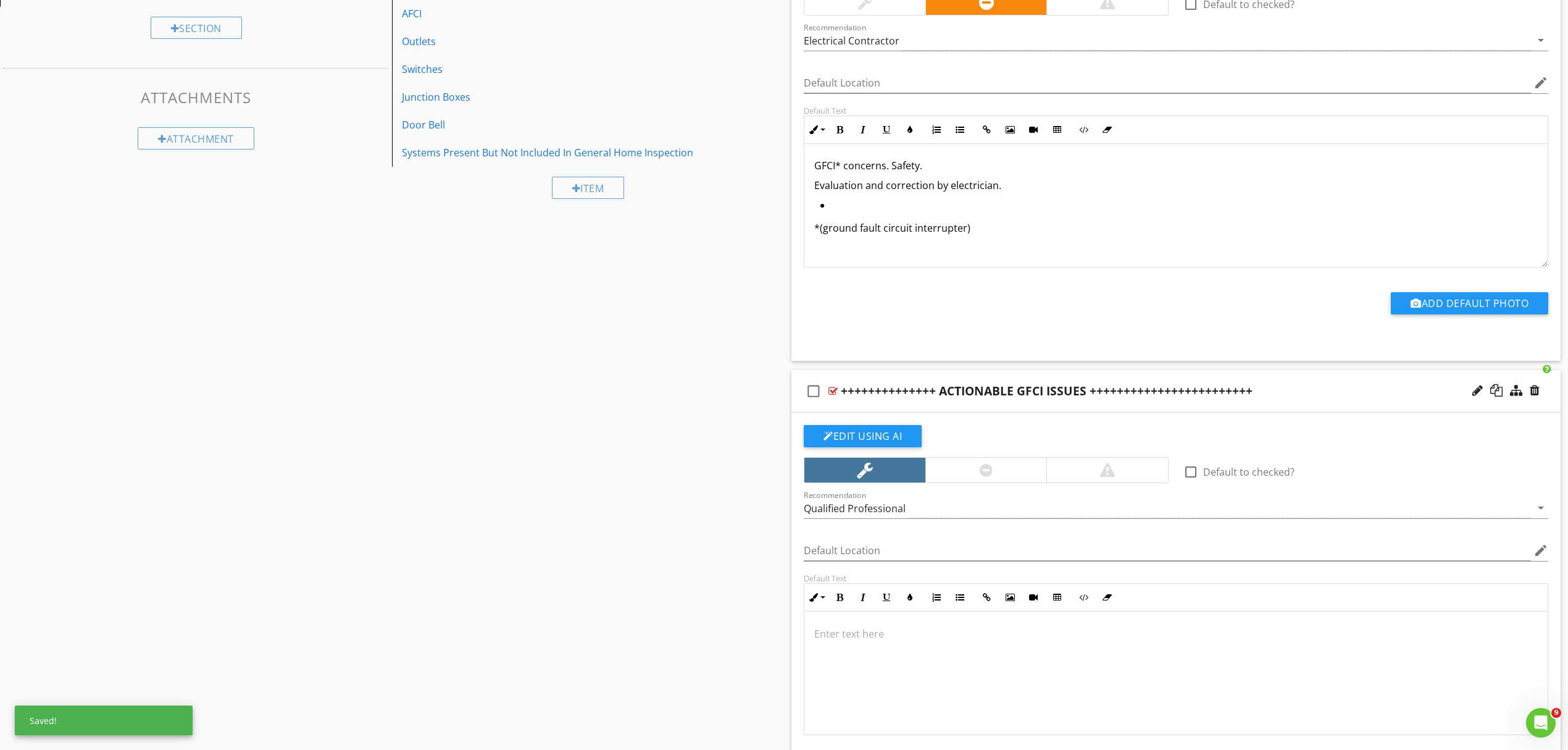
click at [1312, 394] on div "++++++++++++++ ACTIONABLE GFCI ISSUES ++++++++++++++++++++++++" at bounding box center [1120, 391] width 559 height 15
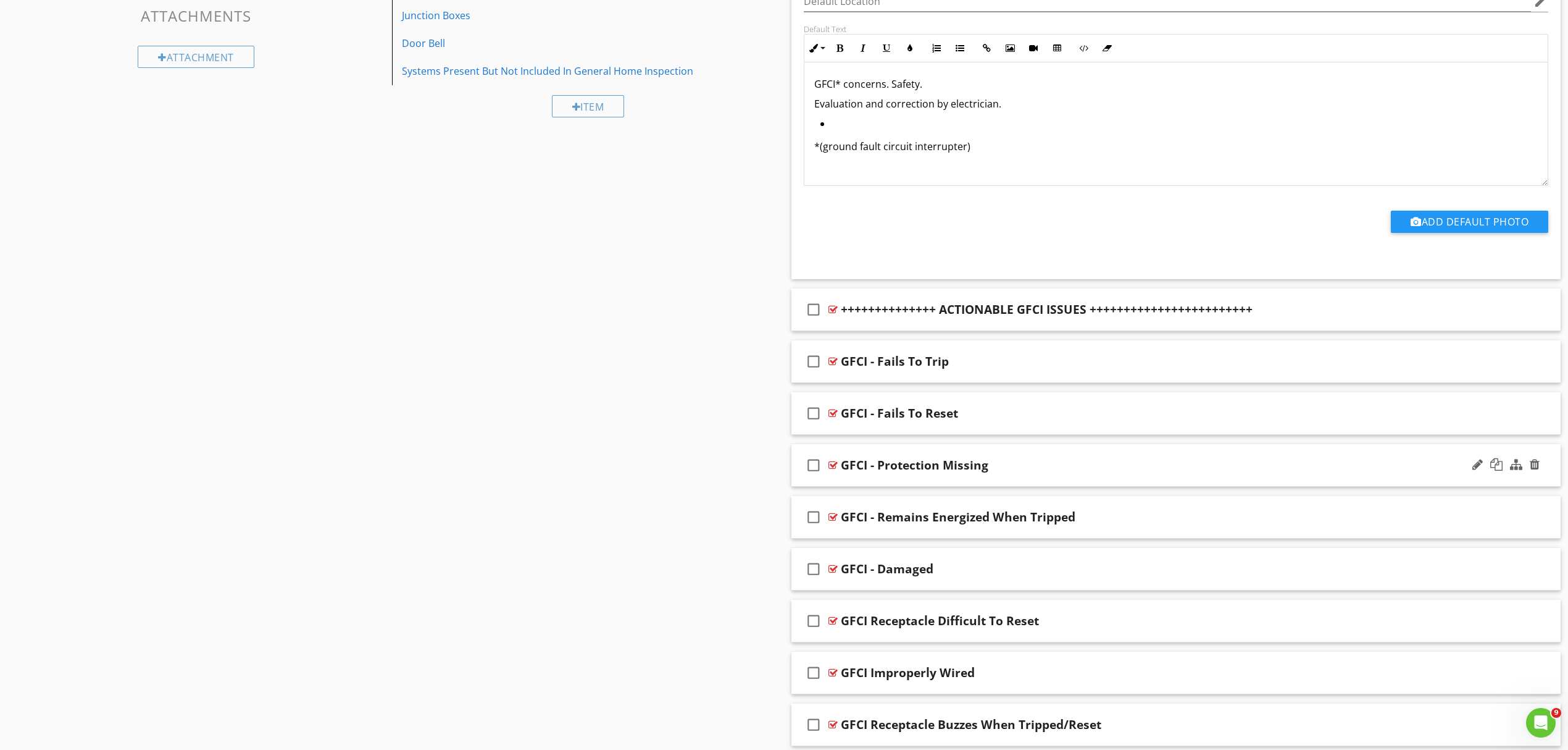
scroll to position [660, 0]
click at [1056, 366] on div "GFCI - Fails To Trip" at bounding box center [1120, 361] width 559 height 15
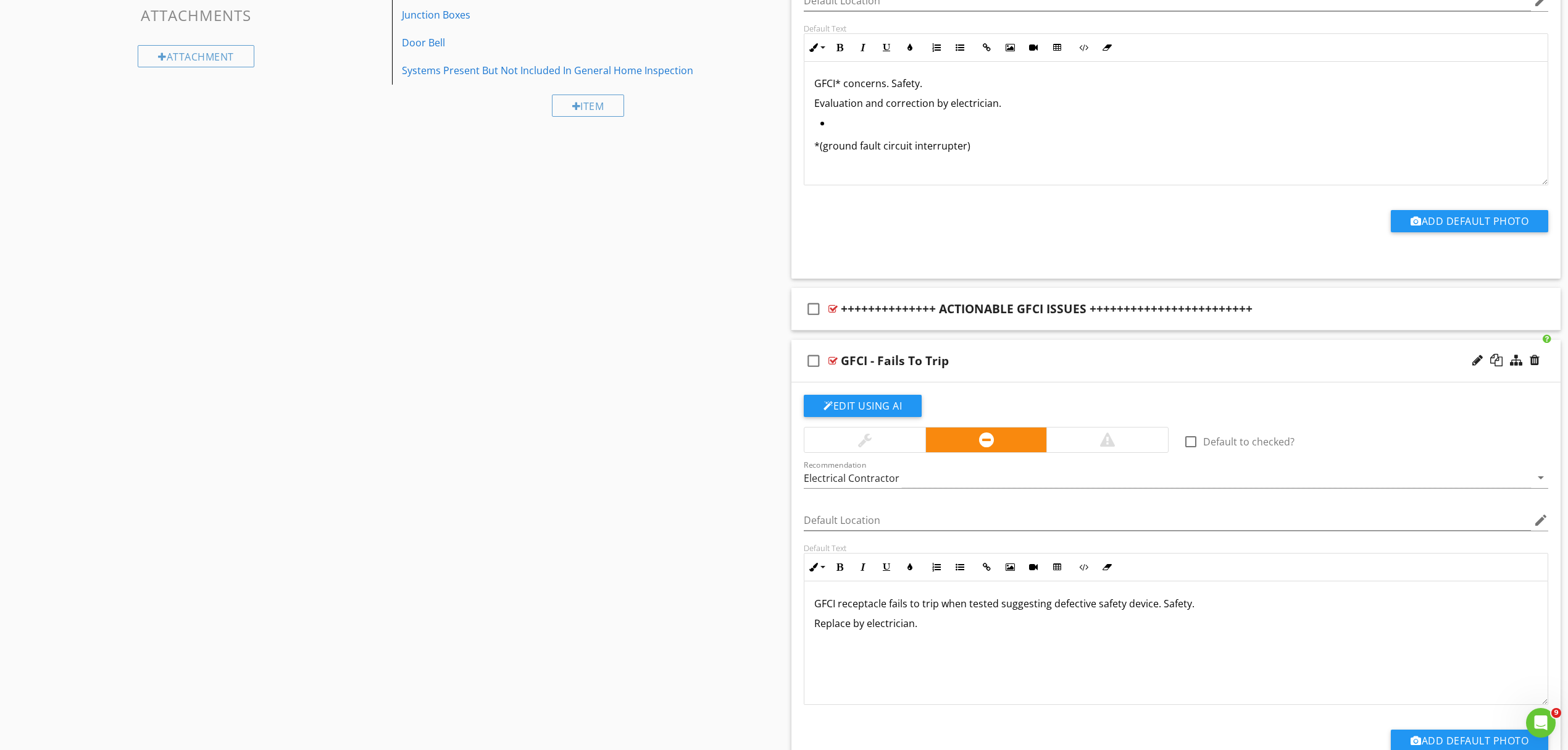
click at [835, 606] on p "GFCI receptacle fails to trip when tested suggesting defective safety device. S…" at bounding box center [1176, 603] width 723 height 15
click at [937, 629] on p "Replace by electrician." at bounding box center [1176, 623] width 723 height 15
click at [872, 648] on p at bounding box center [1176, 643] width 723 height 15
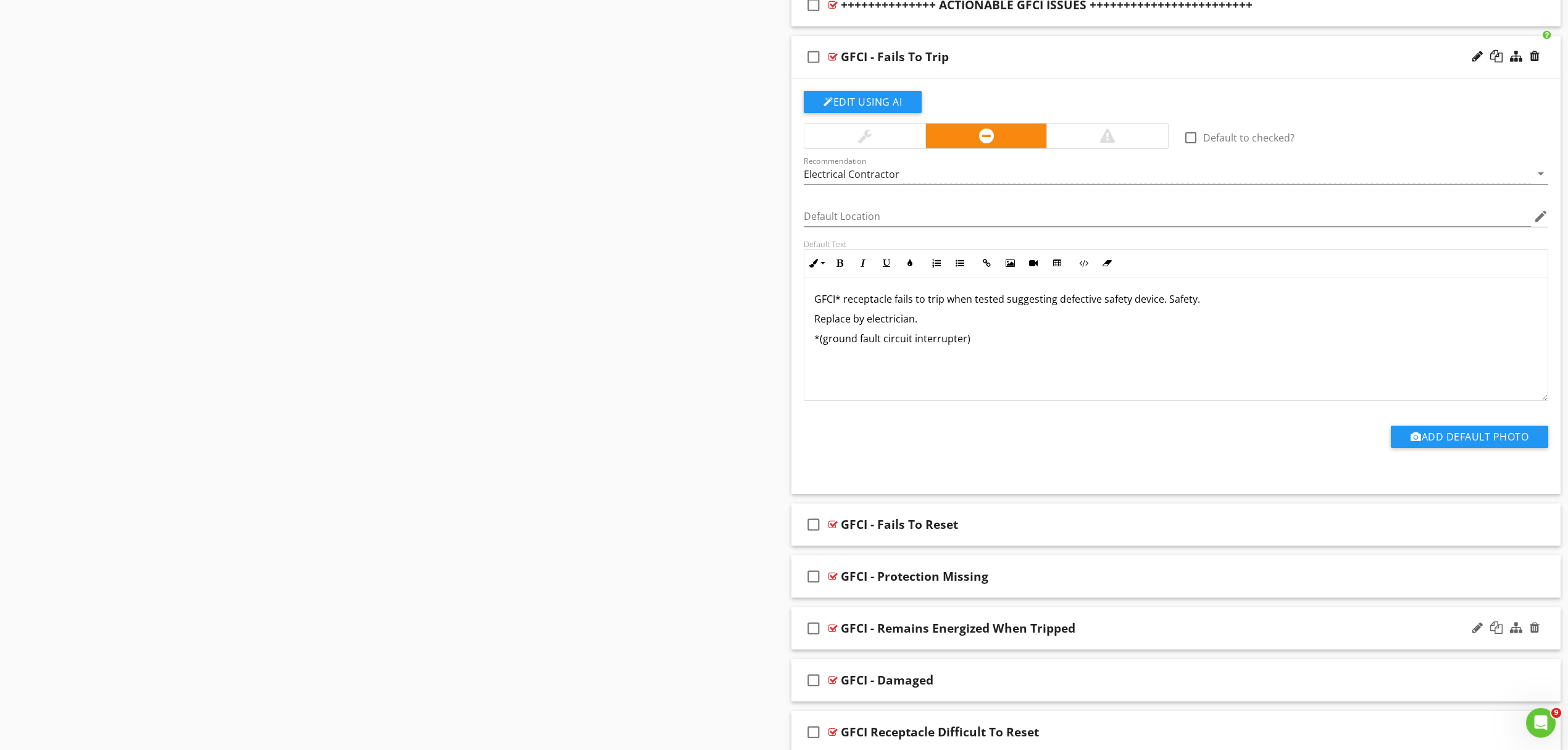
scroll to position [989, 0]
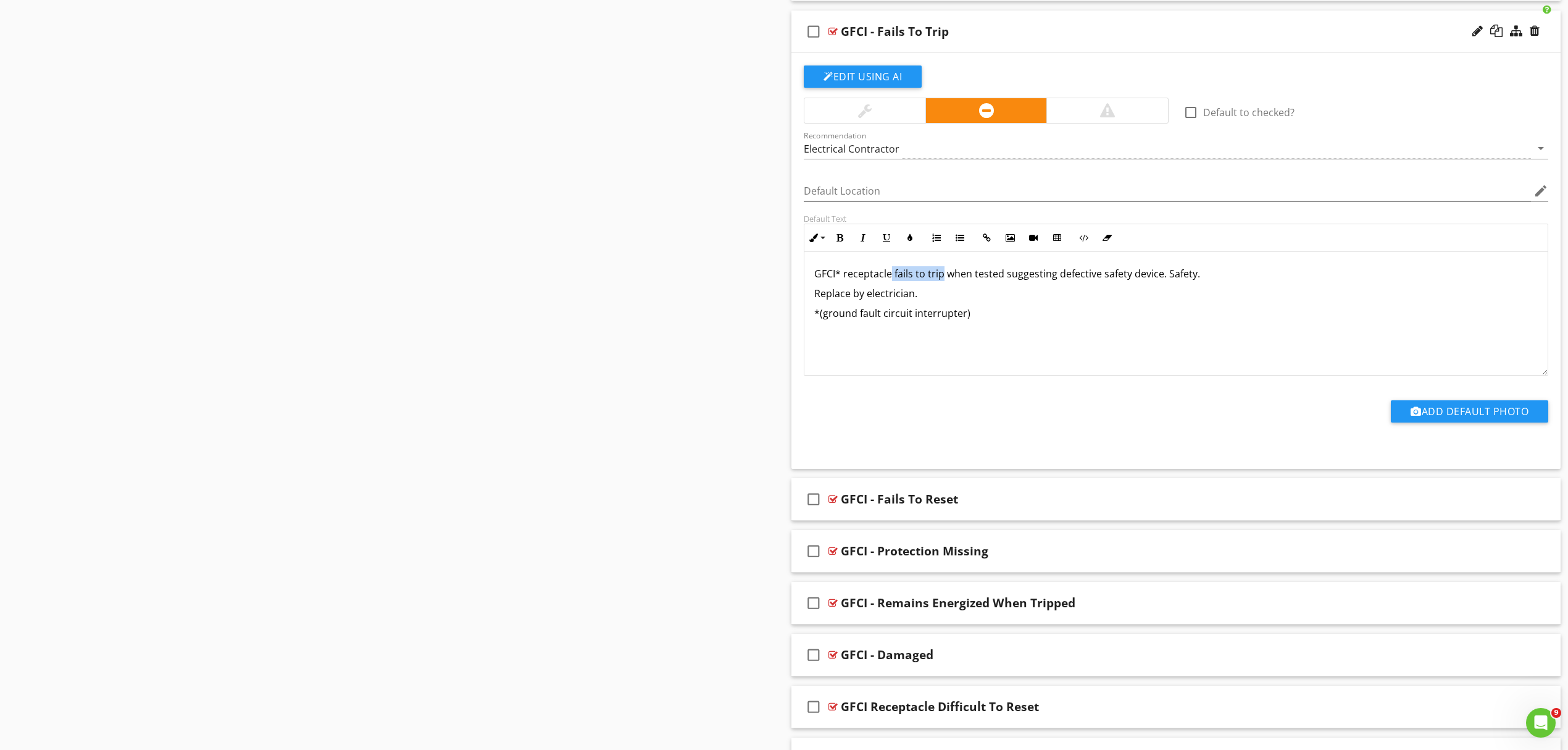
drag, startPoint x: 893, startPoint y: 277, endPoint x: 942, endPoint y: 280, distance: 49.1
click at [942, 280] on p "GFCI* receptacle fails to trip when tested suggesting defective safety device. …" at bounding box center [1176, 274] width 723 height 15
click at [835, 243] on button "Bold" at bounding box center [840, 237] width 24 height 24
click at [1019, 346] on div "GFCI* receptacle fails to trip when tested suggesting defective safety device. …" at bounding box center [1176, 313] width 743 height 124
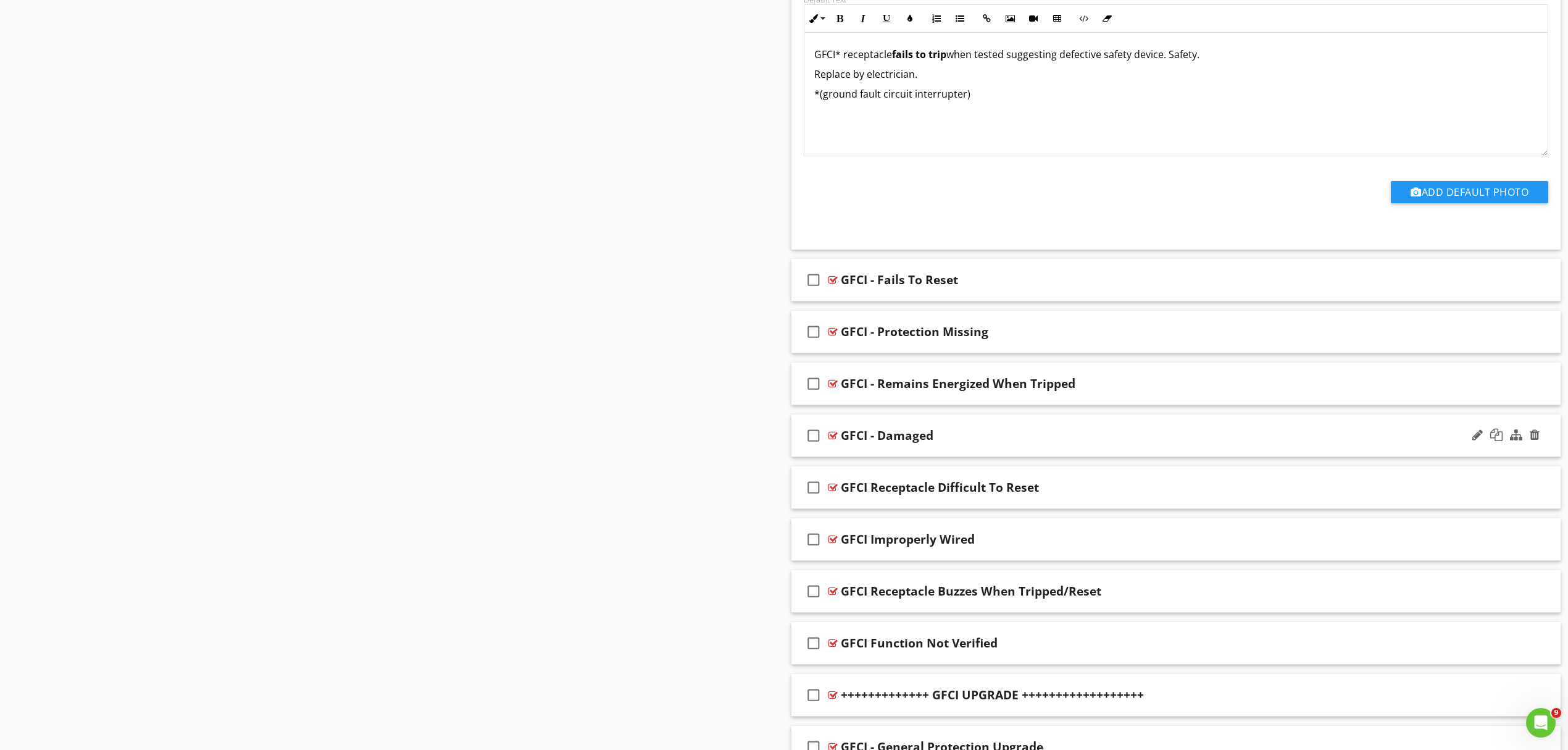
scroll to position [1236, 0]
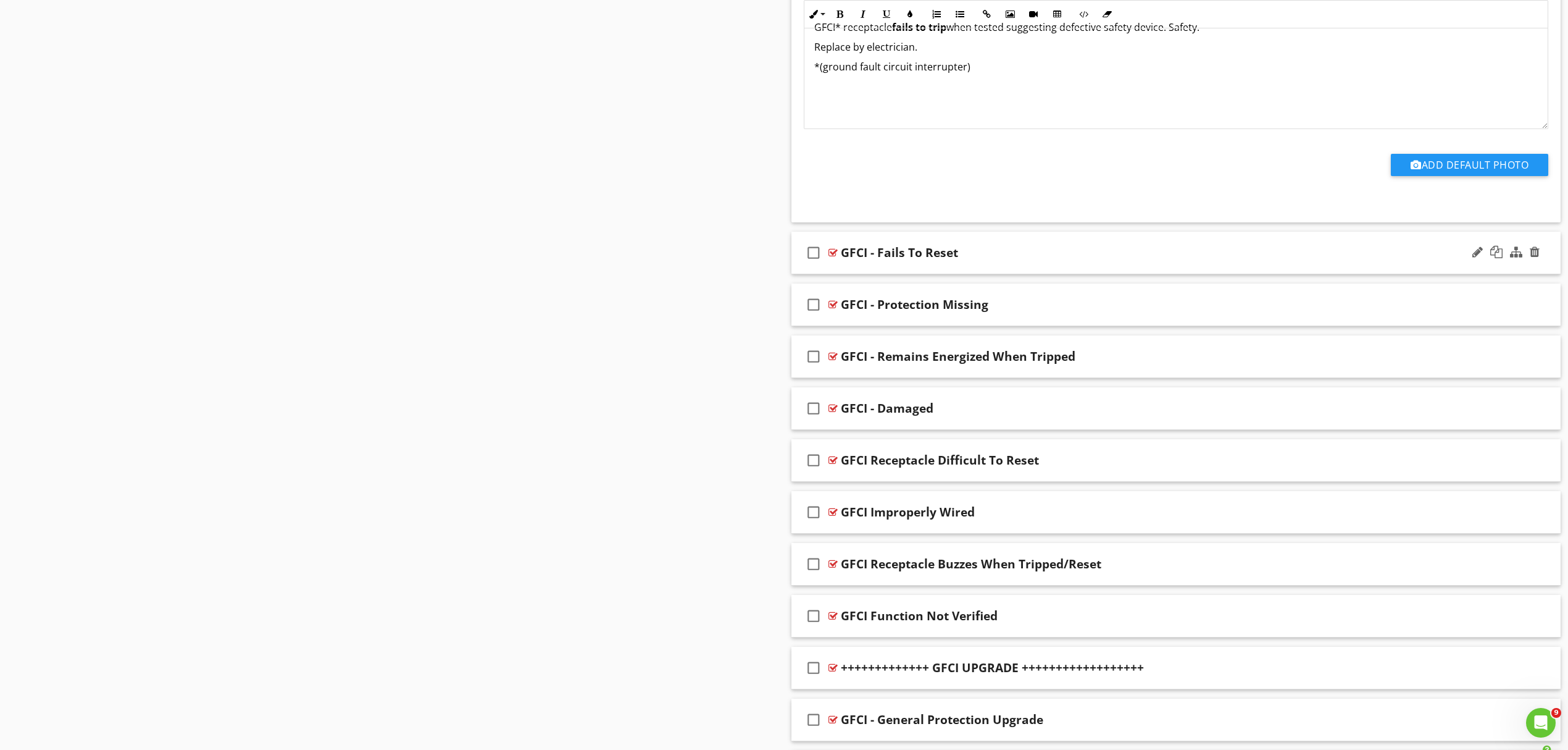
click at [1020, 256] on div "GFCI - Fails To Reset" at bounding box center [1120, 252] width 559 height 15
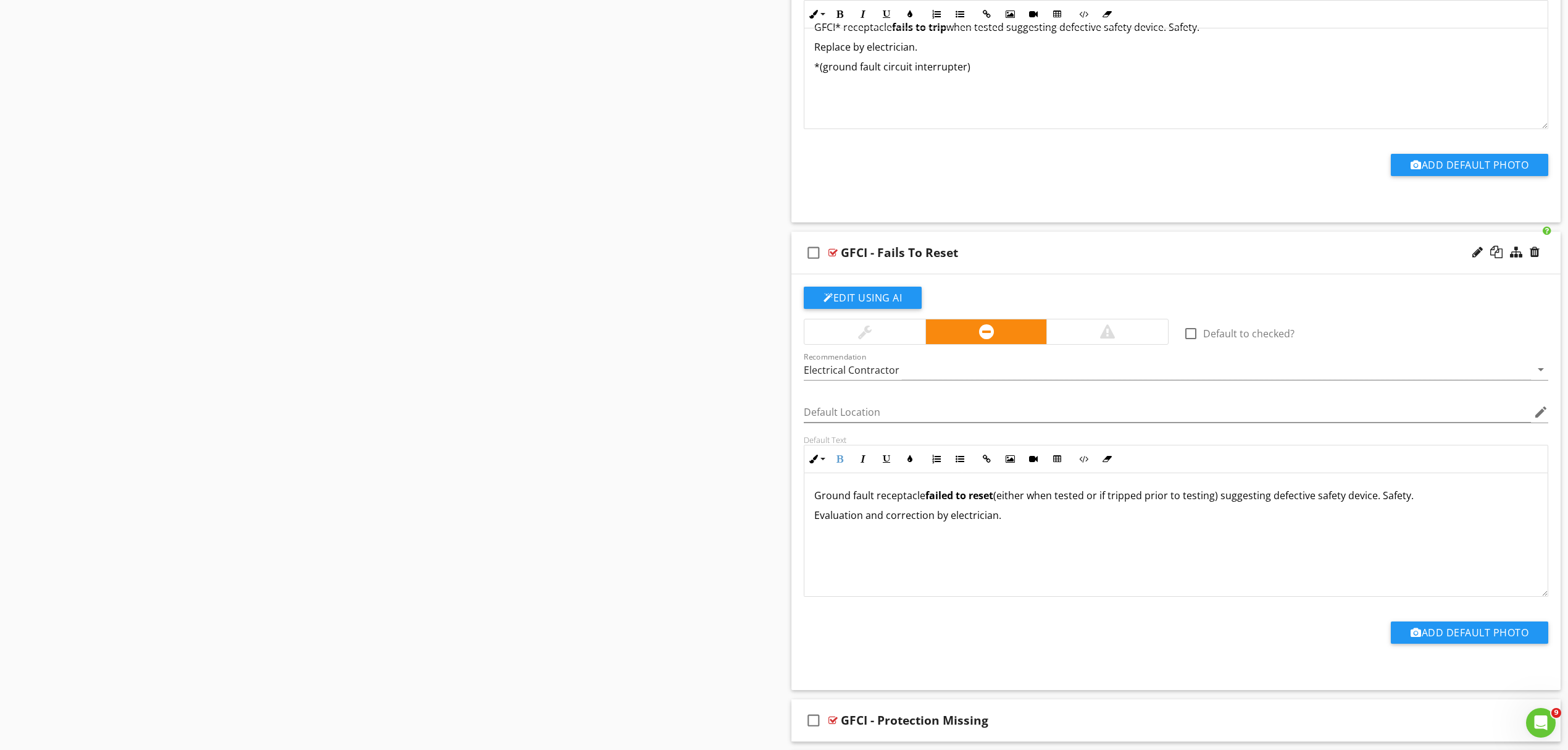
drag, startPoint x: 927, startPoint y: 498, endPoint x: 985, endPoint y: 506, distance: 58.5
click at [988, 502] on p "Ground fault receptacle failed to reset (either when tested or if tripped prior…" at bounding box center [1176, 495] width 723 height 15
click at [993, 529] on div "Ground fault receptacle failed to reset (either when tested or if tripped prior…" at bounding box center [1176, 534] width 743 height 124
click at [1008, 518] on p "Evaluation and correction by electrician." at bounding box center [1176, 515] width 723 height 15
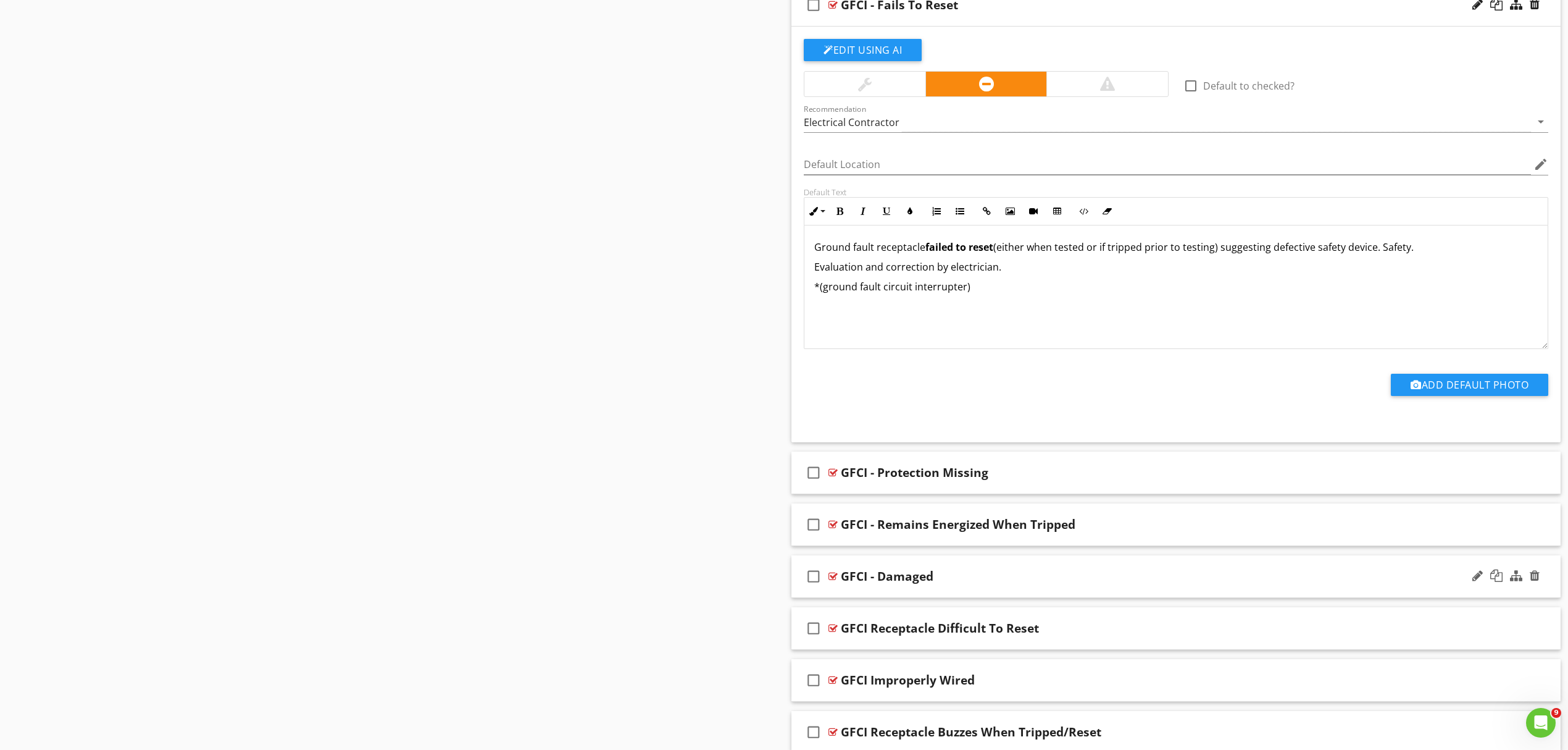
scroll to position [1566, 0]
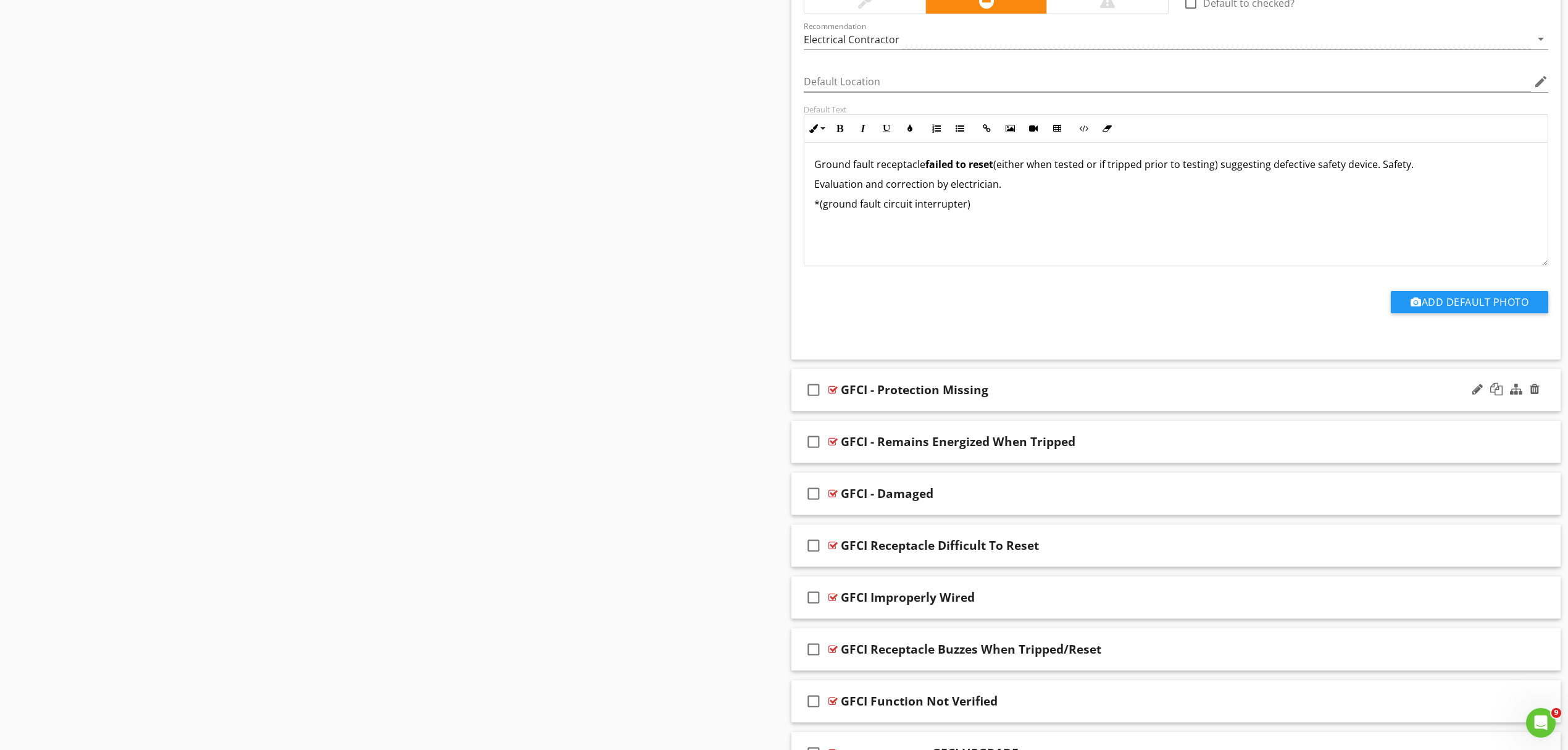
click at [1067, 386] on div "GFCI - Protection Missing" at bounding box center [1120, 389] width 559 height 15
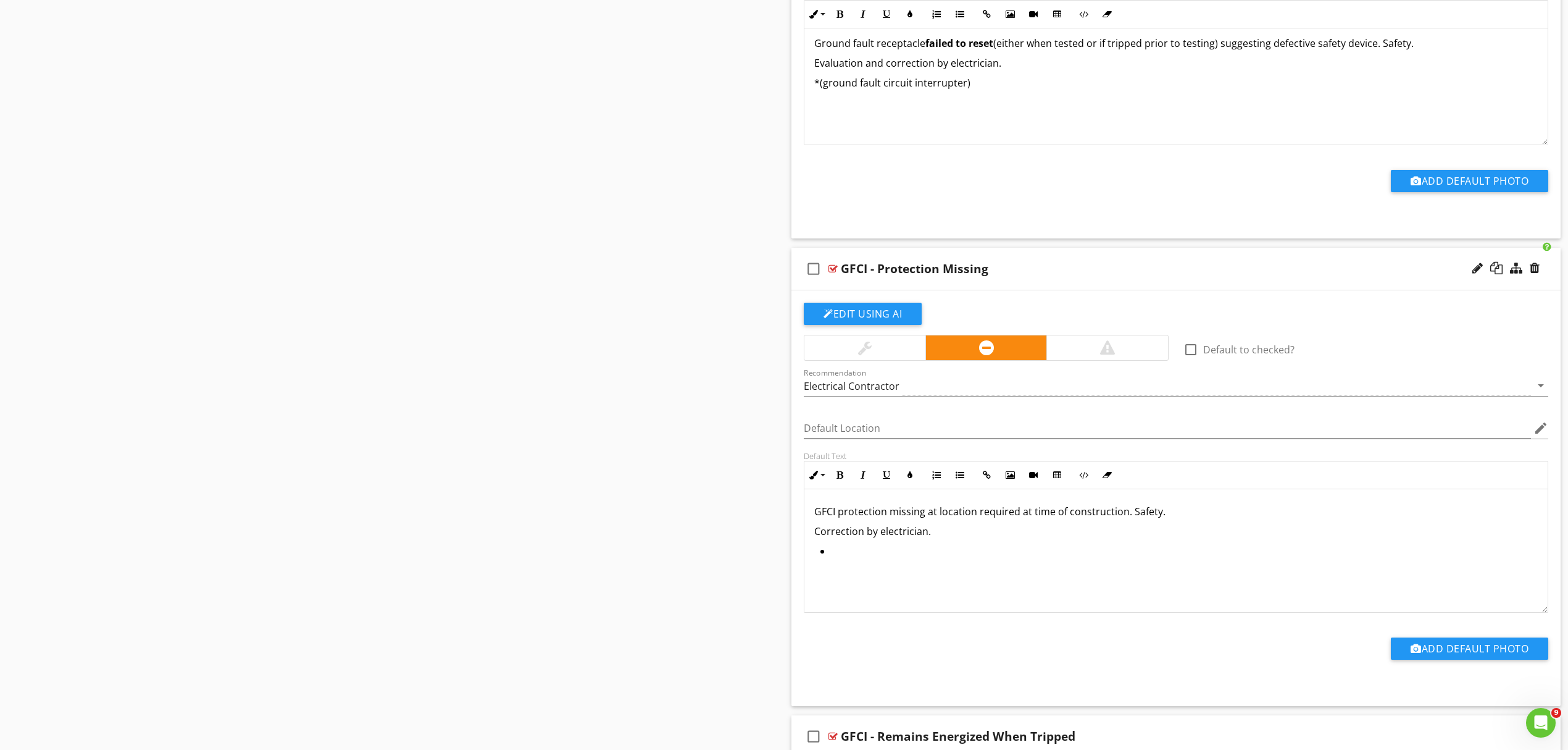
scroll to position [1731, 0]
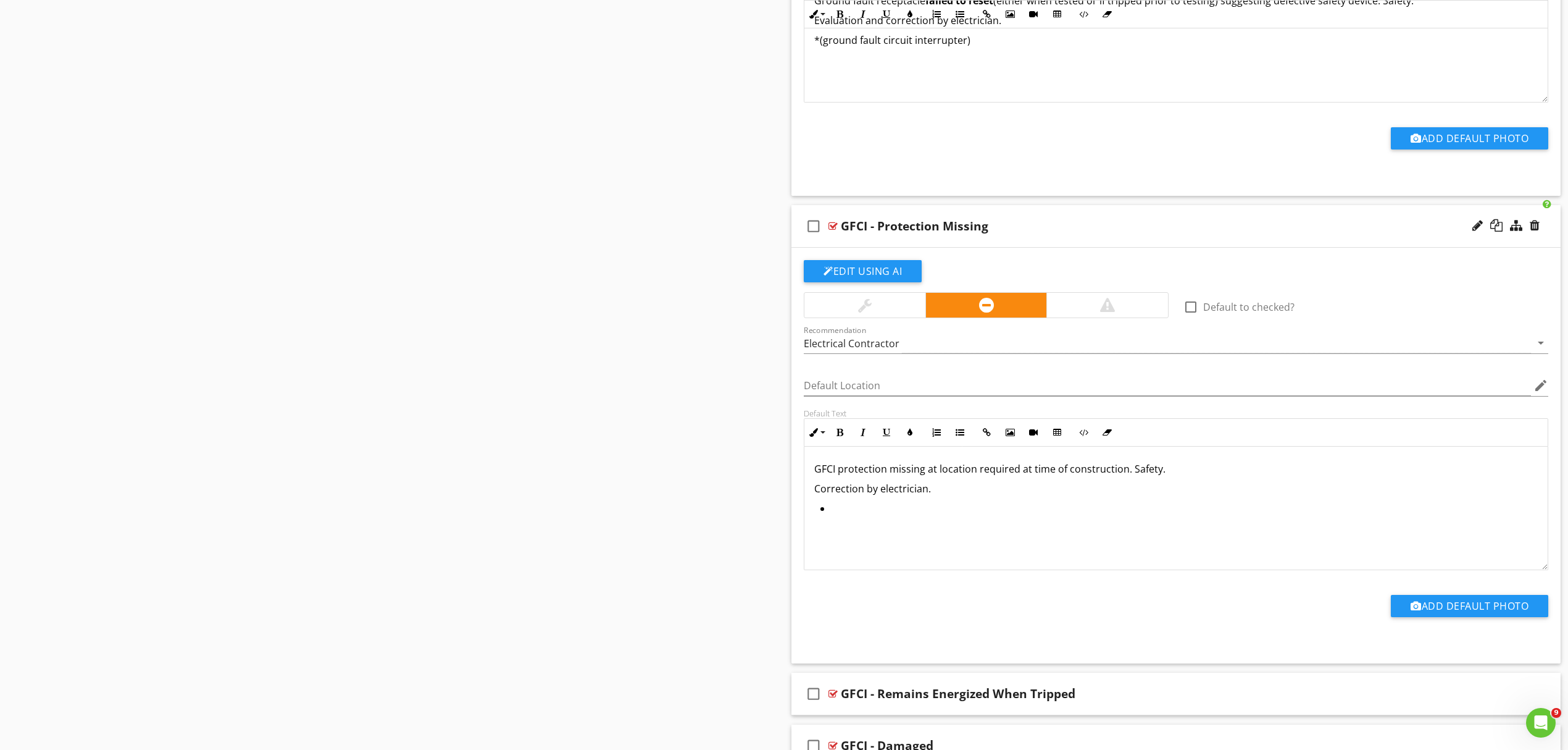
click at [836, 475] on p "GFCI protection missing at location required at time of construction. Safety." at bounding box center [1176, 469] width 723 height 15
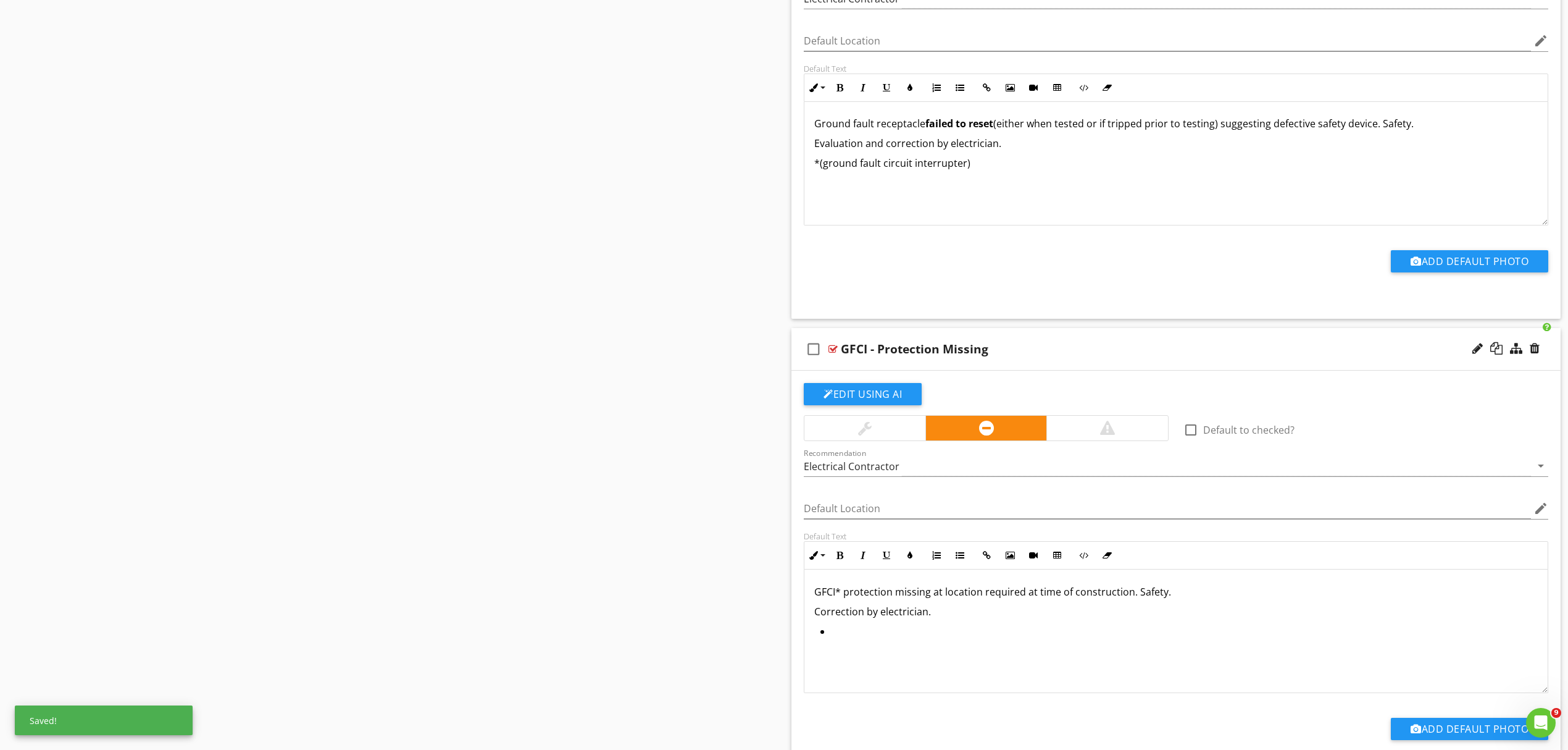
scroll to position [1566, 0]
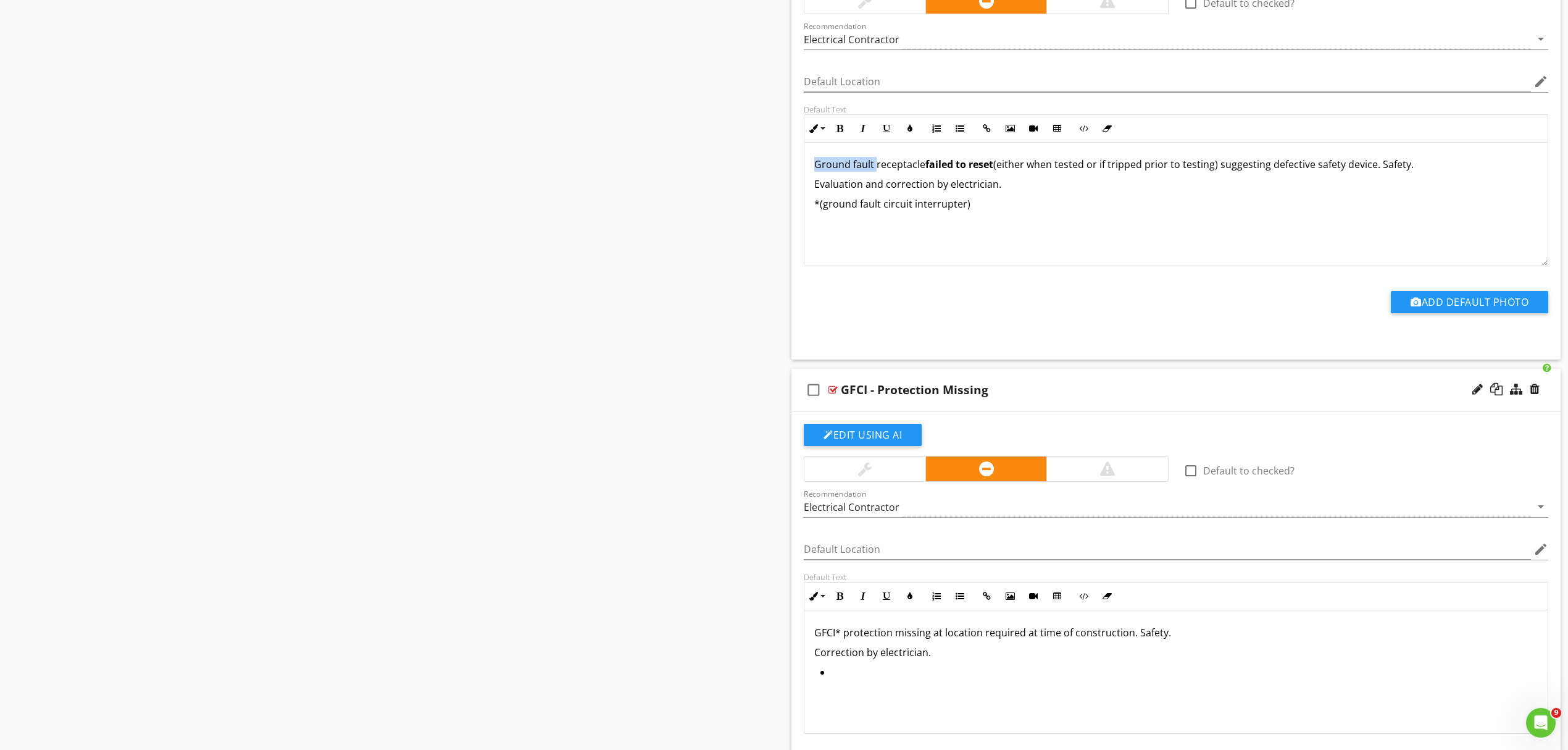
drag, startPoint x: 875, startPoint y: 169, endPoint x: 813, endPoint y: 171, distance: 62.0
click at [813, 171] on div "Ground fault receptacle failed to reset (either when tested or if tripped prior…" at bounding box center [1176, 204] width 743 height 124
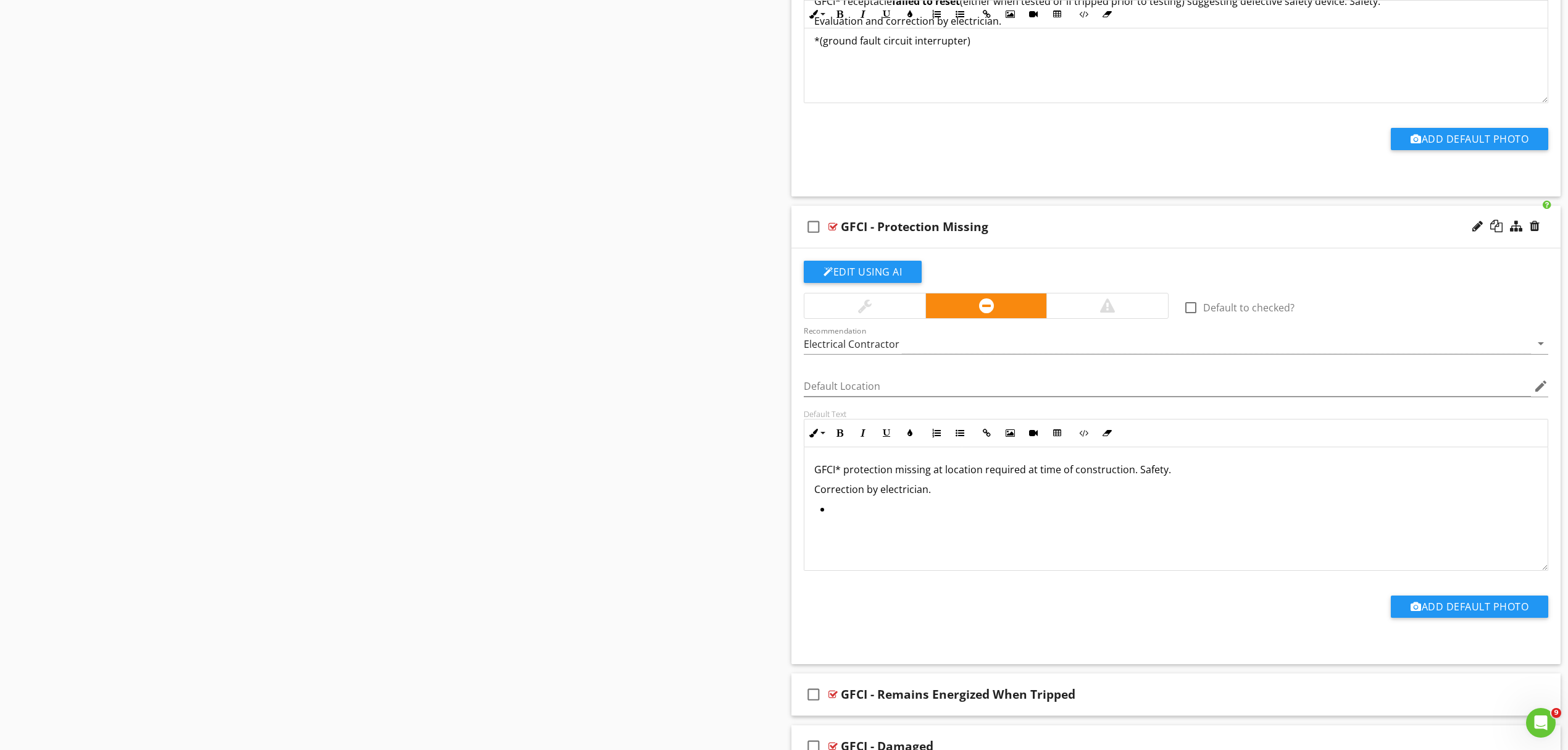
scroll to position [1731, 0]
click at [845, 514] on li at bounding box center [1179, 509] width 718 height 18
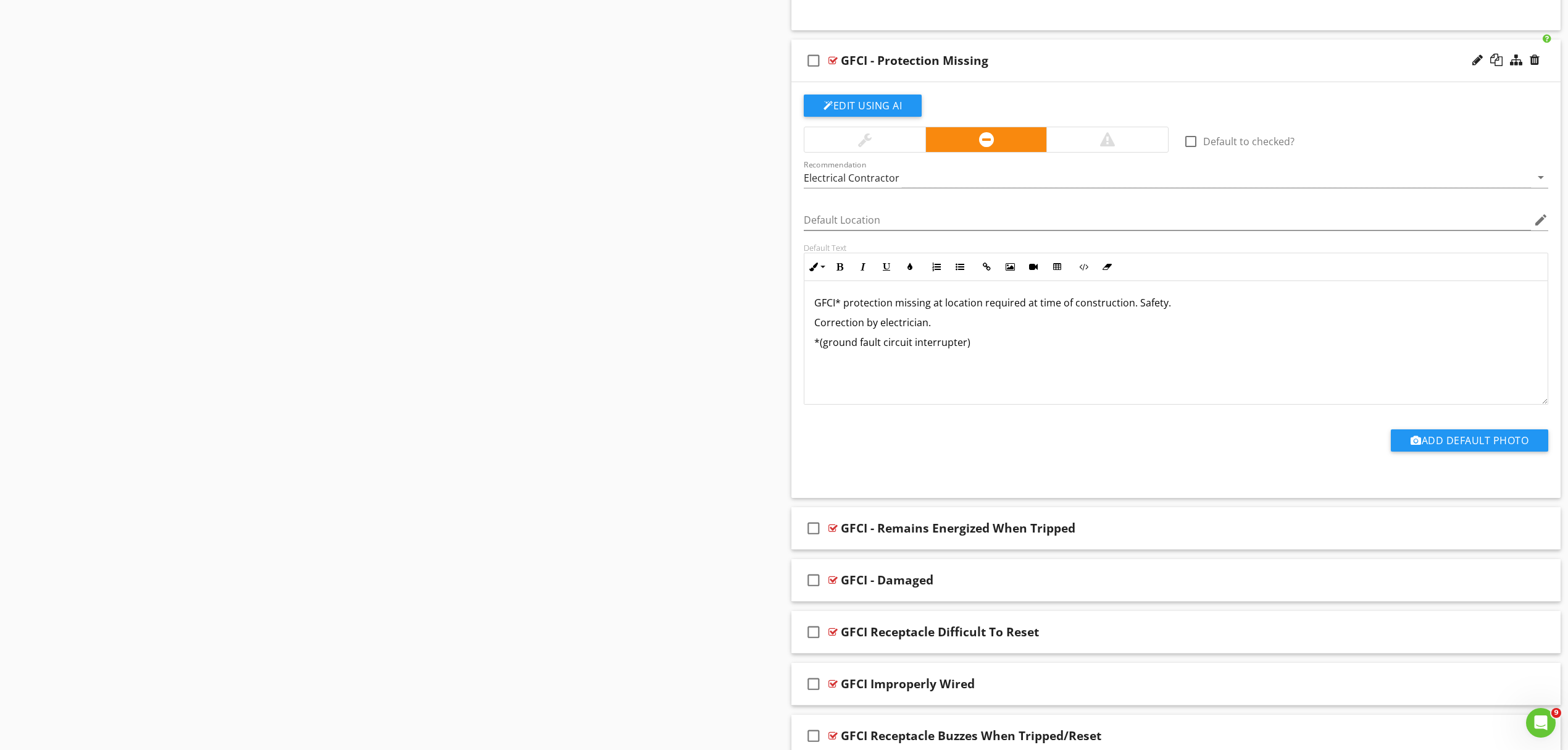
scroll to position [1814, 0]
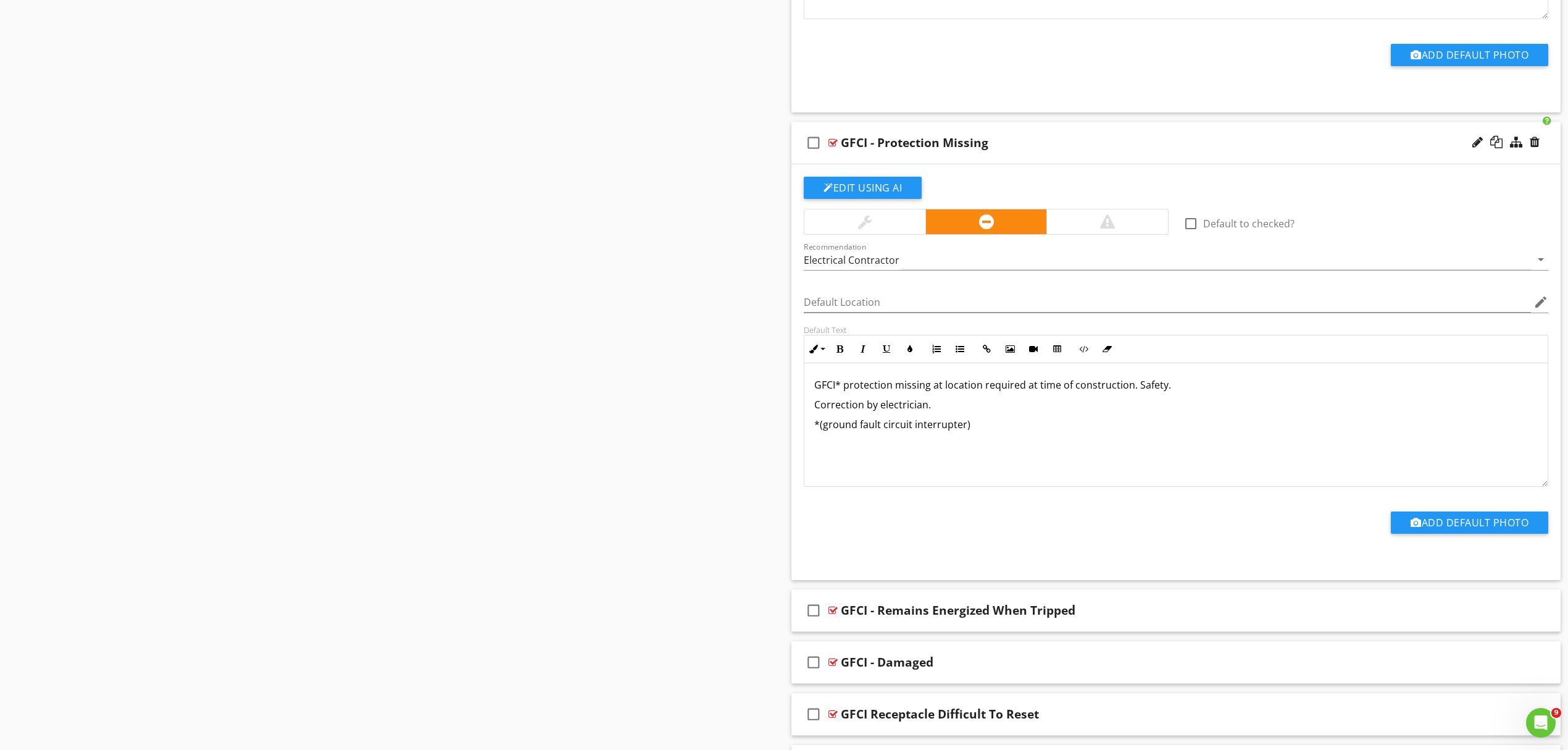
click at [1221, 146] on div "GFCI - Protection Missing" at bounding box center [1120, 142] width 559 height 15
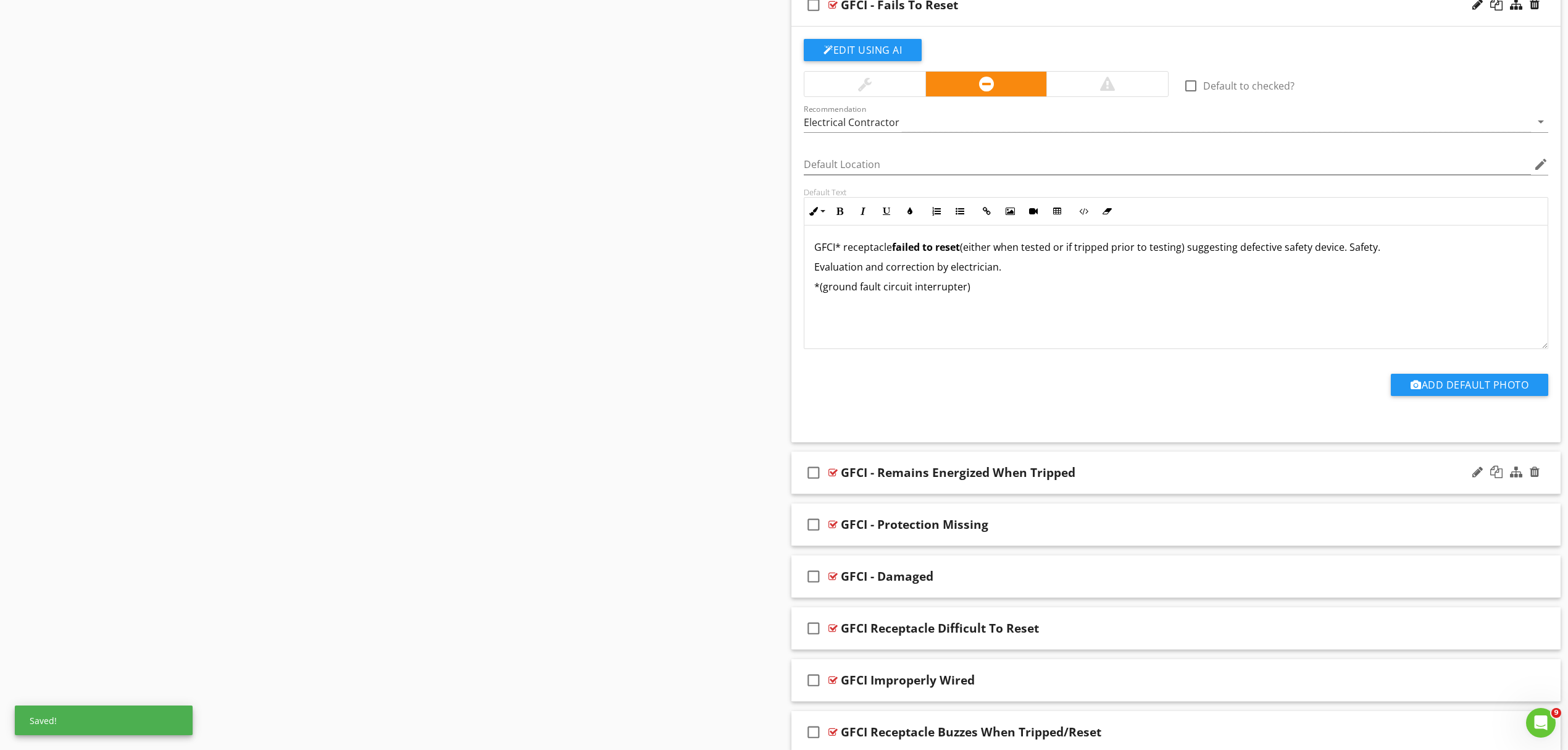
scroll to position [1401, 0]
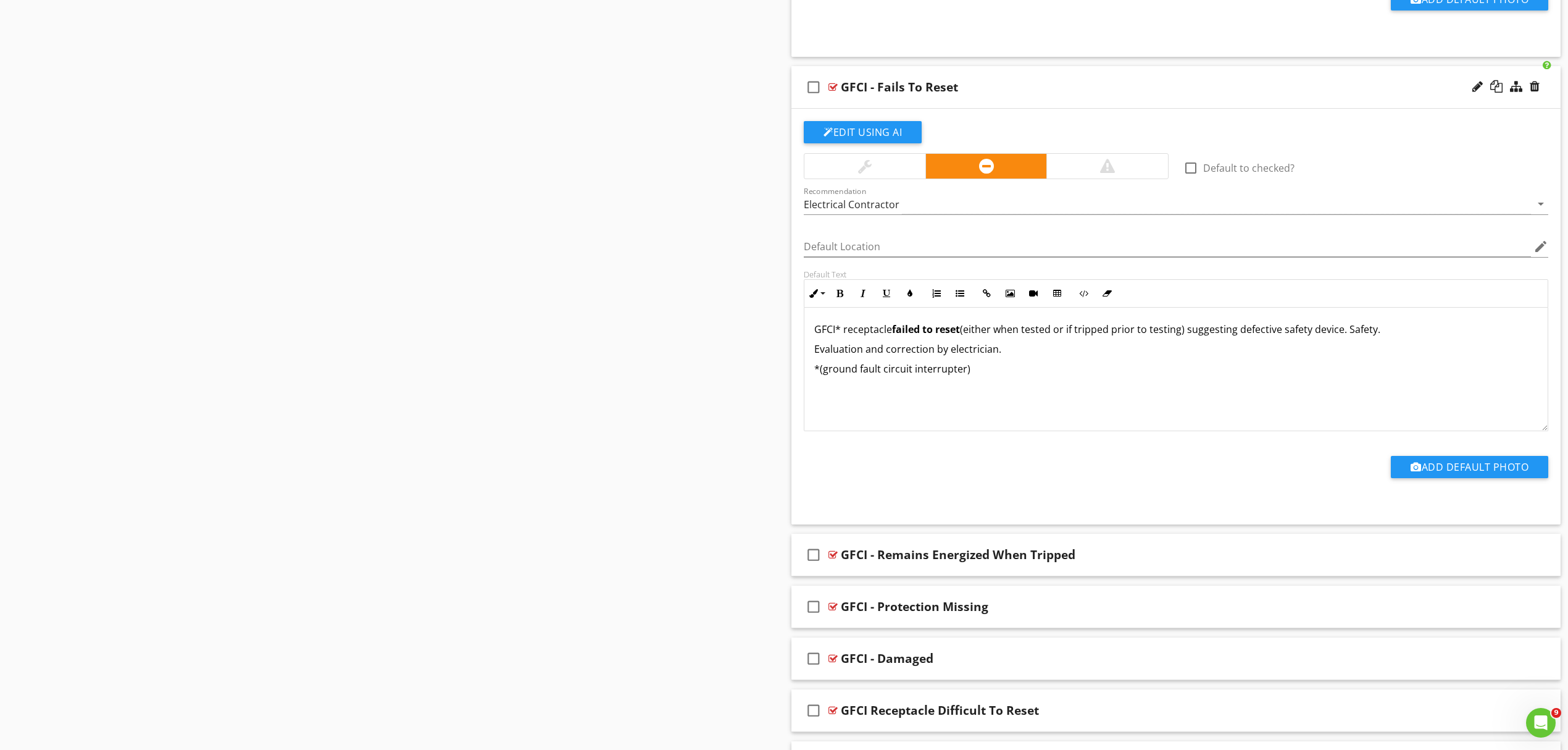
click at [1139, 87] on div "GFCI - Fails To Reset" at bounding box center [1120, 87] width 559 height 15
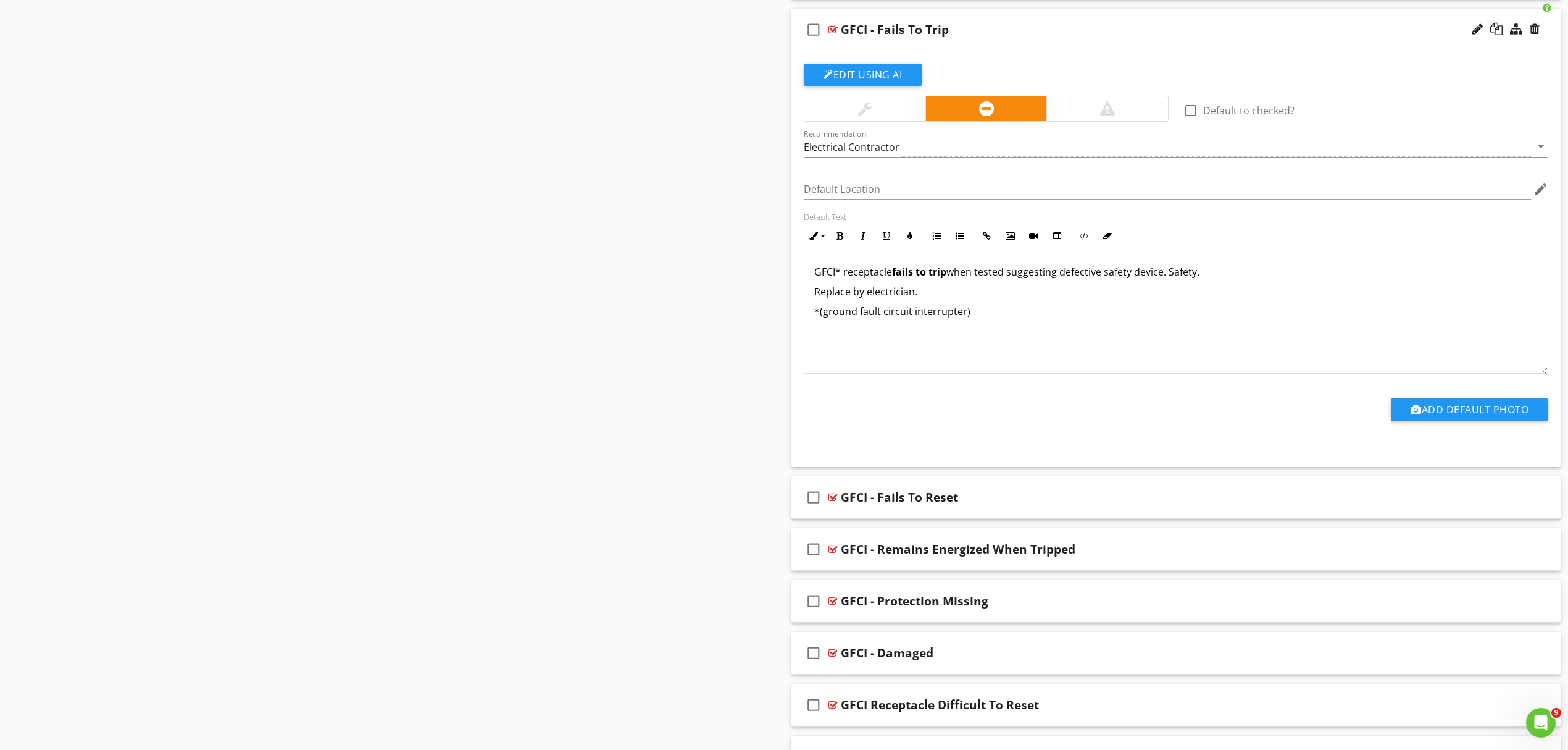
scroll to position [989, 0]
click at [1140, 38] on div "GFCI - Fails To Trip" at bounding box center [1120, 31] width 559 height 15
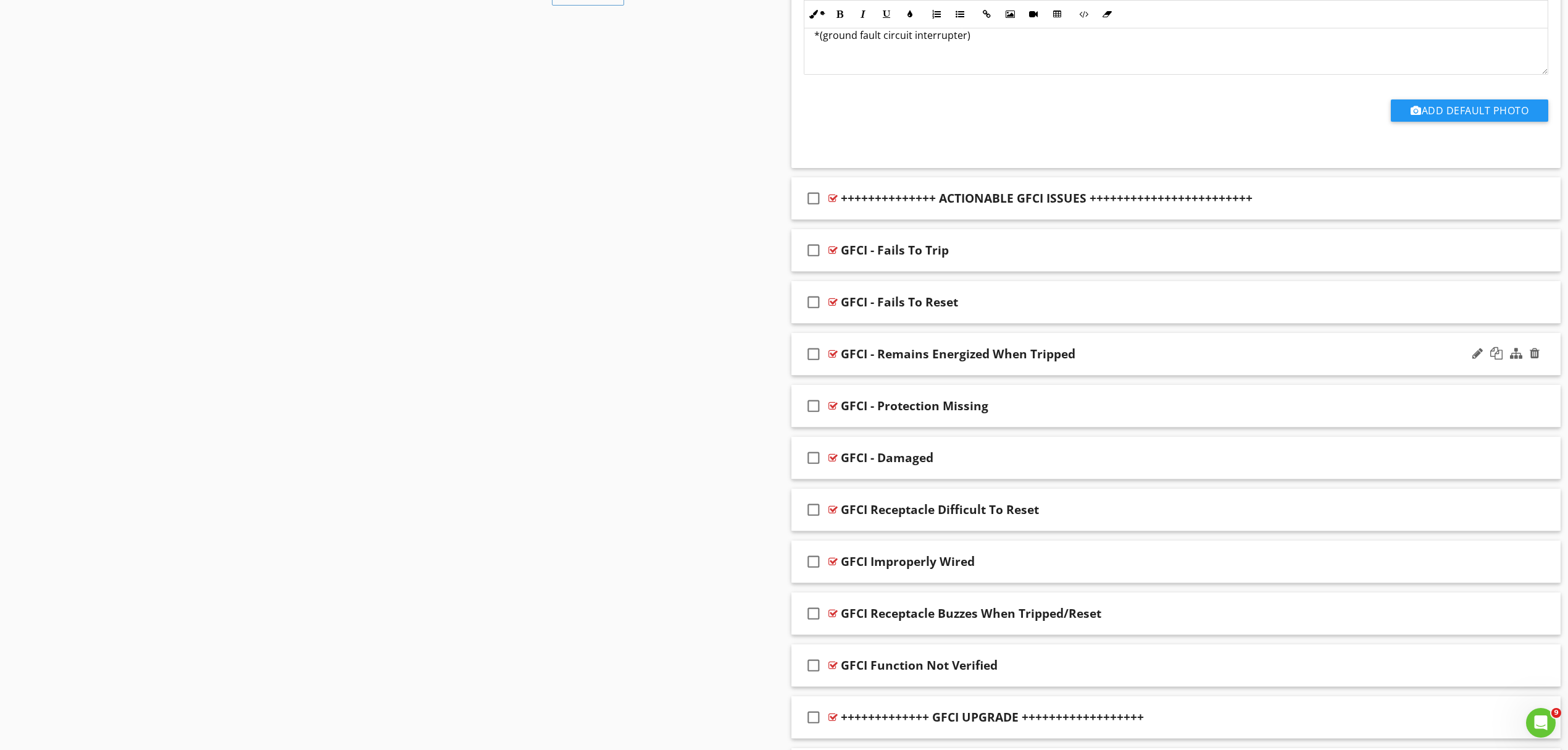
scroll to position [742, 0]
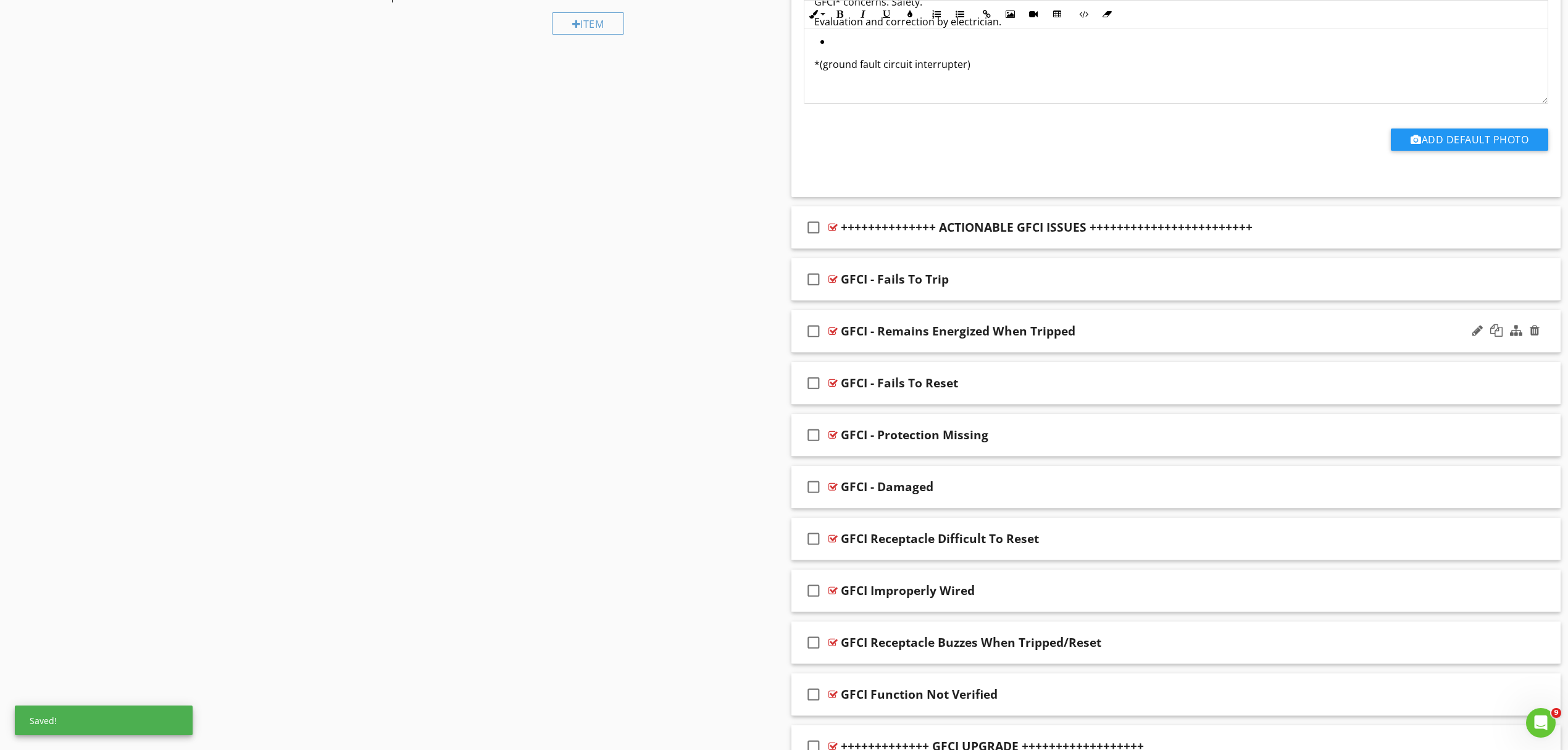
click at [1161, 329] on div "GFCI - Remains Energized When Tripped" at bounding box center [1120, 331] width 559 height 15
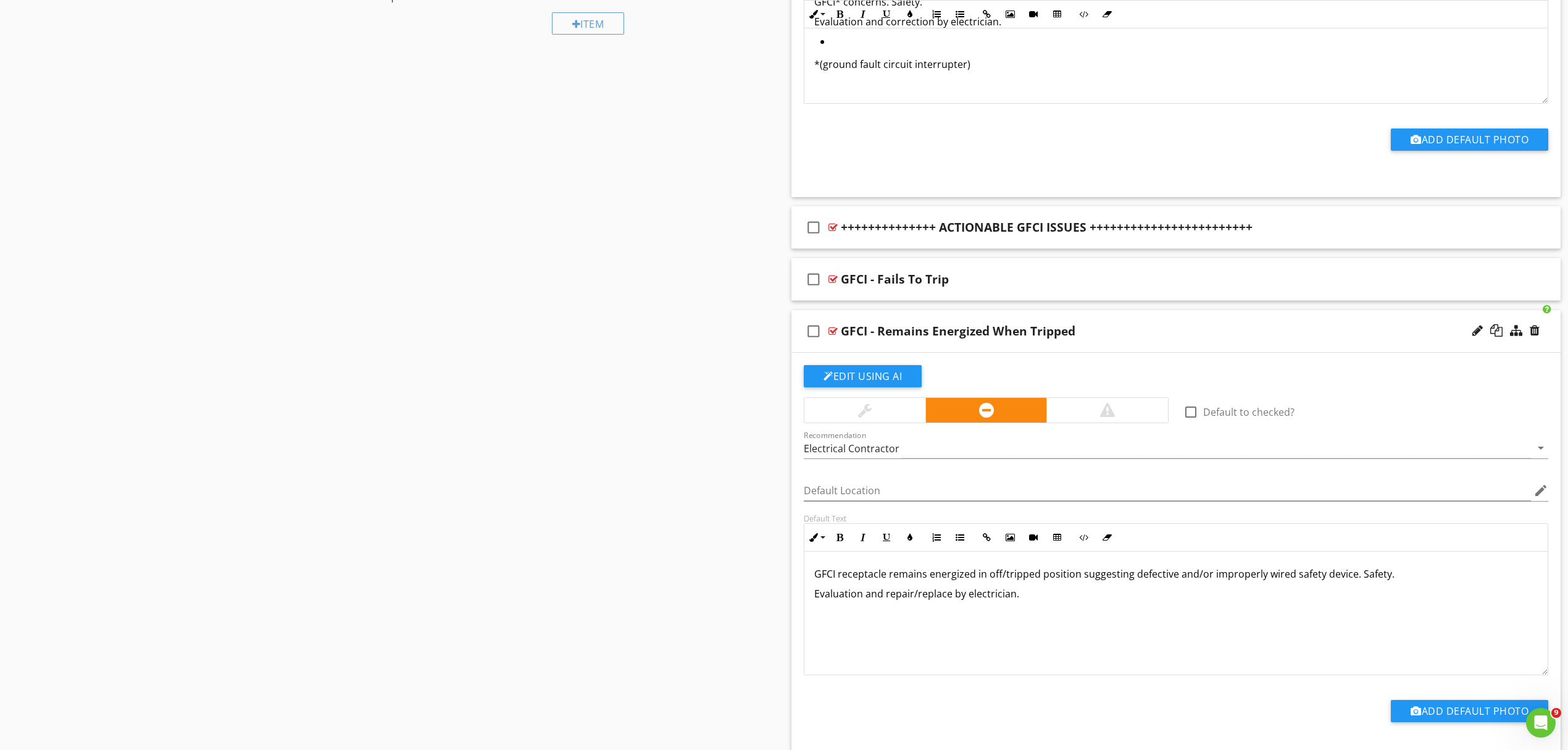
click at [836, 576] on p "GFCI receptacle remains energized in off/tripped position suggesting defective …" at bounding box center [1176, 574] width 723 height 15
click at [1042, 605] on div "GFCI* receptacle remains energized in off/tripped position suggesting defective…" at bounding box center [1176, 613] width 743 height 124
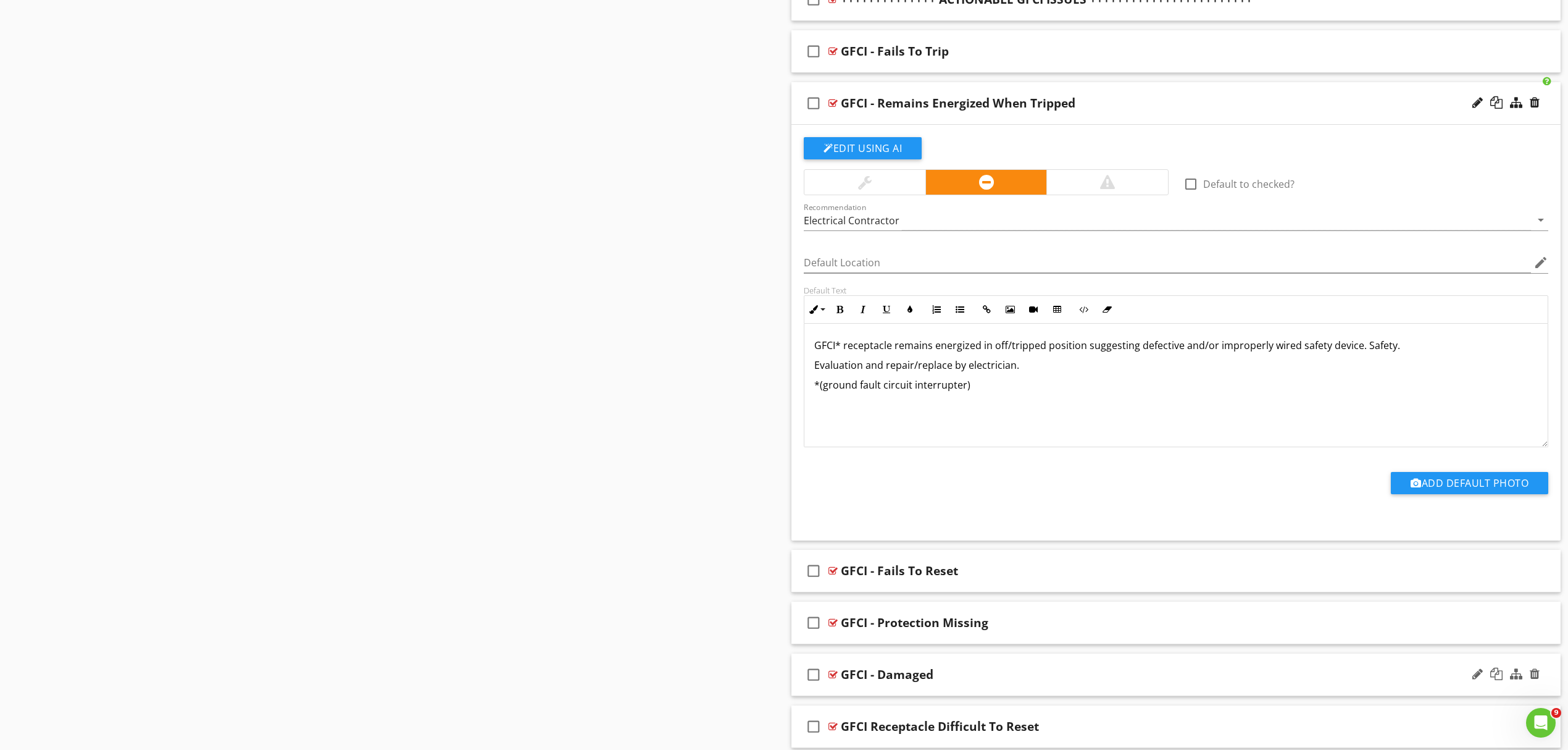
scroll to position [989, 0]
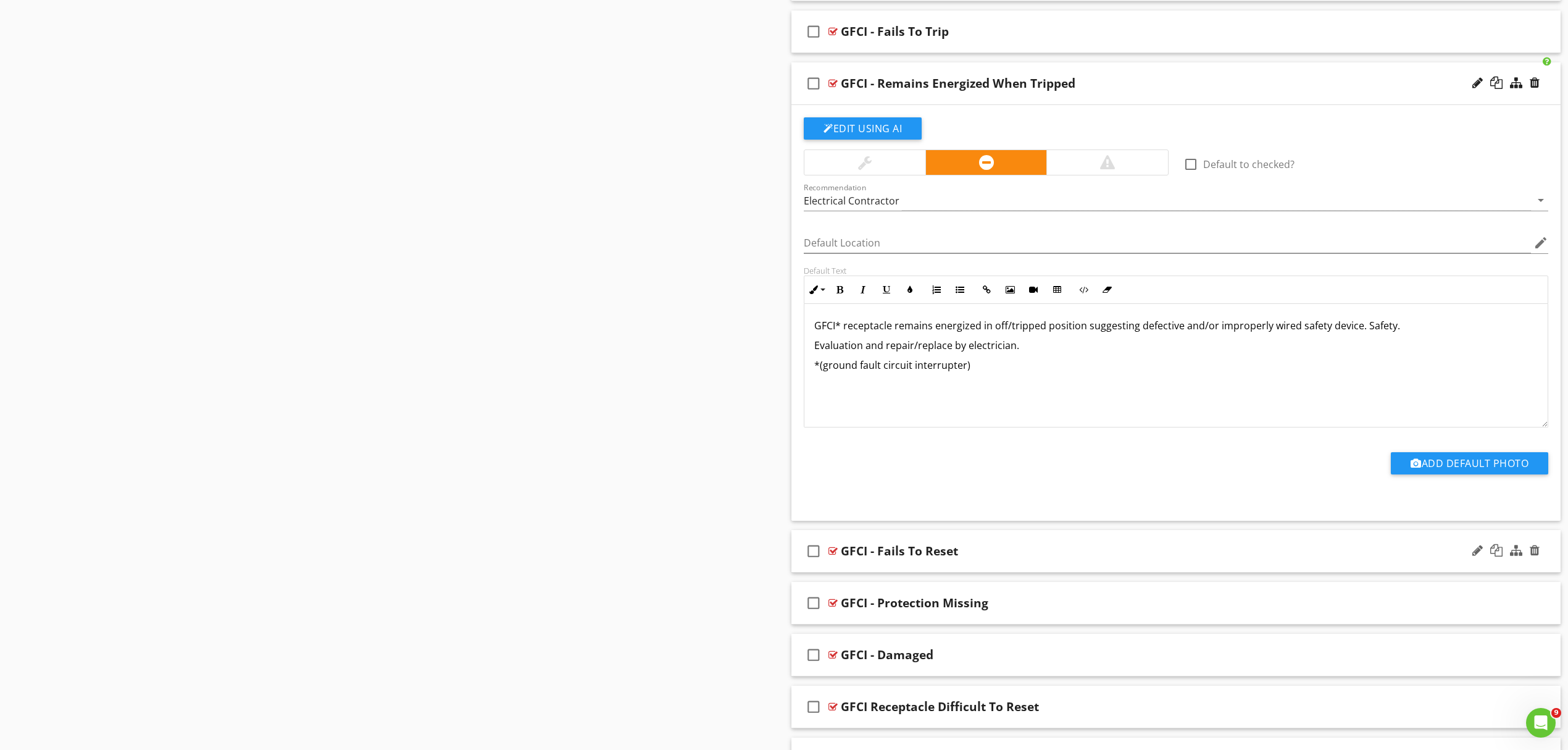
click at [1087, 549] on div "GFCI - Fails To Reset" at bounding box center [1120, 551] width 559 height 15
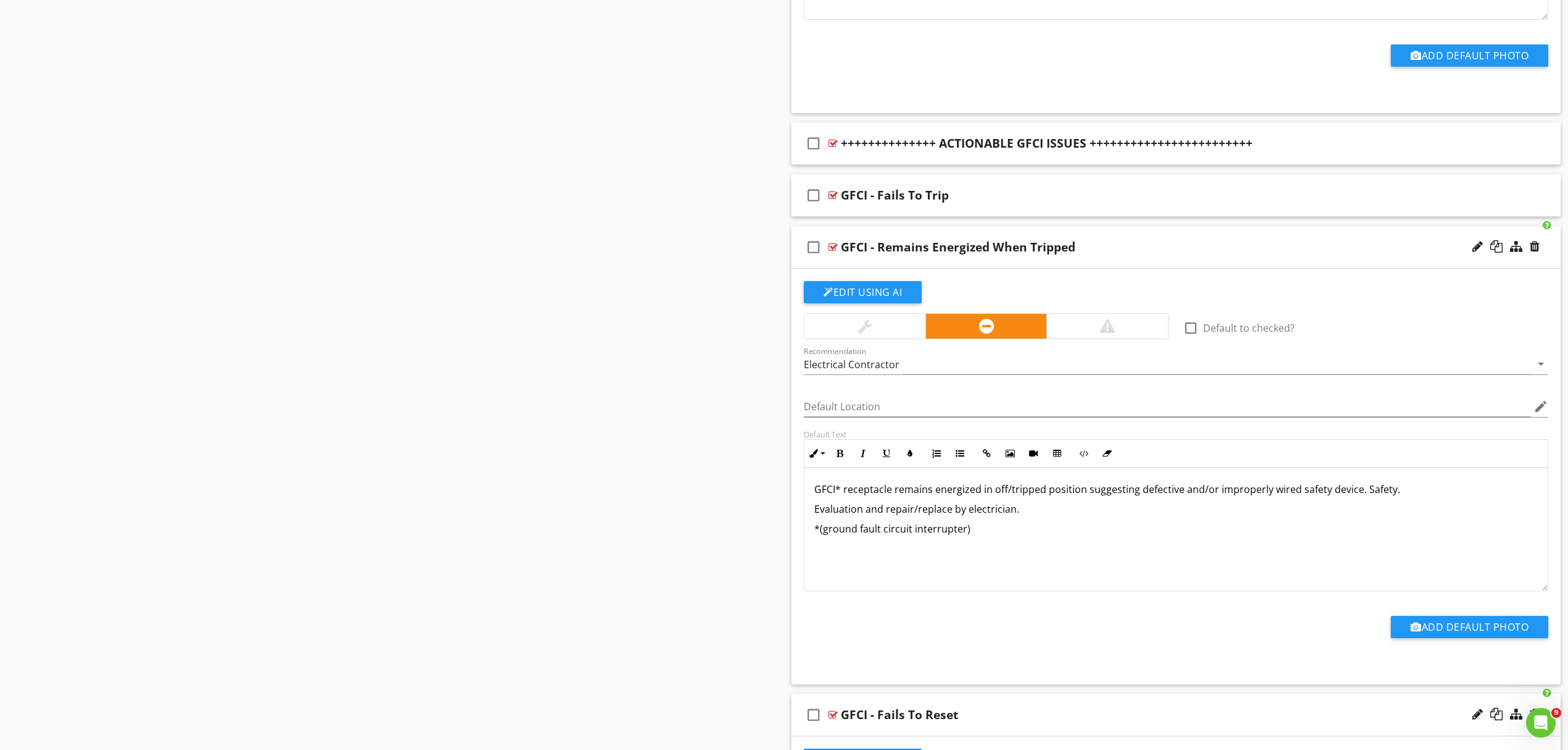
scroll to position [825, 0]
drag, startPoint x: 894, startPoint y: 495, endPoint x: 979, endPoint y: 498, distance: 85.1
click at [980, 497] on p "GFCI* receptacle remains energized in off/tripped position suggesting defective…" at bounding box center [1176, 489] width 723 height 15
click at [846, 457] on button "Bold" at bounding box center [840, 454] width 24 height 24
click at [1055, 581] on div "GFCI* receptacle remains energized in off/tripped position suggesting defective…" at bounding box center [1176, 529] width 743 height 124
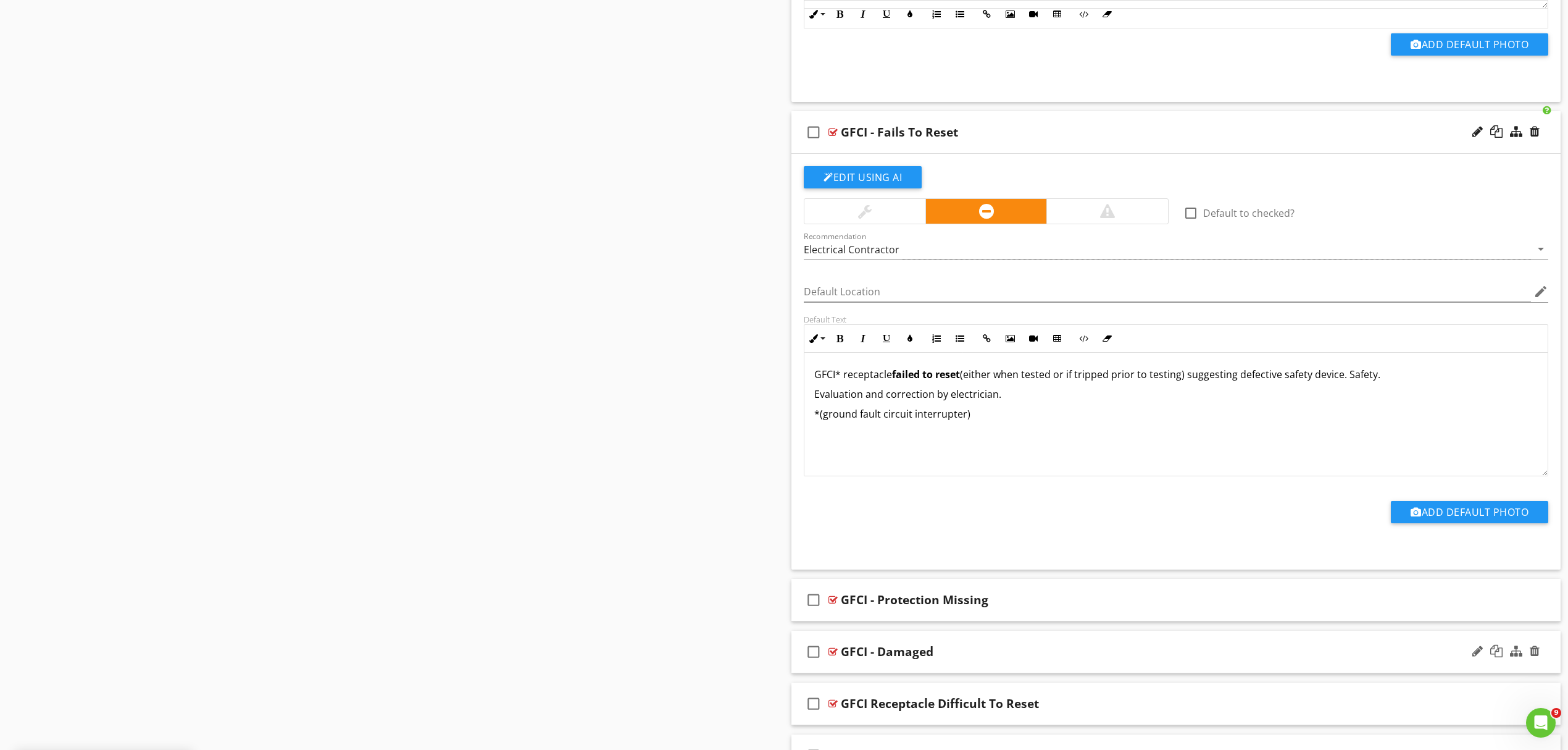
scroll to position [1484, 0]
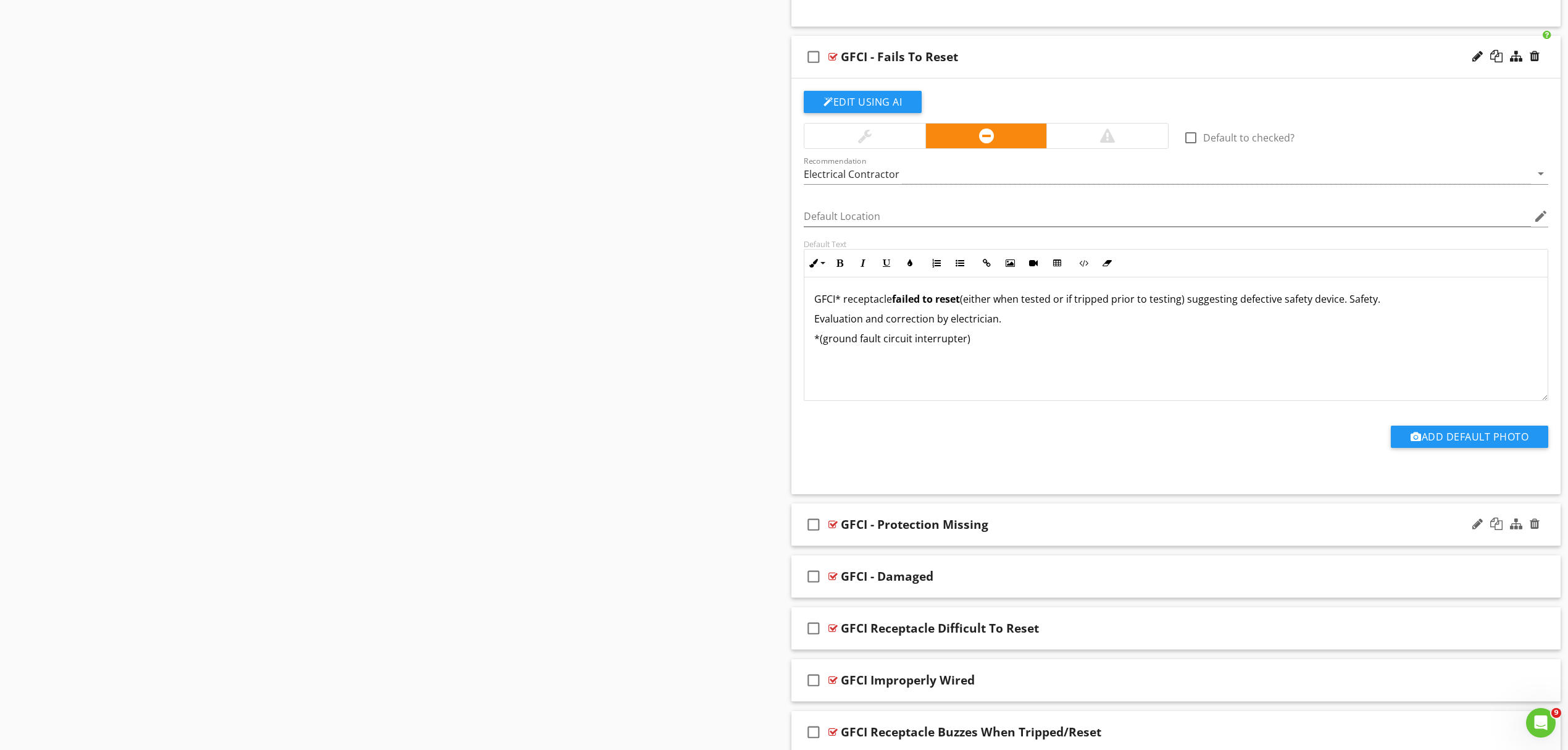
click at [1072, 532] on div "GFCI - Protection Missing" at bounding box center [1120, 524] width 559 height 15
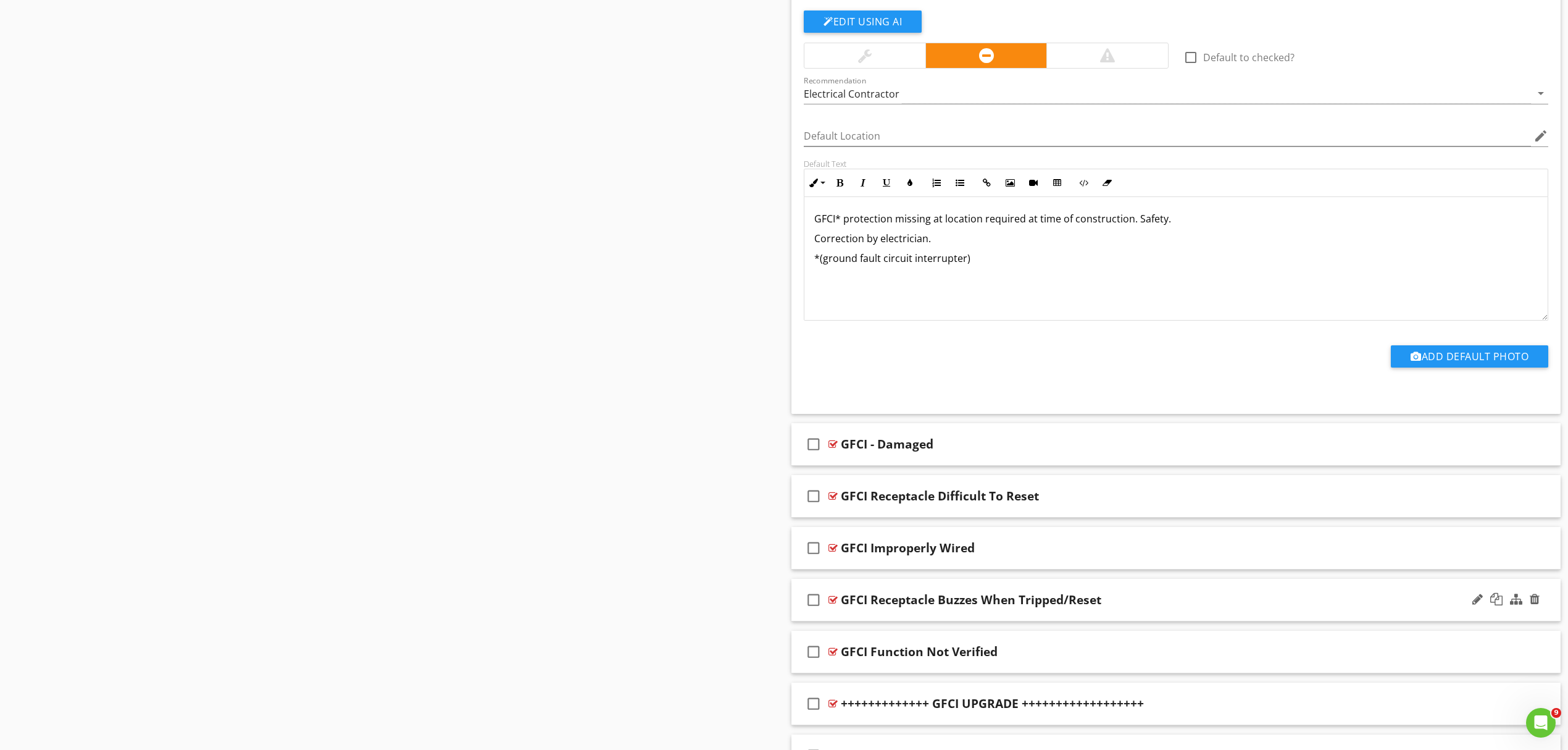
scroll to position [2061, 0]
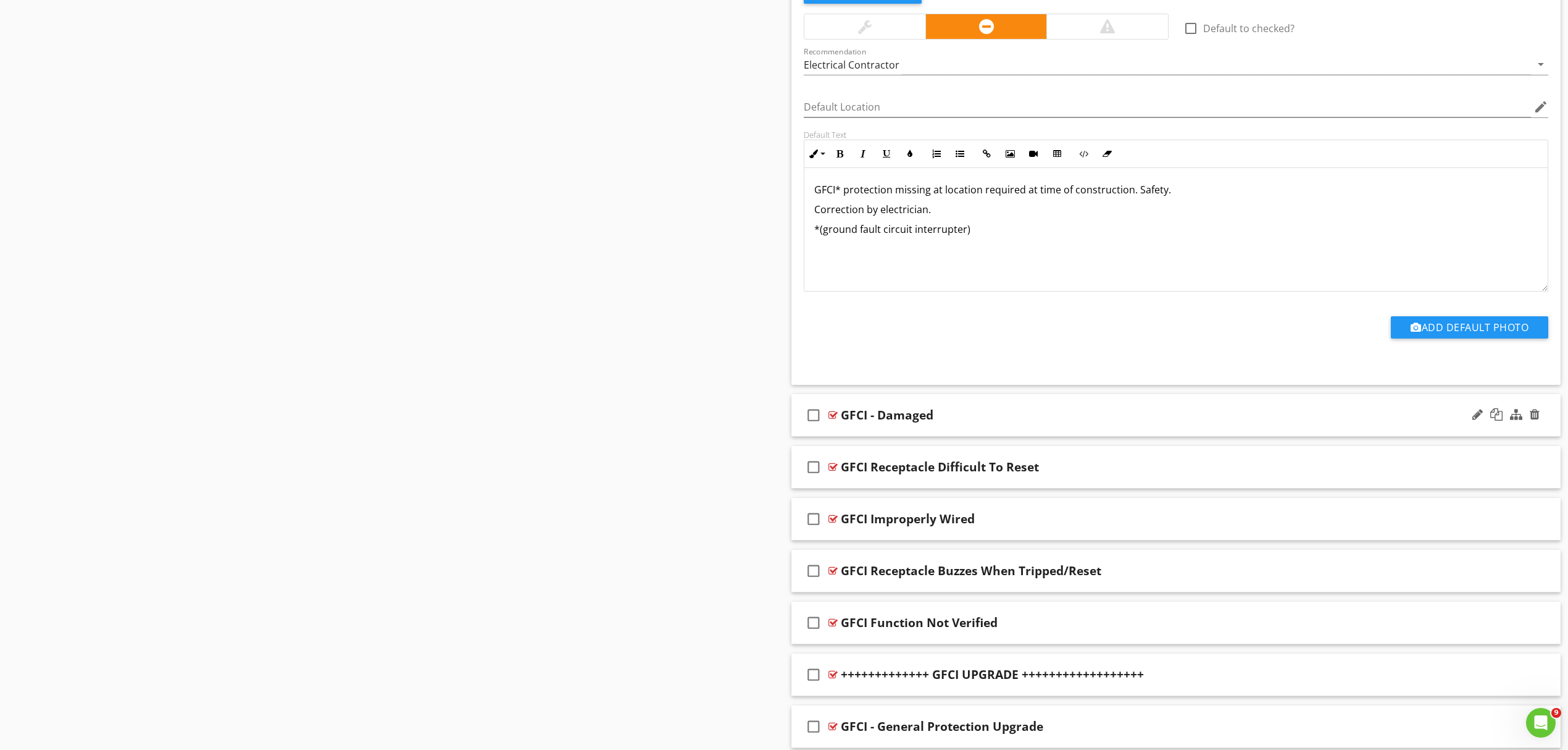
click at [1066, 422] on div "GFCI - Damaged" at bounding box center [1120, 415] width 559 height 15
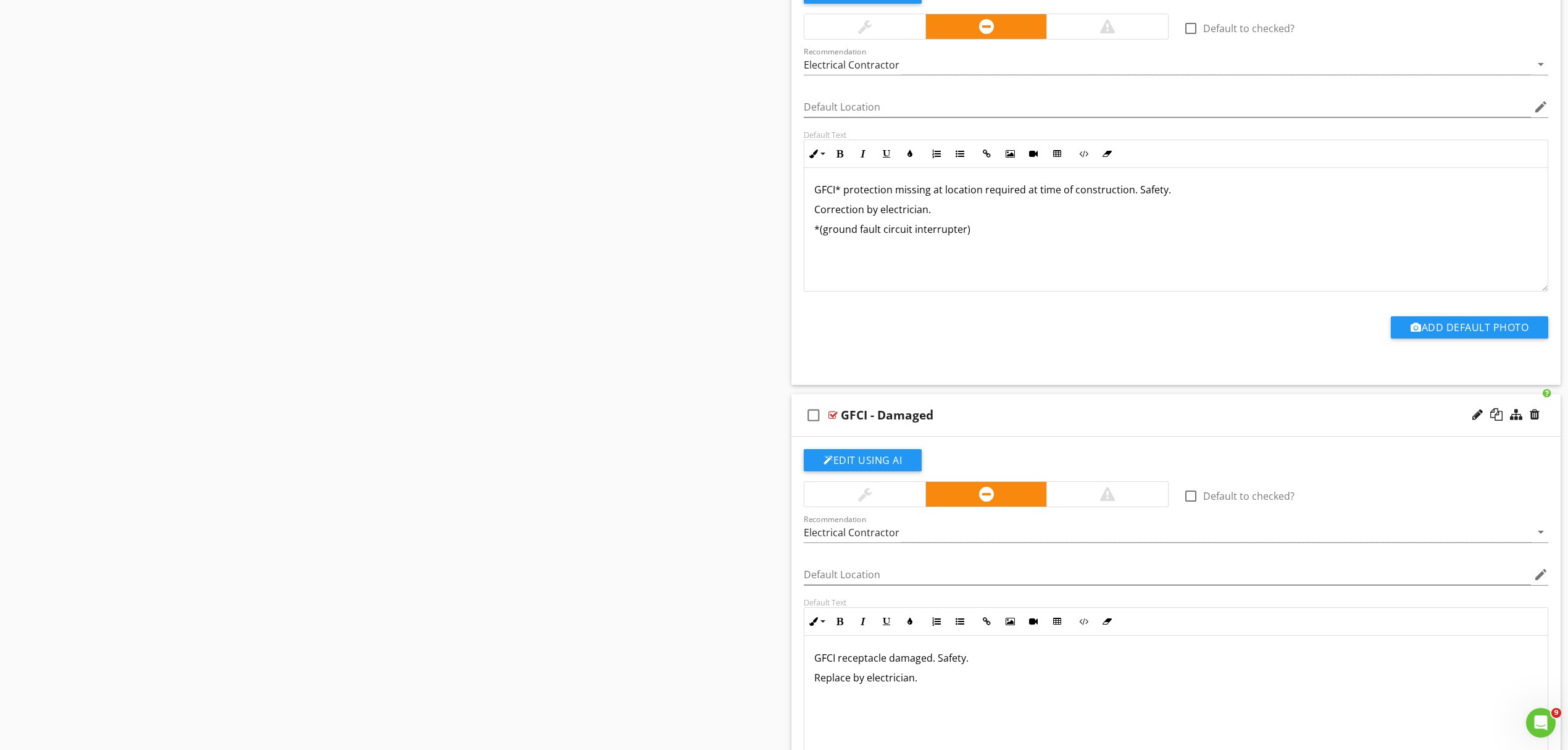
click at [836, 663] on p "GFCI receptacle damaged. Safety." at bounding box center [1176, 658] width 723 height 15
drag, startPoint x: 895, startPoint y: 669, endPoint x: 935, endPoint y: 674, distance: 40.3
click at [935, 674] on div "GFCI* receptacle damaged . Safety. Replace by electrician." at bounding box center [1176, 697] width 743 height 124
click at [937, 685] on p "Replace by electrician." at bounding box center [1176, 677] width 723 height 15
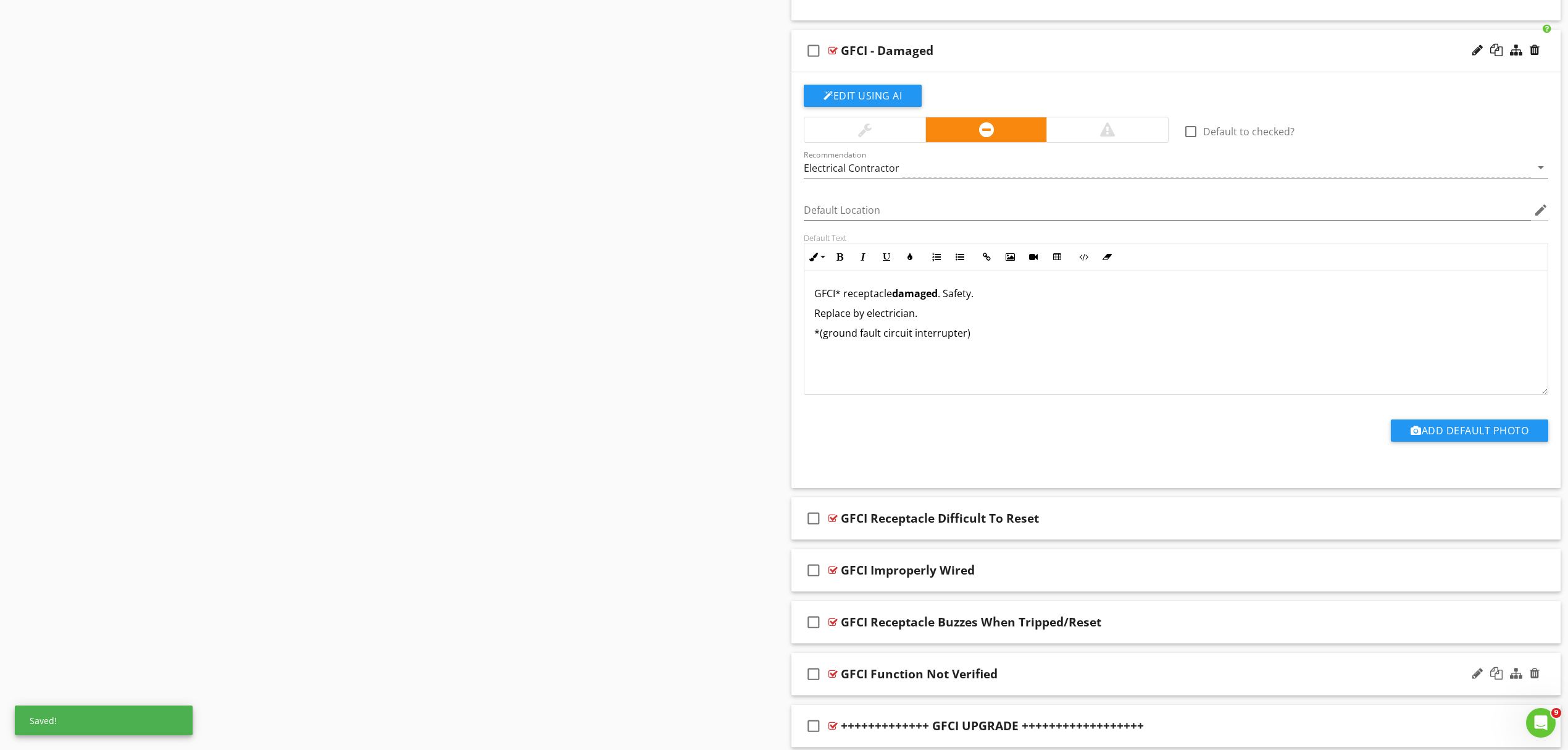
scroll to position [2472, 0]
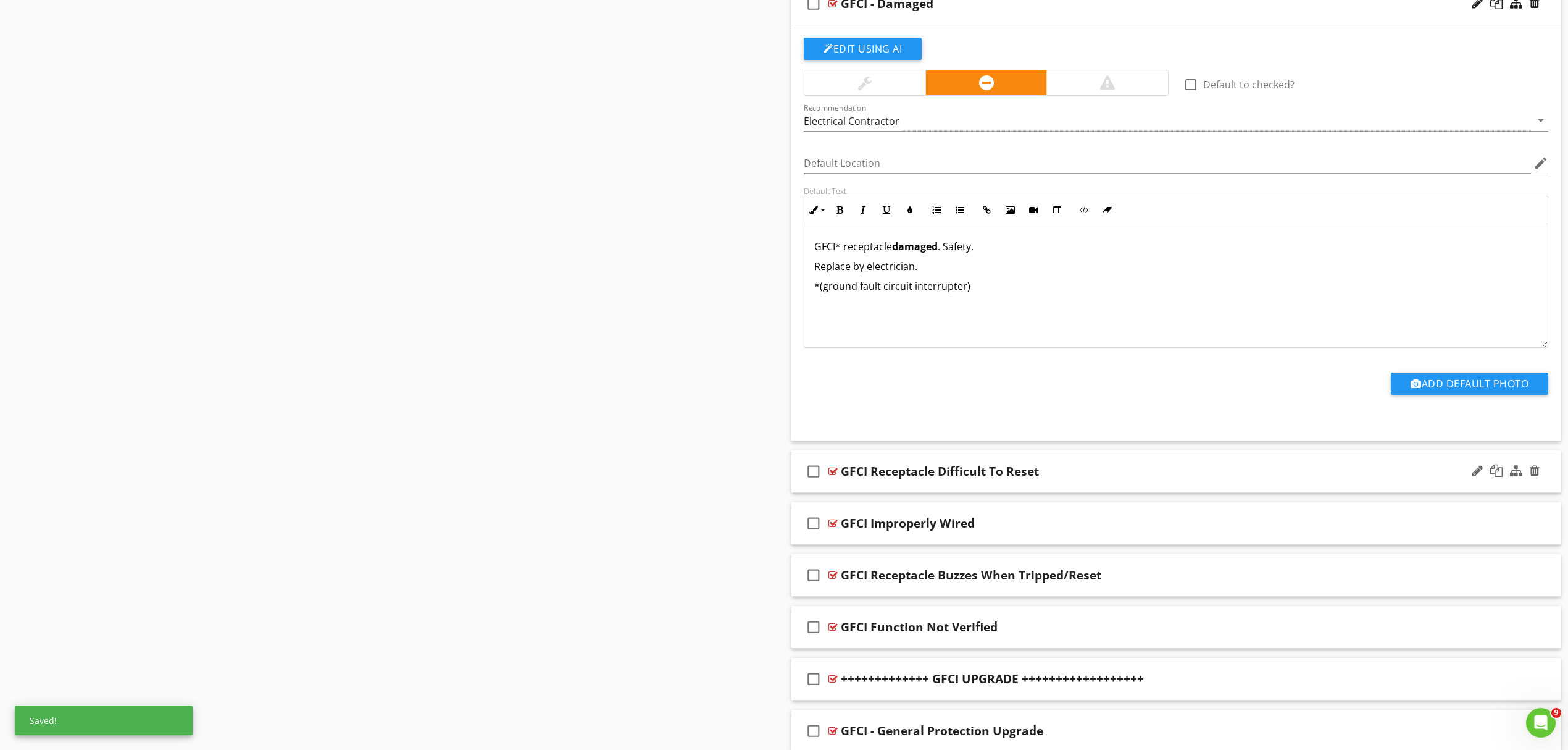
click at [1120, 476] on div "GFCI Receptacle Difficult To Reset" at bounding box center [1120, 471] width 559 height 15
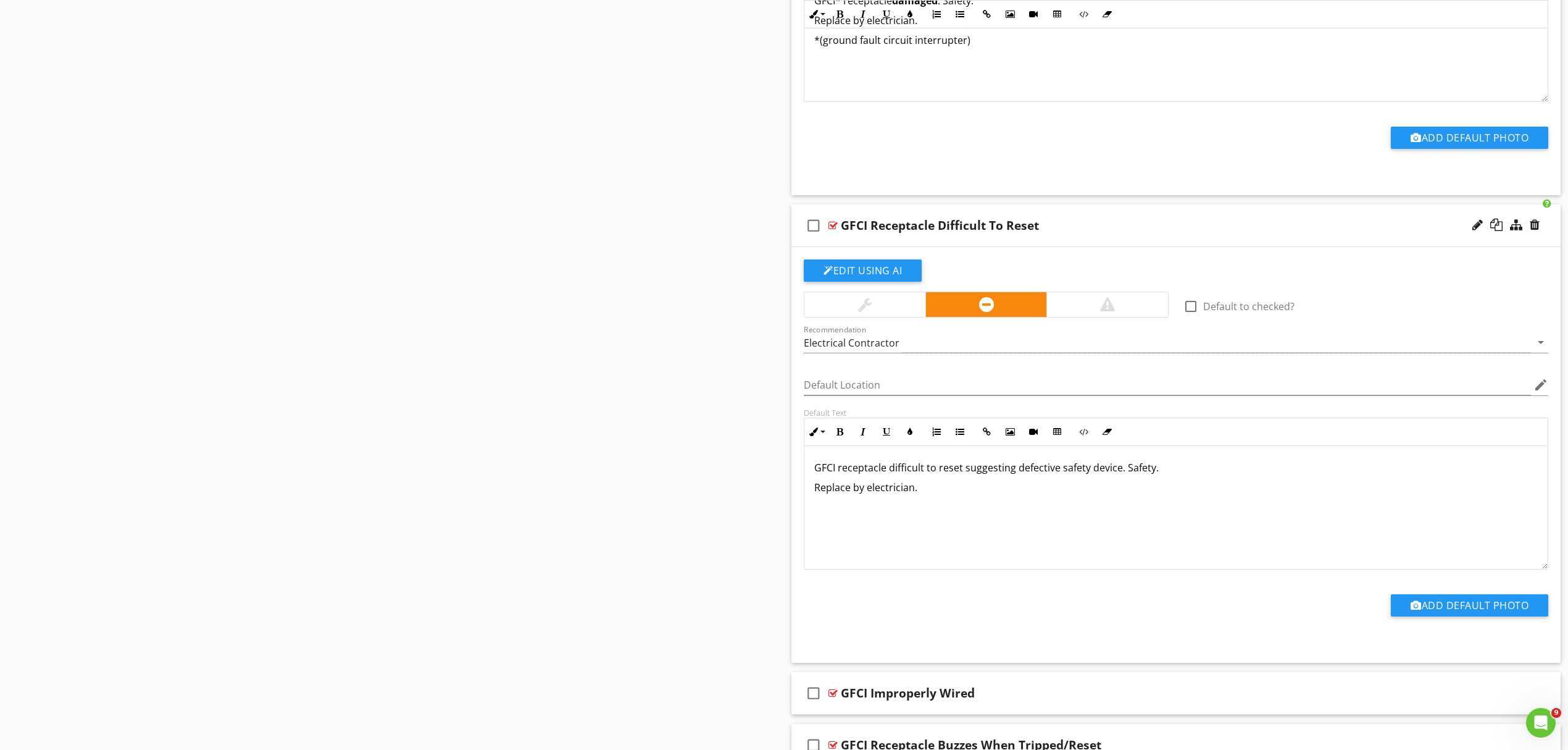
scroll to position [2719, 0]
click at [836, 474] on p "GFCI receptacle difficult to reset suggesting defective safety device. Safety." at bounding box center [1176, 466] width 723 height 15
click at [933, 494] on p "Replace by electrician." at bounding box center [1176, 486] width 723 height 15
drag, startPoint x: 895, startPoint y: 477, endPoint x: 962, endPoint y: 481, distance: 67.1
click at [965, 474] on p "GFCI* receptacle difficult to reset suggesting defective safety device. Safety." at bounding box center [1176, 466] width 723 height 15
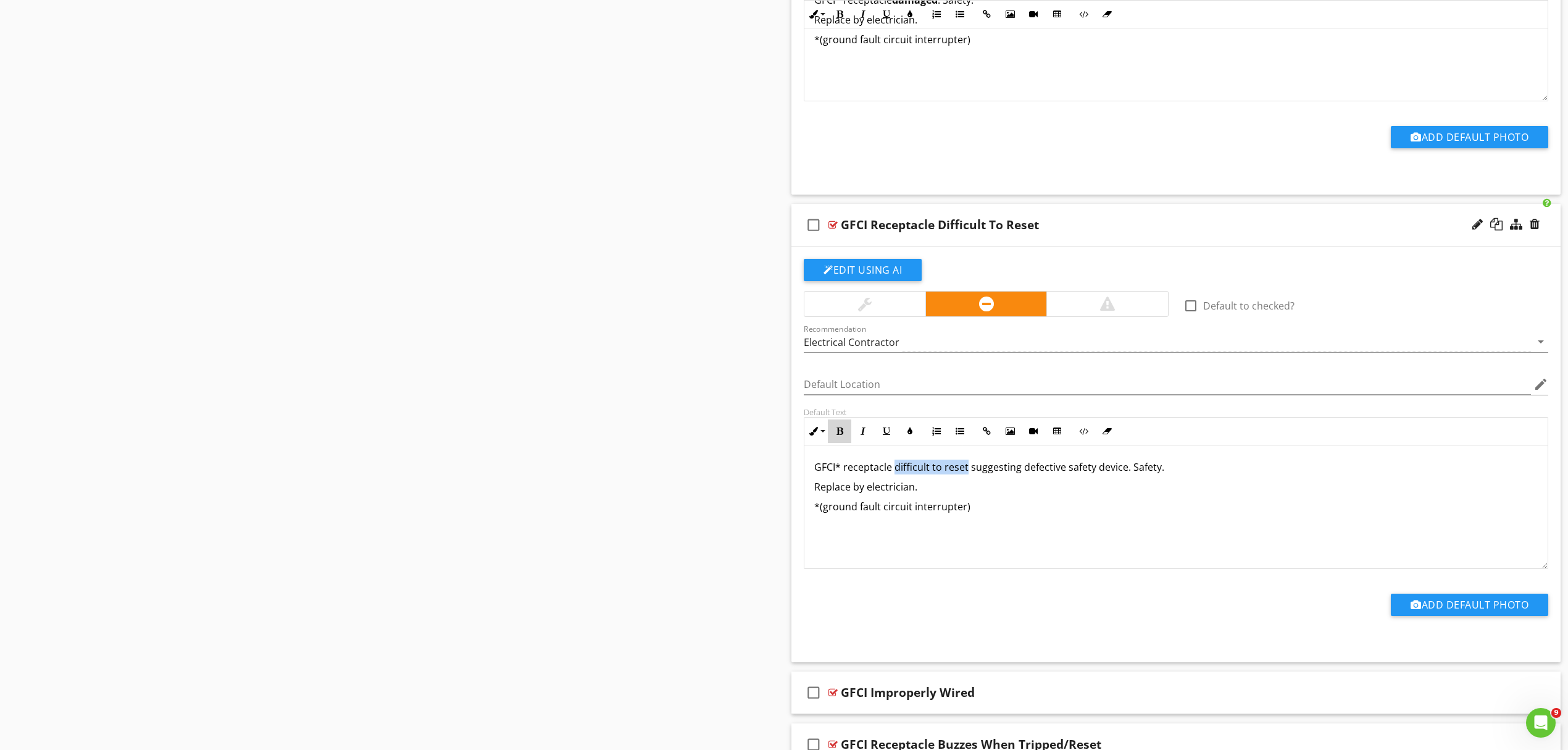
click at [840, 443] on button "Bold" at bounding box center [840, 431] width 24 height 24
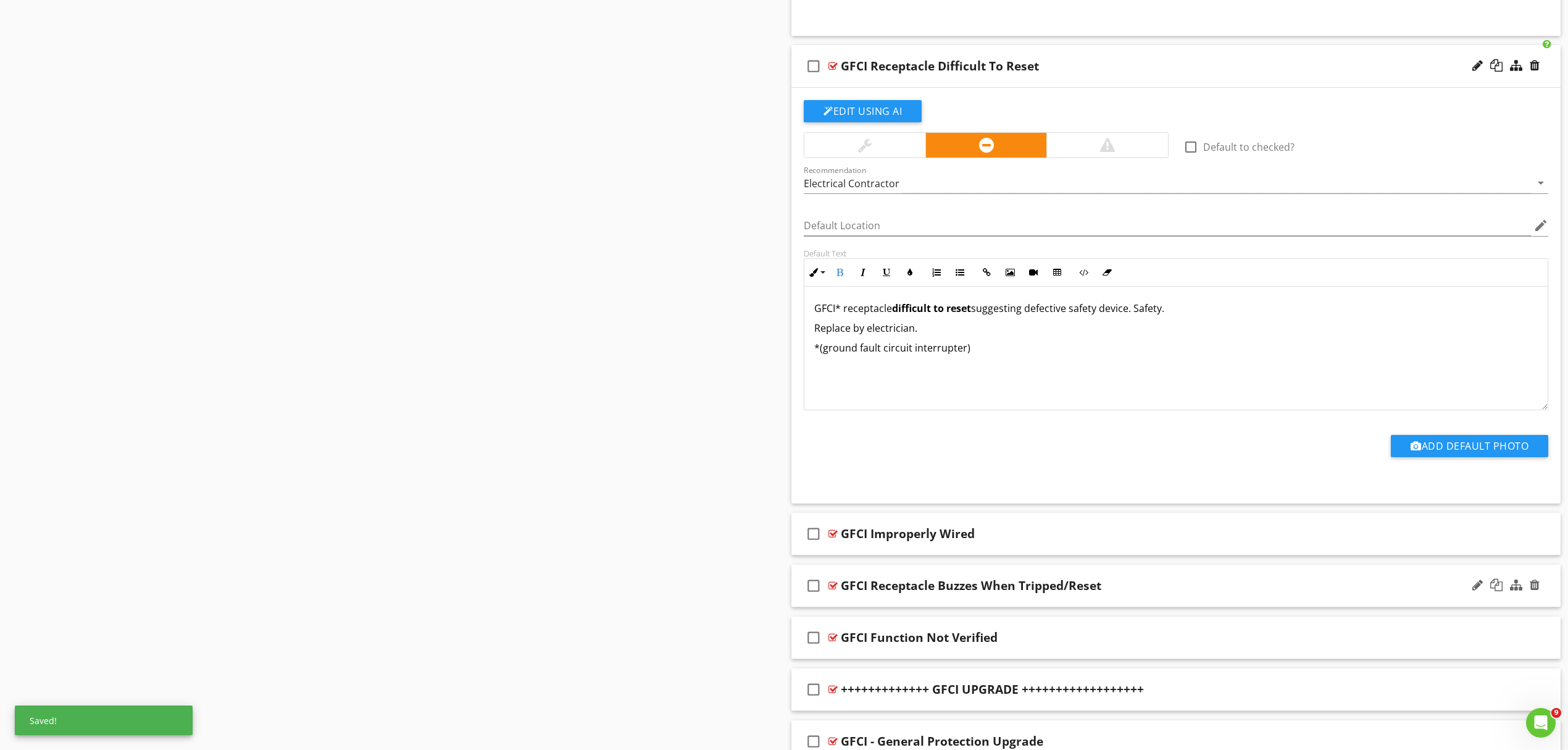
scroll to position [2884, 0]
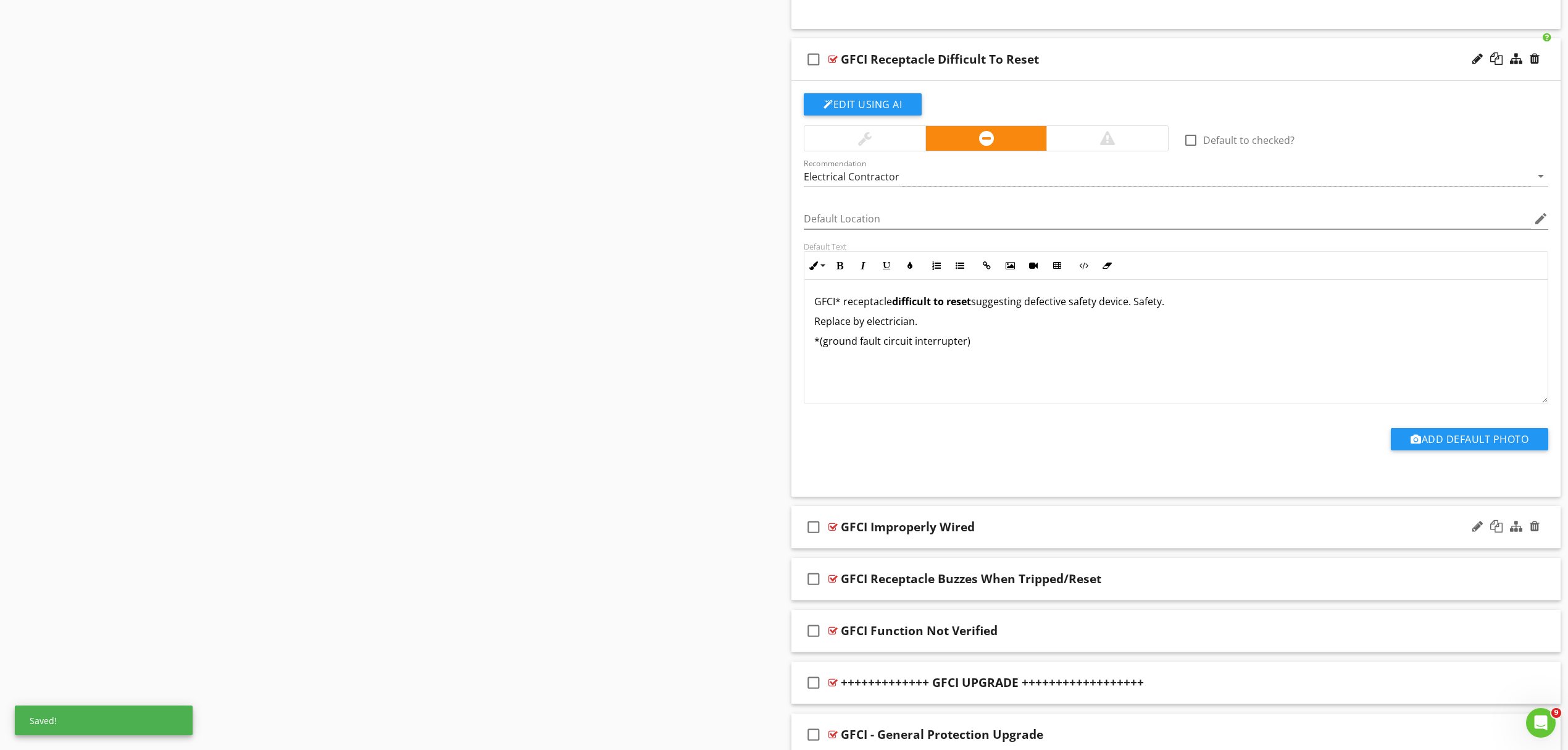
click at [1008, 532] on div "GFCI Improperly Wired" at bounding box center [1120, 526] width 559 height 15
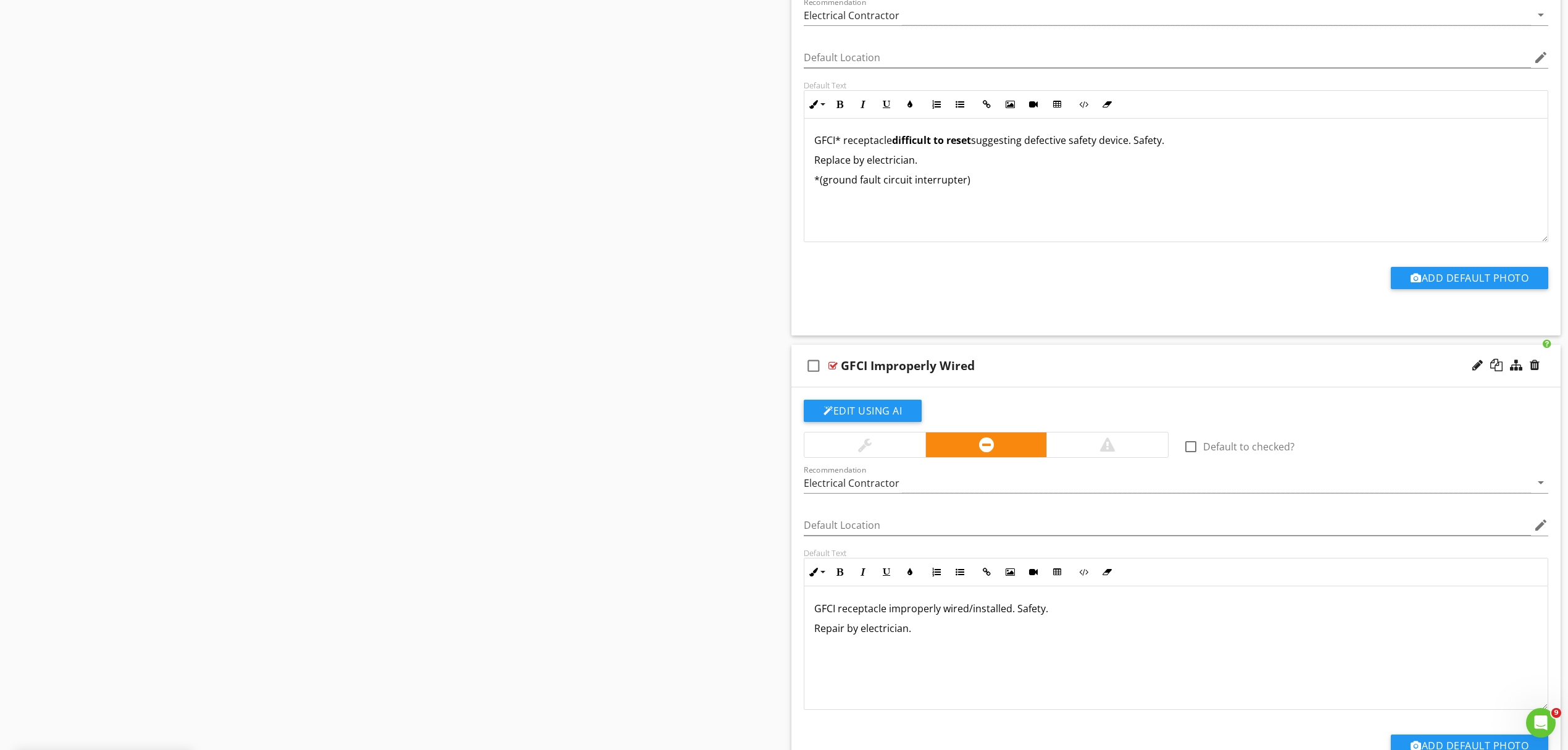
scroll to position [3049, 0]
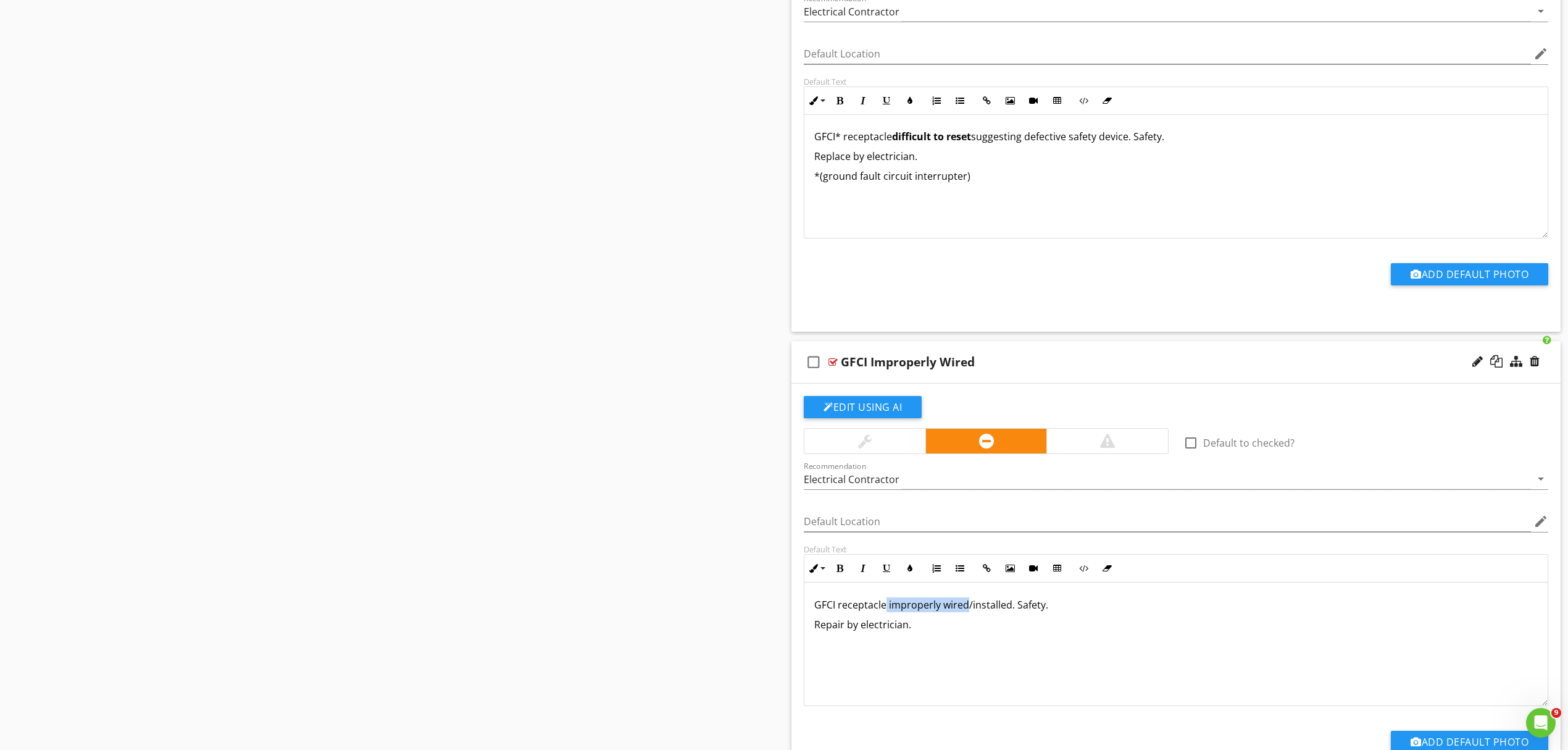
drag, startPoint x: 887, startPoint y: 616, endPoint x: 963, endPoint y: 615, distance: 76.0
click at [964, 612] on p "GFCI receptacle improperly wired/installed. Safety." at bounding box center [1176, 604] width 723 height 15
click at [838, 573] on icon "button" at bounding box center [840, 569] width 9 height 9
click at [835, 612] on p "GFCI receptacle improperly wire d/installed. Safety." at bounding box center [1176, 604] width 723 height 15
click at [954, 632] on p "Repair by electrician." at bounding box center [1176, 624] width 723 height 15
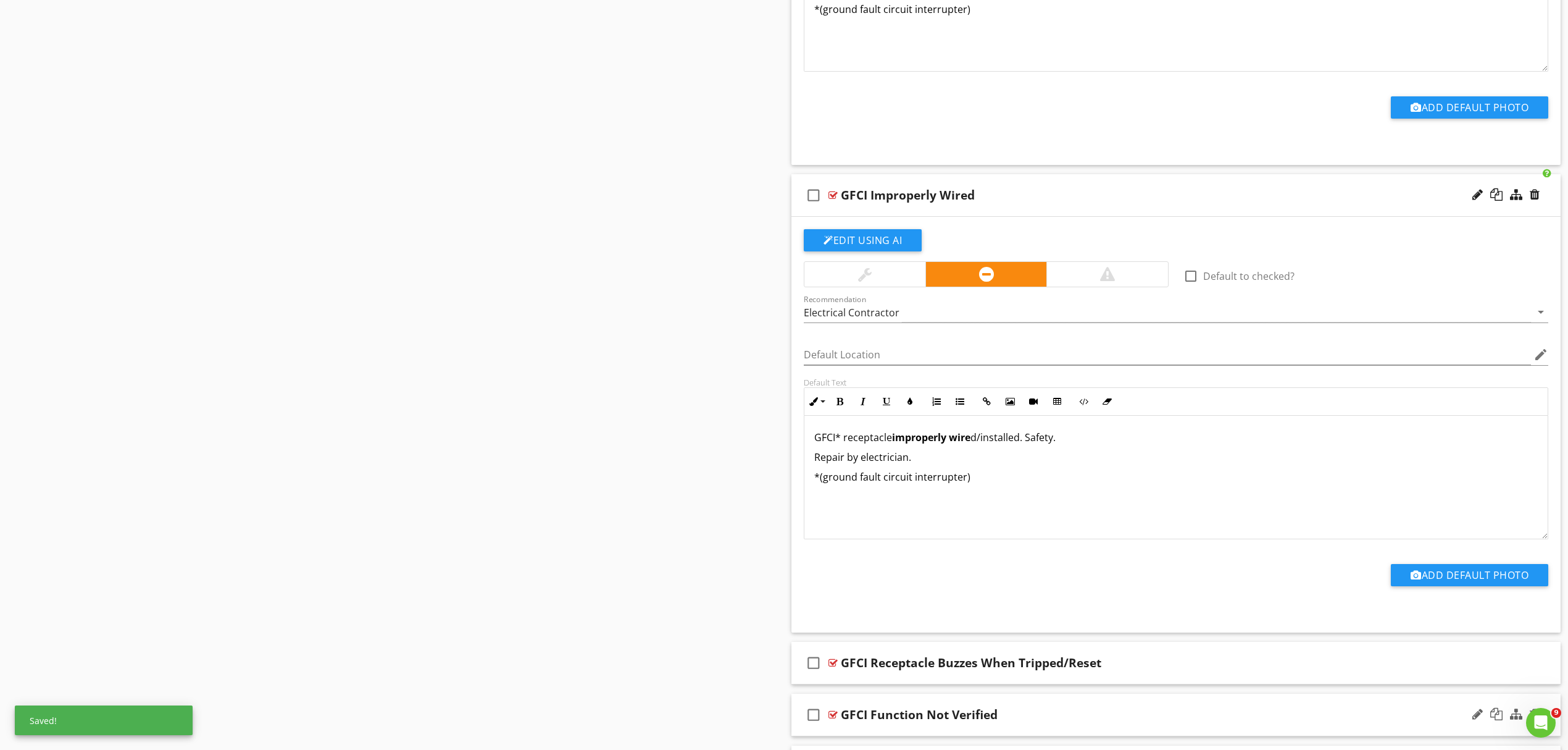
scroll to position [3296, 0]
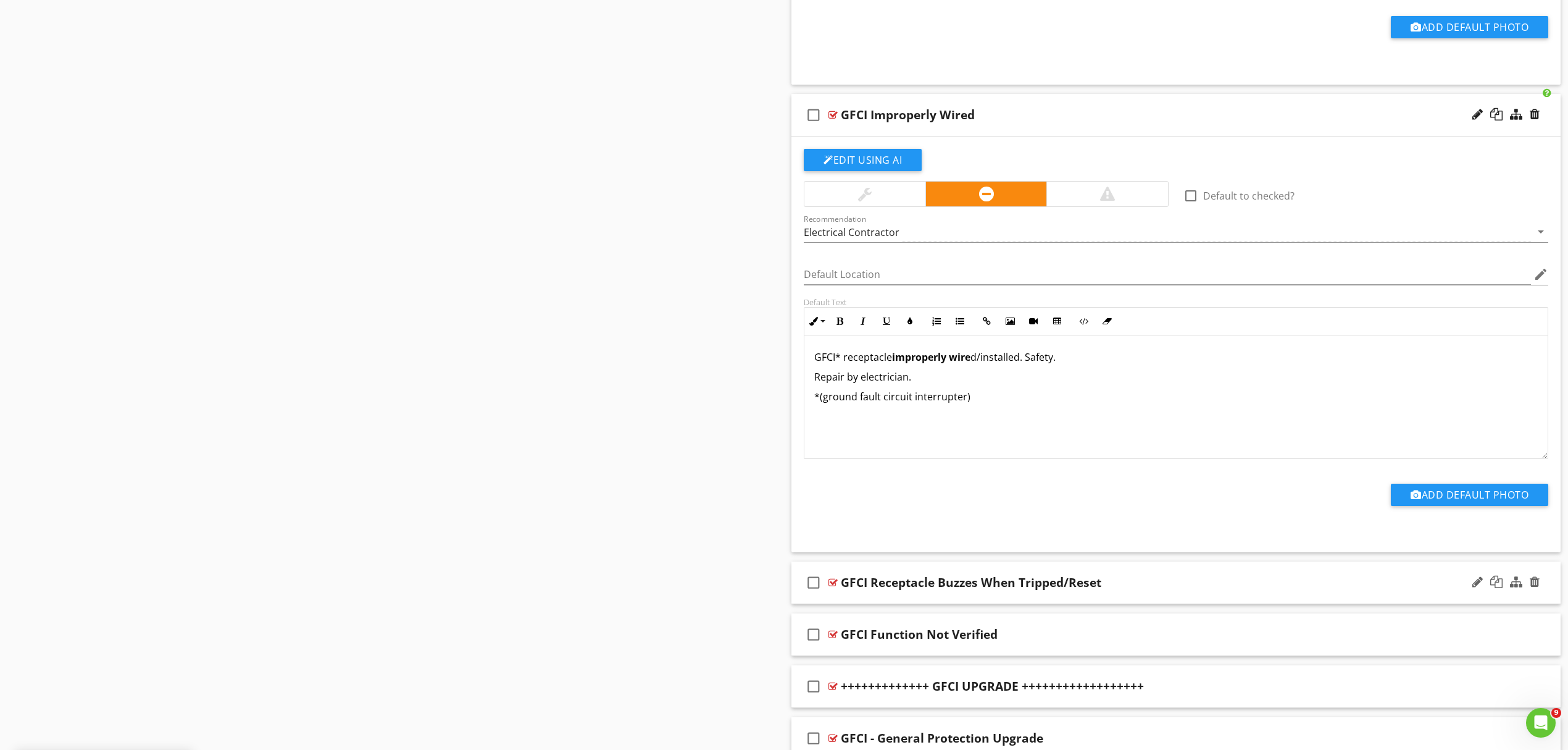
click at [1184, 590] on div "GFCI Receptacle Buzzes When Tripped/Reset" at bounding box center [1120, 582] width 559 height 15
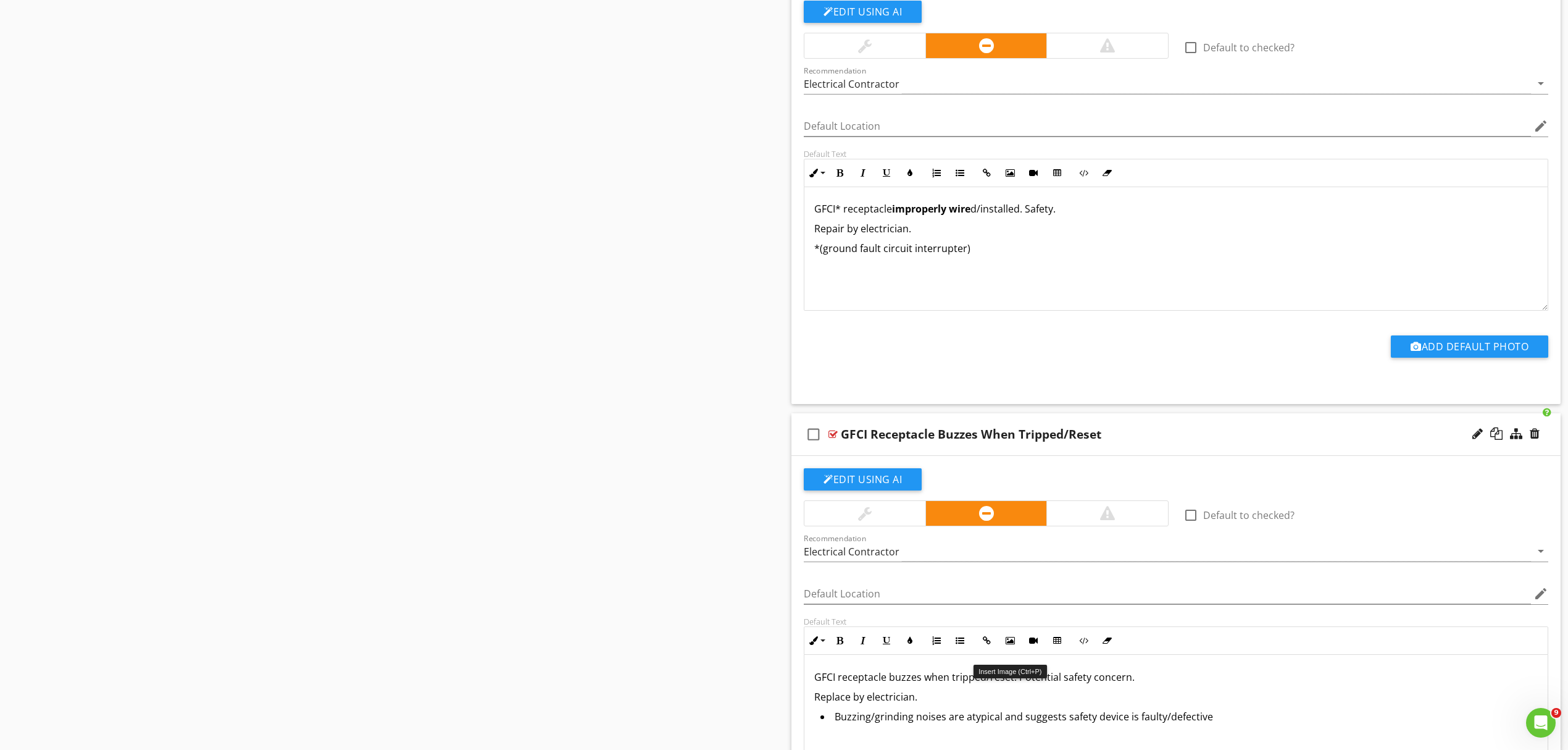
scroll to position [3460, 0]
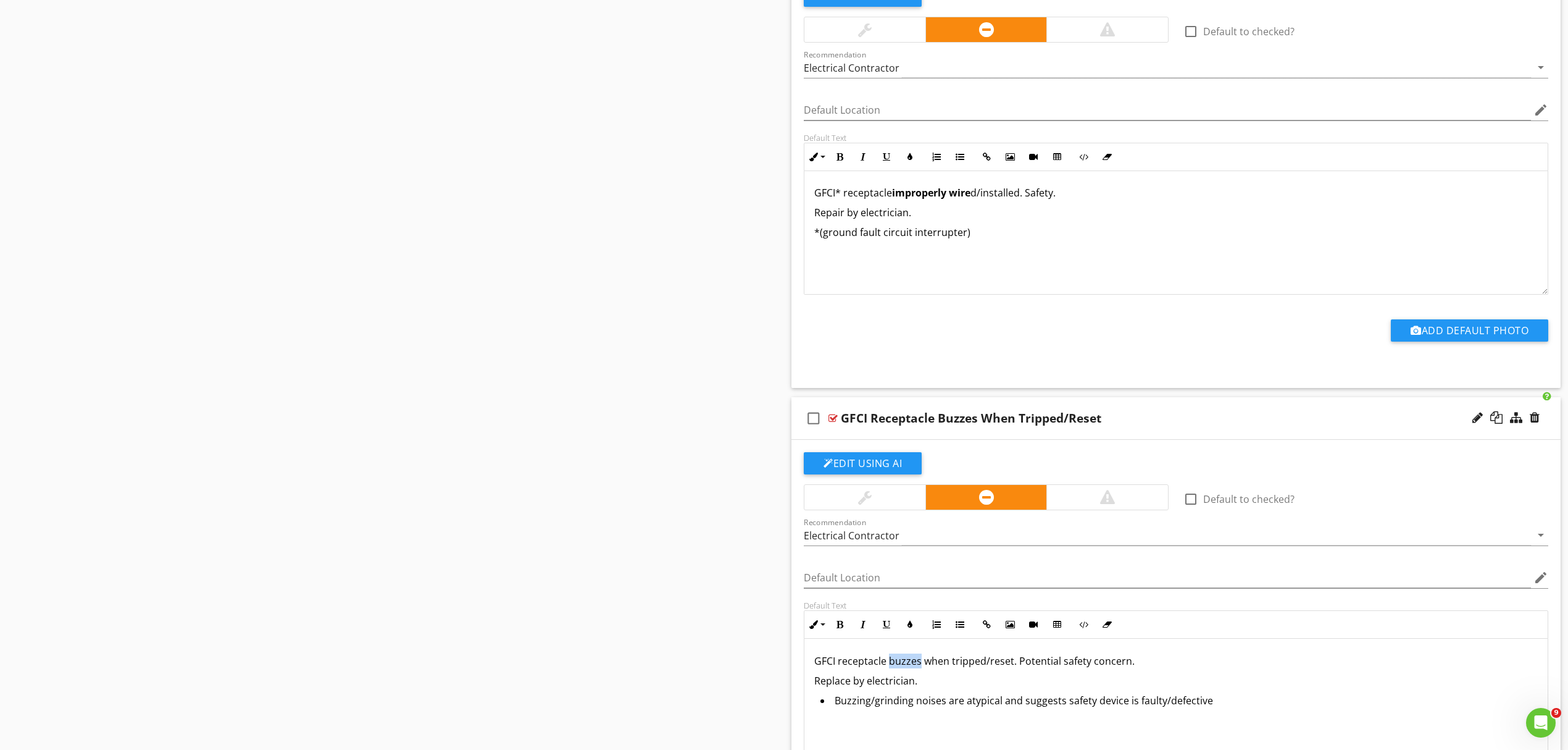
drag, startPoint x: 888, startPoint y: 674, endPoint x: 920, endPoint y: 674, distance: 32.0
click at [920, 669] on p "GFCI receptacle buzzes when tripped/reset. Potential safety concern." at bounding box center [1176, 661] width 723 height 15
click at [838, 629] on icon "button" at bounding box center [840, 624] width 9 height 9
click at [836, 669] on p "GFCI receptacle buzzes when tripped/reset. Potential safety concern." at bounding box center [1176, 661] width 723 height 15
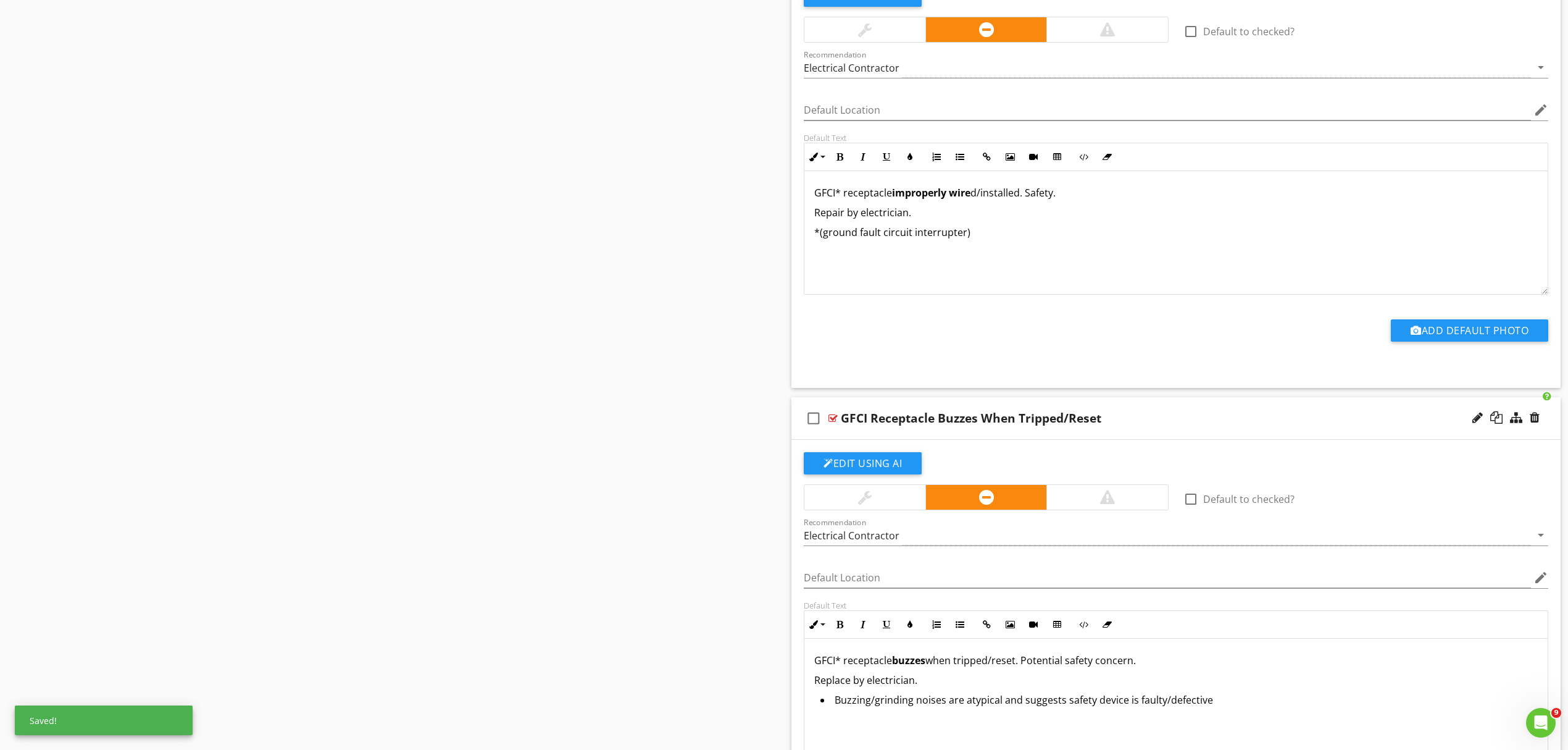
click at [1251, 707] on li "Buzzing/grinding noises are atypical and suggests safety device is faulty/defec…" at bounding box center [1179, 701] width 718 height 18
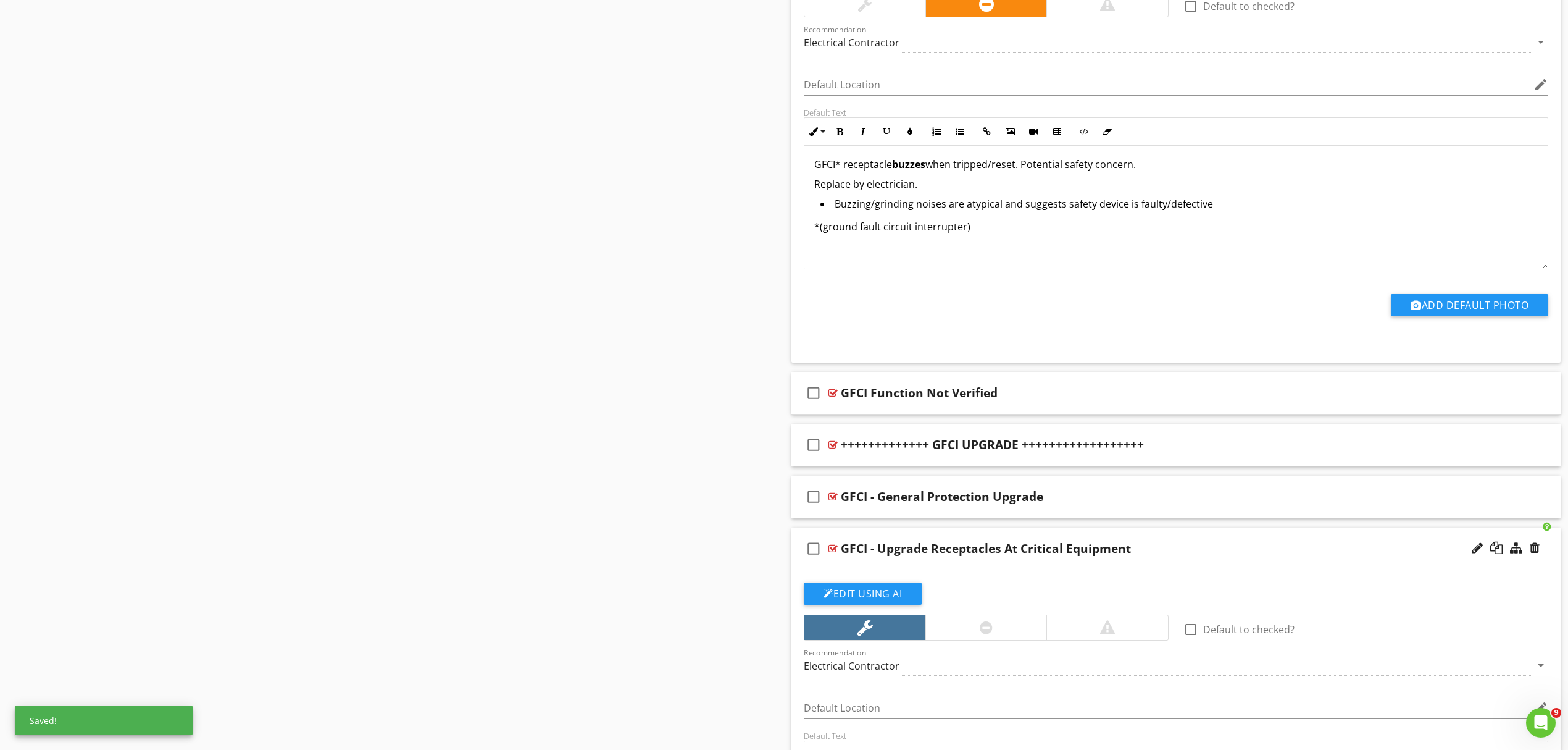
scroll to position [3954, 0]
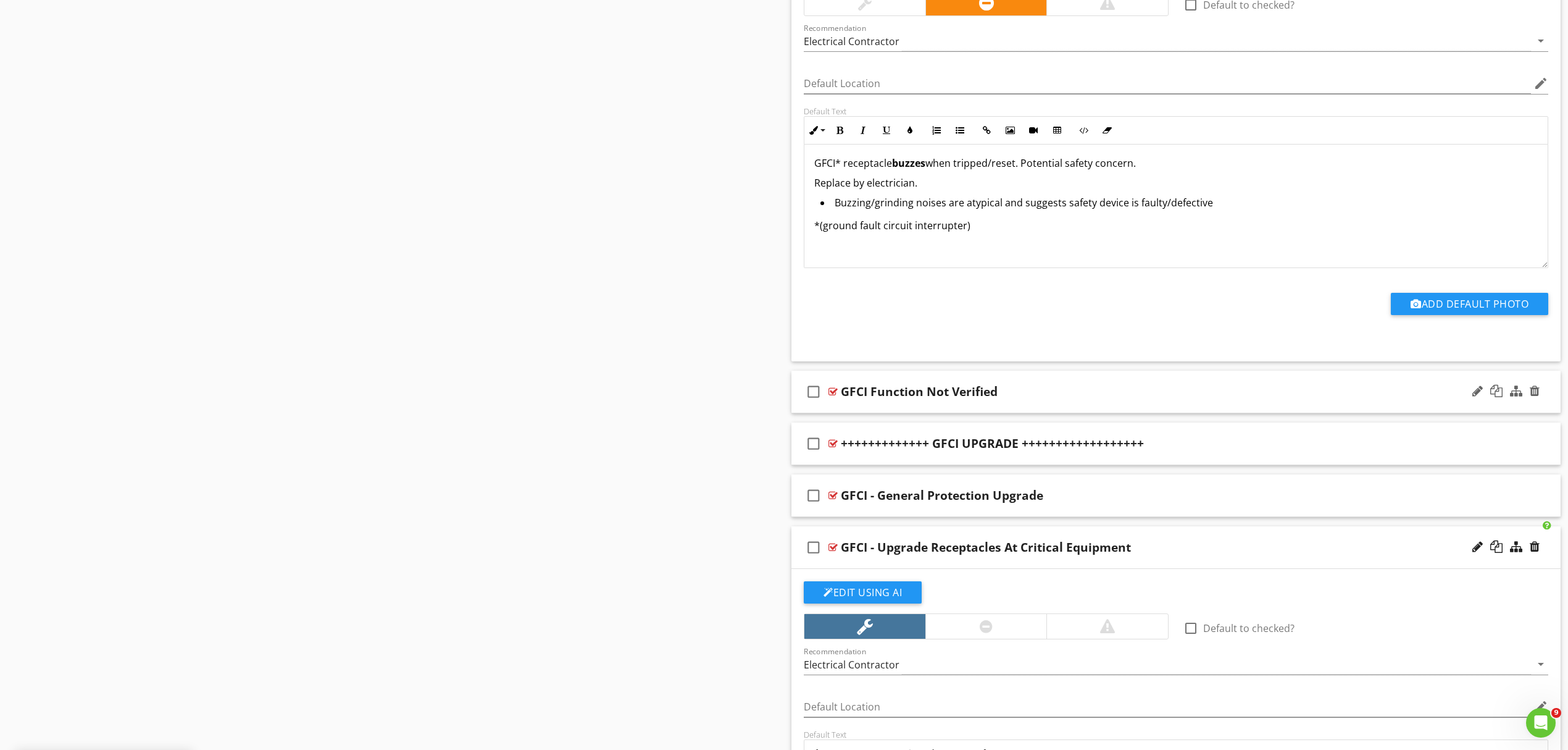
click at [1075, 399] on div "GFCI Function Not Verified" at bounding box center [1120, 391] width 559 height 15
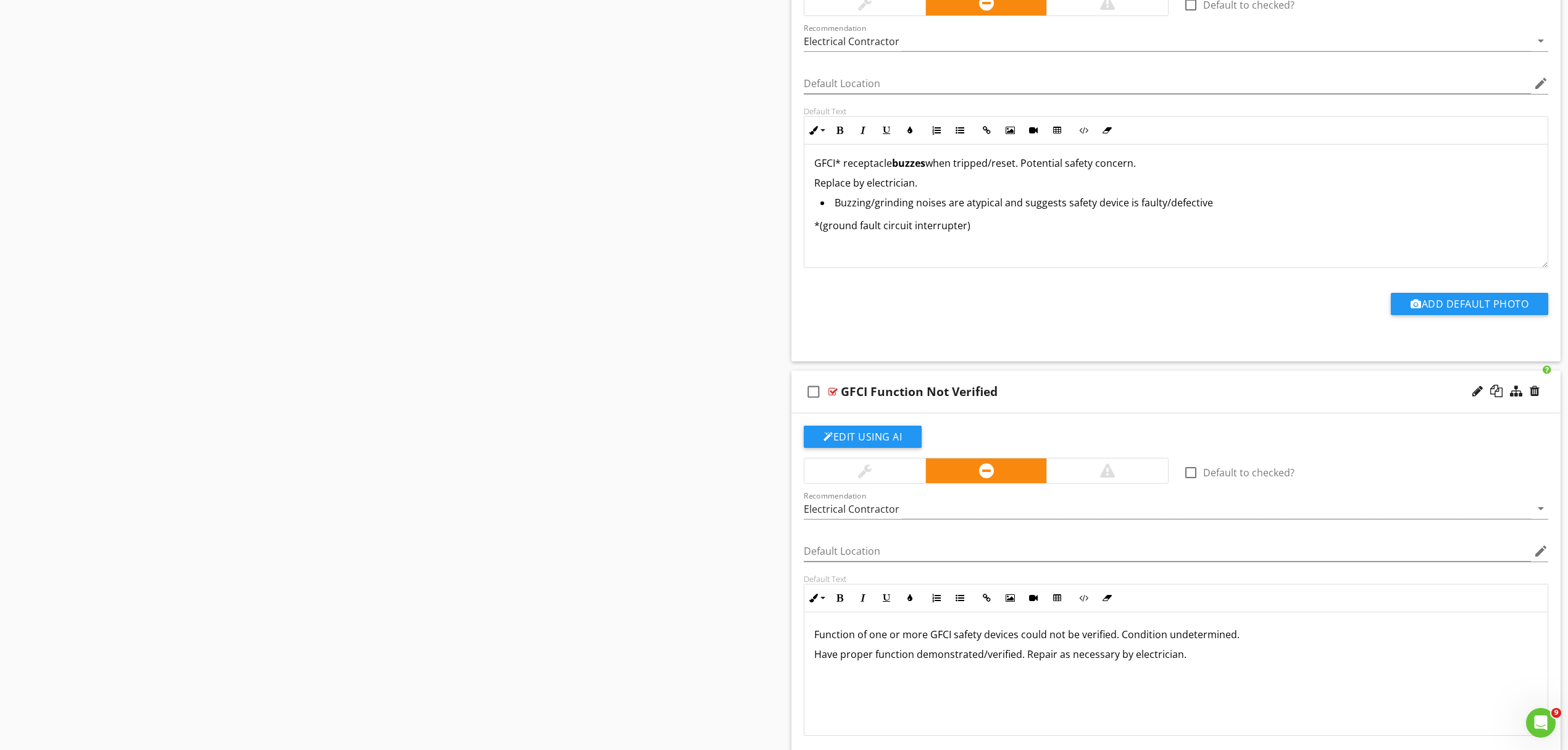
click at [949, 641] on p "Function of one or more GFCI safety devices could not be verified. Condition un…" at bounding box center [1176, 634] width 723 height 15
click at [1191, 661] on p "Have proper function demonstrated/verified. Repair as necessary by electrician." at bounding box center [1176, 654] width 723 height 15
click at [962, 602] on icon "button" at bounding box center [960, 598] width 9 height 9
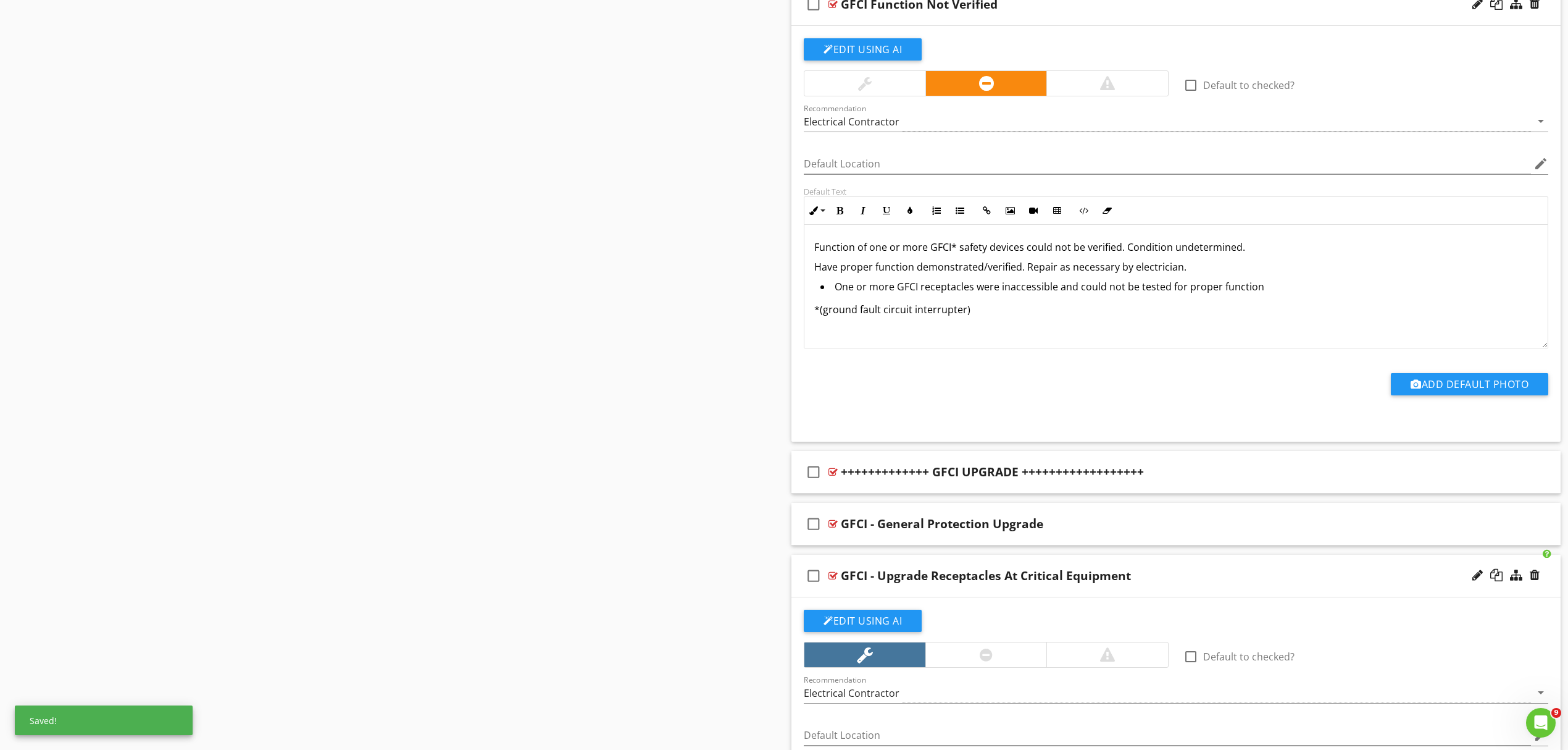
scroll to position [4366, 0]
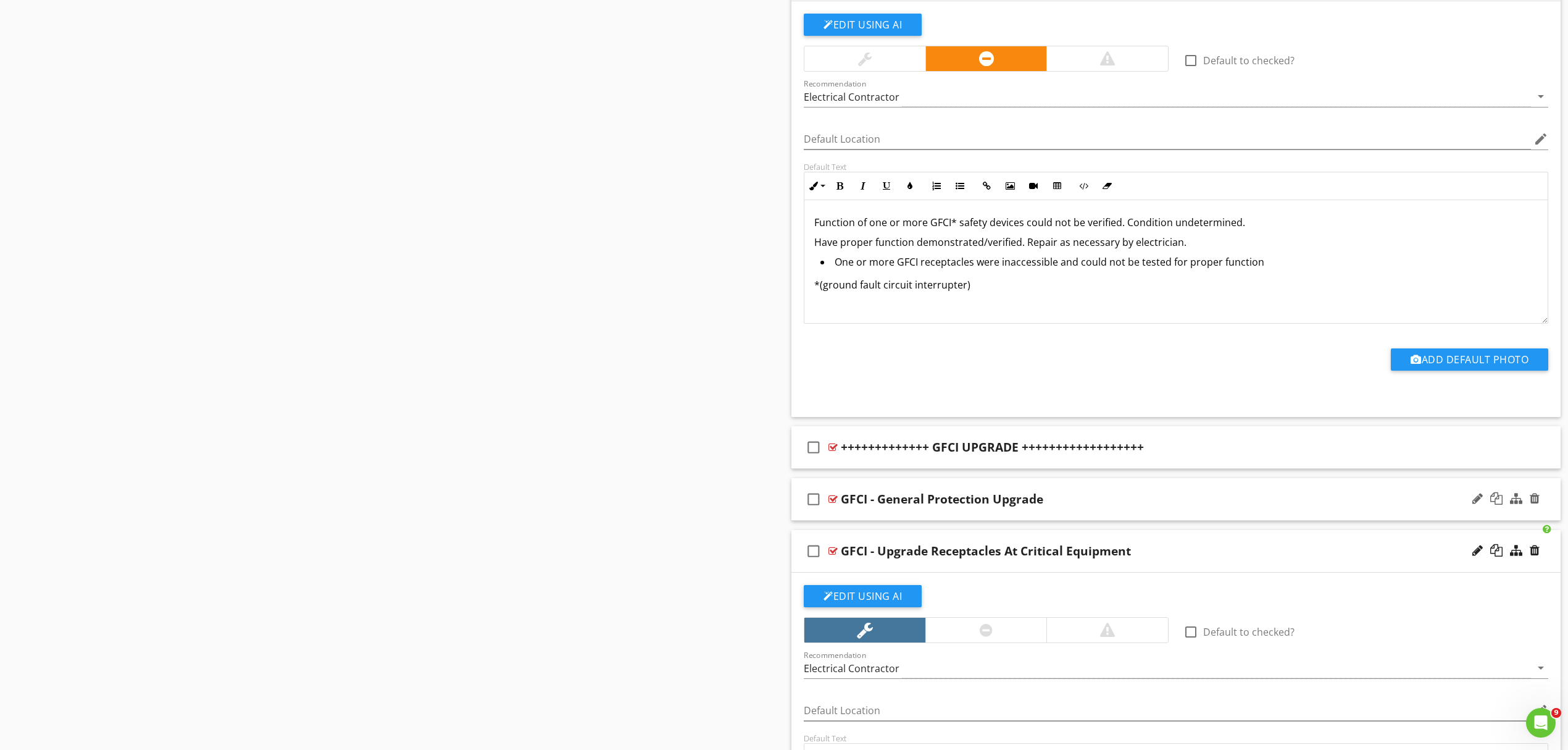
click at [1115, 506] on div "GFCI - General Protection Upgrade" at bounding box center [1120, 499] width 559 height 15
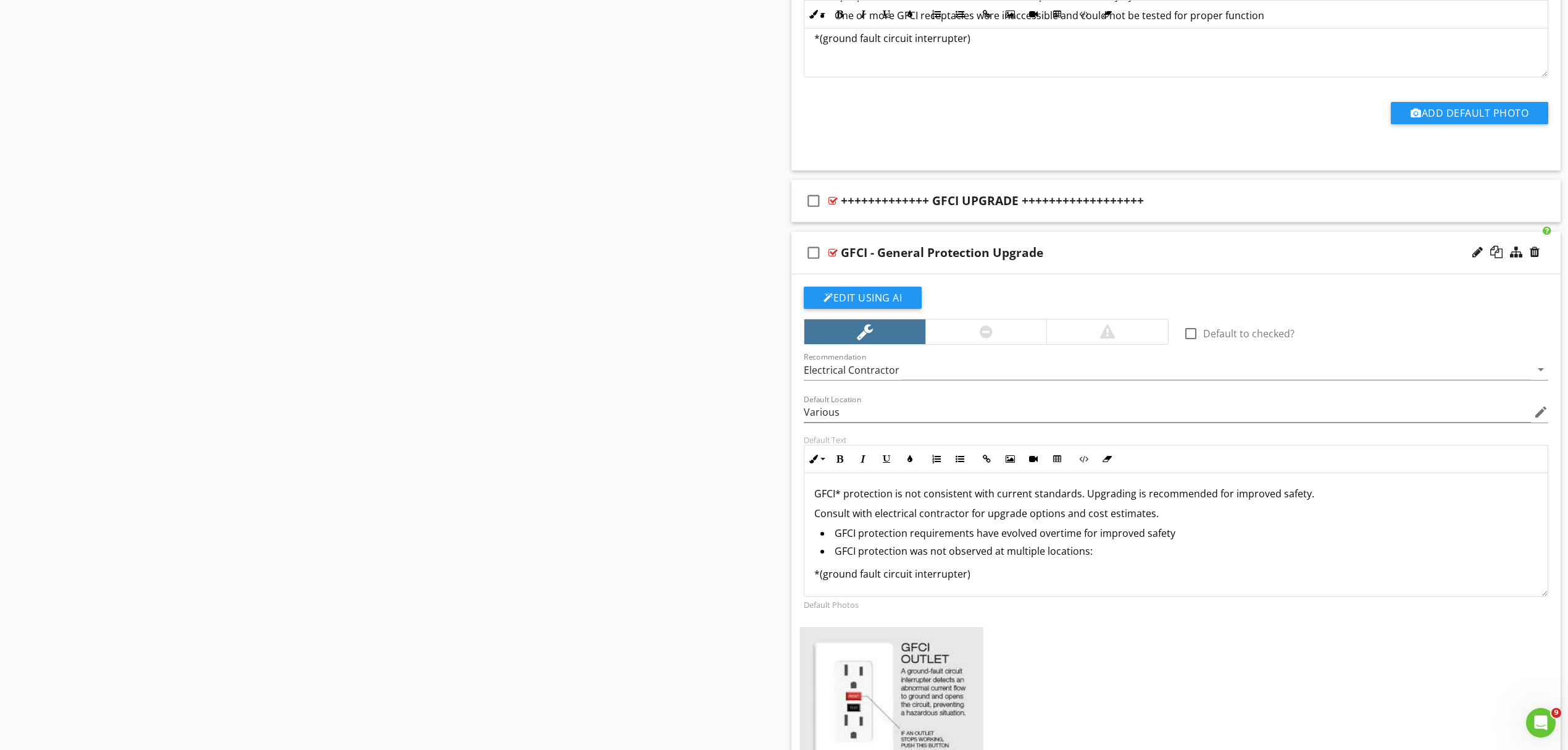
scroll to position [4696, 0]
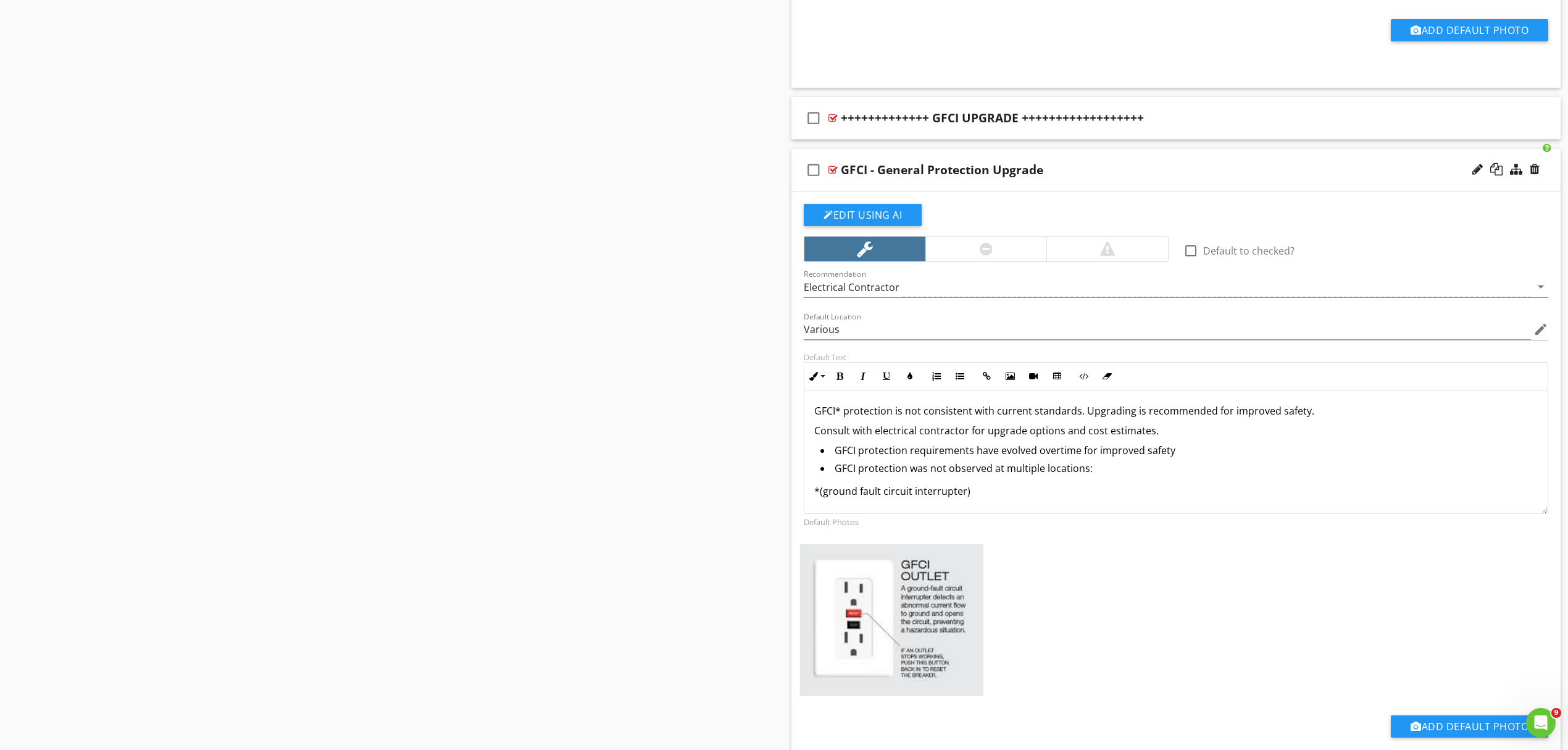
click at [1104, 479] on li "GFCI protection was not observed at multiple locations:" at bounding box center [1179, 469] width 718 height 18
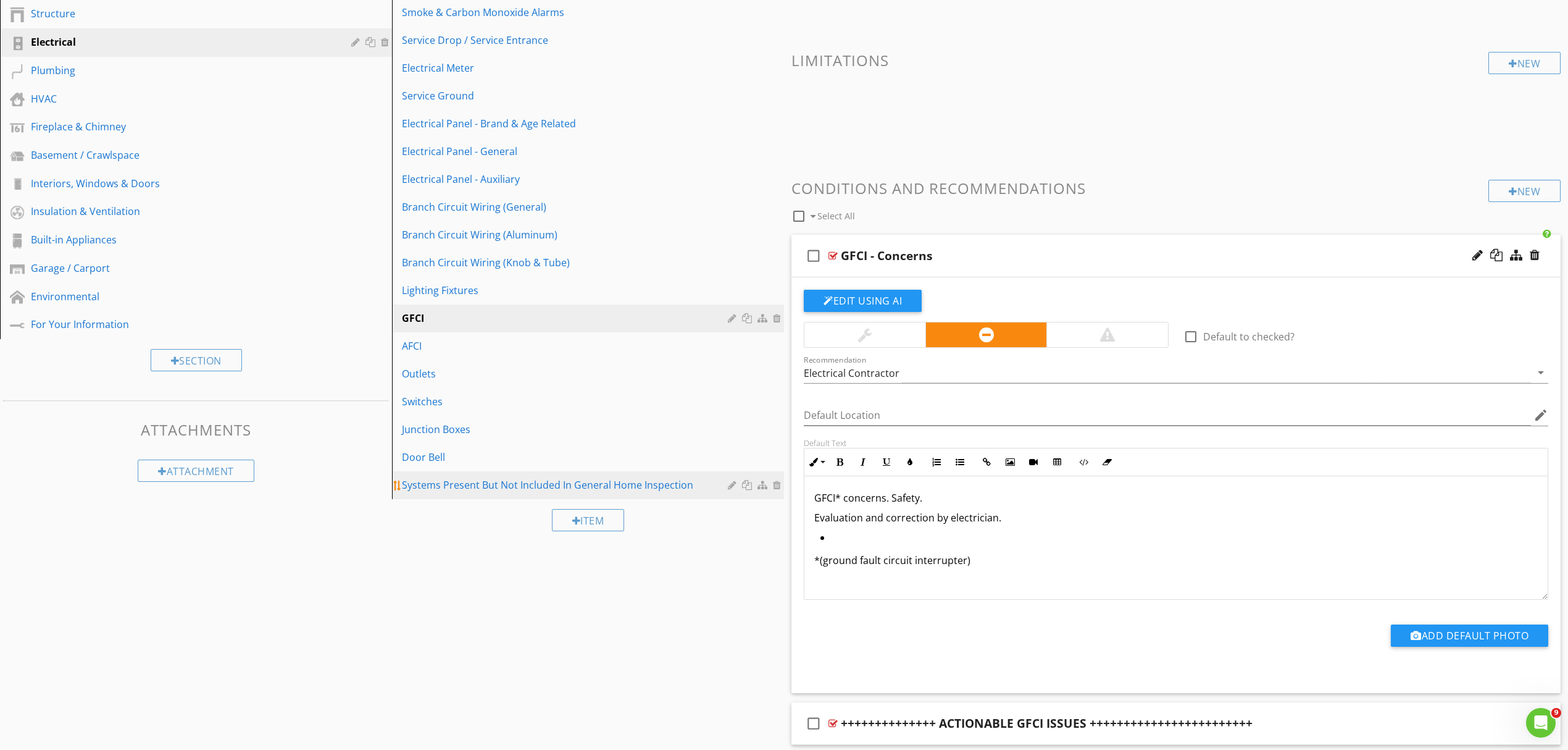
scroll to position [247, 0]
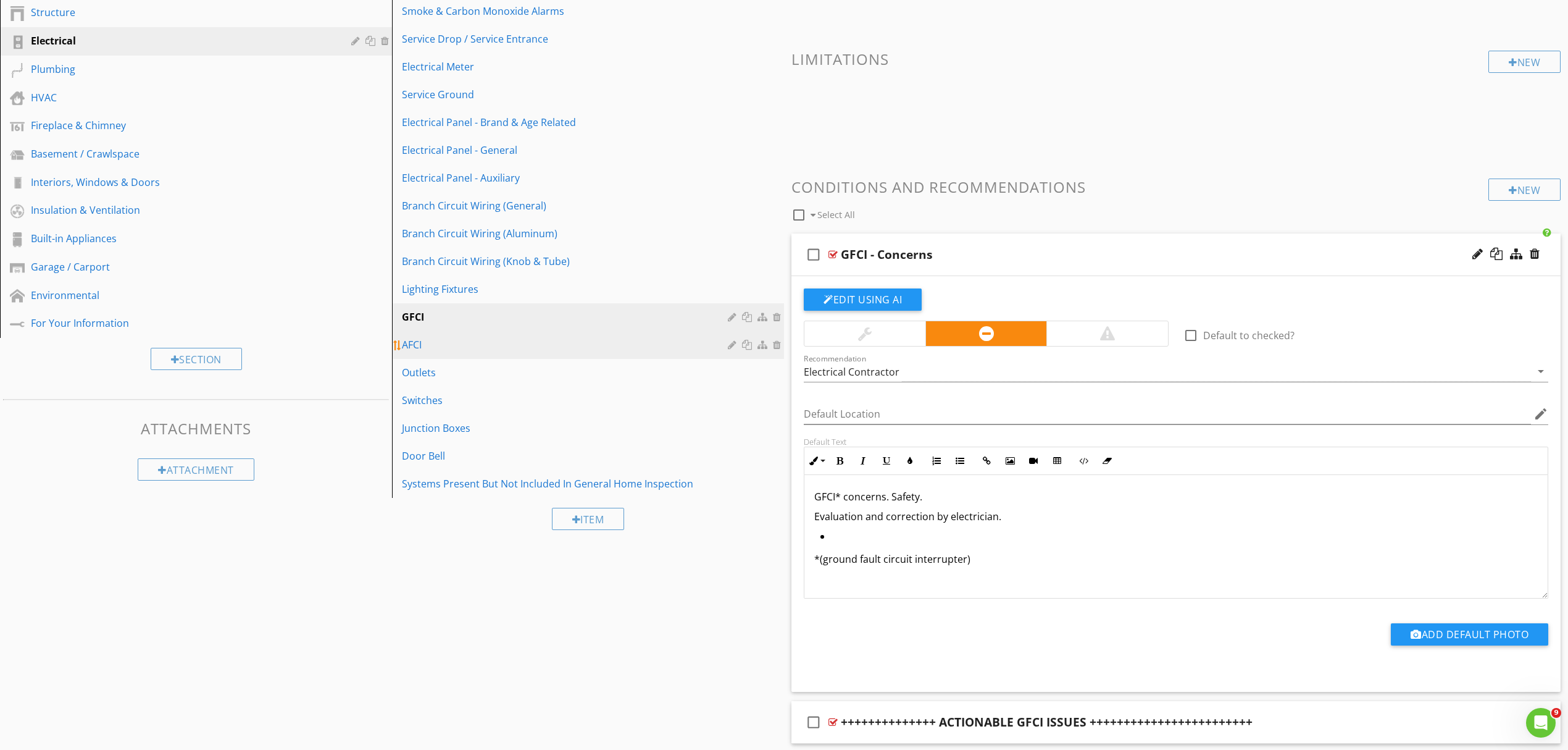
click at [422, 346] on div "AFCI" at bounding box center [567, 344] width 330 height 15
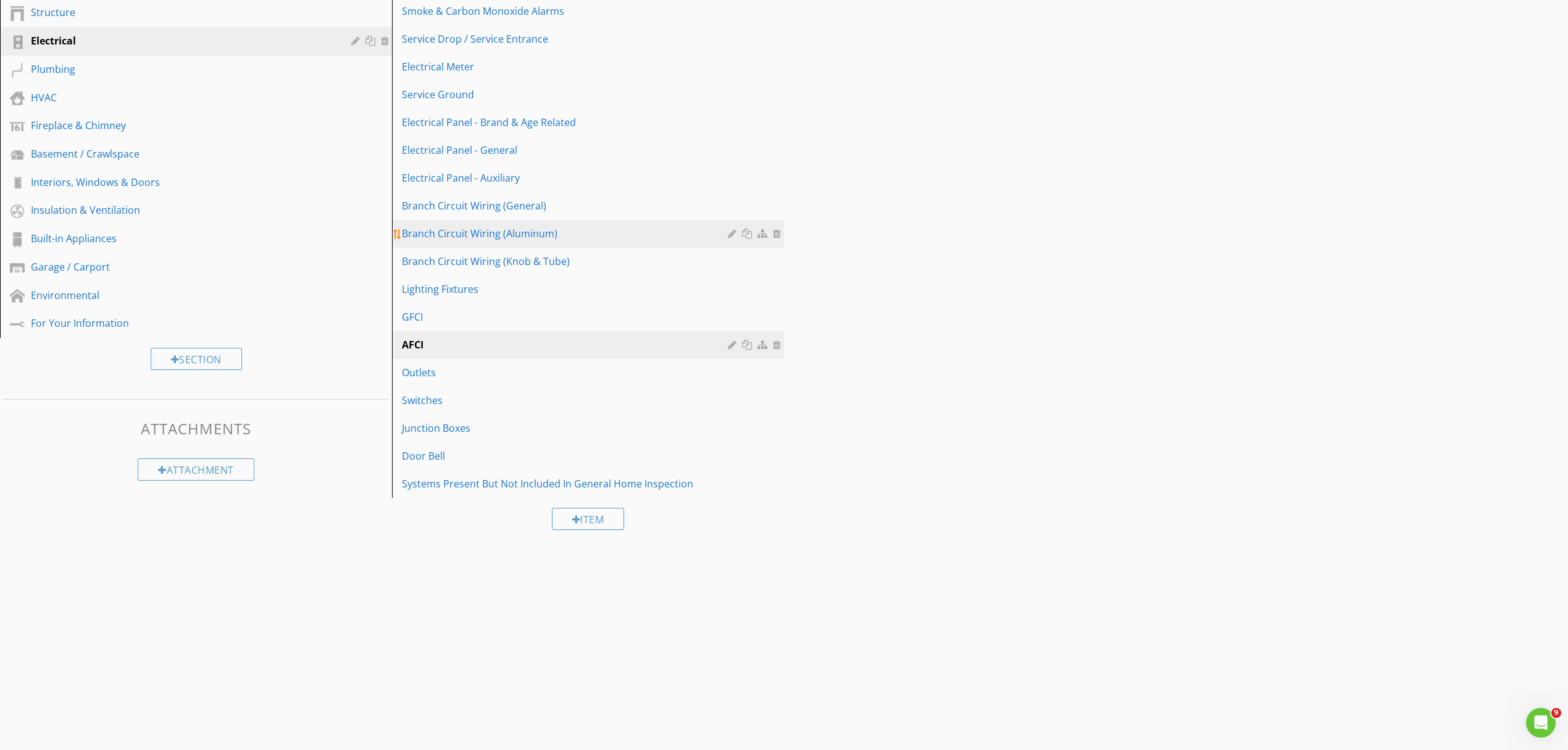
scroll to position [72, 0]
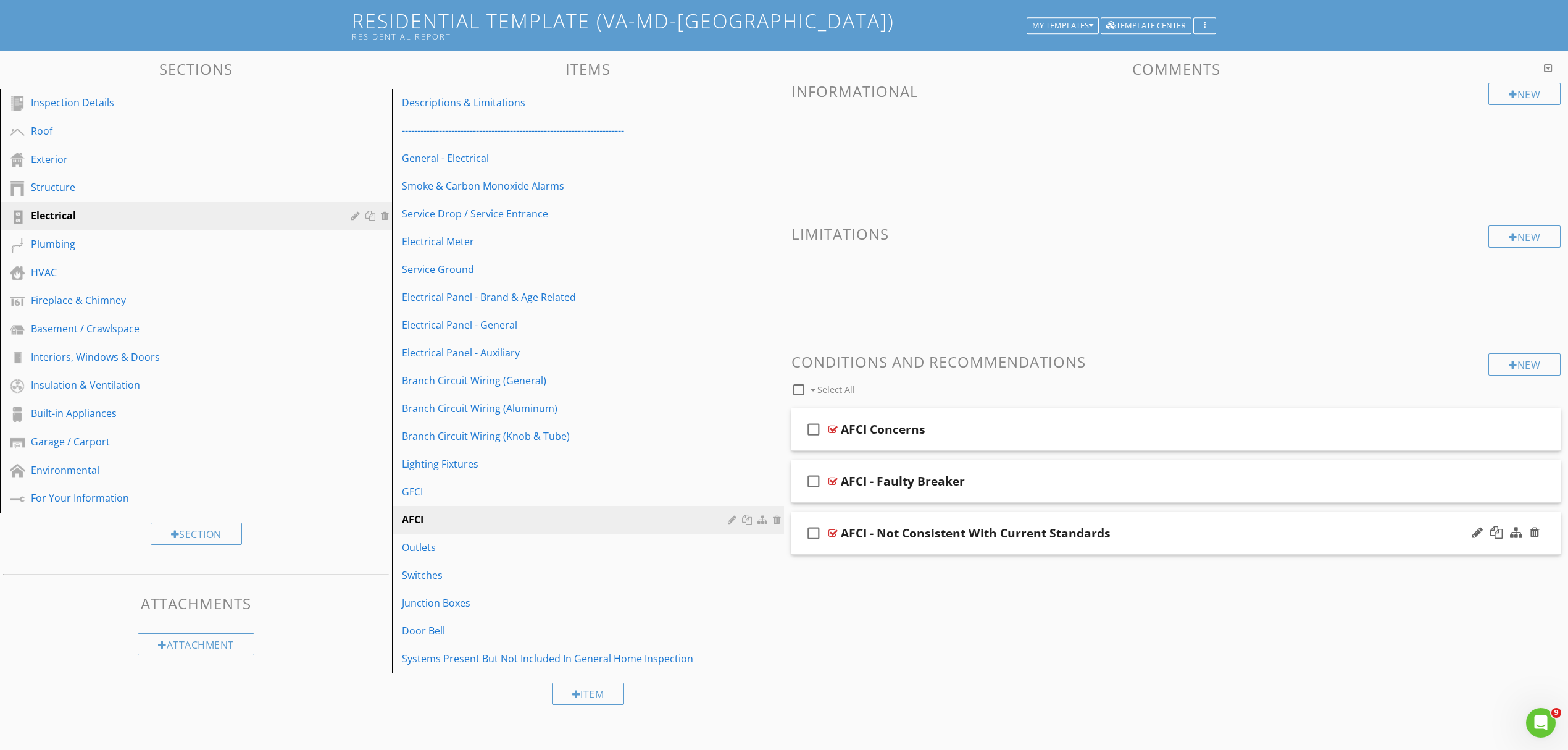
click at [1230, 541] on div "check_box_outline_blank AFCI - Not Consistent With Current Standards" at bounding box center [1176, 534] width 769 height 43
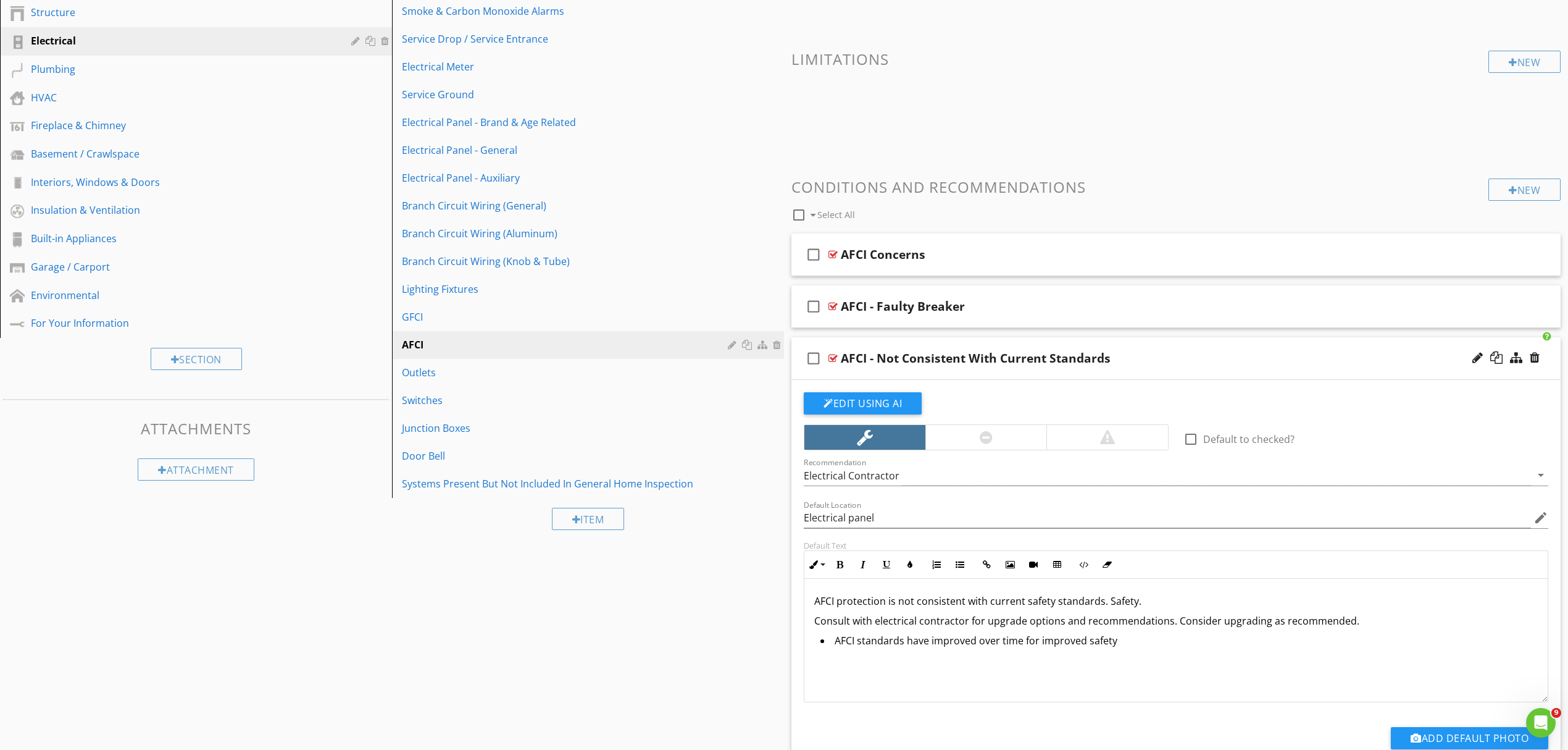
scroll to position [1, 0]
click at [835, 601] on p "AFCI protection is not consistent with current safety standards. Safety." at bounding box center [1176, 600] width 723 height 15
click at [1161, 650] on li "AFCI standards have improved over time for improved safety" at bounding box center [1179, 641] width 718 height 18
drag, startPoint x: 858, startPoint y: 669, endPoint x: 824, endPoint y: 675, distance: 34.5
click at [824, 674] on div "AFCI* protection is not consistent with current safety standards. Safety. Consu…" at bounding box center [1176, 639] width 743 height 124
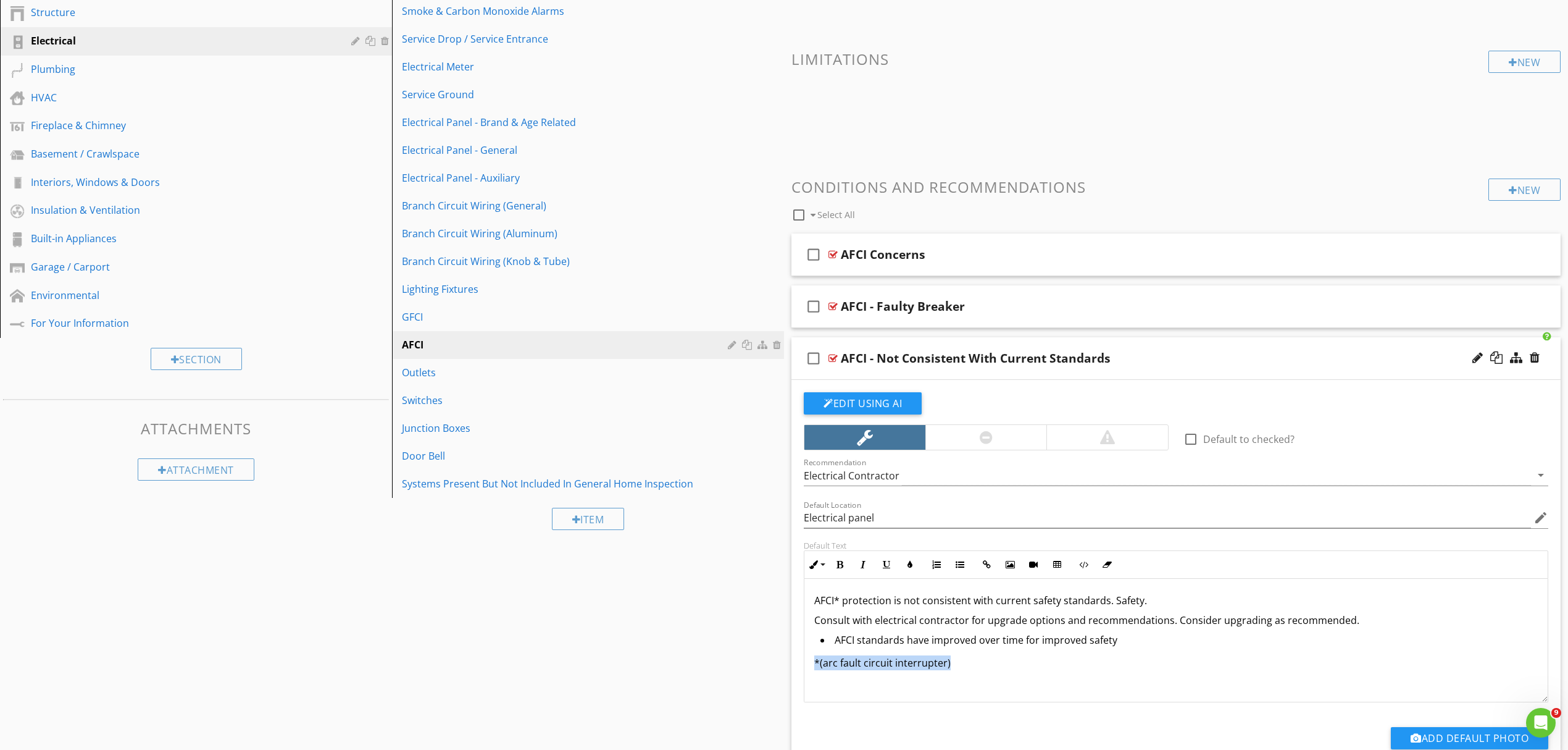
drag, startPoint x: 975, startPoint y: 664, endPoint x: 801, endPoint y: 669, distance: 174.1
click at [801, 669] on div "Default Text Inline Style XLarge Large Normal Small Light Small/Light Bold Ital…" at bounding box center [1177, 621] width 760 height 162
copy p "*(arc fault circuit interrupter)"
click at [1062, 300] on div "AFCI - Faulty Breaker" at bounding box center [1120, 306] width 559 height 15
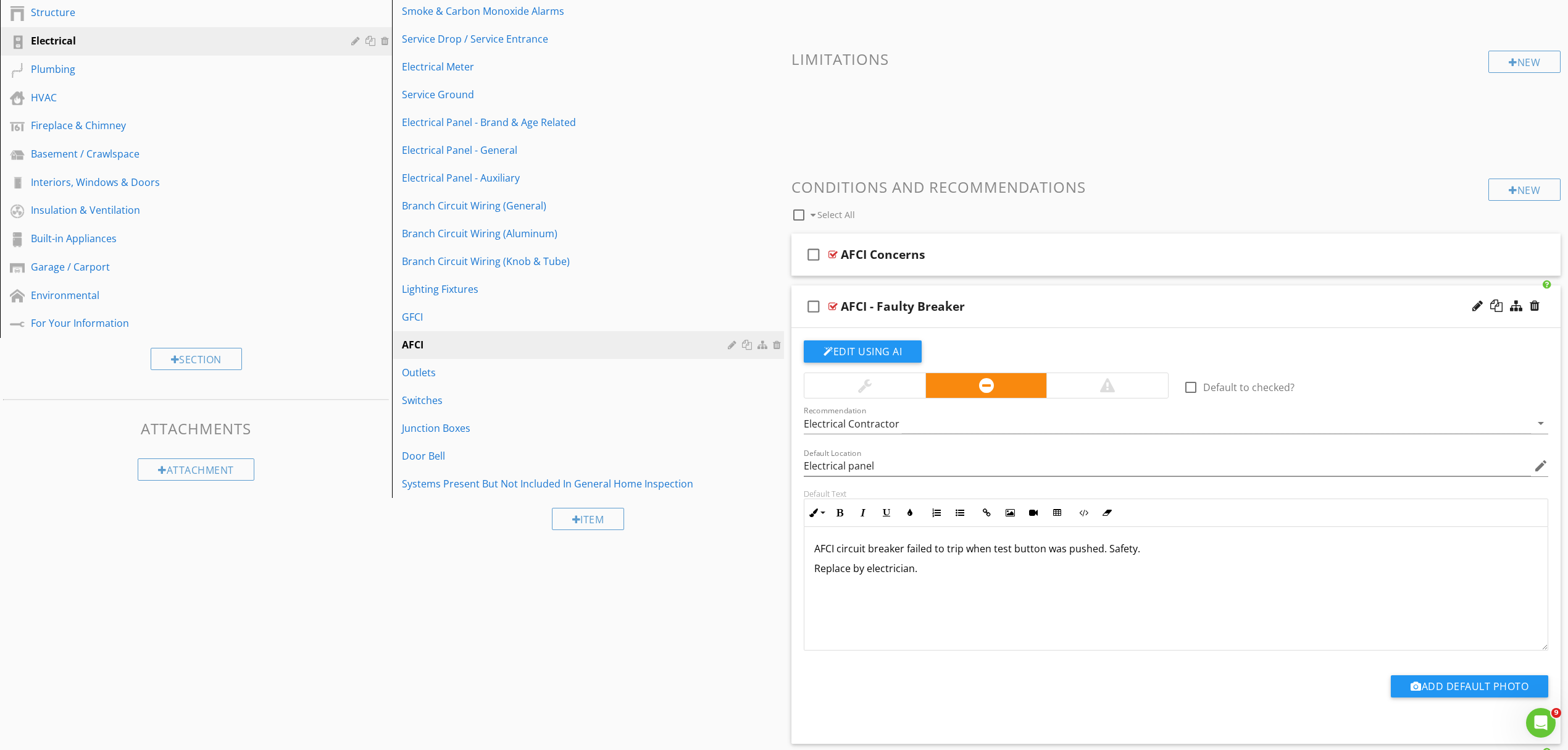
click at [835, 547] on p "AFCI circuit breaker failed to trip when test button was pushed. Safety." at bounding box center [1176, 549] width 723 height 15
click at [952, 571] on p "Replace by electrician." at bounding box center [1176, 568] width 723 height 15
click at [1009, 257] on div "AFCI Concerns" at bounding box center [1120, 254] width 559 height 15
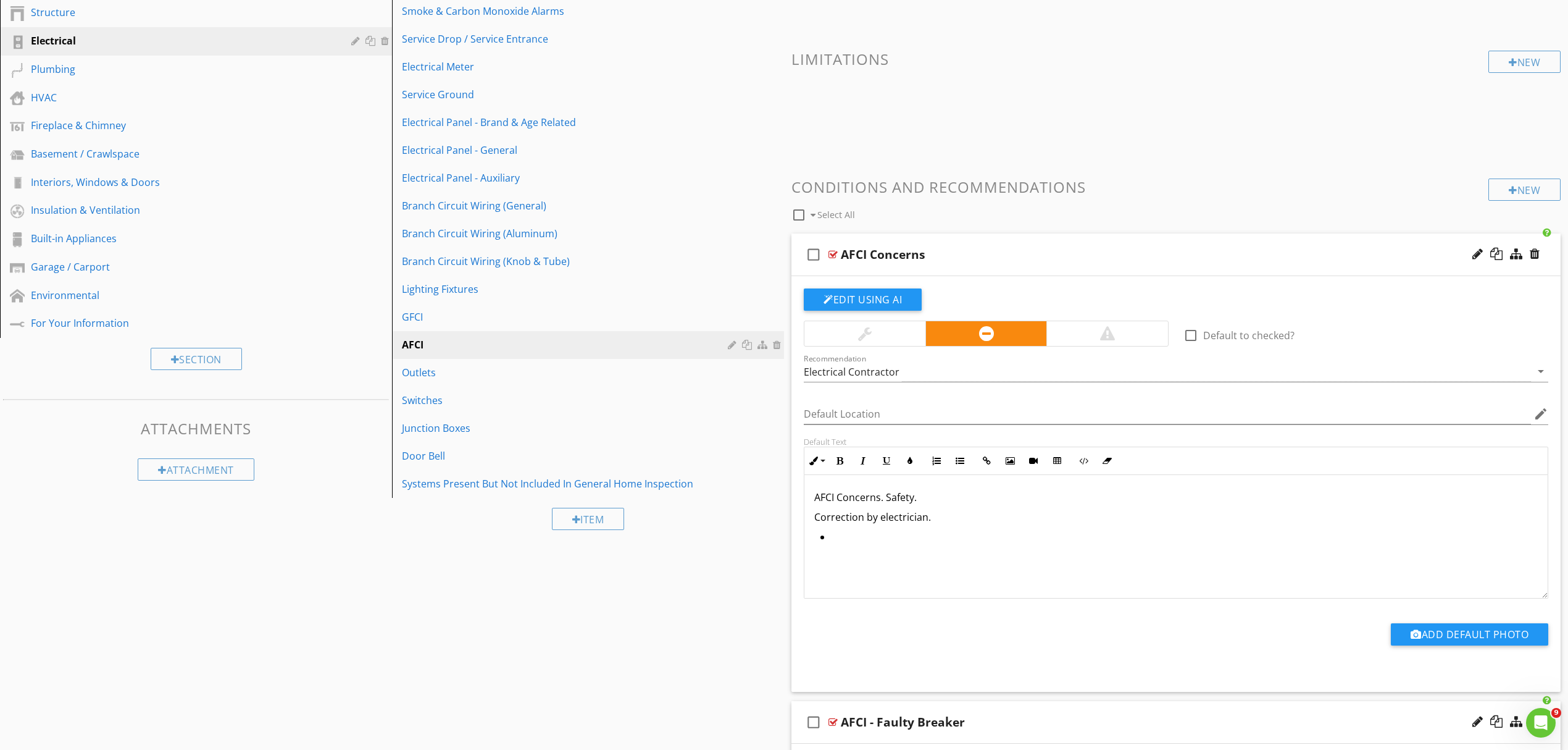
click at [835, 499] on p "AFCI Concerns. Safety." at bounding box center [1176, 497] width 723 height 15
click at [885, 541] on li at bounding box center [1179, 538] width 718 height 18
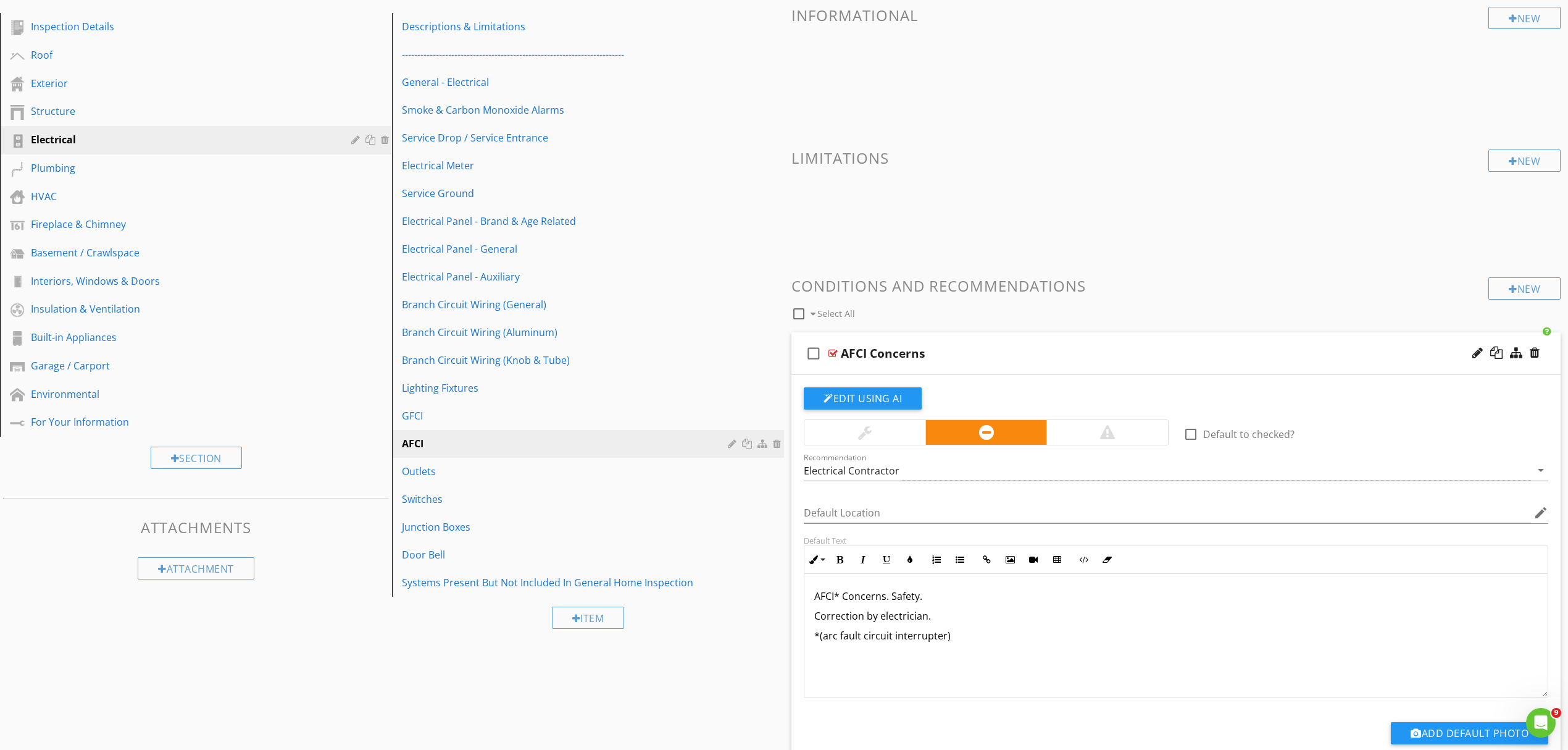
scroll to position [0, 0]
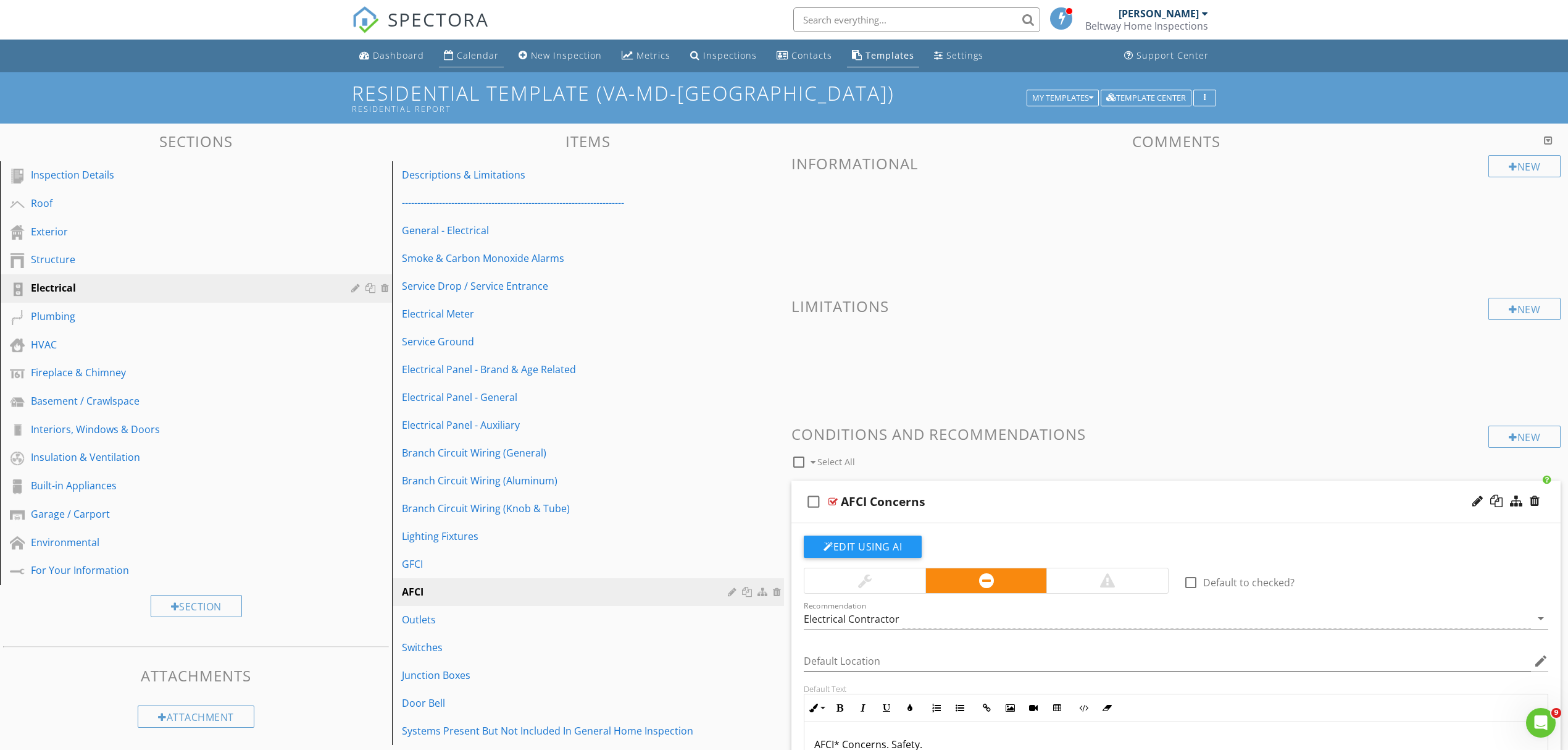
click at [461, 56] on div "Calendar" at bounding box center [478, 55] width 42 height 11
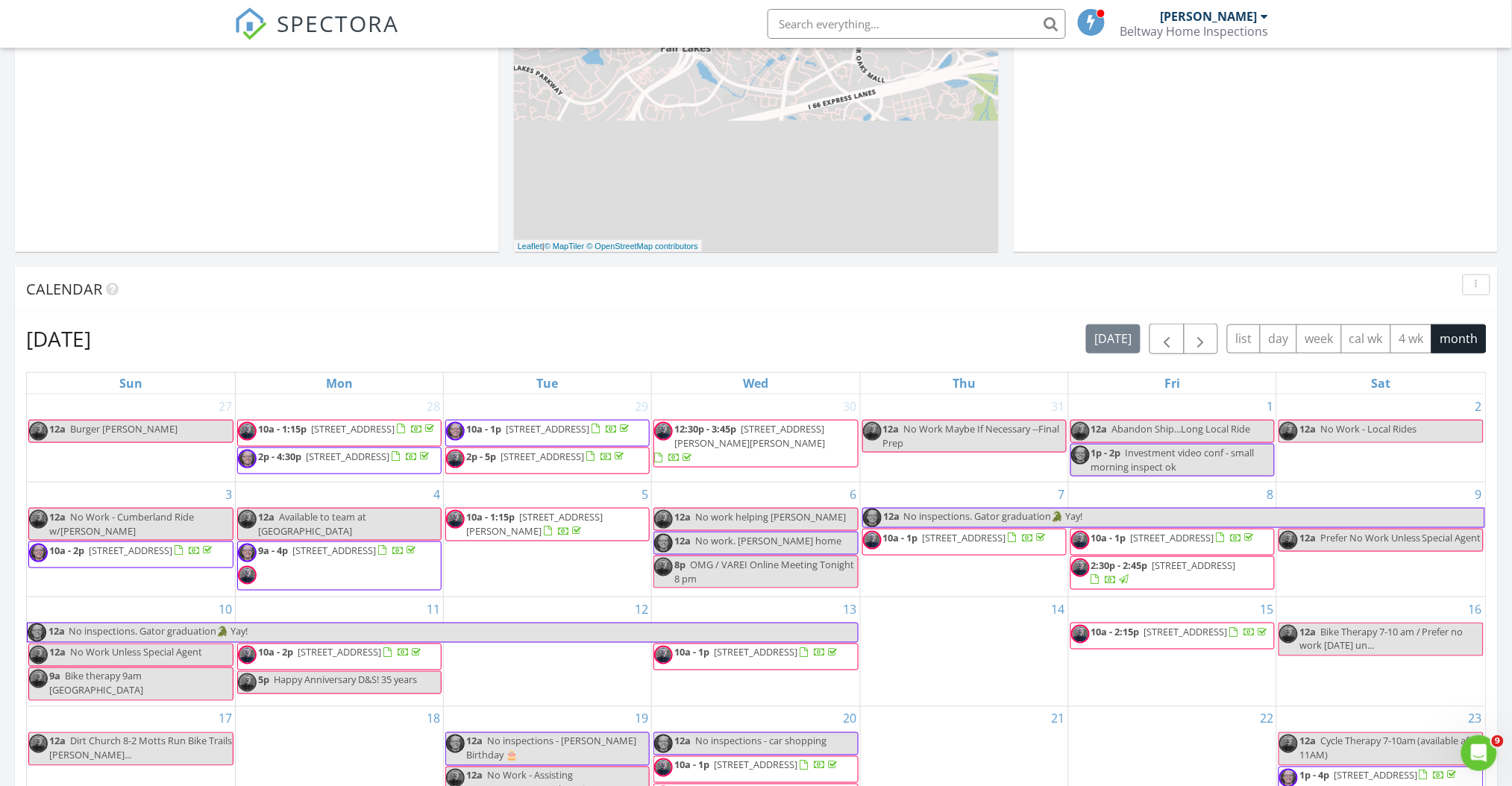
scroll to position [497, 0]
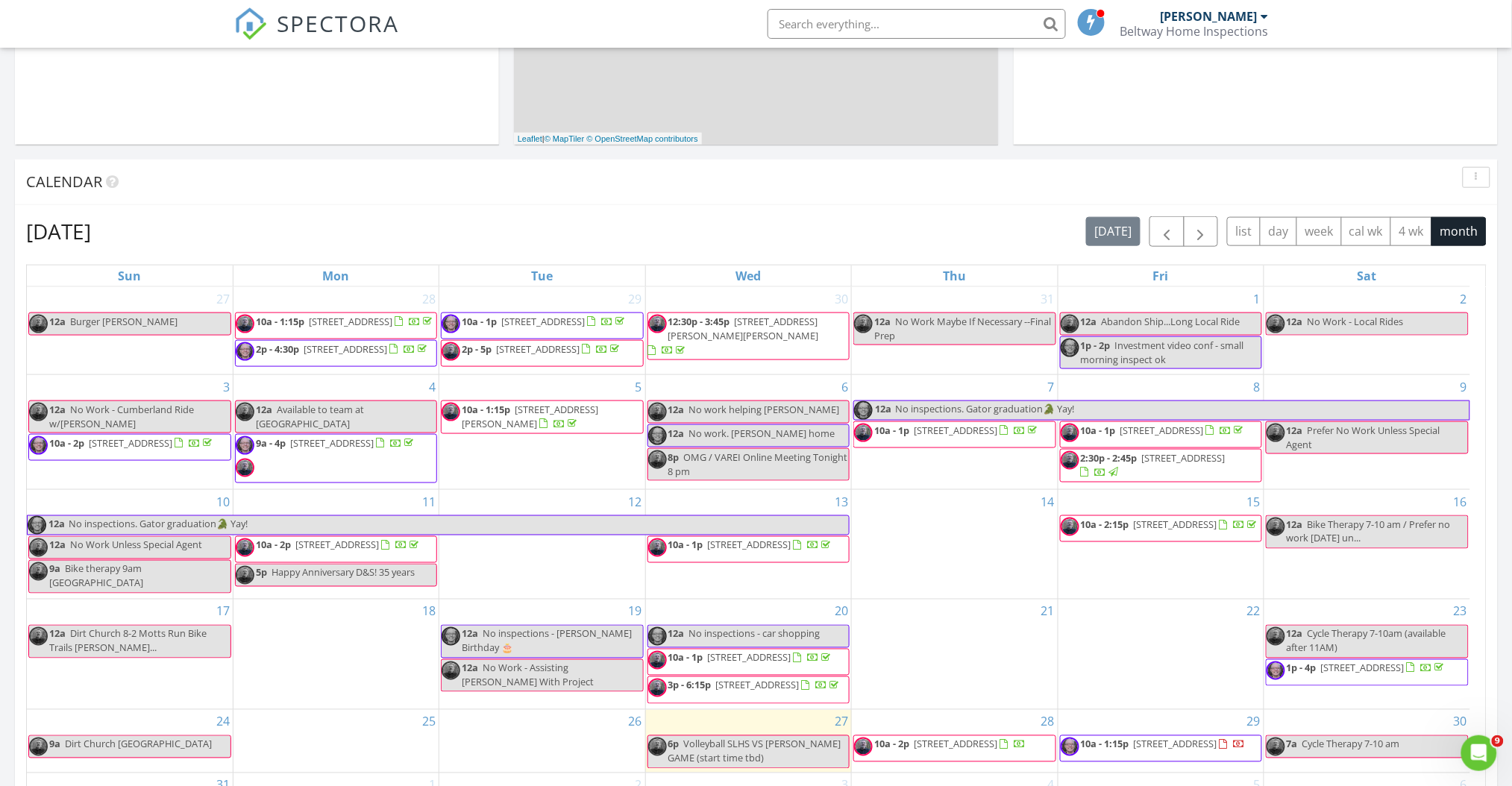
click at [1407, 676] on div at bounding box center [1427, 670] width 41 height 14
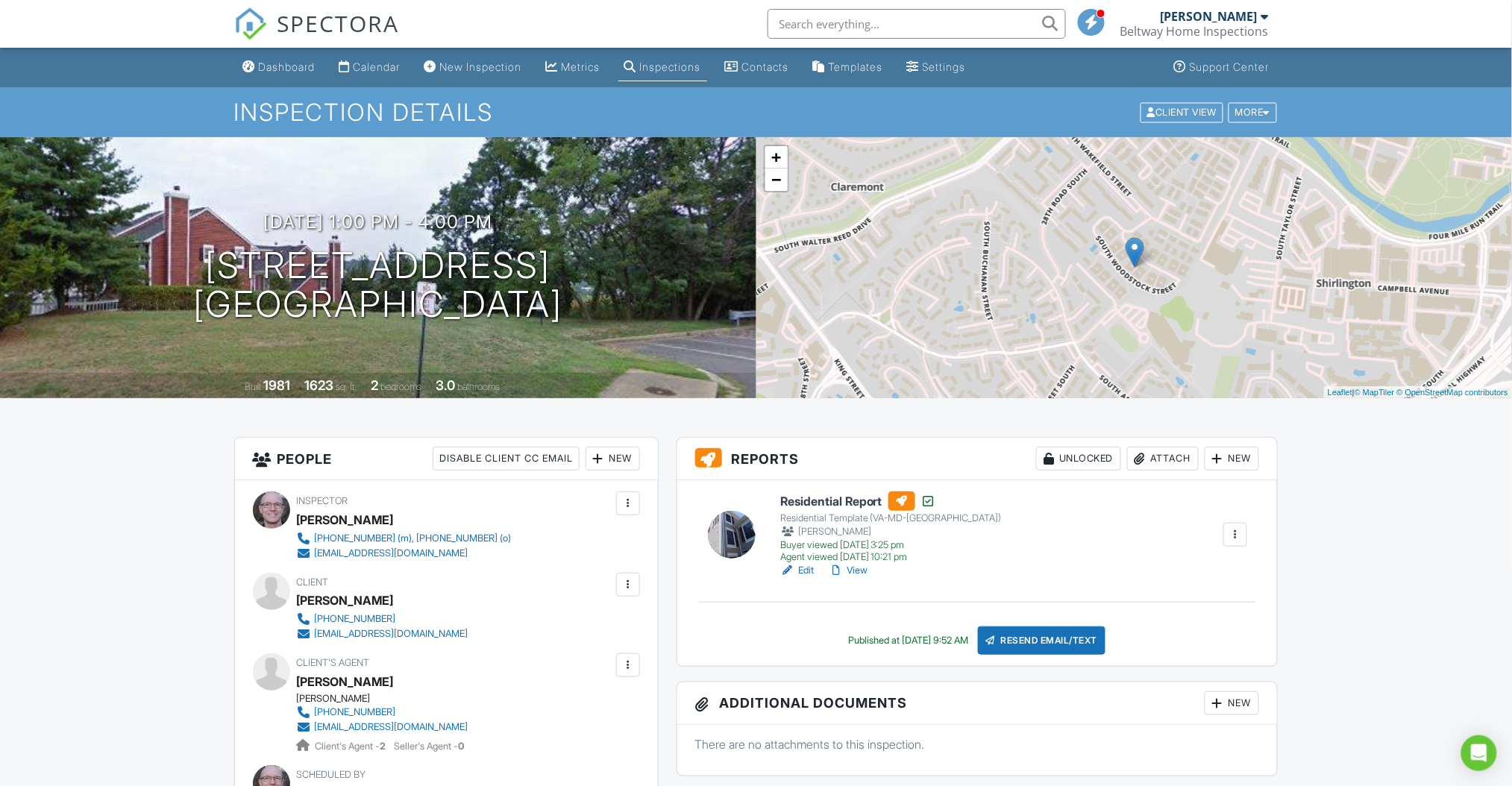
click at [856, 571] on link "View" at bounding box center [848, 570] width 39 height 15
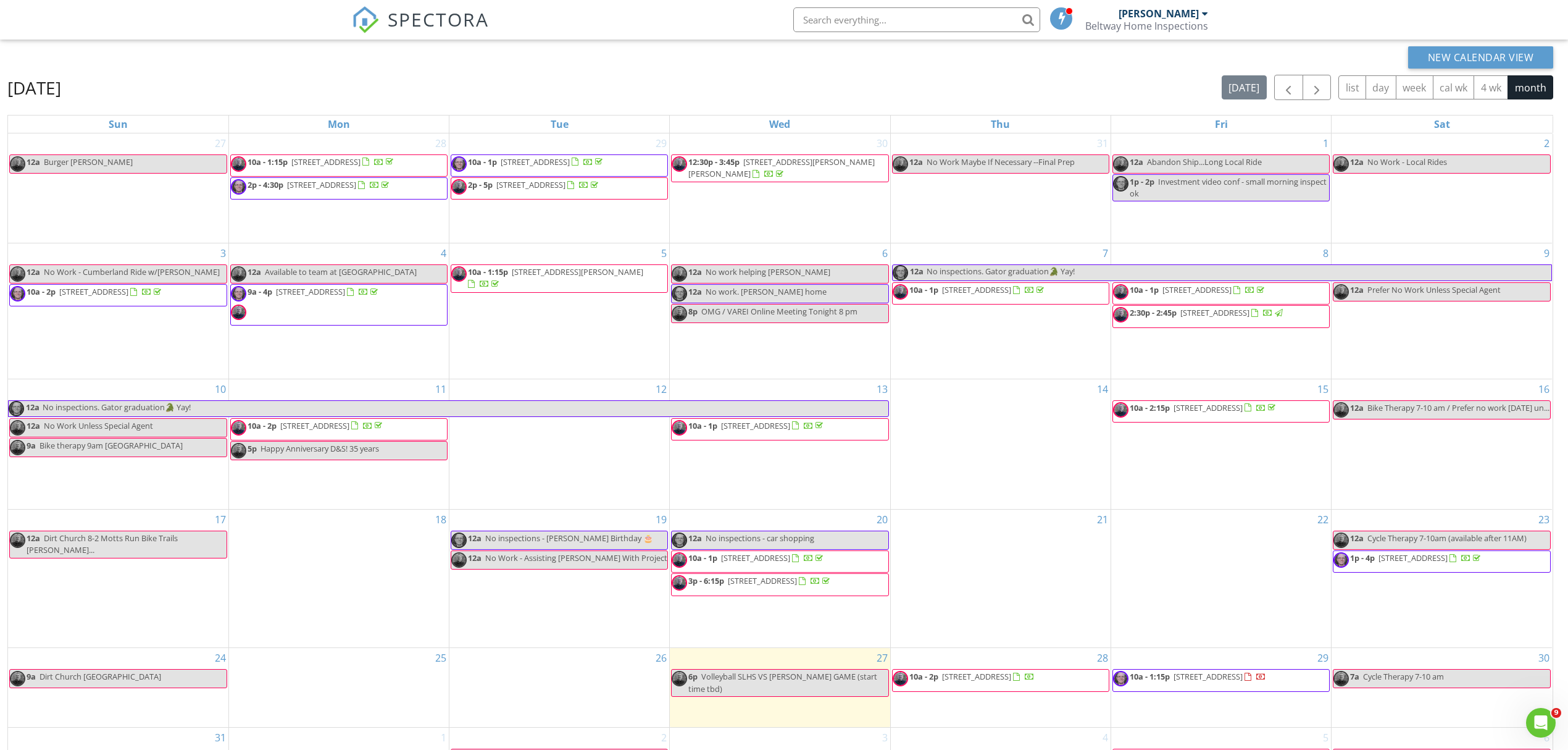
scroll to position [164, 0]
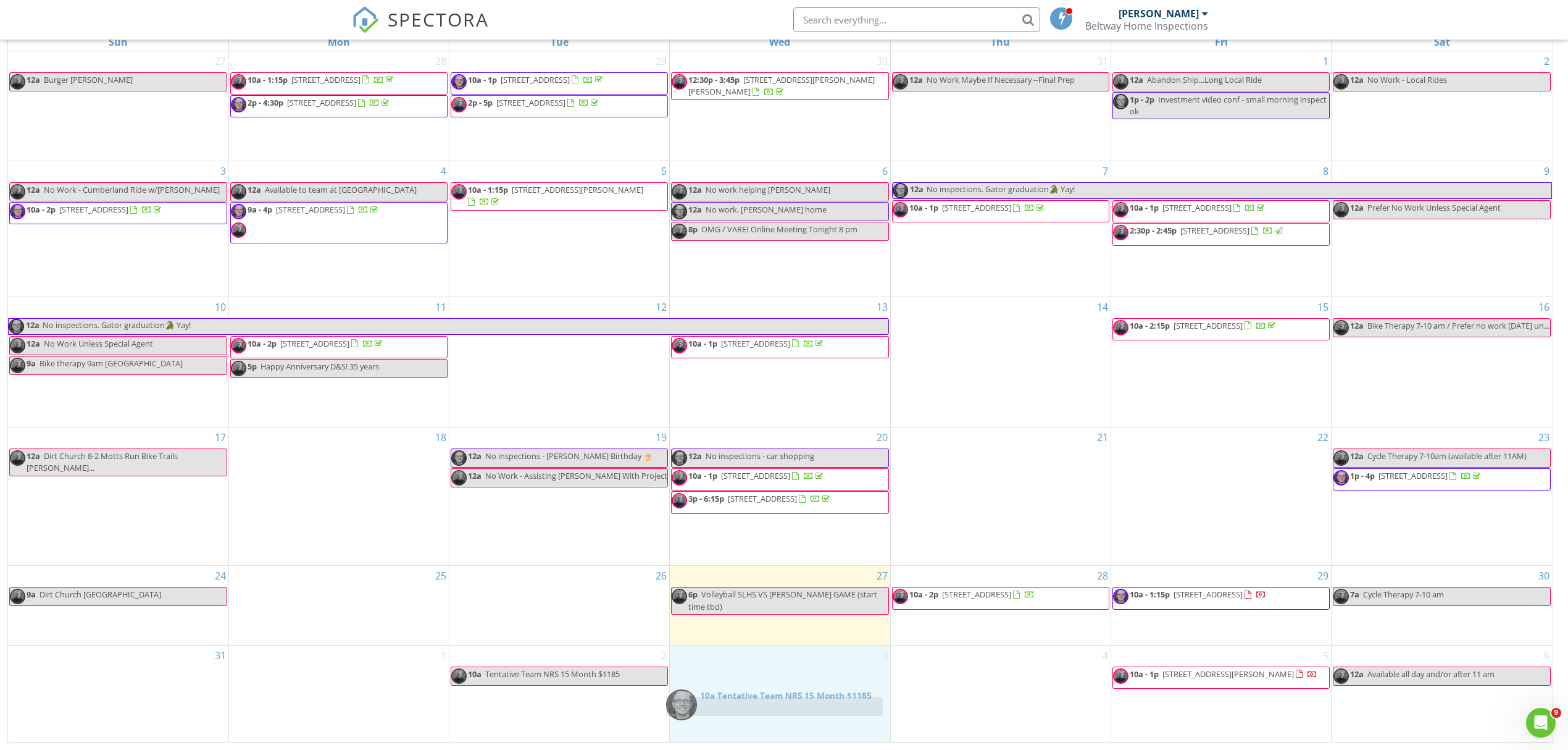
drag, startPoint x: 600, startPoint y: 701, endPoint x: 815, endPoint y: 706, distance: 215.1
click at [815, 706] on body "SPECTORA Dennis Pelczynski Beltway Home Inspections Role: Inspector Dashboard N…" at bounding box center [784, 293] width 1568 height 914
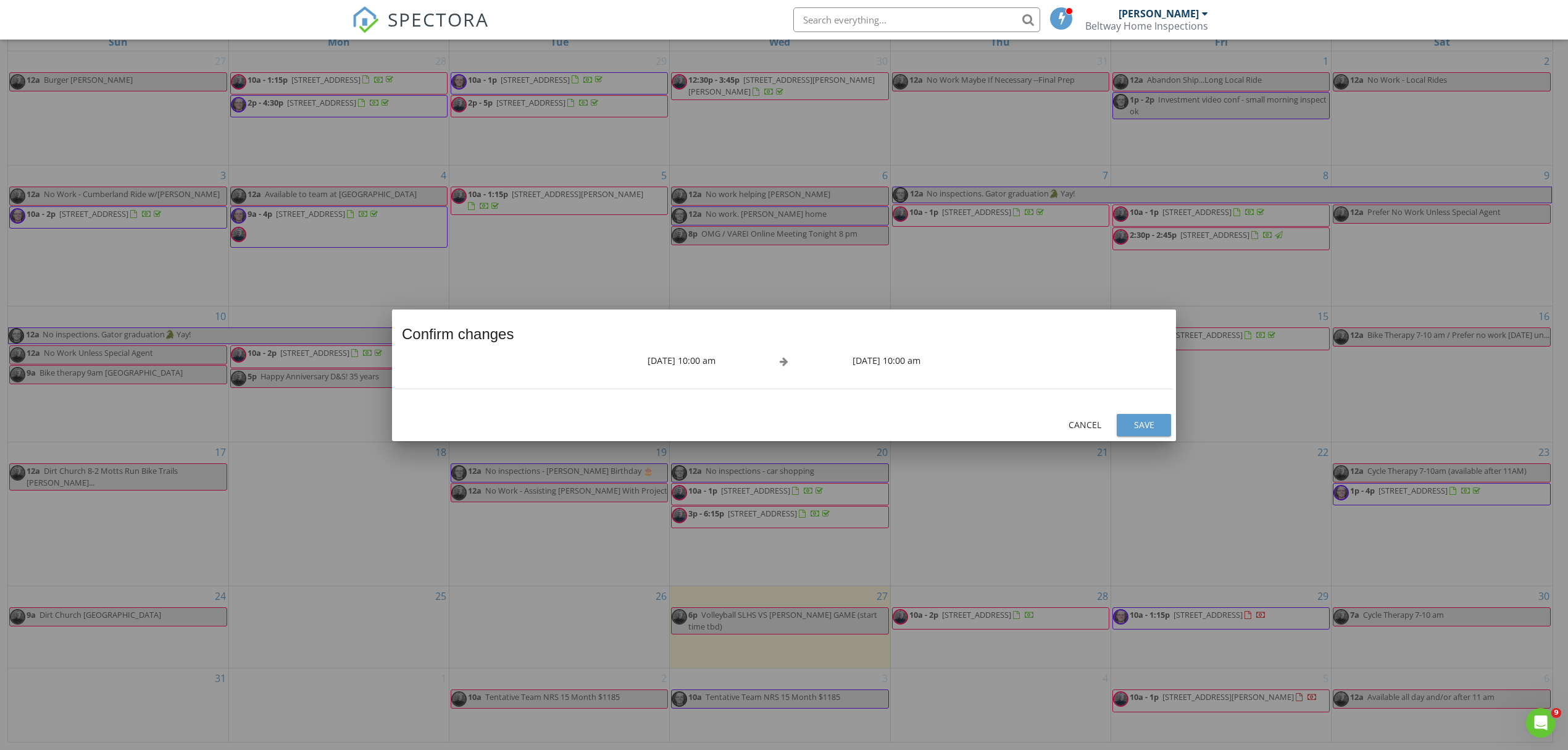
drag, startPoint x: 591, startPoint y: 702, endPoint x: 680, endPoint y: 714, distance: 89.8
click at [710, 717] on div at bounding box center [784, 375] width 1568 height 750
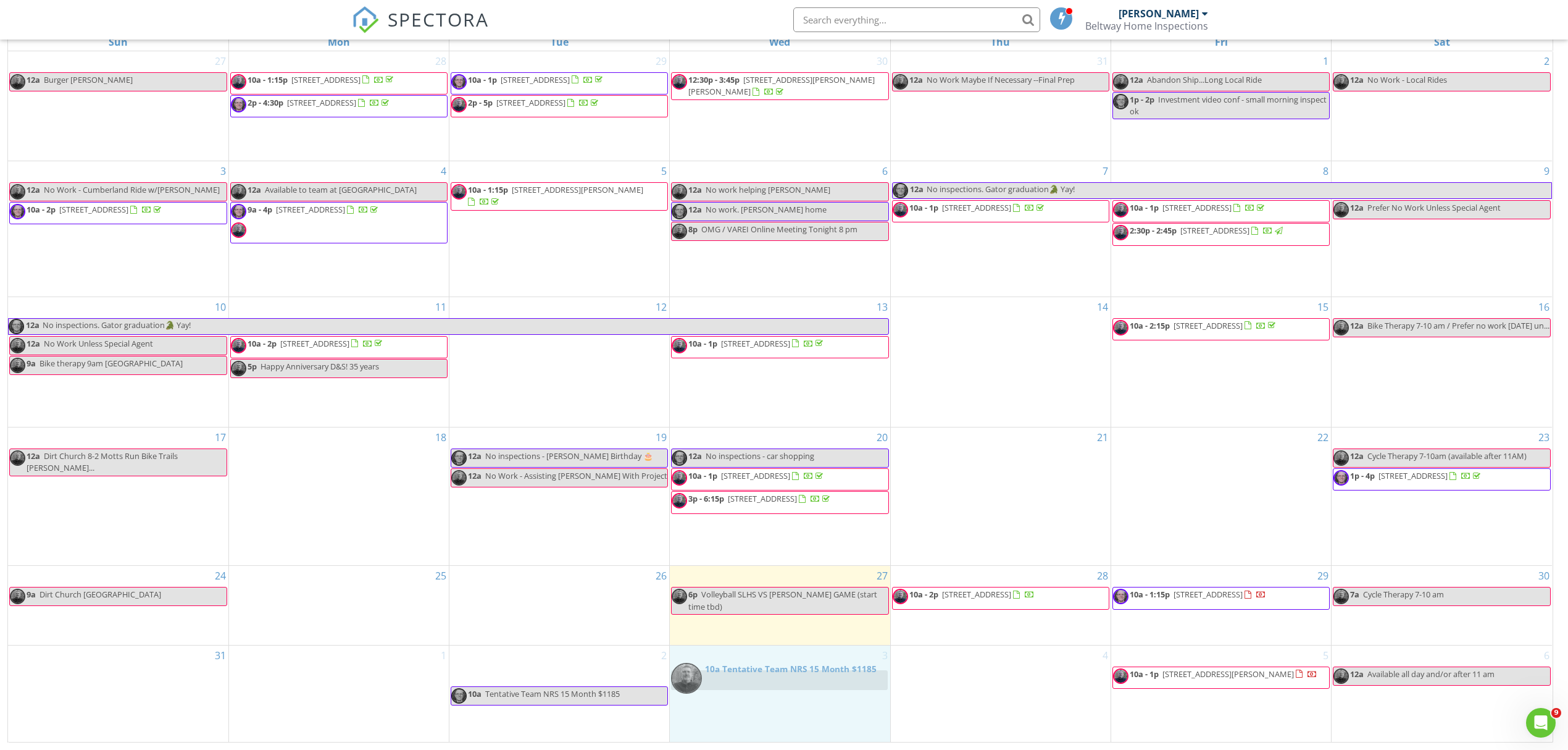
drag, startPoint x: 581, startPoint y: 679, endPoint x: 800, endPoint y: 677, distance: 219.0
click at [800, 677] on body "SPECTORA Dennis Pelczynski Beltway Home Inspections Role: Inspector Dashboard N…" at bounding box center [784, 293] width 1568 height 914
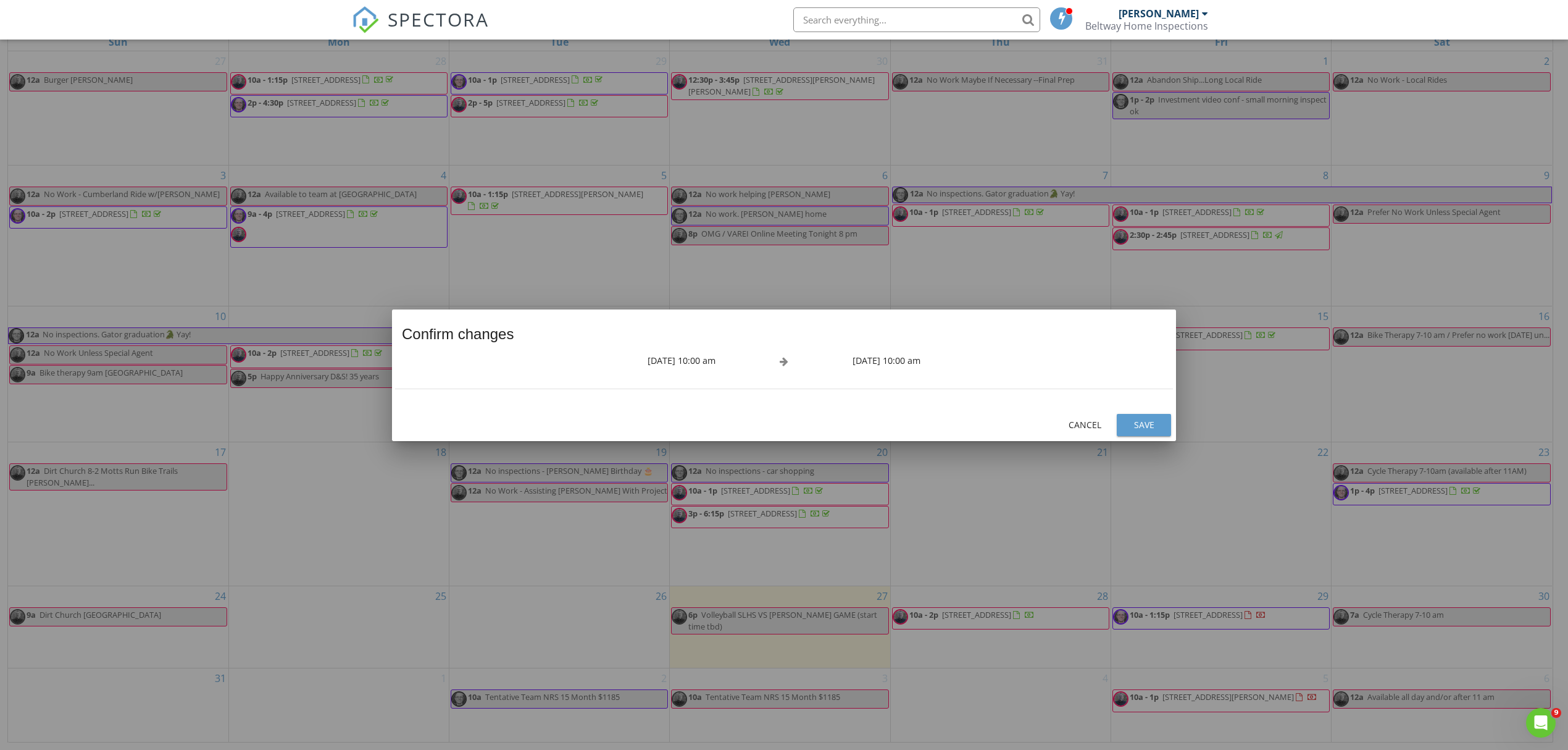
click at [1150, 422] on div "Save" at bounding box center [1144, 424] width 34 height 13
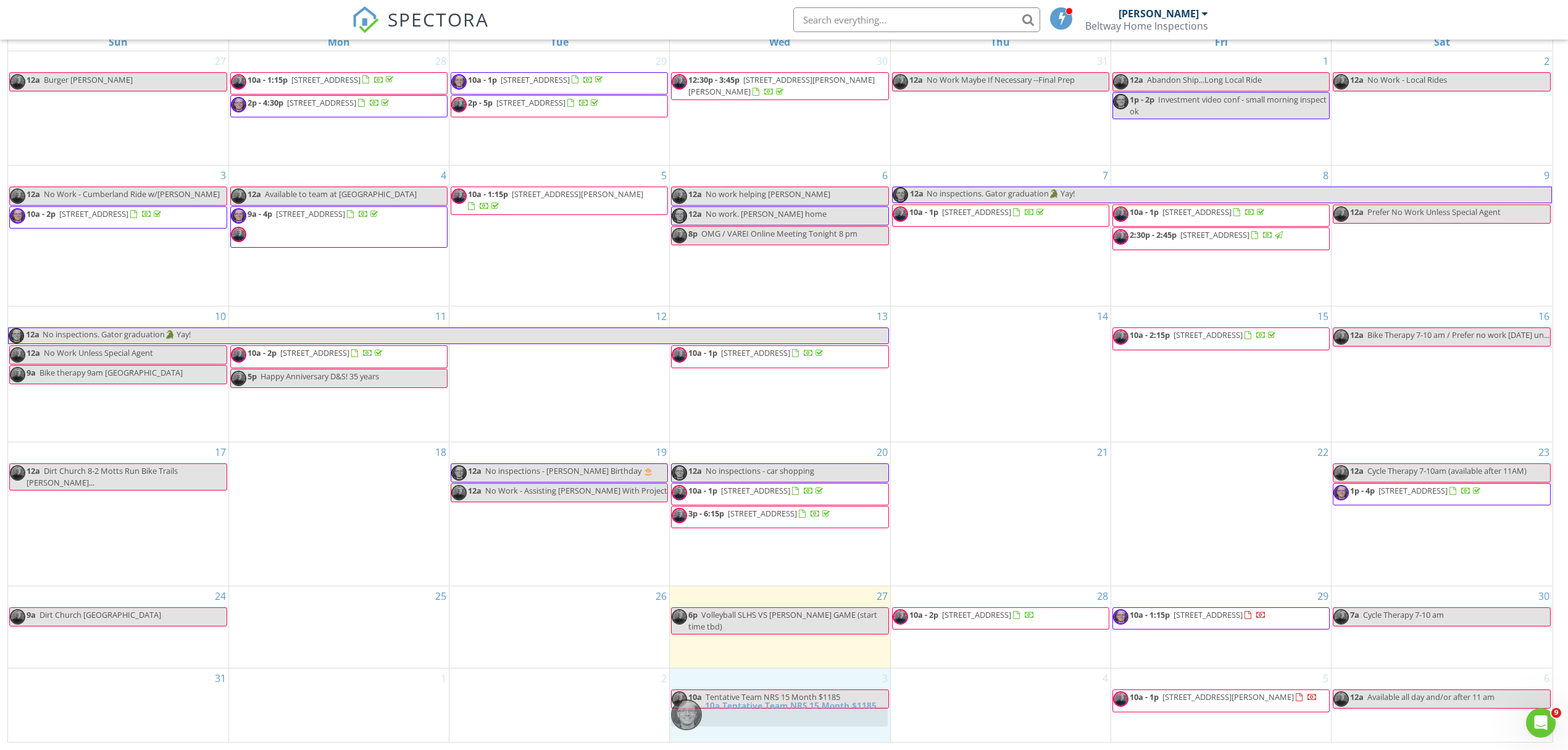
drag, startPoint x: 569, startPoint y: 701, endPoint x: 783, endPoint y: 715, distance: 214.5
click at [783, 715] on body "SPECTORA Dennis Pelczynski Beltway Home Inspections Role: Inspector Dashboard N…" at bounding box center [784, 293] width 1568 height 914
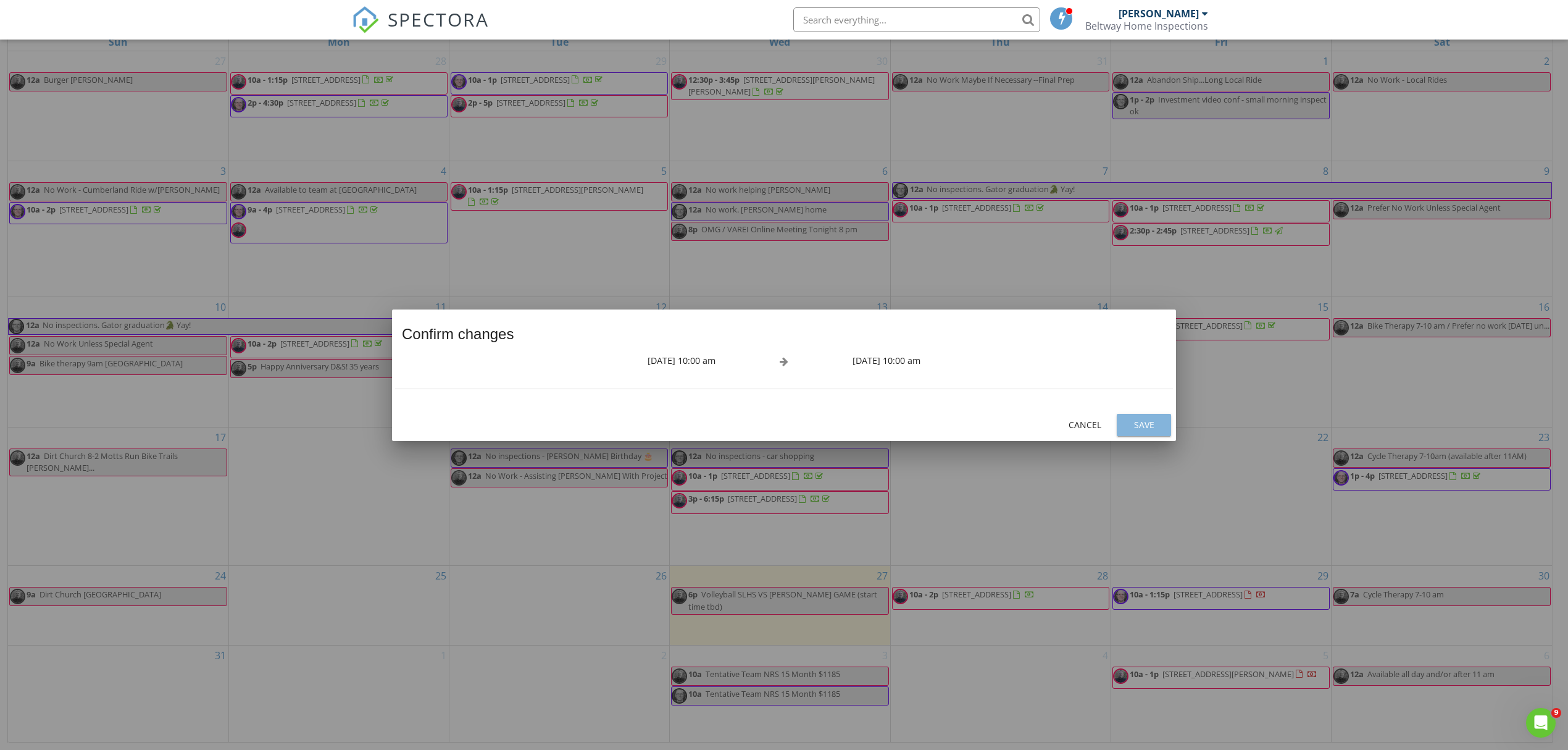
click at [1140, 420] on div "Save" at bounding box center [1144, 424] width 34 height 13
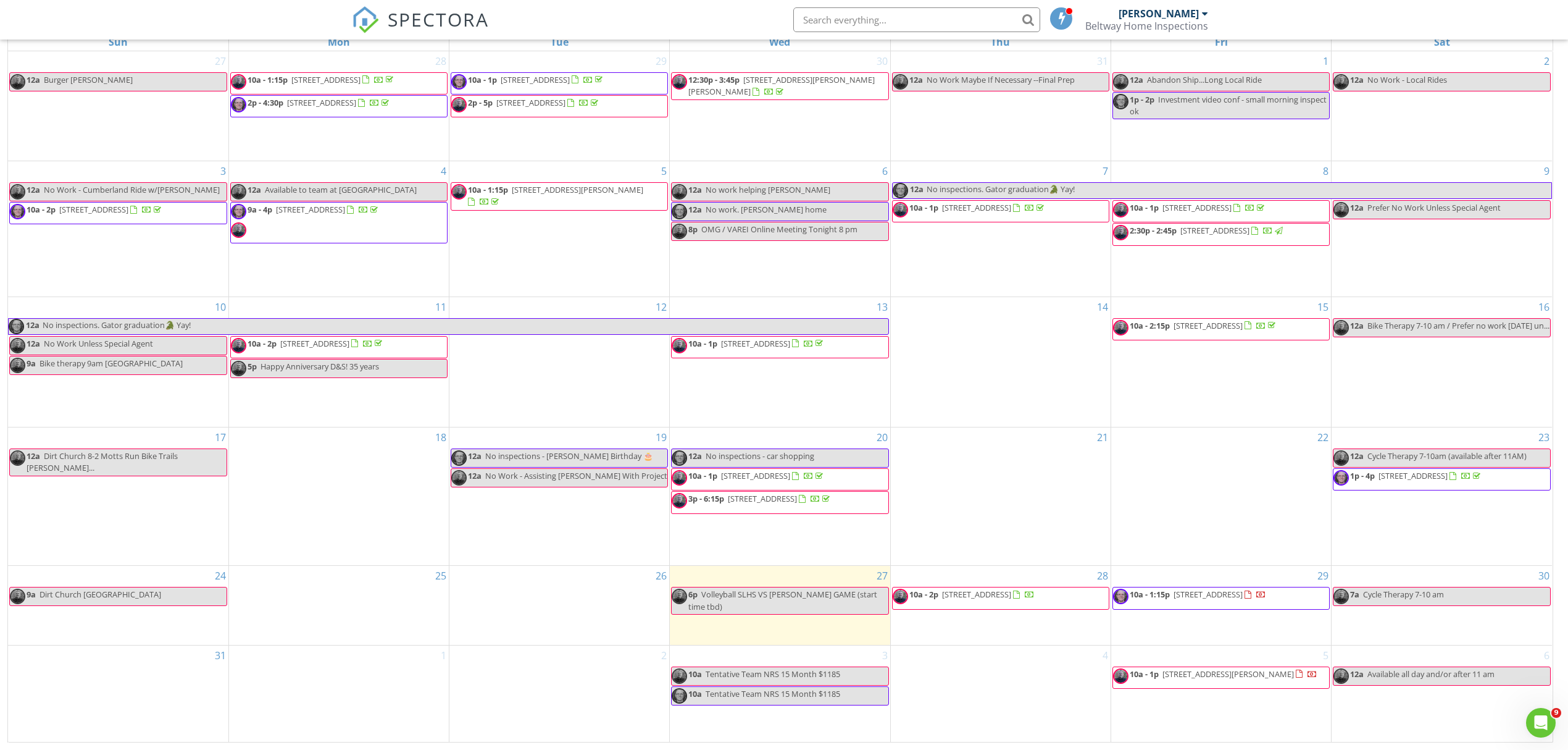
click at [1393, 679] on span "Available all day and/or after 11 am" at bounding box center [1431, 674] width 127 height 11
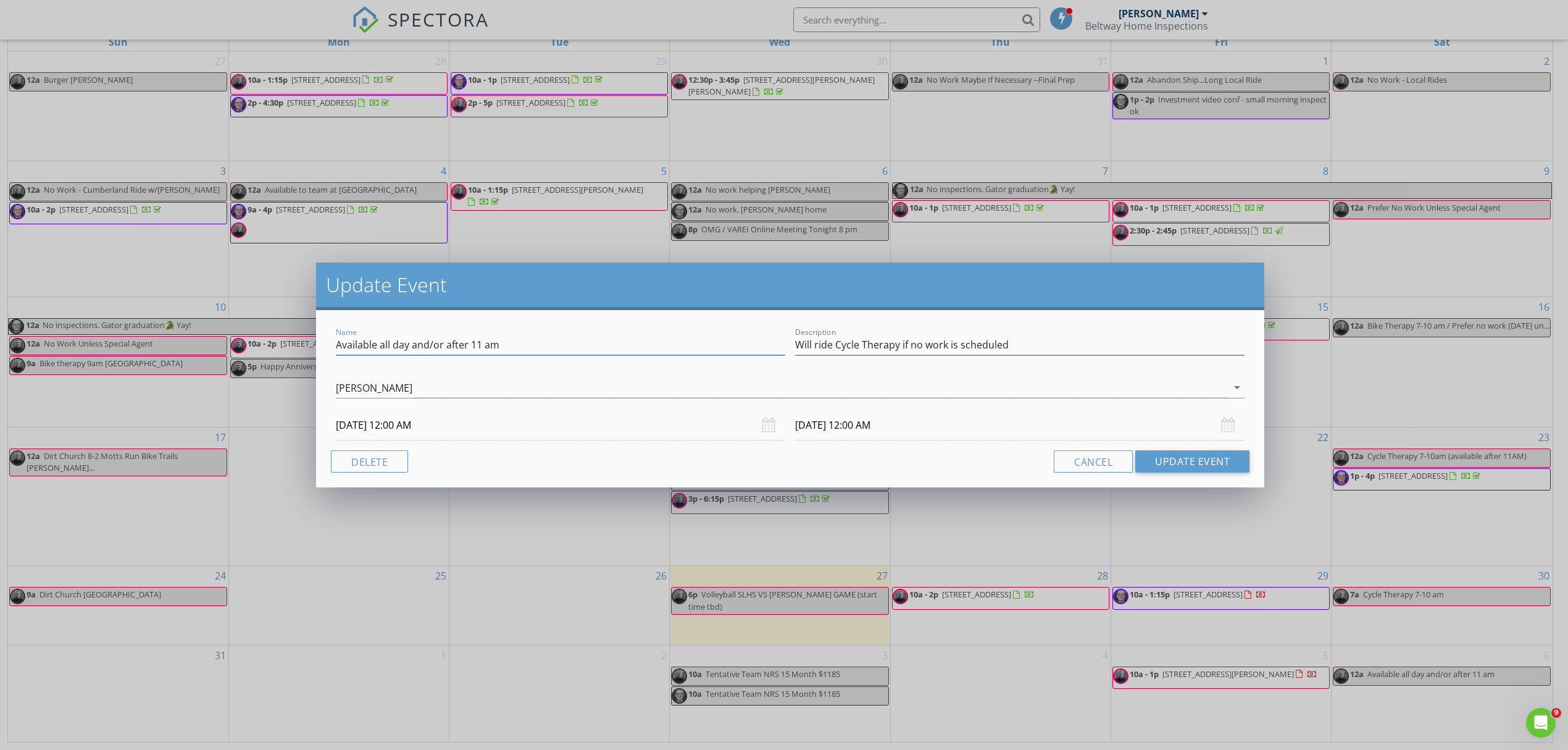
drag, startPoint x: 541, startPoint y: 344, endPoint x: 300, endPoint y: 346, distance: 241.0
click at [300, 346] on div "Update Event Name Available all day and/or after 11 am Description Will ride Cy…" at bounding box center [784, 375] width 1568 height 750
click at [351, 344] on input "No Work - Early Morning Travel Ride" at bounding box center [561, 345] width 450 height 21
click at [386, 344] on input "No Big Work - Early Morning Travel Ride" at bounding box center [561, 345] width 450 height 21
click at [393, 344] on input "No Big Work - Early Morning Travel Ride" at bounding box center [561, 345] width 450 height 21
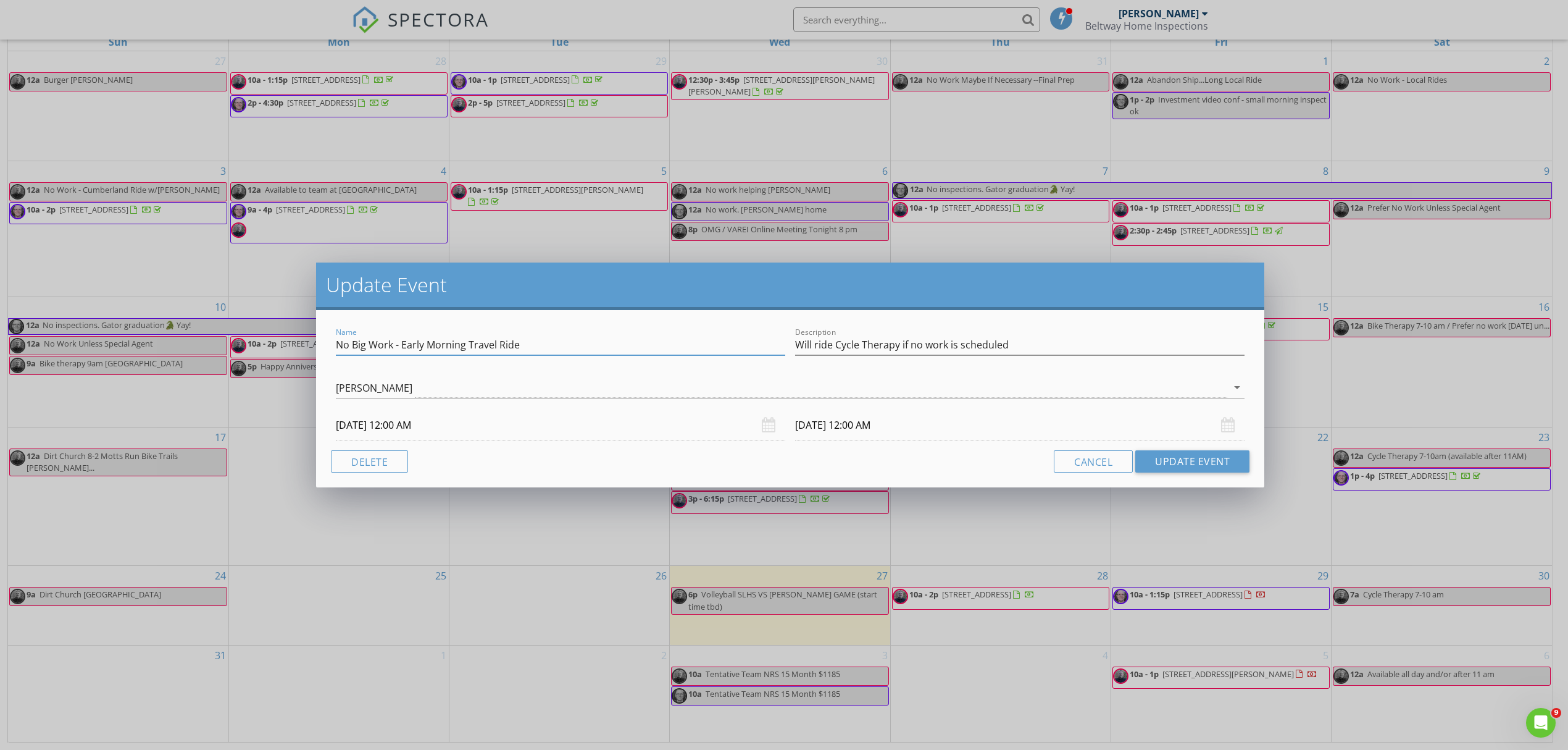
drag, startPoint x: 533, startPoint y: 341, endPoint x: 258, endPoint y: 346, distance: 275.0
click at [258, 346] on div "Update Event Name No Big Work - Early Morning Travel Ride Description Will ride…" at bounding box center [784, 375] width 1568 height 750
type input "Cycle Therapy (can skip if small job is available)"
click at [1199, 459] on button "Update Event" at bounding box center [1192, 461] width 114 height 22
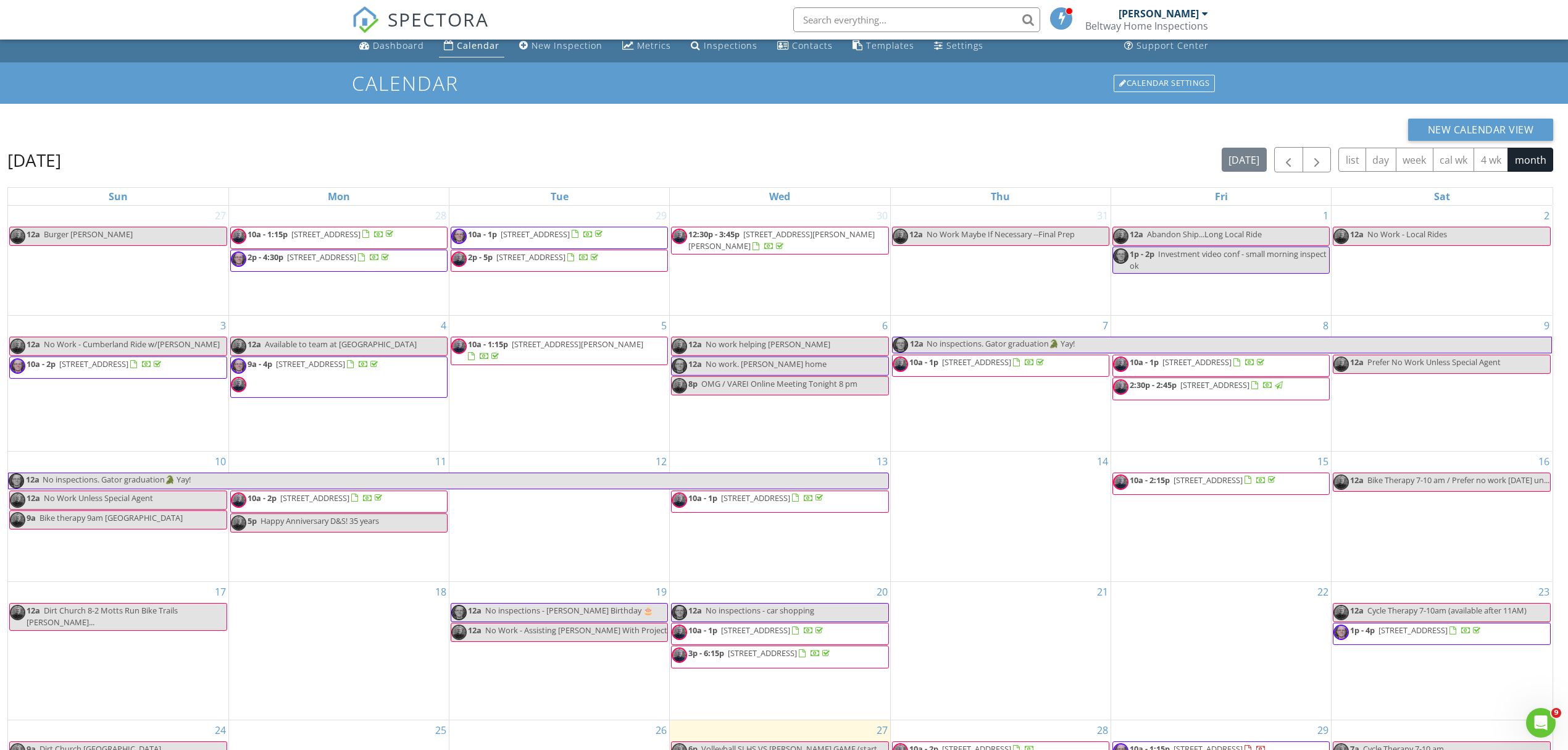
scroll to position [0, 0]
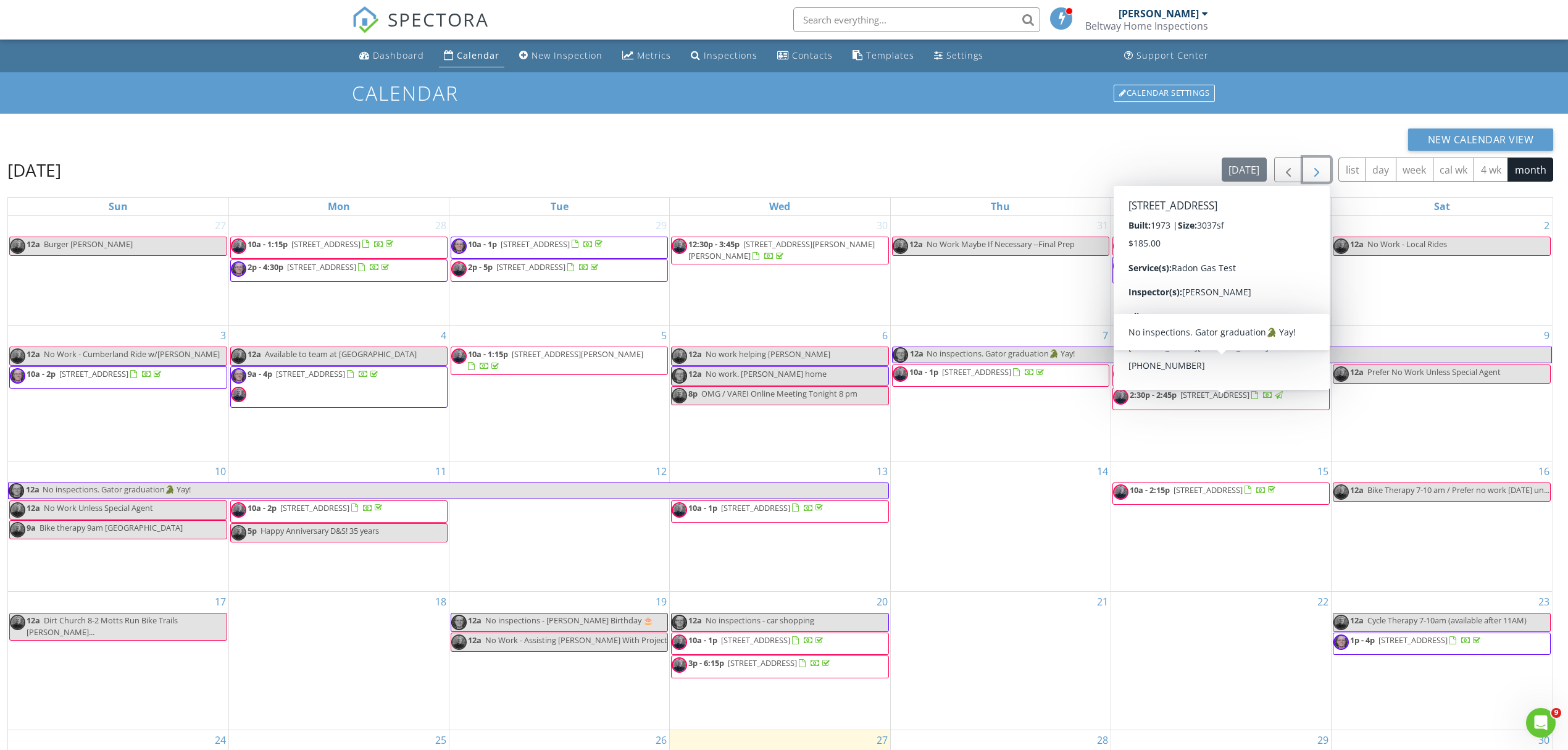
click at [1315, 173] on span "button" at bounding box center [1317, 169] width 15 height 15
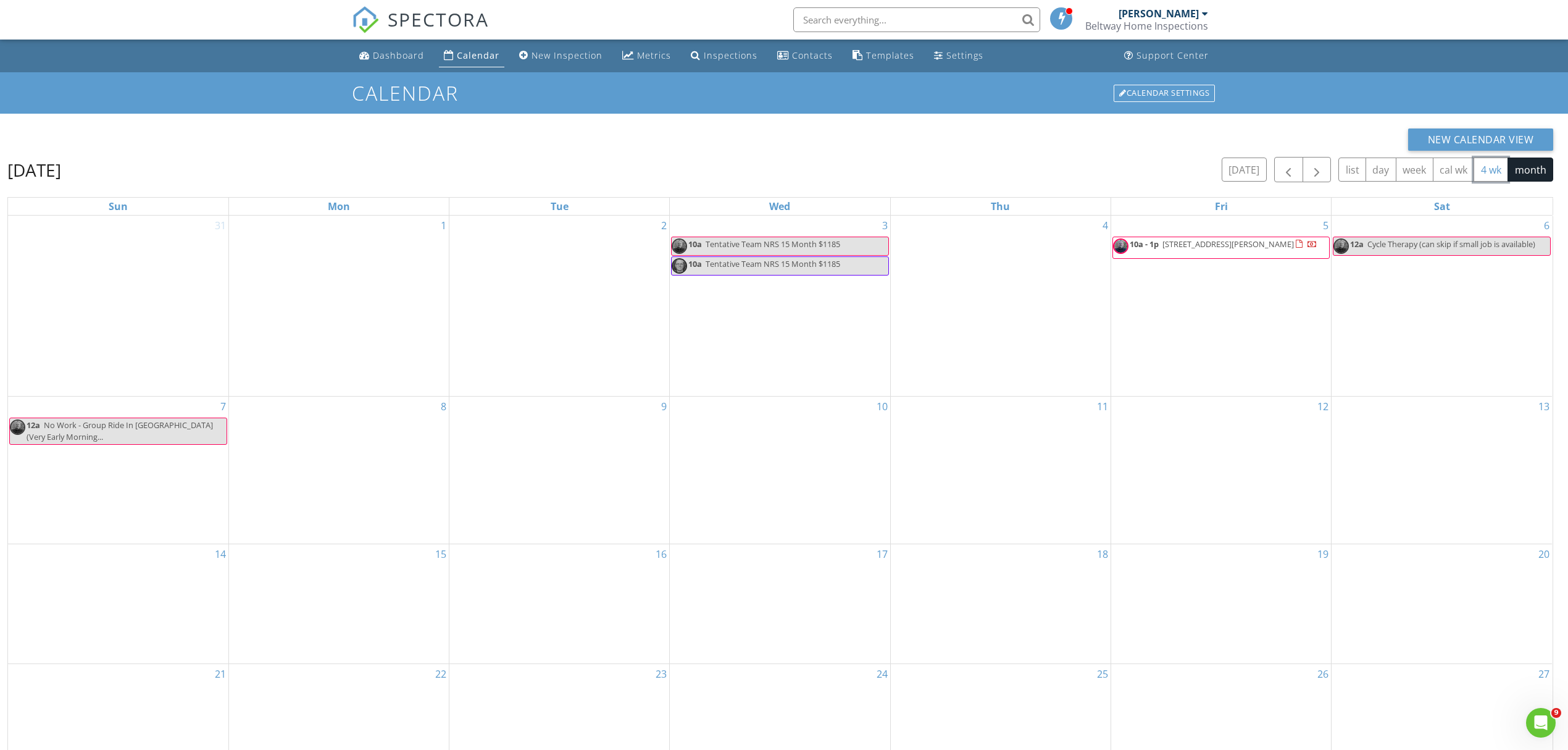
click at [1492, 169] on button "4 wk" at bounding box center [1491, 170] width 34 height 24
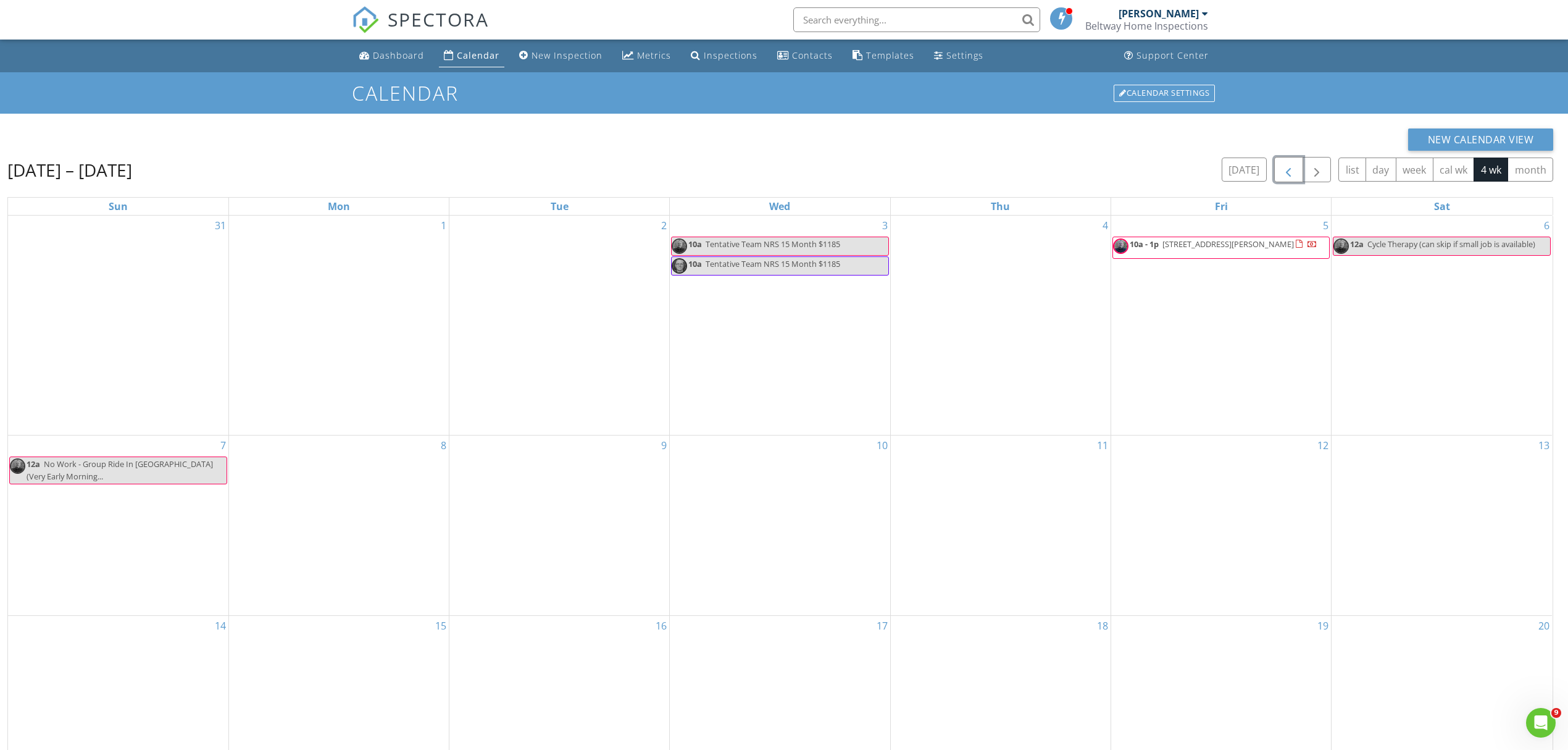
click at [1283, 174] on span "button" at bounding box center [1288, 169] width 15 height 15
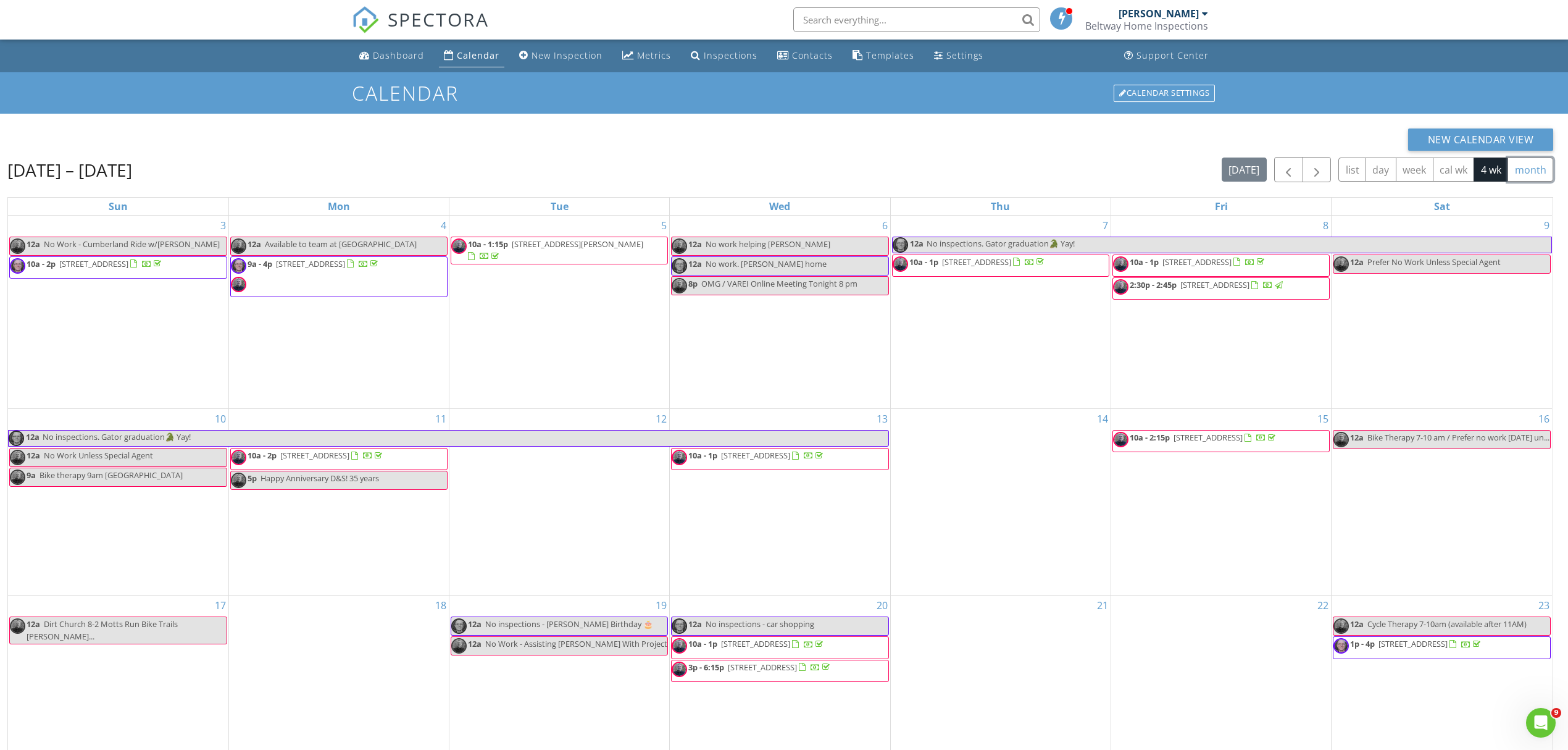
click at [1525, 171] on button "month" at bounding box center [1531, 170] width 46 height 24
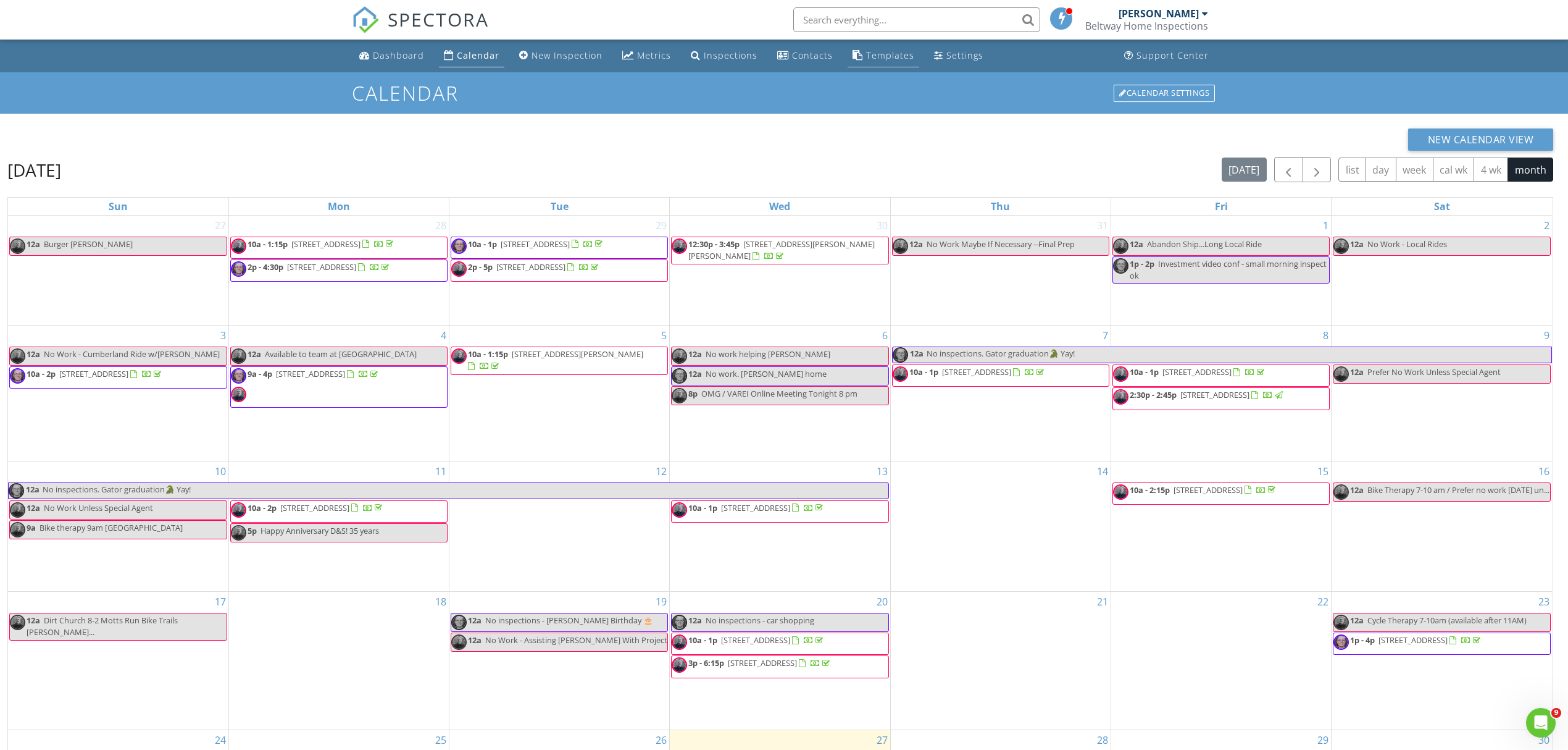
click at [883, 61] on link "Templates" at bounding box center [883, 56] width 71 height 23
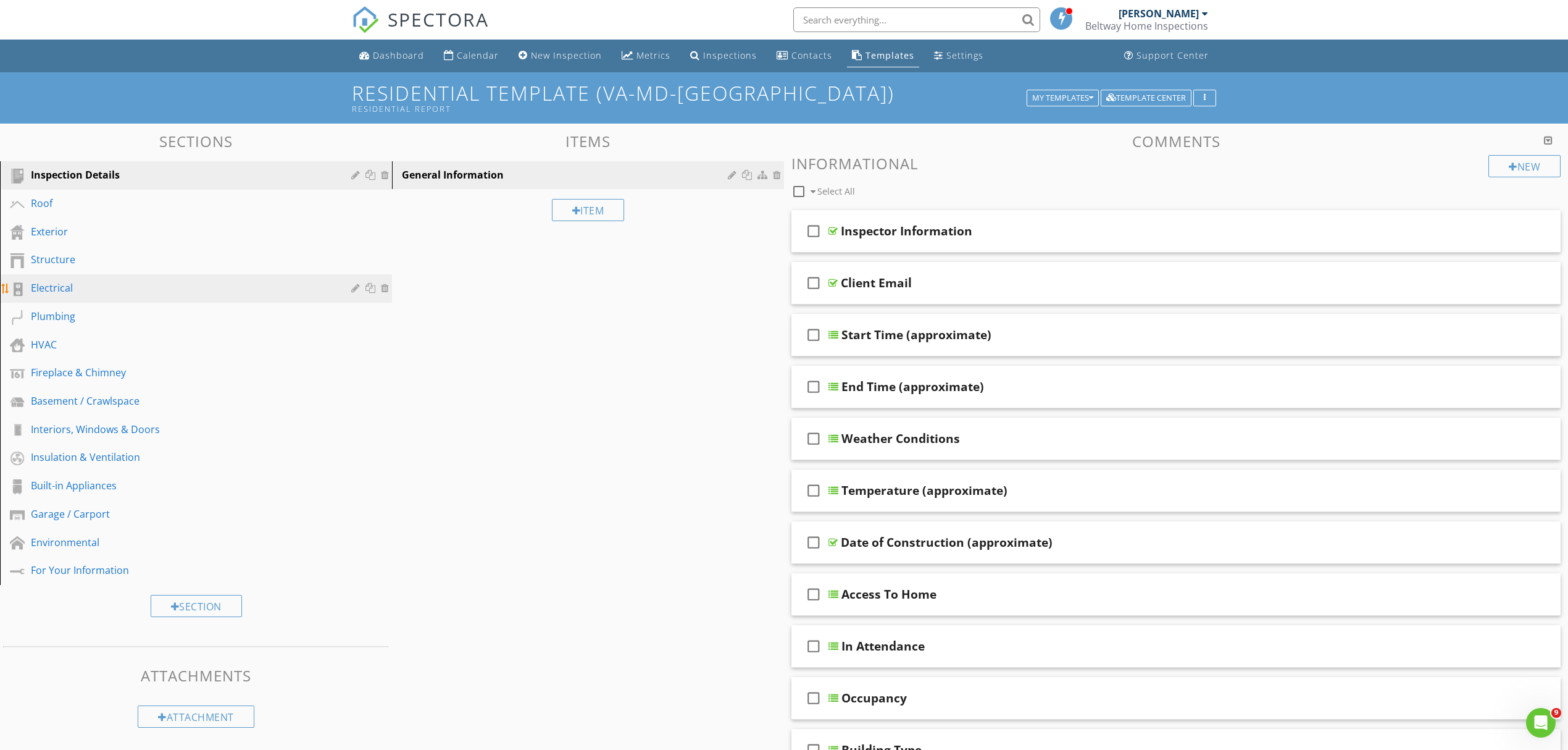
click at [70, 286] on div "Electrical" at bounding box center [182, 288] width 303 height 15
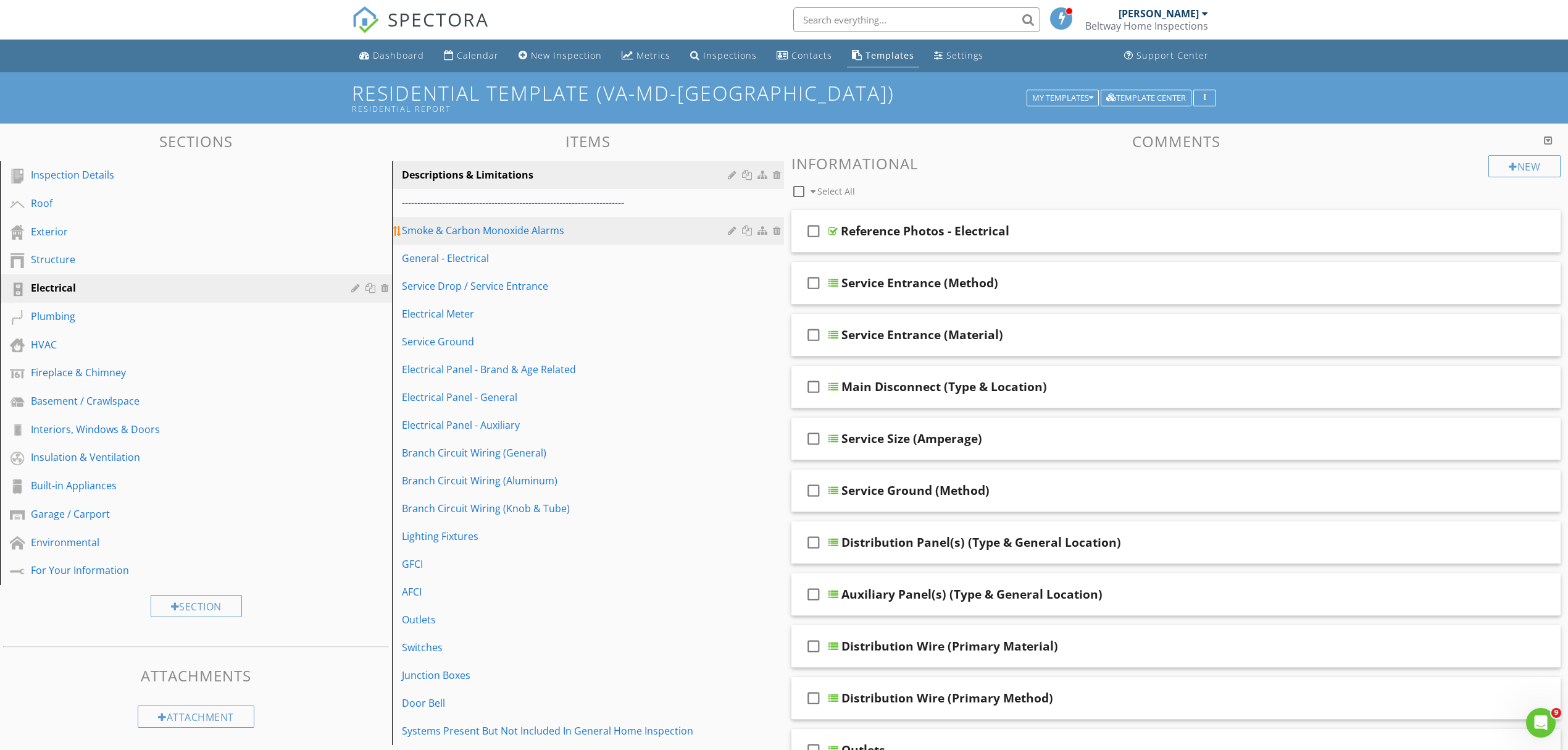
click at [608, 235] on div "Smoke & Carbon Monoxide Alarms" at bounding box center [567, 230] width 330 height 15
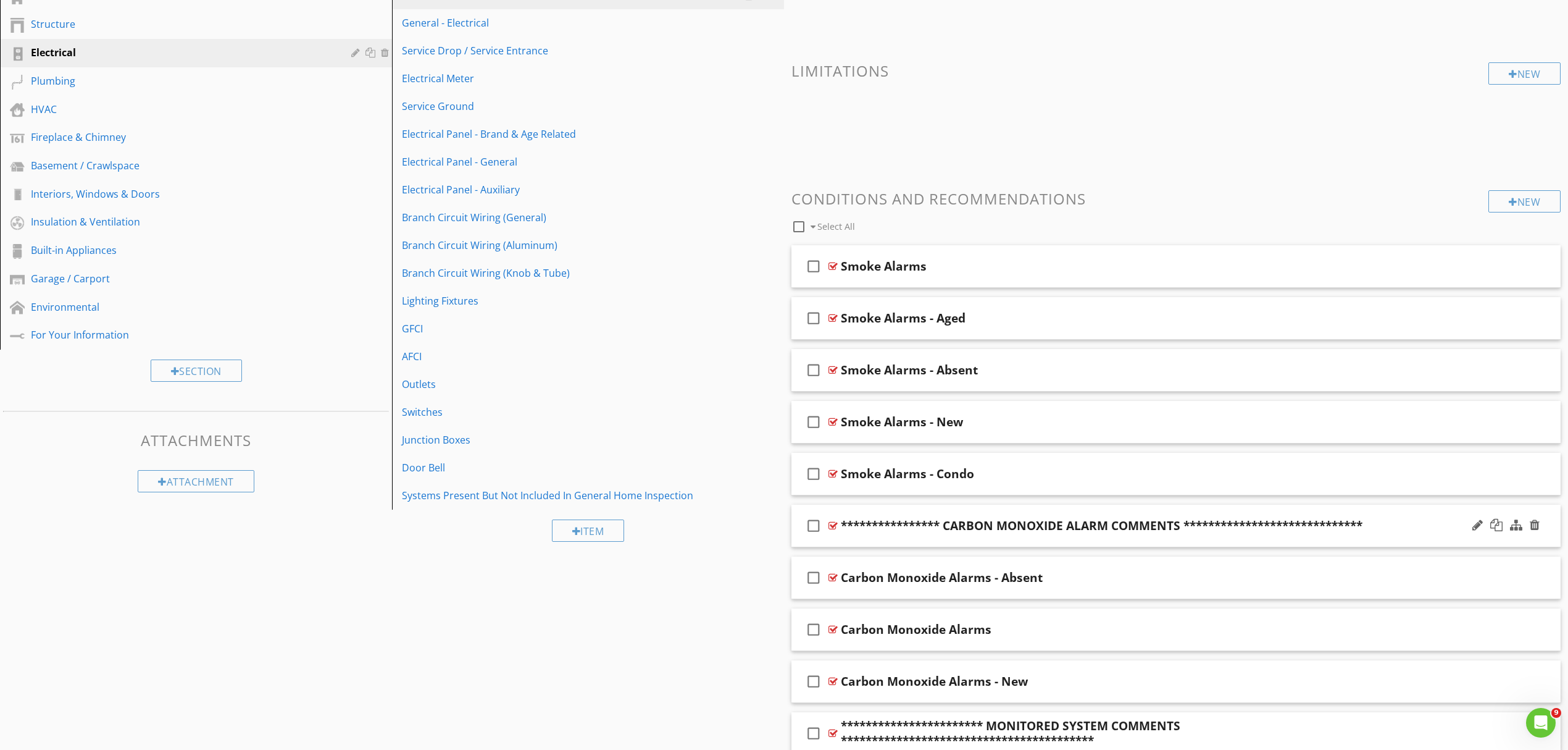
scroll to position [247, 0]
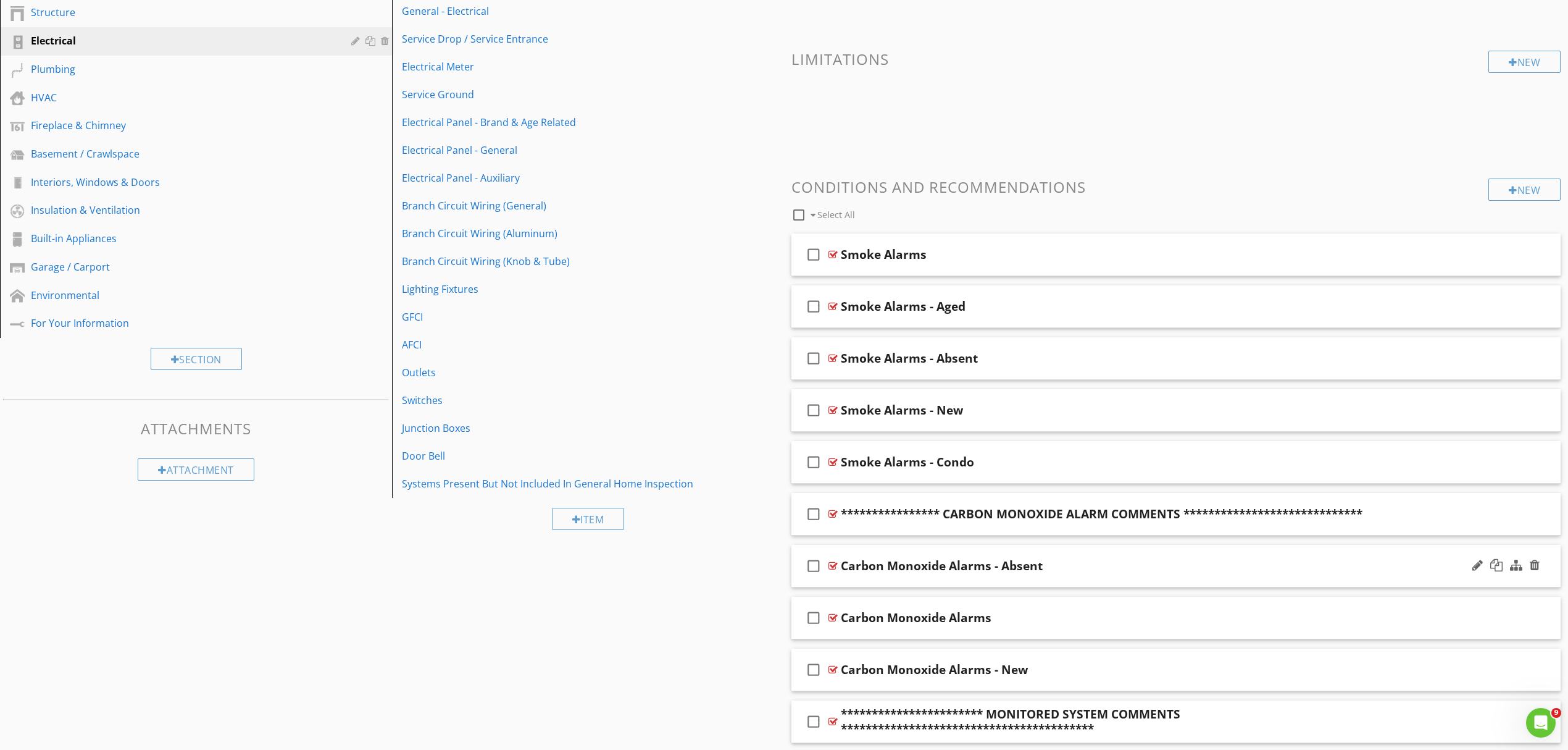
click at [1088, 576] on div "check_box_outline_blank Carbon Monoxide Alarms - Absent" at bounding box center [1176, 566] width 769 height 43
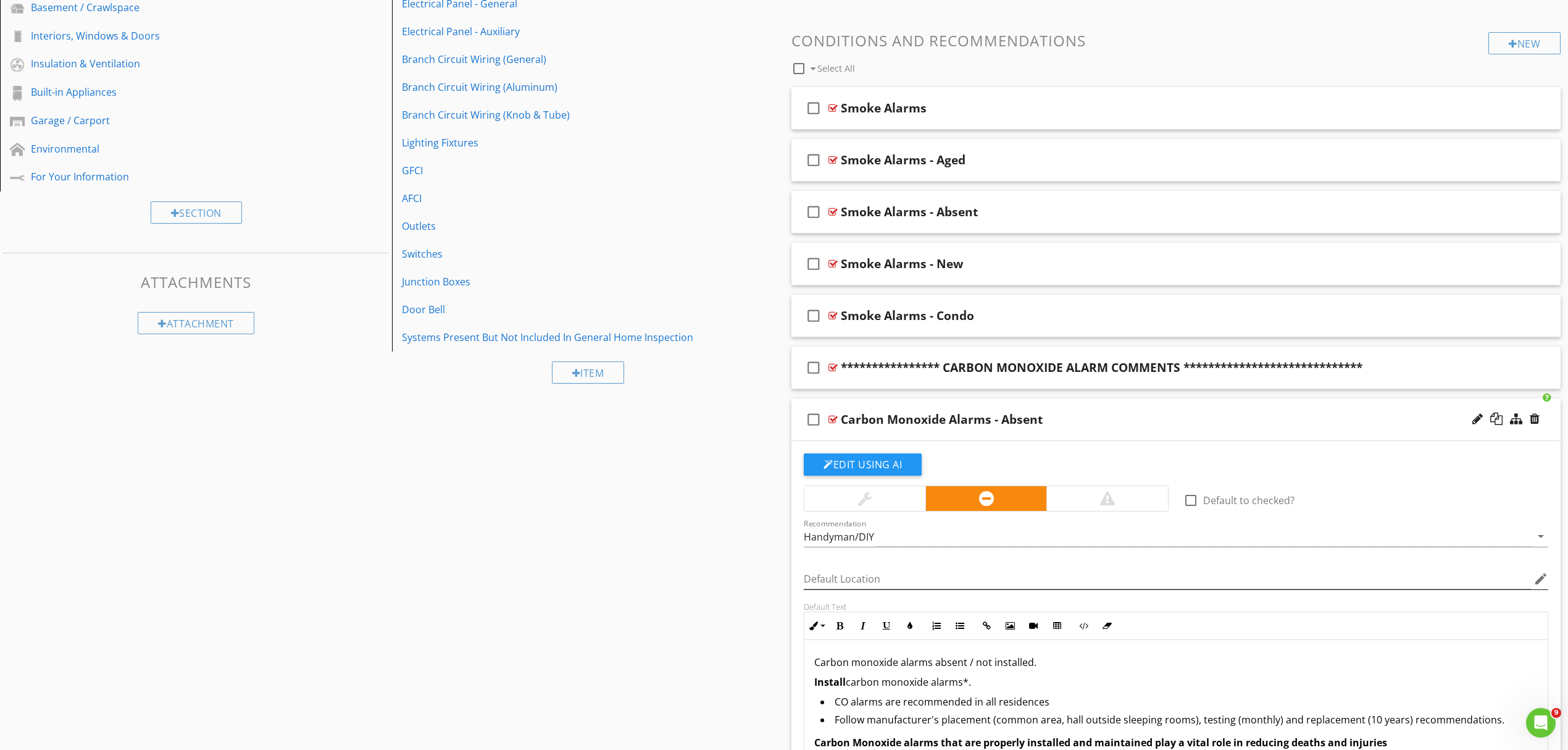
scroll to position [411, 0]
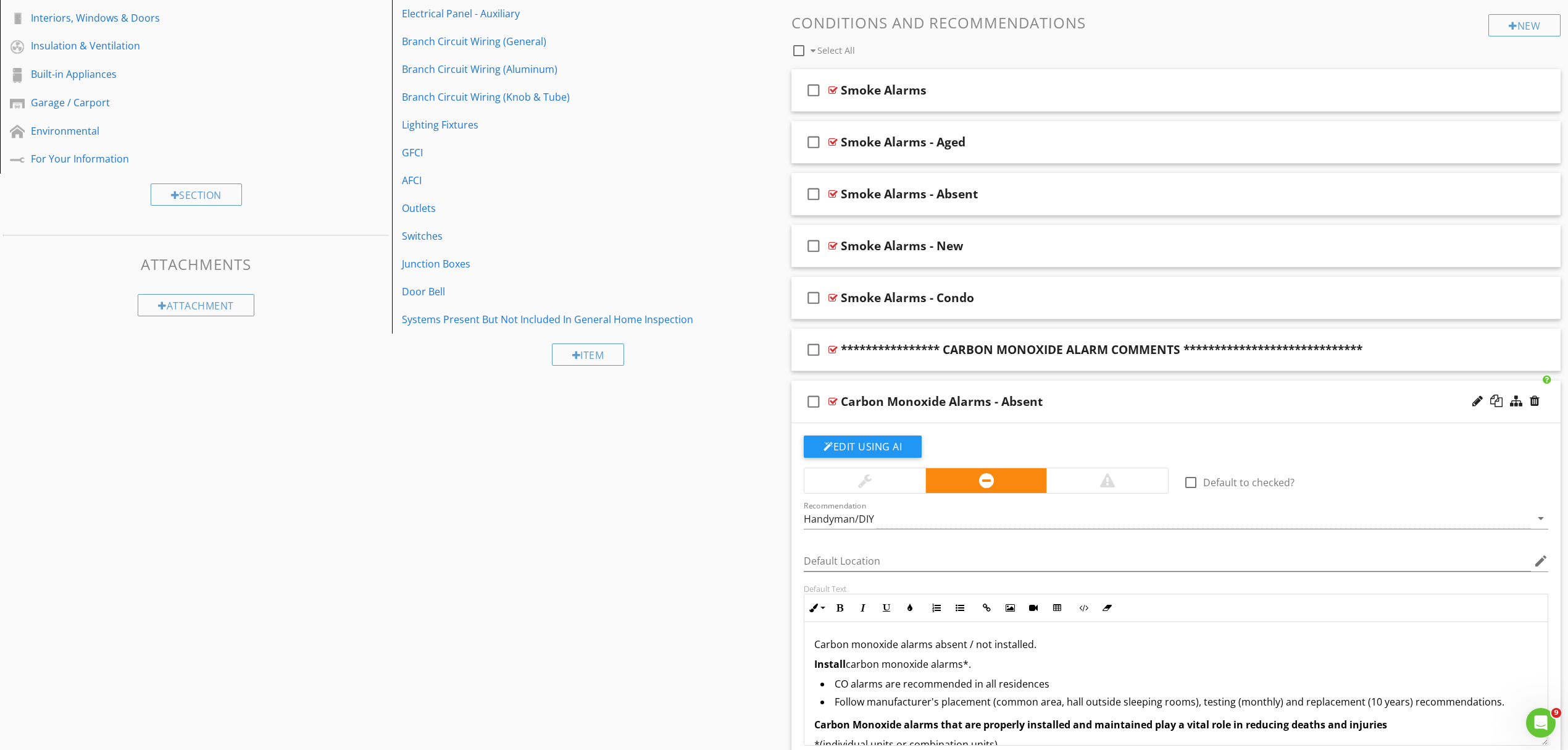
click at [880, 470] on div at bounding box center [865, 480] width 121 height 25
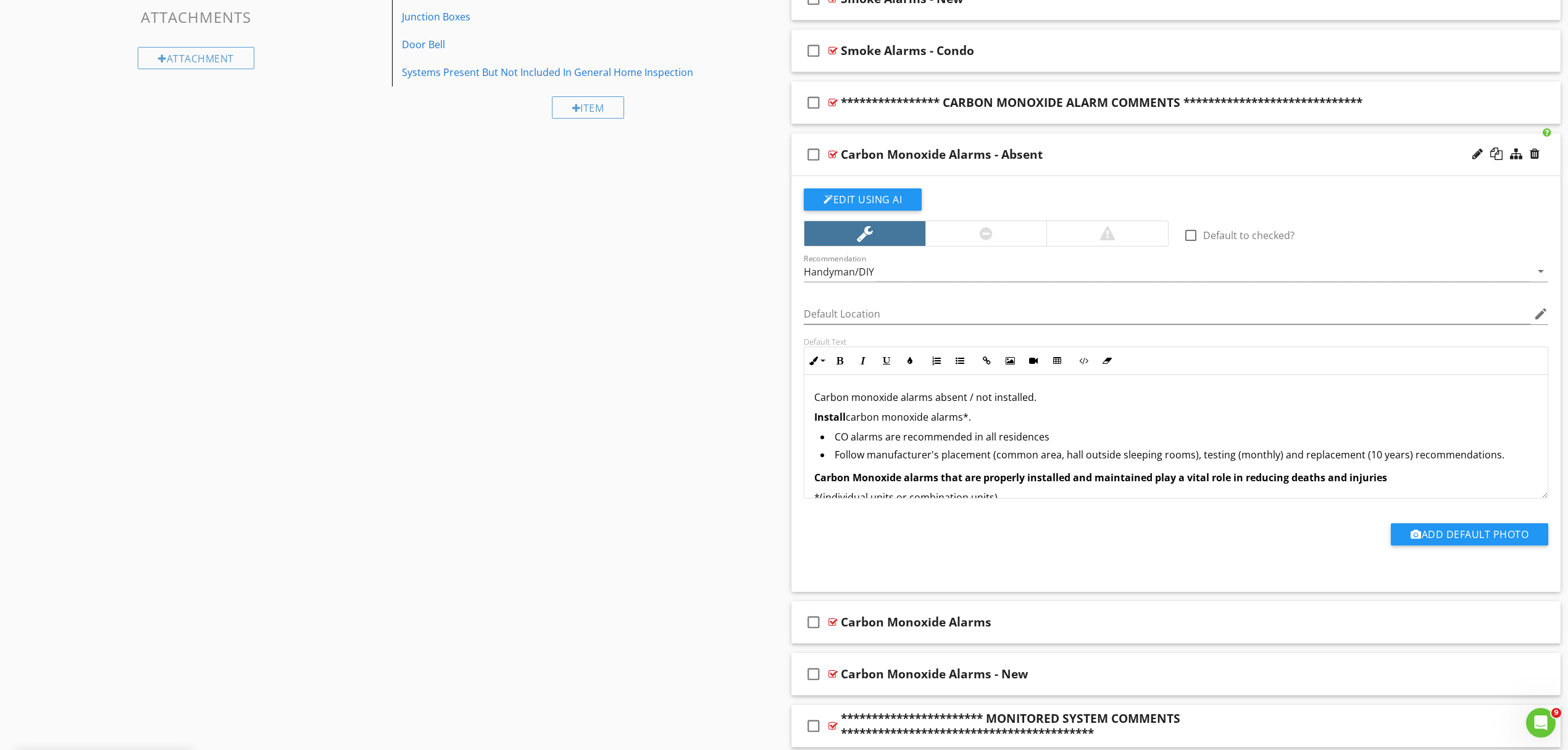
scroll to position [21, 0]
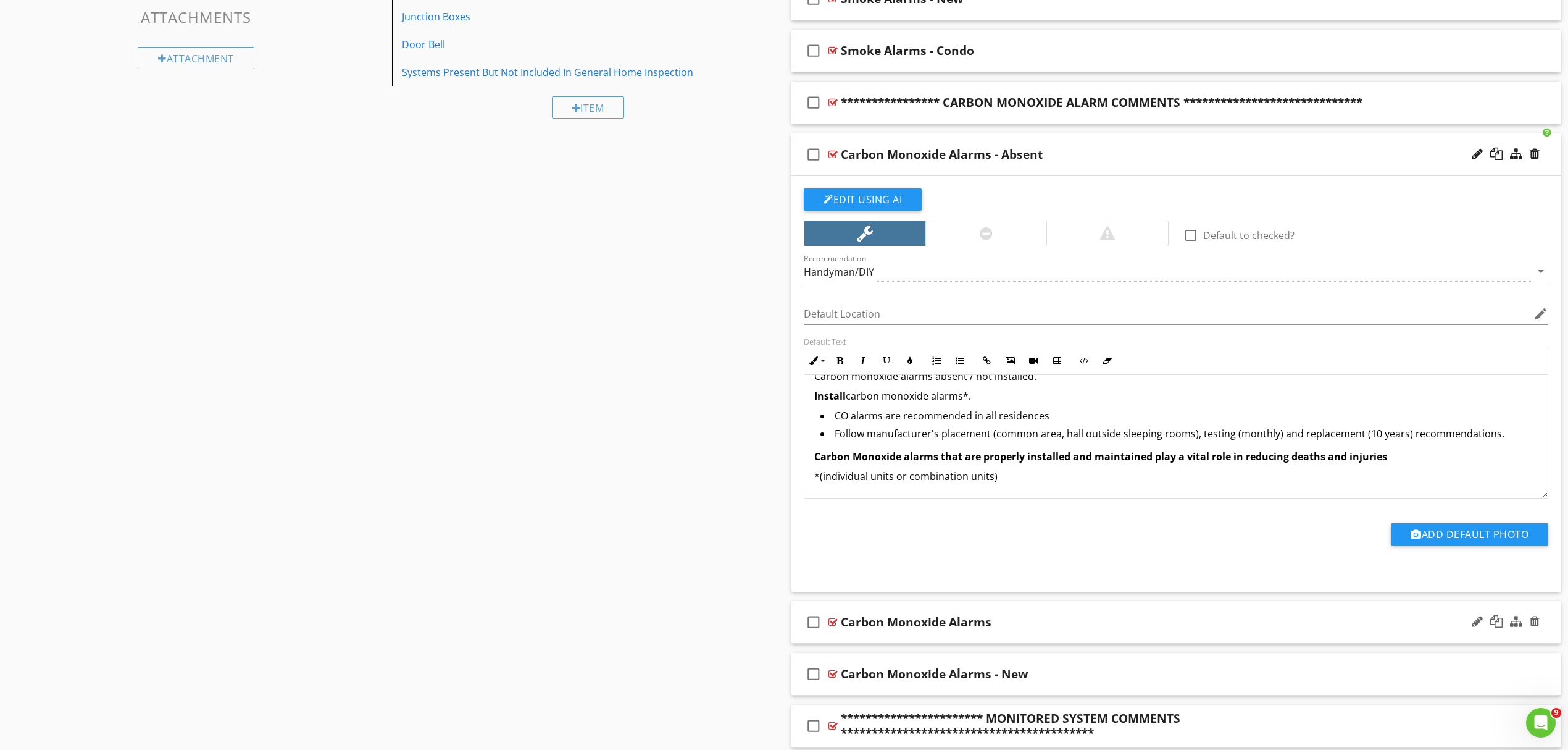
click at [1066, 629] on div "Carbon Monoxide Alarms" at bounding box center [1120, 621] width 559 height 15
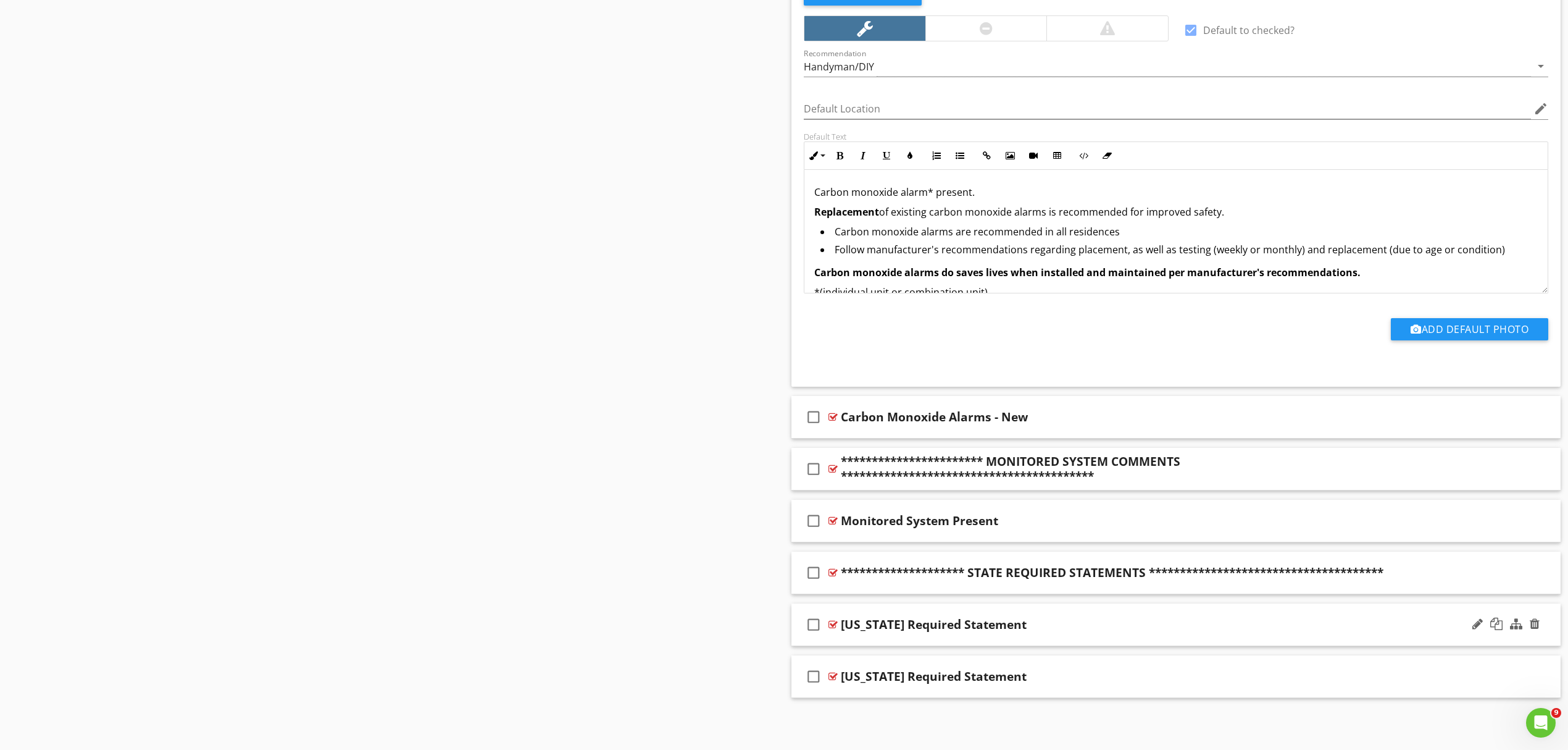
scroll to position [1336, 0]
click at [1075, 416] on div "Carbon Monoxide Alarms - New" at bounding box center [1120, 416] width 559 height 15
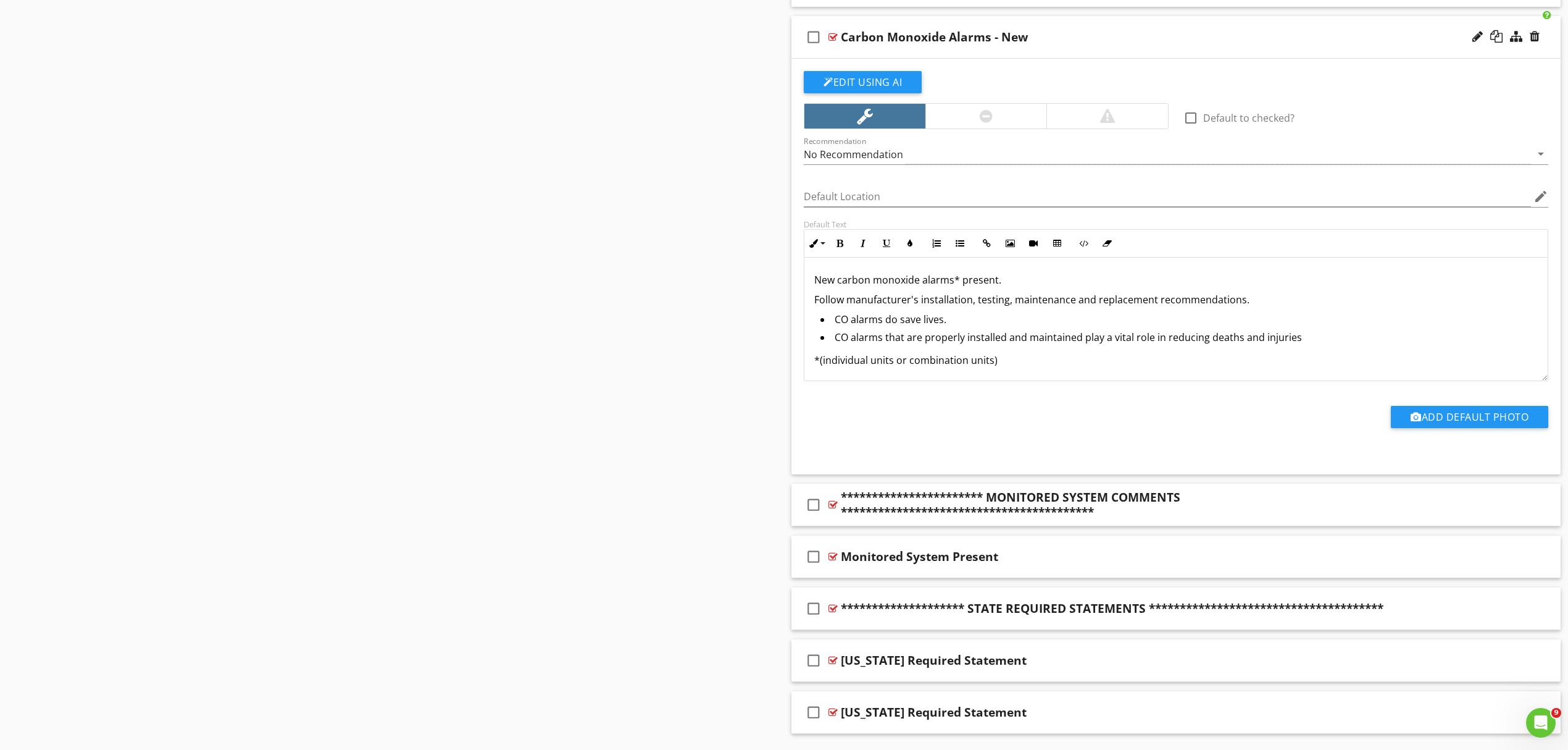
scroll to position [1753, 0]
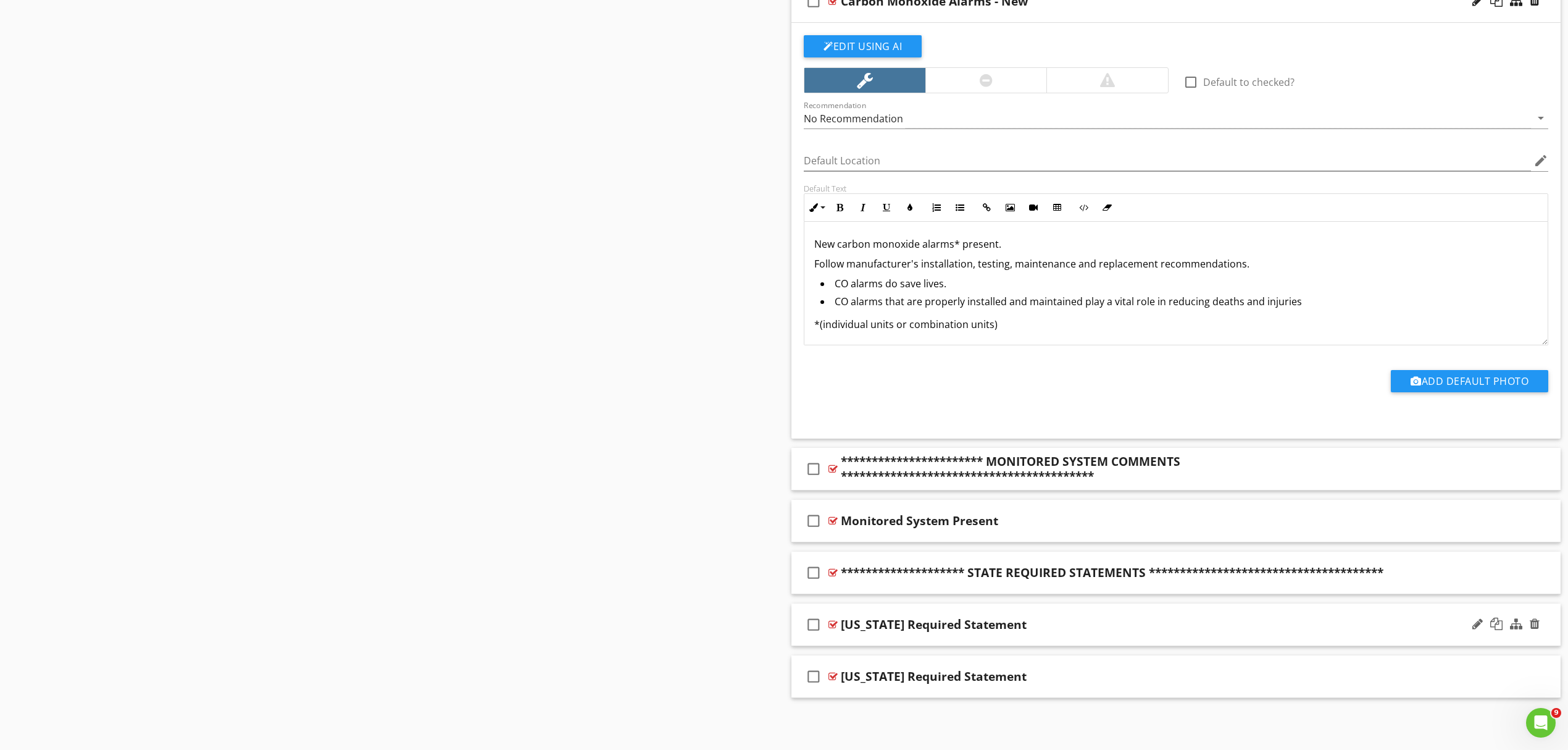
click at [1085, 621] on div "[US_STATE] Required Statement" at bounding box center [1120, 624] width 559 height 15
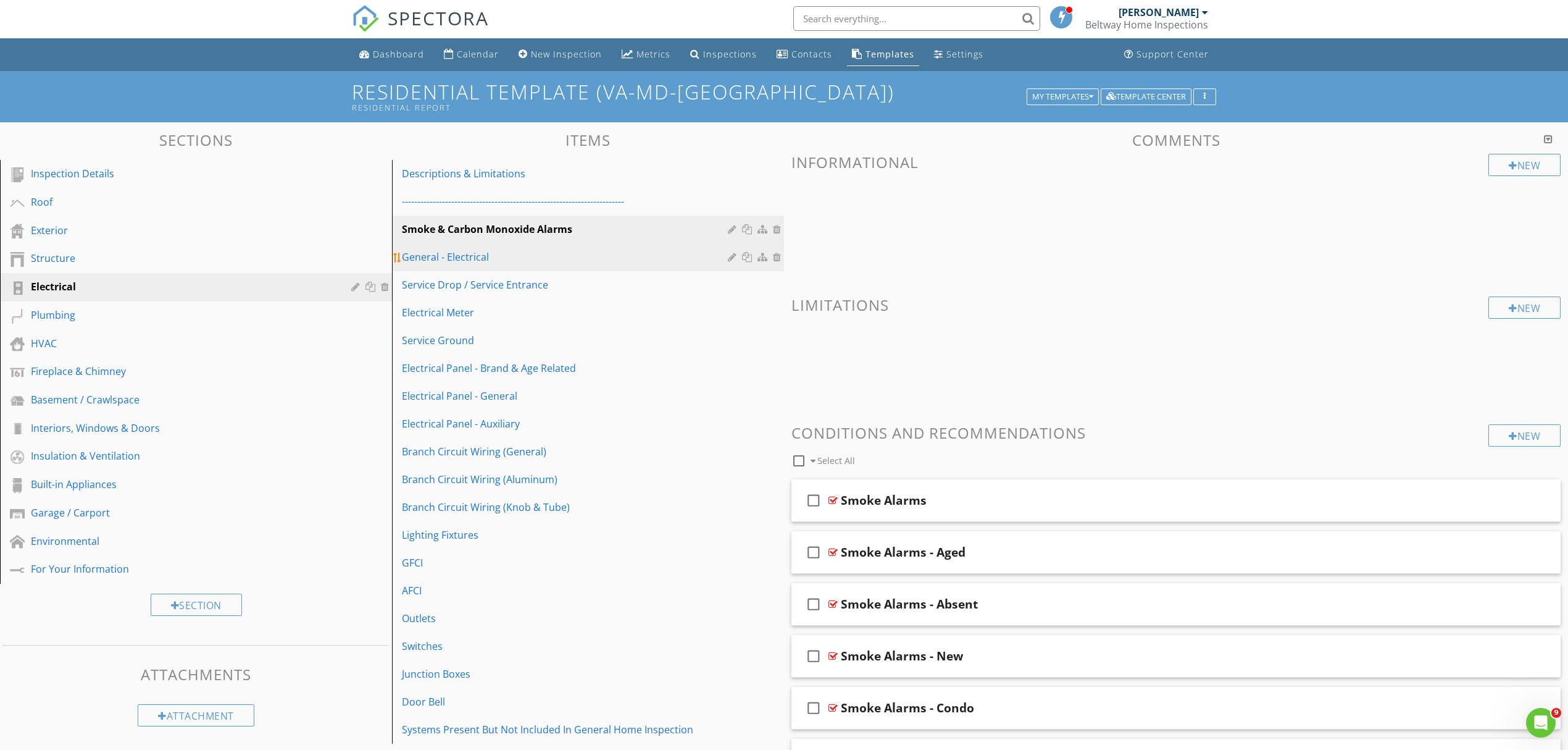
scroll to position [0, 0]
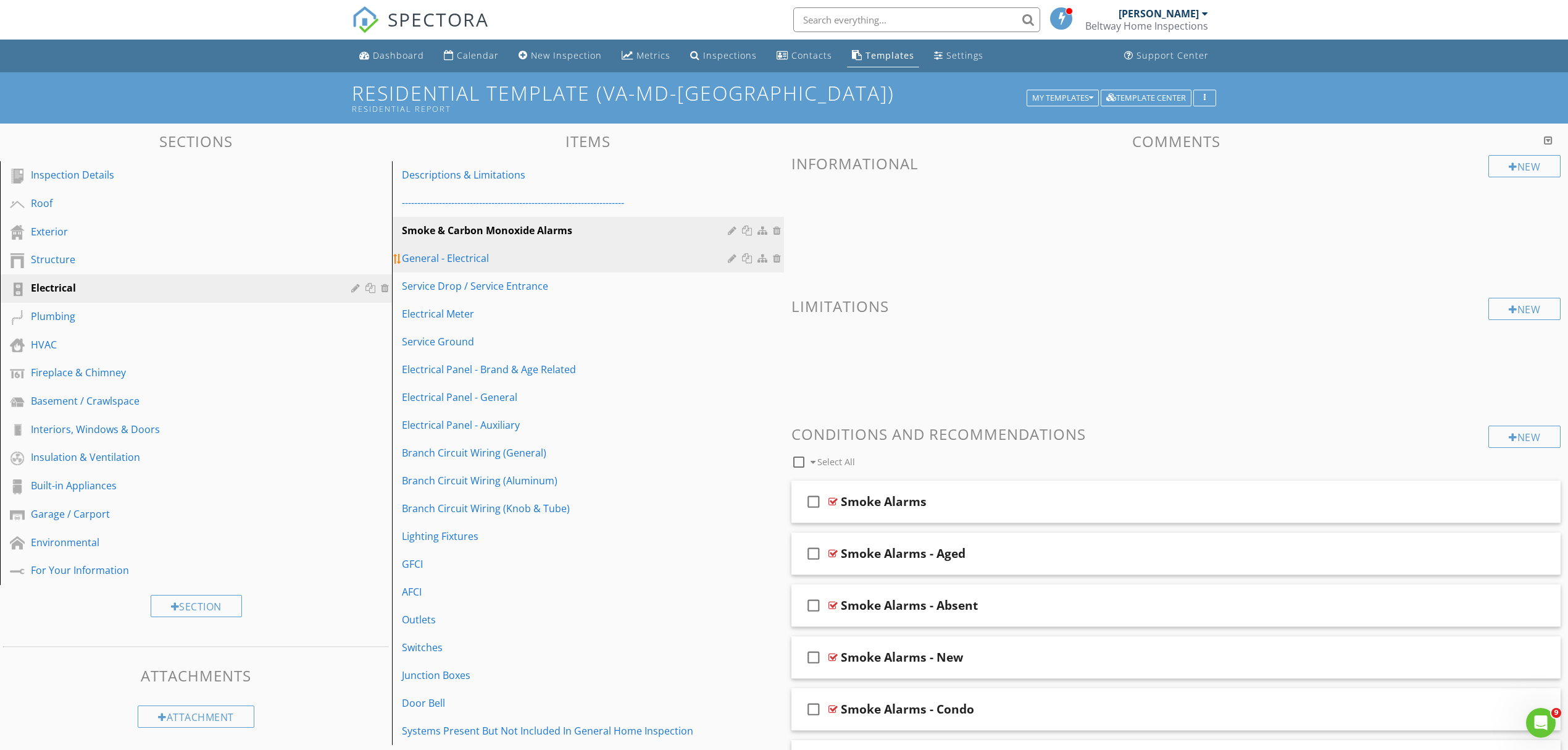
click at [451, 261] on div "General - Electrical" at bounding box center [567, 258] width 330 height 15
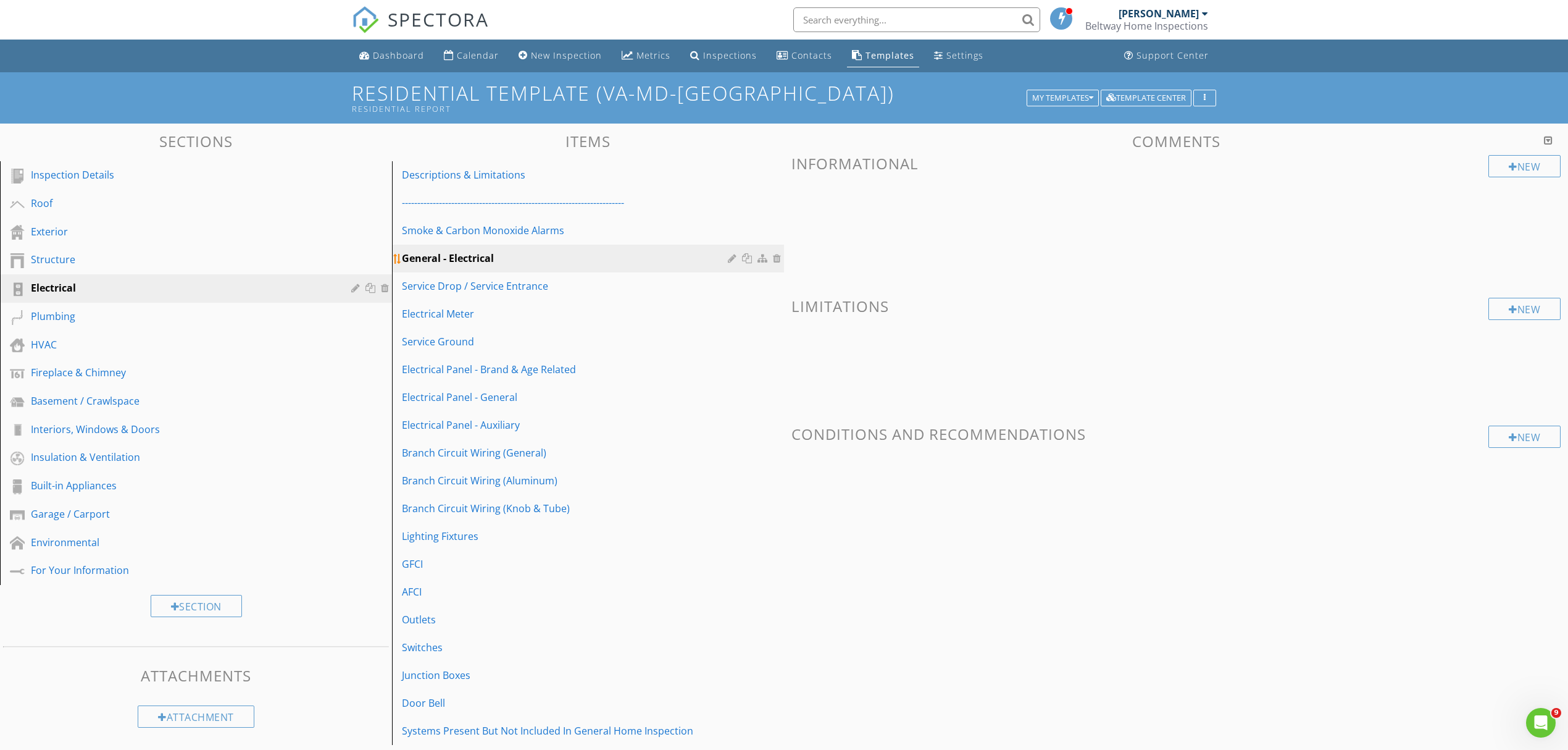
click at [775, 257] on div at bounding box center [779, 259] width 11 height 10
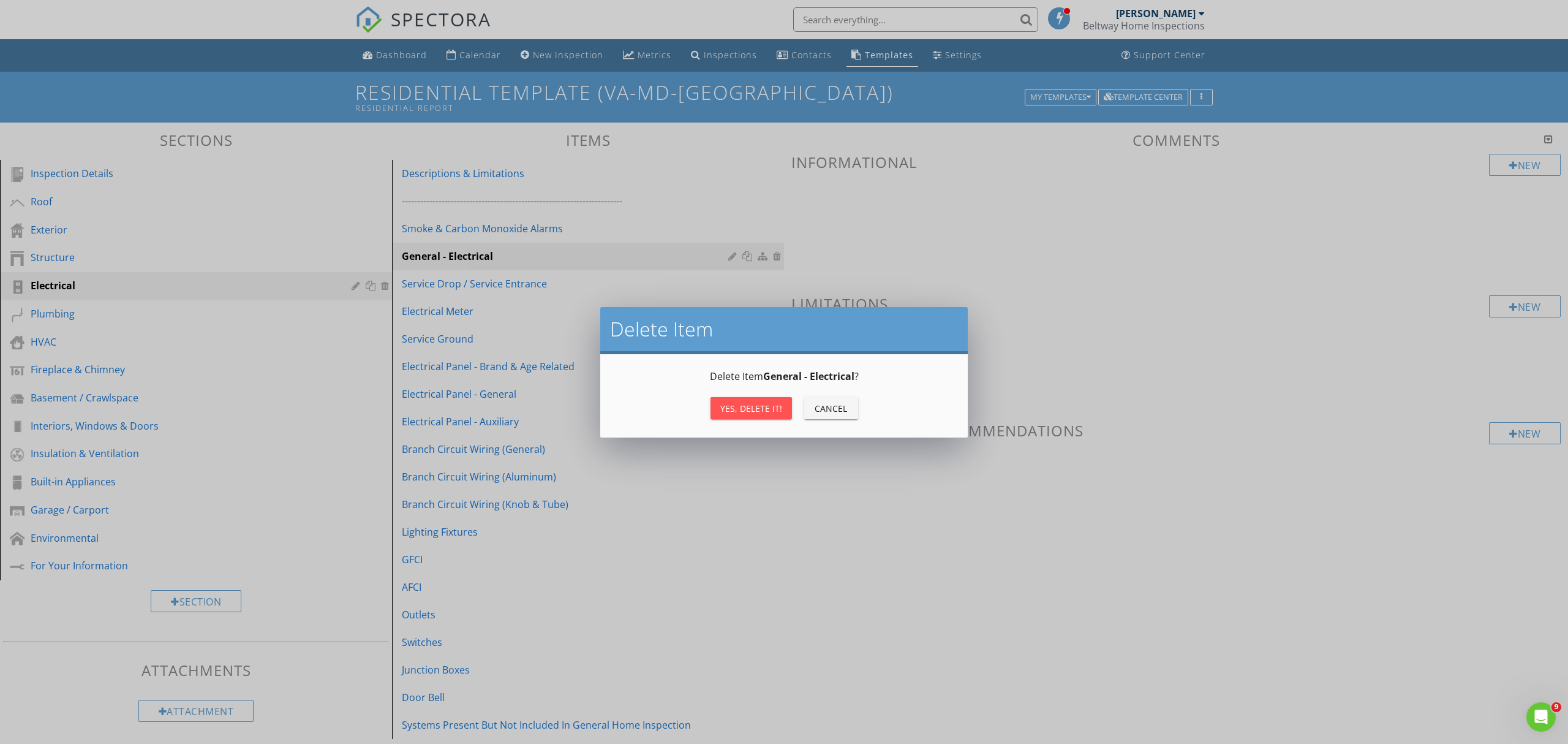
click at [760, 405] on div "Yes, Delete it!" at bounding box center [751, 408] width 62 height 13
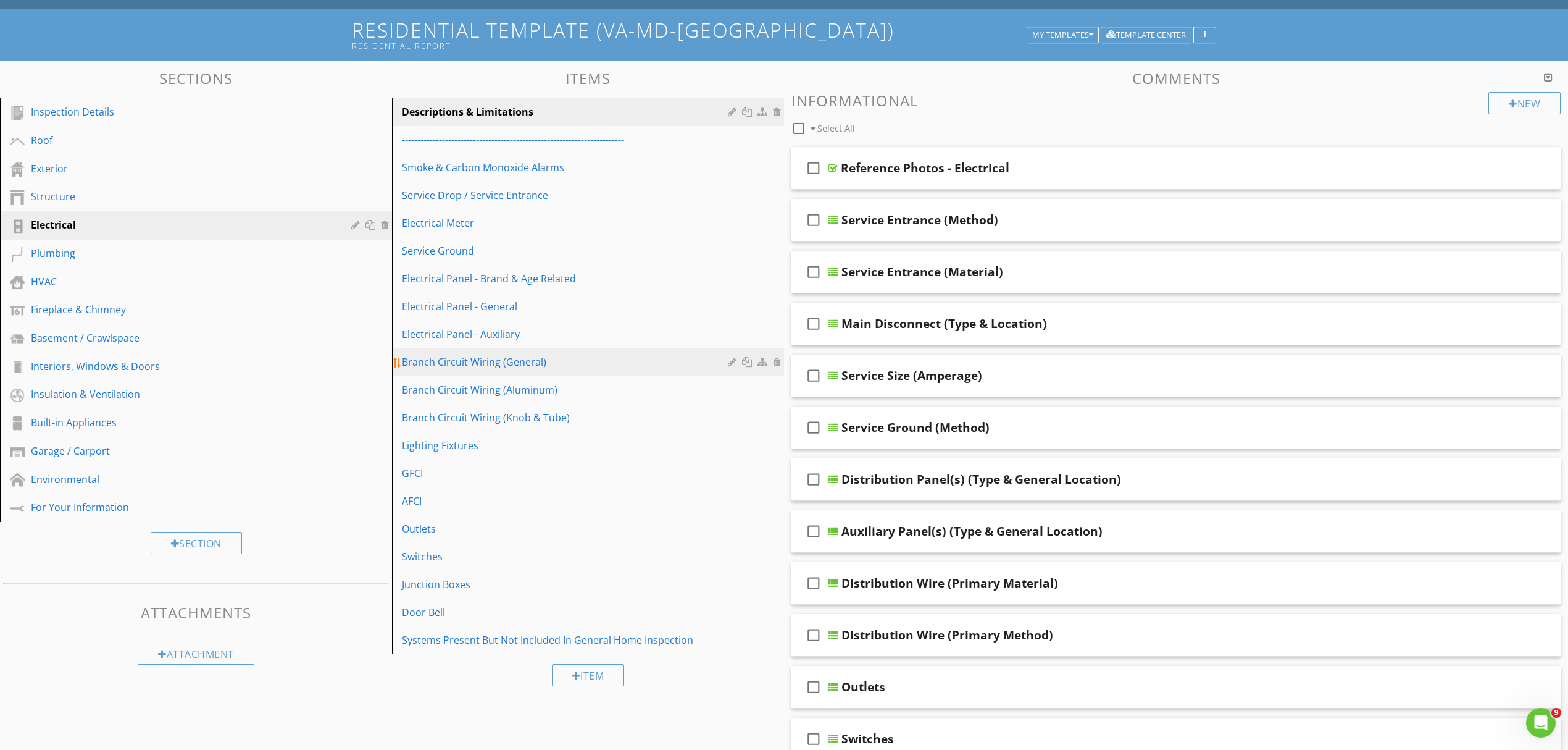
scroll to position [82, 0]
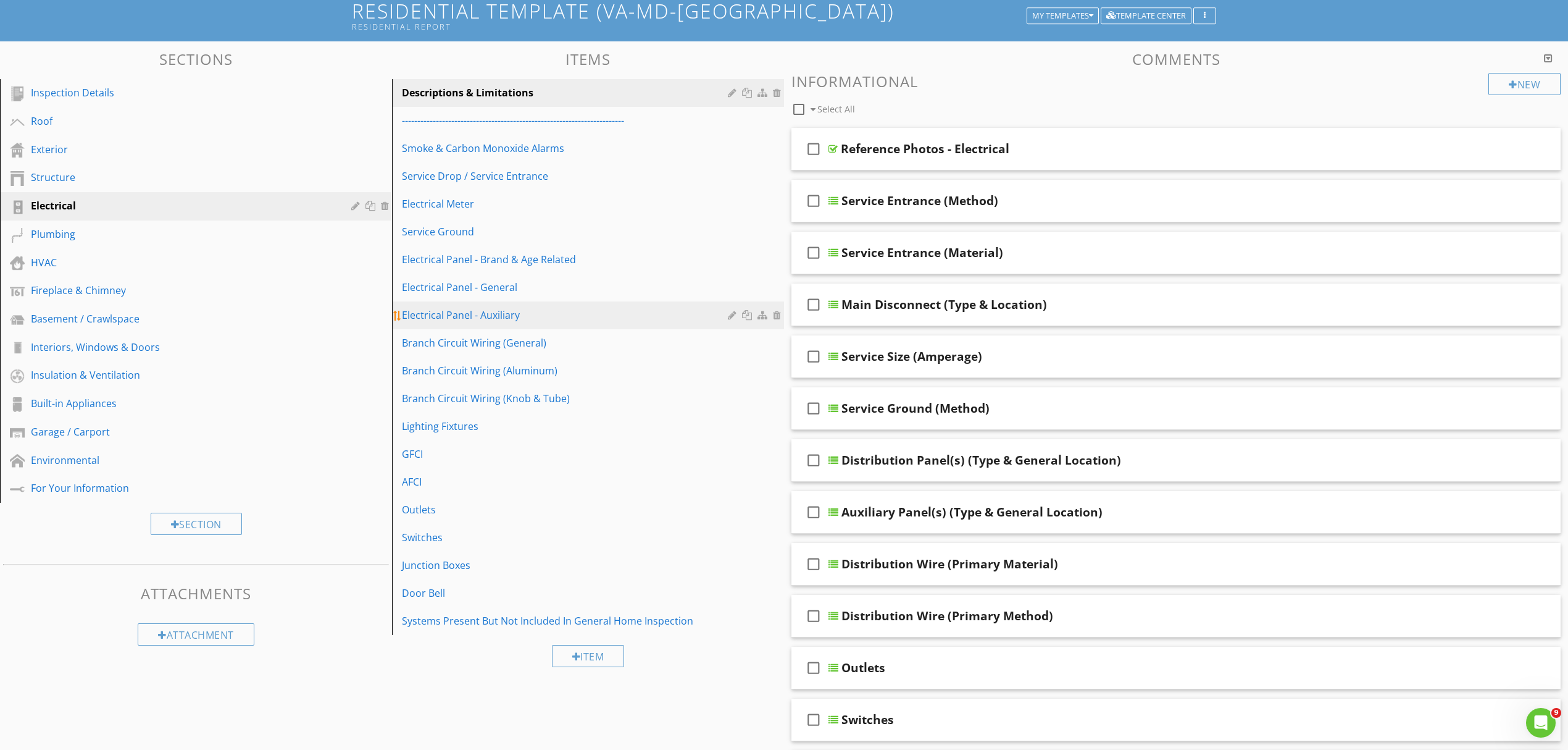
click at [731, 317] on div at bounding box center [734, 315] width 11 height 10
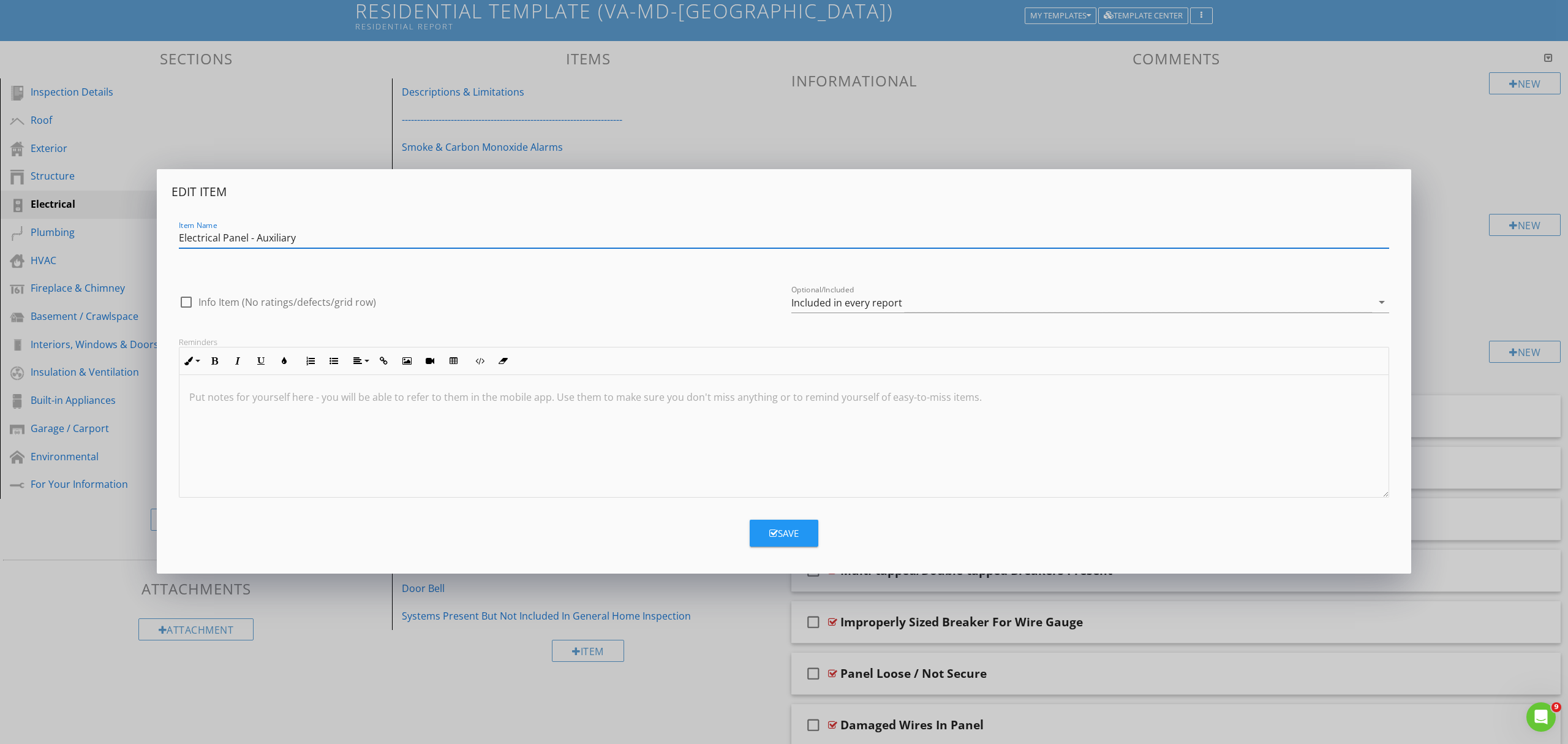
click at [256, 238] on input "Electrical Panel - Auxiliary" at bounding box center [784, 238] width 1210 height 21
click at [292, 236] on input "Electrical Panel (Auxiliary" at bounding box center [784, 238] width 1210 height 21
type input "Electrical Panel (Auxiliary)"
click at [797, 532] on button "Save" at bounding box center [783, 533] width 69 height 27
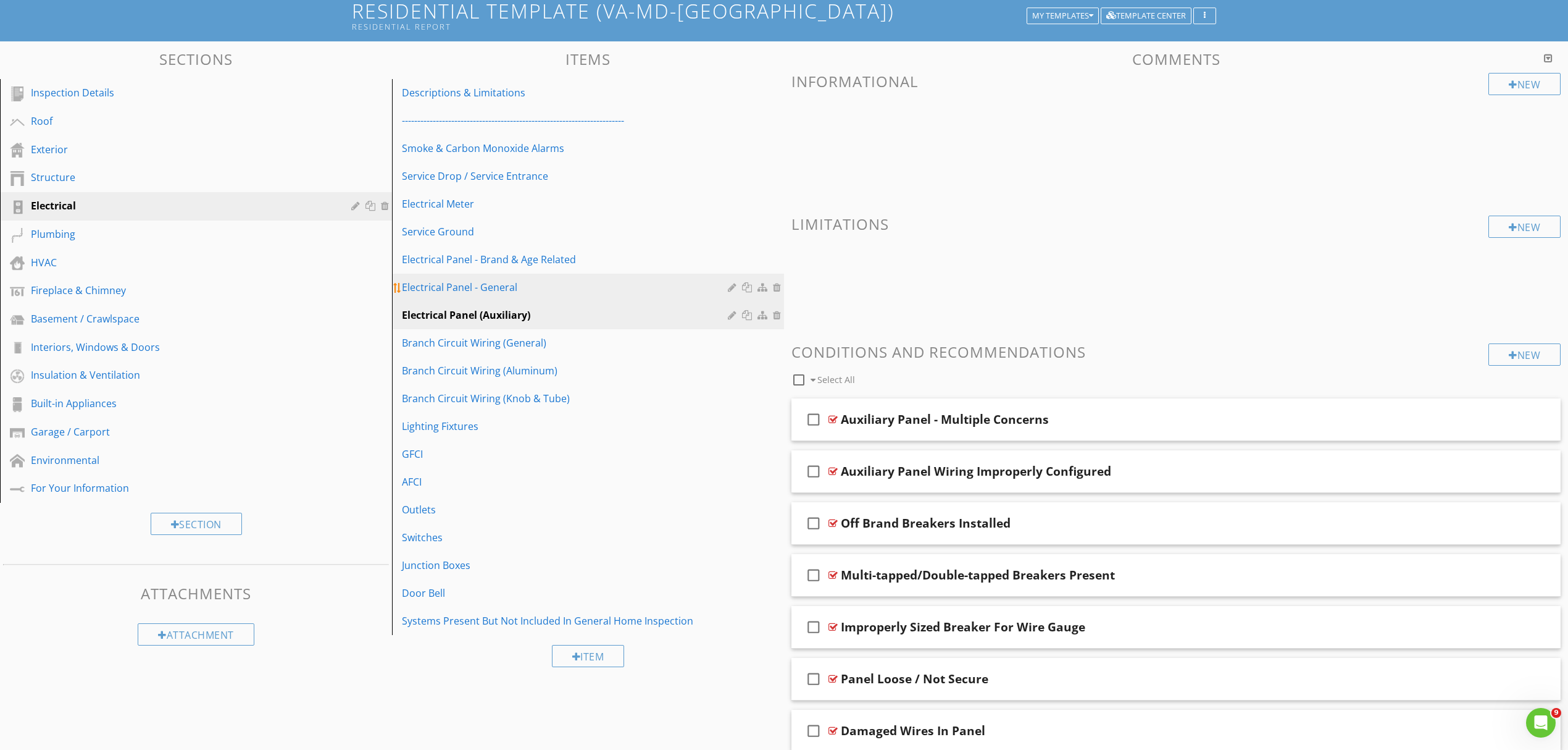
click at [728, 290] on div at bounding box center [734, 287] width 11 height 10
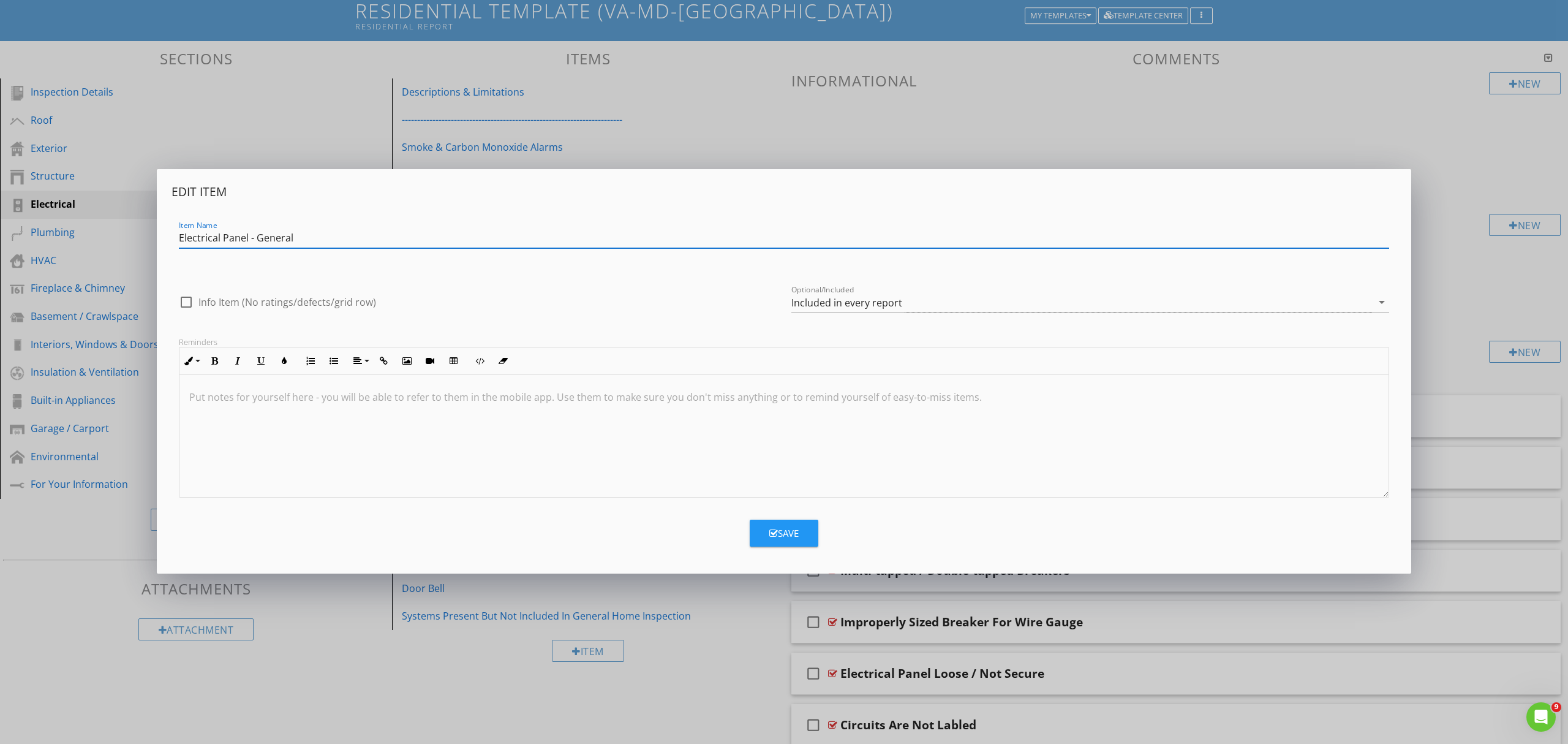
click at [256, 237] on input "Electrical Panel - General" at bounding box center [784, 238] width 1210 height 21
click at [295, 240] on input "Electrical Panel (General" at bounding box center [784, 238] width 1210 height 21
type input "Electrical Panel (General)"
click at [792, 542] on button "Save" at bounding box center [783, 533] width 69 height 27
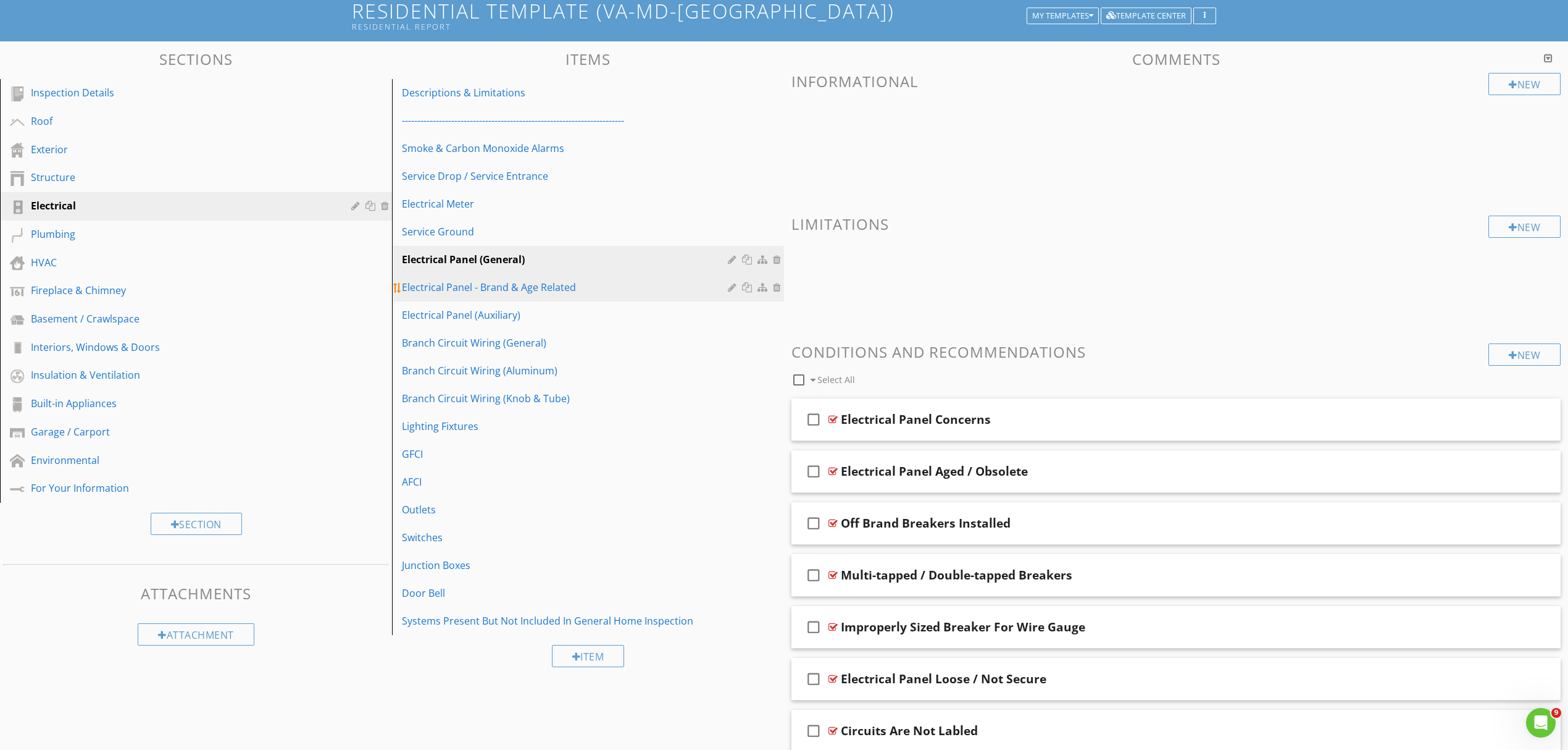
click at [600, 292] on div "Electrical Panel - Brand & Age Related" at bounding box center [567, 287] width 330 height 15
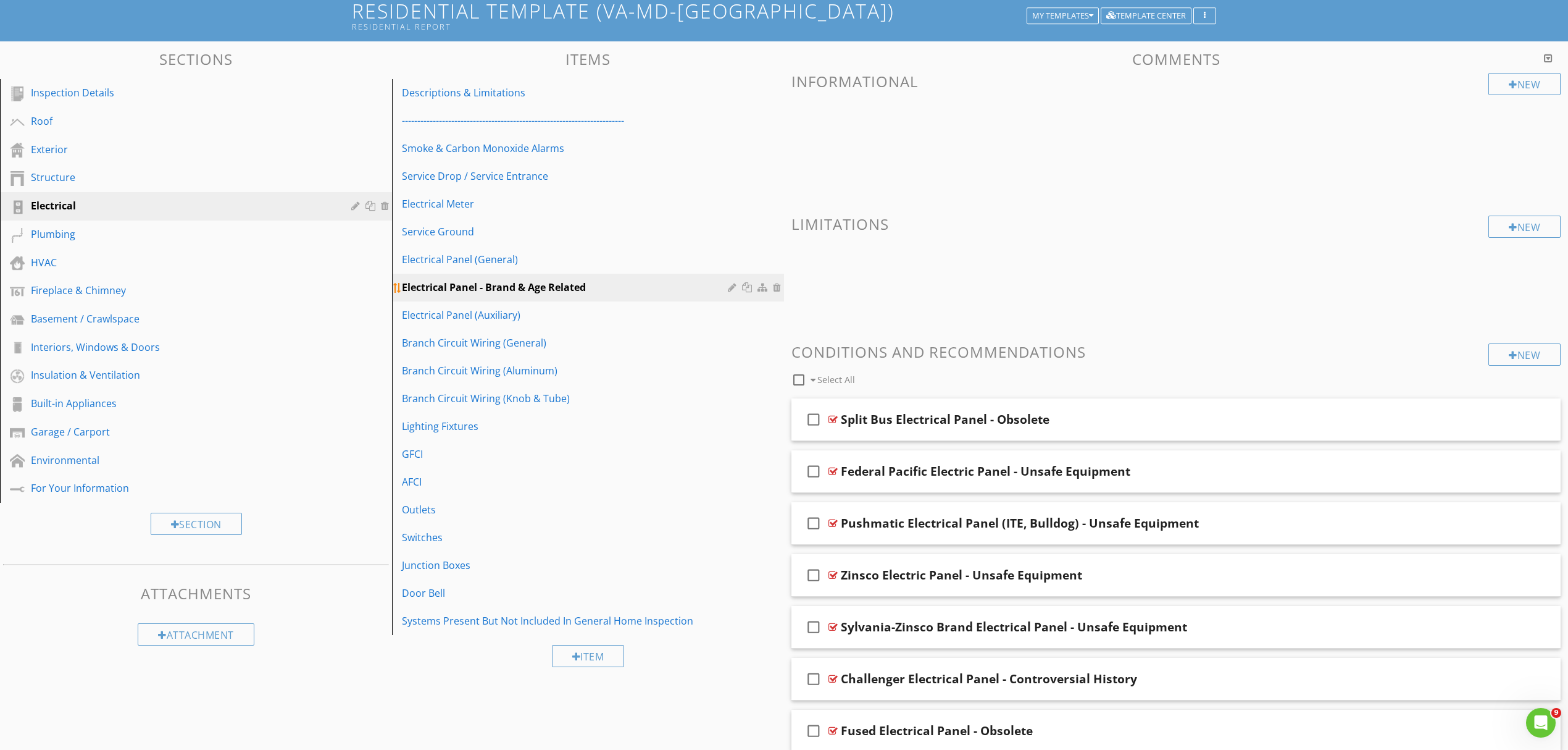
click at [728, 290] on div at bounding box center [734, 287] width 11 height 10
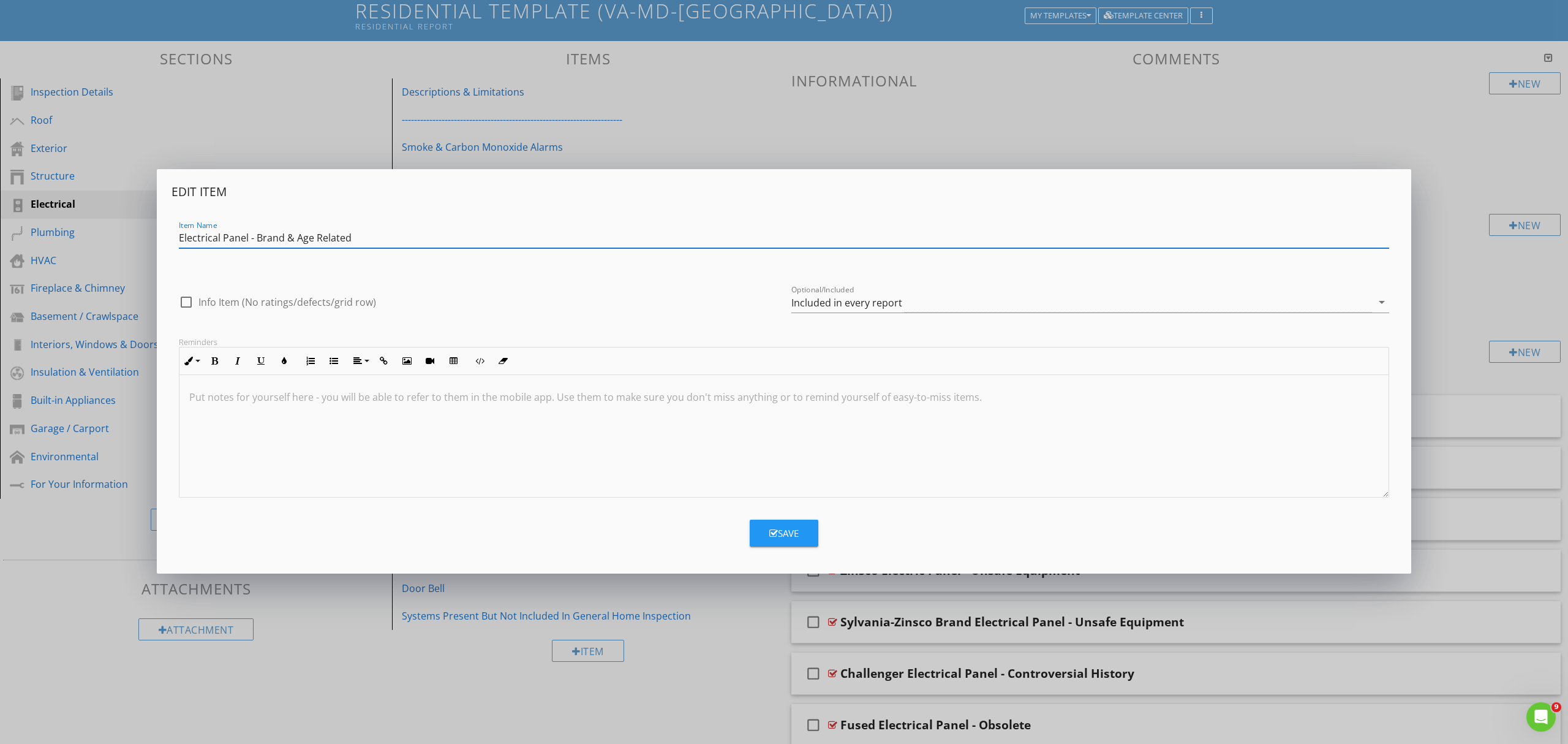
click at [256, 237] on input "Electrical Panel - Brand & Age Related" at bounding box center [784, 238] width 1210 height 21
click at [364, 240] on input "Electrical Panel (Brand & Age Related" at bounding box center [784, 238] width 1210 height 21
type input "Electrical Panel (Brand & Age Related)"
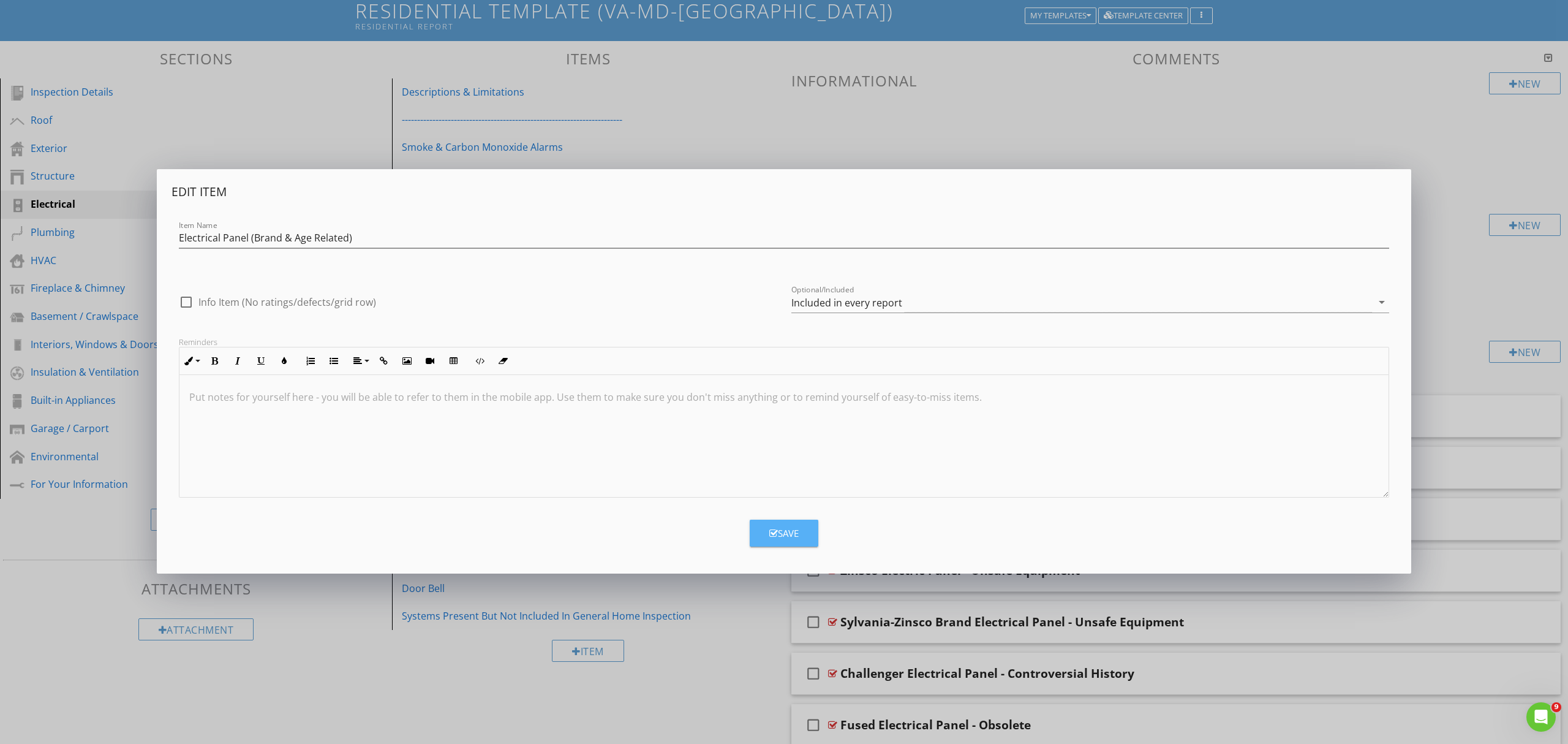
click at [791, 532] on div "Save" at bounding box center [784, 534] width 30 height 14
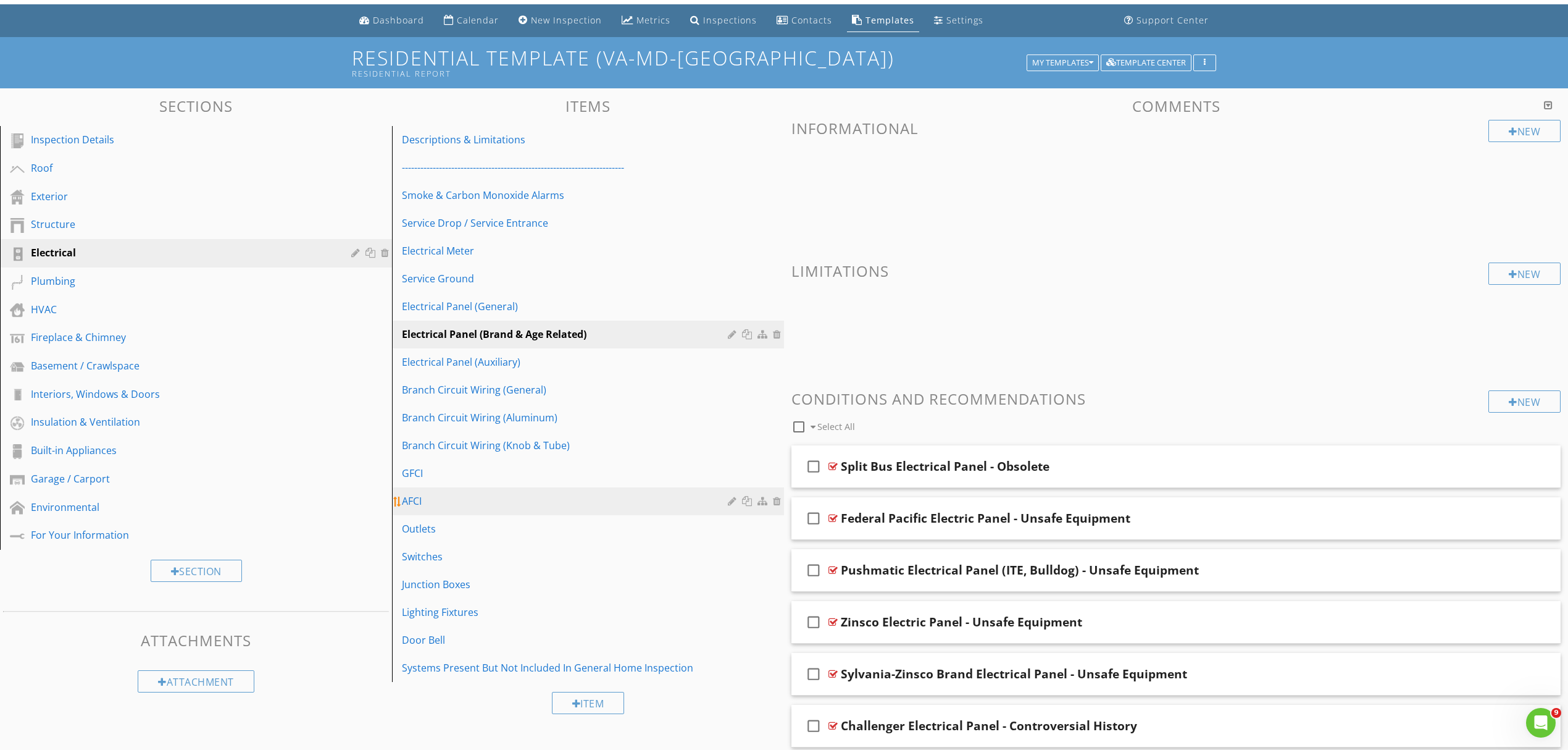
scroll to position [0, 0]
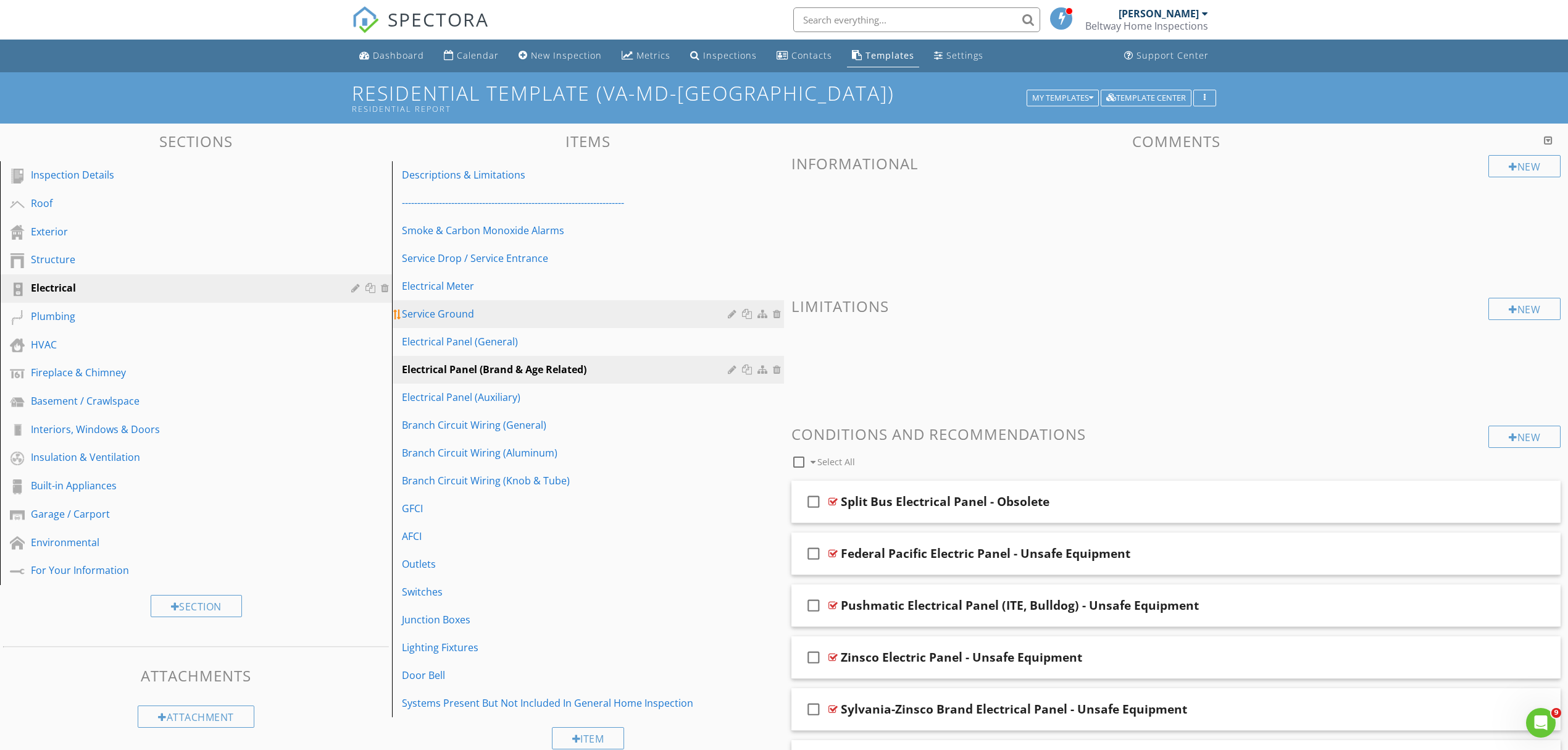
click at [513, 314] on div "Service Ground" at bounding box center [567, 314] width 330 height 15
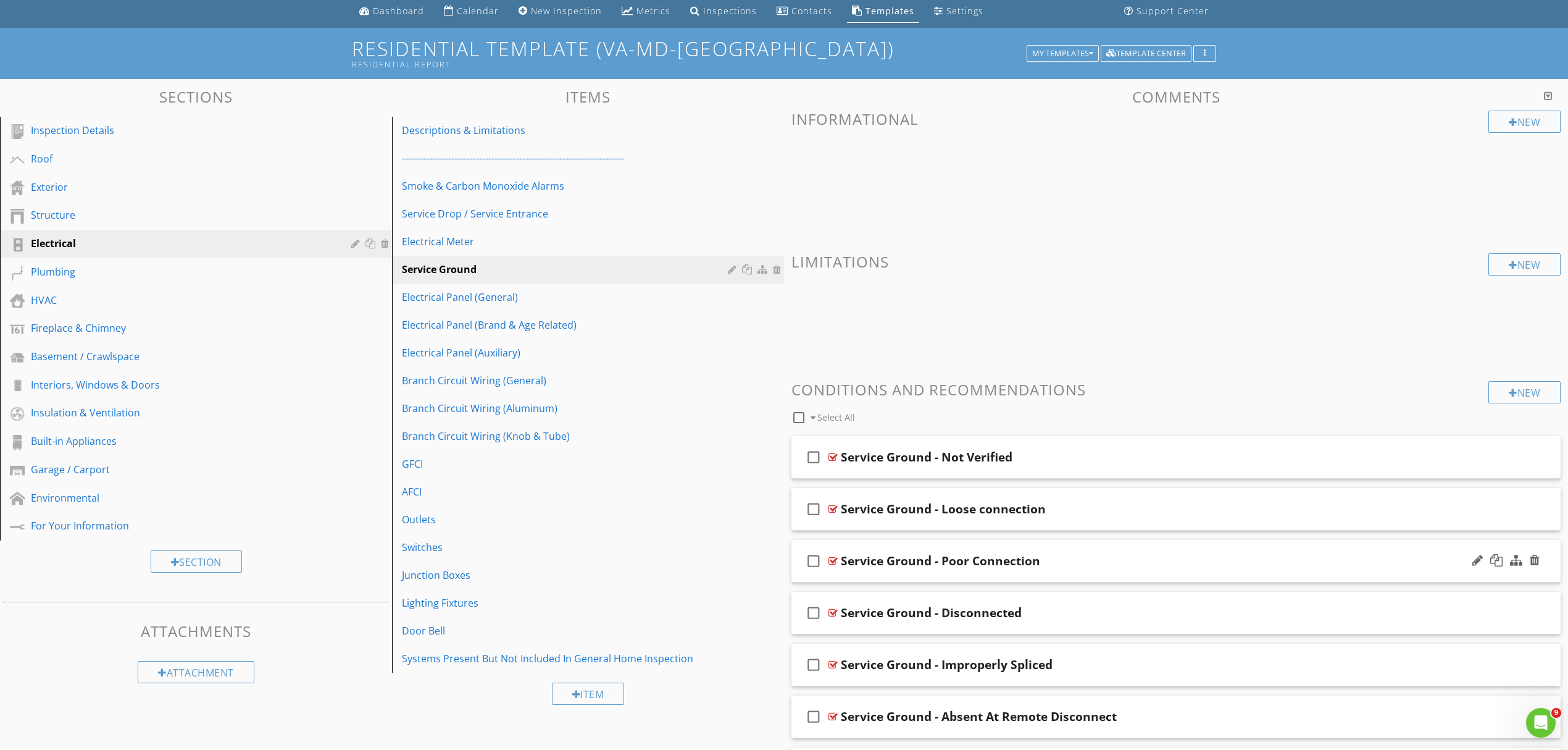
scroll to position [82, 0]
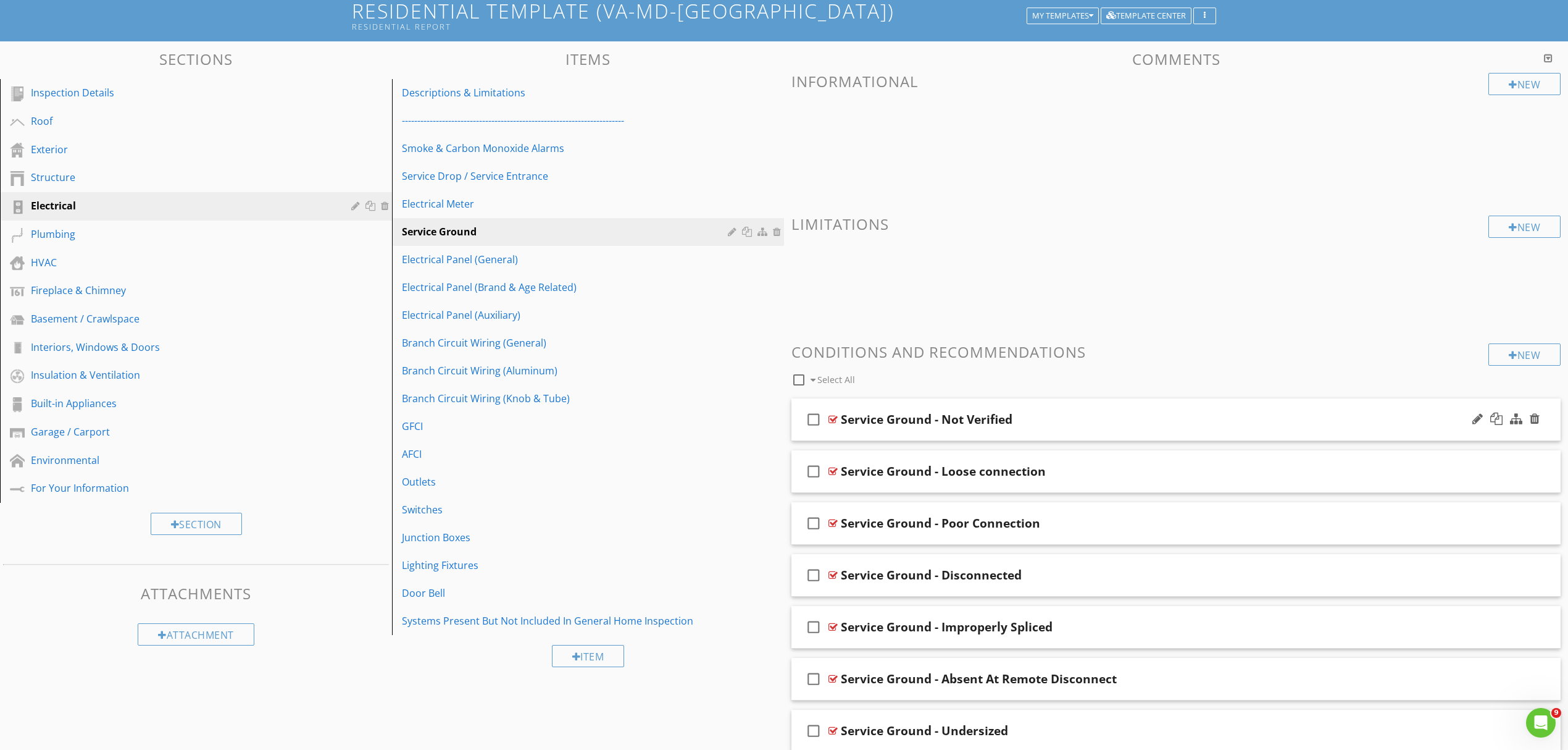
click at [1190, 428] on div "check_box_outline_blank Service Ground - Not Verified" at bounding box center [1176, 420] width 769 height 43
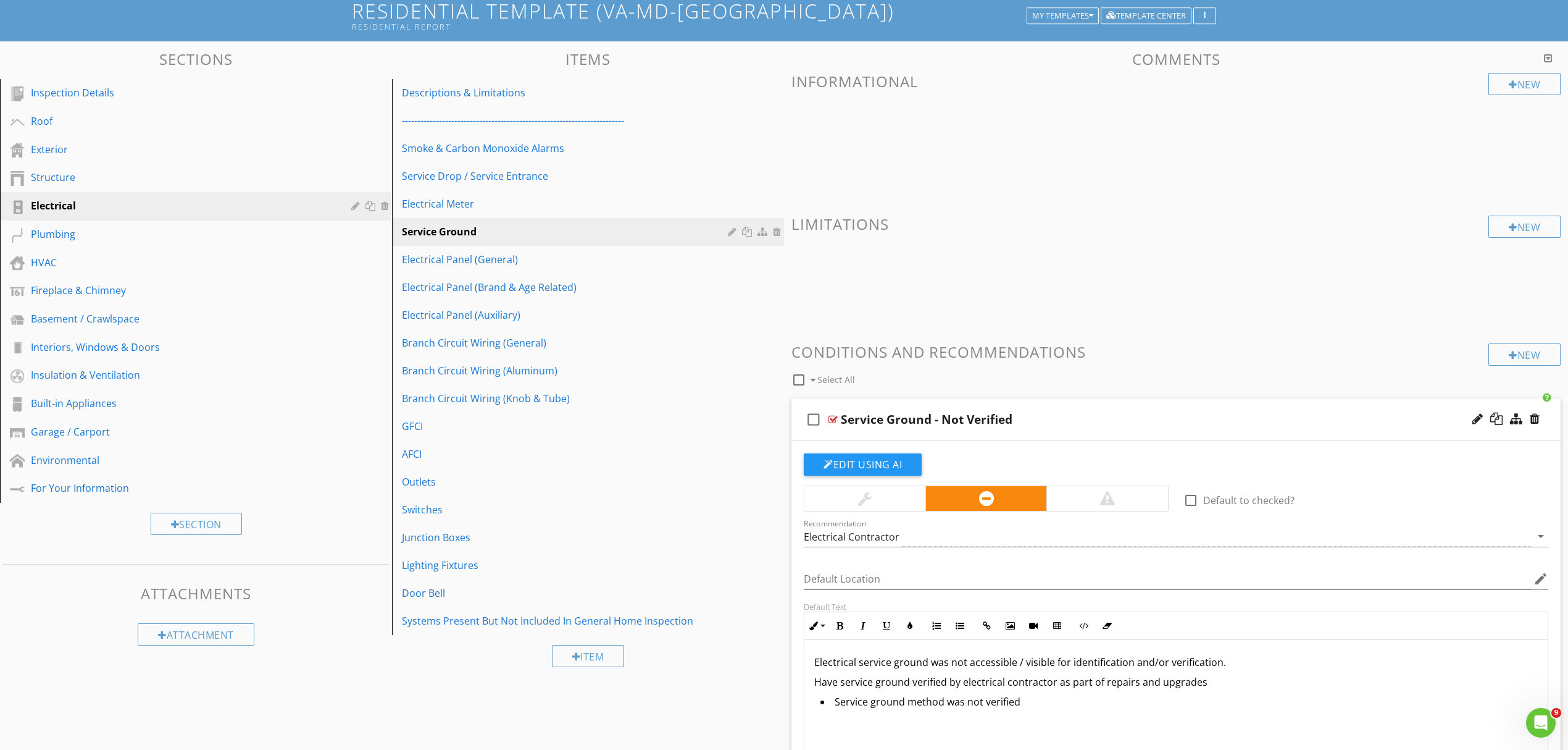
click at [1240, 683] on p "Have service ground verified by electrical contractor as part of repairs and up…" at bounding box center [1176, 681] width 723 height 15
drag, startPoint x: 1315, startPoint y: 686, endPoint x: 1379, endPoint y: 686, distance: 64.0
click at [1379, 685] on p "Have service ground verified by electrical contractor as part of repairs and up…" at bounding box center [1176, 681] width 723 height 15
drag, startPoint x: 962, startPoint y: 704, endPoint x: 946, endPoint y: 704, distance: 16.0
click at [946, 704] on li "Service ground method was not verified" at bounding box center [1179, 703] width 718 height 18
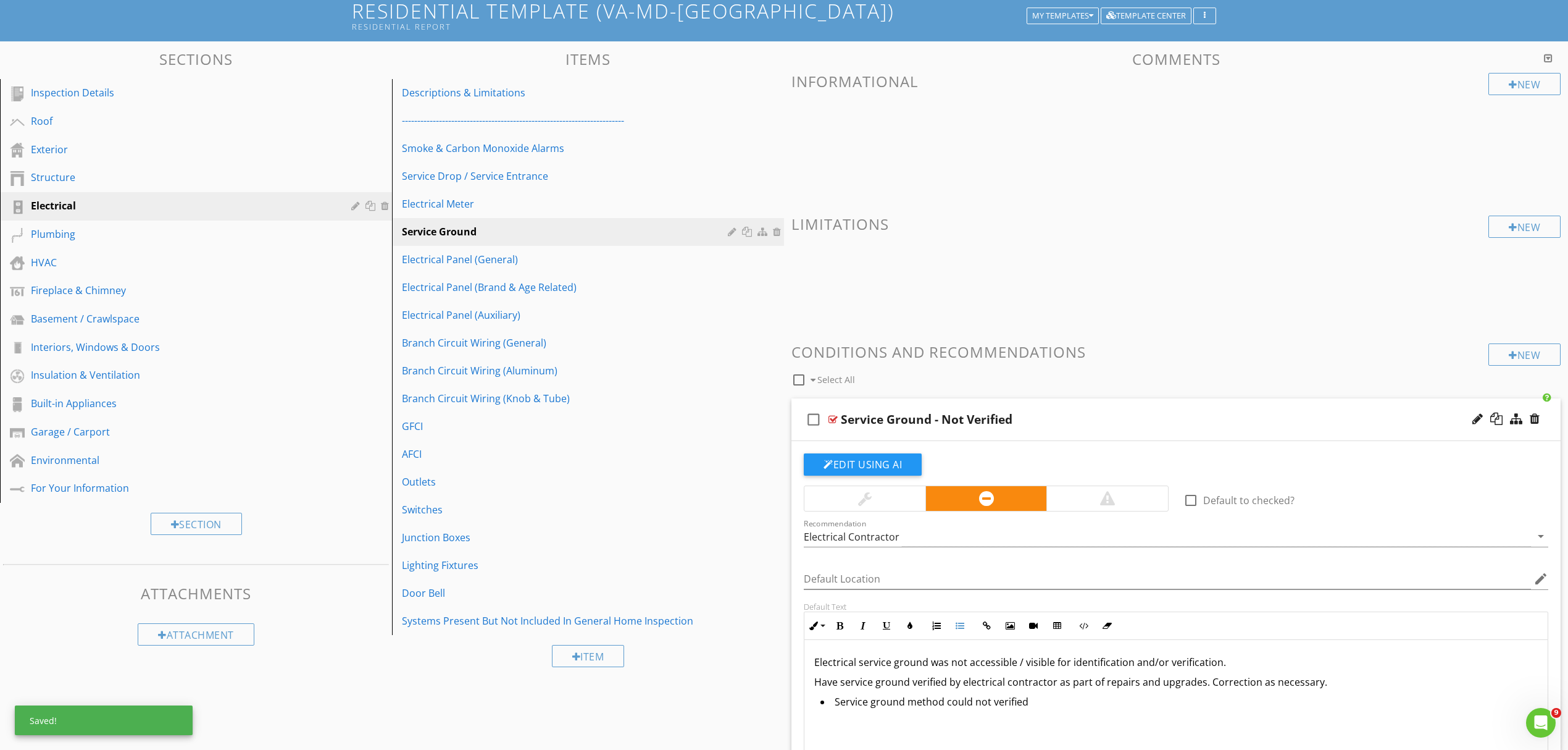
click at [990, 705] on li "Service ground method could not verified" at bounding box center [1179, 703] width 718 height 18
click at [1253, 687] on p "Have service ground verified by electrical contractor as part of repairs and up…" at bounding box center [1176, 681] width 723 height 15
click at [1319, 687] on p "Have service ground verified by electrical contractor as part of repairs and up…" at bounding box center [1176, 681] width 723 height 15
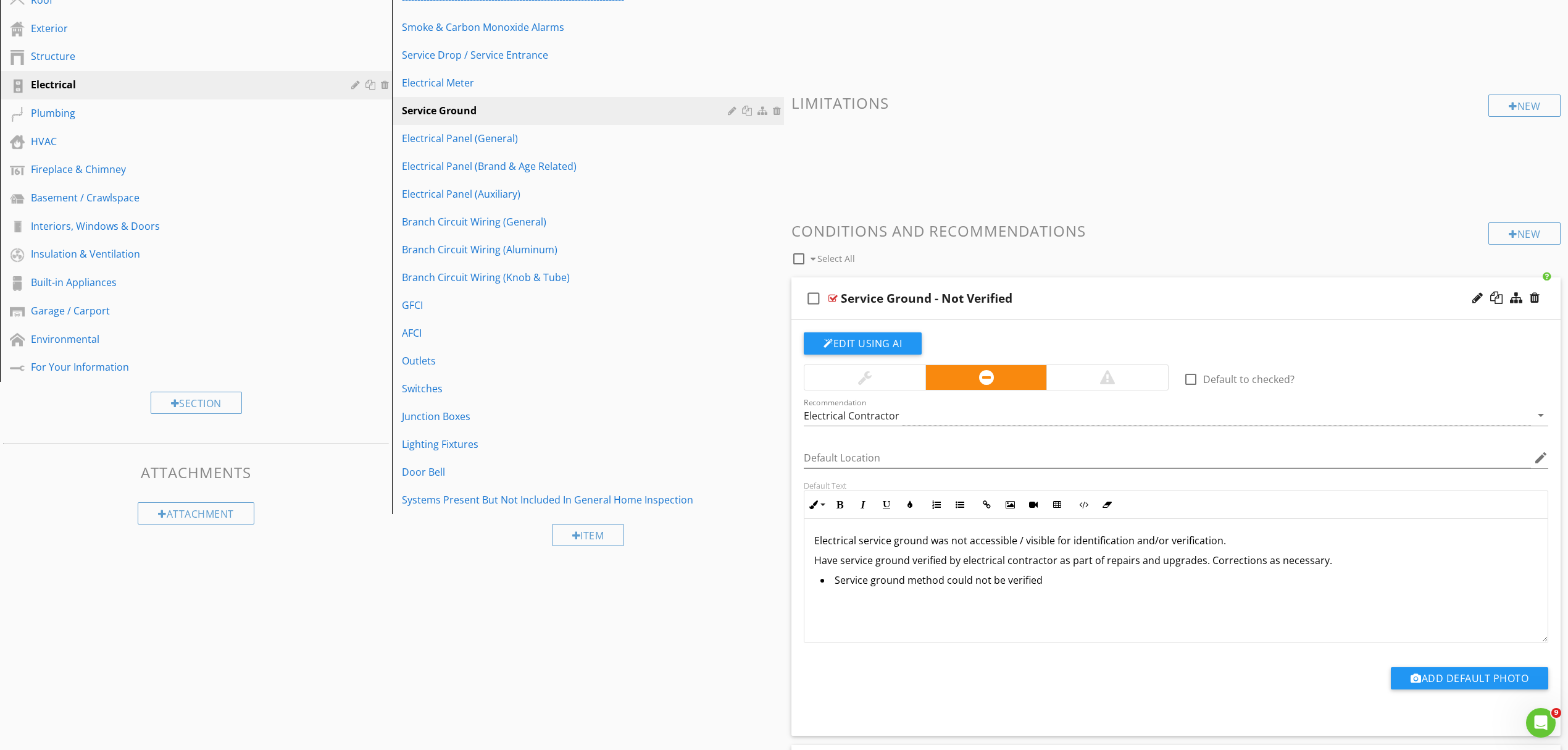
scroll to position [247, 0]
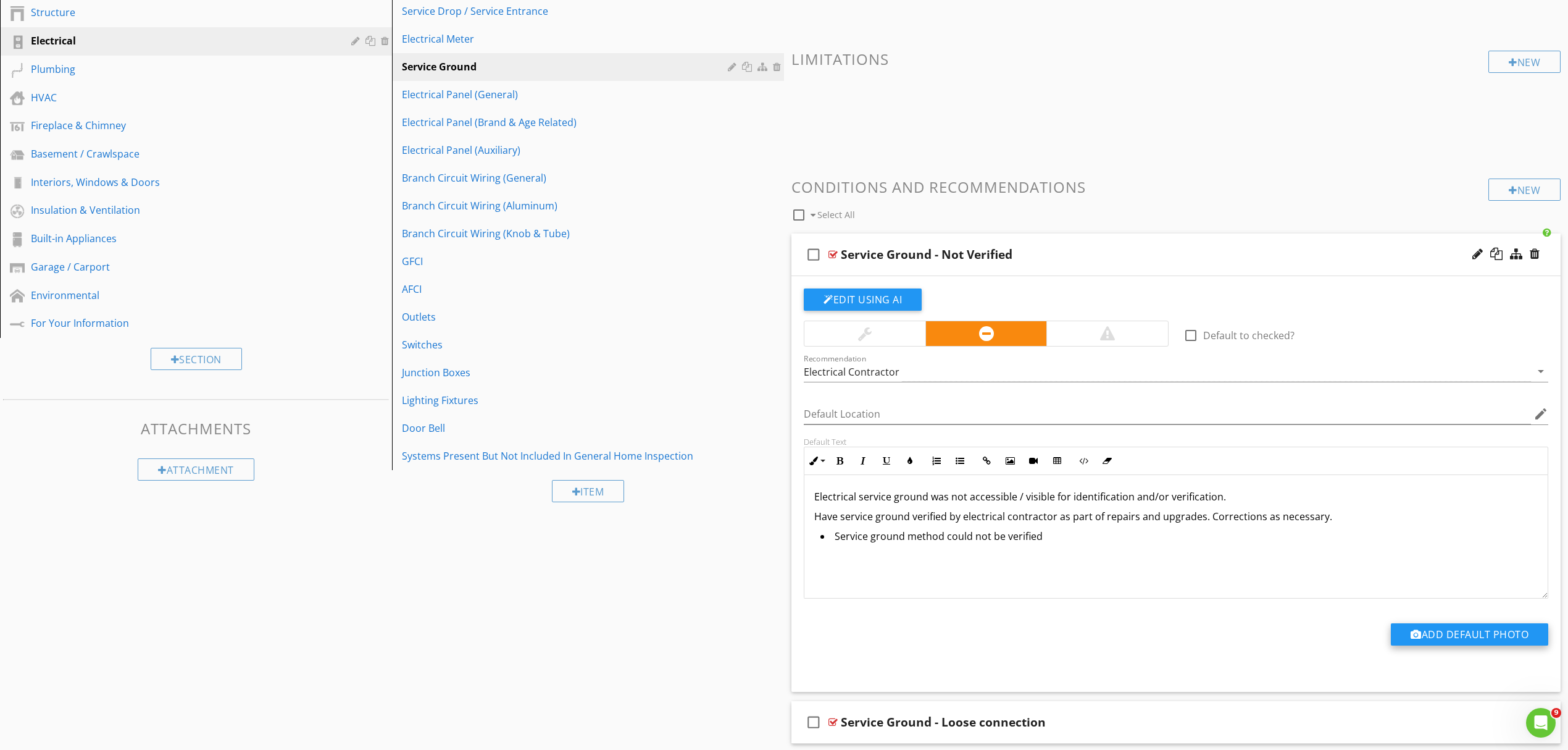
click at [1477, 638] on button "Add Default Photo" at bounding box center [1469, 634] width 158 height 22
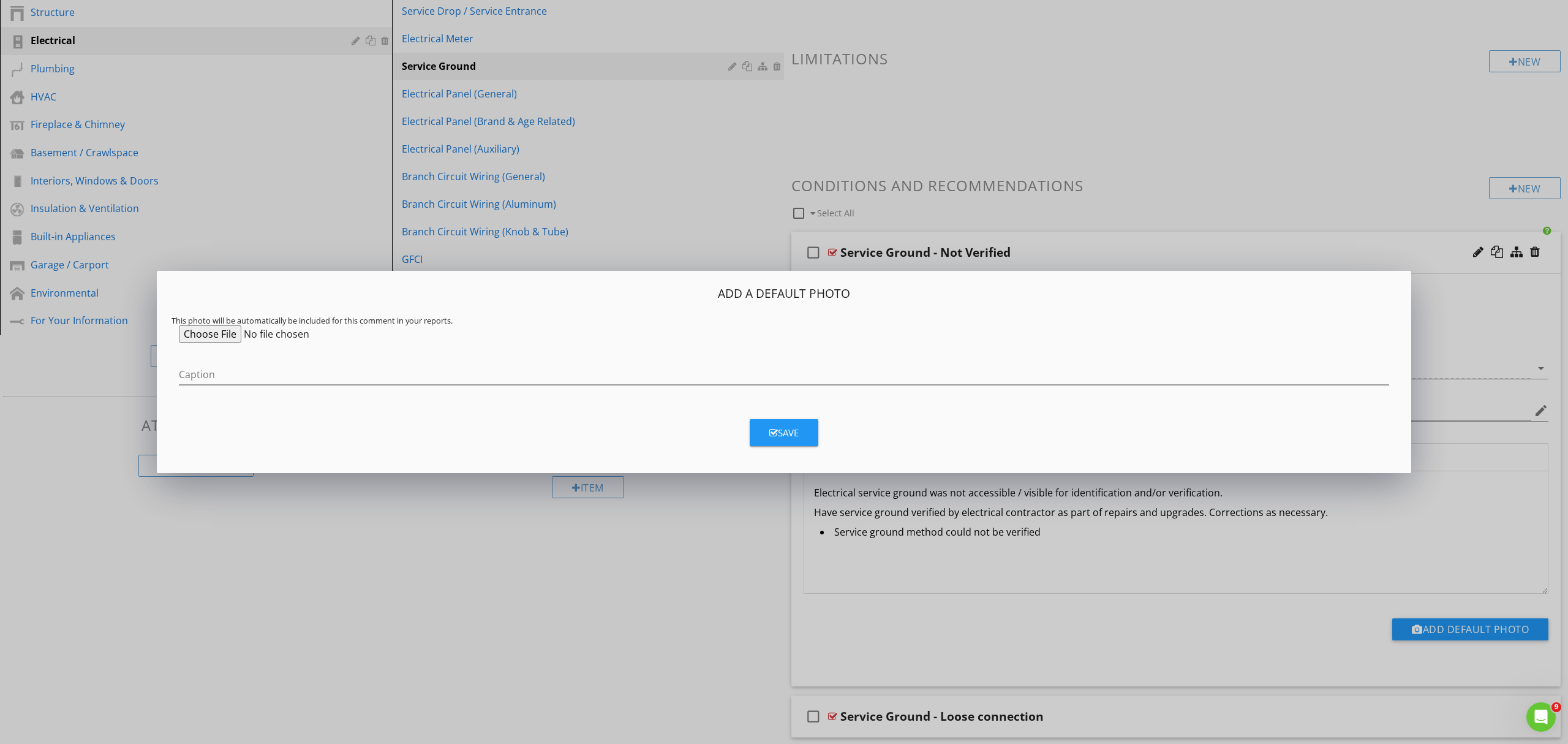
click at [216, 338] on input "file" at bounding box center [273, 334] width 188 height 17
type input "C:\fakepath\0551s.jpg"
click at [228, 378] on input "Caption" at bounding box center [784, 375] width 1210 height 21
type input "Example - Service Ground Methods"
click at [785, 432] on div "Save" at bounding box center [784, 433] width 30 height 14
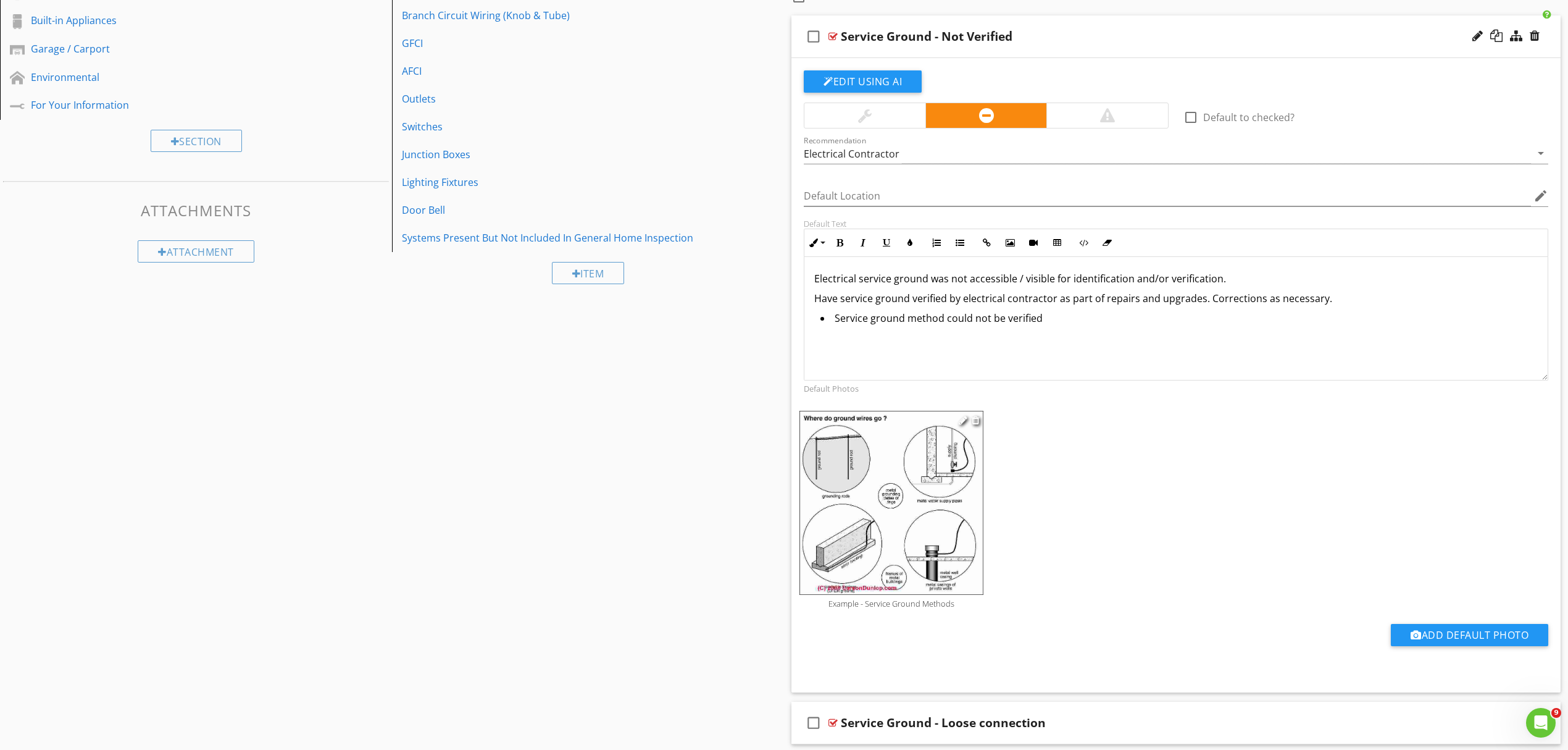
scroll to position [494, 0]
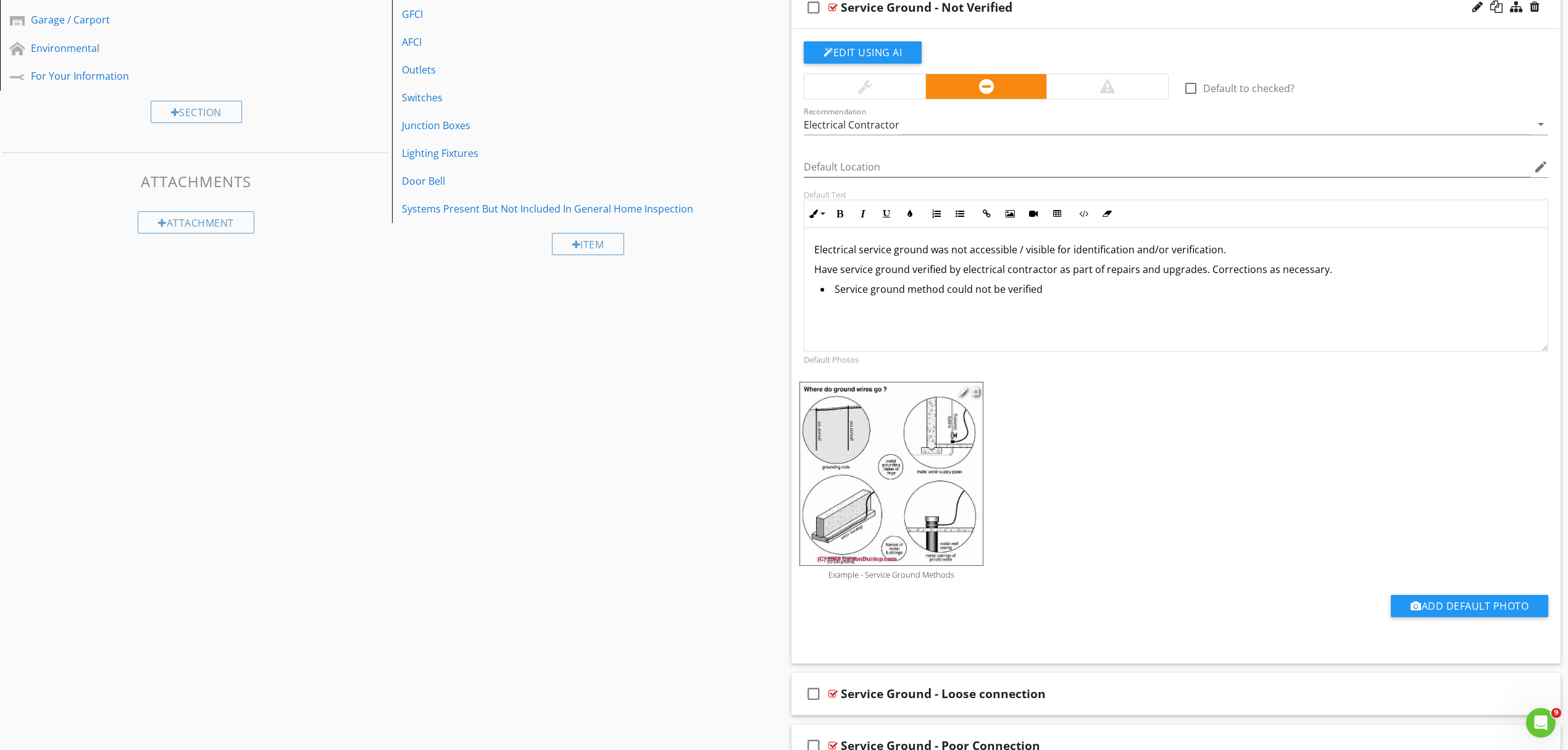
click at [895, 495] on img at bounding box center [892, 474] width 184 height 184
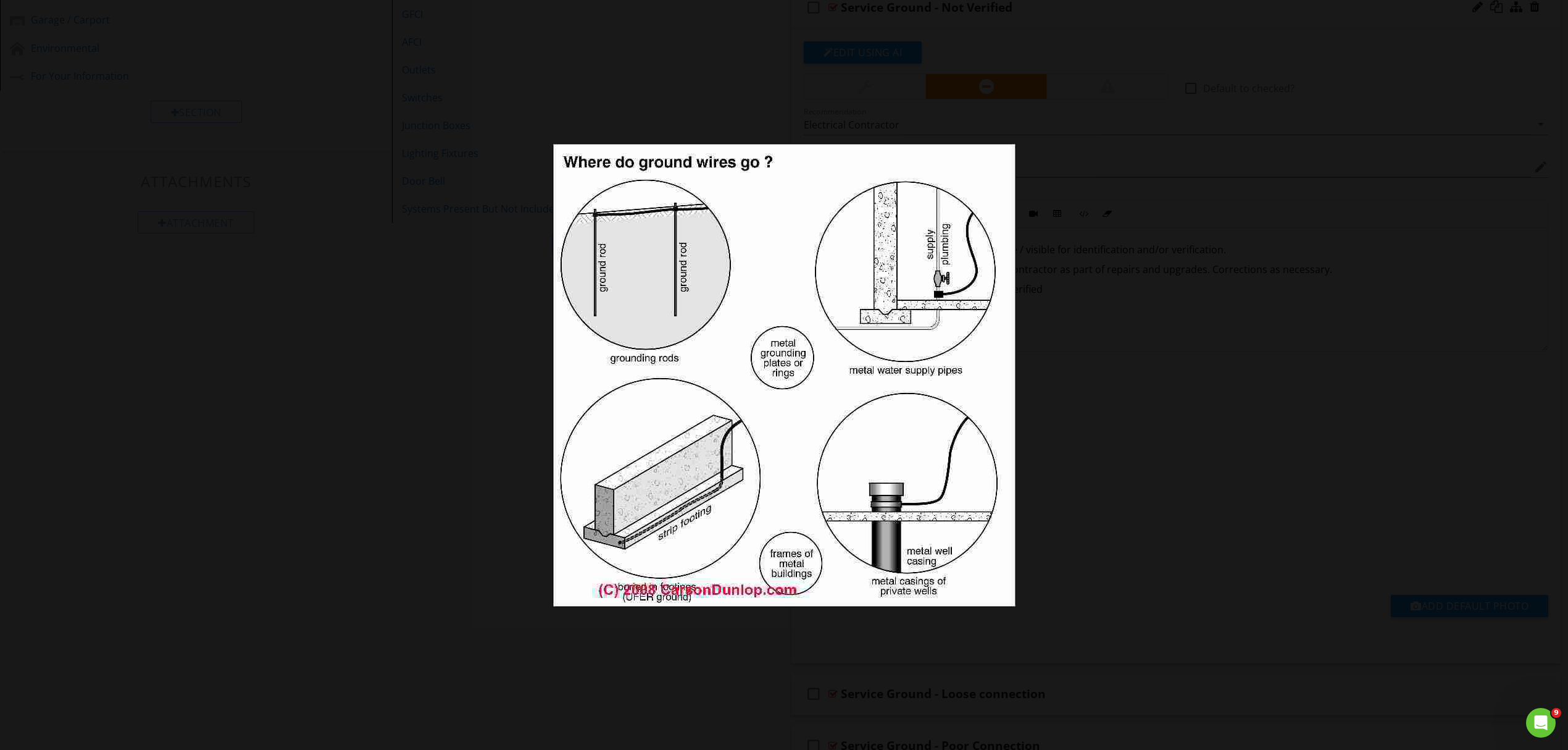
drag, startPoint x: 781, startPoint y: 294, endPoint x: 774, endPoint y: 521, distance: 227.1
click at [774, 521] on img at bounding box center [784, 375] width 463 height 464
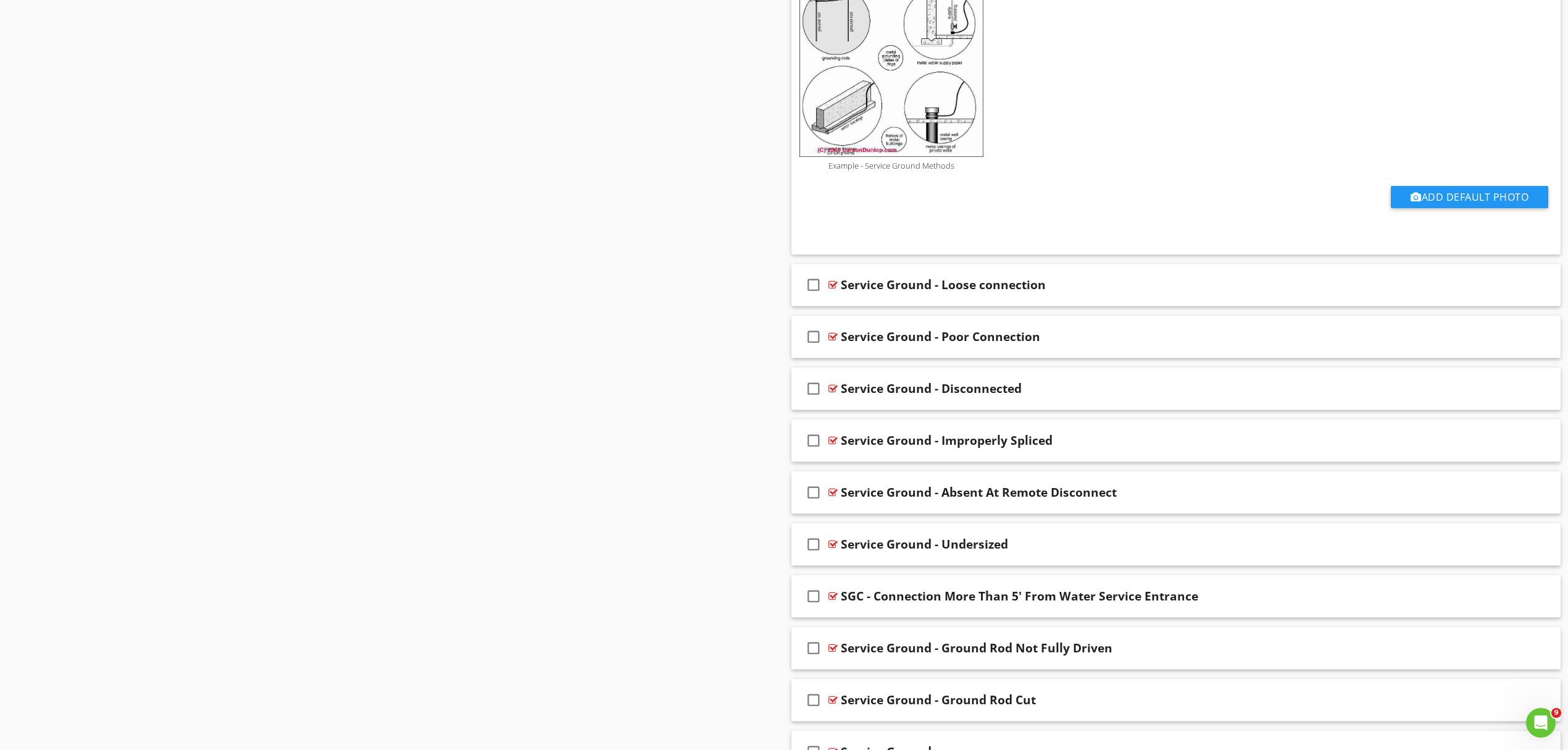
scroll to position [906, 0]
click at [1149, 284] on div "Service Ground - Loose connection" at bounding box center [1120, 282] width 559 height 15
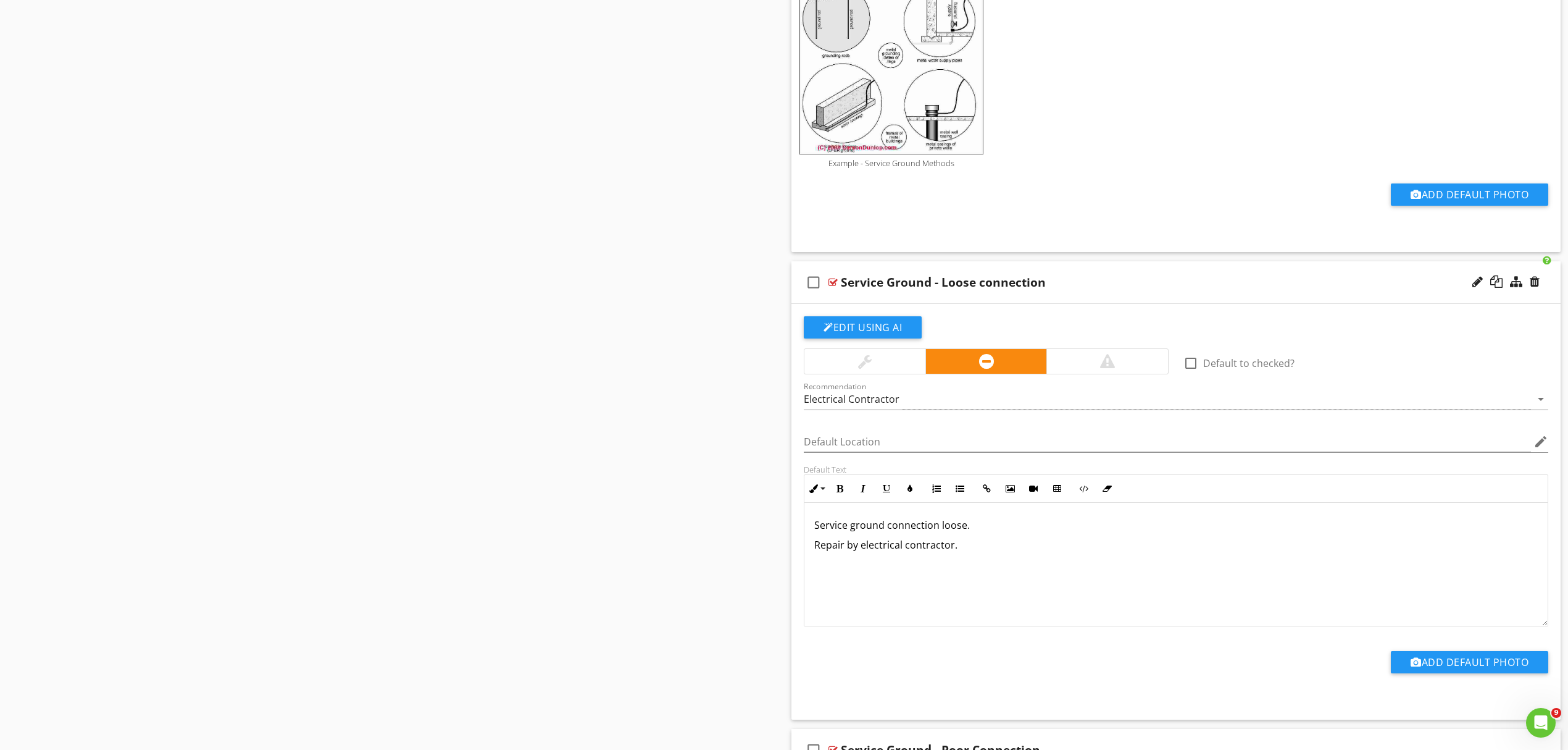
click at [978, 531] on p "Service ground connection loose." at bounding box center [1176, 525] width 723 height 15
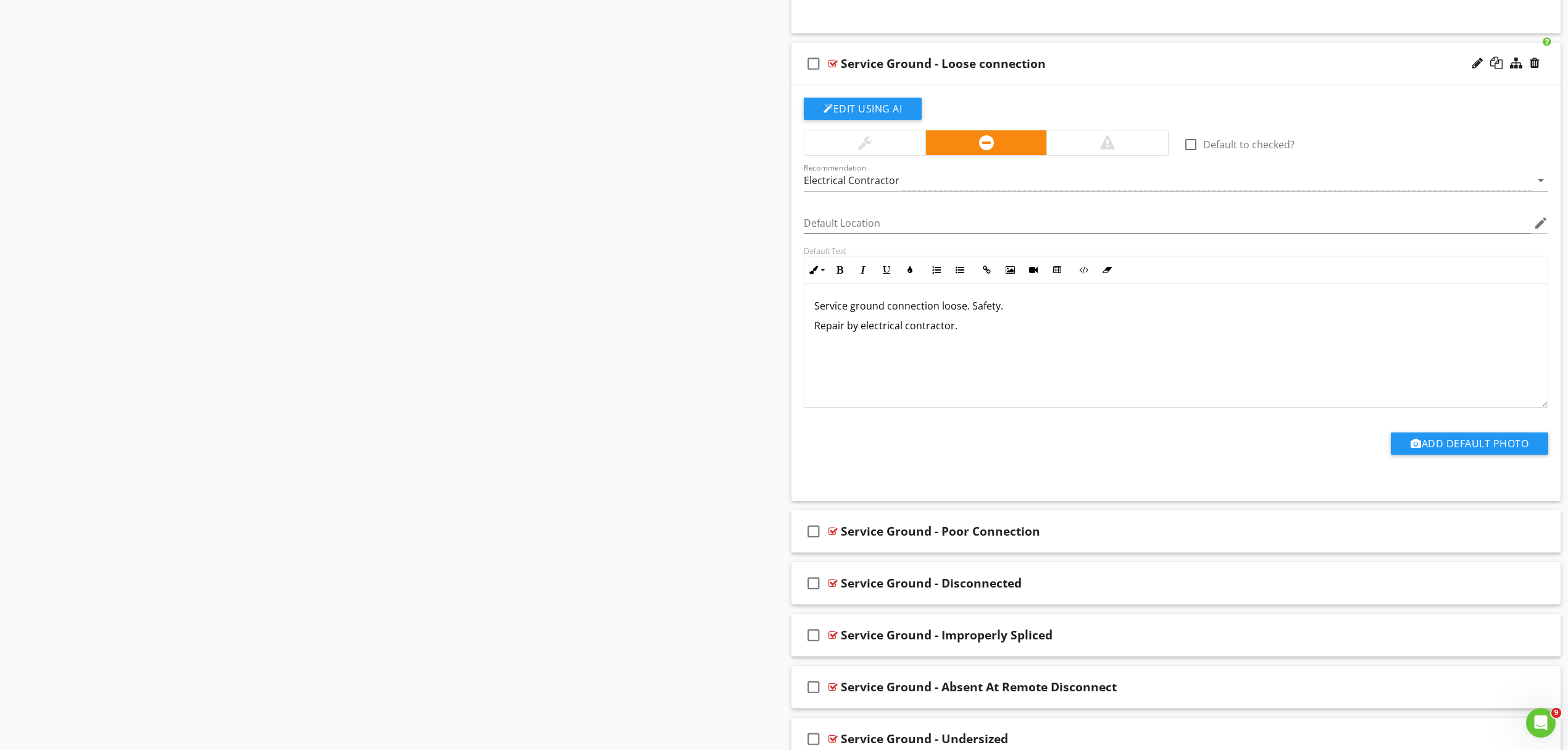
scroll to position [1153, 0]
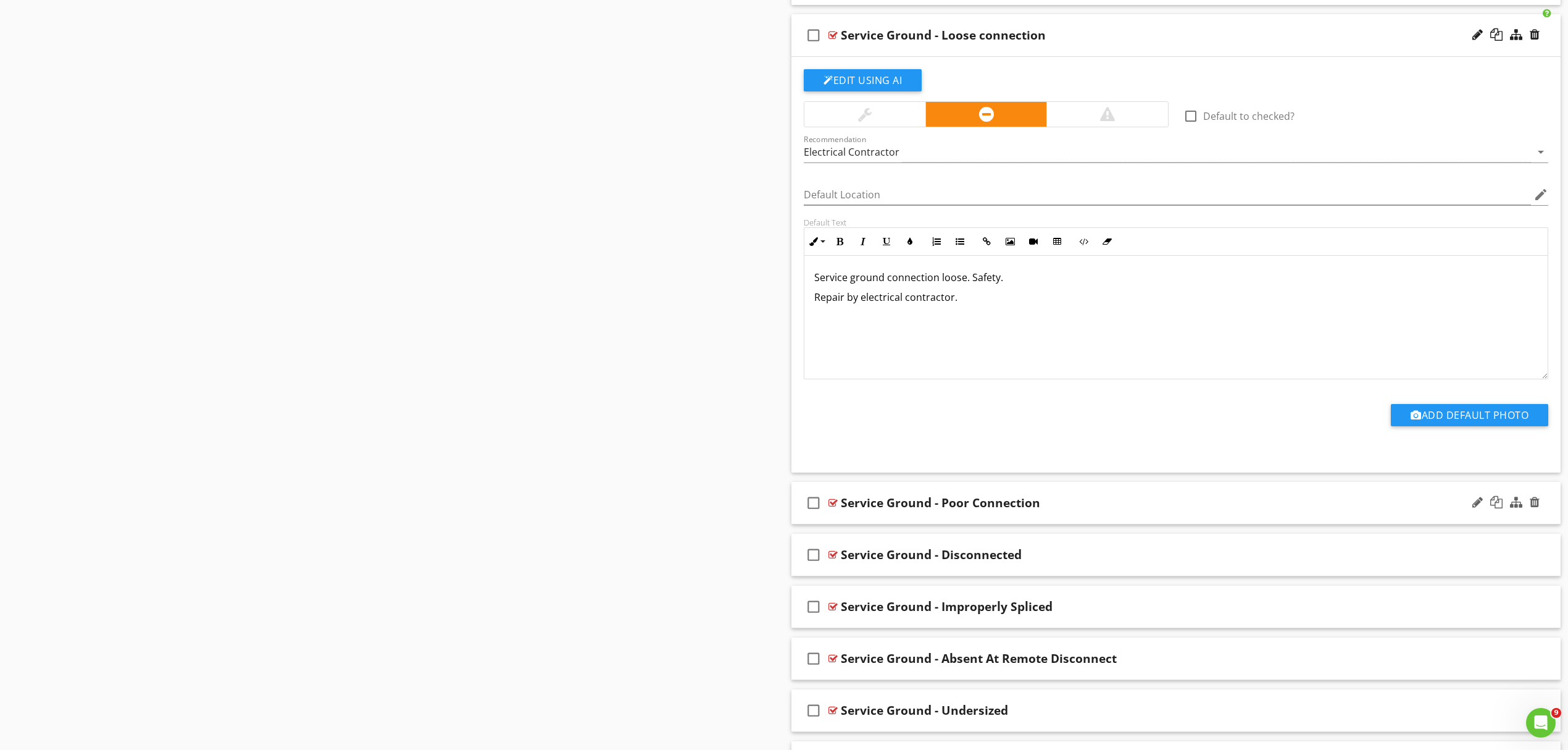
click at [1080, 497] on div "check_box_outline_blank Service Ground - Poor Connection" at bounding box center [1176, 503] width 769 height 43
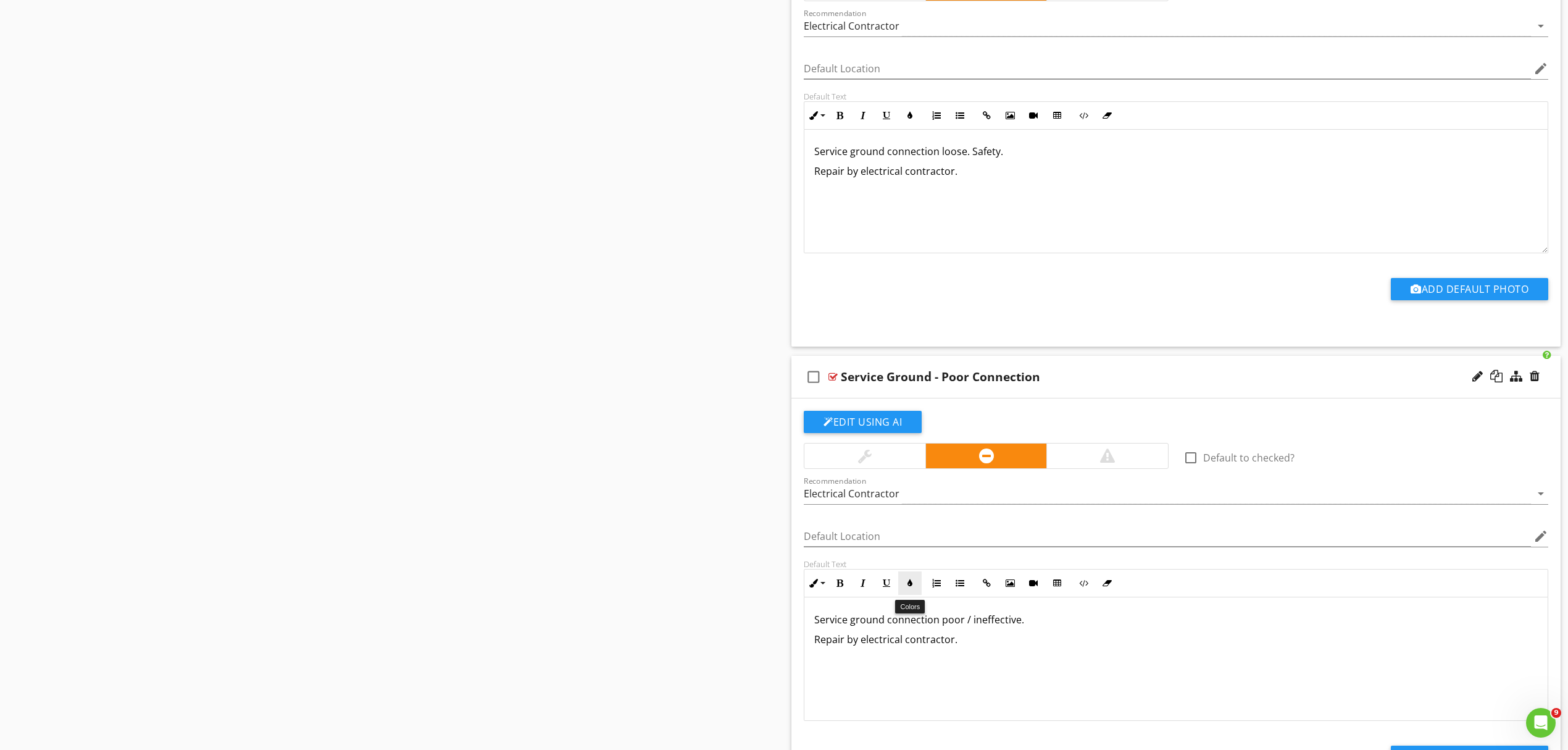
scroll to position [1317, 0]
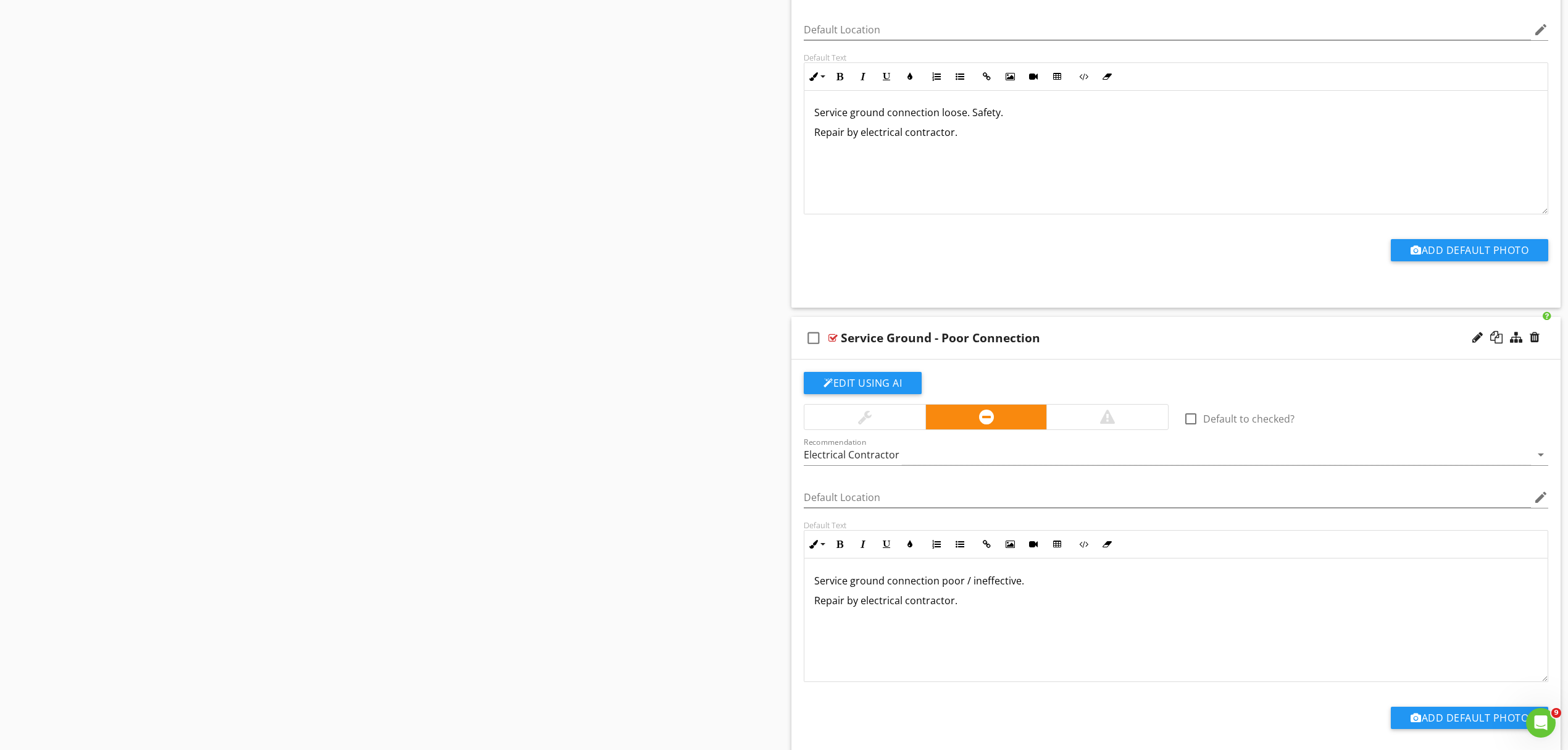
click at [1028, 586] on p "Service ground connection poor / ineffective." at bounding box center [1176, 580] width 723 height 15
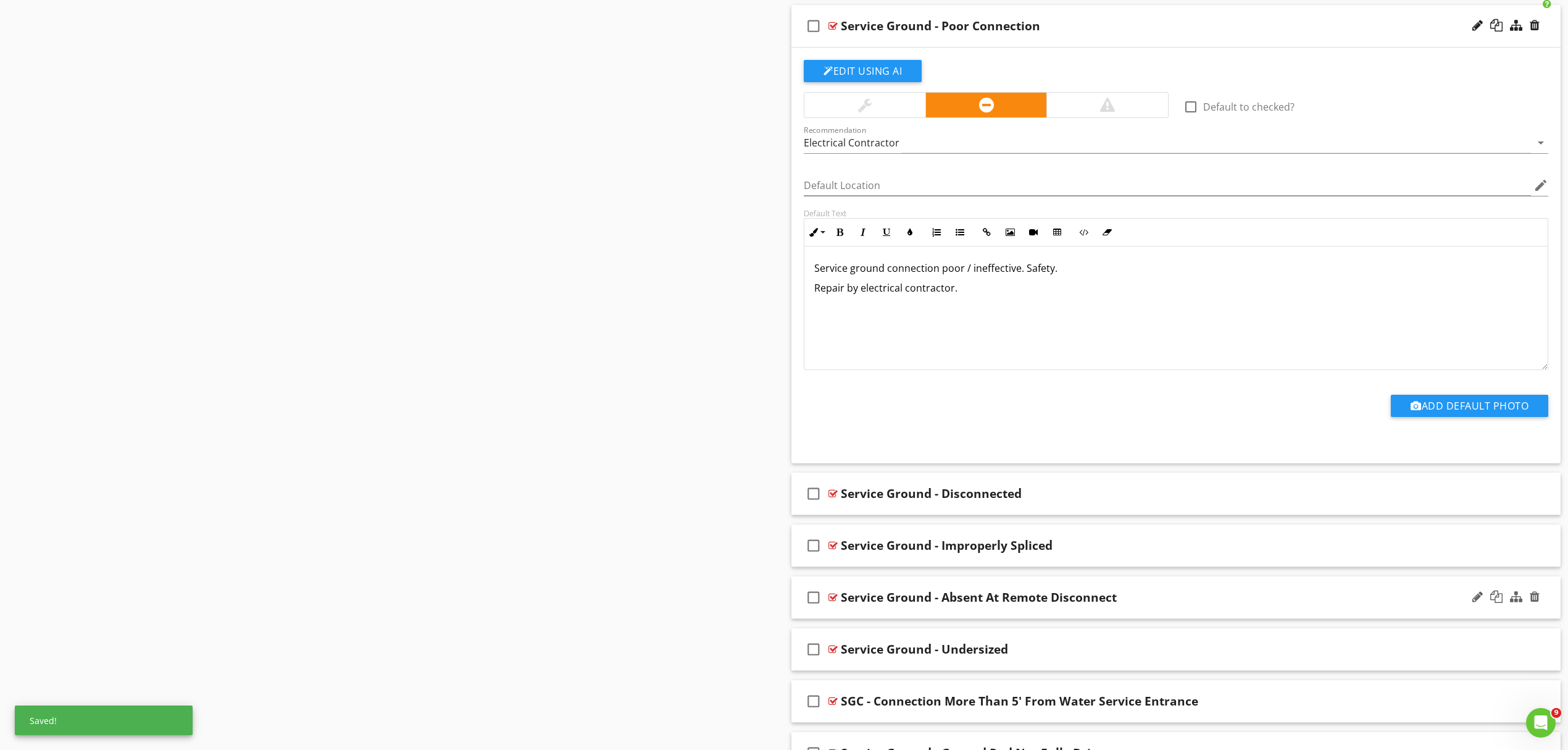
scroll to position [1646, 0]
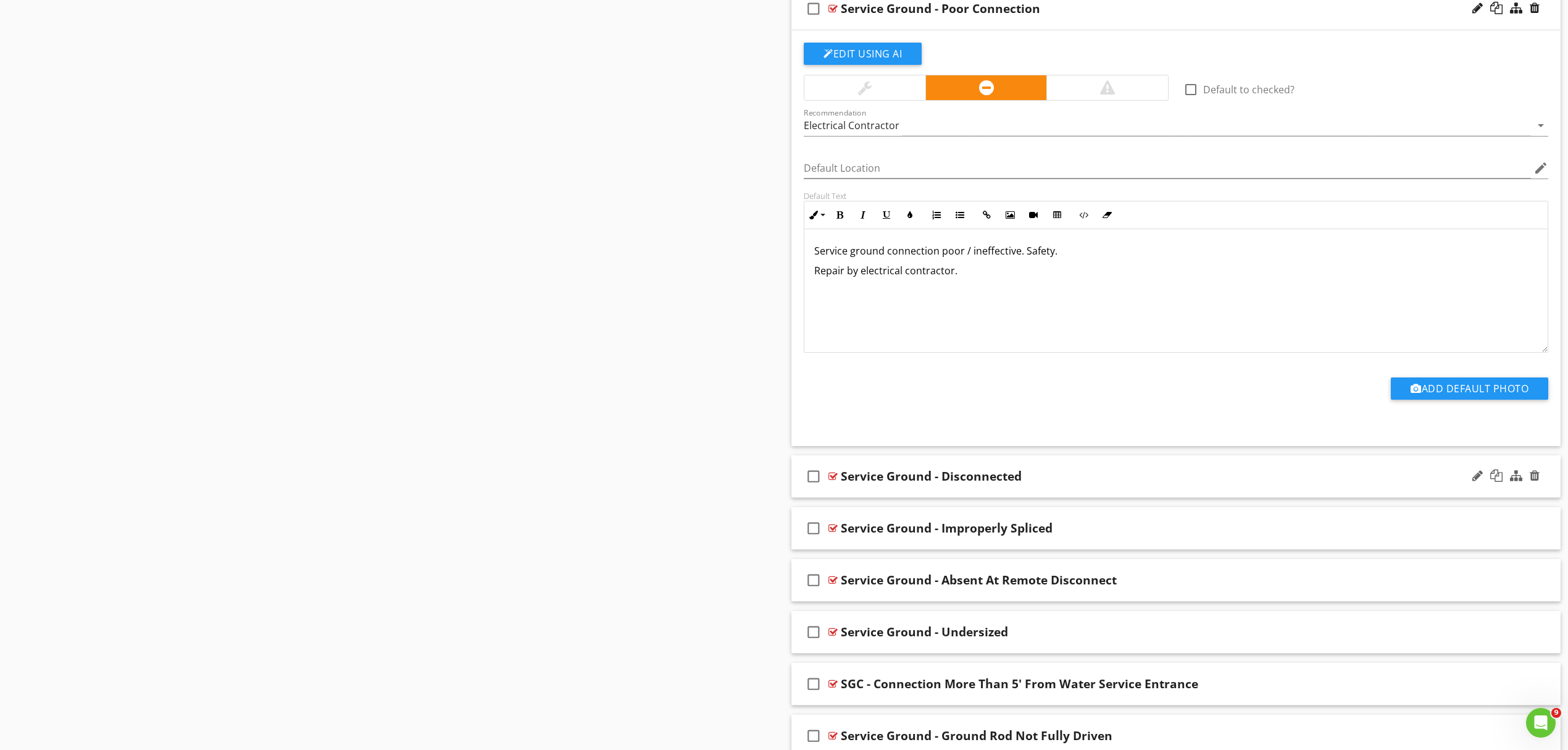
click at [1080, 490] on div "check_box_outline_blank Service Ground - Disconnected" at bounding box center [1176, 476] width 769 height 43
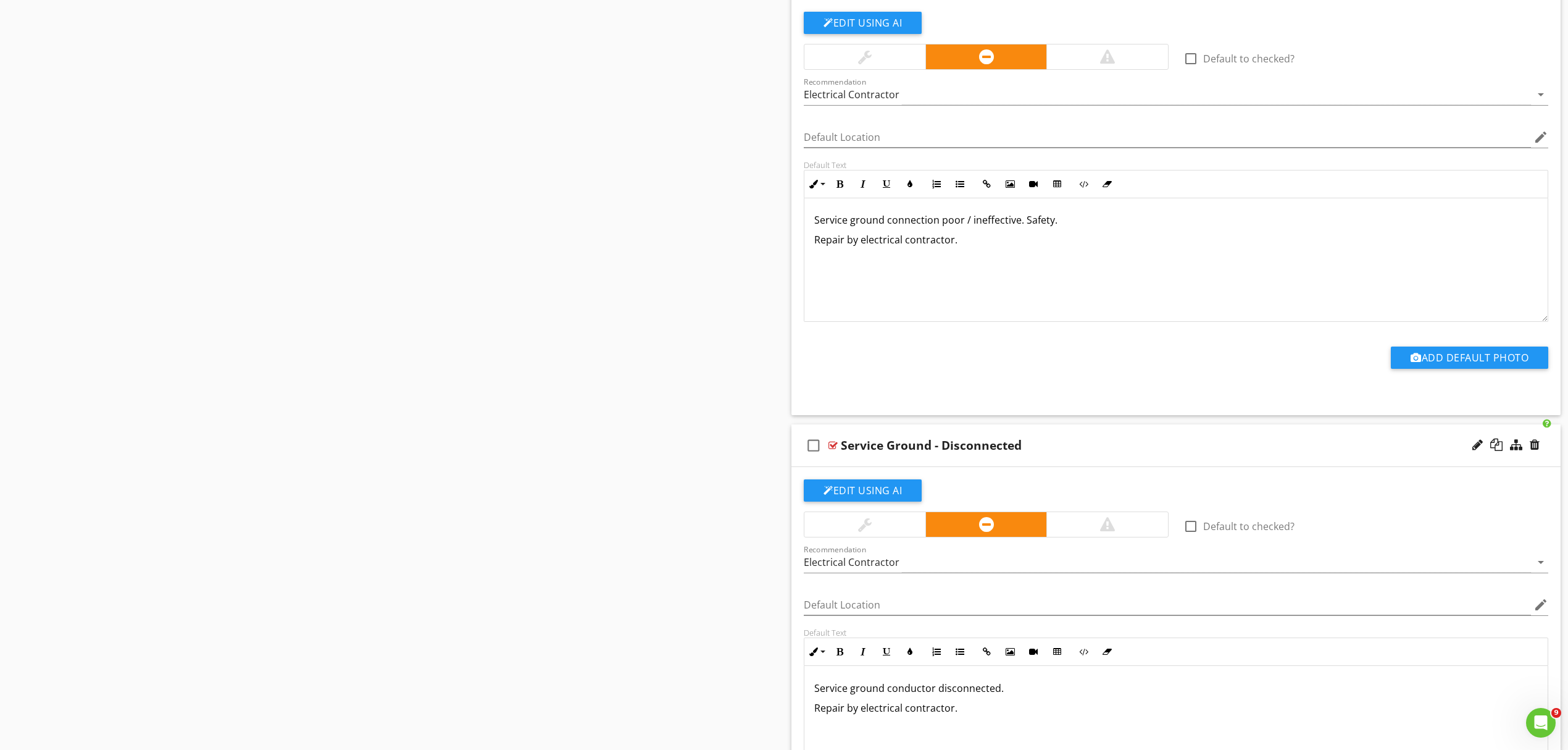
scroll to position [1729, 0]
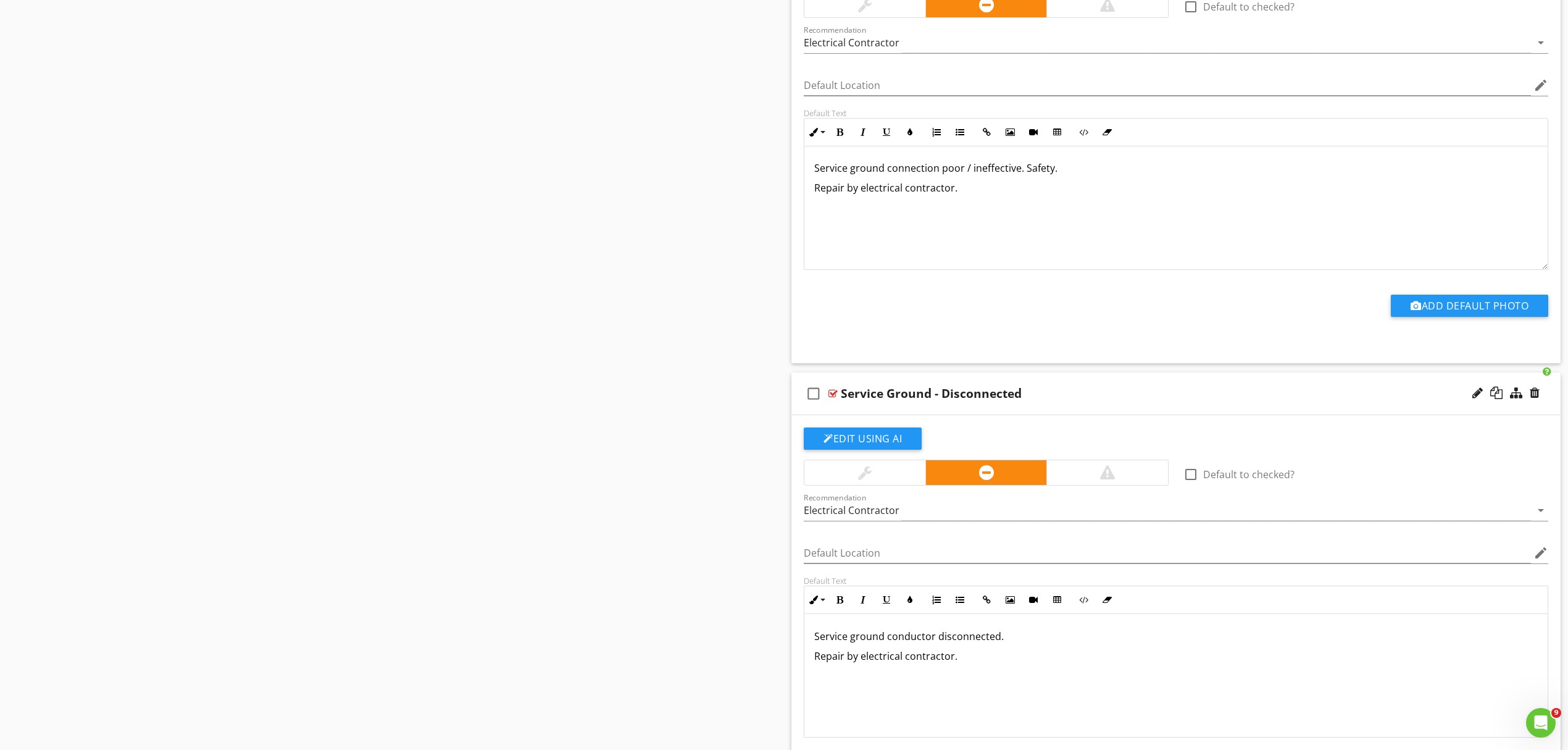
click at [1020, 644] on p "Service ground conductor disconnected." at bounding box center [1176, 636] width 723 height 15
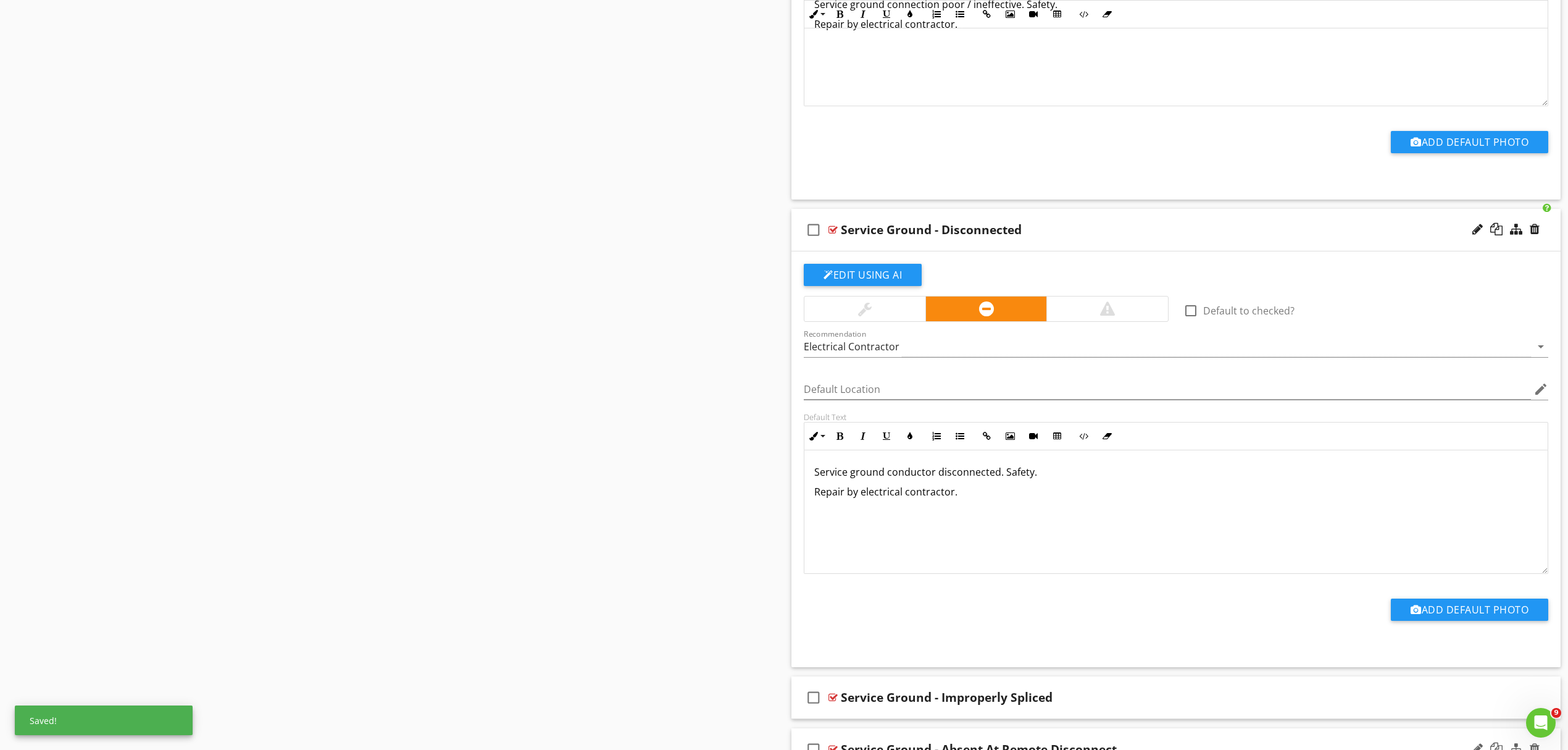
scroll to position [1976, 0]
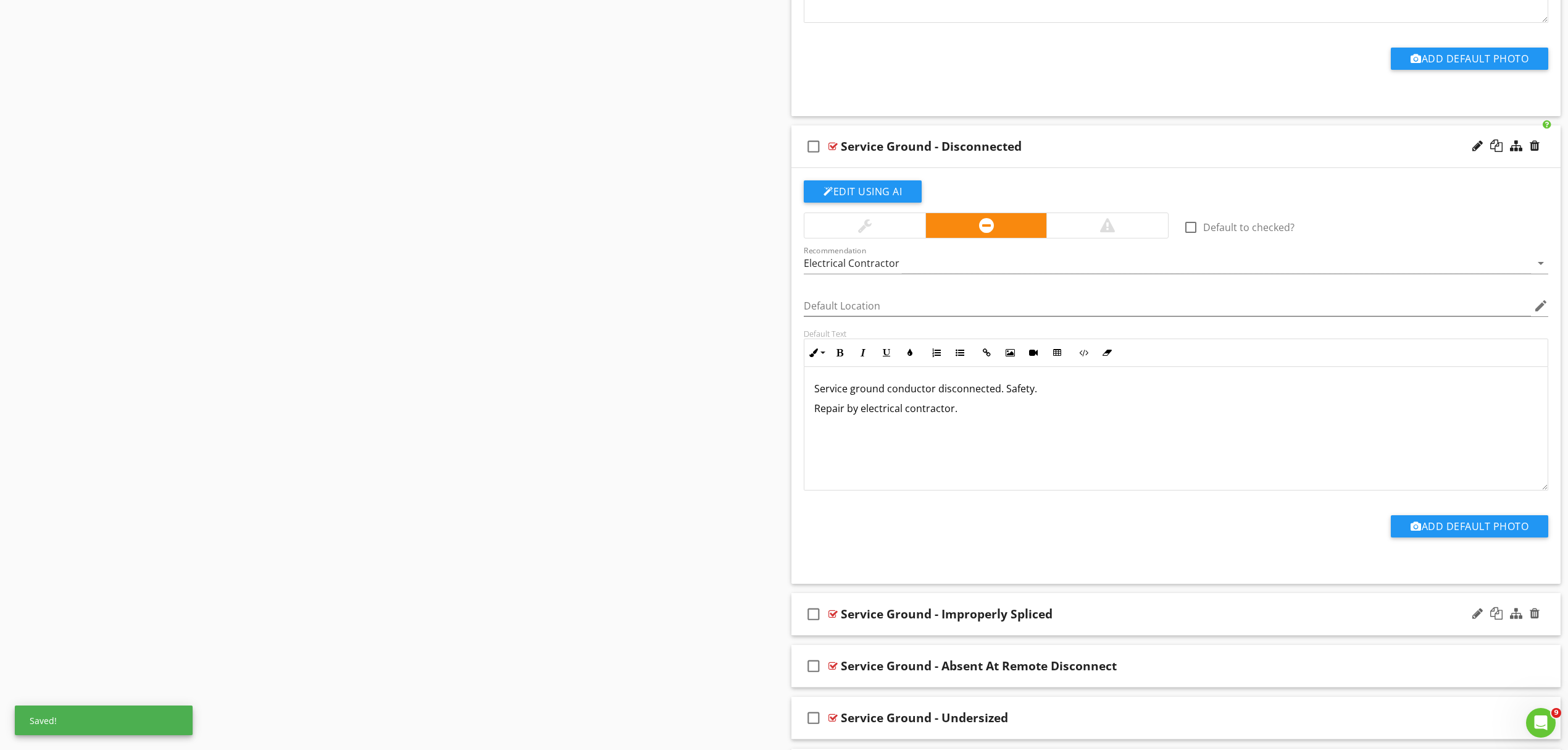
click at [1117, 615] on div "Service Ground - Improperly Spliced" at bounding box center [1120, 614] width 559 height 15
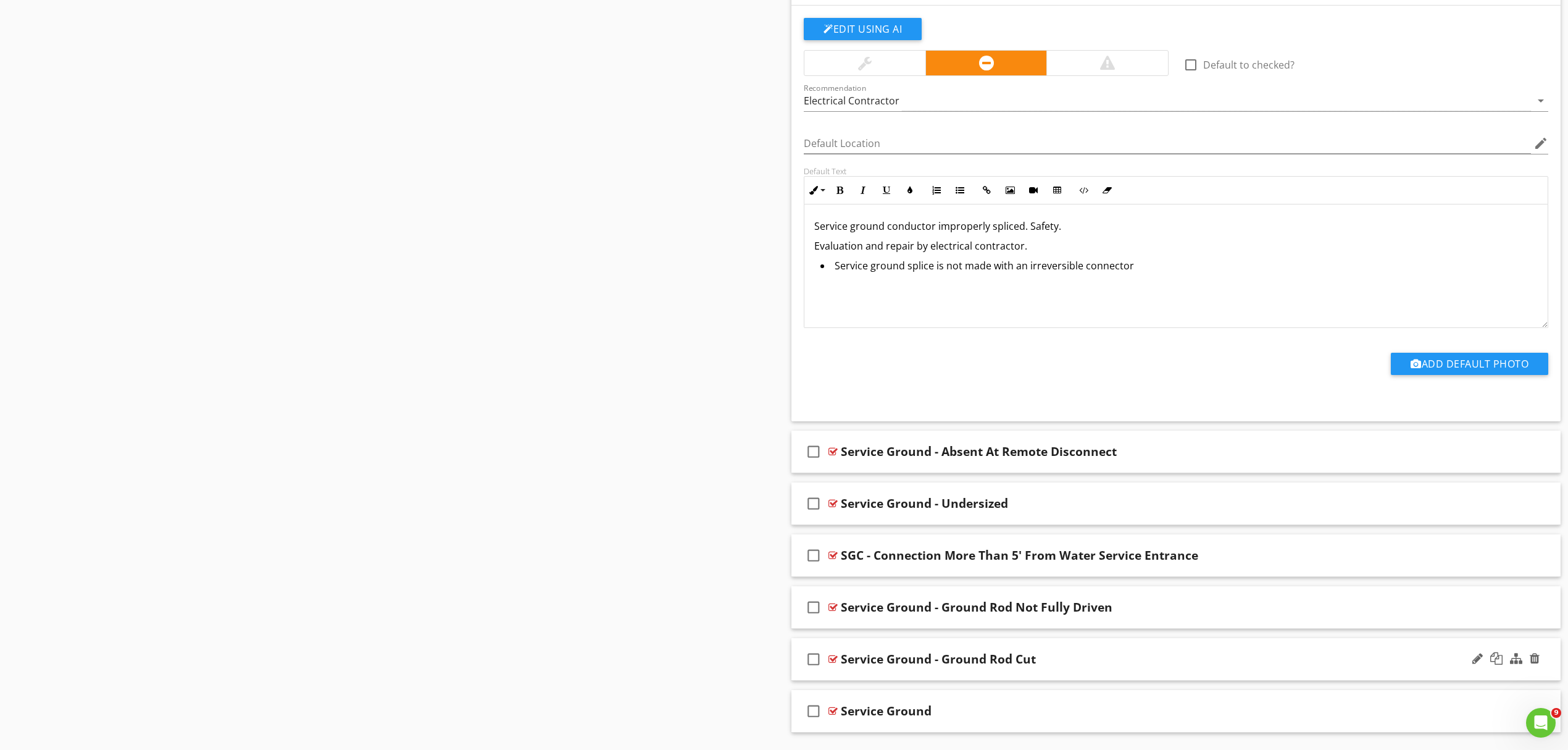
scroll to position [2635, 0]
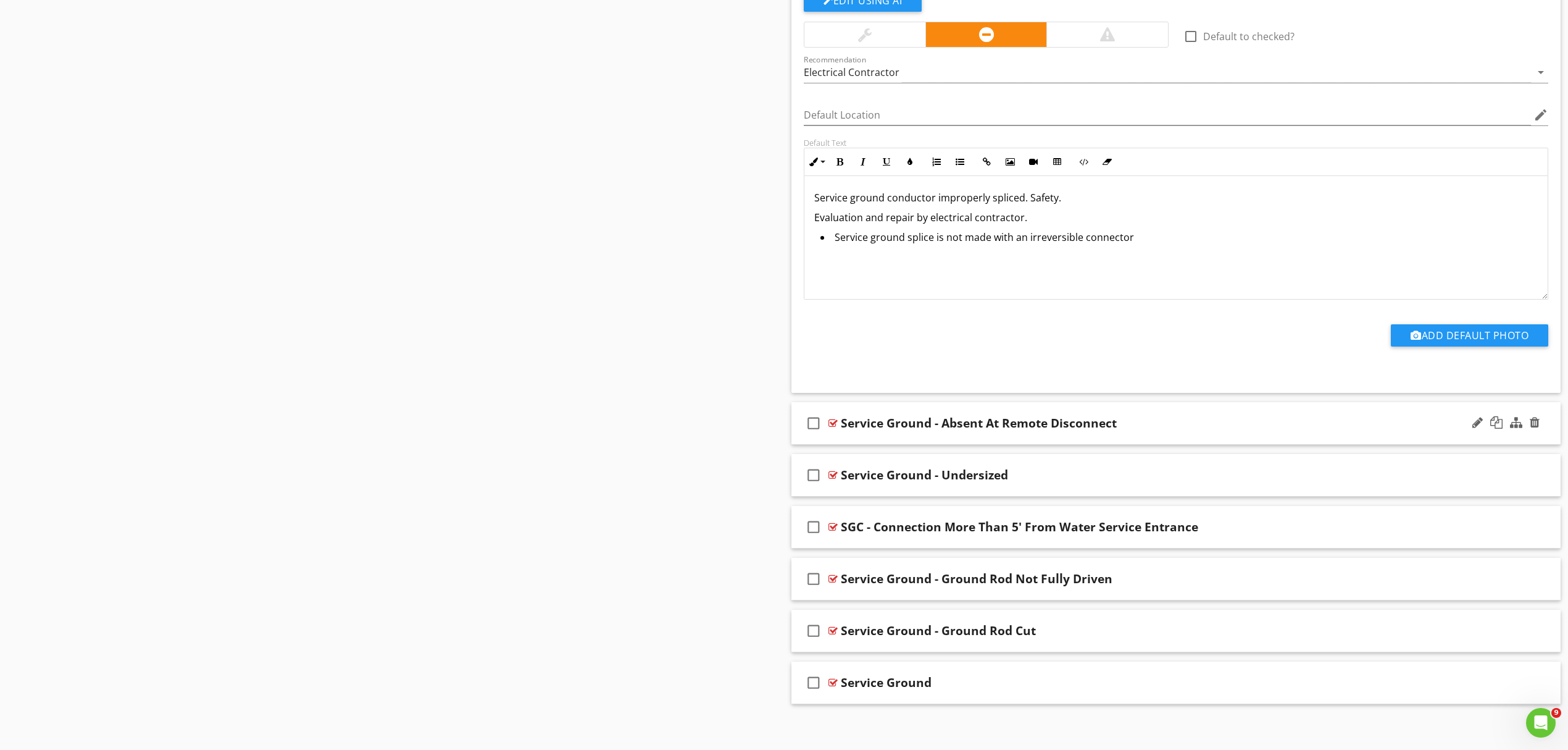
click at [1156, 431] on div "Service Ground - Absent At Remote Disconnect" at bounding box center [1120, 423] width 559 height 15
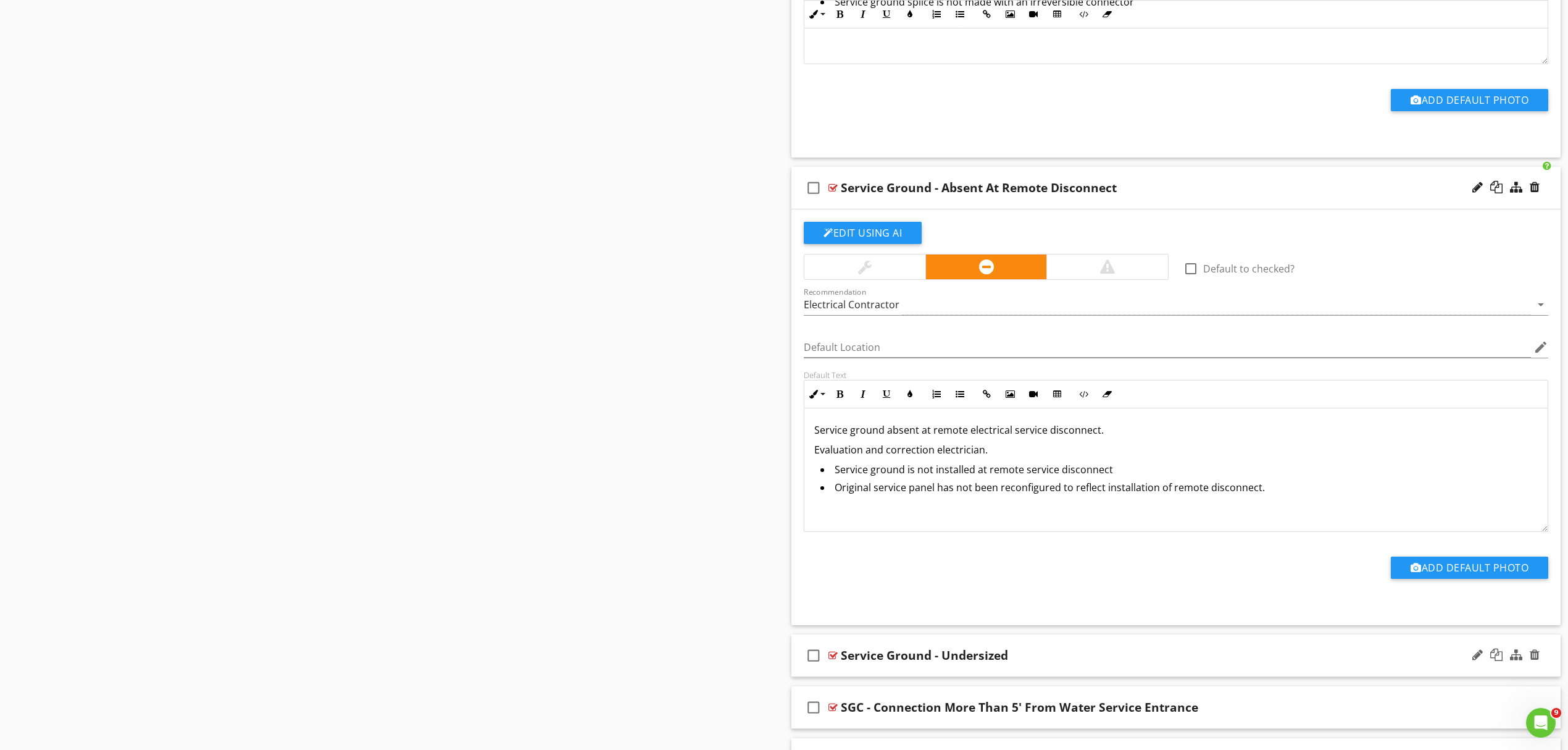
scroll to position [2882, 0]
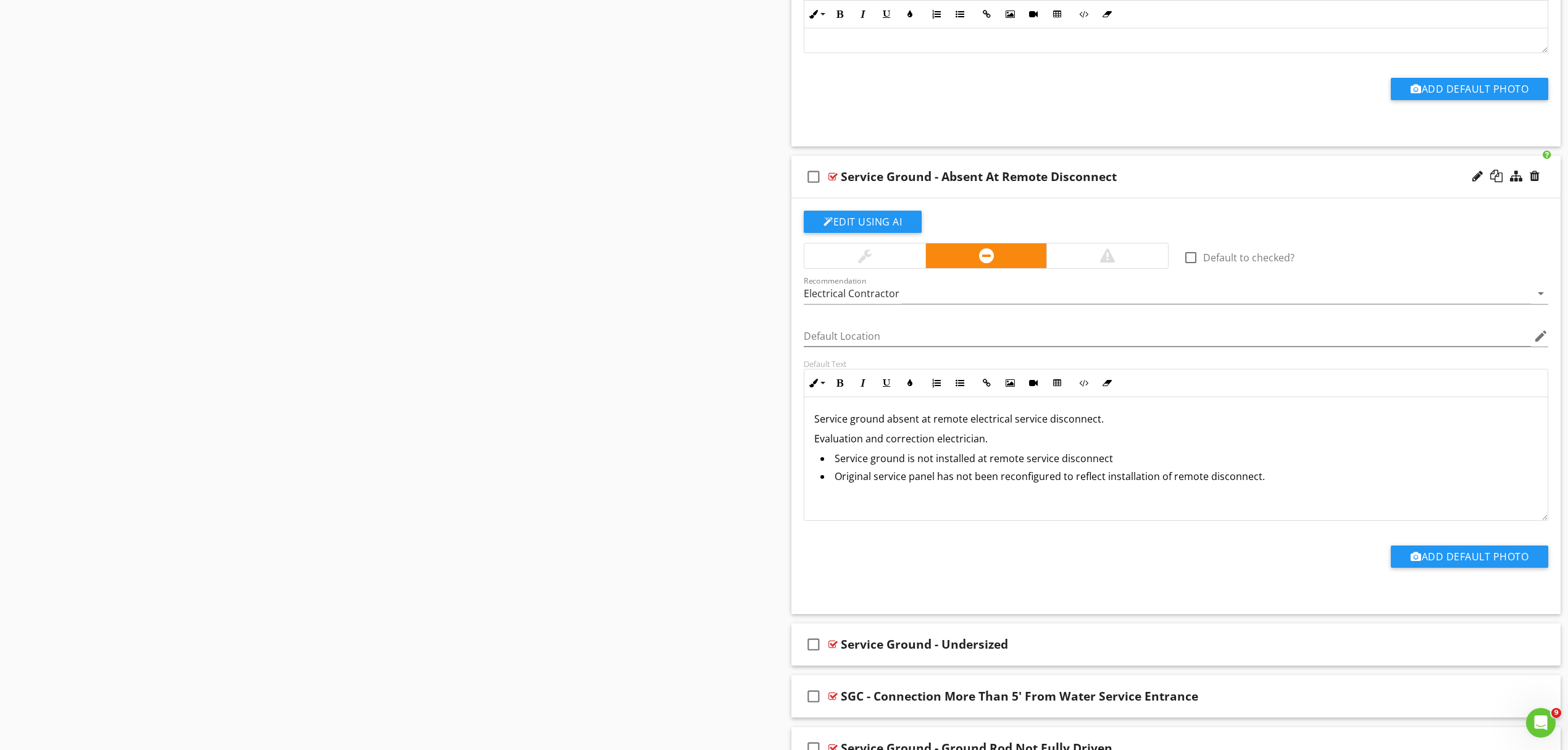
click at [1109, 419] on p "Service ground absent at remote electrical service disconnect." at bounding box center [1176, 419] width 723 height 15
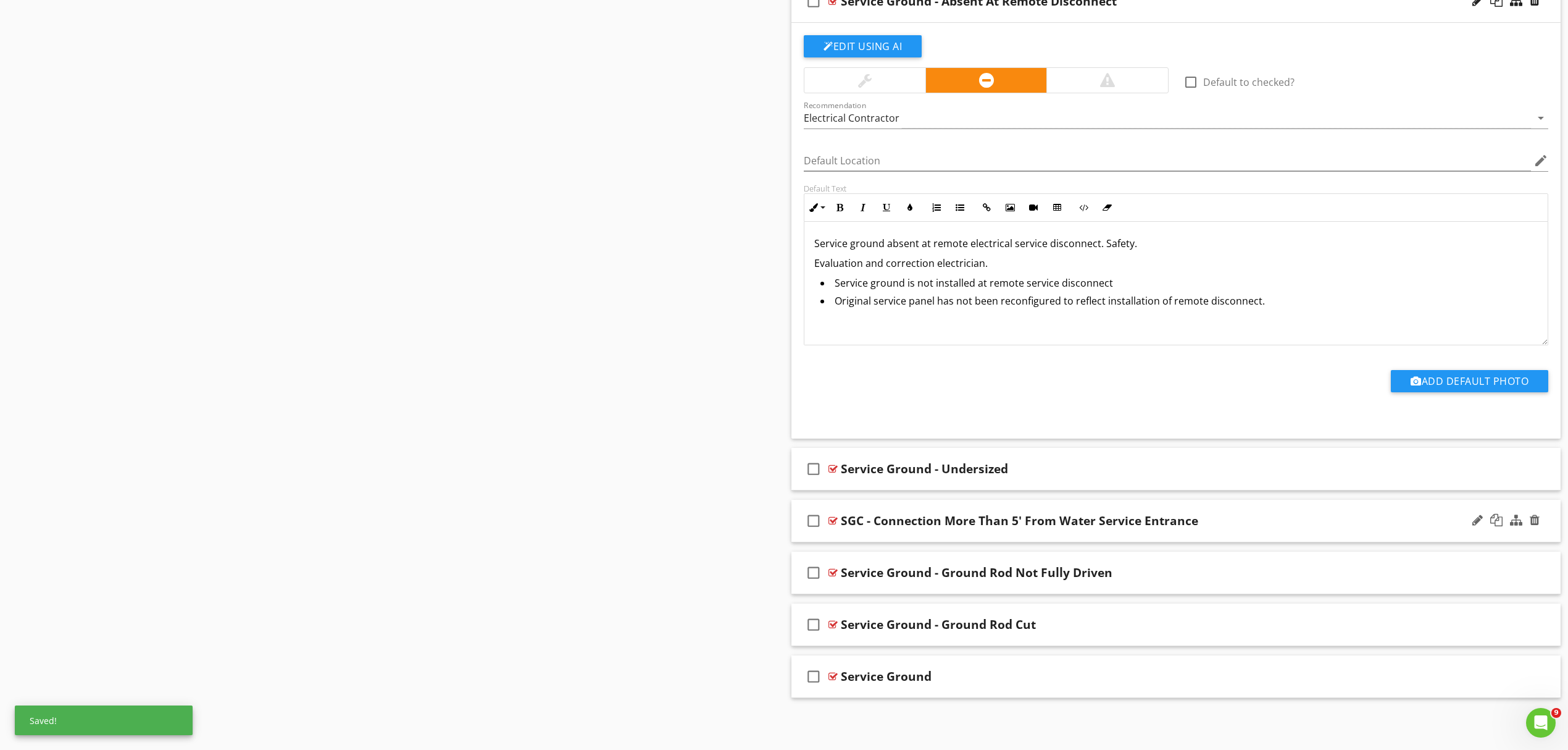
scroll to position [3066, 0]
click at [1112, 471] on div "Service Ground - Undersized" at bounding box center [1120, 469] width 559 height 15
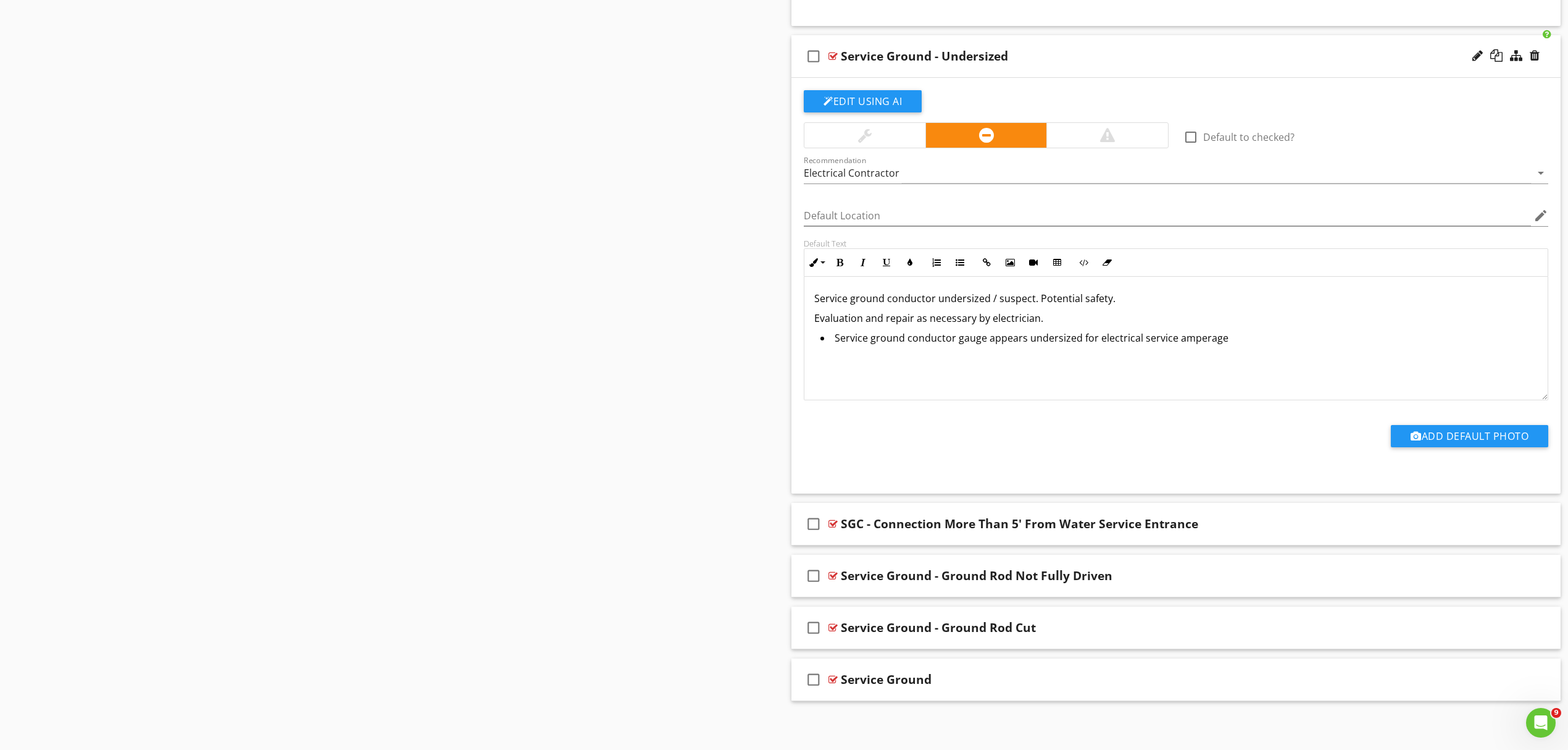
scroll to position [3484, 0]
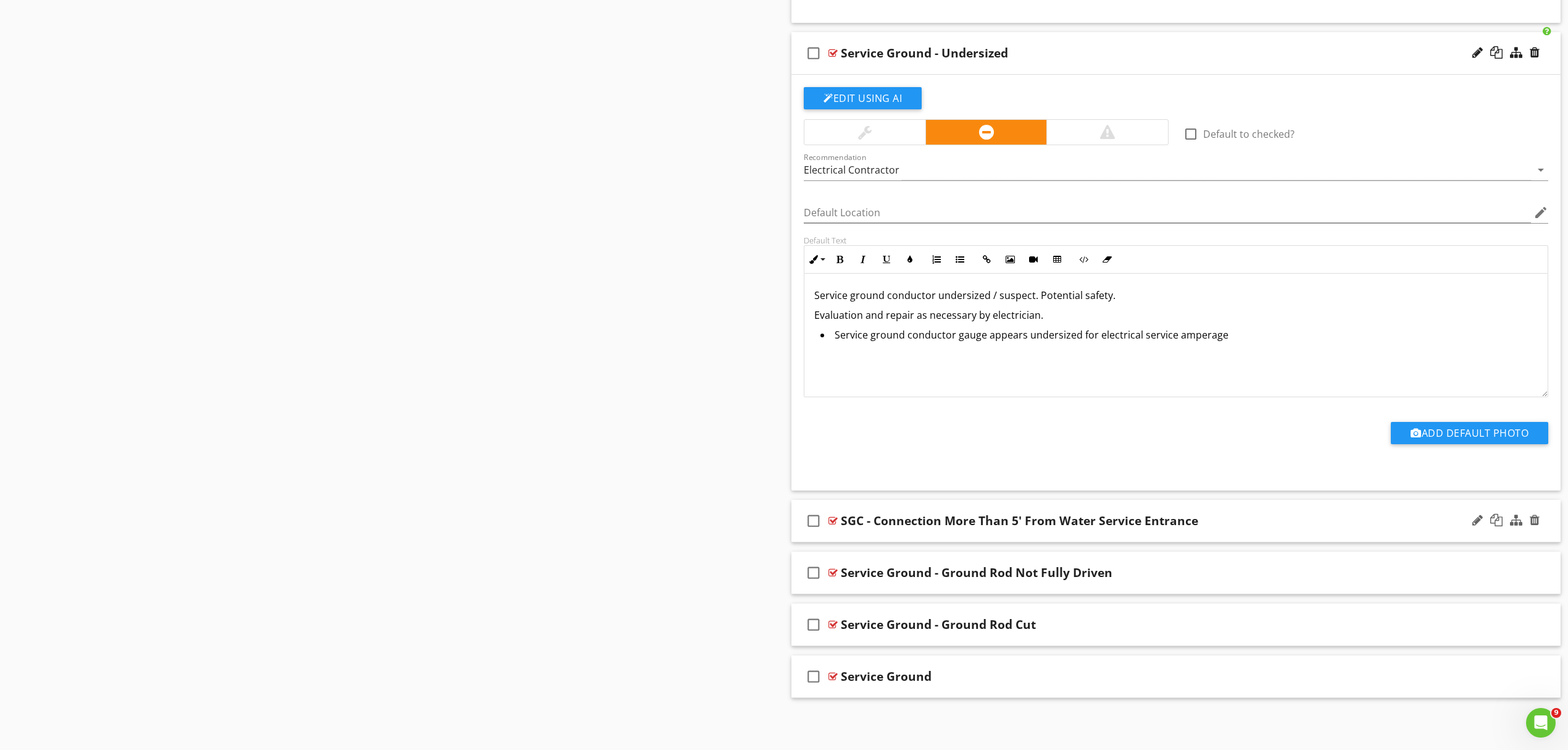
click at [1275, 520] on div "SGC - Connection More Than 5' From Water Service Entrance" at bounding box center [1120, 521] width 559 height 15
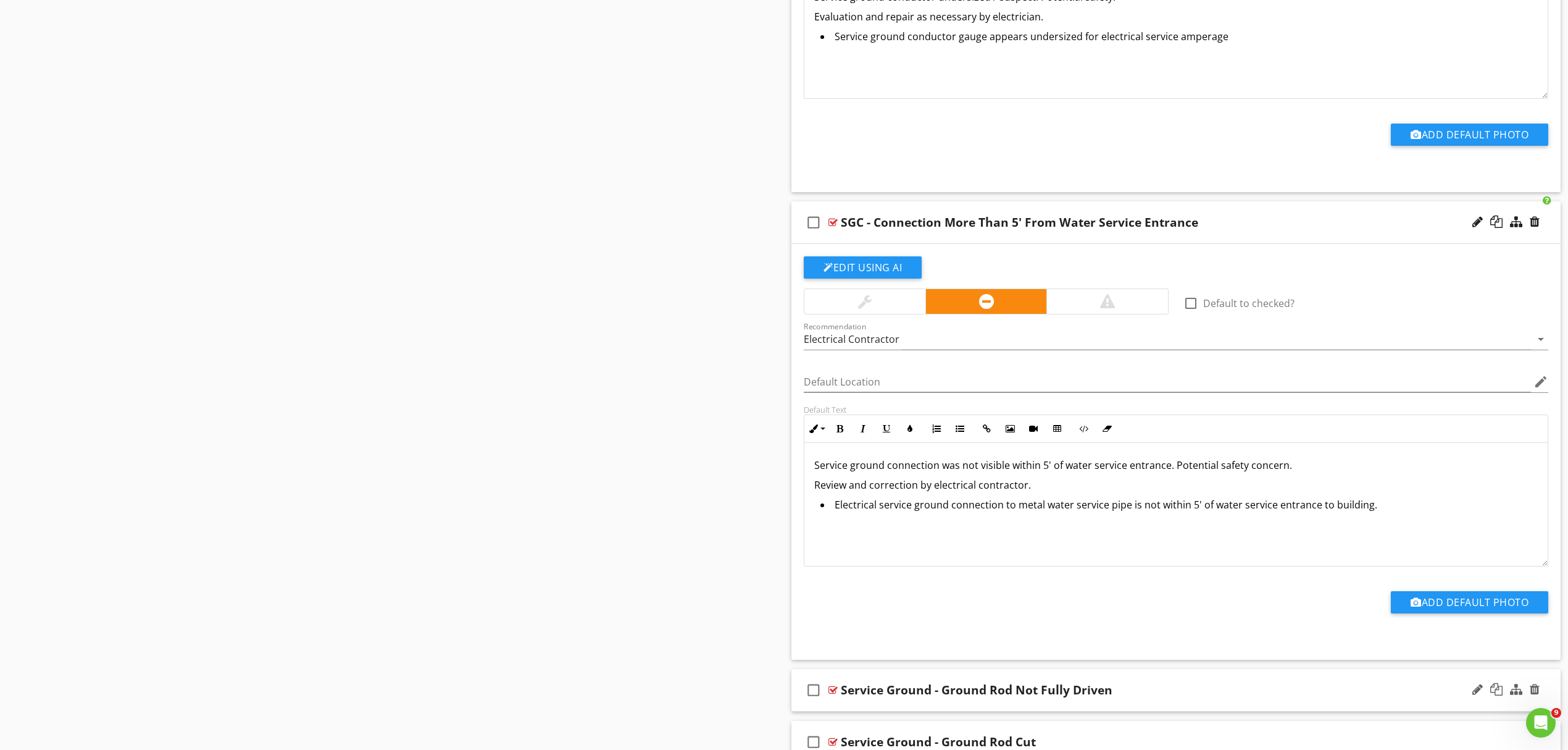
scroll to position [3813, 0]
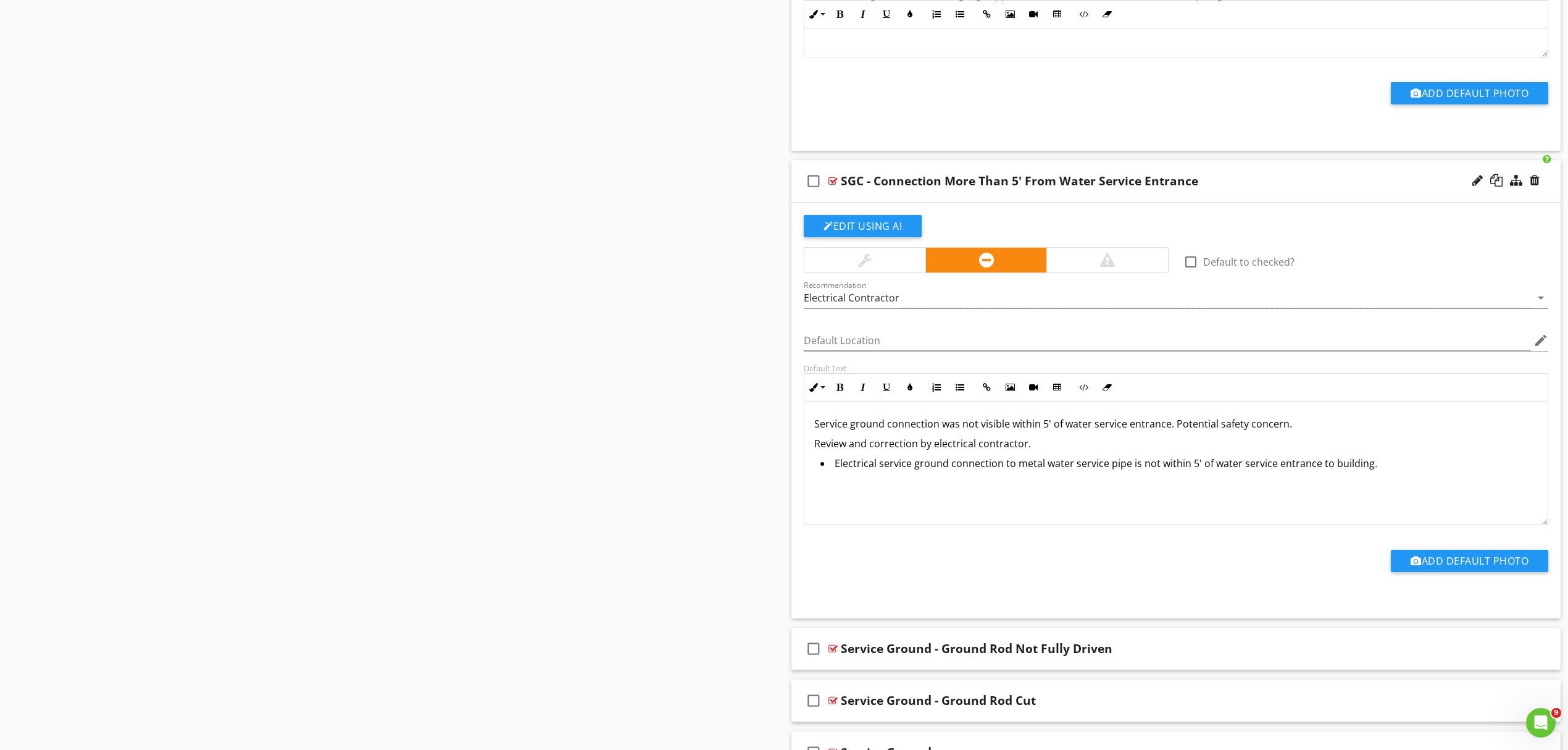
click at [1062, 431] on p "Service ground connection was not visible within 5' of water service entrance. …" at bounding box center [1176, 424] width 723 height 15
click at [1154, 431] on p "Service ground connection was not visible within 5' of metal water service entr…" at bounding box center [1176, 424] width 723 height 15
click at [1250, 519] on div "Service ground connection was not visible within 5' of metal water service pipe…" at bounding box center [1176, 463] width 743 height 124
click at [1387, 472] on li "Electrical service ground connection to metal water service pipe is not within …" at bounding box center [1179, 464] width 718 height 18
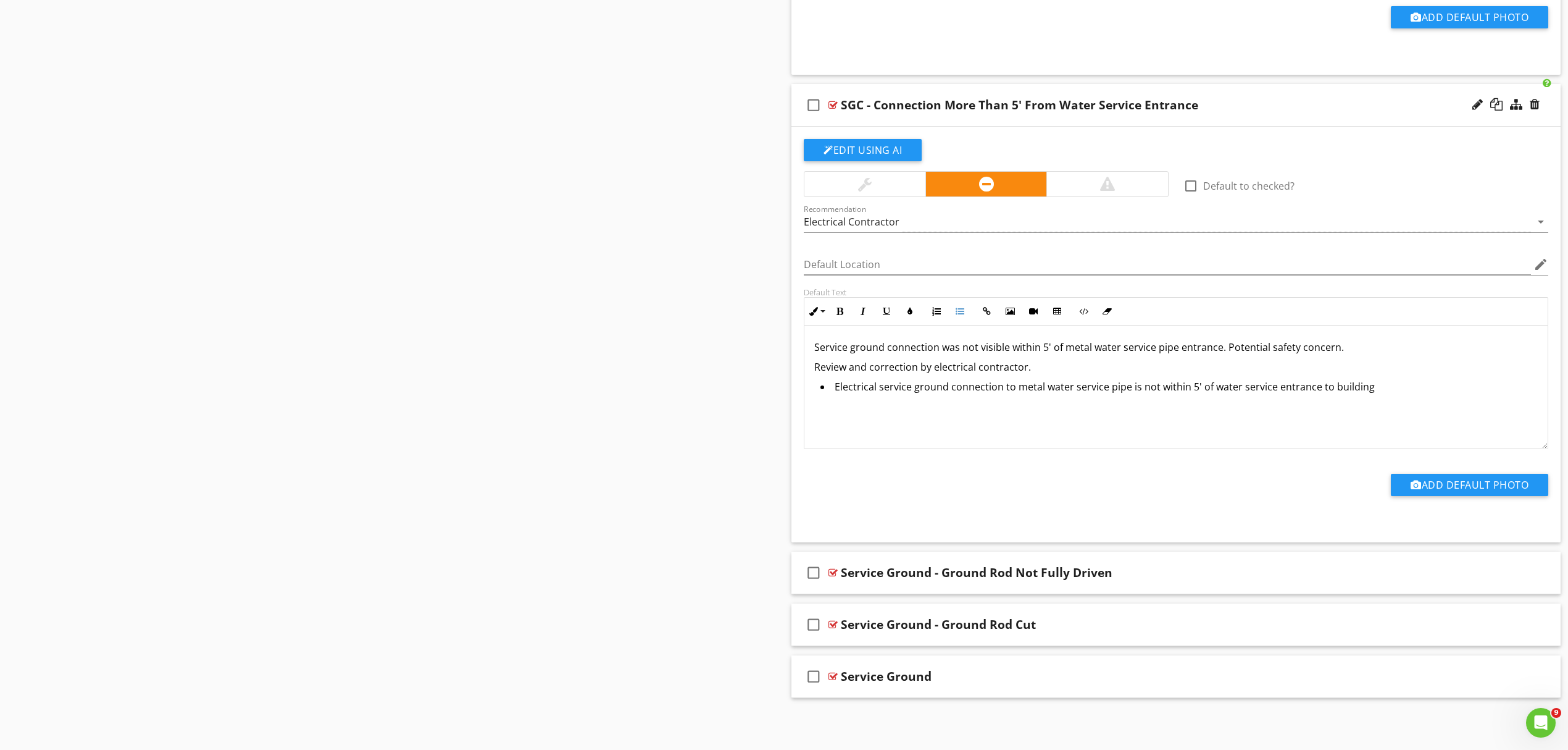
scroll to position [3900, 0]
click at [1183, 571] on div "Service Ground - Ground Rod Not Fully Driven" at bounding box center [1120, 572] width 559 height 15
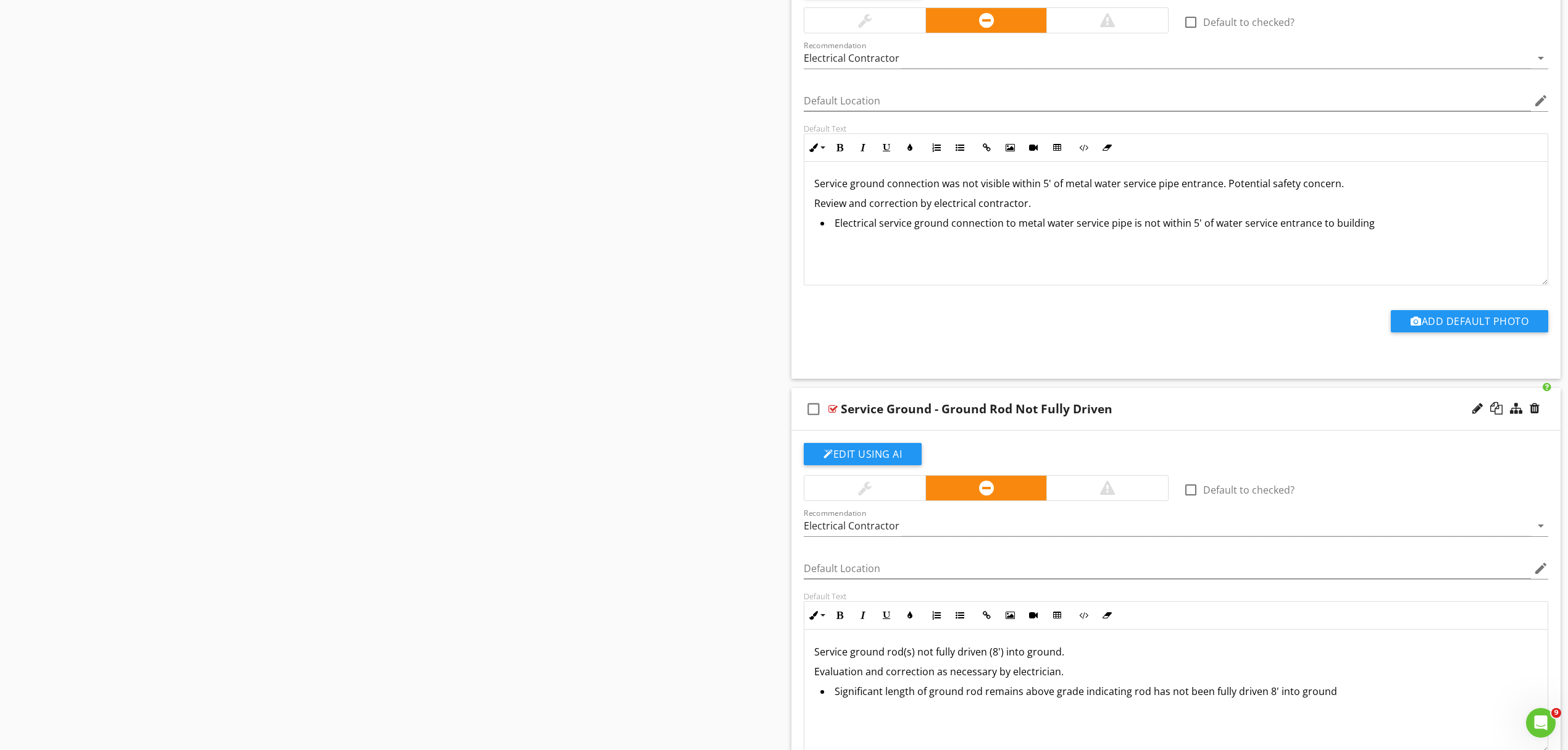
scroll to position [4065, 0]
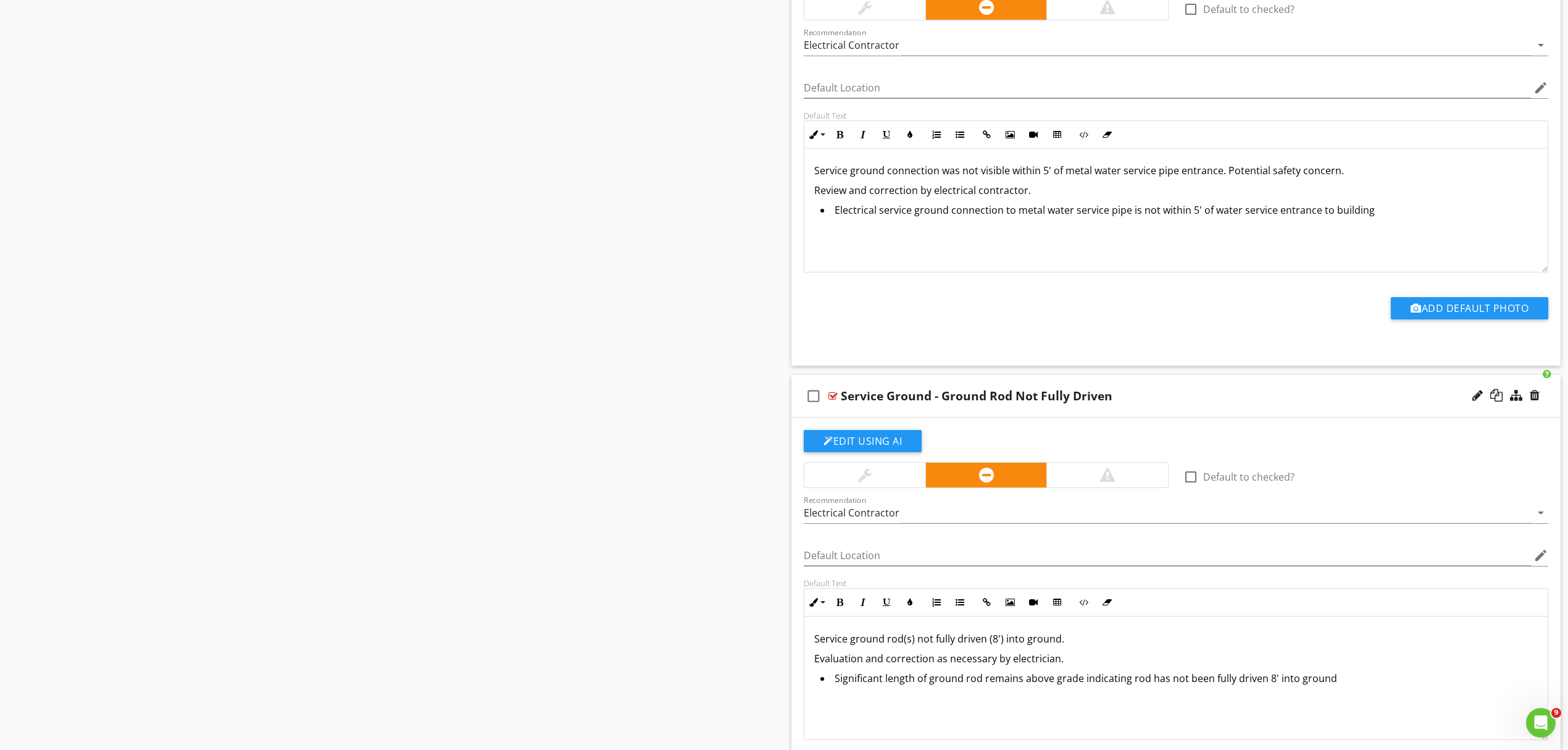
click at [1107, 646] on p "Service ground rod(s) not fully driven (8') into ground." at bounding box center [1176, 639] width 723 height 15
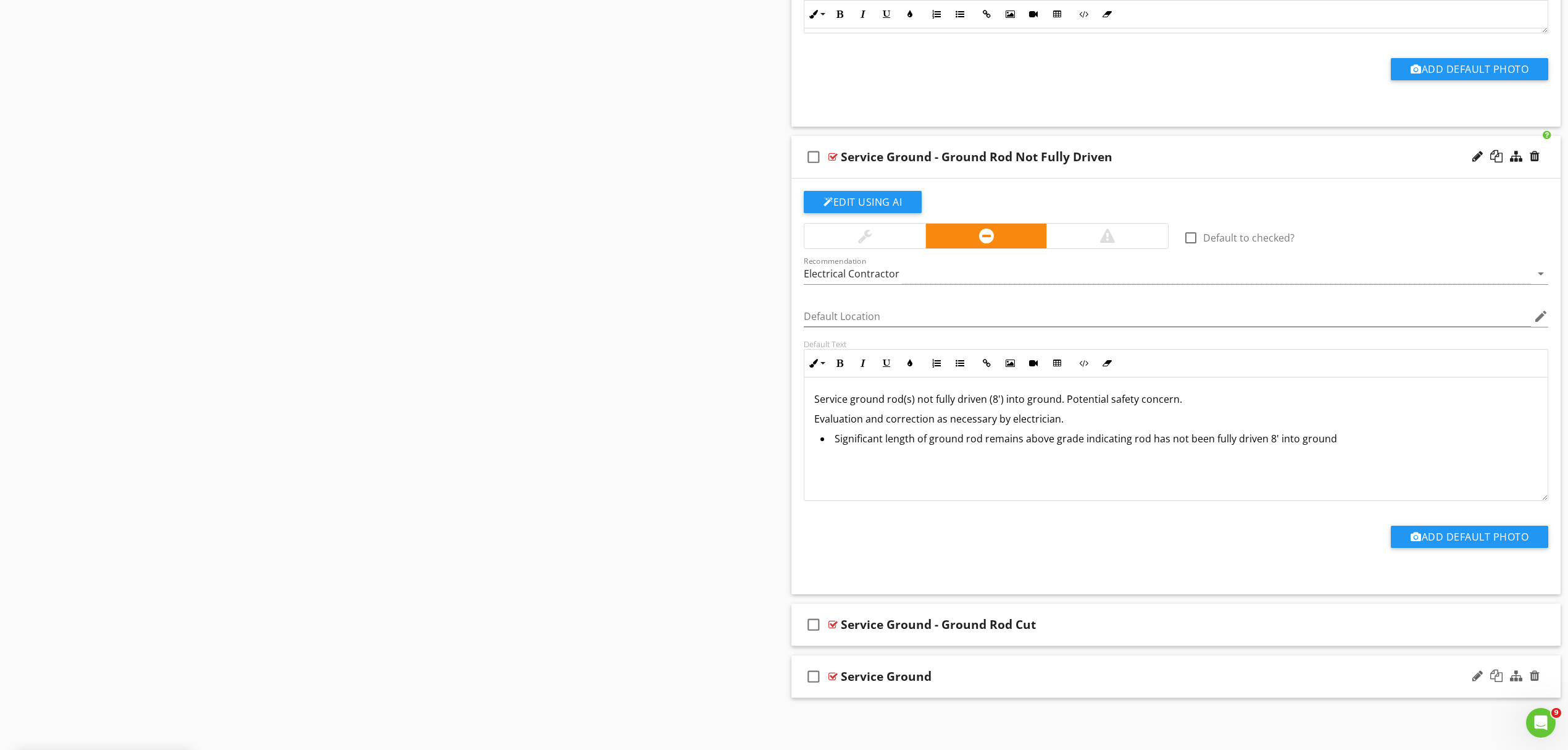
scroll to position [4317, 0]
click at [1122, 626] on div "Service Ground - Ground Rod Cut" at bounding box center [1120, 624] width 559 height 15
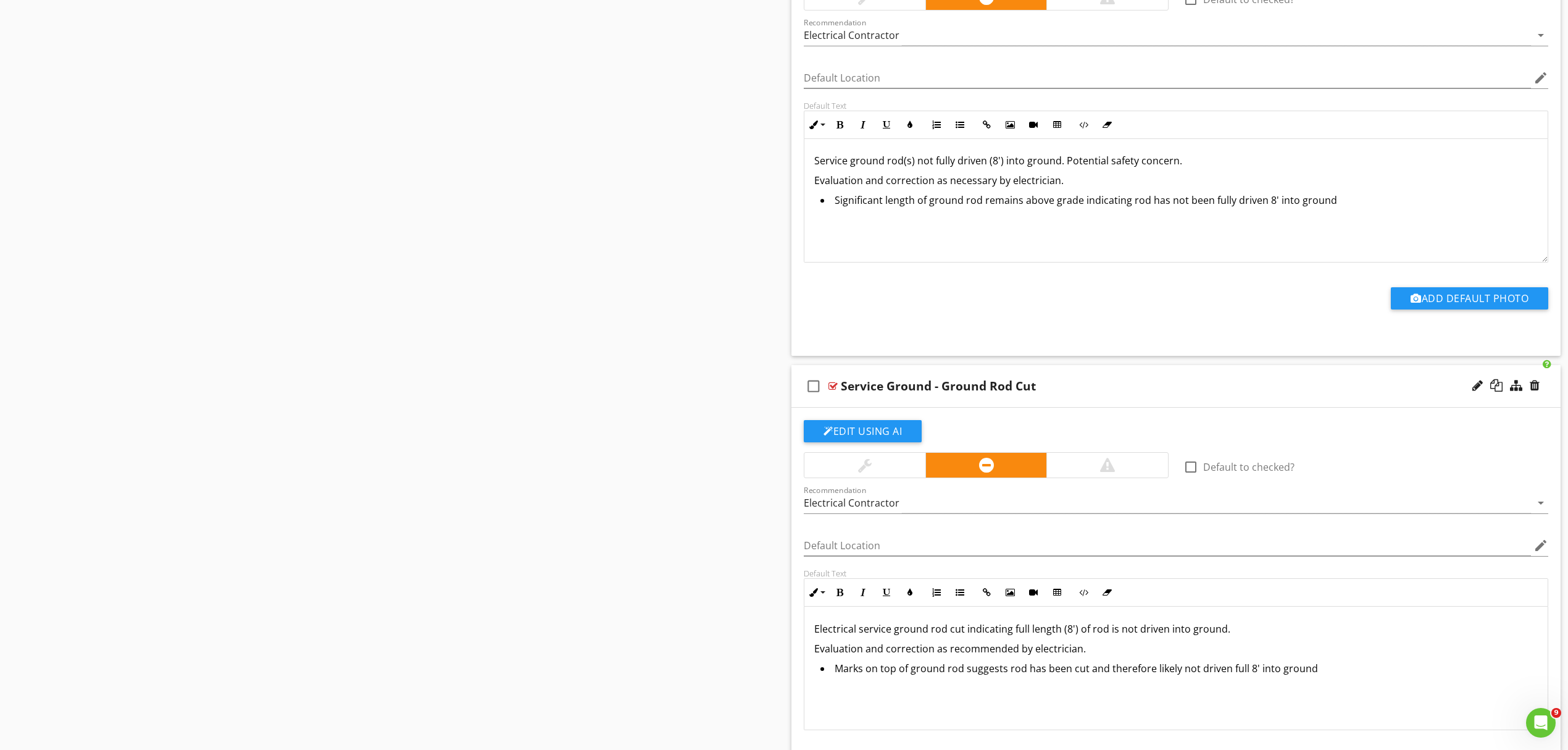
scroll to position [4646, 0]
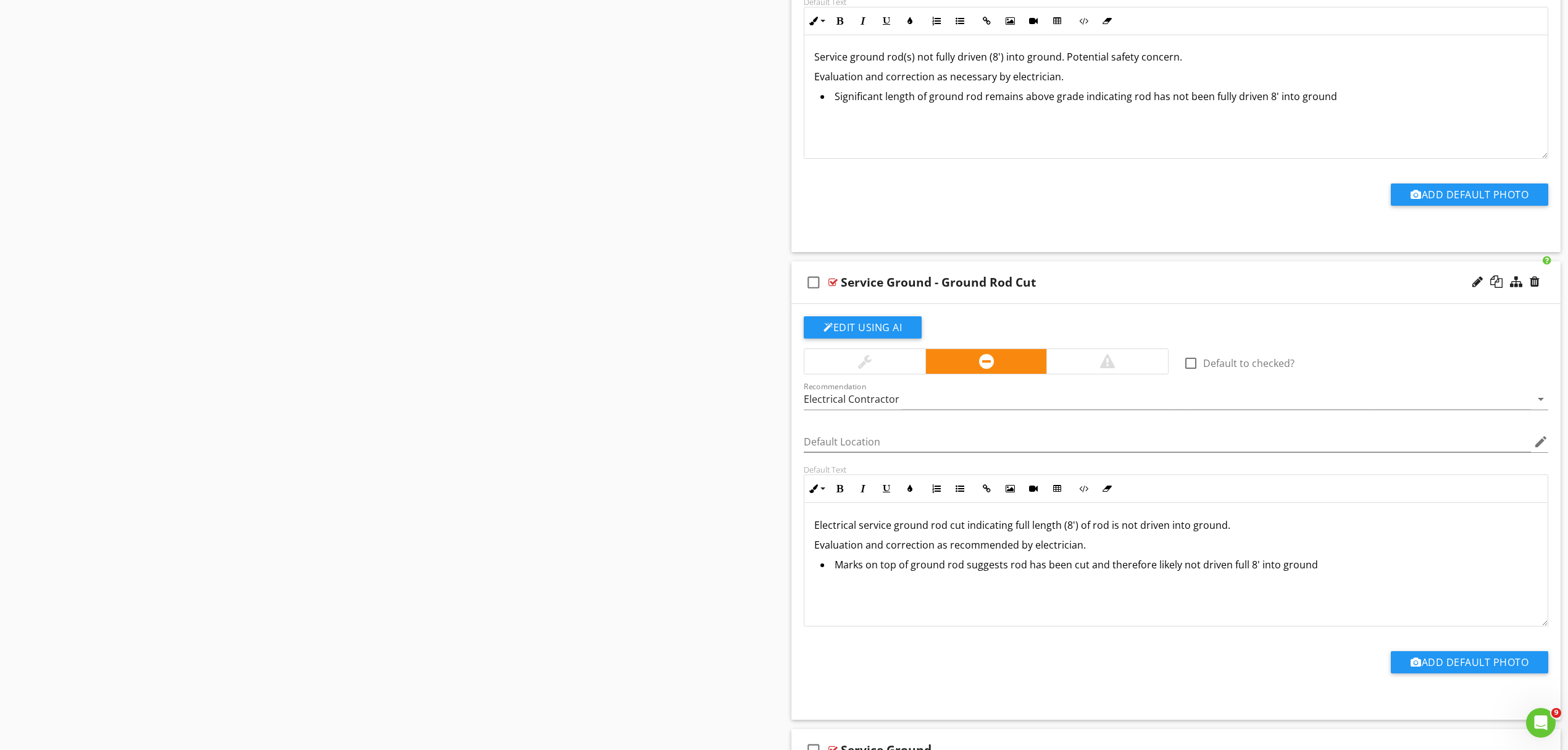
click at [1247, 532] on p "Electrical service ground rod cut indicating full length (8') of rod is not dri…" at bounding box center [1176, 525] width 723 height 15
click at [1327, 575] on li "Marks on top of ground rod suggests rod has been cut and therefore likely not d…" at bounding box center [1179, 566] width 718 height 18
click at [843, 595] on p "Note: Length of driven ground rod is unknown" at bounding box center [1176, 587] width 723 height 15
drag, startPoint x: 888, startPoint y: 605, endPoint x: 1043, endPoint y: 606, distance: 155.0
click at [1040, 611] on div "Electrical service ground rod cut indicating full length (8') of rod is not dri…" at bounding box center [1176, 564] width 743 height 124
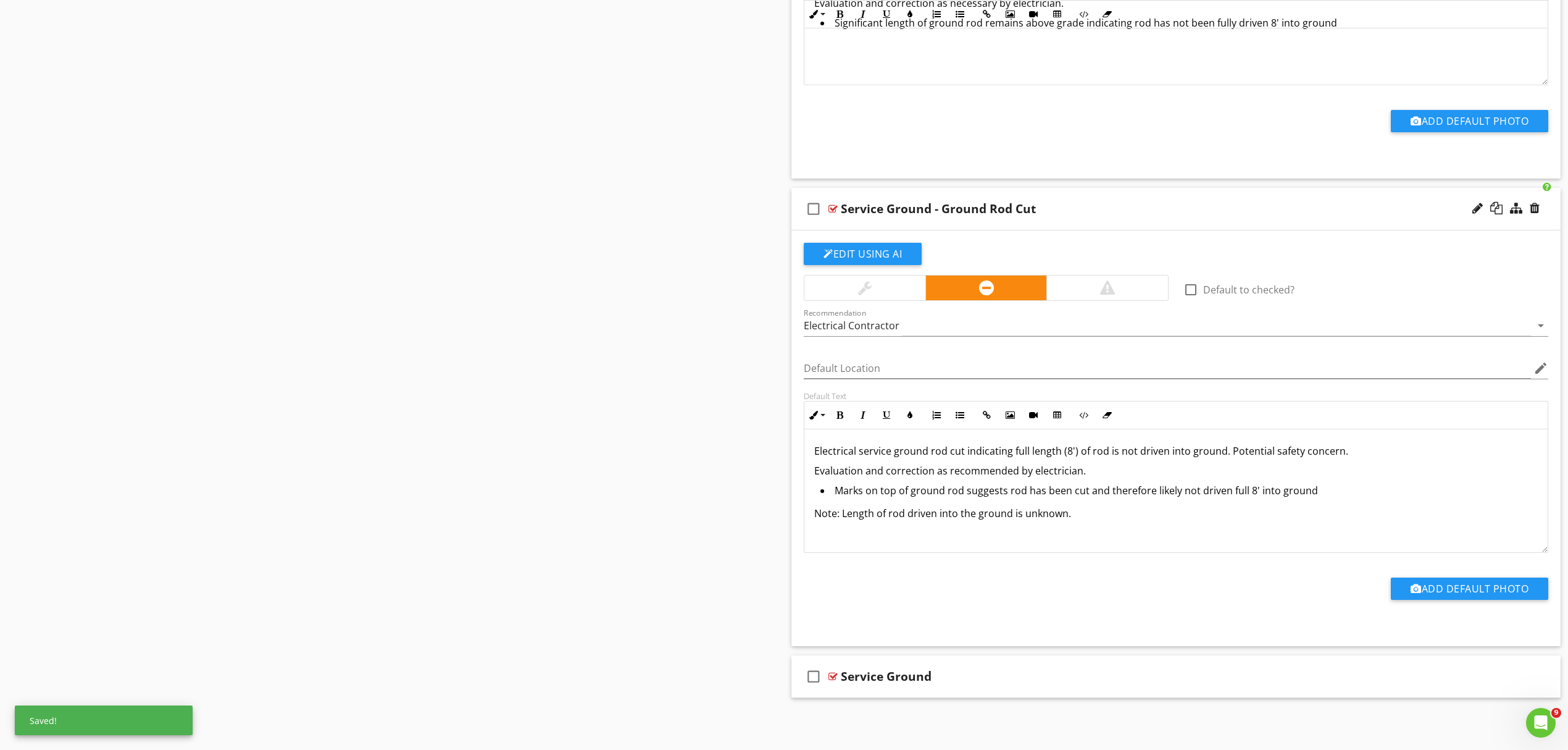
scroll to position [4734, 0]
click at [1050, 675] on div "Service Ground" at bounding box center [1120, 676] width 559 height 15
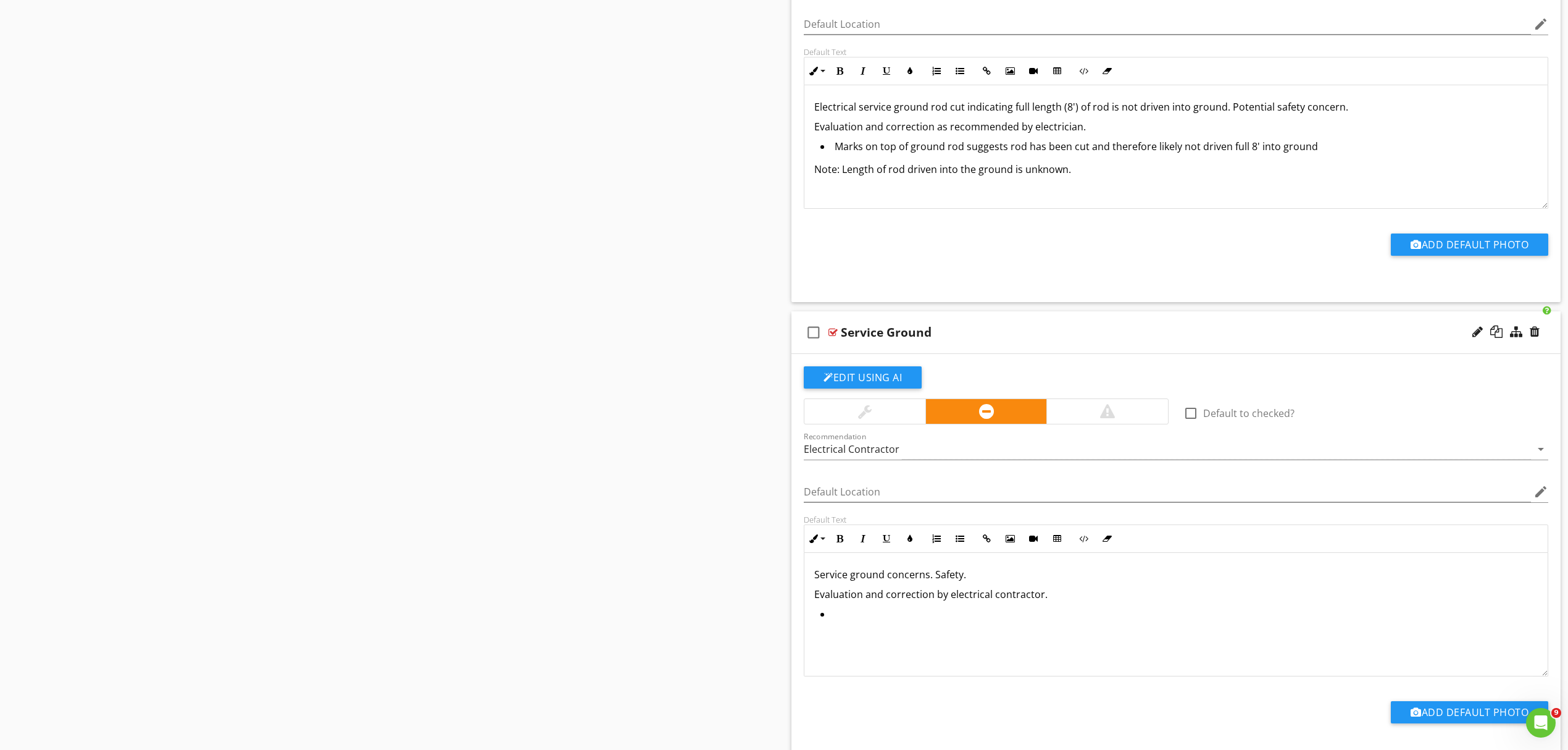
scroll to position [0, 0]
click at [1157, 340] on div "Service Ground" at bounding box center [1120, 332] width 559 height 15
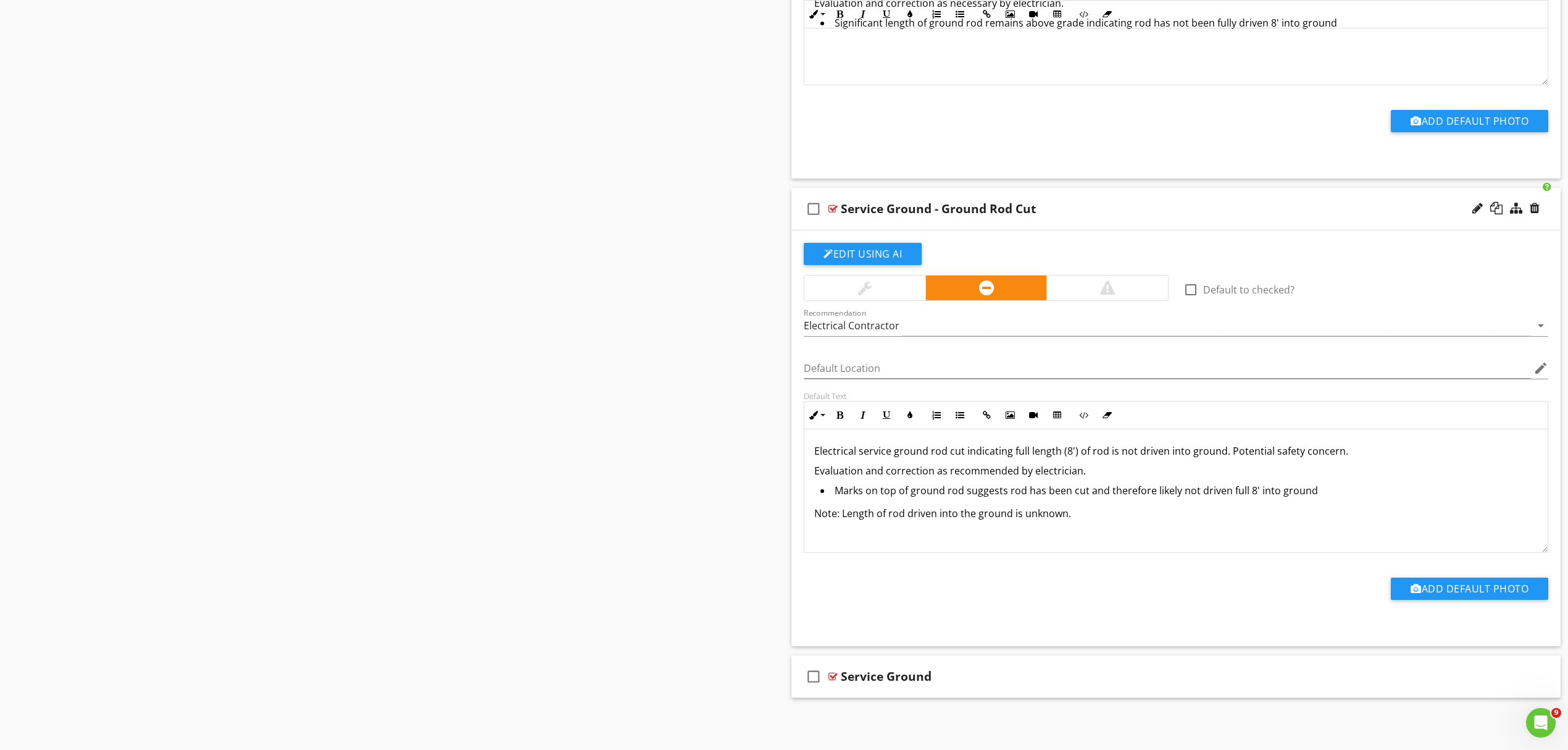
scroll to position [4734, 0]
click at [1160, 205] on div "Service Ground - Ground Rod Cut" at bounding box center [1120, 209] width 559 height 15
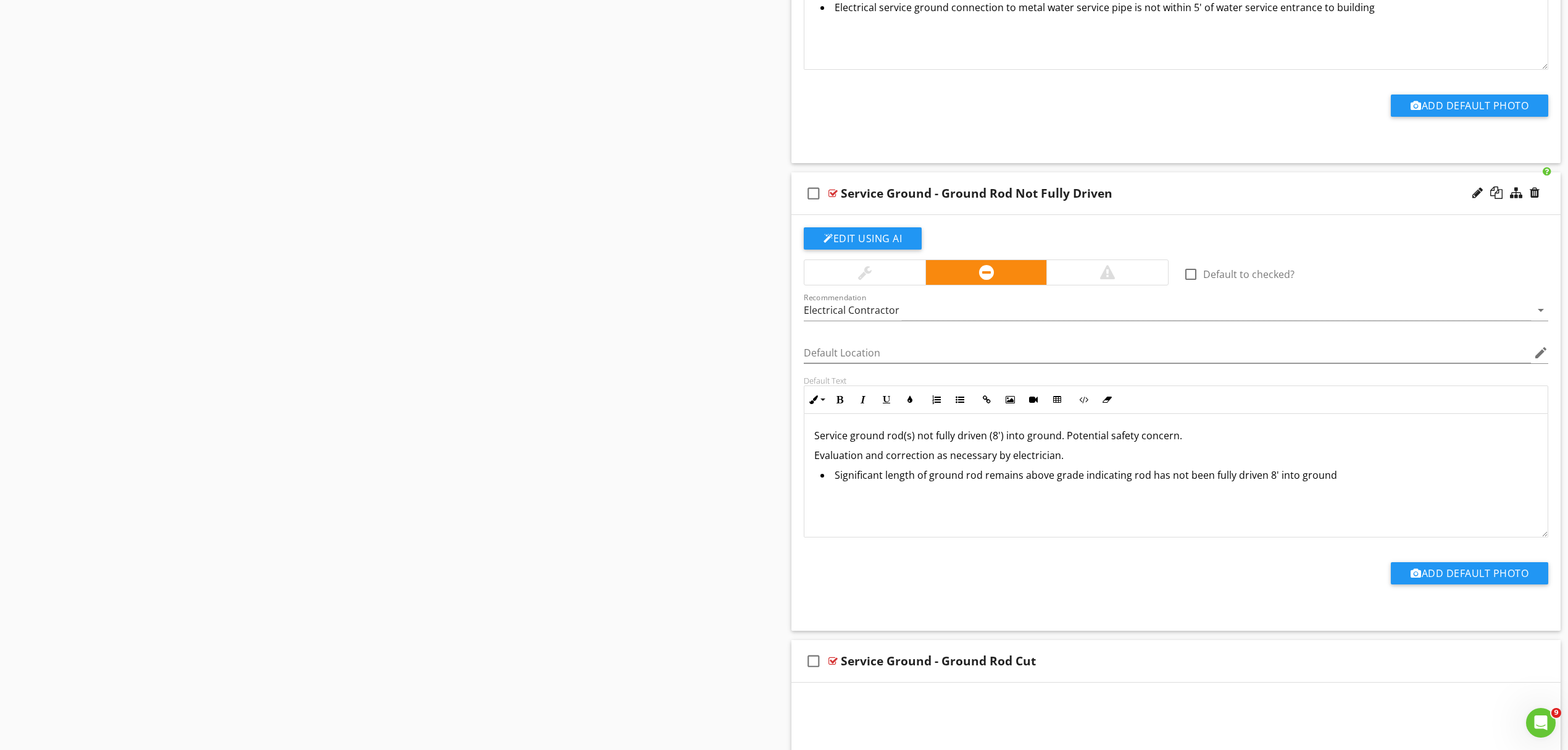
scroll to position [4164, 0]
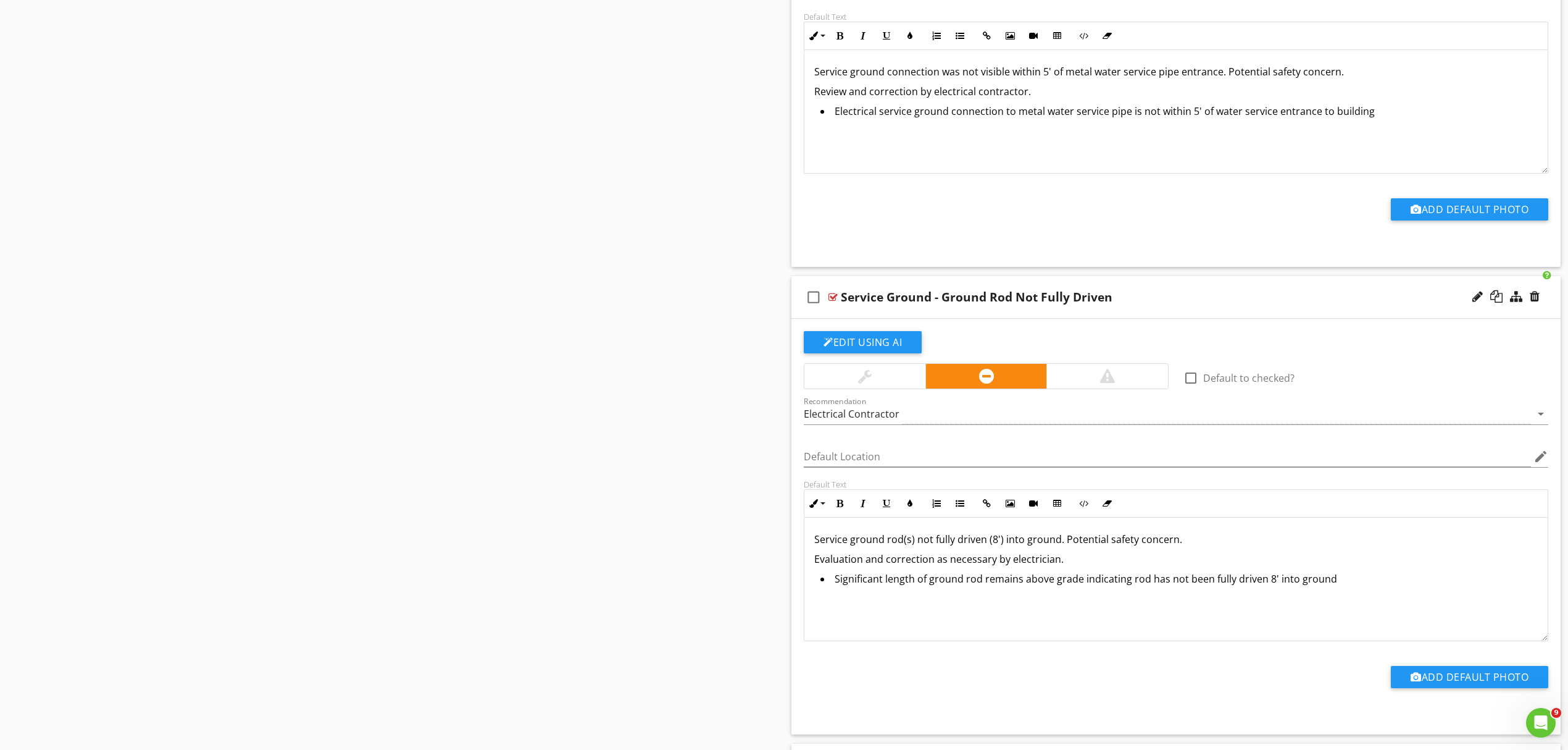
click at [1209, 304] on div "Service Ground - Ground Rod Not Fully Driven" at bounding box center [1120, 297] width 559 height 15
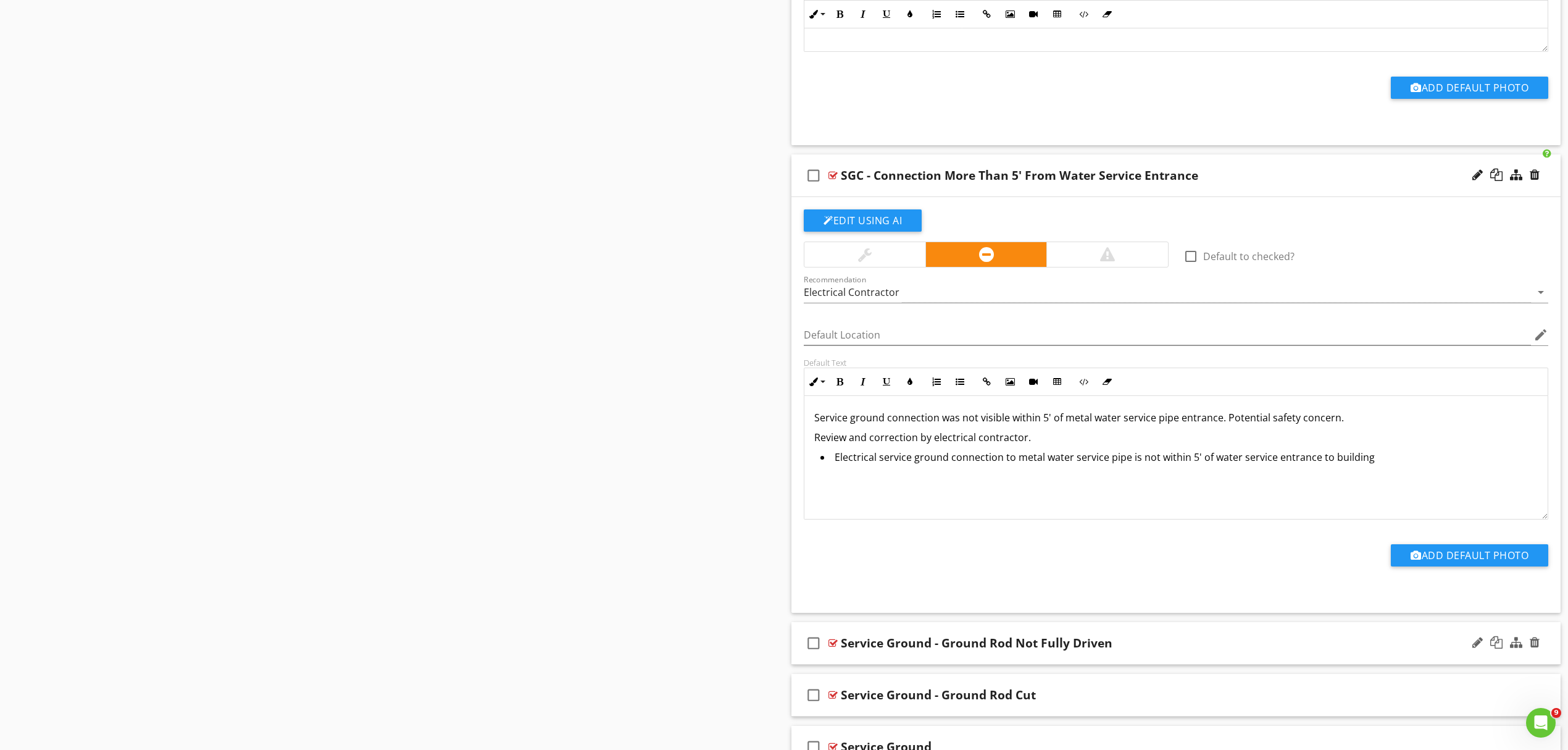
scroll to position [3736, 0]
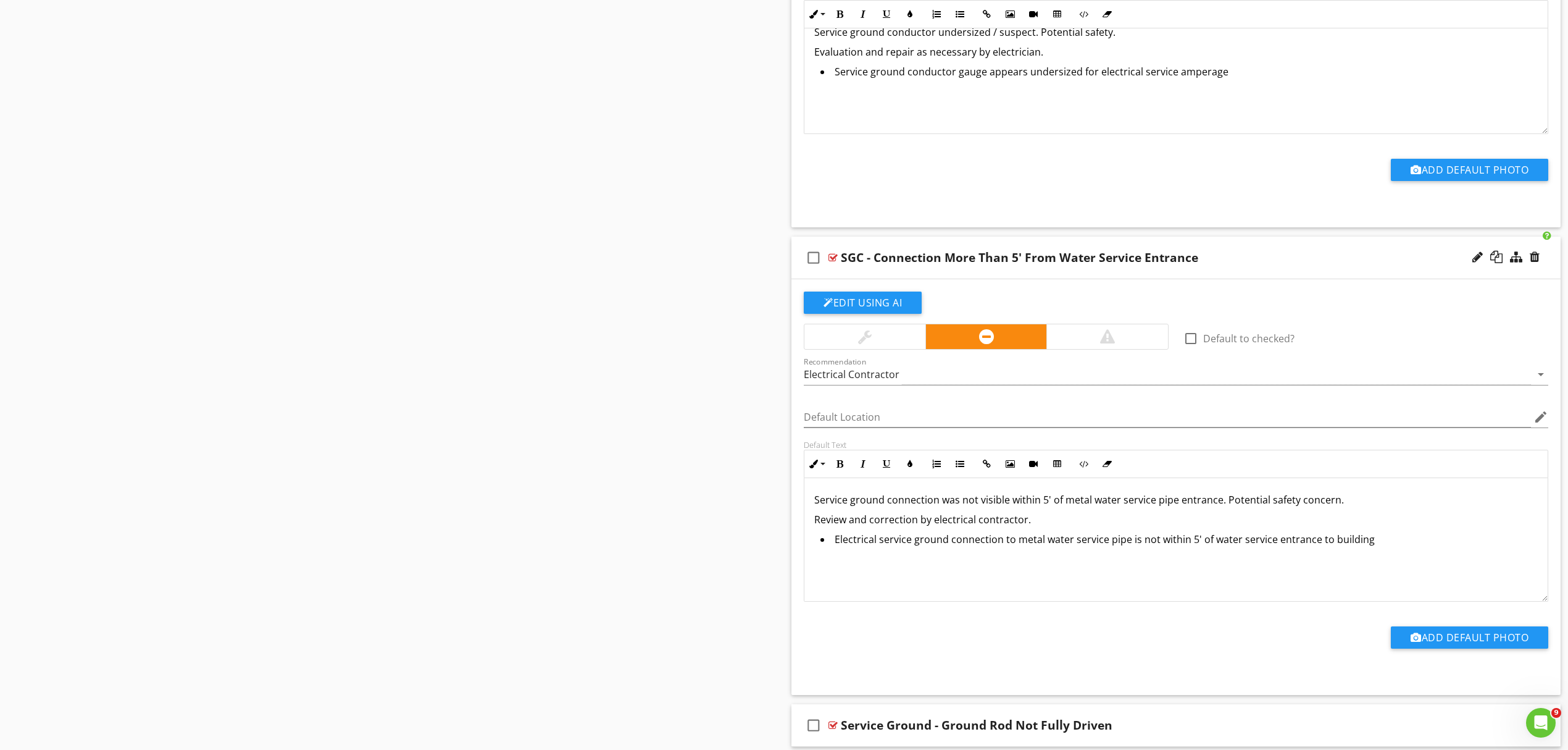
click at [1214, 265] on div "SGC - Connection More Than 5' From Water Service Entrance" at bounding box center [1120, 257] width 559 height 15
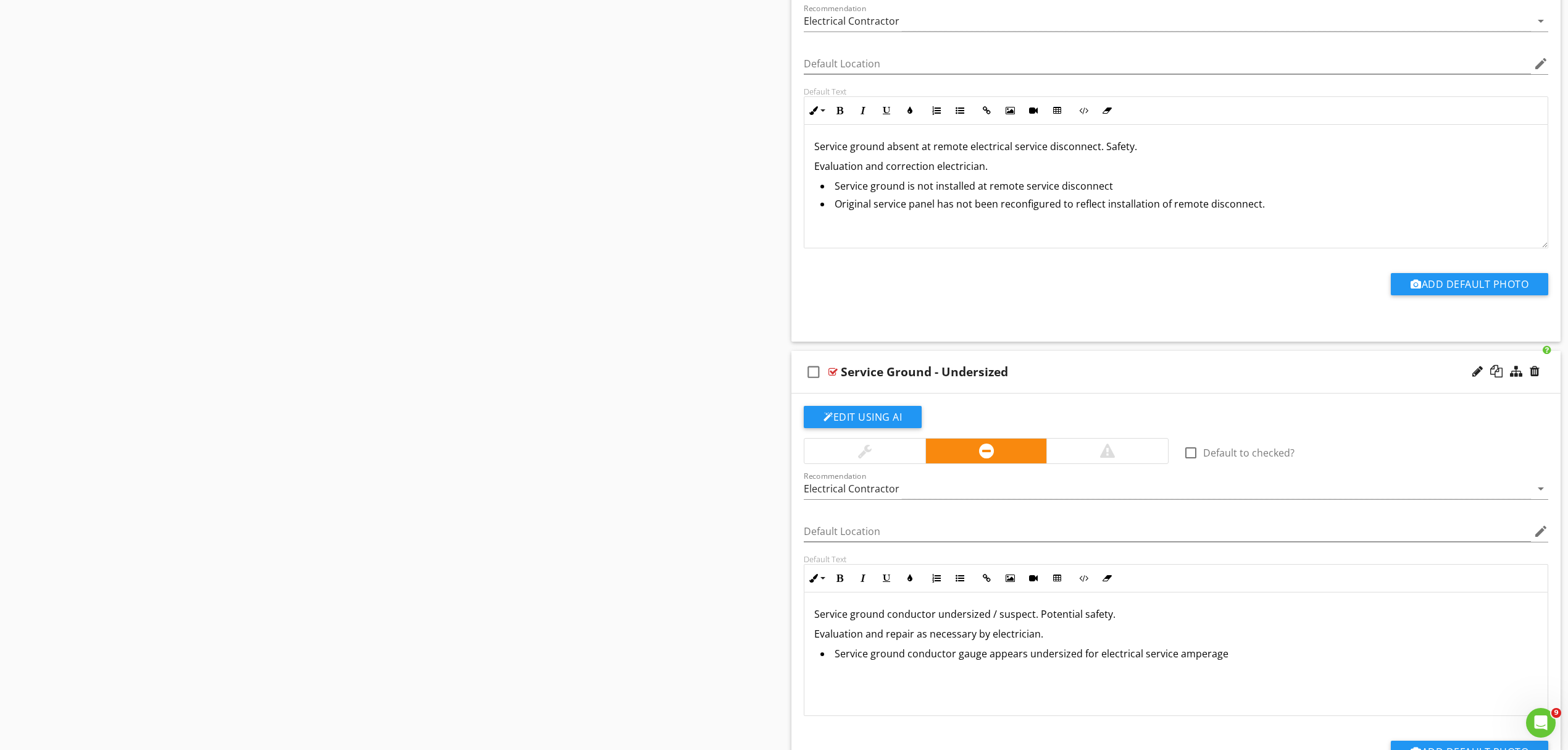
click at [1192, 379] on div "Service Ground - Undersized" at bounding box center [1120, 371] width 559 height 15
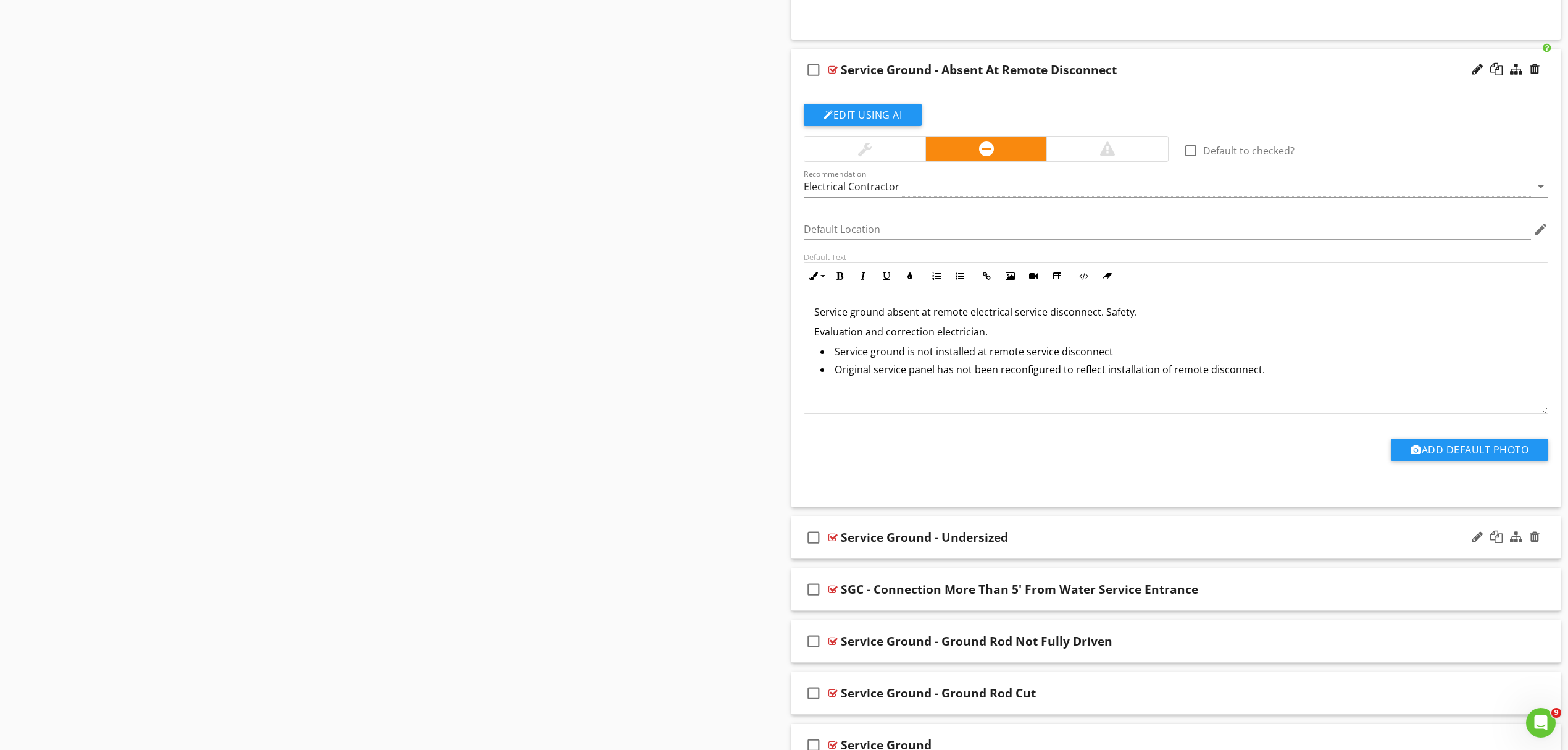
scroll to position [2974, 0]
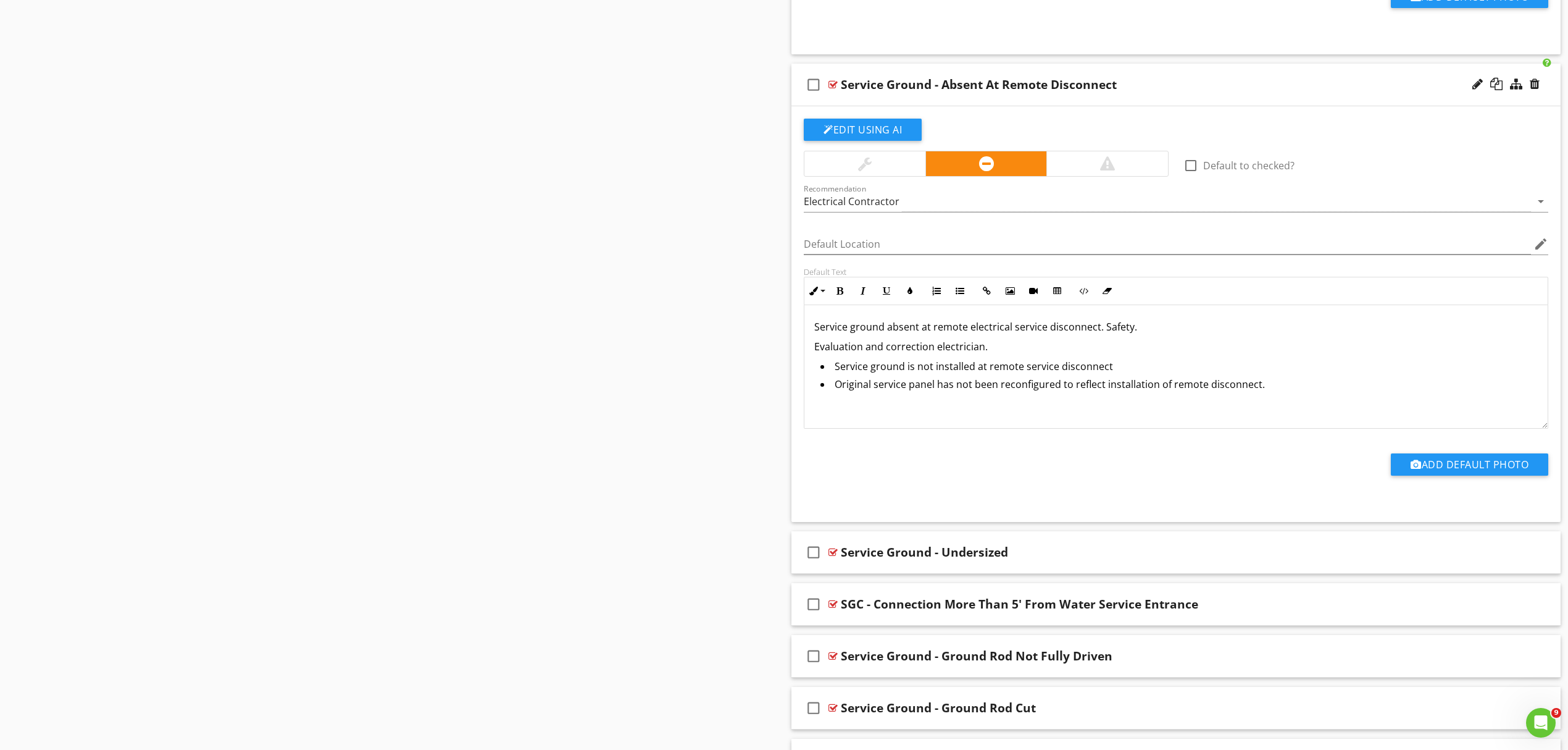
click at [1189, 92] on div "Service Ground - Absent At Remote Disconnect" at bounding box center [1120, 84] width 559 height 15
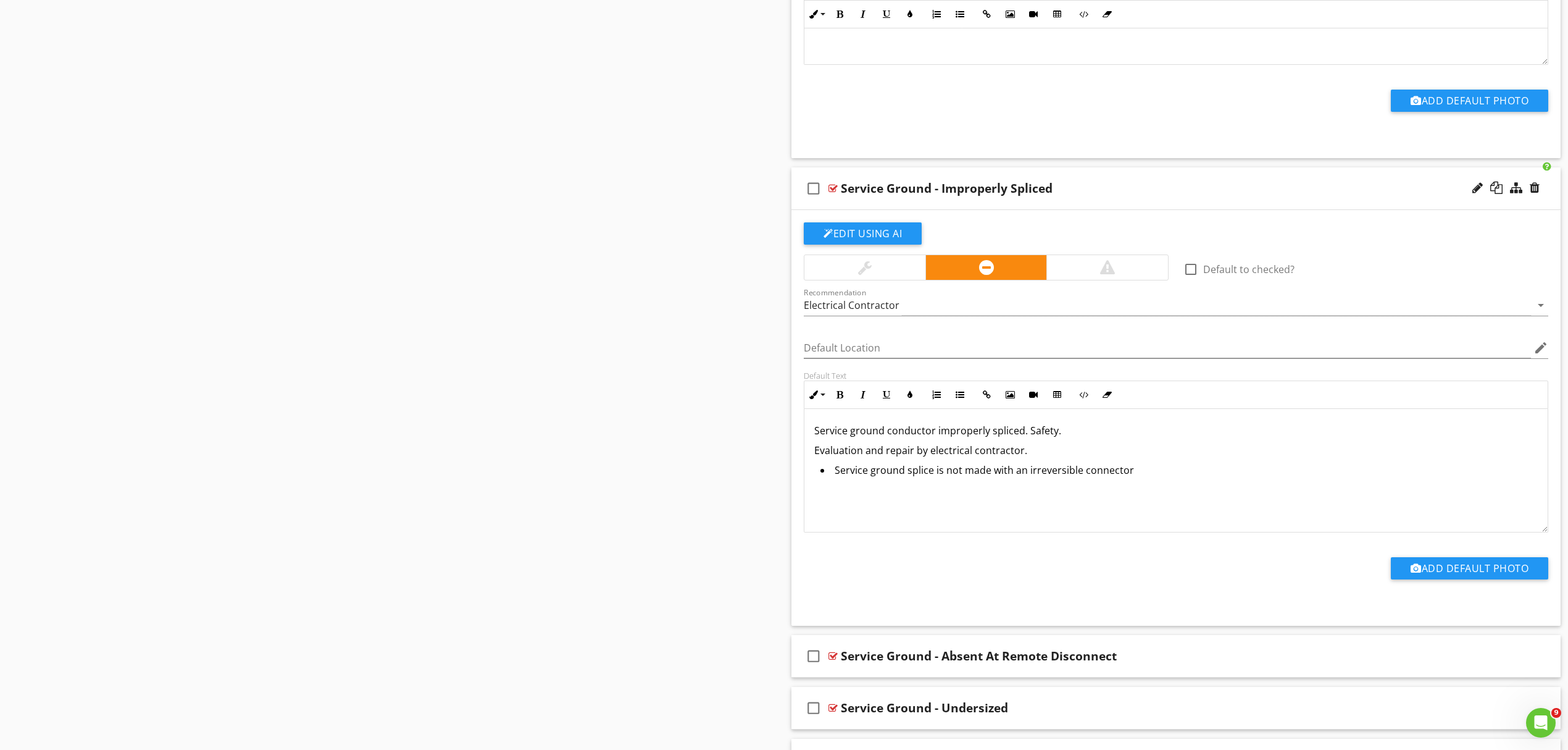
click at [1241, 196] on div "Service Ground - Improperly Spliced" at bounding box center [1120, 188] width 559 height 15
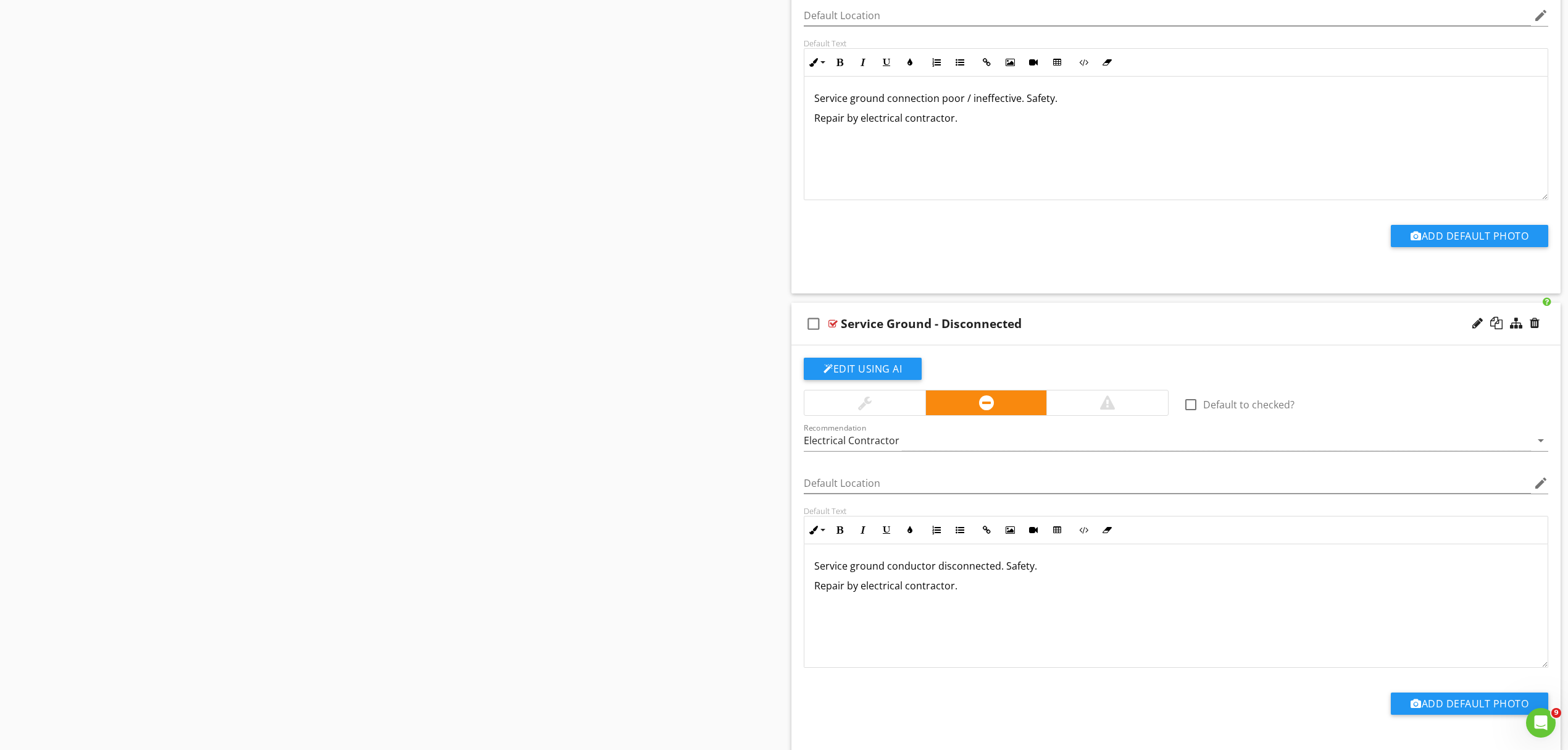
click at [1226, 322] on div "Service Ground - Disconnected" at bounding box center [1120, 324] width 559 height 15
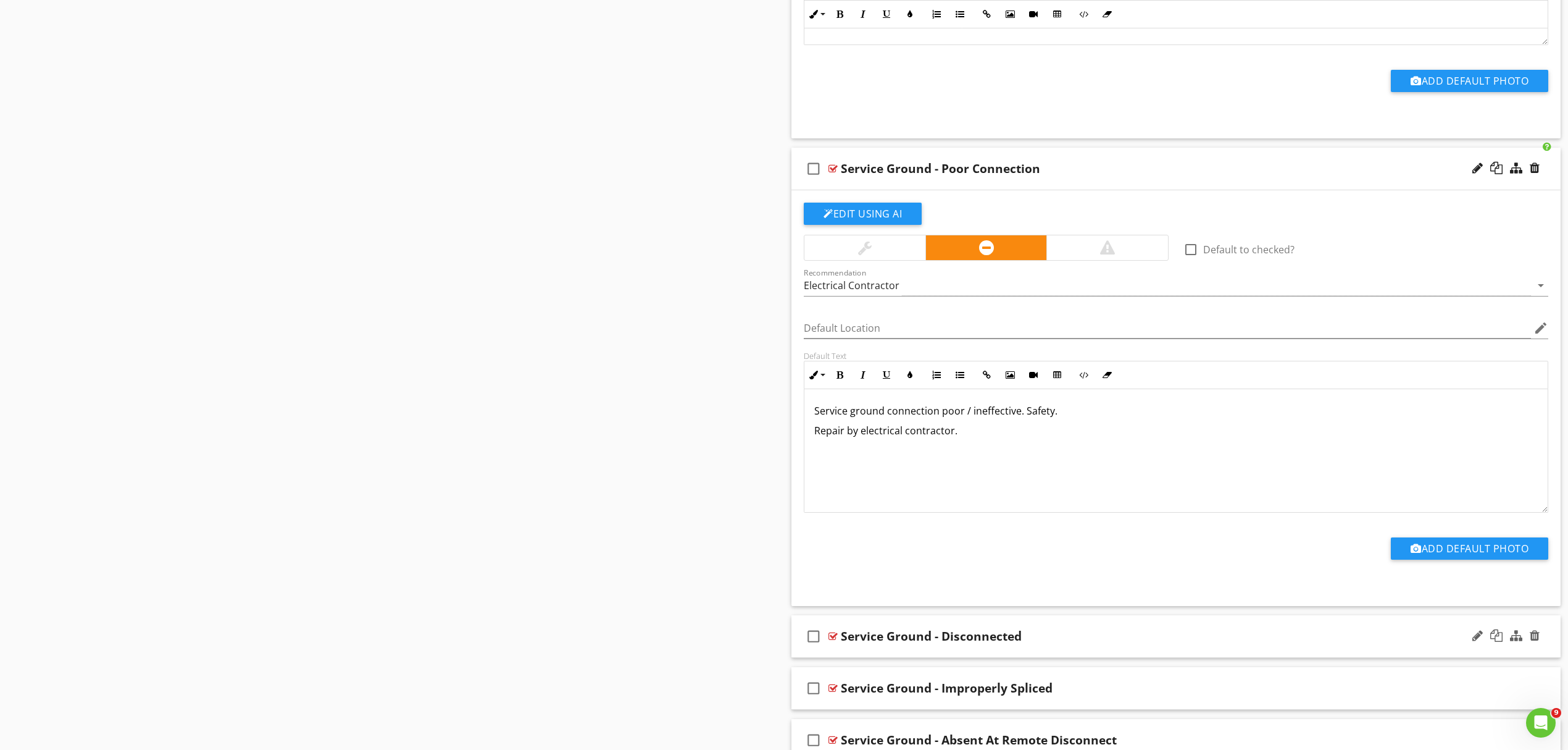
scroll to position [1470, 0]
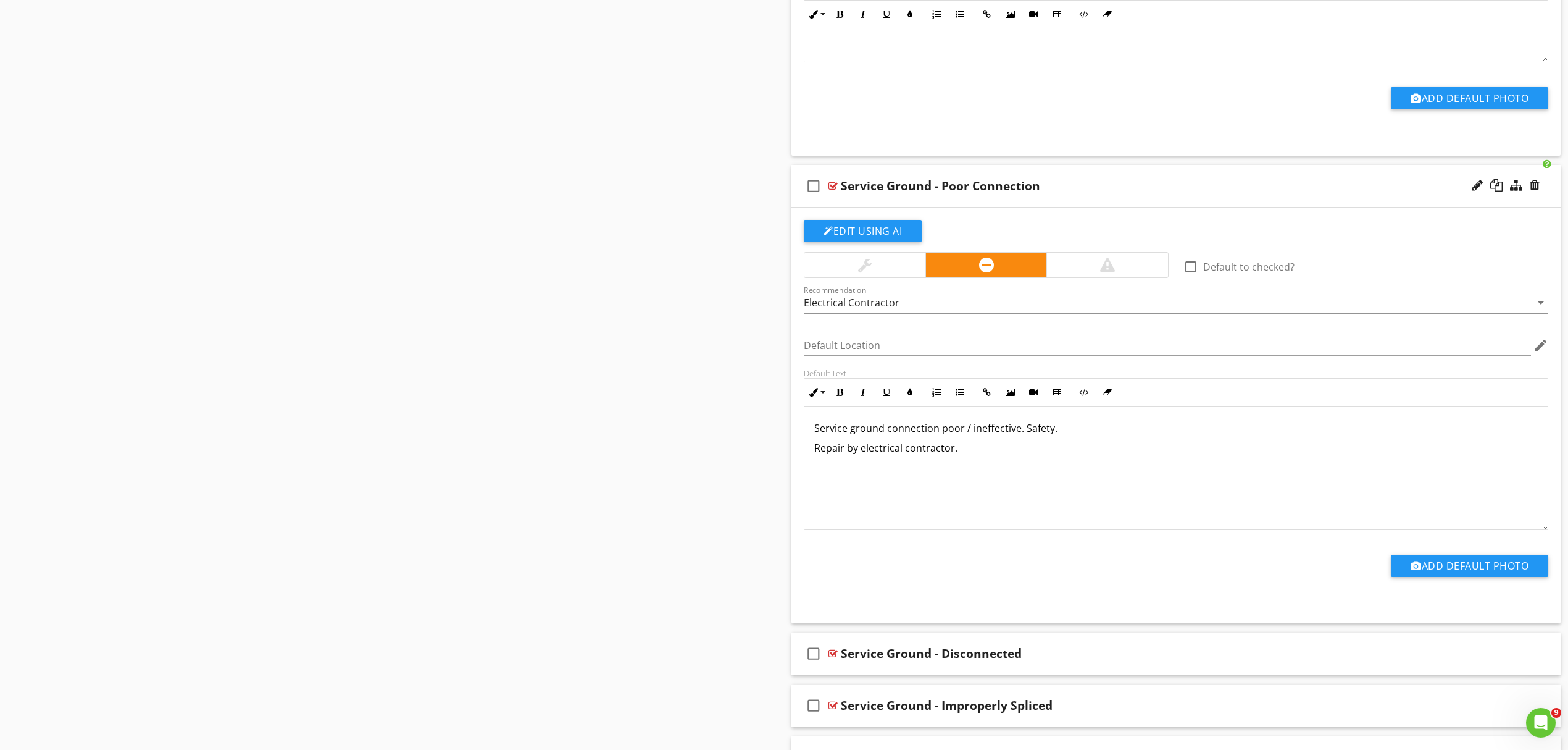
click at [1175, 188] on div "Service Ground - Poor Connection" at bounding box center [1120, 186] width 559 height 15
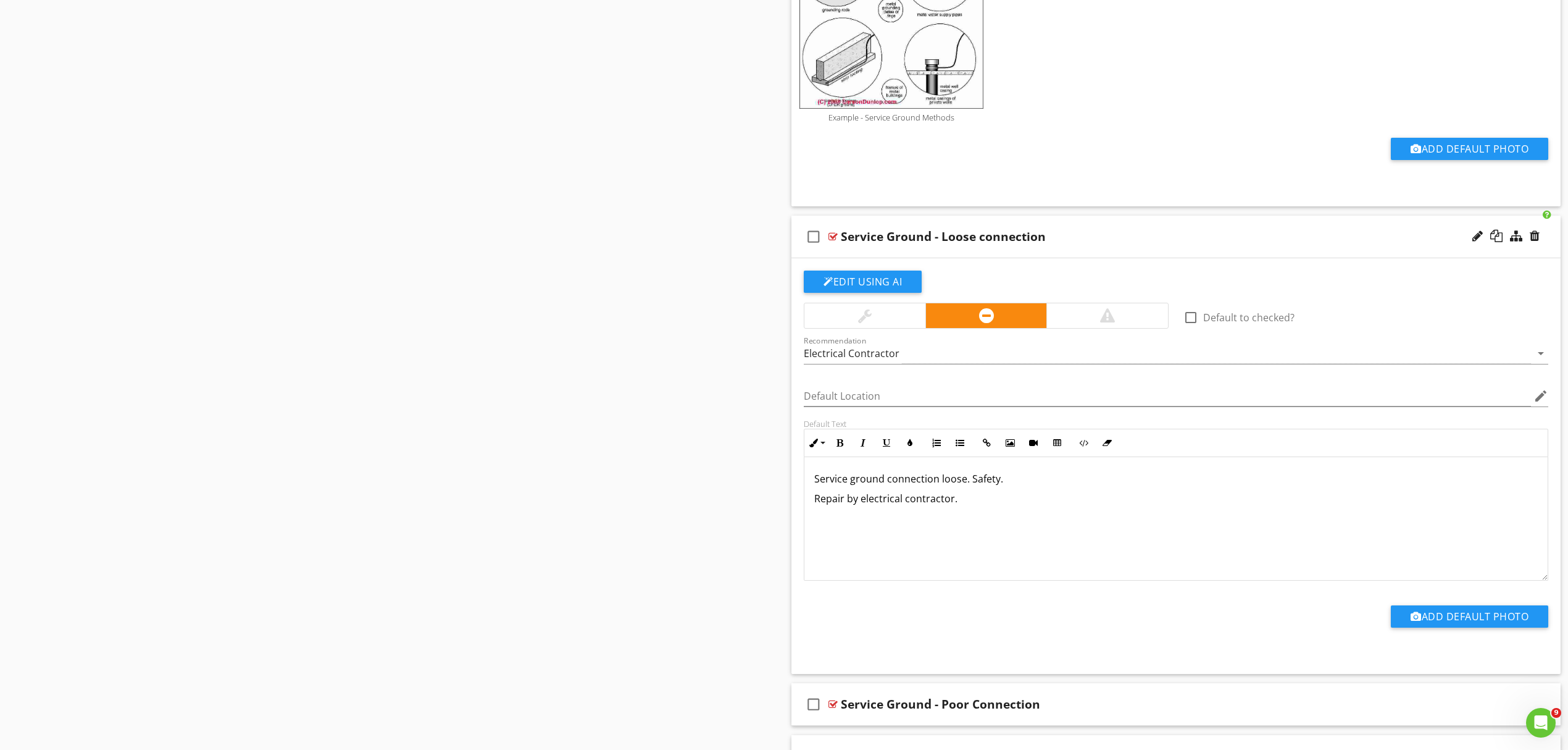
scroll to position [925, 0]
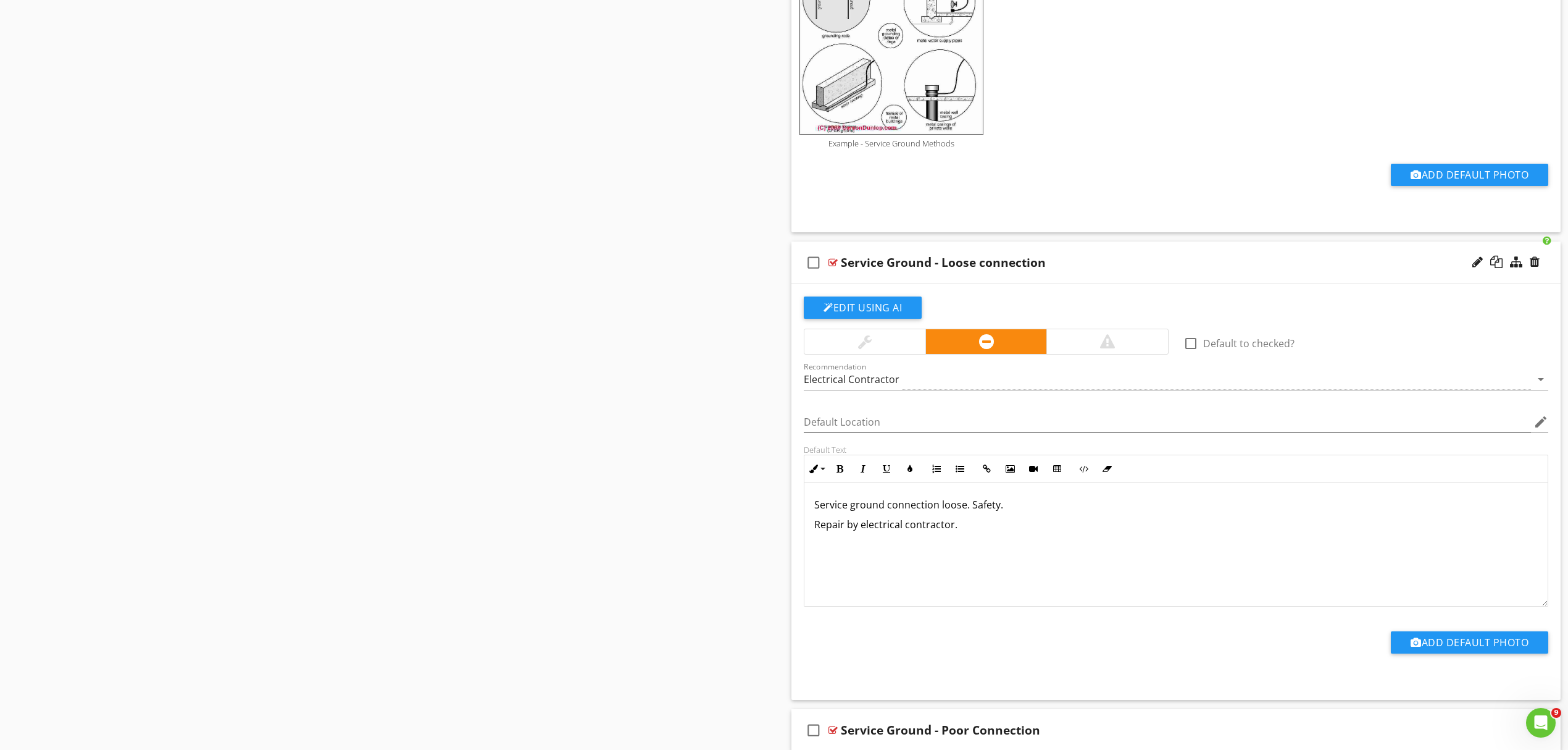
click at [1189, 259] on div "Service Ground - Loose connection" at bounding box center [1120, 262] width 559 height 15
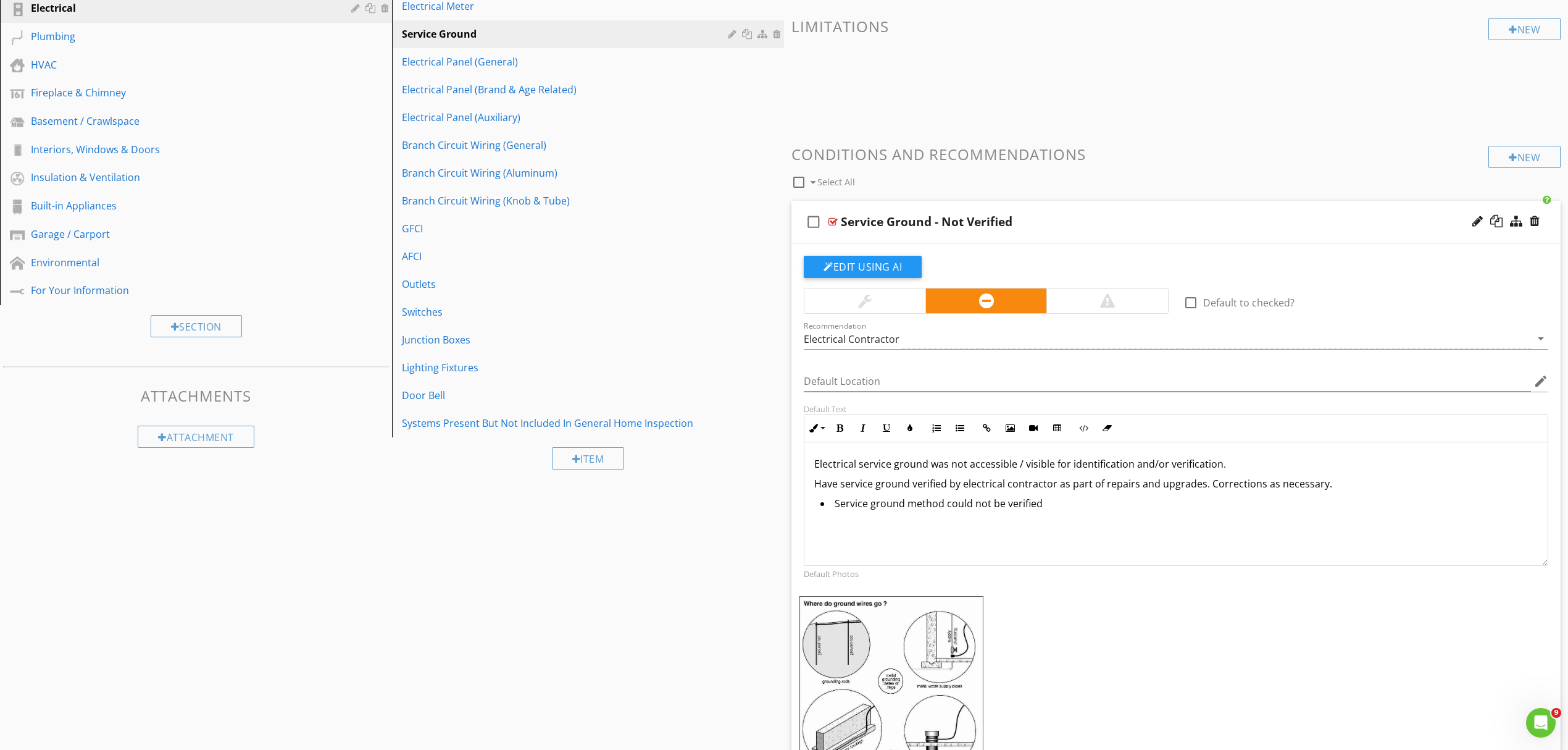
scroll to position [267, 0]
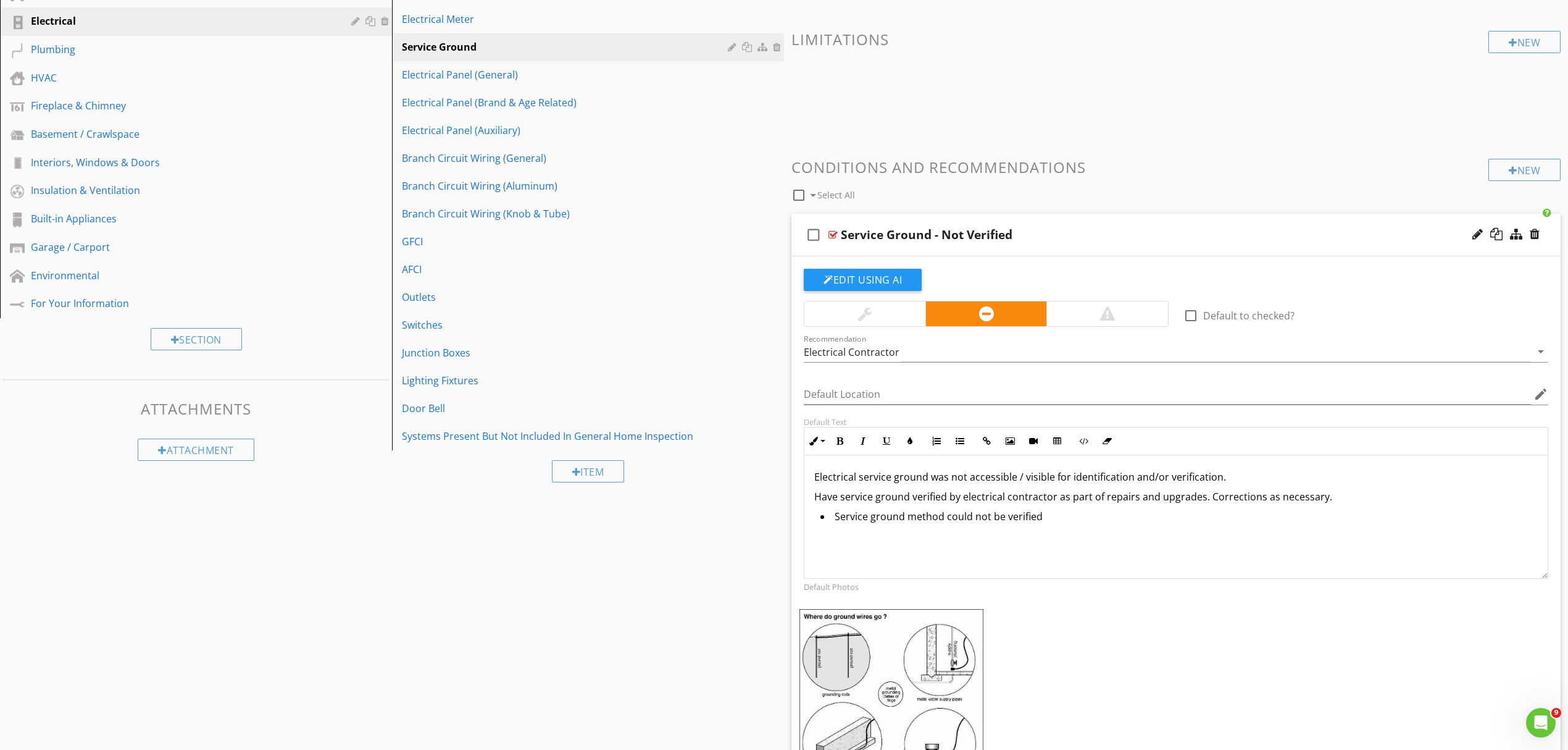
click at [1176, 242] on div "Service Ground - Not Verified" at bounding box center [1120, 234] width 559 height 15
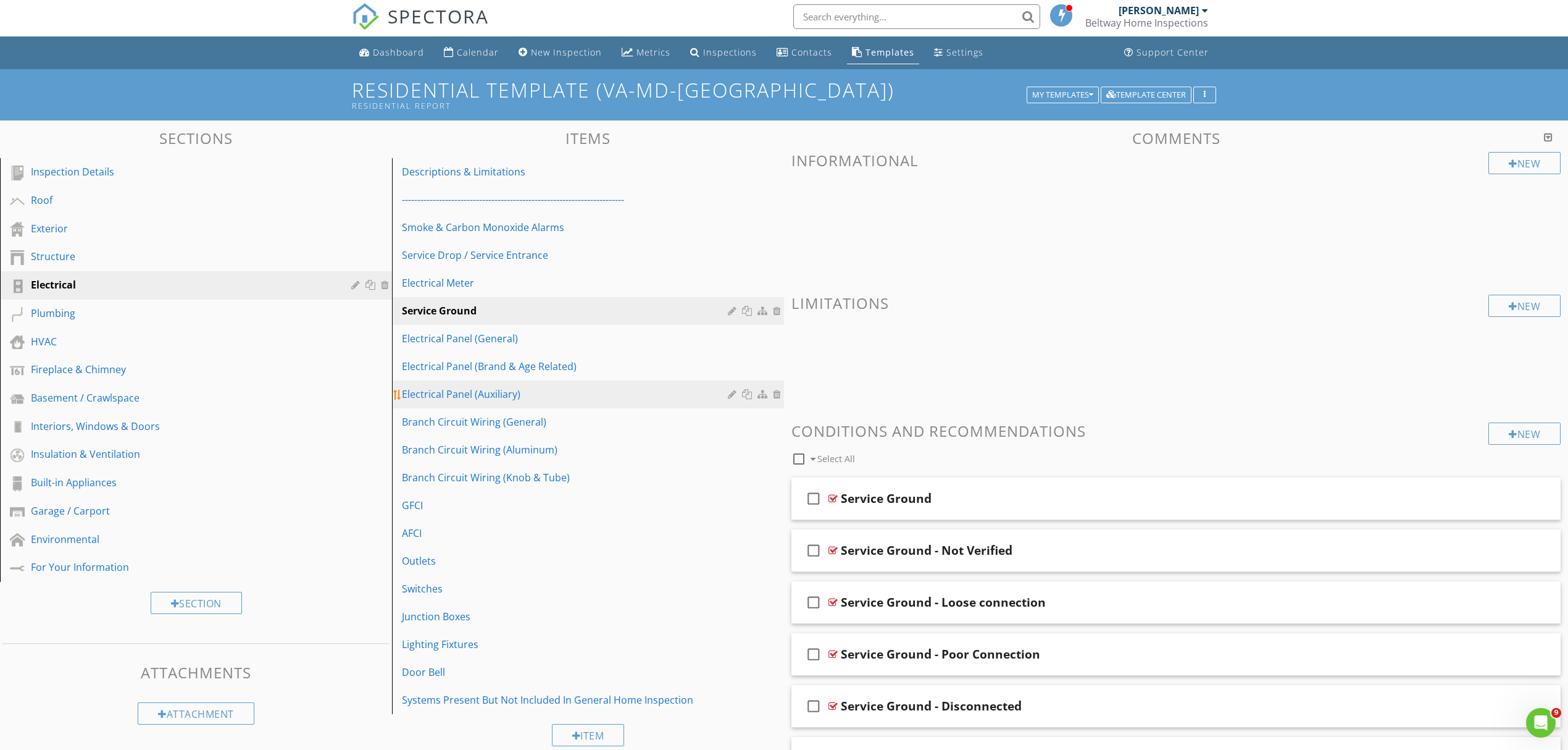
scroll to position [0, 0]
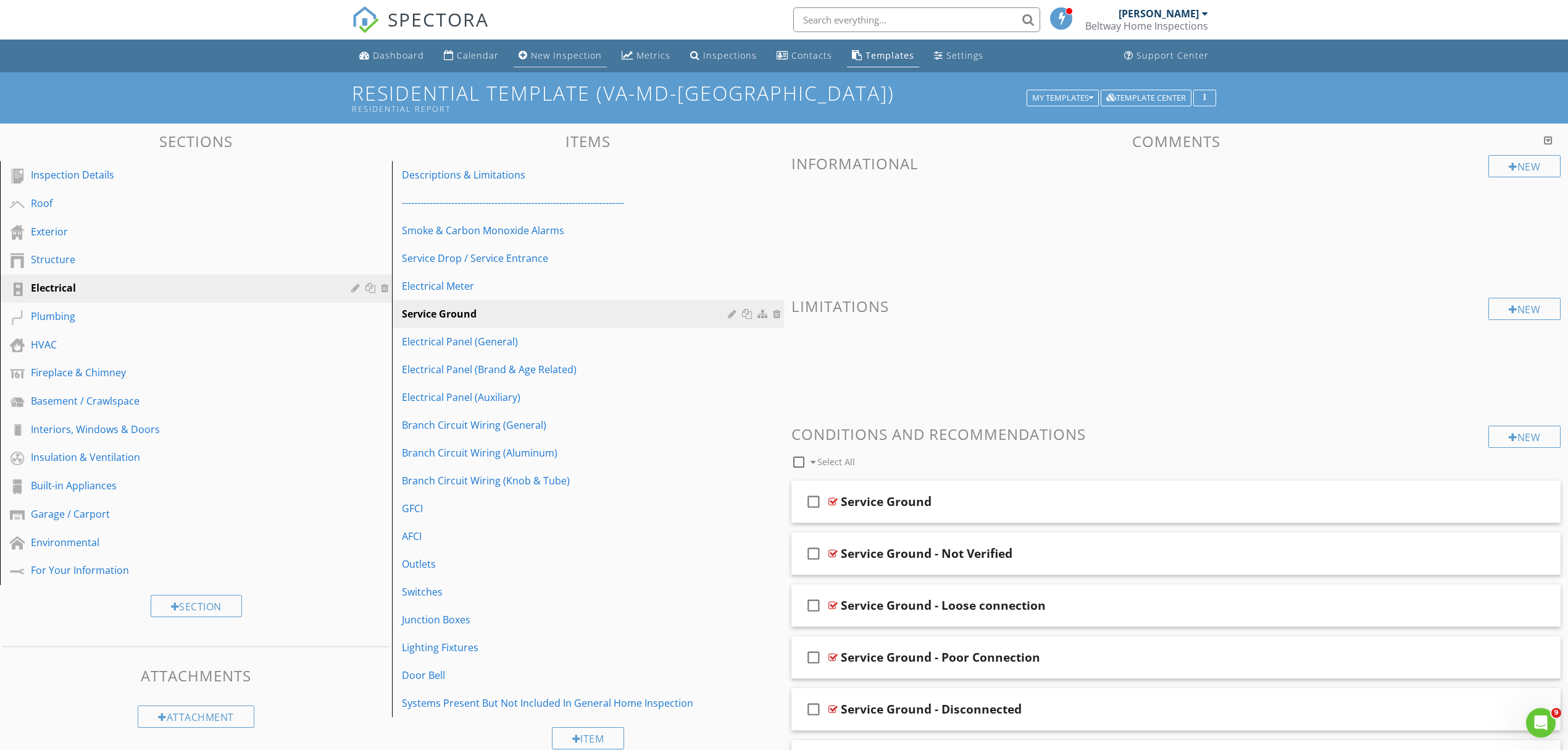
click at [564, 61] on link "New Inspection" at bounding box center [560, 56] width 94 height 23
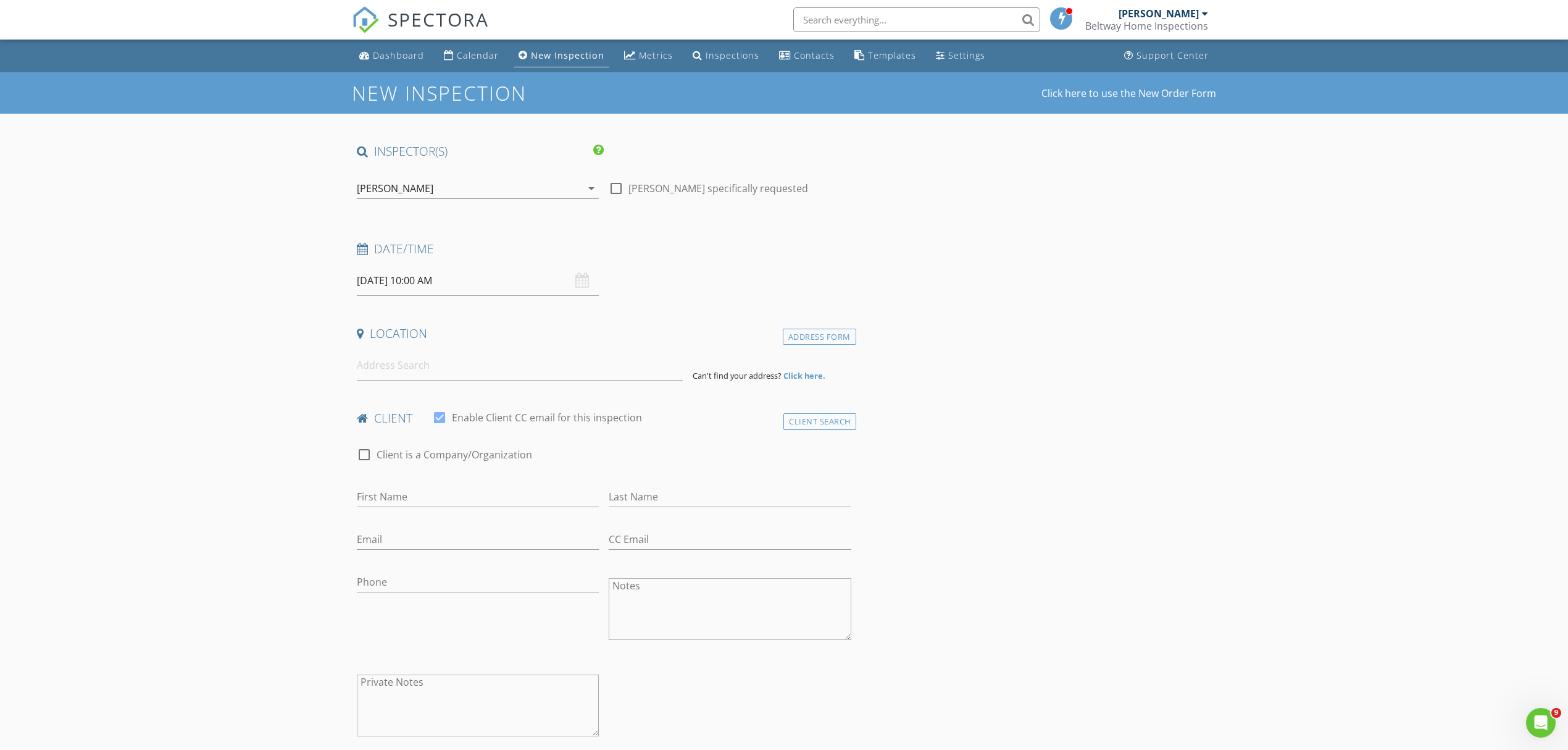
click at [389, 281] on input "[DATE] 10:00 AM" at bounding box center [478, 281] width 242 height 30
select select "8"
type input "[DATE] 10:00 AM"
click at [589, 189] on icon "arrow_drop_down" at bounding box center [591, 188] width 15 height 15
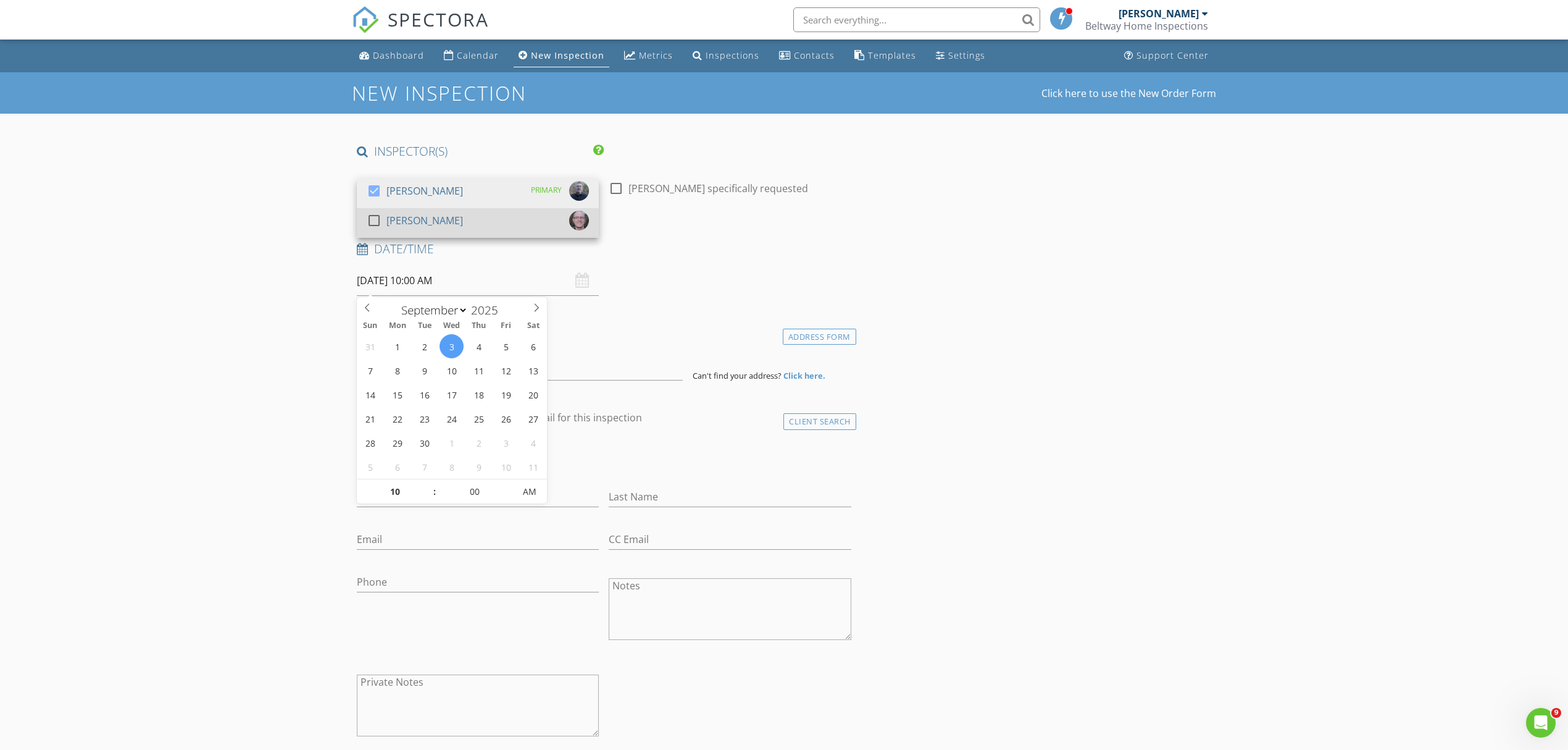
click at [416, 219] on div "[PERSON_NAME]" at bounding box center [424, 221] width 76 height 20
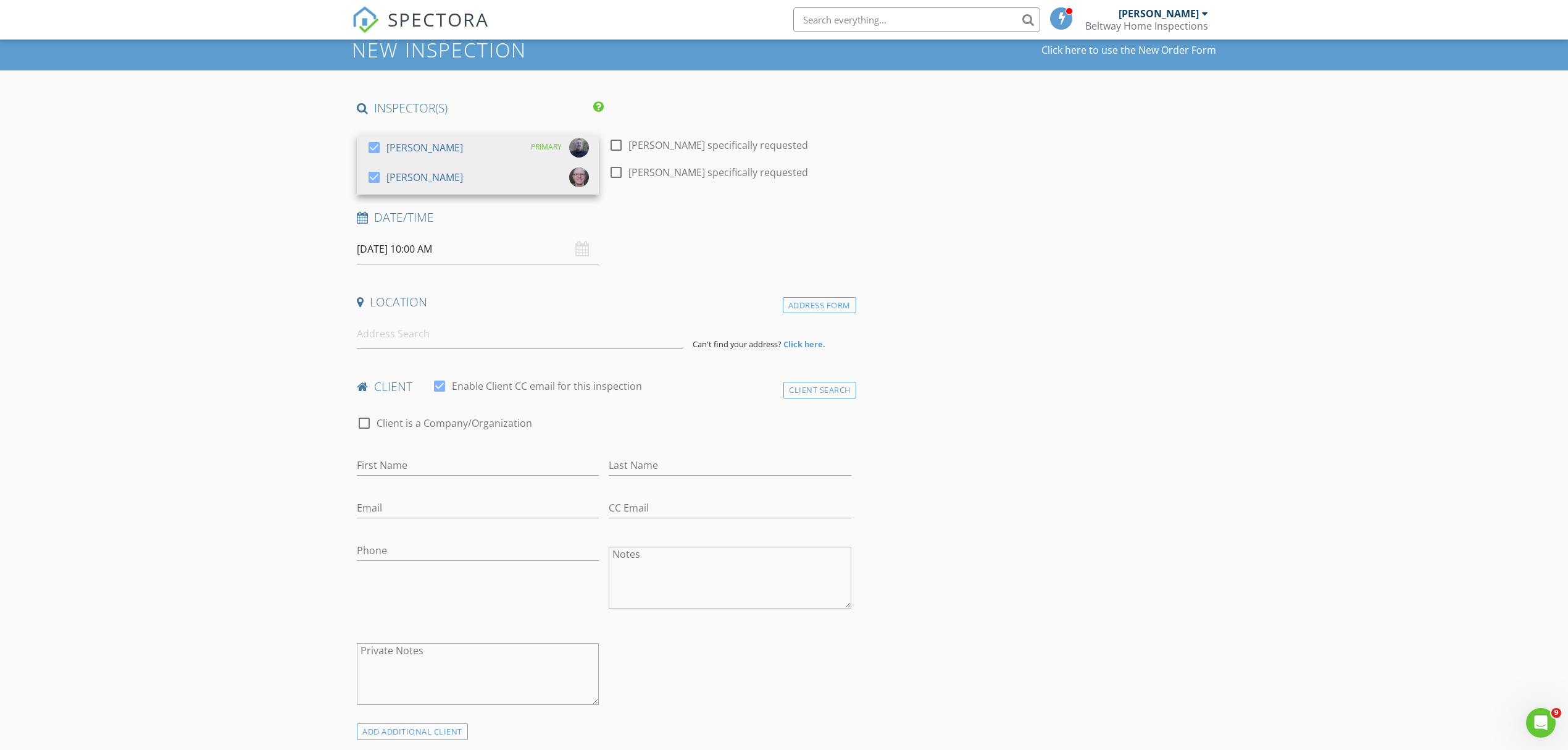
scroll to position [82, 0]
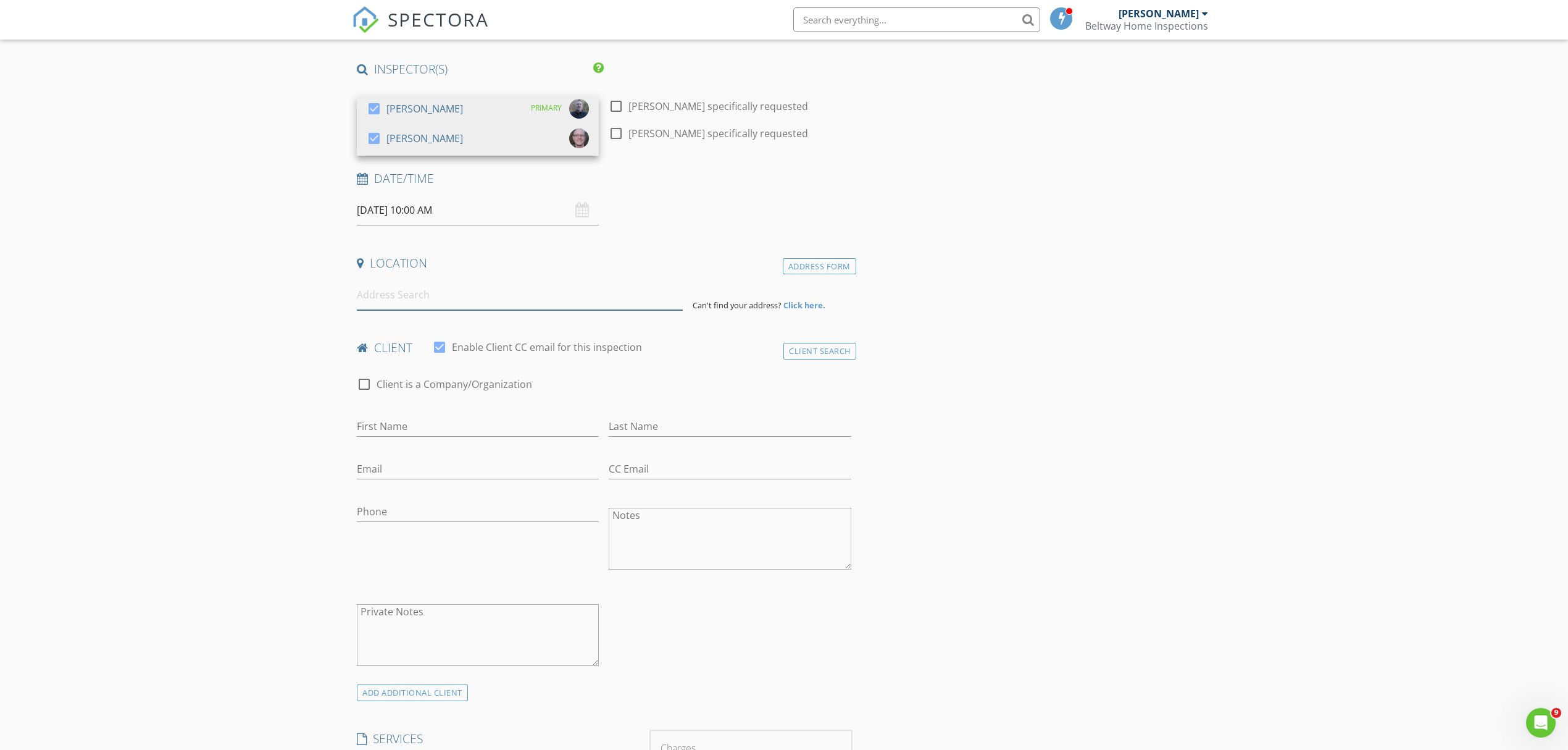
click at [426, 297] on input at bounding box center [520, 295] width 326 height 30
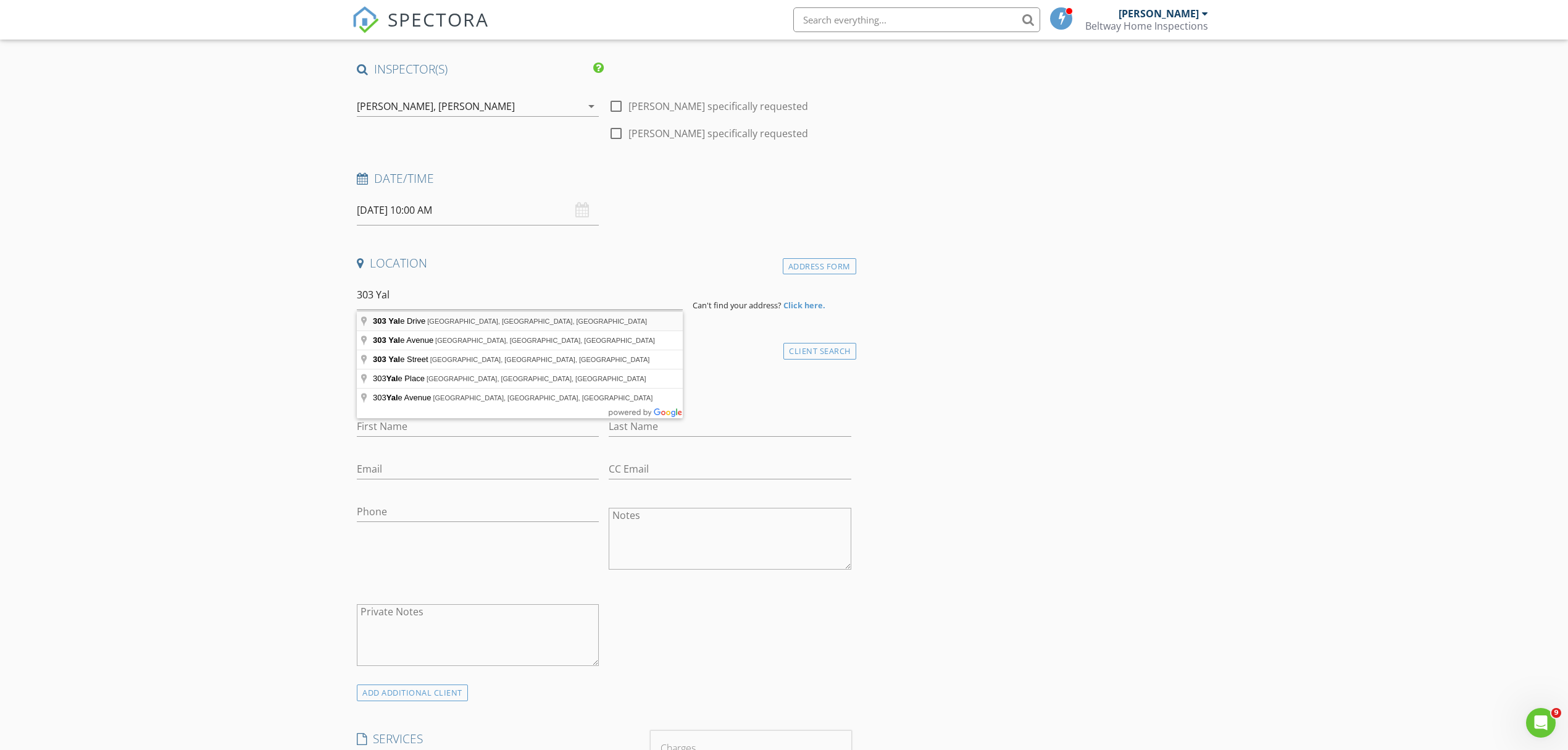
type input "303 Yale Drive, Alexandria, VA, USA"
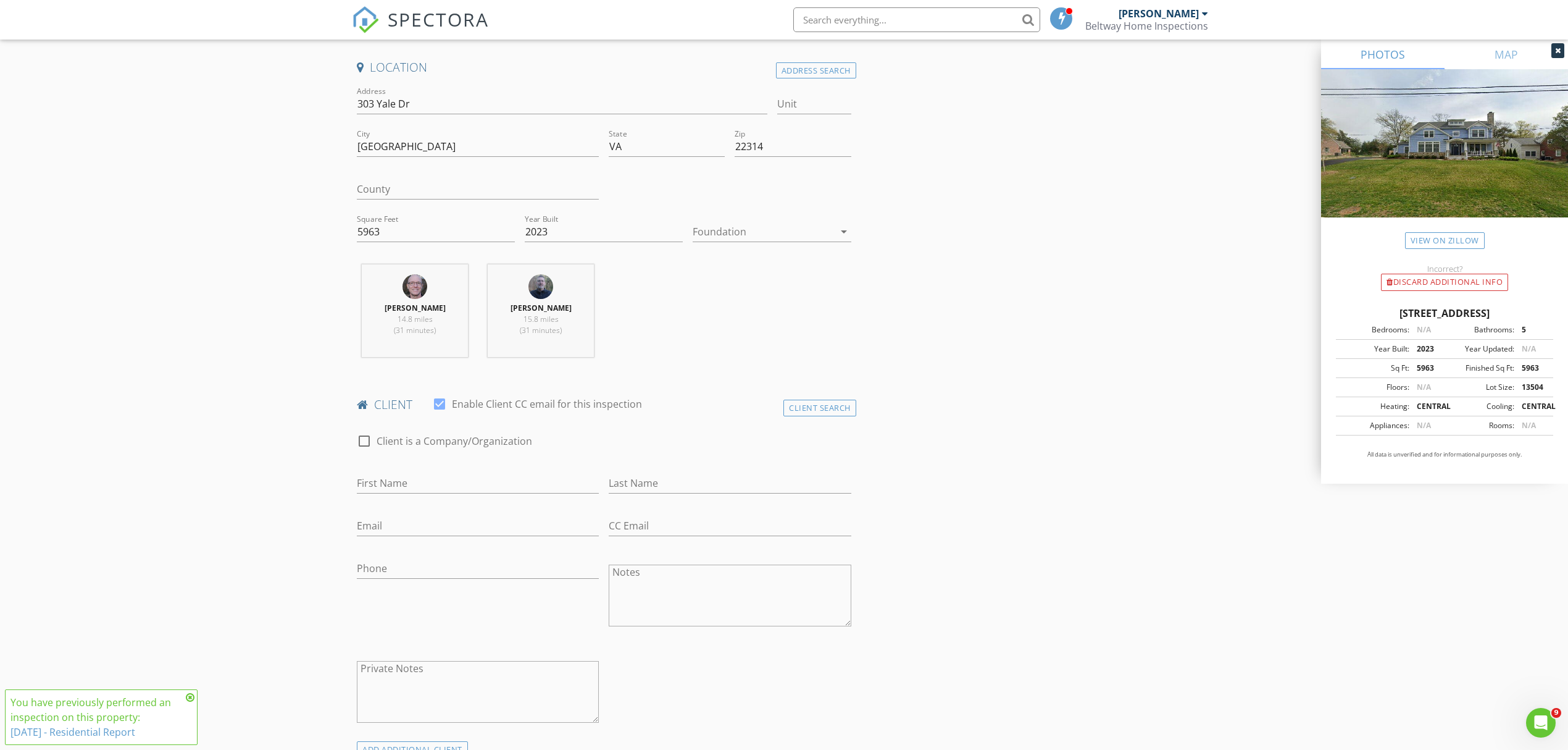
scroll to position [329, 0]
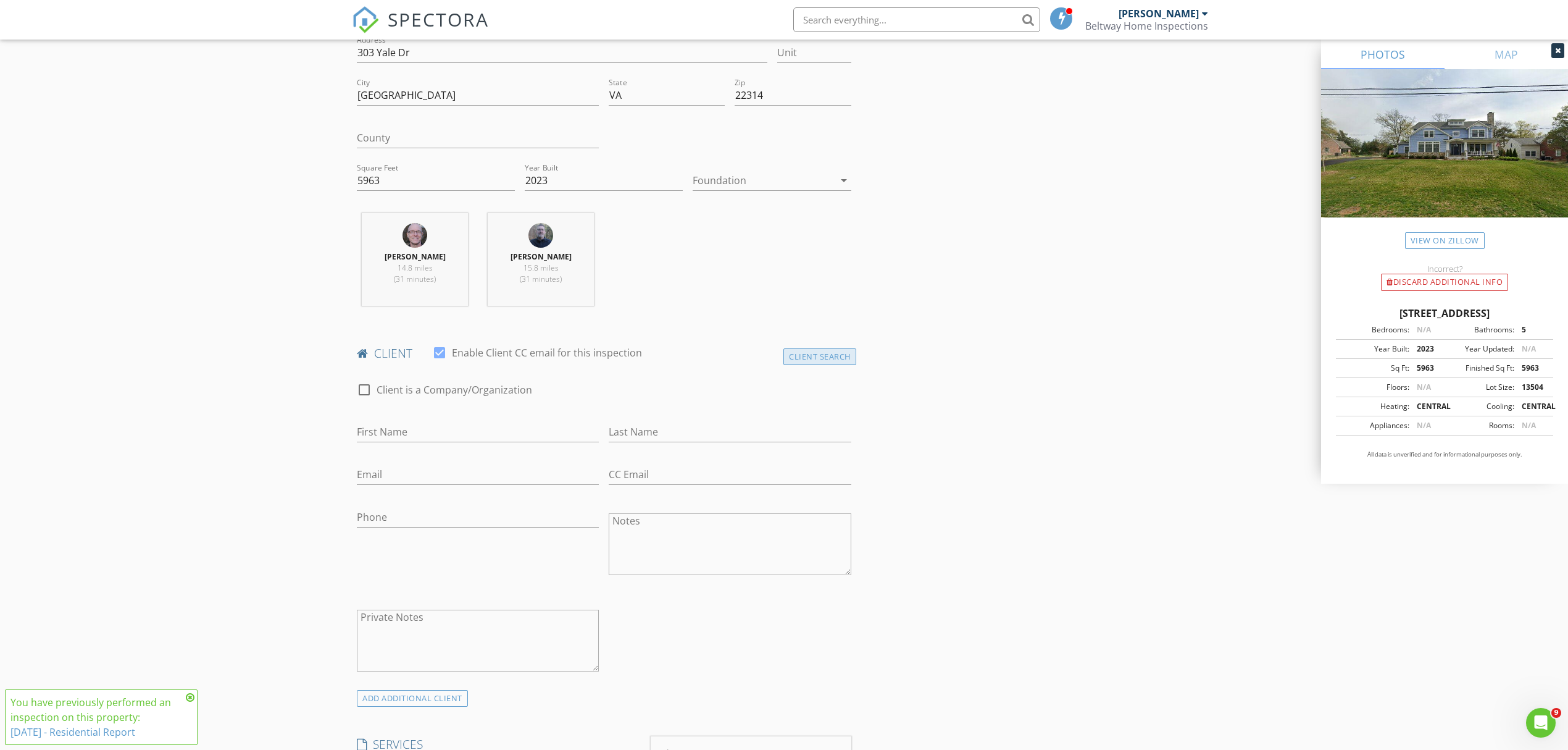
click at [815, 359] on div "Client Search" at bounding box center [820, 356] width 73 height 16
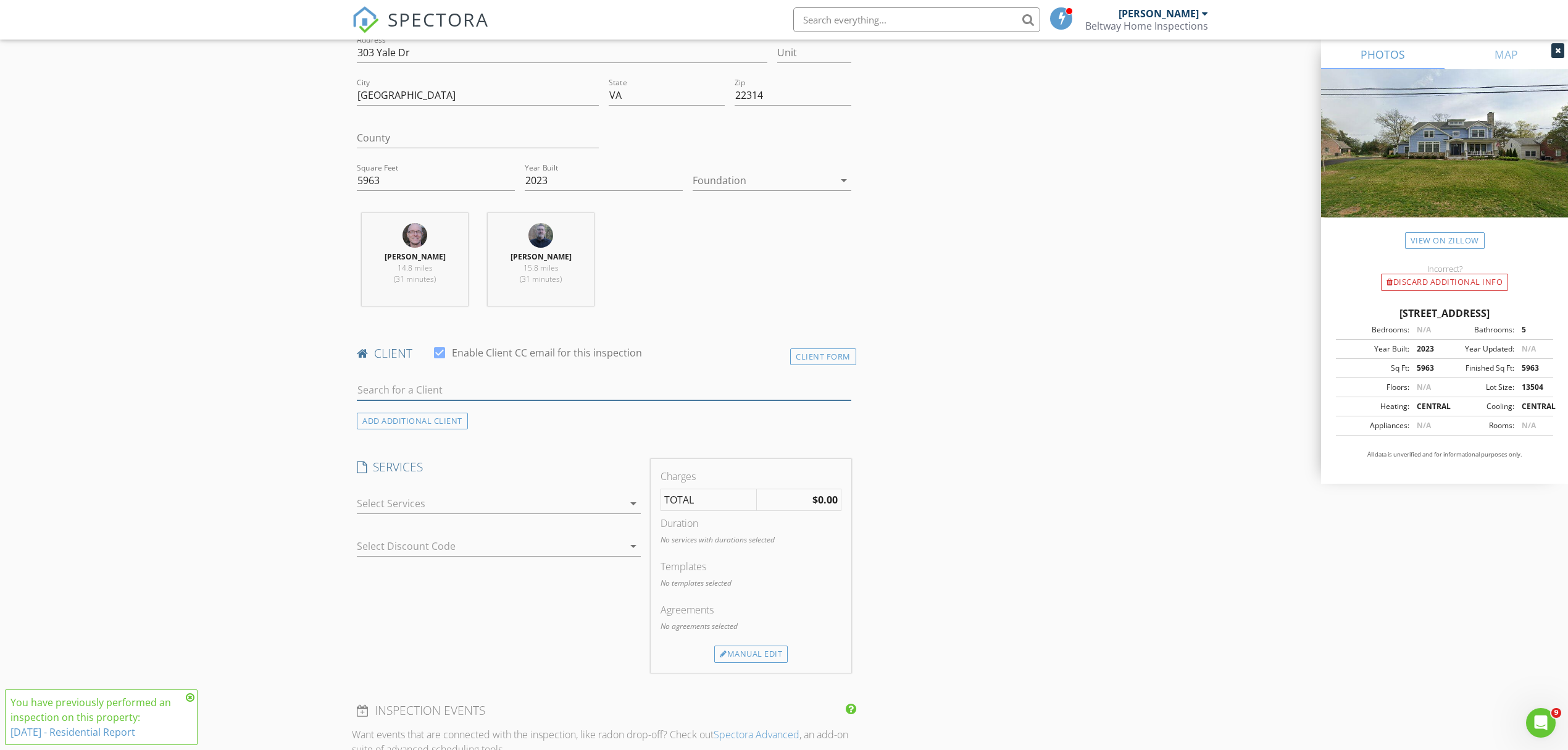
click at [423, 396] on input "text" at bounding box center [604, 390] width 495 height 21
type input "[PERSON_NAME]"
click at [423, 419] on div "[PERSON_NAME]" at bounding box center [454, 412] width 125 height 15
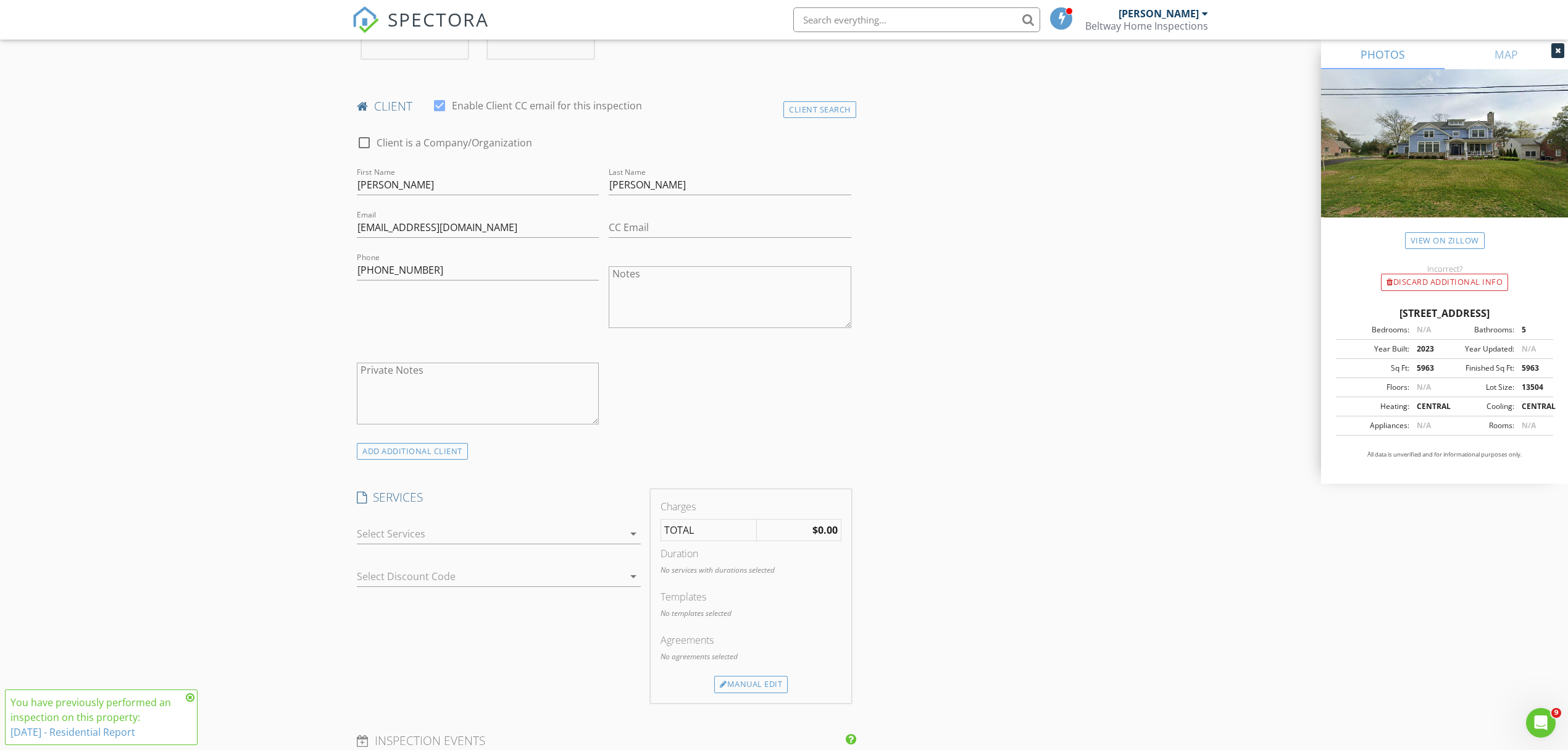
scroll to position [659, 0]
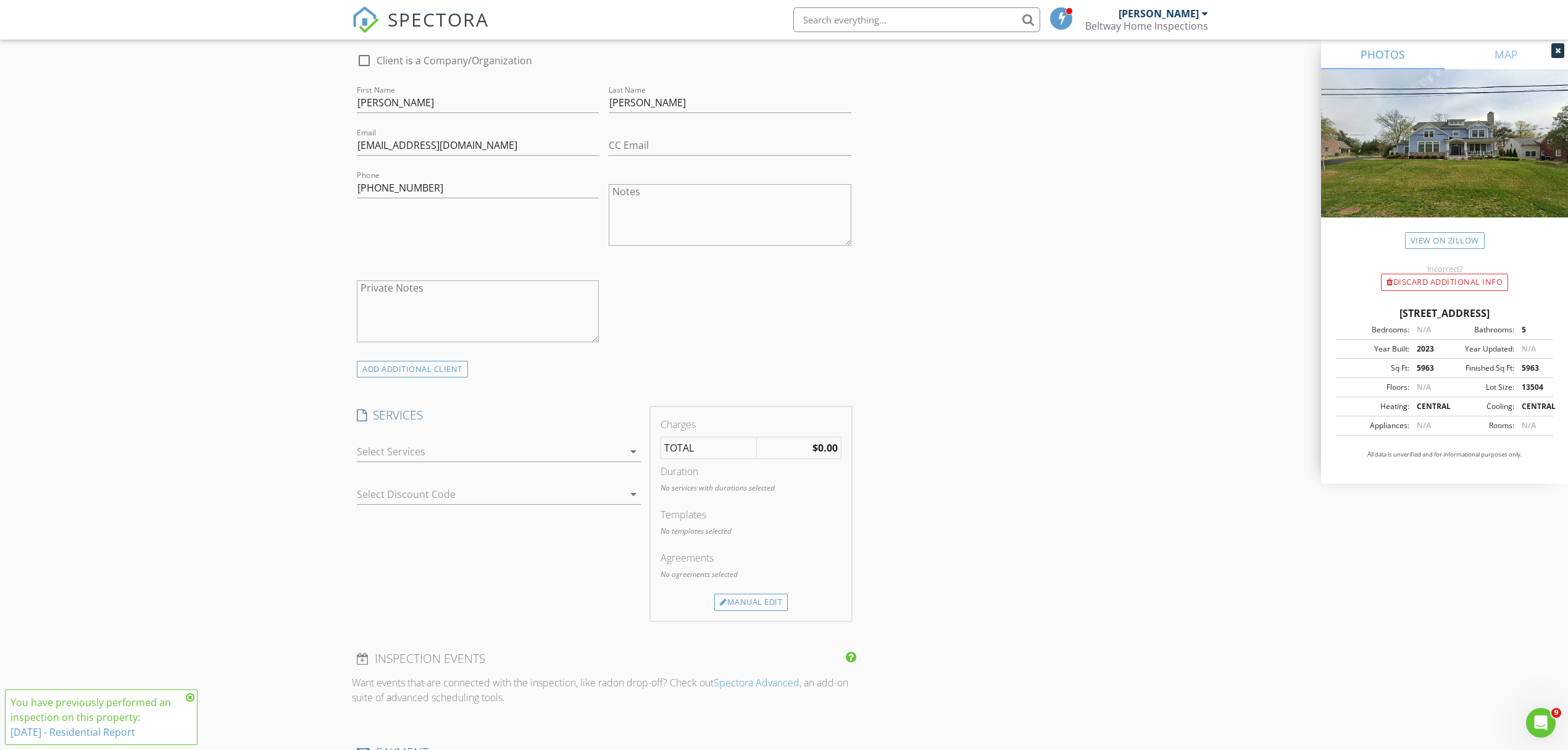
click at [637, 454] on icon "arrow_drop_down" at bounding box center [633, 451] width 15 height 15
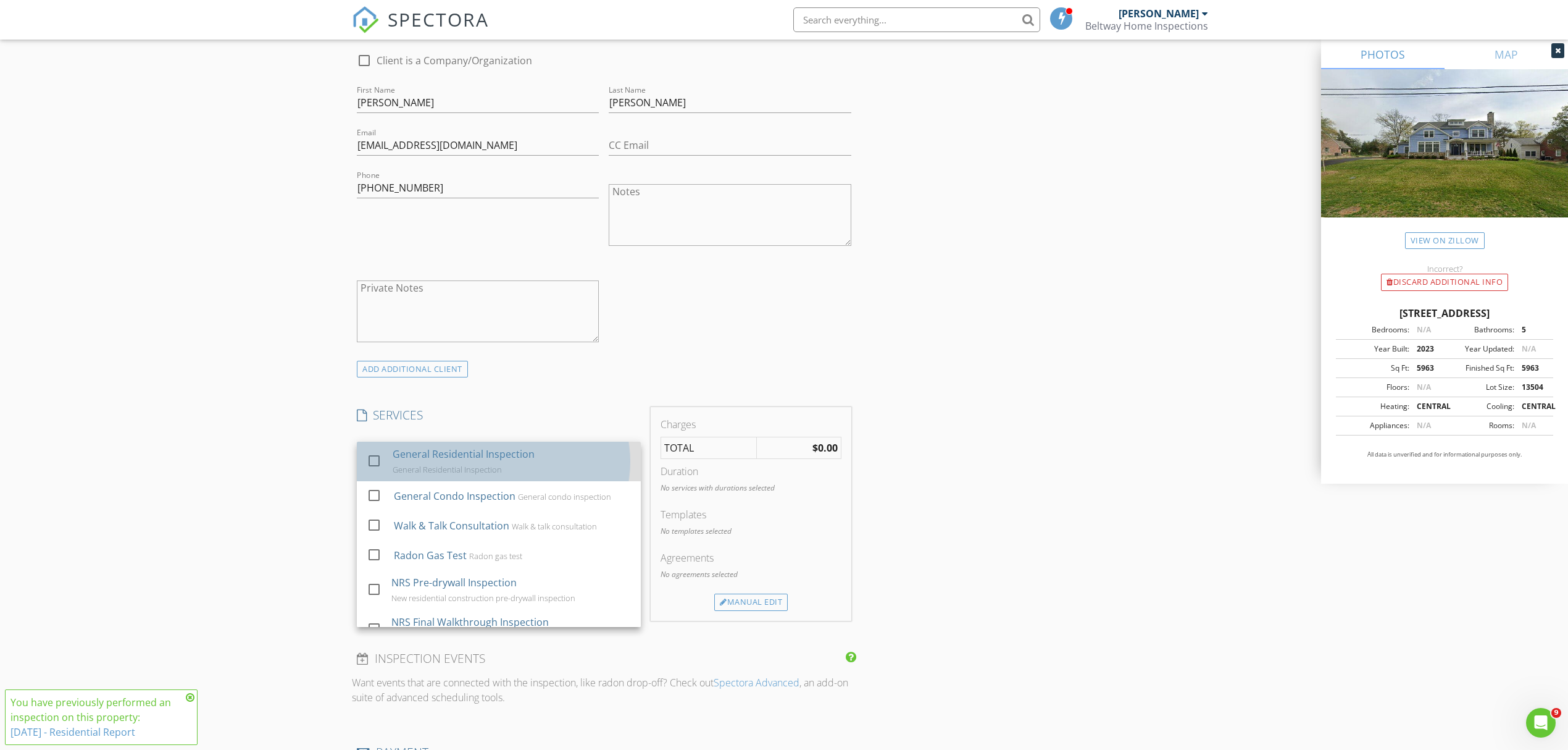
click at [448, 461] on div "General Residential Inspection" at bounding box center [463, 454] width 142 height 15
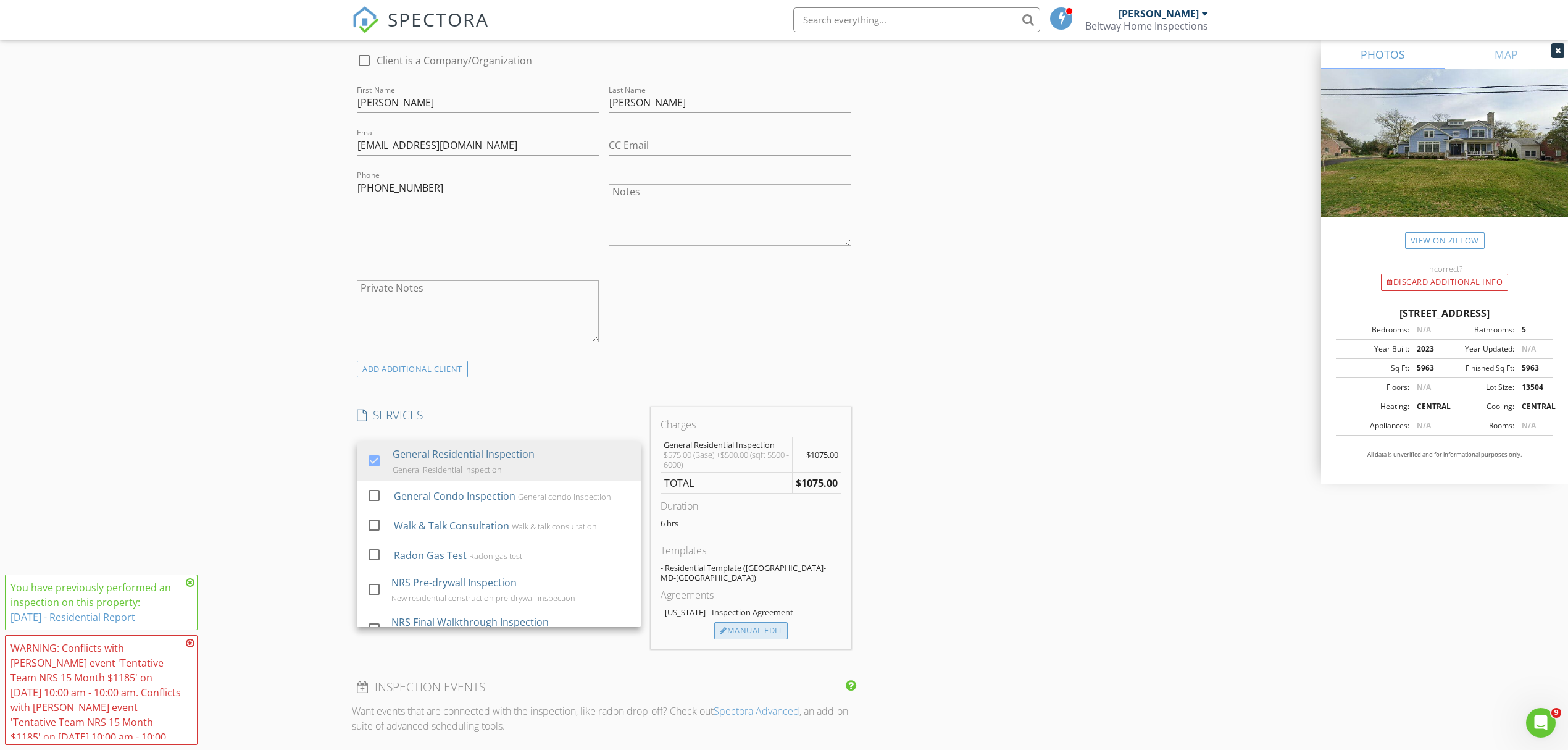
click at [754, 622] on div "Manual Edit" at bounding box center [751, 631] width 74 height 17
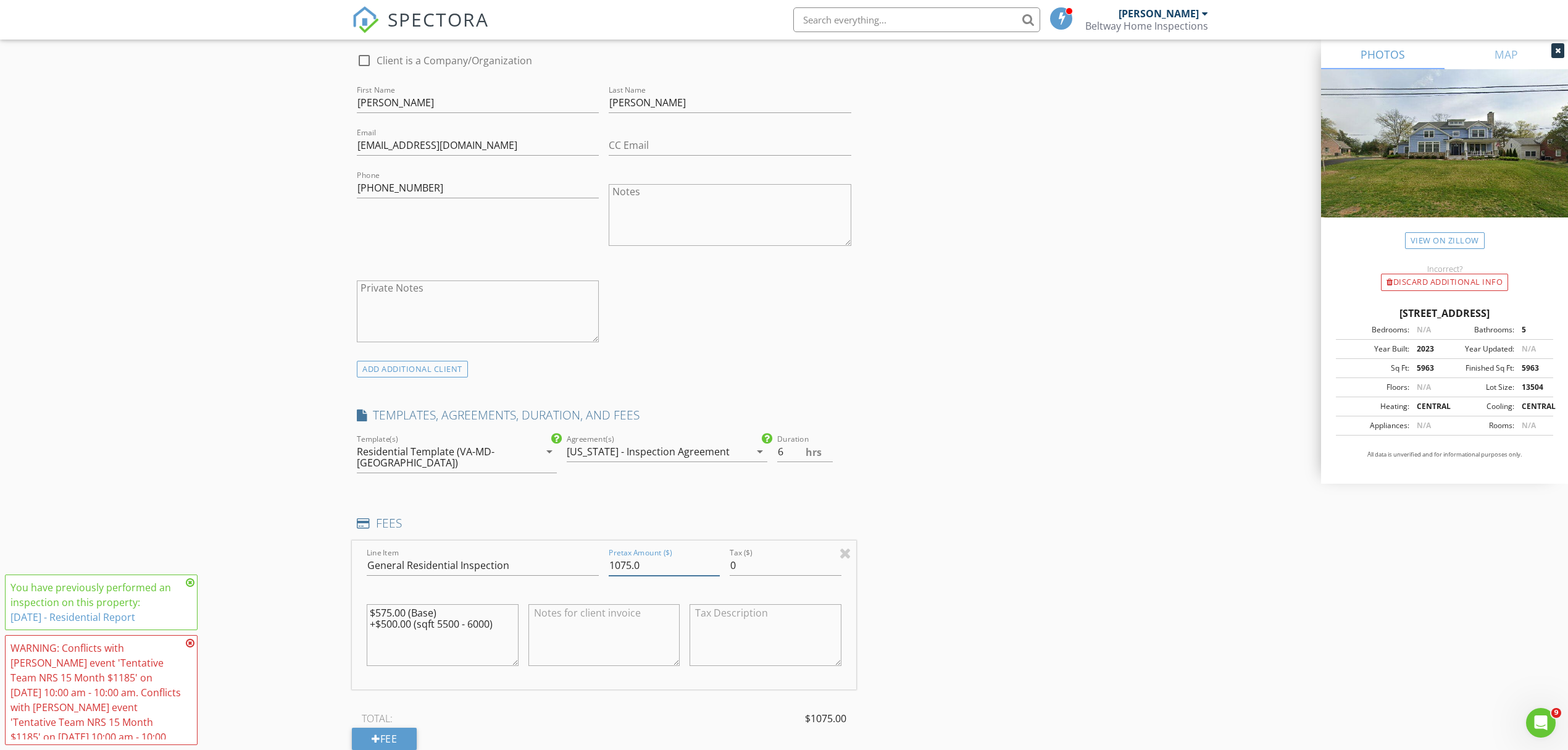
drag, startPoint x: 625, startPoint y: 556, endPoint x: 613, endPoint y: 556, distance: 12.0
click at [613, 556] on input "1075.0" at bounding box center [665, 565] width 111 height 21
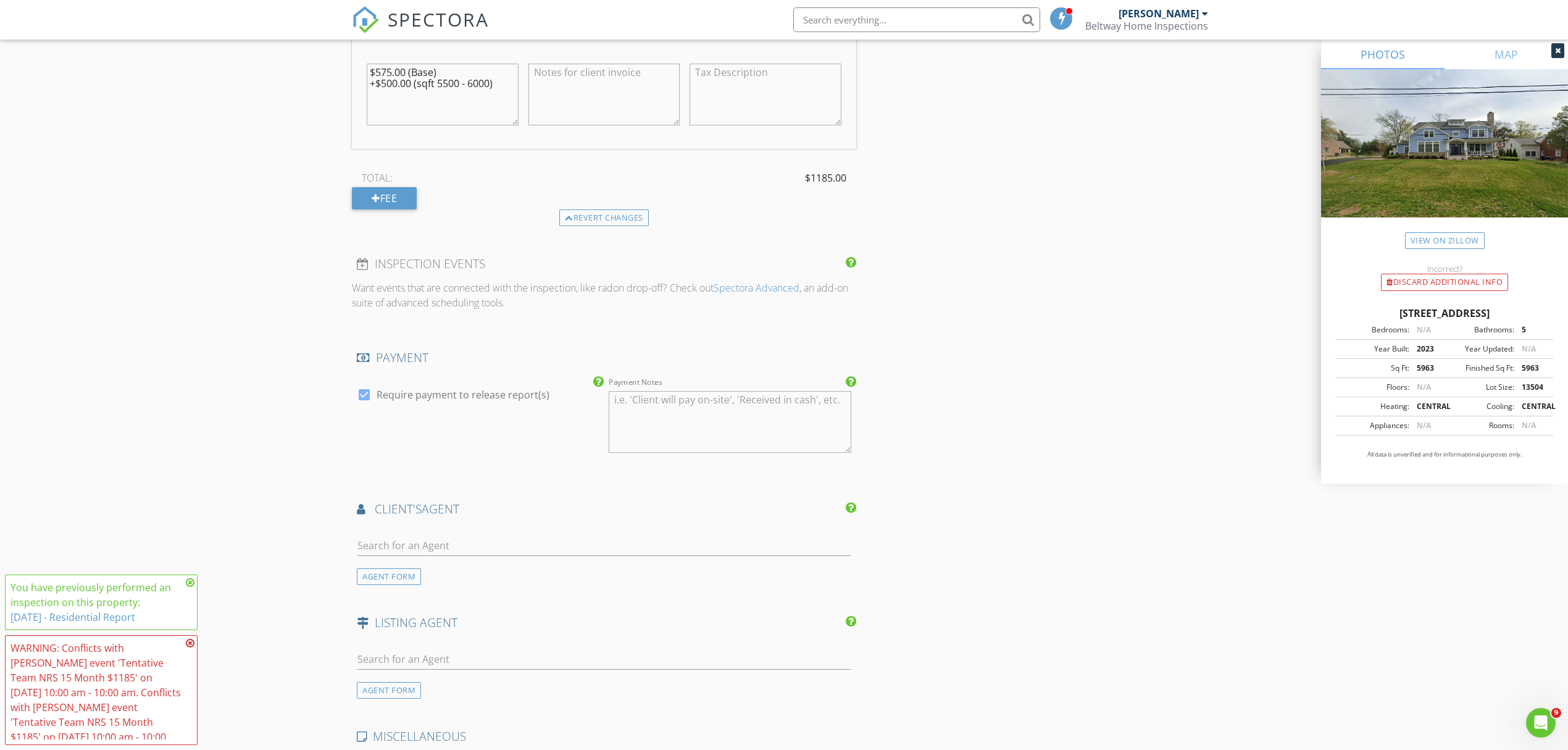
scroll to position [1104, 0]
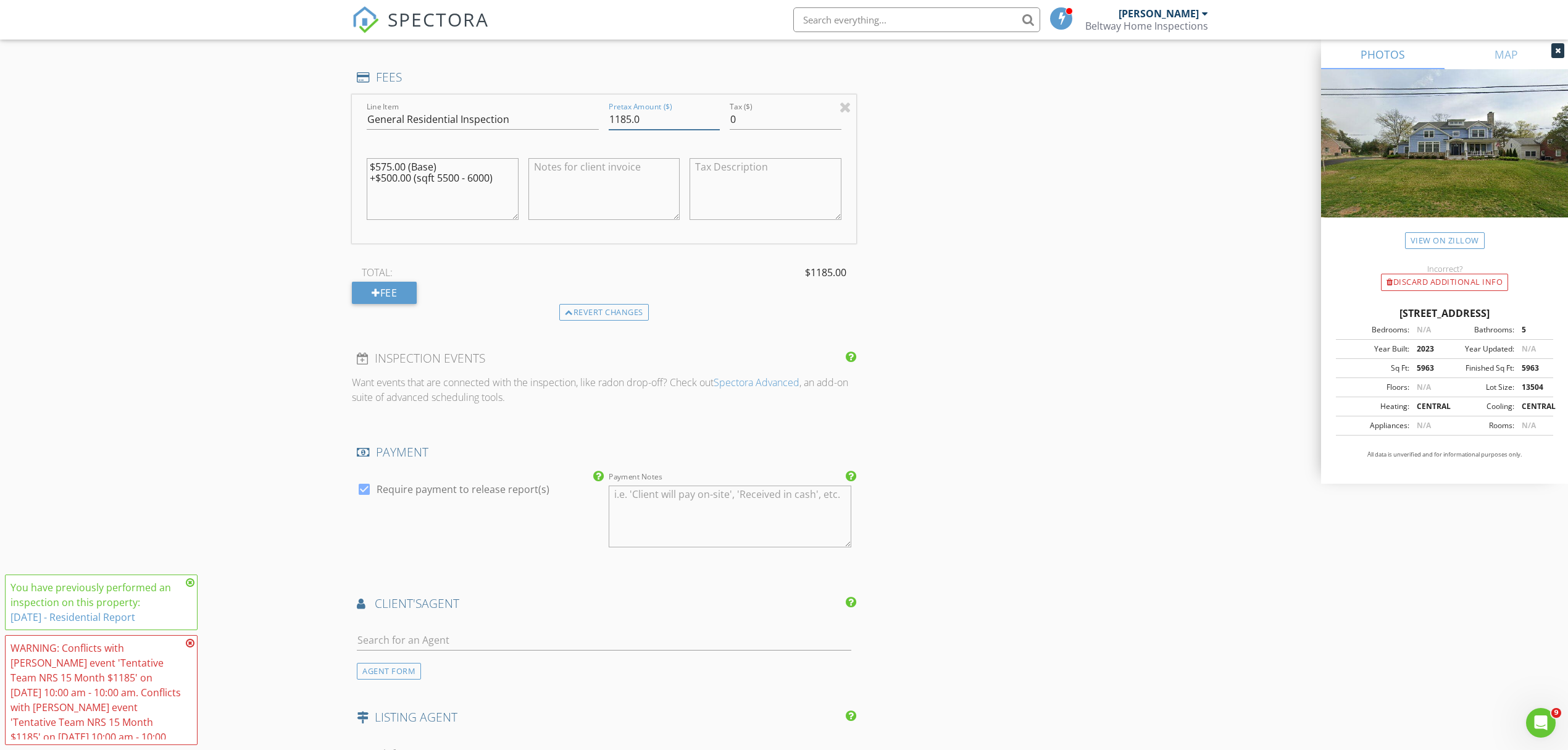
type input "1185.0"
click at [190, 582] on icon at bounding box center [190, 583] width 9 height 10
click at [191, 641] on icon at bounding box center [190, 643] width 9 height 10
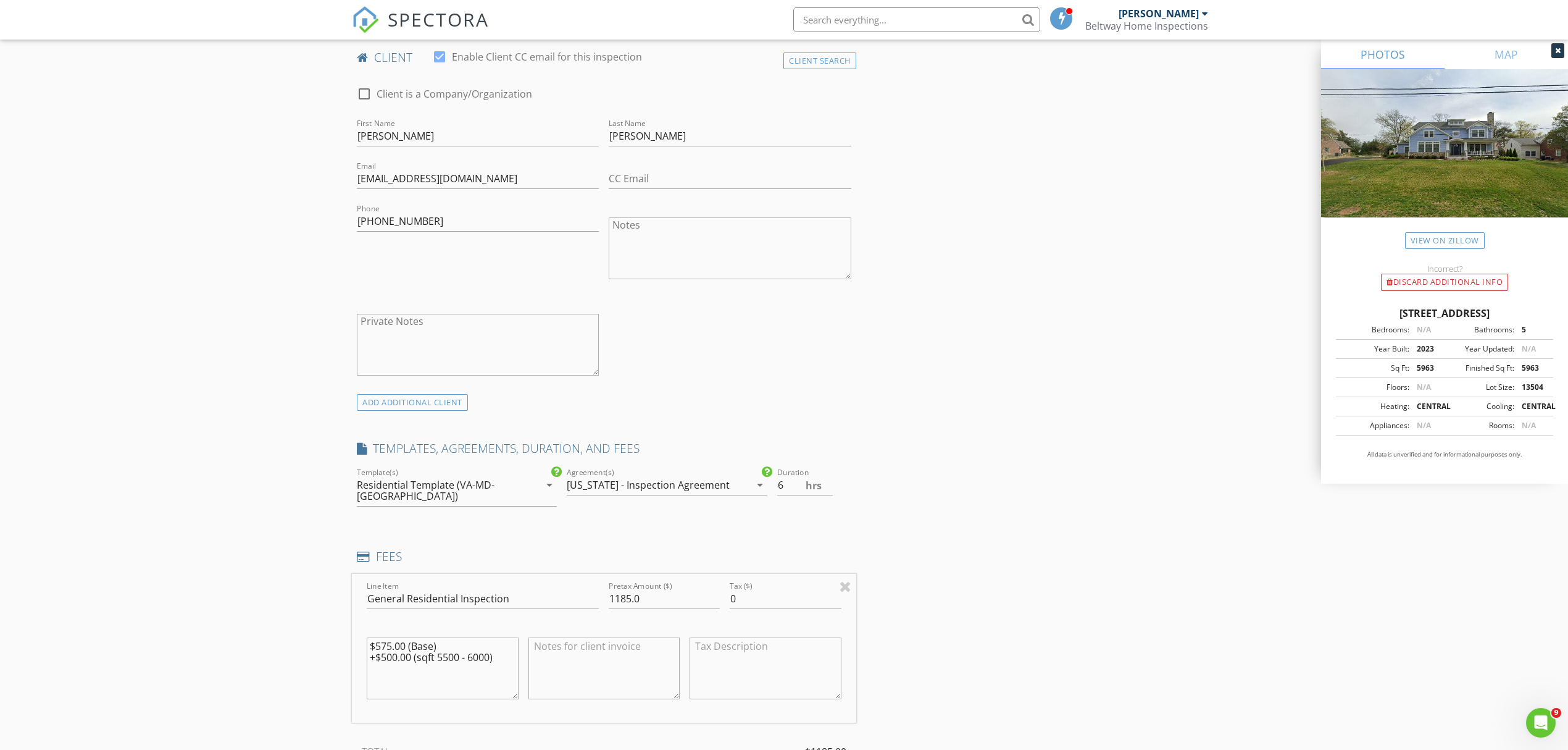
scroll to position [527, 0]
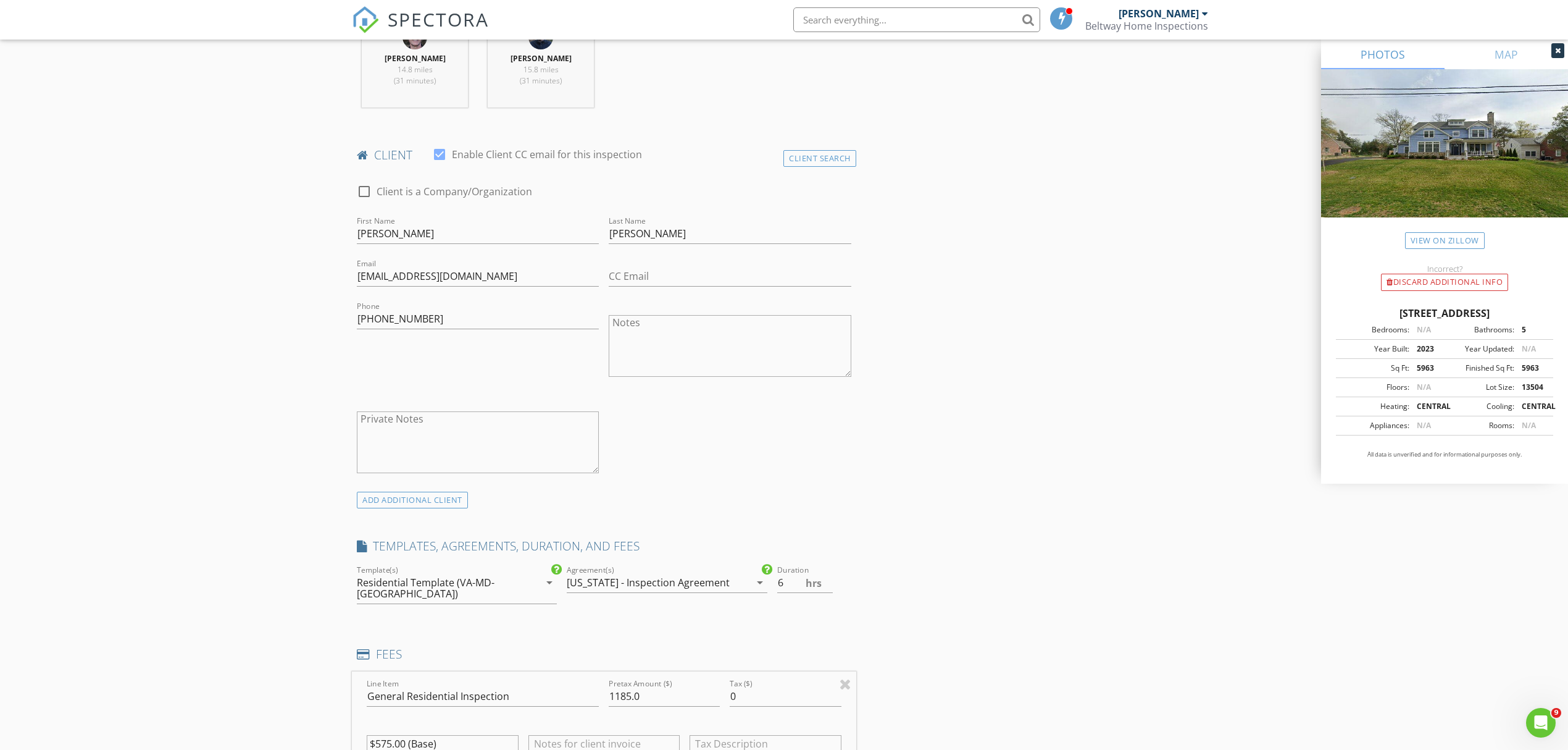
click at [953, 389] on div "INSPECTOR(S) check_box Dennis Pelczynski PRIMARY check_box Greg Svarverud Denni…" at bounding box center [784, 707] width 865 height 2183
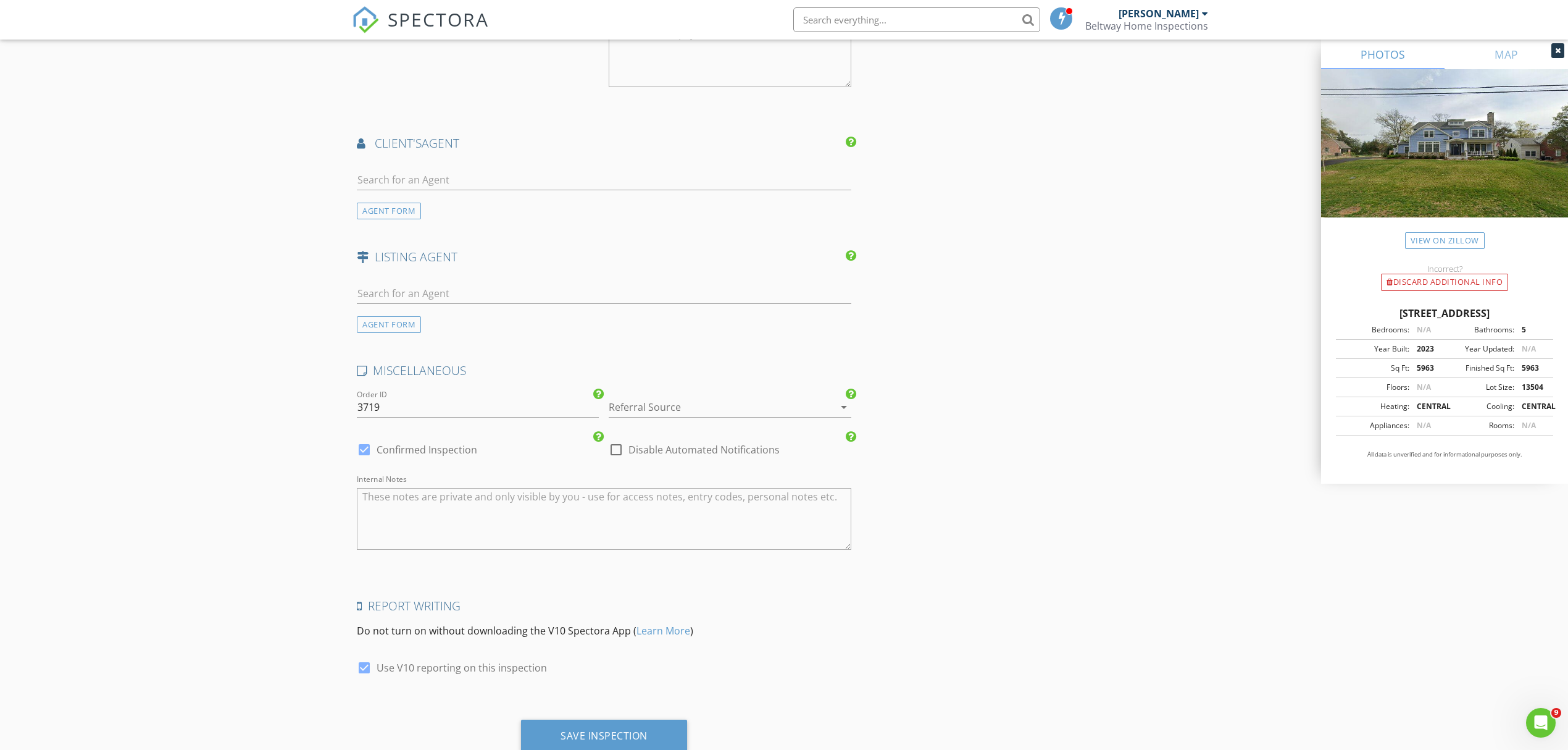
scroll to position [1599, 0]
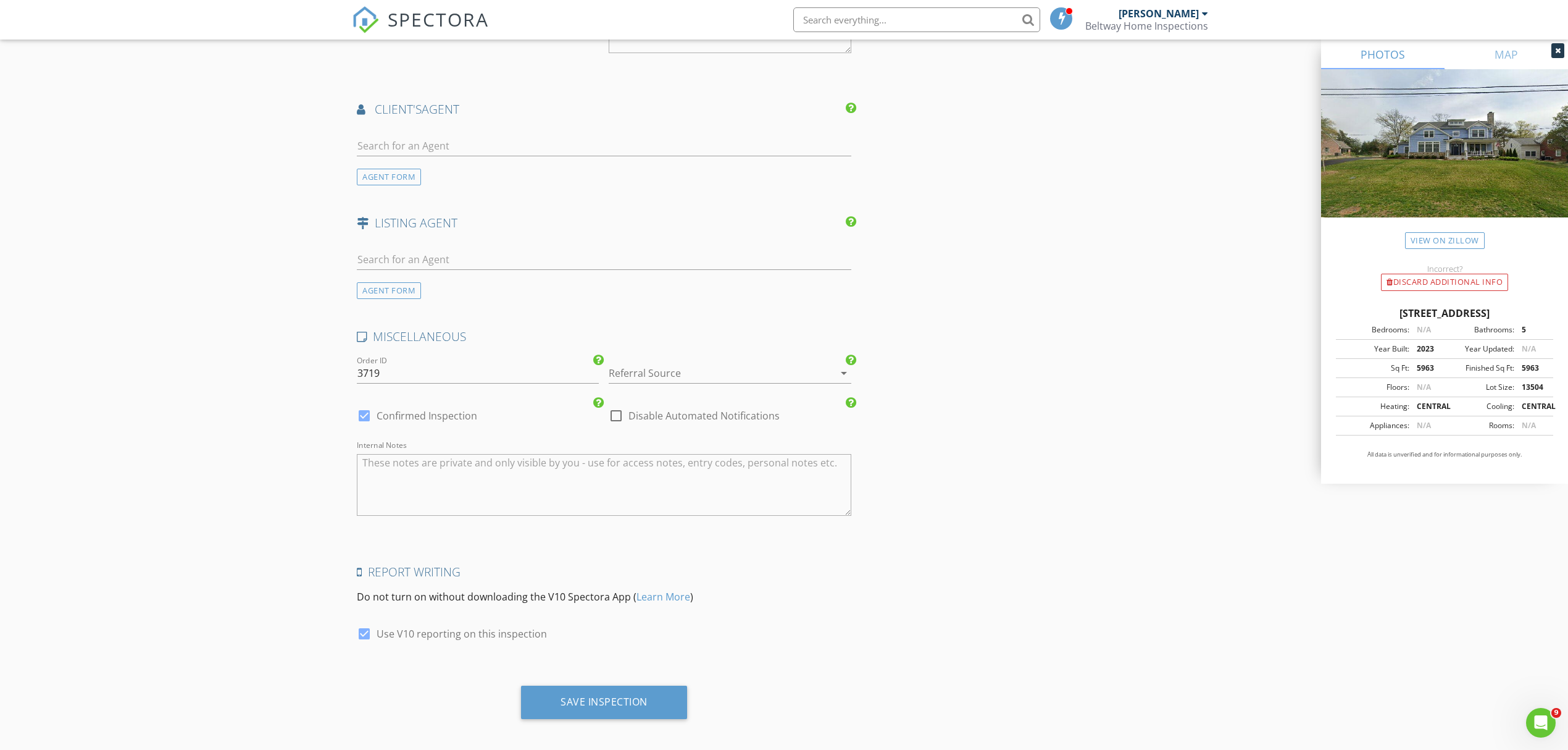
click at [435, 468] on textarea "Internal Notes" at bounding box center [604, 485] width 495 height 61
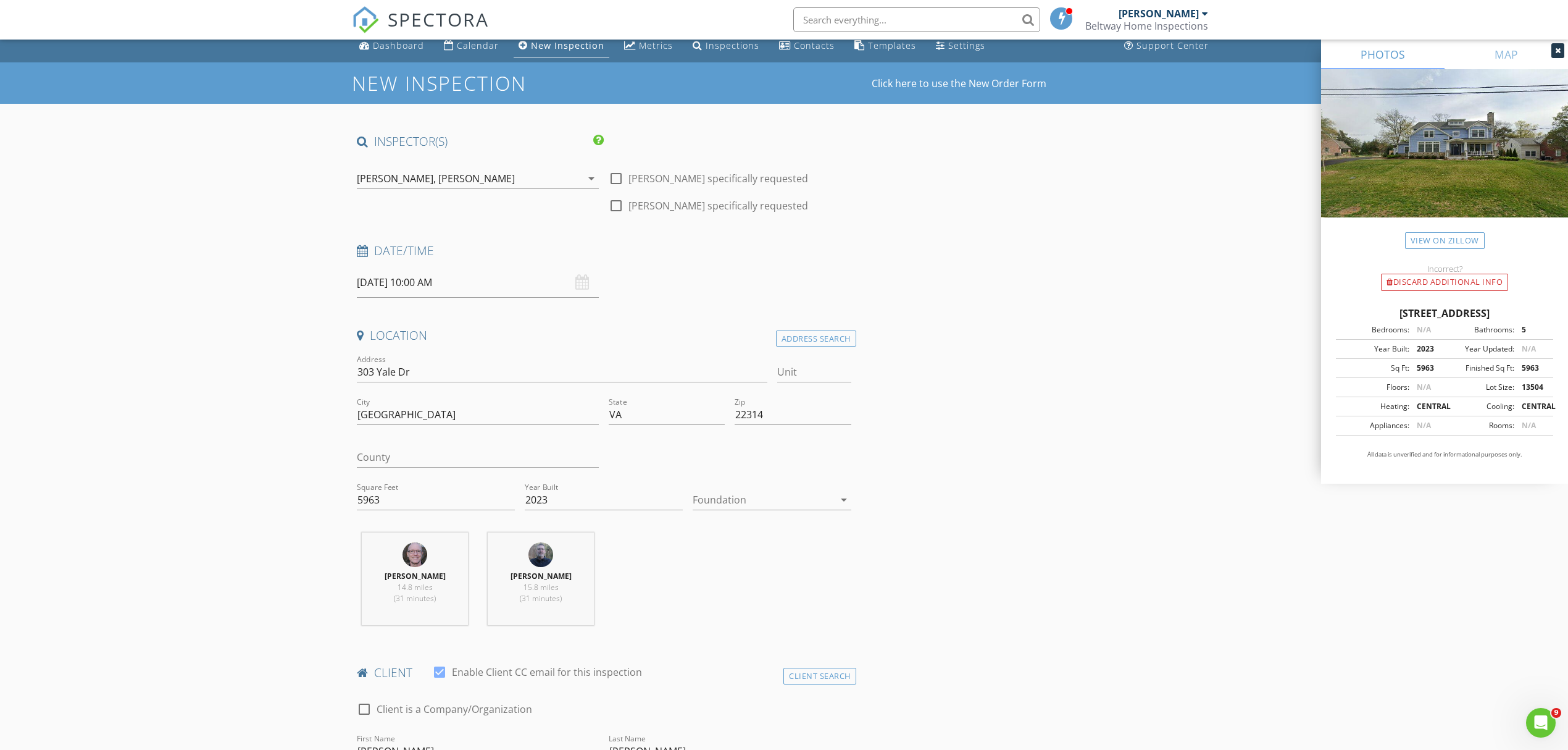
scroll to position [0, 0]
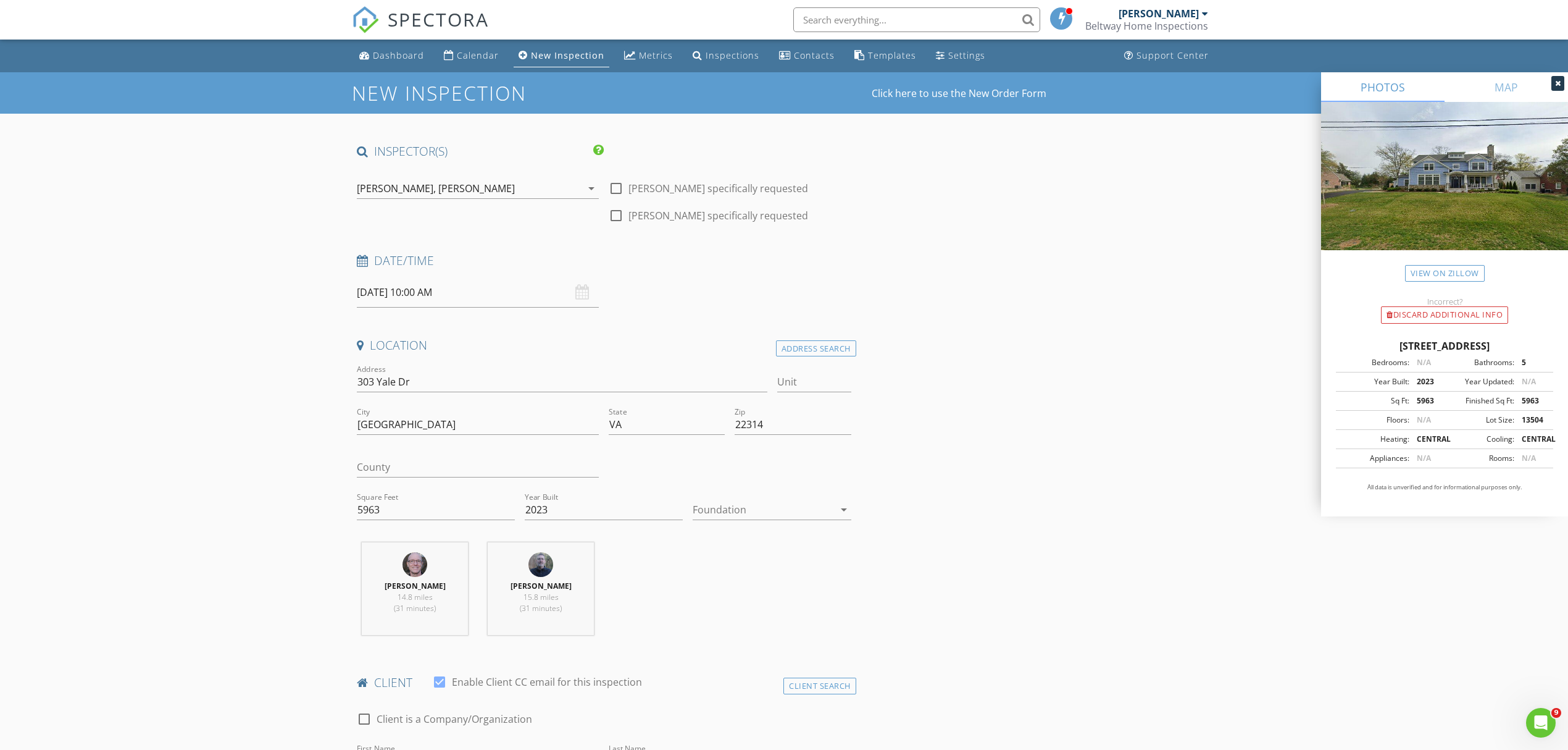
type textarea "Looking for pretty detailed evaluation of house."
click at [616, 191] on div at bounding box center [615, 188] width 21 height 21
click at [618, 185] on div at bounding box center [615, 188] width 21 height 21
checkbox input "false"
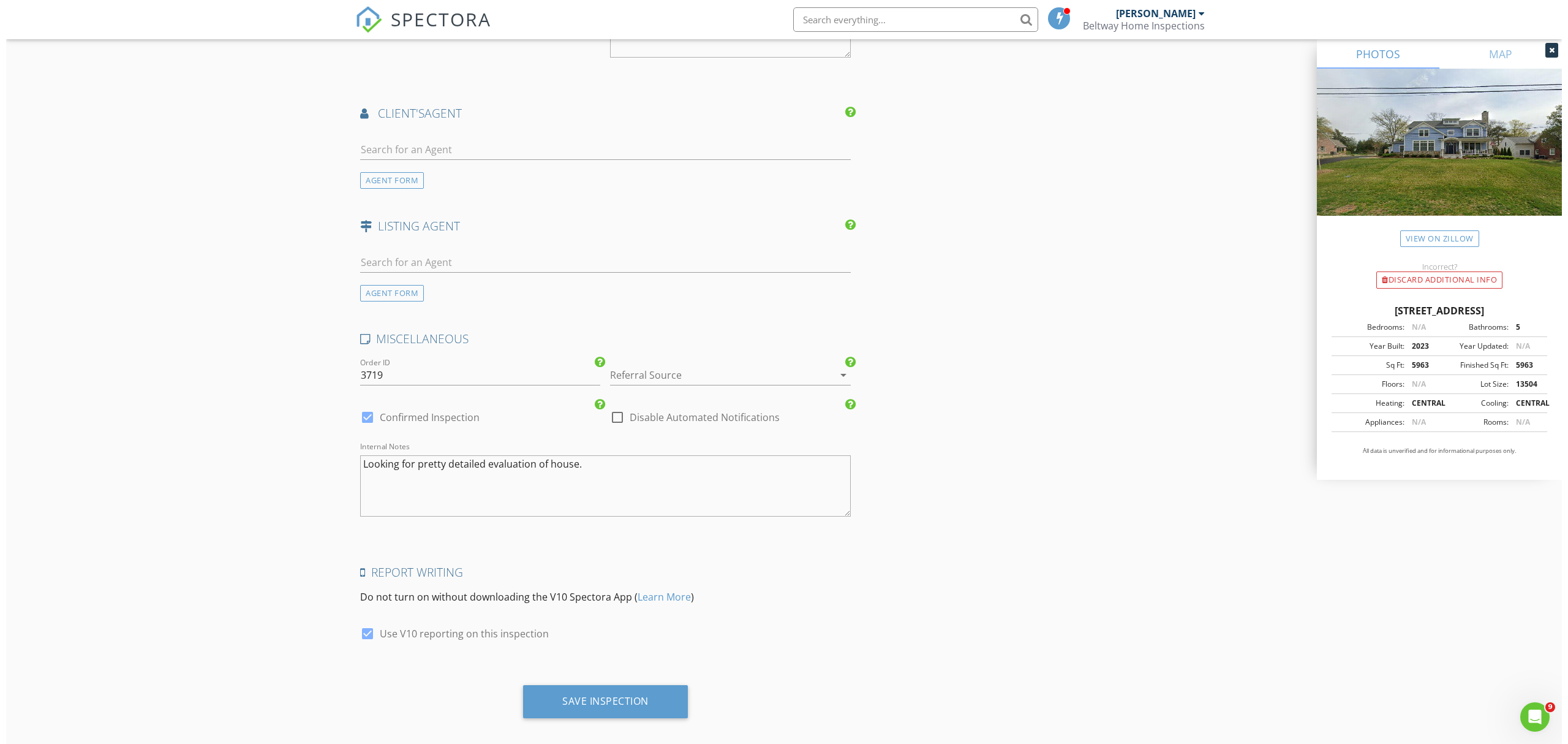
scroll to position [1586, 0]
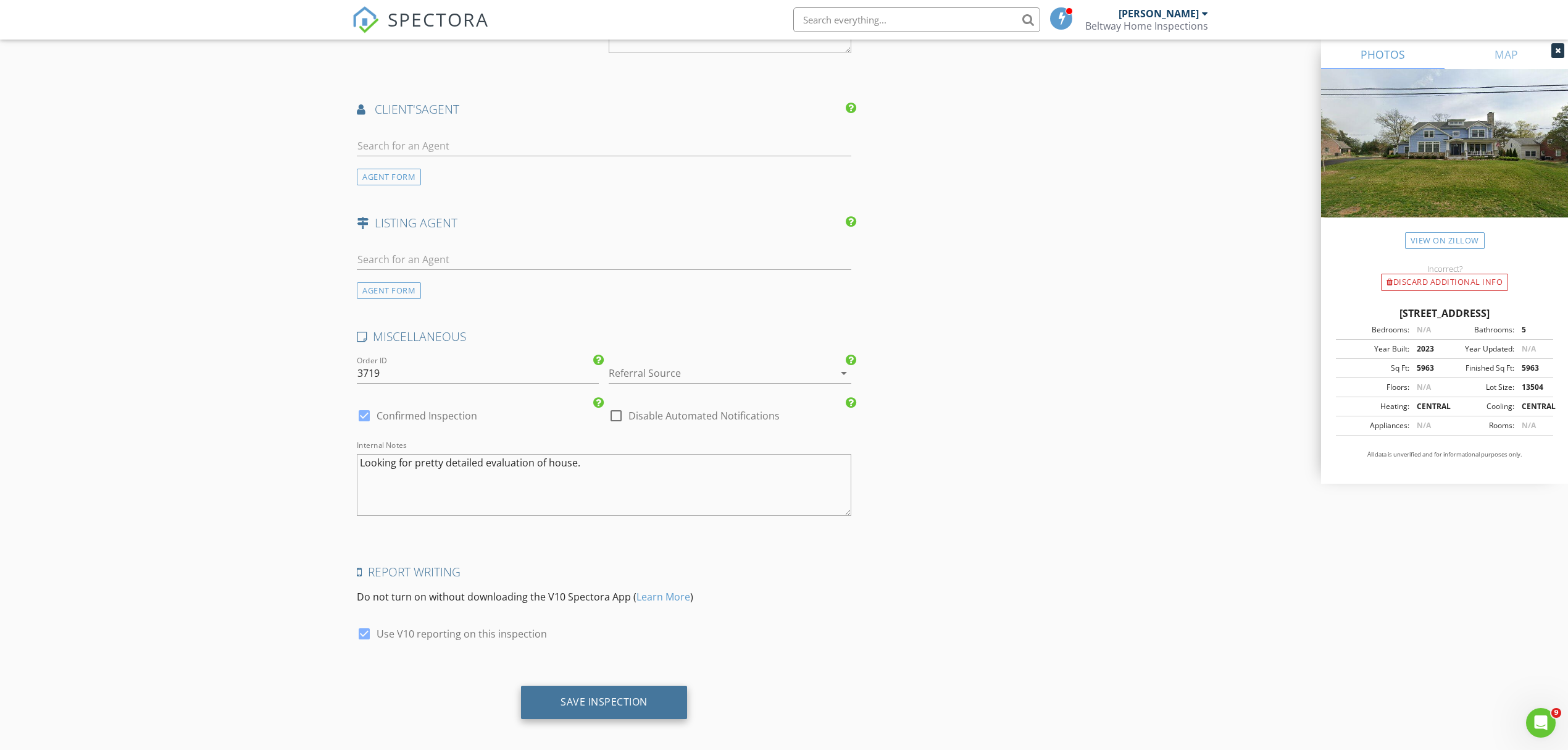
click at [620, 696] on div "Save Inspection" at bounding box center [604, 701] width 87 height 12
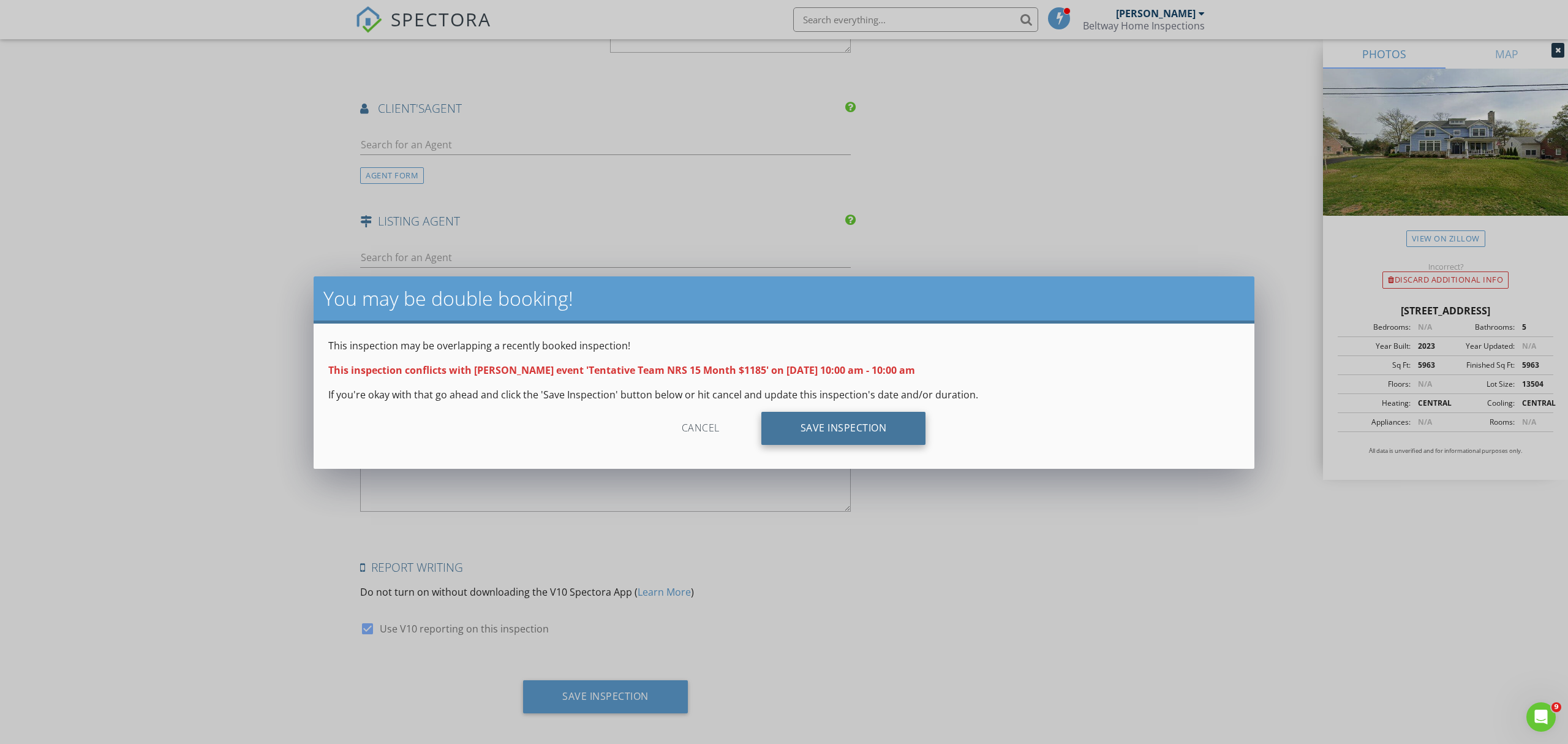
click at [863, 429] on div "Save Inspection" at bounding box center [843, 428] width 165 height 33
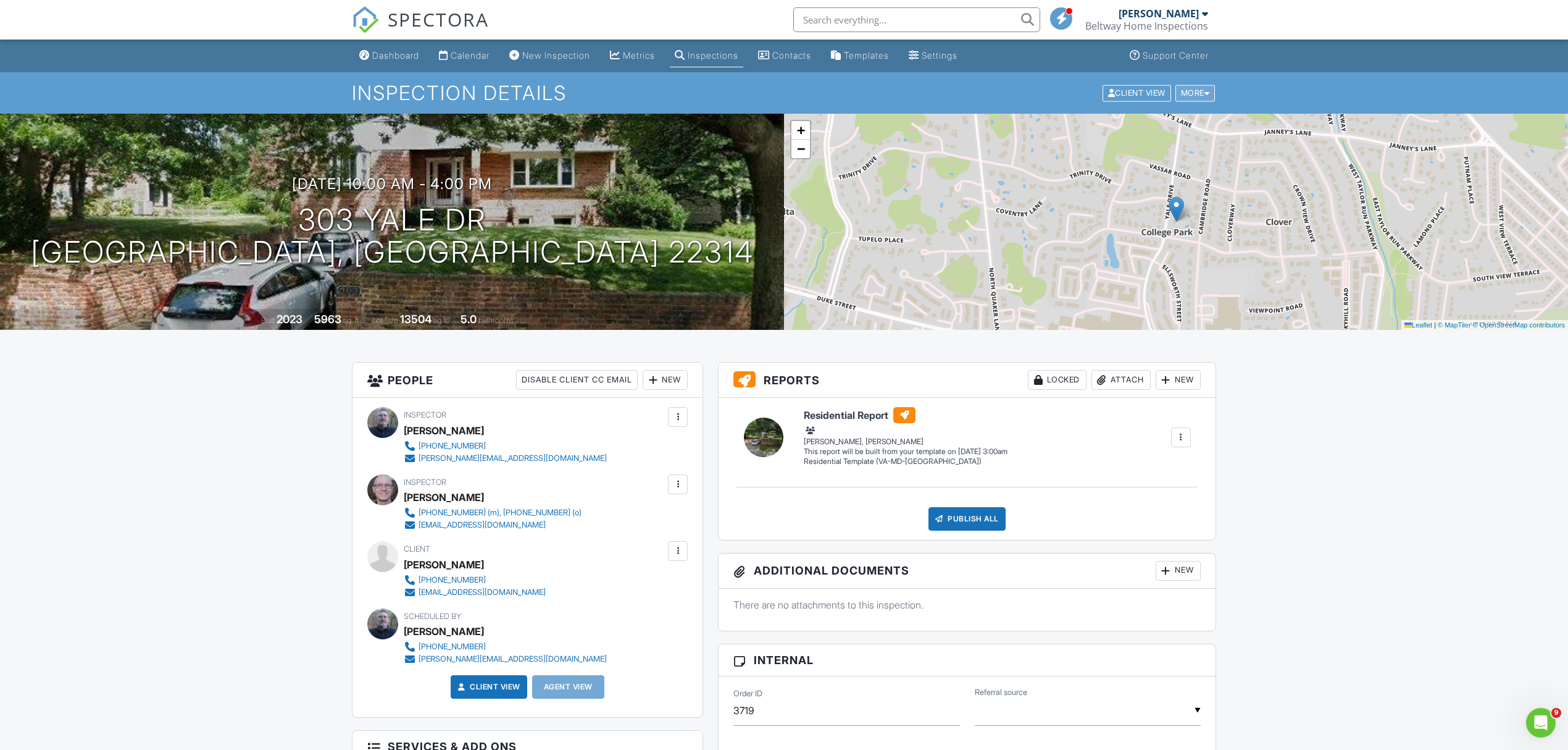
click at [1208, 94] on div at bounding box center [1207, 93] width 6 height 8
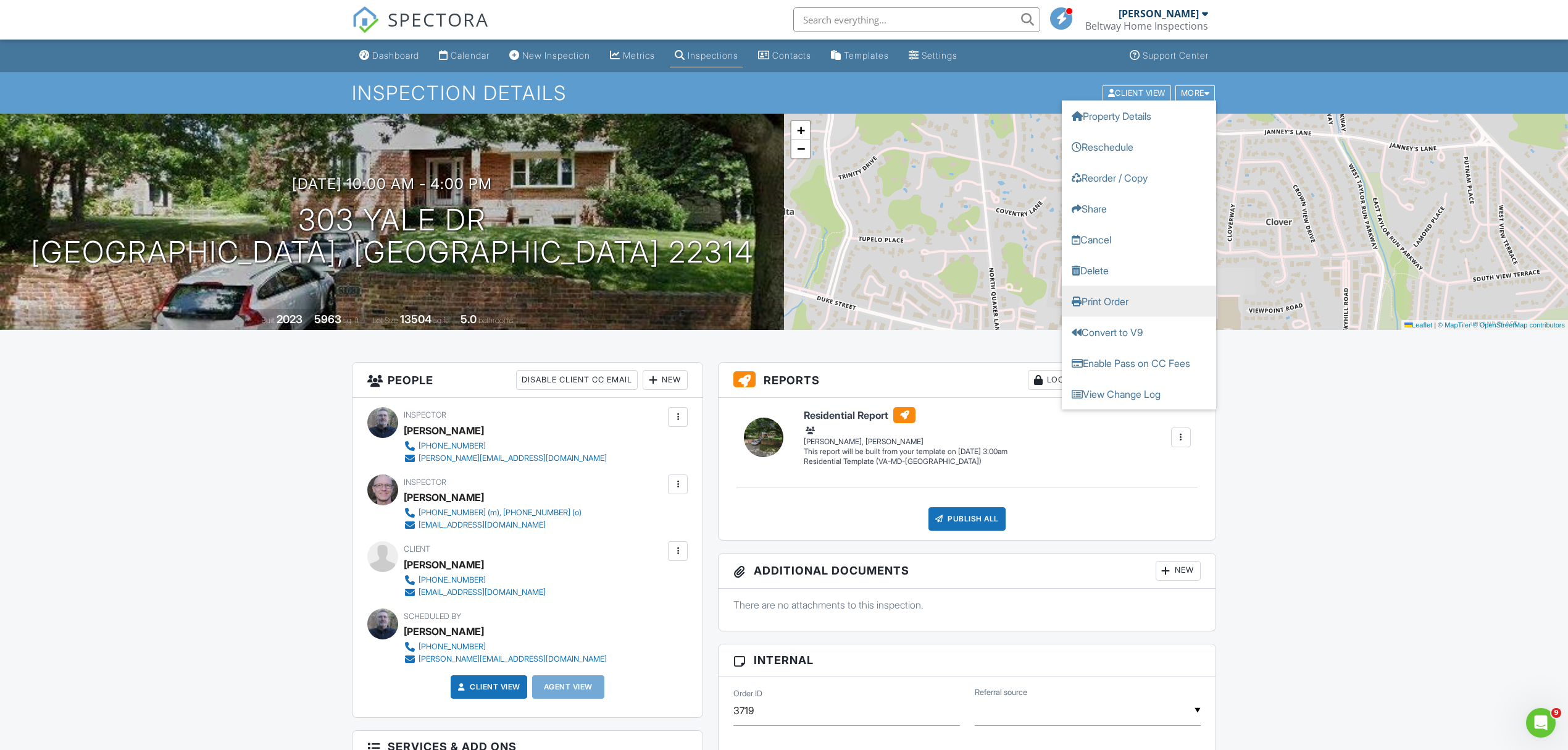
click at [1109, 296] on link "Print Order" at bounding box center [1139, 301] width 154 height 31
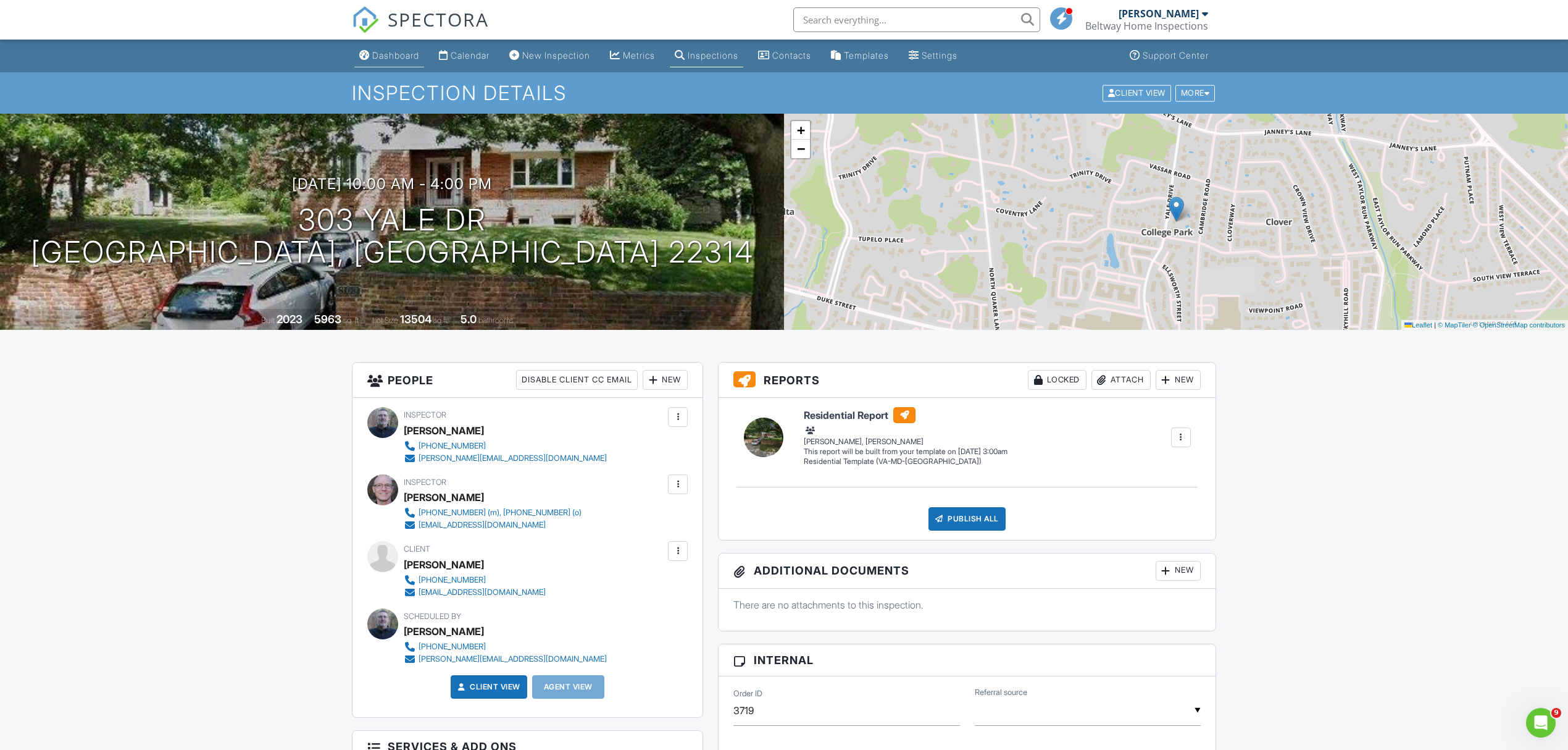
click at [404, 59] on div "Dashboard" at bounding box center [396, 55] width 47 height 11
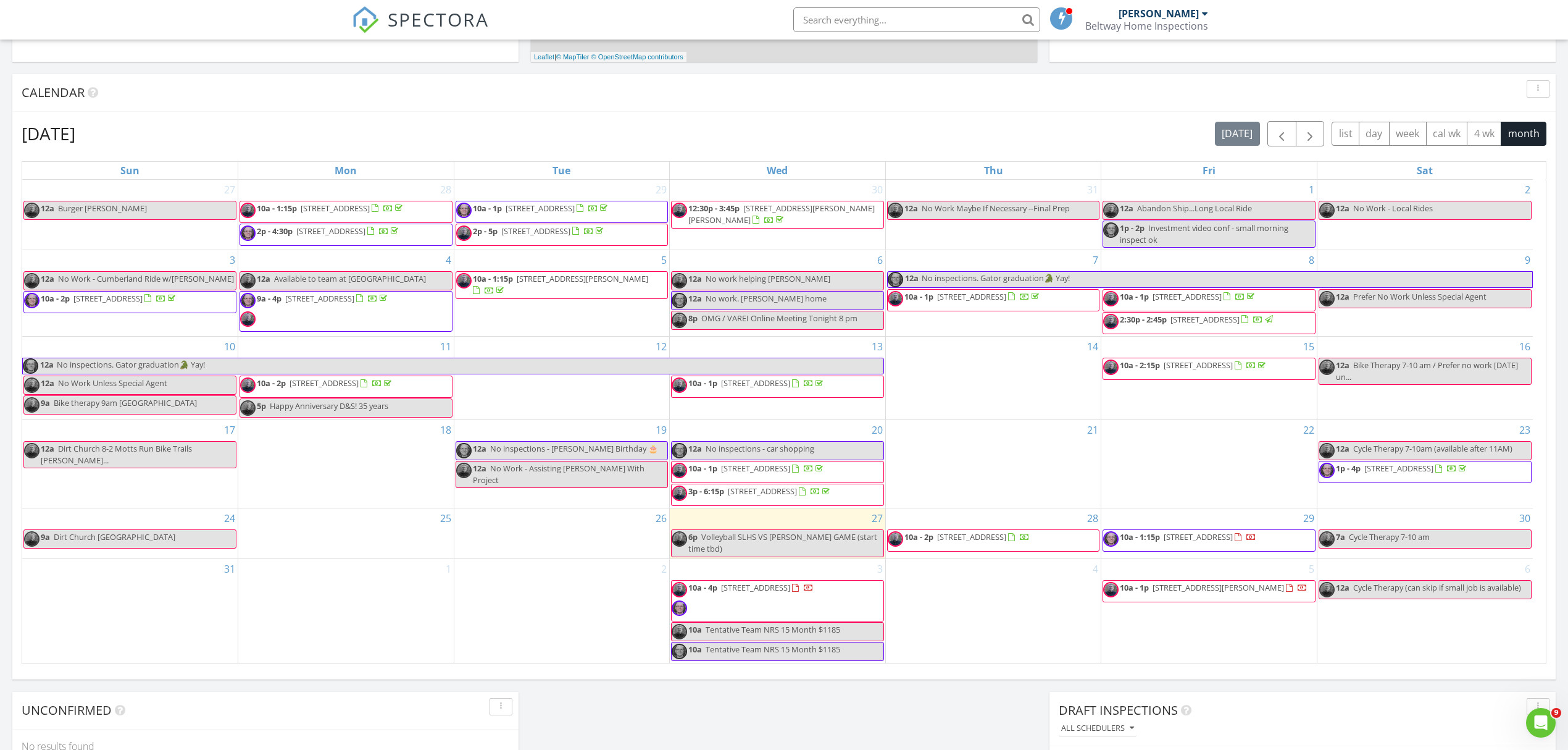
scroll to position [494, 0]
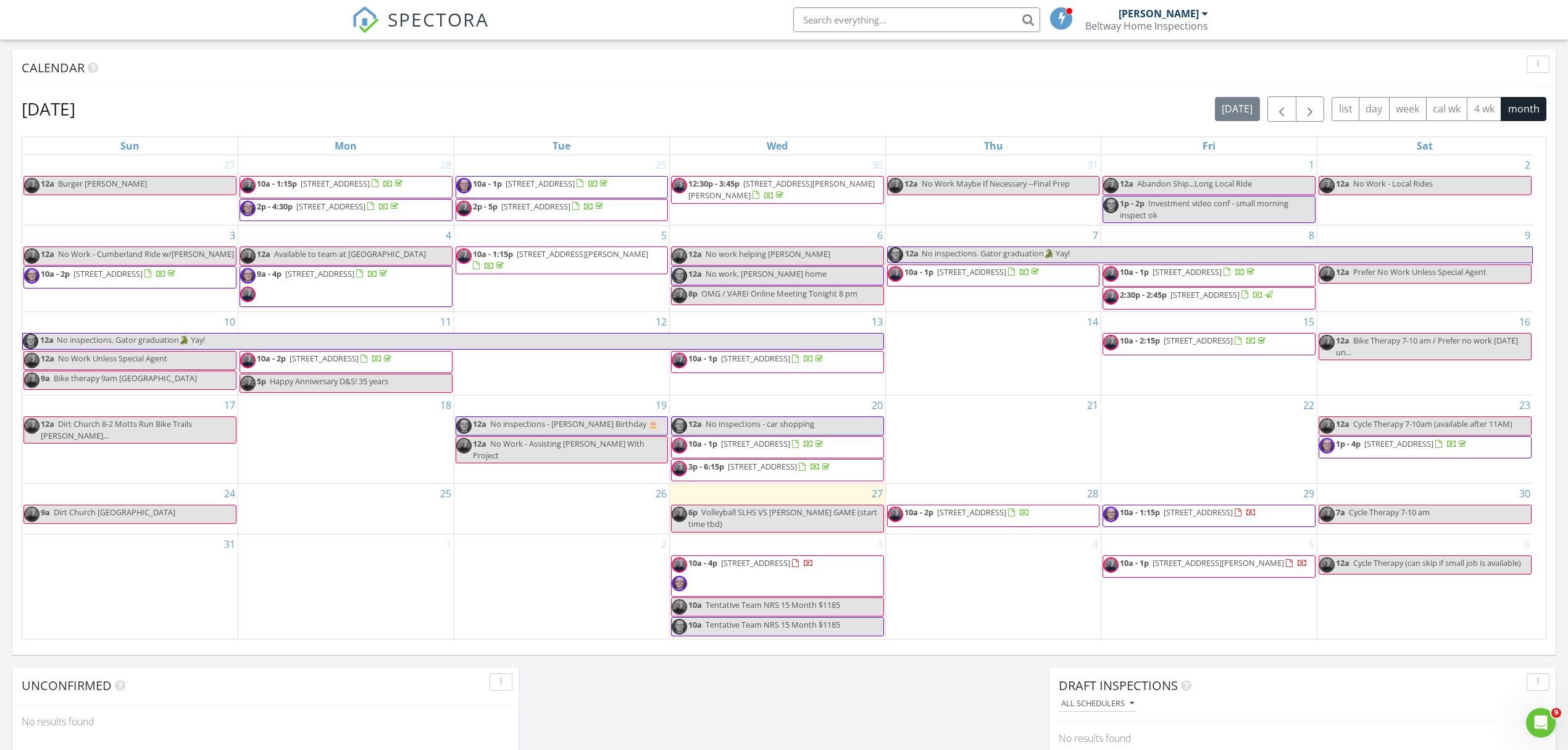
click at [815, 609] on span "Tentative Team NRS 15 Month $1185" at bounding box center [773, 605] width 135 height 11
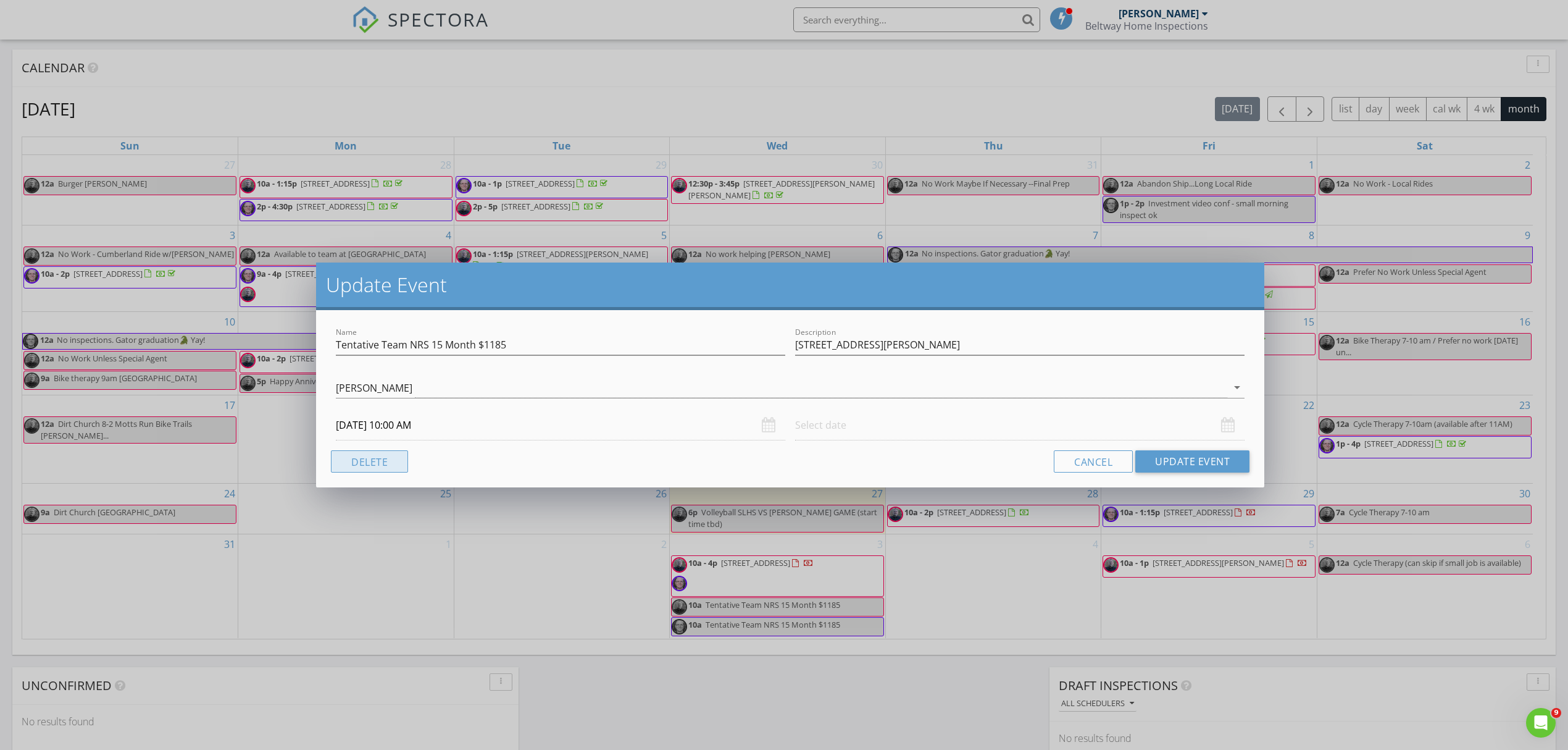
click at [376, 465] on button "Delete" at bounding box center [370, 461] width 77 height 22
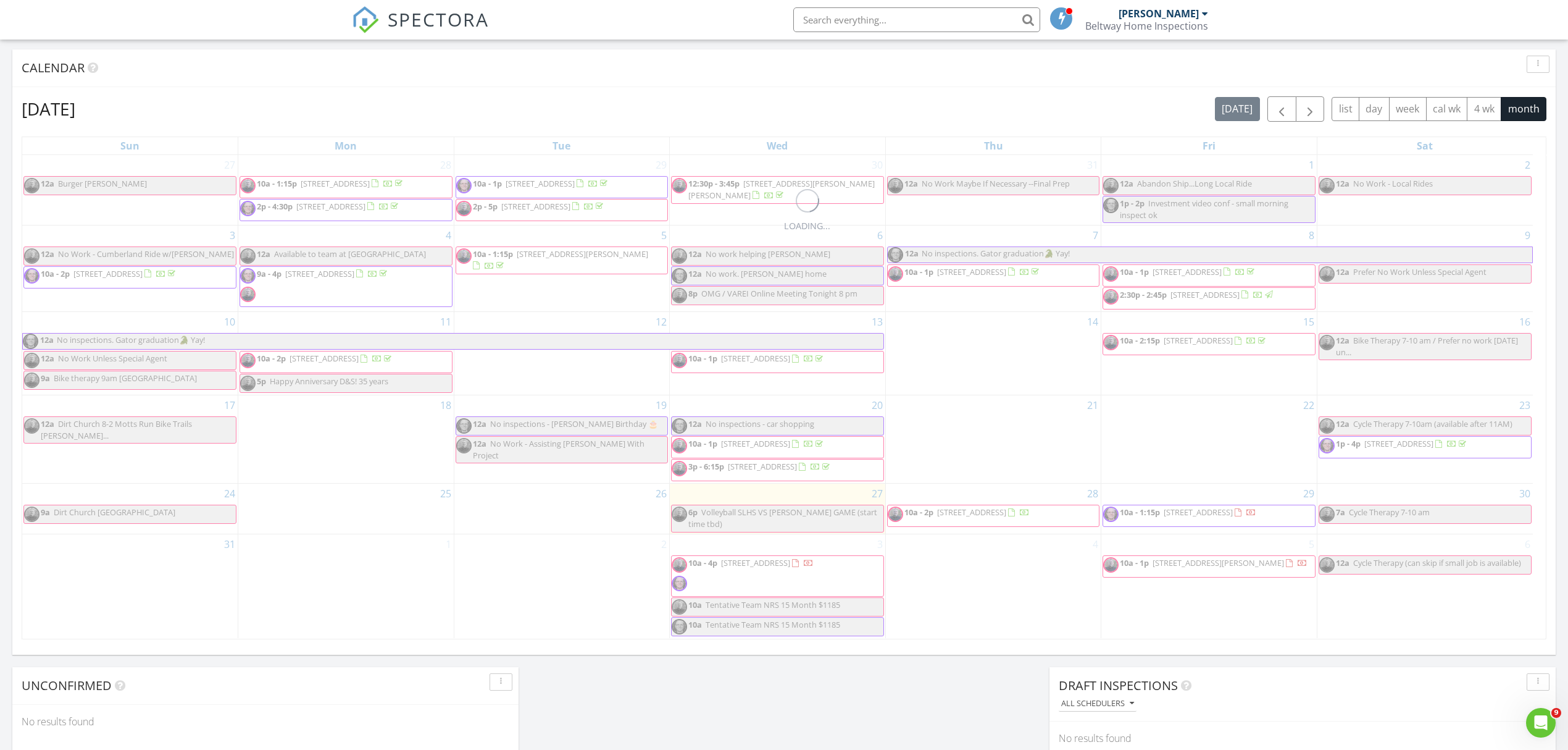
click at [367, 464] on button "Delete" at bounding box center [370, 461] width 77 height 22
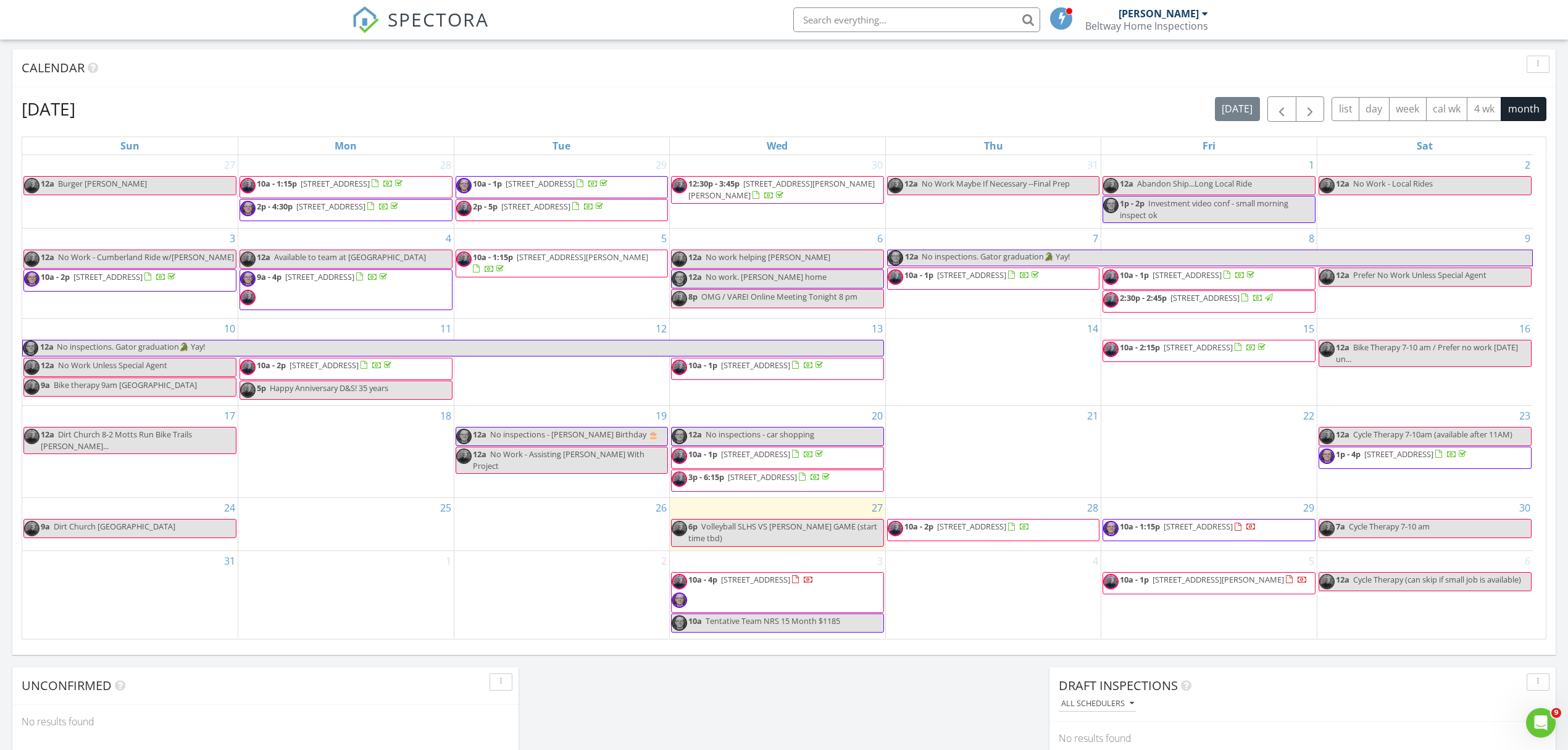
scroll to position [576, 0]
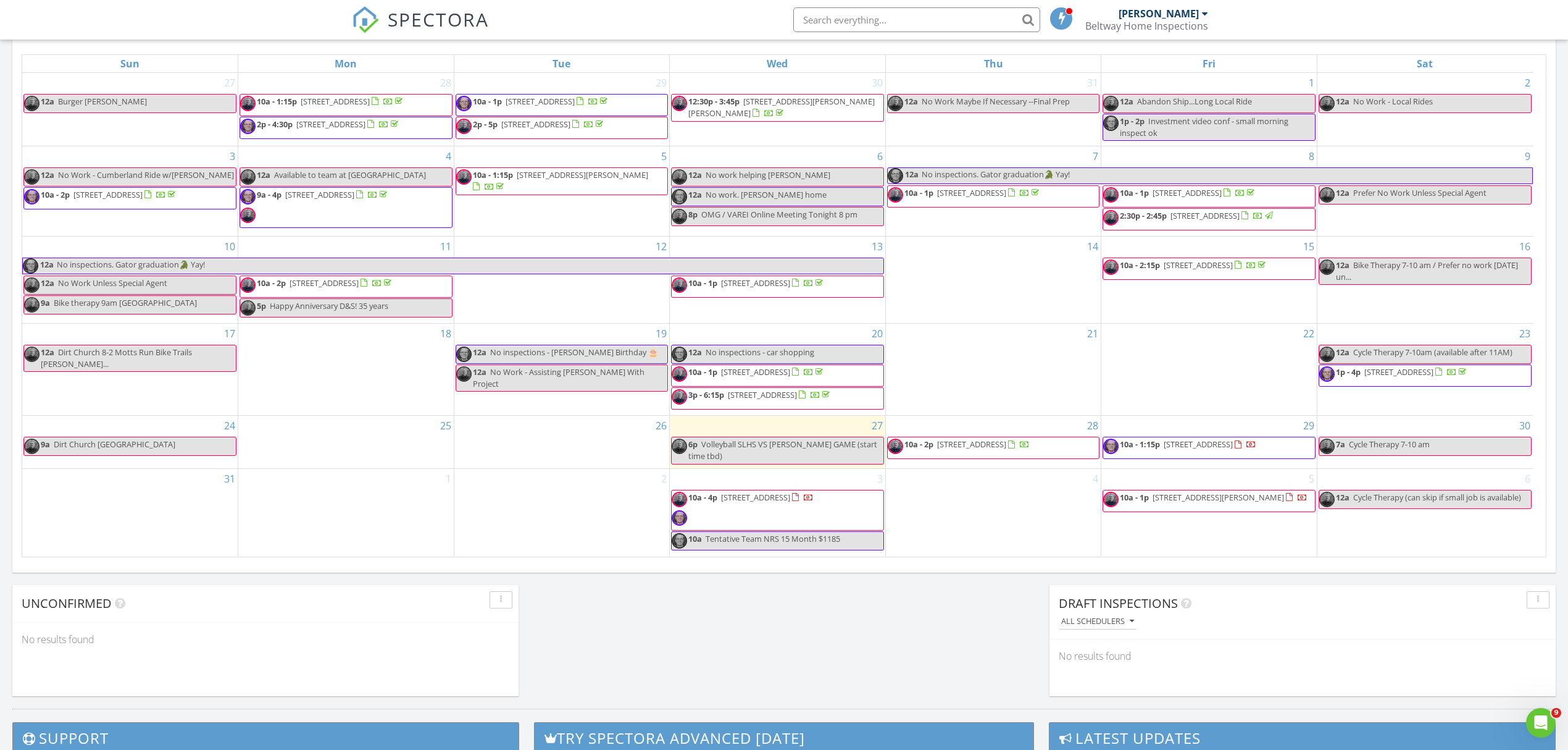
click at [740, 549] on span "10a Tentative Team NRS 15 Month $1185" at bounding box center [756, 541] width 169 height 16
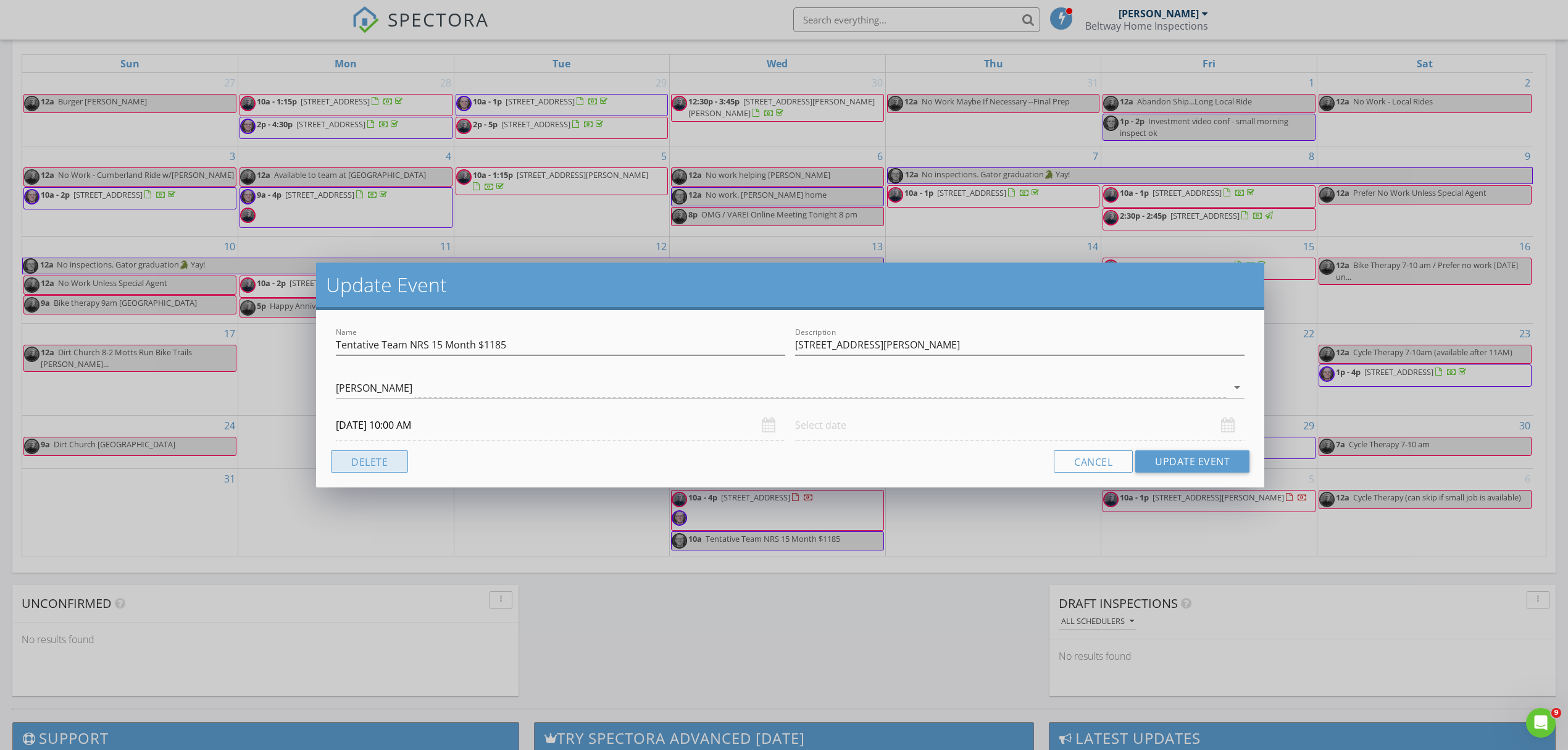
click at [373, 461] on button "Delete" at bounding box center [370, 461] width 77 height 22
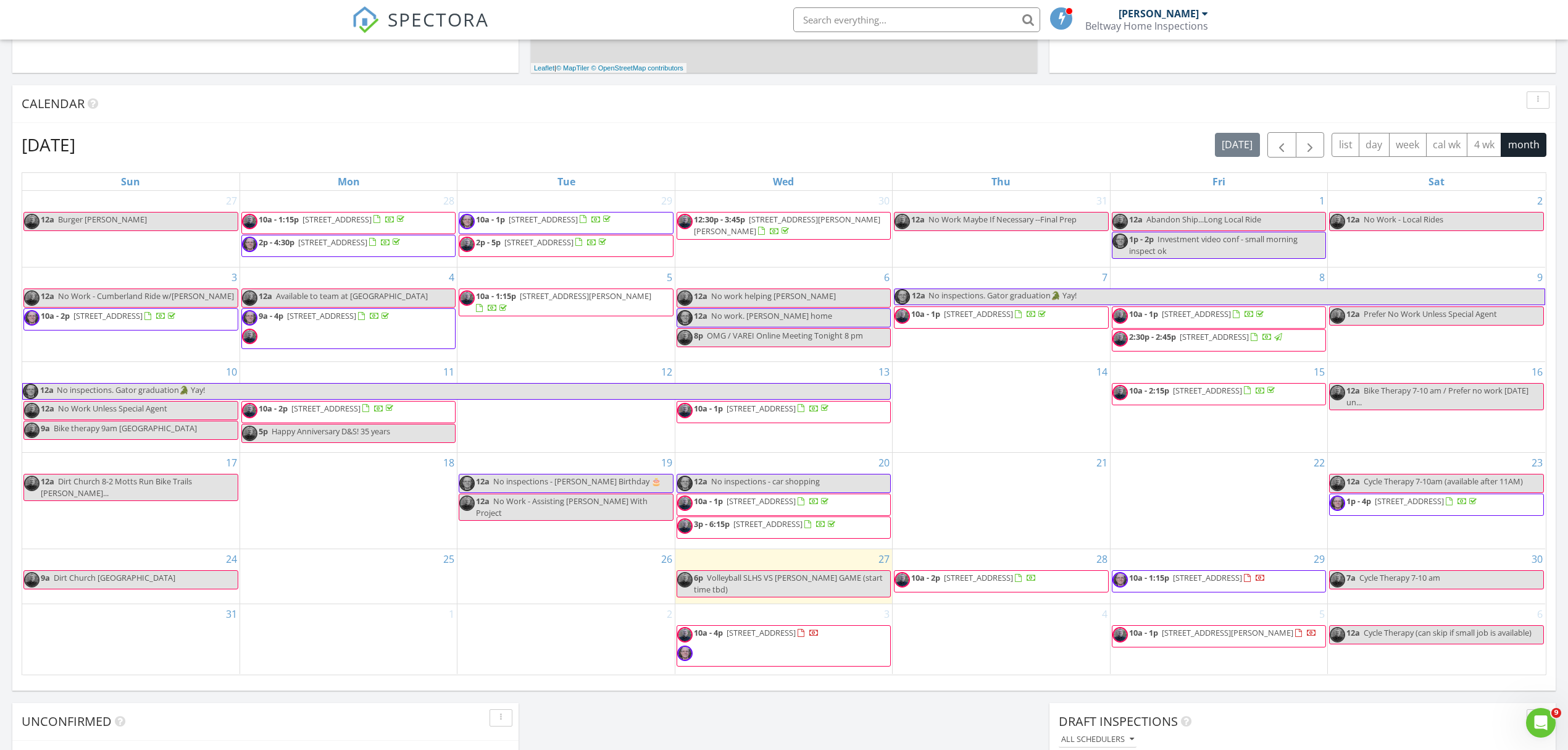
scroll to position [411, 0]
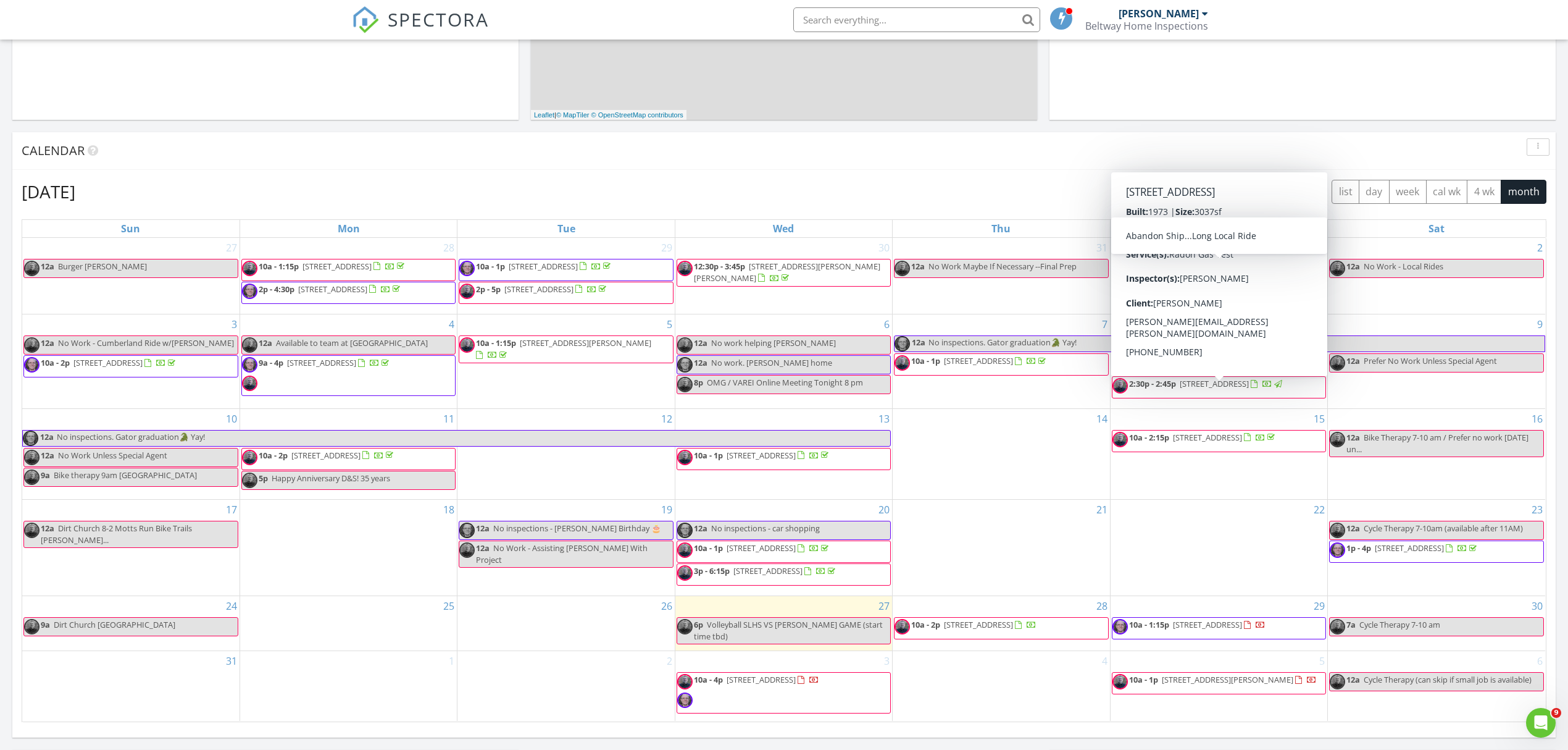
click at [1312, 188] on span "button" at bounding box center [1310, 192] width 15 height 15
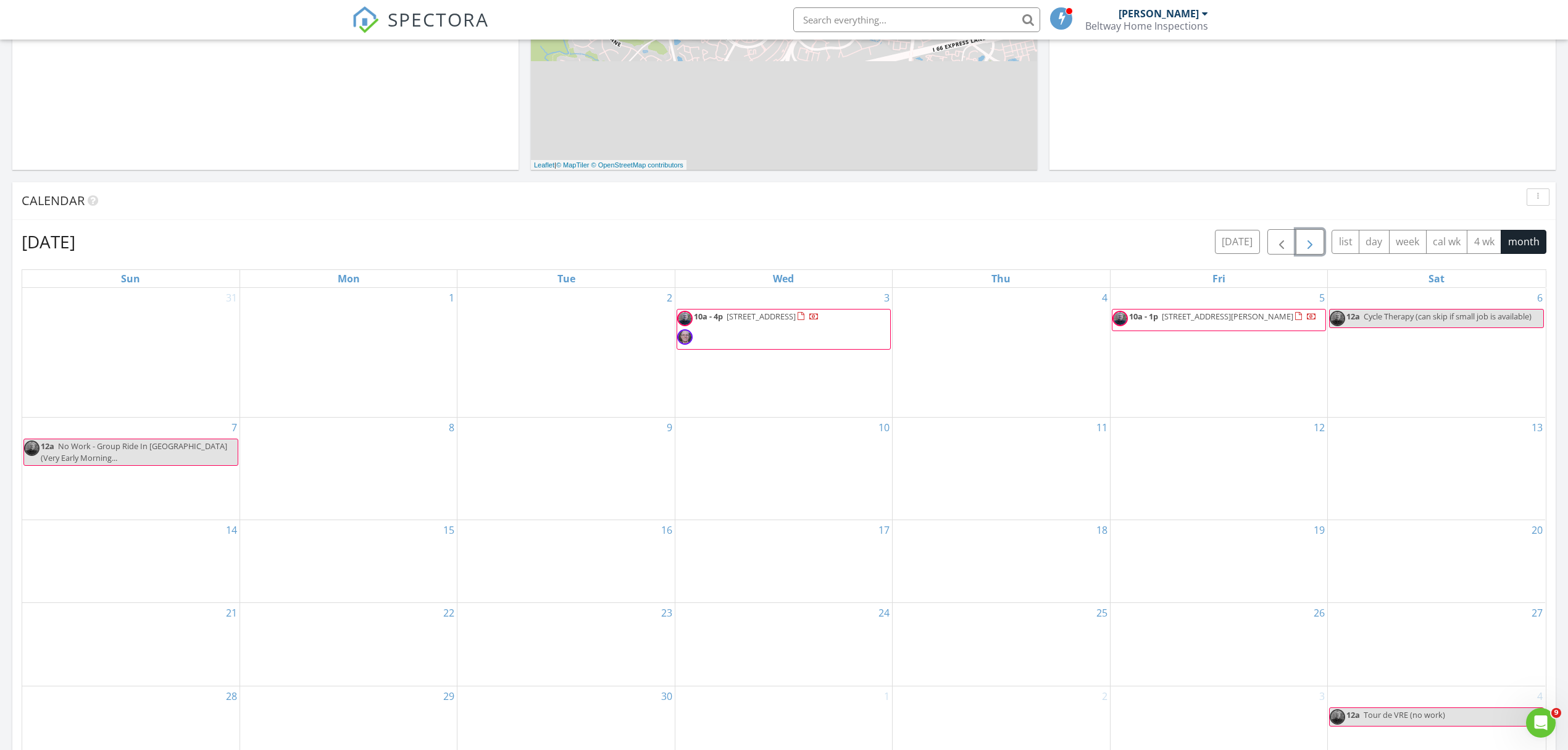
scroll to position [329, 0]
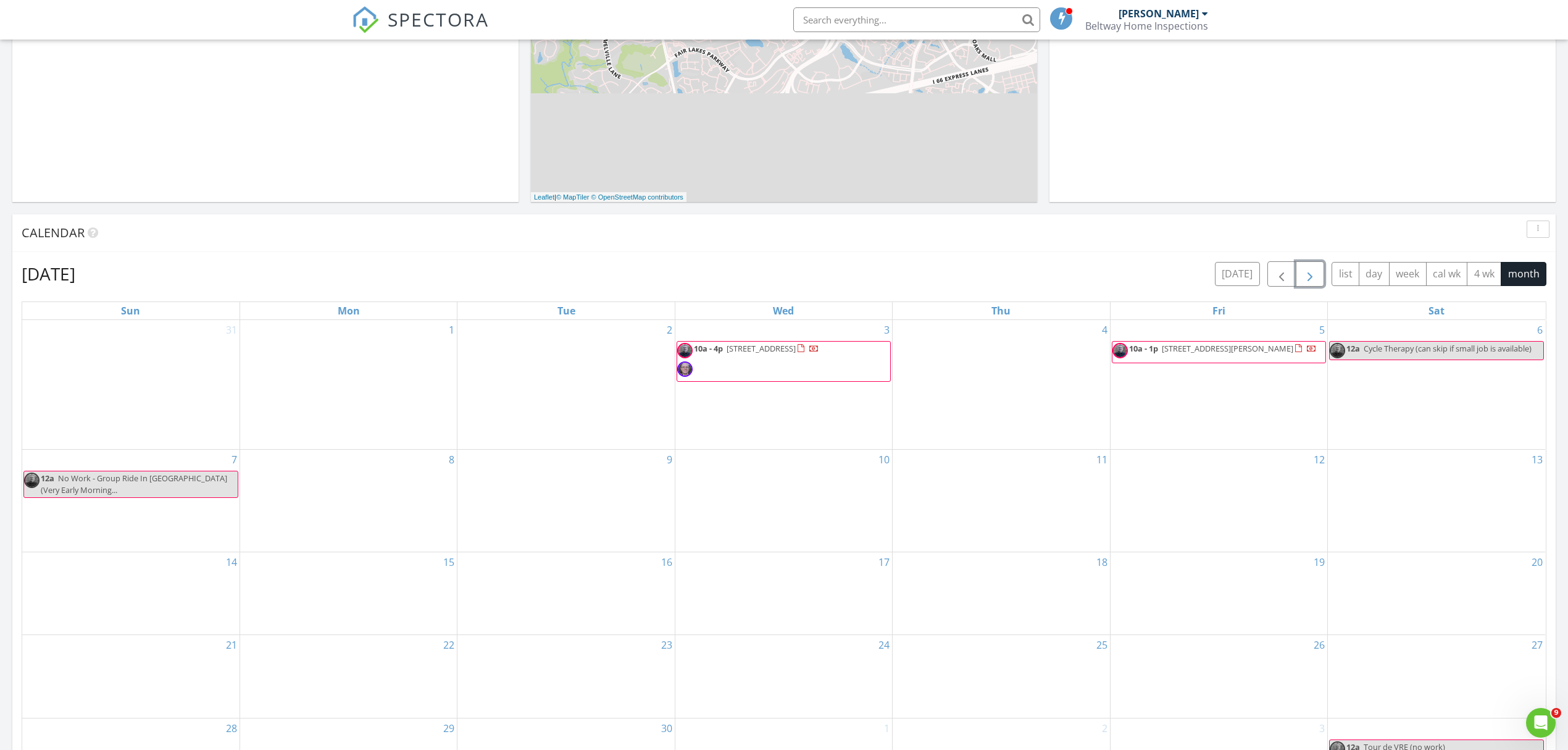
click at [87, 492] on div "12a No Work - Group Ride In [GEOGRAPHIC_DATA] (Very Early Morning..." at bounding box center [131, 484] width 213 height 24
click at [1255, 171] on div at bounding box center [784, 375] width 1568 height 750
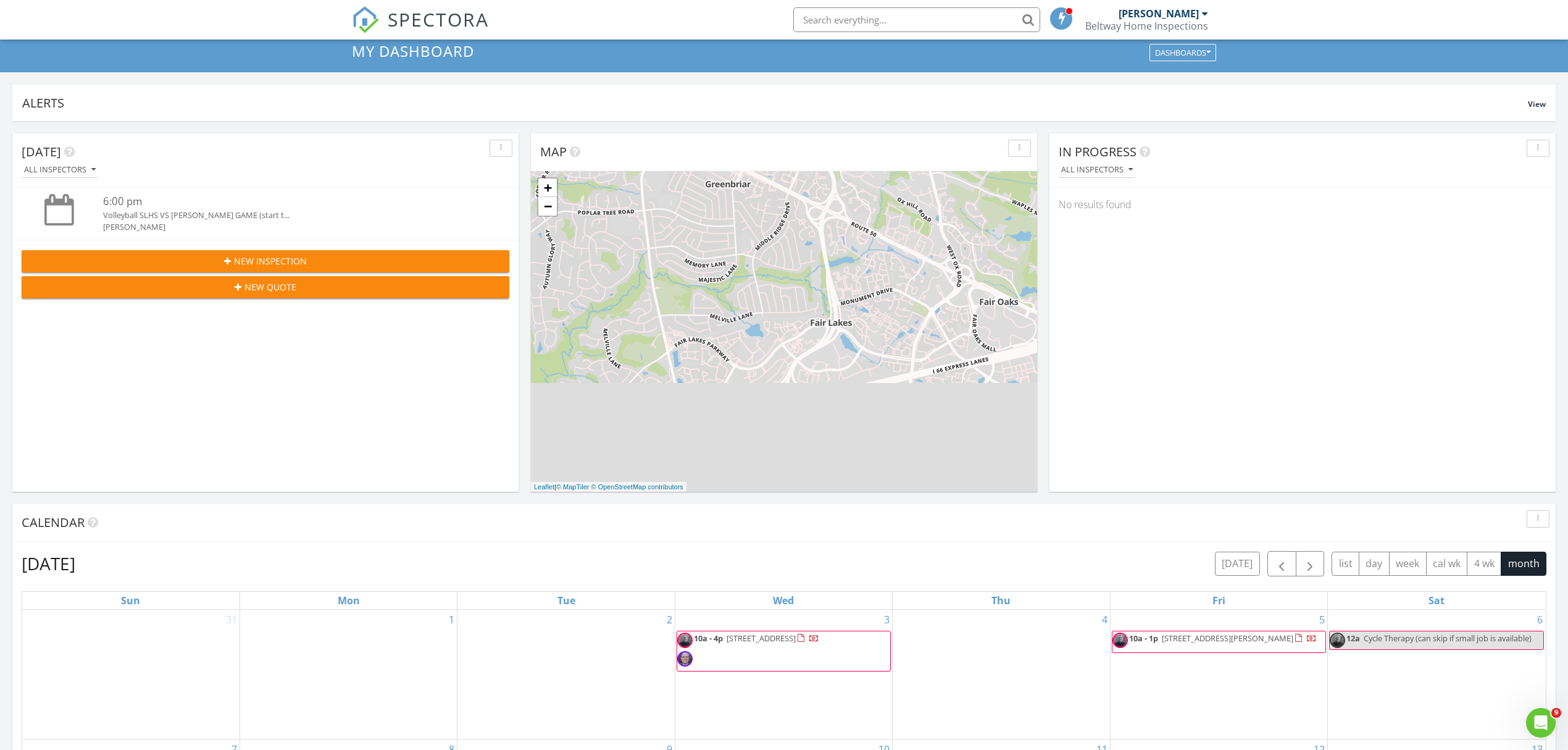
scroll to position [0, 0]
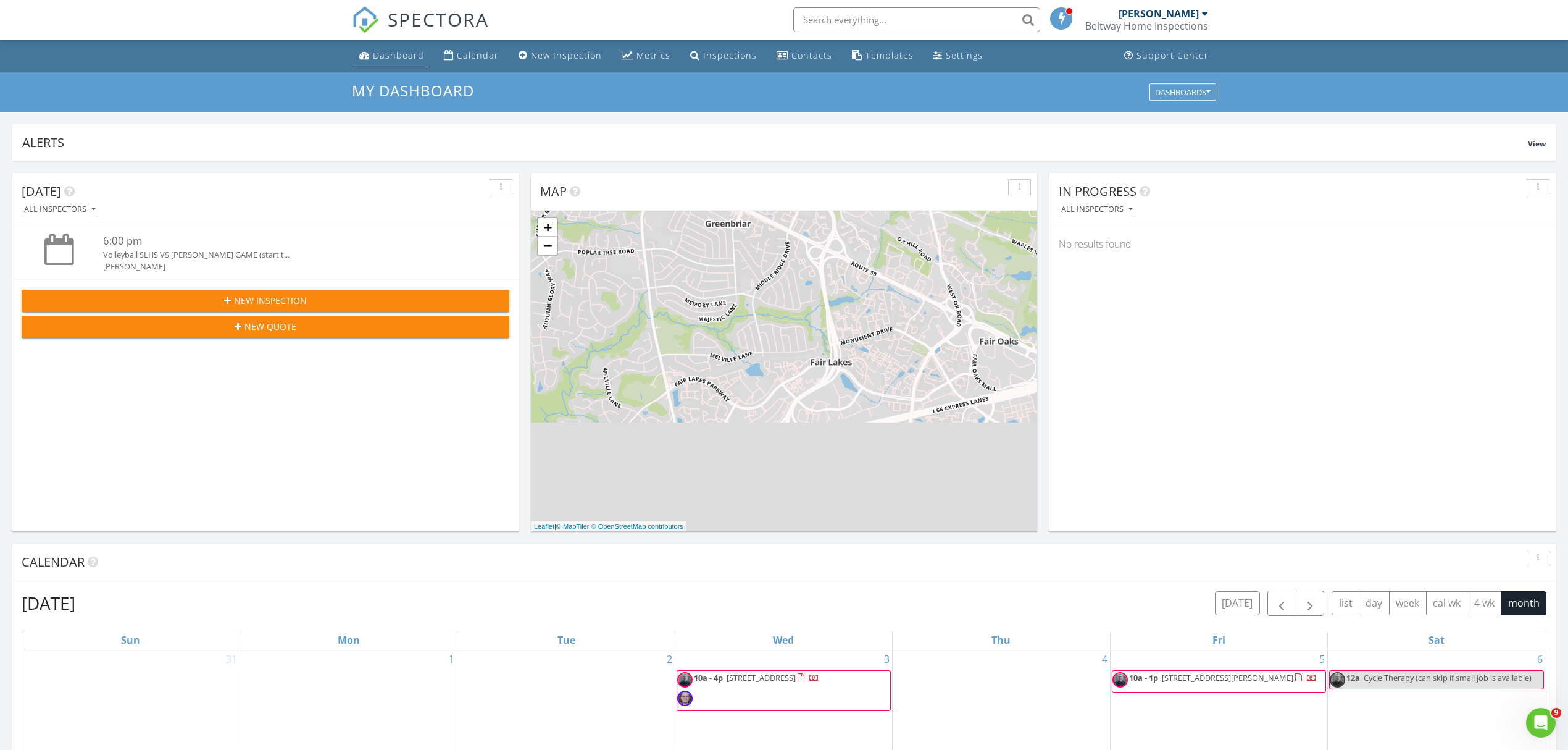
click at [406, 57] on div "Dashboard" at bounding box center [398, 55] width 51 height 11
